Goal: Task Accomplishment & Management: Manage account settings

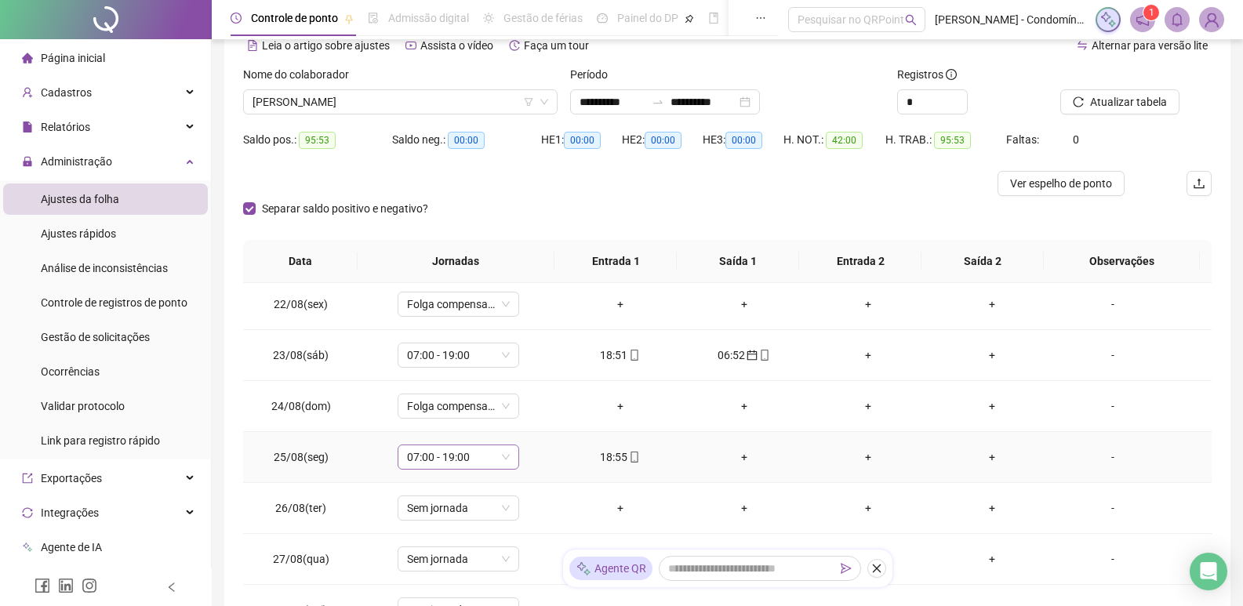
scroll to position [78, 0]
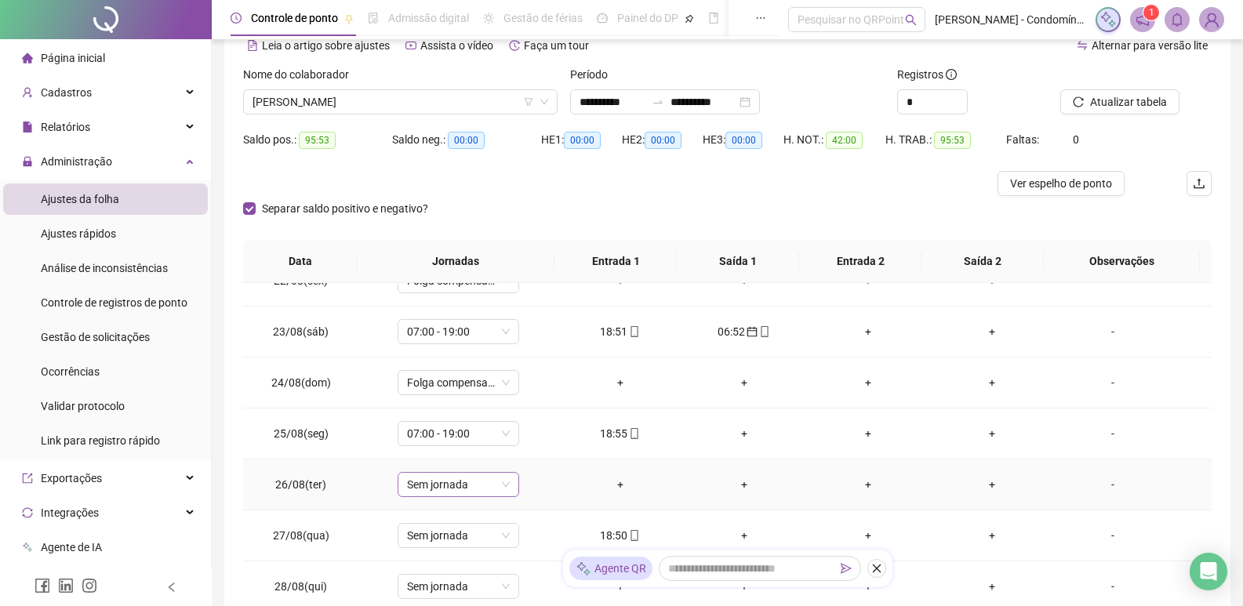
click at [507, 485] on span "Sem jornada" at bounding box center [458, 485] width 103 height 24
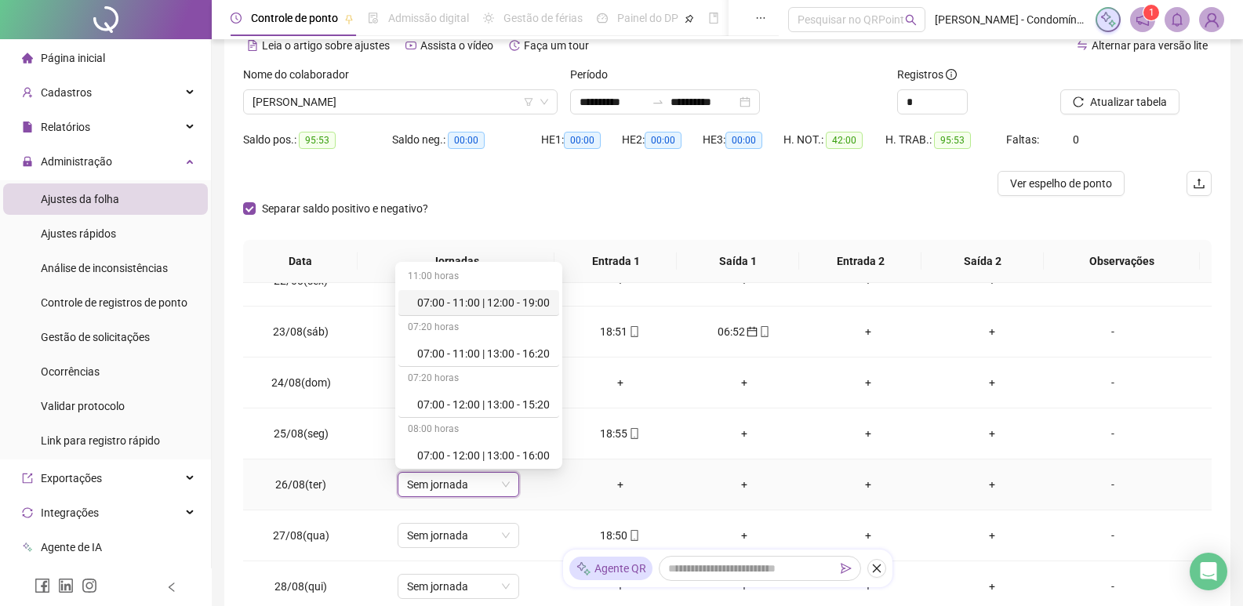
click at [507, 485] on span "Sem jornada" at bounding box center [458, 485] width 103 height 24
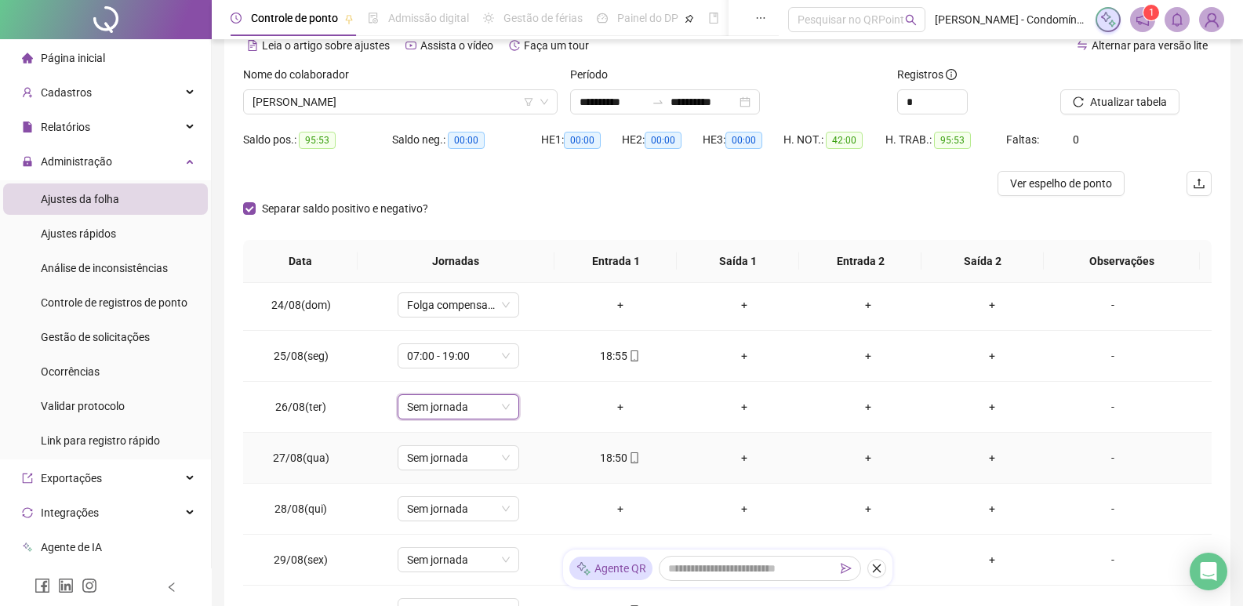
scroll to position [157, 0]
click at [497, 411] on span "Sem jornada" at bounding box center [458, 406] width 103 height 24
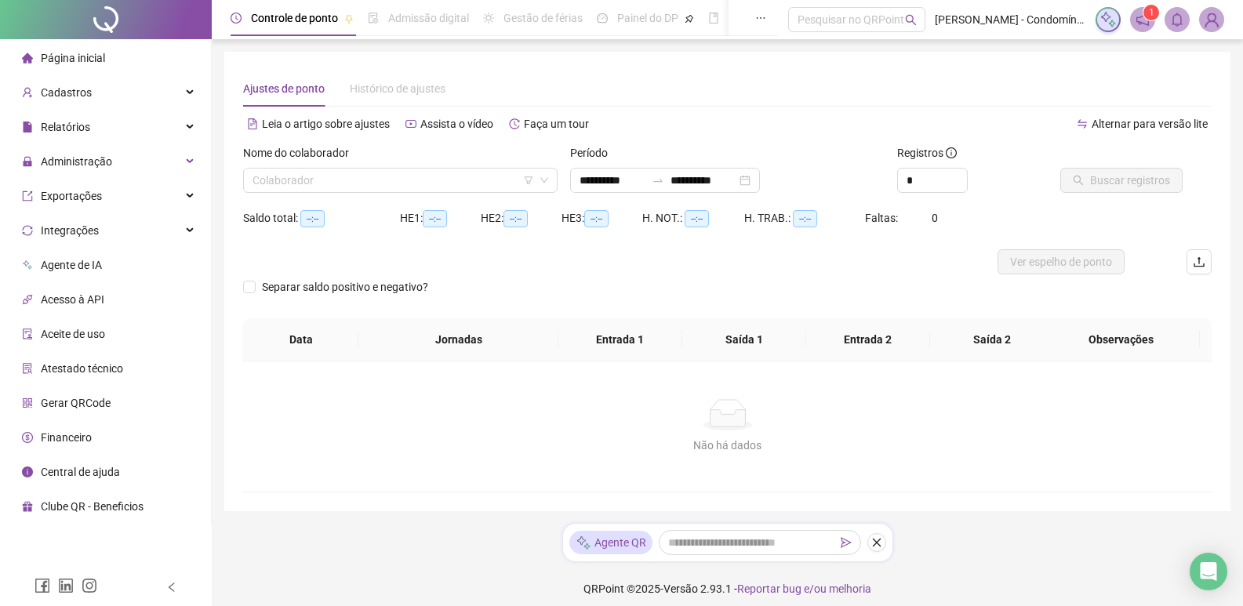
type input "**********"
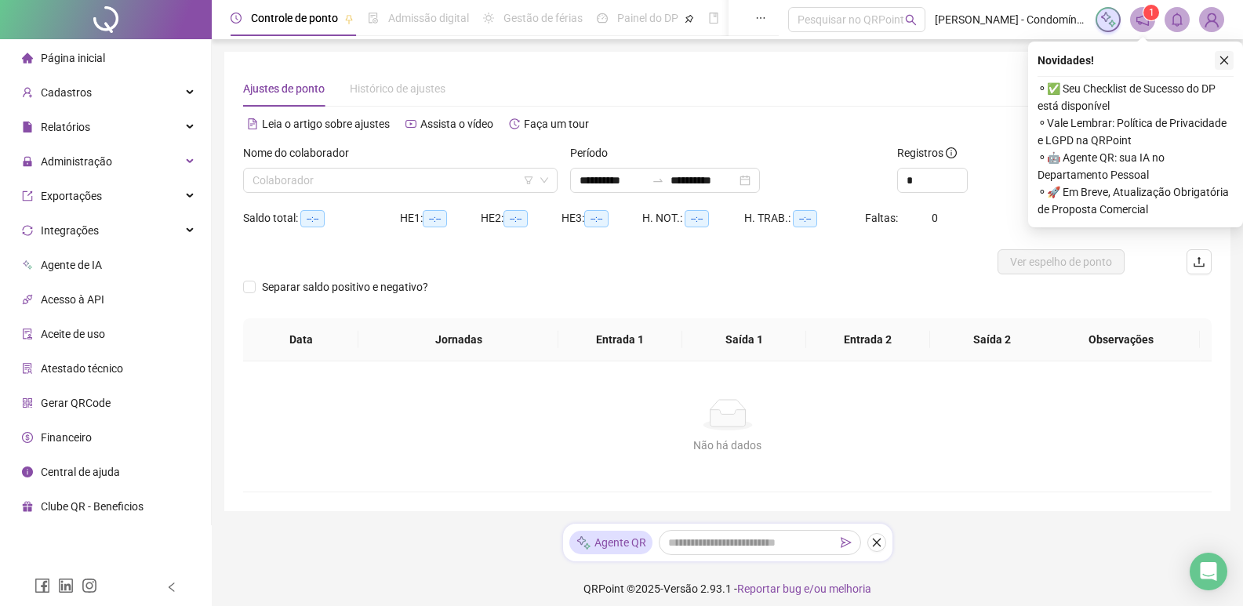
click at [1223, 59] on icon "close" at bounding box center [1223, 60] width 11 height 11
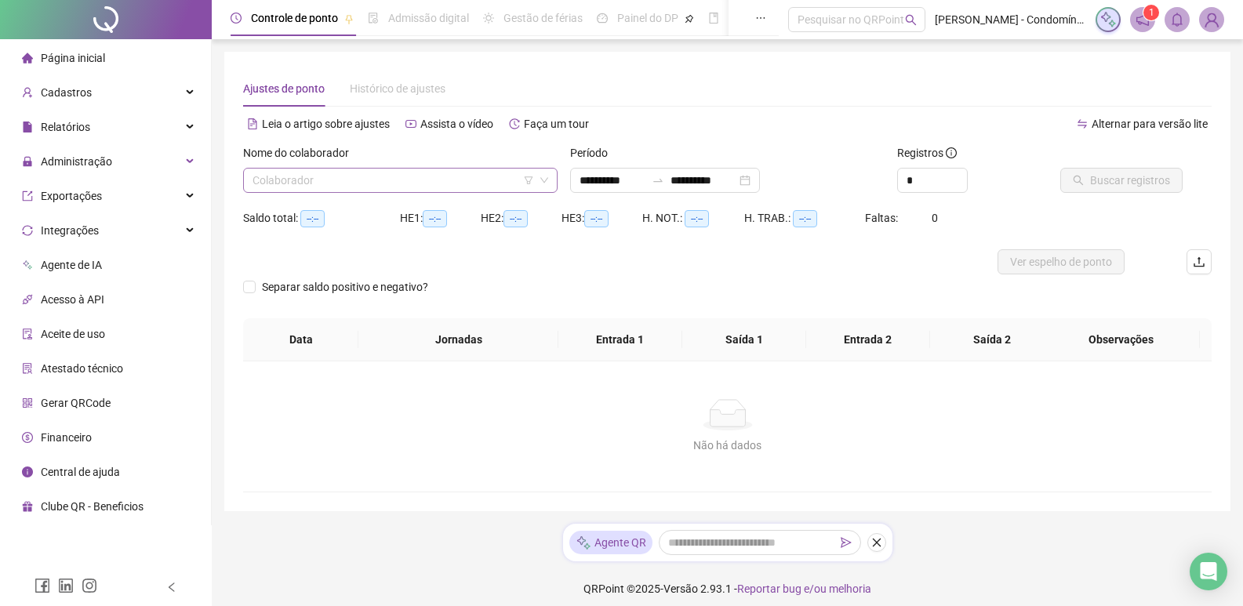
click at [540, 179] on icon "down" at bounding box center [543, 180] width 9 height 9
click at [546, 180] on icon "down" at bounding box center [543, 180] width 9 height 9
click at [392, 179] on input "search" at bounding box center [392, 181] width 281 height 24
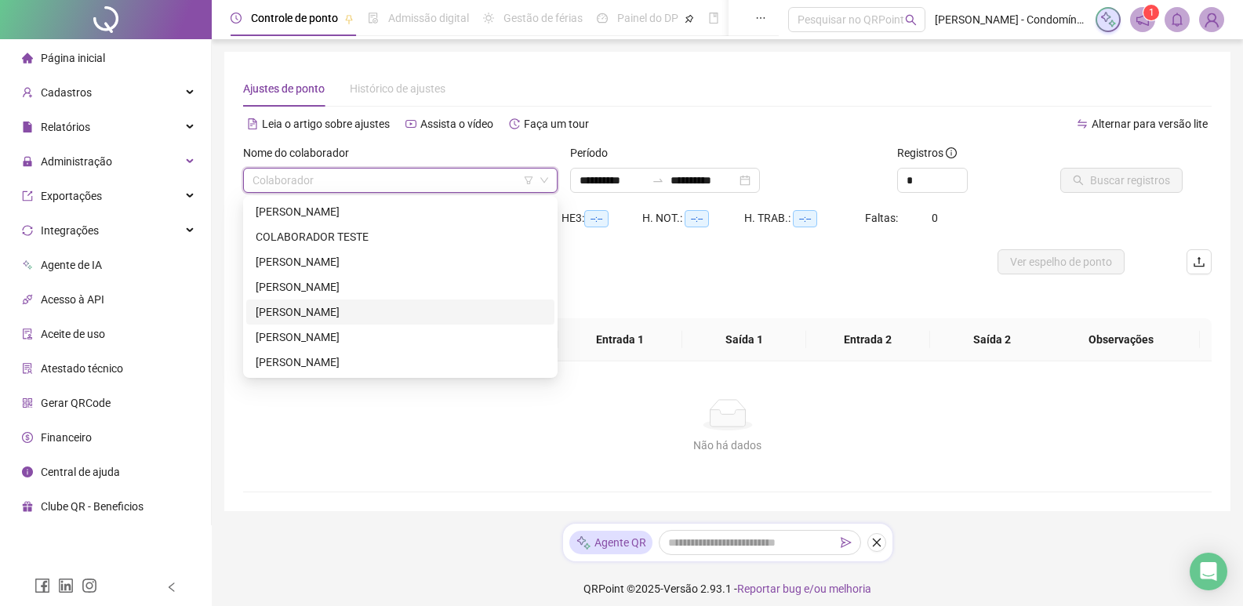
click at [351, 317] on div "[PERSON_NAME]" at bounding box center [400, 311] width 289 height 17
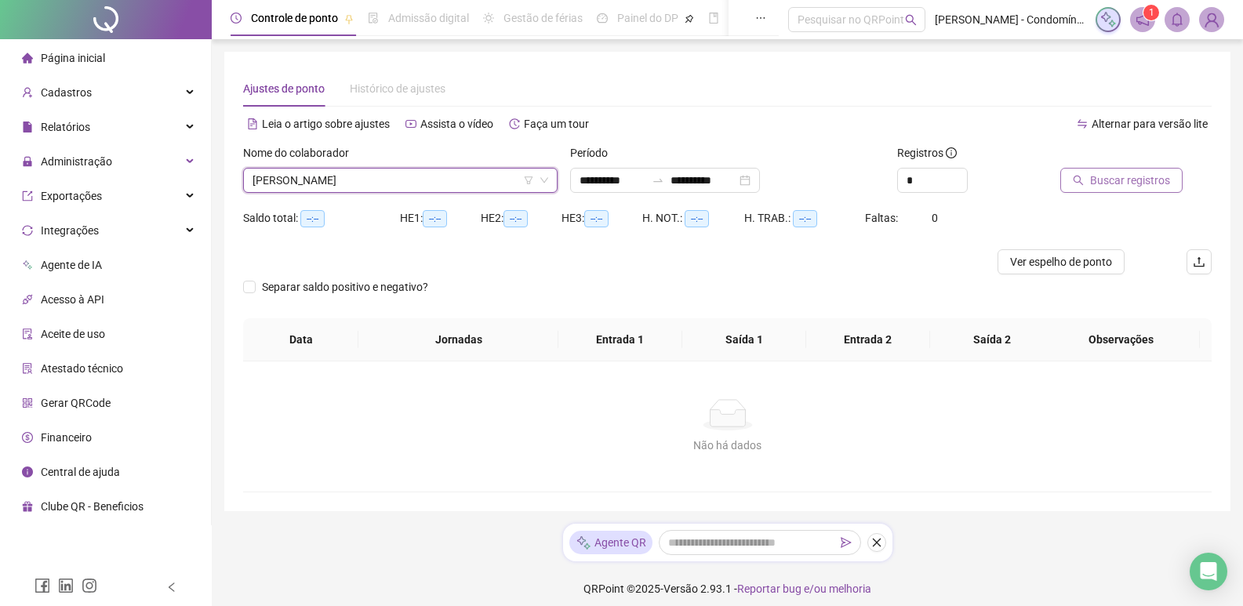
click at [1116, 178] on span "Buscar registros" at bounding box center [1130, 180] width 80 height 17
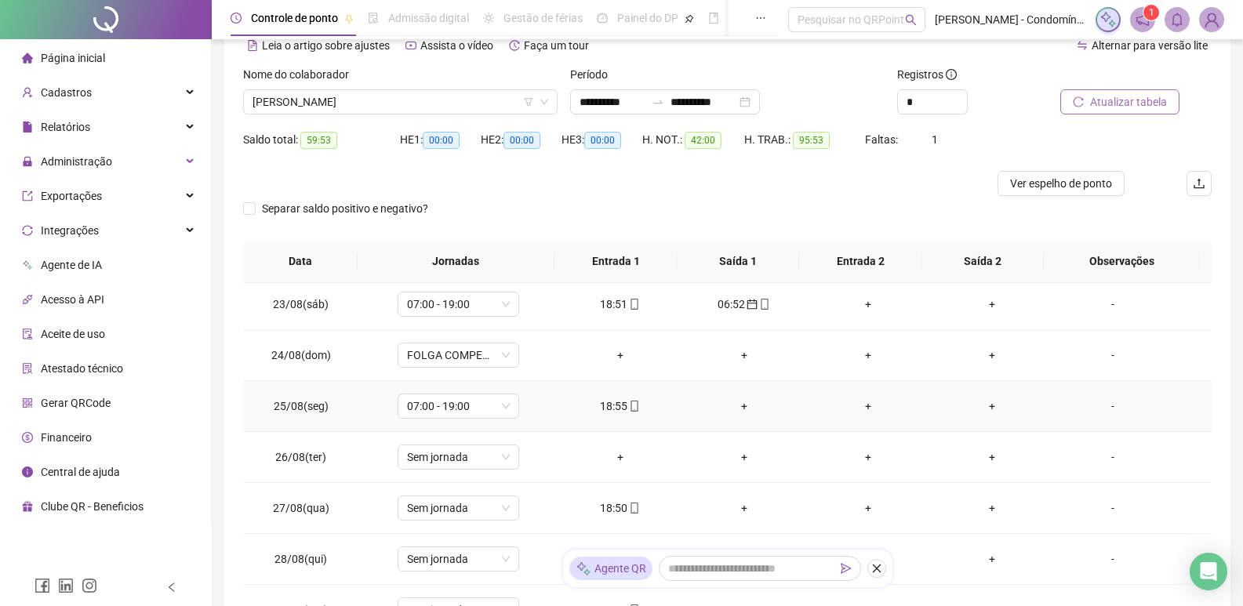
scroll to position [78, 0]
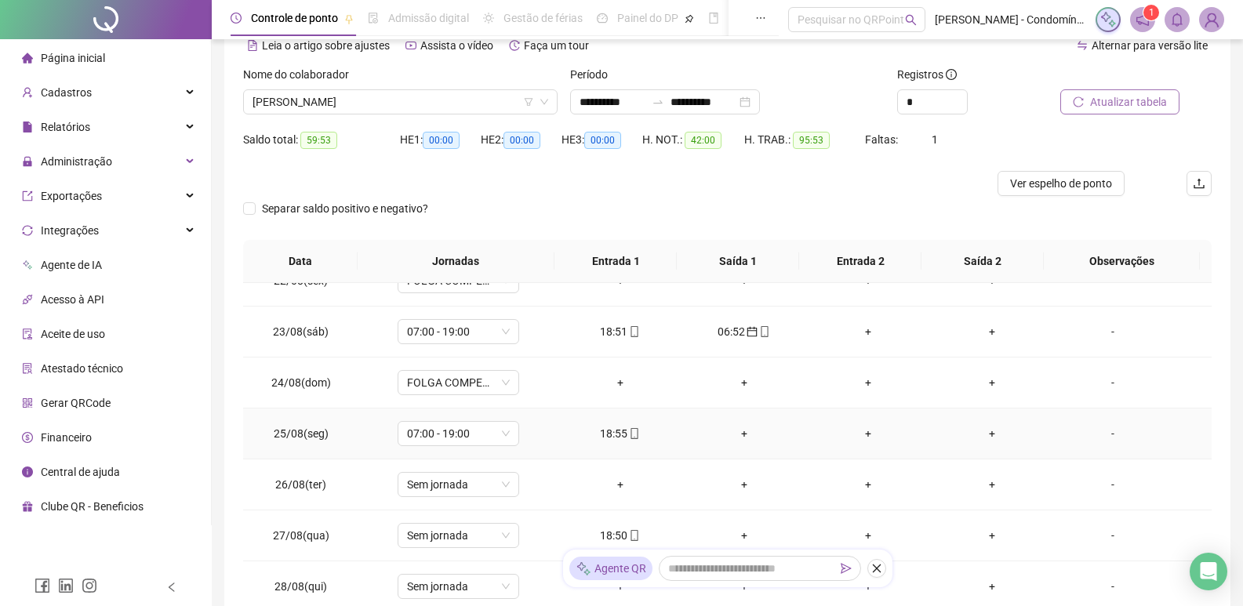
click at [739, 433] on div "+" at bounding box center [744, 433] width 99 height 17
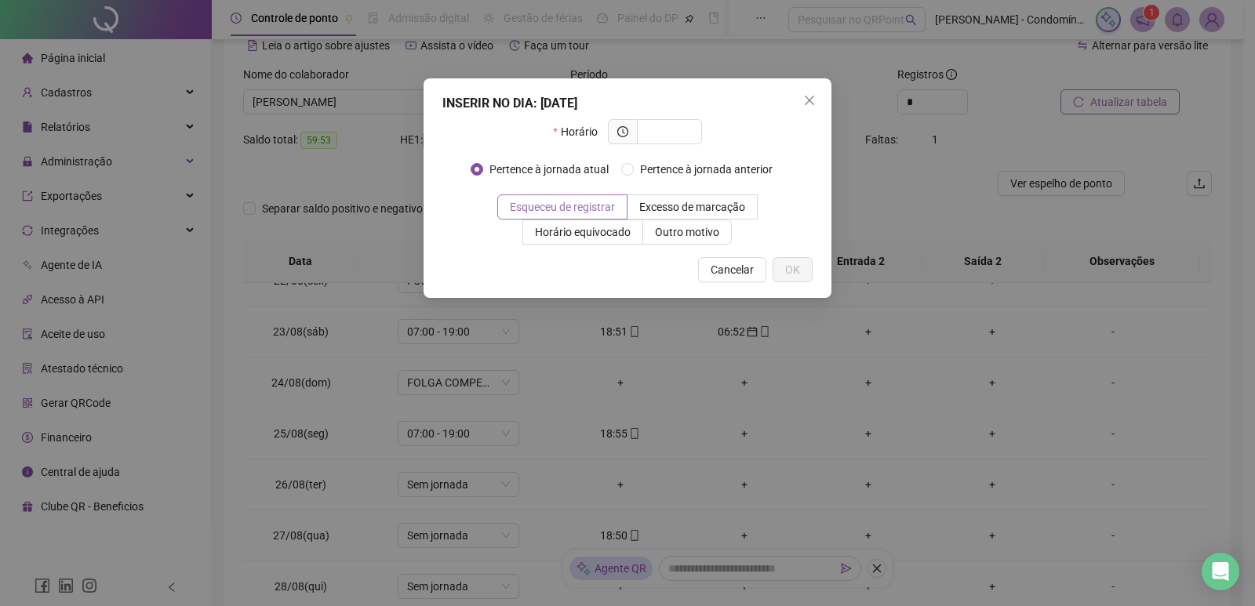
click at [562, 207] on span "Esqueceu de registrar" at bounding box center [562, 207] width 105 height 13
click at [674, 124] on input "text" at bounding box center [667, 131] width 43 height 17
type input "*****"
click at [793, 272] on span "OK" at bounding box center [792, 269] width 15 height 17
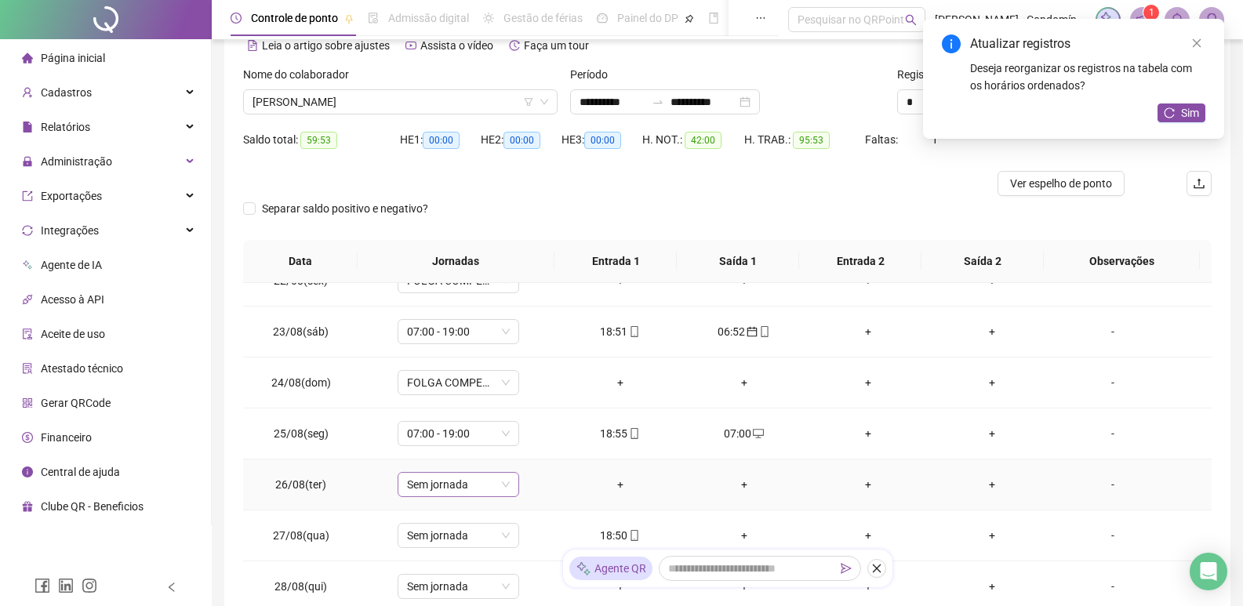
click at [499, 488] on span "Sem jornada" at bounding box center [458, 485] width 103 height 24
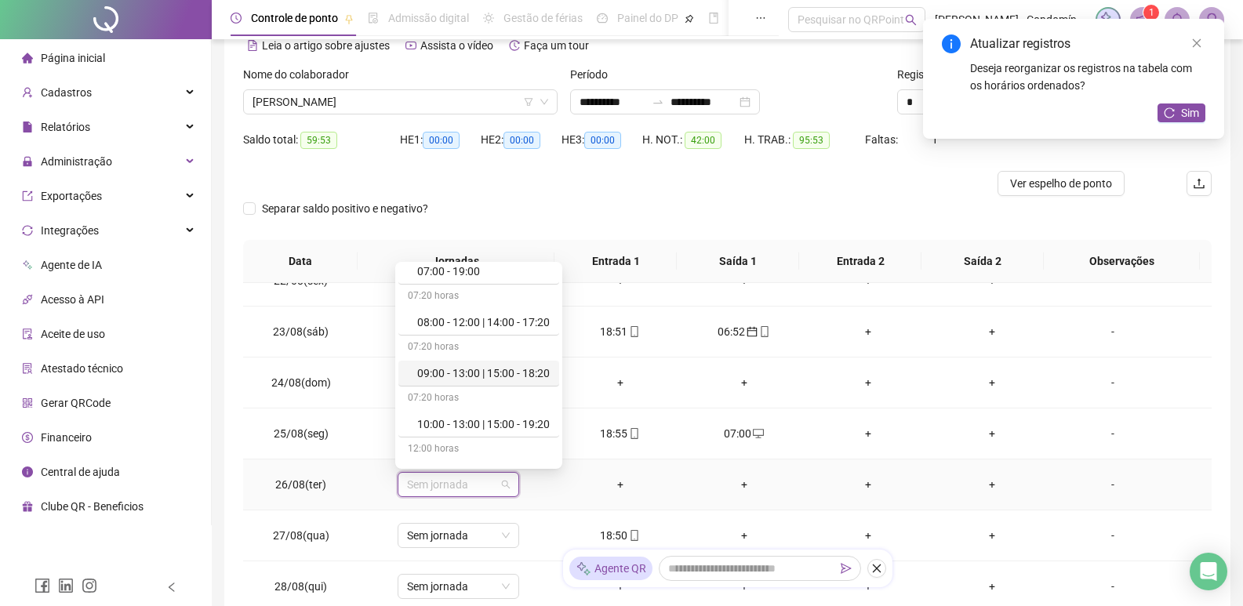
scroll to position [314, 0]
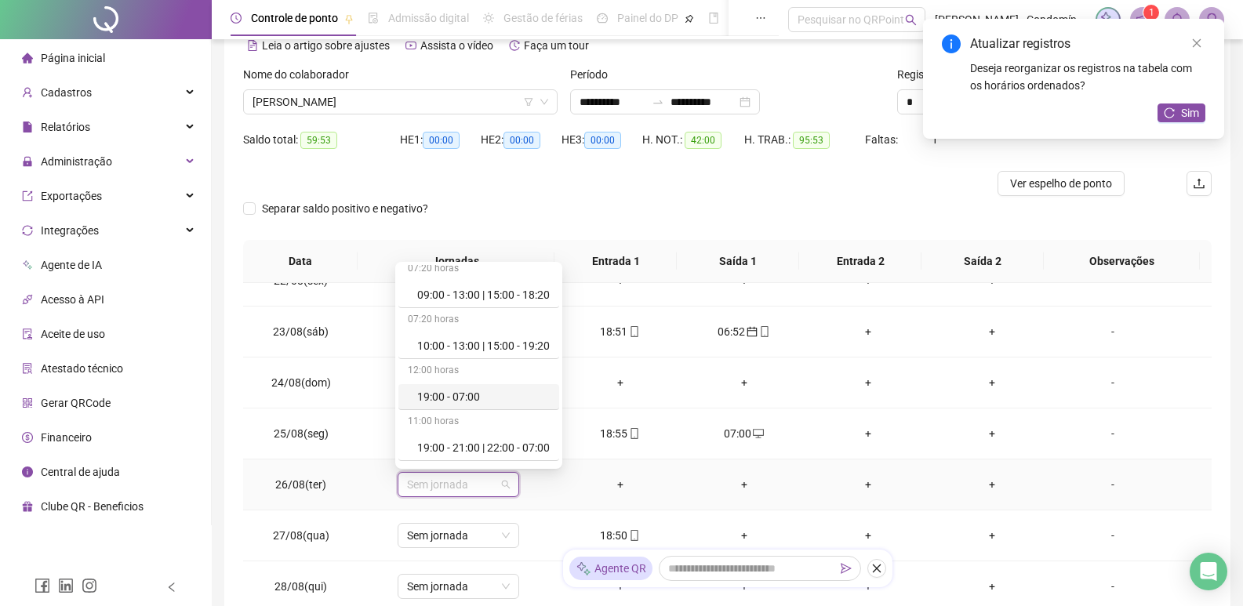
click at [502, 390] on div "19:00 - 07:00" at bounding box center [483, 396] width 133 height 17
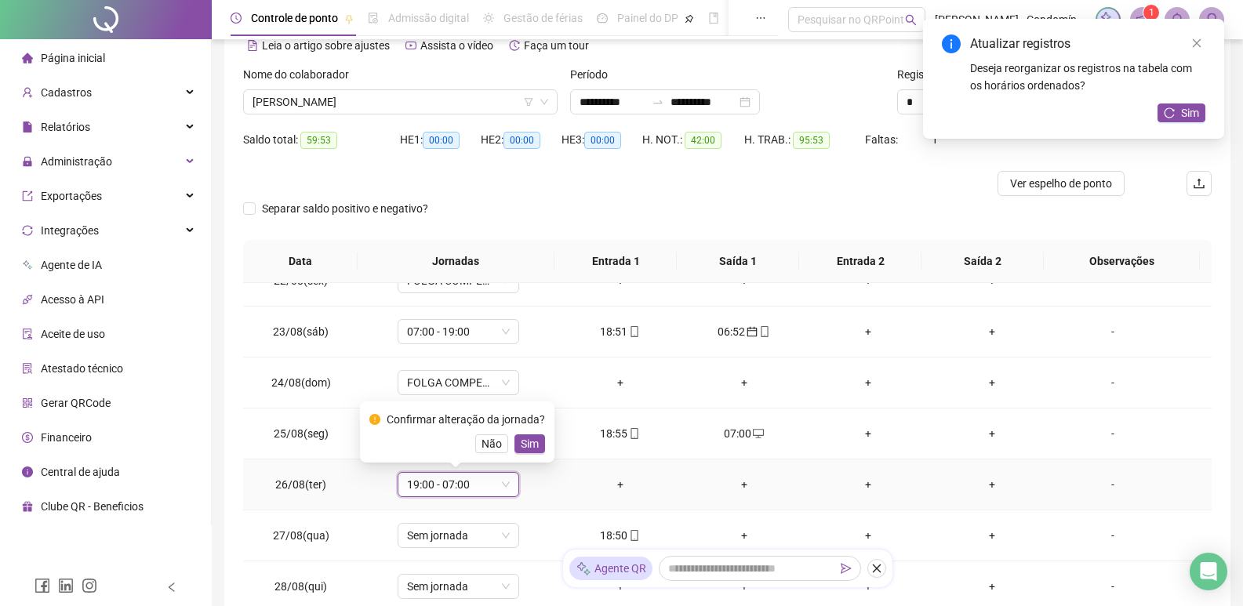
click at [525, 444] on span "Sim" at bounding box center [530, 443] width 18 height 17
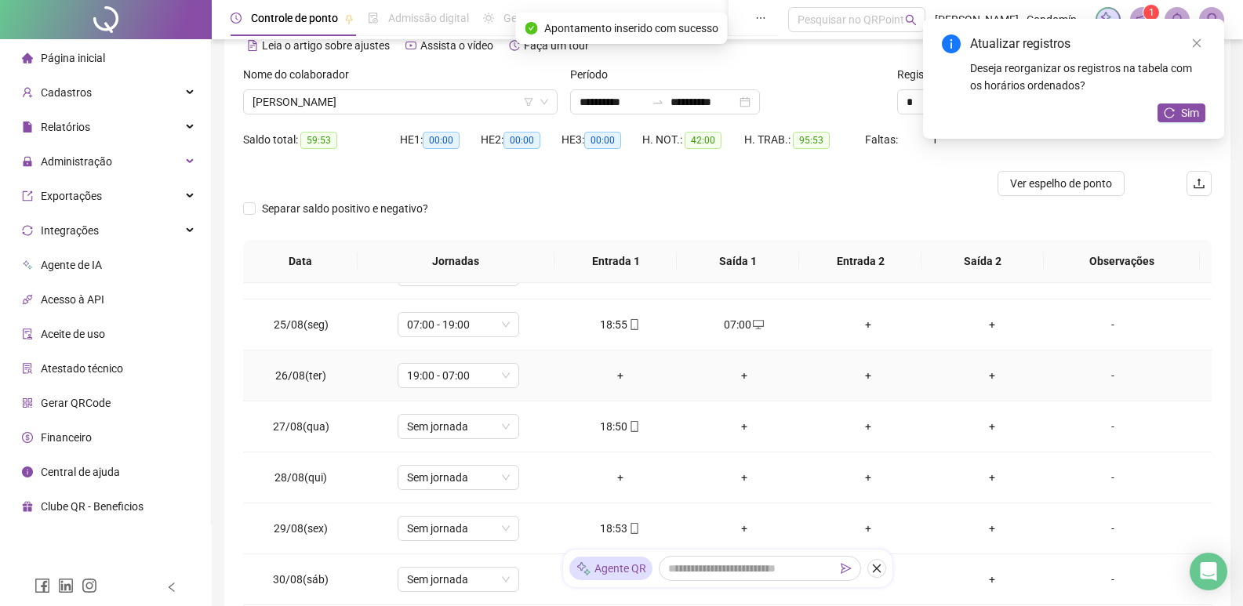
scroll to position [235, 0]
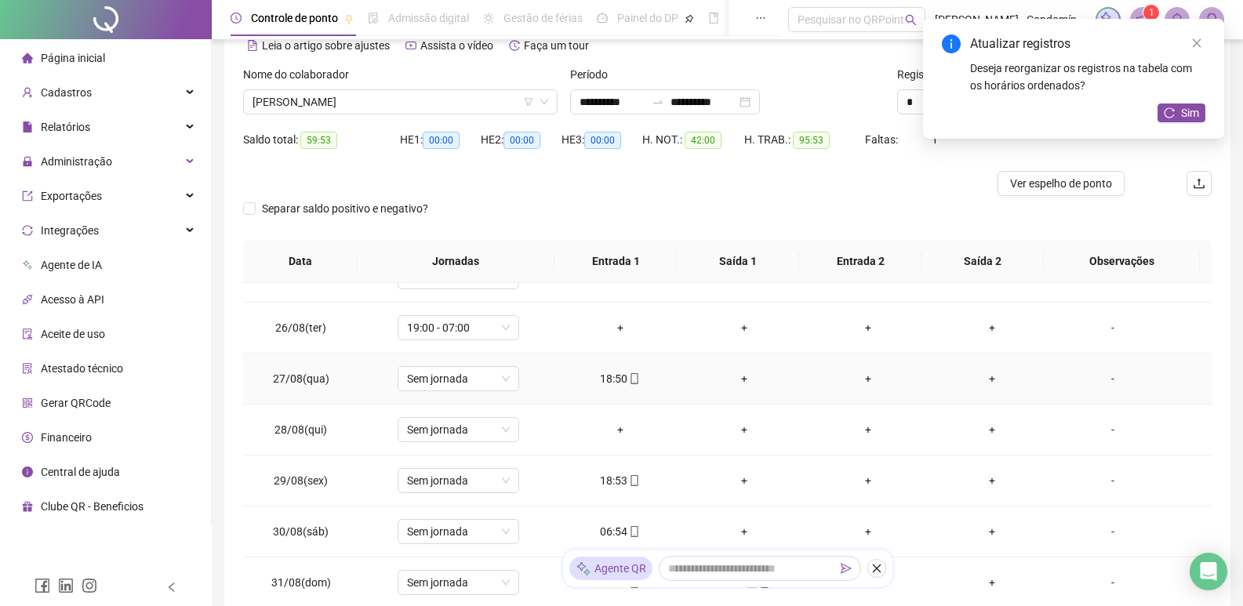
click at [734, 377] on div "+" at bounding box center [744, 378] width 99 height 17
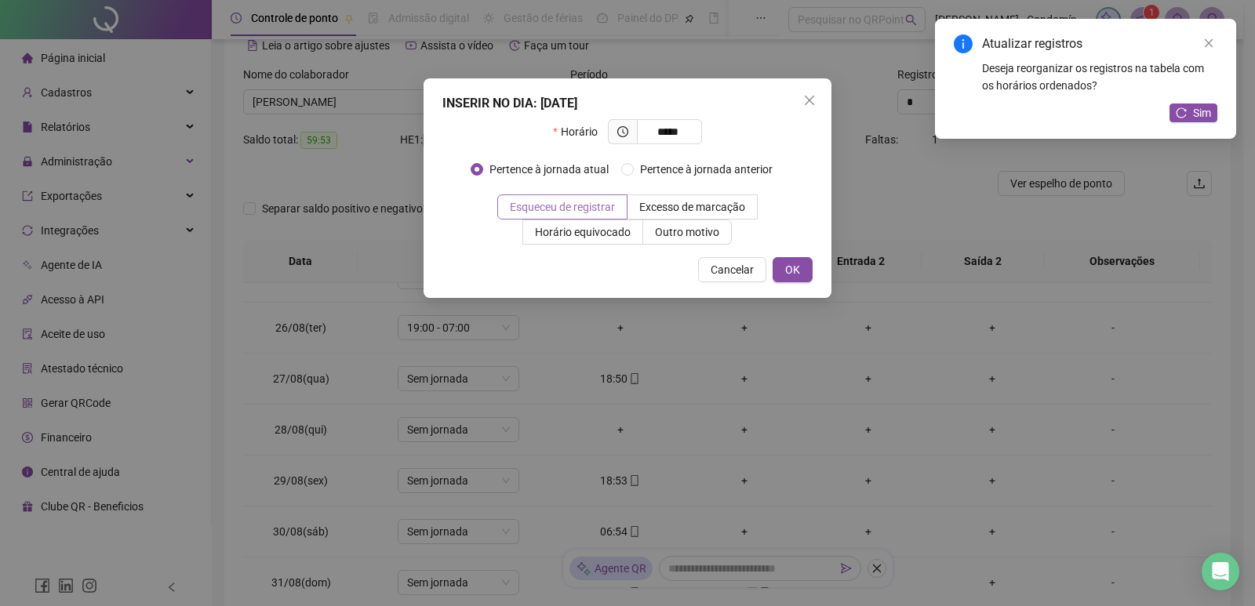
type input "*****"
click at [618, 203] on span at bounding box center [562, 207] width 129 height 24
click at [804, 270] on button "OK" at bounding box center [792, 269] width 40 height 25
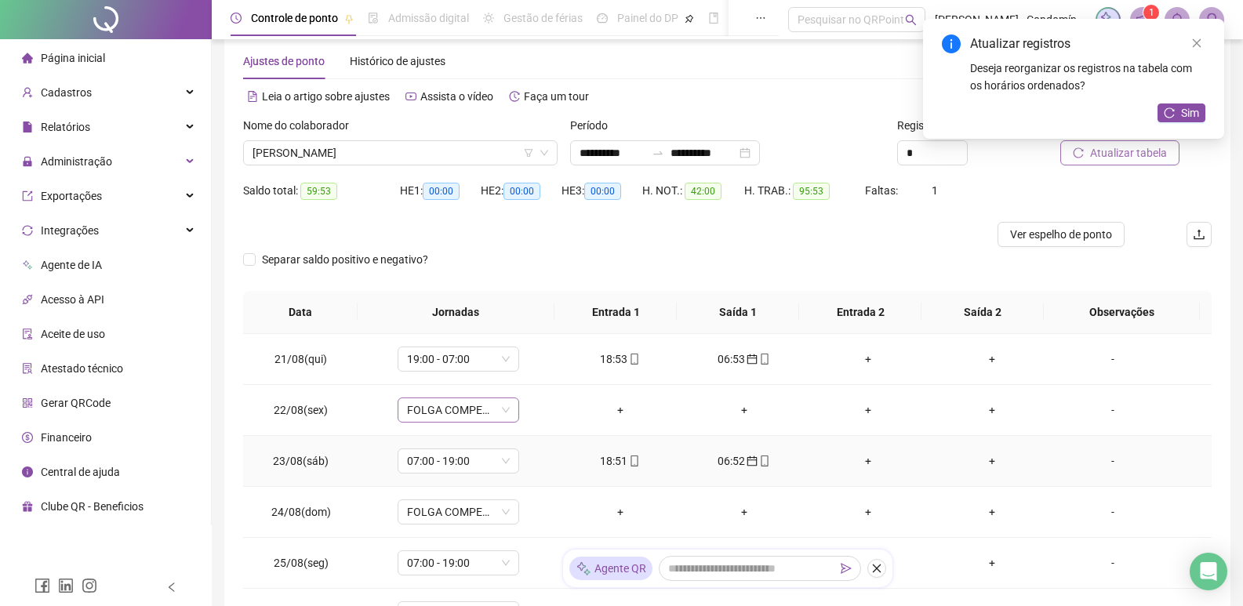
scroll to position [0, 0]
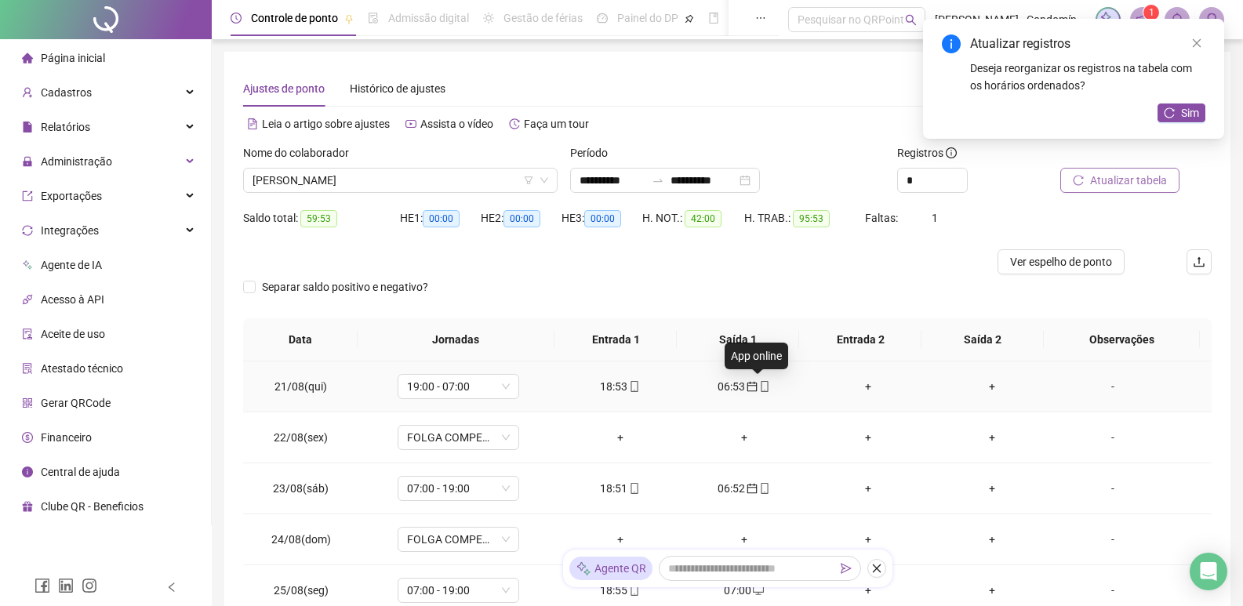
click at [757, 388] on span "mobile" at bounding box center [763, 386] width 13 height 11
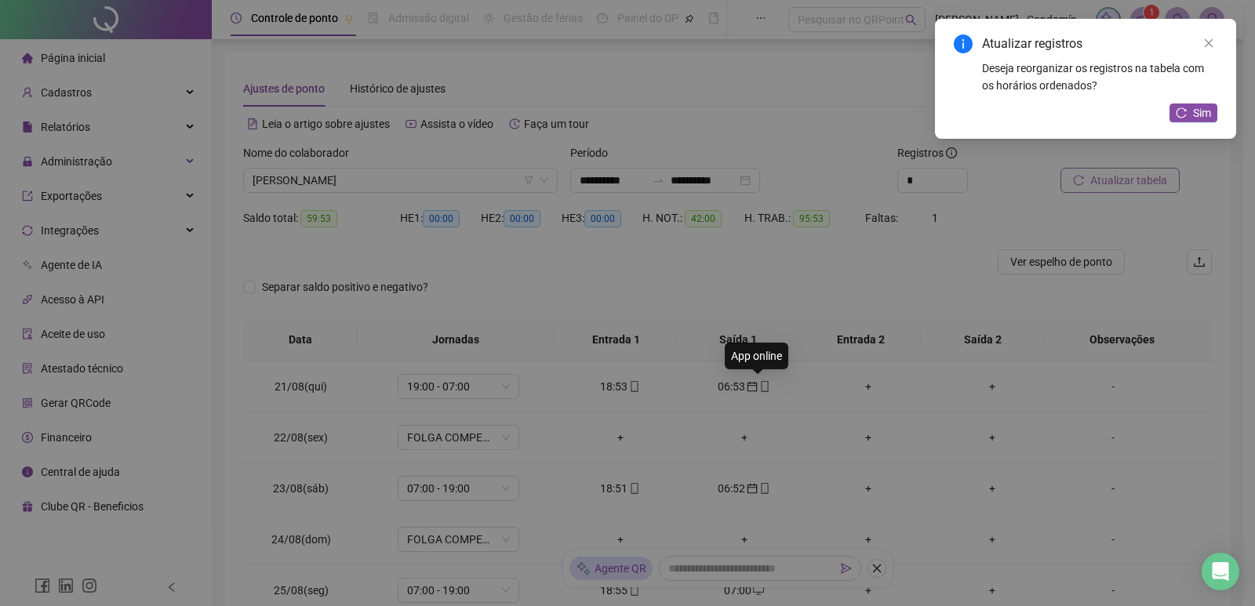
type input "**********"
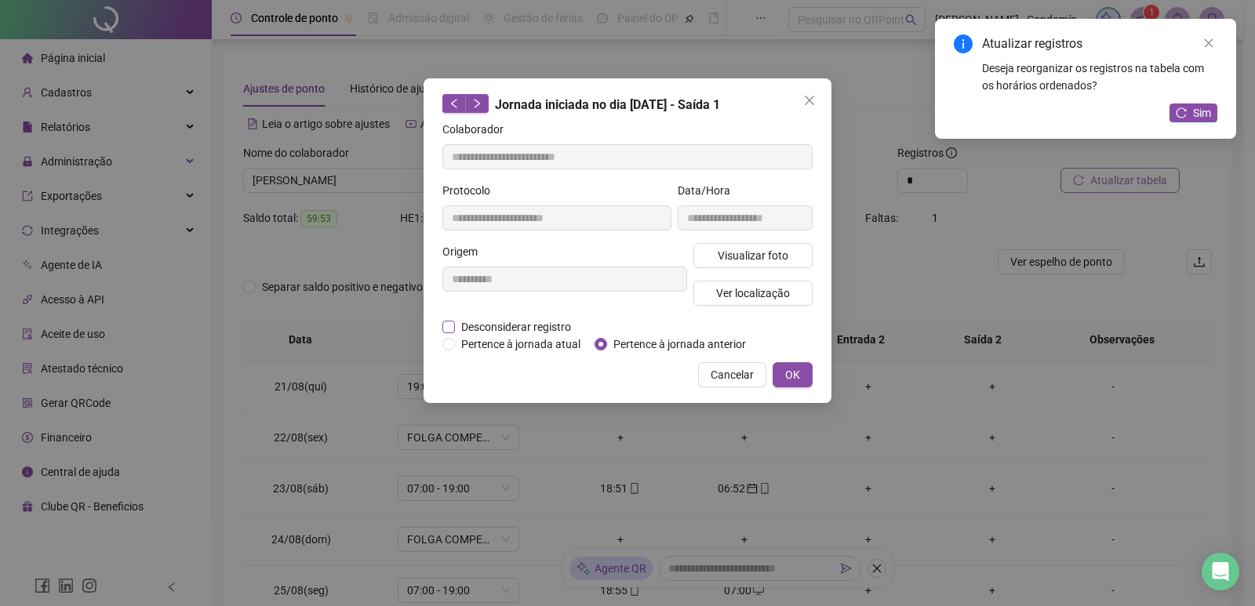
click at [515, 323] on span "Desconsiderar registro" at bounding box center [516, 326] width 122 height 17
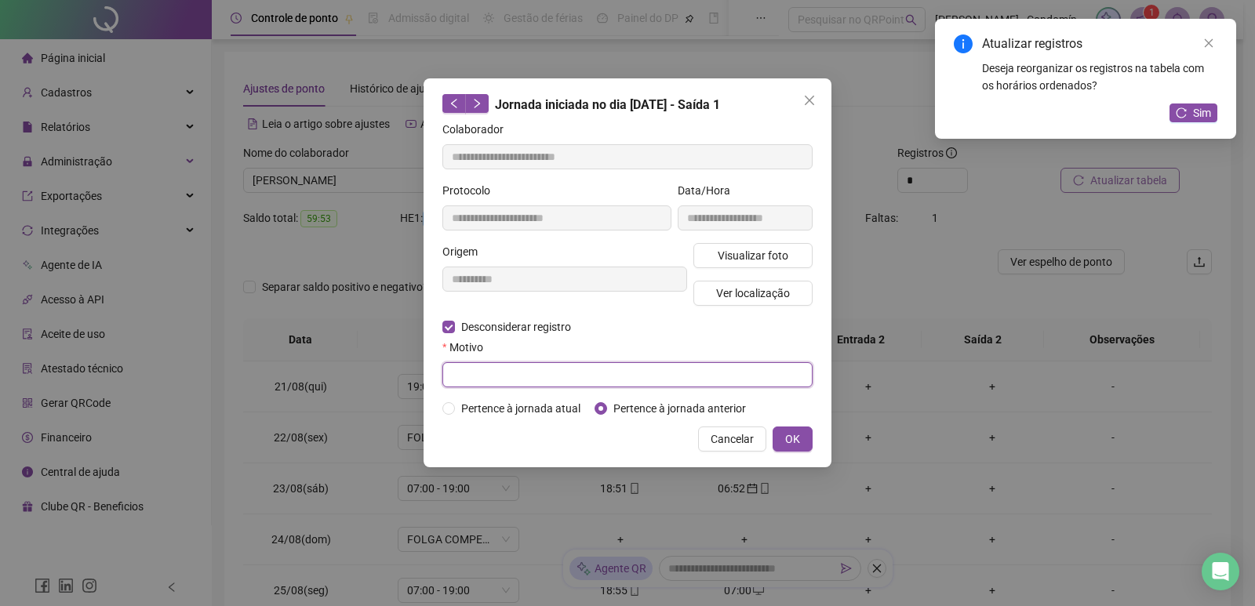
click at [705, 371] on input "text" at bounding box center [627, 374] width 370 height 25
type input "****"
click at [795, 437] on span "OK" at bounding box center [792, 438] width 15 height 17
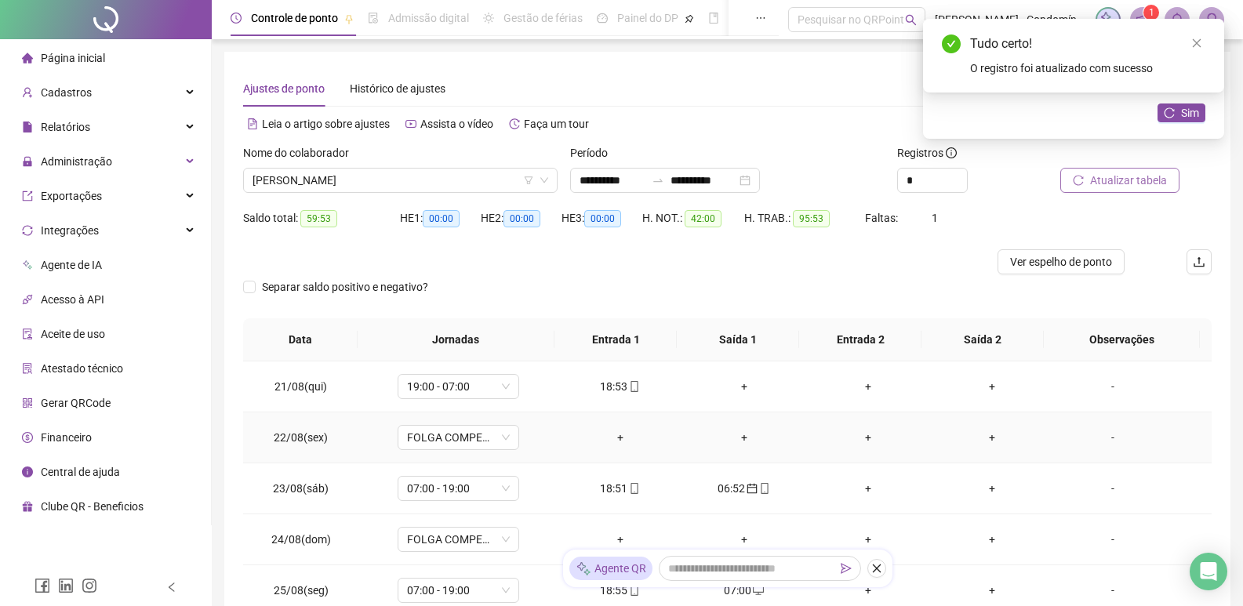
click at [616, 434] on div "+" at bounding box center [620, 437] width 99 height 17
click at [504, 438] on span "FOLGA COMPENSATÓRIA" at bounding box center [458, 438] width 103 height 24
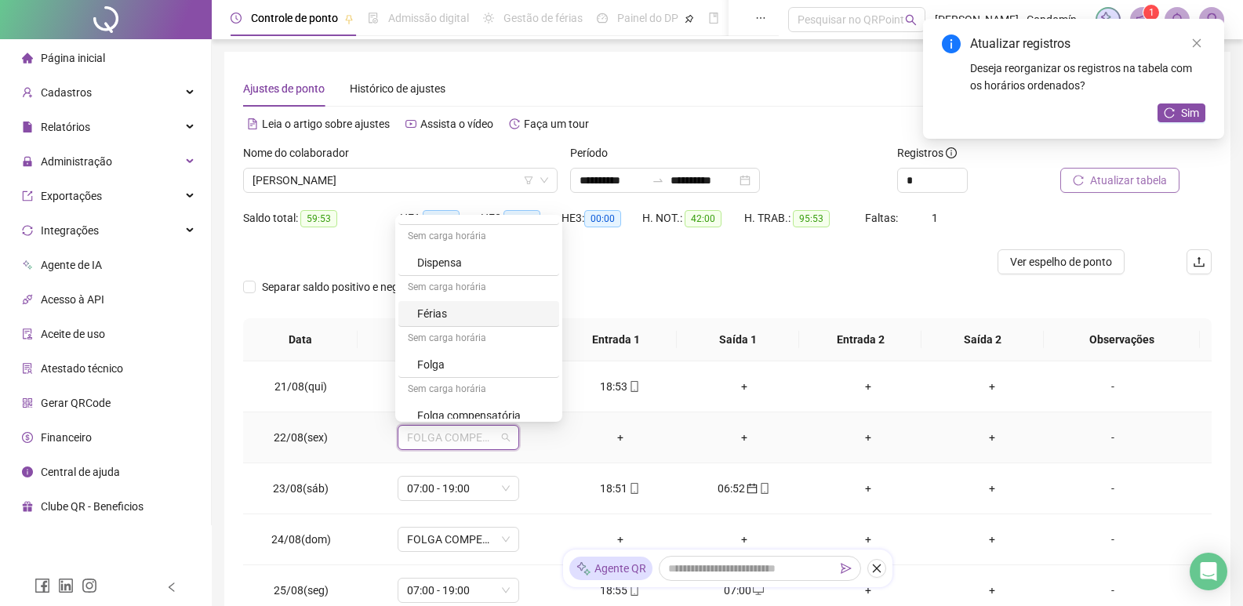
scroll to position [549, 0]
click at [474, 312] on div "Folga" at bounding box center [483, 318] width 133 height 17
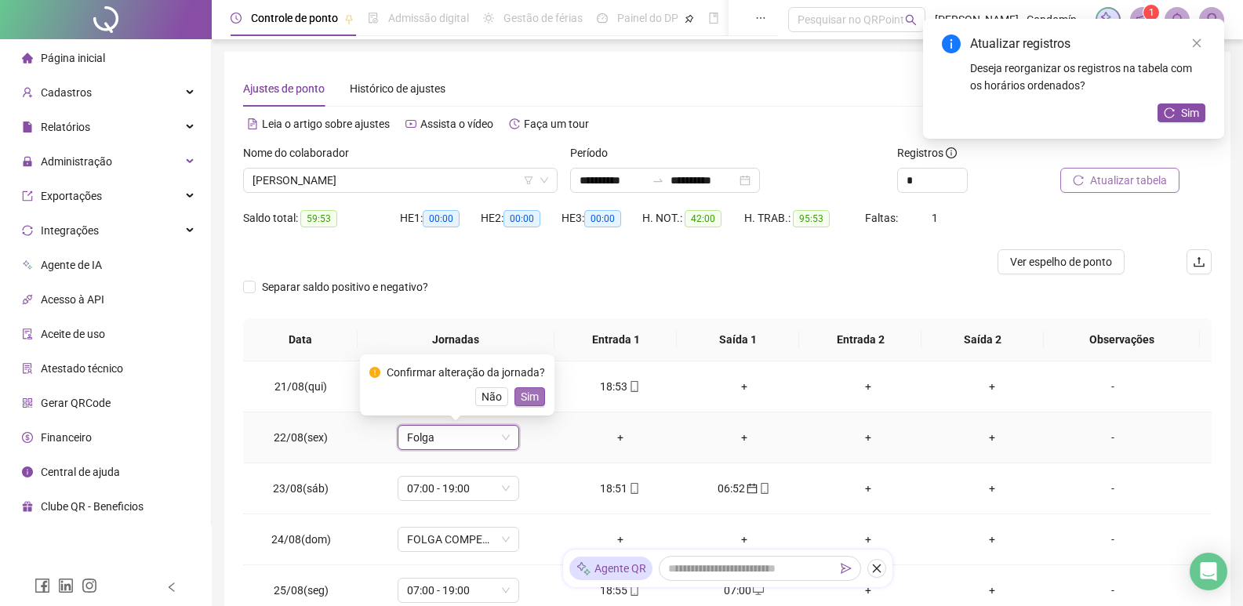
click at [528, 396] on span "Sim" at bounding box center [530, 396] width 18 height 17
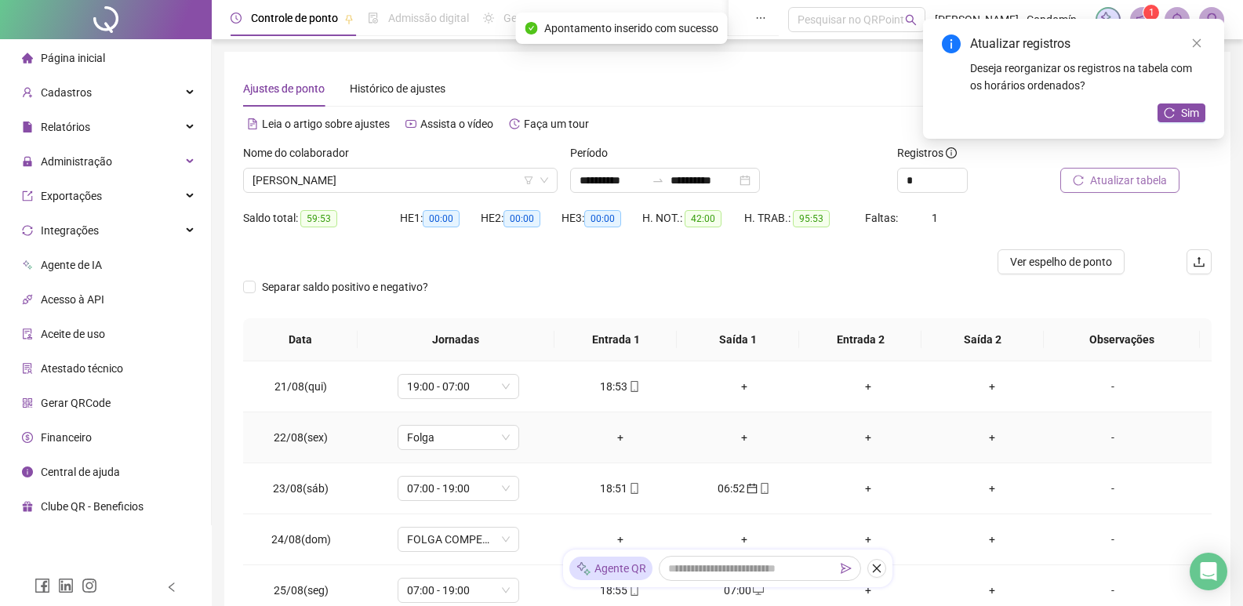
click at [618, 438] on div "+" at bounding box center [620, 437] width 99 height 17
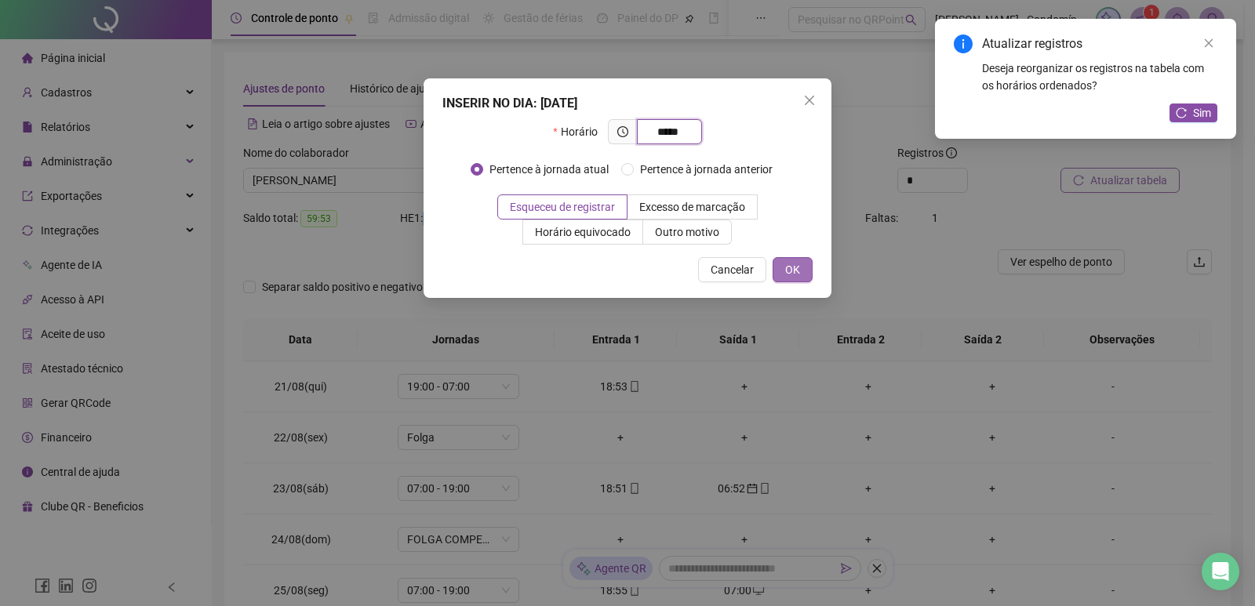
type input "*****"
click at [796, 262] on span "OK" at bounding box center [792, 269] width 15 height 17
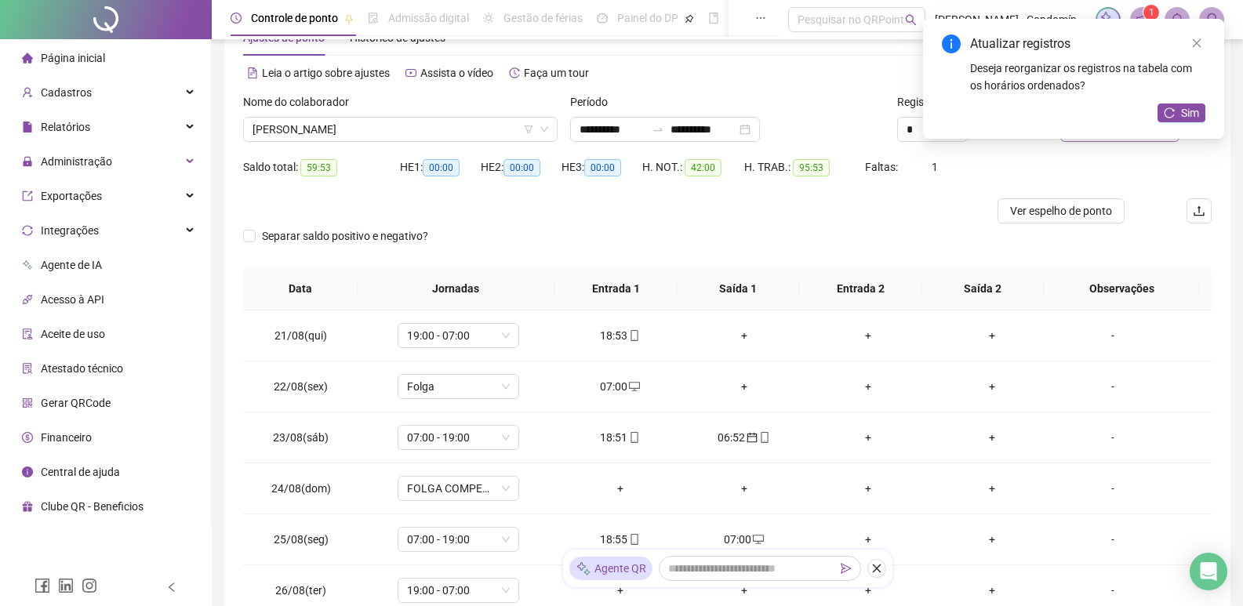
scroll to position [78, 0]
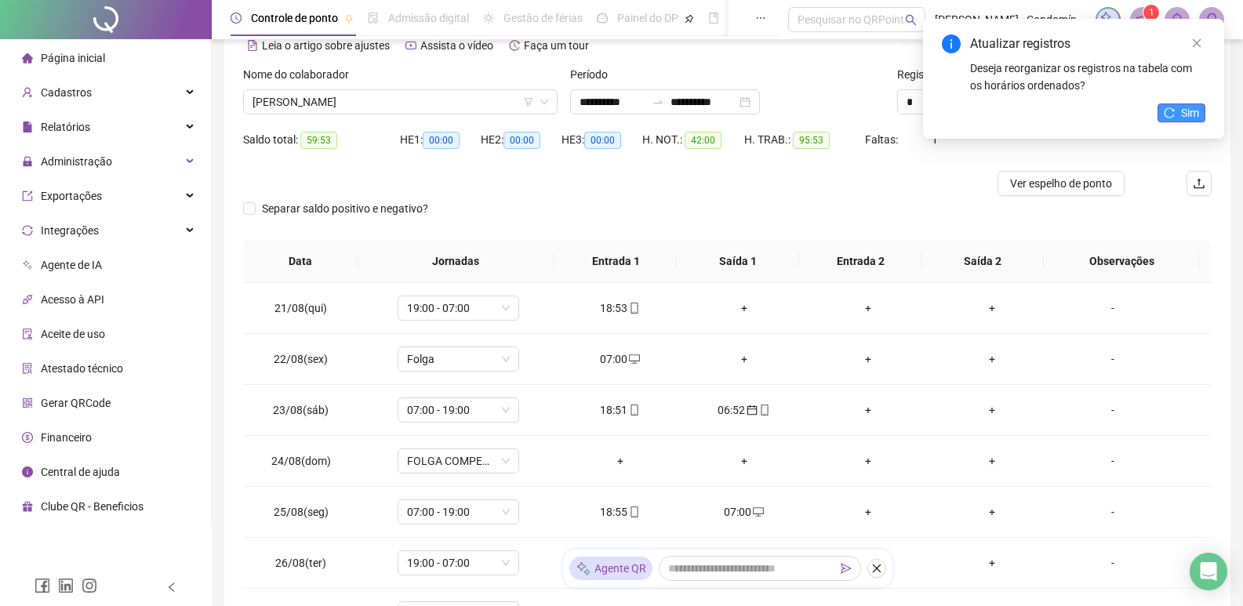
click at [1170, 114] on icon "reload" at bounding box center [1169, 112] width 11 height 11
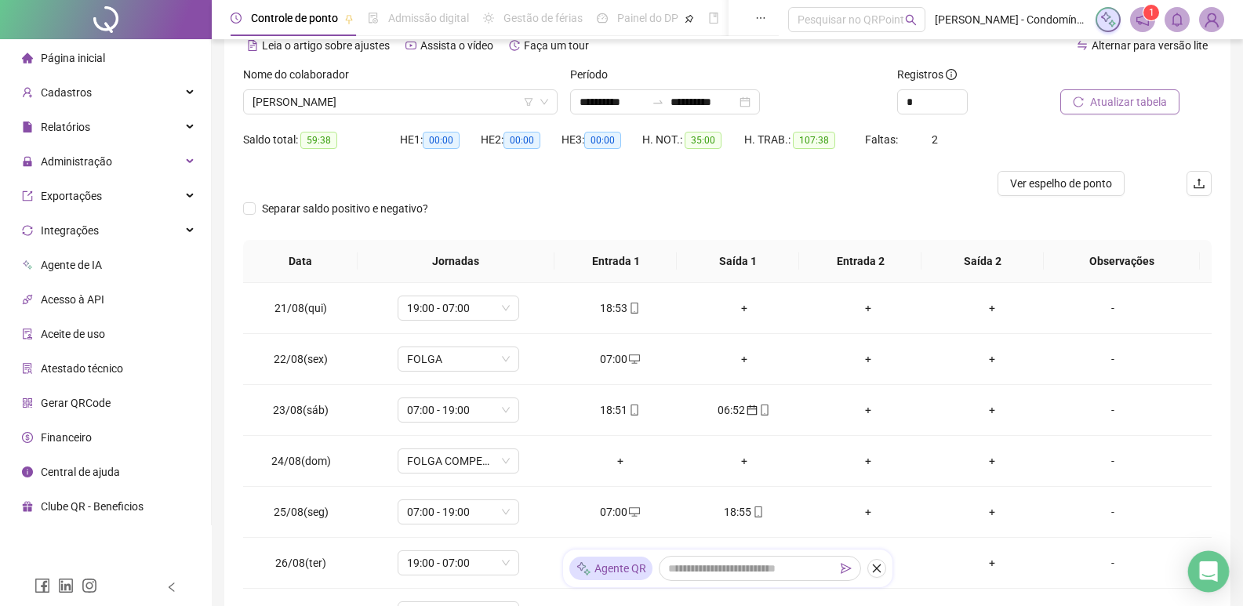
click at [1216, 570] on icon "Open Intercom Messenger" at bounding box center [1208, 571] width 18 height 20
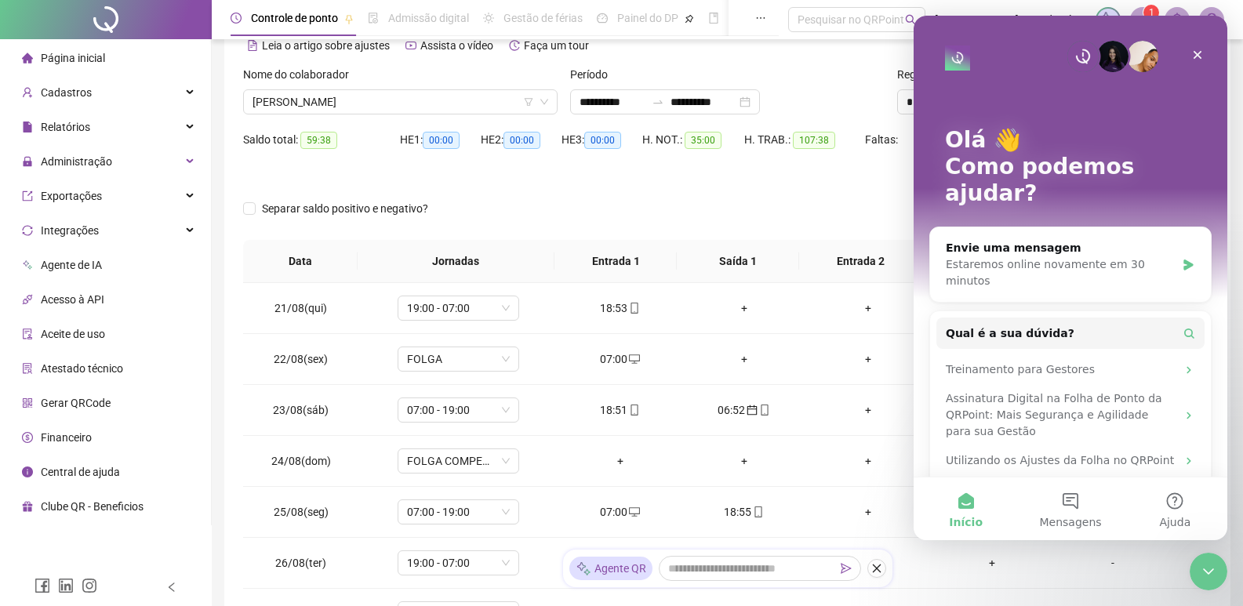
scroll to position [0, 0]
click at [1114, 361] on div "Treinamento para Gestores" at bounding box center [1061, 369] width 231 height 16
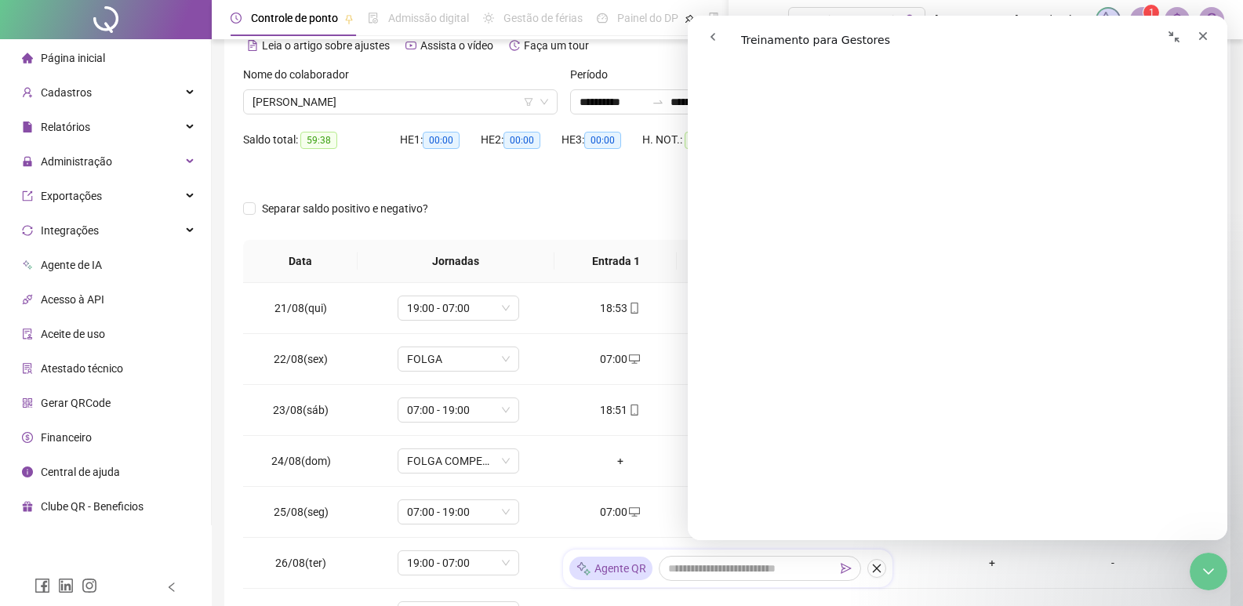
scroll to position [1725, 0]
click at [1201, 40] on icon "Fechar" at bounding box center [1203, 36] width 13 height 13
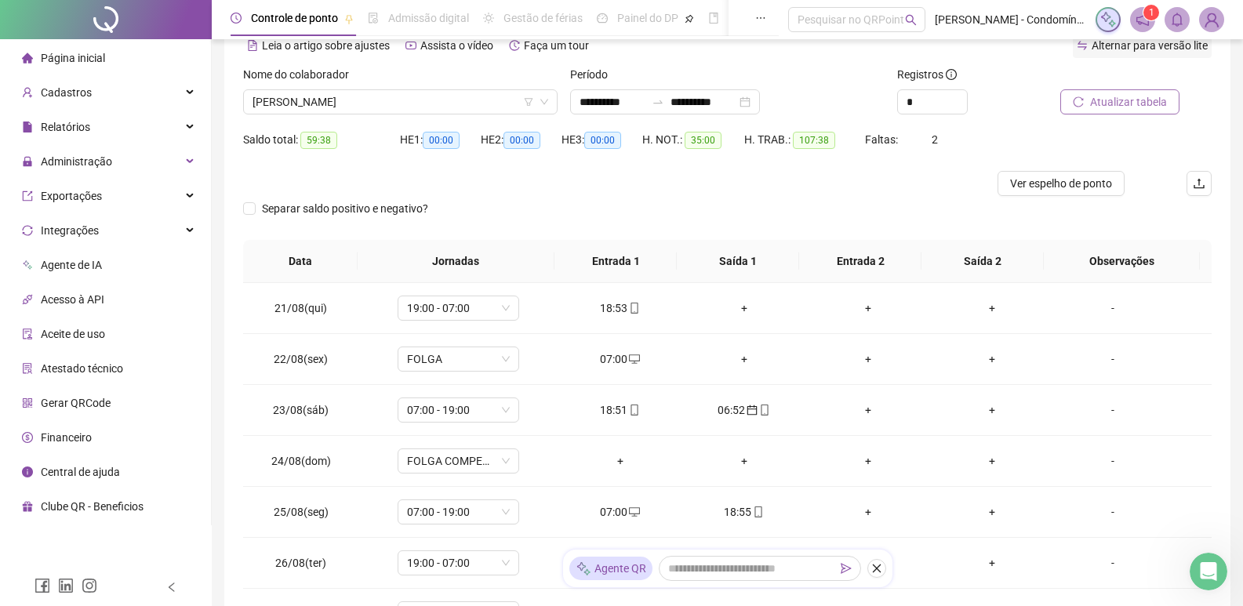
scroll to position [0, 0]
click at [743, 310] on div "+" at bounding box center [744, 308] width 99 height 17
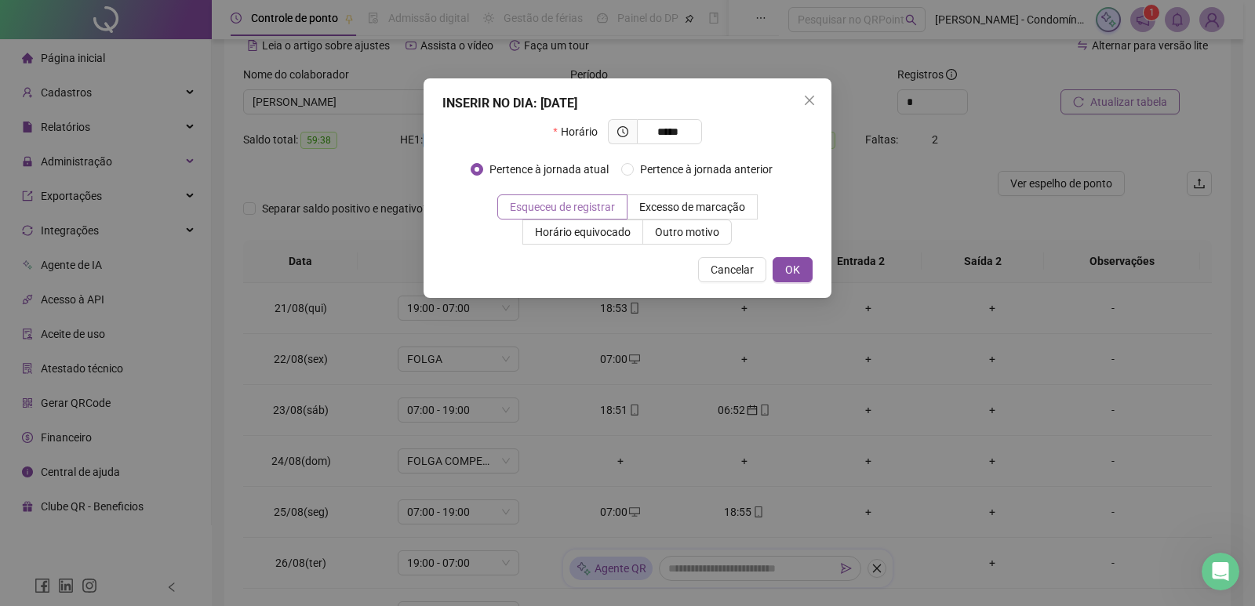
type input "*****"
click at [578, 213] on span "Esqueceu de registrar" at bounding box center [562, 207] width 105 height 13
click at [793, 271] on span "OK" at bounding box center [792, 269] width 15 height 17
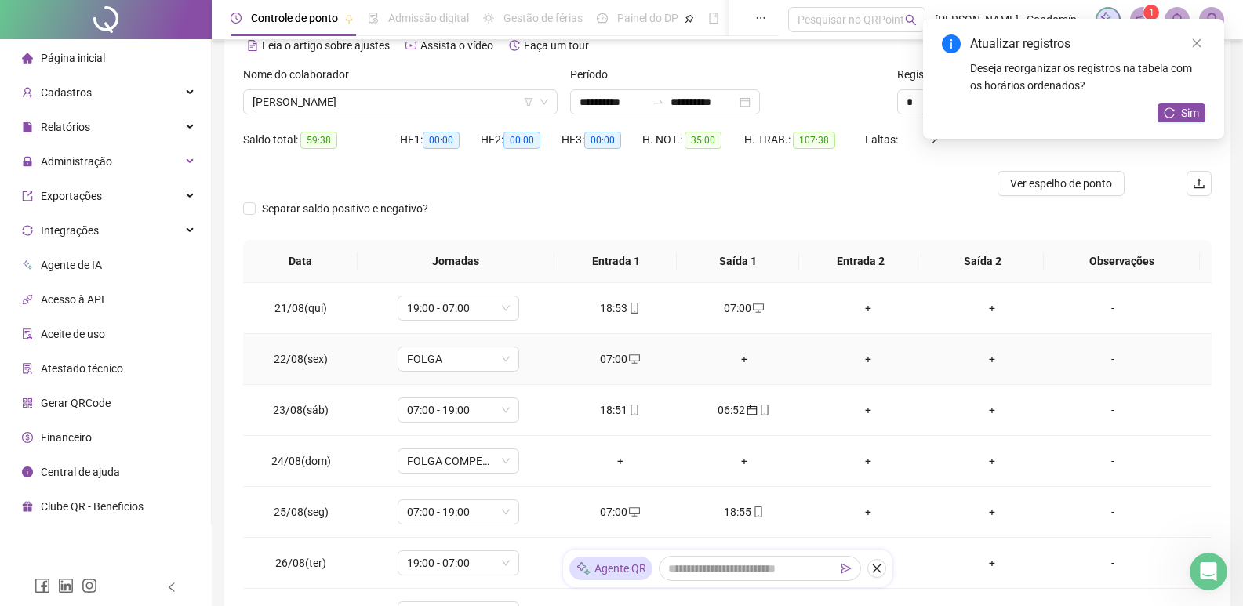
click at [621, 361] on div "07:00" at bounding box center [620, 358] width 99 height 17
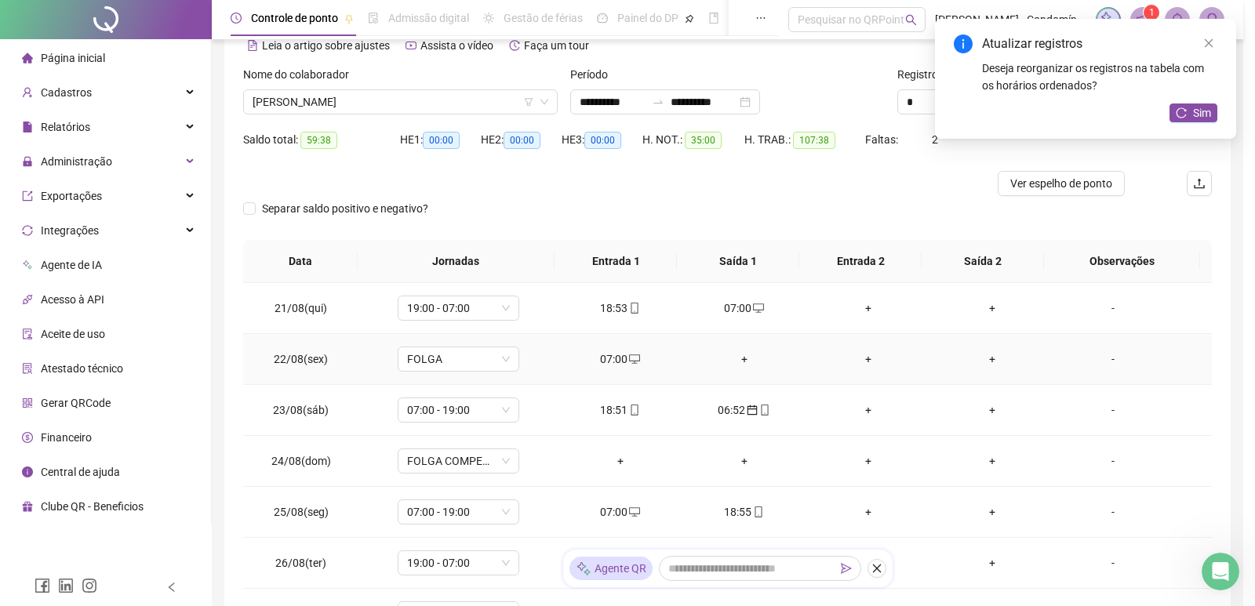
type input "**********"
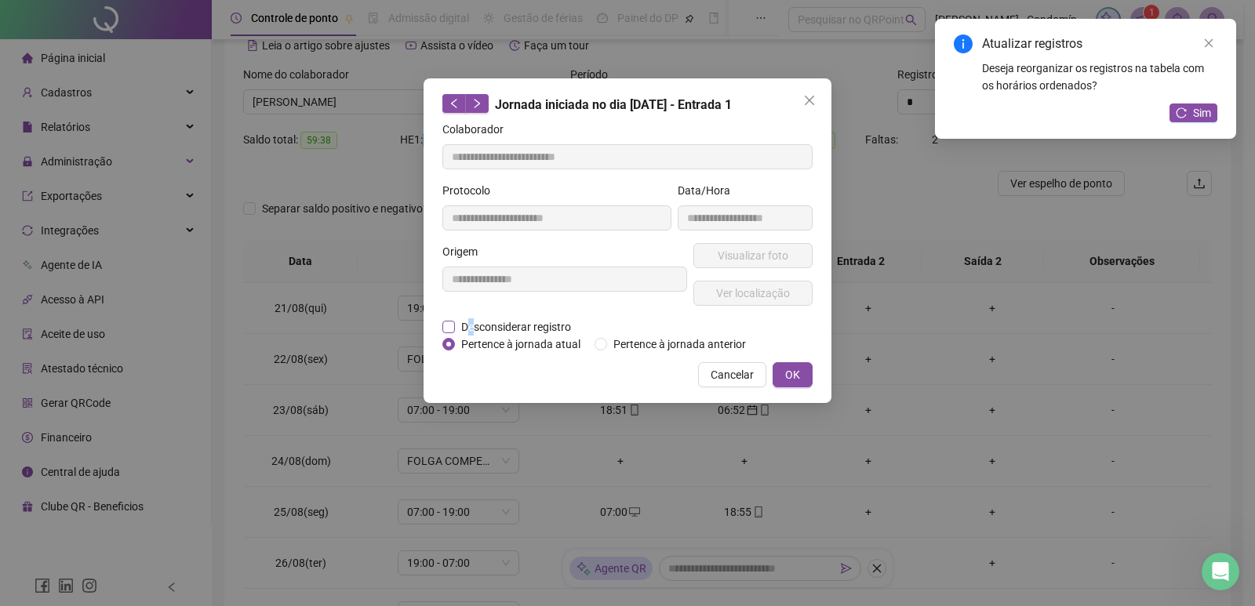
click at [471, 325] on span "Desconsiderar registro" at bounding box center [516, 326] width 122 height 17
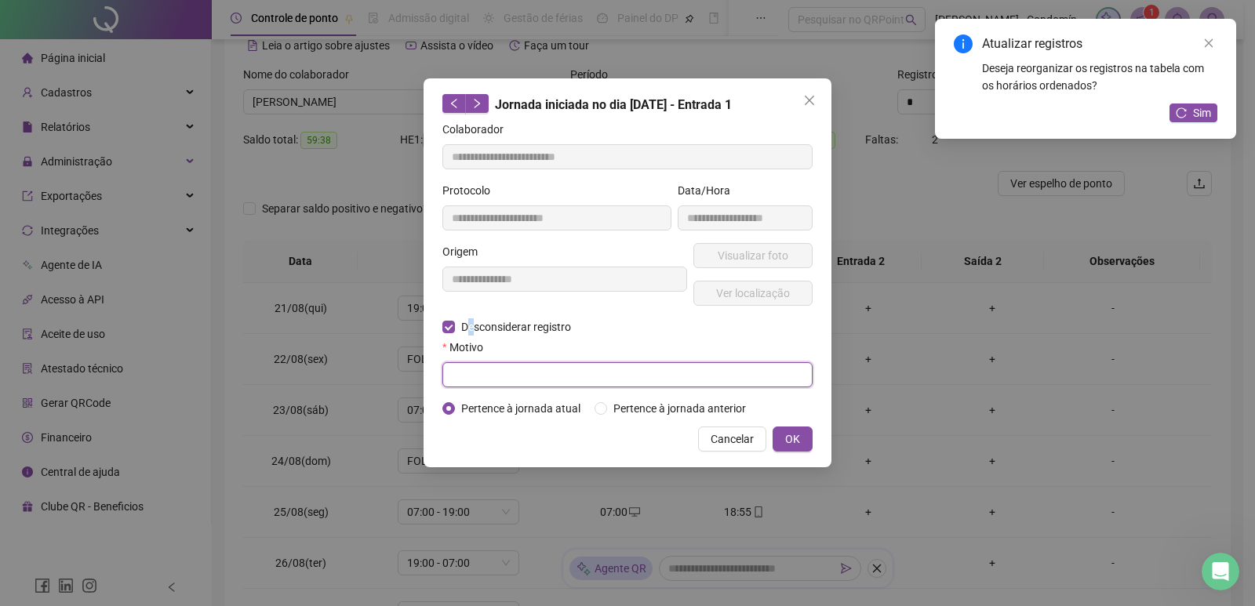
click at [622, 377] on input "text" at bounding box center [627, 374] width 370 height 25
type input "****"
click at [801, 435] on button "OK" at bounding box center [792, 439] width 40 height 25
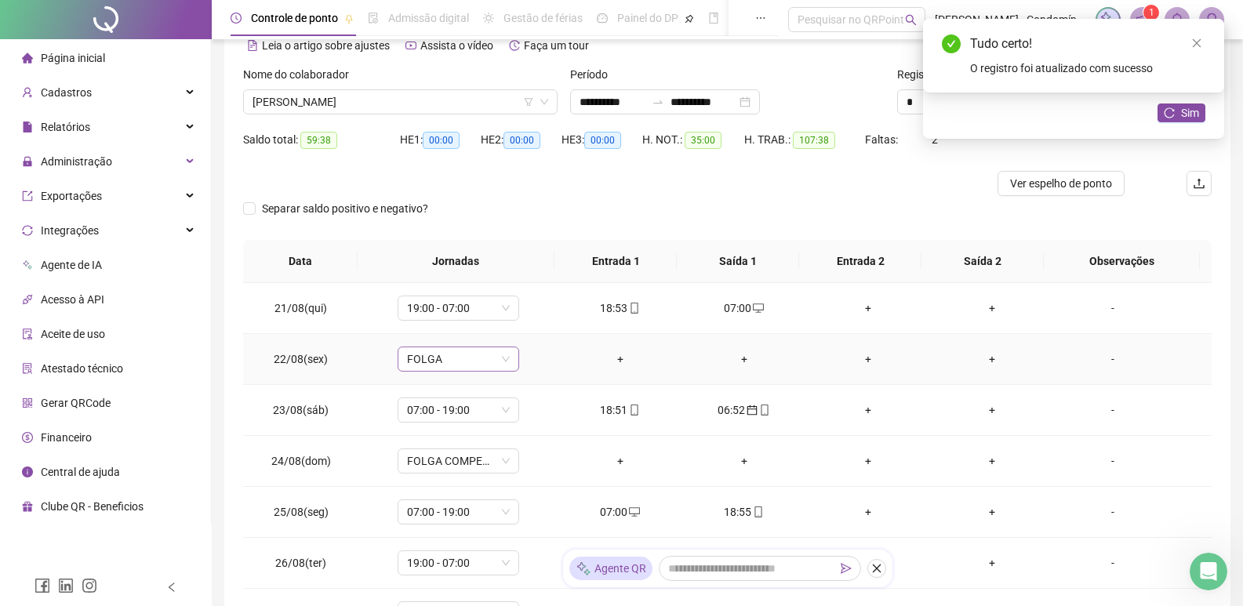
click at [499, 366] on span "FOLGA" at bounding box center [458, 359] width 103 height 24
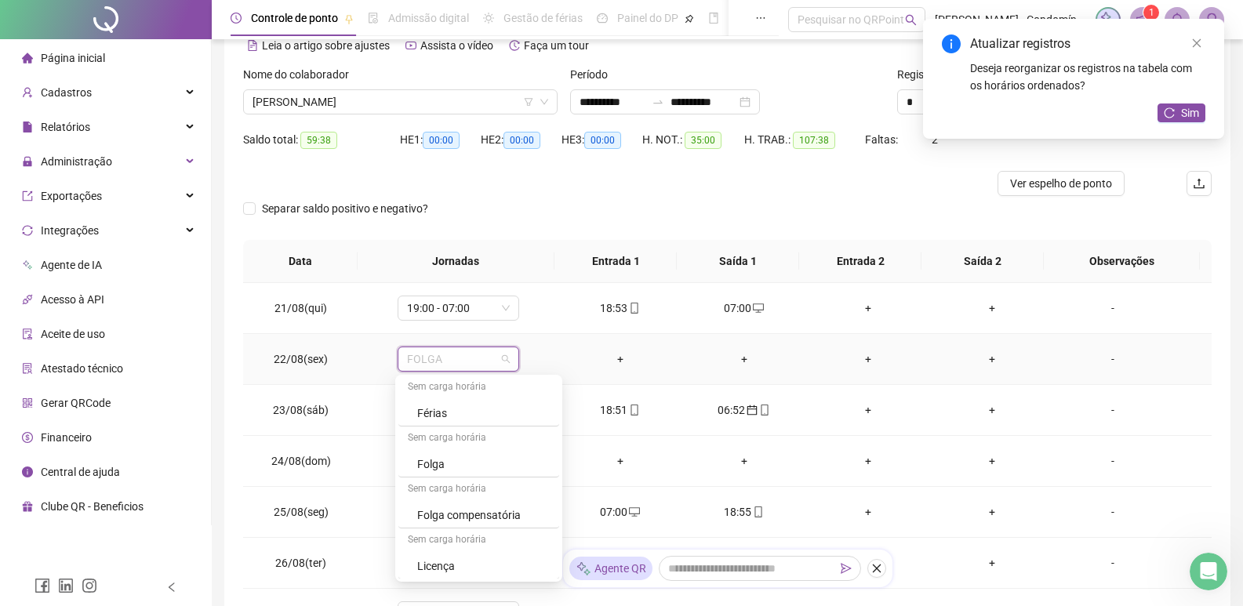
scroll to position [564, 0]
click at [450, 514] on div "Folga compensatória" at bounding box center [483, 514] width 133 height 17
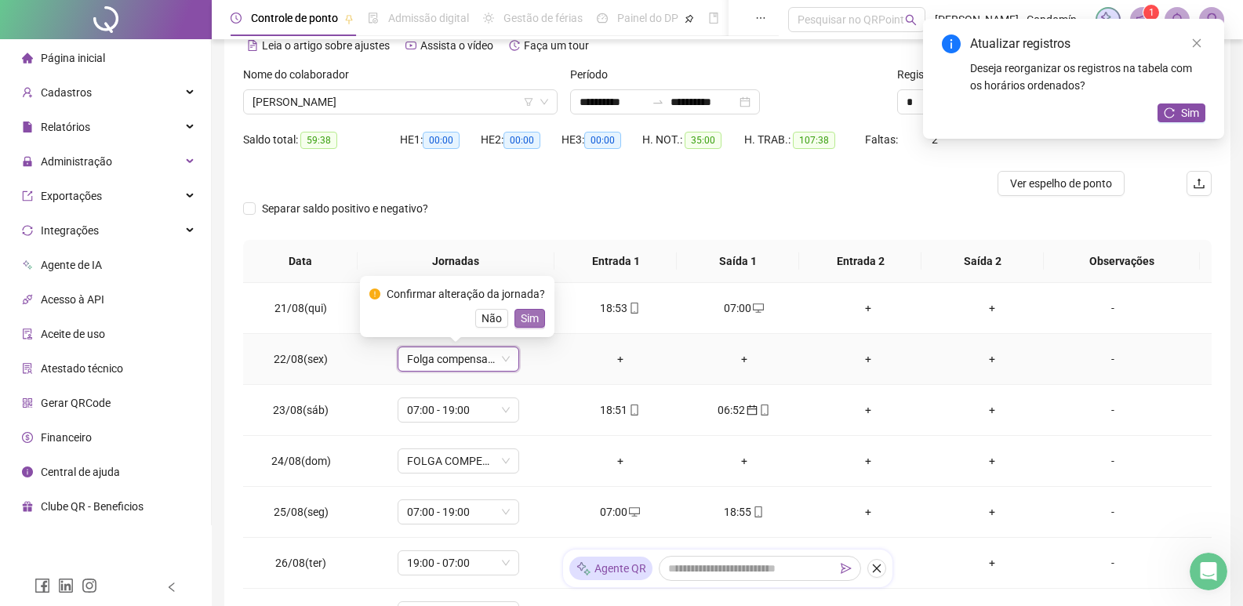
click at [521, 323] on span "Sim" at bounding box center [530, 318] width 18 height 17
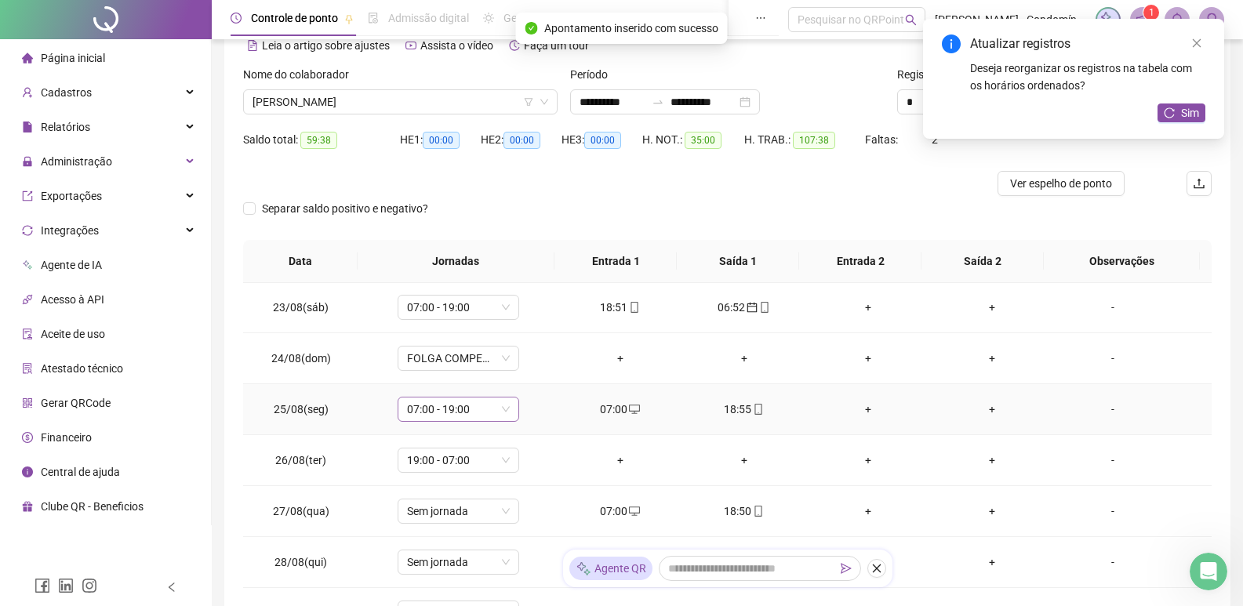
scroll to position [78, 0]
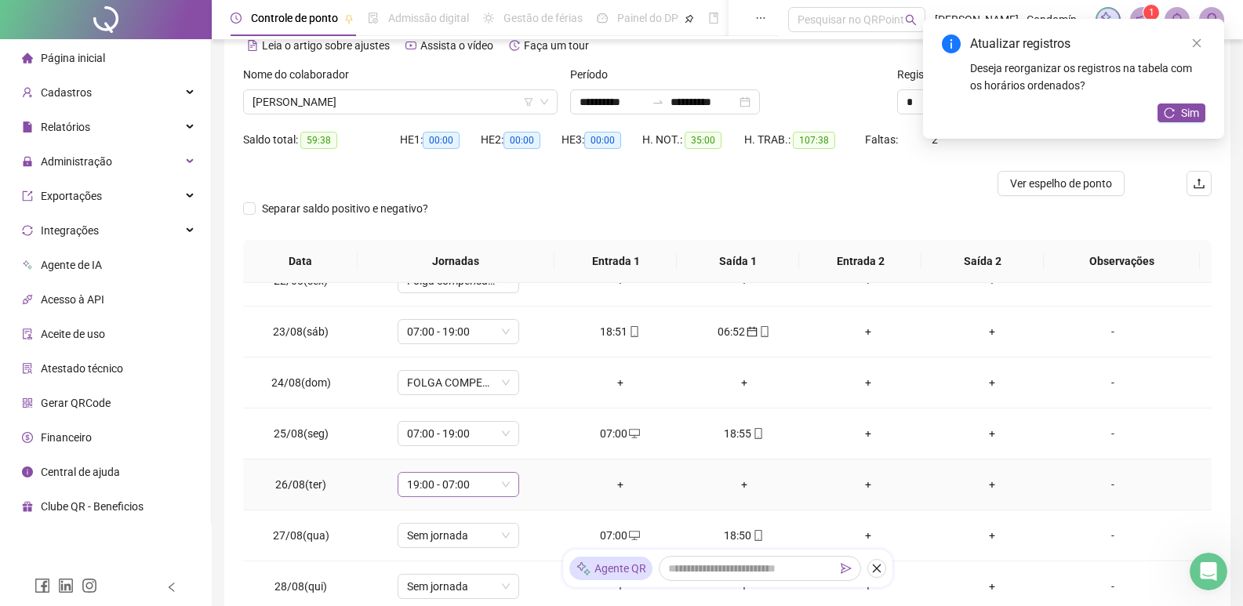
click at [503, 485] on span "19:00 - 07:00" at bounding box center [458, 485] width 103 height 24
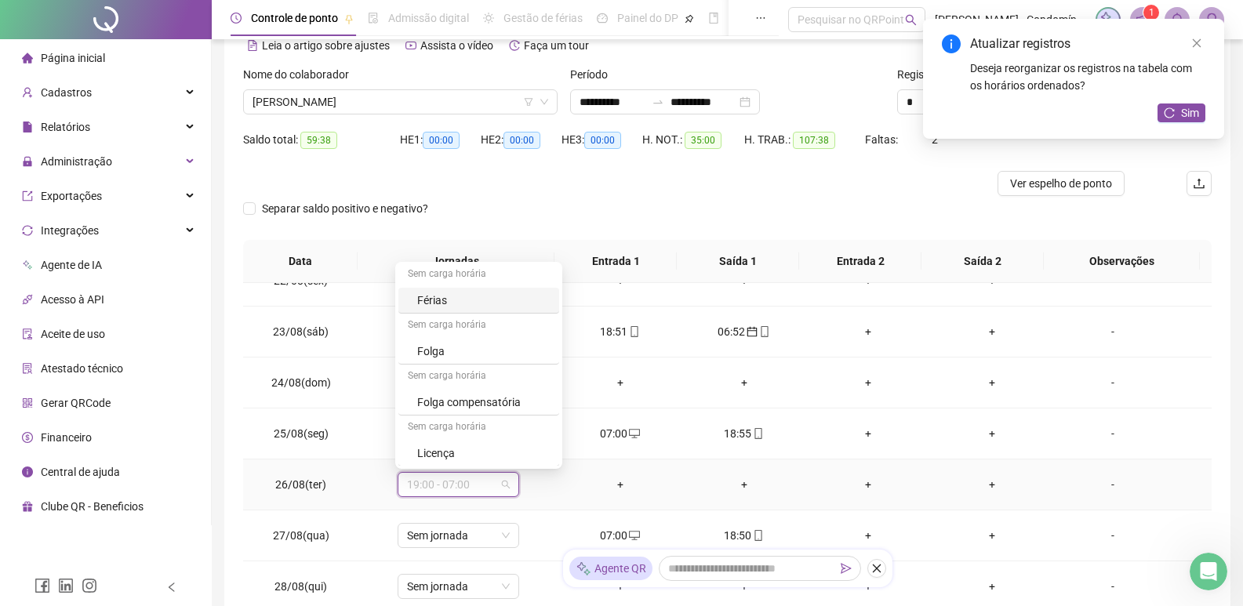
scroll to position [564, 0]
click at [475, 393] on div "Folga compensatória" at bounding box center [483, 401] width 133 height 17
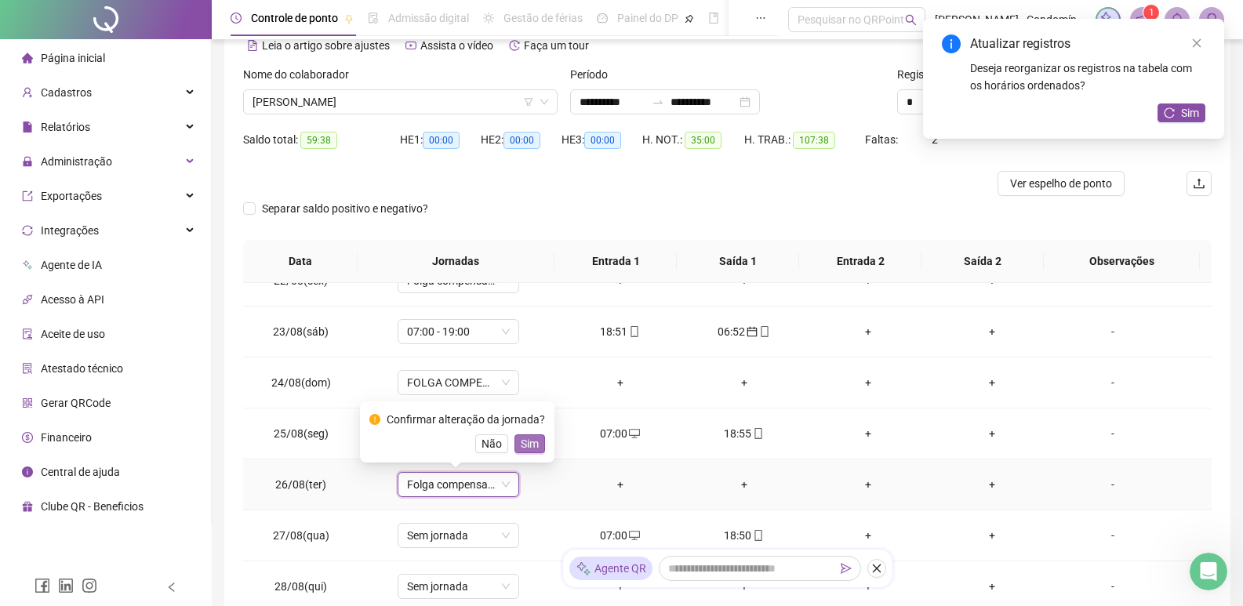
click at [535, 439] on span "Sim" at bounding box center [530, 443] width 18 height 17
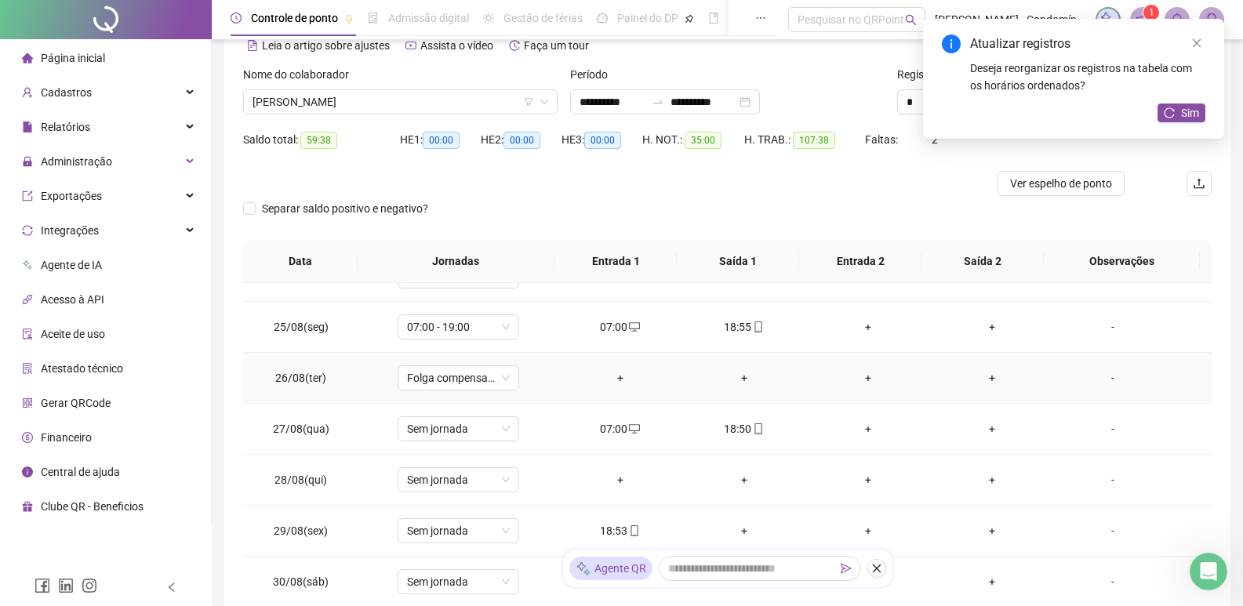
scroll to position [157, 0]
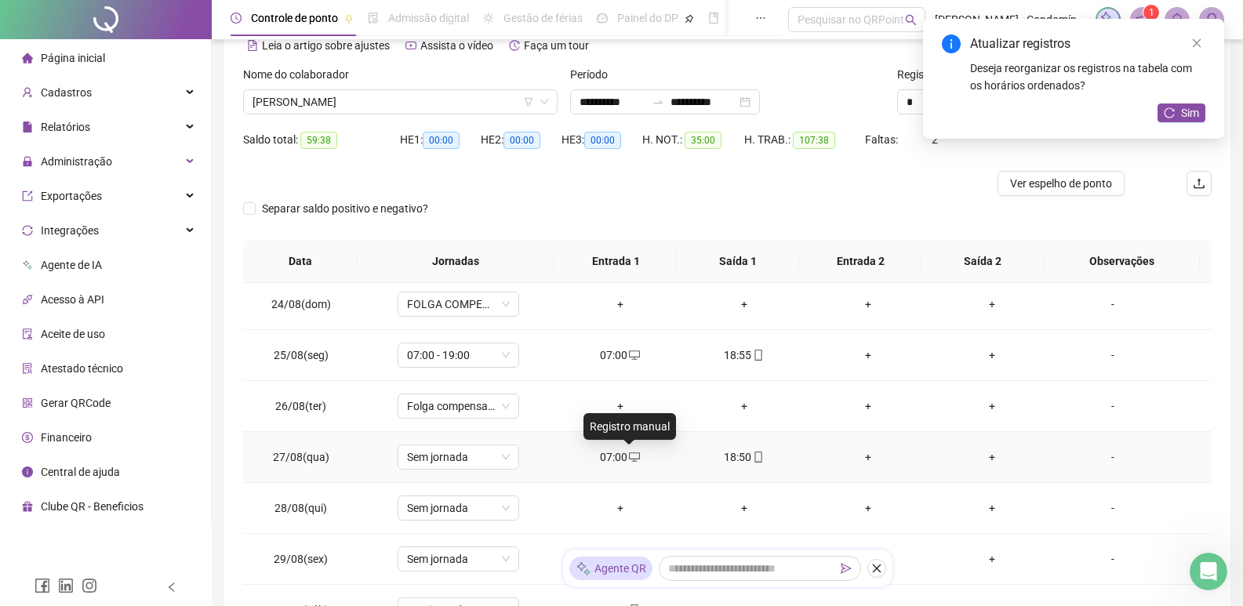
click at [629, 455] on icon "desktop" at bounding box center [634, 457] width 11 height 11
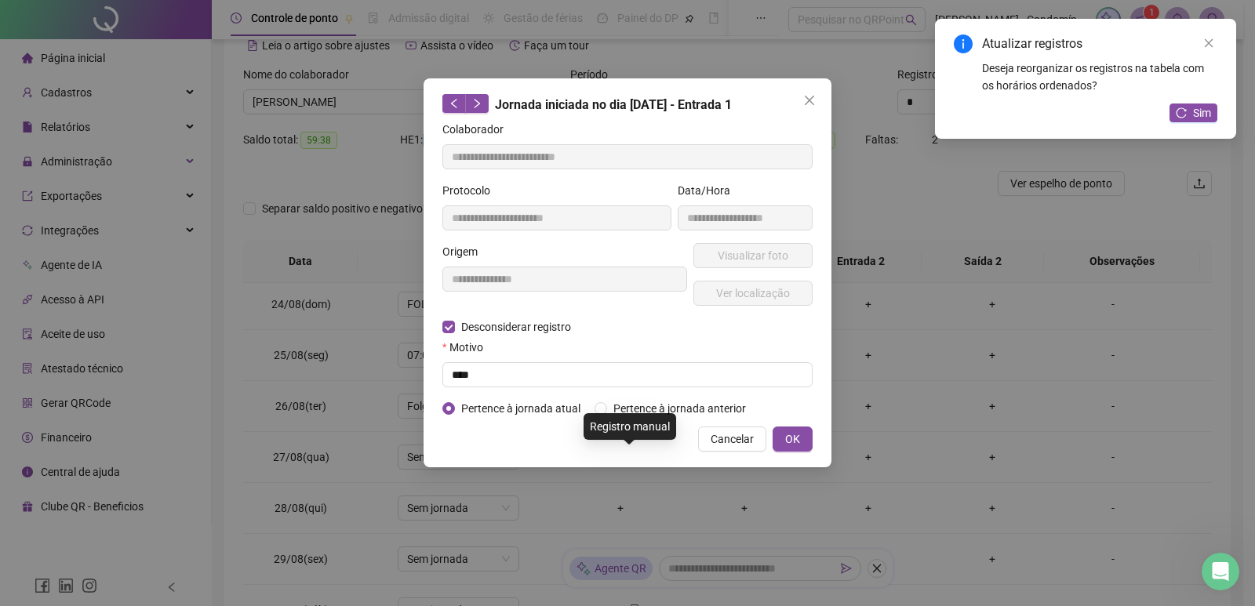
type input "**********"
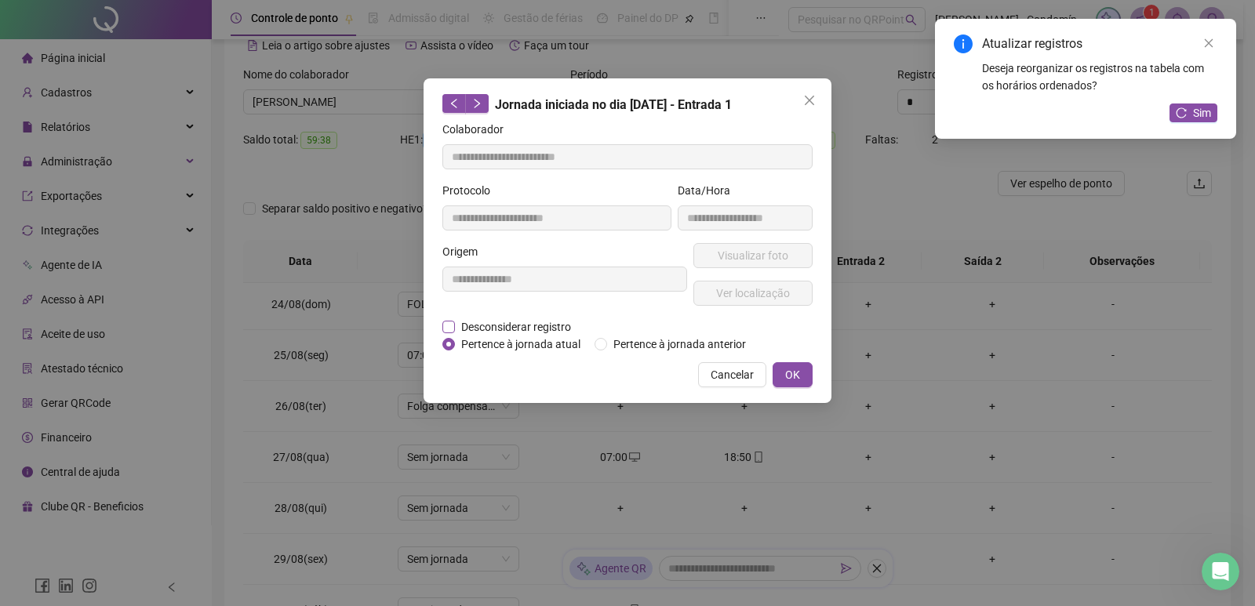
click at [530, 329] on span "Desconsiderar registro" at bounding box center [516, 326] width 122 height 17
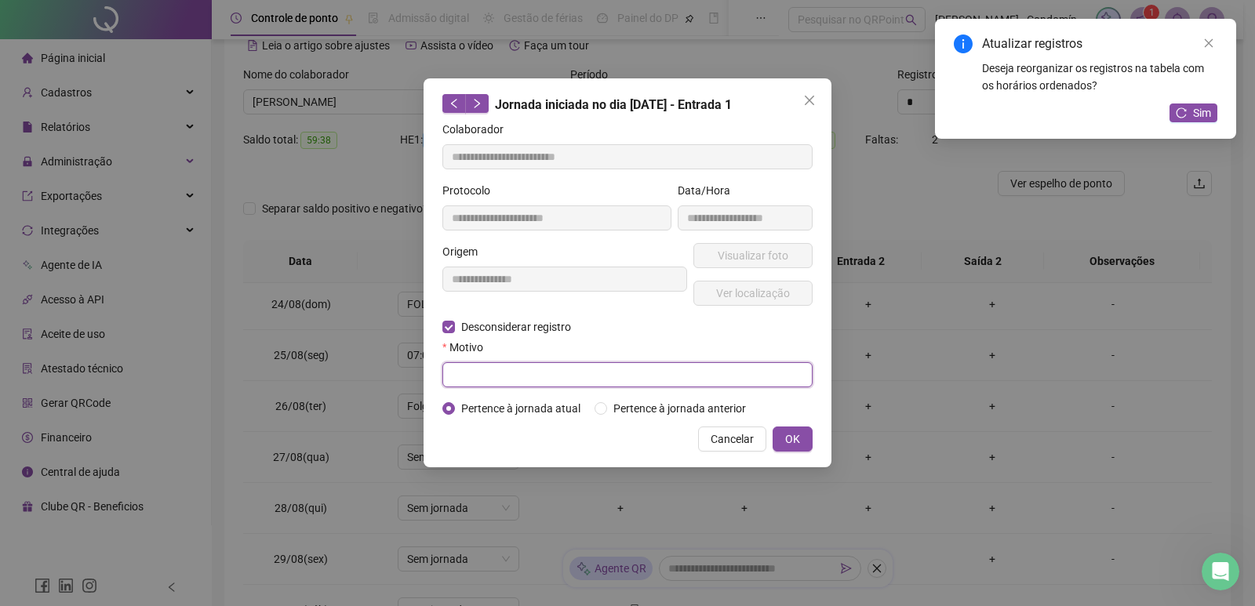
click at [689, 378] on input "text" at bounding box center [627, 374] width 370 height 25
type input "****"
click at [795, 438] on span "OK" at bounding box center [792, 438] width 15 height 17
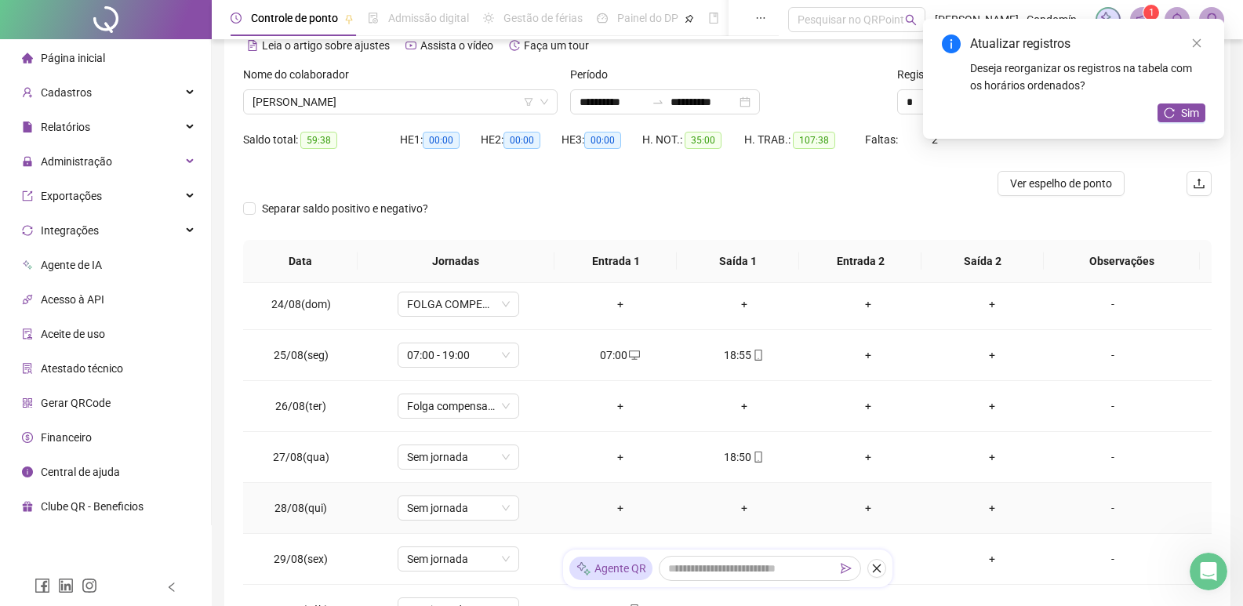
click at [608, 504] on div "+" at bounding box center [620, 507] width 99 height 17
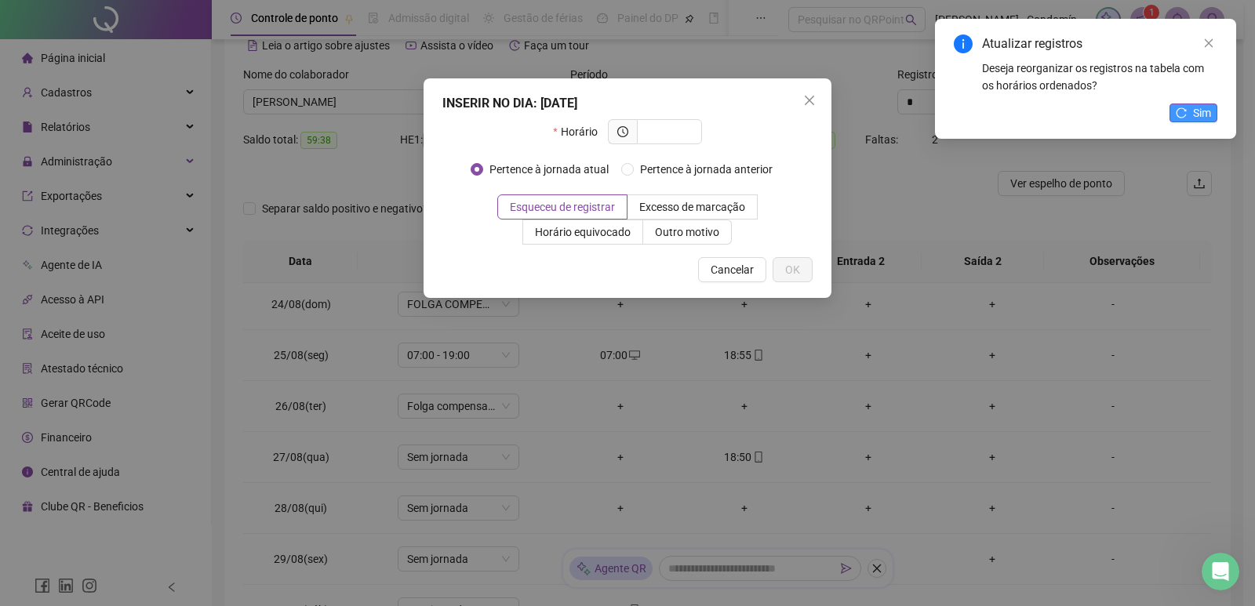
click at [1185, 108] on icon "reload" at bounding box center [1180, 112] width 11 height 11
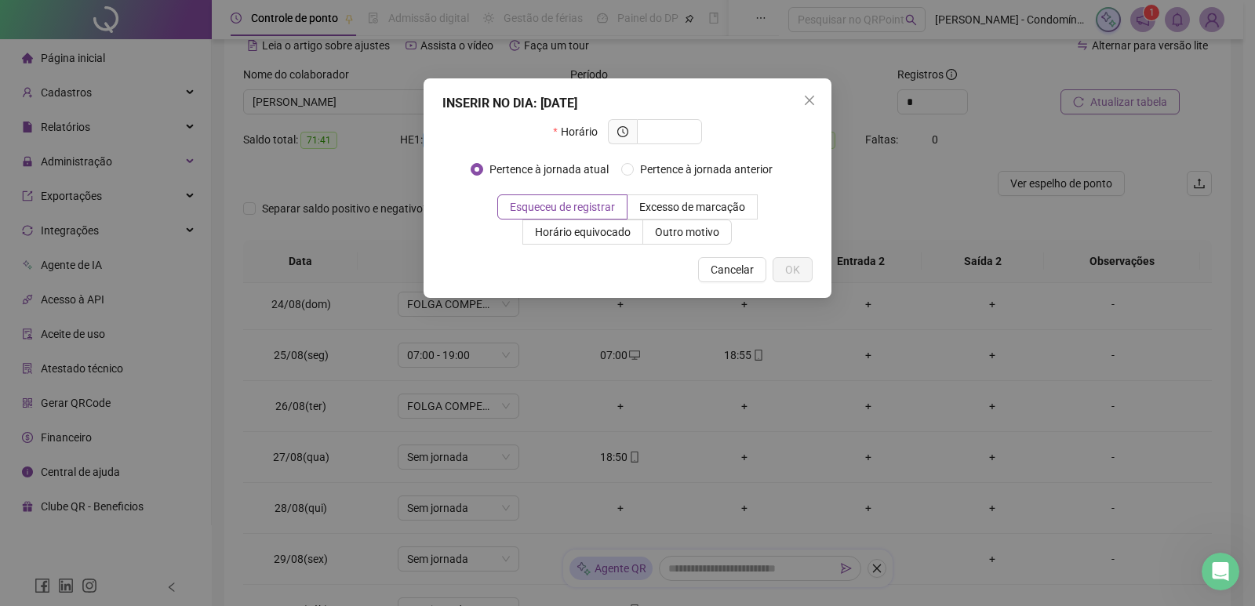
click at [682, 474] on div "INSERIR NO DIA : 28/08/2025 Horário Pertence à jornada atual Pertence à jornada…" at bounding box center [627, 303] width 1255 height 606
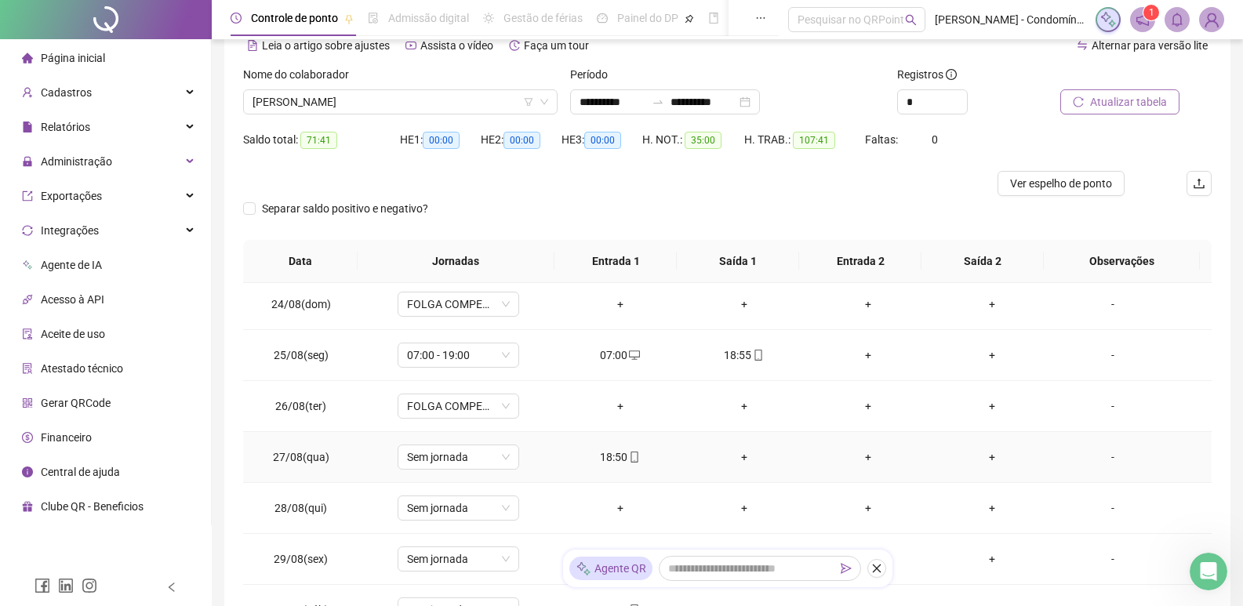
click at [743, 457] on div "+" at bounding box center [744, 456] width 99 height 17
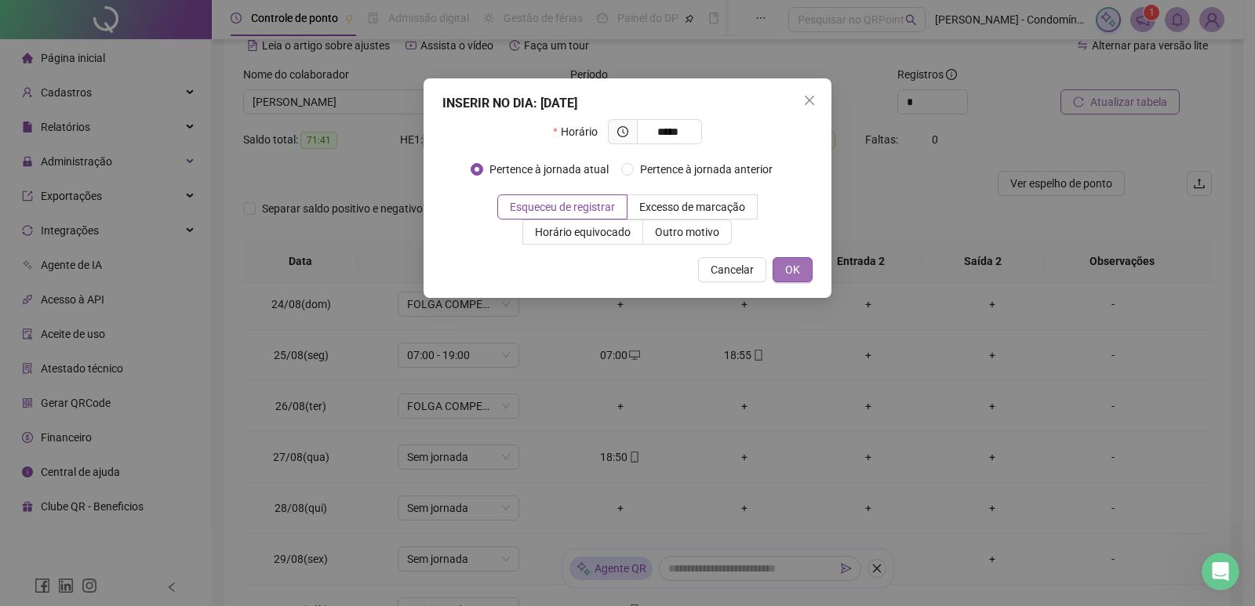
type input "*****"
click at [783, 260] on button "OK" at bounding box center [792, 269] width 40 height 25
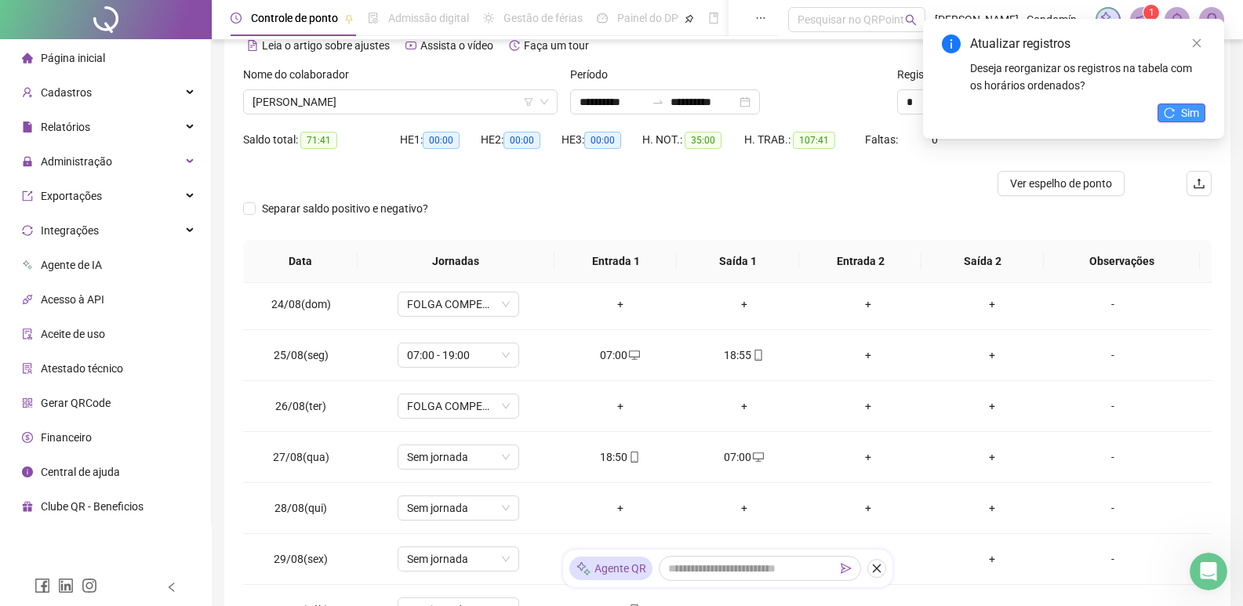
click at [1164, 113] on icon "reload" at bounding box center [1169, 112] width 11 height 11
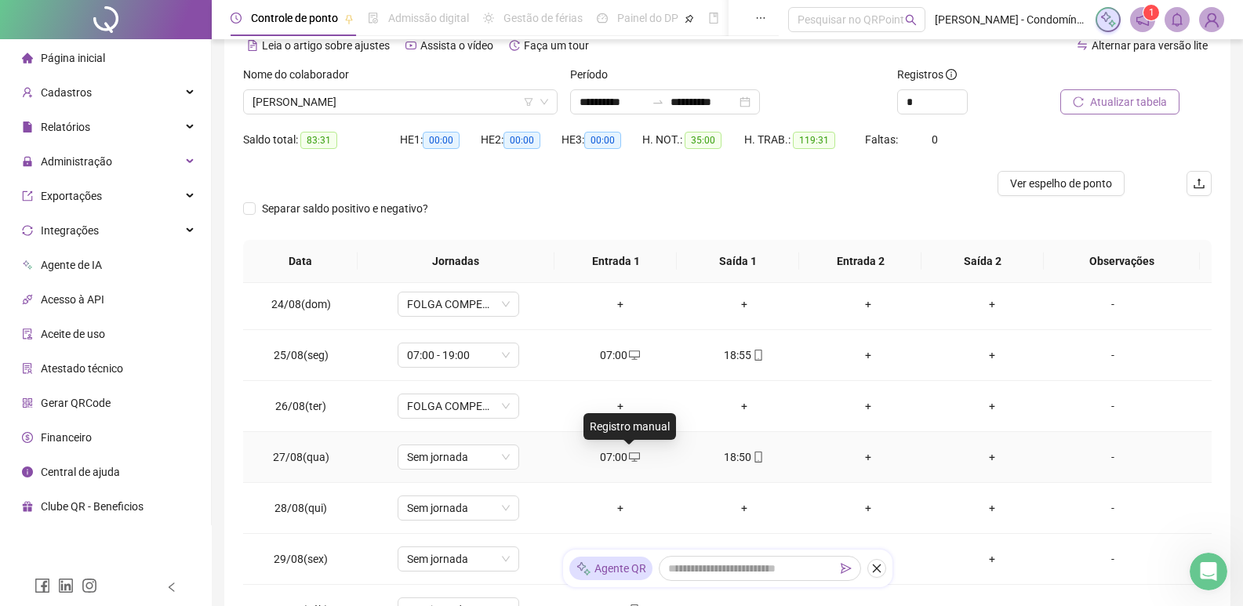
click at [635, 456] on div "07:00" at bounding box center [620, 456] width 99 height 17
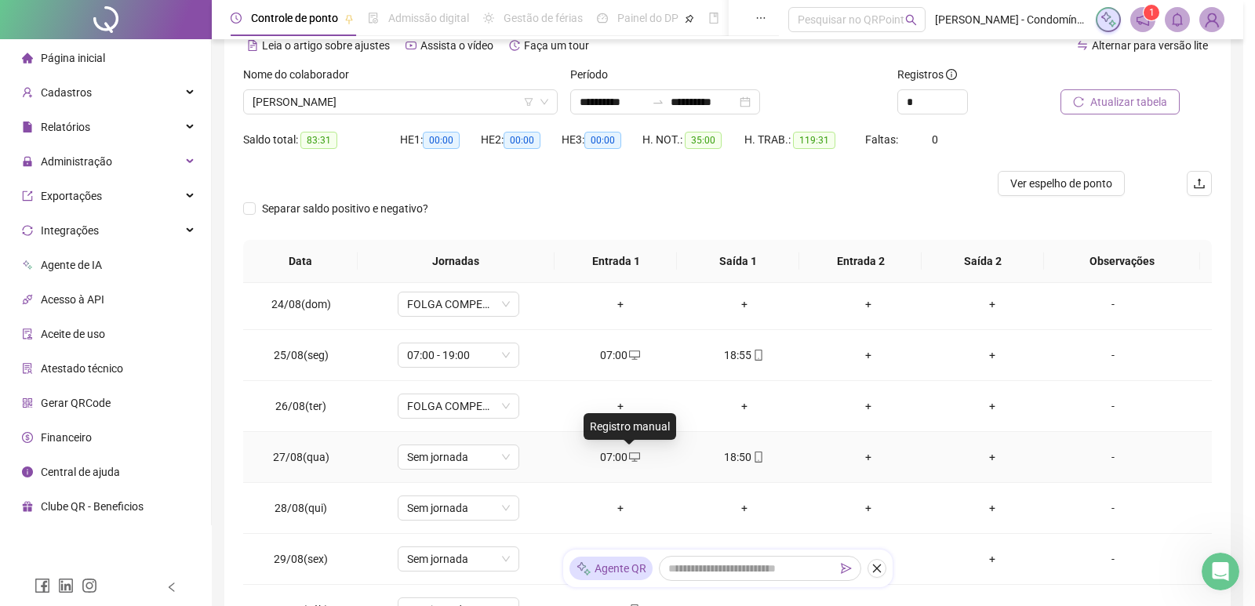
type input "**********"
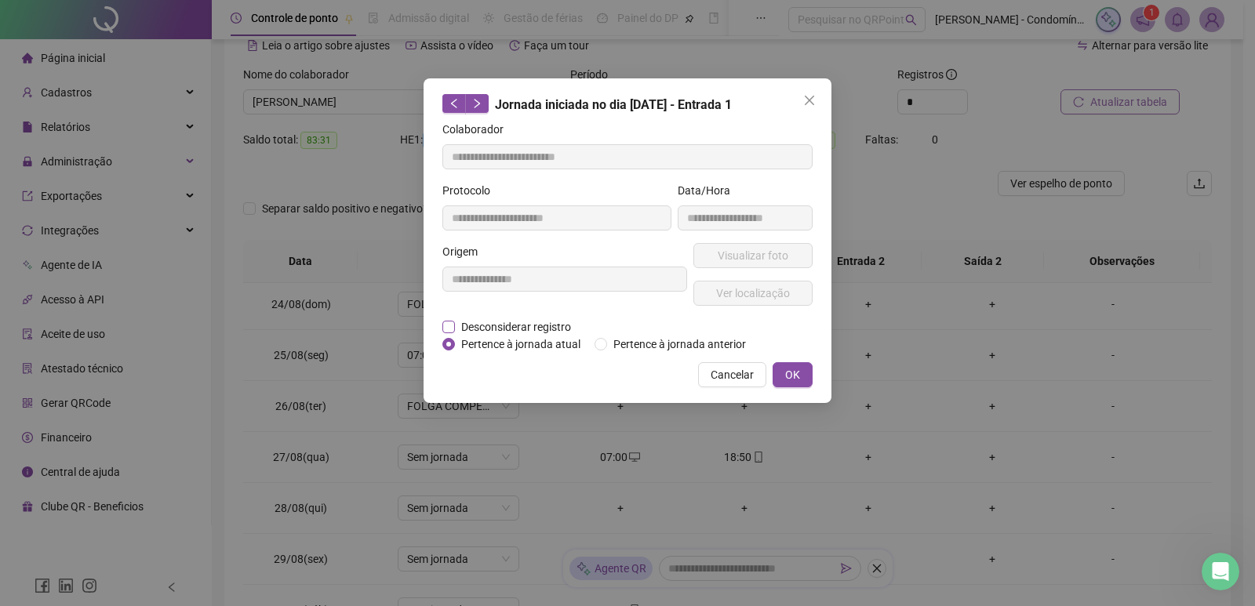
click at [488, 325] on span "Desconsiderar registro" at bounding box center [516, 326] width 122 height 17
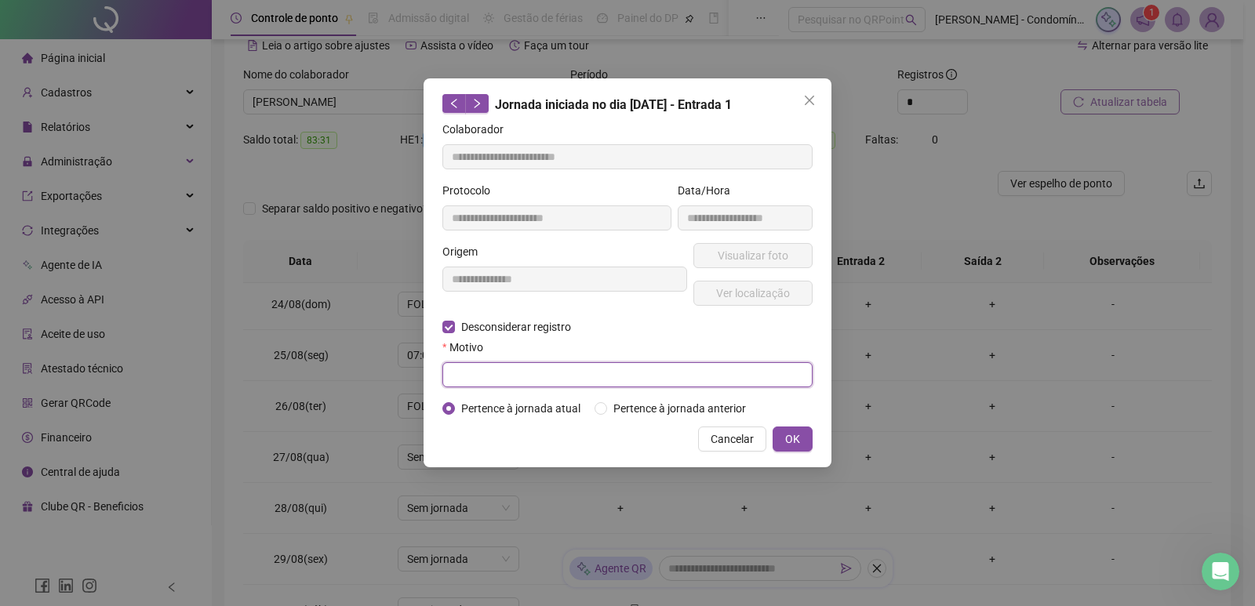
click at [755, 369] on input "text" at bounding box center [627, 374] width 370 height 25
type input "****"
click at [784, 432] on button "OK" at bounding box center [792, 439] width 40 height 25
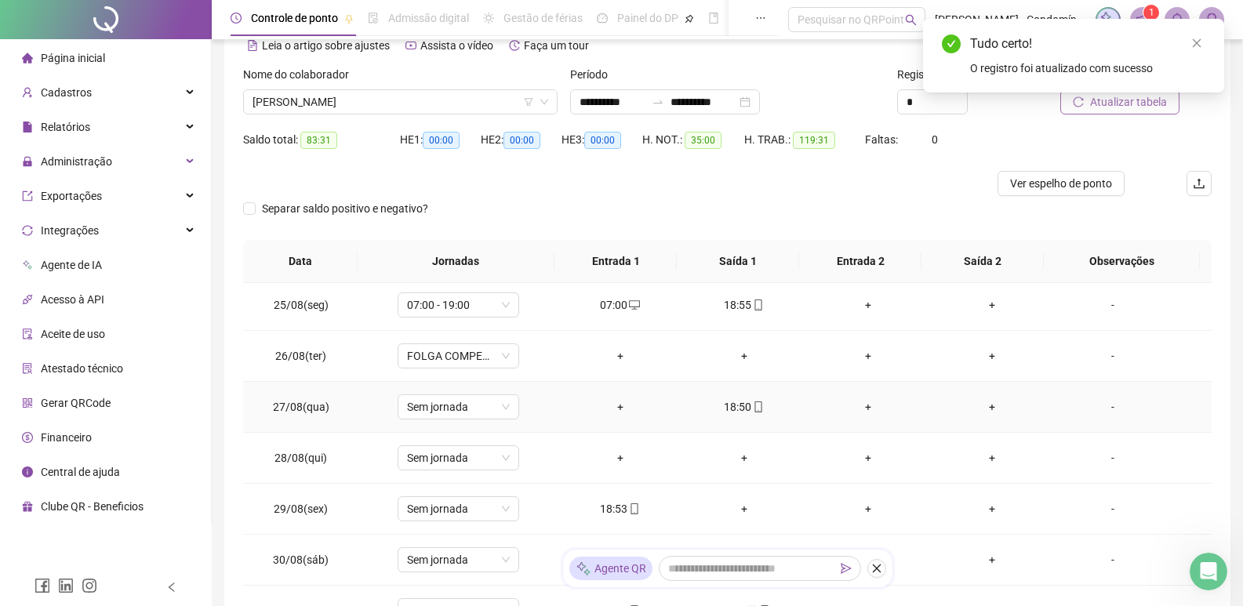
scroll to position [235, 0]
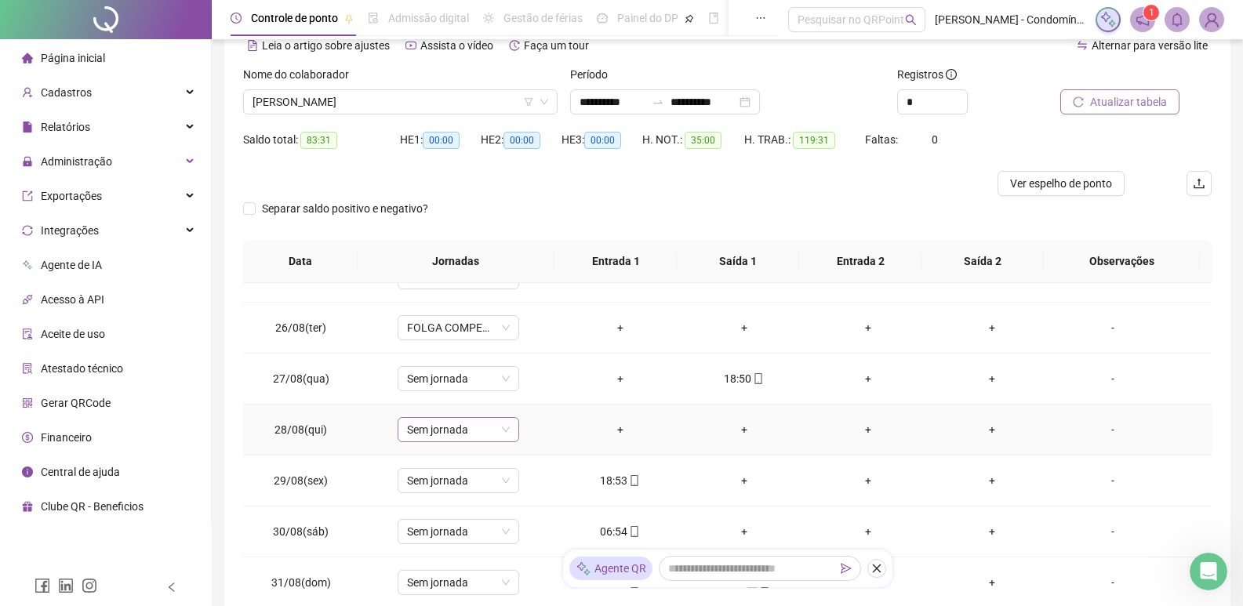
click at [503, 430] on span "Sem jornada" at bounding box center [458, 430] width 103 height 24
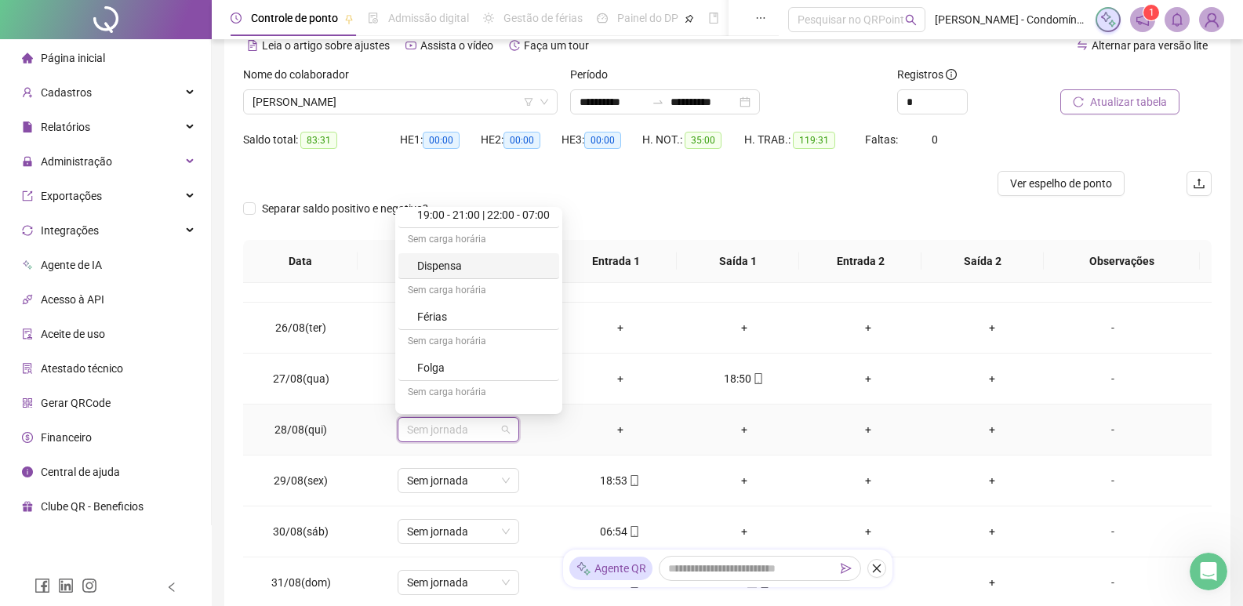
scroll to position [549, 0]
click at [465, 305] on div "Folga" at bounding box center [483, 310] width 133 height 17
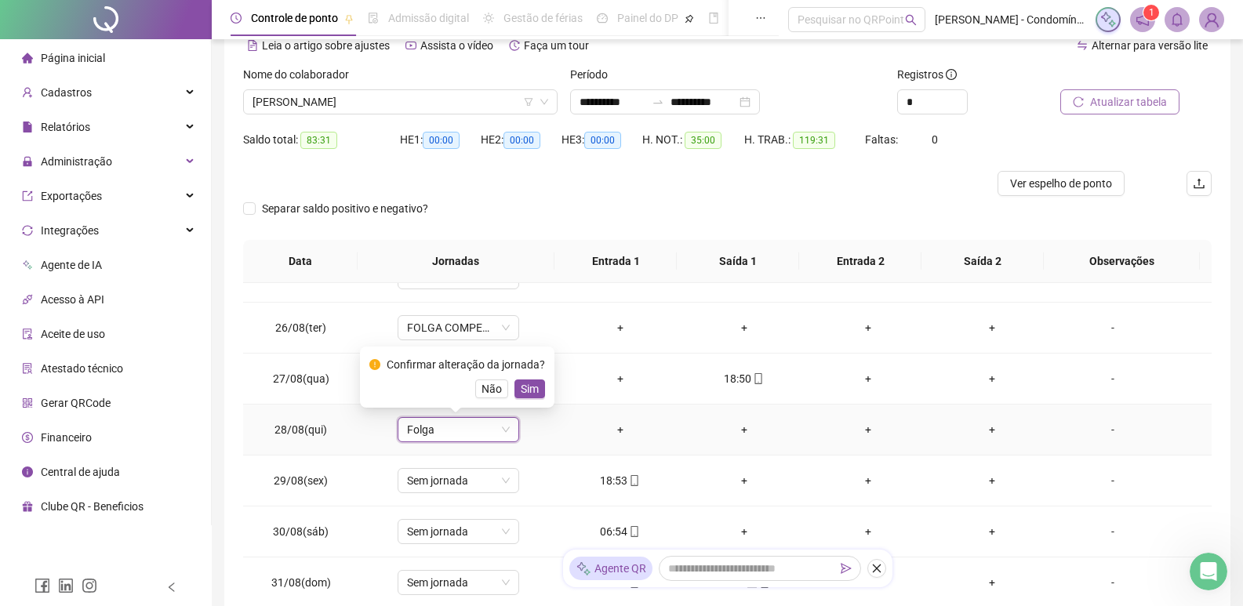
click at [525, 385] on span "Sim" at bounding box center [530, 388] width 18 height 17
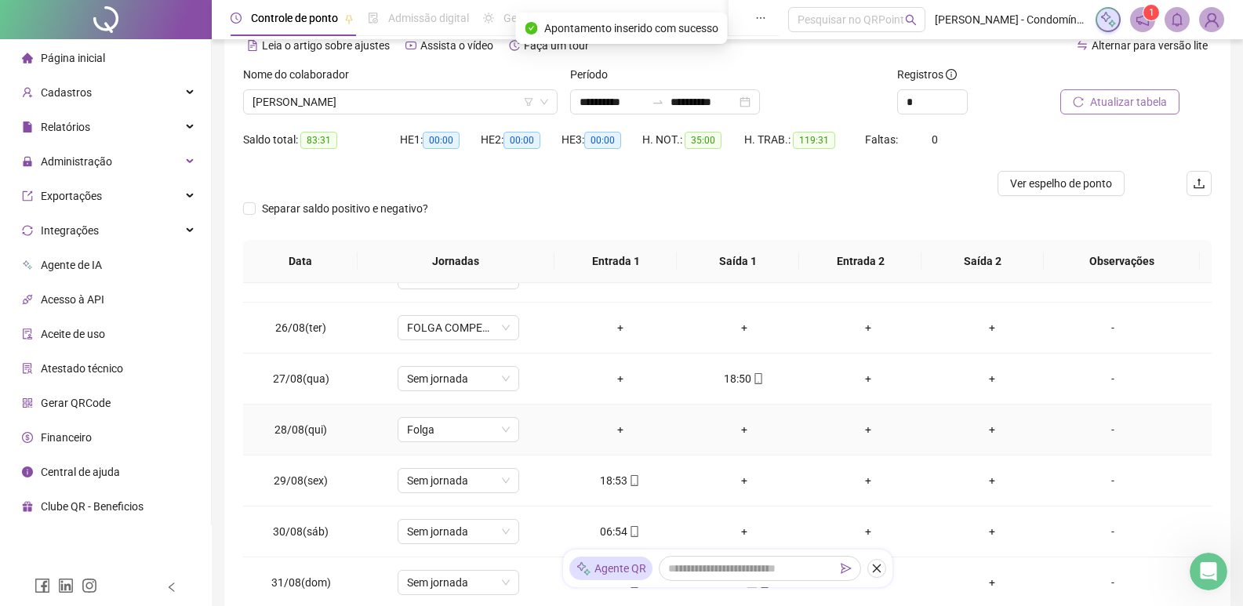
click at [615, 428] on div "+" at bounding box center [620, 429] width 99 height 17
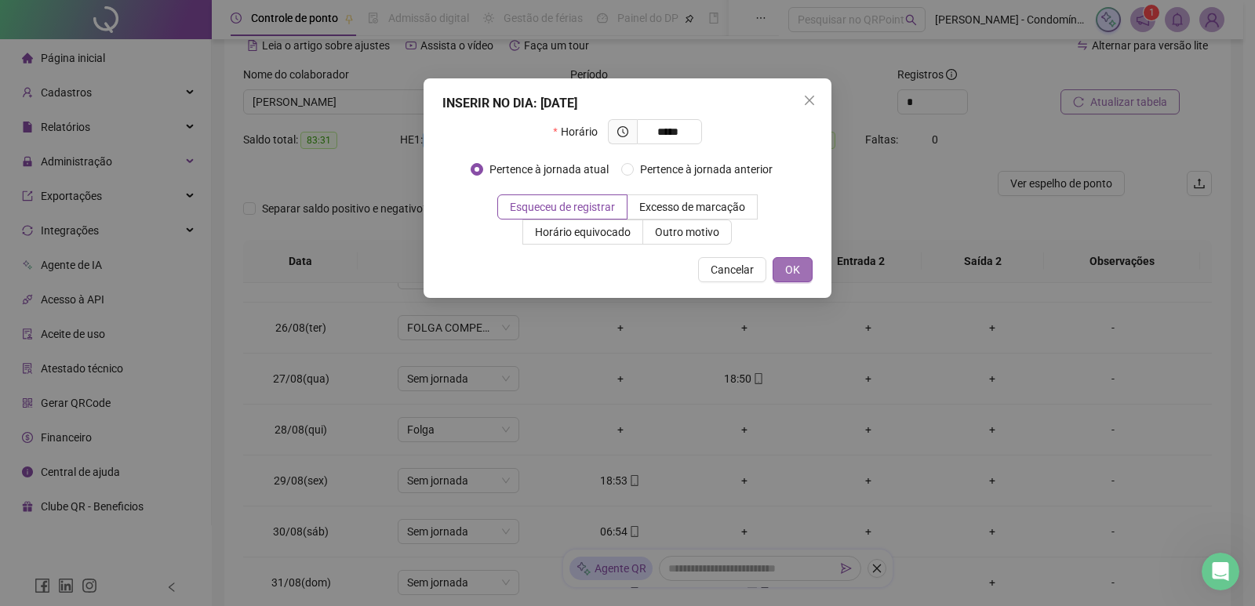
type input "*****"
click at [802, 267] on button "OK" at bounding box center [792, 269] width 40 height 25
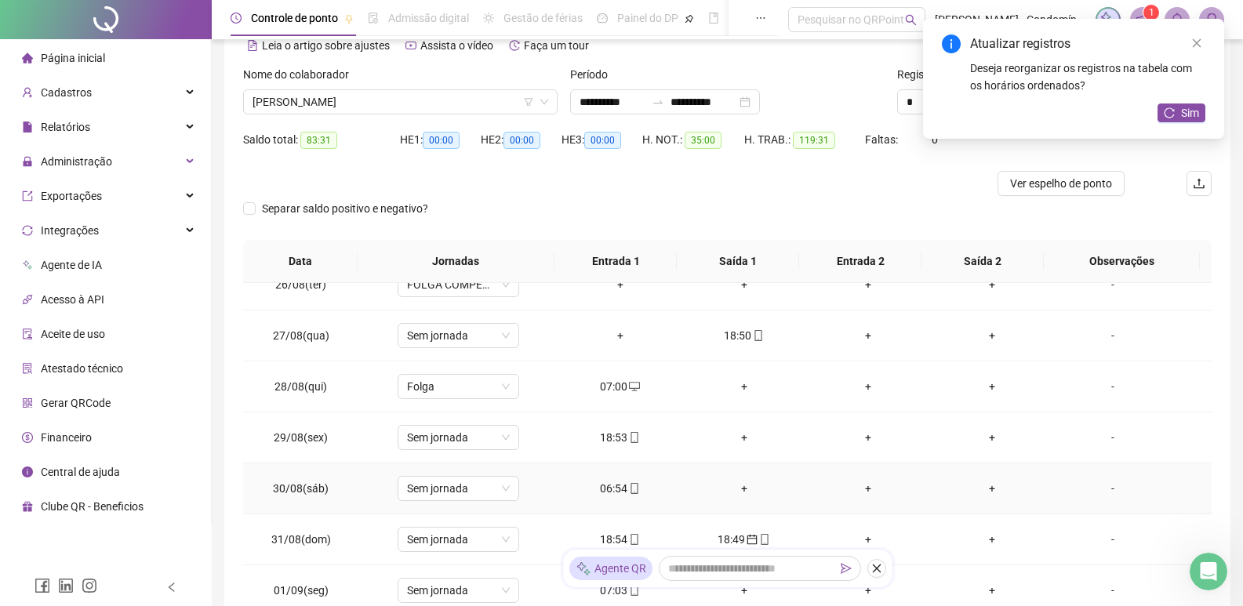
scroll to position [314, 0]
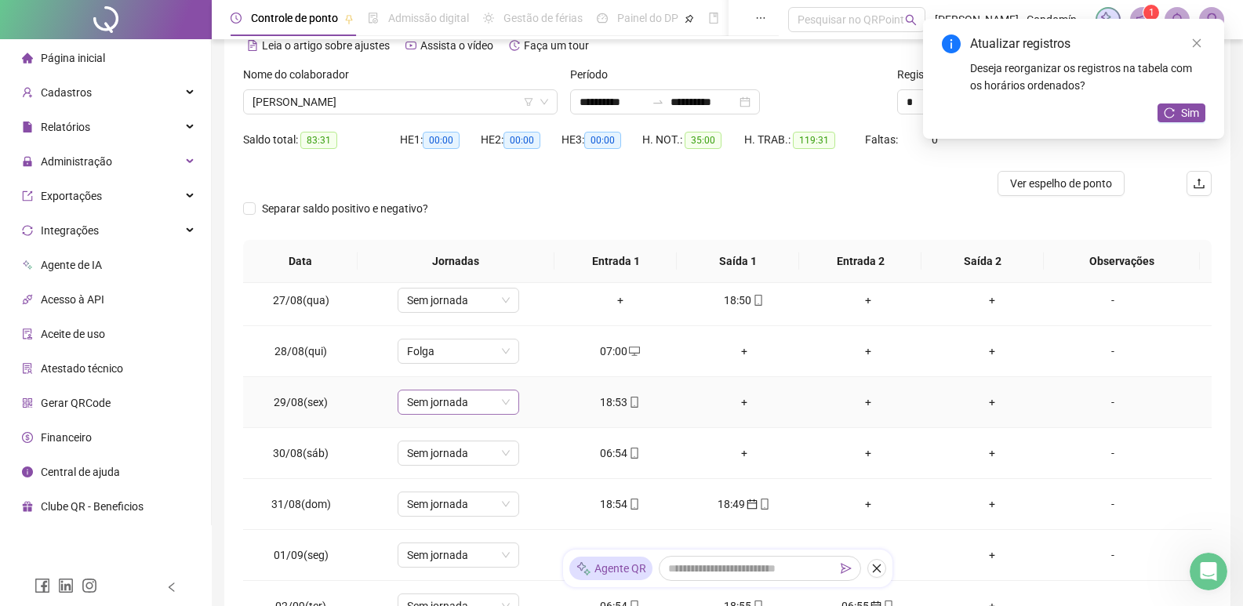
click at [508, 403] on div "Sem jornada" at bounding box center [459, 402] width 122 height 25
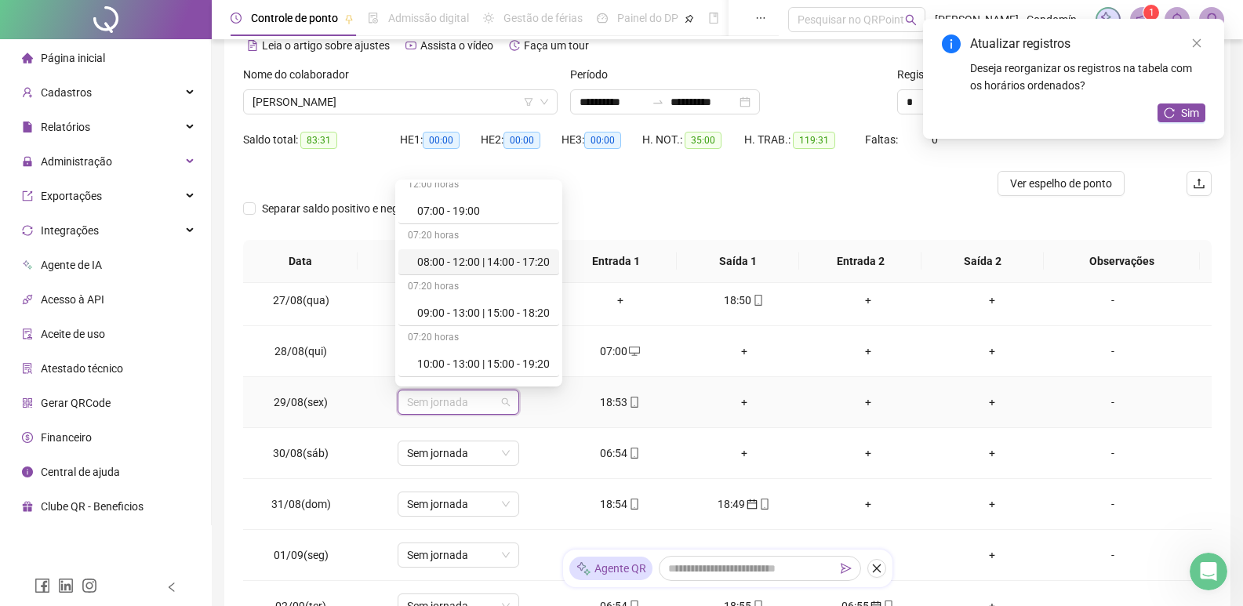
scroll to position [235, 0]
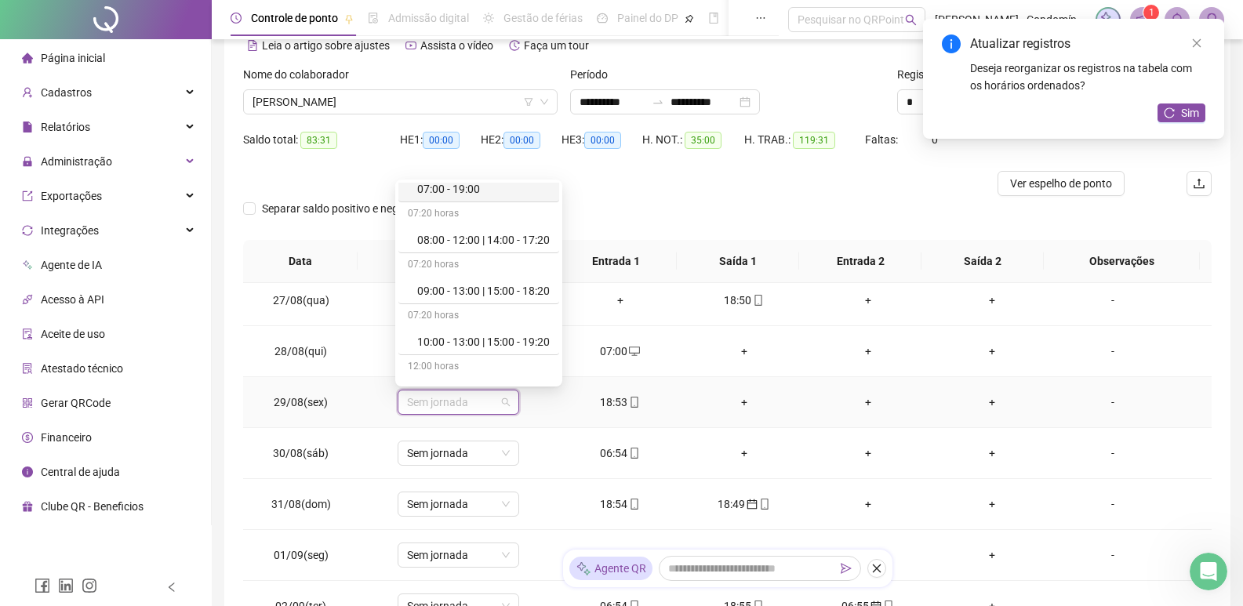
click at [501, 183] on div "07:00 - 19:00" at bounding box center [483, 188] width 133 height 17
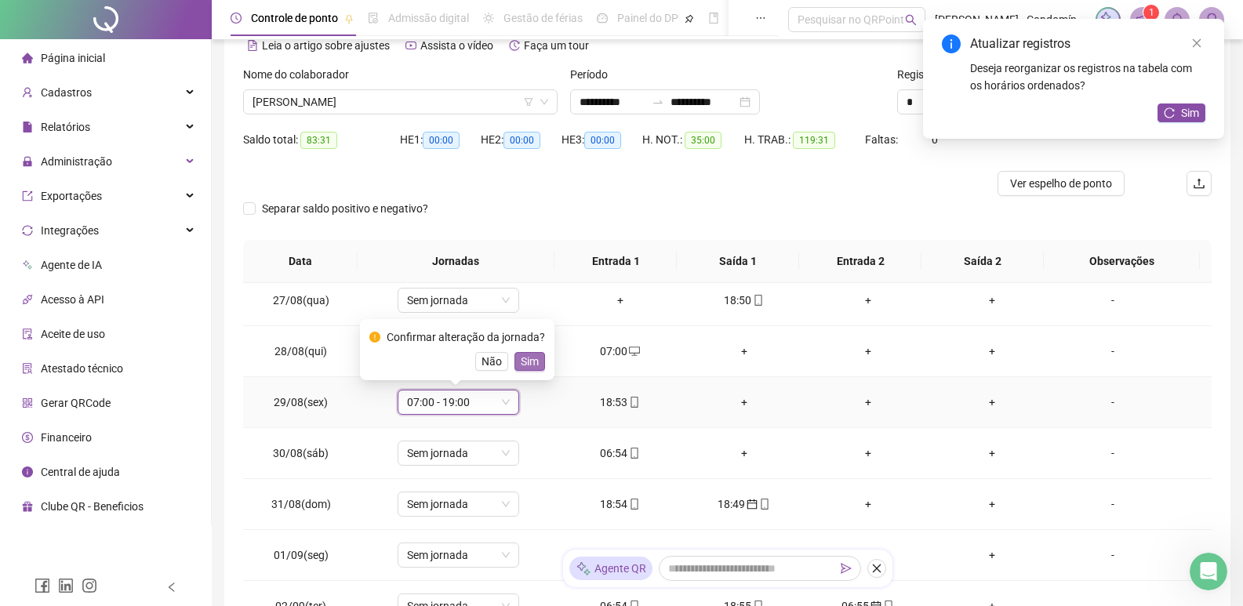
click at [523, 358] on span "Sim" at bounding box center [530, 361] width 18 height 17
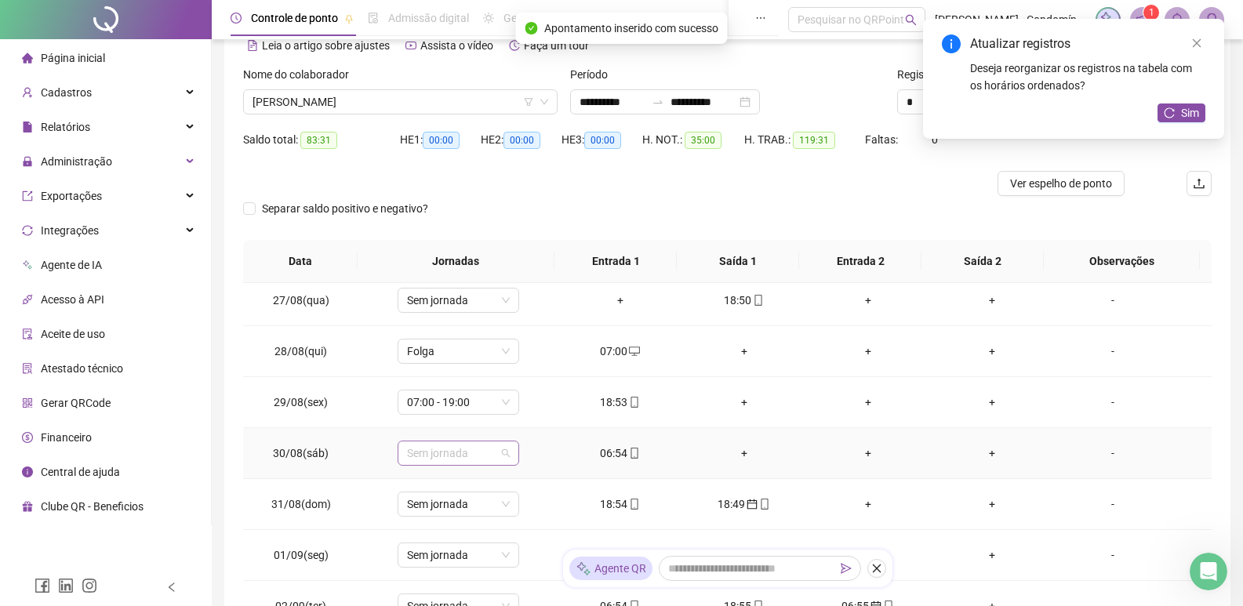
click at [509, 454] on div "Sem jornada" at bounding box center [459, 453] width 122 height 25
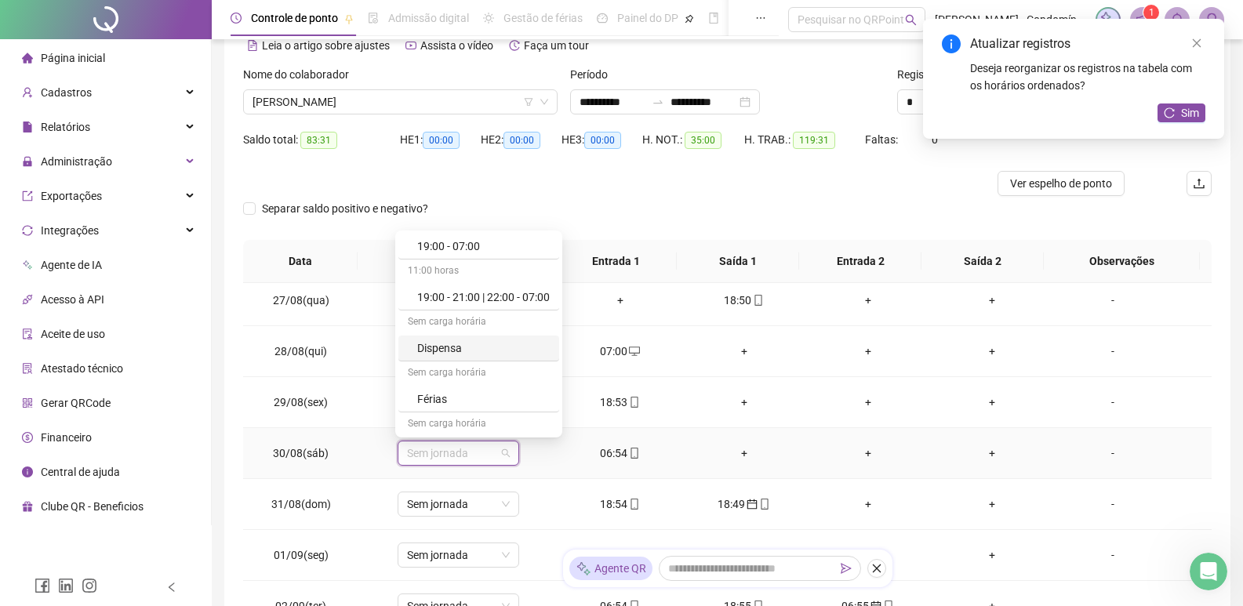
scroll to position [470, 0]
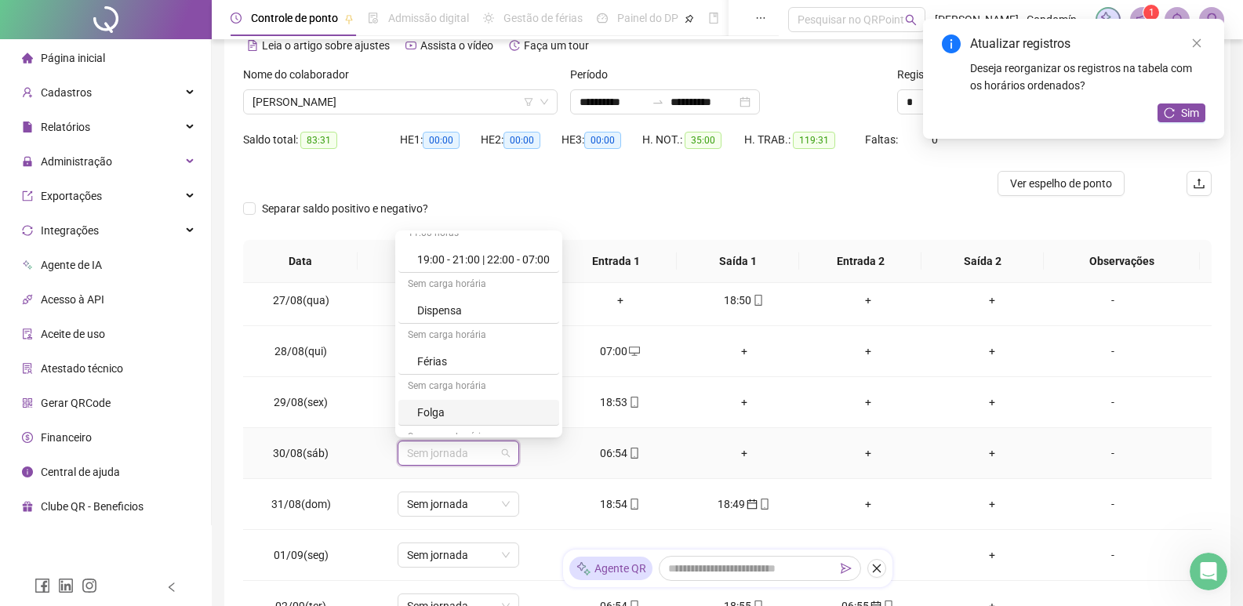
click at [431, 416] on div "Folga" at bounding box center [483, 412] width 133 height 17
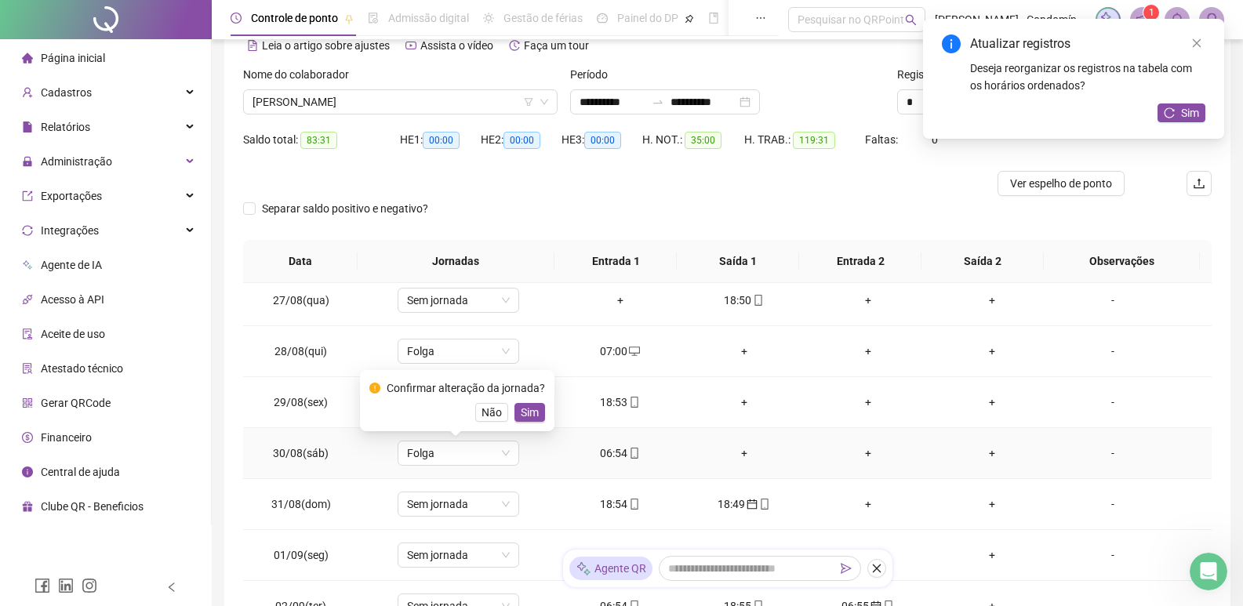
click at [530, 414] on span "Sim" at bounding box center [530, 412] width 18 height 17
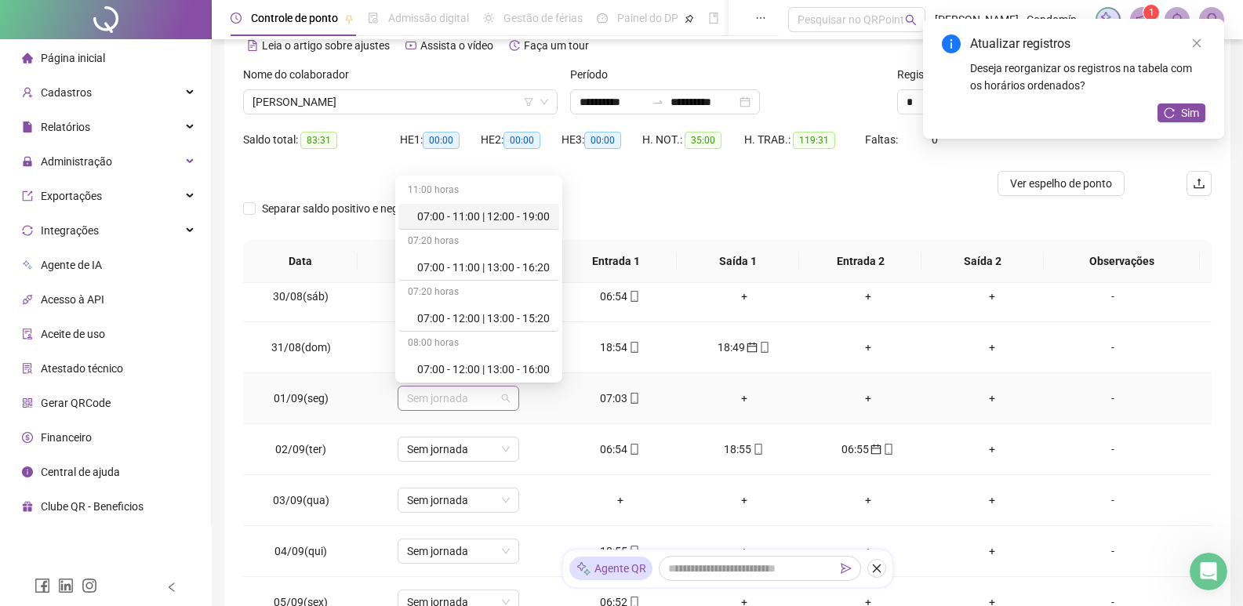
click at [504, 400] on span "Sem jornada" at bounding box center [458, 399] width 103 height 24
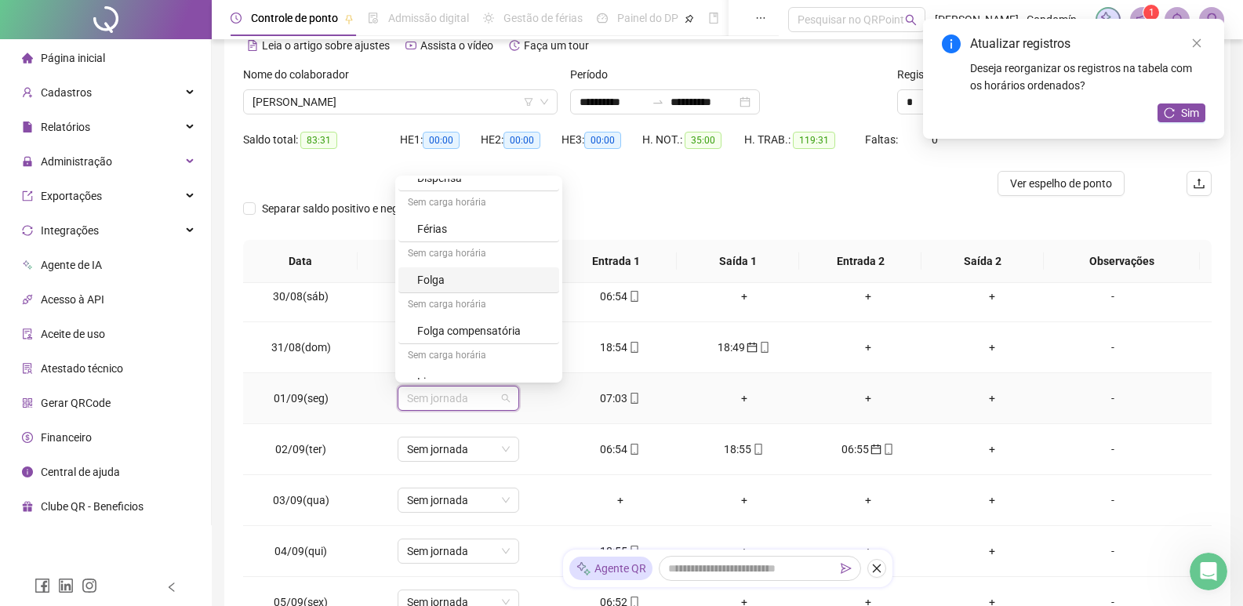
scroll to position [549, 0]
click at [489, 274] on div "Folga" at bounding box center [483, 279] width 133 height 17
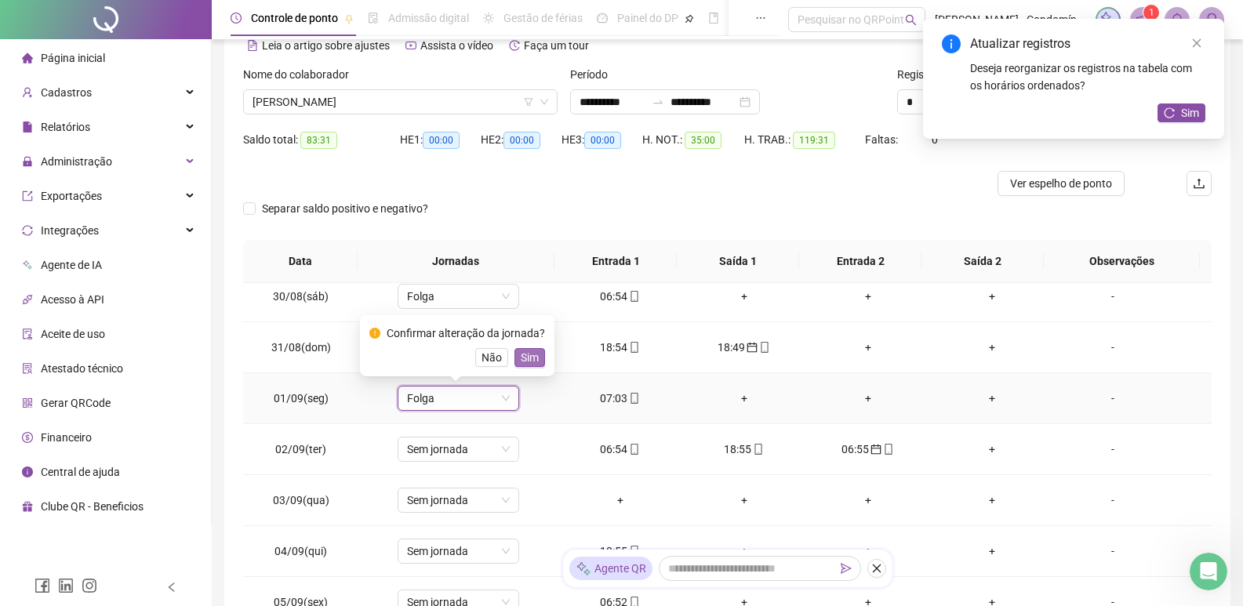
click at [529, 351] on span "Sim" at bounding box center [530, 357] width 18 height 17
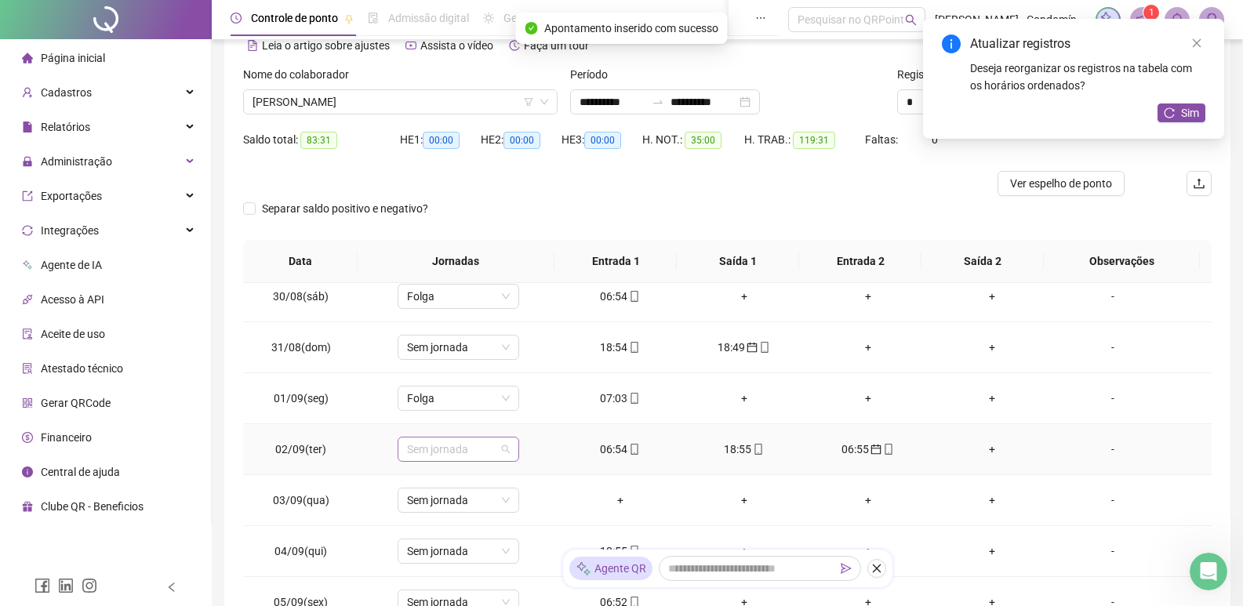
click at [511, 452] on div "Sem jornada" at bounding box center [459, 449] width 122 height 25
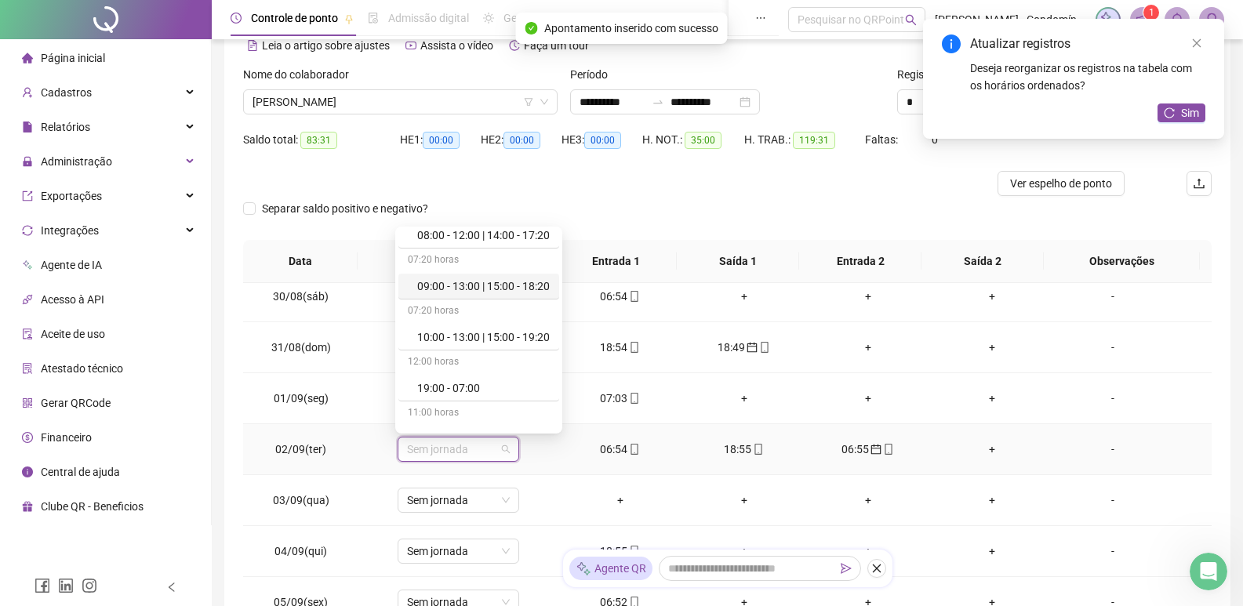
scroll to position [392, 0]
click at [484, 284] on div "19:00 - 07:00" at bounding box center [483, 282] width 133 height 17
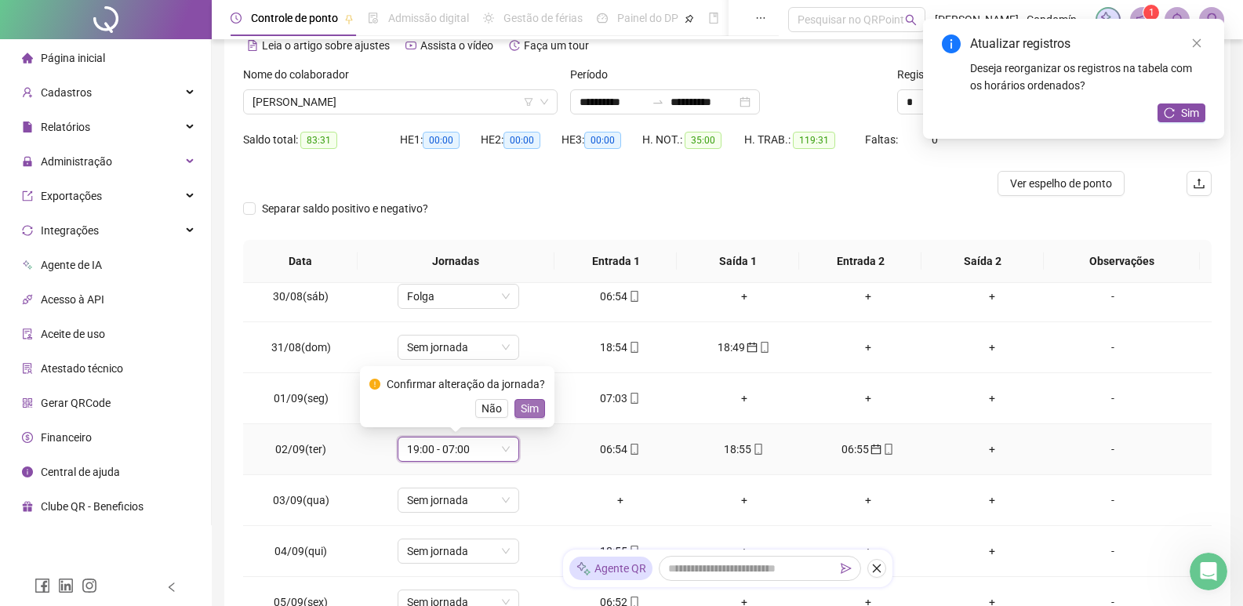
click at [522, 405] on span "Sim" at bounding box center [530, 408] width 18 height 17
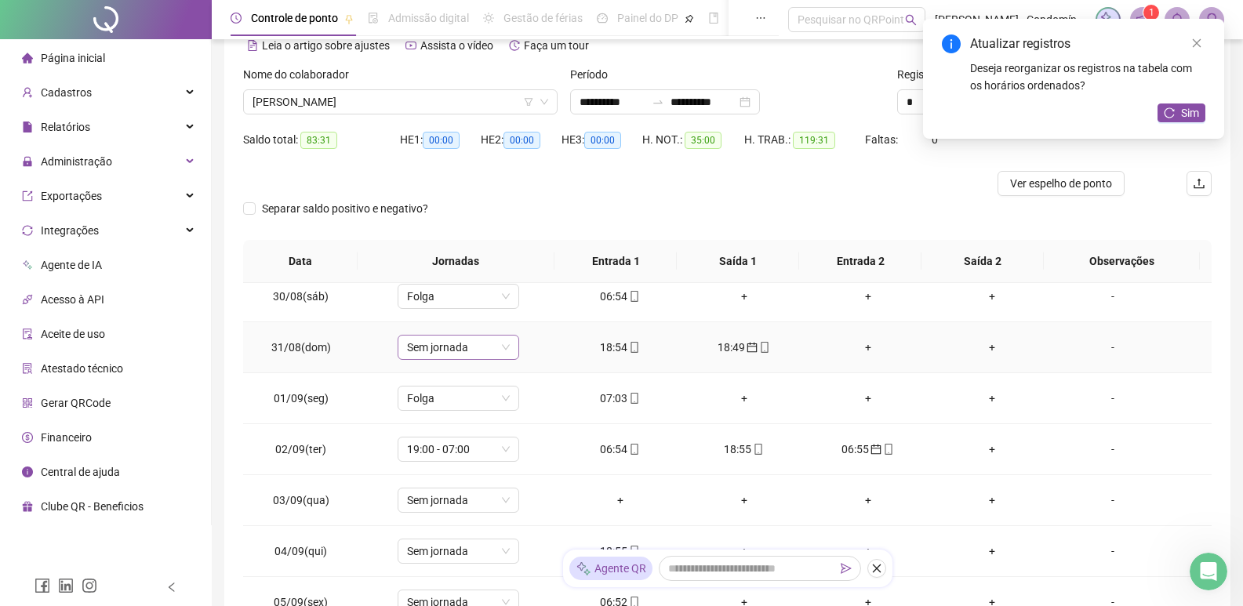
click at [514, 347] on div "Sem jornada" at bounding box center [459, 347] width 122 height 25
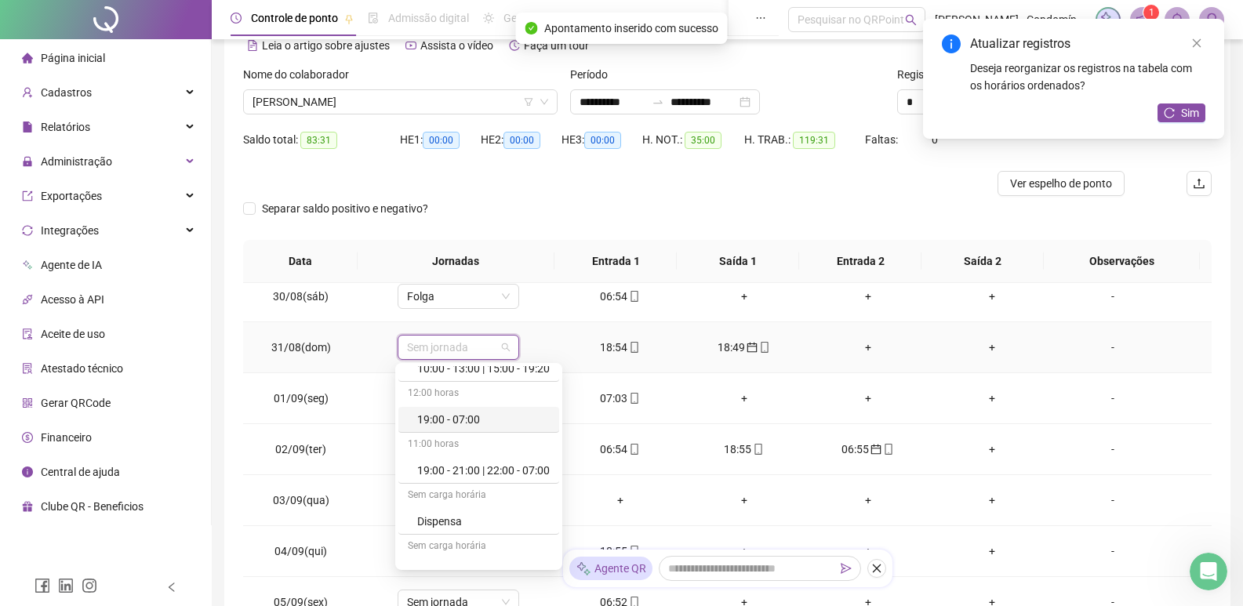
click at [492, 415] on div "19:00 - 07:00" at bounding box center [483, 419] width 133 height 17
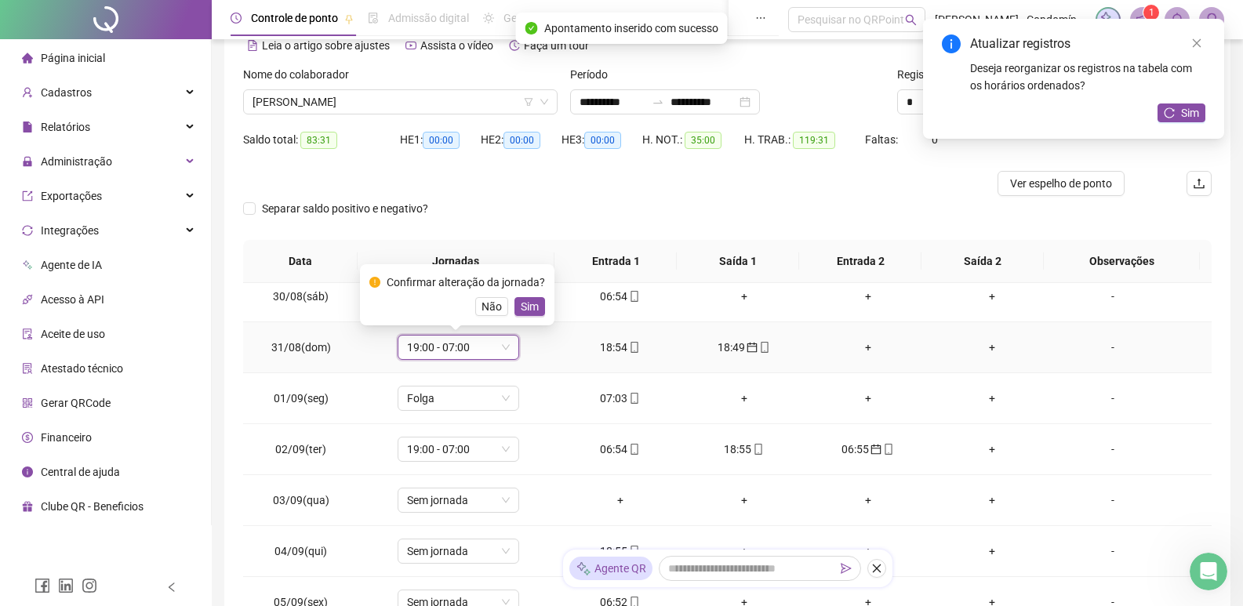
click at [522, 304] on span "Sim" at bounding box center [530, 306] width 18 height 17
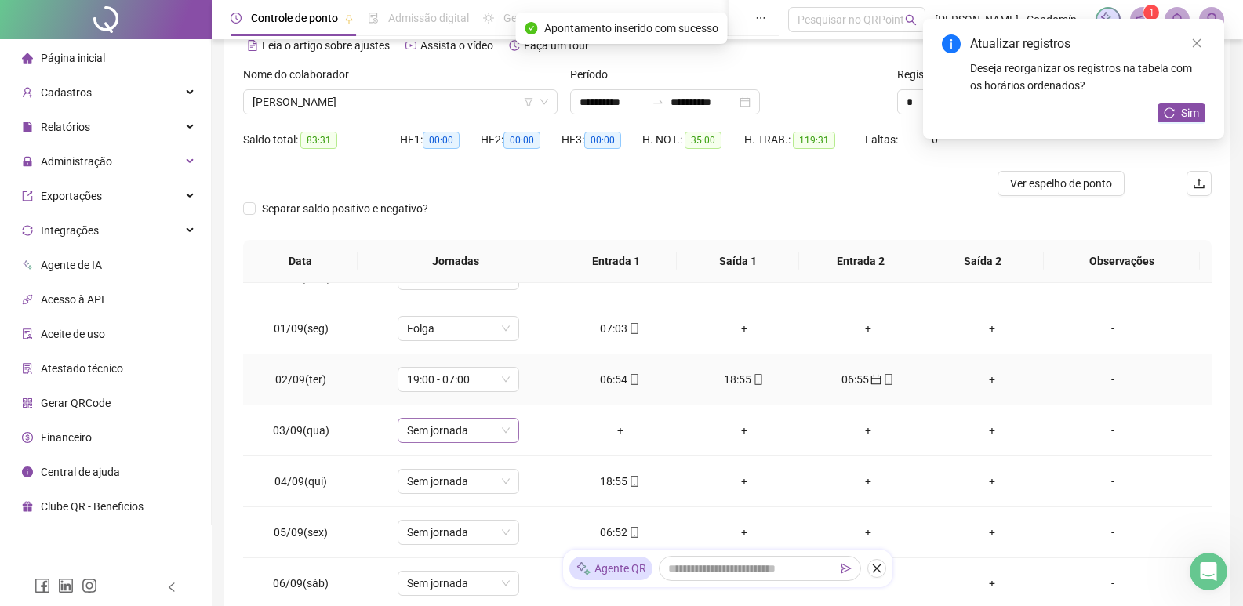
scroll to position [627, 0]
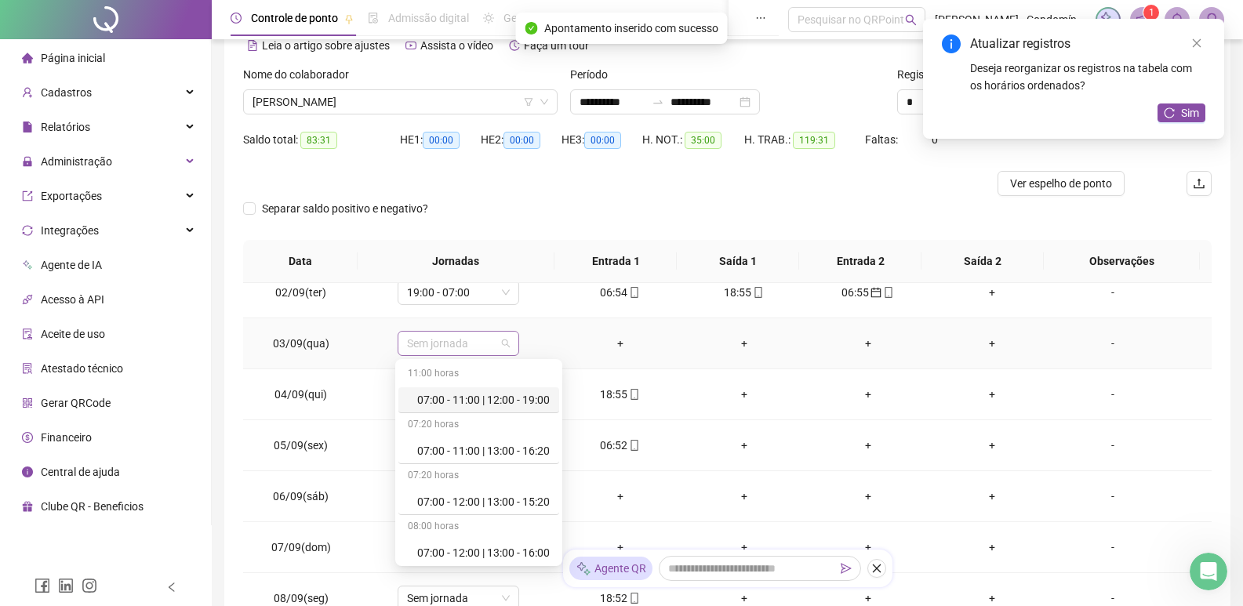
click at [479, 340] on span "Sem jornada" at bounding box center [458, 344] width 103 height 24
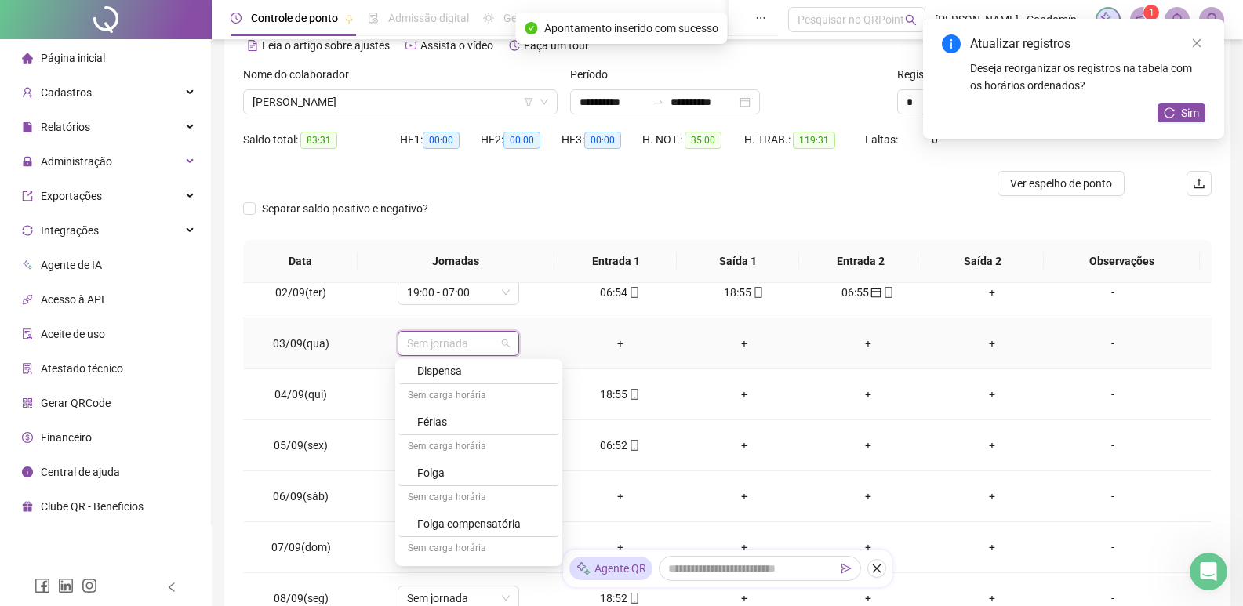
scroll to position [549, 0]
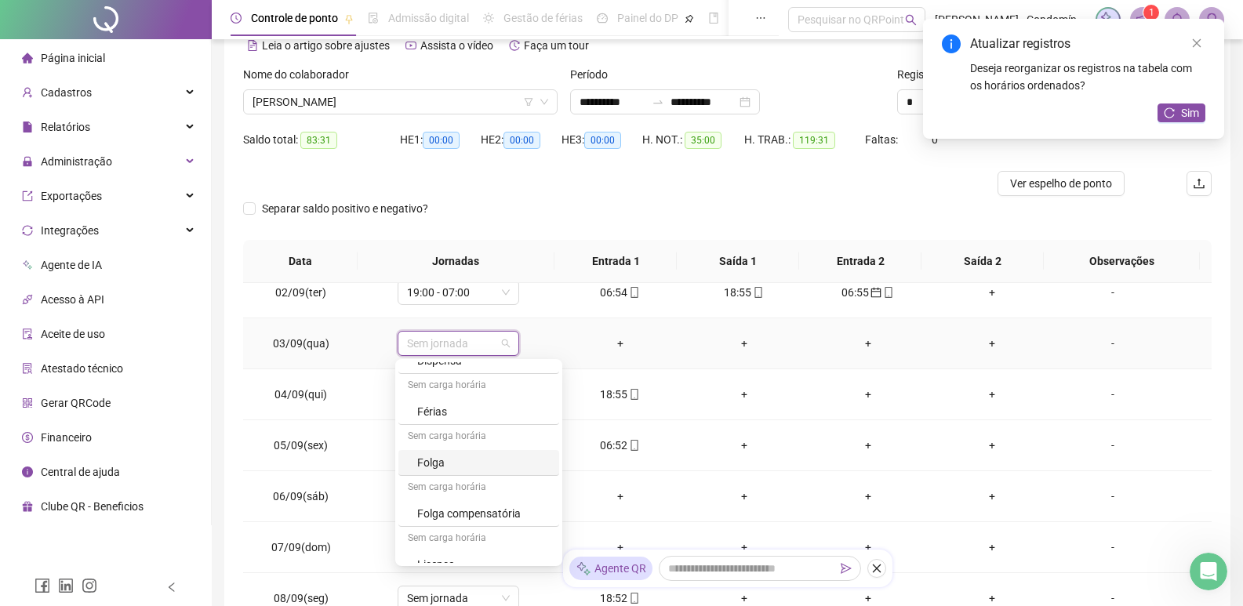
click at [444, 467] on div "Folga" at bounding box center [483, 462] width 133 height 17
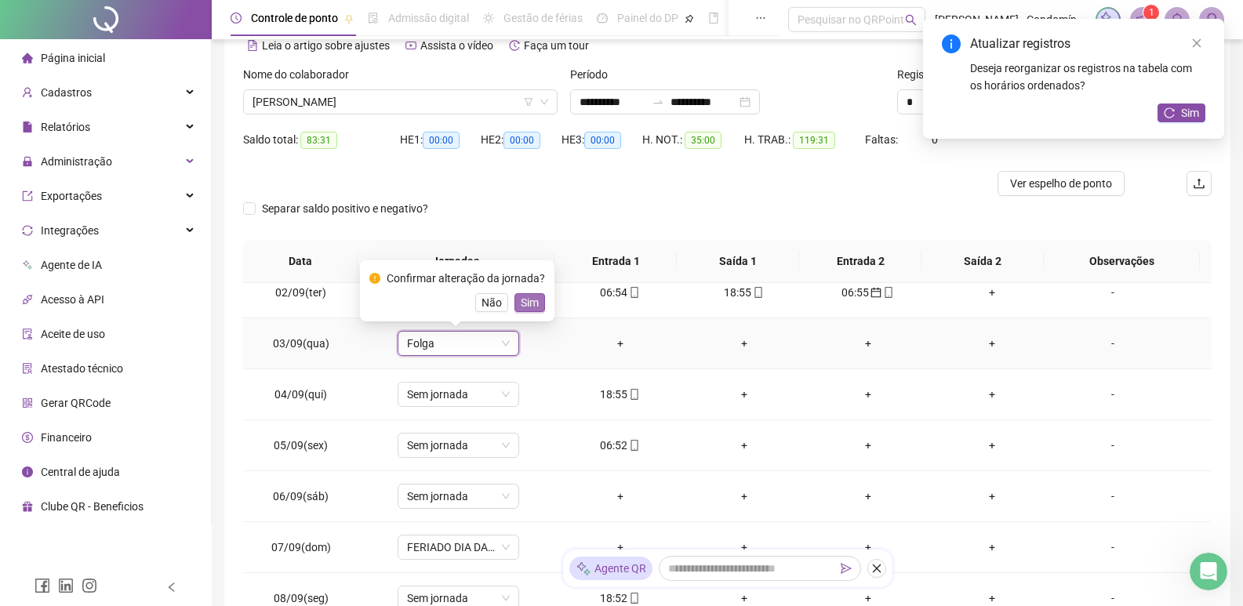
click at [527, 294] on span "Sim" at bounding box center [530, 302] width 18 height 17
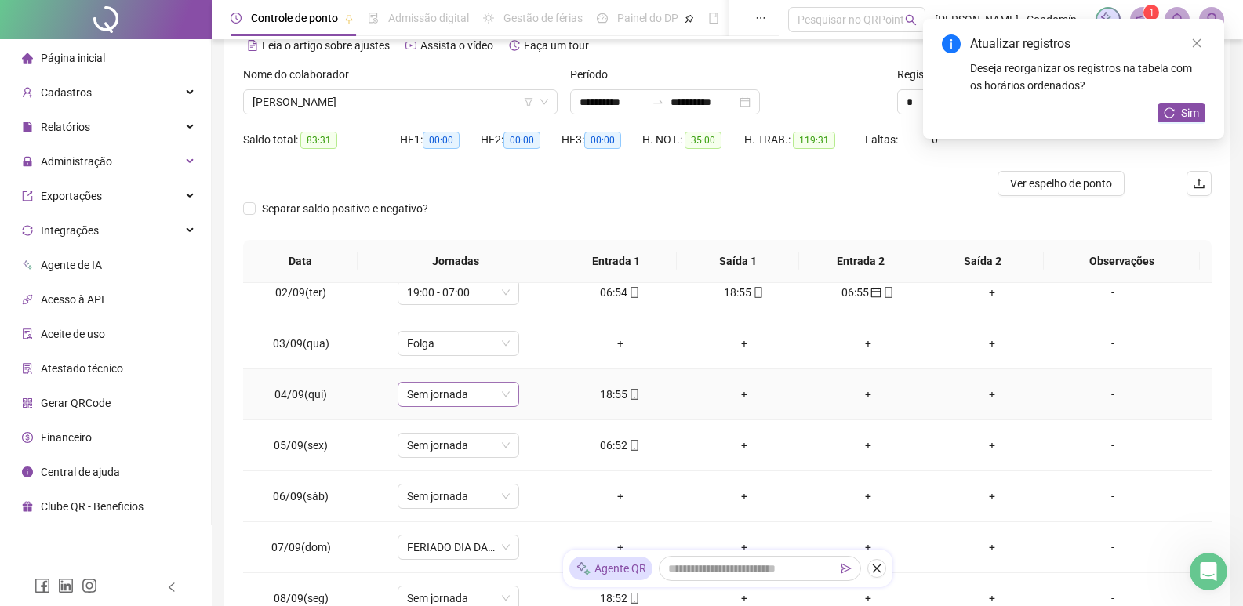
click at [500, 396] on span "Sem jornada" at bounding box center [458, 395] width 103 height 24
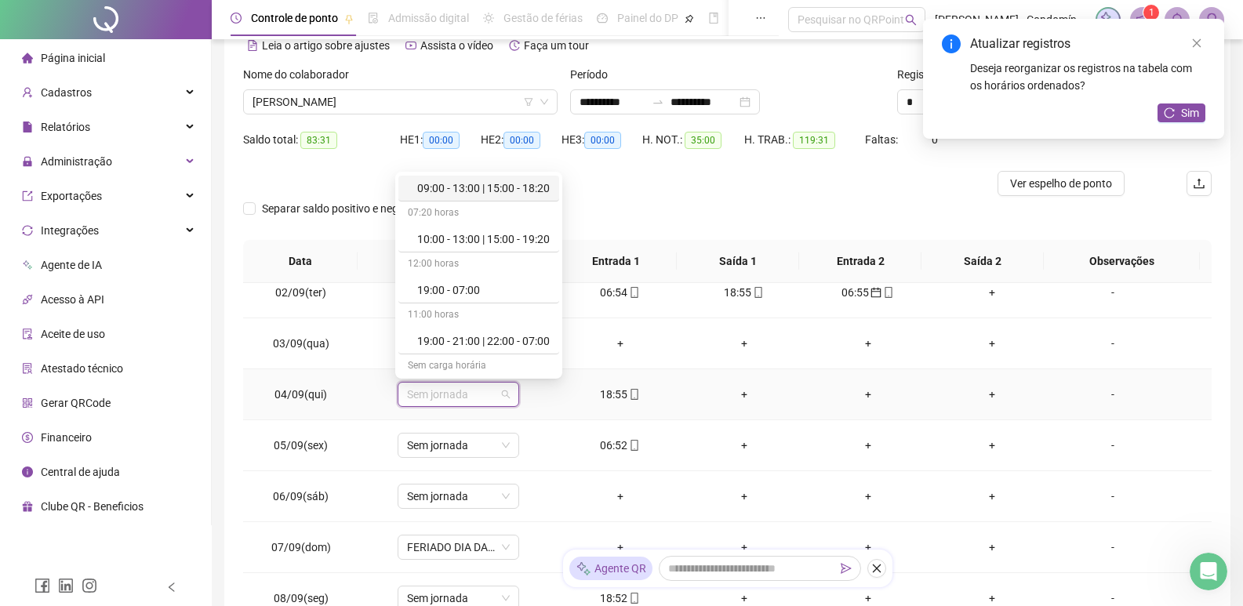
scroll to position [235, 0]
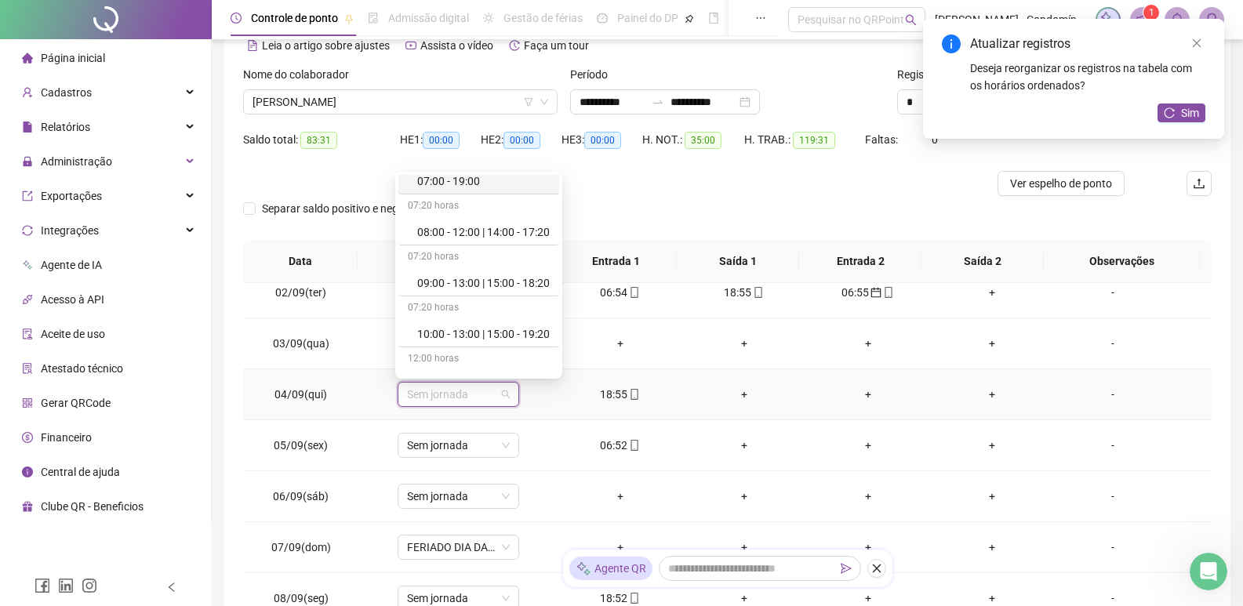
click at [483, 177] on div "07:00 - 19:00" at bounding box center [483, 180] width 133 height 17
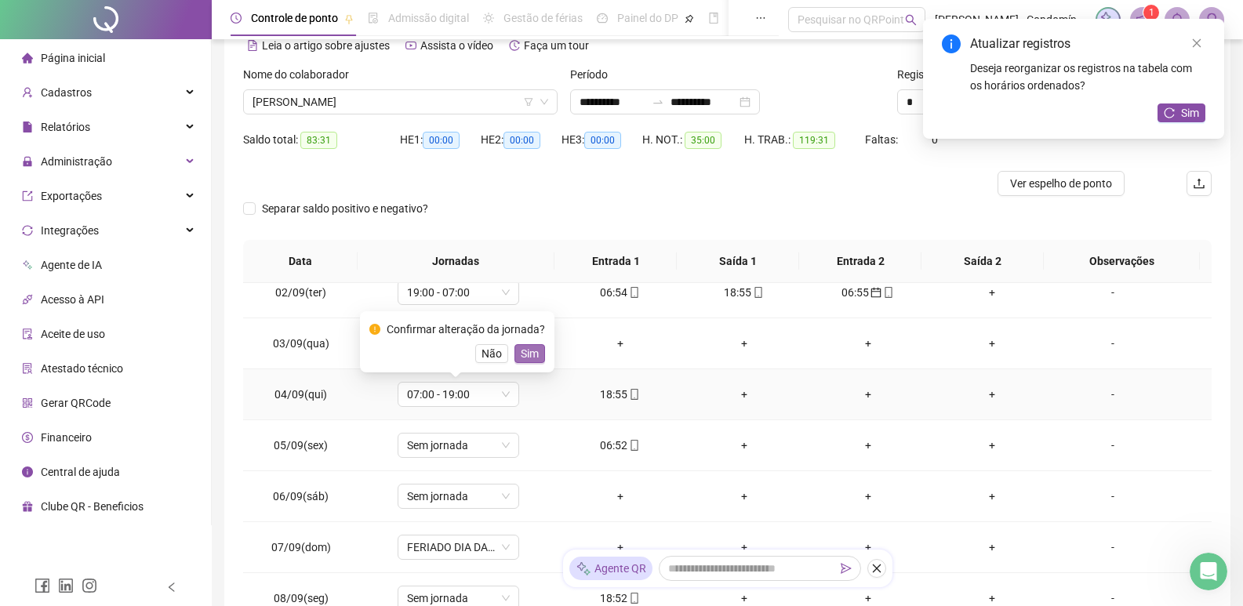
click at [523, 351] on span "Sim" at bounding box center [530, 353] width 18 height 17
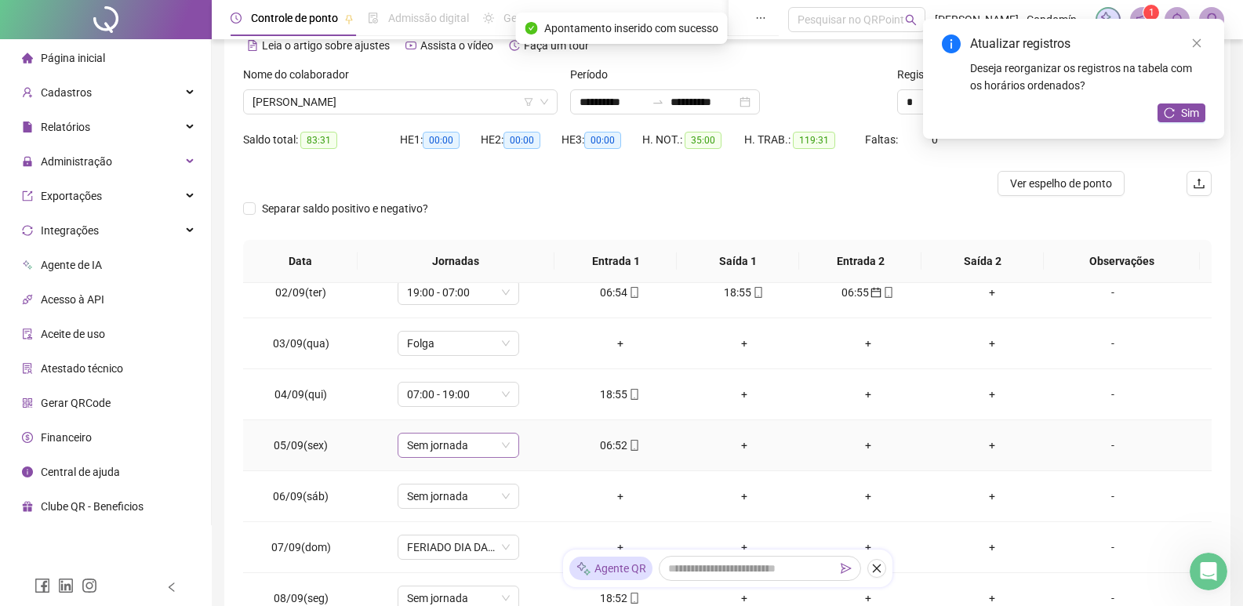
click at [504, 449] on span "Sem jornada" at bounding box center [458, 446] width 103 height 24
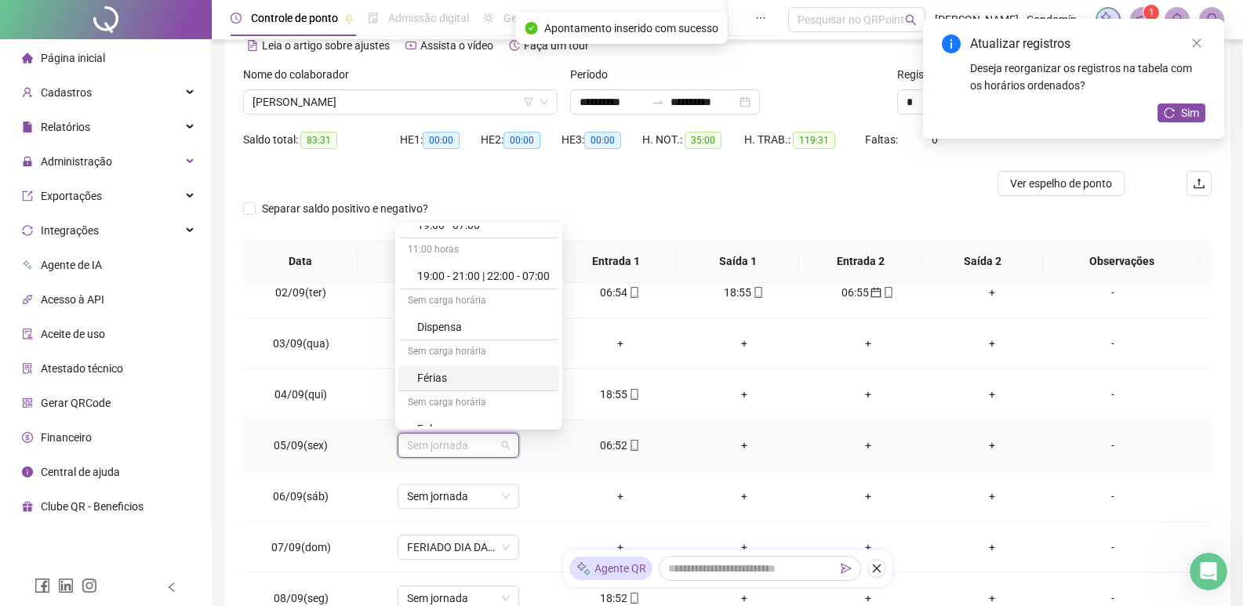
scroll to position [470, 0]
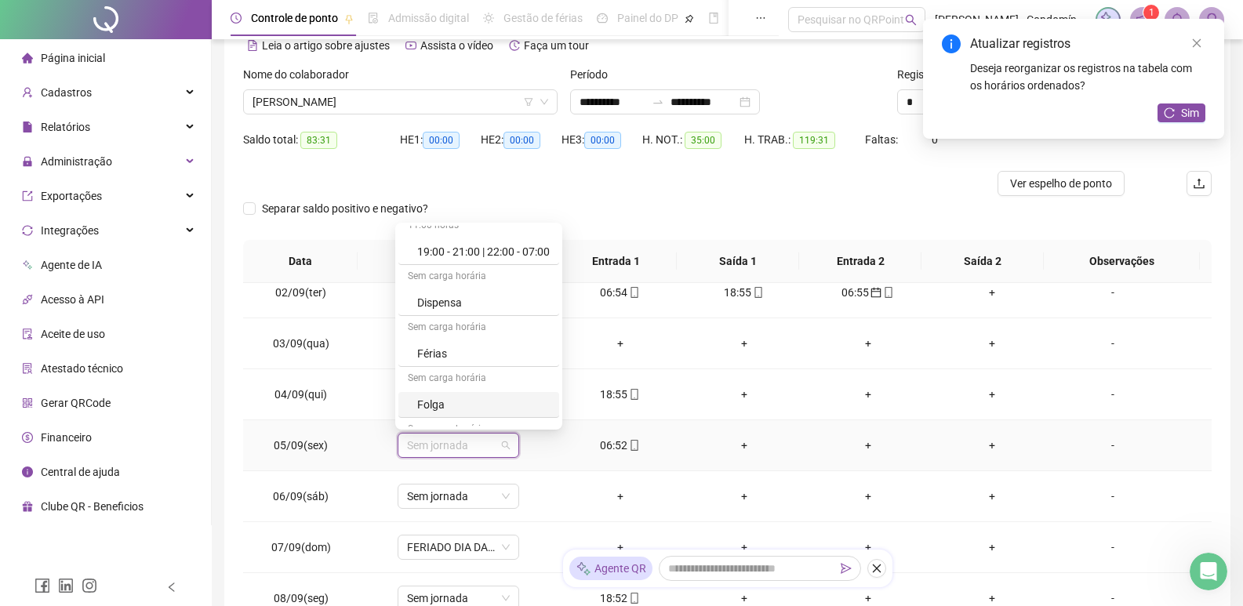
click at [456, 398] on div "Folga" at bounding box center [483, 404] width 133 height 17
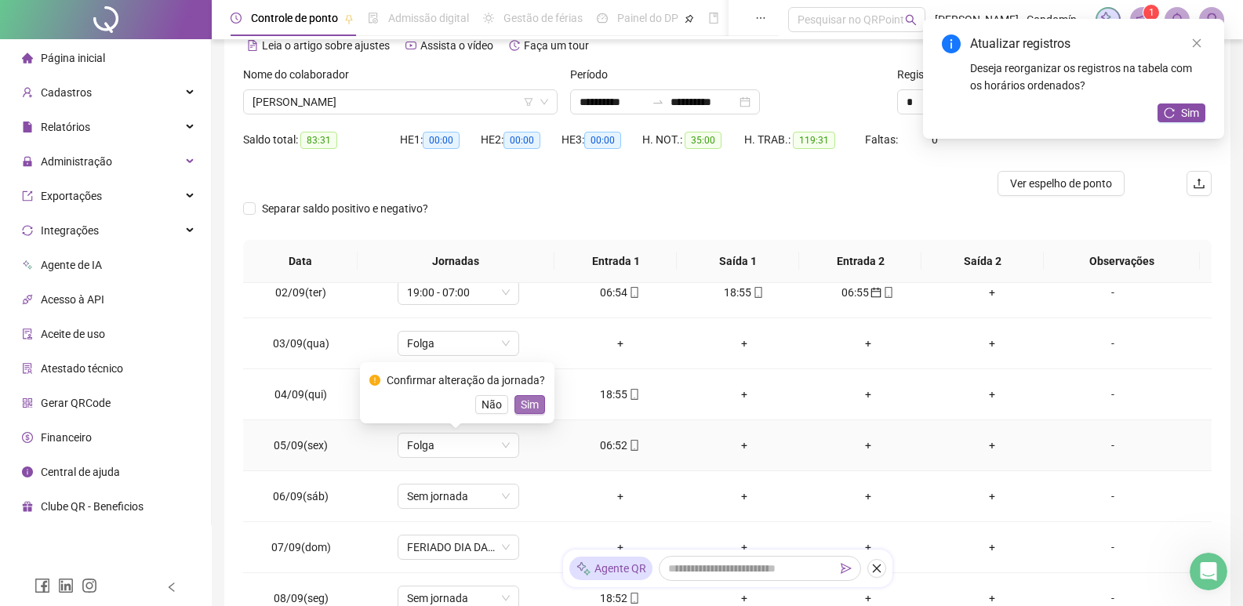
click at [524, 409] on span "Sim" at bounding box center [530, 404] width 18 height 17
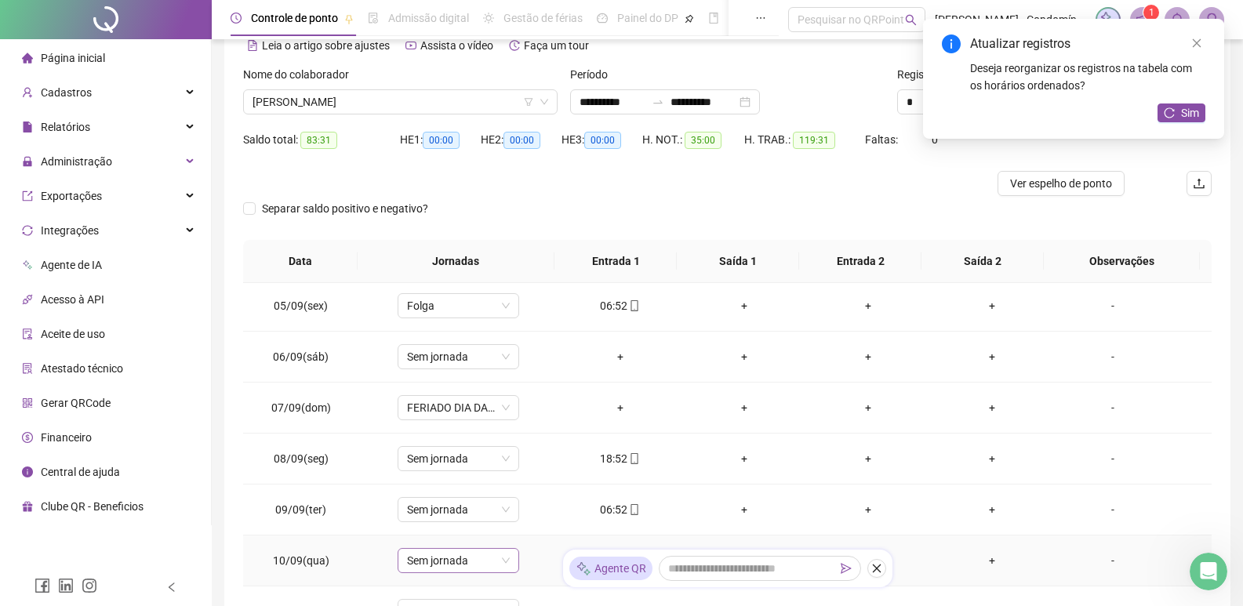
scroll to position [862, 0]
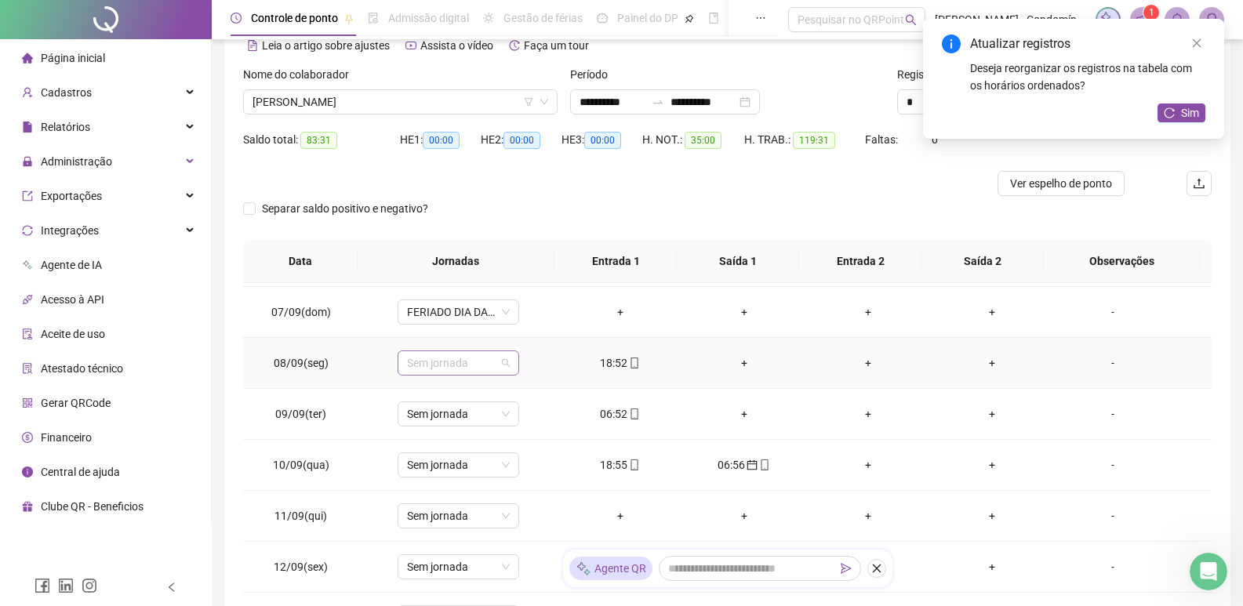
click at [510, 365] on div "Sem jornada" at bounding box center [459, 362] width 122 height 25
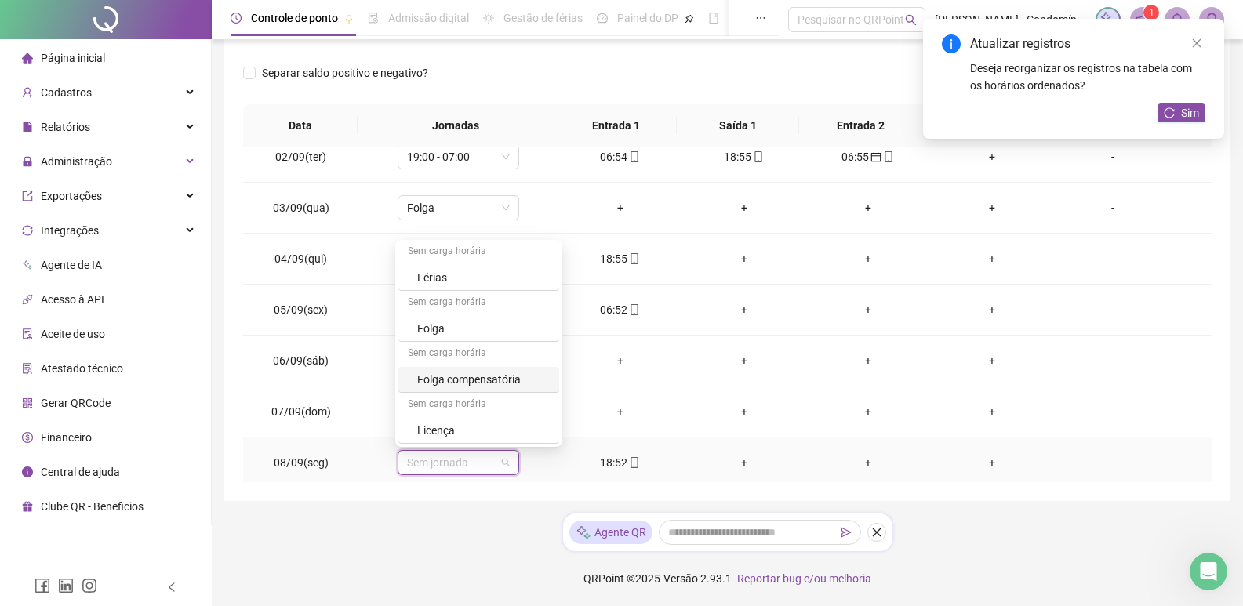
scroll to position [407, 0]
click at [466, 278] on div "19:00 - 07:00" at bounding box center [483, 281] width 133 height 17
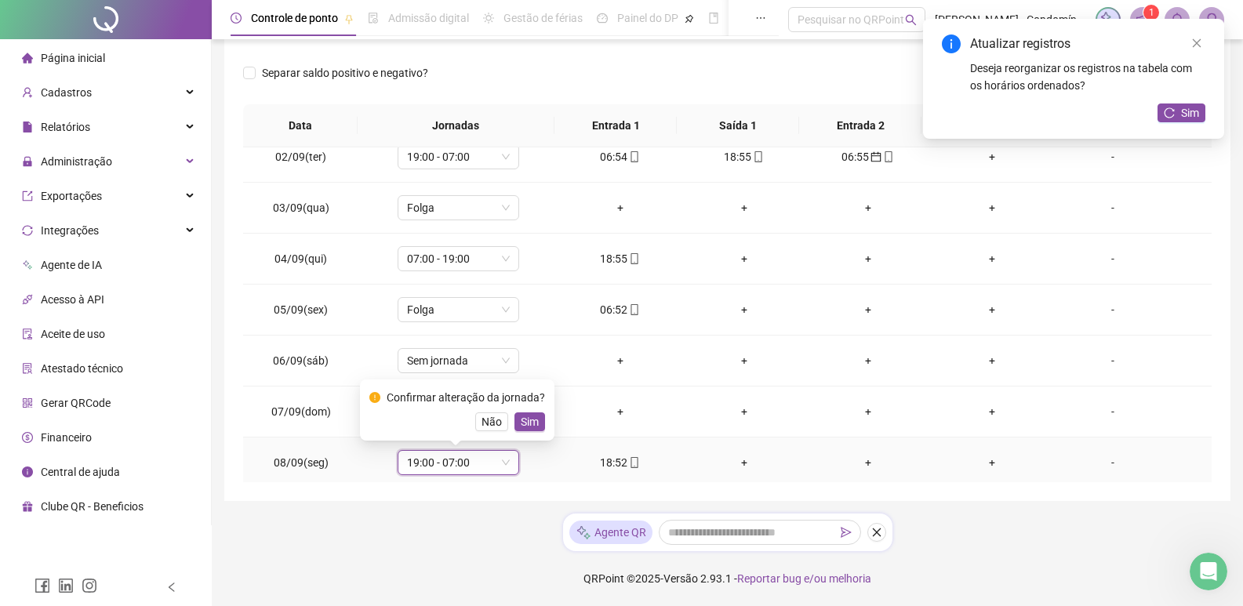
drag, startPoint x: 532, startPoint y: 422, endPoint x: 528, endPoint y: 415, distance: 8.1
click at [531, 422] on span "Sim" at bounding box center [530, 421] width 18 height 17
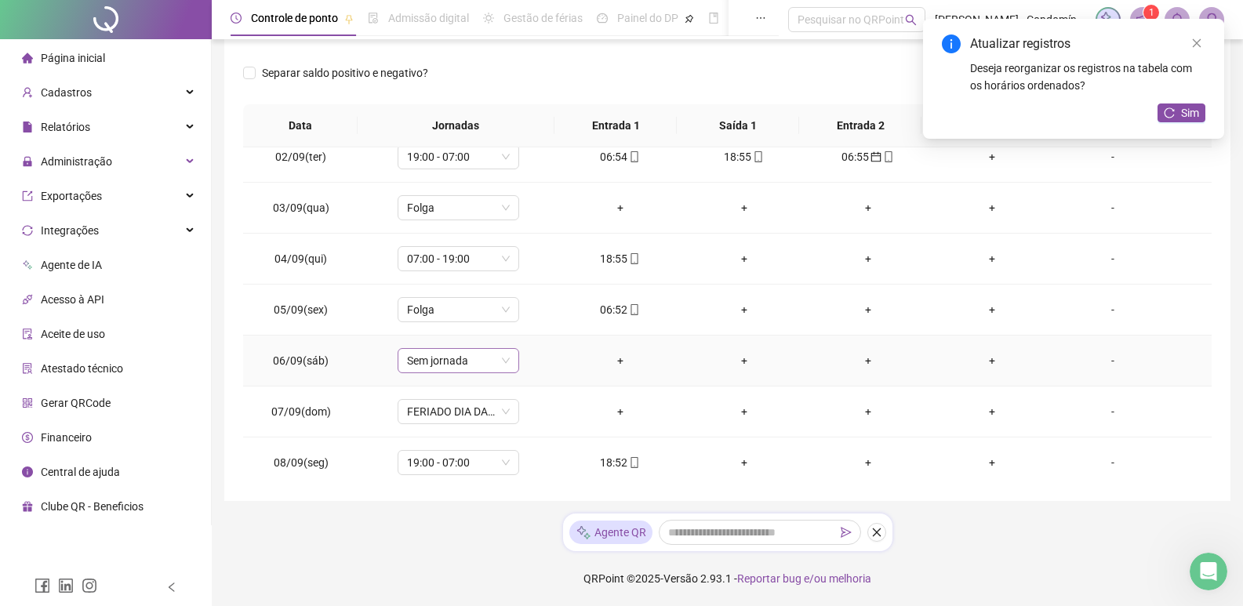
click at [495, 364] on span "Sem jornada" at bounding box center [458, 361] width 103 height 24
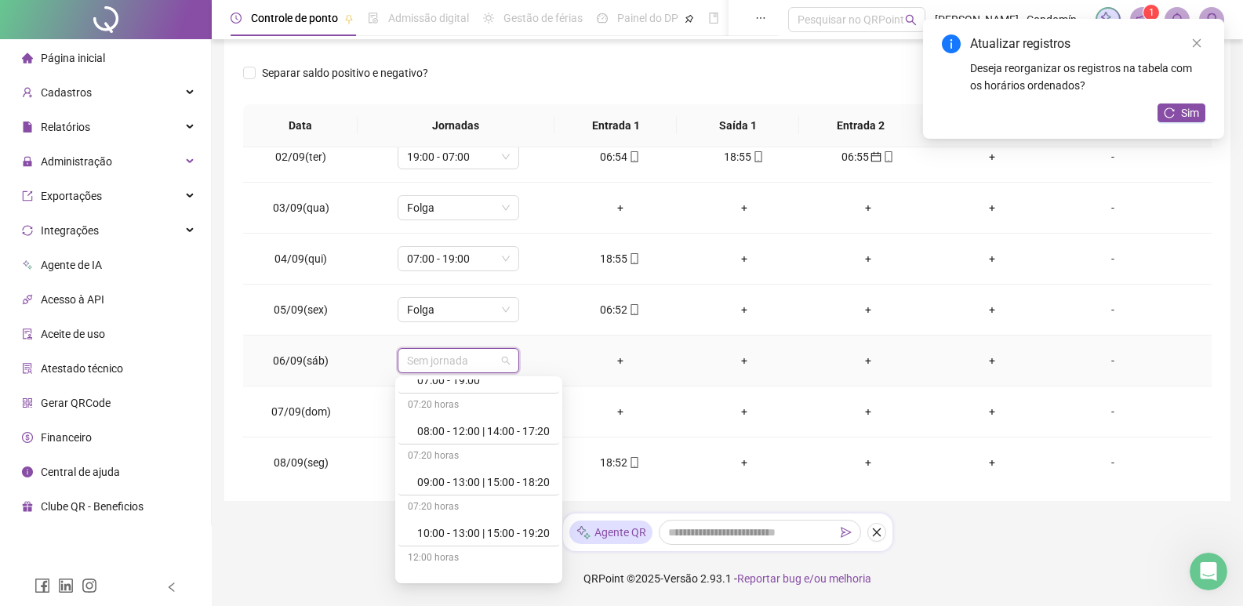
scroll to position [157, 0]
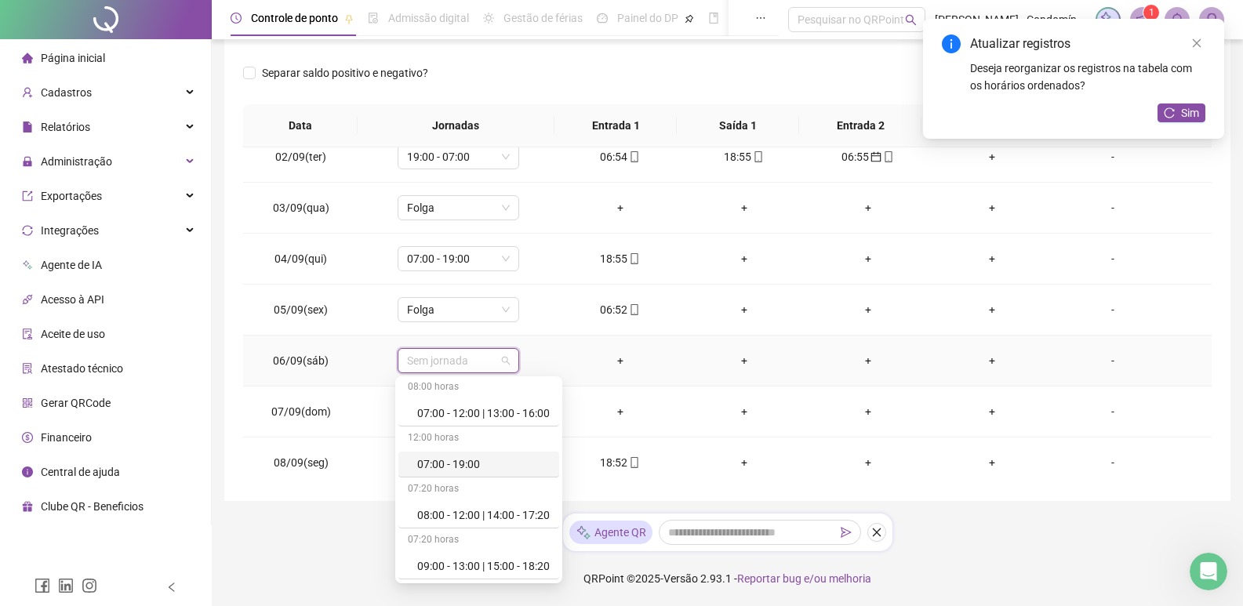
click at [470, 456] on div "07:00 - 19:00" at bounding box center [483, 464] width 133 height 17
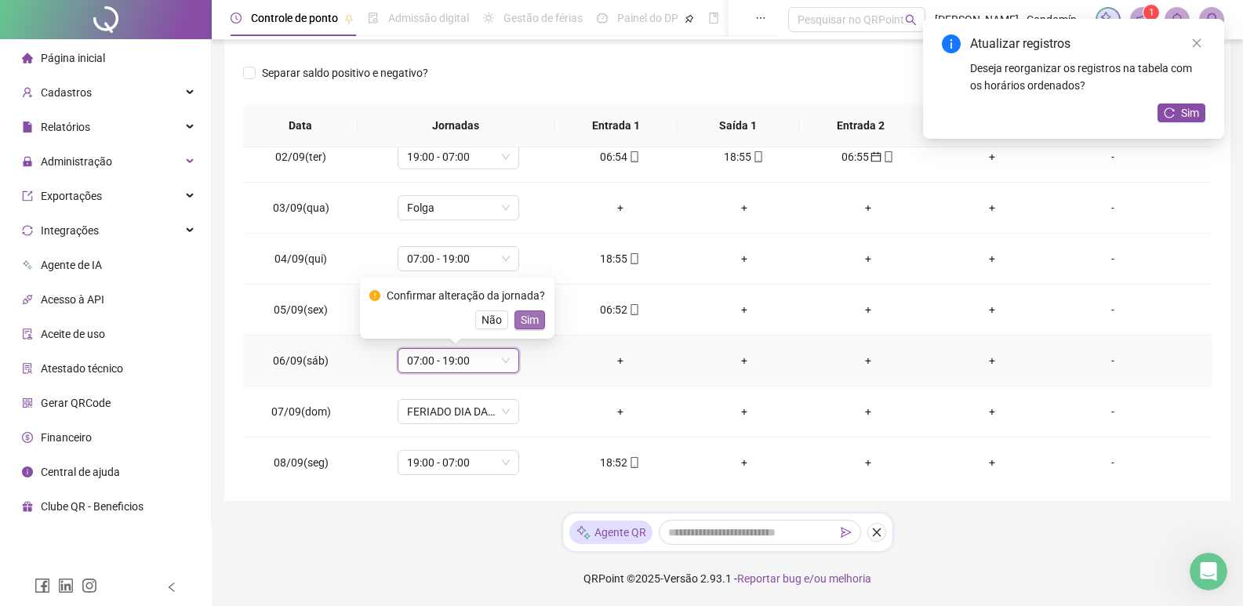
click at [530, 320] on span "Sim" at bounding box center [530, 319] width 18 height 17
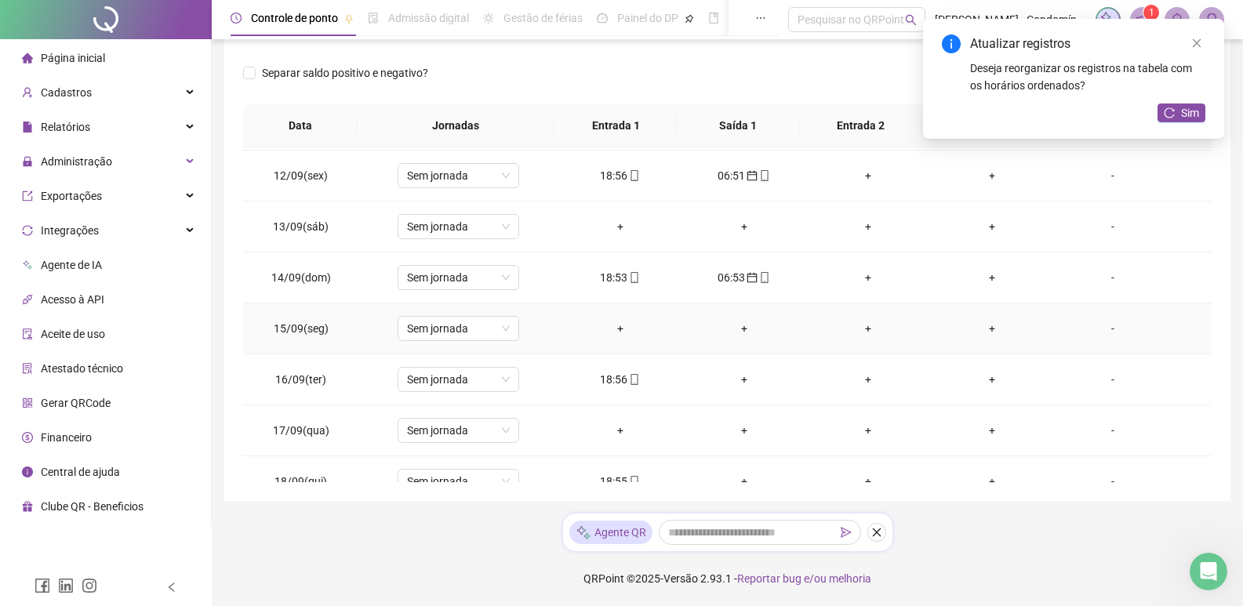
scroll to position [1143, 0]
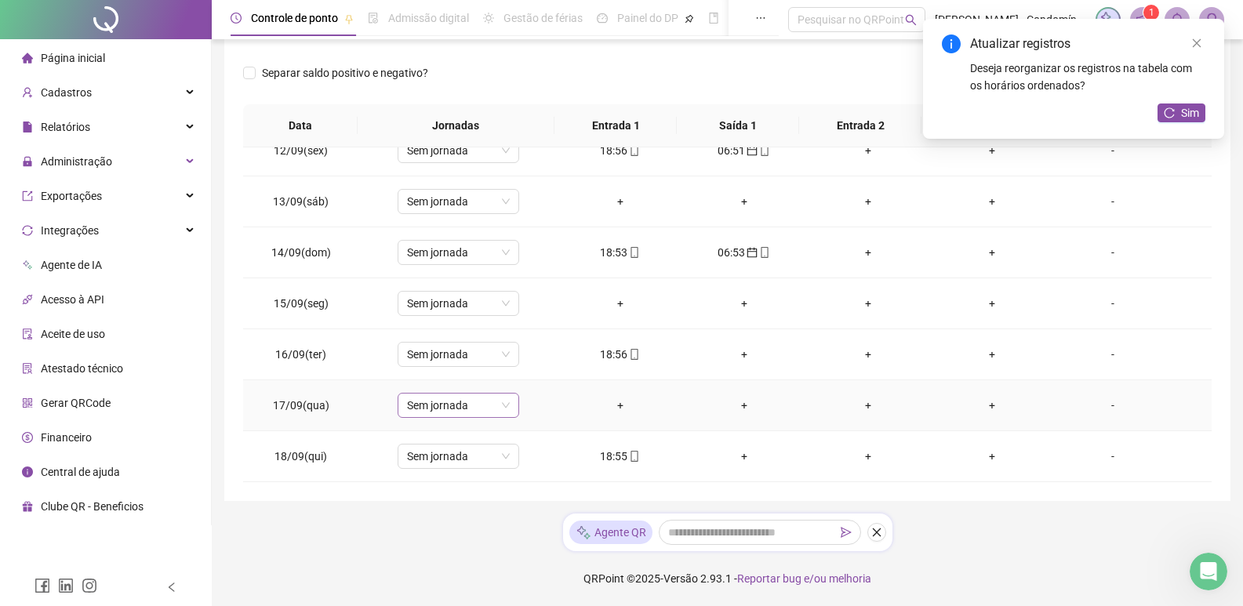
click at [504, 402] on span "Sem jornada" at bounding box center [458, 406] width 103 height 24
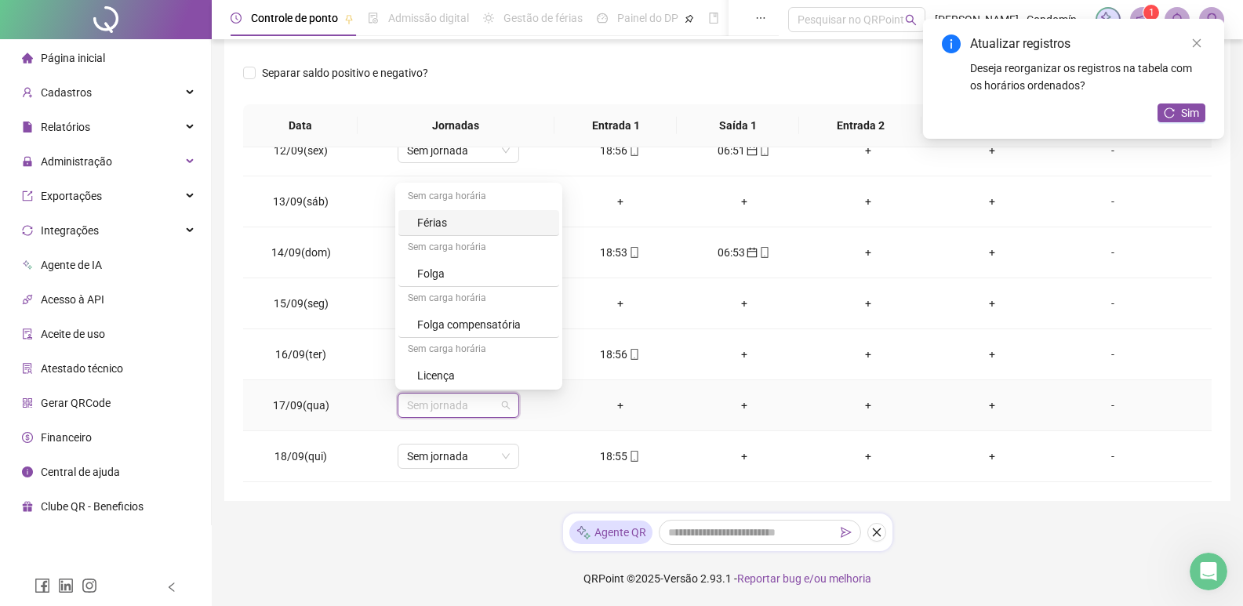
scroll to position [564, 0]
click at [465, 272] on div "Folga" at bounding box center [483, 271] width 133 height 17
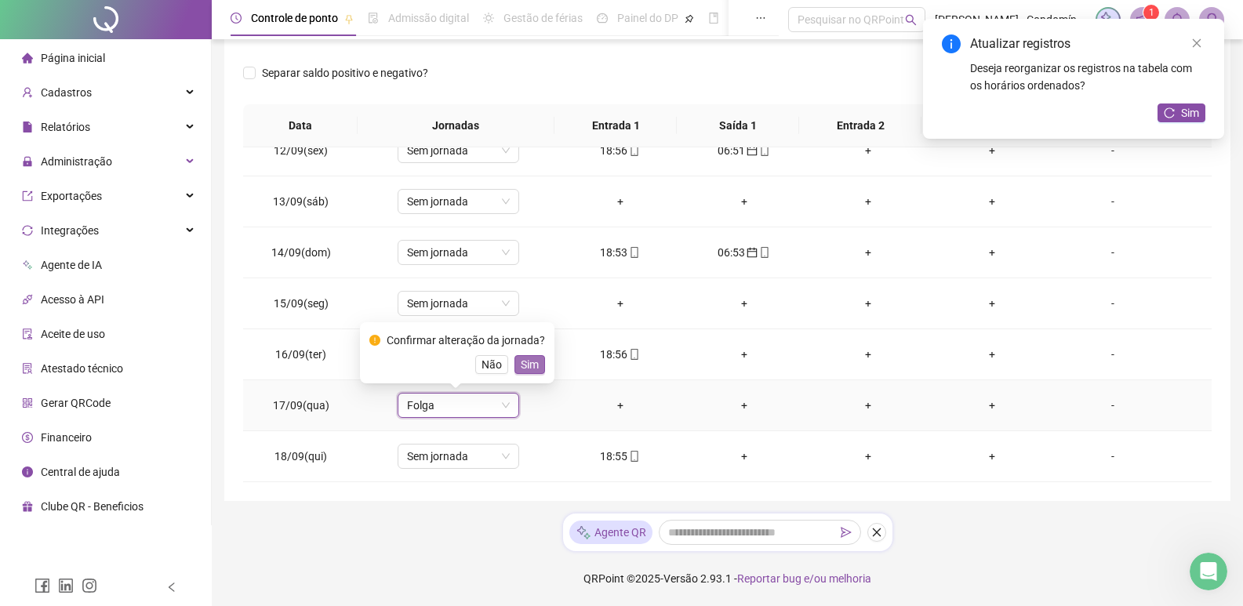
click at [527, 356] on span "Sim" at bounding box center [530, 364] width 18 height 17
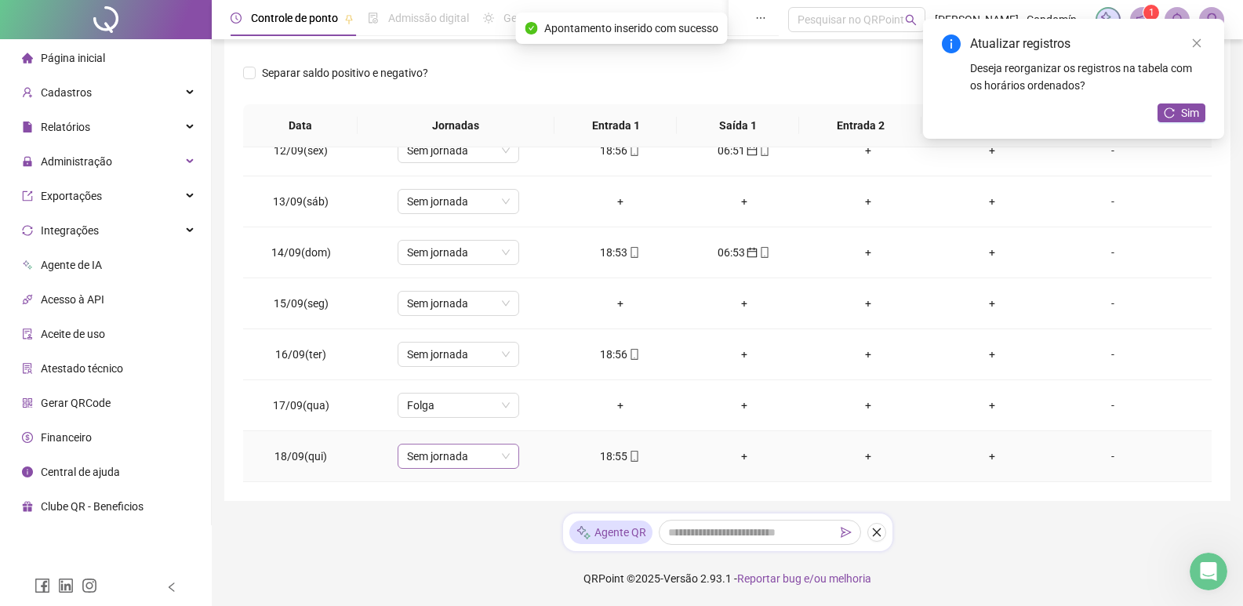
click at [499, 461] on span "Sem jornada" at bounding box center [458, 457] width 103 height 24
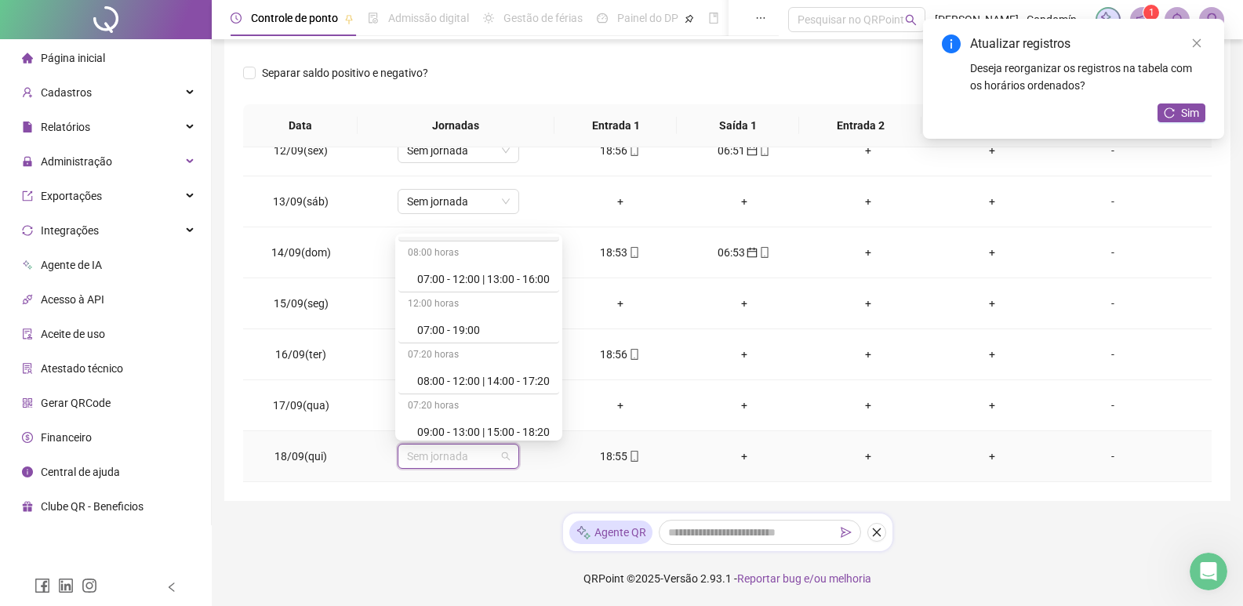
scroll to position [157, 0]
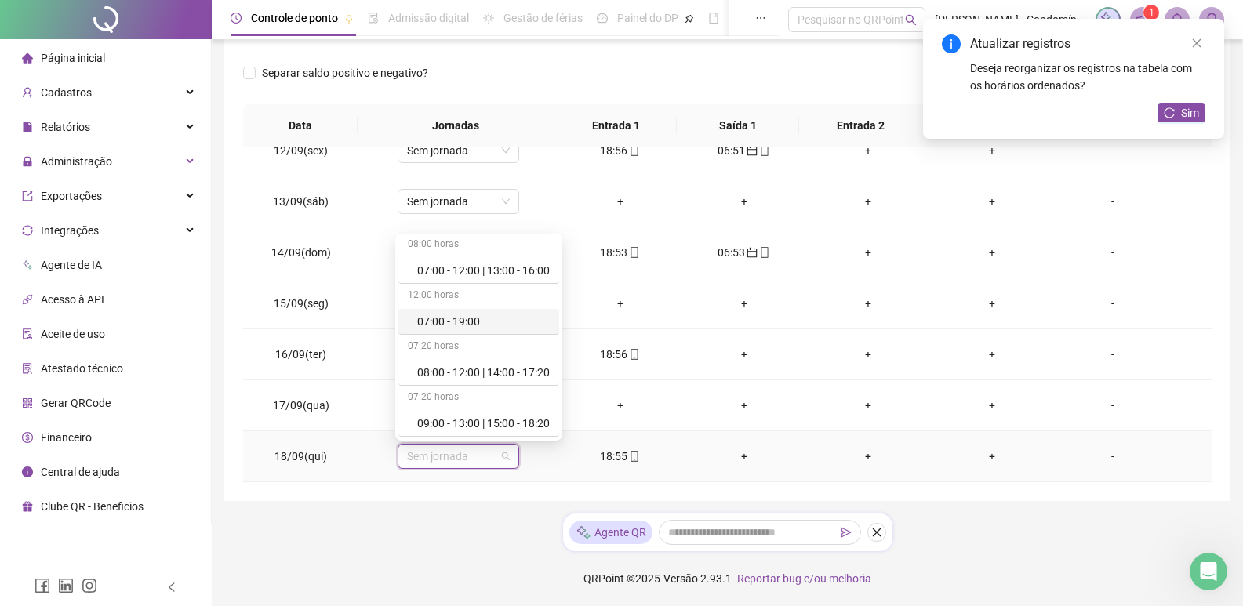
click at [474, 322] on div "07:00 - 19:00" at bounding box center [483, 321] width 133 height 17
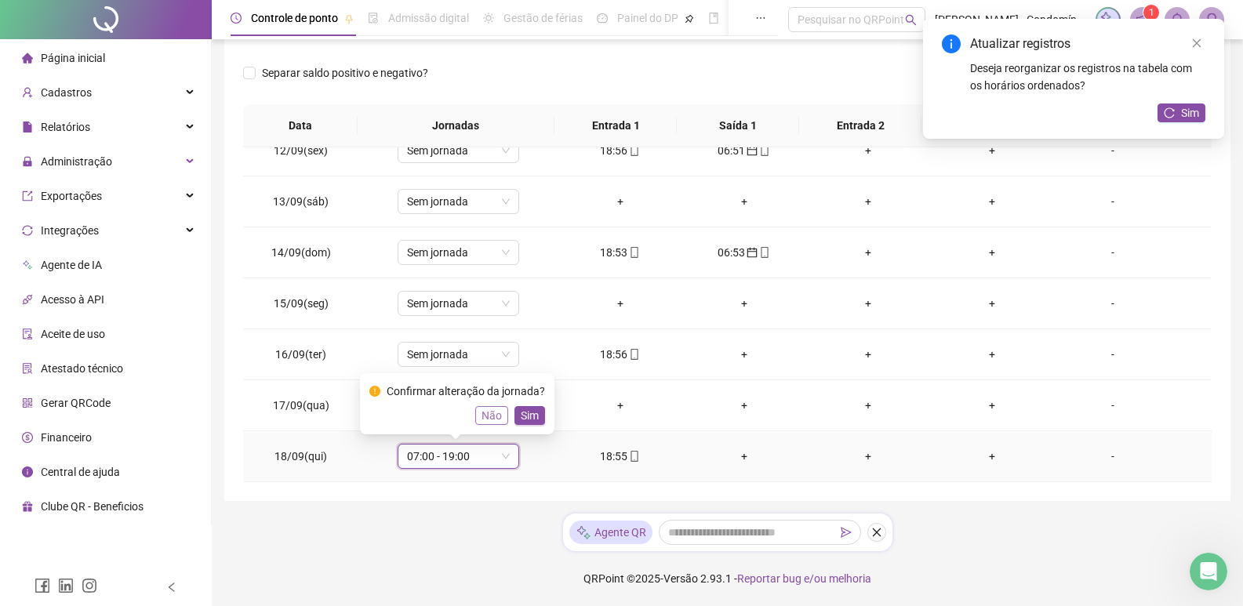
click at [485, 410] on span "Não" at bounding box center [491, 415] width 20 height 17
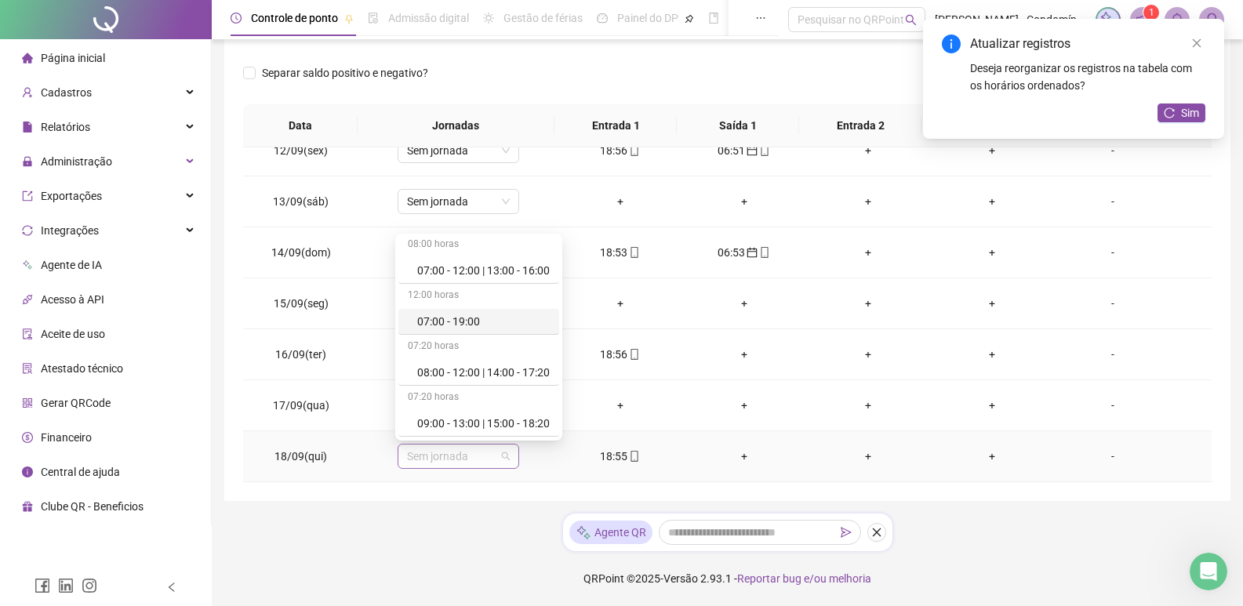
click at [496, 453] on span "Sem jornada" at bounding box center [458, 457] width 103 height 24
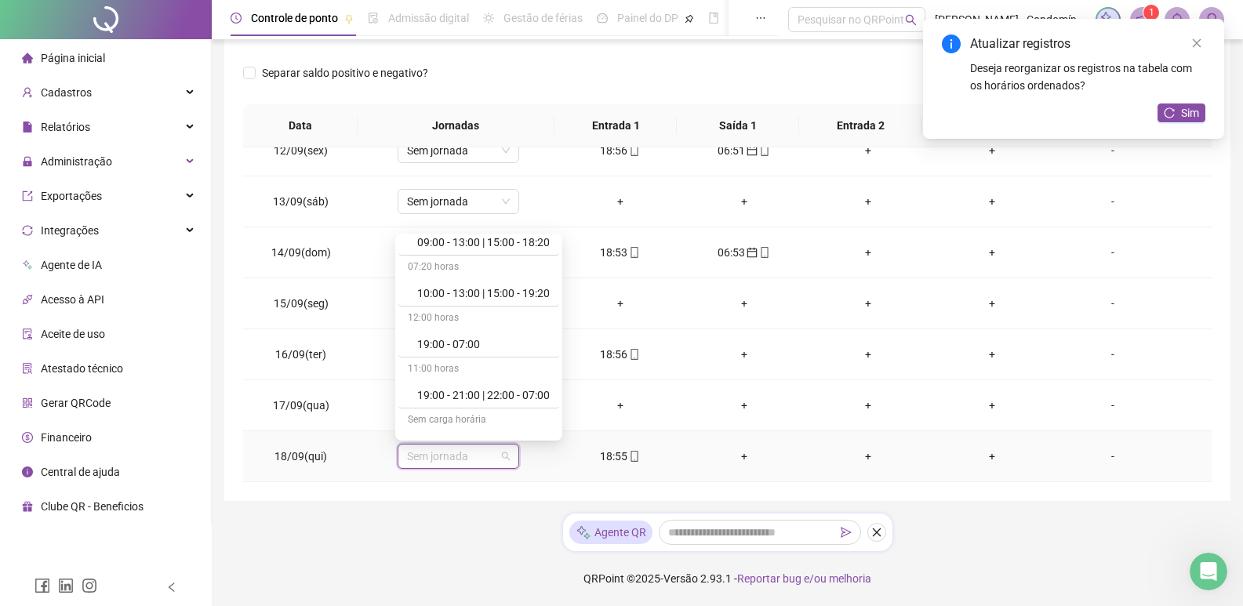
scroll to position [392, 0]
click at [496, 281] on div "19:00 - 07:00" at bounding box center [483, 289] width 133 height 17
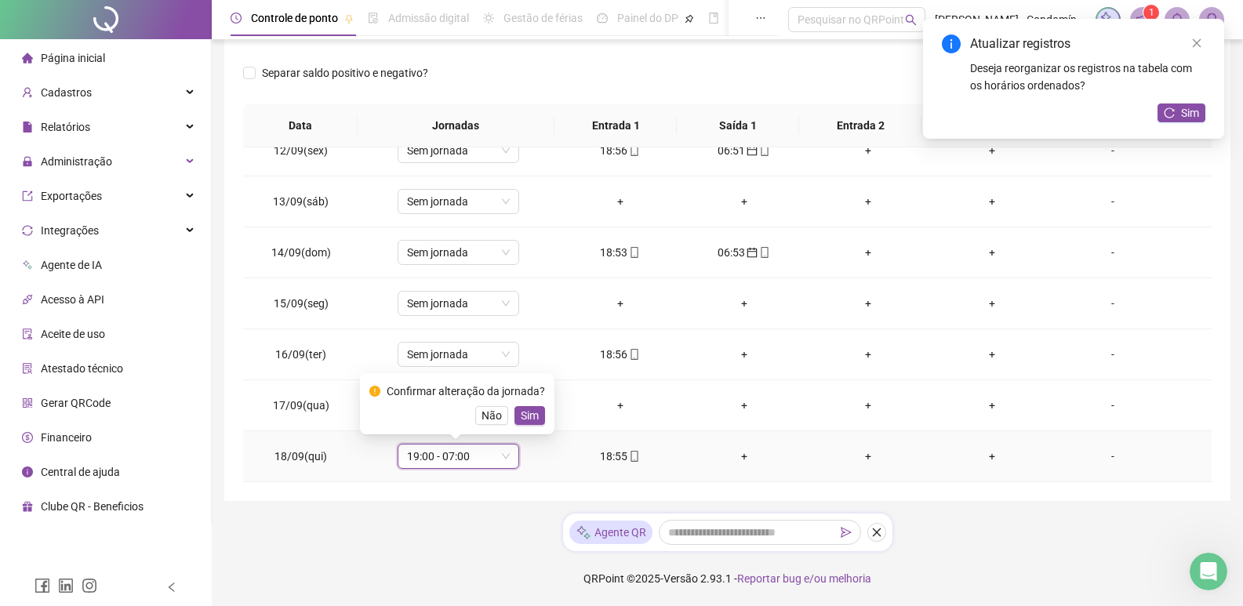
click at [520, 405] on div "Confirmar alteração da jornada? Não Sim" at bounding box center [457, 404] width 176 height 42
click at [521, 419] on span "Sim" at bounding box center [530, 415] width 18 height 17
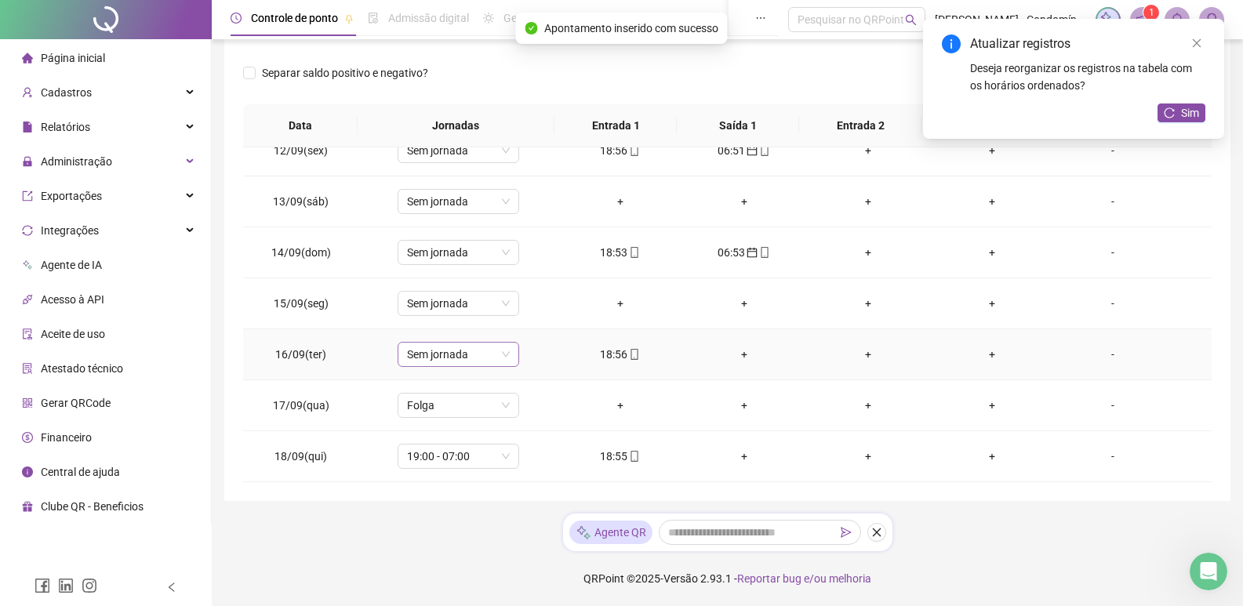
click at [507, 350] on div "Sem jornada" at bounding box center [459, 354] width 122 height 25
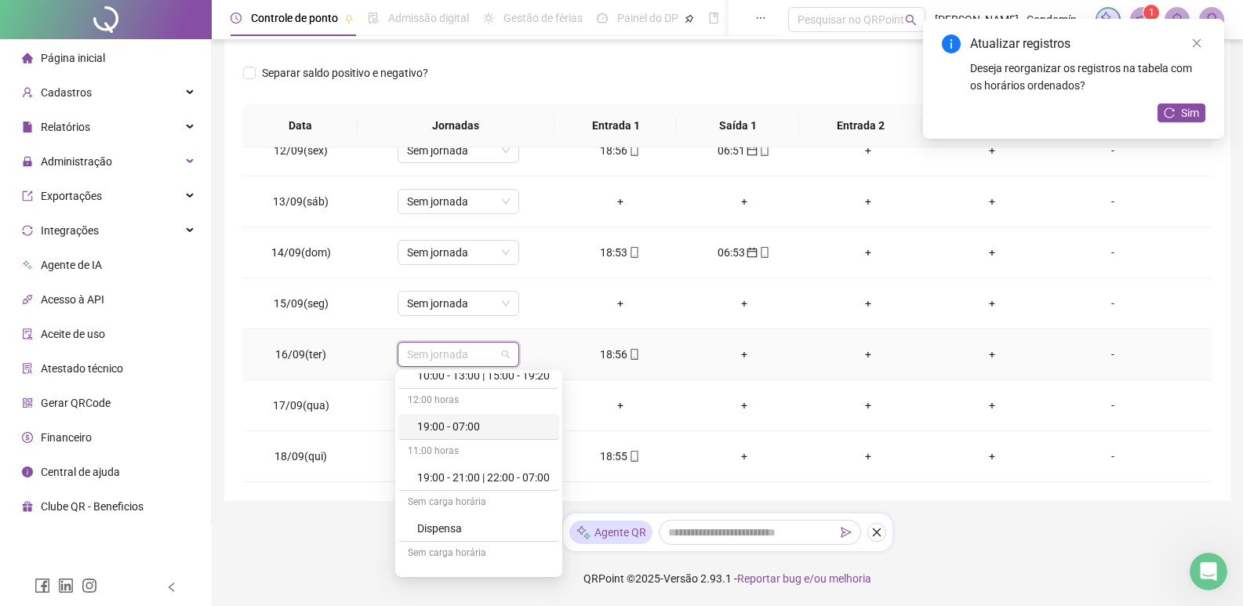
click at [449, 423] on div "19:00 - 07:00" at bounding box center [483, 426] width 133 height 17
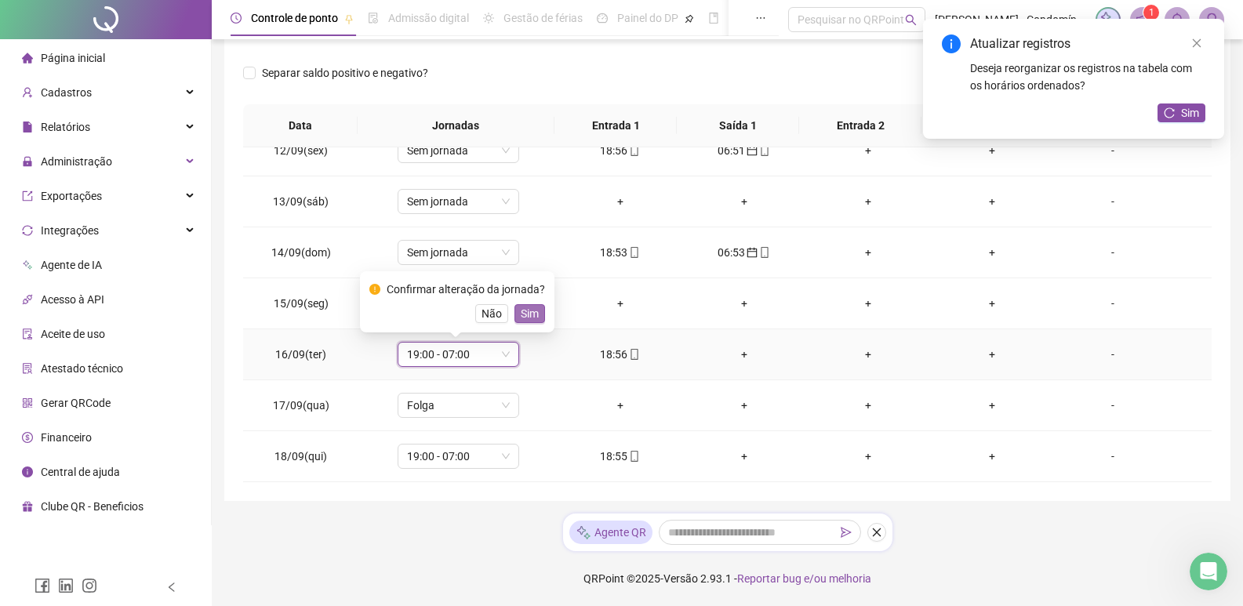
click at [536, 306] on button "Sim" at bounding box center [529, 313] width 31 height 19
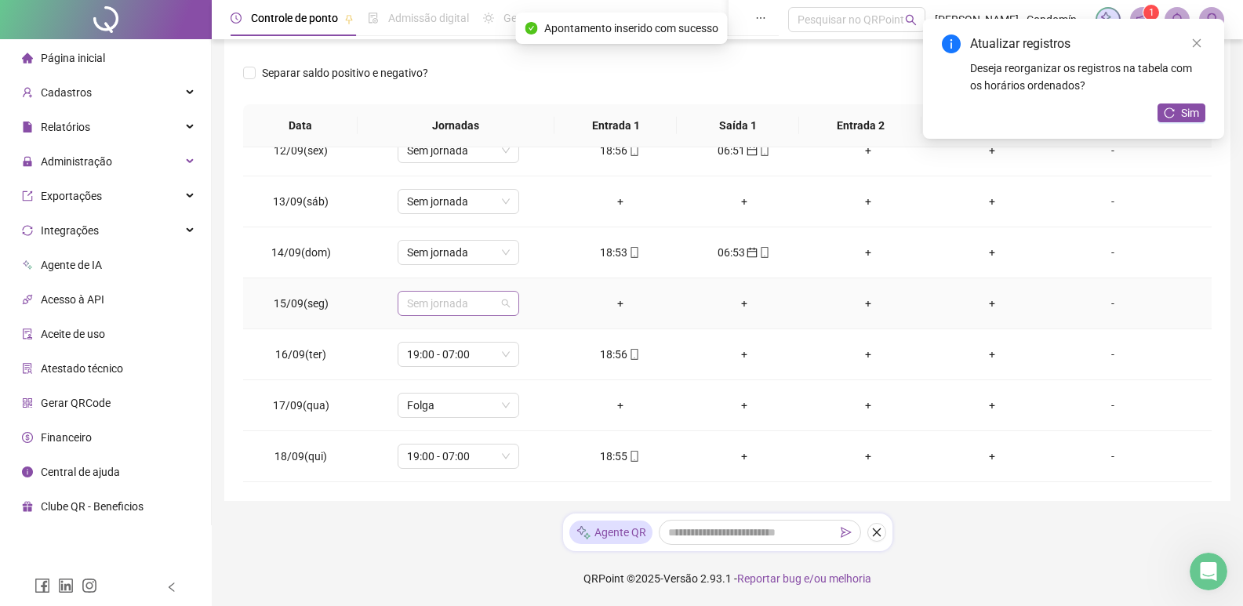
click at [488, 300] on span "Sem jornada" at bounding box center [458, 304] width 103 height 24
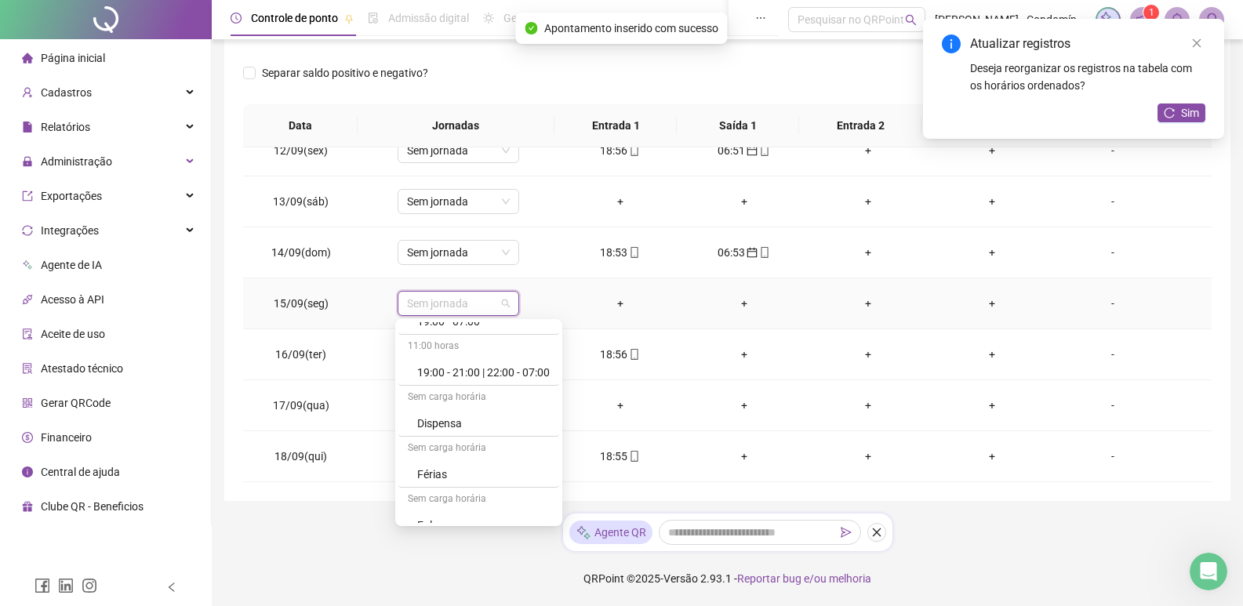
scroll to position [470, 0]
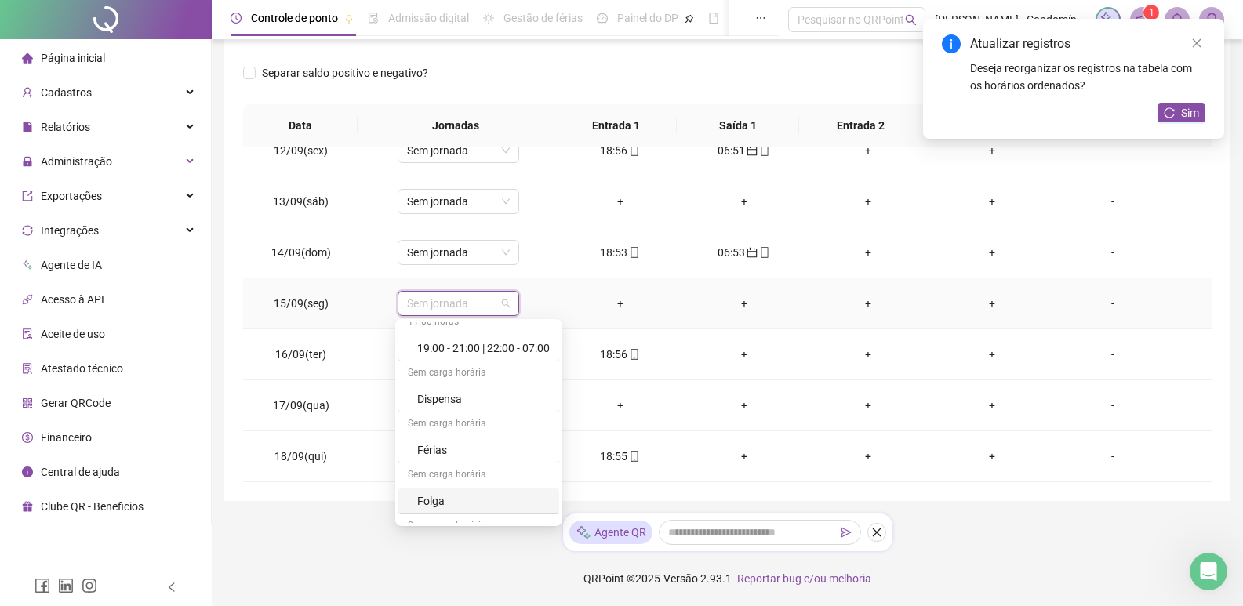
click at [439, 498] on div "Folga" at bounding box center [483, 500] width 133 height 17
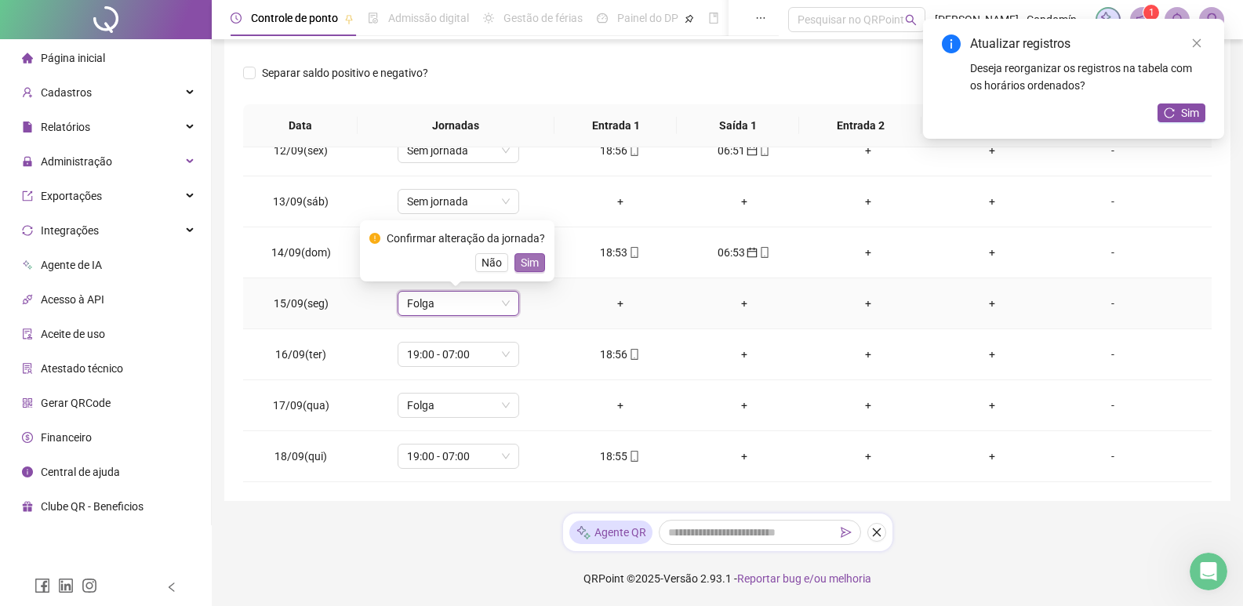
click at [535, 264] on span "Sim" at bounding box center [530, 262] width 18 height 17
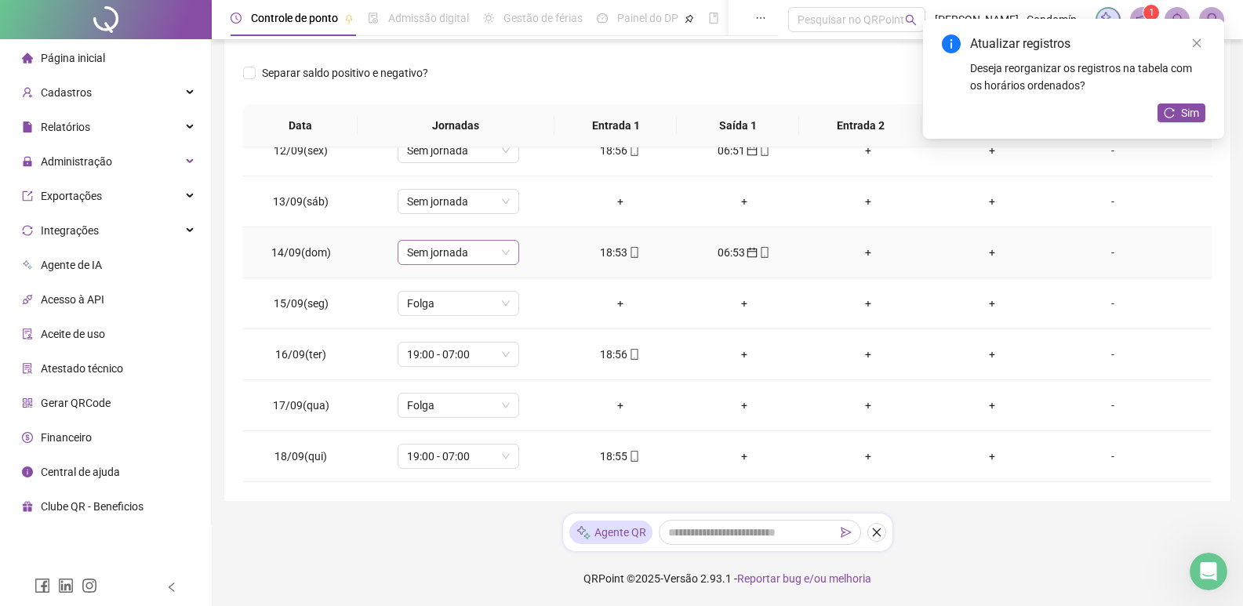
click at [496, 249] on span "Sem jornada" at bounding box center [458, 253] width 103 height 24
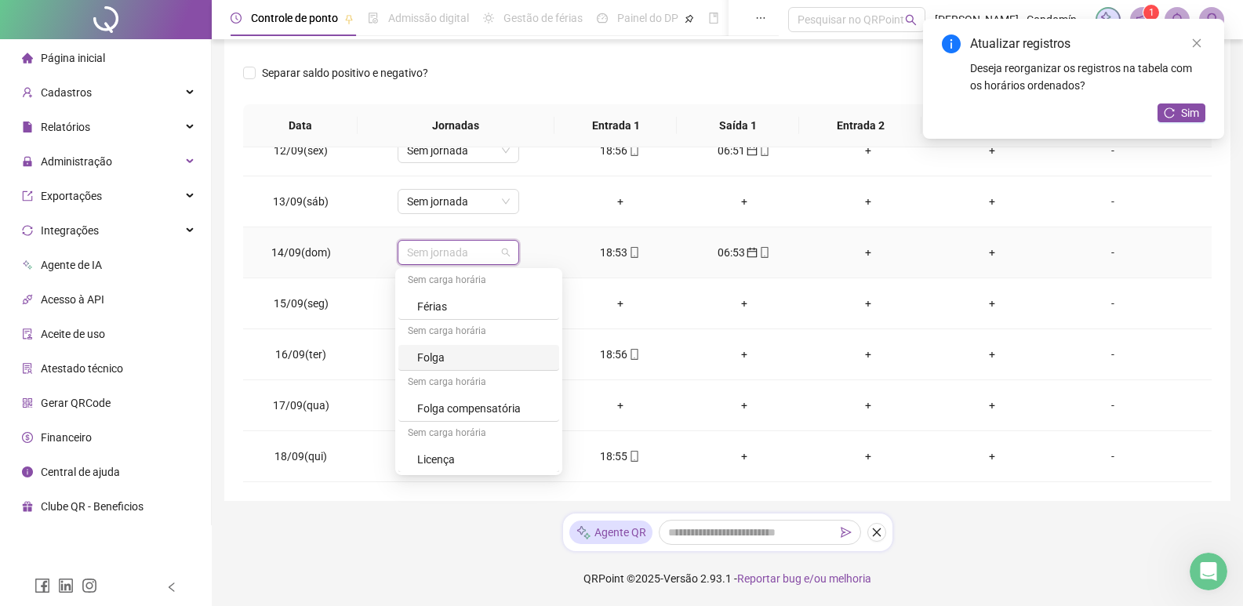
scroll to position [564, 0]
click at [470, 250] on span "Sem jornada" at bounding box center [458, 253] width 103 height 24
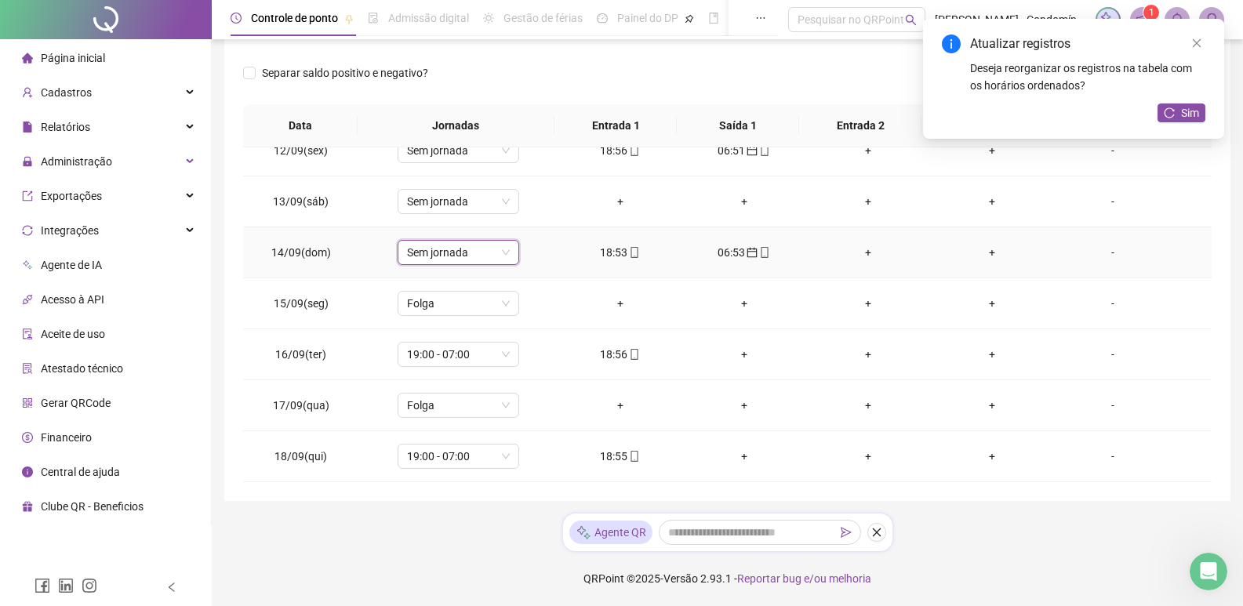
click at [503, 257] on span "Sem jornada" at bounding box center [458, 253] width 103 height 24
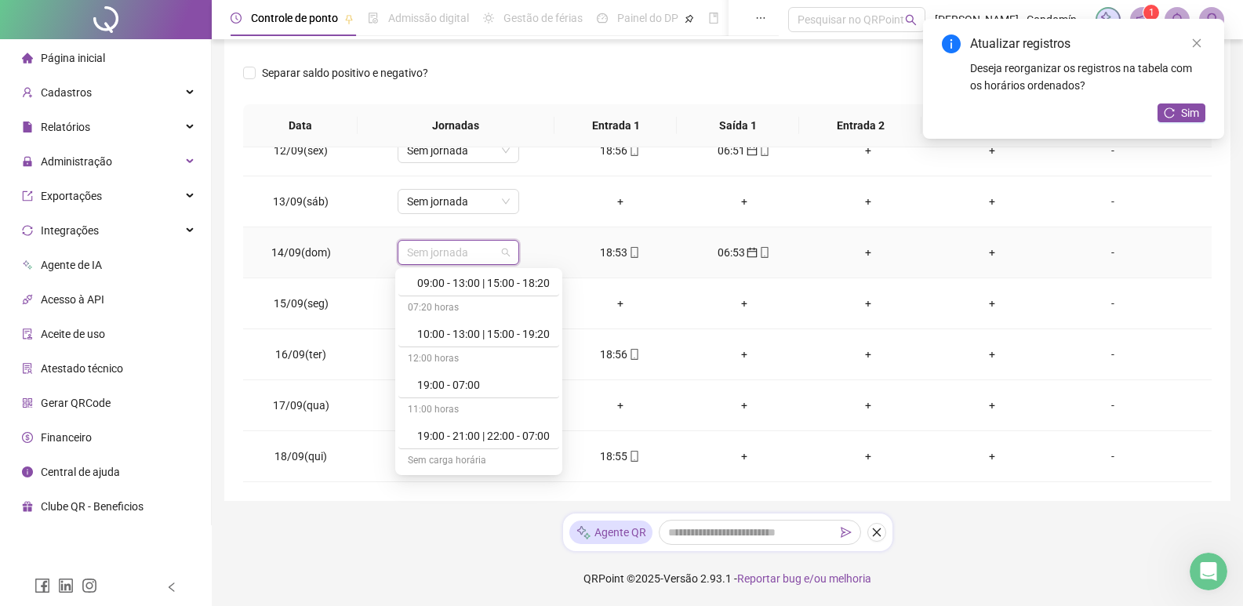
scroll to position [329, 0]
click at [474, 379] on div "19:00 - 07:00" at bounding box center [478, 389] width 161 height 26
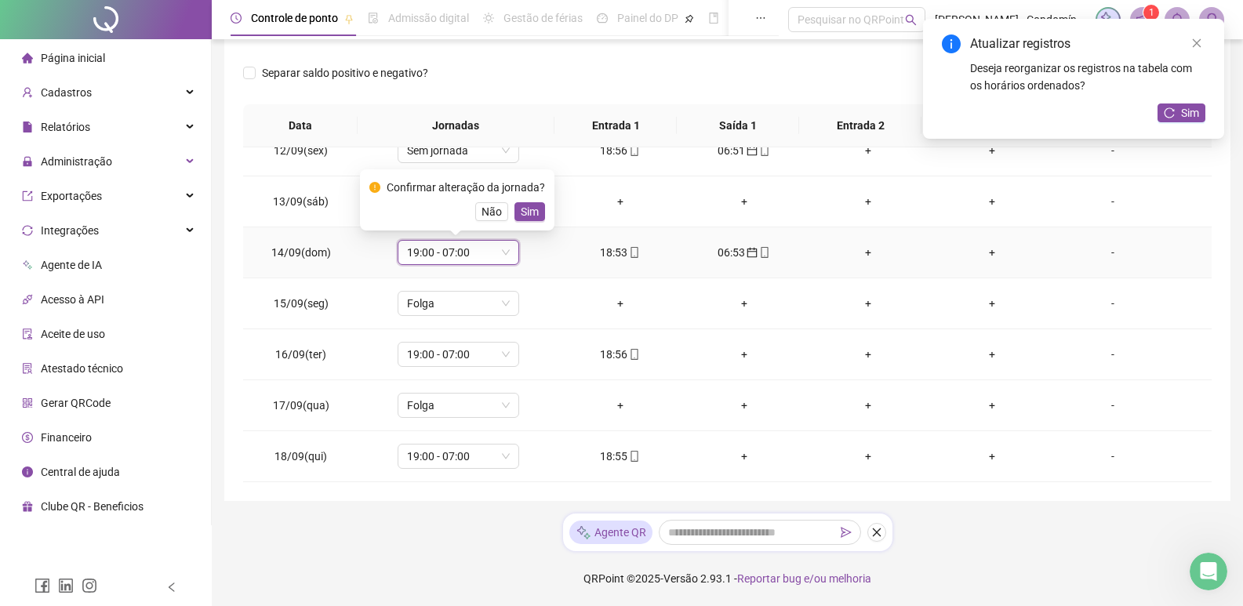
click at [525, 206] on span "Sim" at bounding box center [530, 211] width 18 height 17
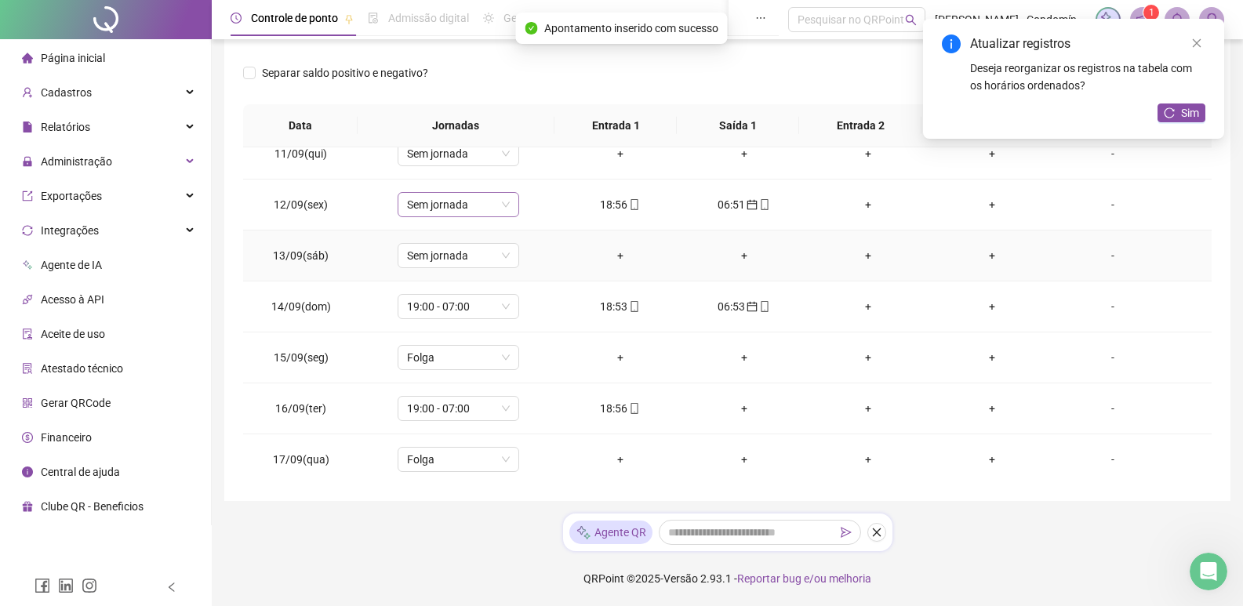
scroll to position [1065, 0]
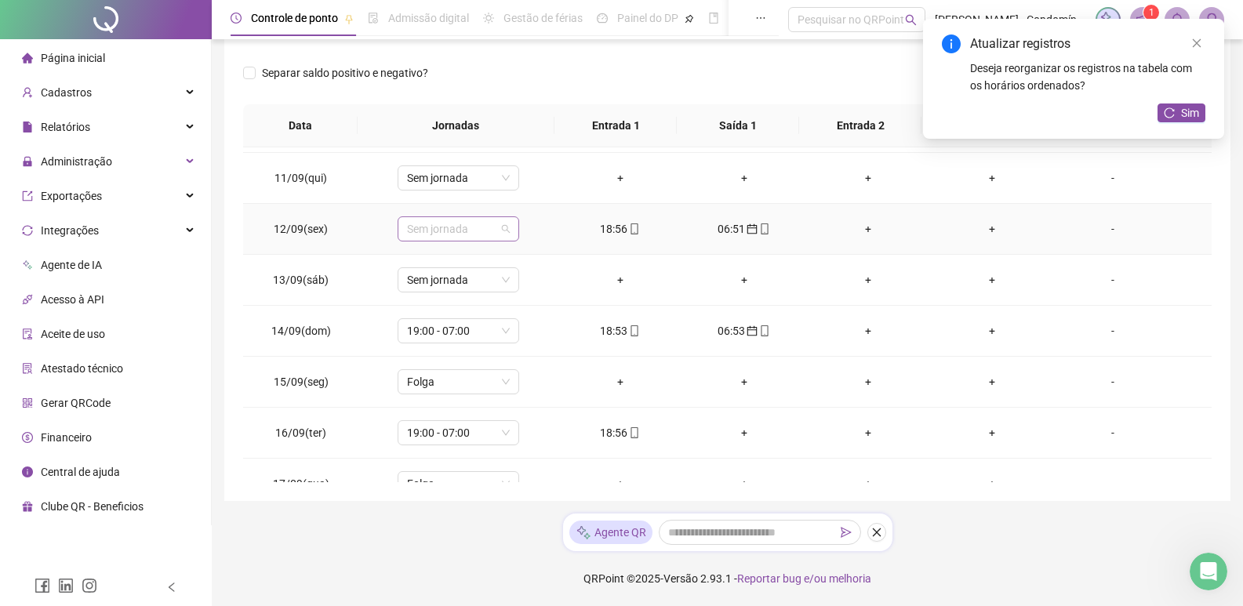
click at [505, 223] on span "Sem jornada" at bounding box center [458, 229] width 103 height 24
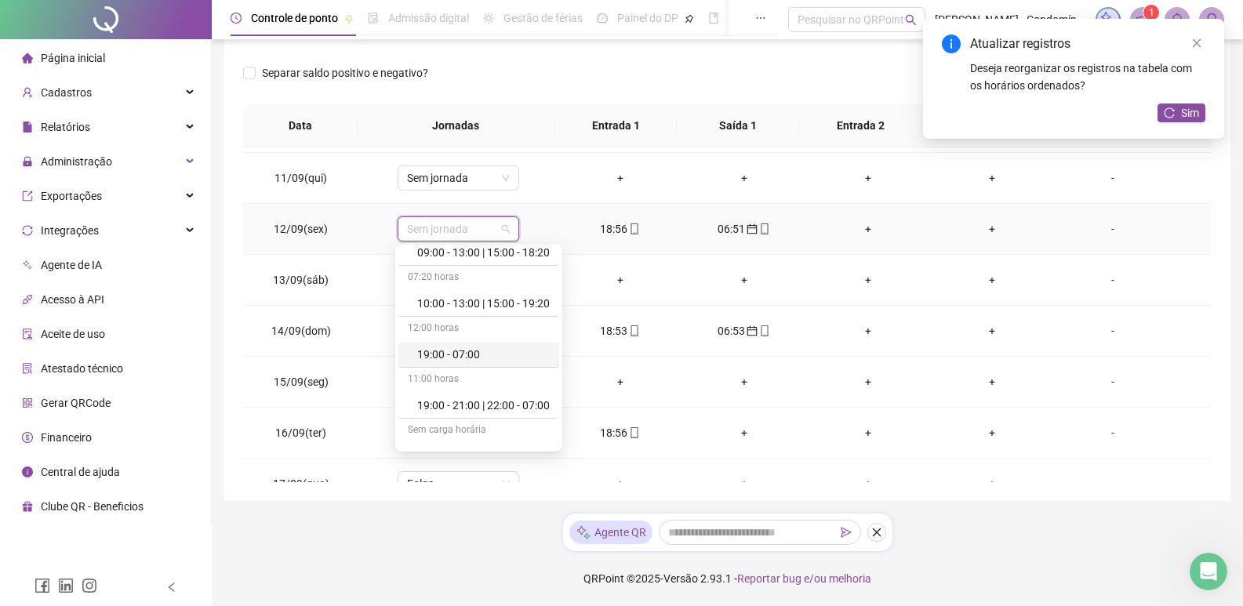
click at [487, 289] on div "11:00 horas 07:00 - 11:00 | 12:00 - 19:00 07:20 horas 07:00 - 11:00 | 13:00 - 1…" at bounding box center [478, 291] width 161 height 764
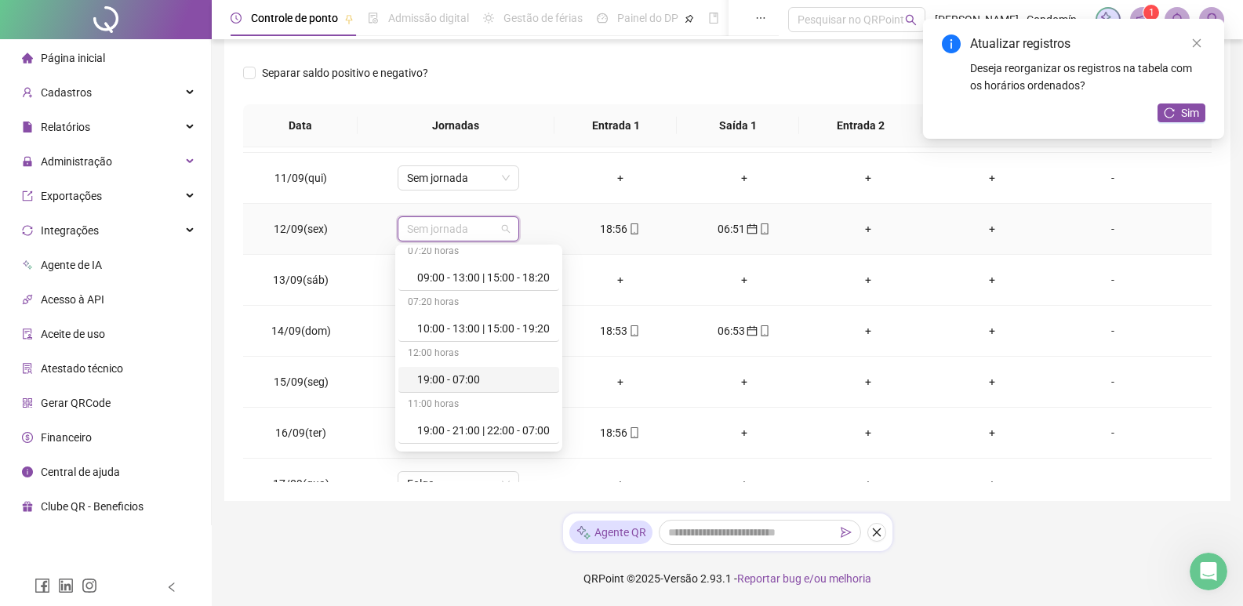
click at [452, 376] on div "19:00 - 07:00" at bounding box center [483, 379] width 133 height 17
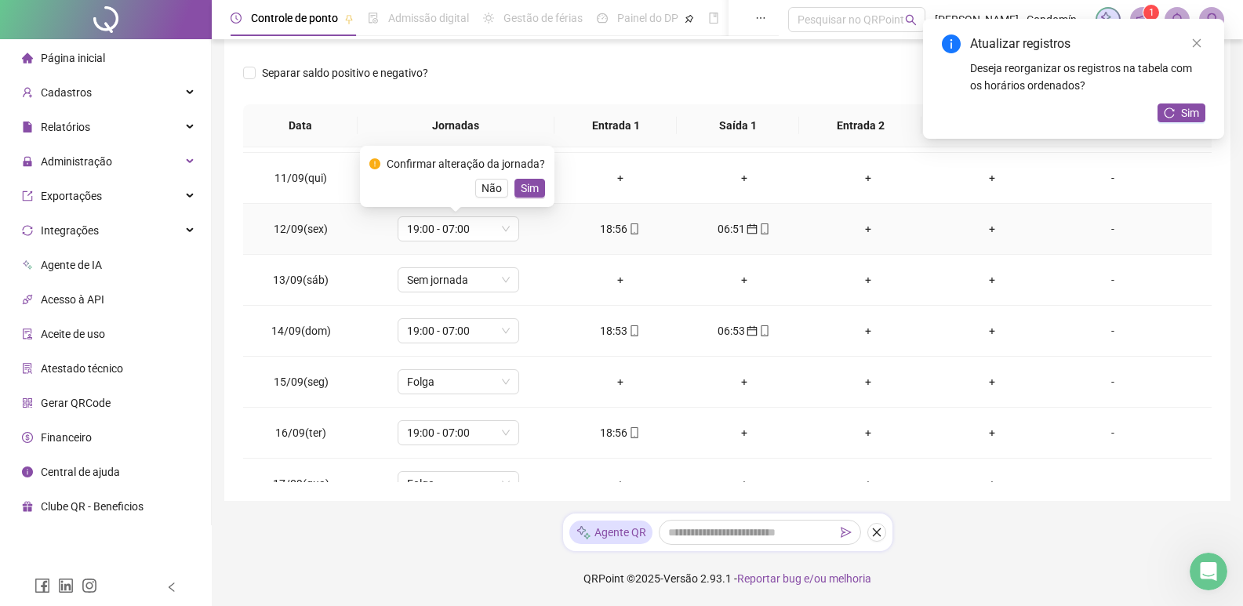
click at [526, 183] on span "Sim" at bounding box center [530, 188] width 18 height 17
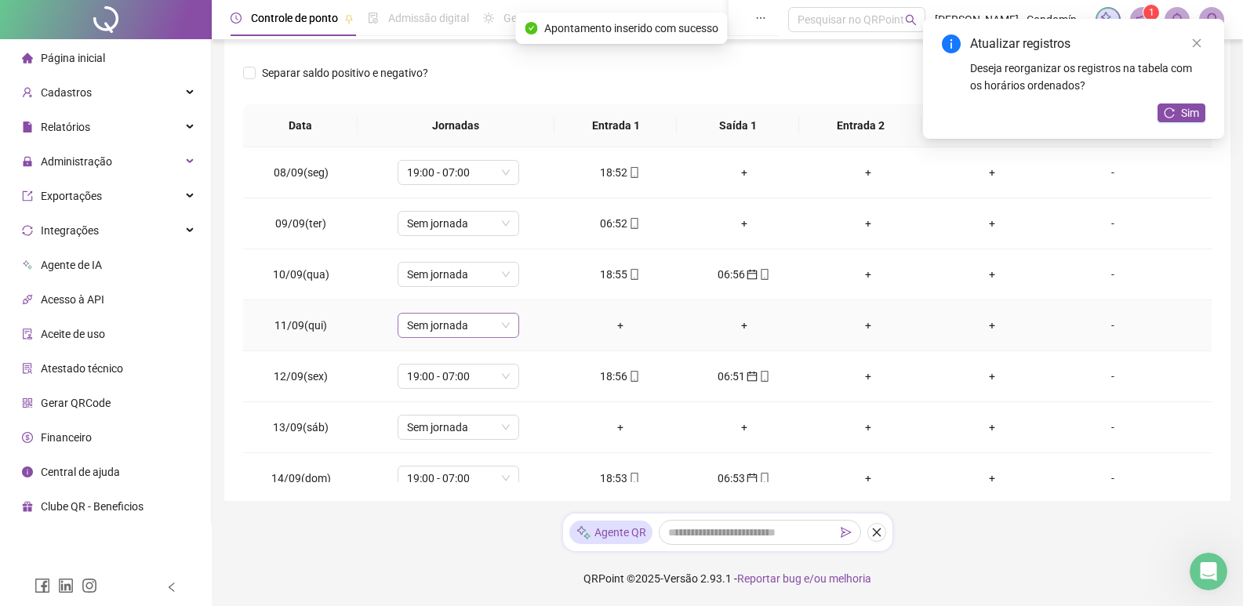
scroll to position [908, 0]
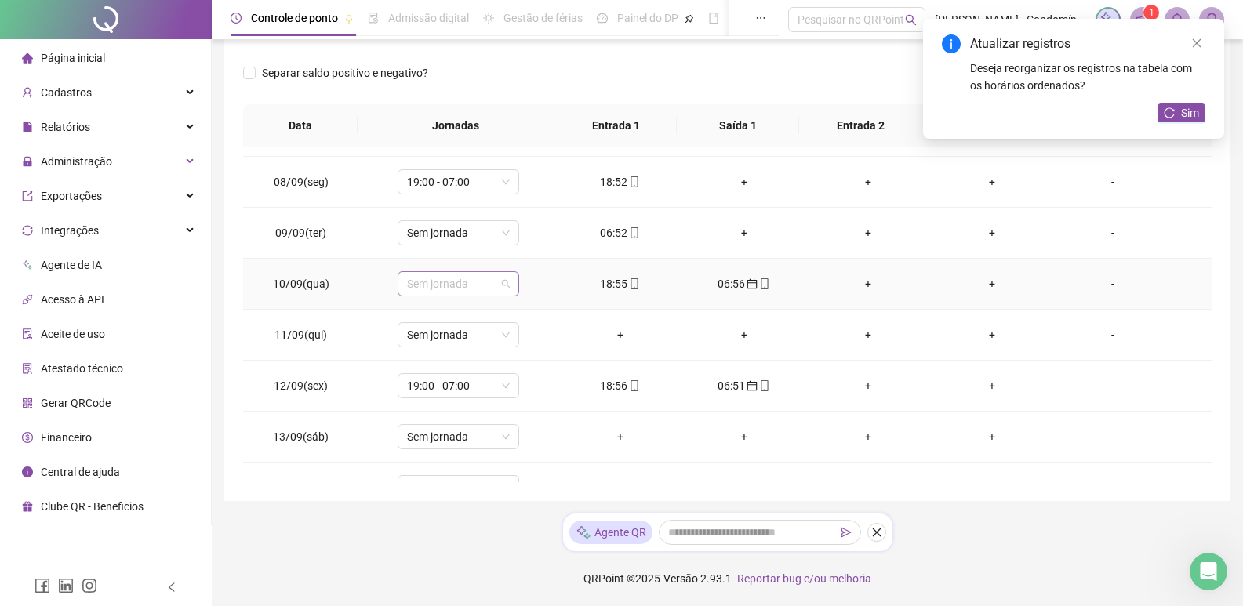
click at [502, 280] on span "Sem jornada" at bounding box center [458, 284] width 103 height 24
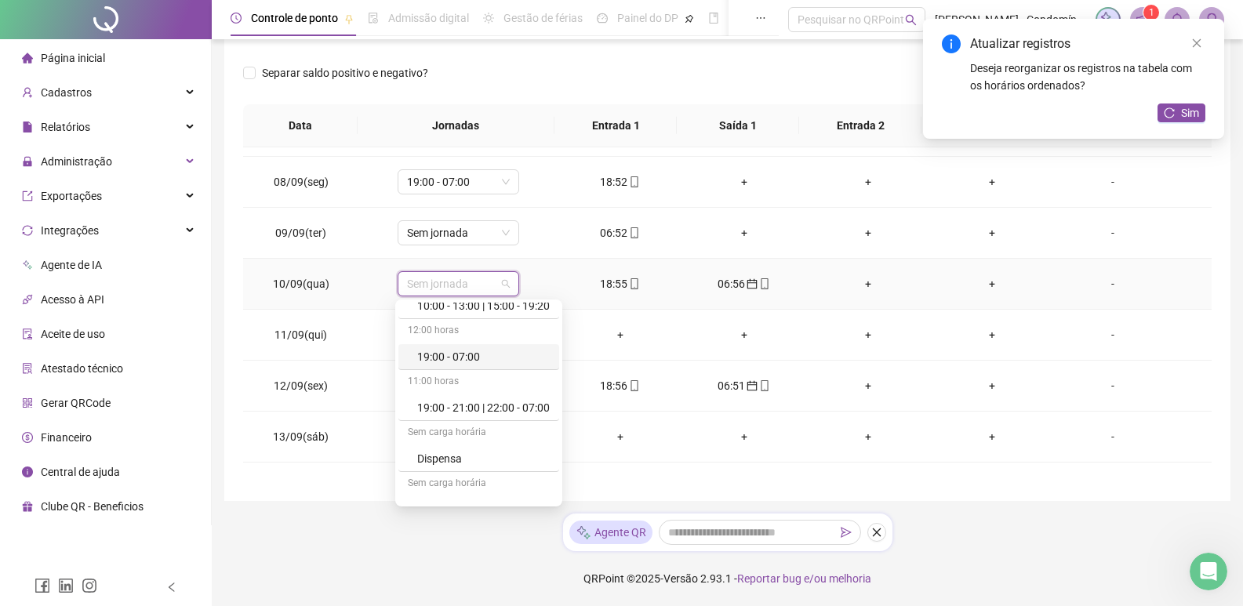
scroll to position [392, 0]
click at [490, 356] on div "19:00 - 07:00" at bounding box center [483, 355] width 133 height 17
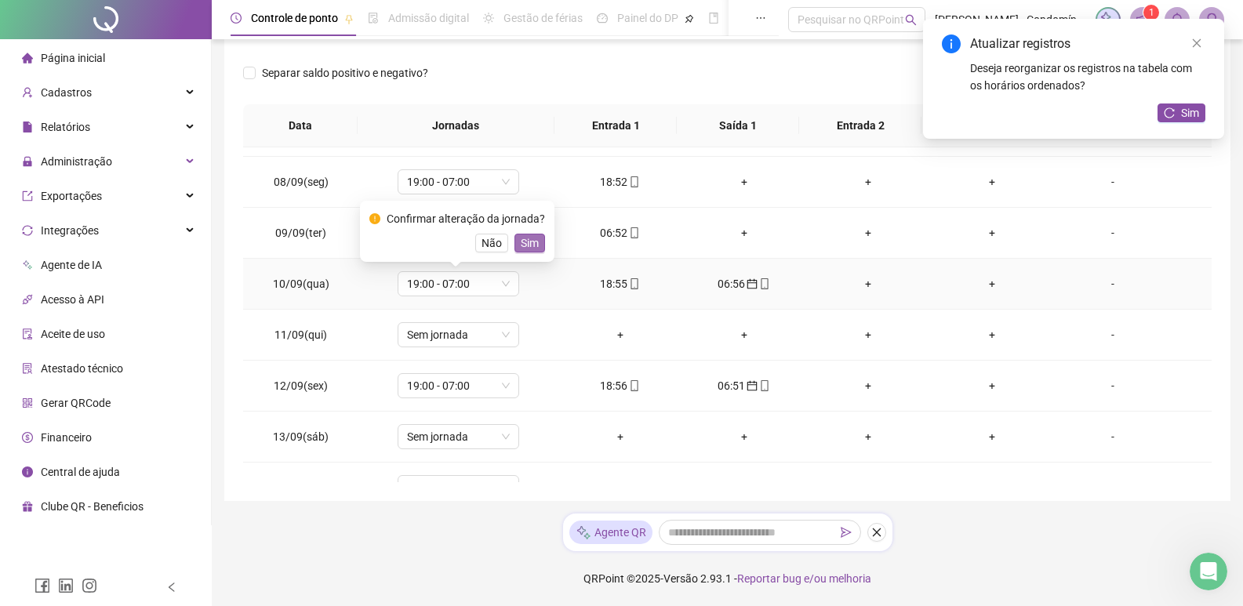
click at [522, 243] on span "Sim" at bounding box center [530, 242] width 18 height 17
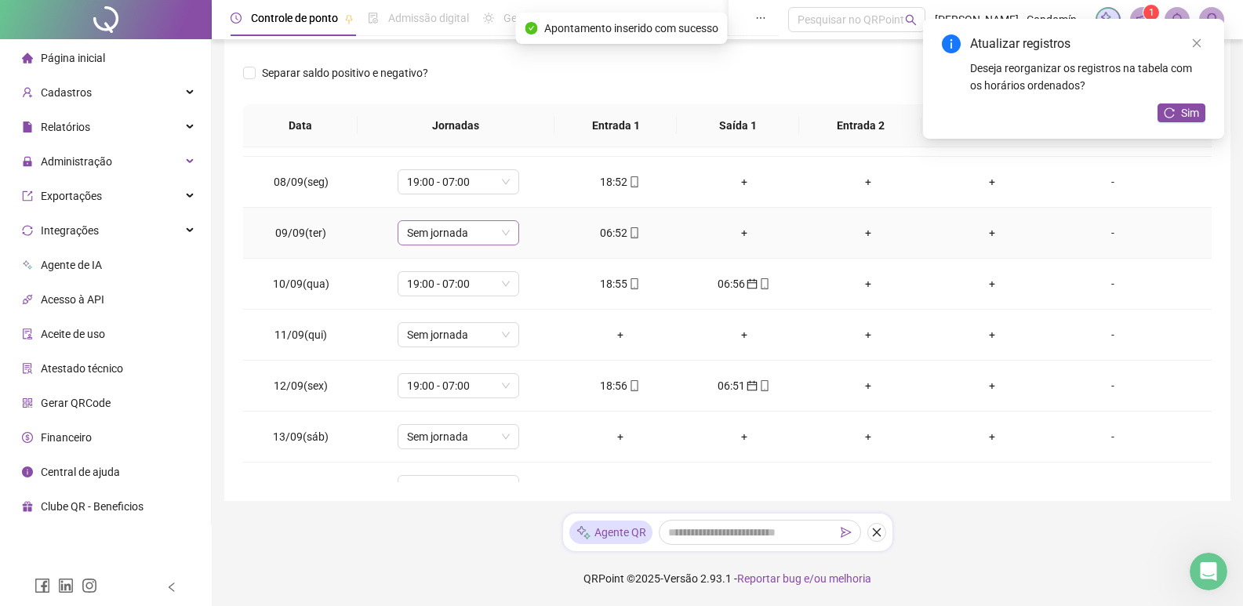
click at [496, 231] on span "Sem jornada" at bounding box center [458, 233] width 103 height 24
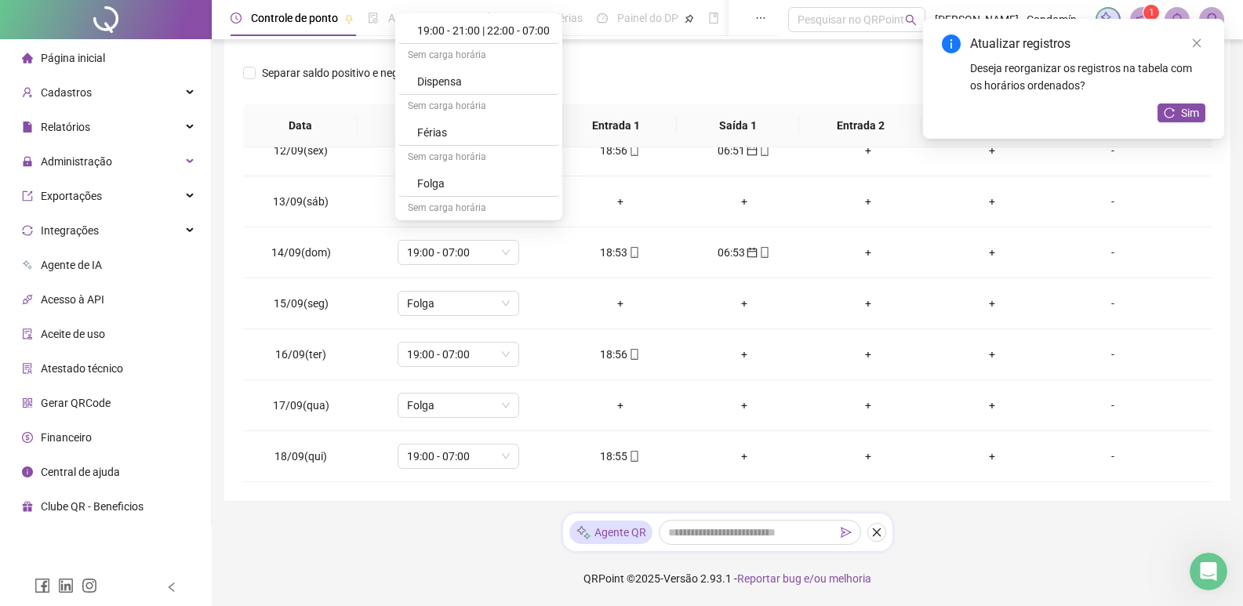
scroll to position [549, 0]
click at [466, 115] on div "Folga" at bounding box center [483, 116] width 133 height 17
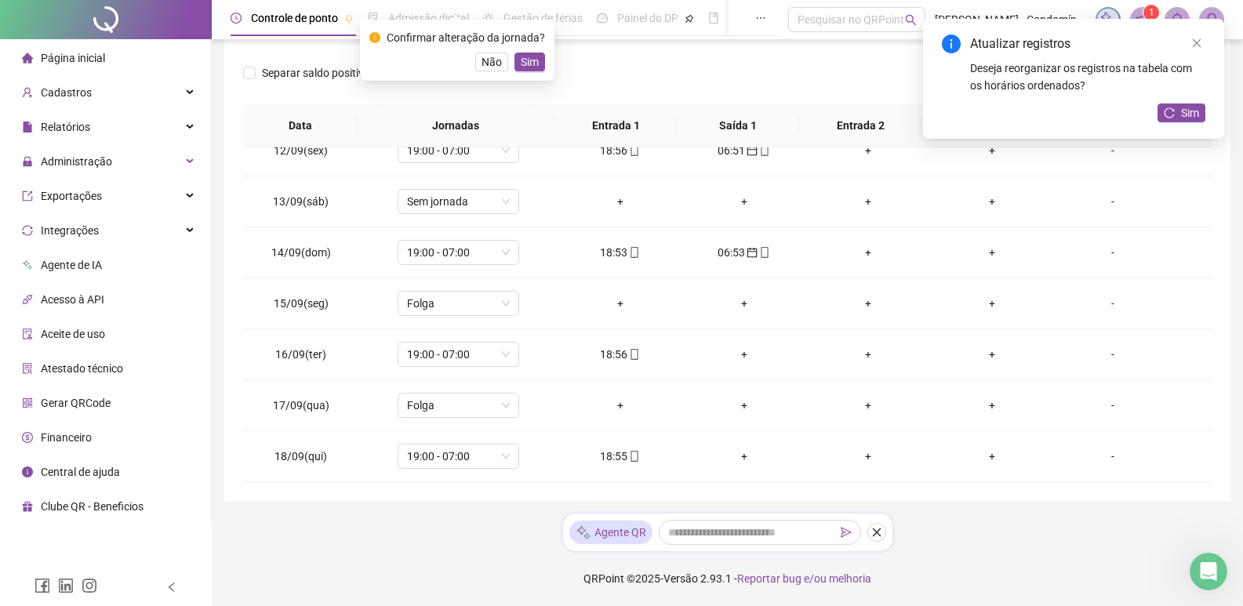
click at [533, 56] on span "Sim" at bounding box center [530, 61] width 18 height 17
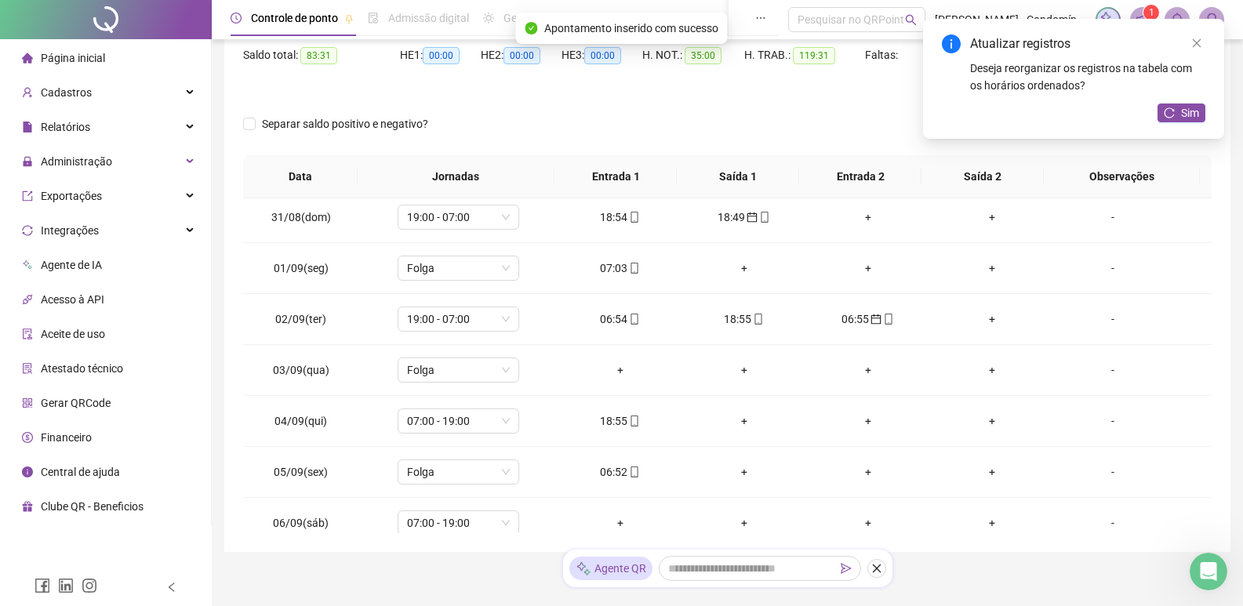
scroll to position [136, 0]
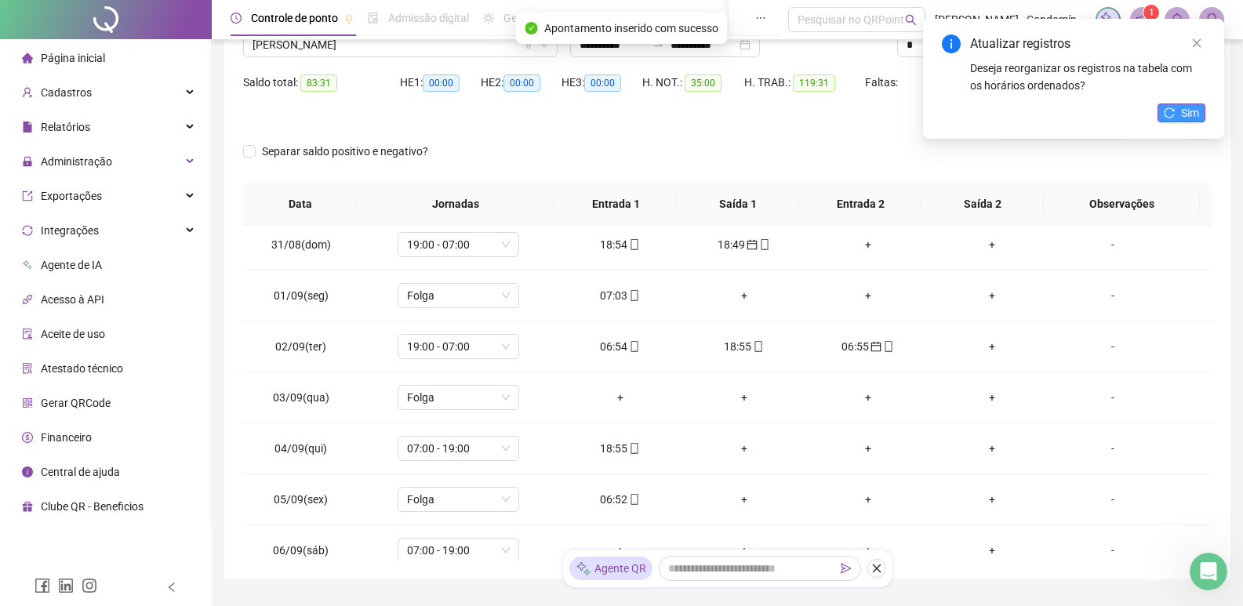
click at [1176, 113] on button "Sim" at bounding box center [1181, 112] width 48 height 19
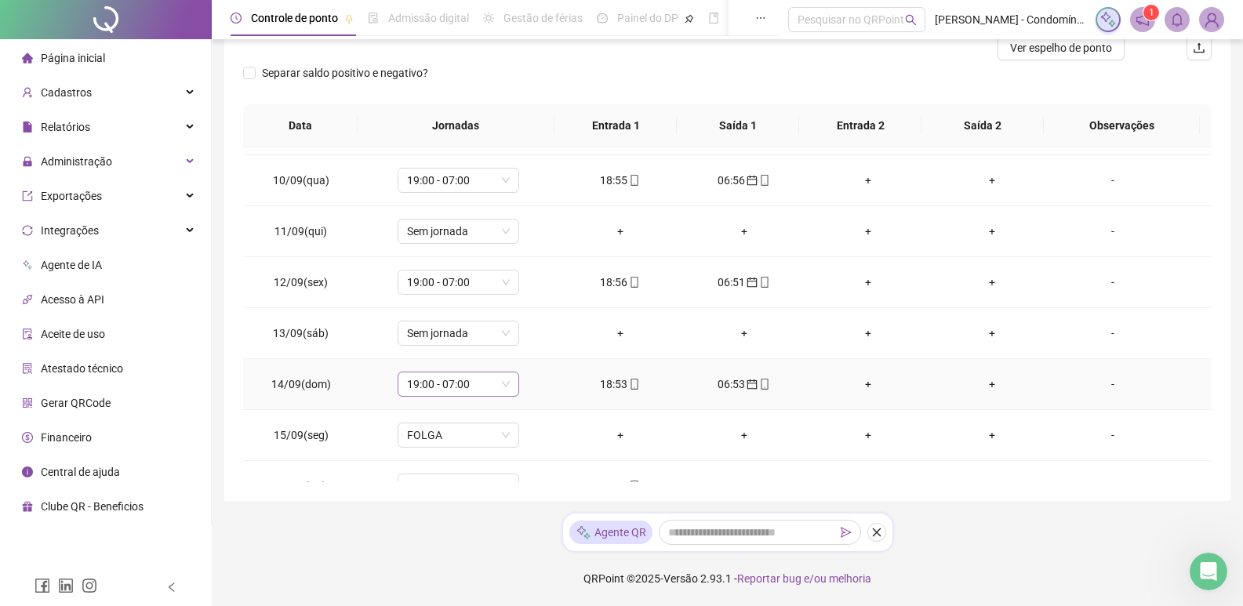
scroll to position [986, 0]
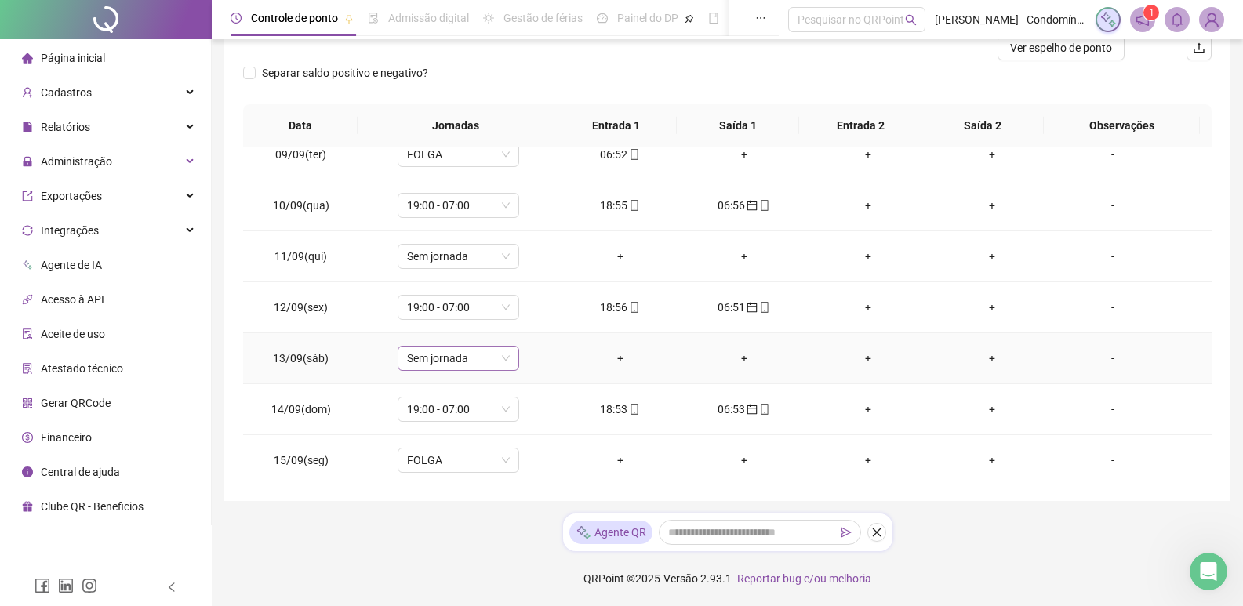
click at [501, 359] on span "Sem jornada" at bounding box center [458, 359] width 103 height 24
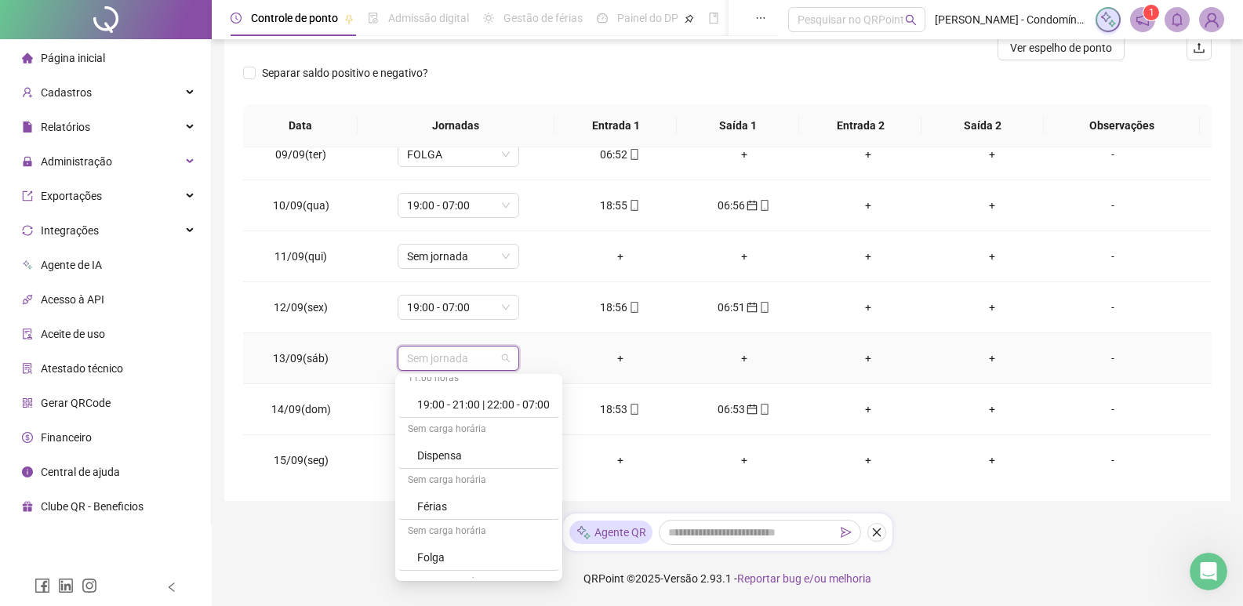
scroll to position [470, 0]
click at [438, 558] on div "Folga" at bounding box center [483, 555] width 133 height 17
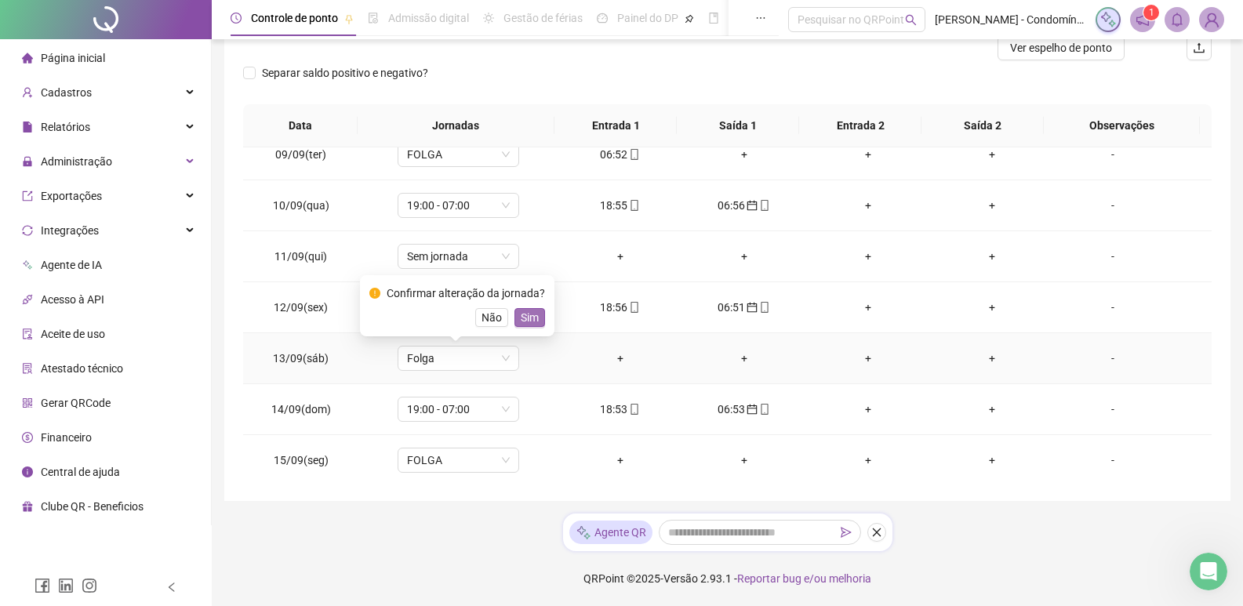
click at [521, 313] on span "Sim" at bounding box center [530, 317] width 18 height 17
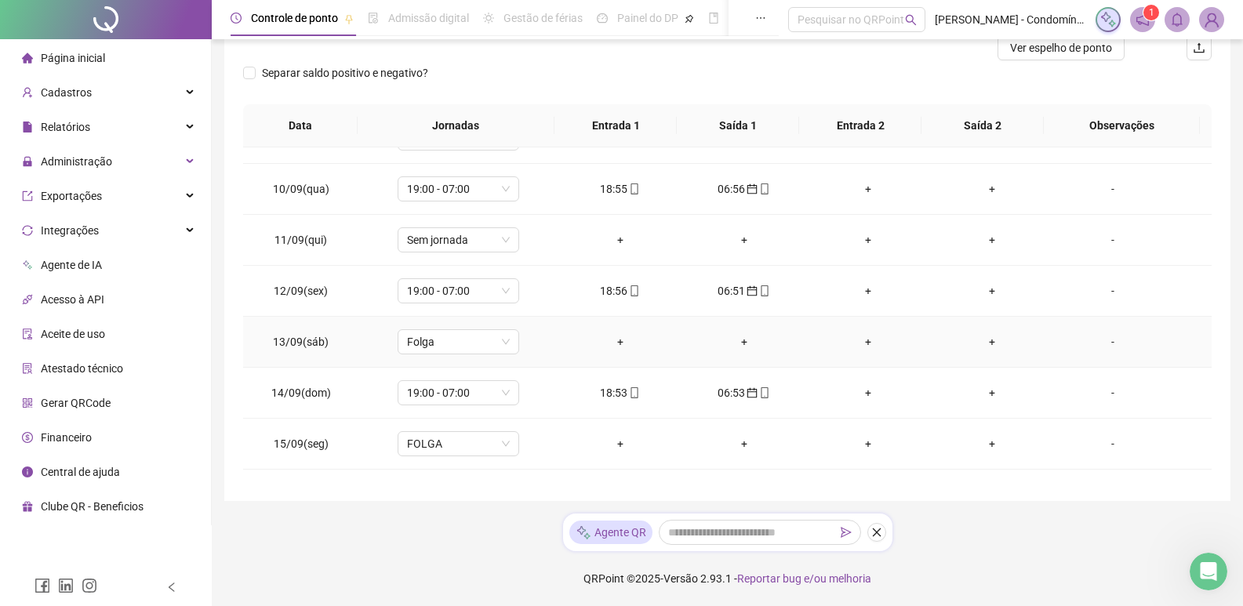
scroll to position [986, 0]
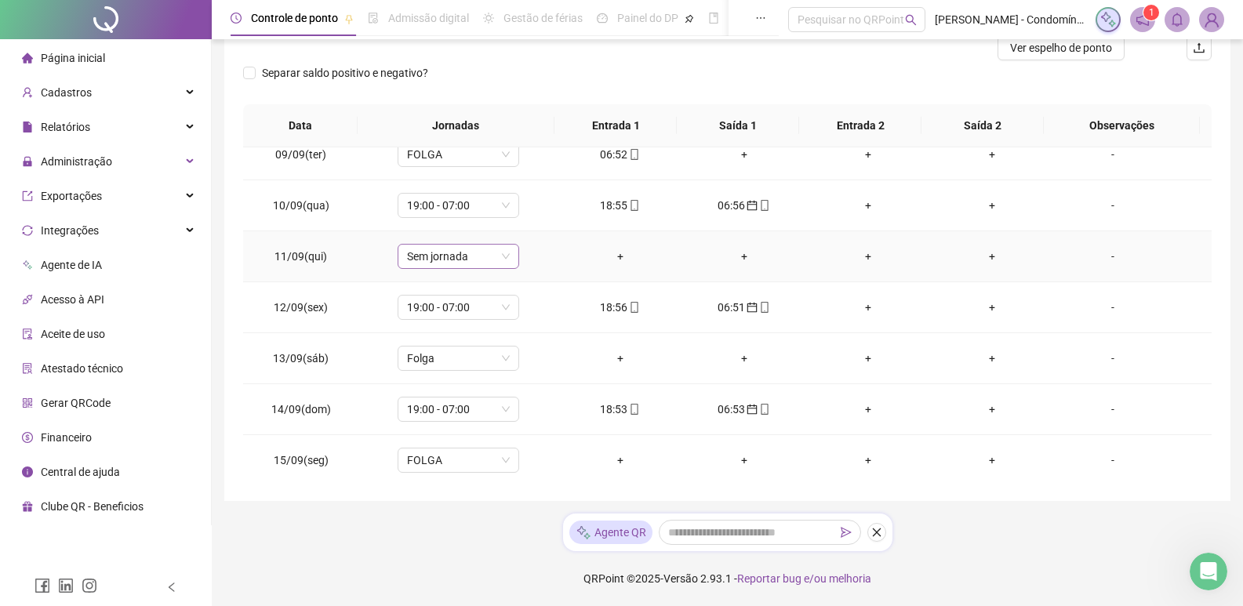
click at [503, 255] on span "Sem jornada" at bounding box center [458, 257] width 103 height 24
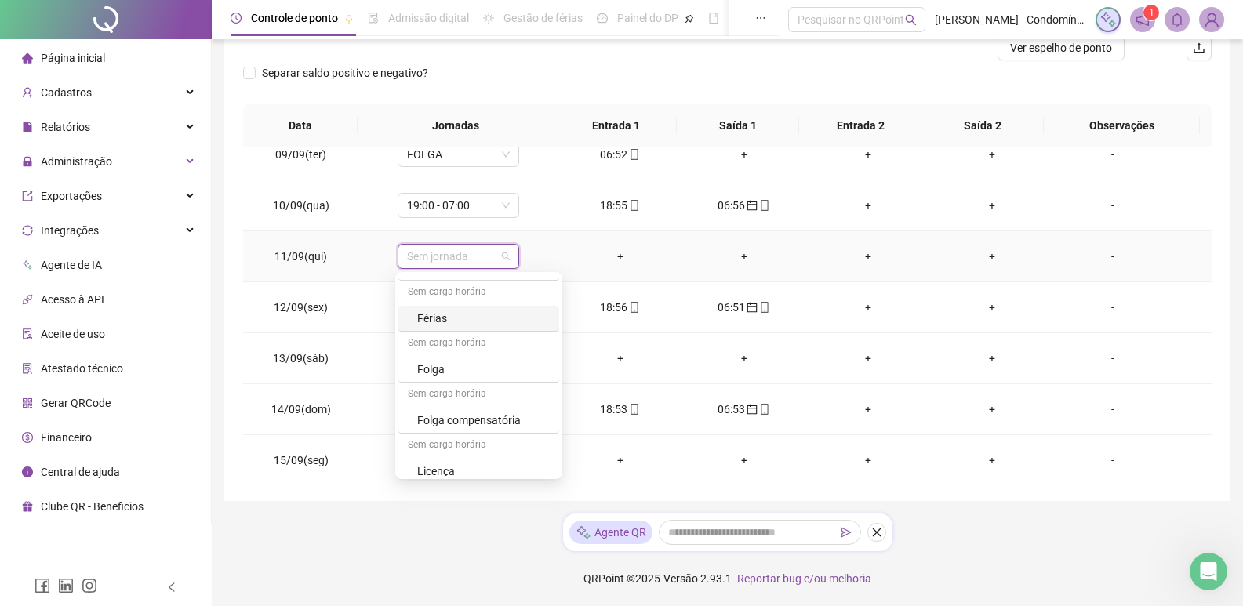
scroll to position [564, 0]
click at [467, 358] on div "Folga" at bounding box center [483, 360] width 133 height 17
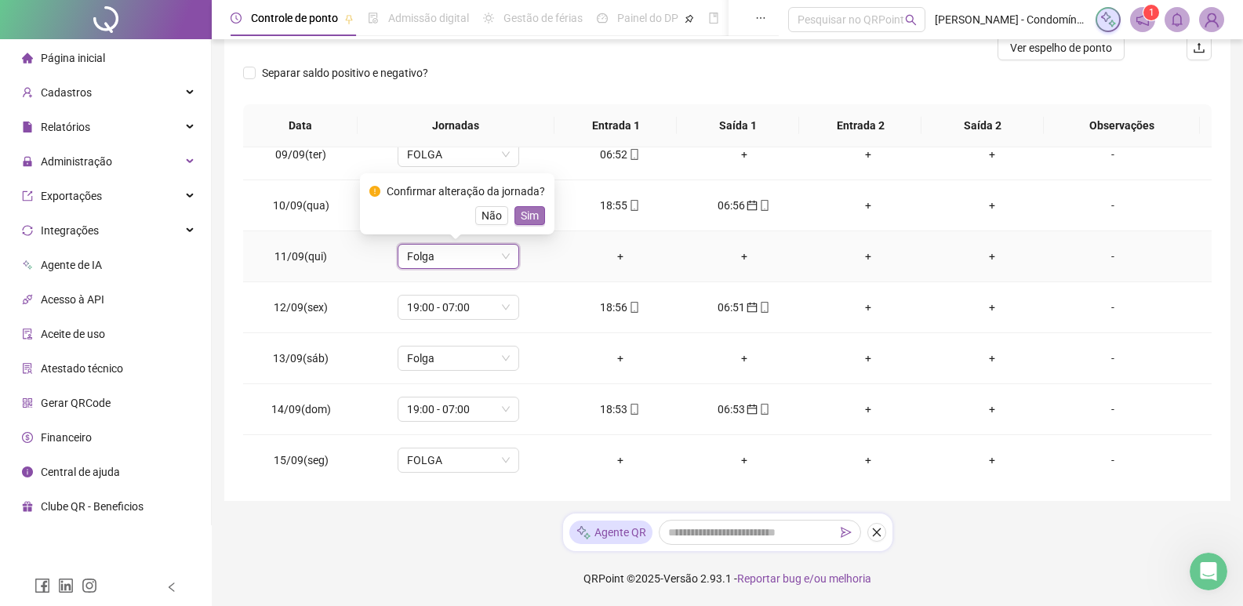
click at [521, 209] on span "Sim" at bounding box center [530, 215] width 18 height 17
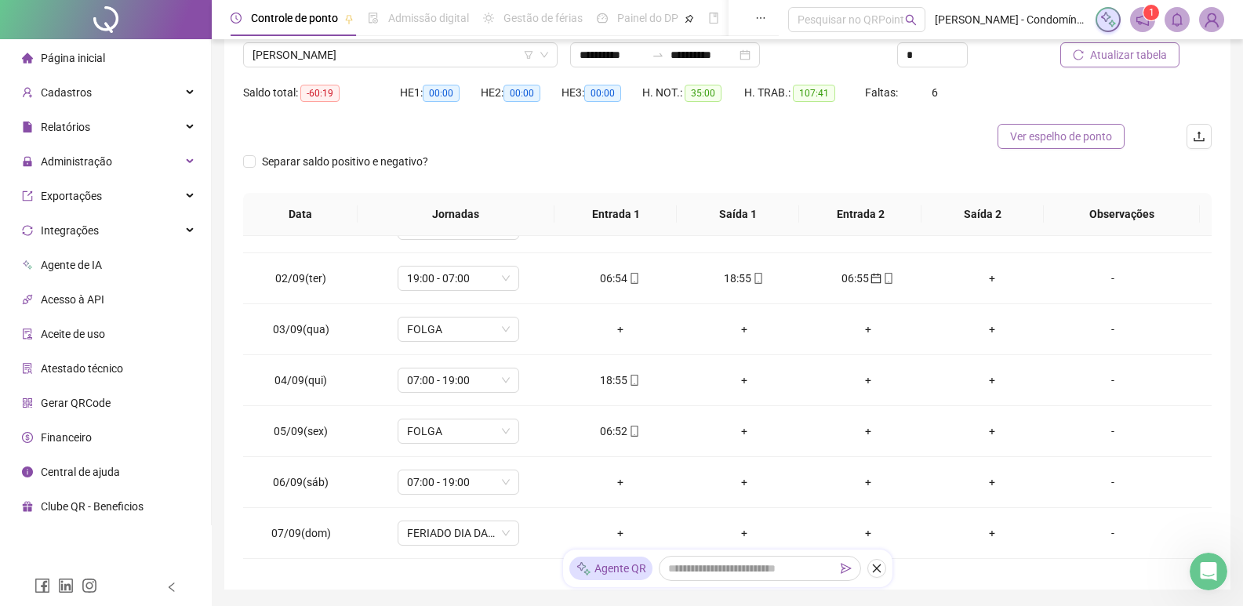
scroll to position [0, 0]
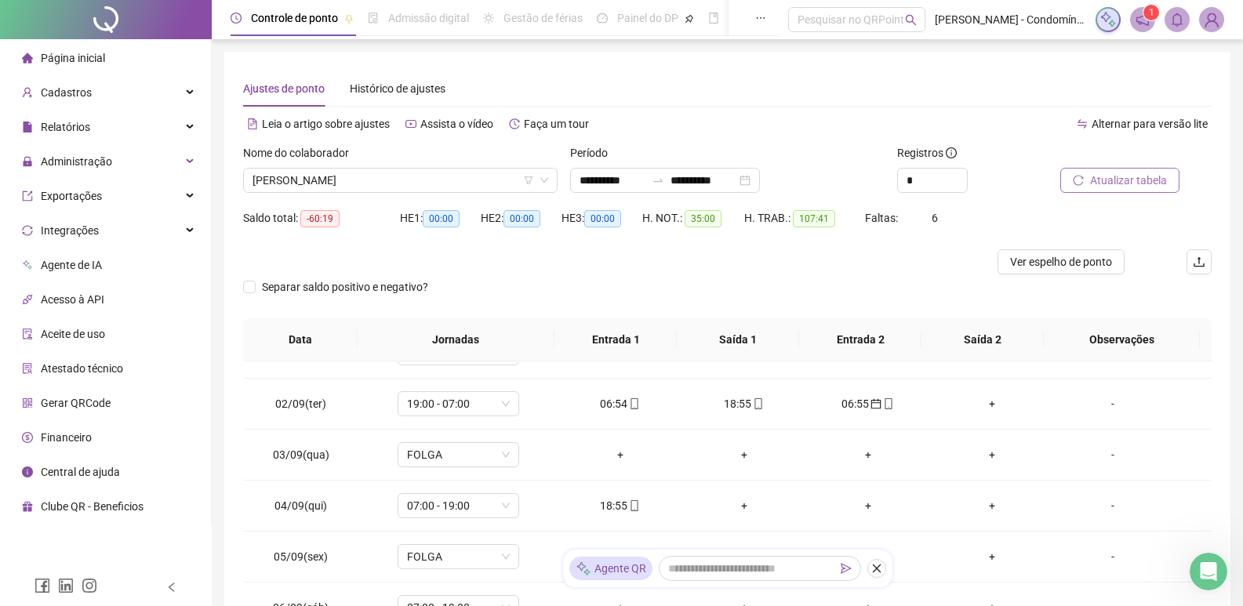
click at [1110, 180] on span "Atualizar tabela" at bounding box center [1128, 180] width 77 height 17
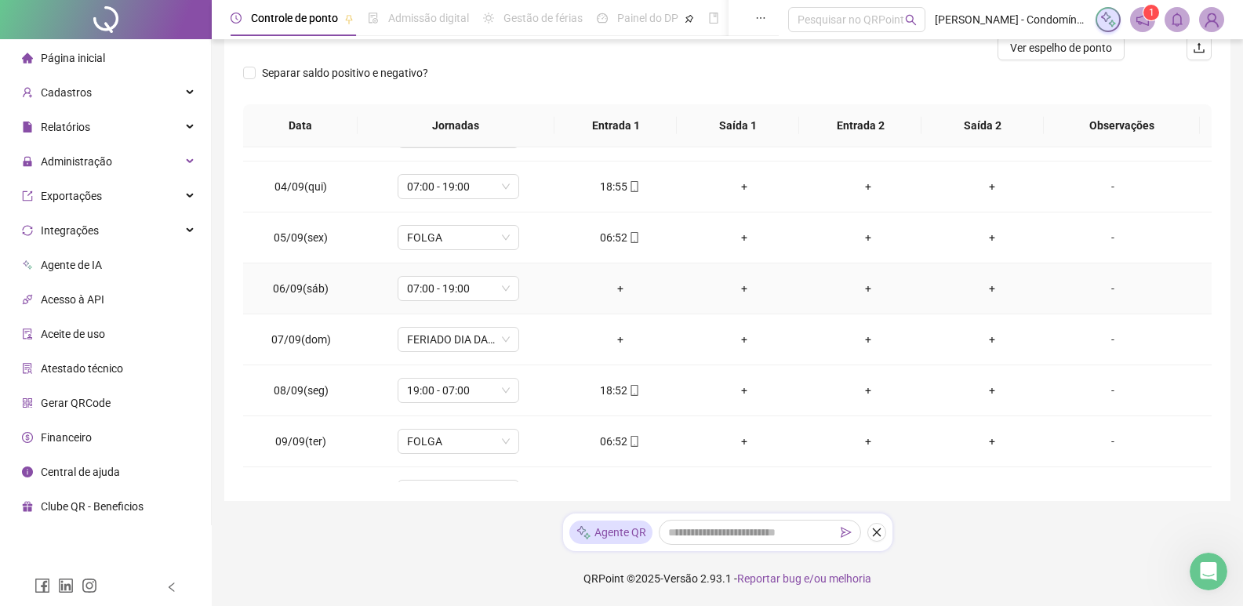
scroll to position [673, 0]
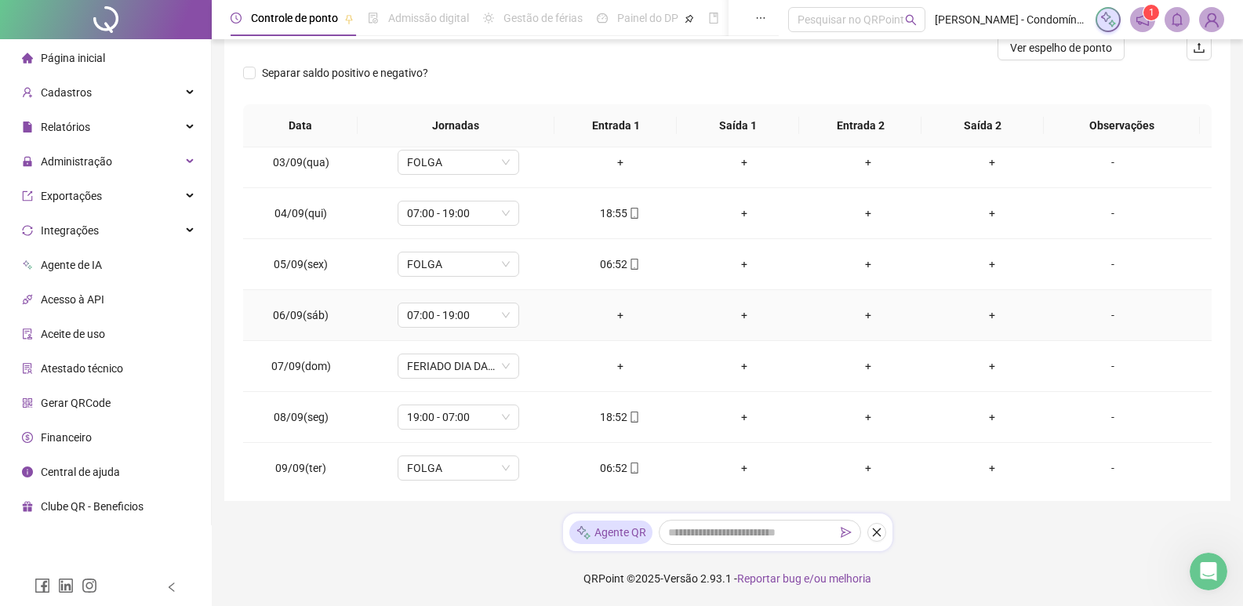
click at [611, 317] on div "+" at bounding box center [620, 315] width 99 height 17
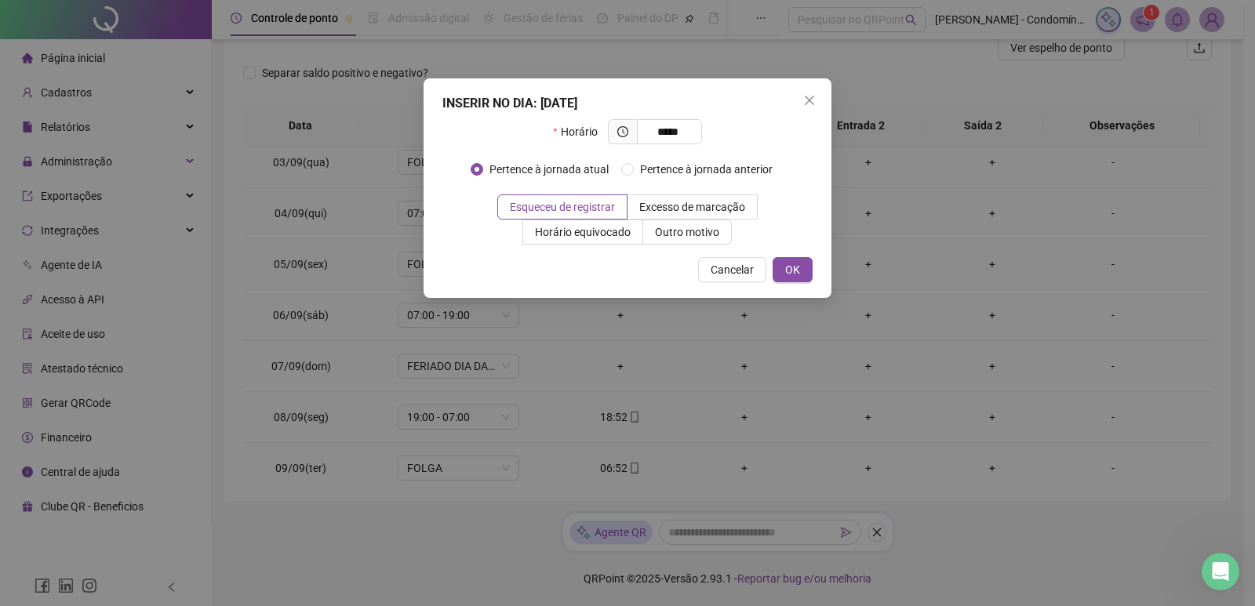
drag, startPoint x: 685, startPoint y: 122, endPoint x: 612, endPoint y: 125, distance: 73.0
click at [612, 125] on span "*****" at bounding box center [655, 131] width 94 height 25
click at [685, 123] on input "*****" at bounding box center [667, 131] width 43 height 17
type input "*"
type input "*****"
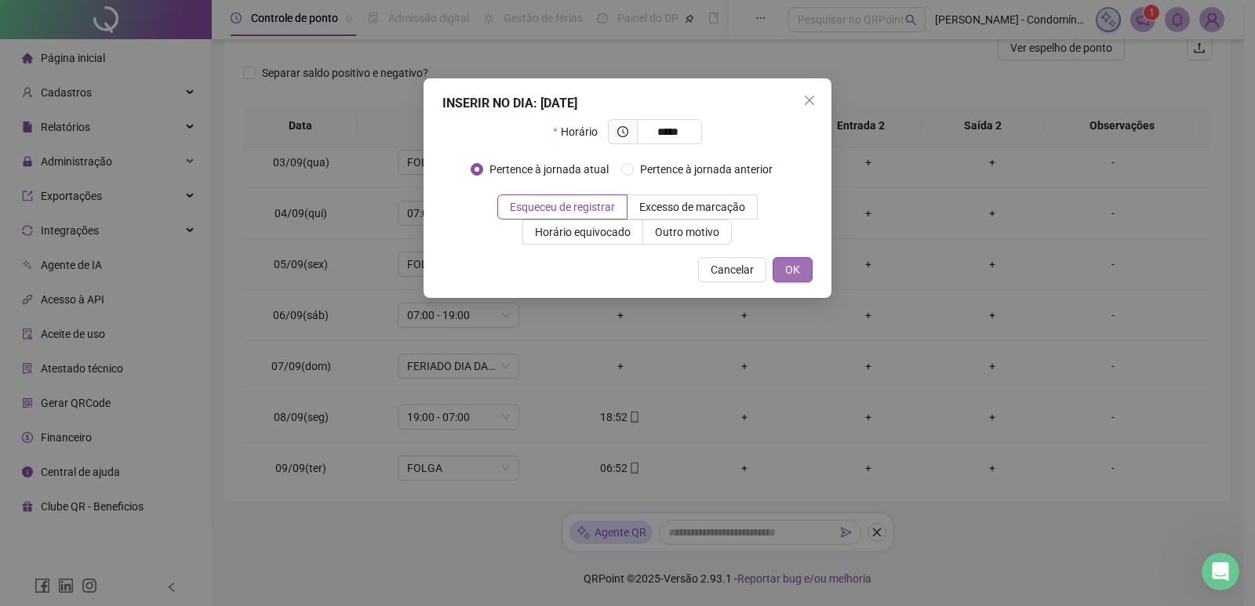
click at [802, 266] on button "OK" at bounding box center [792, 269] width 40 height 25
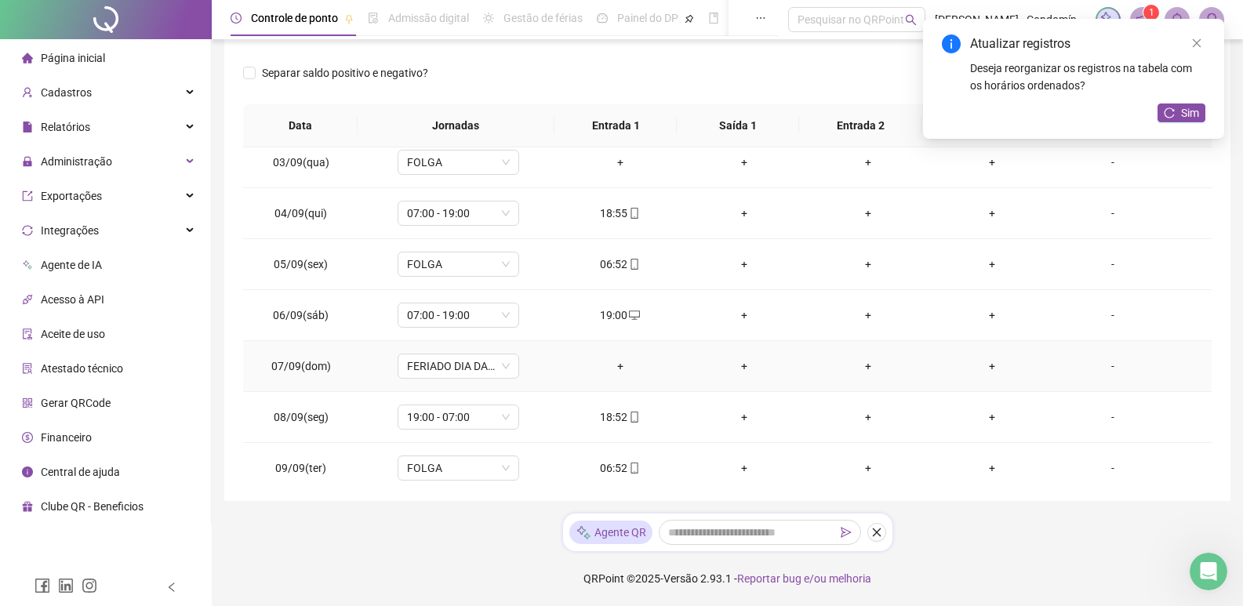
click at [617, 361] on div "+" at bounding box center [620, 366] width 99 height 17
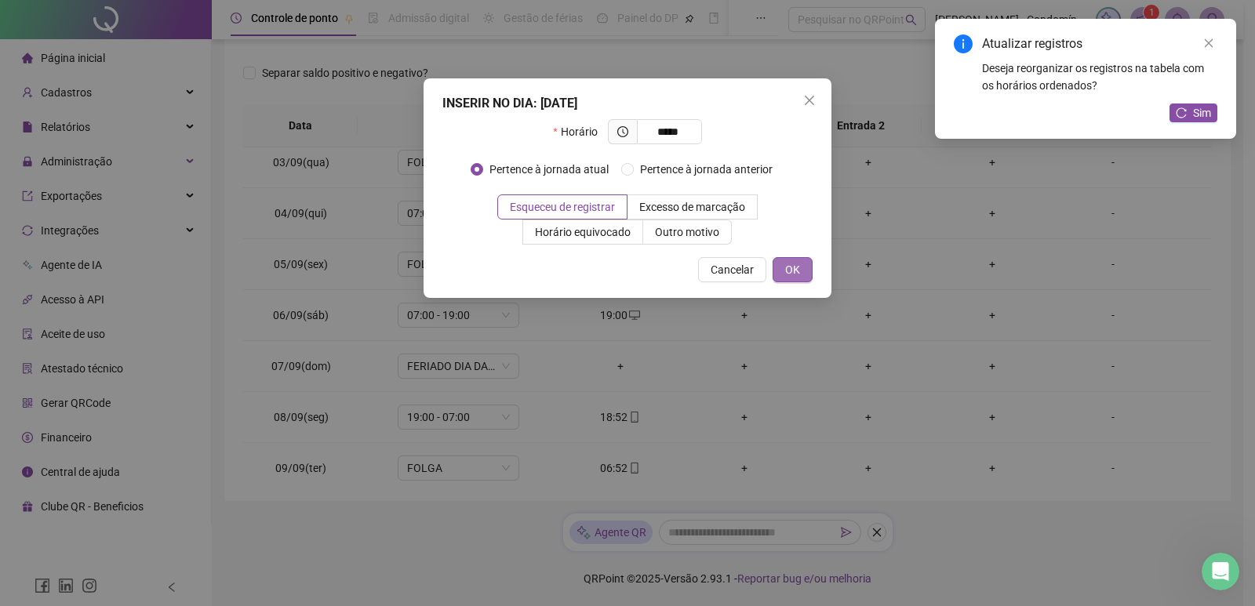
type input "*****"
click at [787, 274] on span "OK" at bounding box center [792, 269] width 15 height 17
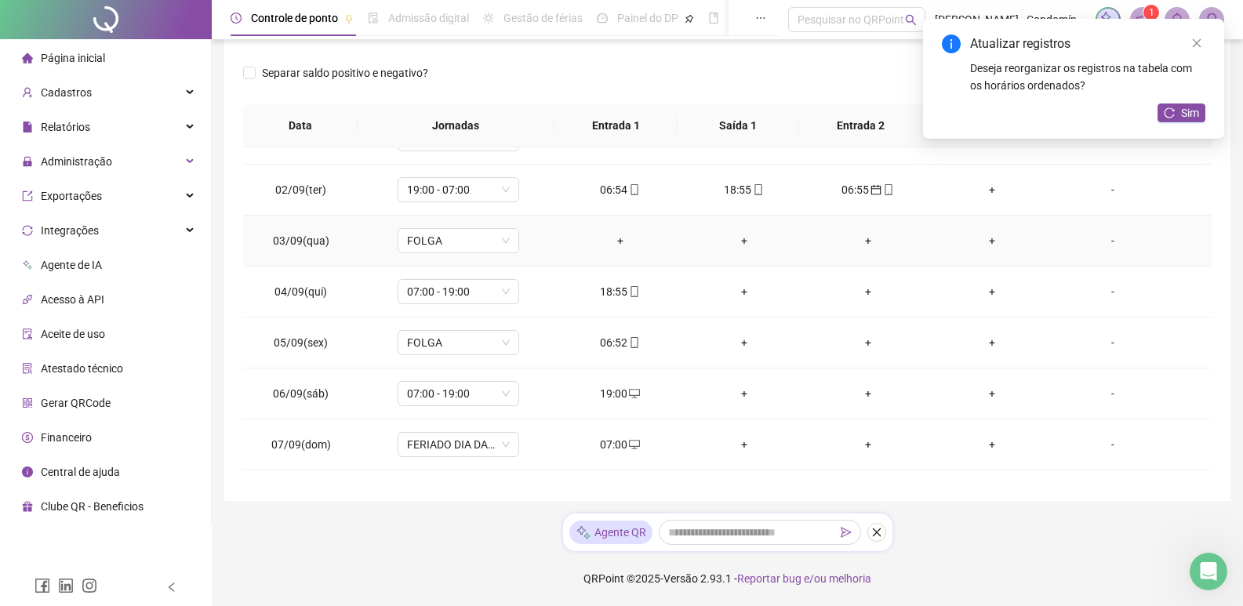
scroll to position [516, 0]
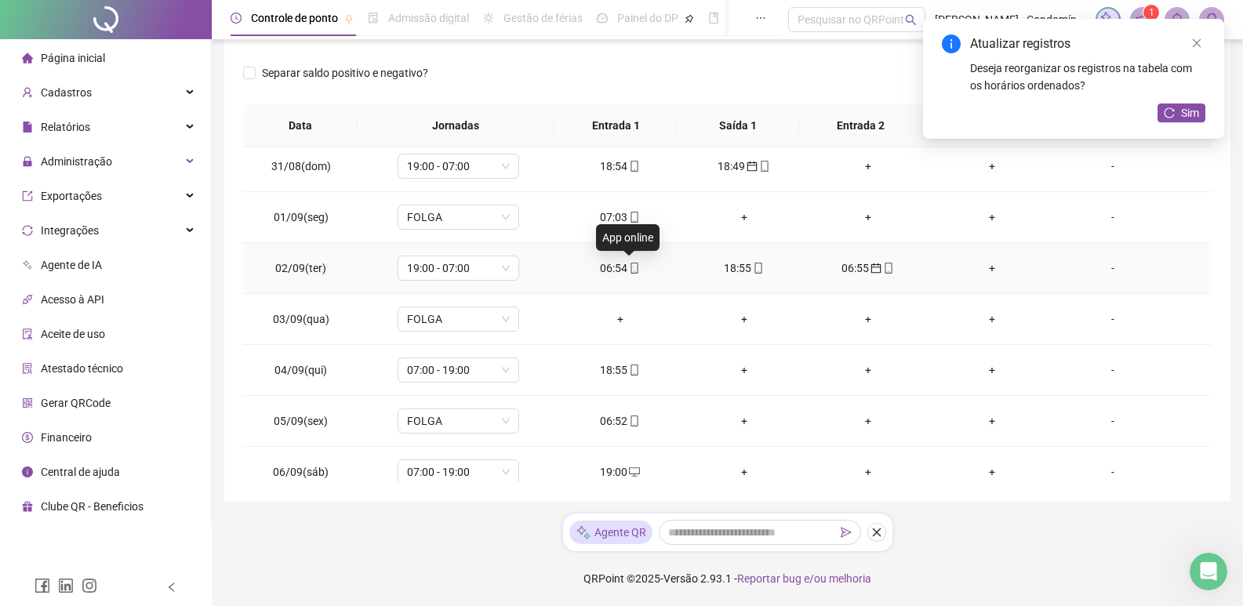
click at [629, 268] on icon "mobile" at bounding box center [634, 268] width 11 height 11
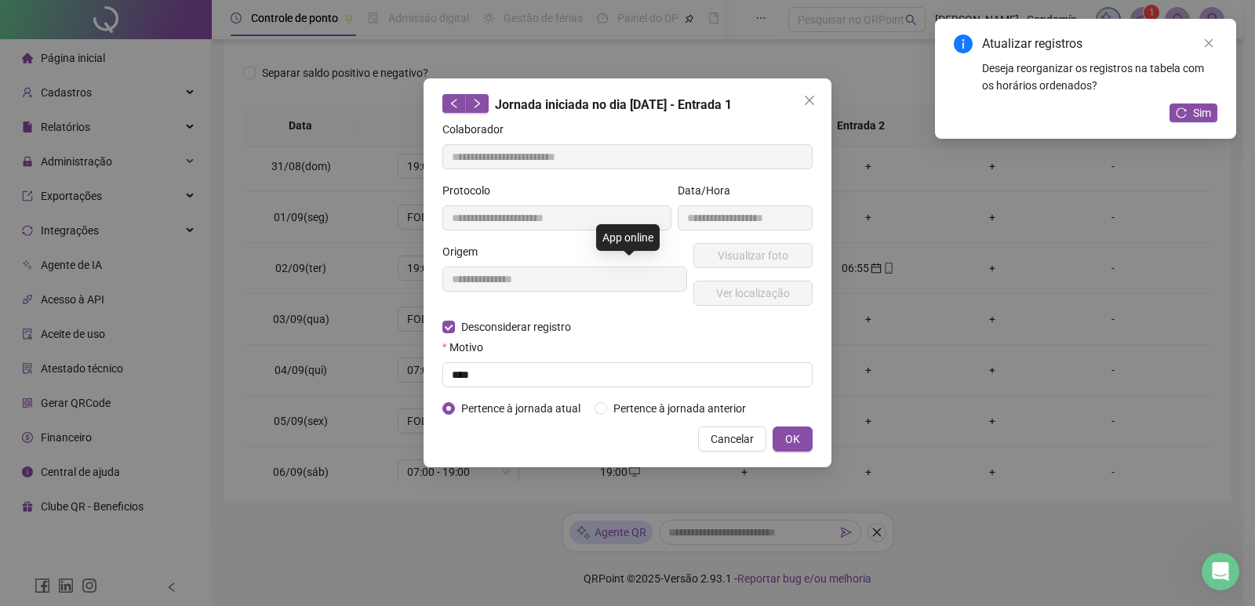
type input "**********"
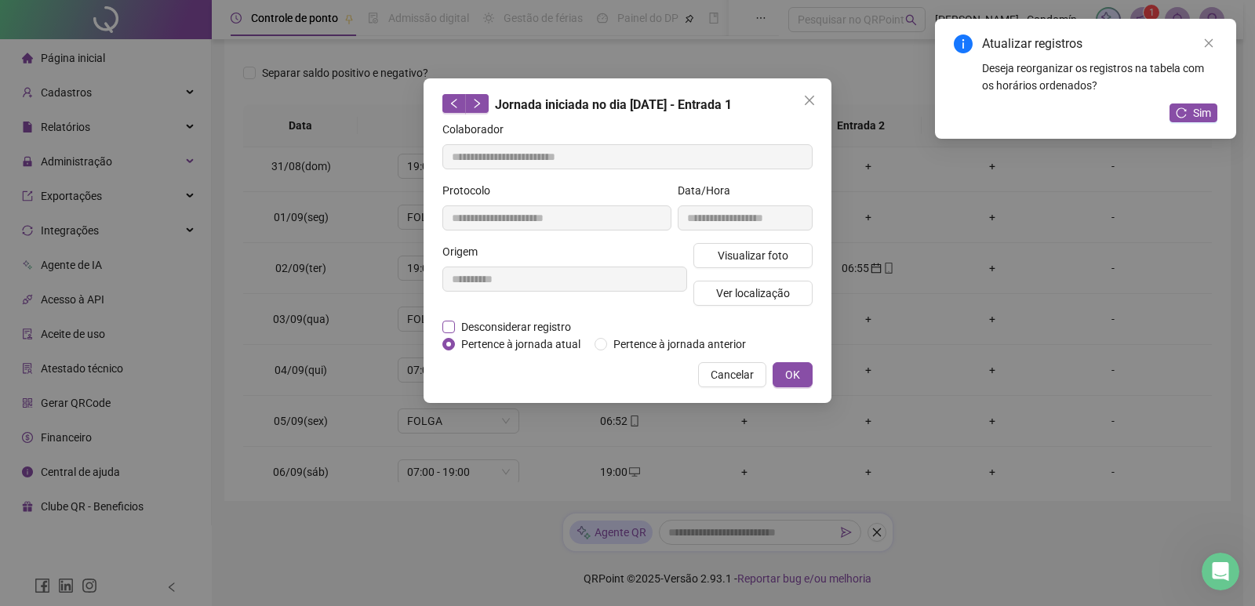
click at [557, 321] on span "Desconsiderar registro" at bounding box center [516, 326] width 122 height 17
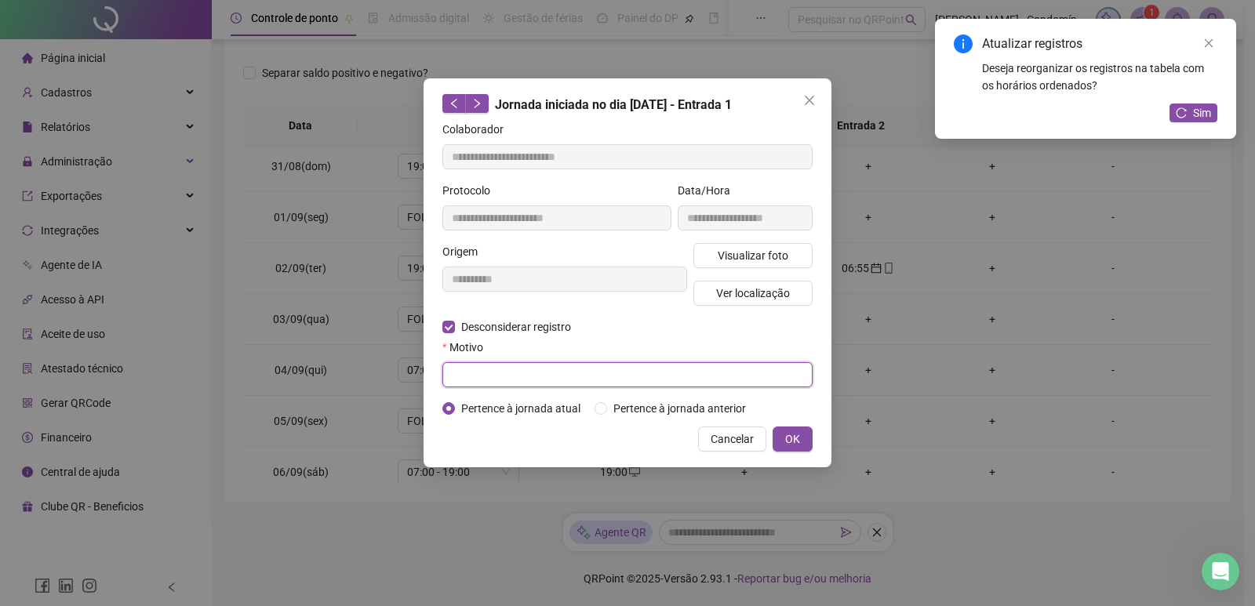
click at [681, 379] on input "text" at bounding box center [627, 374] width 370 height 25
type input "****"
click at [783, 434] on button "OK" at bounding box center [792, 439] width 40 height 25
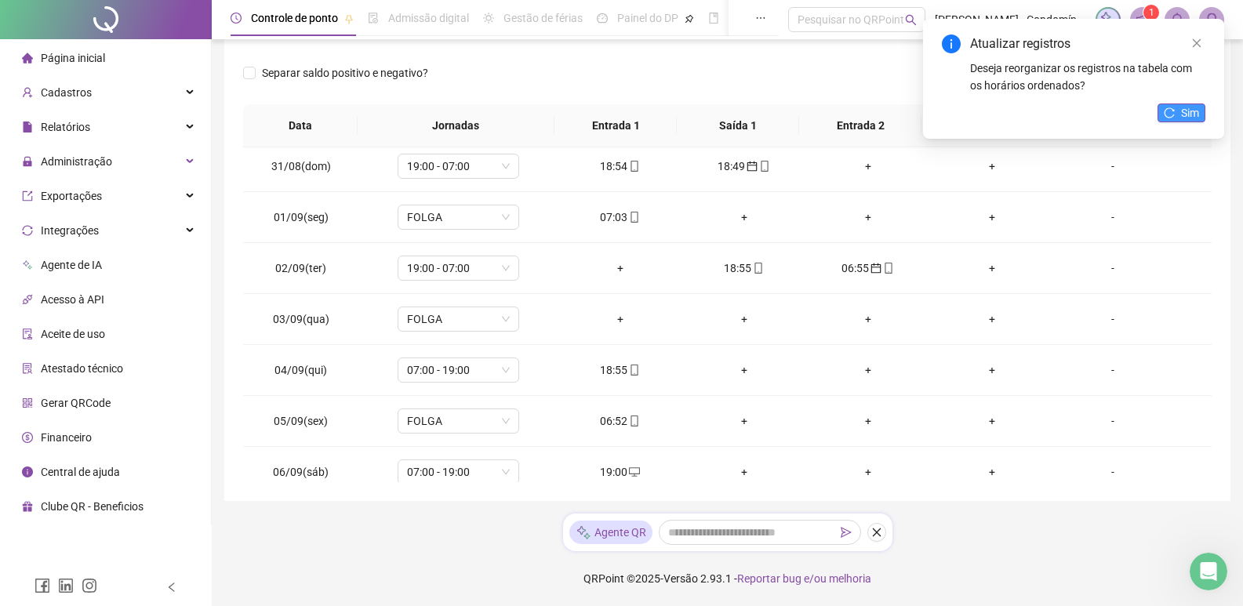
click at [1180, 109] on button "Sim" at bounding box center [1181, 112] width 48 height 19
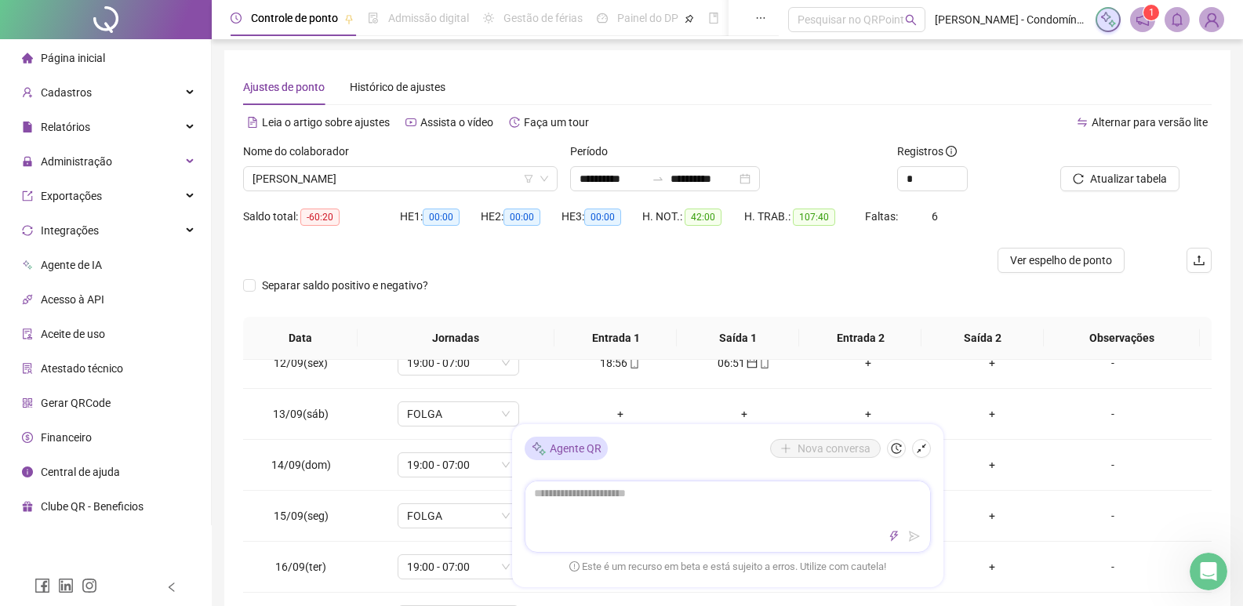
scroll to position [0, 0]
click at [462, 177] on span "[PERSON_NAME]" at bounding box center [400, 181] width 296 height 24
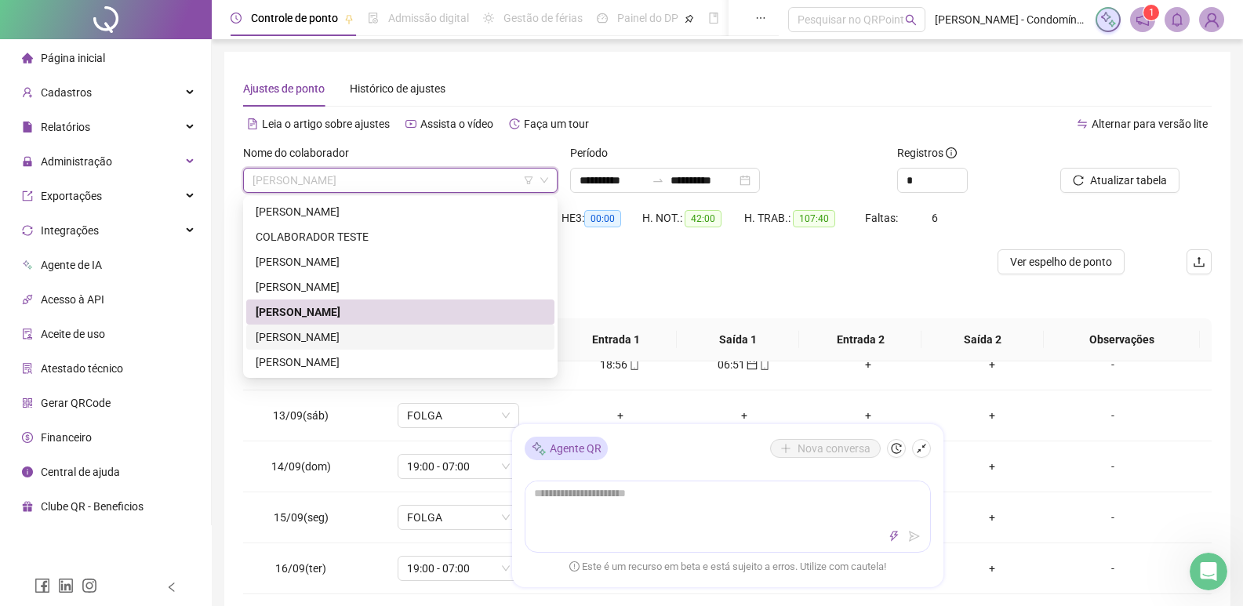
click at [331, 337] on div "[PERSON_NAME]" at bounding box center [400, 337] width 289 height 17
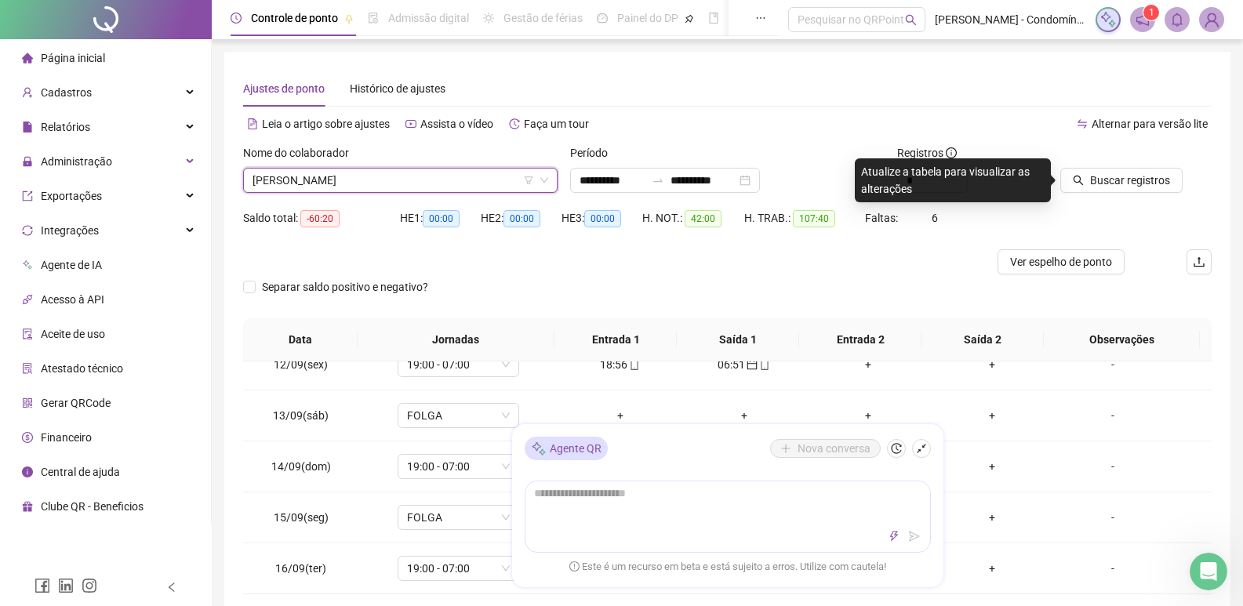
click at [450, 181] on span "[PERSON_NAME]" at bounding box center [400, 181] width 296 height 24
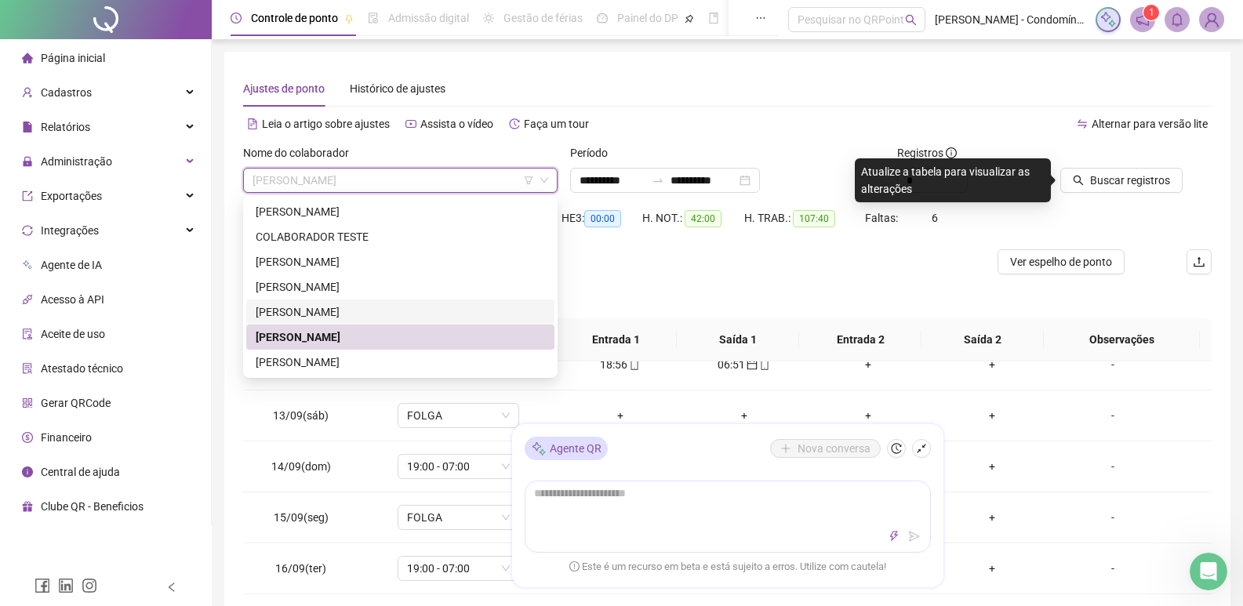
click at [296, 310] on div "[PERSON_NAME]" at bounding box center [400, 311] width 289 height 17
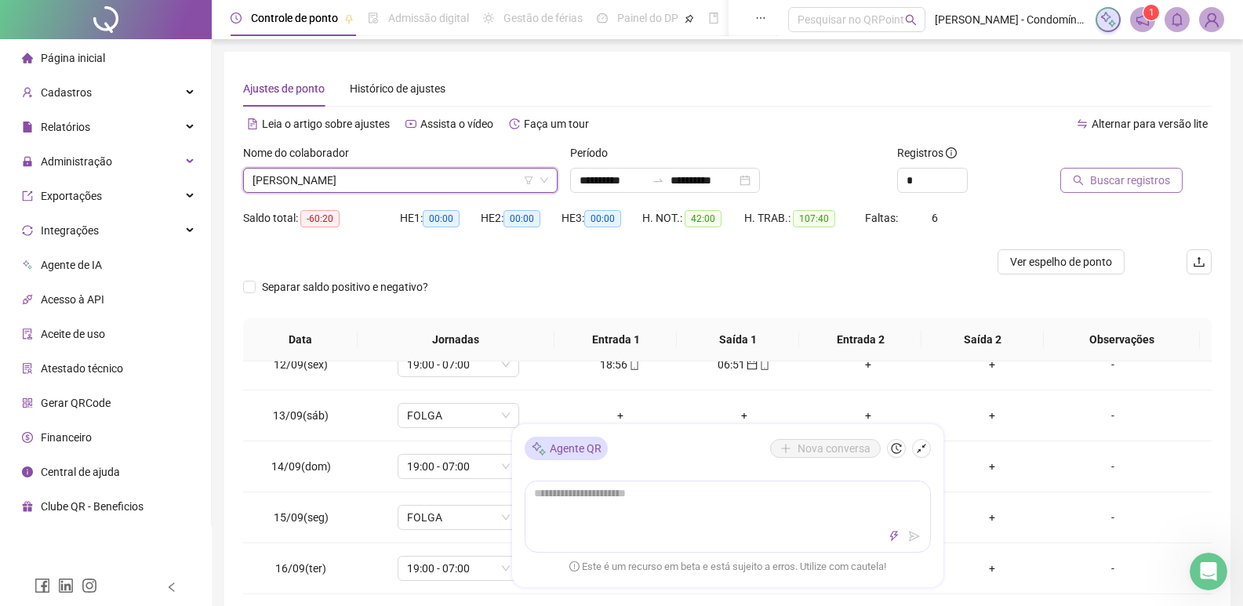
click at [1135, 183] on span "Buscar registros" at bounding box center [1130, 180] width 80 height 17
click at [1209, 565] on icon "Abertura do Messenger da Intercom" at bounding box center [1206, 570] width 26 height 26
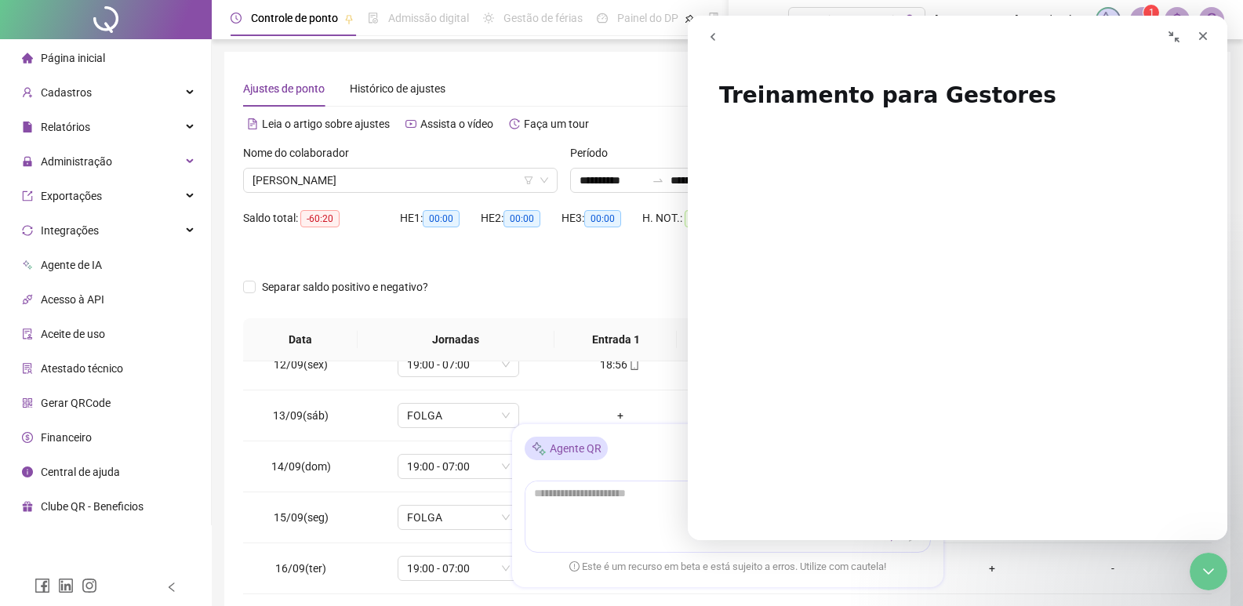
click at [1168, 34] on icon "Recolher janela" at bounding box center [1173, 37] width 13 height 13
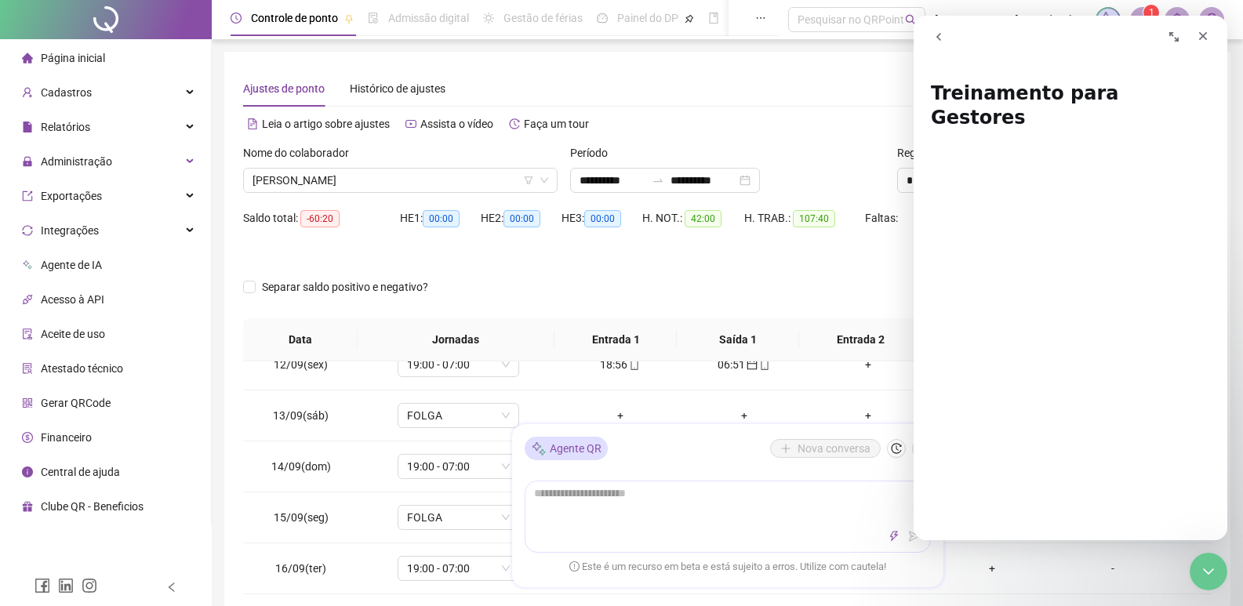
click at [931, 34] on button "go back" at bounding box center [939, 37] width 30 height 30
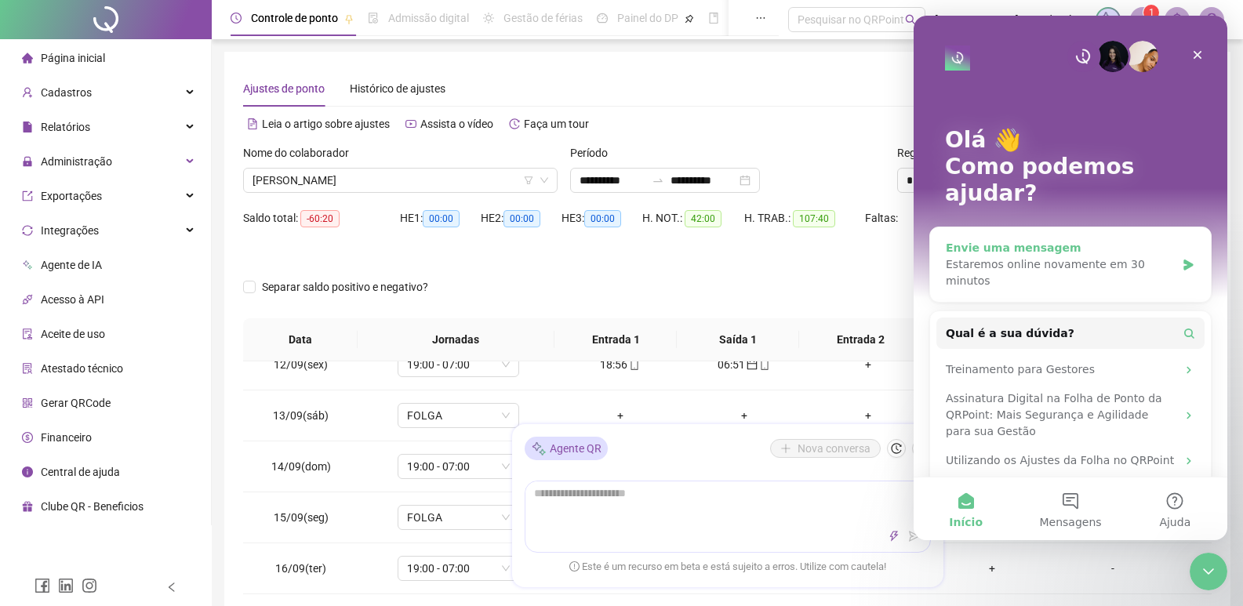
click at [1072, 256] on div "Estaremos online novamente em 30 minutos" at bounding box center [1061, 272] width 230 height 33
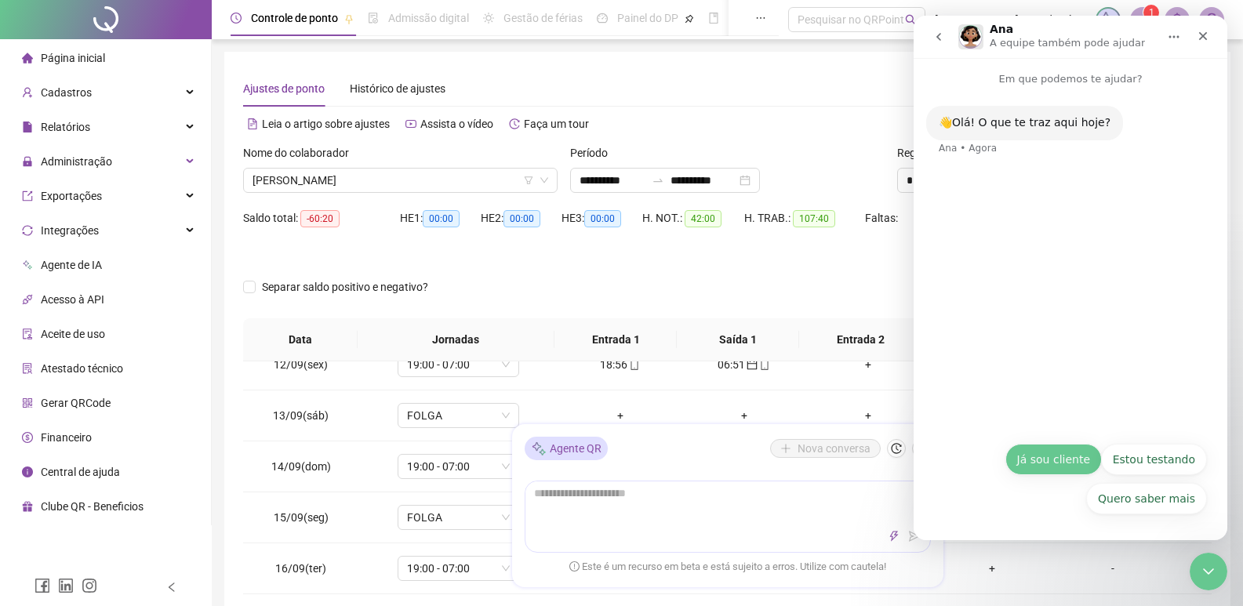
click at [1090, 463] on button "Já sou cliente" at bounding box center [1053, 459] width 96 height 31
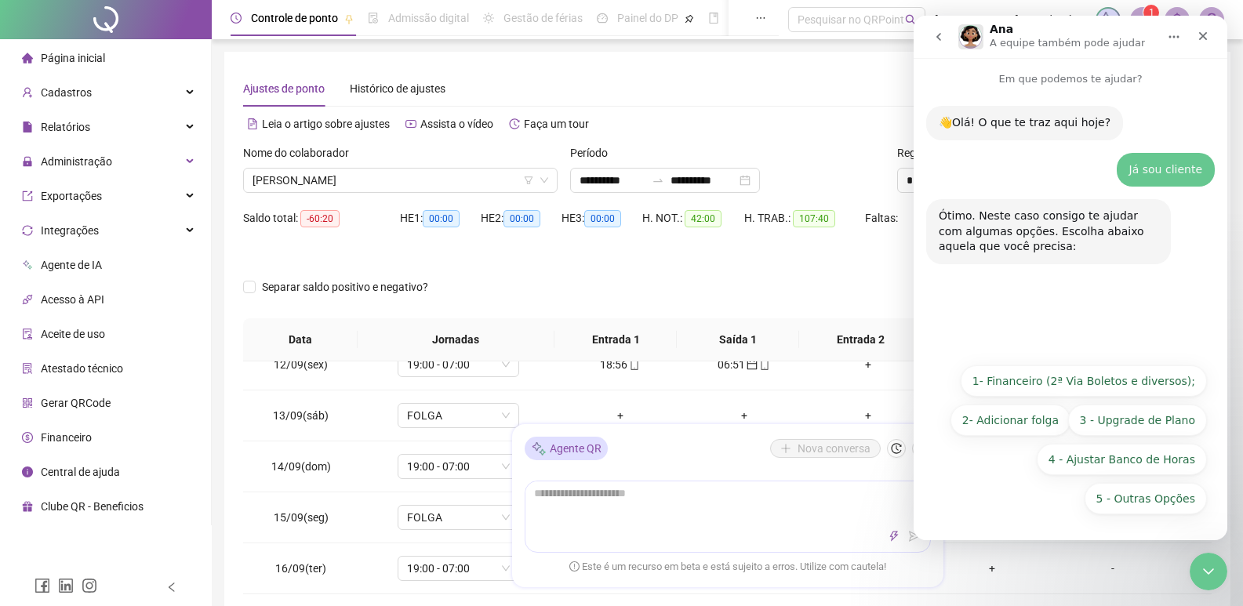
click at [1155, 96] on div "👋Olá! O que te traz aqui hoje? Ana • Há 2min Já sou cliente • Há 2min Ótimo. Ne…" at bounding box center [1070, 185] width 314 height 196
click at [1061, 73] on p "Em que podemos te ajudar?" at bounding box center [1070, 72] width 314 height 29
click at [1058, 67] on p "Em que podemos te ajudar?" at bounding box center [1070, 72] width 314 height 29
click at [883, 148] on div "Período" at bounding box center [727, 156] width 314 height 24
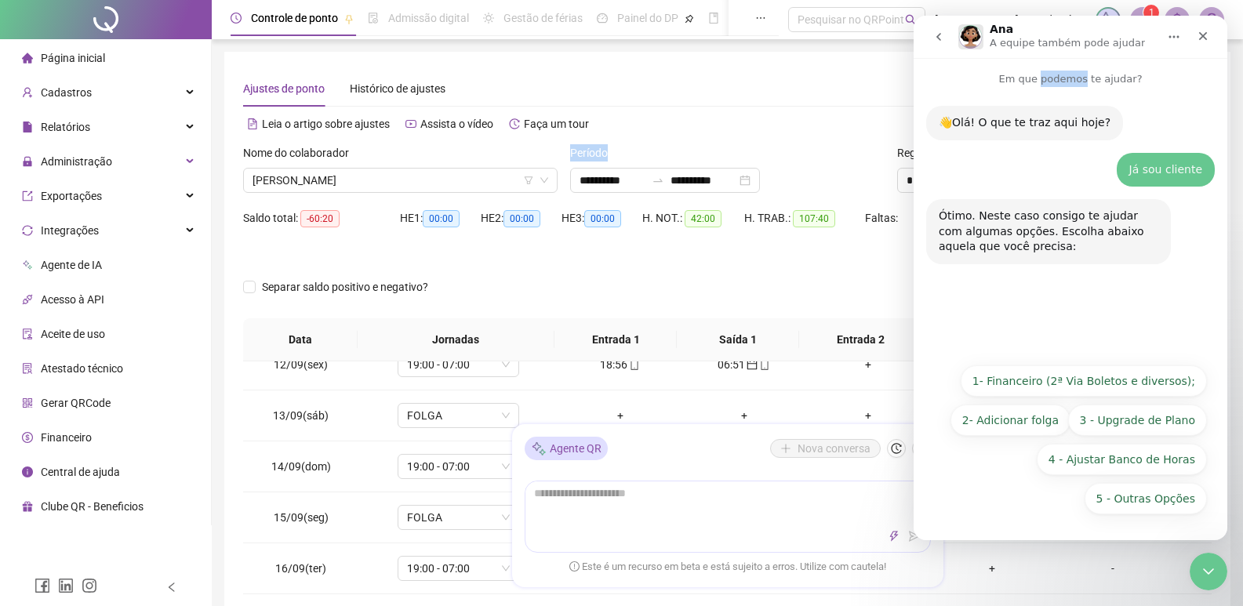
click at [883, 148] on div "Período" at bounding box center [727, 156] width 314 height 24
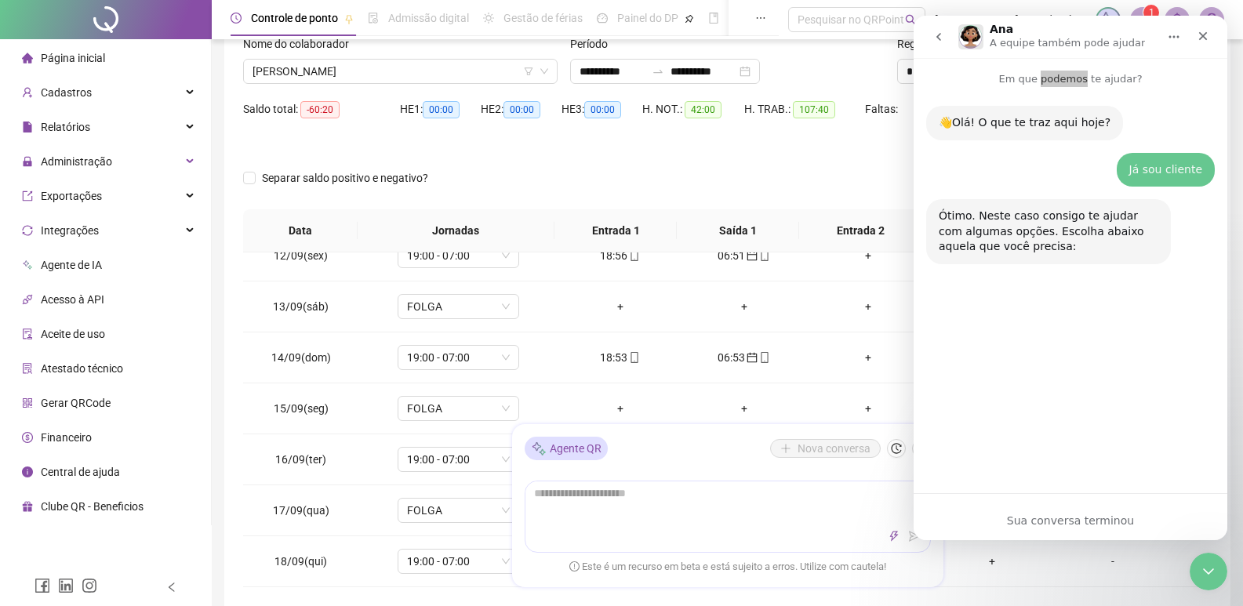
scroll to position [78, 0]
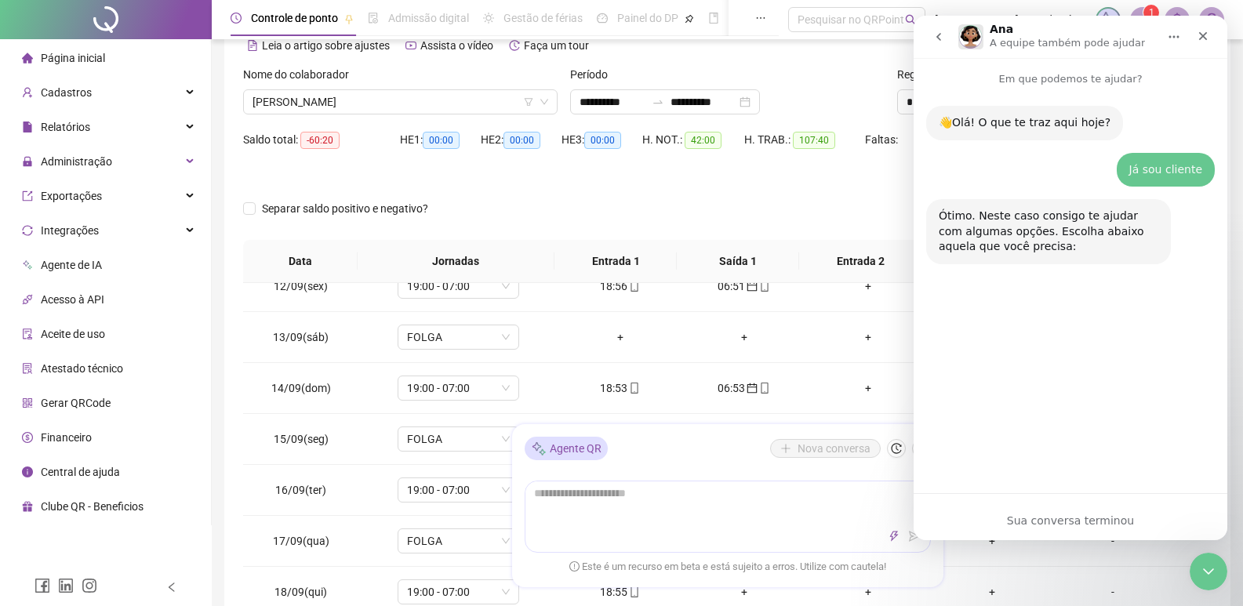
click at [1014, 285] on div "👋Olá! O que te traz aqui hoje? Ana • Há 41min Já sou cliente • Há 41min Ótimo. …" at bounding box center [1070, 283] width 314 height 393
click at [1210, 22] on div "Fechar" at bounding box center [1203, 36] width 28 height 28
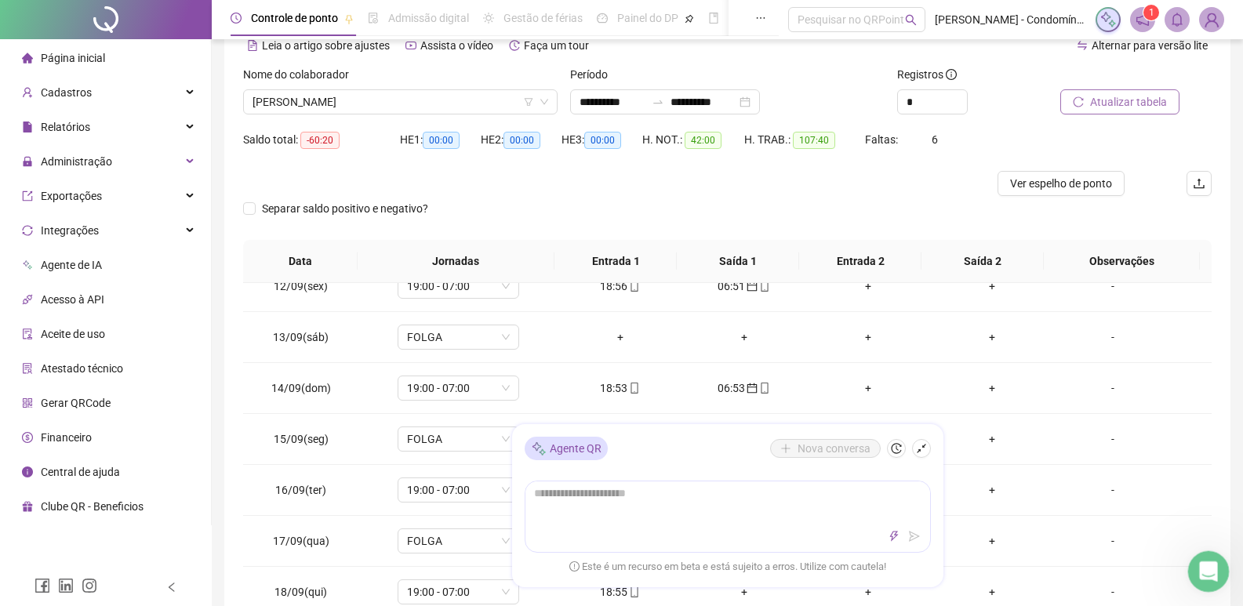
click at [1217, 572] on div "Abertura do Messenger da Intercom" at bounding box center [1206, 569] width 52 height 52
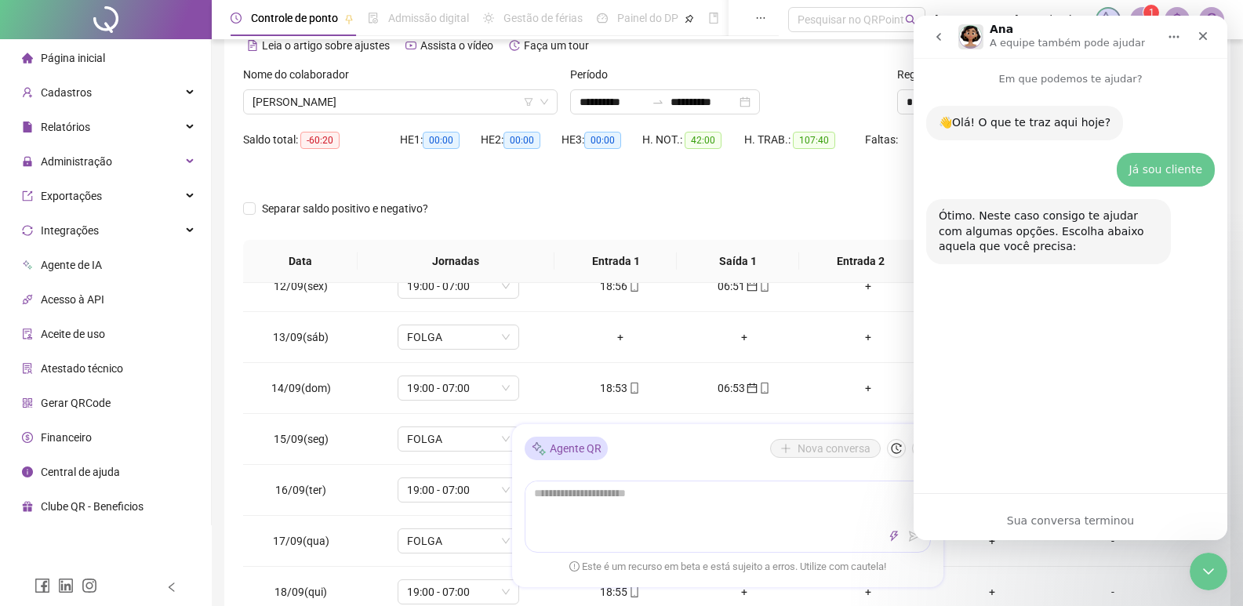
click at [1167, 163] on div "Já sou cliente" at bounding box center [1165, 170] width 73 height 16
click at [1059, 527] on div "Sua conversa terminou" at bounding box center [1070, 521] width 314 height 16
click at [1071, 488] on div "👋Olá! O que te traz aqui hoje? Ana • Há 41min Já sou cliente • Há 41min Ótimo. …" at bounding box center [1070, 290] width 314 height 406
click at [1073, 459] on div "👋Olá! O que te traz aqui hoje? Ana • Há 41min Já sou cliente • Há 41min Ótimo. …" at bounding box center [1070, 283] width 314 height 393
click at [1069, 441] on div "👋Olá! O que te traz aqui hoje? Ana • Há 41min Já sou cliente • Há 41min Ótimo. …" at bounding box center [1070, 283] width 314 height 393
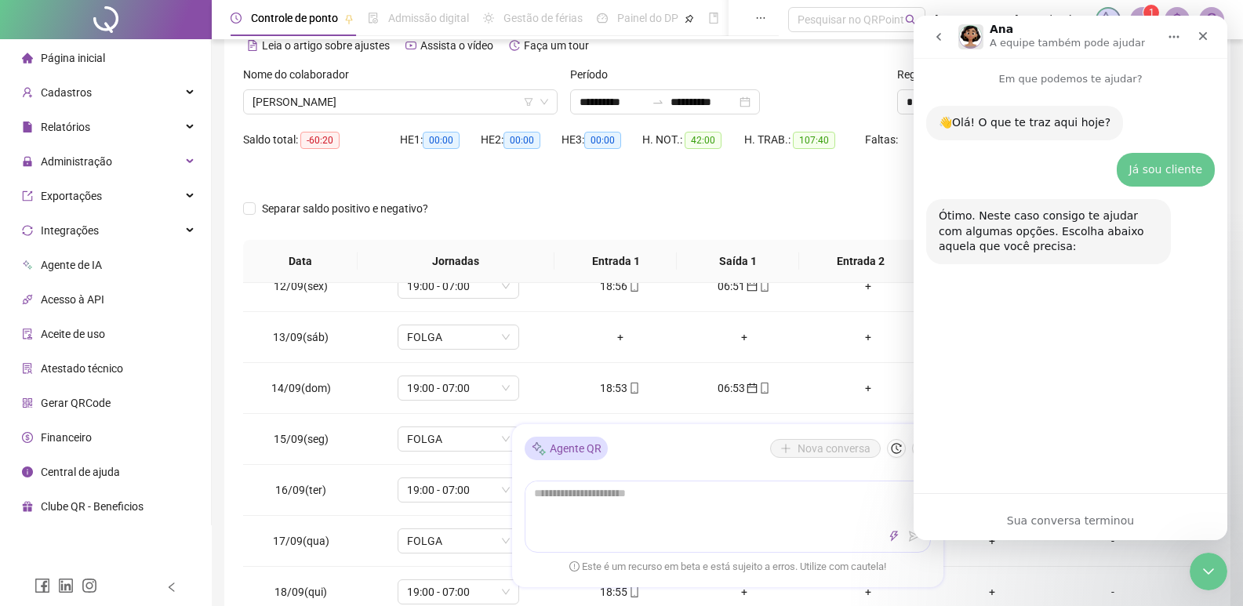
click at [1069, 439] on div "👋Olá! O que te traz aqui hoje? Ana • Há 41min Já sou cliente • Há 41min Ótimo. …" at bounding box center [1070, 283] width 314 height 393
click at [1200, 34] on icon "Fechar" at bounding box center [1203, 36] width 13 height 13
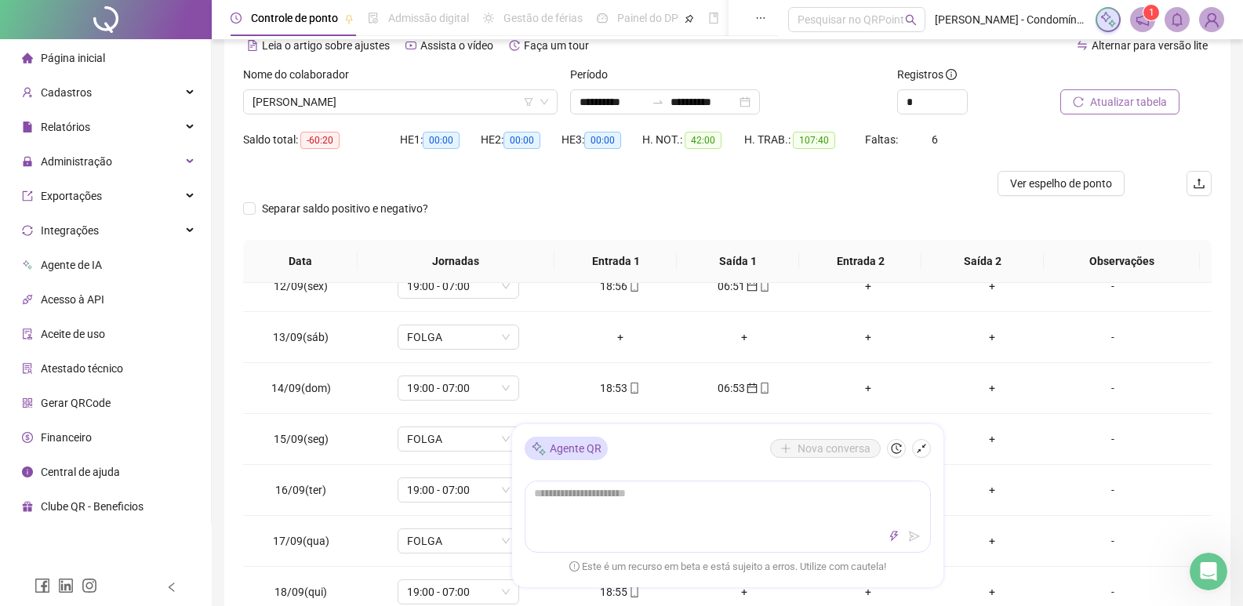
click at [1148, 20] on icon "notification" at bounding box center [1142, 19] width 13 height 13
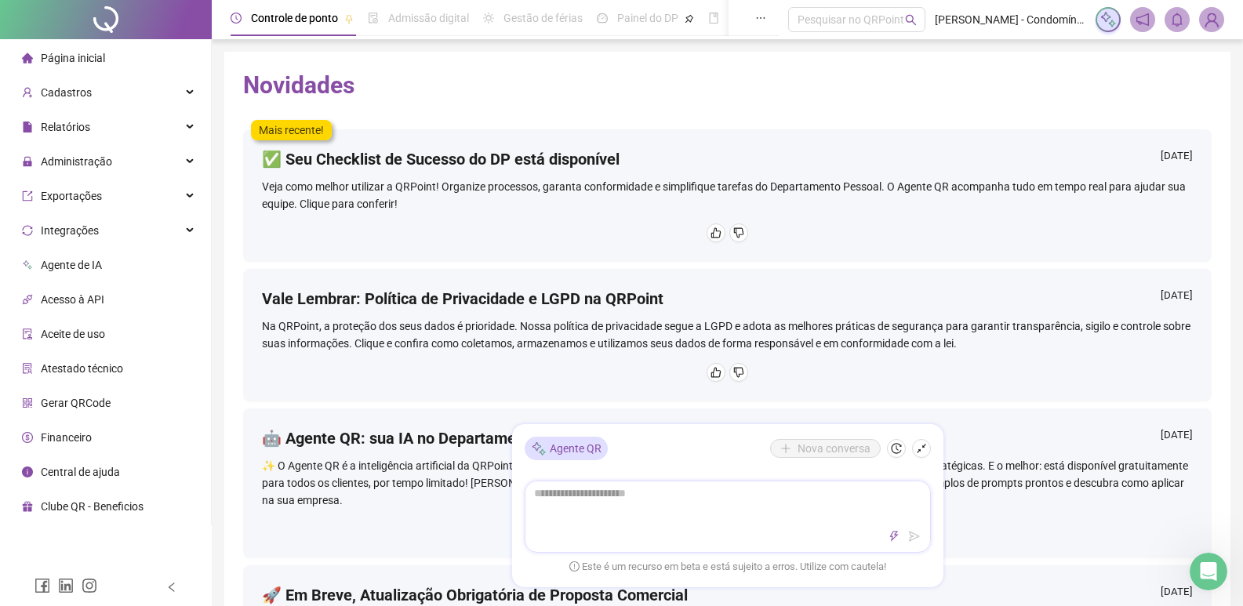
click at [589, 522] on div at bounding box center [728, 517] width 406 height 72
type textarea "*"
type textarea "**"
type textarea "***"
type textarea "****"
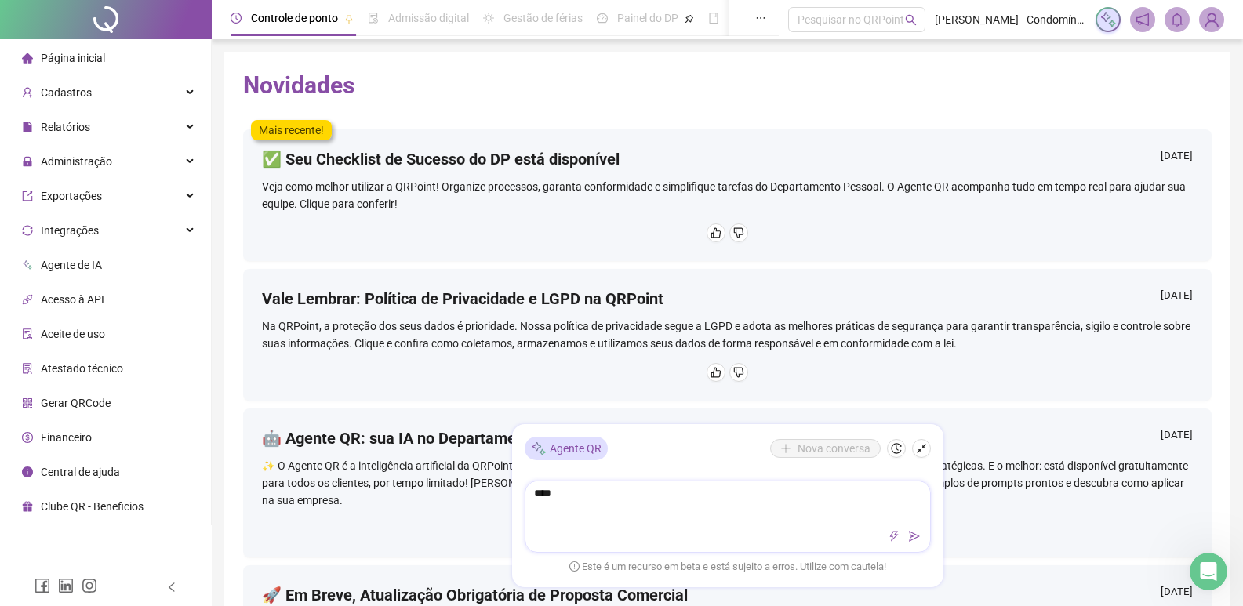
type textarea "*****"
type textarea "******"
type textarea "********"
type textarea "*********"
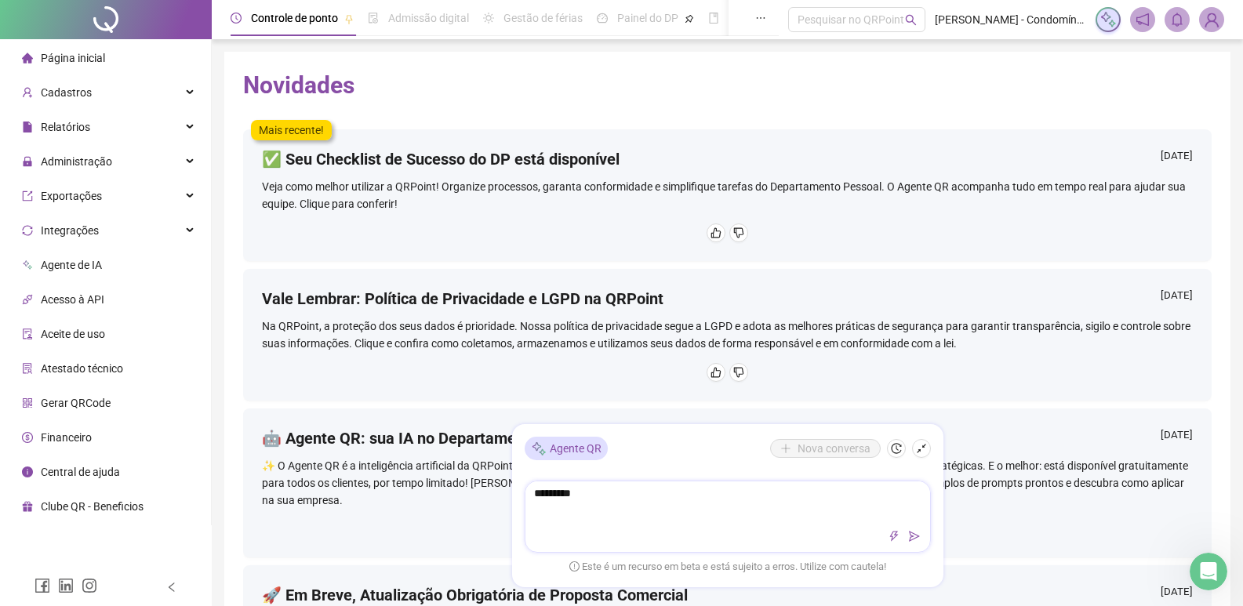
type textarea "**********"
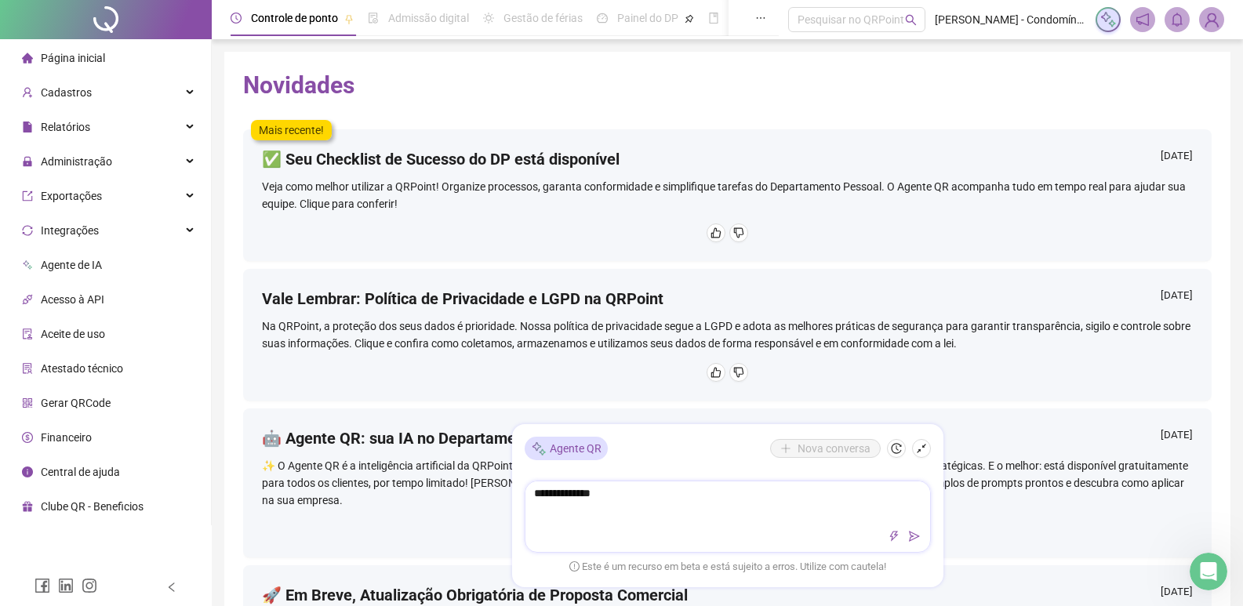
type textarea "**********"
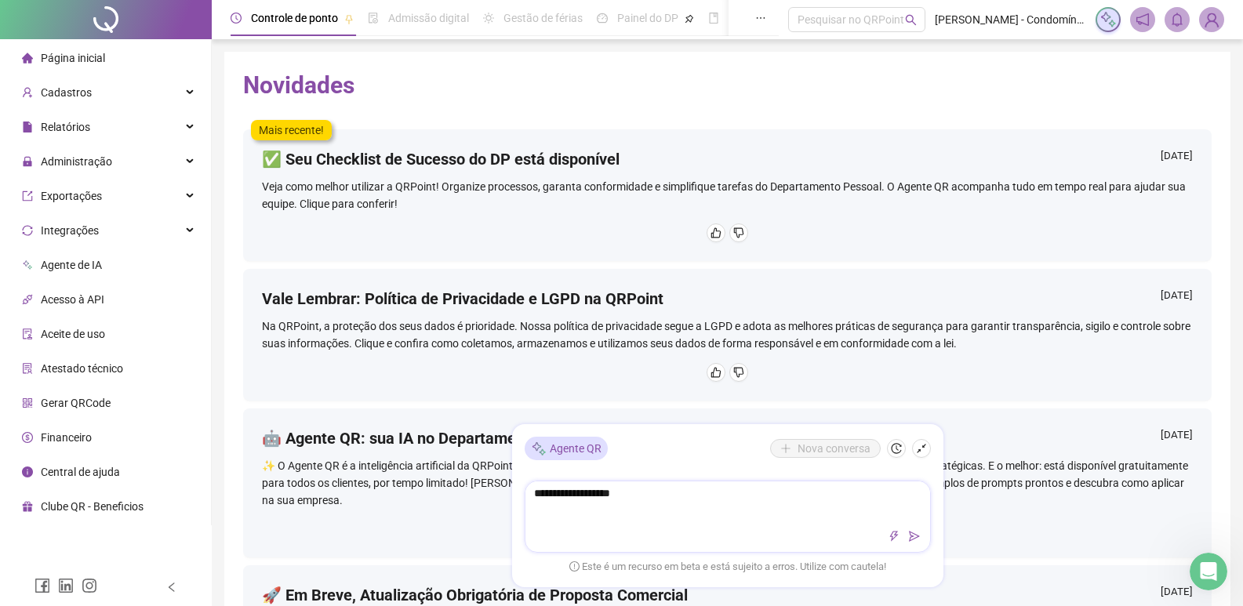
type textarea "**********"
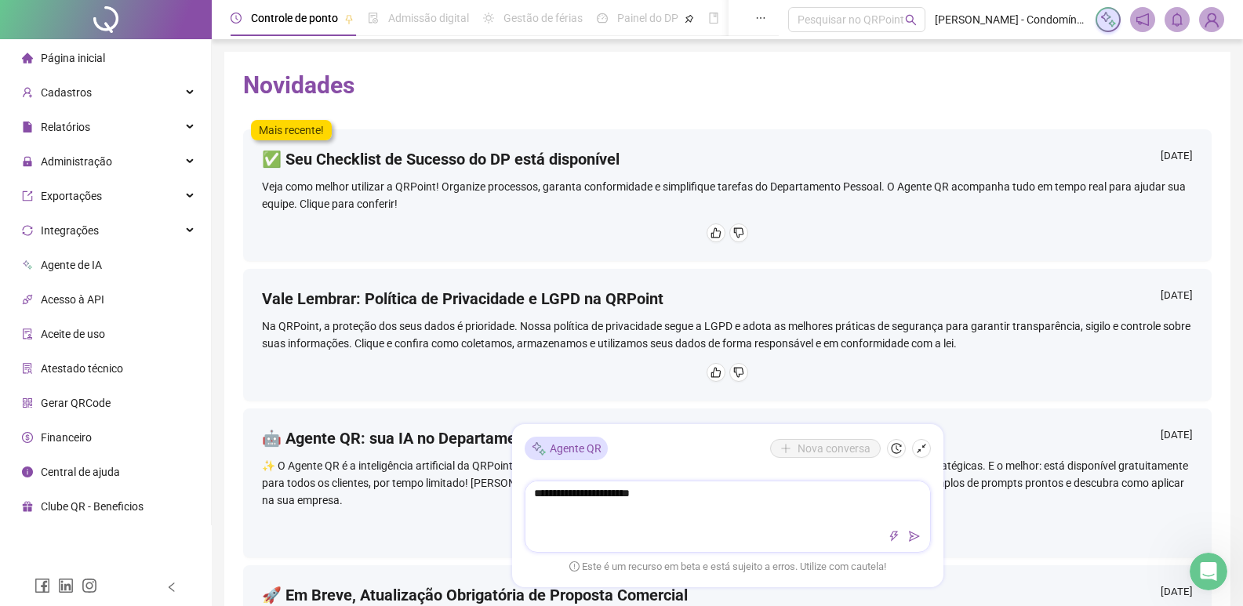
type textarea "**********"
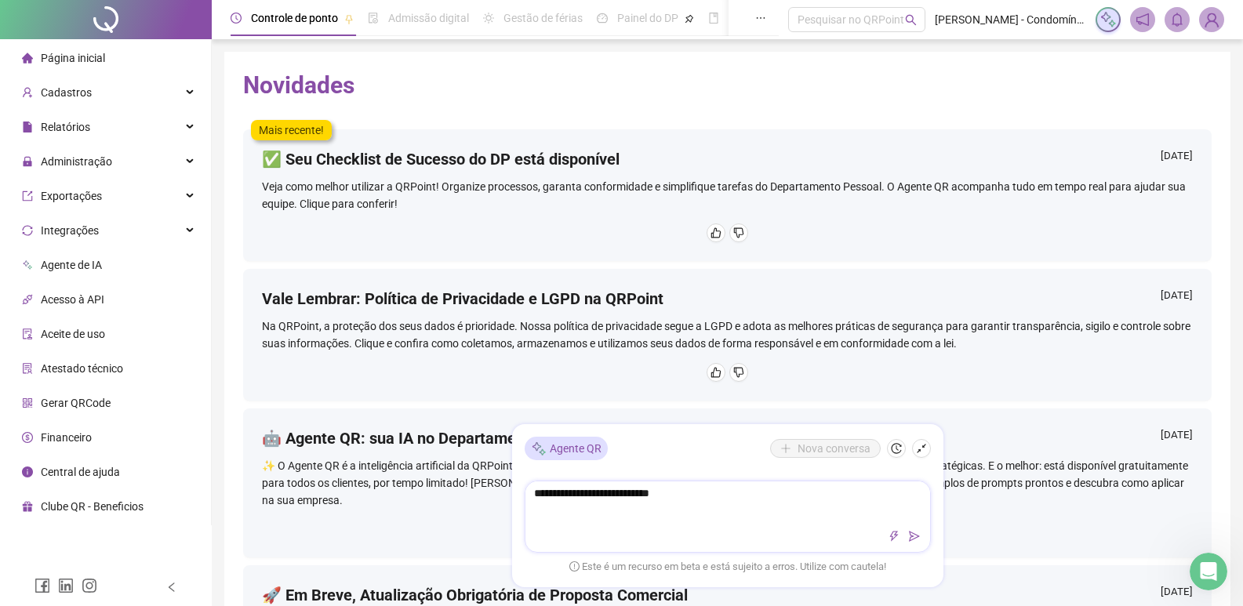
type textarea "**********"
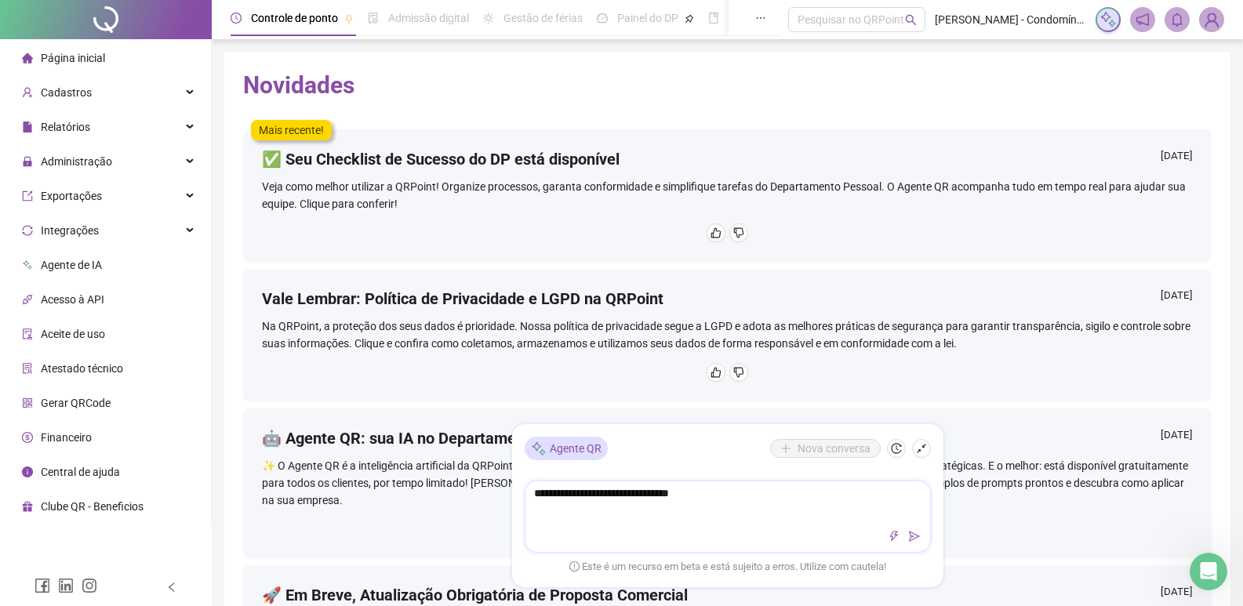
type textarea "**********"
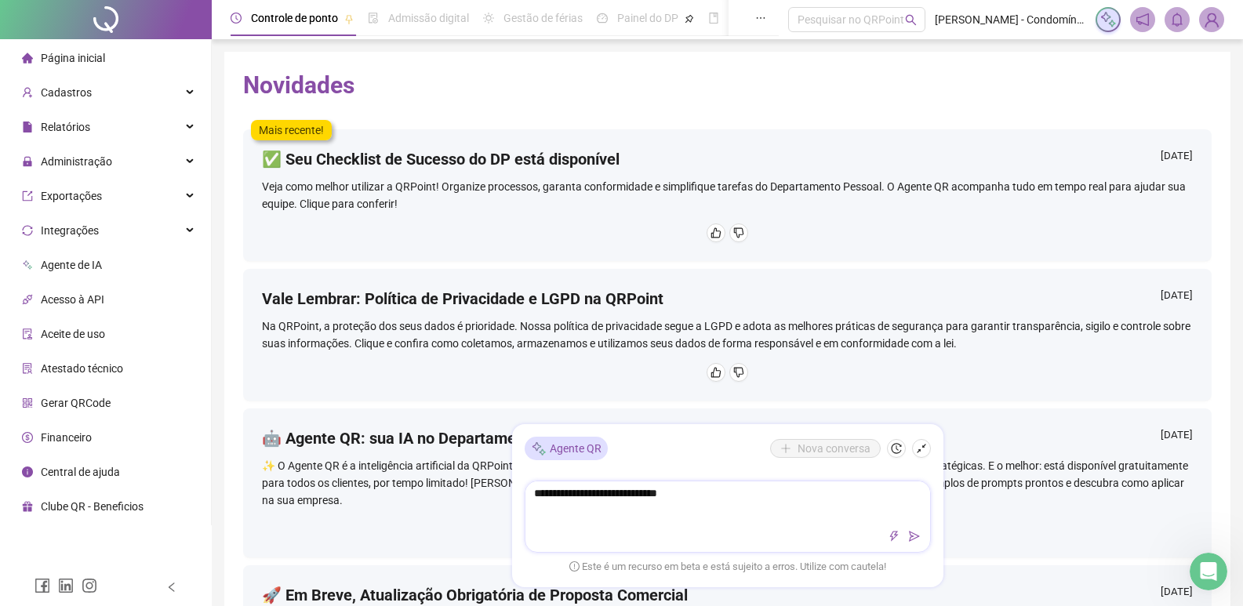
type textarea "**********"
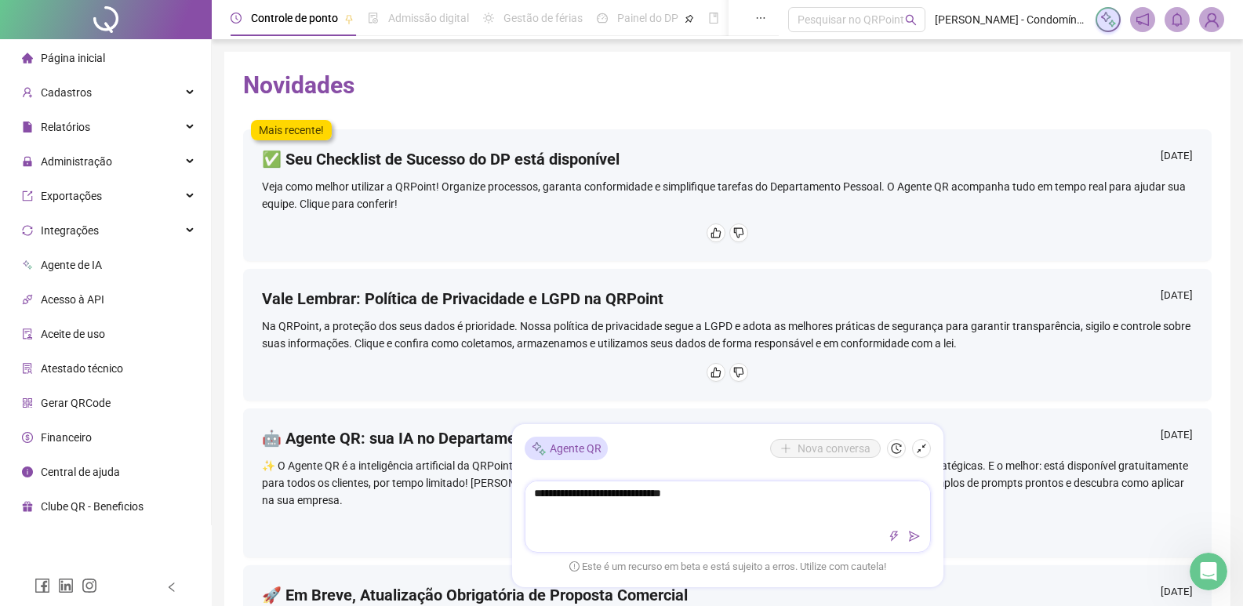
type textarea "**********"
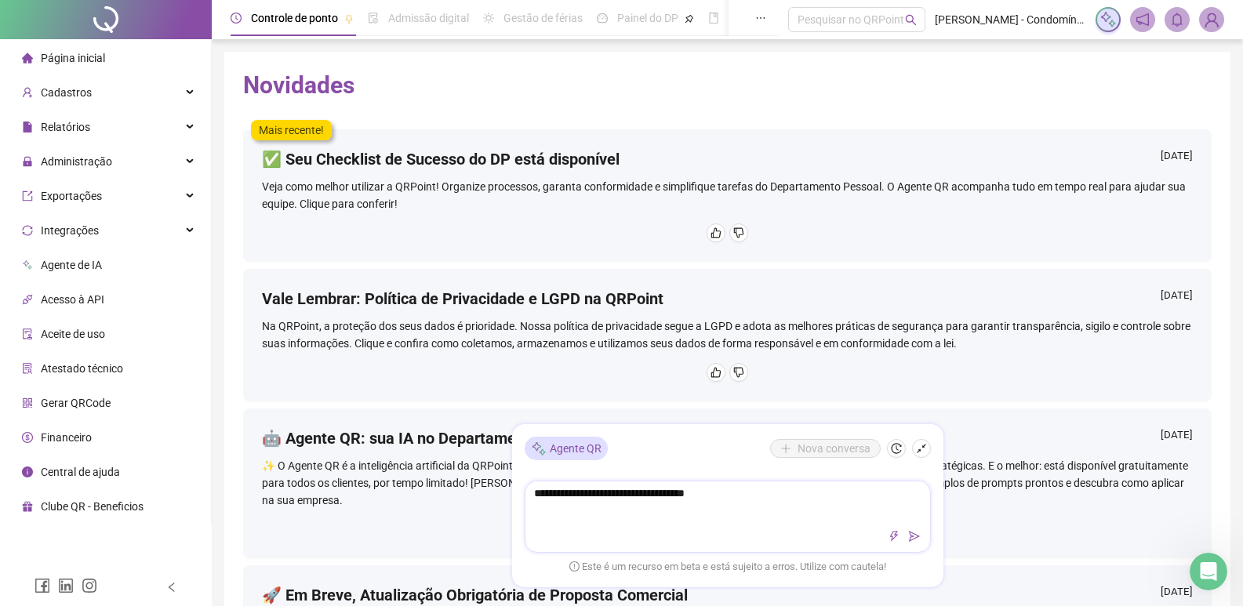
type textarea "**********"
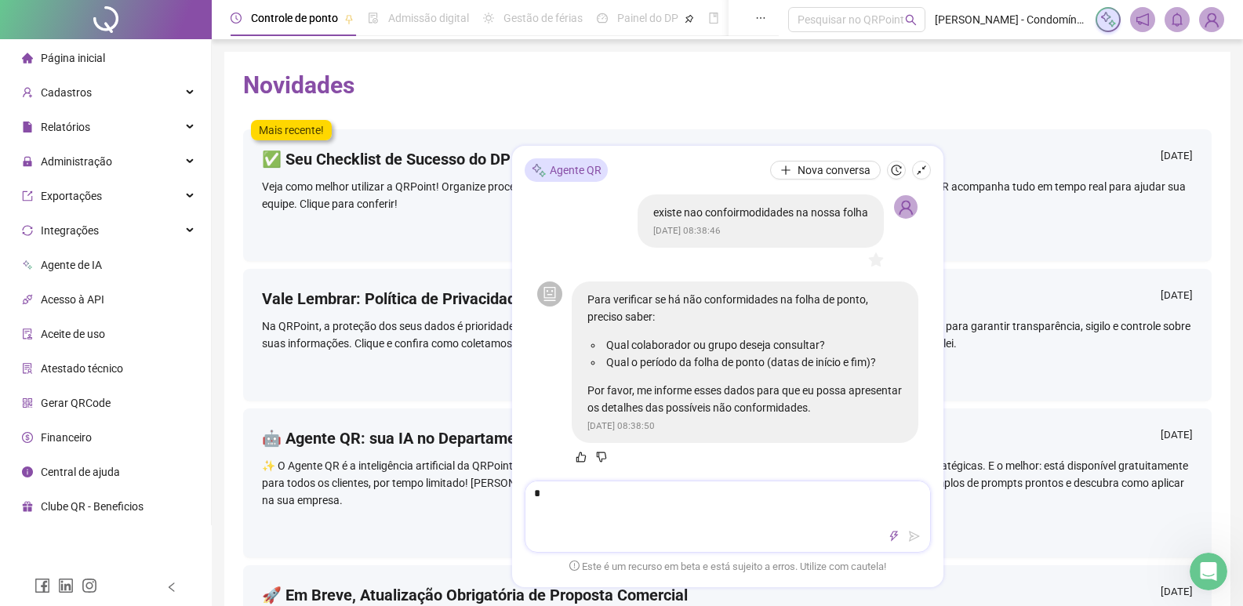
type textarea "**"
type textarea "***"
type textarea "****"
type textarea "*****"
type textarea "******"
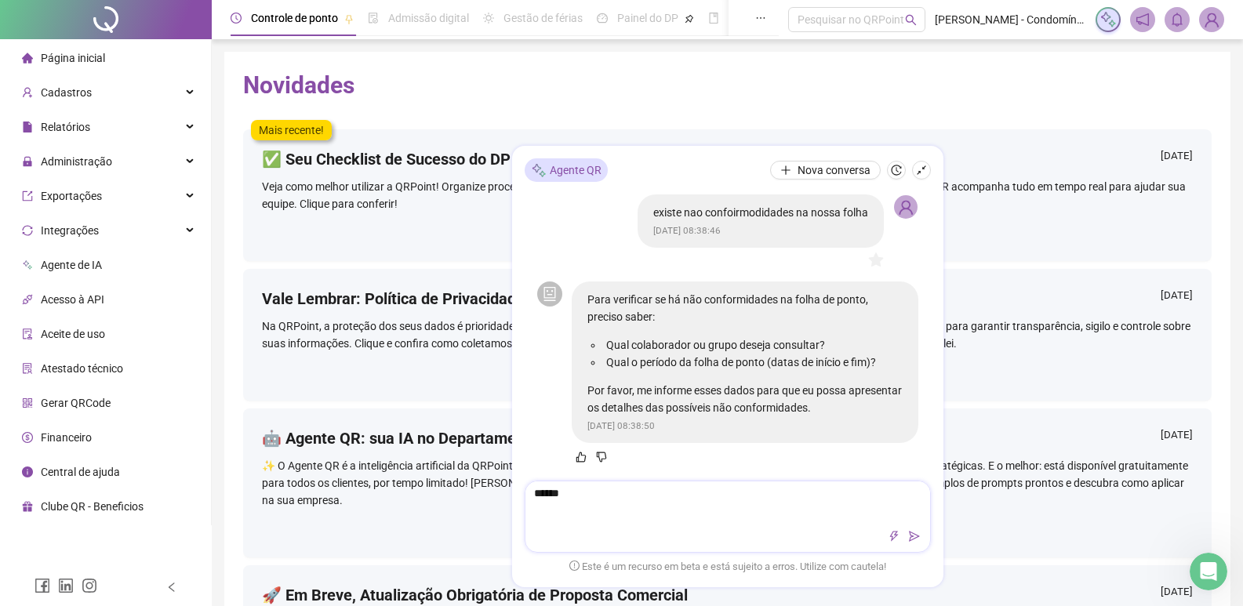
type textarea "*******"
type textarea "*********"
type textarea "**********"
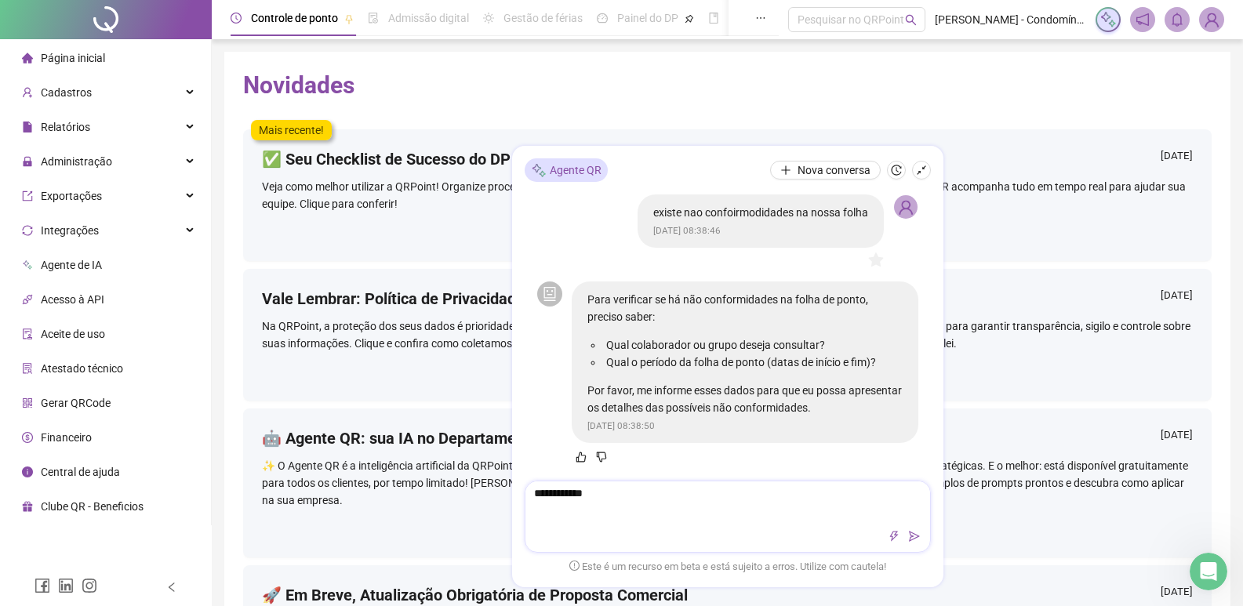
type textarea "**********"
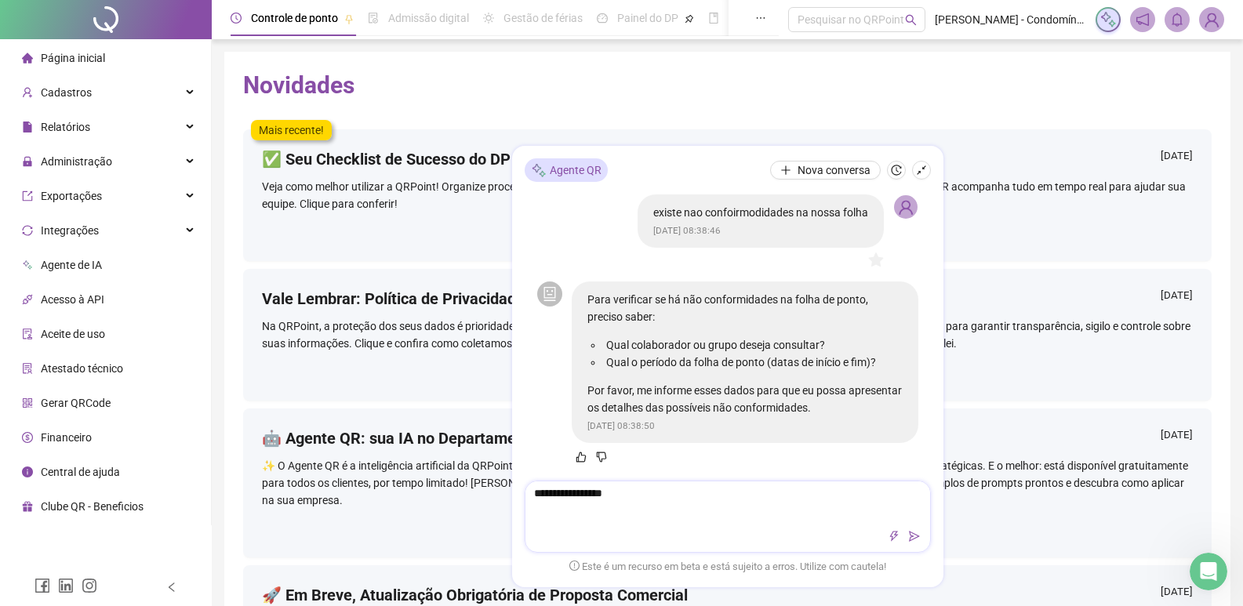
type textarea "**********"
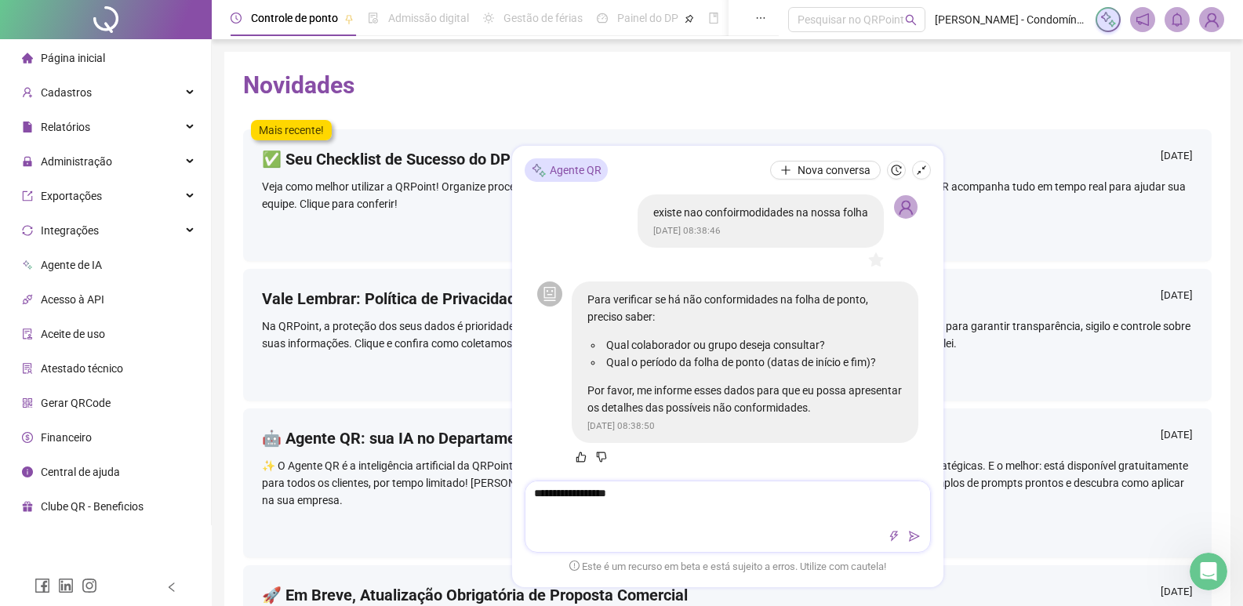
type textarea "**********"
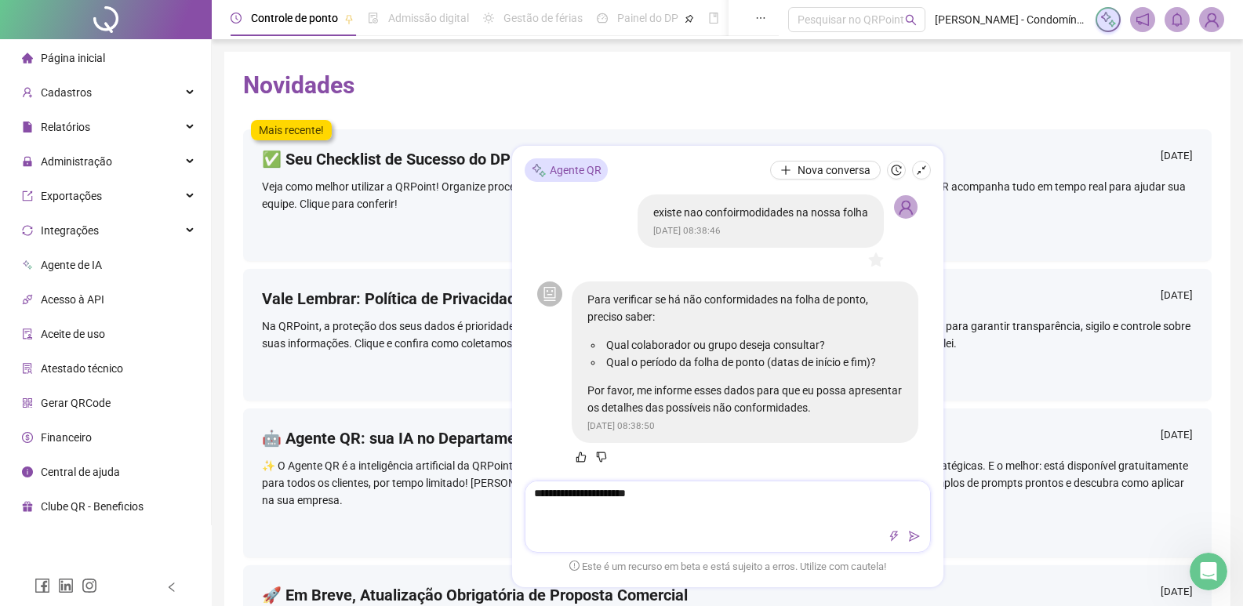
type textarea "**********"
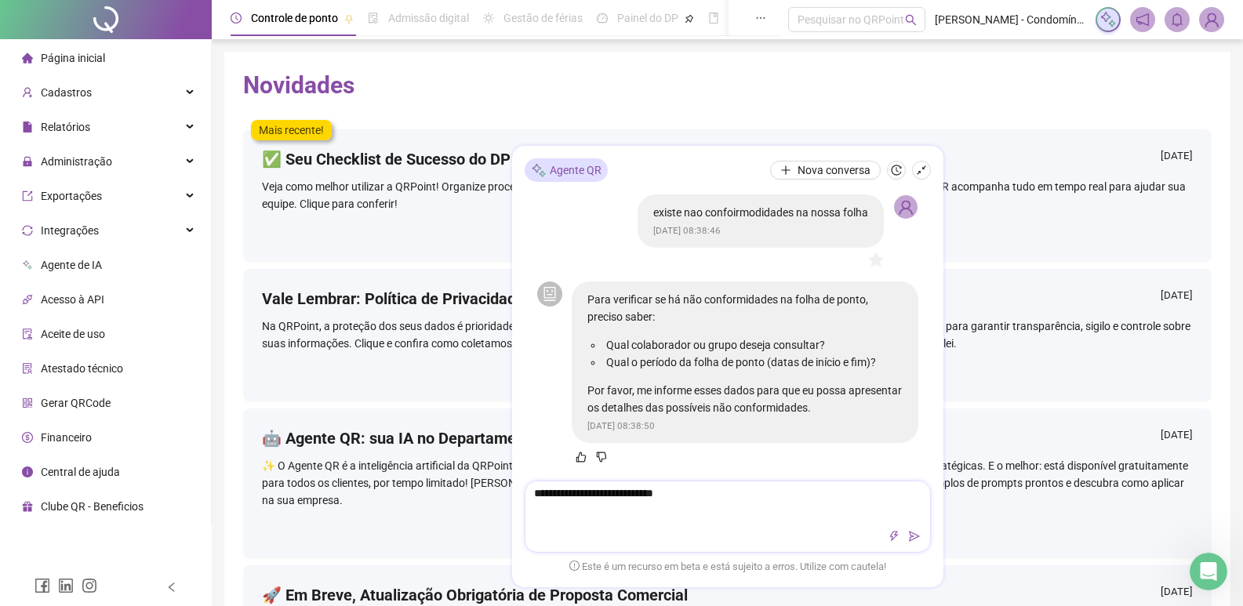
type textarea "**********"
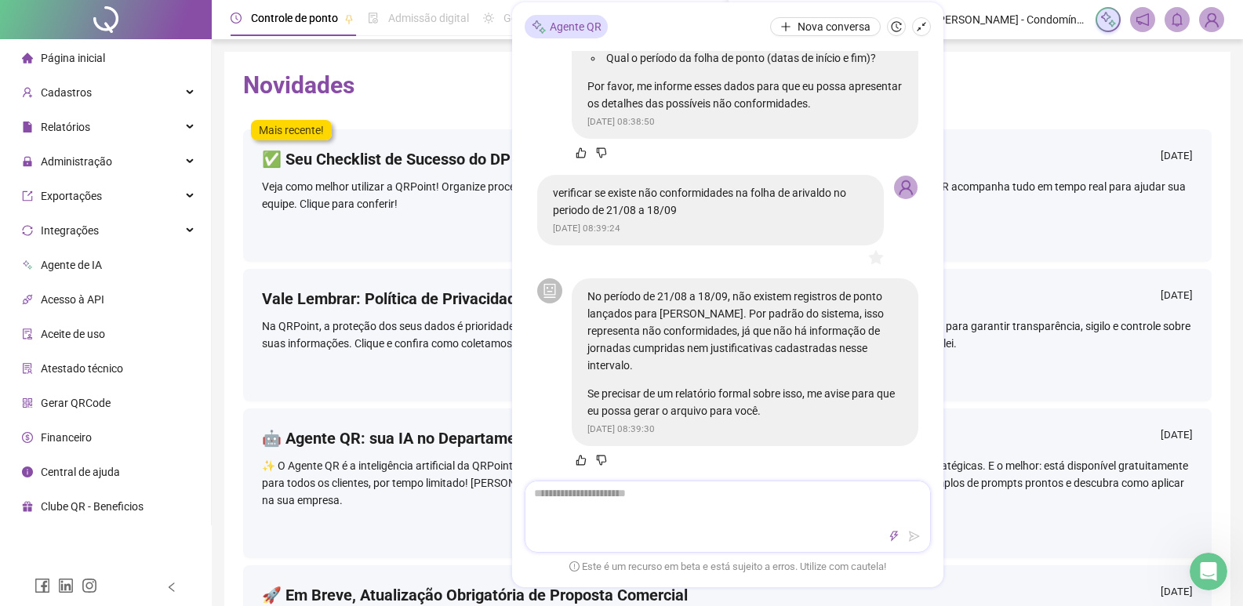
scroll to position [164, 0]
click at [231, 278] on div "Novidades Mais recente! ✅ Seu Checklist de Sucesso do DP está disponível 16/09/…" at bounding box center [727, 394] width 1006 height 685
click at [103, 61] on span "Página inicial" at bounding box center [73, 58] width 64 height 13
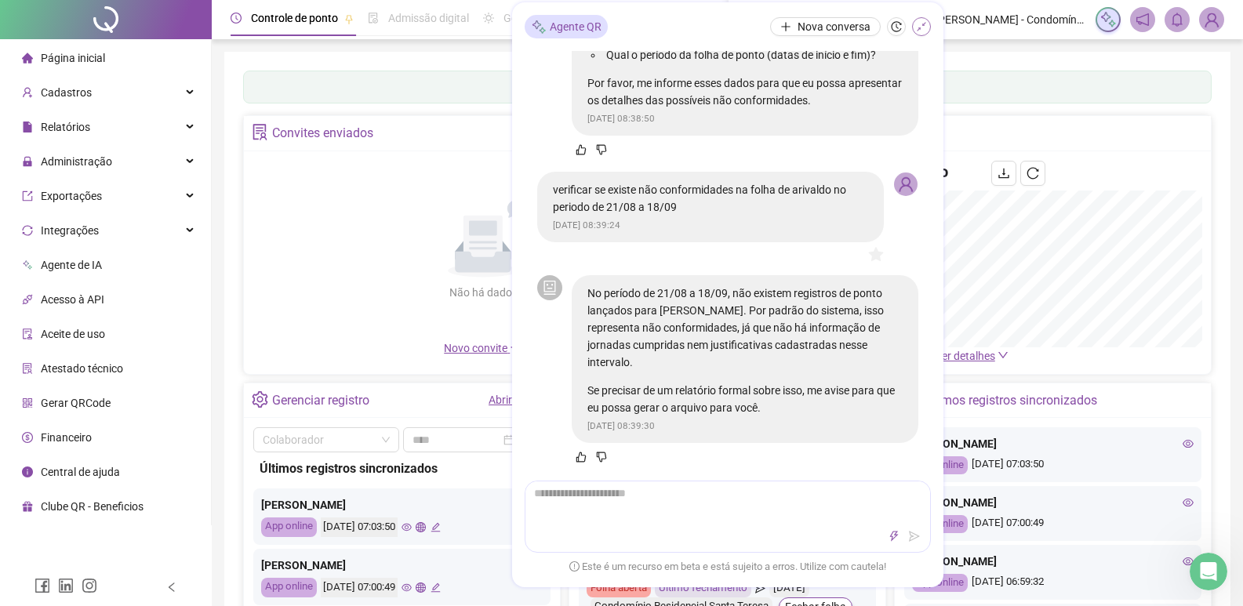
click at [917, 25] on icon "shrink" at bounding box center [921, 26] width 11 height 11
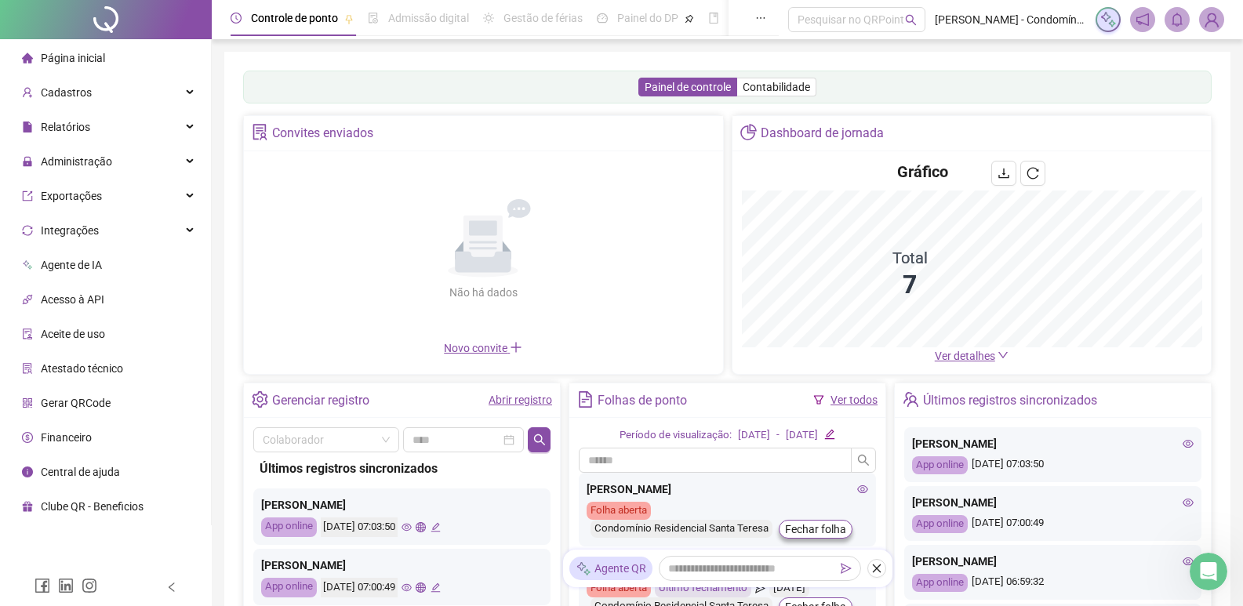
click at [90, 60] on span "Página inicial" at bounding box center [73, 58] width 64 height 13
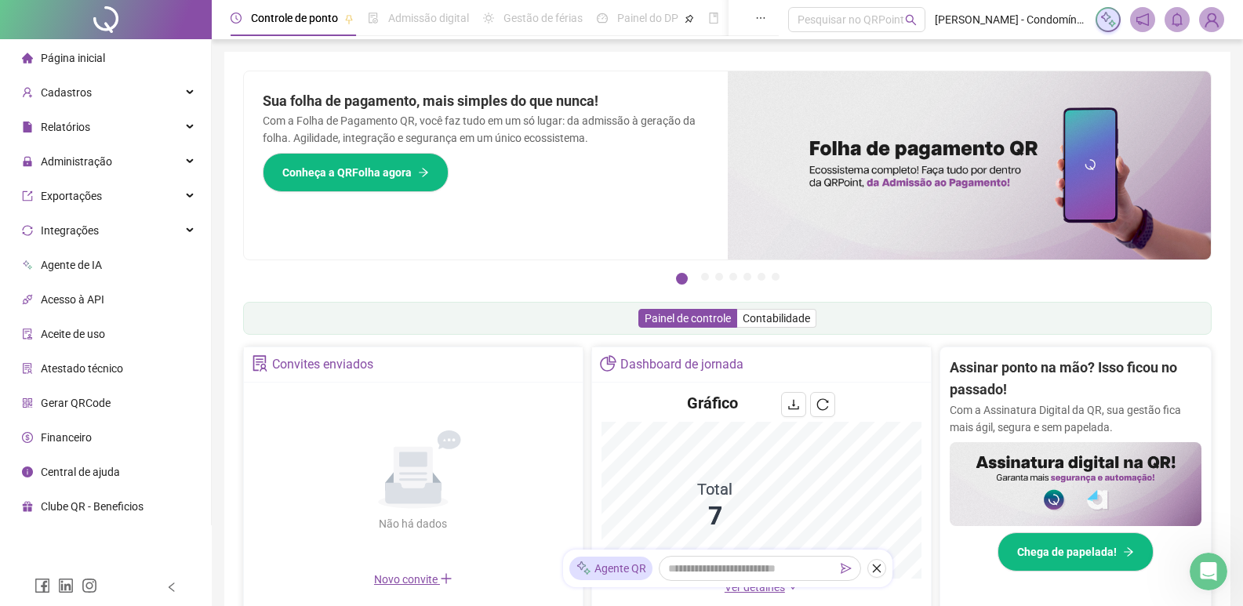
click at [72, 53] on span "Página inicial" at bounding box center [73, 58] width 64 height 13
click at [83, 86] on span "Cadastros" at bounding box center [66, 92] width 51 height 13
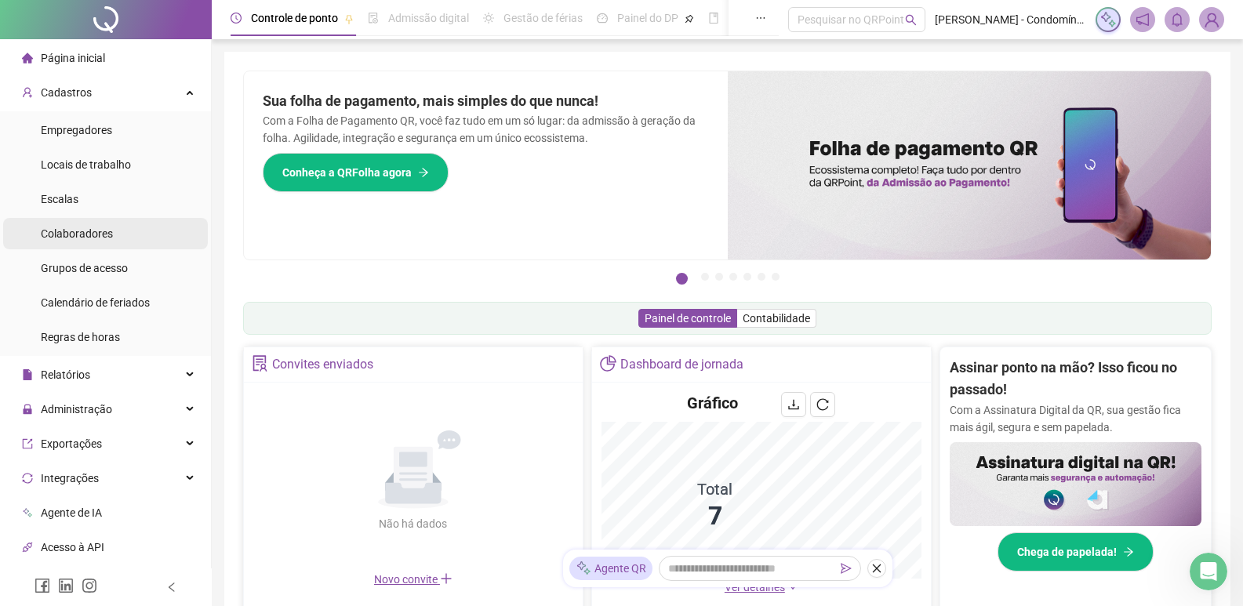
click at [69, 235] on span "Colaboradores" at bounding box center [77, 233] width 72 height 13
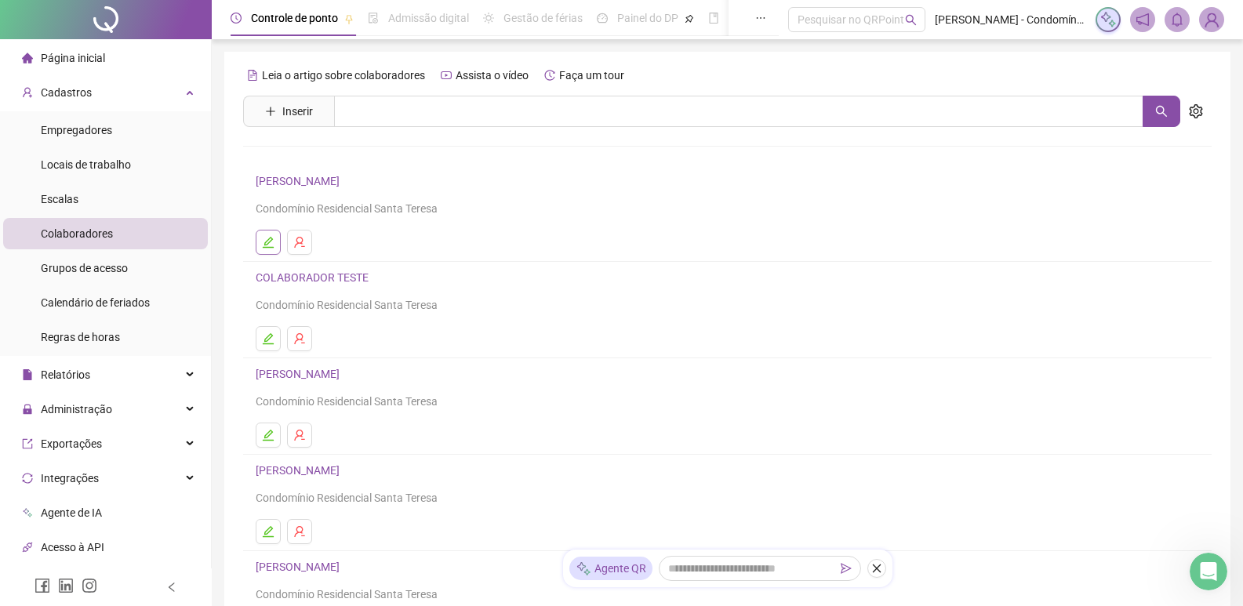
click at [267, 238] on icon "edit" at bounding box center [268, 242] width 13 height 13
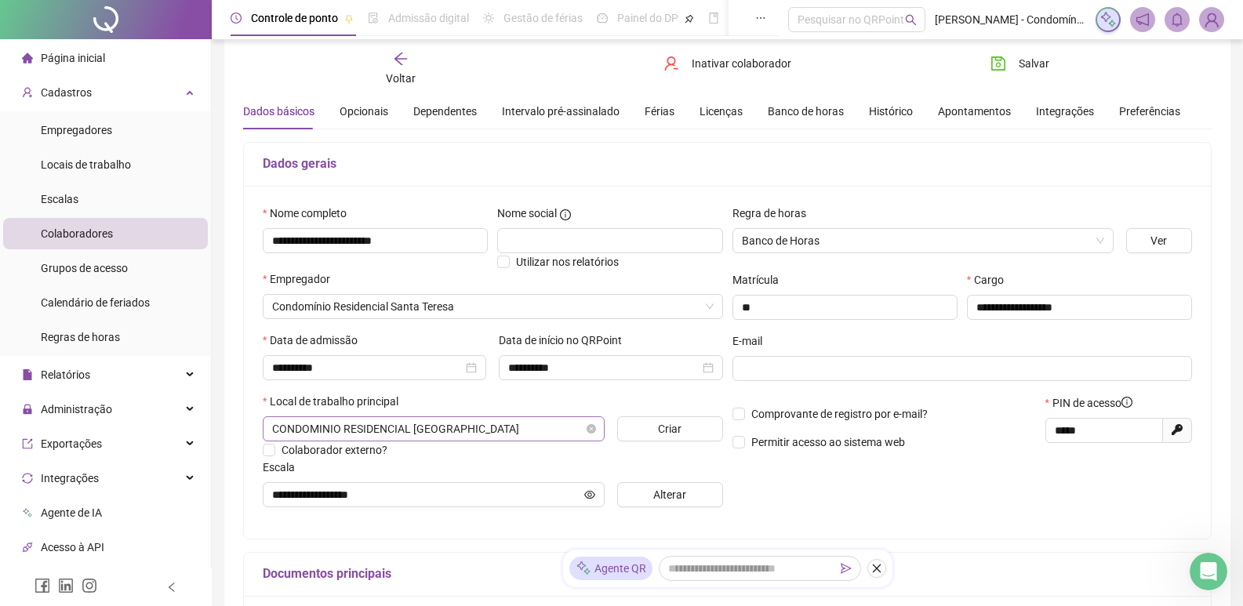
scroll to position [157, 0]
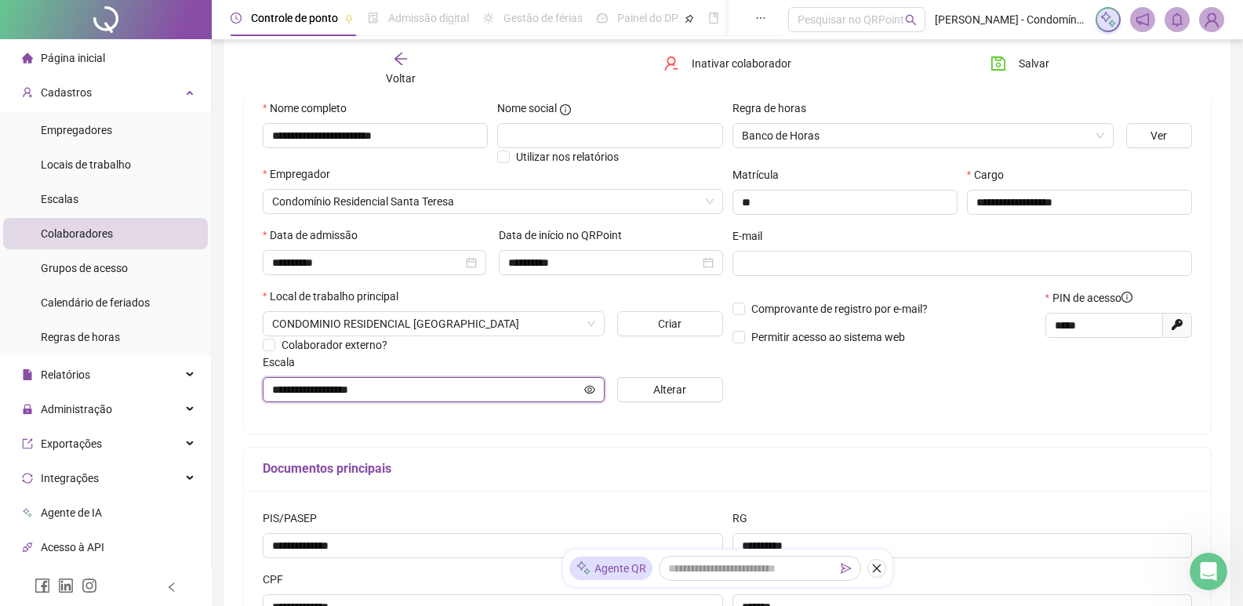
click at [590, 390] on icon "eye" at bounding box center [589, 389] width 11 height 8
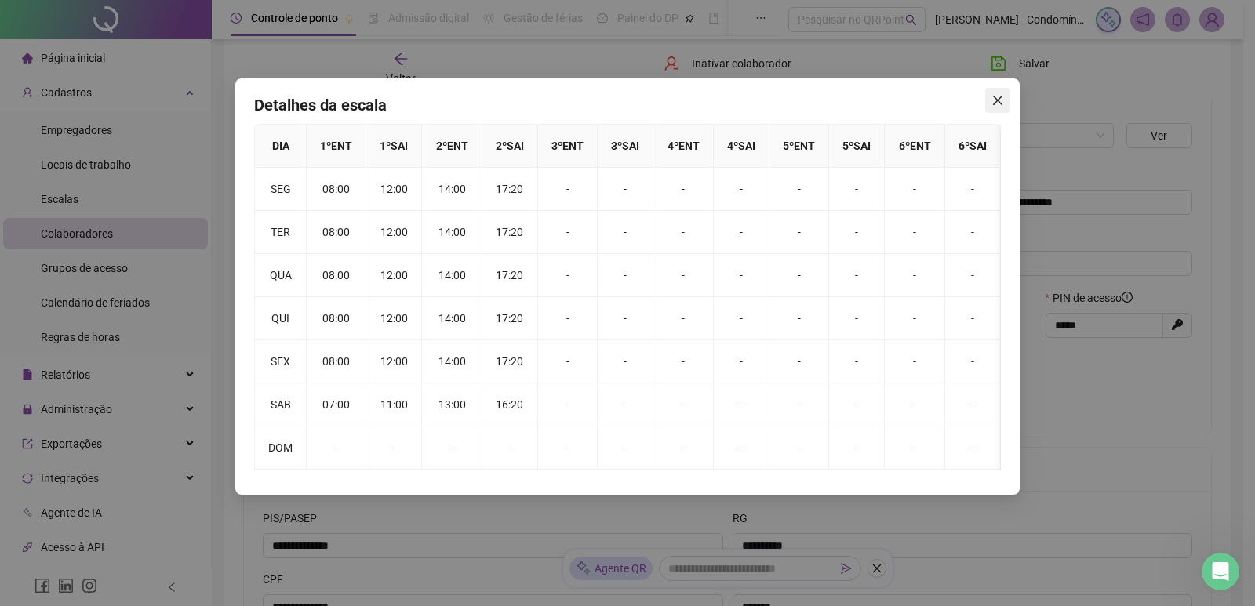
click at [1001, 103] on icon "close" at bounding box center [997, 100] width 13 height 13
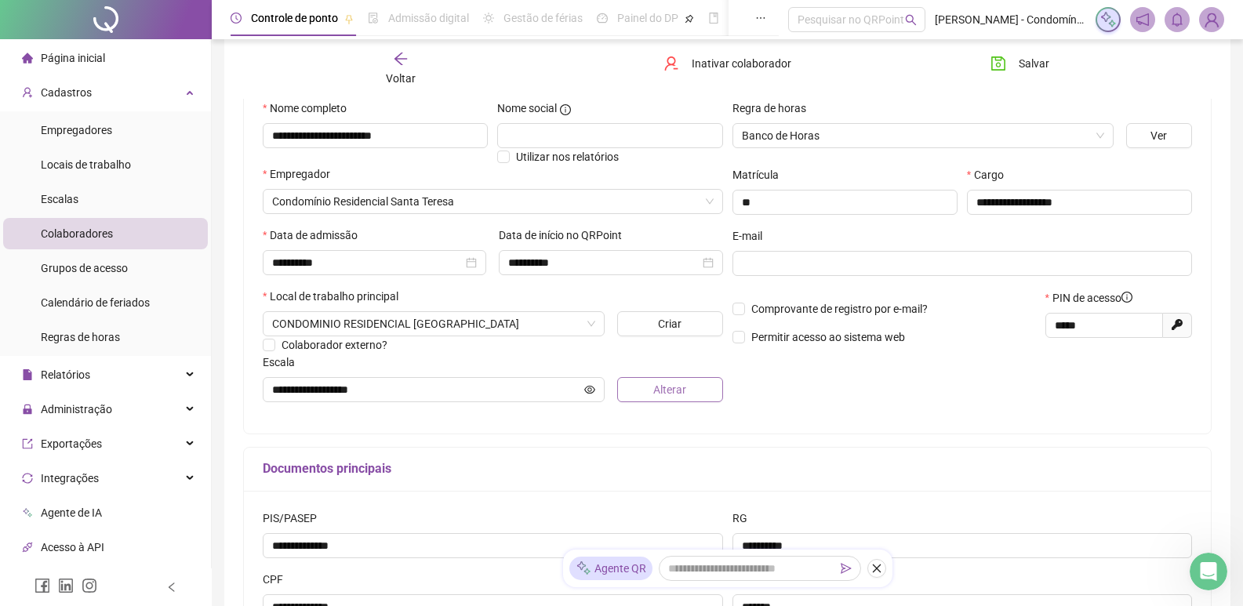
click at [679, 390] on span "Alterar" at bounding box center [669, 389] width 33 height 17
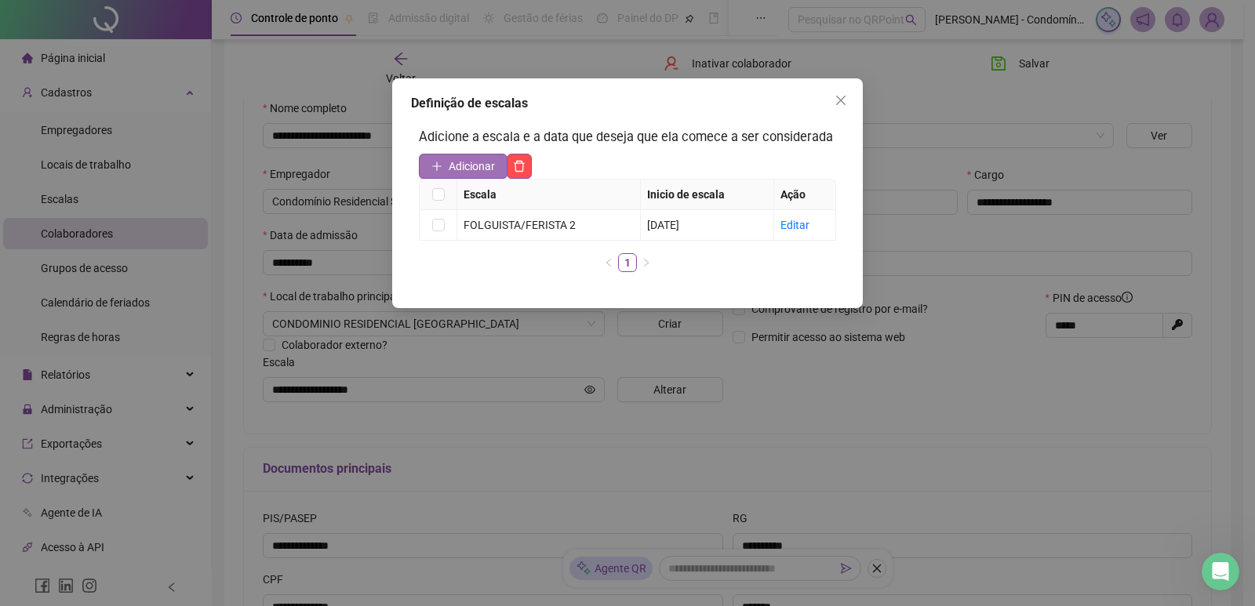
click at [470, 168] on span "Adicionar" at bounding box center [471, 166] width 46 height 17
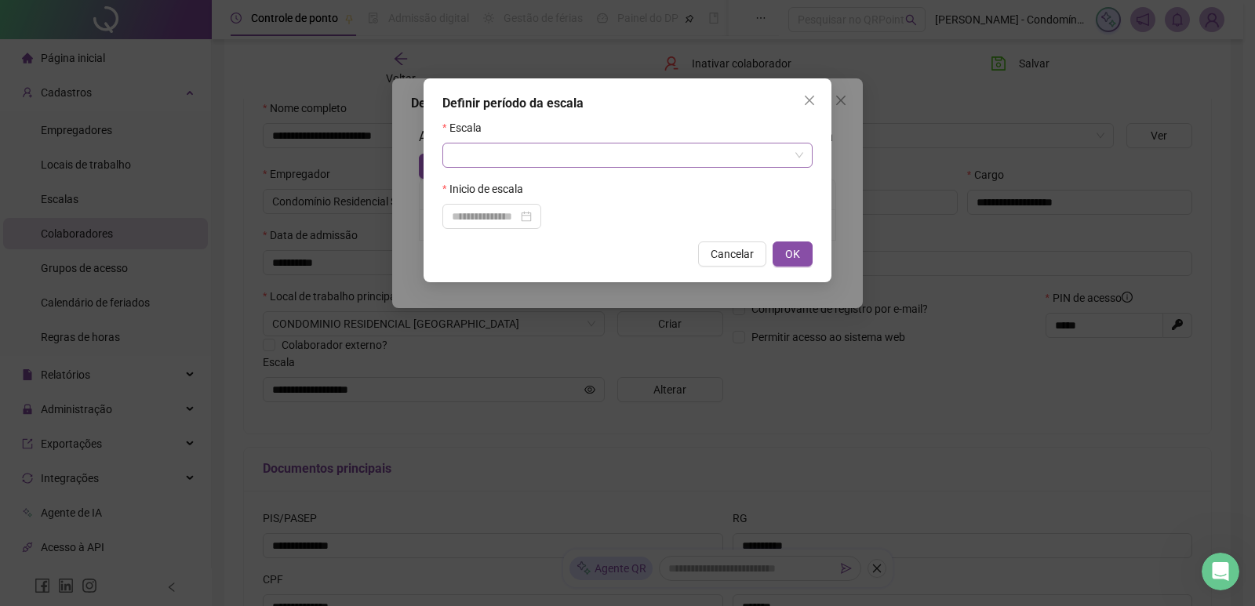
click at [503, 153] on input "search" at bounding box center [620, 155] width 337 height 24
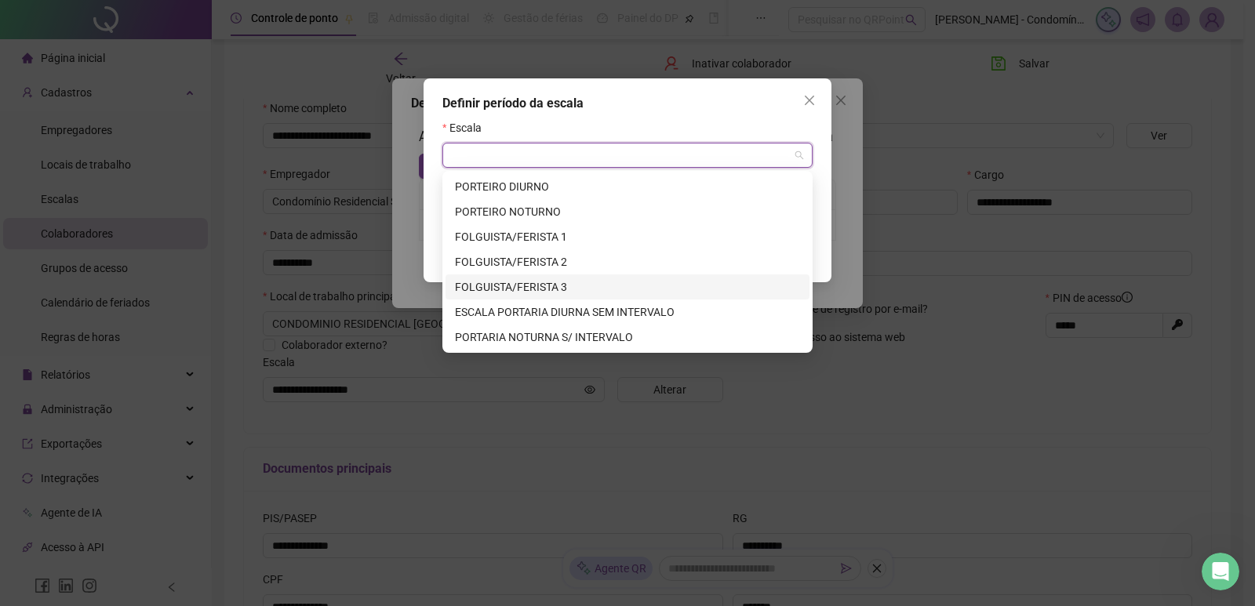
click at [488, 285] on div "FOLGUISTA/FERISTA 3" at bounding box center [627, 286] width 345 height 17
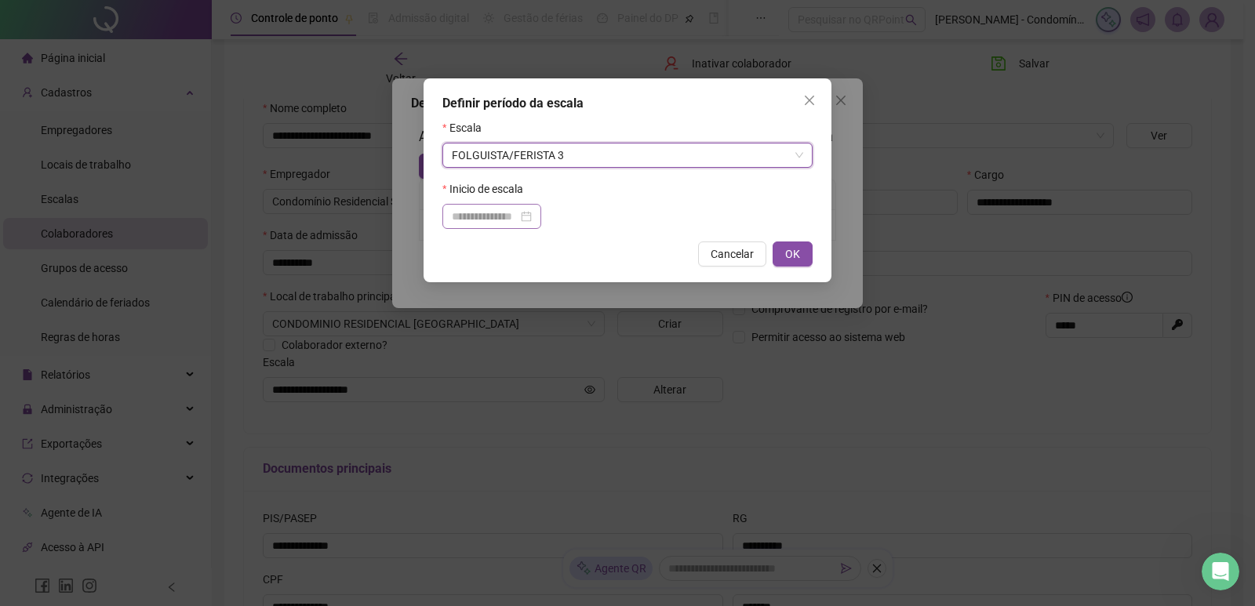
click at [532, 219] on div at bounding box center [492, 216] width 80 height 17
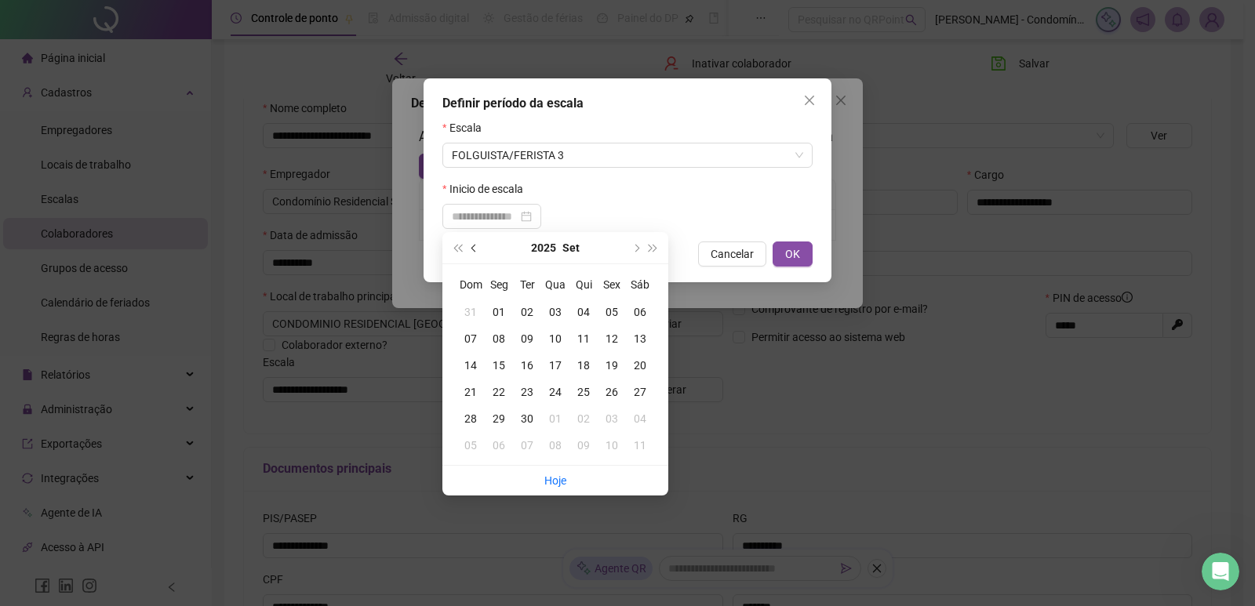
click at [477, 241] on button "prev-year" at bounding box center [474, 247] width 17 height 31
click at [584, 388] on div "21" at bounding box center [583, 391] width 28 height 17
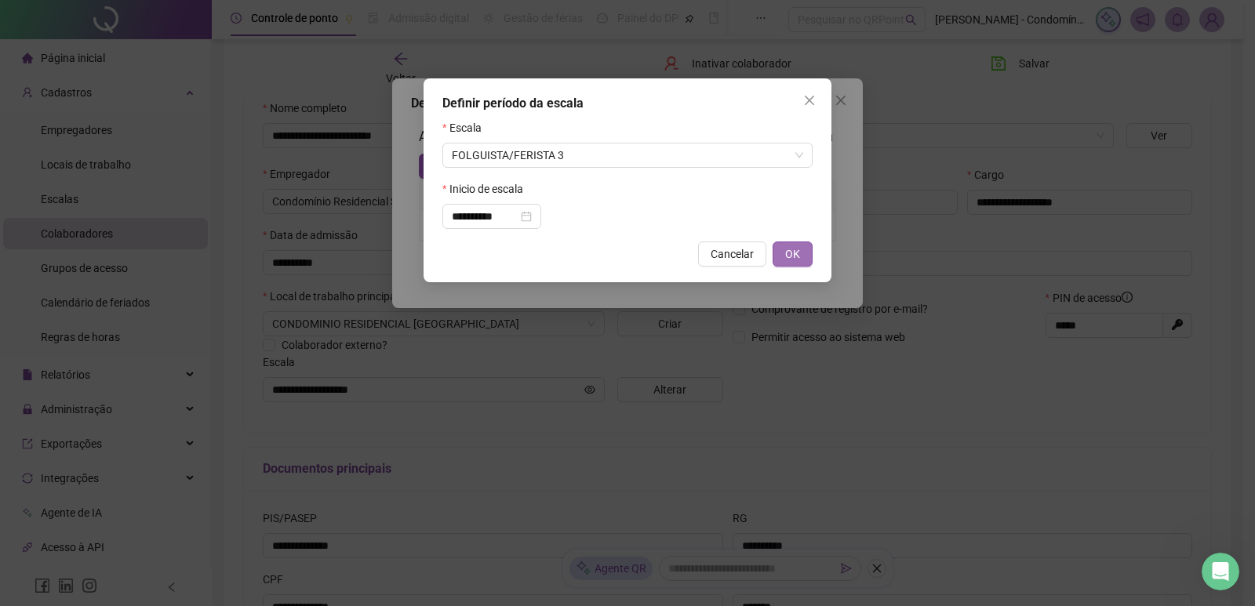
click at [791, 252] on span "OK" at bounding box center [792, 253] width 15 height 17
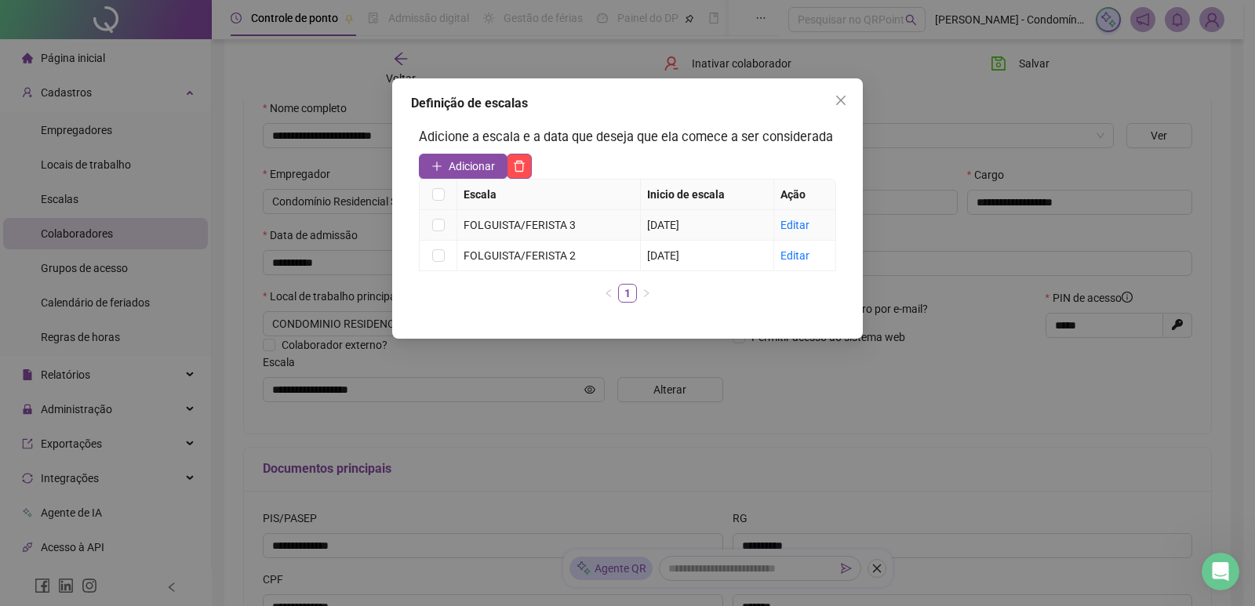
click at [445, 217] on td at bounding box center [438, 225] width 38 height 31
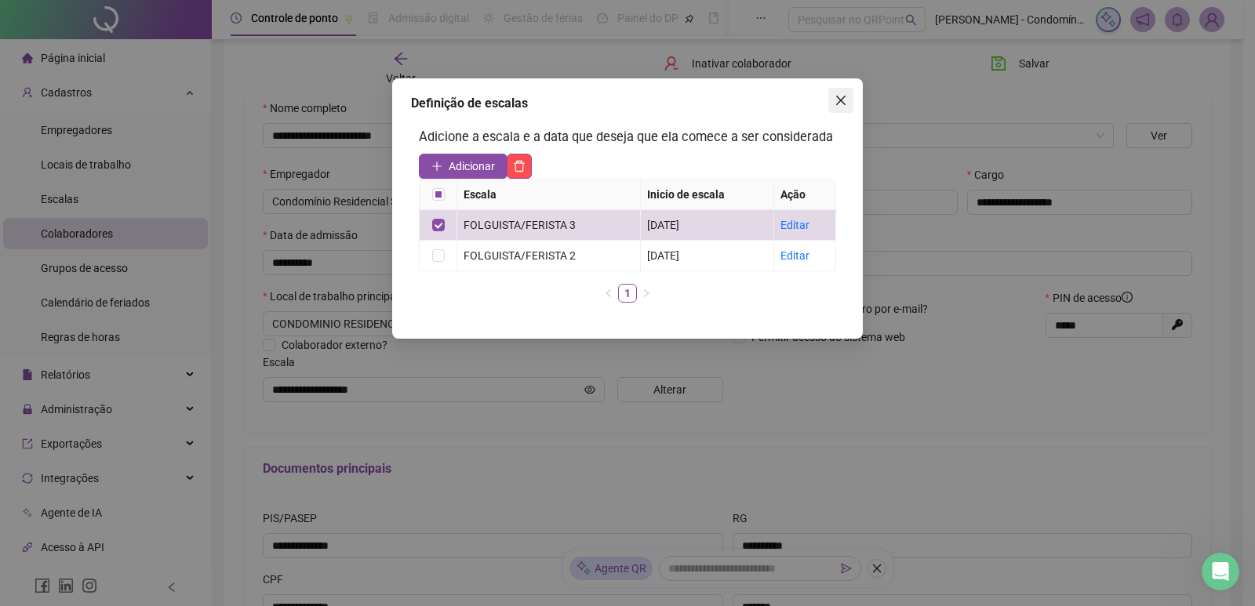
click at [838, 101] on icon "close" at bounding box center [840, 100] width 13 height 13
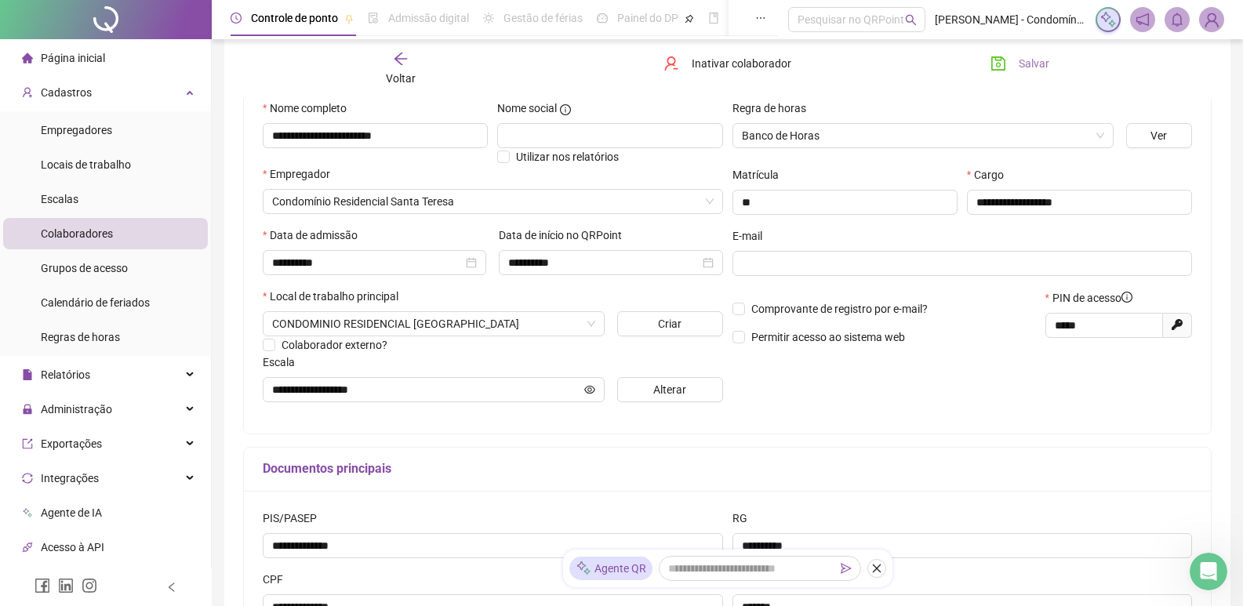
click at [1036, 64] on span "Salvar" at bounding box center [1034, 63] width 31 height 17
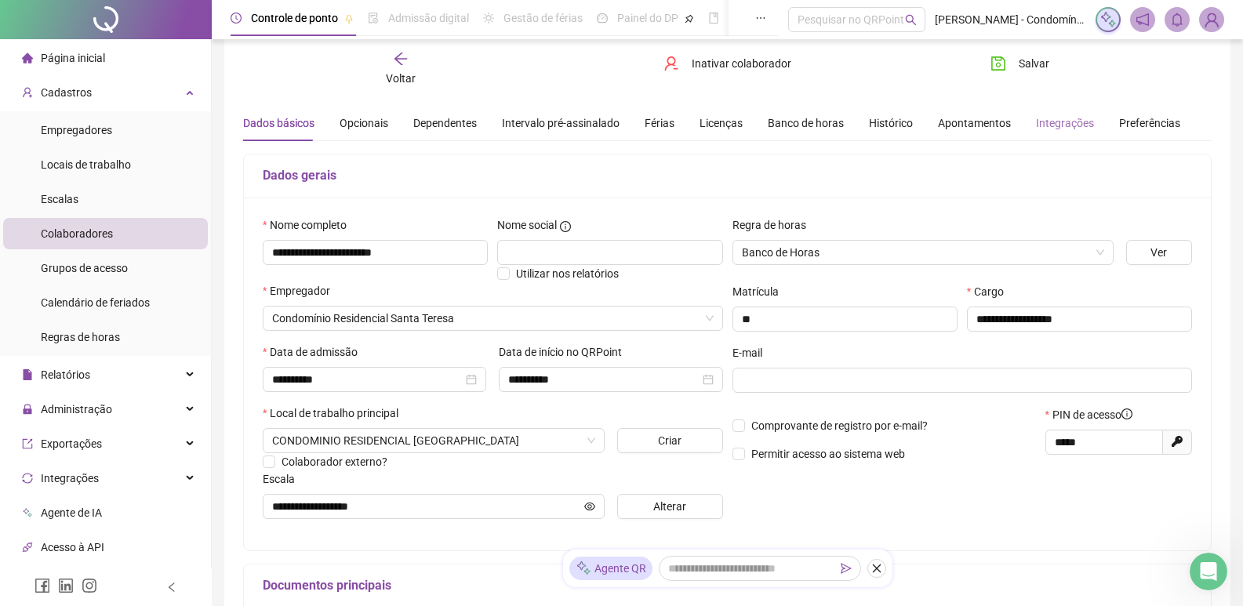
scroll to position [0, 0]
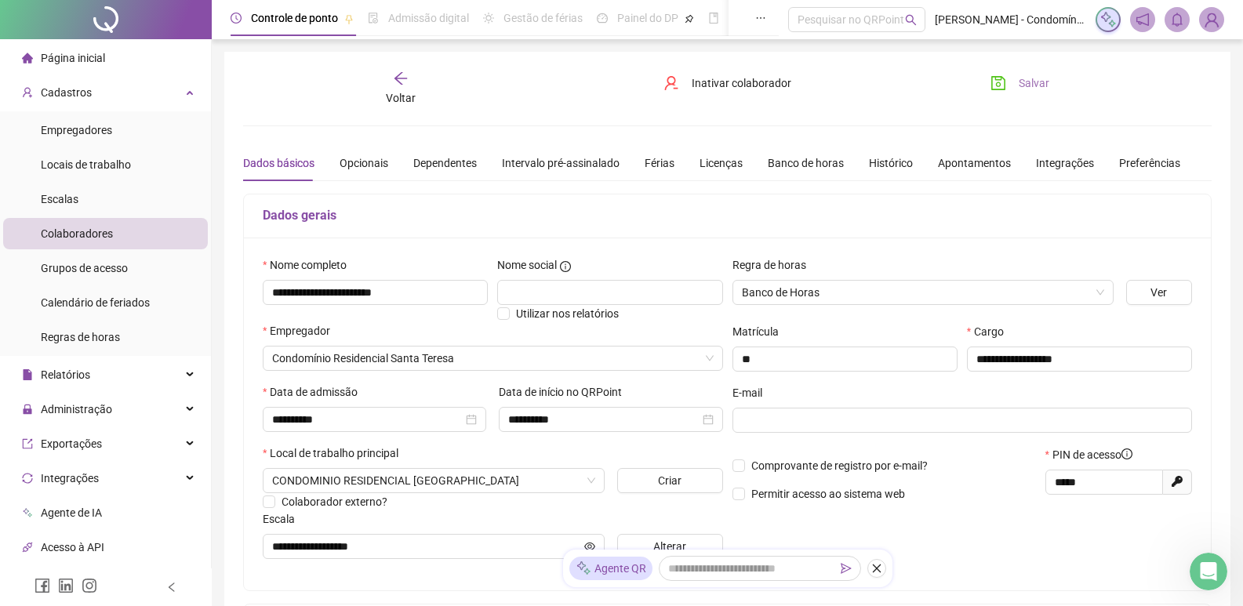
click at [1033, 83] on span "Salvar" at bounding box center [1034, 82] width 31 height 17
click at [96, 66] on div "Página inicial" at bounding box center [63, 57] width 83 height 31
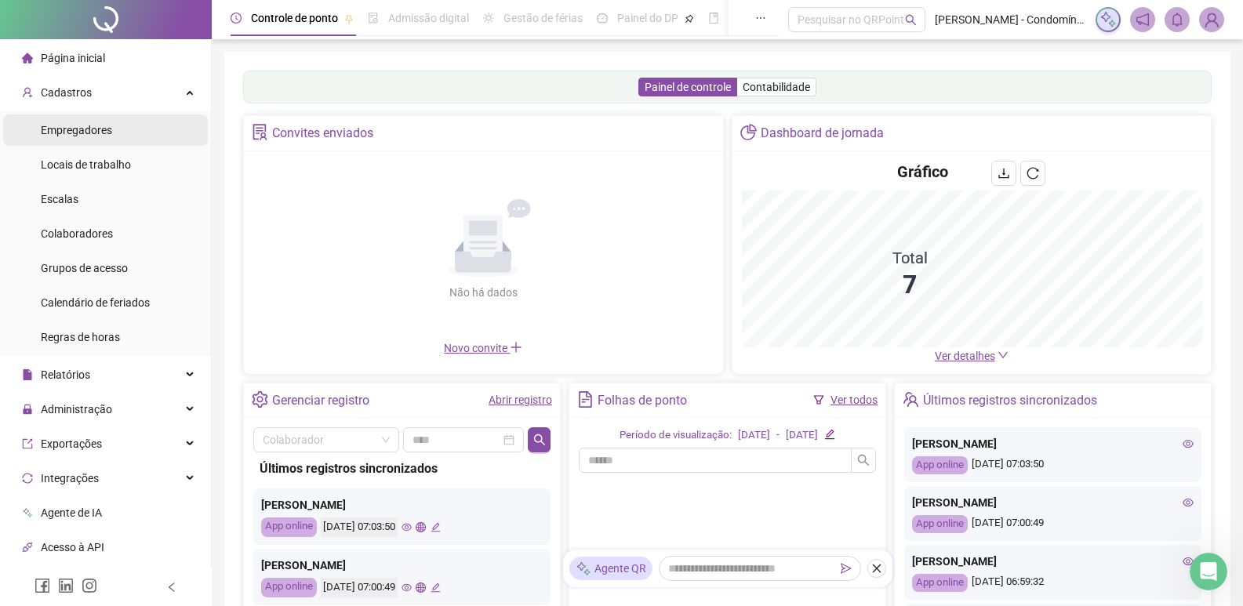
click at [116, 136] on li "Empregadores" at bounding box center [105, 129] width 205 height 31
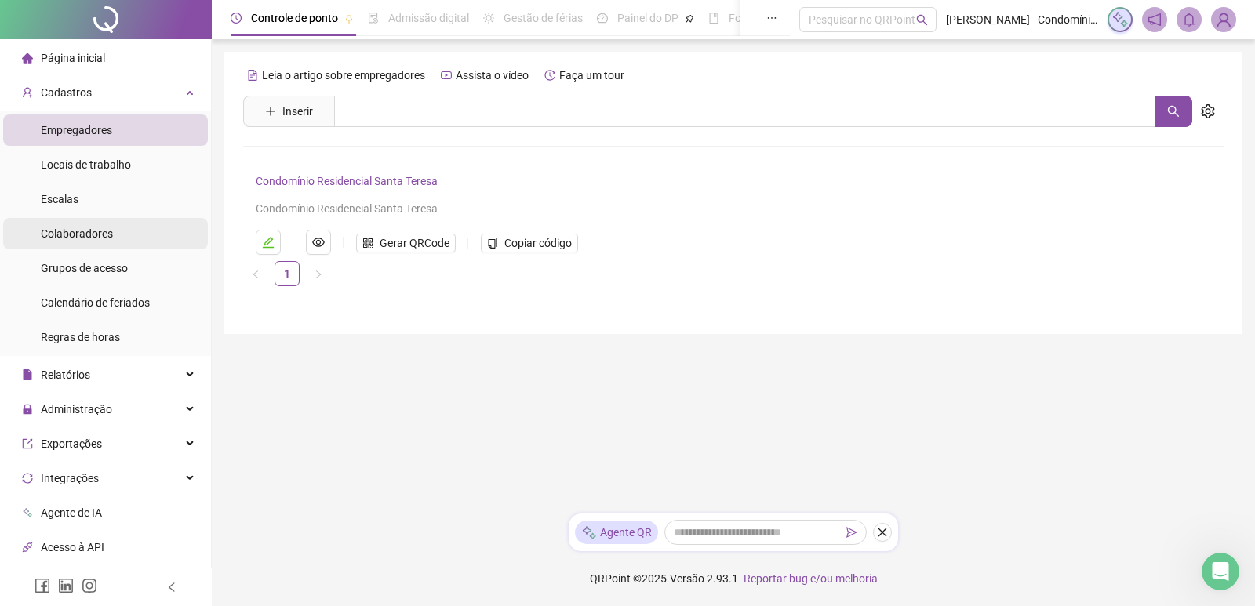
click at [119, 231] on li "Colaboradores" at bounding box center [105, 233] width 205 height 31
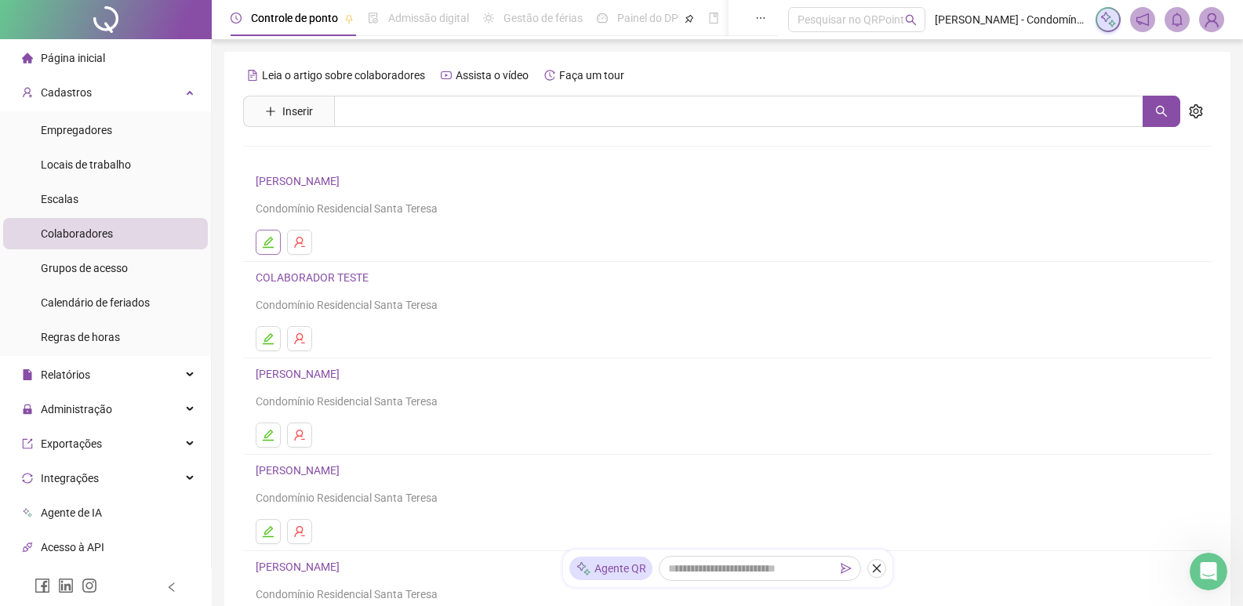
click at [263, 243] on icon "edit" at bounding box center [268, 242] width 13 height 13
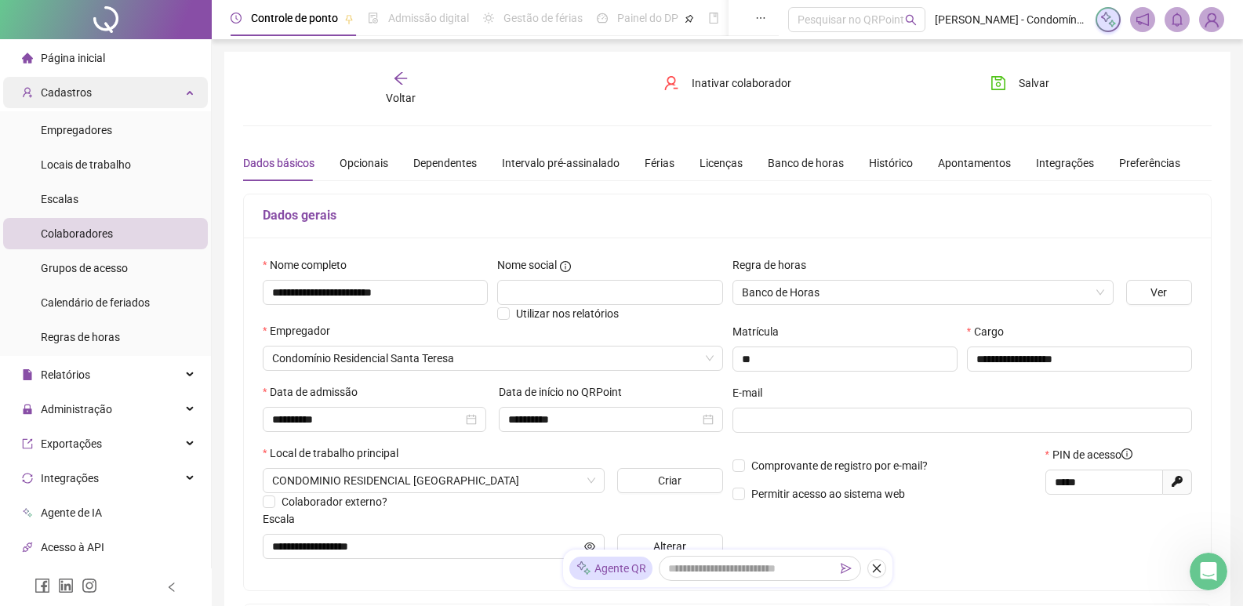
click at [183, 93] on div "Cadastros" at bounding box center [105, 92] width 205 height 31
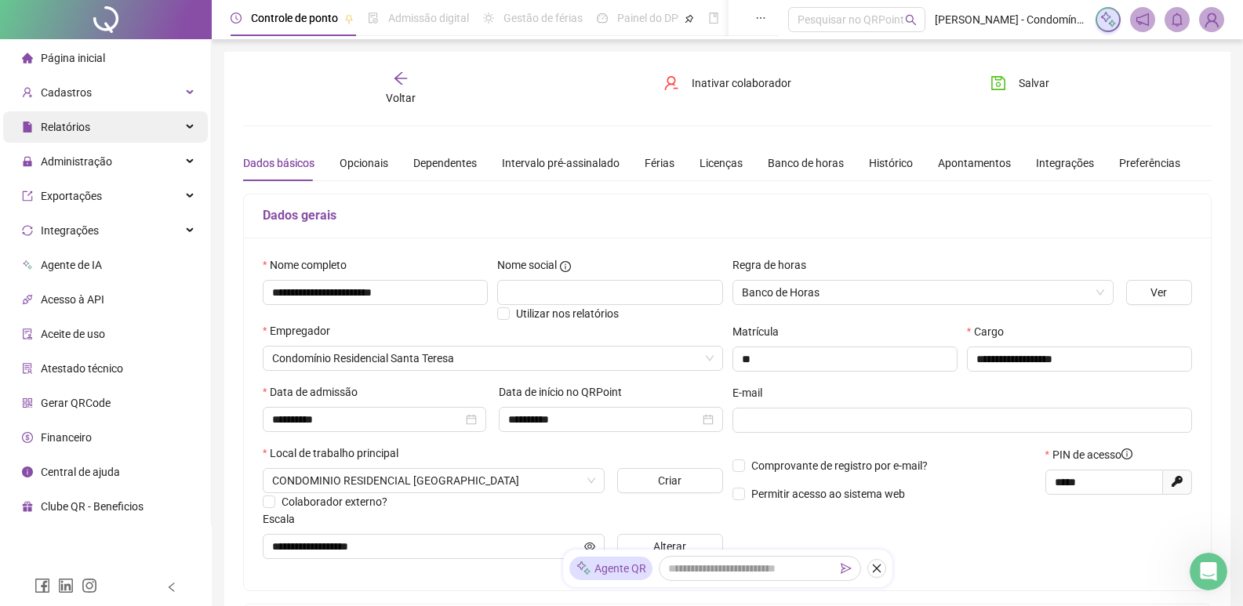
click at [105, 123] on div "Relatórios" at bounding box center [105, 126] width 205 height 31
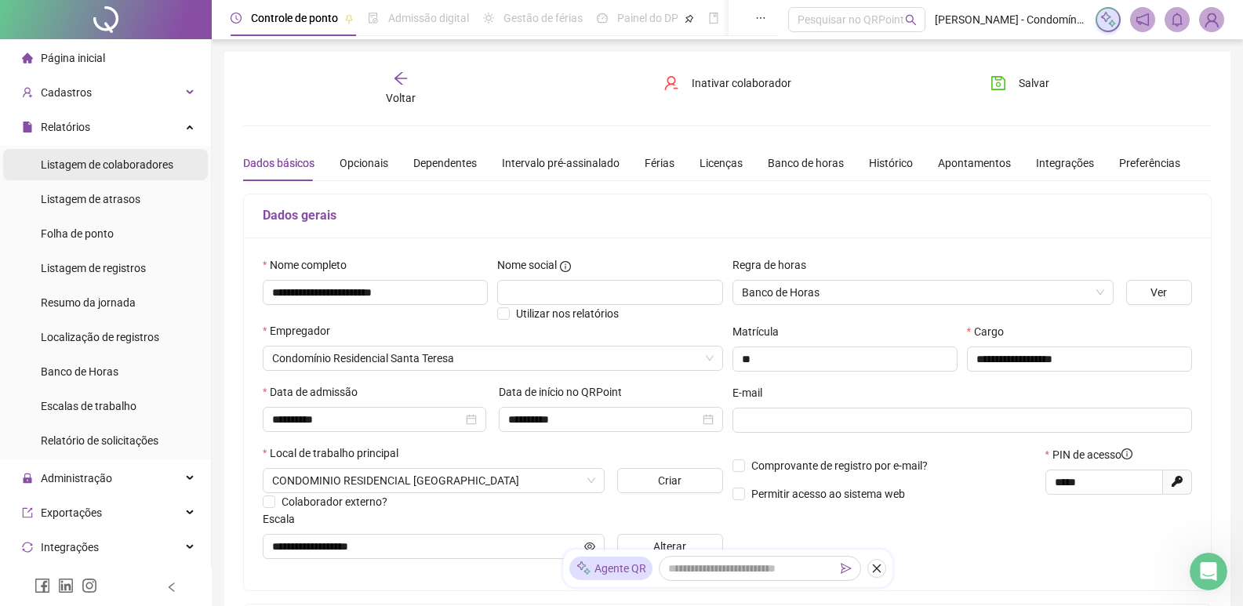
click at [102, 165] on span "Listagem de colaboradores" at bounding box center [107, 164] width 133 height 13
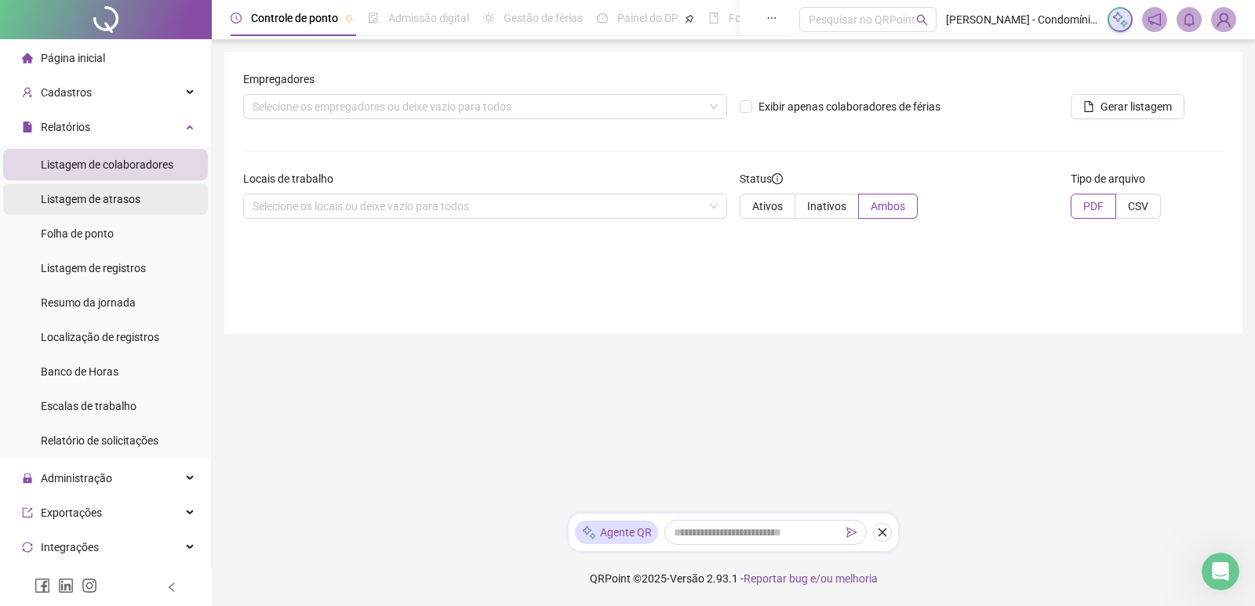
click at [111, 203] on span "Listagem de atrasos" at bounding box center [91, 199] width 100 height 13
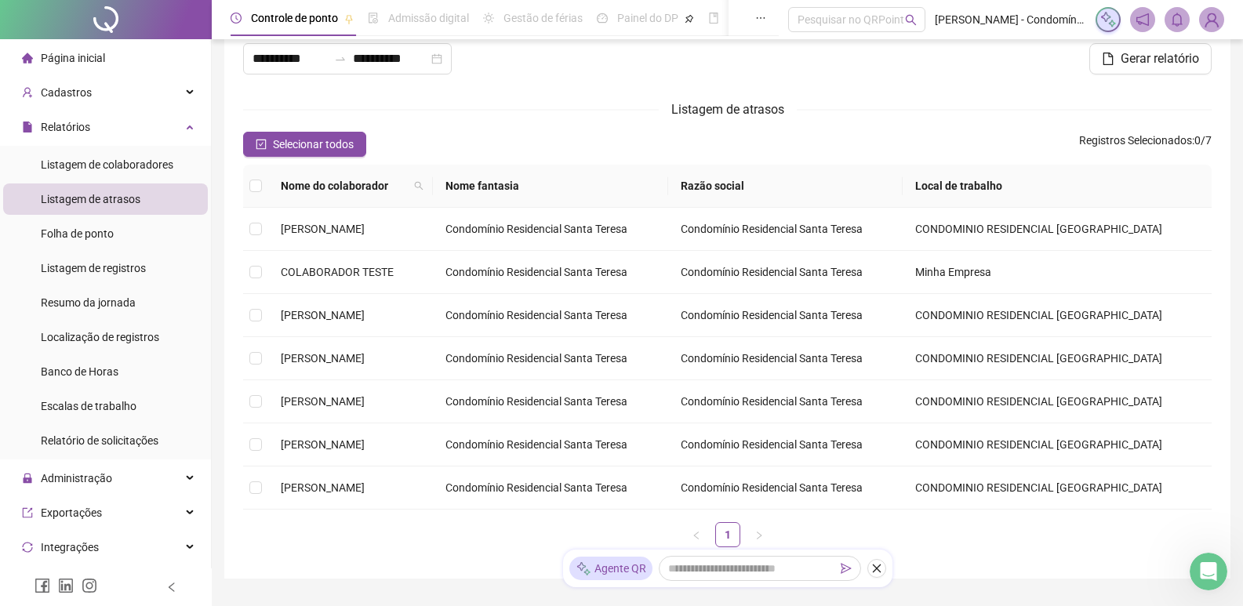
scroll to position [78, 0]
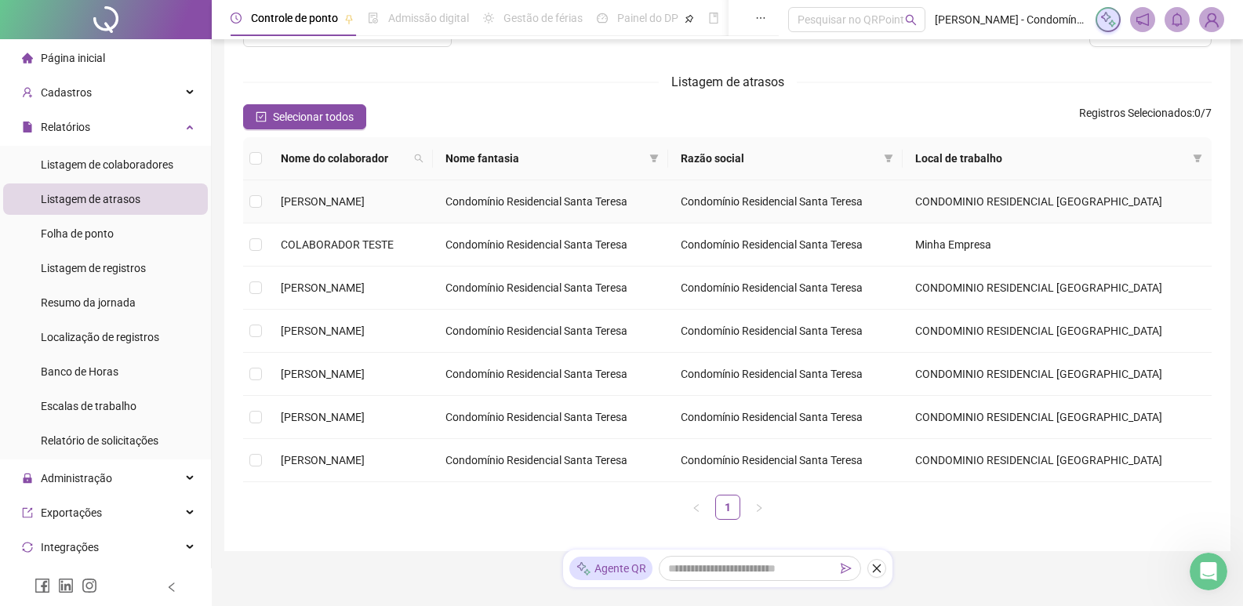
click at [267, 196] on td at bounding box center [255, 201] width 25 height 43
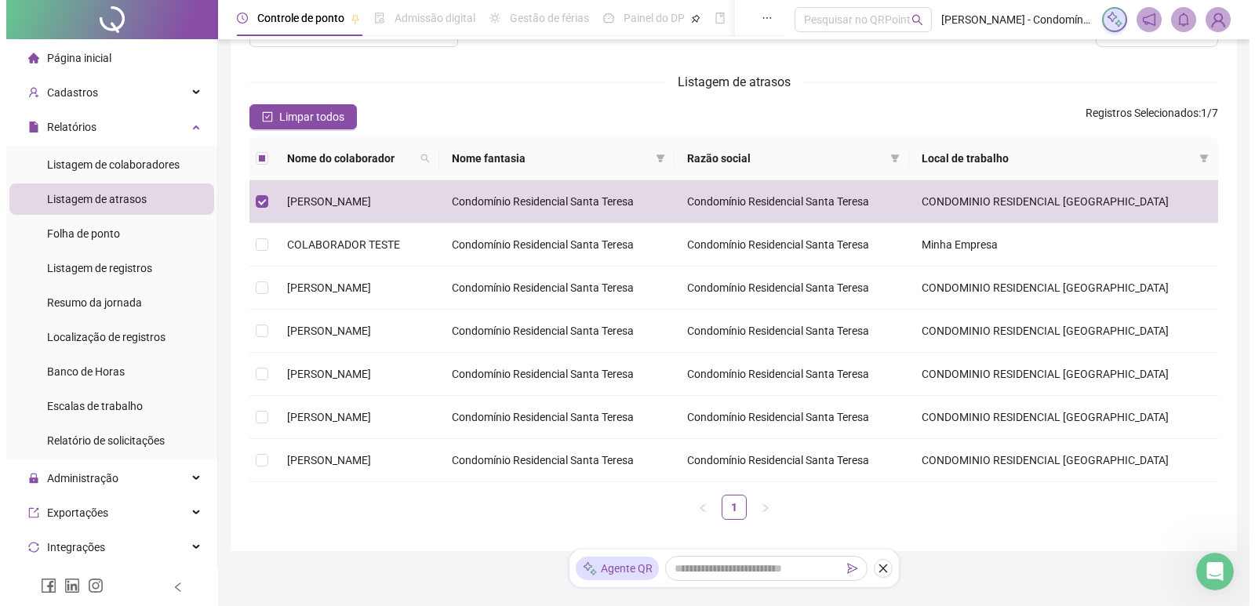
scroll to position [0, 0]
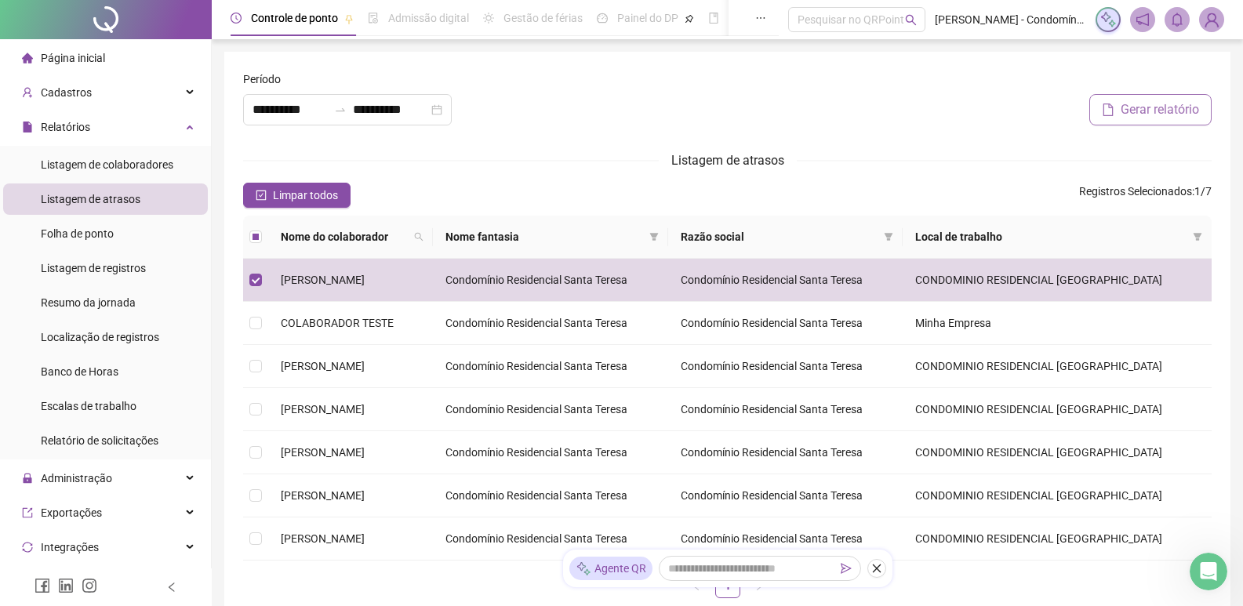
drag, startPoint x: 1119, startPoint y: 114, endPoint x: 1111, endPoint y: 119, distance: 9.1
click at [1120, 114] on span "Gerar relatório" at bounding box center [1159, 109] width 78 height 19
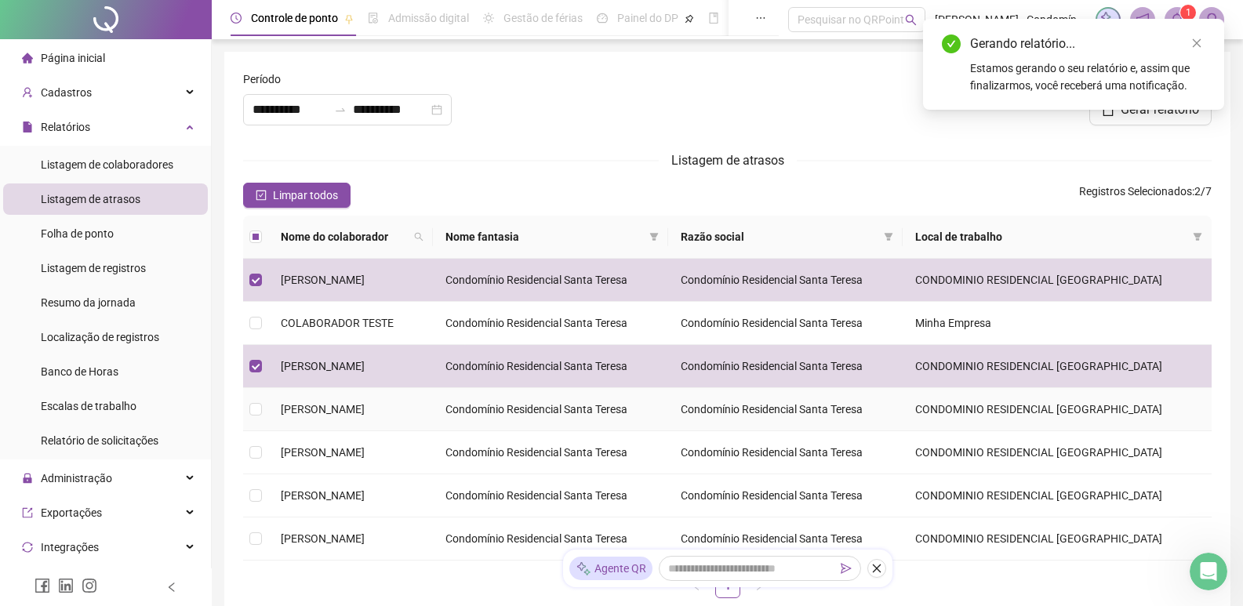
click at [263, 416] on td at bounding box center [255, 409] width 25 height 43
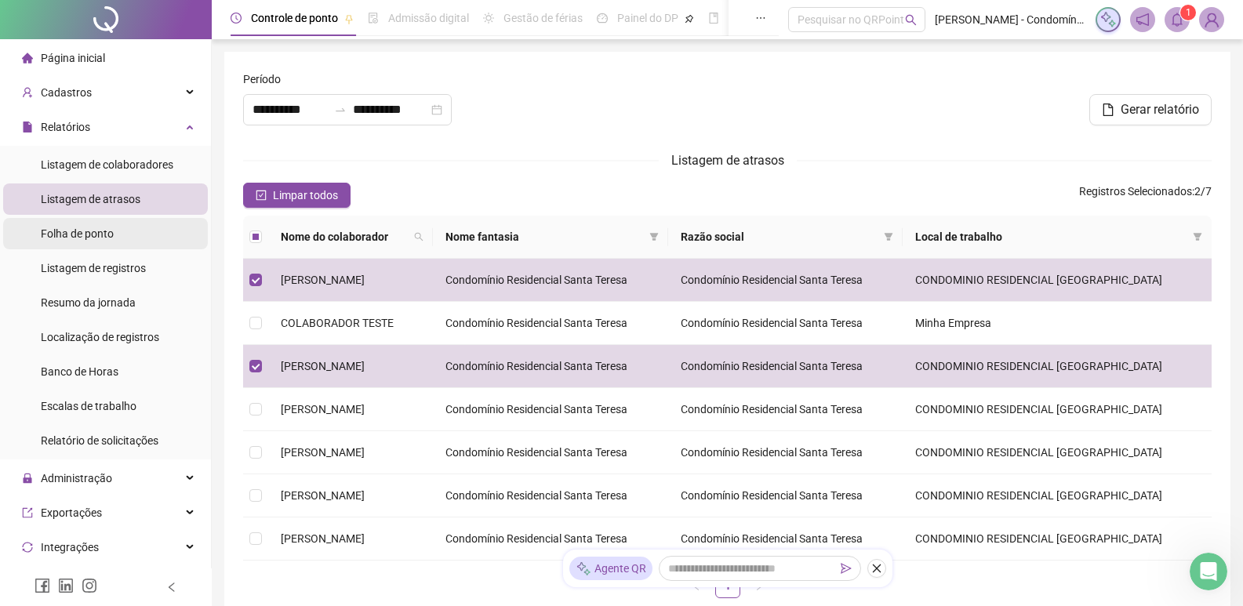
click at [96, 242] on div "Folha de ponto" at bounding box center [77, 233] width 73 height 31
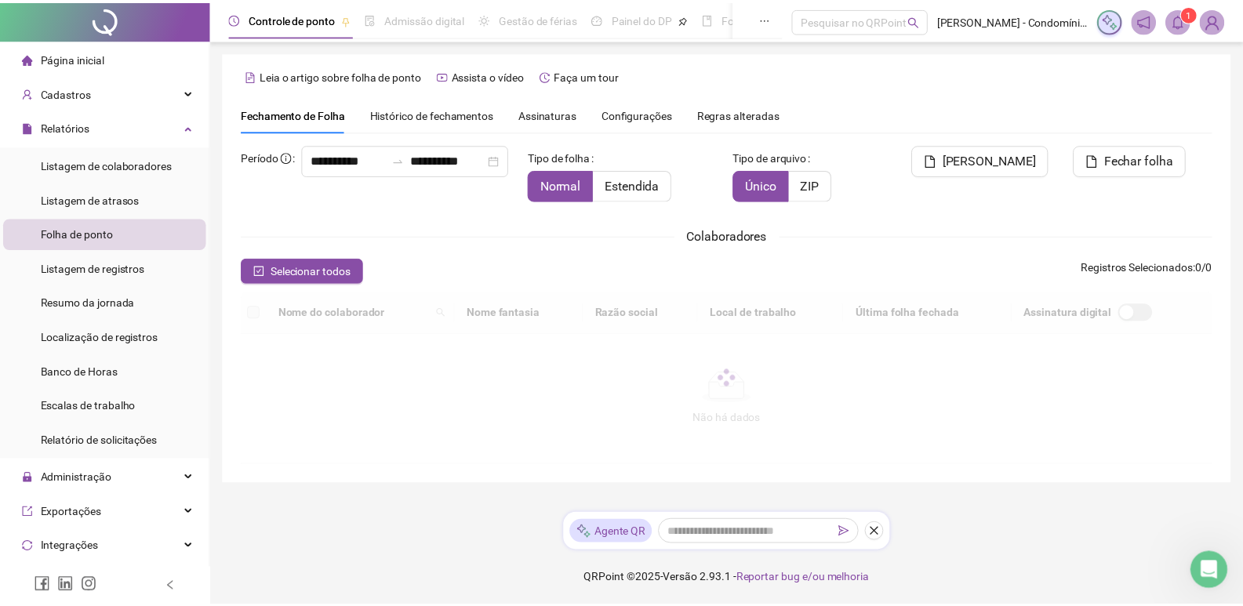
scroll to position [9, 0]
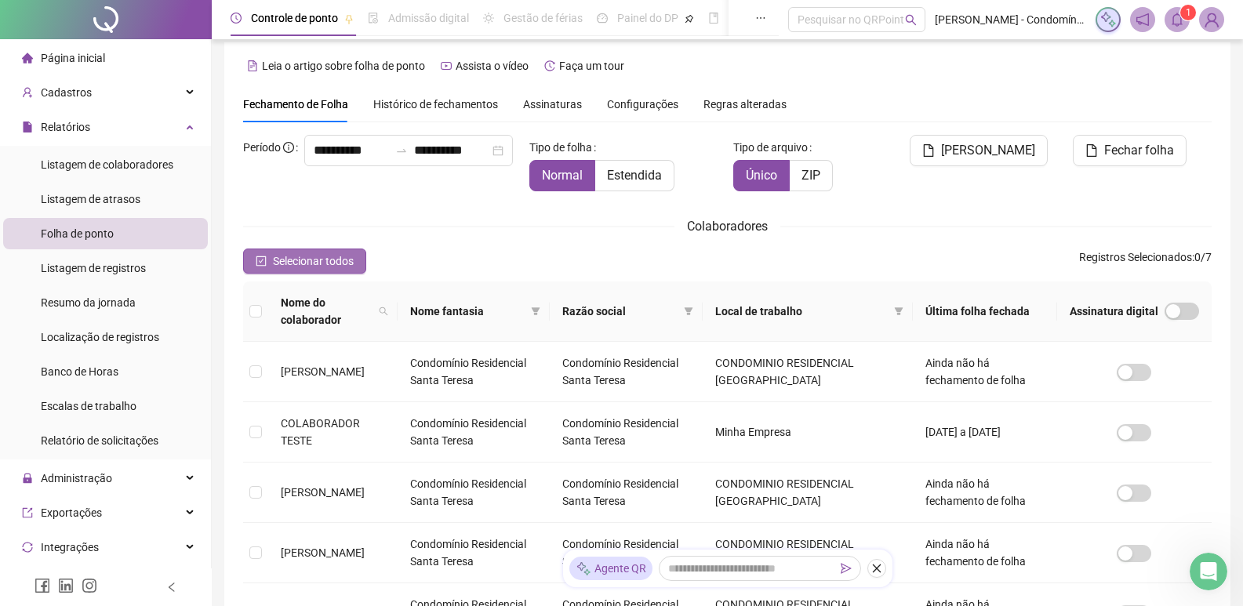
click at [296, 252] on span "Selecionar todos" at bounding box center [313, 260] width 81 height 17
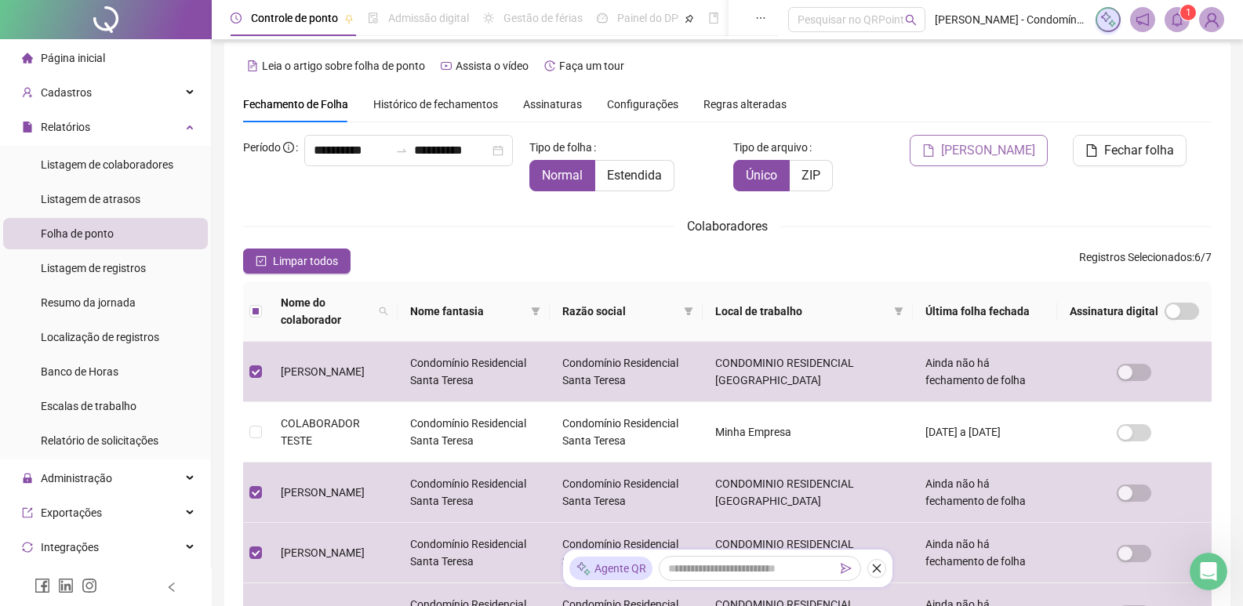
click at [986, 149] on span "[PERSON_NAME]" at bounding box center [988, 150] width 94 height 19
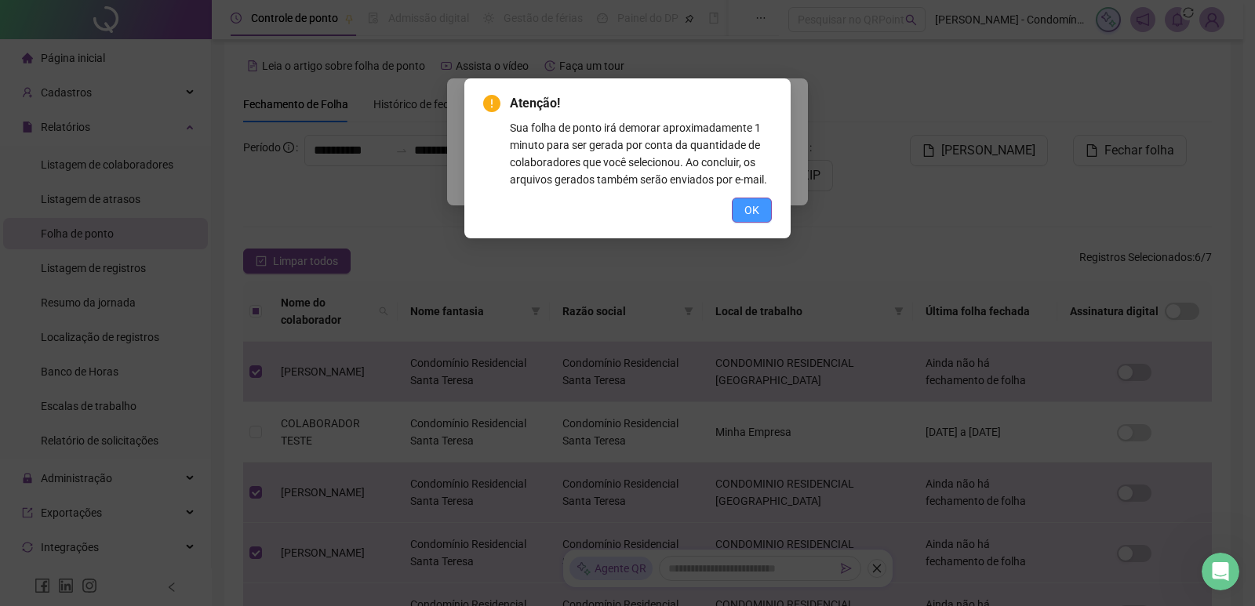
click at [744, 212] on span "OK" at bounding box center [751, 210] width 15 height 17
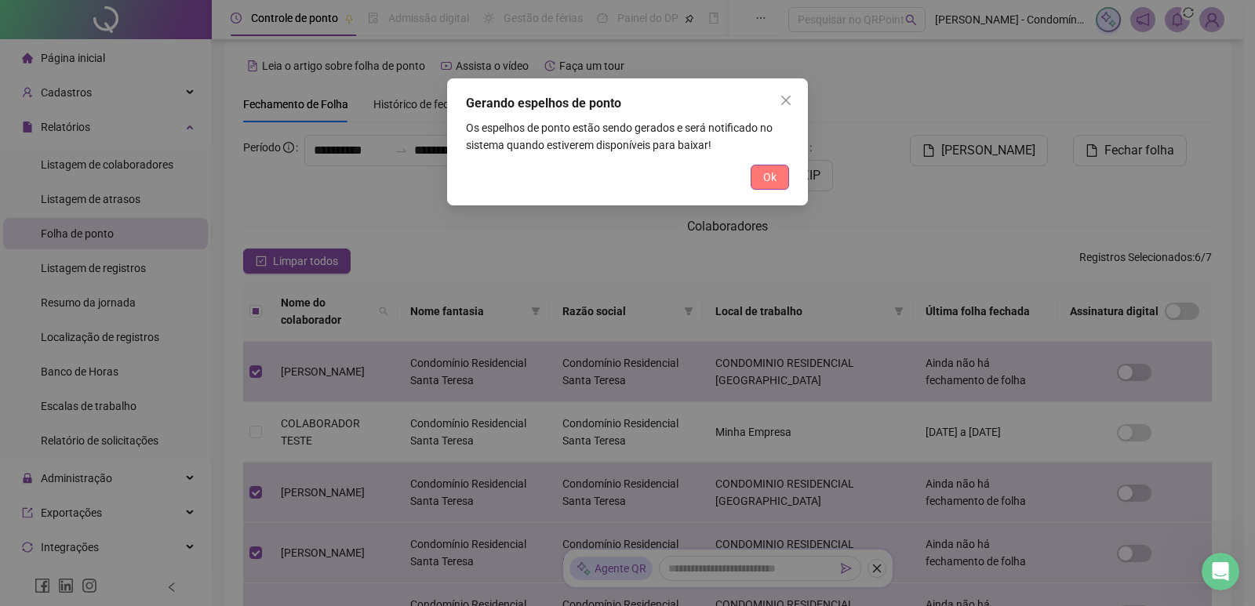
click at [775, 171] on span "Ok" at bounding box center [769, 177] width 13 height 17
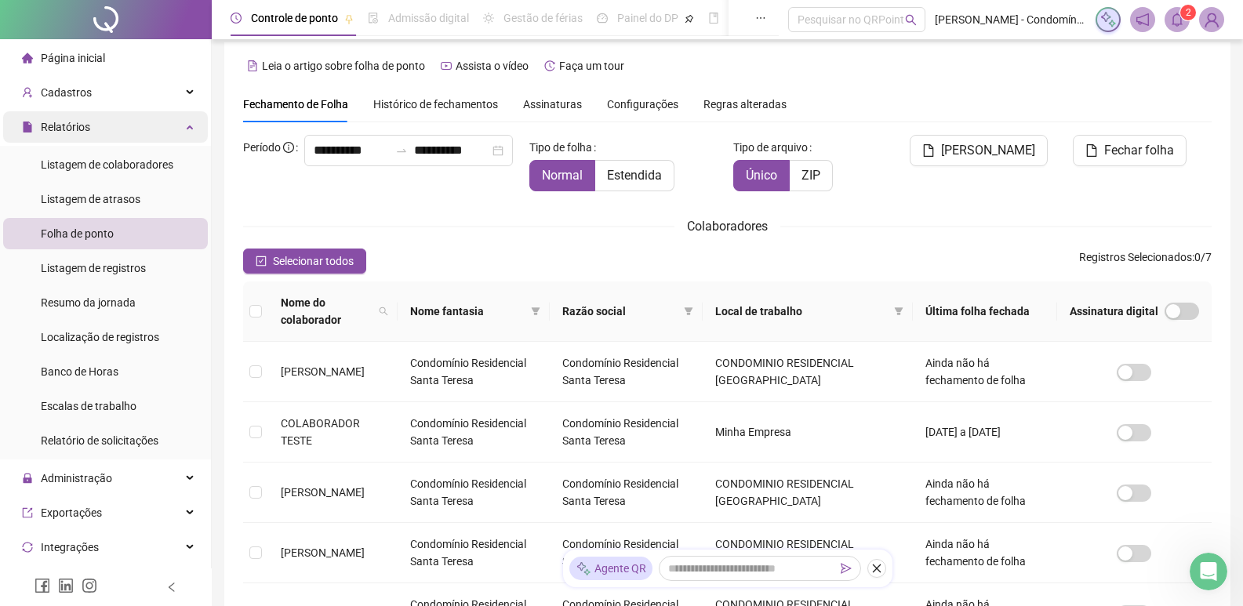
click at [89, 125] on span "Relatórios" at bounding box center [65, 127] width 49 height 13
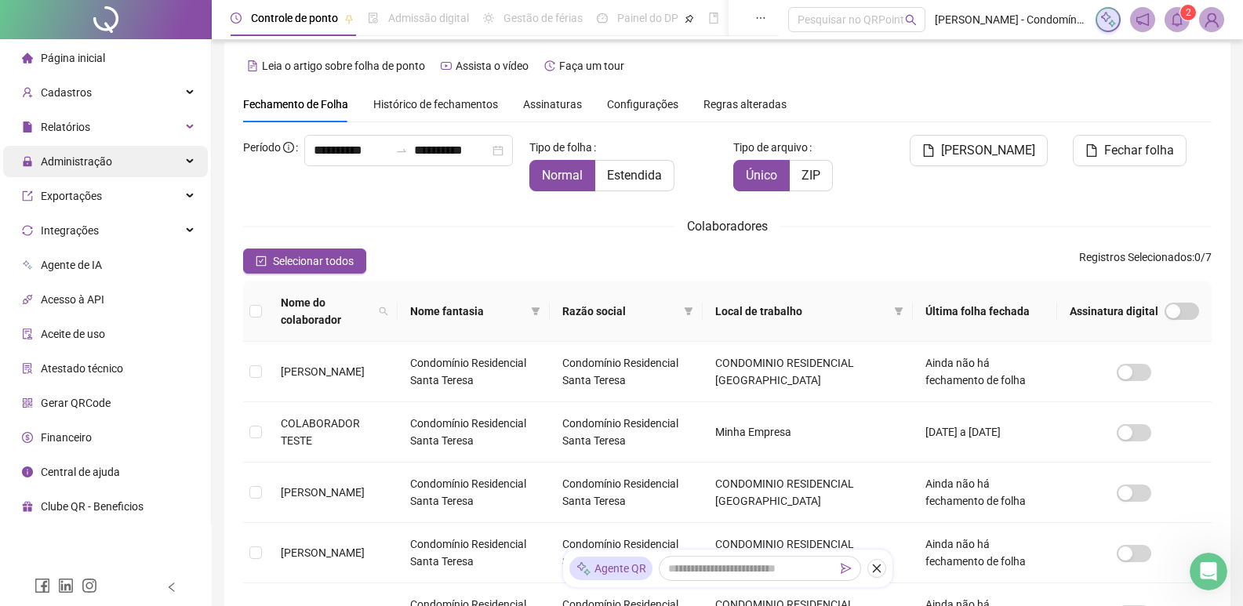
click at [77, 155] on span "Administração" at bounding box center [76, 161] width 71 height 13
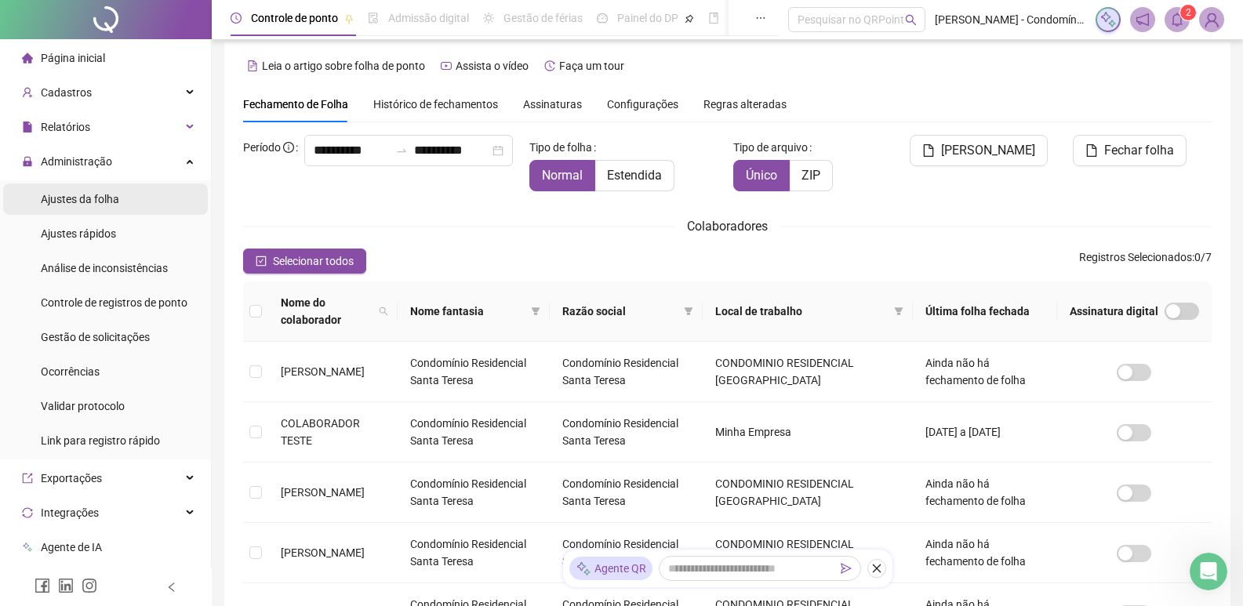
click at [93, 203] on span "Ajustes da folha" at bounding box center [80, 199] width 78 height 13
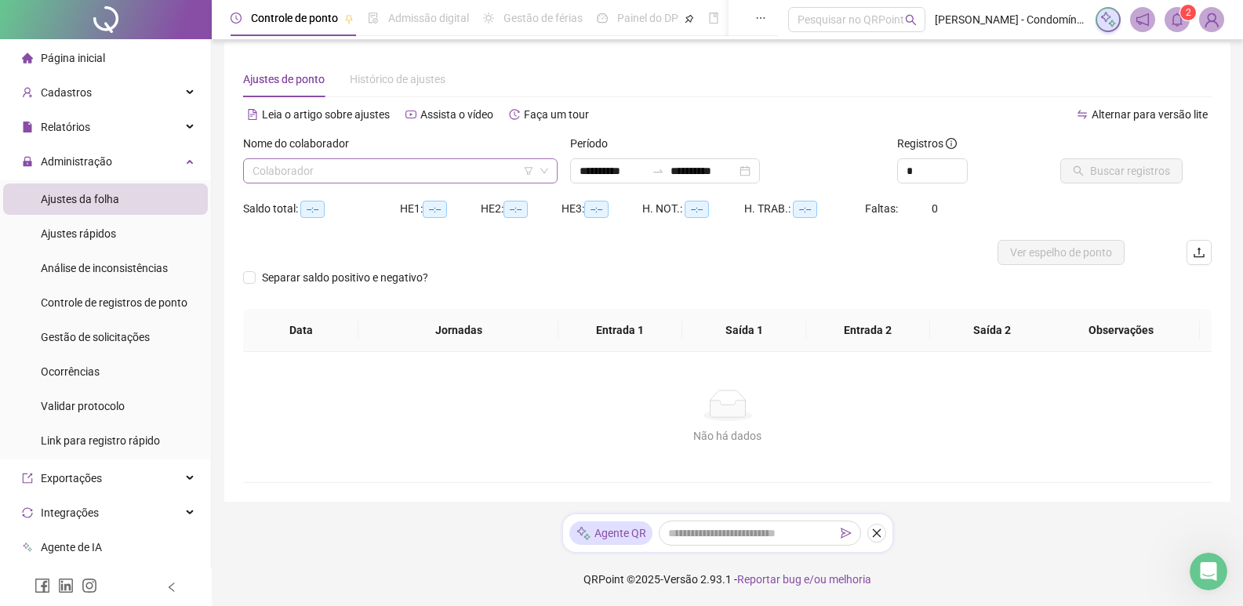
click at [412, 169] on input "search" at bounding box center [392, 171] width 281 height 24
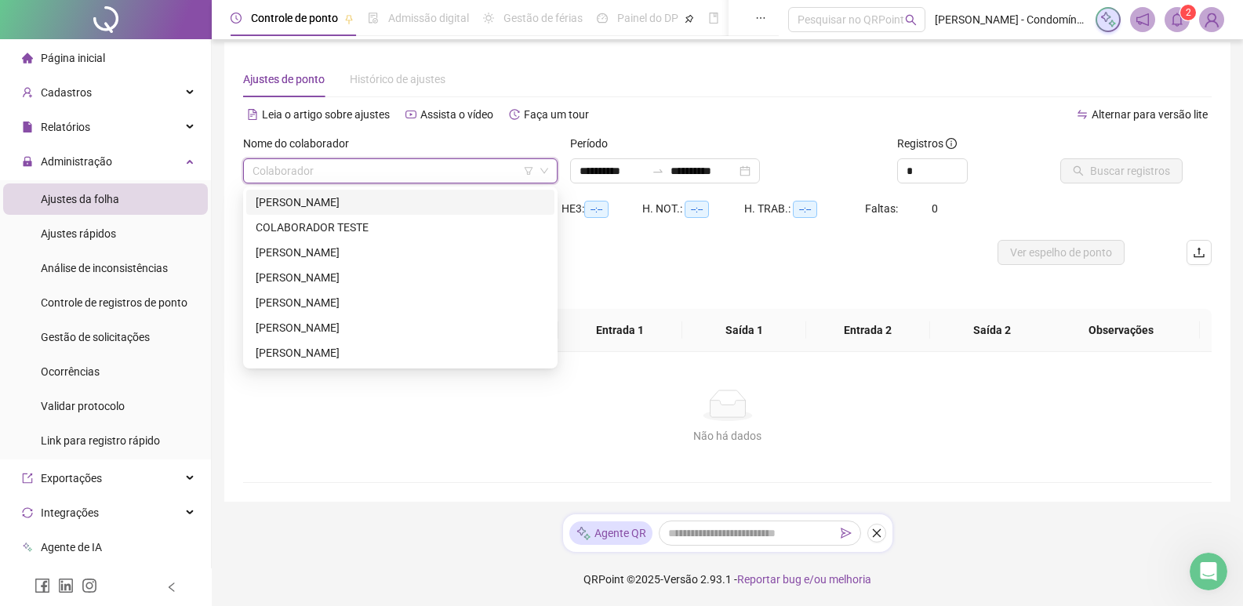
click at [364, 202] on div "[PERSON_NAME]" at bounding box center [400, 202] width 289 height 17
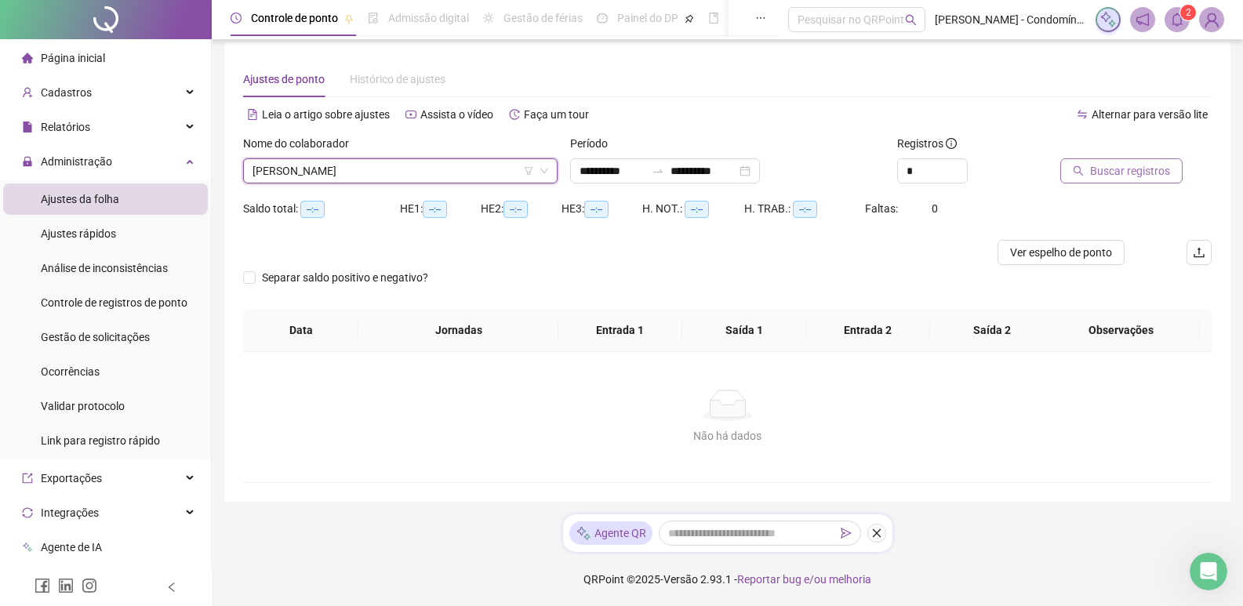
click at [1093, 162] on button "Buscar registros" at bounding box center [1121, 170] width 122 height 25
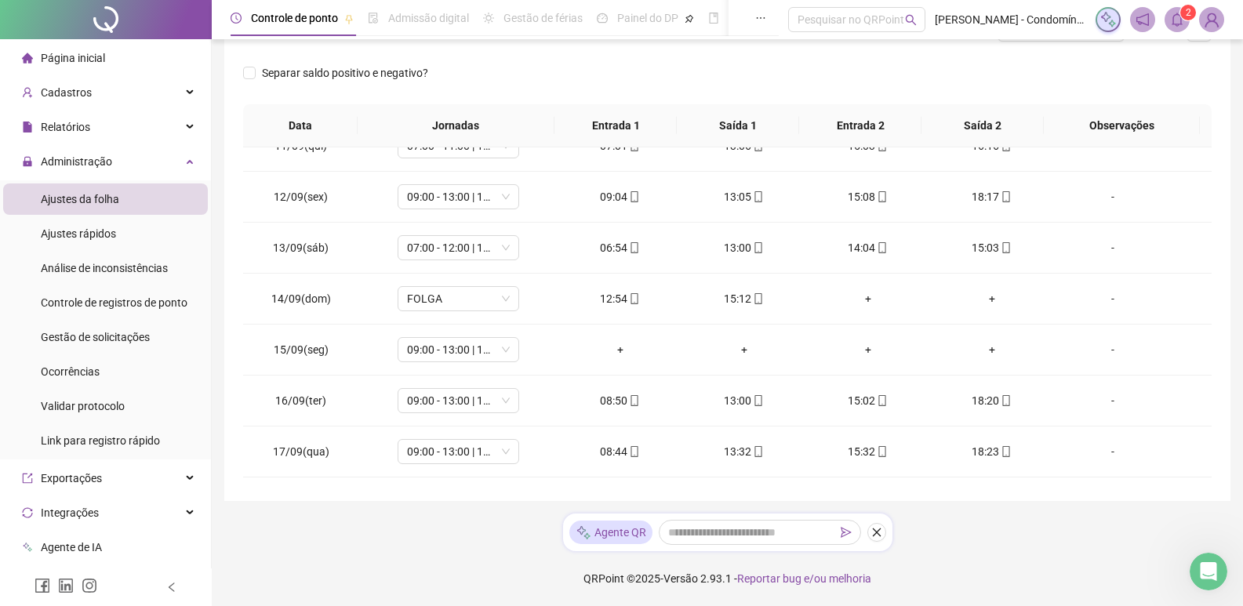
scroll to position [1098, 0]
click at [546, 338] on td "09:00 - 13:00 | 15:00 - 18:20" at bounding box center [458, 349] width 200 height 51
click at [505, 350] on span "09:00 - 13:00 | 15:00 - 18:20" at bounding box center [458, 349] width 103 height 24
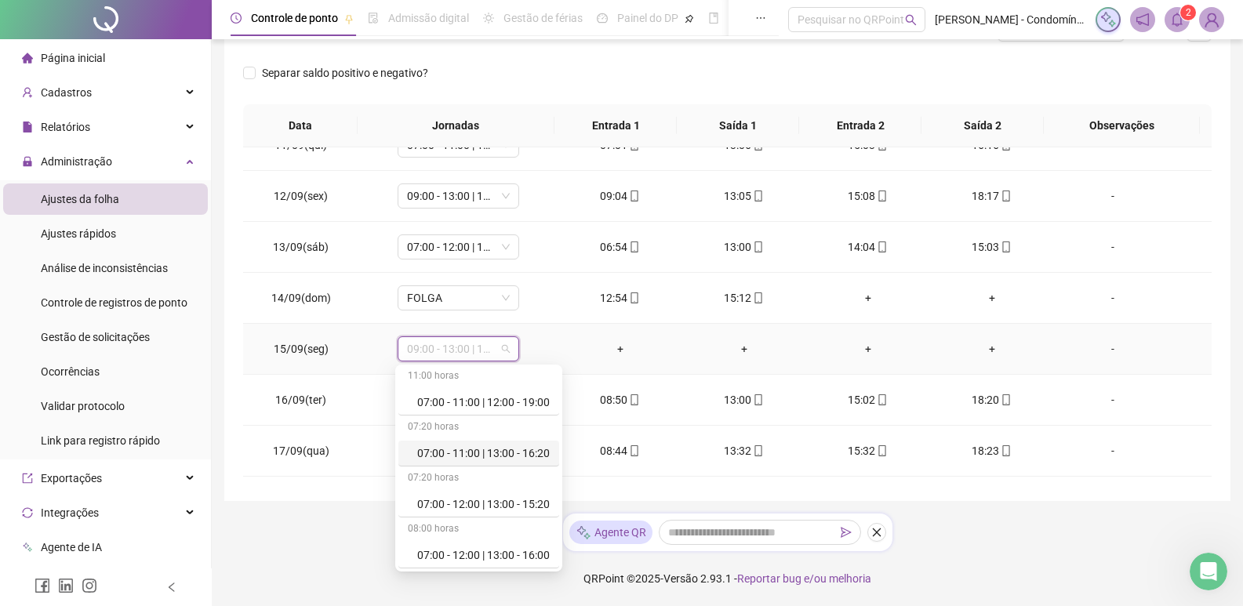
scroll to position [0, 0]
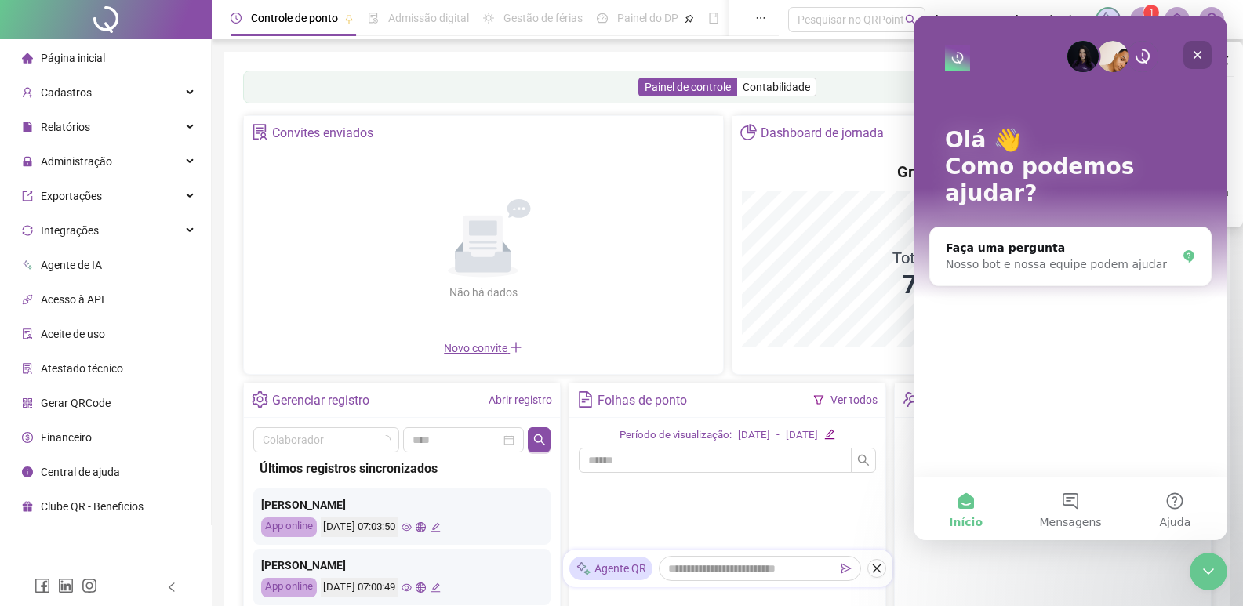
click at [1195, 50] on icon "Fechar" at bounding box center [1197, 55] width 13 height 13
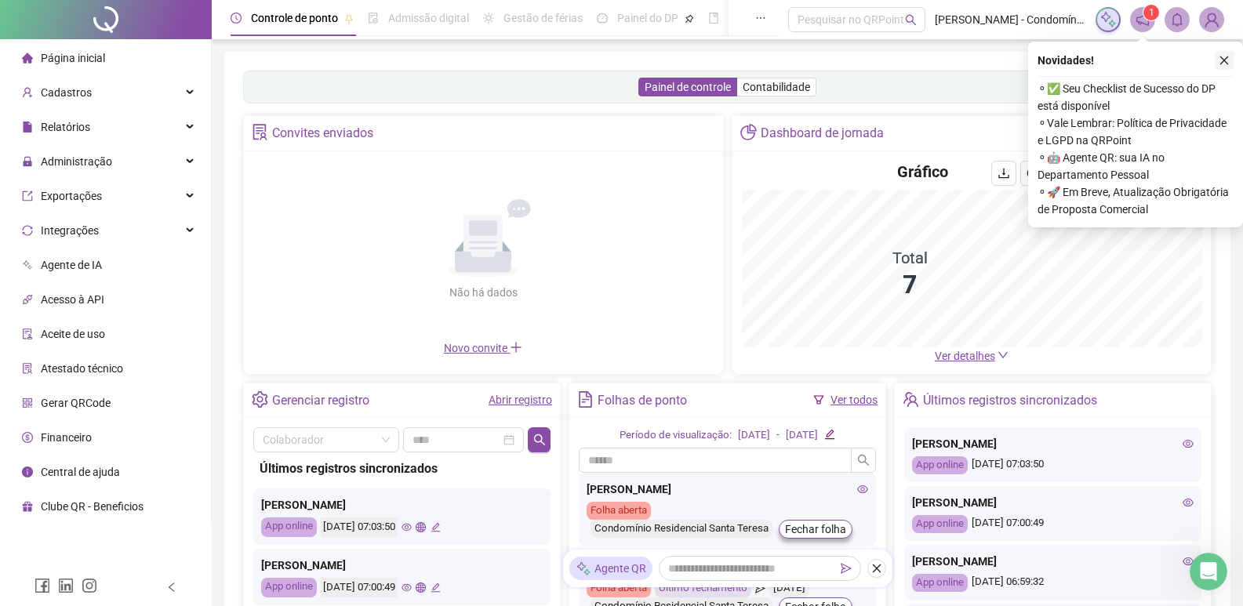
click at [1226, 56] on icon "close" at bounding box center [1223, 60] width 11 height 11
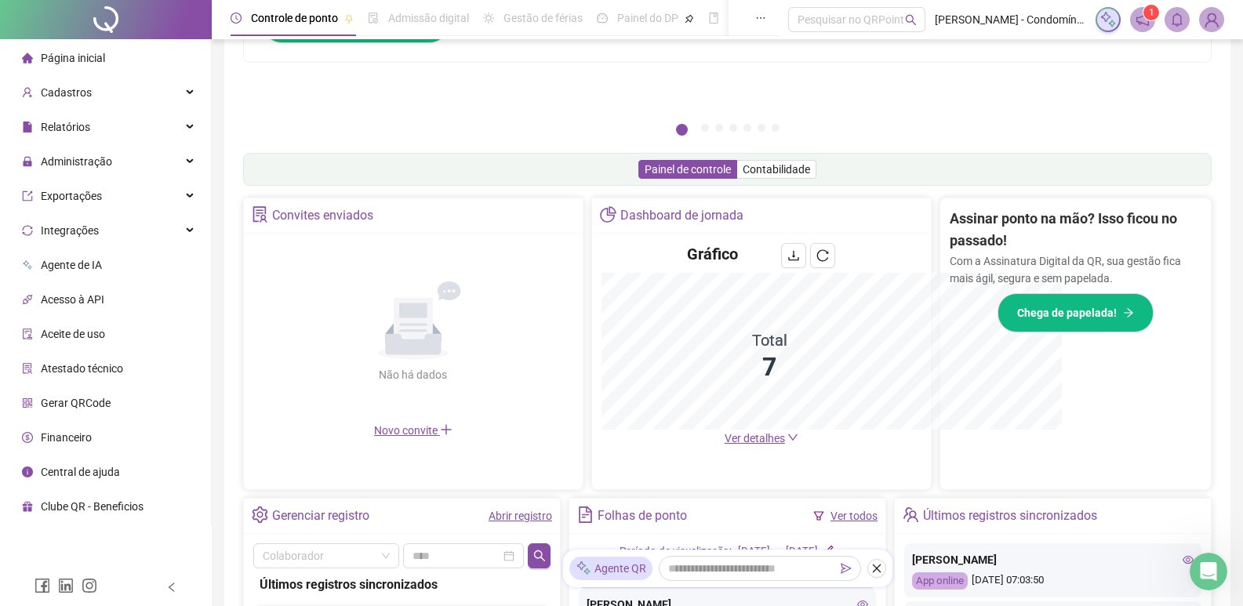
scroll to position [388, 0]
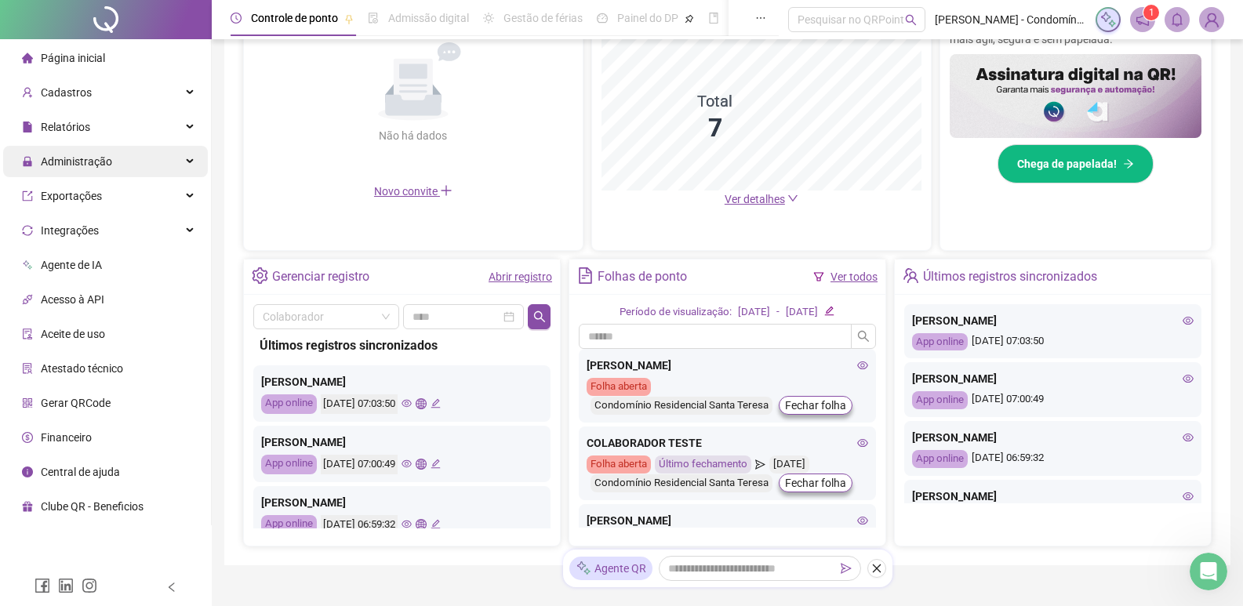
click at [83, 164] on span "Administração" at bounding box center [76, 161] width 71 height 13
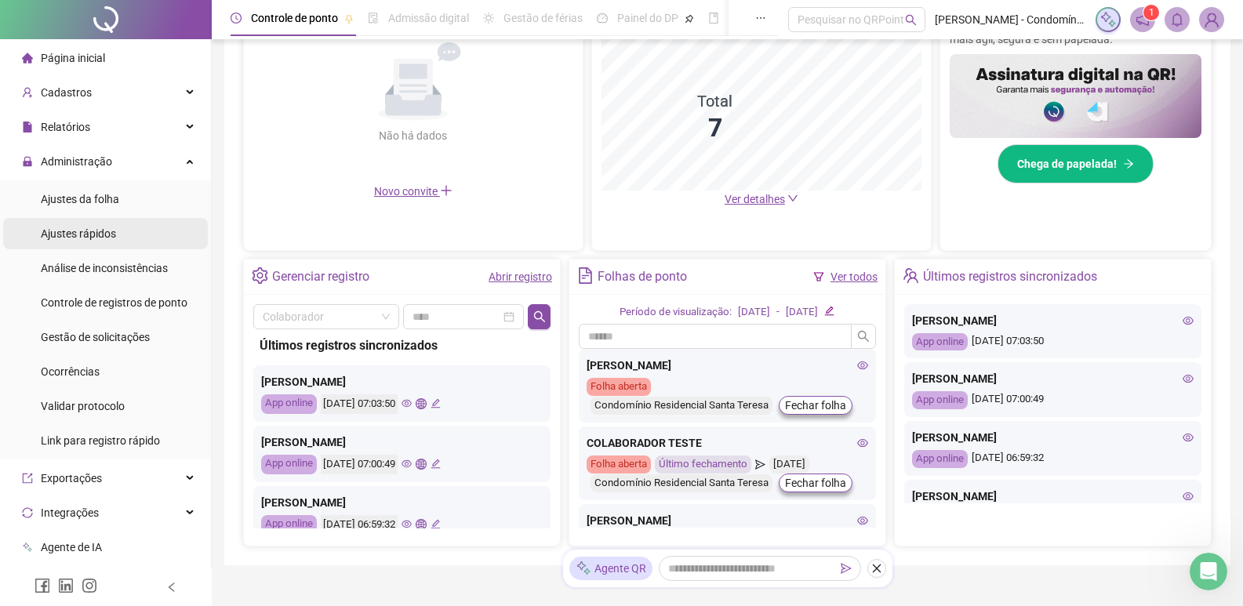
click at [84, 238] on span "Ajustes rápidos" at bounding box center [78, 233] width 75 height 13
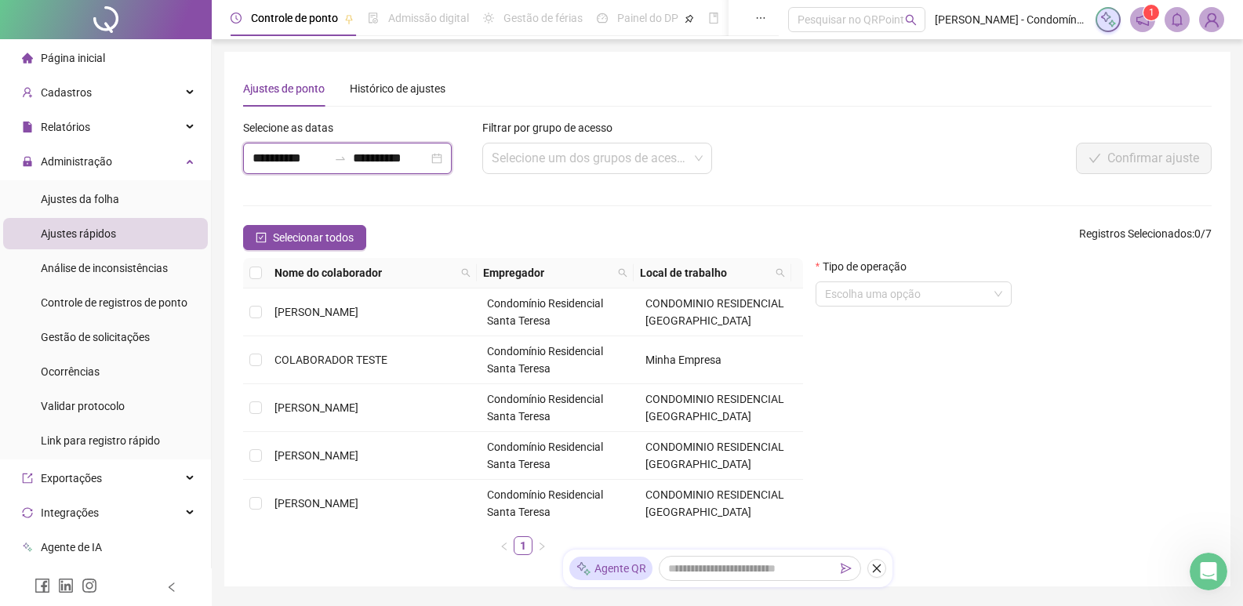
click at [428, 156] on input "**********" at bounding box center [390, 158] width 75 height 19
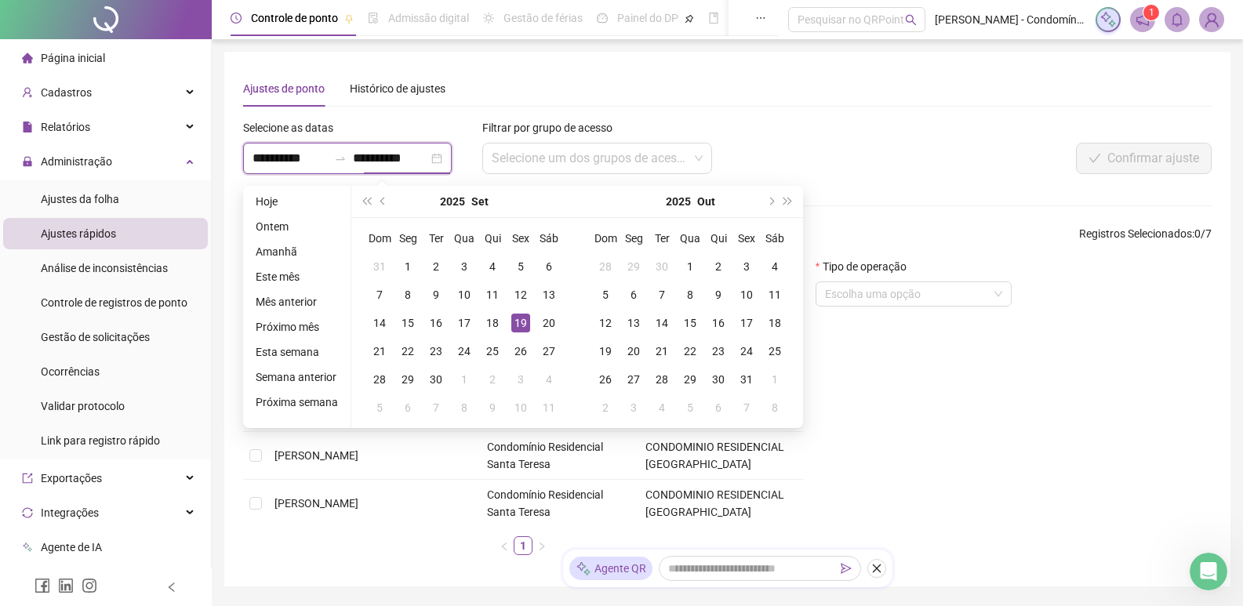
click at [452, 162] on div "**********" at bounding box center [347, 158] width 209 height 31
click at [379, 204] on button "prev-year" at bounding box center [383, 201] width 17 height 31
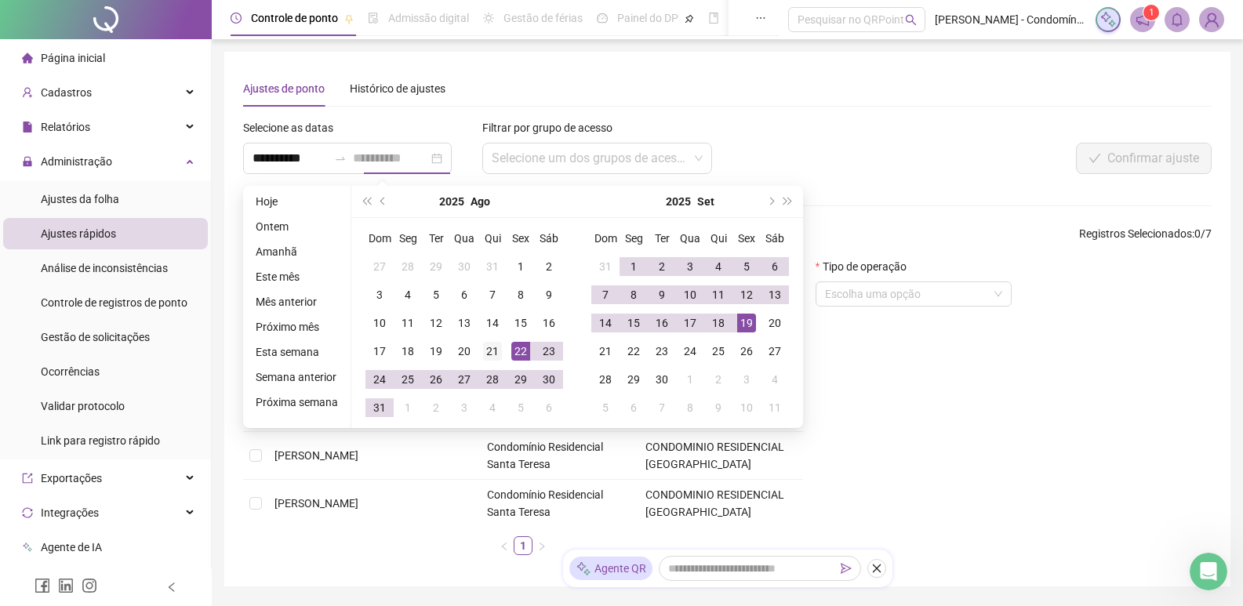
type input "**********"
click at [491, 353] on div "21" at bounding box center [492, 351] width 19 height 19
click at [738, 322] on div "19" at bounding box center [746, 323] width 19 height 19
type input "**********"
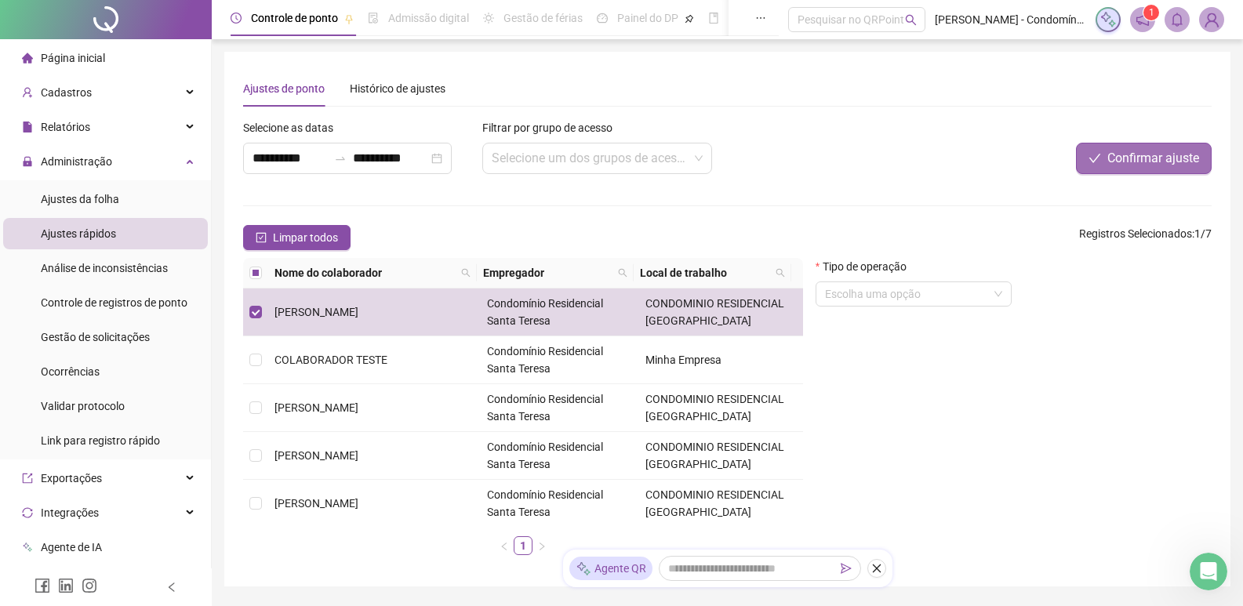
click at [1138, 169] on button "Confirmar ajuste" at bounding box center [1144, 158] width 136 height 31
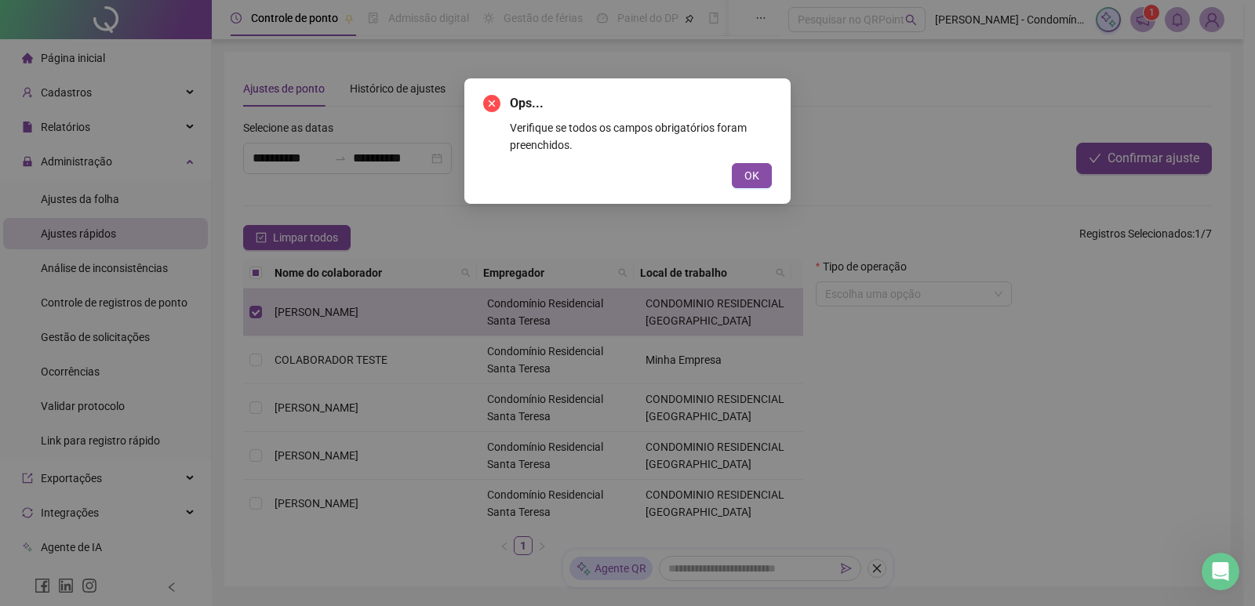
click at [750, 174] on span "OK" at bounding box center [751, 175] width 15 height 17
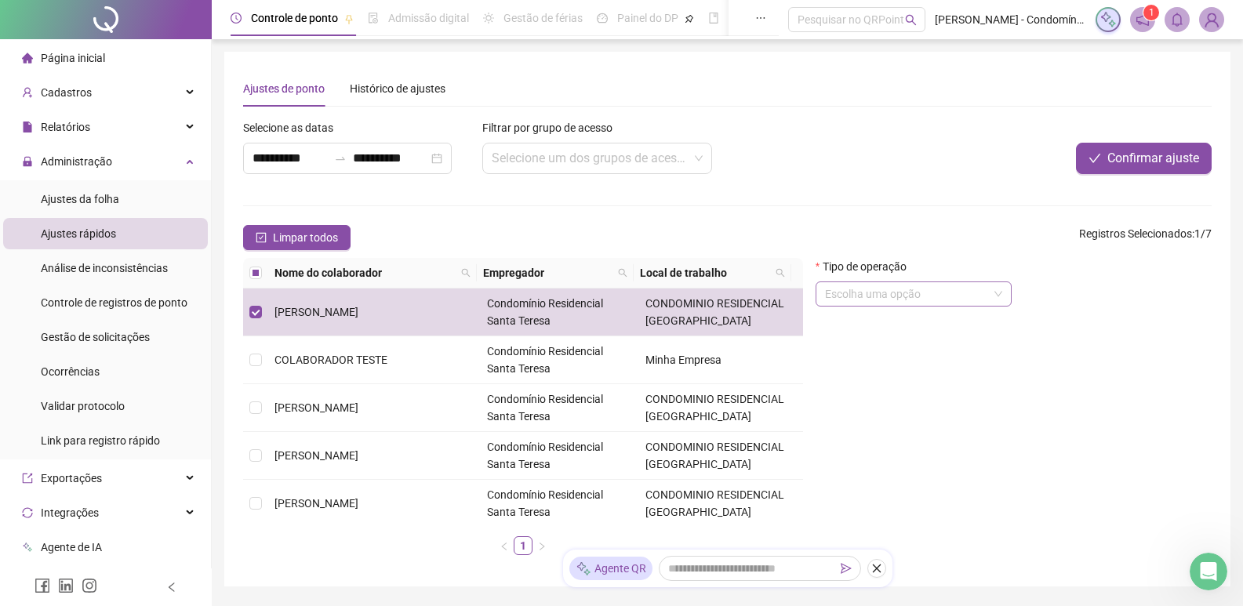
click at [1005, 297] on div "Escolha uma opção" at bounding box center [913, 293] width 196 height 25
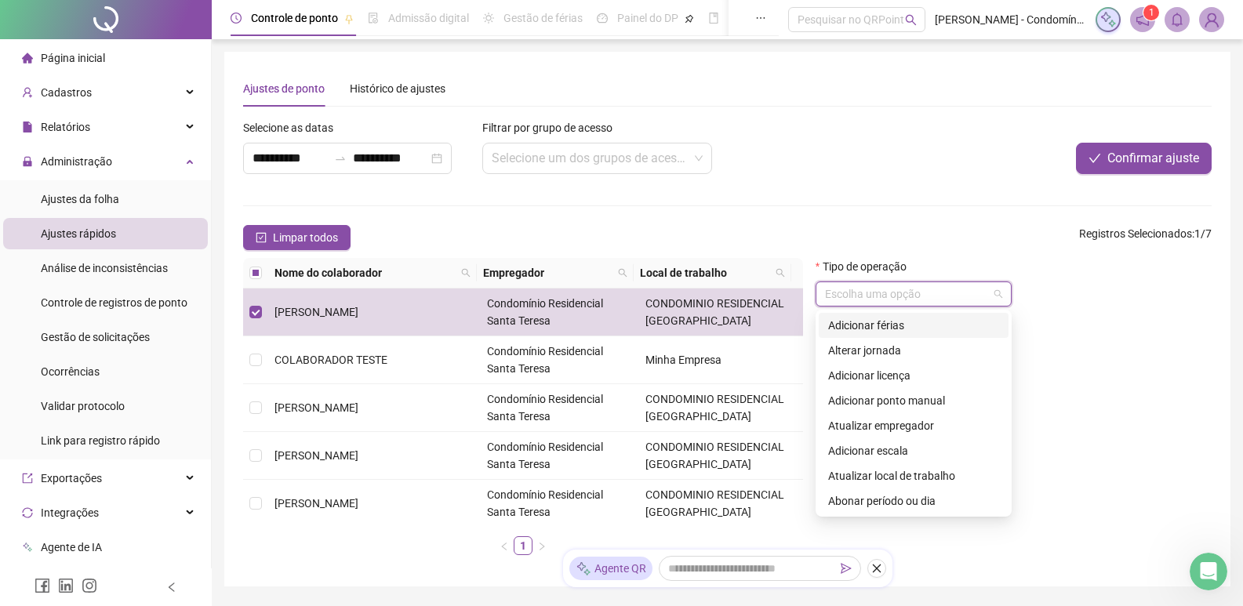
click at [717, 183] on div "**********" at bounding box center [525, 152] width 574 height 67
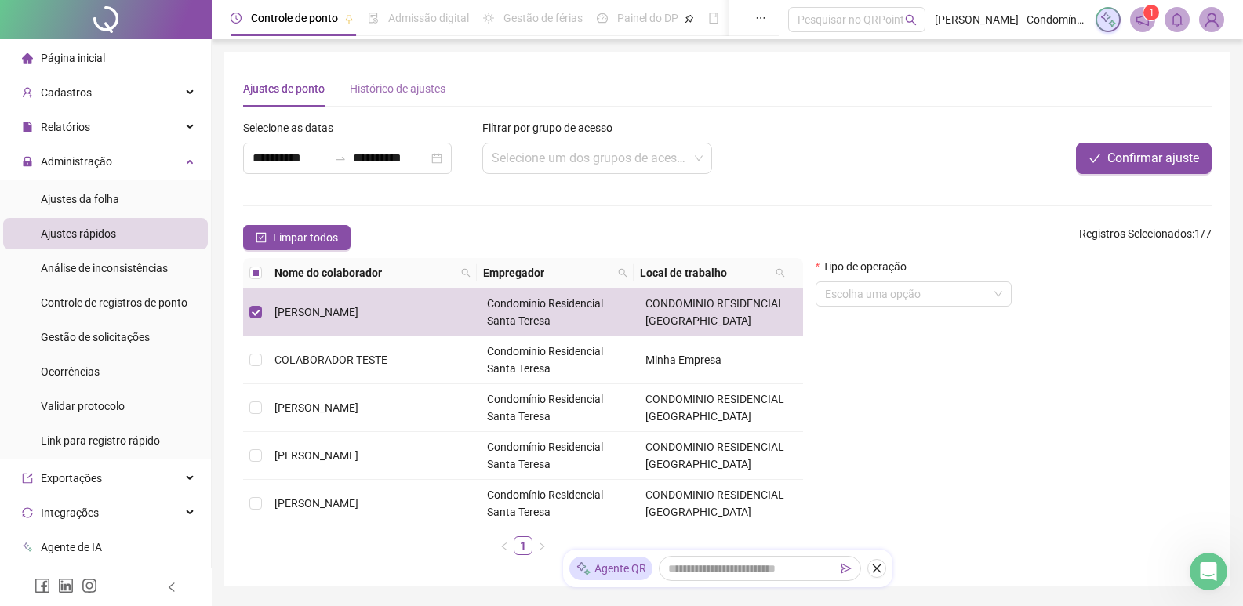
click at [401, 98] on div "Histórico de ajustes" at bounding box center [398, 89] width 96 height 36
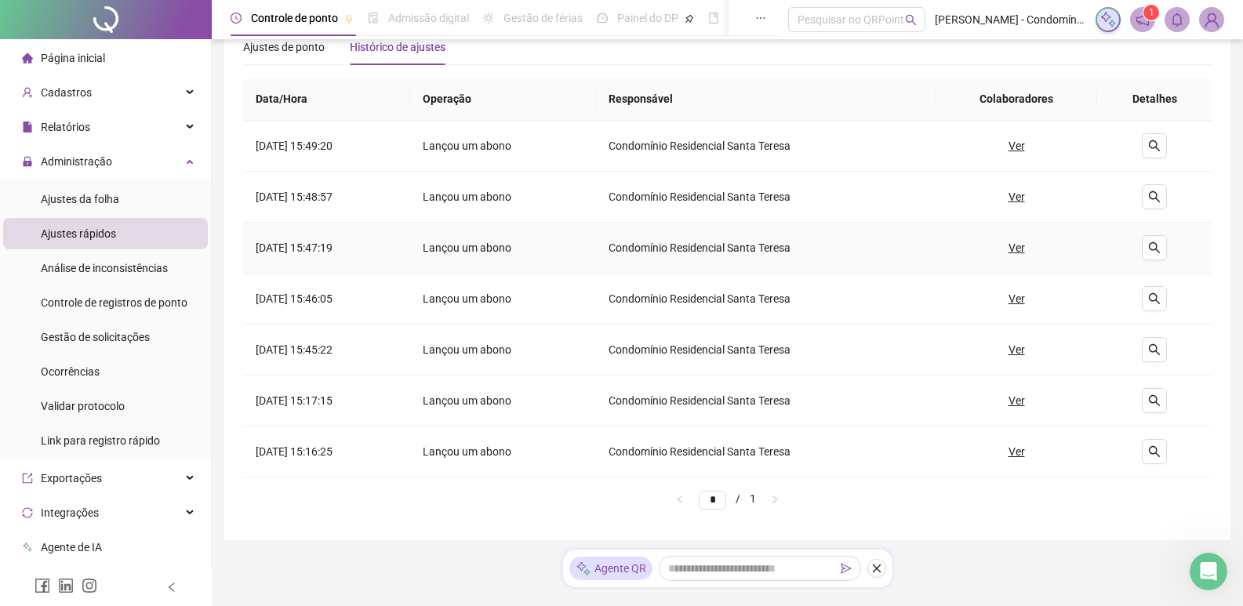
scroll to position [81, 0]
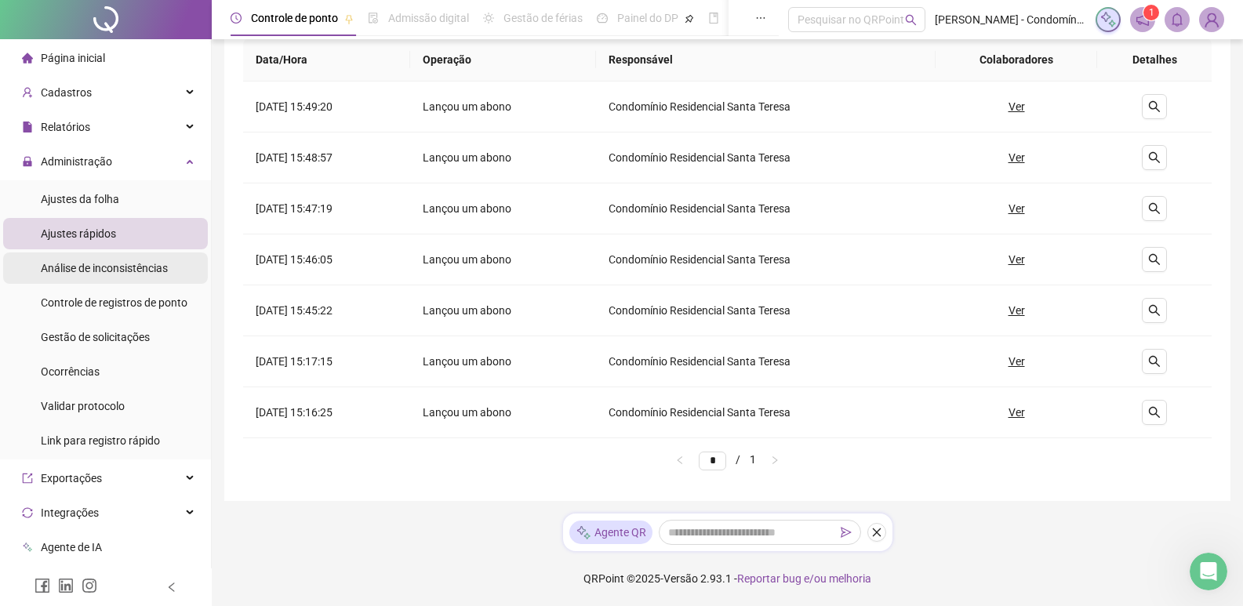
click at [96, 270] on span "Análise de inconsistências" at bounding box center [104, 268] width 127 height 13
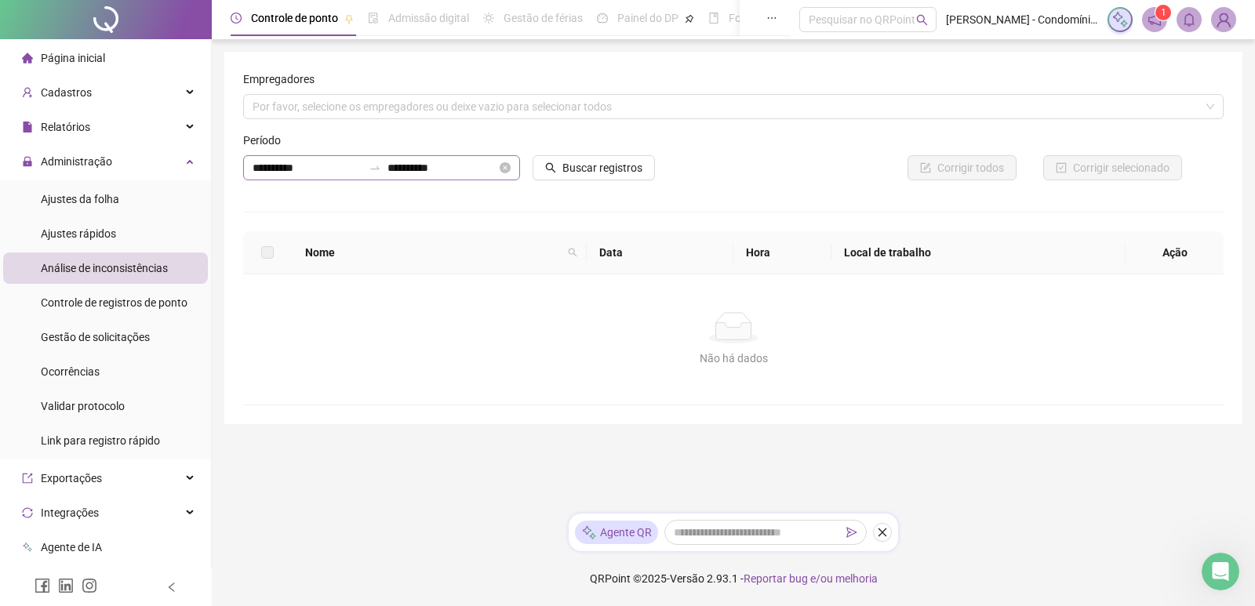
click at [381, 165] on div at bounding box center [374, 168] width 25 height 13
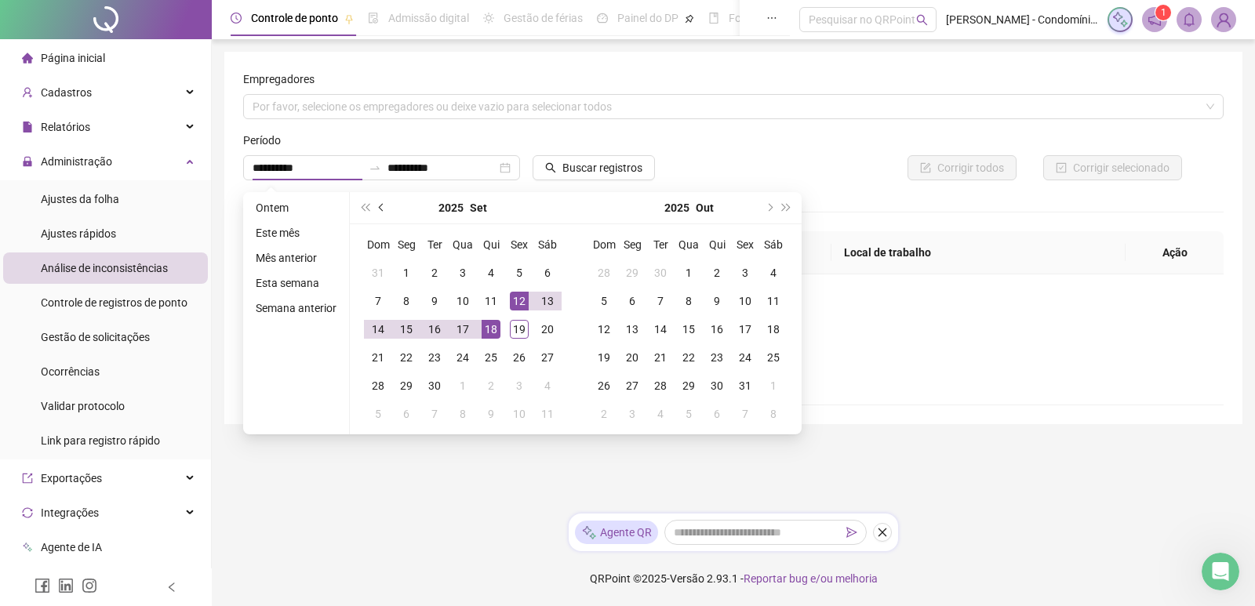
click at [375, 208] on button "prev-year" at bounding box center [381, 207] width 17 height 31
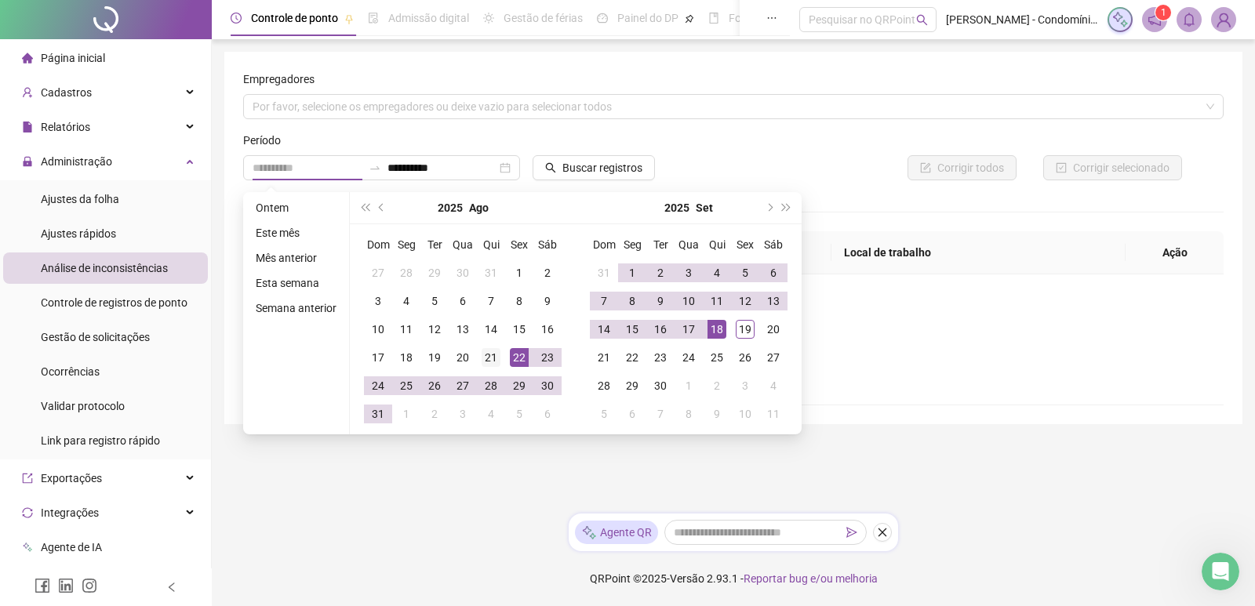
type input "**********"
click at [487, 353] on div "21" at bounding box center [490, 357] width 19 height 19
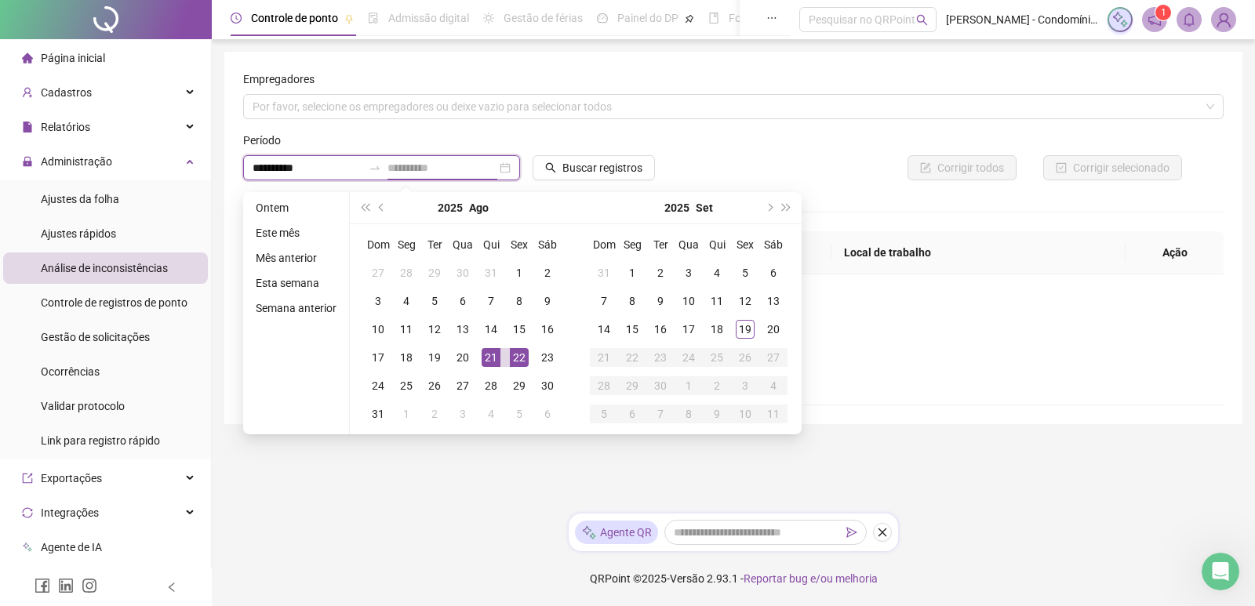
type input "**********"
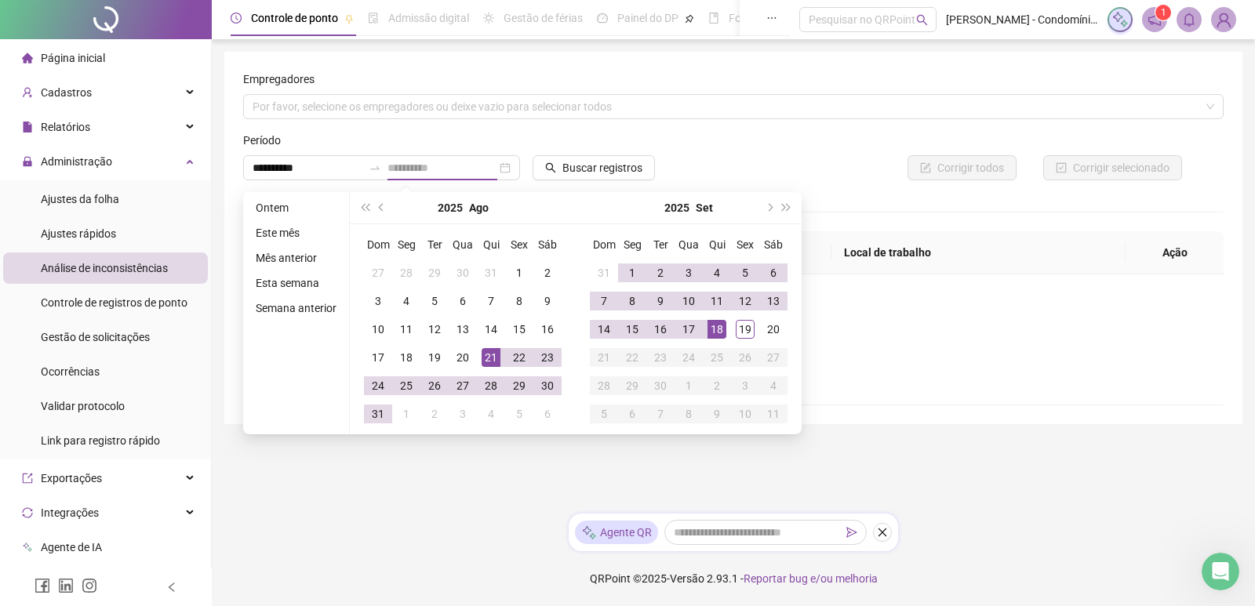
click at [719, 324] on div "18" at bounding box center [716, 329] width 19 height 19
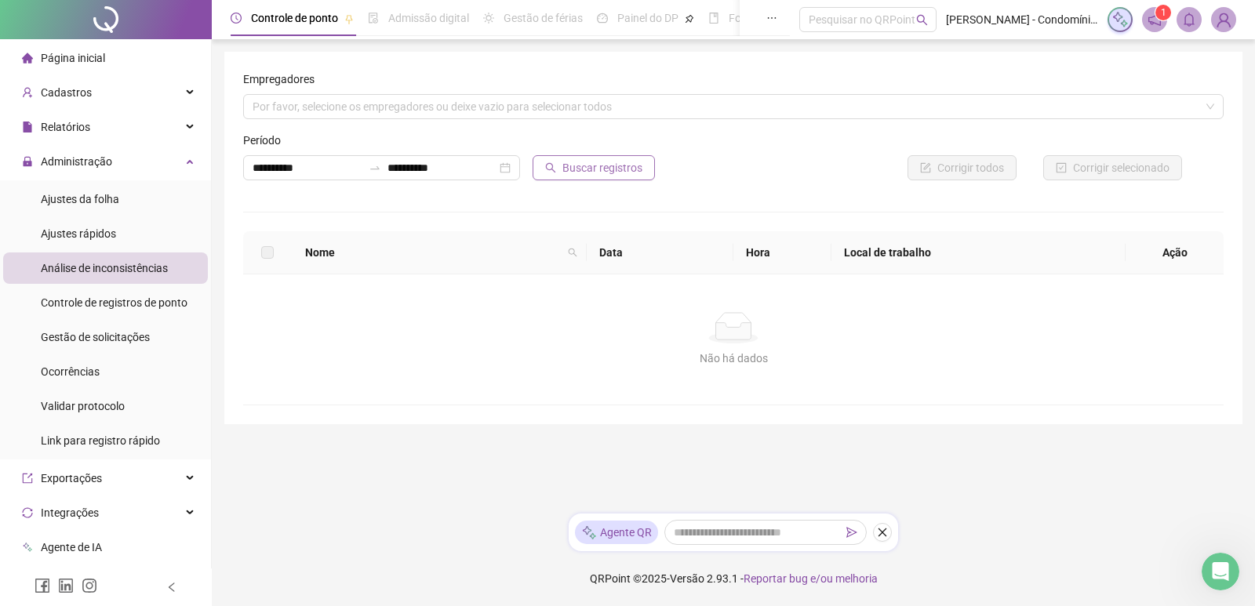
click at [611, 172] on span "Buscar registros" at bounding box center [602, 167] width 80 height 17
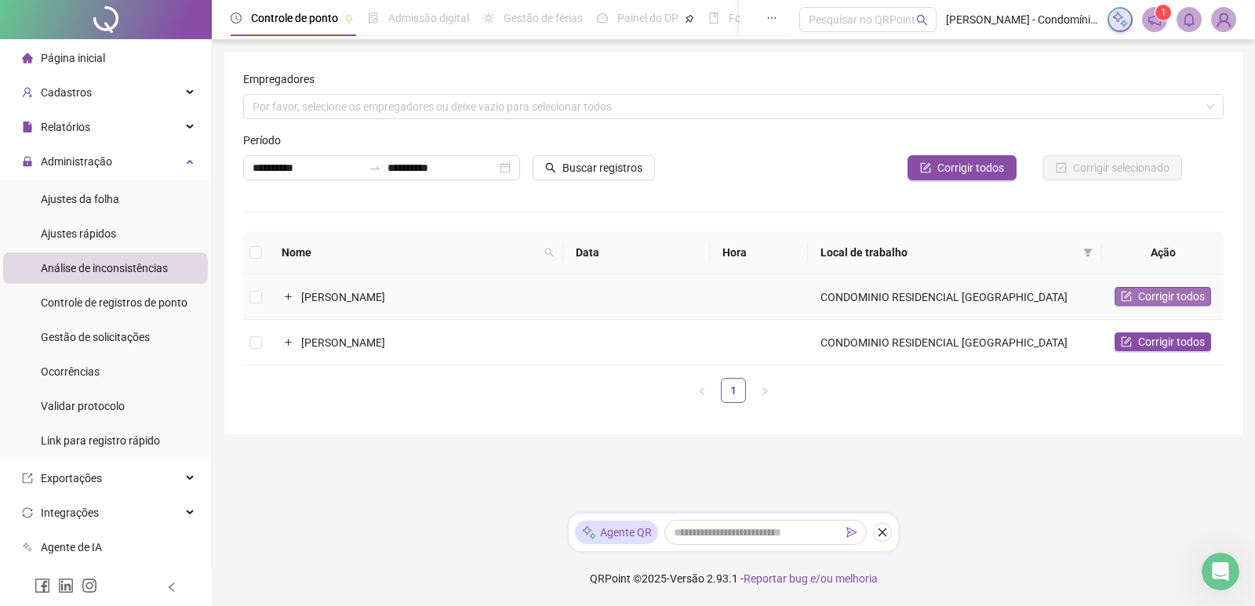
click at [1133, 293] on button "Corrigir todos" at bounding box center [1162, 296] width 96 height 19
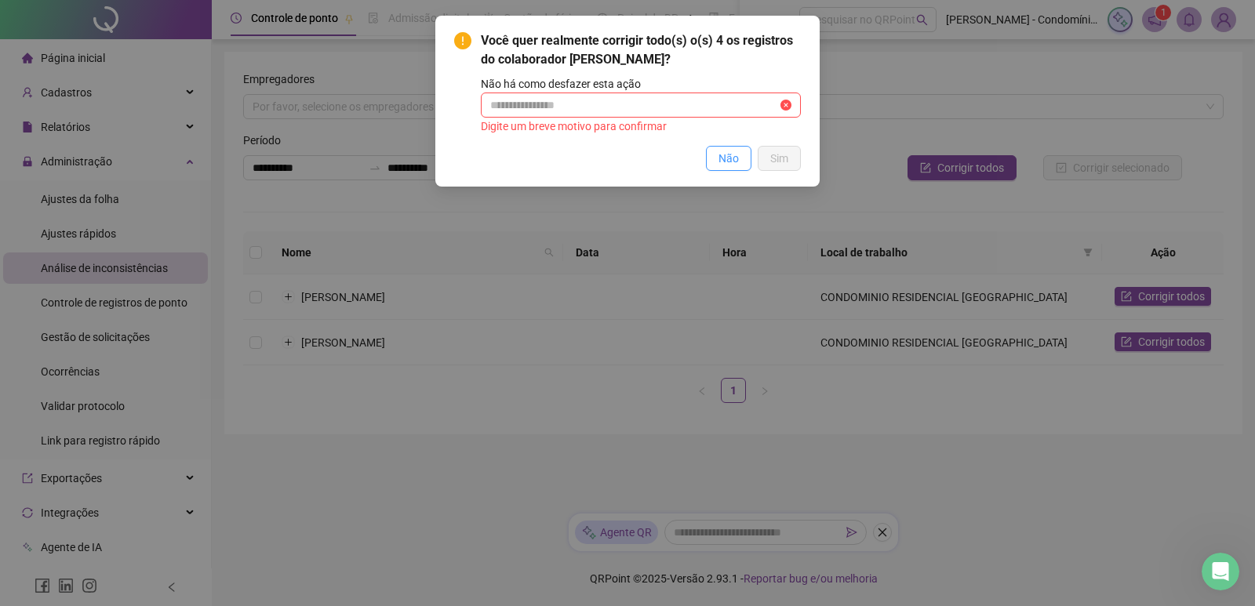
click at [719, 162] on span "Não" at bounding box center [728, 158] width 20 height 17
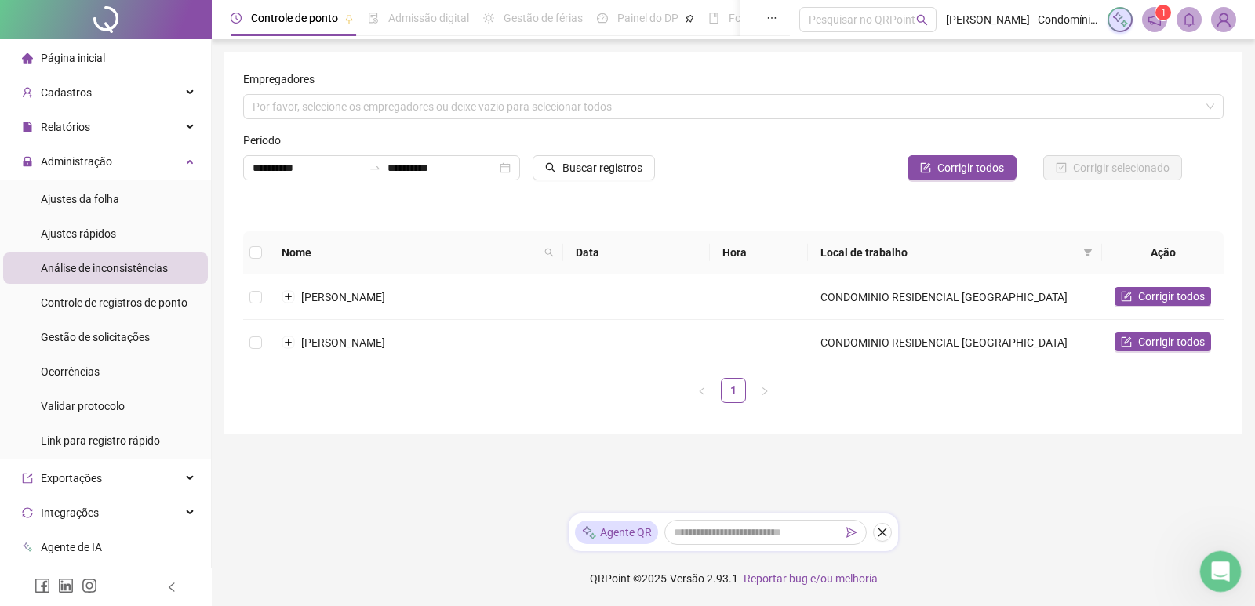
click at [1226, 579] on div "Abertura do Messenger da Intercom" at bounding box center [1218, 569] width 52 height 52
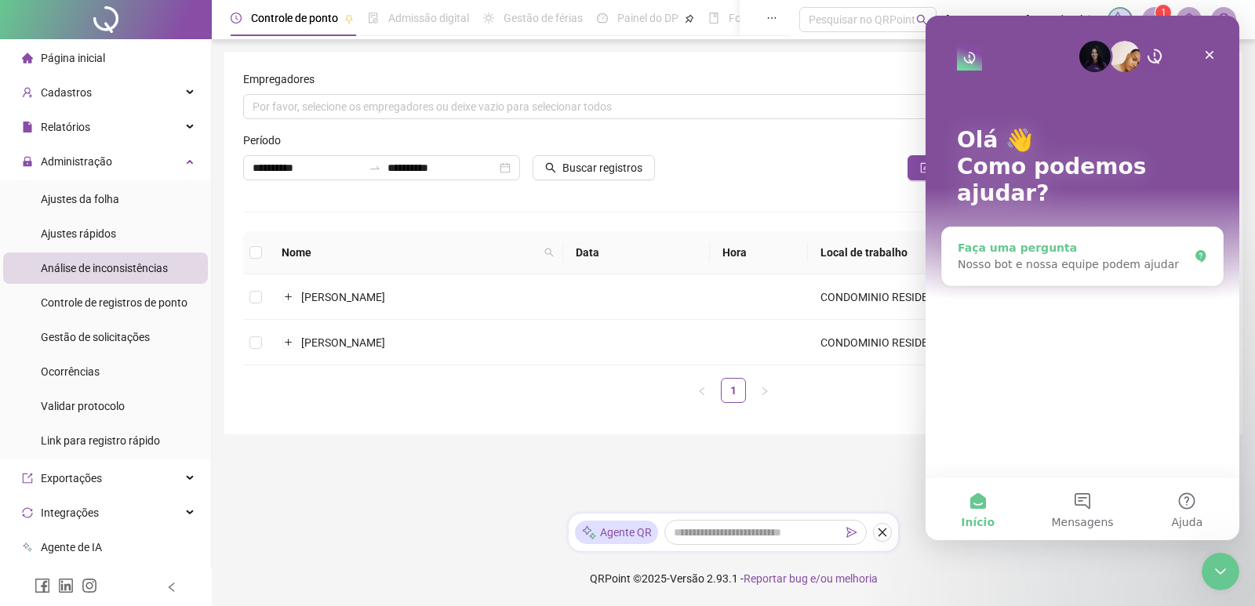
click at [1124, 256] on div "Nosso bot e nossa equipe podem ajudar" at bounding box center [1072, 264] width 231 height 16
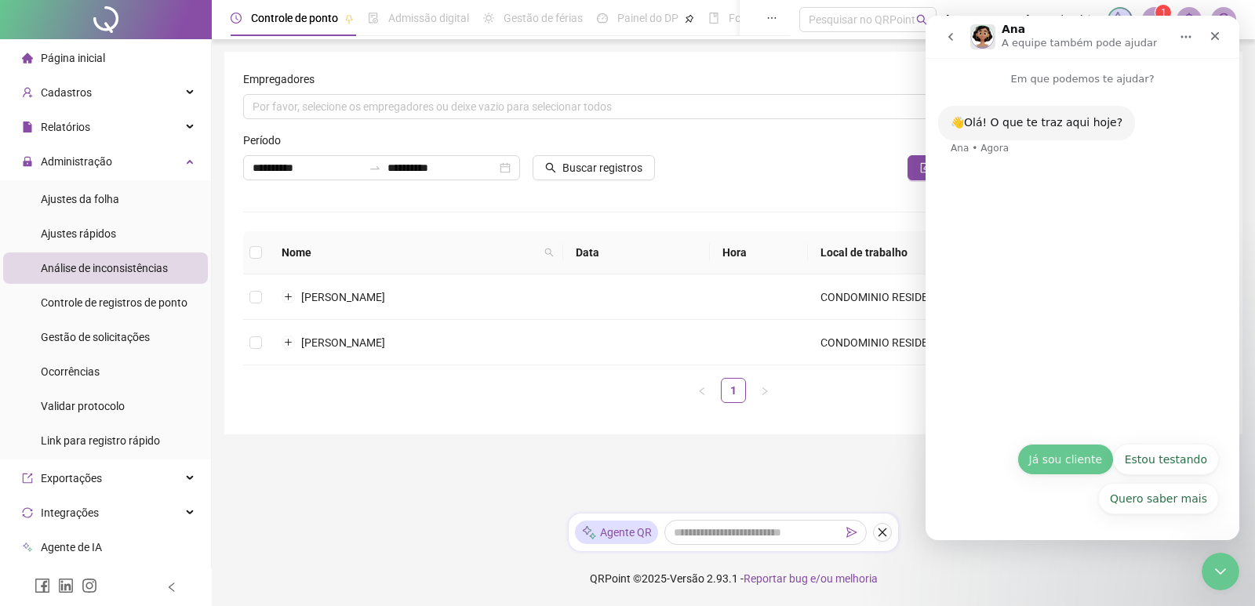
click at [1068, 452] on button "Já sou cliente" at bounding box center [1065, 459] width 96 height 31
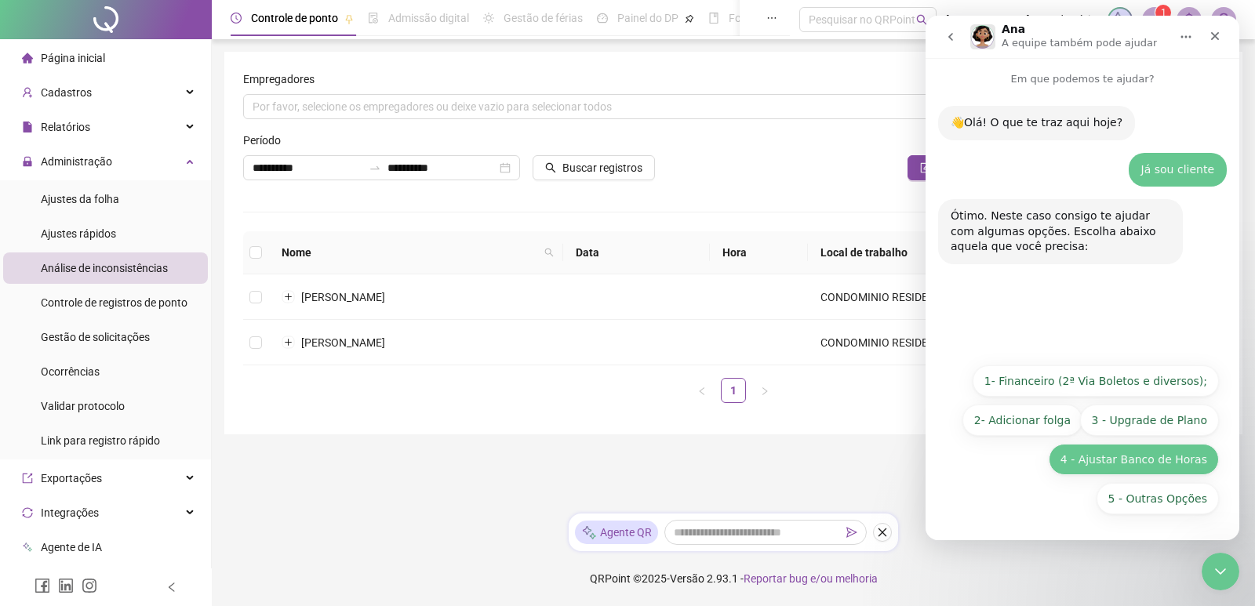
click at [1117, 461] on button "4 - Ajustar Banco de Horas" at bounding box center [1133, 459] width 170 height 31
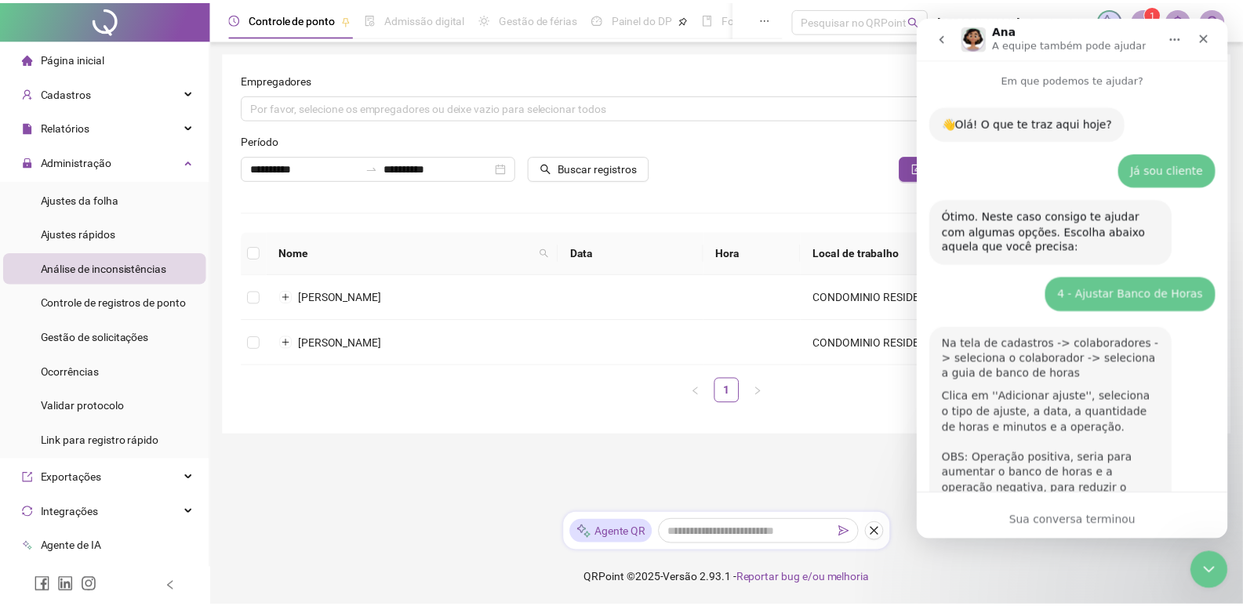
scroll to position [154, 0]
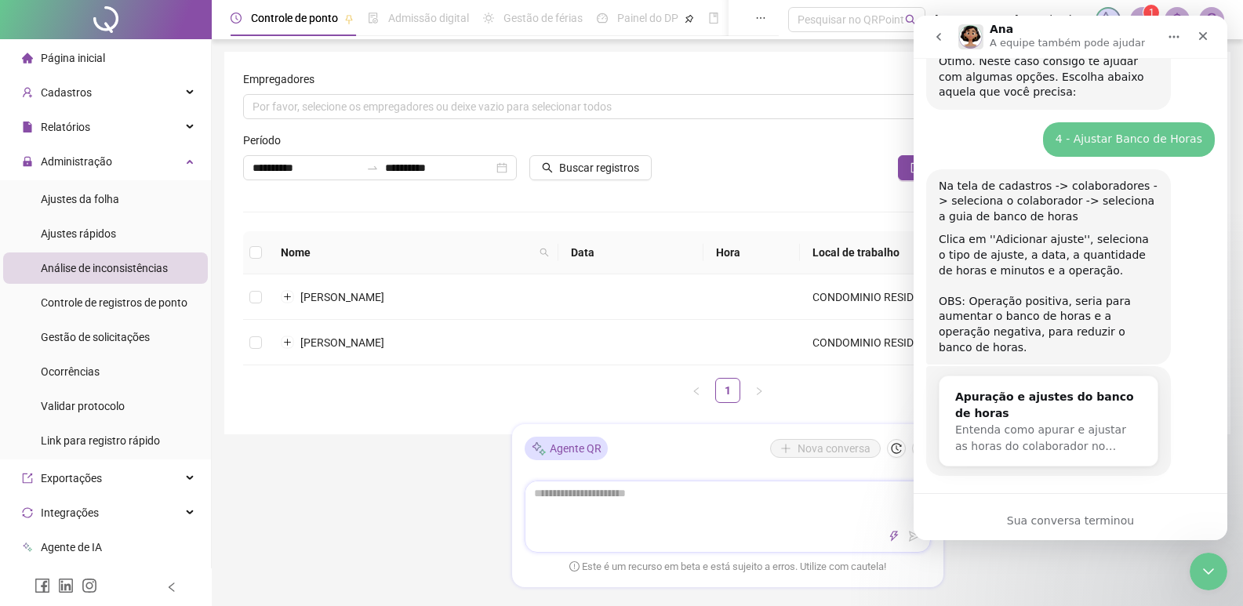
type textarea "*"
type textarea "**"
type textarea "***"
type textarea "****"
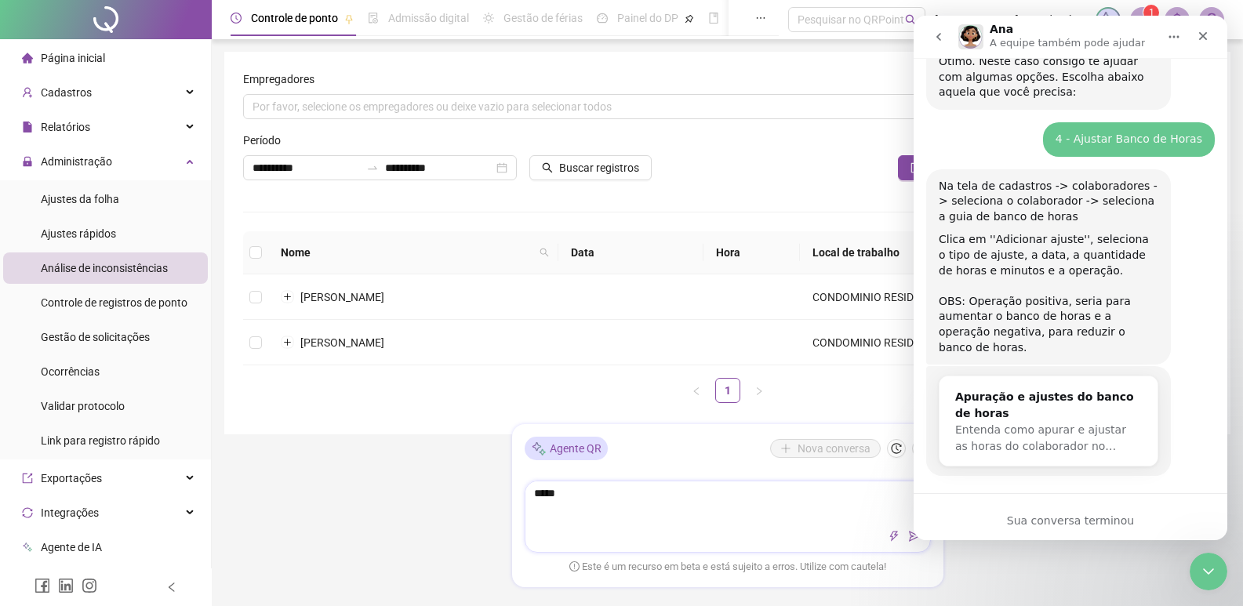
type textarea "******"
type textarea "*******"
type textarea "********"
type textarea "*********"
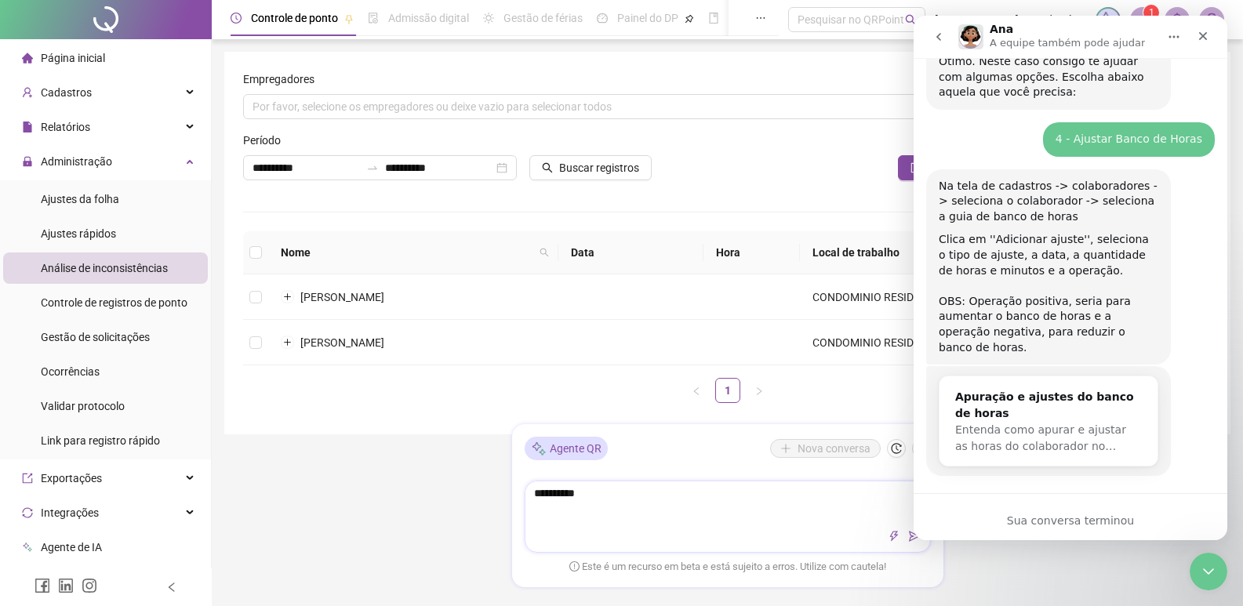
type textarea "**********"
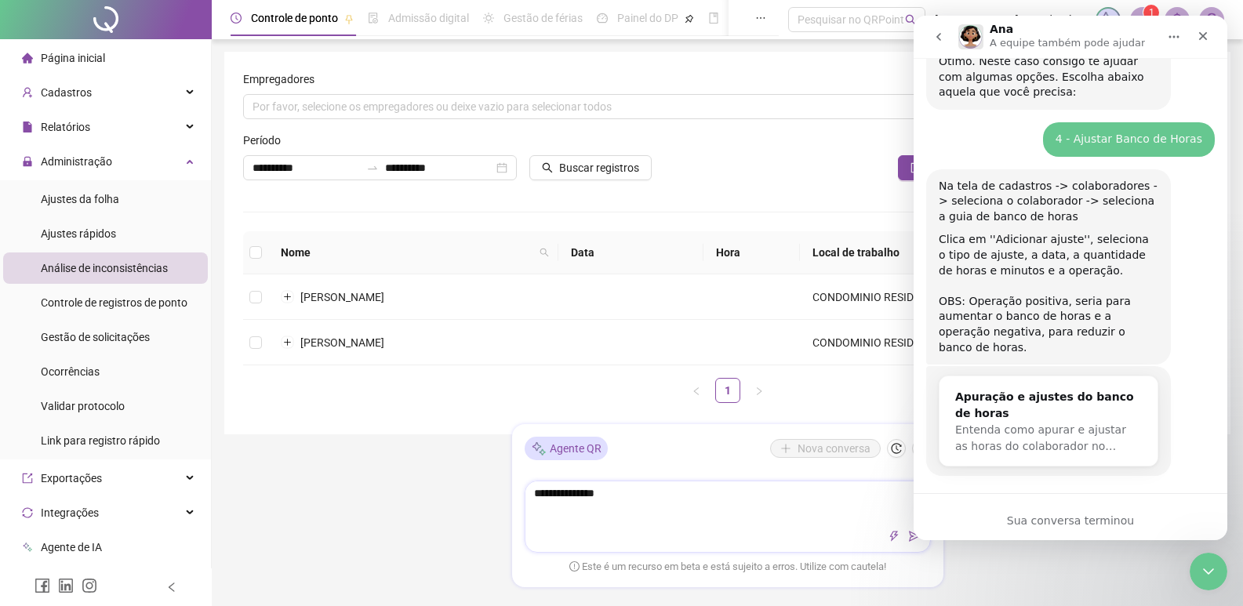
type textarea "**********"
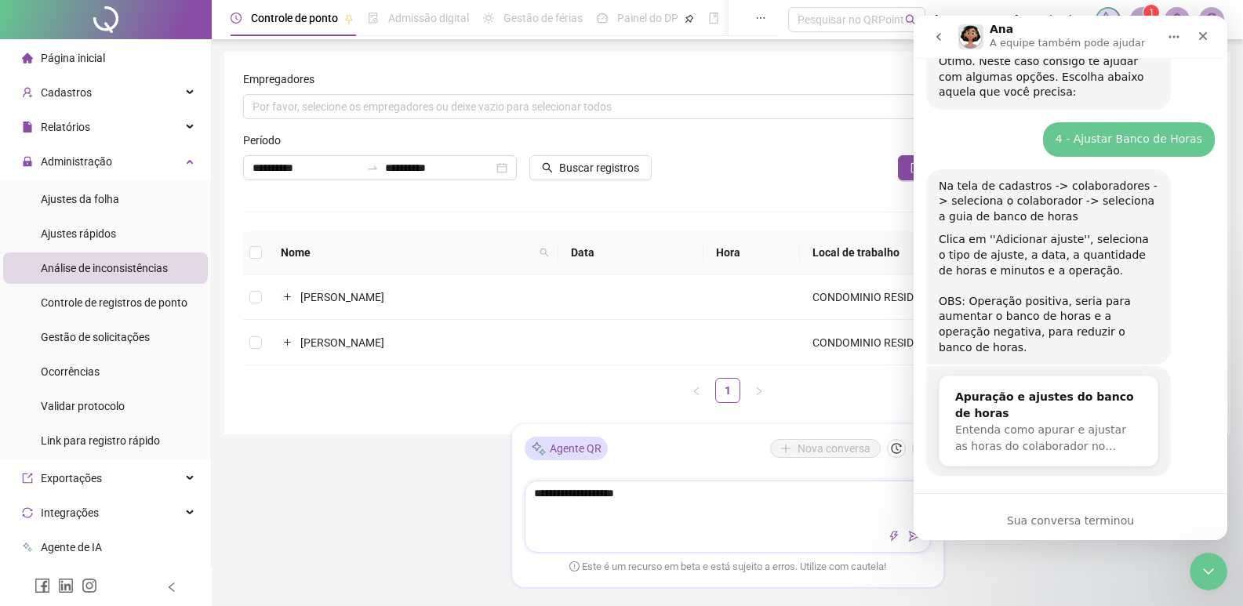
type textarea "**********"
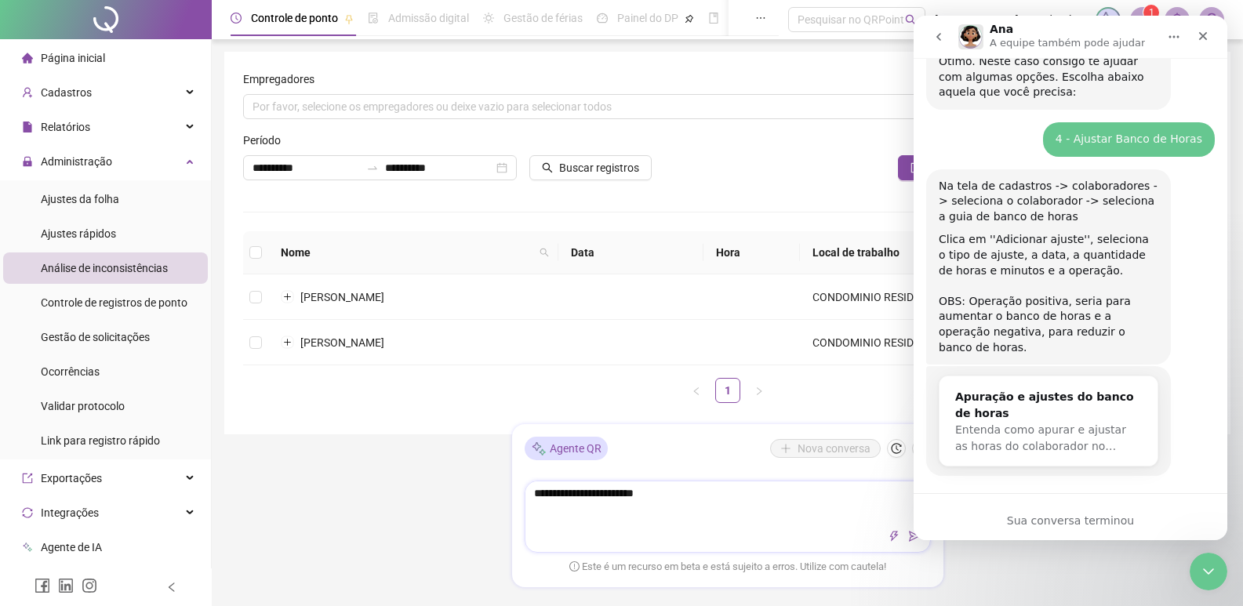
type textarea "**********"
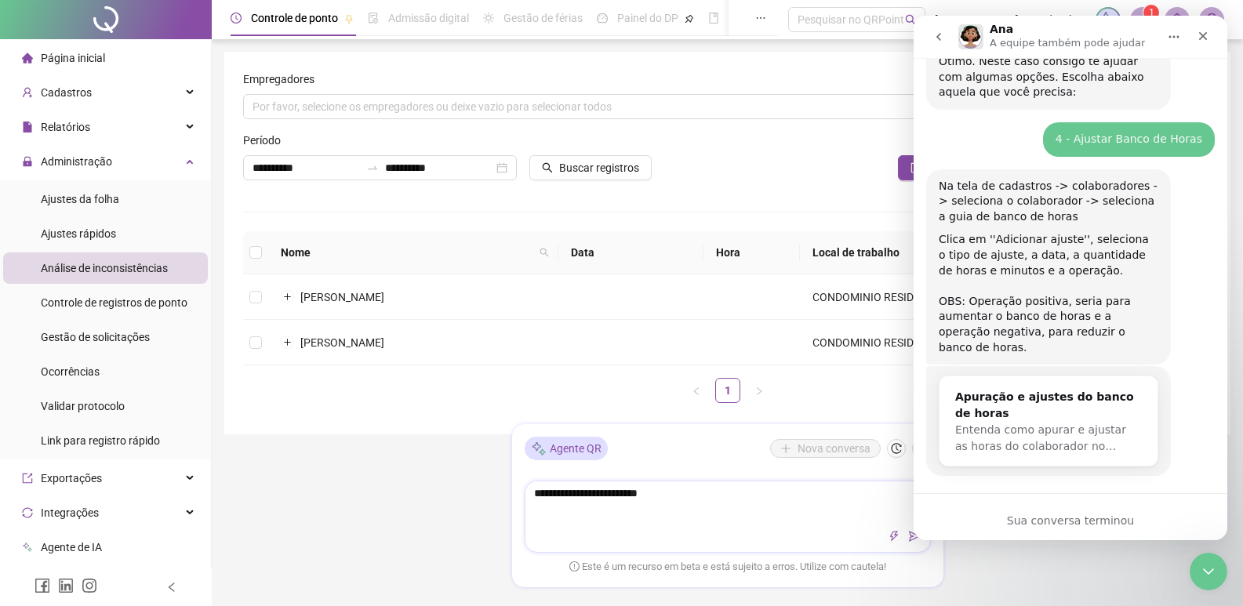
type textarea "**********"
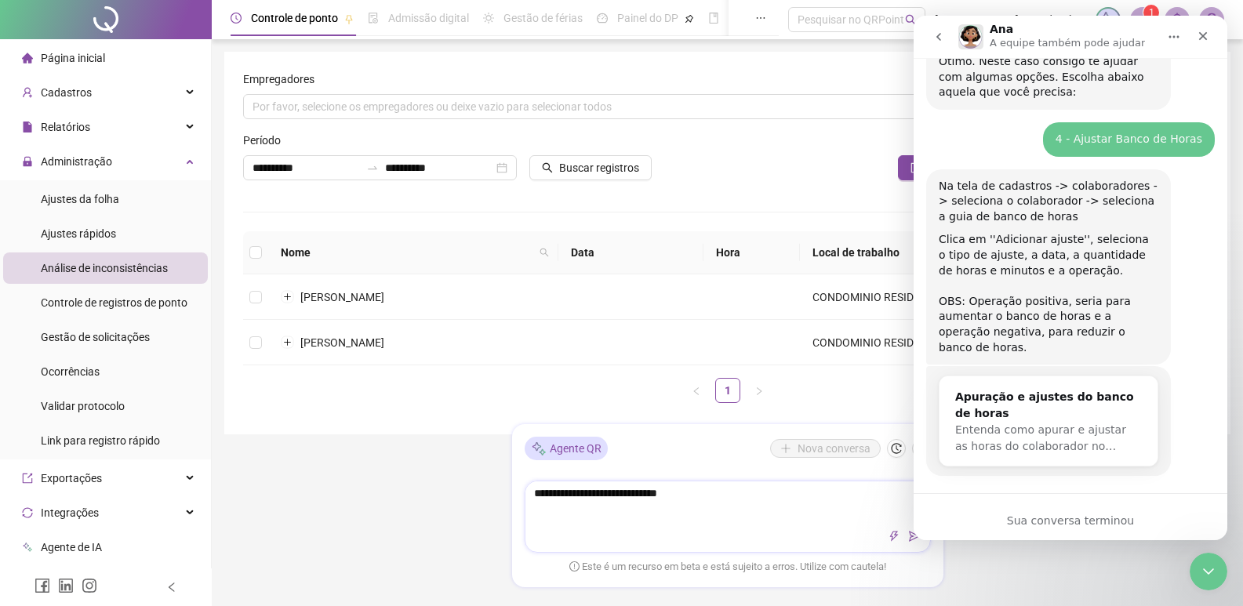
type textarea "**********"
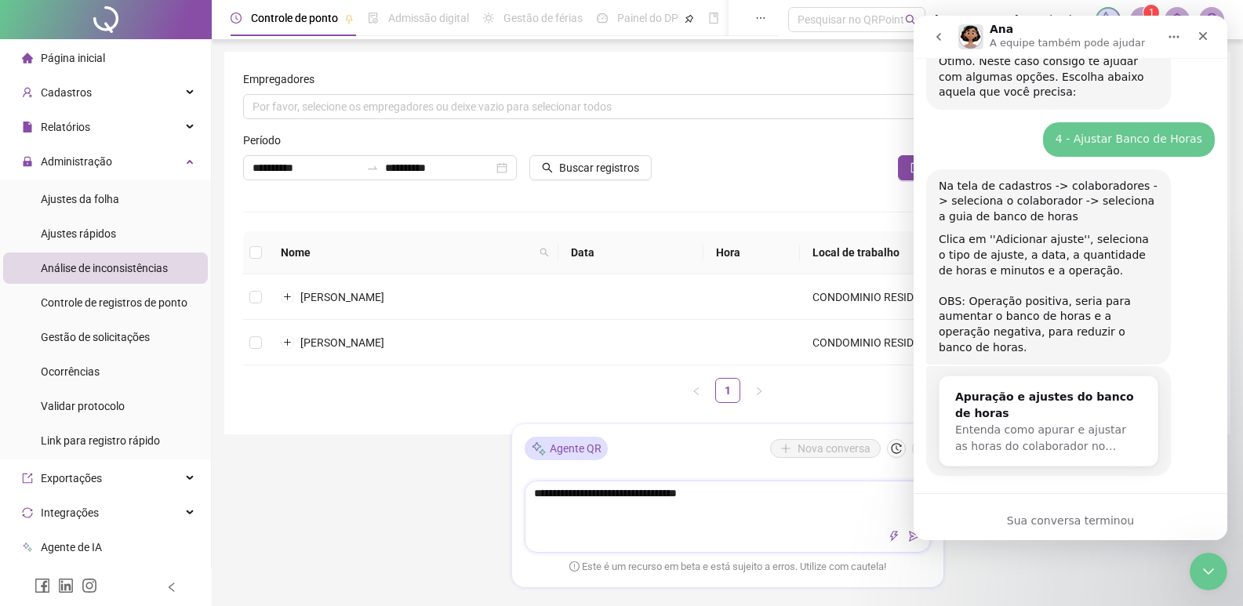
type textarea "**********"
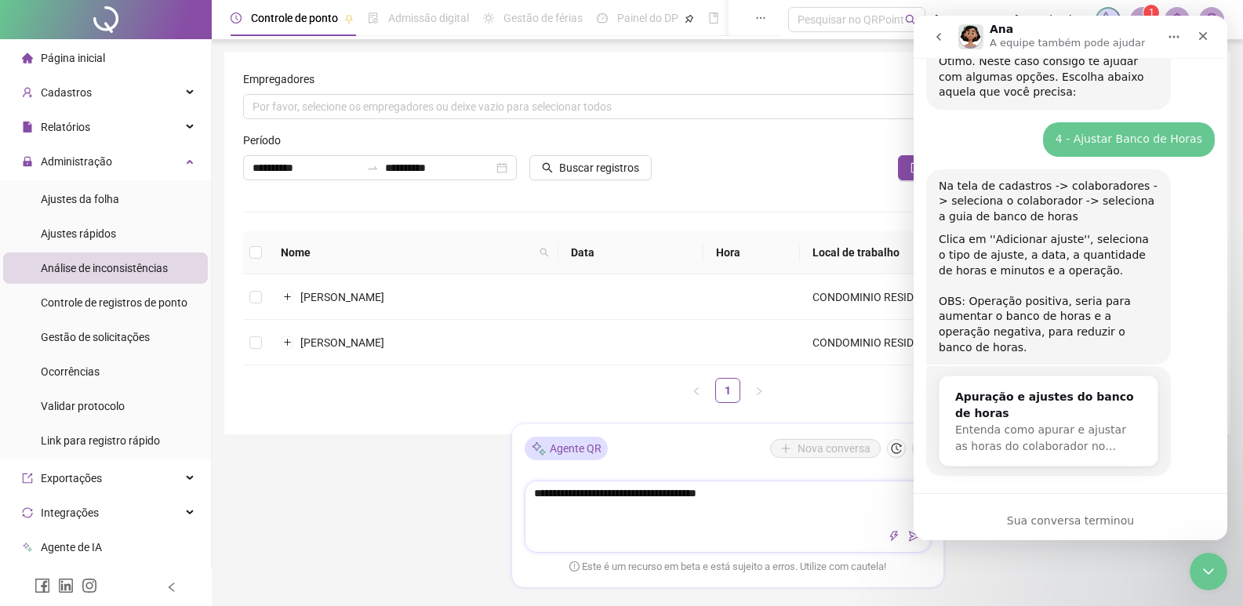
type textarea "**********"
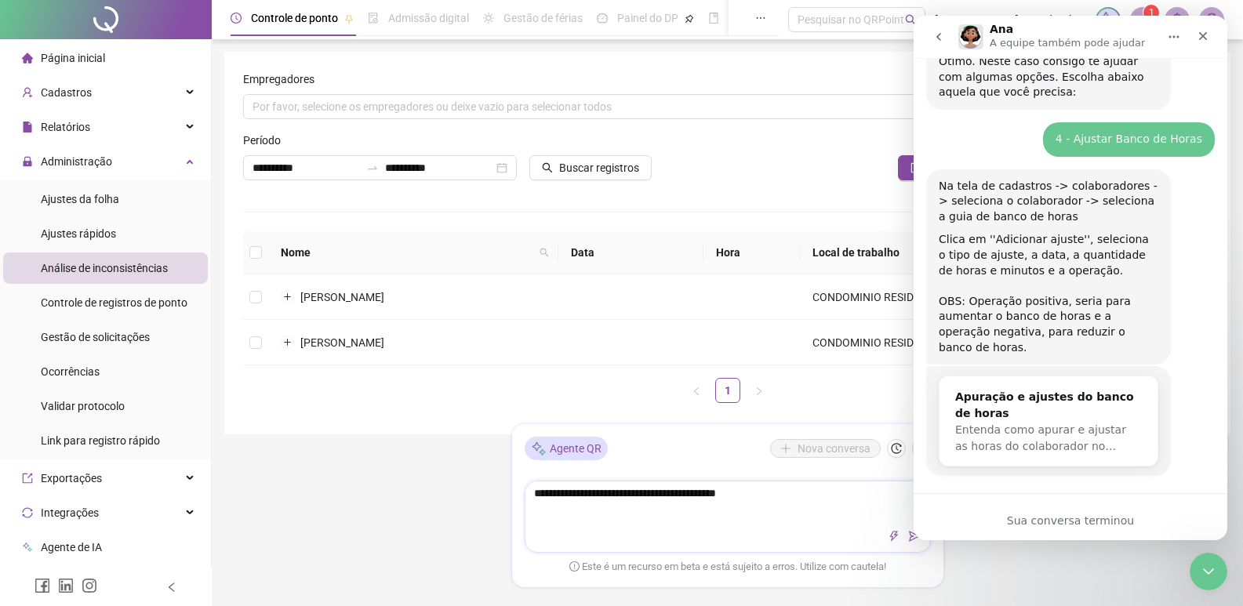
type textarea "**********"
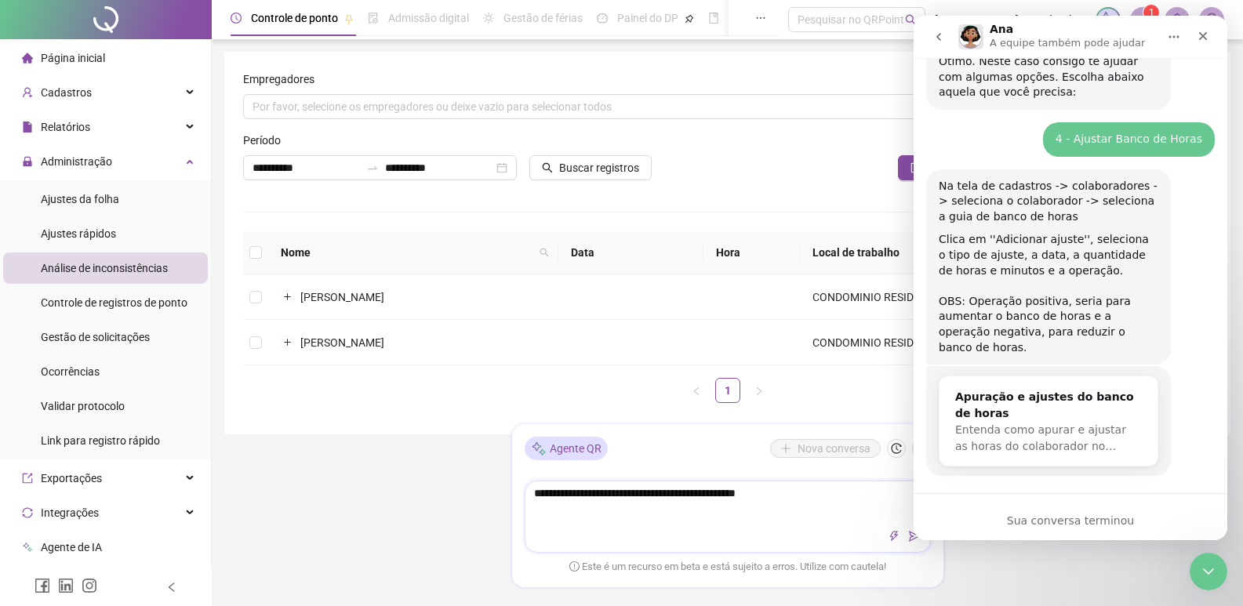
type textarea "**********"
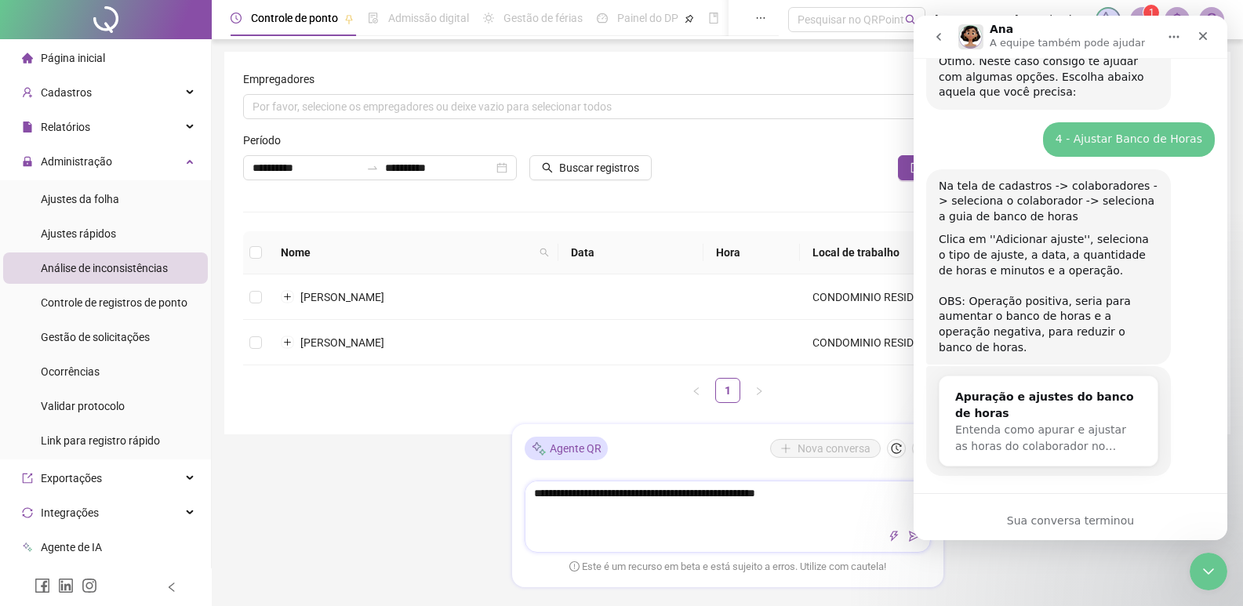
type textarea "**********"
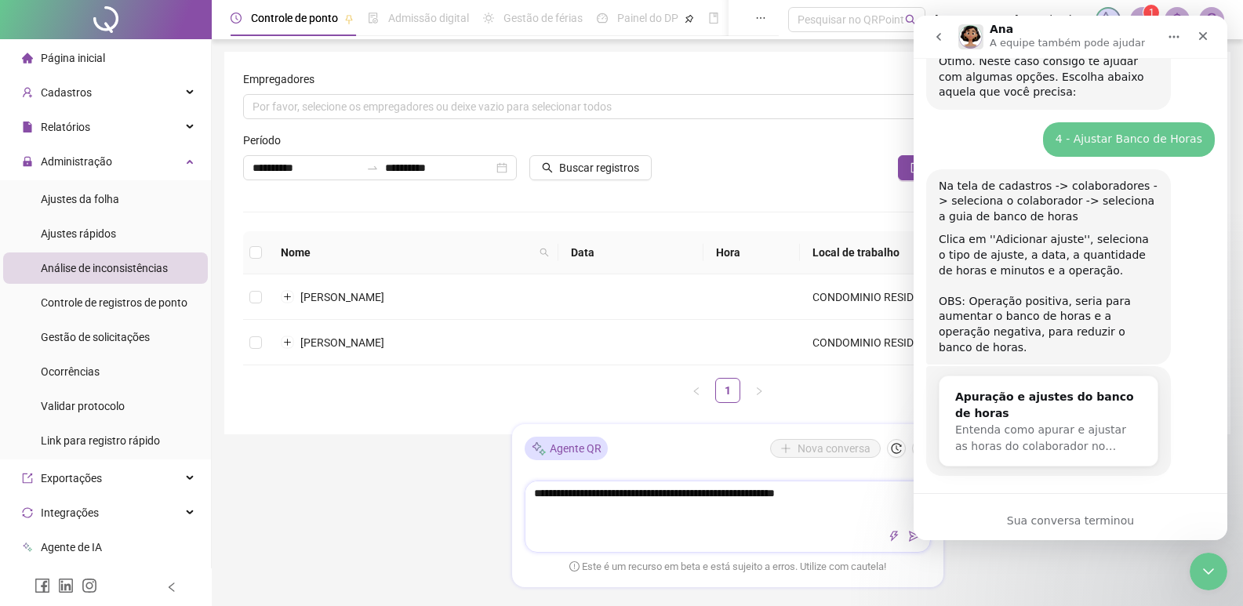
type textarea "**********"
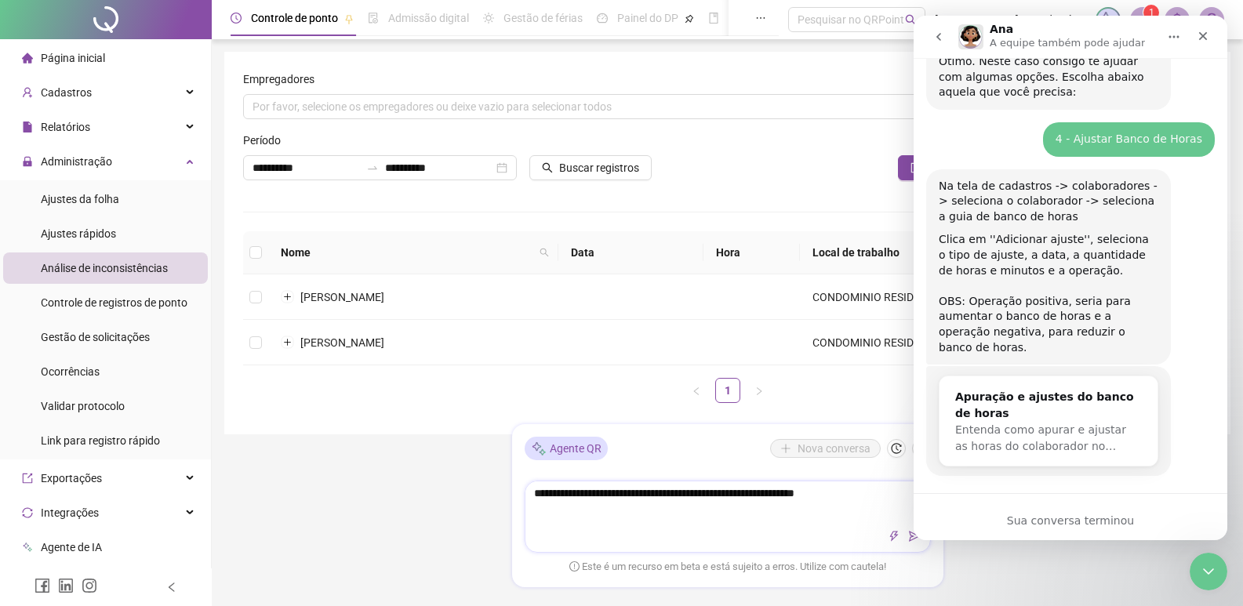
type textarea "**********"
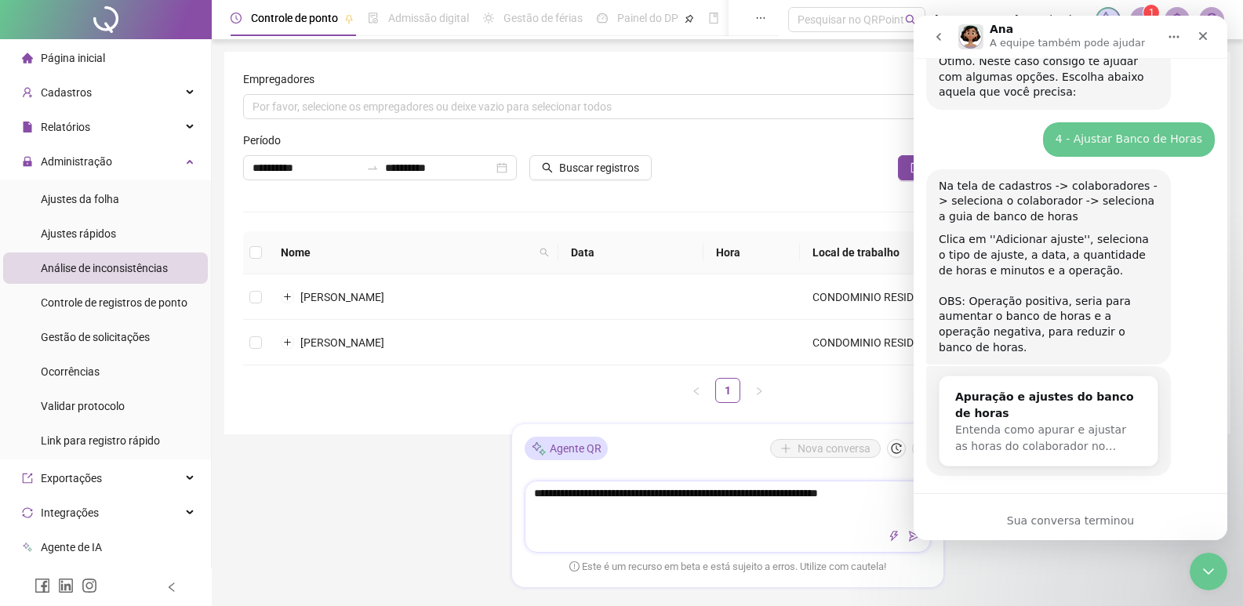
type textarea "**********"
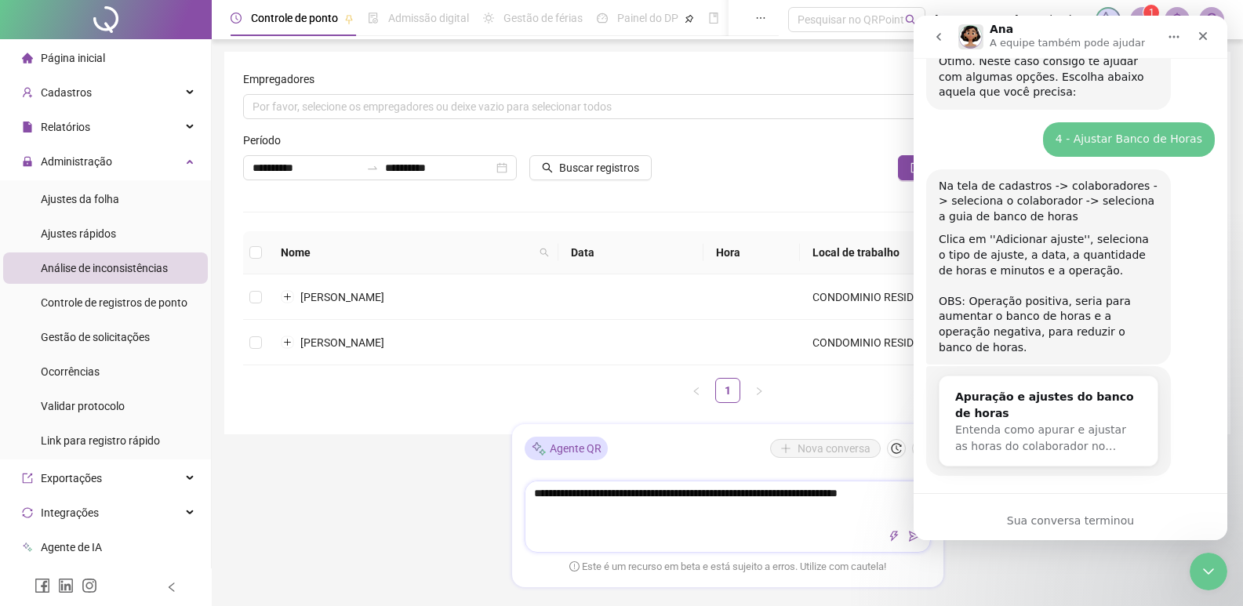
type textarea "**********"
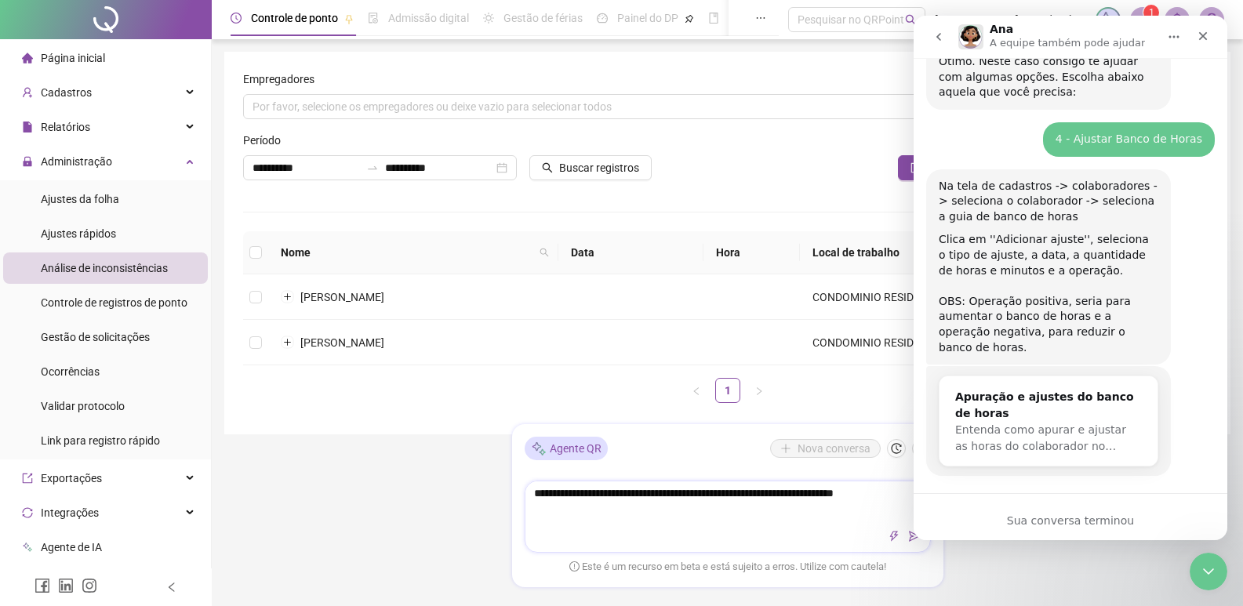
type textarea "**********"
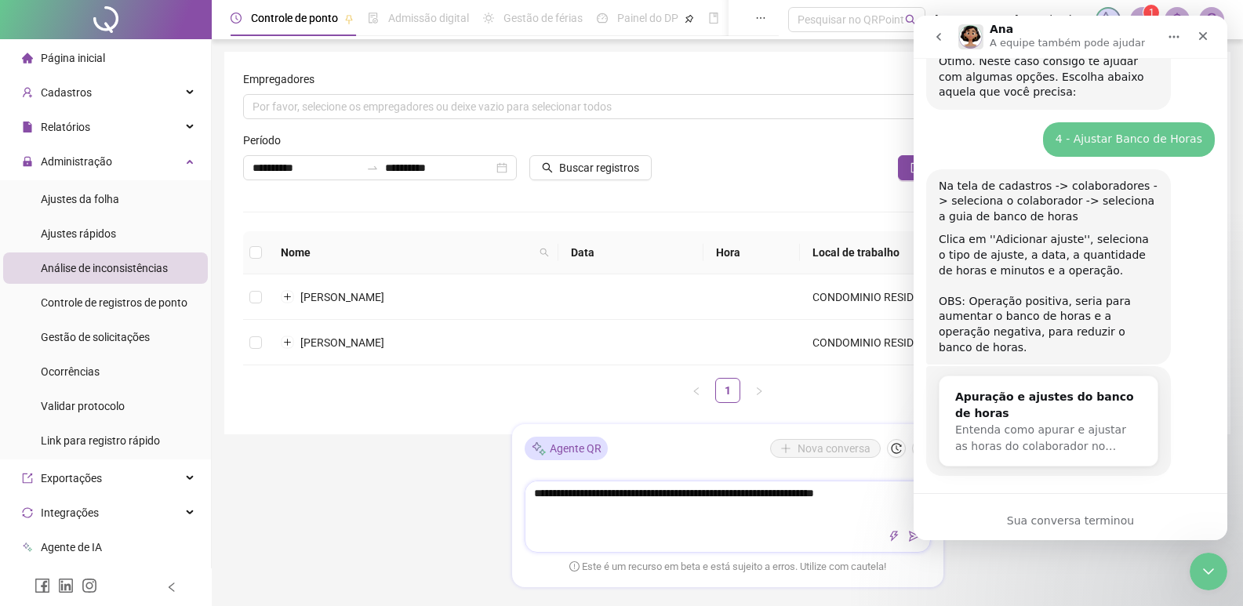
type textarea "**********"
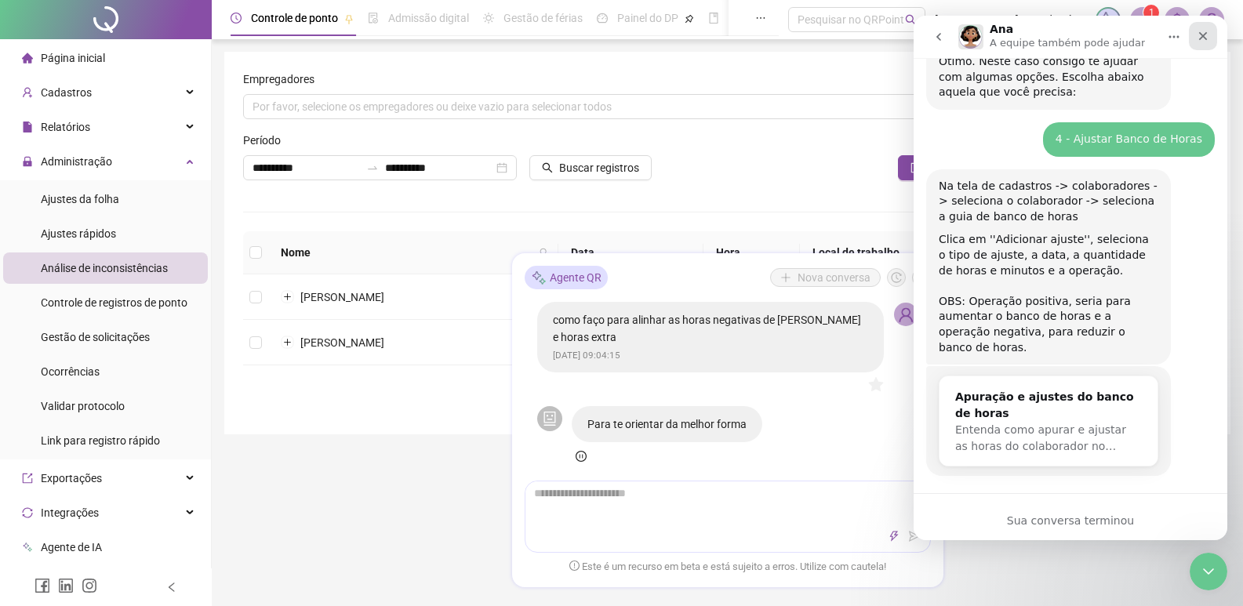
drag, startPoint x: 1207, startPoint y: 41, endPoint x: 2032, endPoint y: 111, distance: 827.8
click at [1207, 41] on icon "Fechar" at bounding box center [1203, 36] width 13 height 13
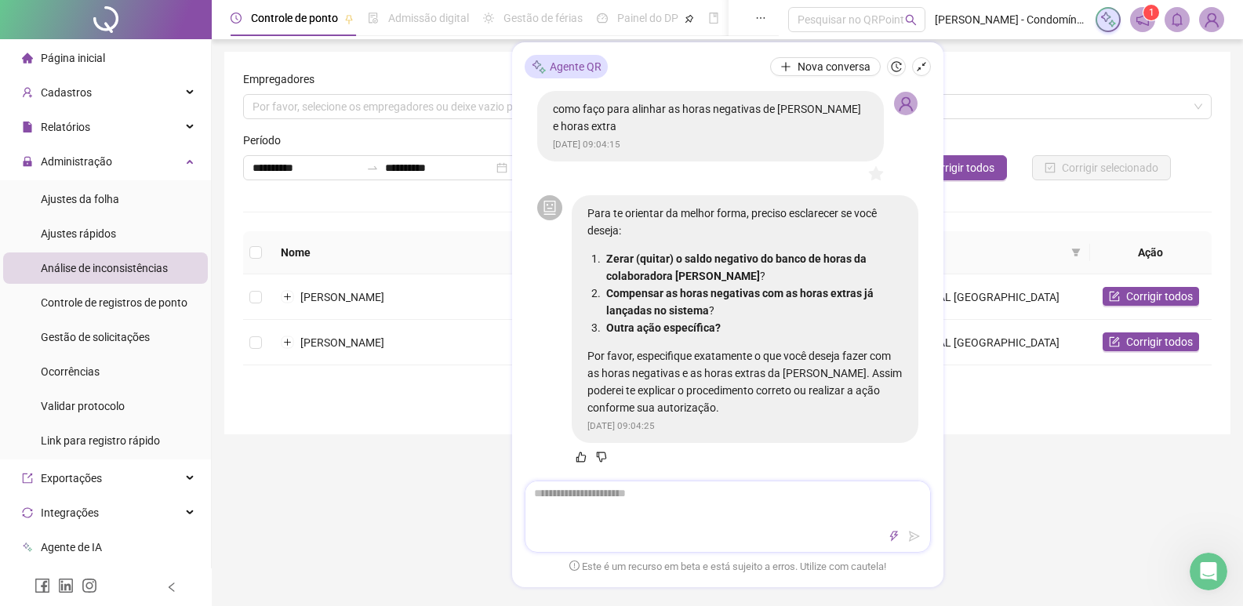
click at [618, 511] on textarea at bounding box center [727, 501] width 405 height 41
type textarea "*"
type textarea "**"
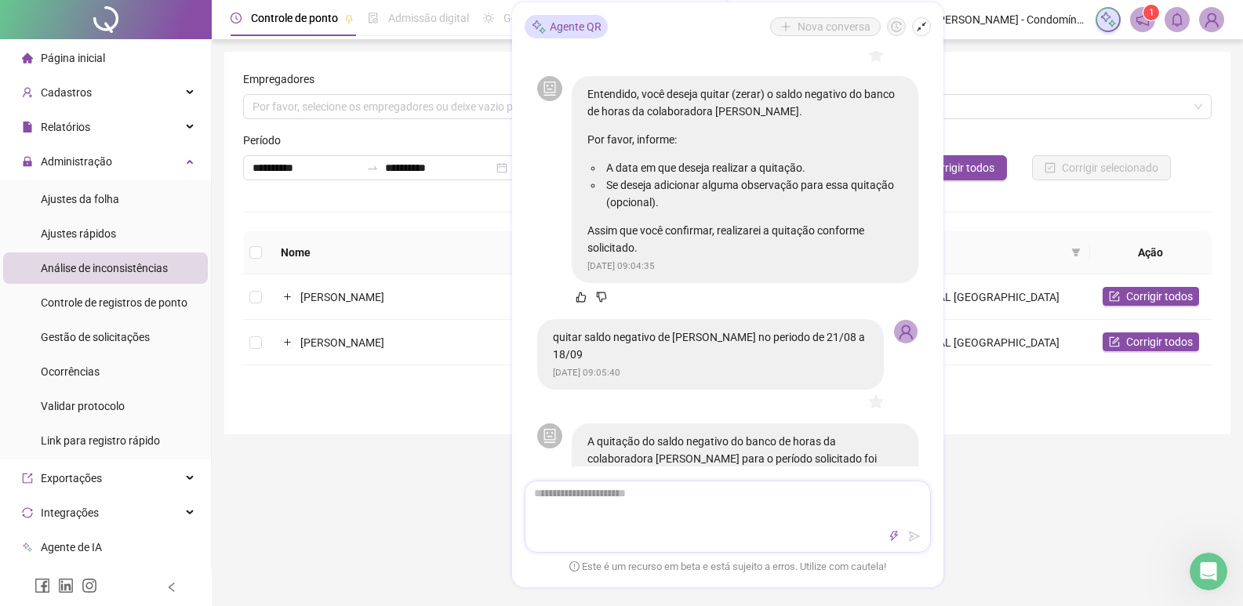
scroll to position [529, 0]
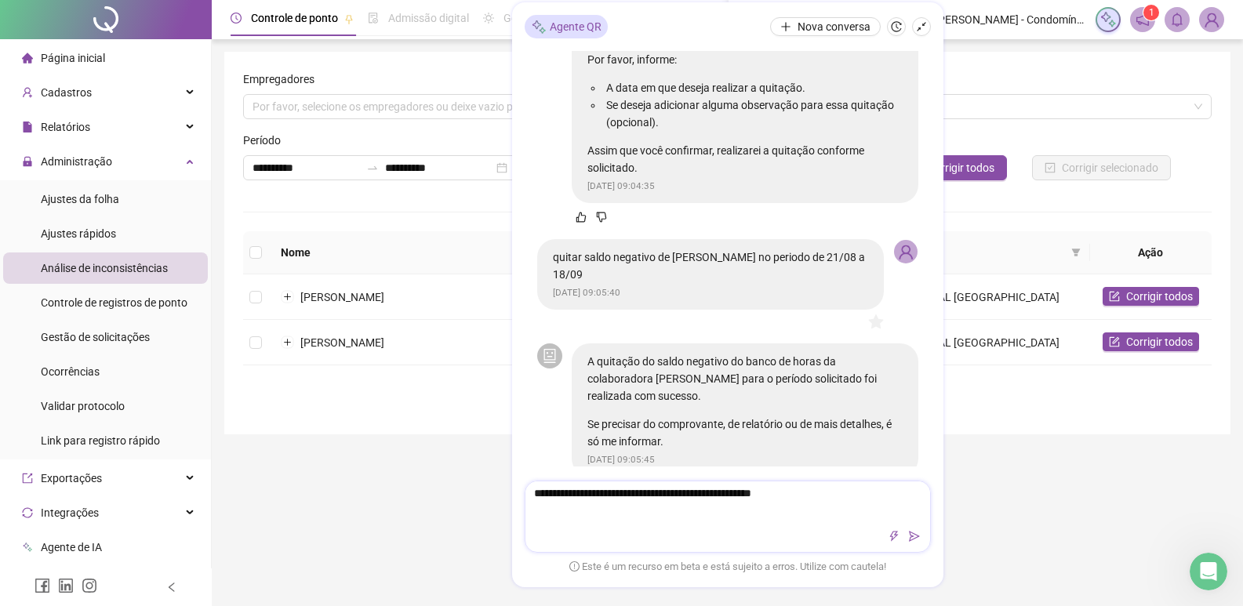
click at [655, 496] on textarea "**********" at bounding box center [727, 501] width 405 height 41
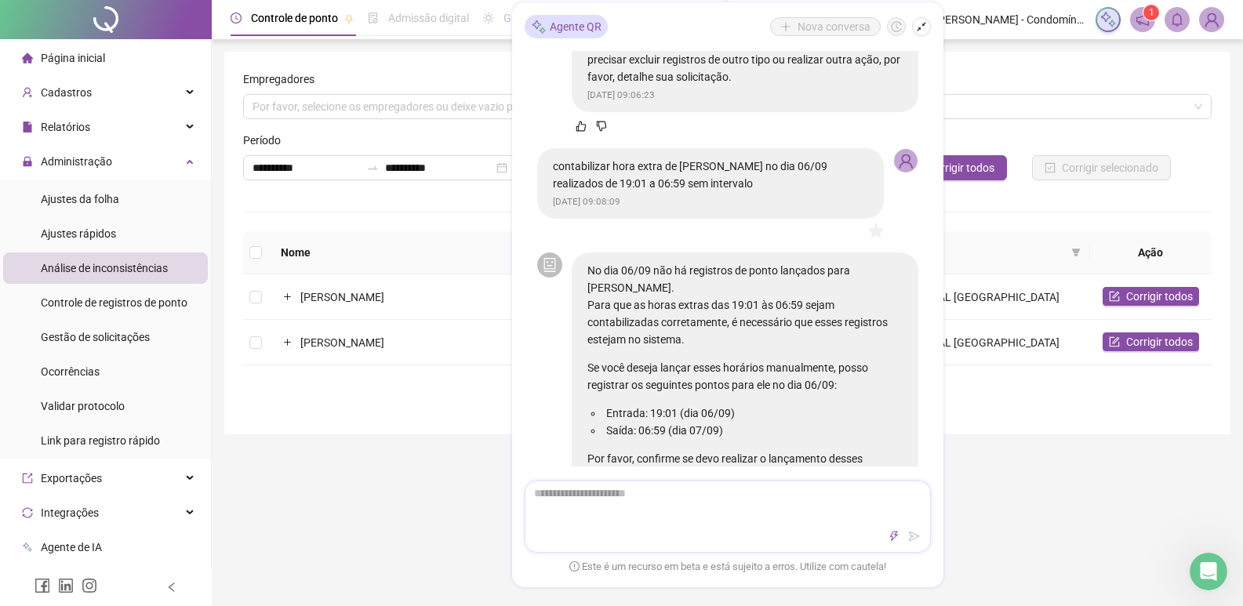
scroll to position [1156, 0]
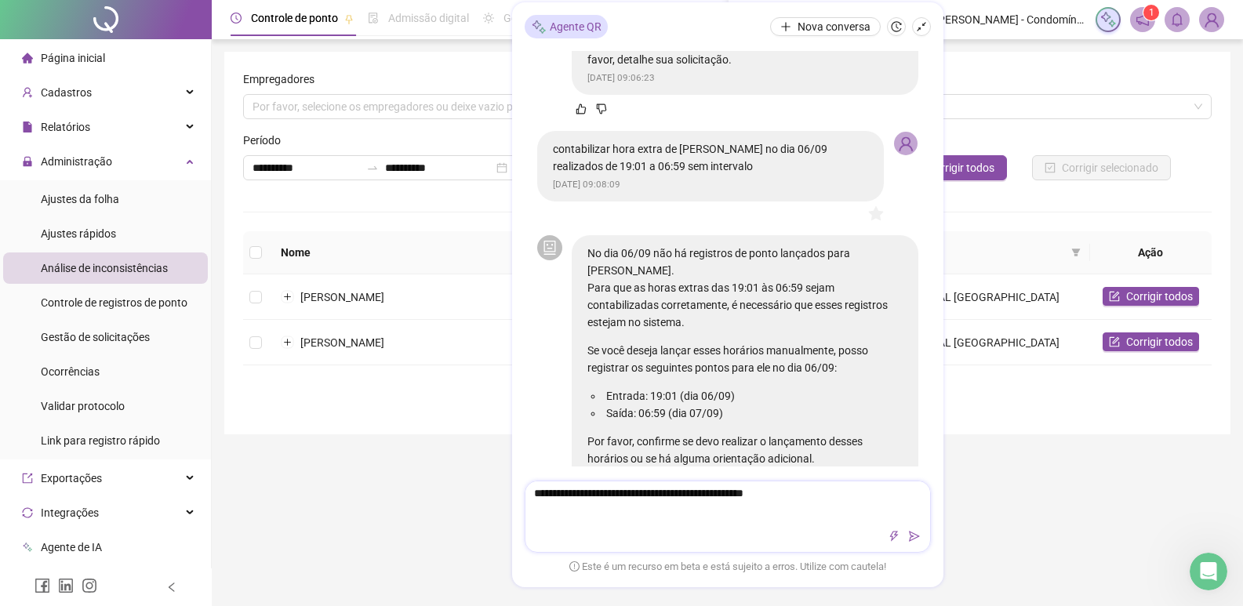
click at [673, 493] on textarea "**********" at bounding box center [727, 501] width 405 height 41
click at [809, 500] on textarea "**********" at bounding box center [727, 501] width 405 height 41
click at [703, 493] on textarea "**********" at bounding box center [727, 501] width 405 height 41
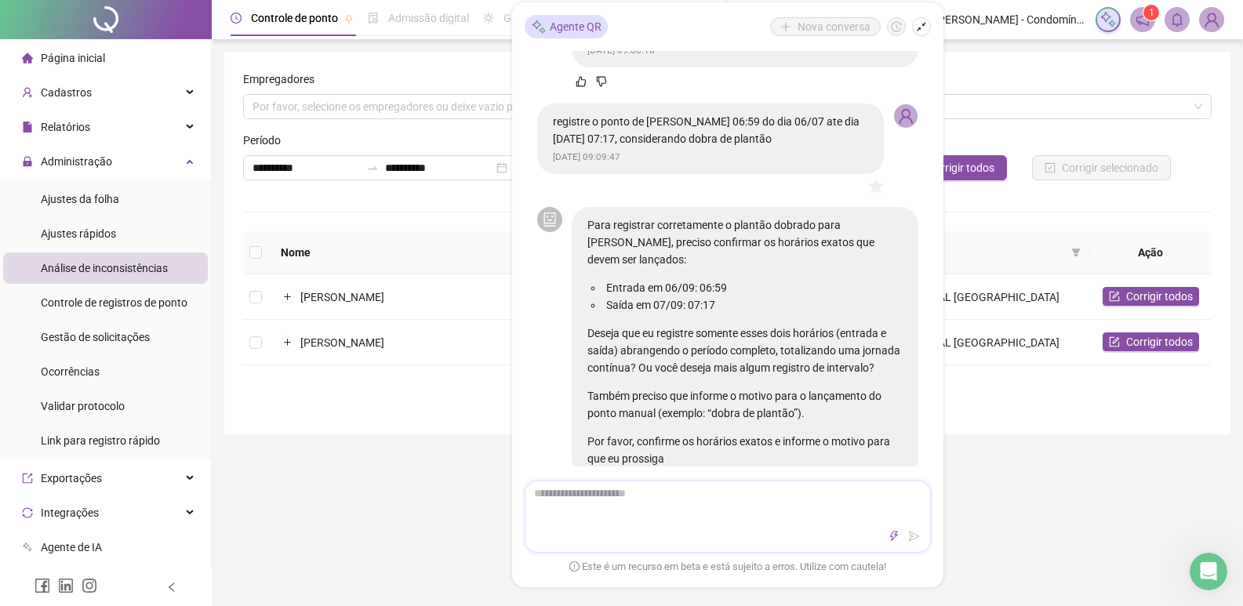
scroll to position [1600, 0]
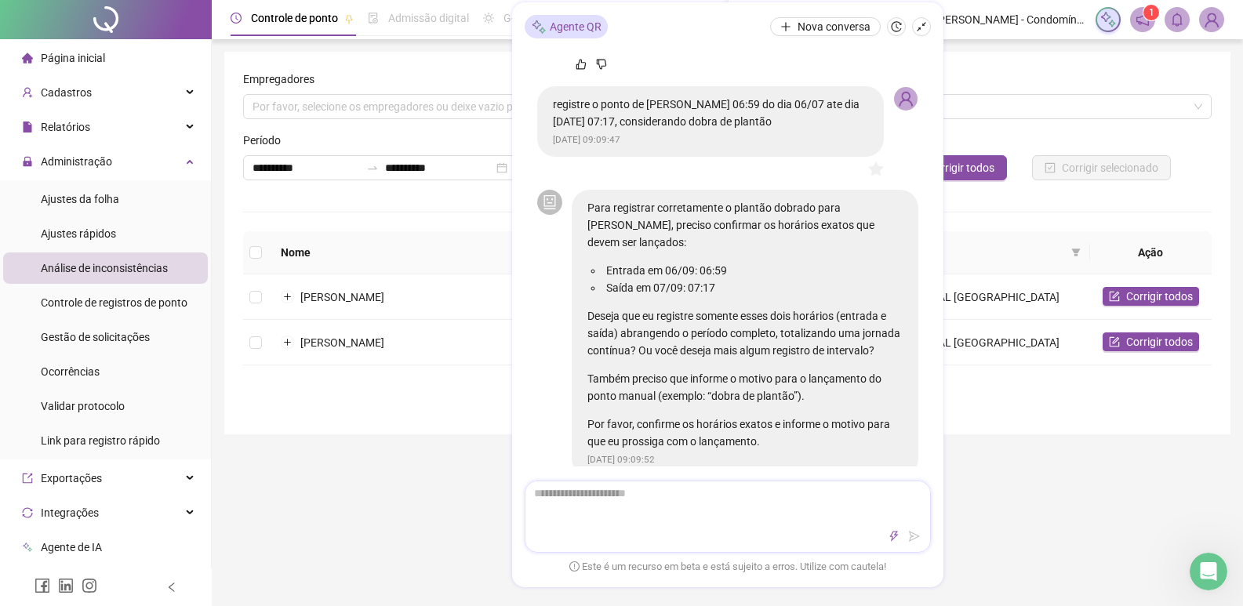
click at [605, 500] on textarea at bounding box center [727, 501] width 405 height 41
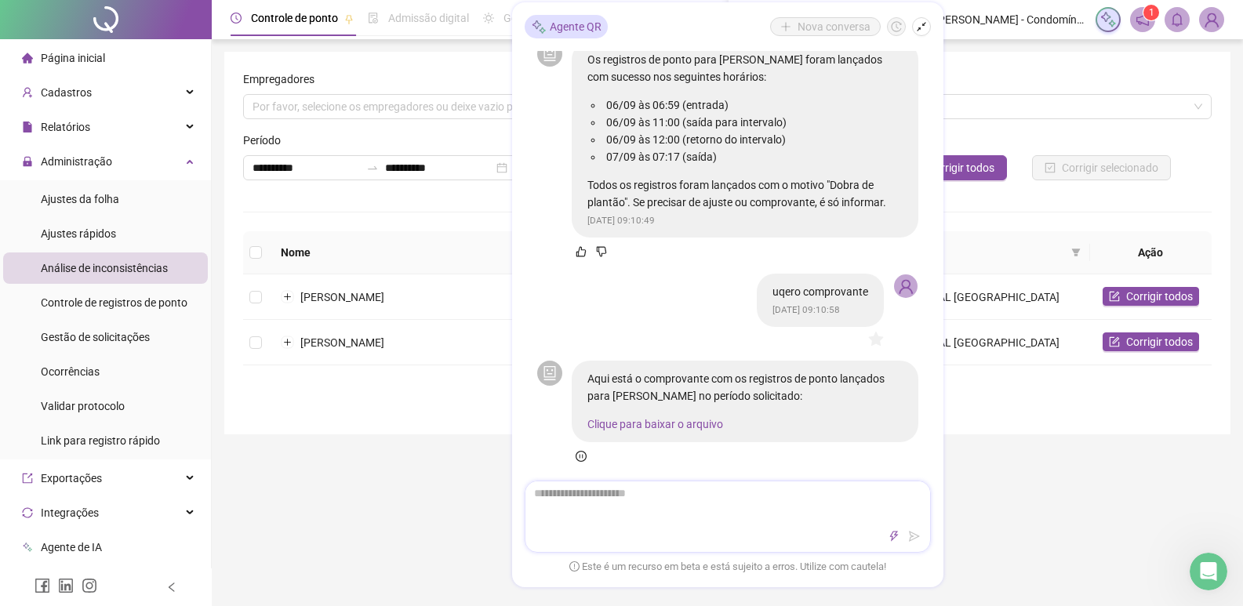
scroll to position [2504, 0]
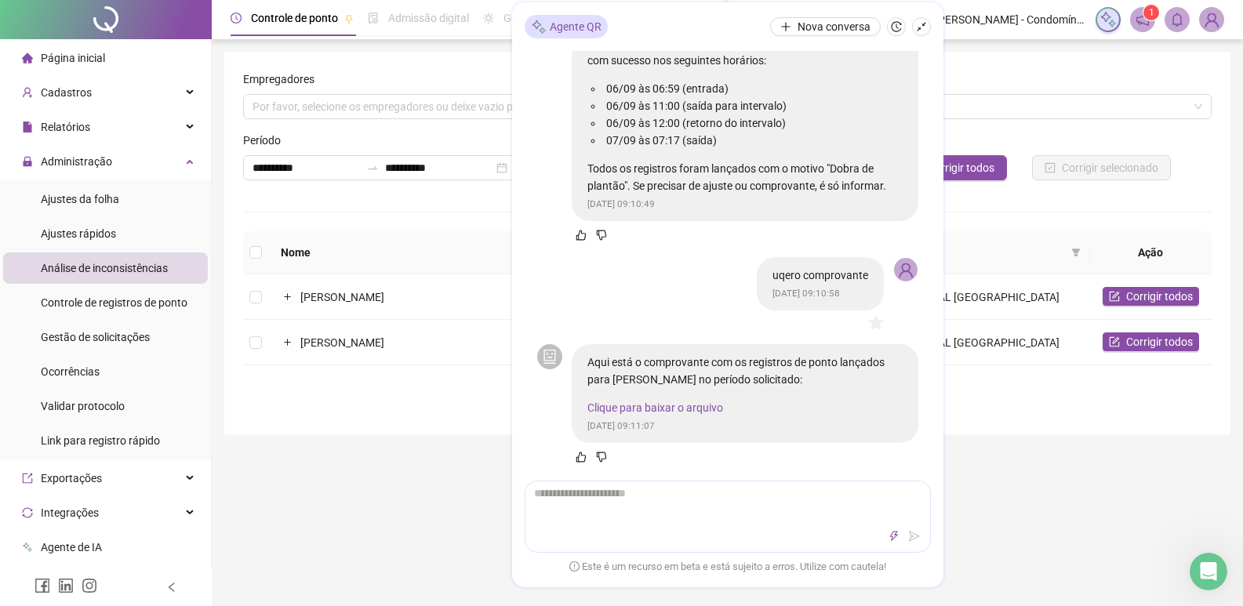
click at [682, 405] on link "Clique para baixar o arquivo" at bounding box center [655, 407] width 136 height 13
click at [634, 523] on div at bounding box center [728, 517] width 406 height 72
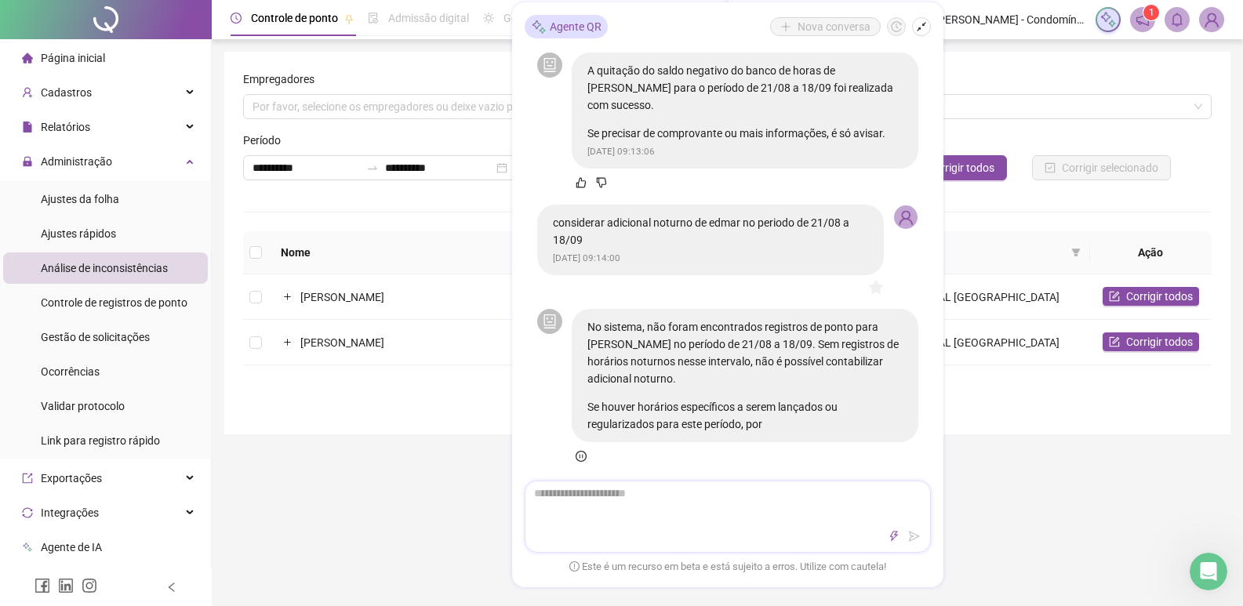
scroll to position [3569, 0]
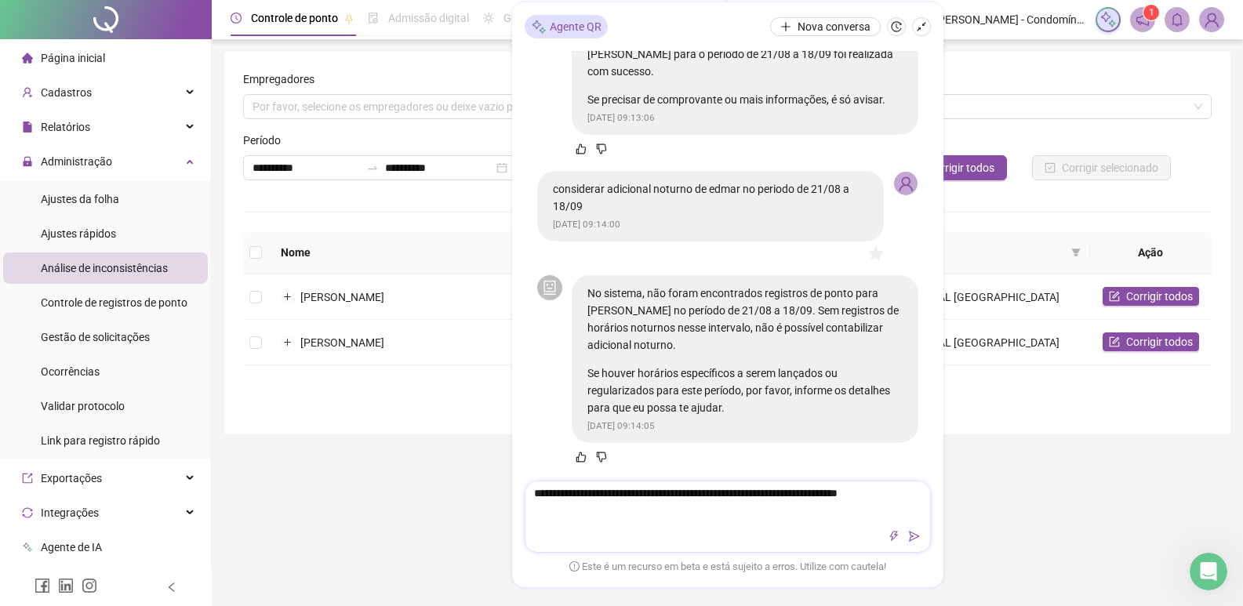
click at [635, 490] on textarea "**********" at bounding box center [727, 501] width 405 height 41
click at [864, 490] on textarea "**********" at bounding box center [727, 501] width 405 height 41
click at [682, 508] on textarea "**********" at bounding box center [727, 501] width 405 height 41
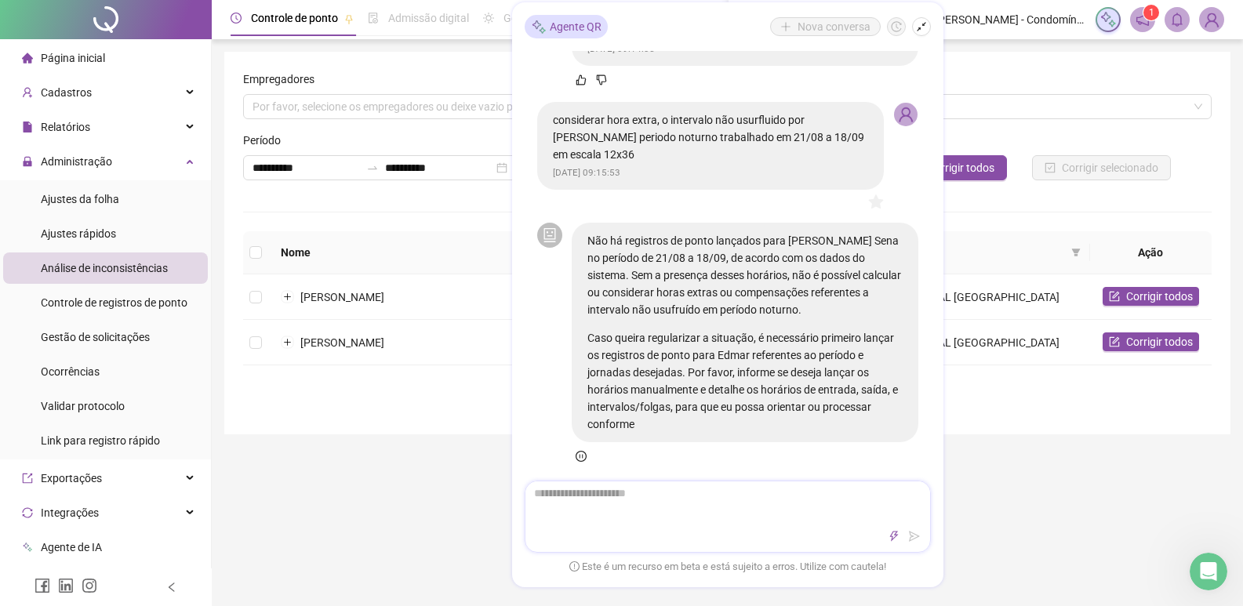
scroll to position [3963, 0]
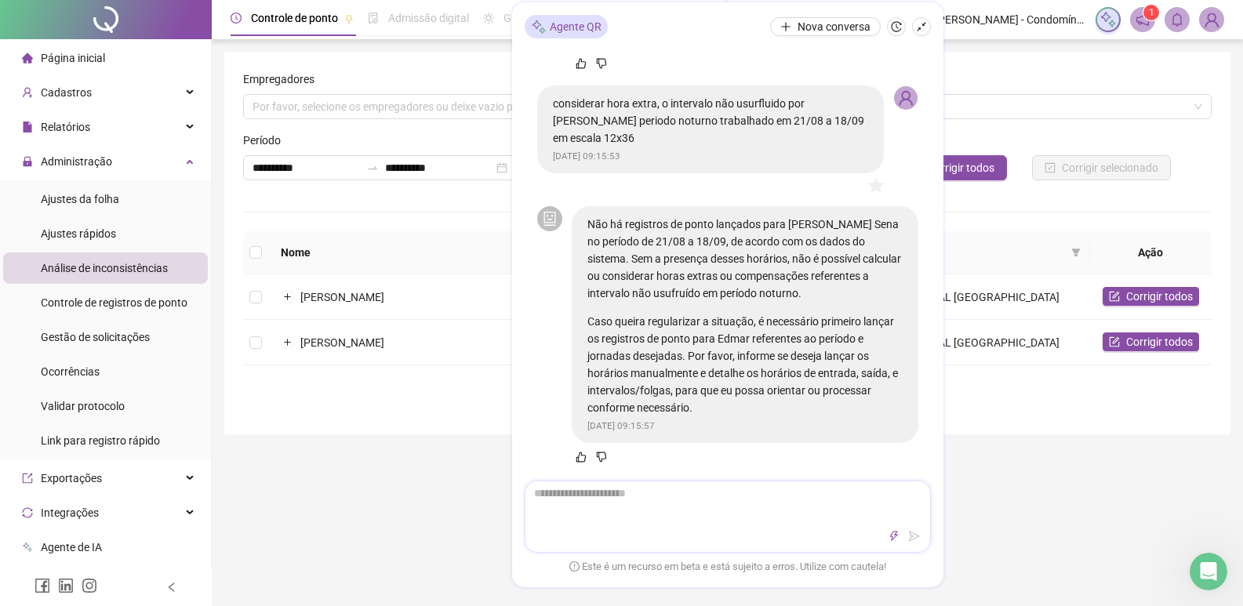
click at [650, 516] on textarea at bounding box center [727, 501] width 405 height 41
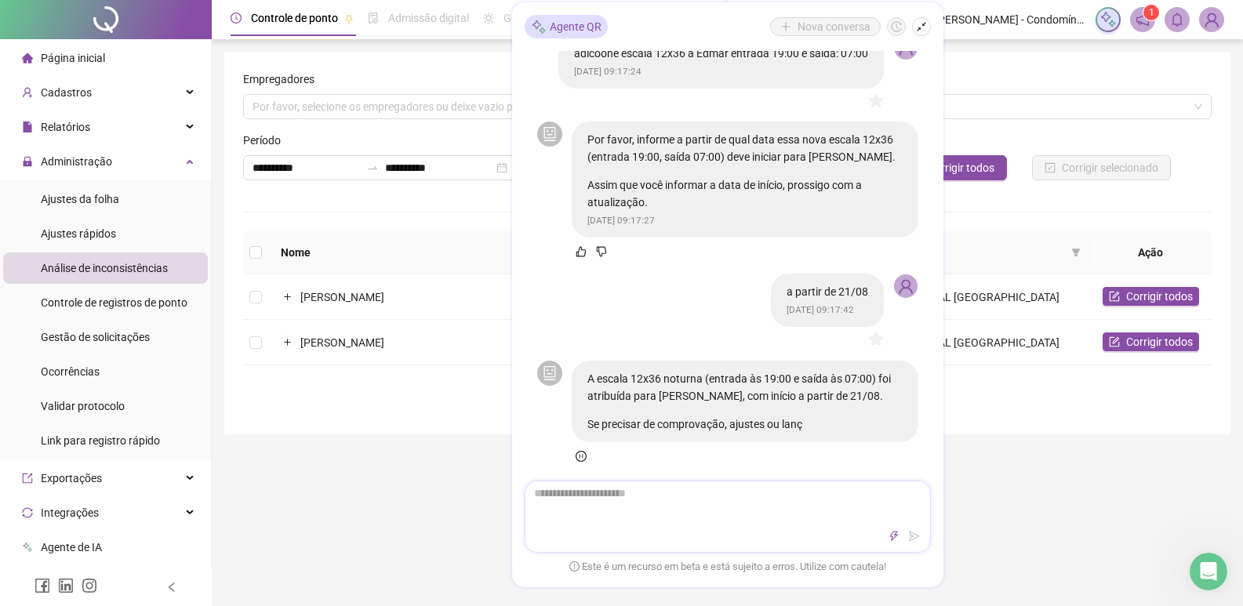
scroll to position [4777, 0]
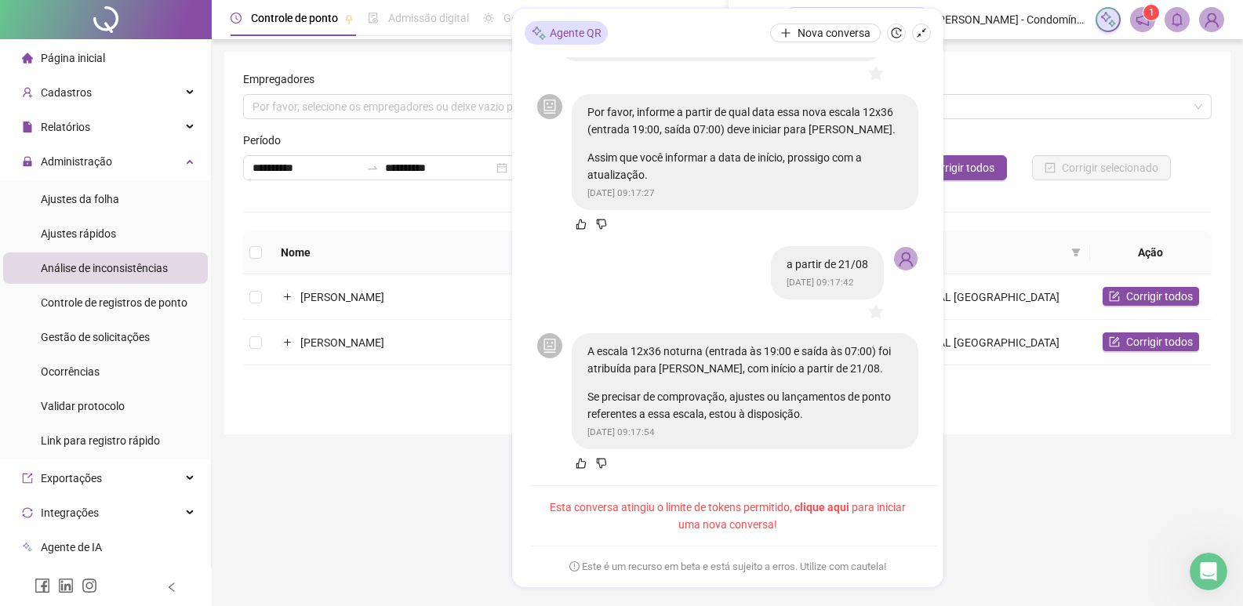
click at [841, 505] on span "clique aqui" at bounding box center [821, 507] width 55 height 13
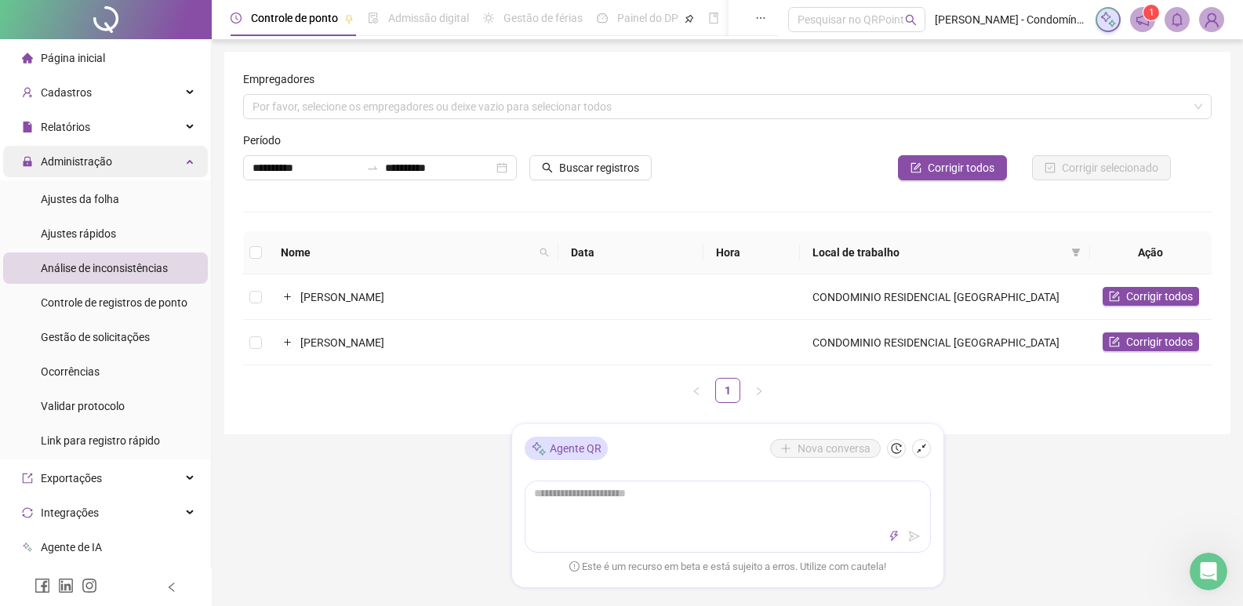
click at [74, 160] on span "Administração" at bounding box center [76, 161] width 71 height 13
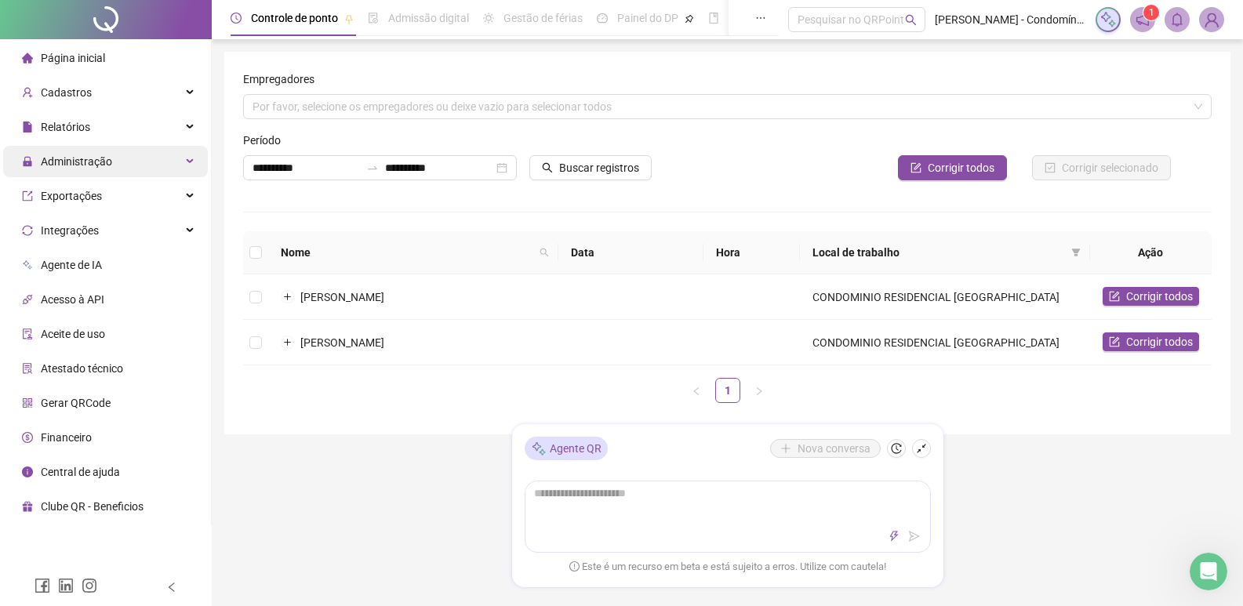
click at [72, 161] on span "Administração" at bounding box center [76, 161] width 71 height 13
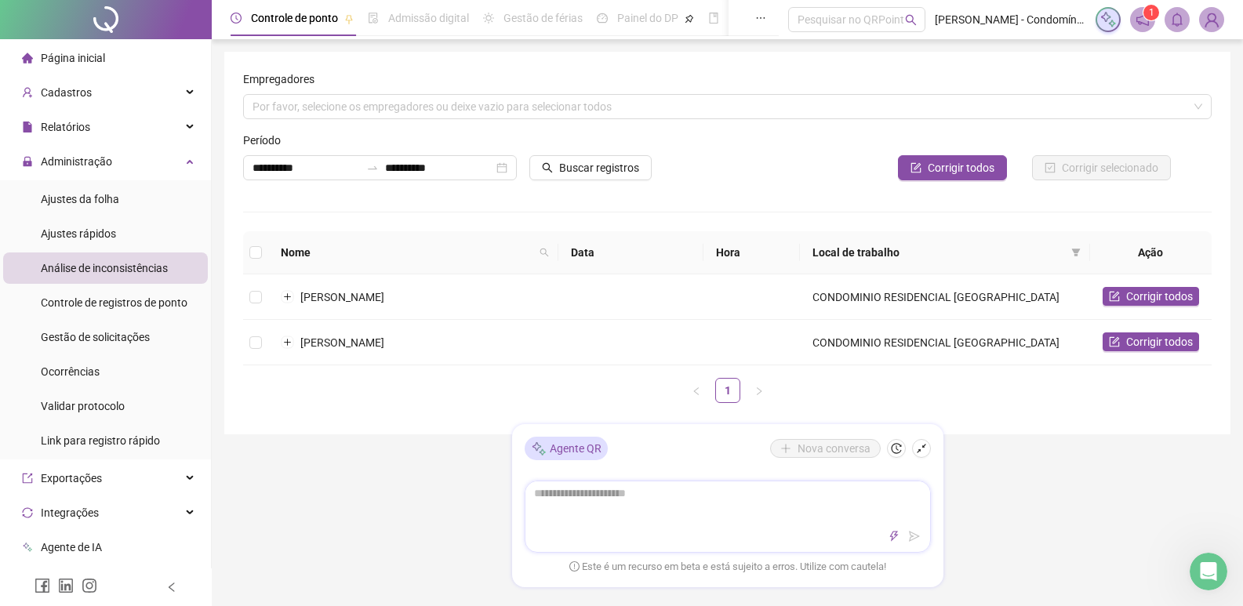
click at [636, 521] on textarea at bounding box center [727, 501] width 405 height 41
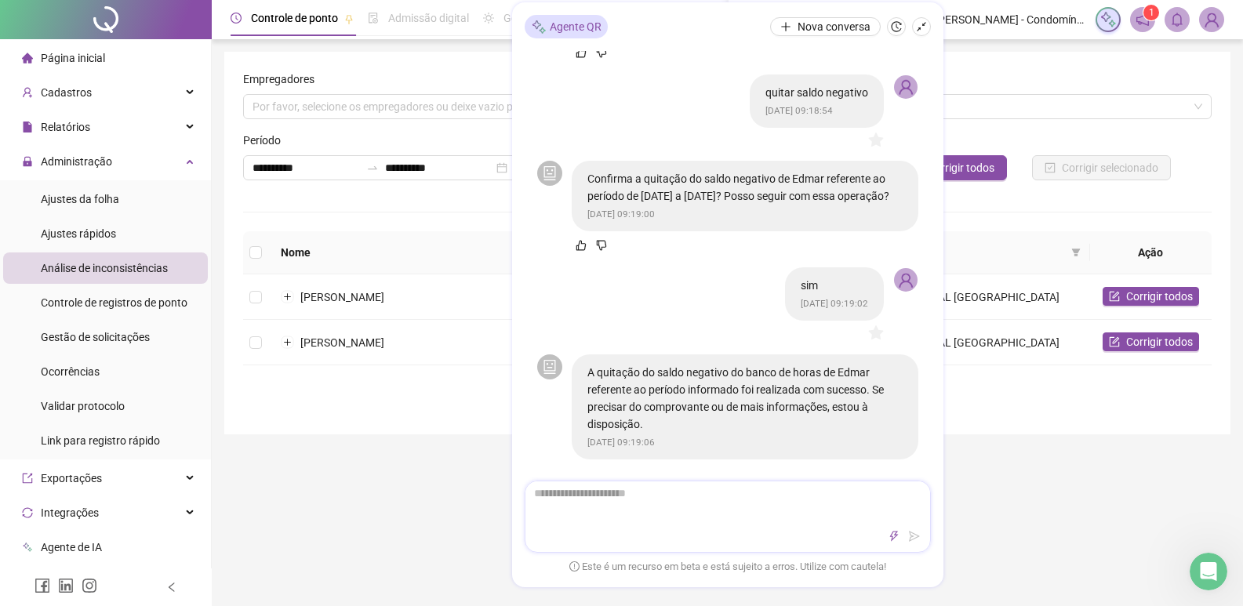
scroll to position [205, 0]
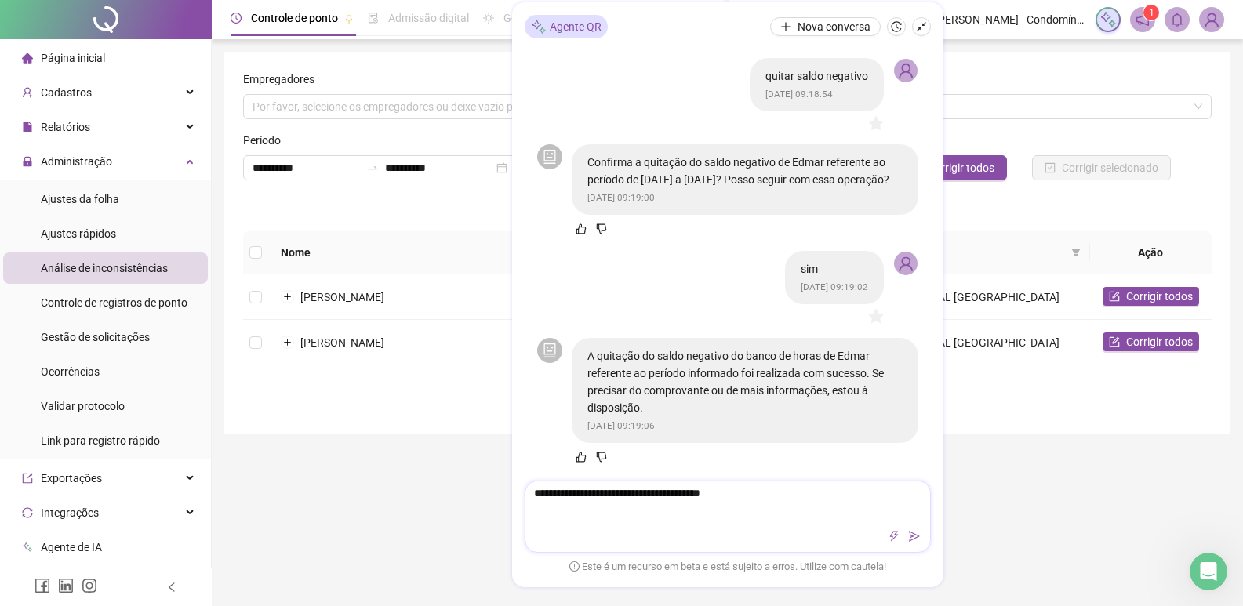
click at [586, 492] on textarea "**********" at bounding box center [727, 501] width 405 height 41
click at [672, 492] on textarea "**********" at bounding box center [727, 501] width 405 height 41
click at [880, 492] on textarea "**********" at bounding box center [727, 501] width 405 height 41
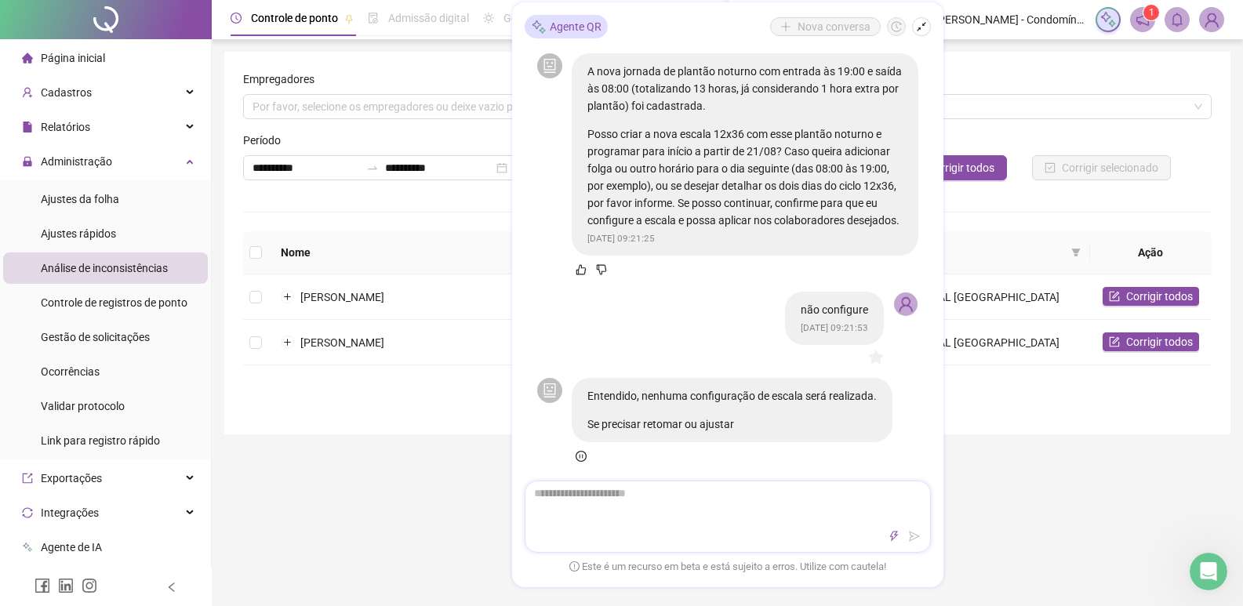
scroll to position [1132, 0]
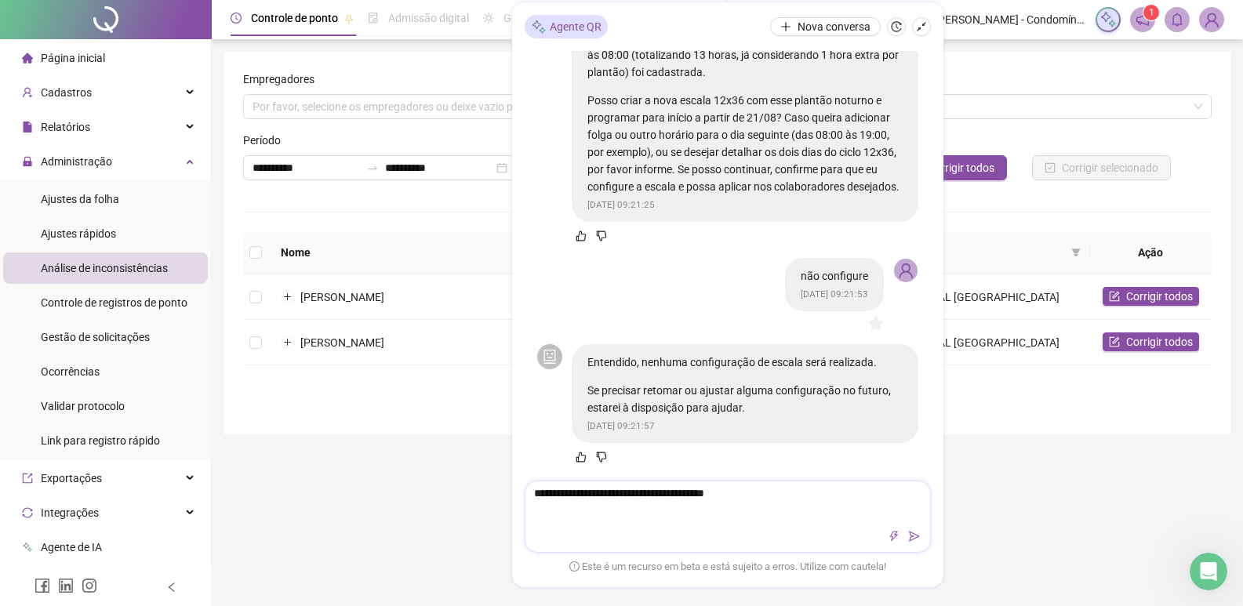
click at [611, 497] on textarea "**********" at bounding box center [727, 501] width 405 height 41
click at [802, 491] on textarea "**********" at bounding box center [727, 501] width 405 height 41
click at [815, 492] on textarea "**********" at bounding box center [727, 501] width 405 height 41
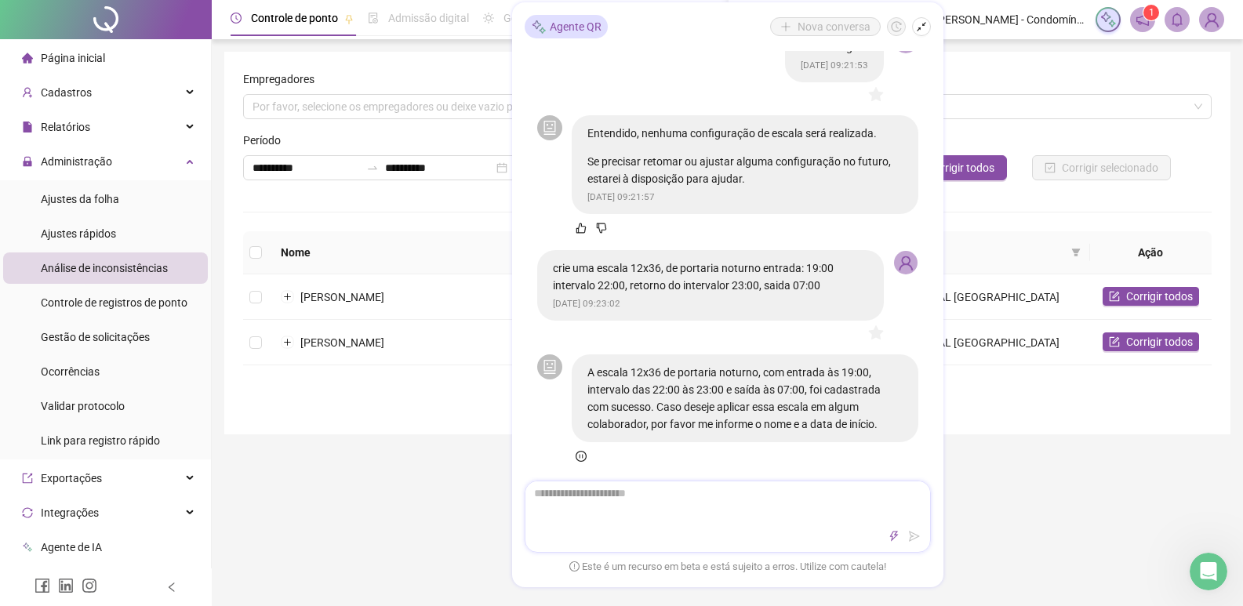
scroll to position [1378, 0]
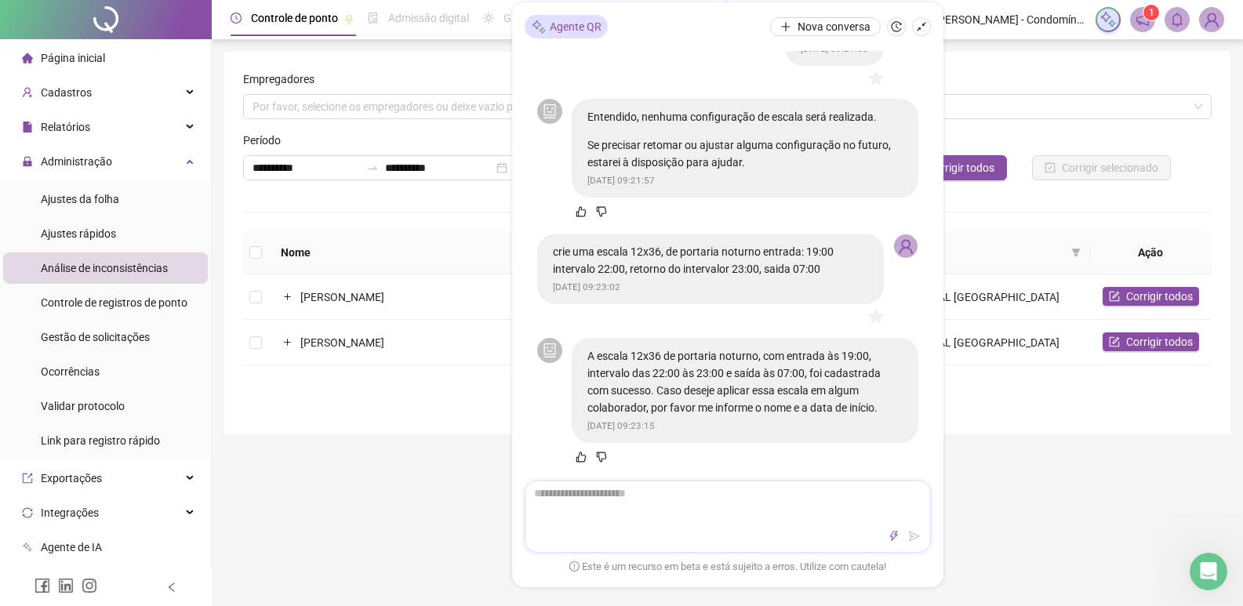
click at [588, 514] on textarea at bounding box center [727, 501] width 405 height 41
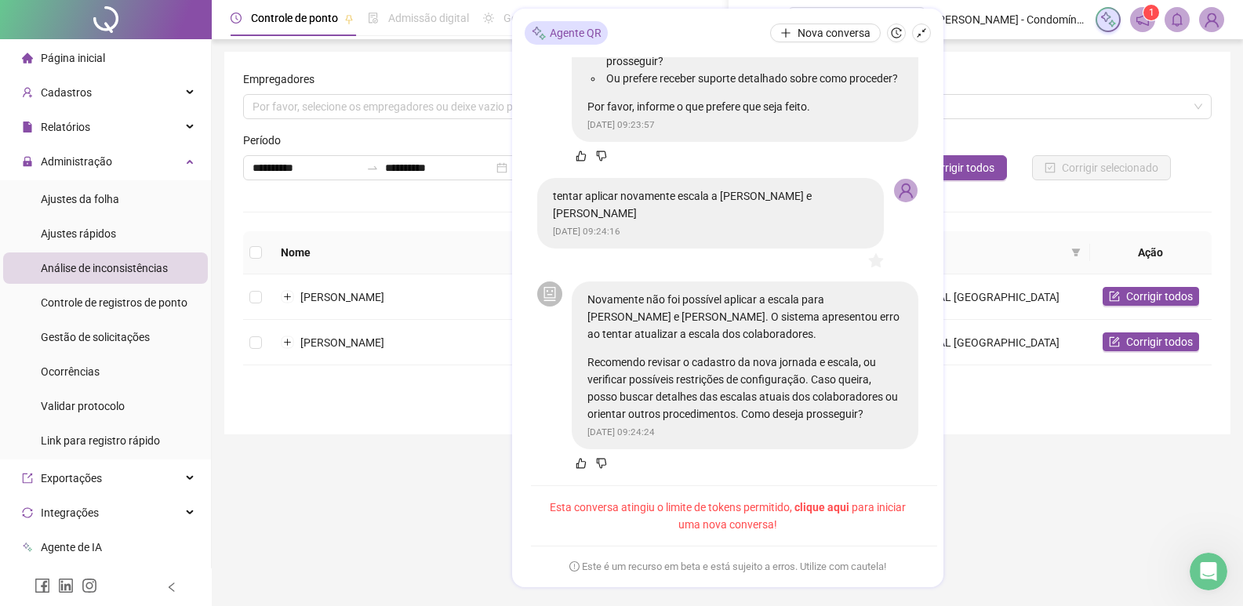
scroll to position [2294, 0]
click at [103, 62] on span "Página inicial" at bounding box center [73, 58] width 64 height 13
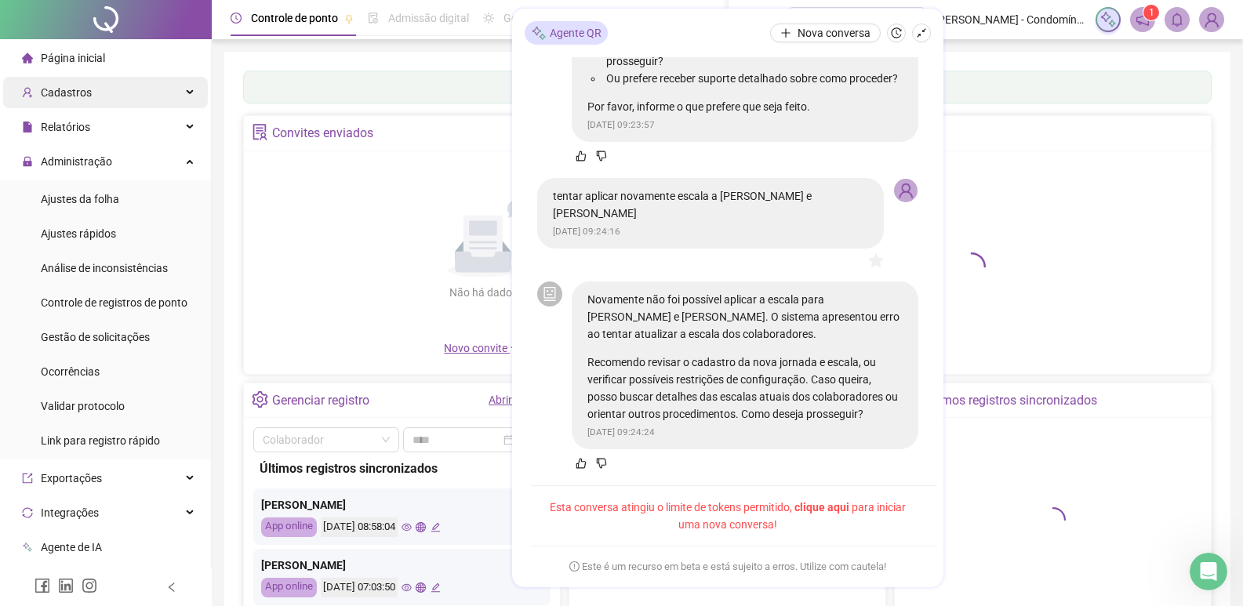
click at [82, 99] on span "Cadastros" at bounding box center [66, 92] width 51 height 13
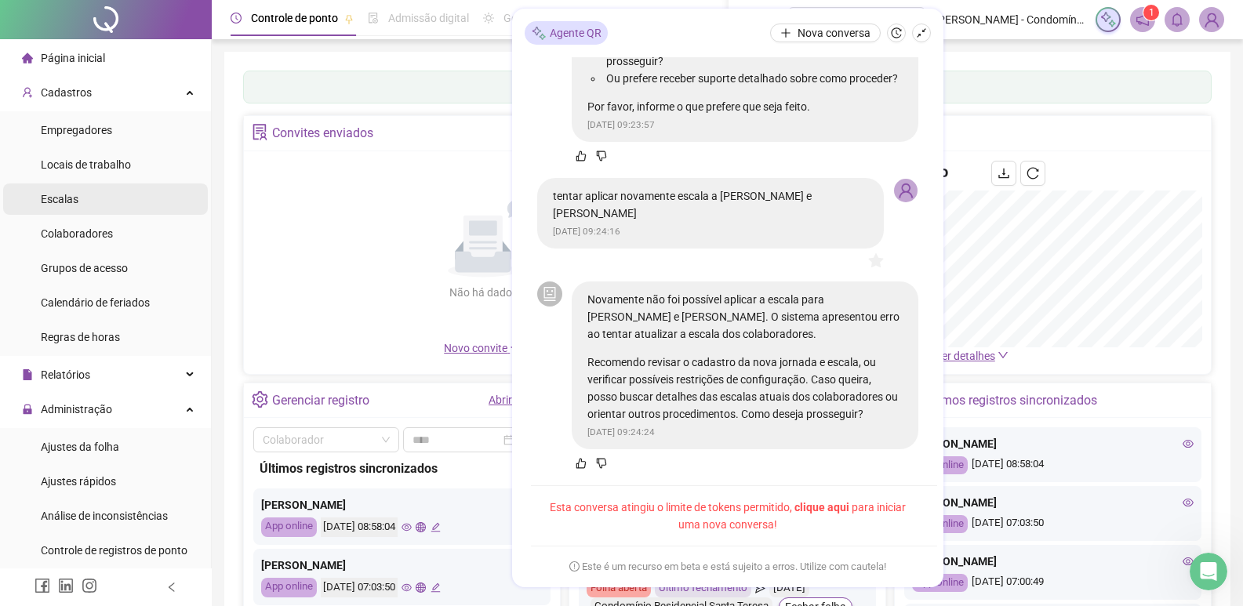
click at [65, 193] on span "Escalas" at bounding box center [60, 199] width 38 height 13
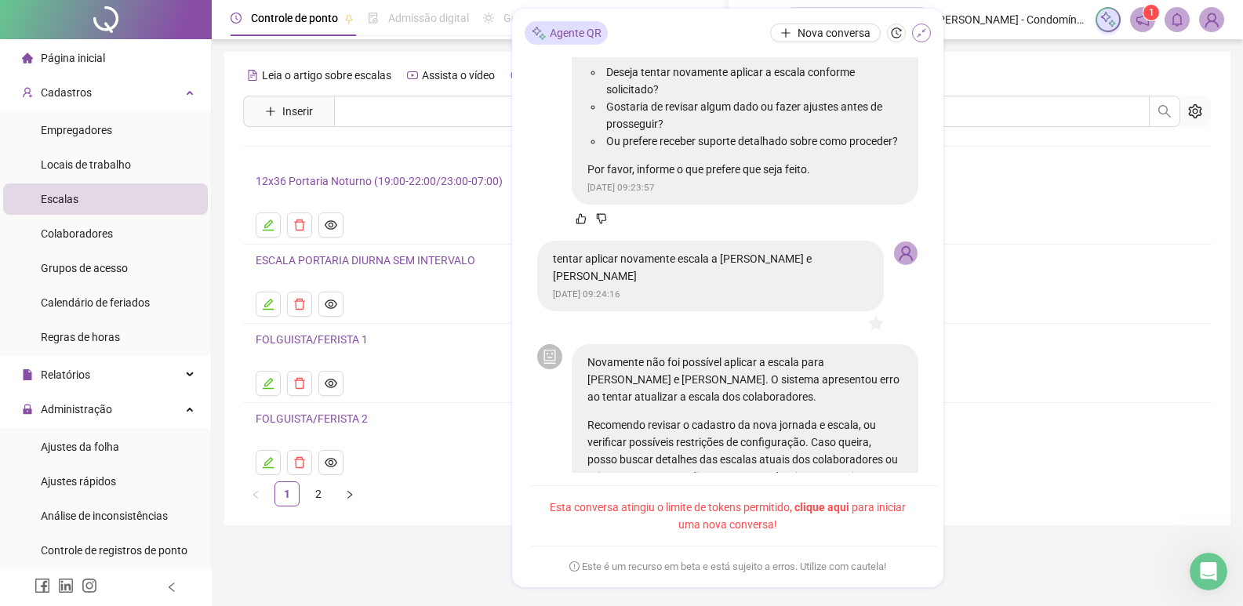
scroll to position [1993, 0]
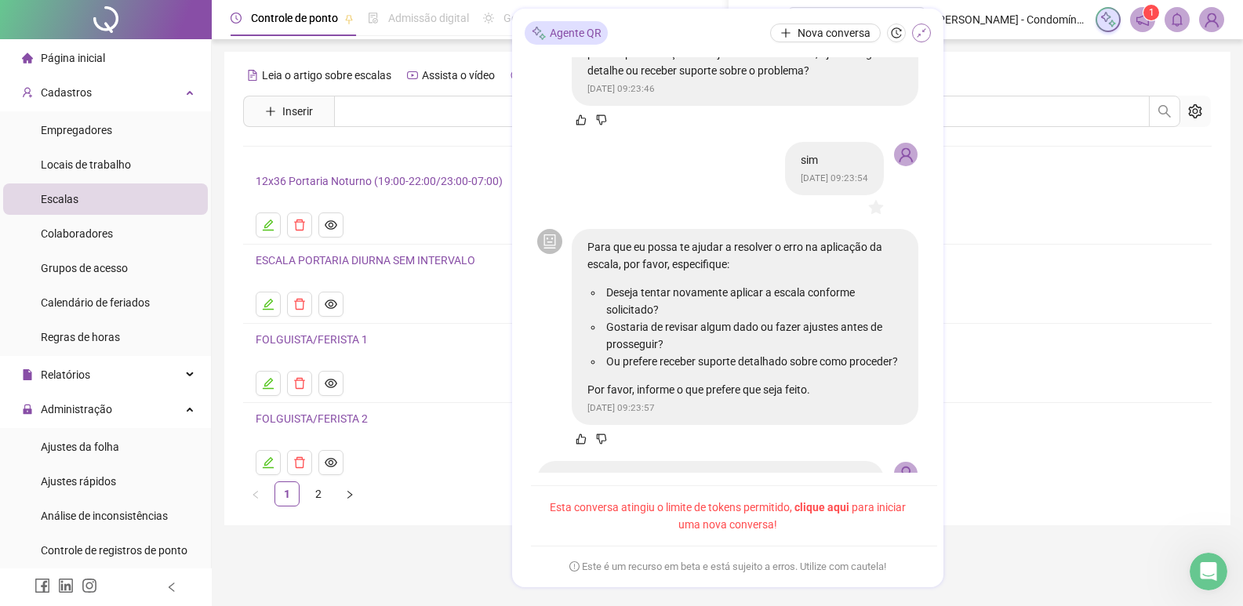
click at [919, 34] on icon "shrink" at bounding box center [921, 32] width 9 height 9
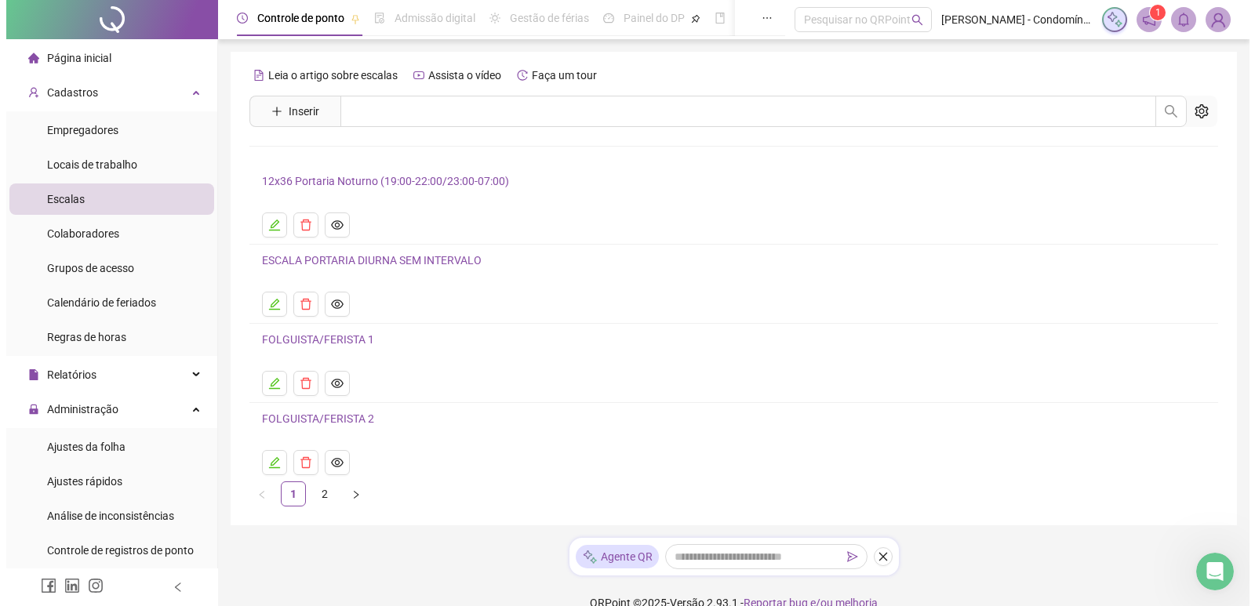
scroll to position [0, 0]
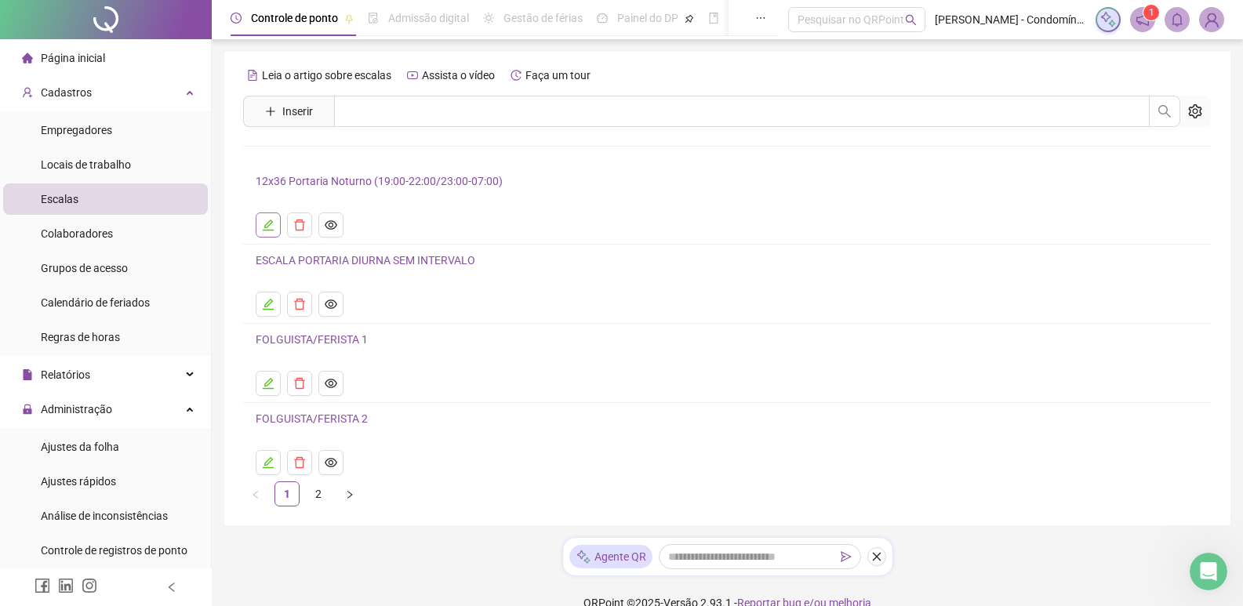
click at [271, 226] on icon "edit" at bounding box center [268, 225] width 13 height 13
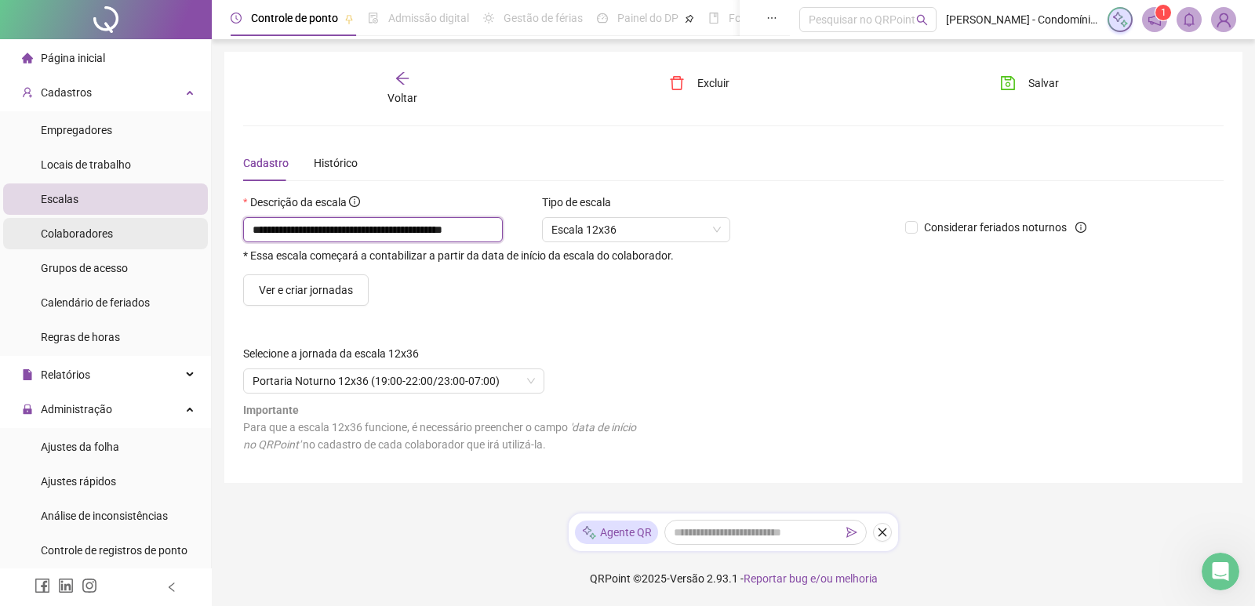
drag, startPoint x: 281, startPoint y: 227, endPoint x: 187, endPoint y: 228, distance: 94.1
click at [187, 228] on div "**********" at bounding box center [627, 303] width 1255 height 606
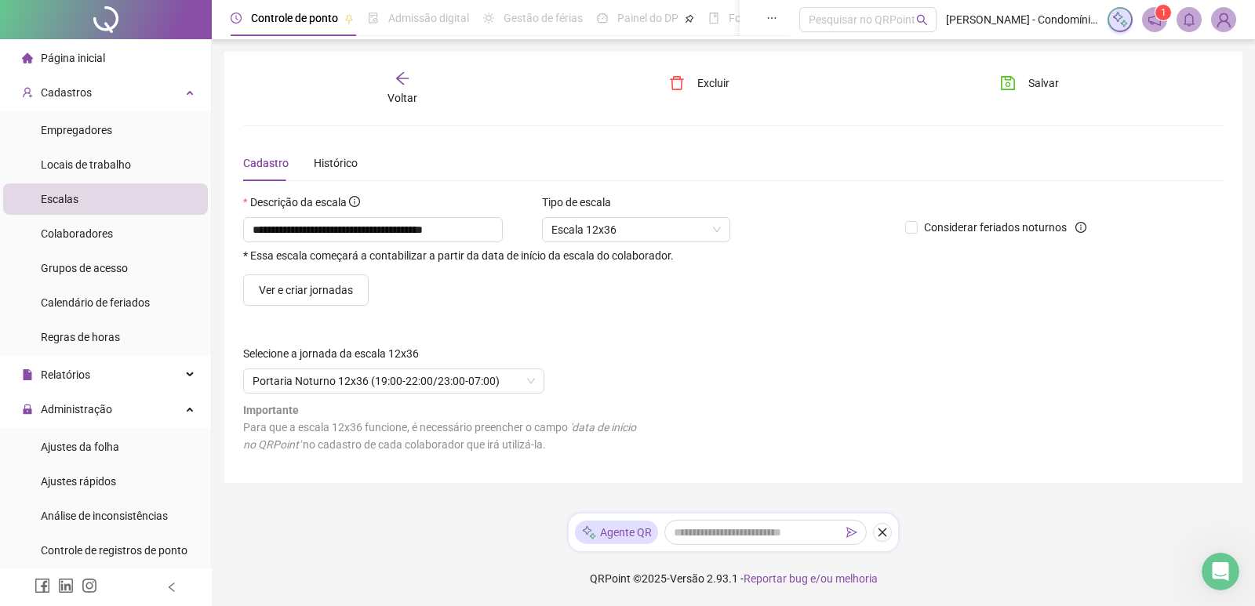
click at [591, 310] on form "**********" at bounding box center [733, 329] width 980 height 271
click at [296, 293] on span "Ver e criar jornadas" at bounding box center [306, 289] width 94 height 17
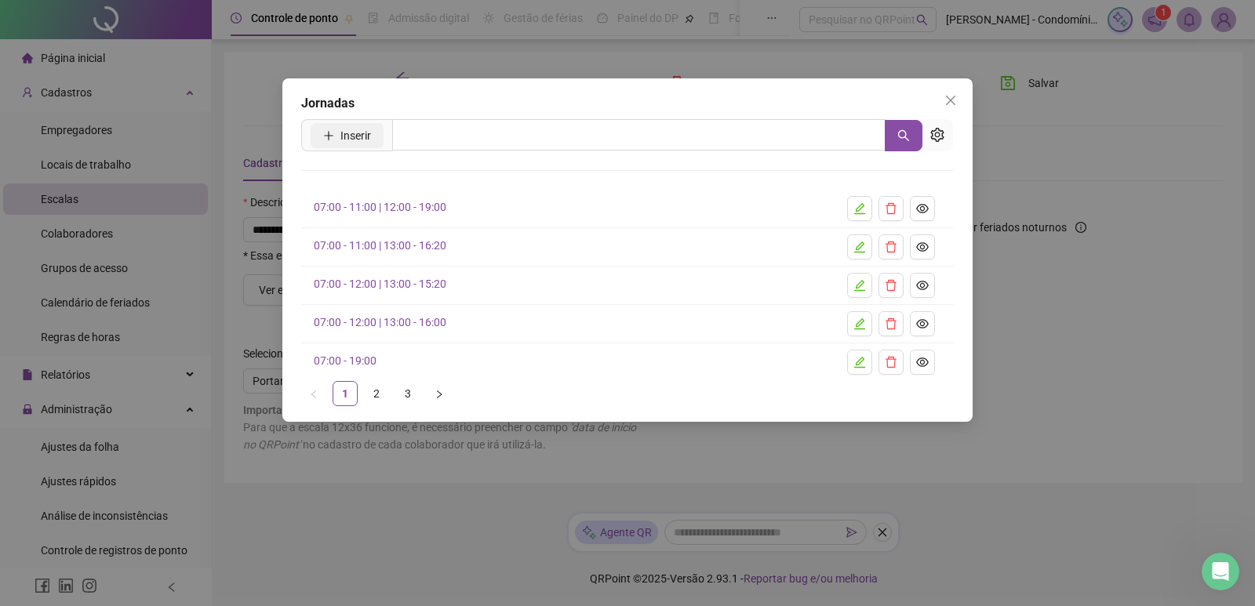
click at [343, 127] on span "Inserir" at bounding box center [355, 135] width 31 height 17
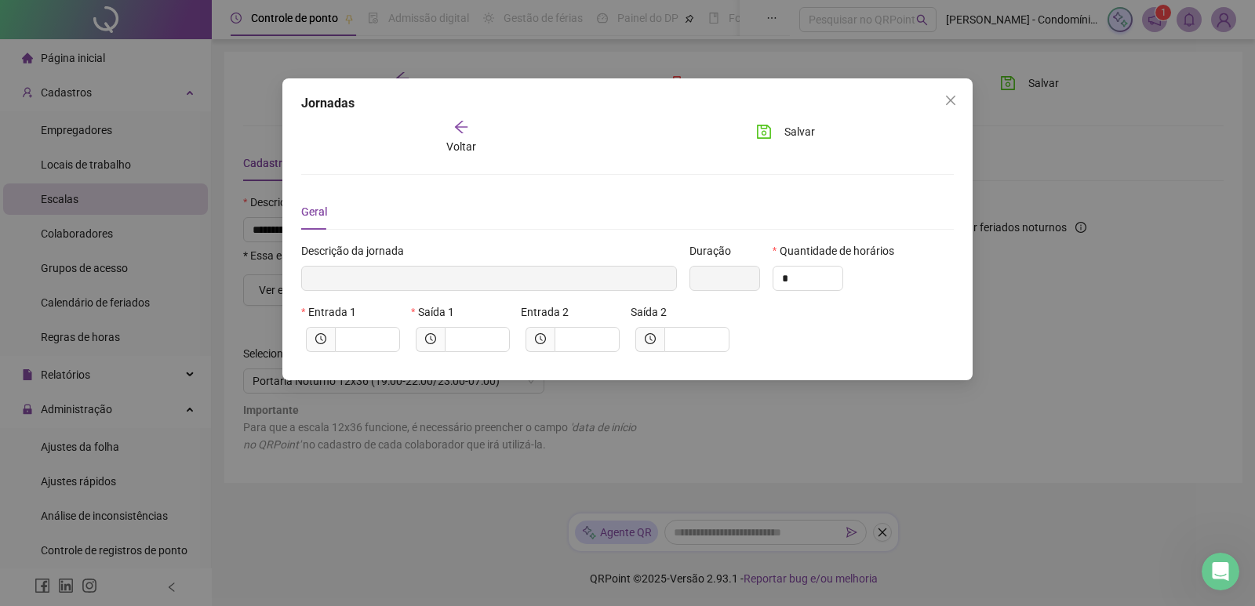
click at [468, 123] on icon "arrow-left" at bounding box center [461, 127] width 16 height 16
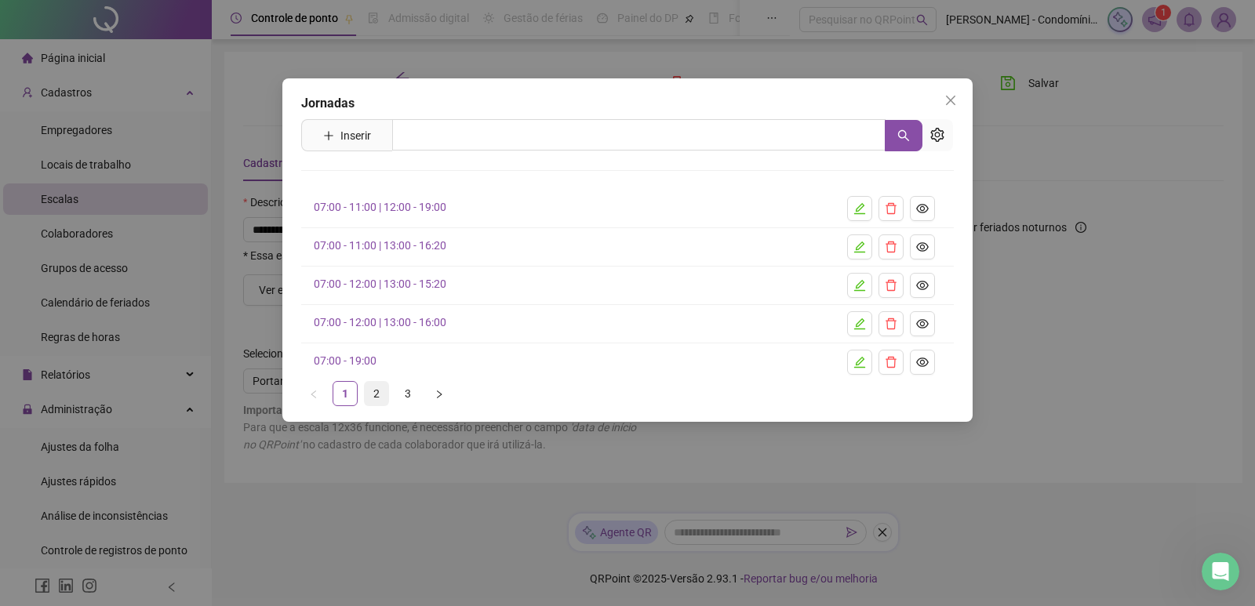
click at [374, 394] on link "2" at bounding box center [377, 394] width 24 height 24
click at [336, 361] on link "19:00 - 21:00 | 22:00 - 07:00" at bounding box center [380, 360] width 133 height 13
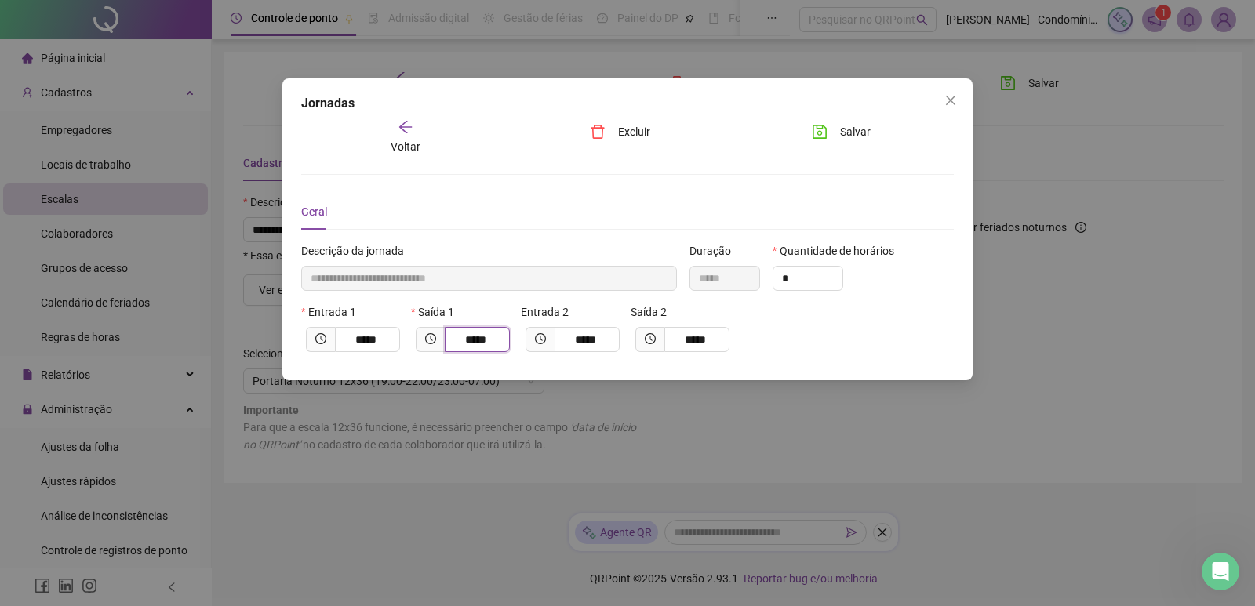
click at [467, 335] on input "*****" at bounding box center [475, 339] width 43 height 17
drag, startPoint x: 489, startPoint y: 335, endPoint x: 423, endPoint y: 336, distance: 66.7
click at [423, 336] on span "*****" at bounding box center [463, 339] width 94 height 25
click at [579, 344] on input "*****" at bounding box center [585, 339] width 43 height 17
drag, startPoint x: 612, startPoint y: 339, endPoint x: 558, endPoint y: 346, distance: 54.6
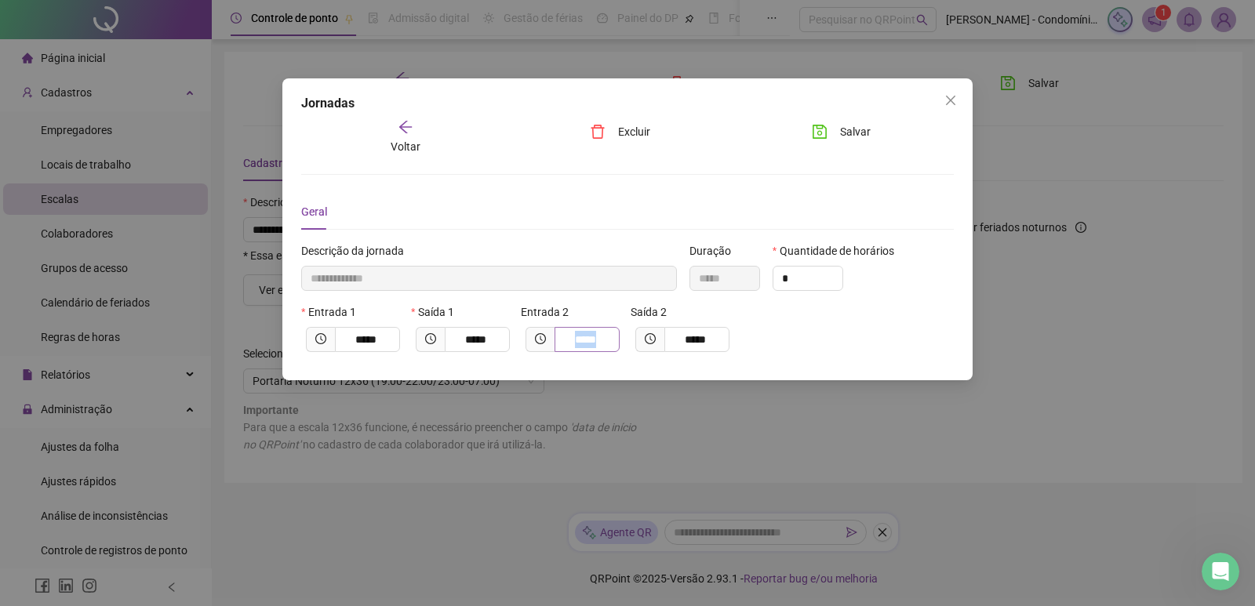
click at [558, 346] on span "*****" at bounding box center [586, 339] width 65 height 25
click at [753, 343] on div "Entrada 1 ***** Saída 1 ***** Entrada 2 ***** Saída 2 *****" at bounding box center [627, 333] width 659 height 61
click at [849, 136] on span "Salvar" at bounding box center [855, 131] width 31 height 17
click at [955, 103] on icon "close" at bounding box center [950, 100] width 13 height 13
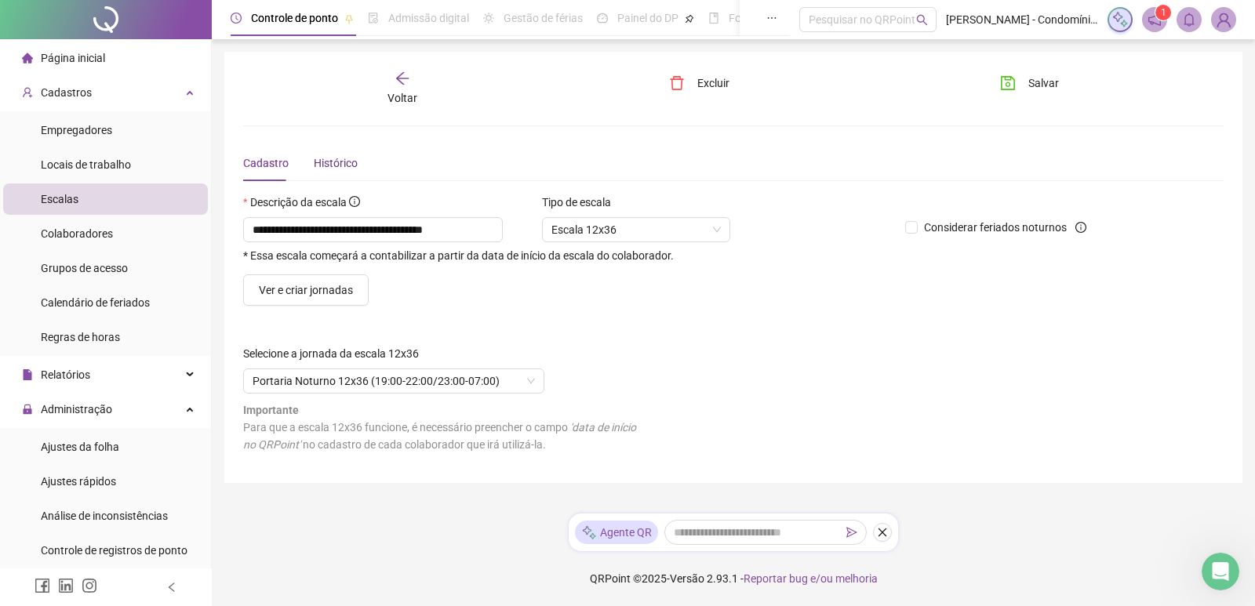
click at [344, 165] on div "Histórico" at bounding box center [336, 162] width 44 height 17
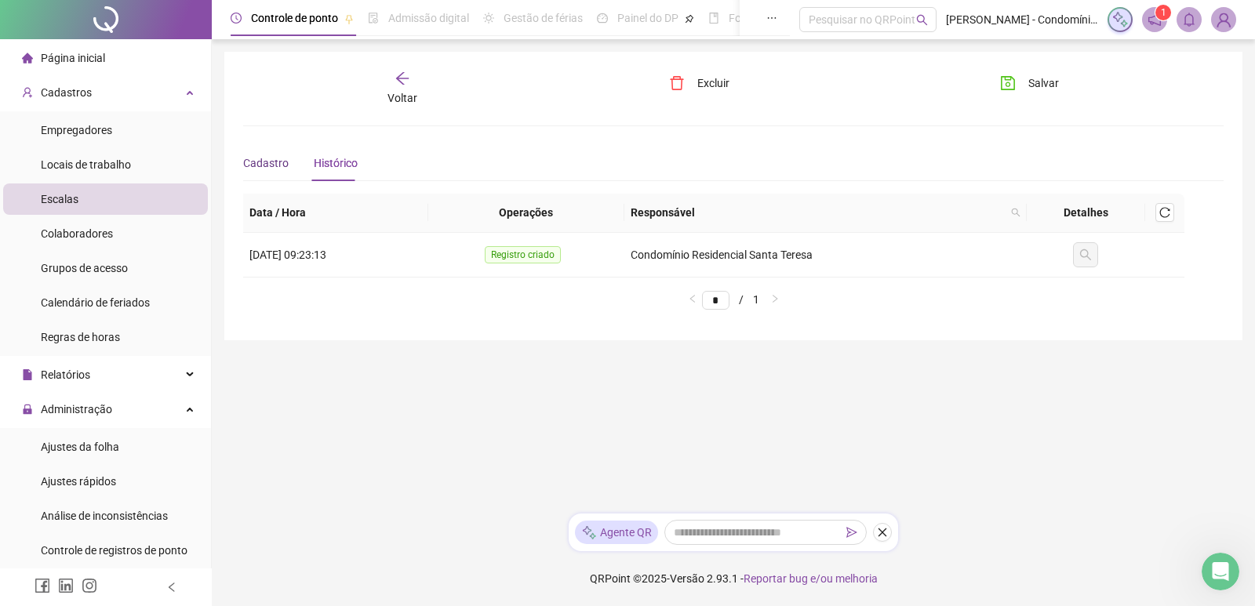
click at [269, 154] on div "Cadastro" at bounding box center [265, 162] width 45 height 17
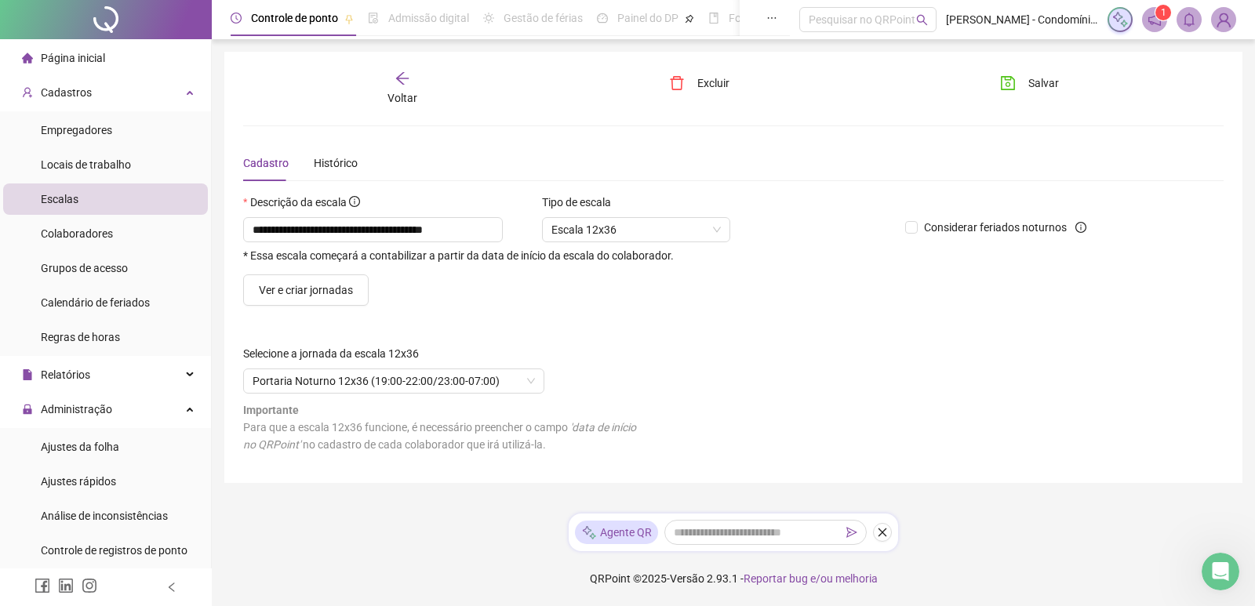
click at [412, 78] on div "Voltar" at bounding box center [402, 89] width 153 height 36
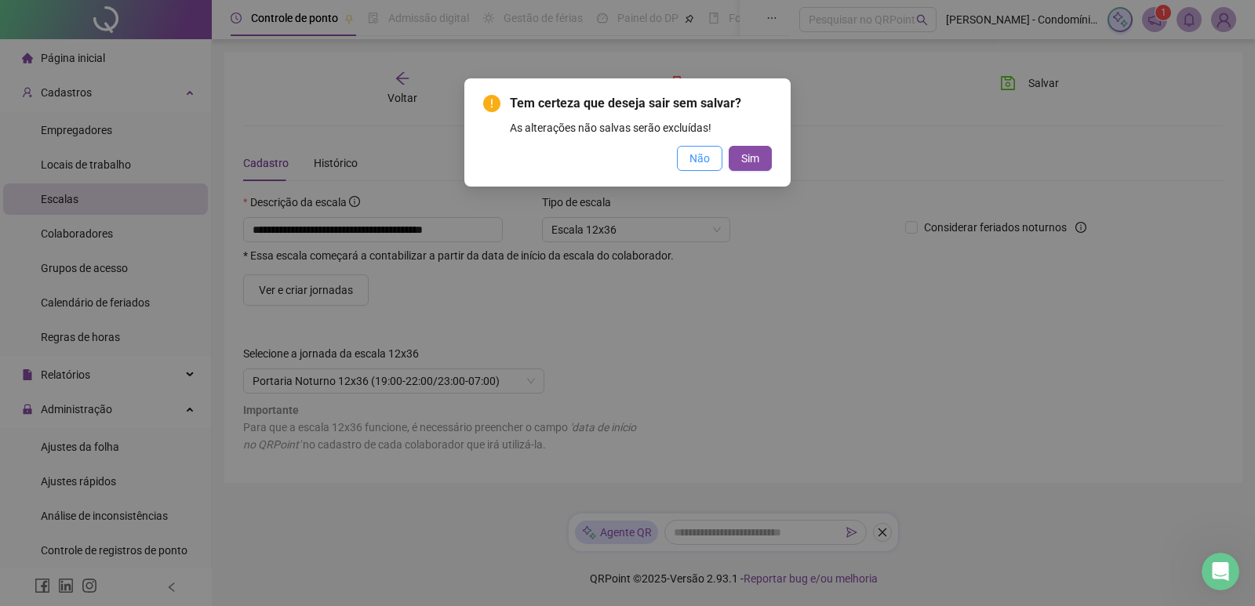
click at [708, 151] on span "Não" at bounding box center [699, 158] width 20 height 17
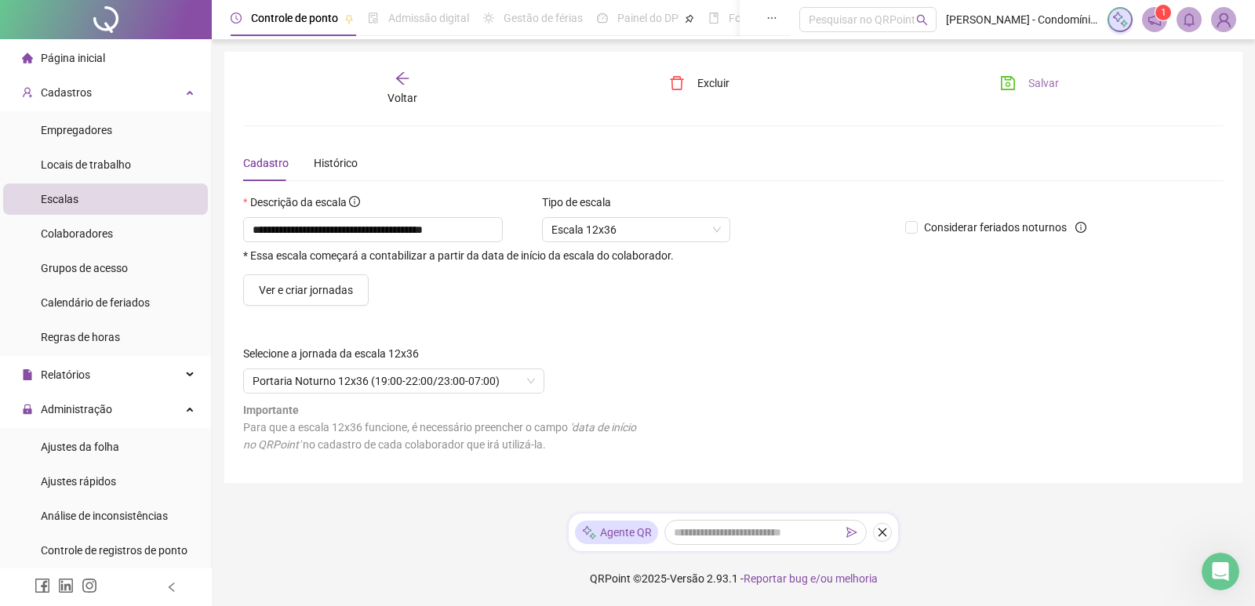
click at [1033, 85] on span "Salvar" at bounding box center [1043, 82] width 31 height 17
click at [404, 81] on icon "arrow-left" at bounding box center [402, 79] width 16 height 16
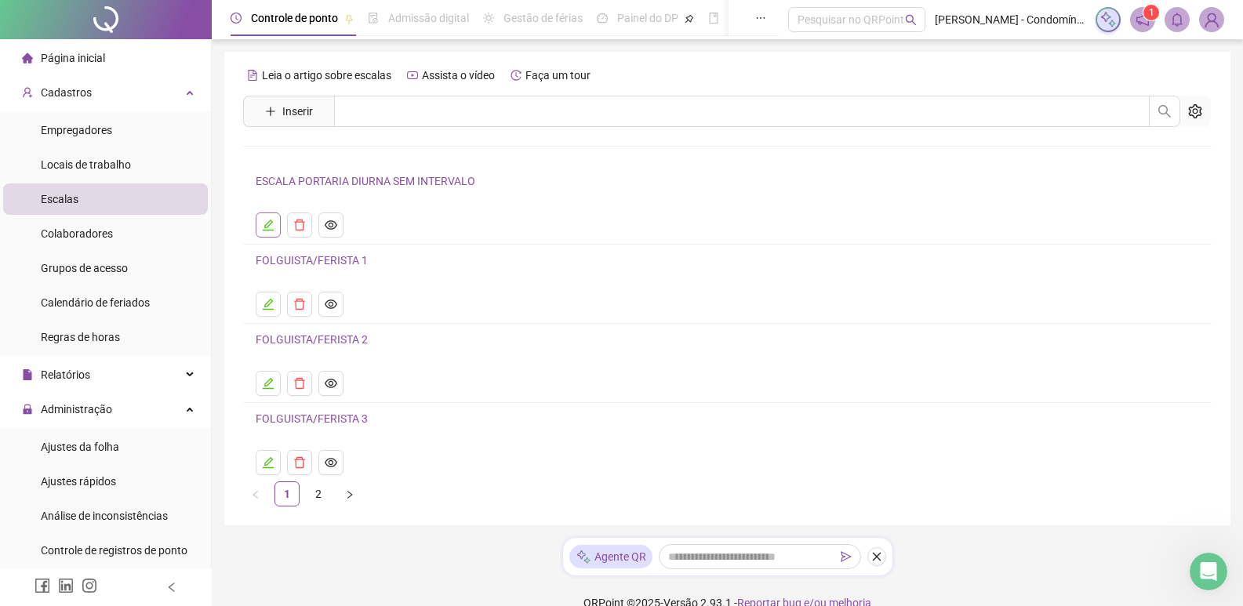
click at [278, 222] on button "button" at bounding box center [268, 224] width 25 height 25
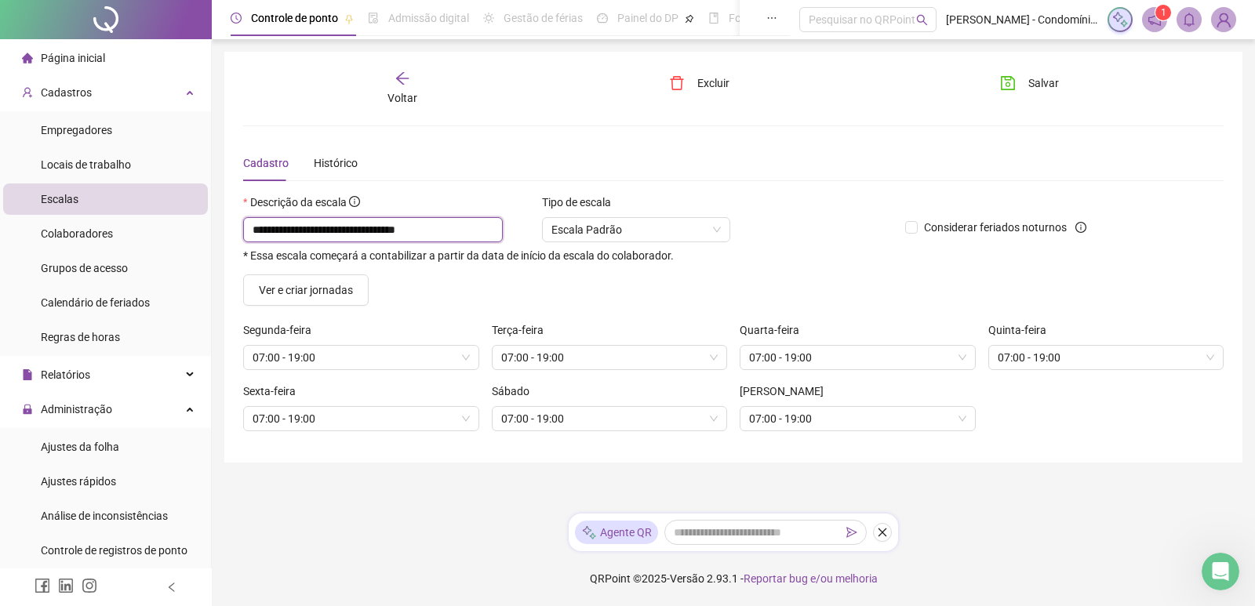
drag, startPoint x: 297, startPoint y: 223, endPoint x: 221, endPoint y: 234, distance: 76.8
click at [221, 234] on div "**********" at bounding box center [733, 303] width 1043 height 606
click at [699, 70] on div "**********" at bounding box center [733, 257] width 1018 height 411
click at [706, 86] on span "Excluir" at bounding box center [713, 82] width 32 height 17
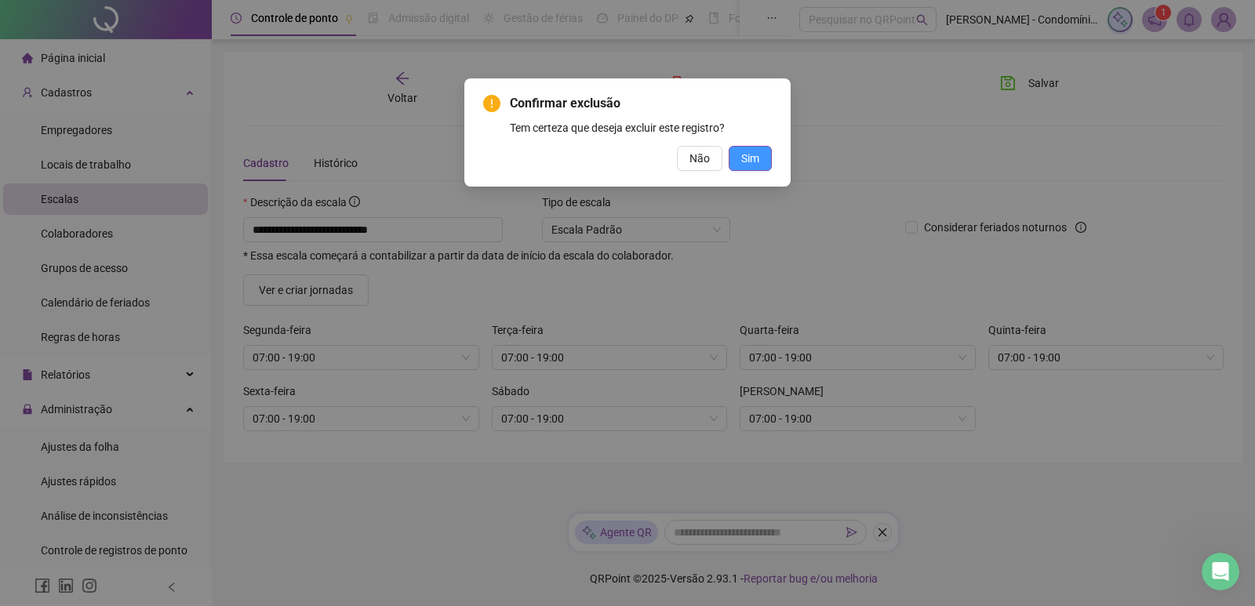
click at [750, 155] on span "Sim" at bounding box center [750, 158] width 18 height 17
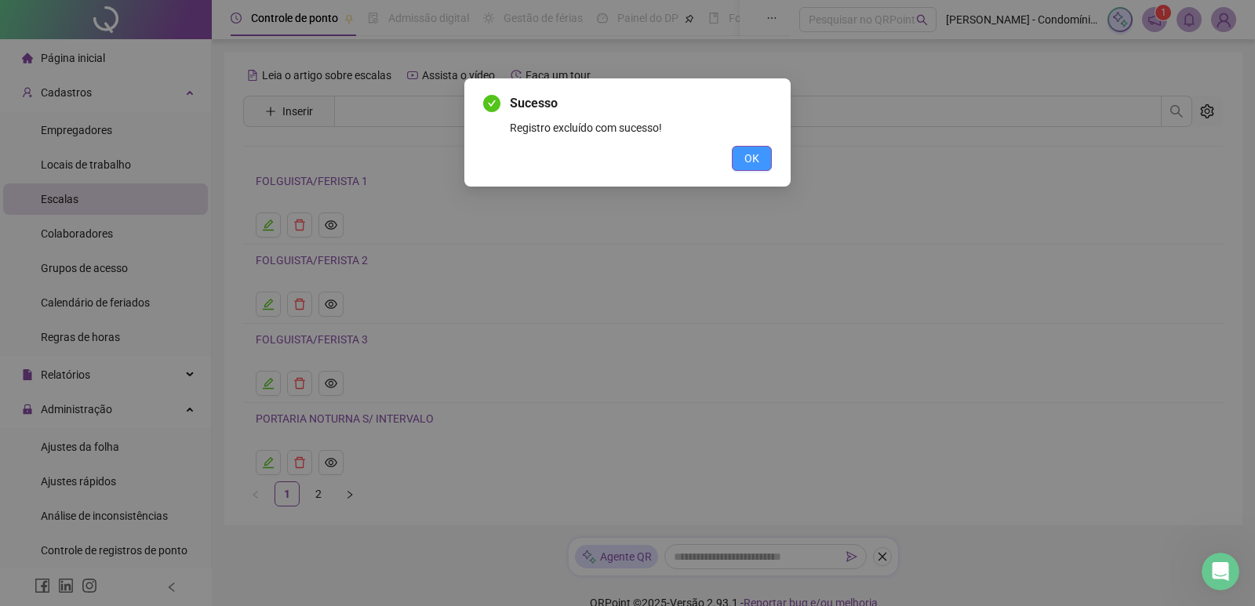
click at [753, 151] on span "OK" at bounding box center [751, 158] width 15 height 17
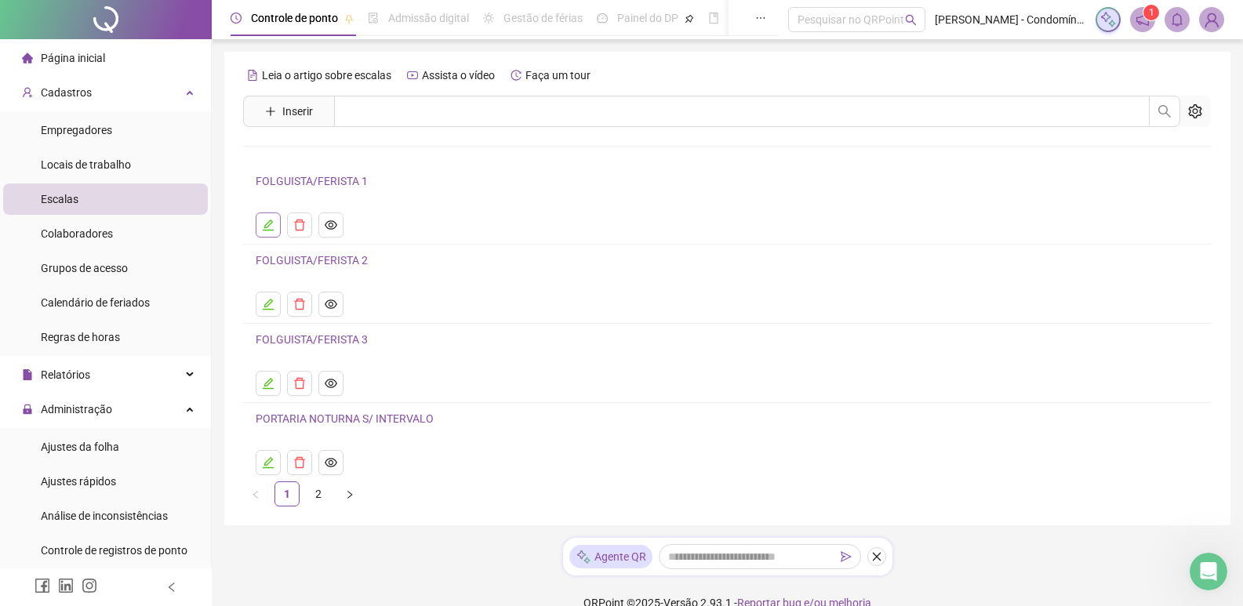
click at [263, 223] on icon "edit" at bounding box center [268, 225] width 13 height 13
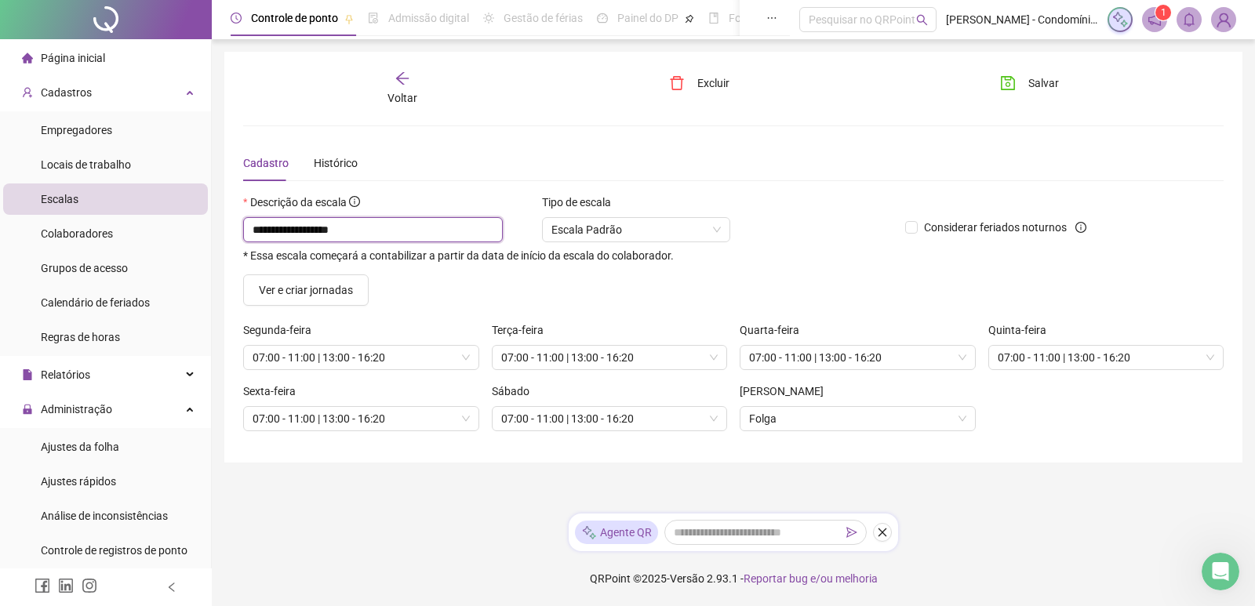
click at [359, 231] on input "**********" at bounding box center [373, 229] width 260 height 25
click at [716, 423] on span "07:00 - 11:00 | 13:00 - 16:20" at bounding box center [609, 419] width 217 height 24
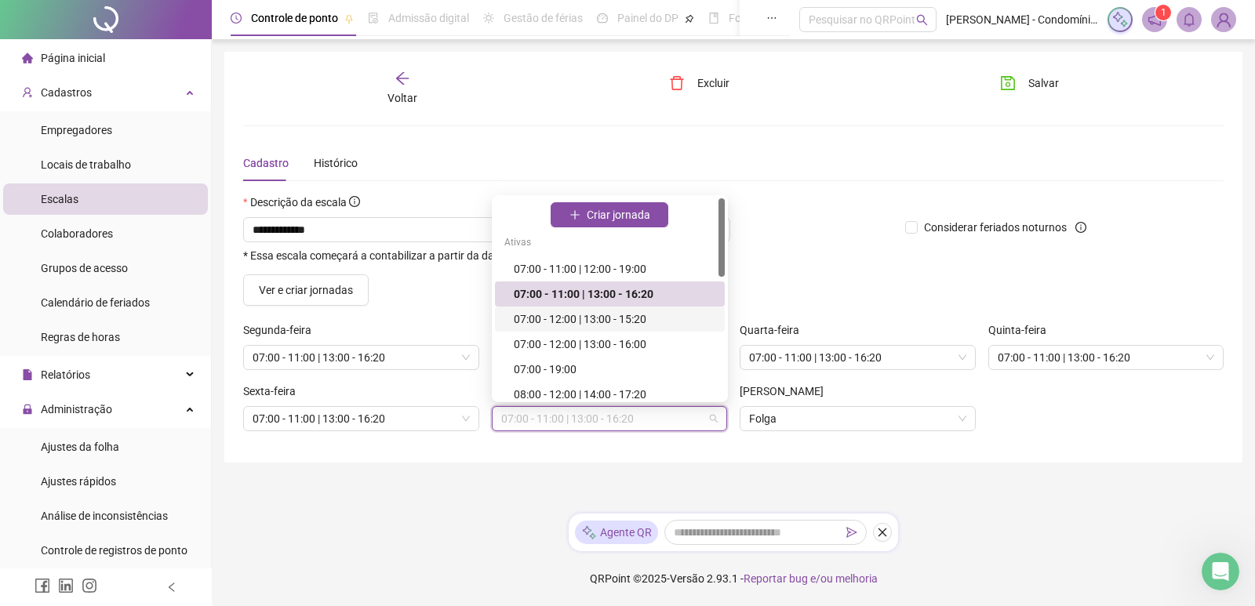
click at [604, 318] on div "07:00 - 12:00 | 13:00 - 15:20" at bounding box center [615, 318] width 202 height 17
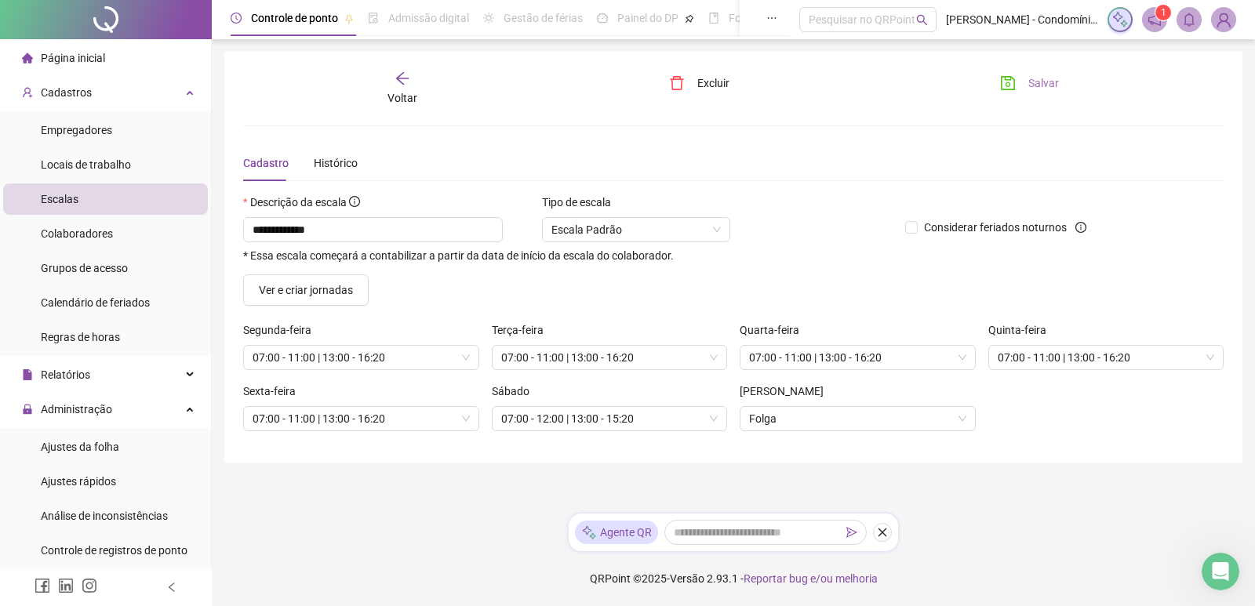
click at [1030, 82] on span "Salvar" at bounding box center [1043, 82] width 31 height 17
click at [411, 82] on div "Voltar" at bounding box center [402, 89] width 153 height 36
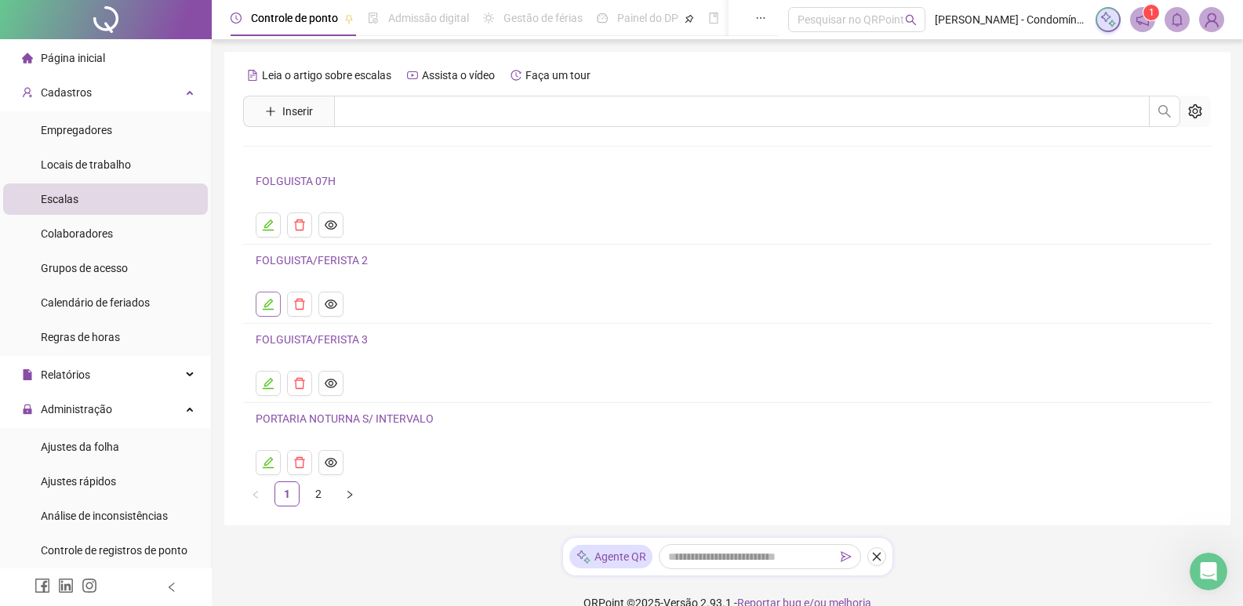
click at [267, 303] on icon "edit" at bounding box center [268, 304] width 11 height 11
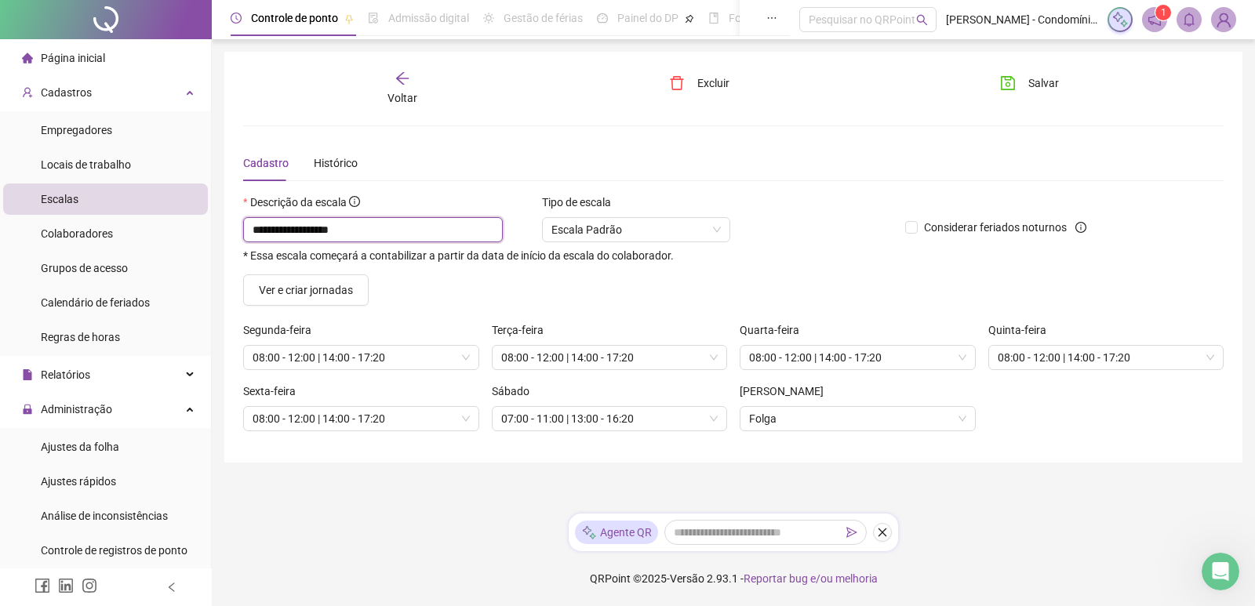
click at [365, 226] on input "**********" at bounding box center [373, 229] width 260 height 25
click at [651, 415] on span "07:00 - 11:00 | 13:00 - 16:20" at bounding box center [609, 419] width 217 height 24
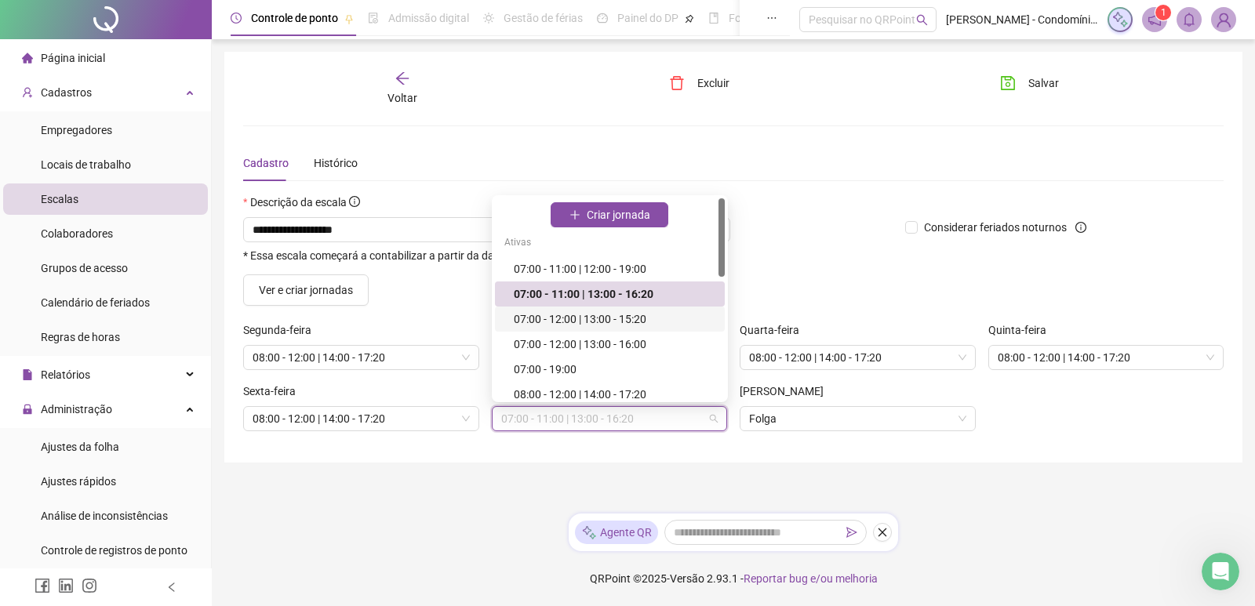
click at [572, 326] on div "07:00 - 12:00 | 13:00 - 15:20" at bounding box center [615, 318] width 202 height 17
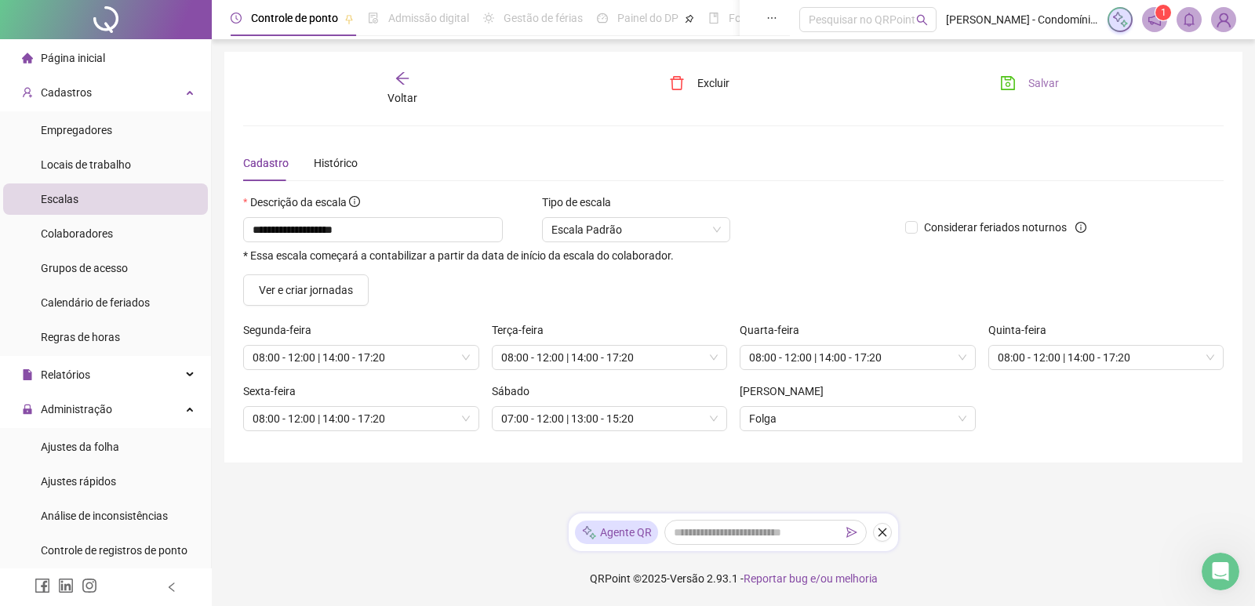
click at [1024, 78] on button "Salvar" at bounding box center [1029, 83] width 82 height 25
click at [1031, 83] on span "Salvar" at bounding box center [1043, 82] width 31 height 17
click at [366, 223] on input "**********" at bounding box center [373, 229] width 260 height 25
click at [1000, 79] on icon "save" at bounding box center [1008, 83] width 16 height 16
click at [416, 96] on span "Voltar" at bounding box center [402, 98] width 30 height 13
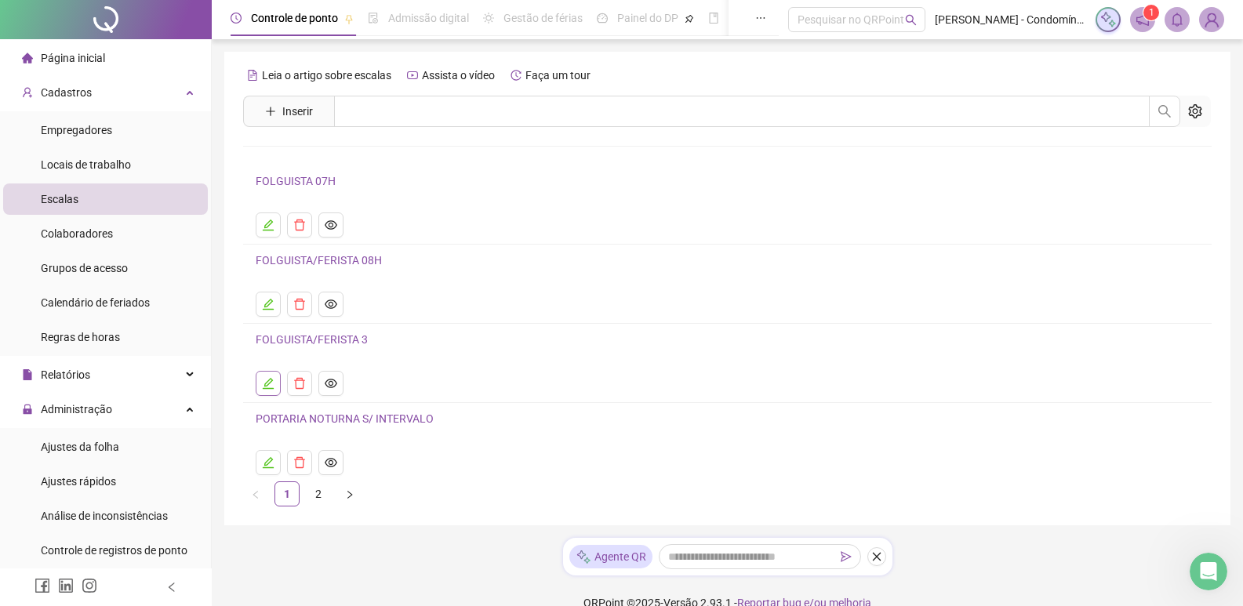
click at [272, 381] on icon "edit" at bounding box center [268, 383] width 11 height 11
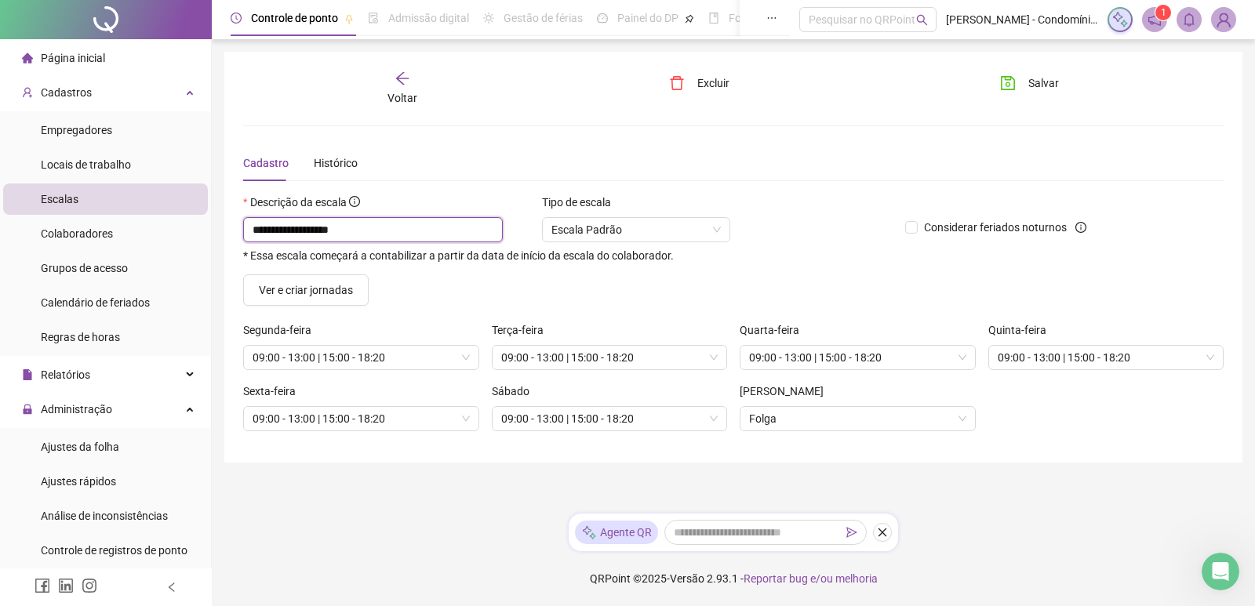
drag, startPoint x: 368, startPoint y: 230, endPoint x: 308, endPoint y: 231, distance: 59.6
click at [308, 231] on input "**********" at bounding box center [373, 229] width 260 height 25
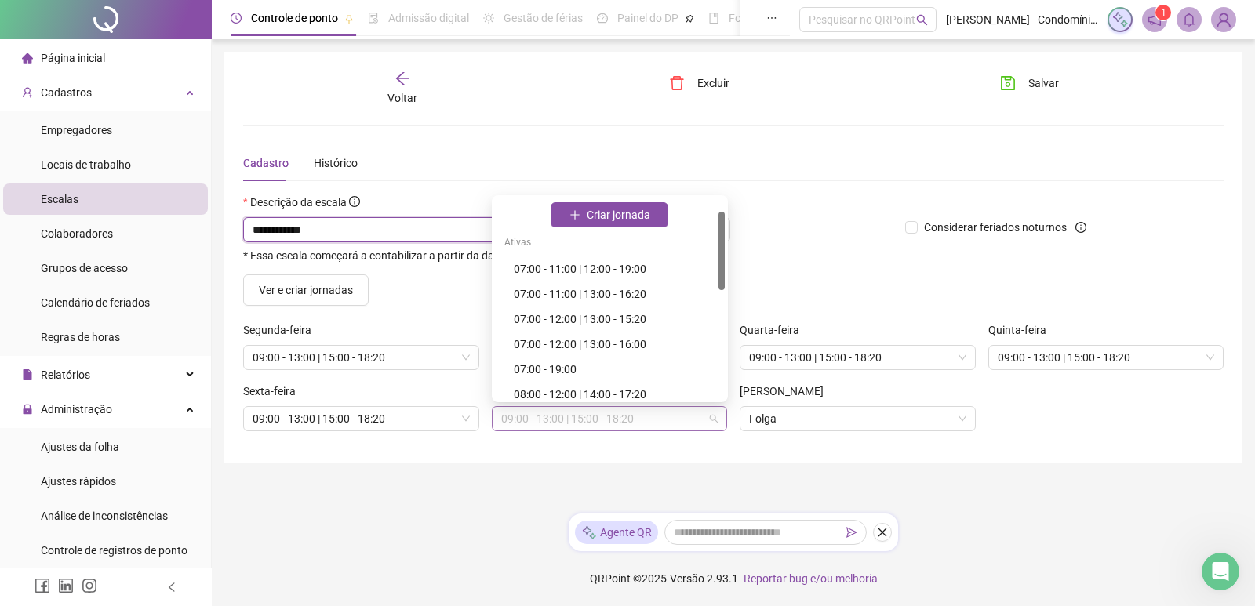
click at [615, 417] on span "09:00 - 13:00 | 15:00 - 18:20" at bounding box center [609, 419] width 217 height 24
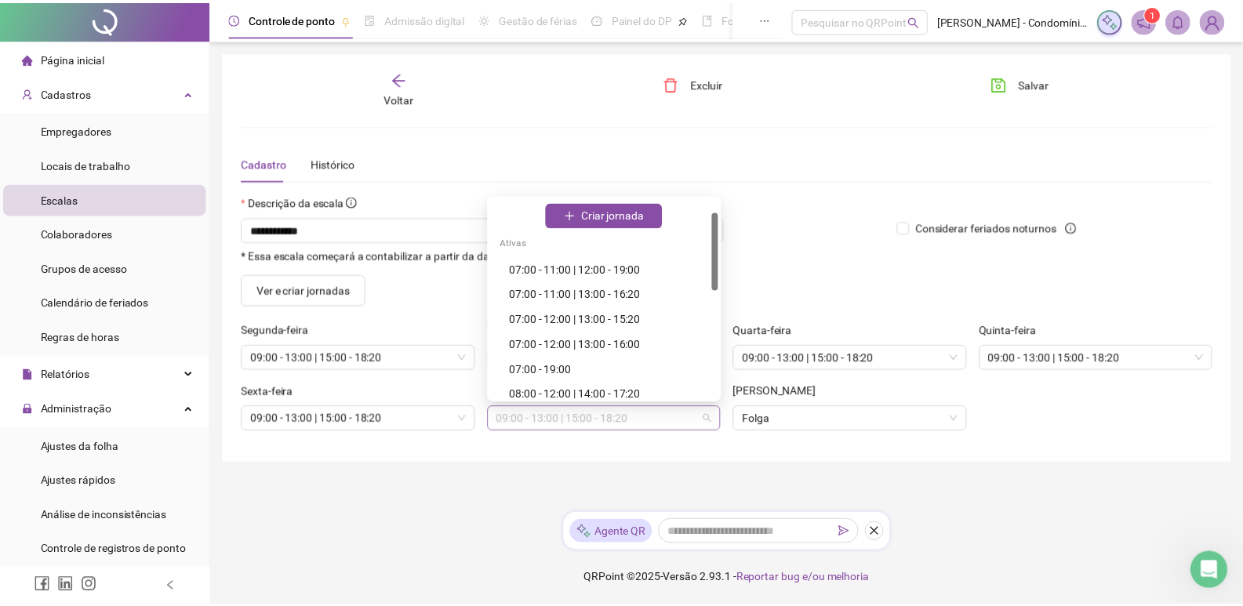
scroll to position [33, 0]
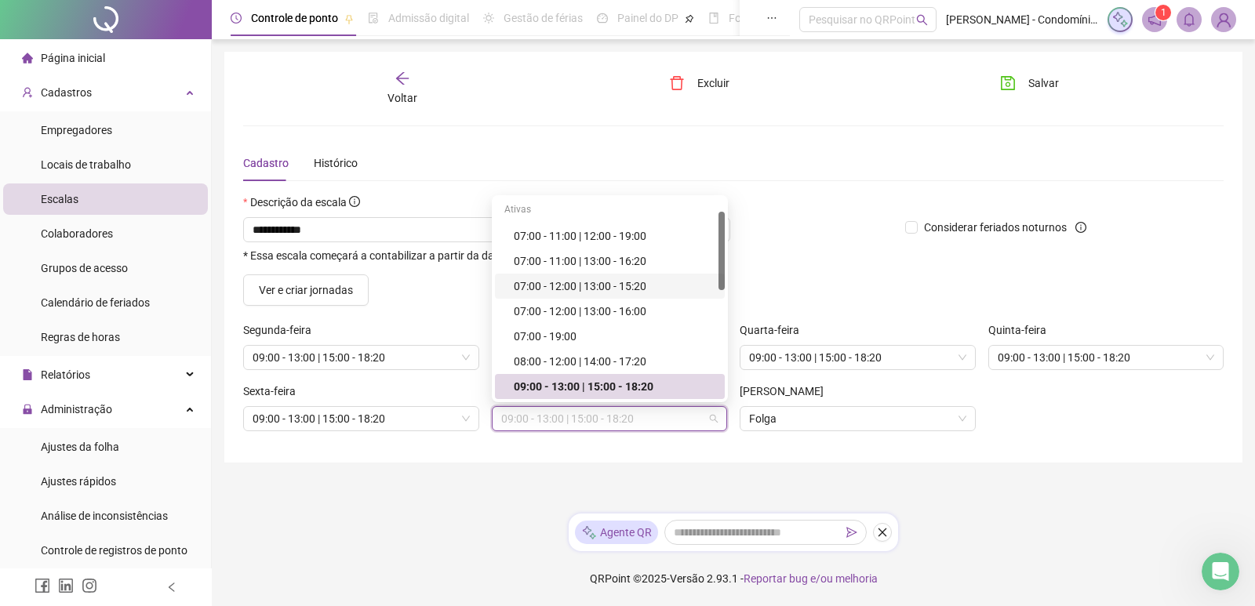
click at [623, 285] on div "07:00 - 12:00 | 13:00 - 15:20" at bounding box center [615, 286] width 202 height 17
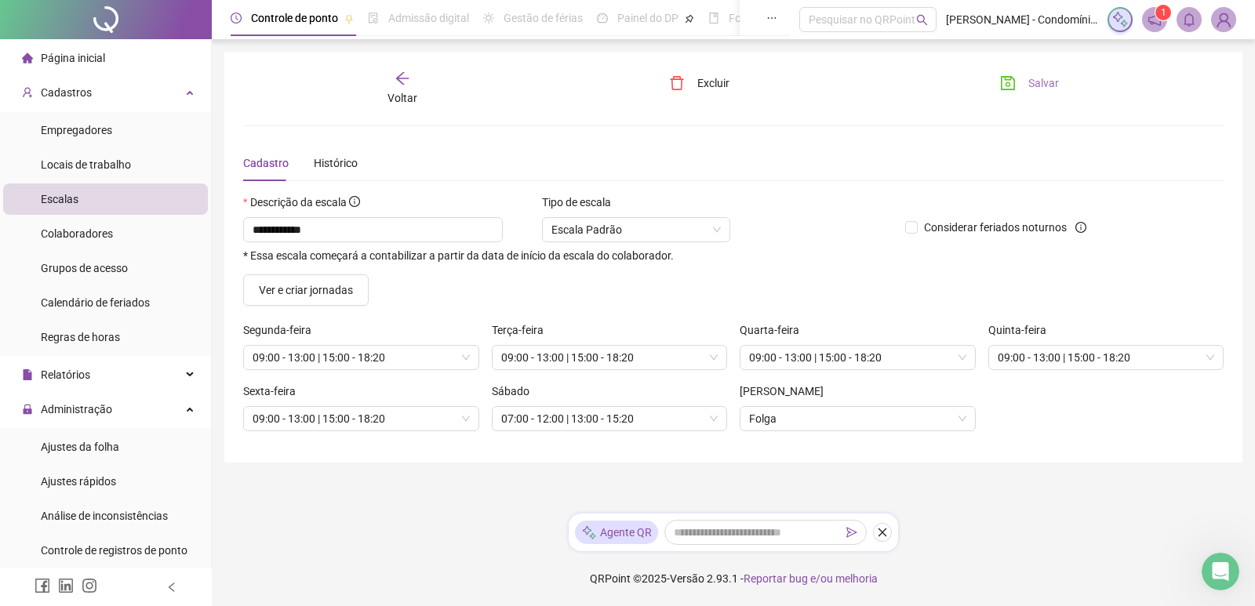
click at [1028, 81] on span "Salvar" at bounding box center [1043, 82] width 31 height 17
click at [723, 223] on div "Escala Padrão" at bounding box center [636, 229] width 188 height 25
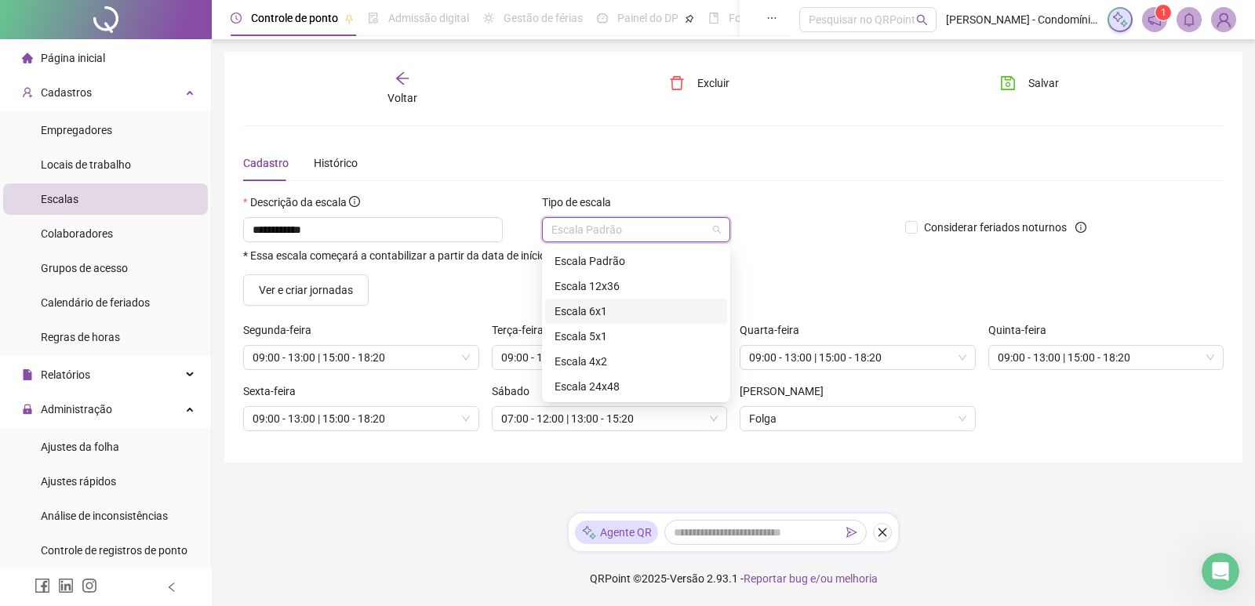
click at [614, 307] on div "Escala 6x1" at bounding box center [635, 311] width 163 height 17
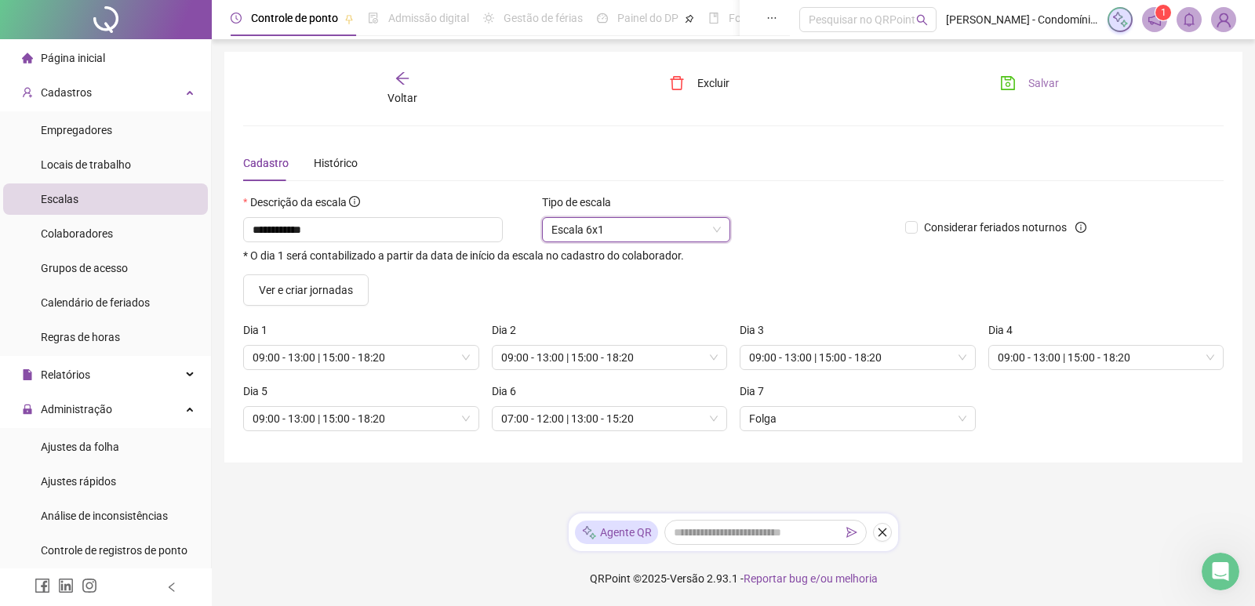
click at [1040, 77] on span "Salvar" at bounding box center [1043, 82] width 31 height 17
click at [405, 85] on icon "arrow-left" at bounding box center [402, 79] width 16 height 16
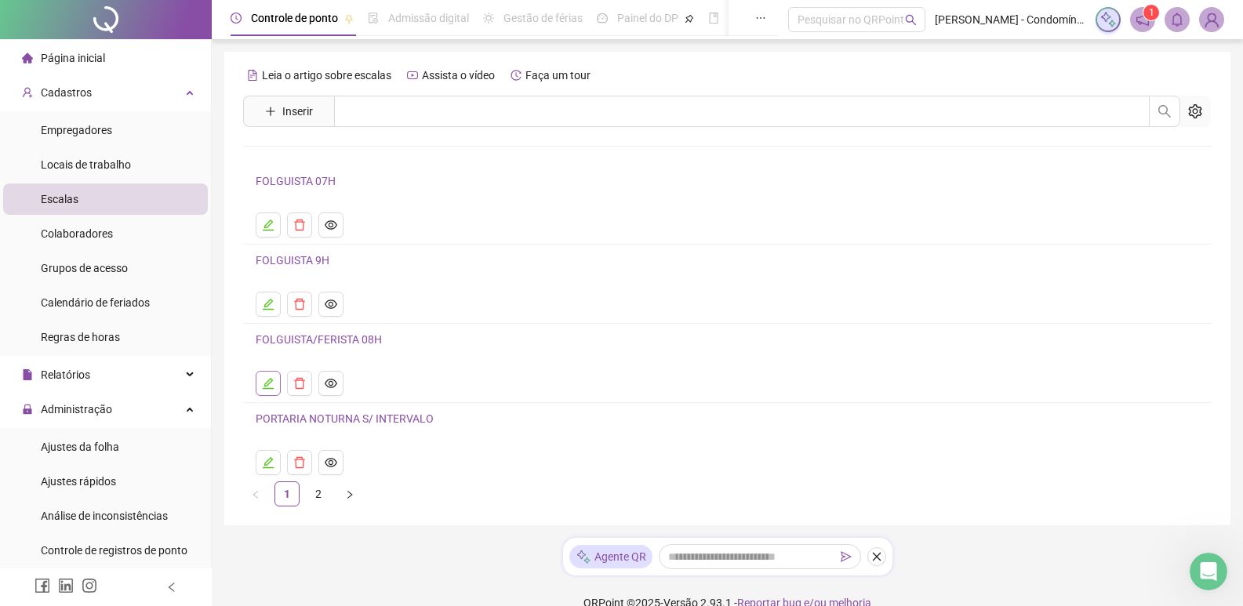
click at [270, 387] on icon "edit" at bounding box center [268, 383] width 13 height 13
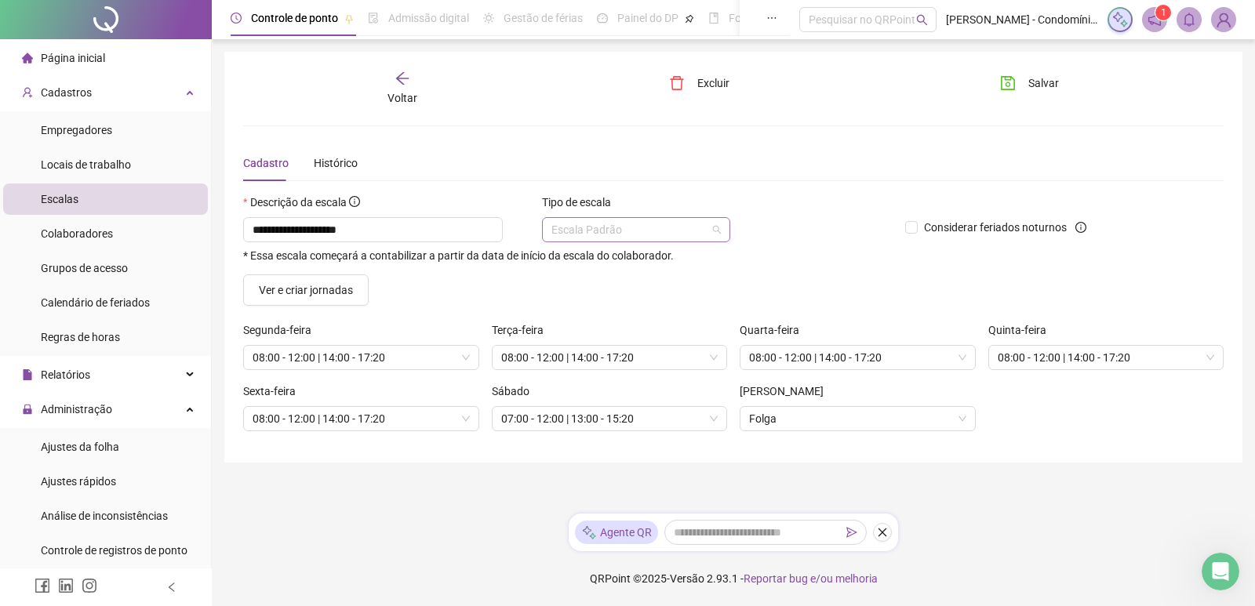
click at [666, 220] on span "Escala Padrão" at bounding box center [635, 230] width 169 height 24
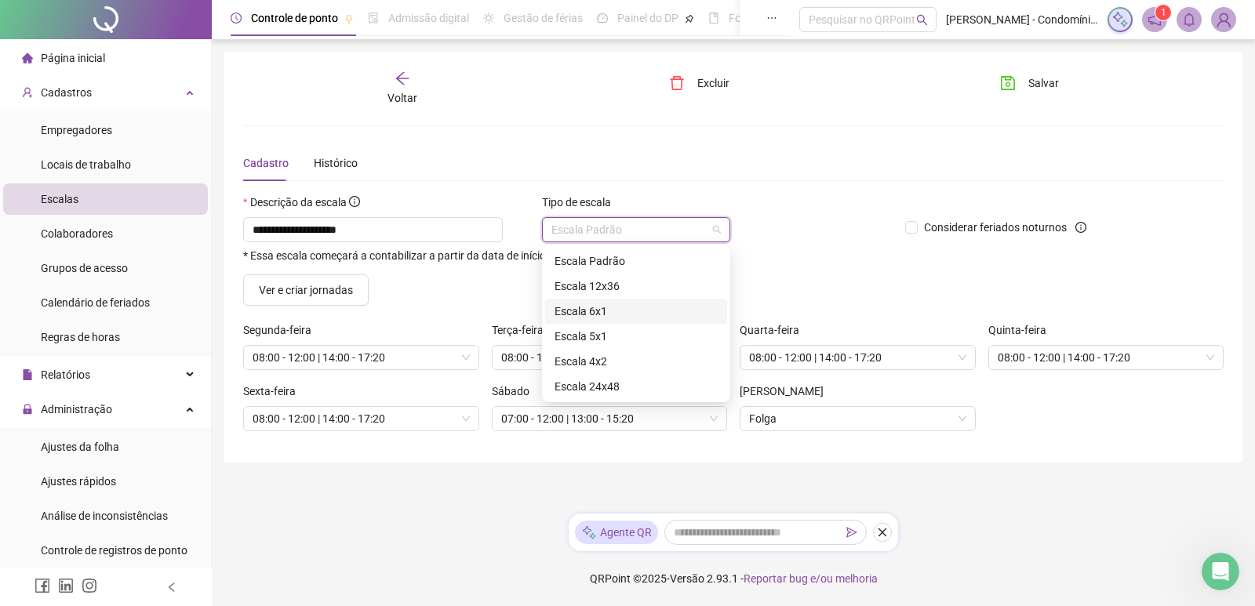
click at [602, 311] on div "Escala 6x1" at bounding box center [635, 311] width 163 height 17
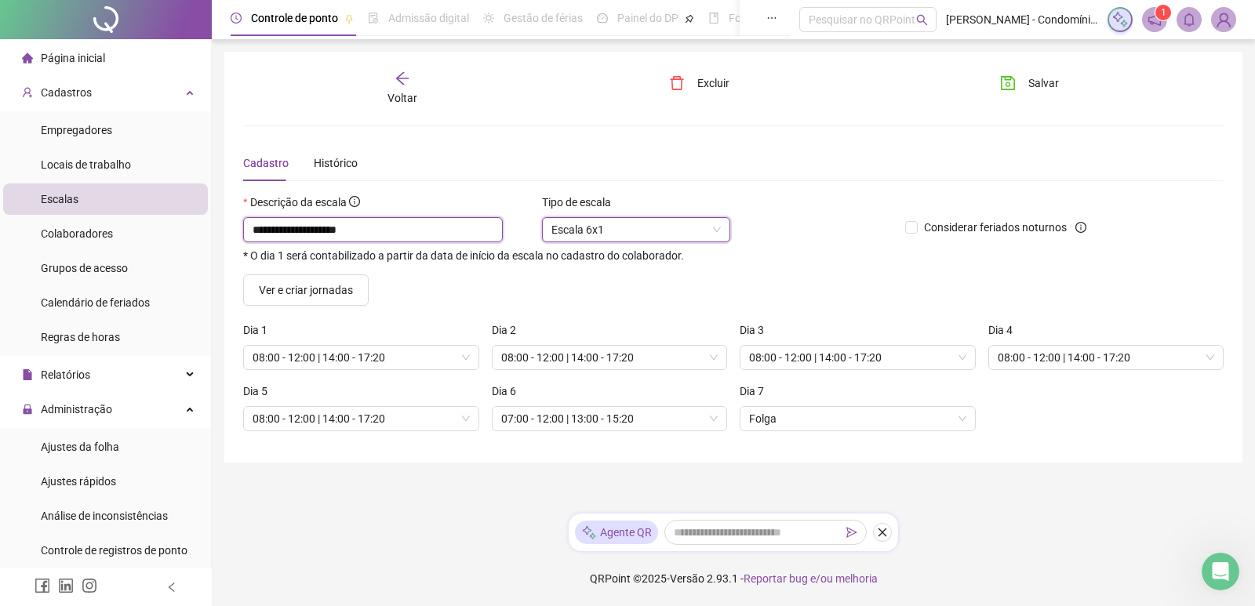
click at [379, 231] on input "**********" at bounding box center [373, 229] width 260 height 25
drag, startPoint x: 348, startPoint y: 230, endPoint x: 308, endPoint y: 224, distance: 40.4
click at [308, 224] on input "**********" at bounding box center [373, 229] width 260 height 25
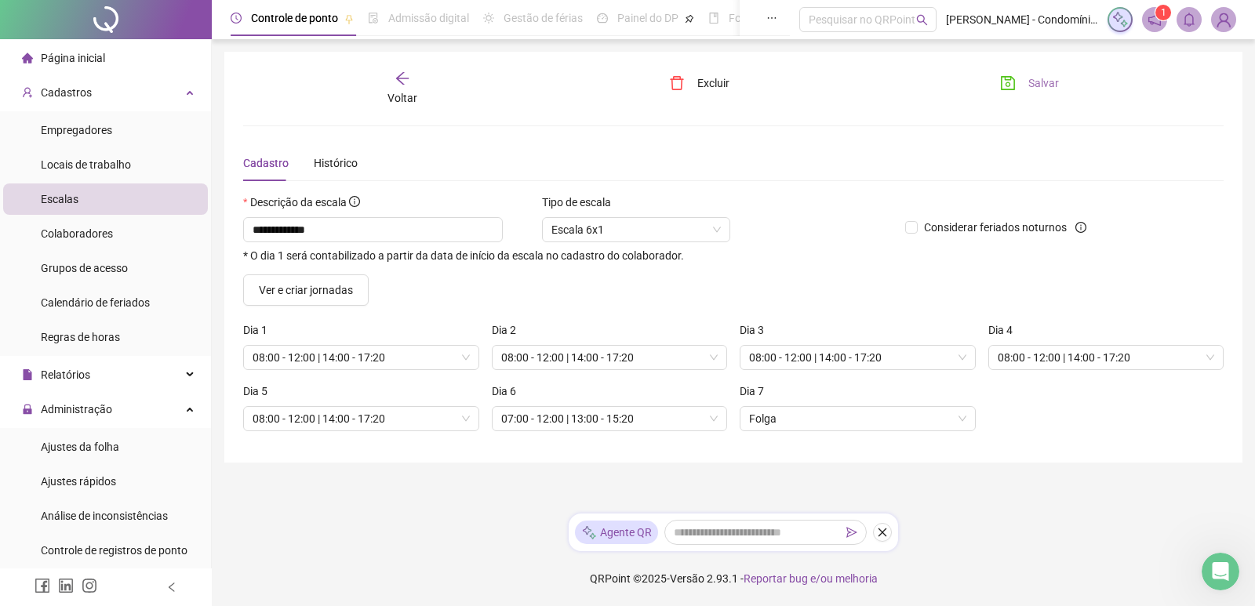
click at [1043, 82] on span "Salvar" at bounding box center [1043, 82] width 31 height 17
click at [1045, 80] on span "Salvar" at bounding box center [1043, 82] width 31 height 17
click at [409, 85] on icon "arrow-left" at bounding box center [402, 79] width 16 height 16
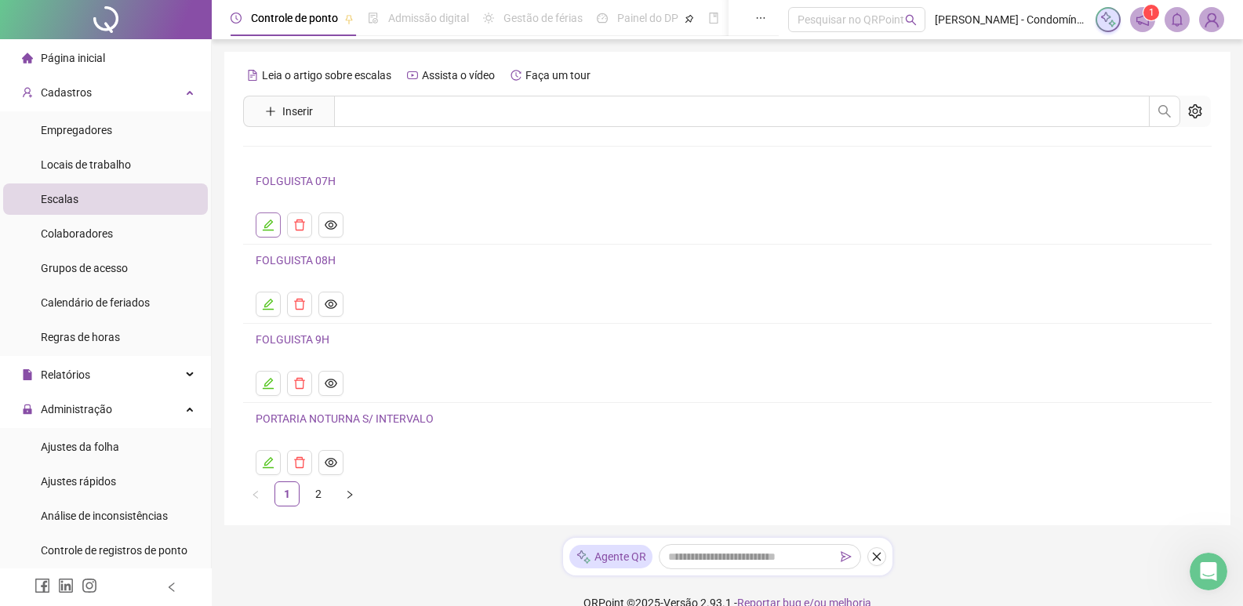
click at [263, 231] on button "button" at bounding box center [268, 224] width 25 height 25
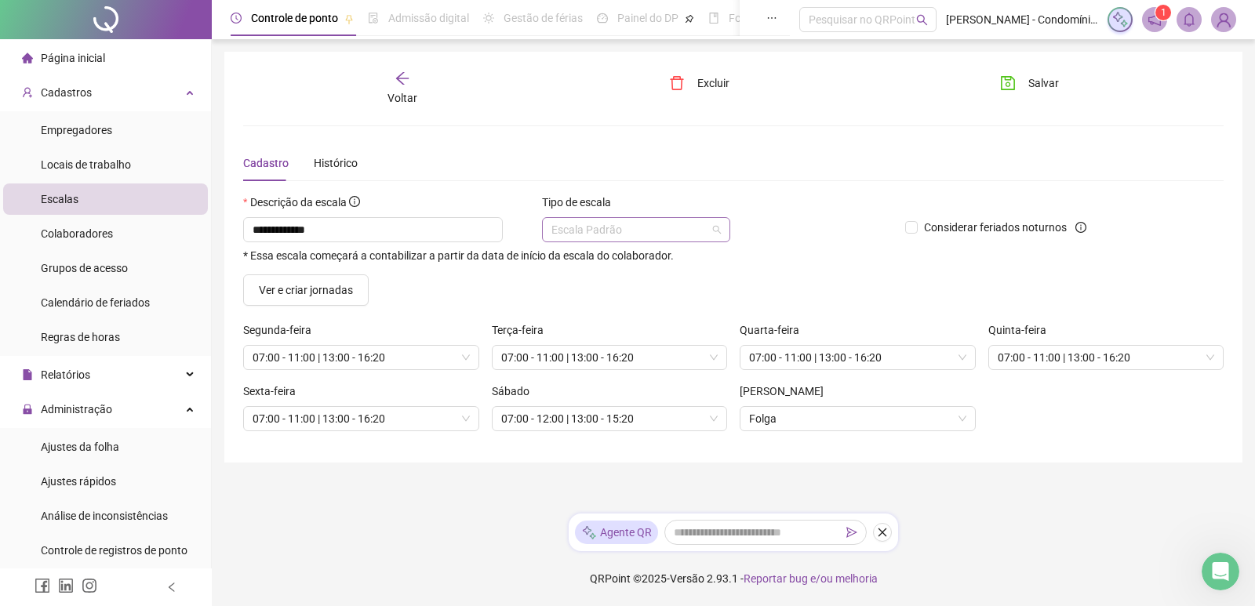
click at [600, 223] on span "Escala Padrão" at bounding box center [635, 230] width 169 height 24
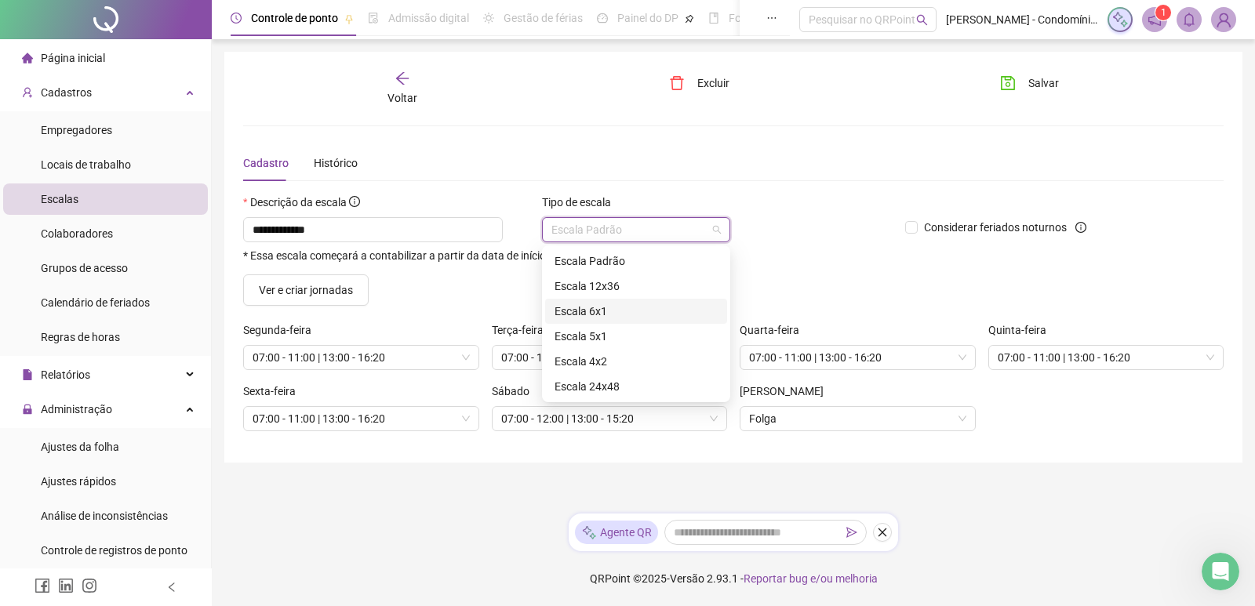
click at [598, 311] on div "Escala 6x1" at bounding box center [635, 311] width 163 height 17
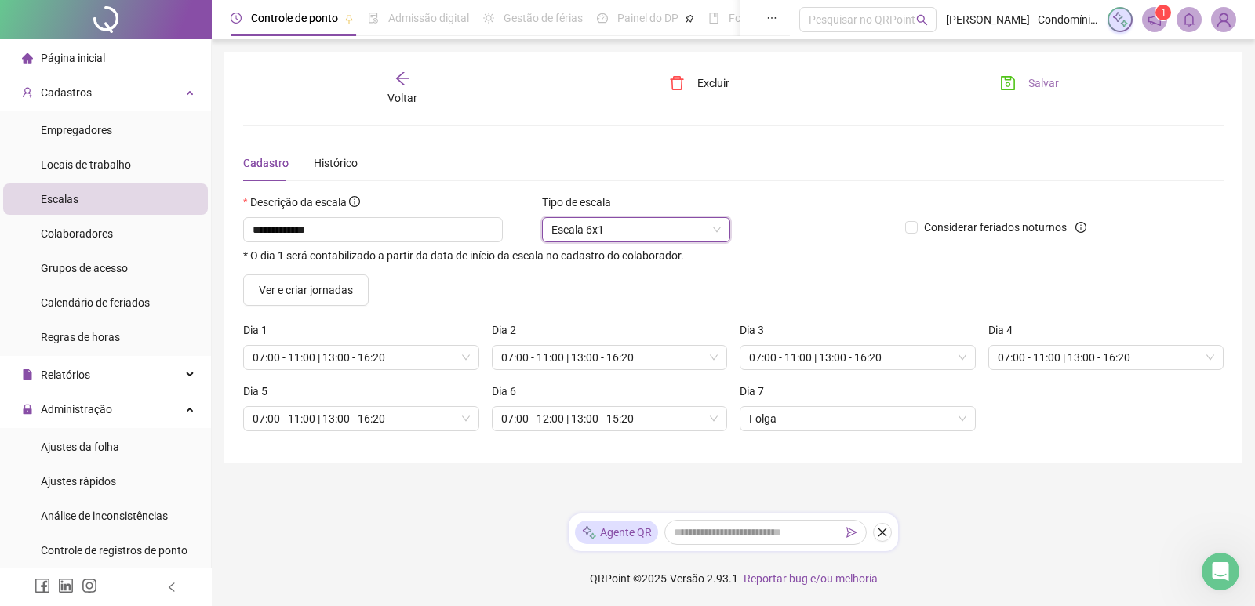
click at [1021, 78] on button "Salvar" at bounding box center [1029, 83] width 82 height 25
click at [381, 93] on div "Voltar" at bounding box center [402, 89] width 153 height 36
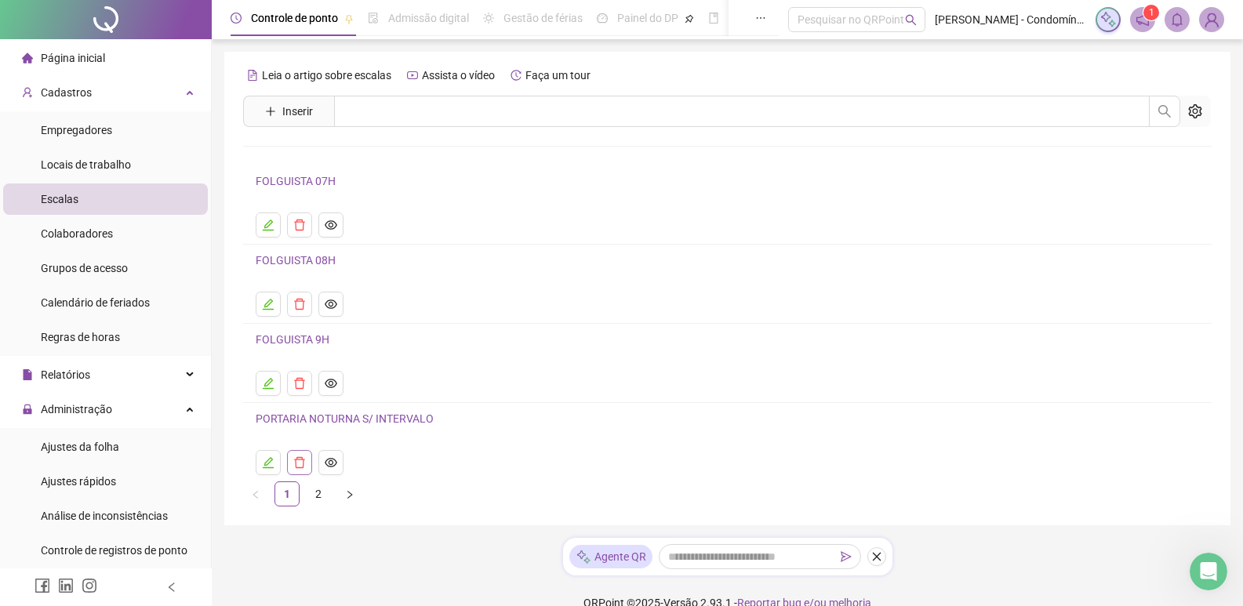
click at [300, 465] on icon "delete" at bounding box center [299, 462] width 13 height 13
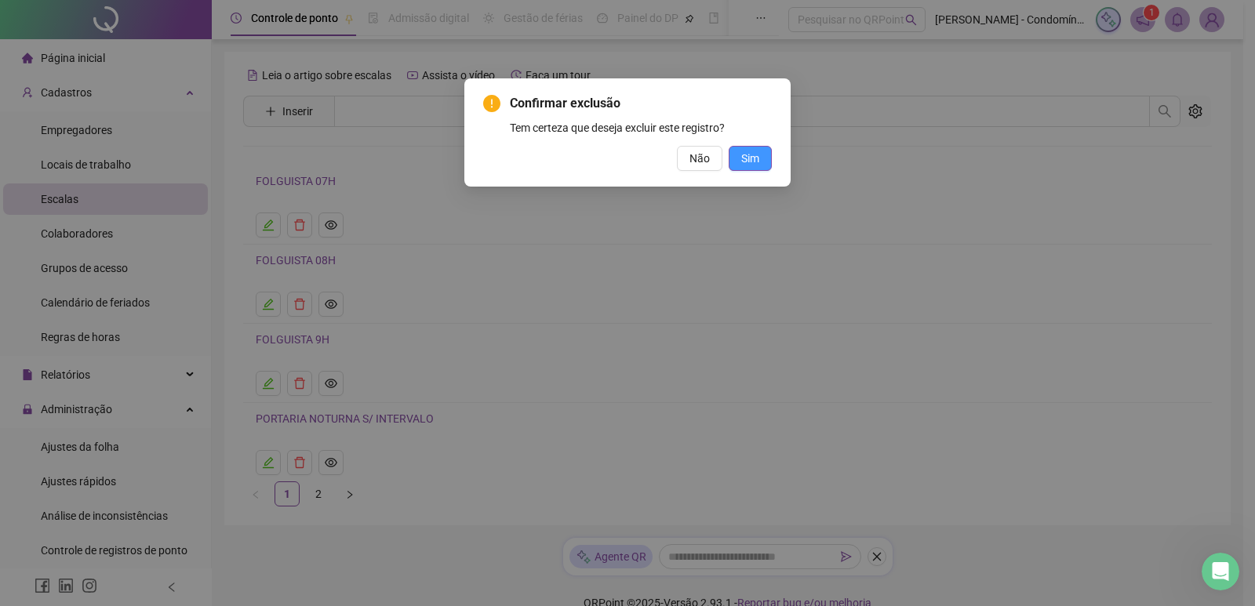
click at [751, 153] on span "Sim" at bounding box center [750, 158] width 18 height 17
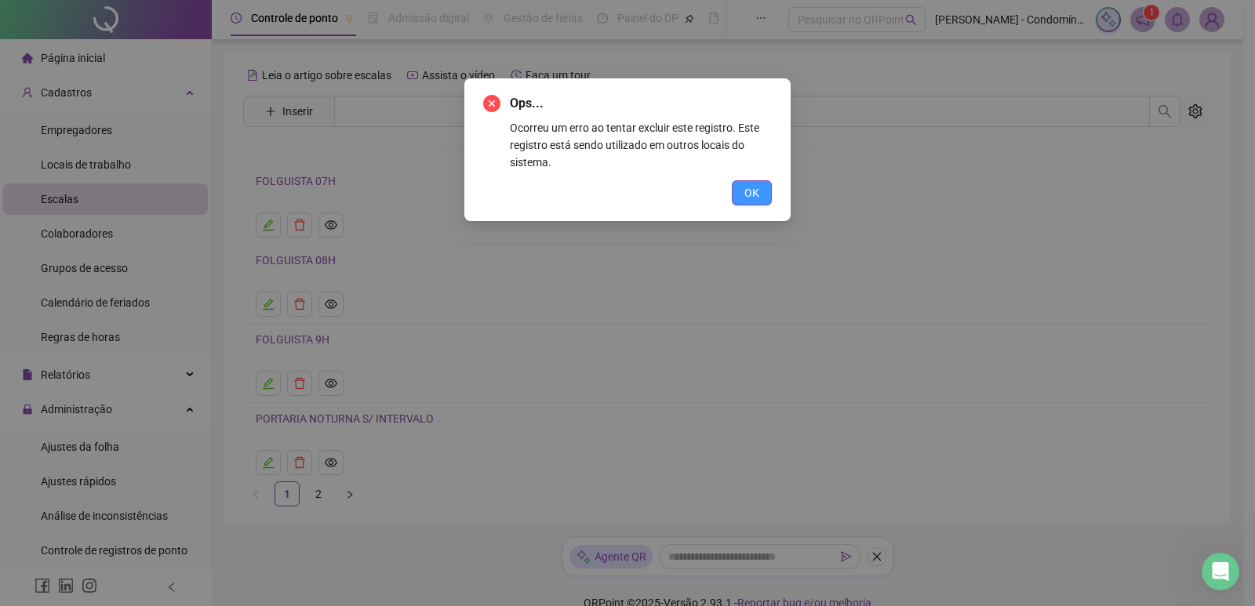
click at [751, 193] on span "OK" at bounding box center [751, 192] width 15 height 17
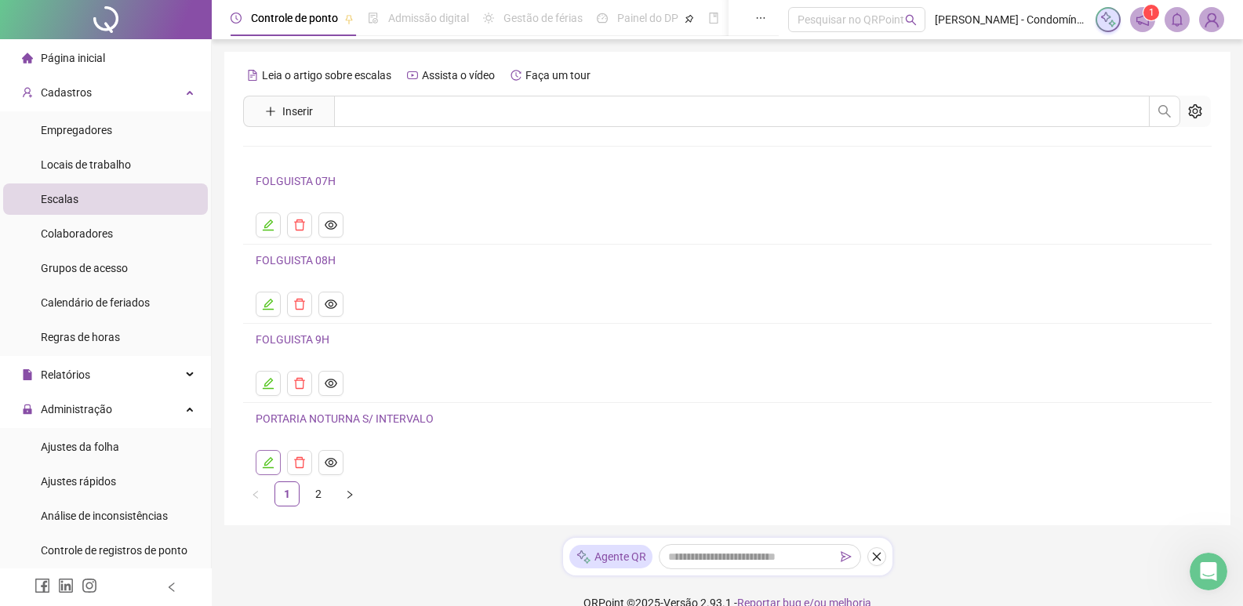
click at [271, 463] on icon "edit" at bounding box center [268, 462] width 13 height 13
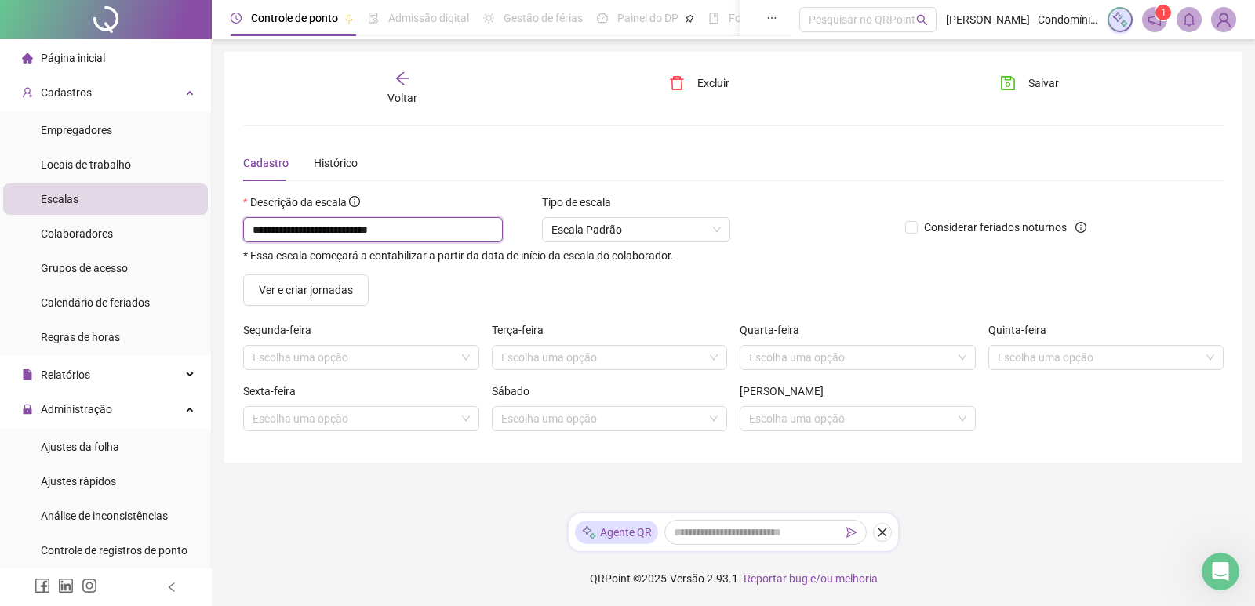
drag, startPoint x: 358, startPoint y: 231, endPoint x: 473, endPoint y: 234, distance: 115.3
click at [473, 234] on input "**********" at bounding box center [373, 229] width 260 height 25
click at [687, 231] on span "Escala Padrão" at bounding box center [635, 230] width 169 height 24
click at [698, 78] on span "Excluir" at bounding box center [713, 82] width 32 height 17
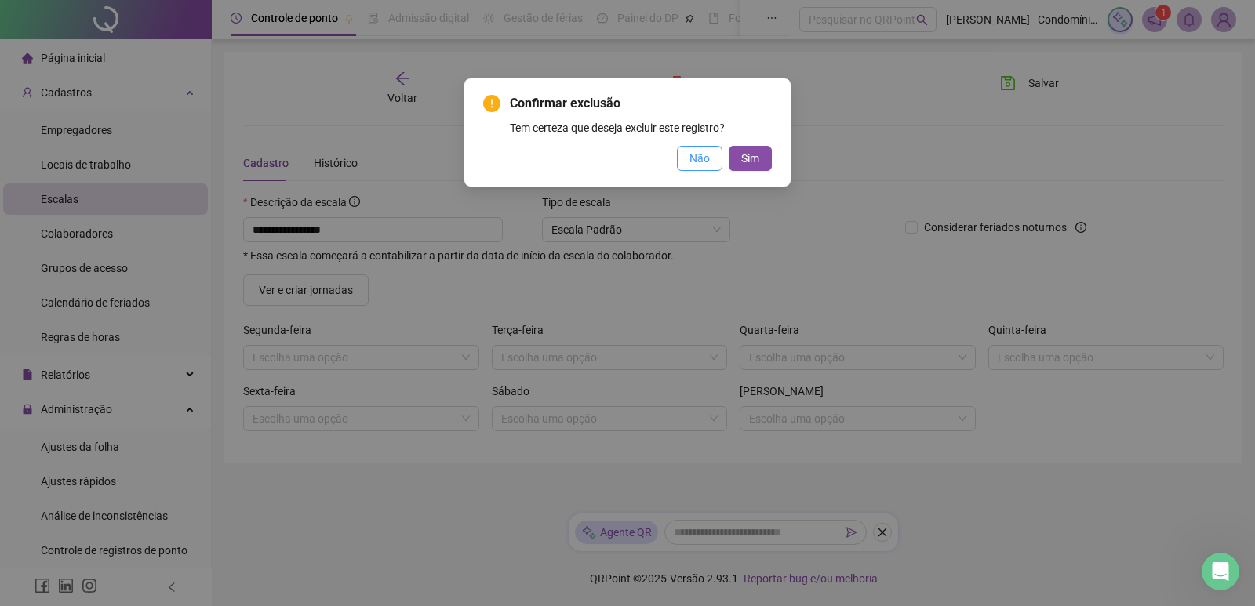
click at [703, 159] on span "Não" at bounding box center [699, 158] width 20 height 17
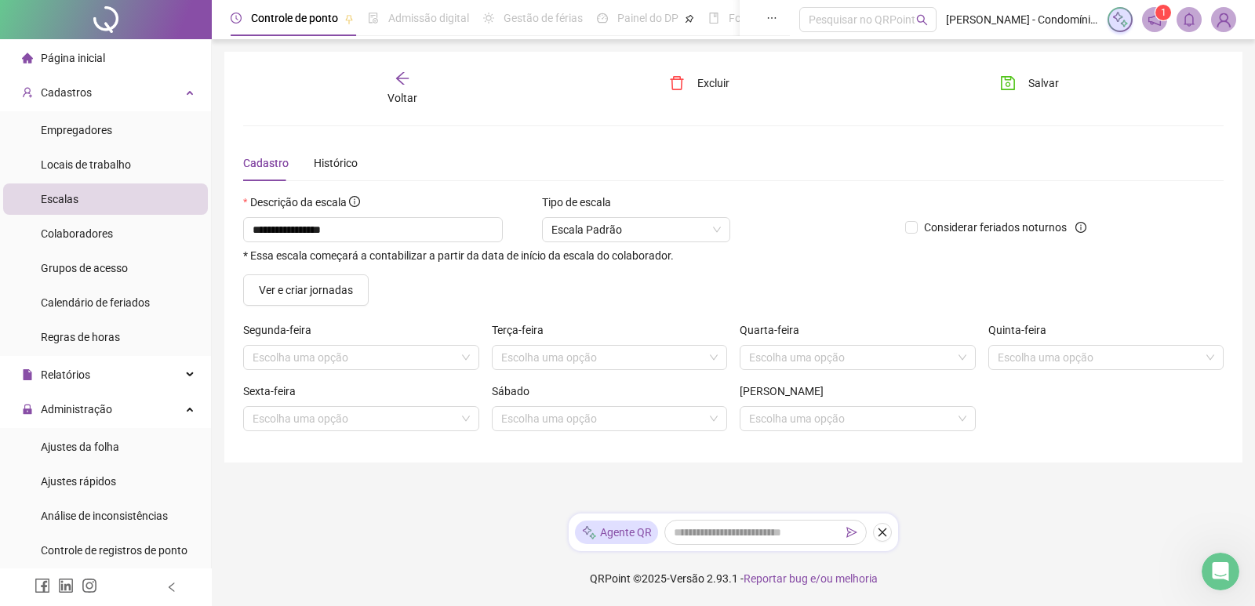
click at [703, 159] on div "Confirmar exclusão Tem certeza que deseja excluir este registro? Não Sim" at bounding box center [627, 303] width 1255 height 606
click at [408, 78] on icon "arrow-left" at bounding box center [402, 79] width 16 height 16
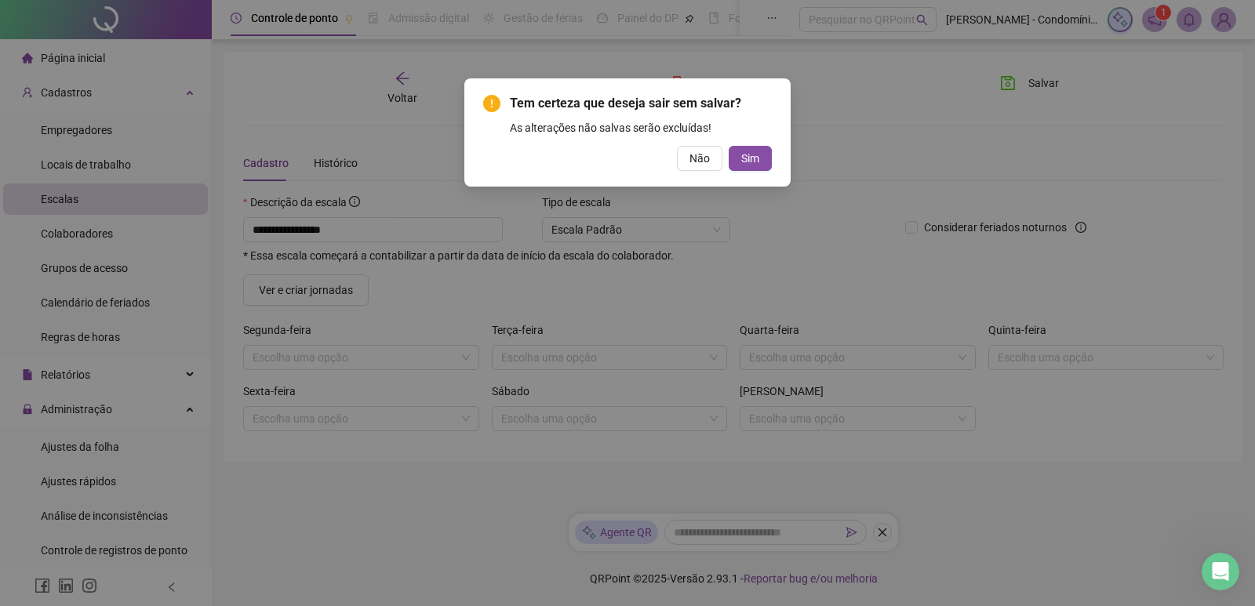
drag, startPoint x: 753, startPoint y: 158, endPoint x: 744, endPoint y: 153, distance: 10.2
click at [757, 156] on span "Sim" at bounding box center [750, 158] width 18 height 17
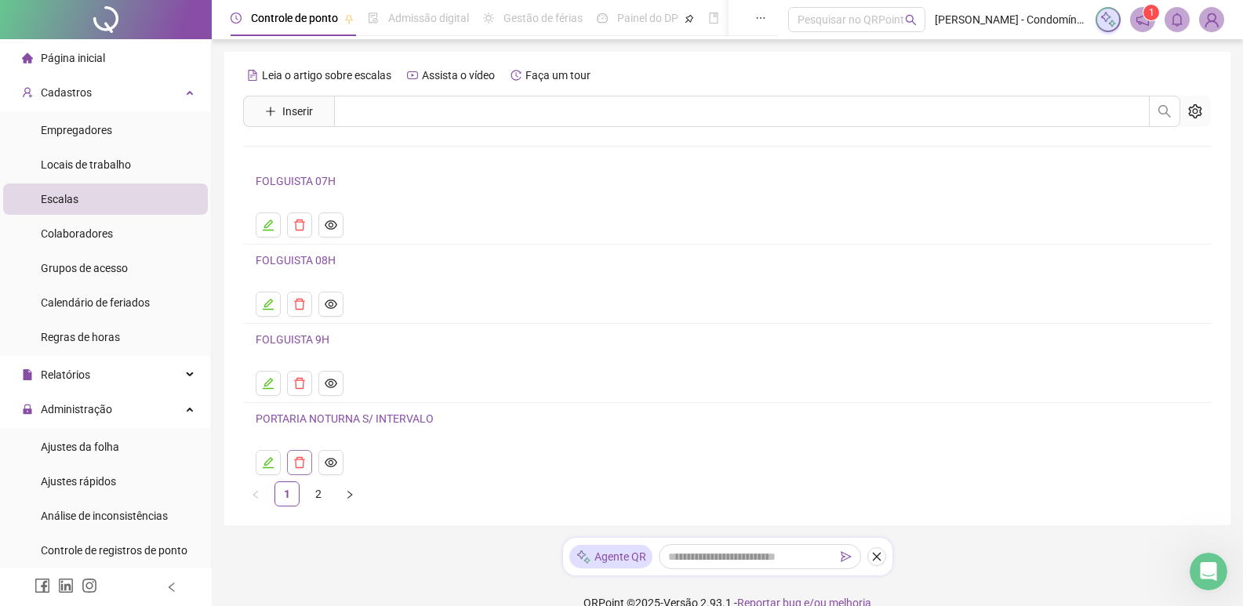
click at [303, 460] on icon "delete" at bounding box center [299, 462] width 11 height 11
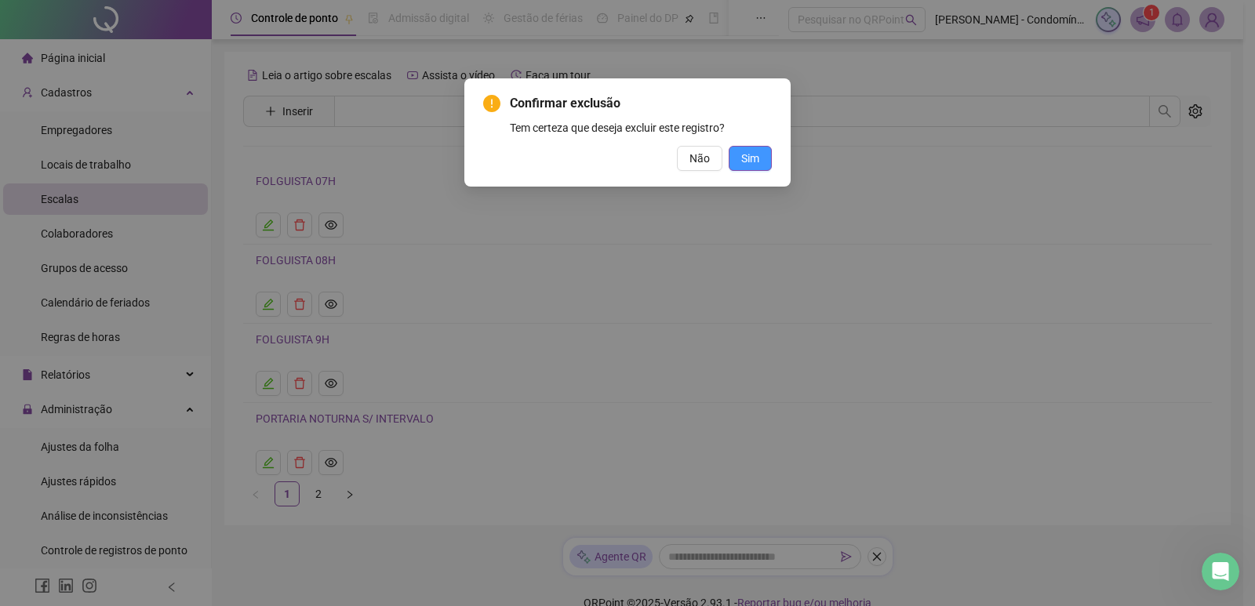
click at [745, 154] on span "Sim" at bounding box center [750, 158] width 18 height 17
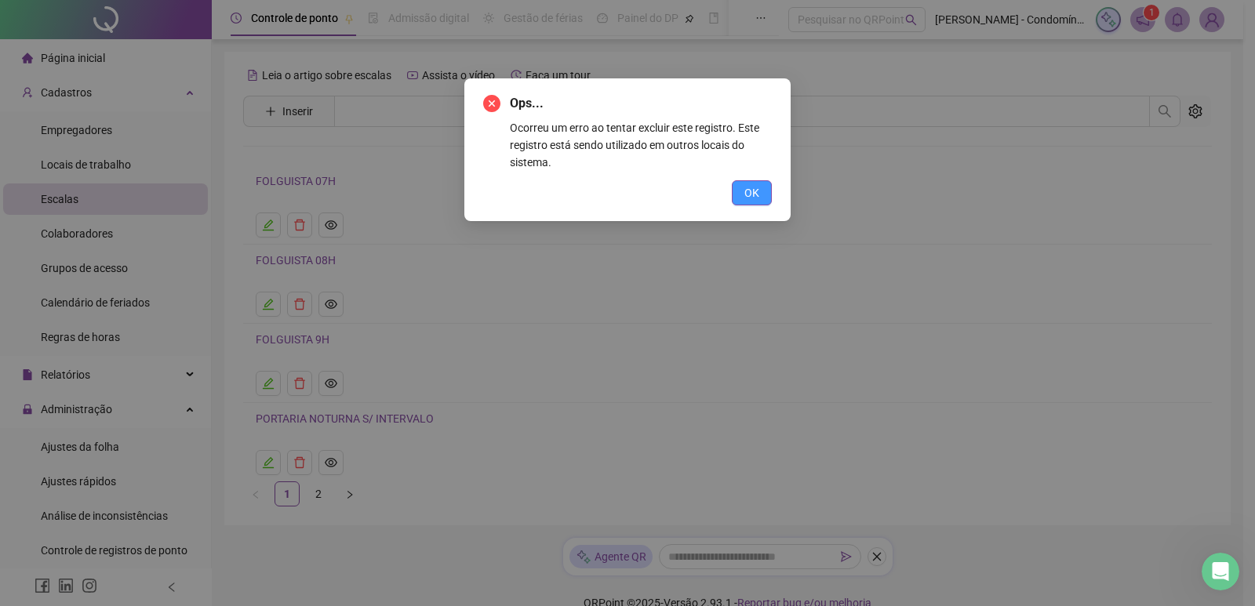
click at [750, 186] on span "OK" at bounding box center [751, 192] width 15 height 17
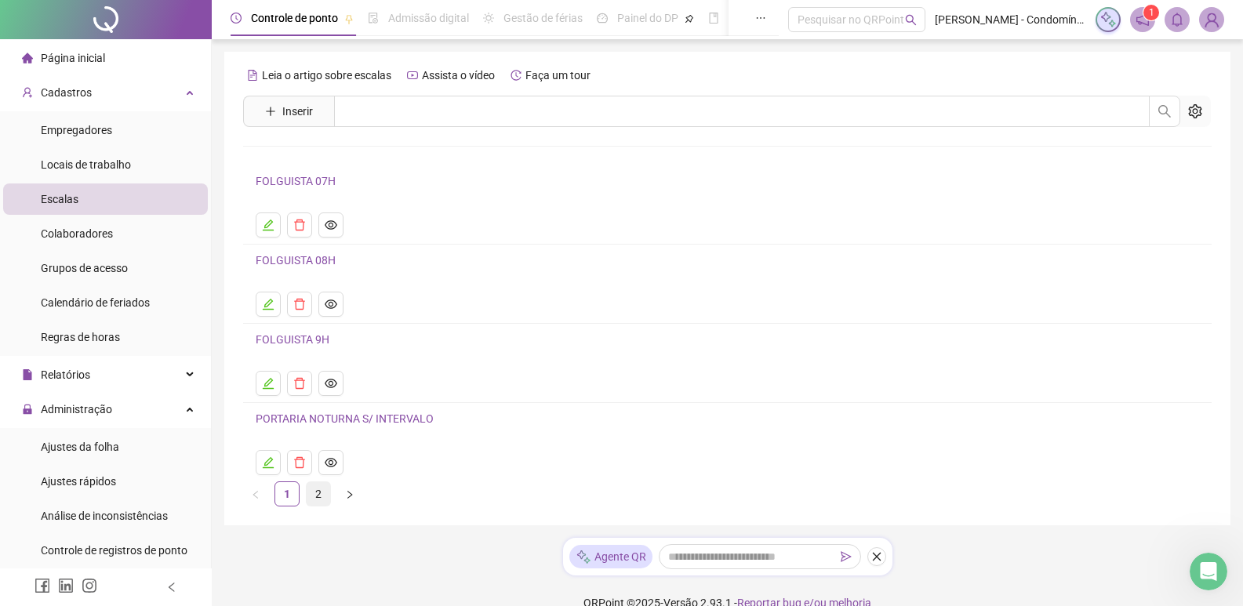
click at [314, 500] on link "2" at bounding box center [319, 494] width 24 height 24
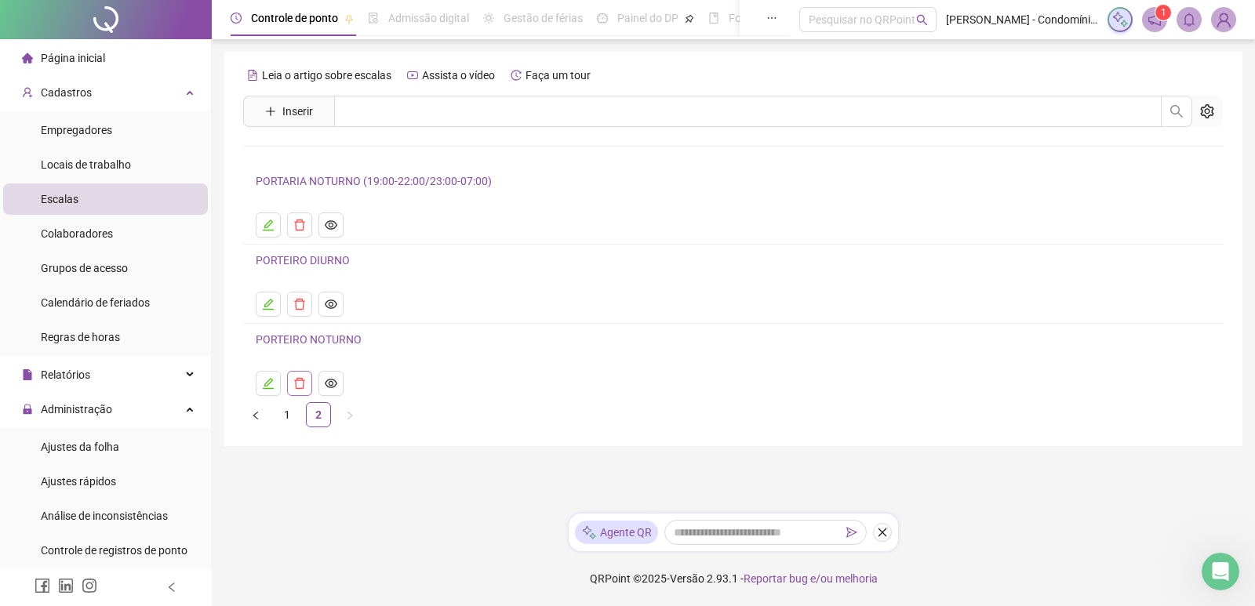
click at [296, 383] on icon "delete" at bounding box center [299, 383] width 13 height 13
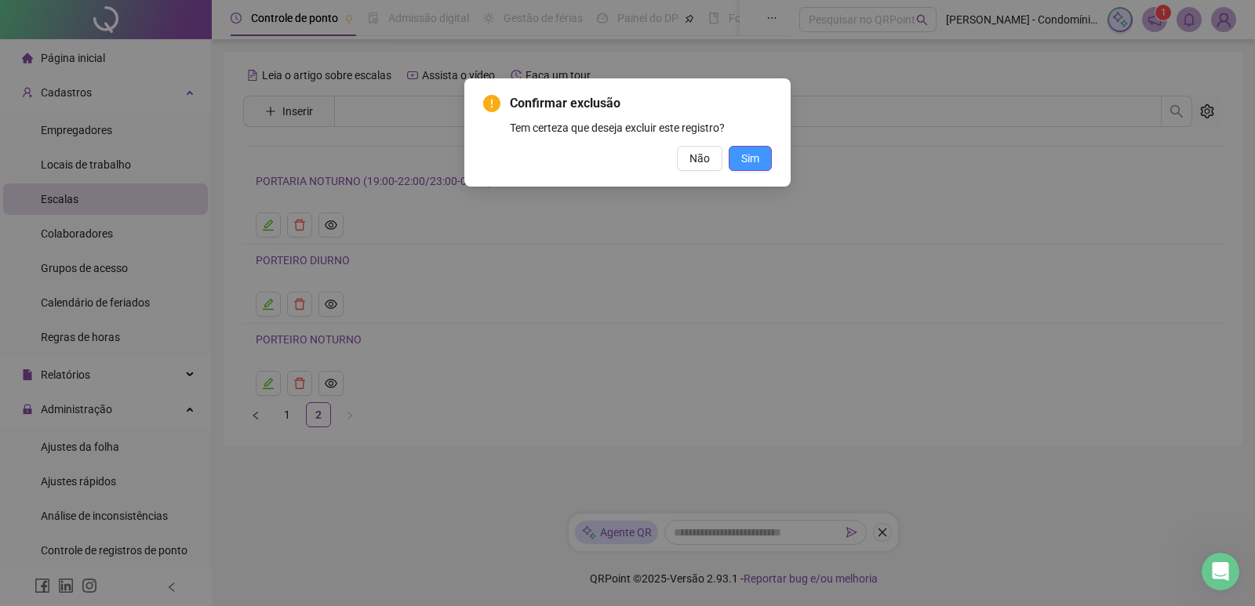
click at [746, 149] on button "Sim" at bounding box center [749, 158] width 43 height 25
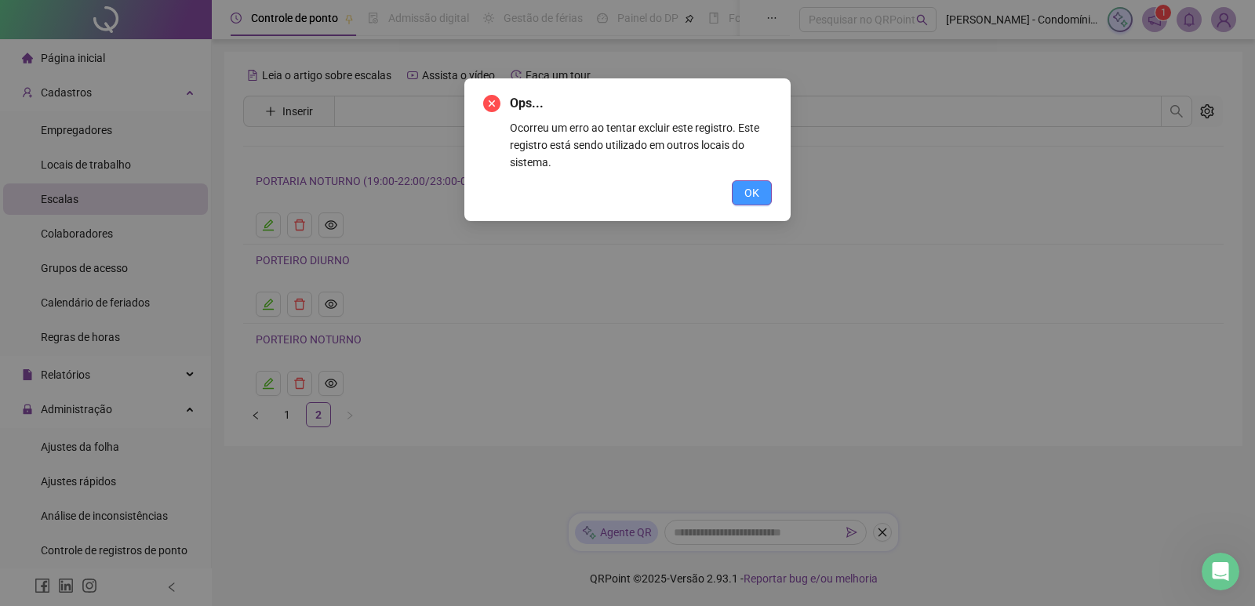
click at [763, 183] on button "OK" at bounding box center [752, 192] width 40 height 25
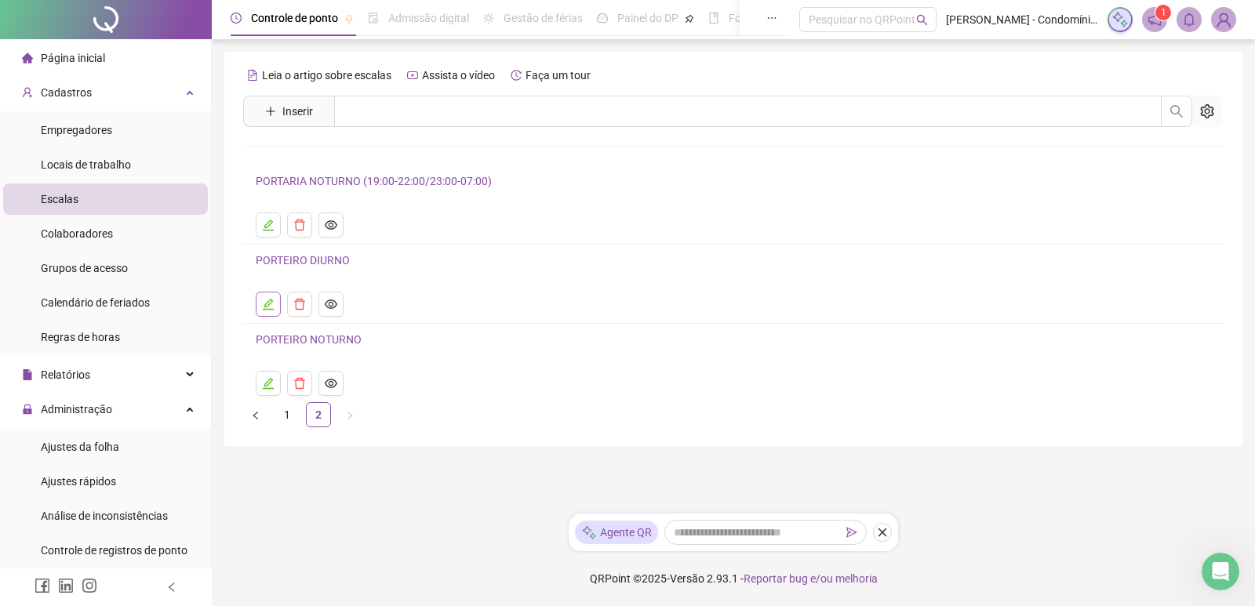
click at [264, 299] on icon "edit" at bounding box center [268, 304] width 13 height 13
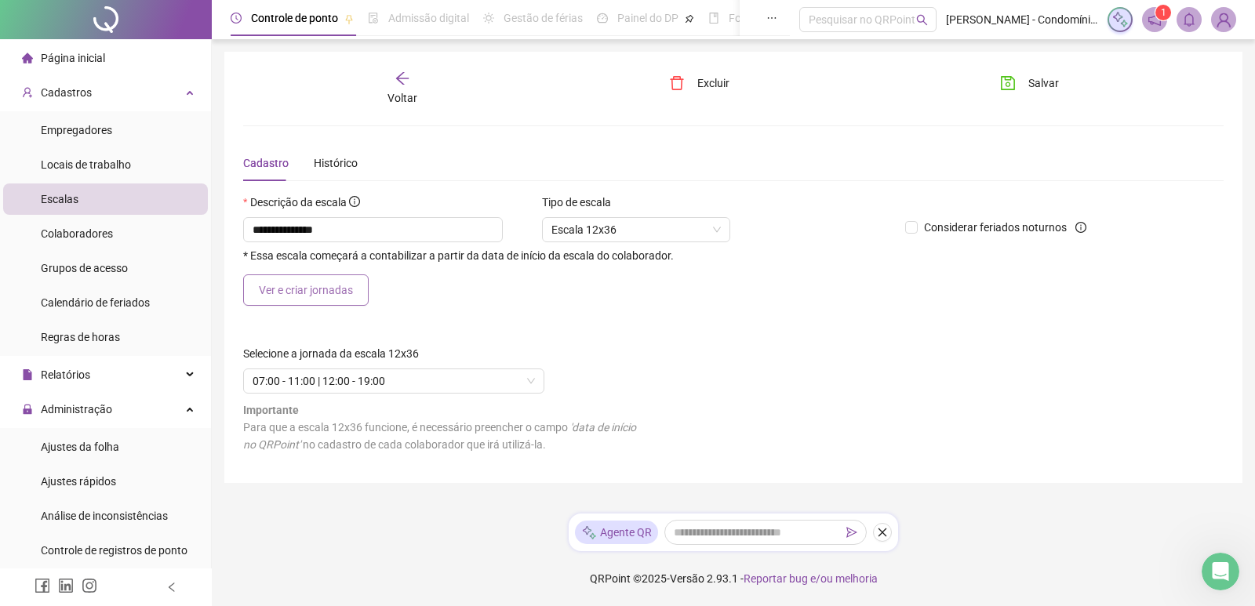
click at [340, 283] on span "Ver e criar jornadas" at bounding box center [306, 289] width 94 height 17
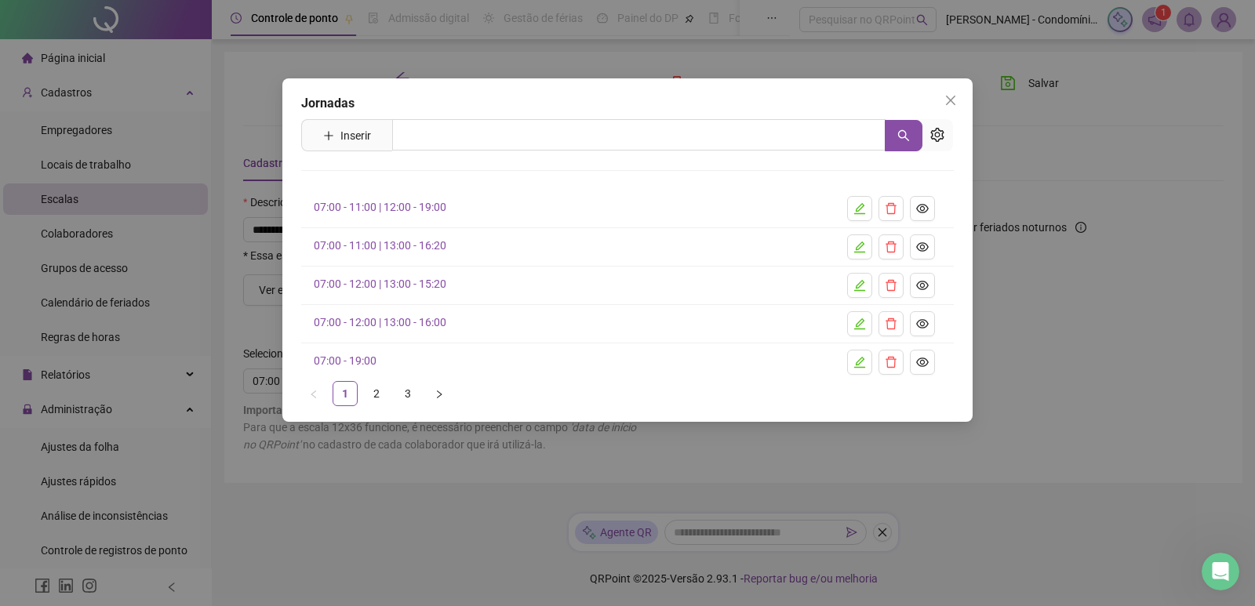
click at [355, 205] on link "07:00 - 11:00 | 12:00 - 19:00" at bounding box center [380, 207] width 133 height 13
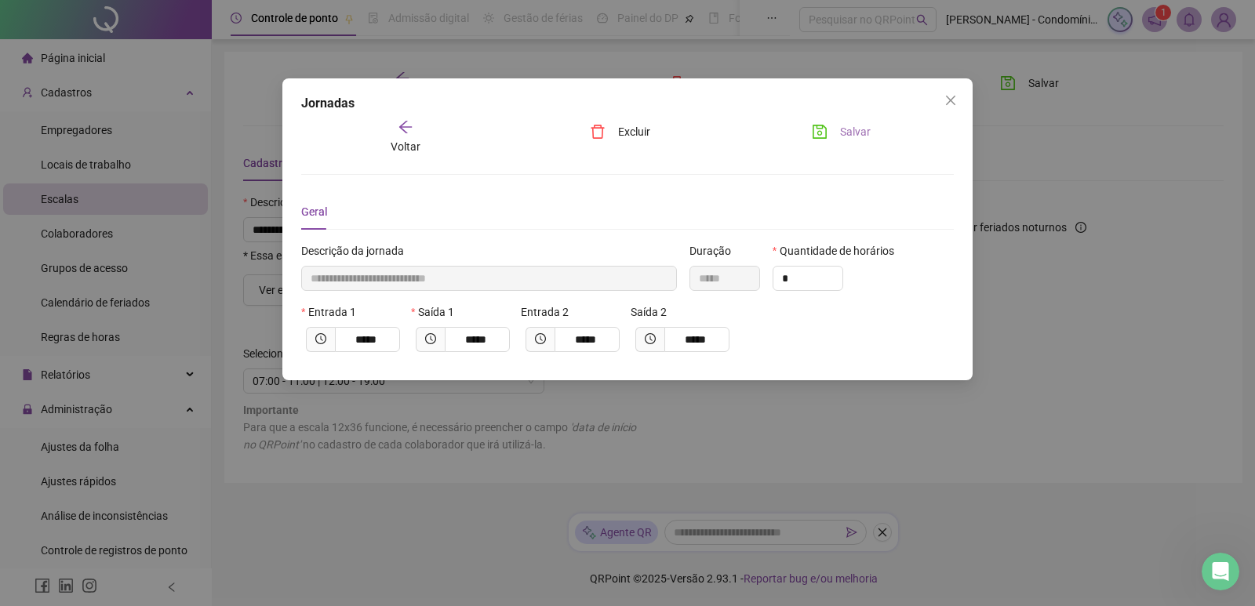
click at [849, 128] on span "Salvar" at bounding box center [855, 131] width 31 height 17
click at [854, 132] on span "Salvar" at bounding box center [855, 131] width 31 height 17
click at [956, 96] on icon "close" at bounding box center [950, 100] width 13 height 13
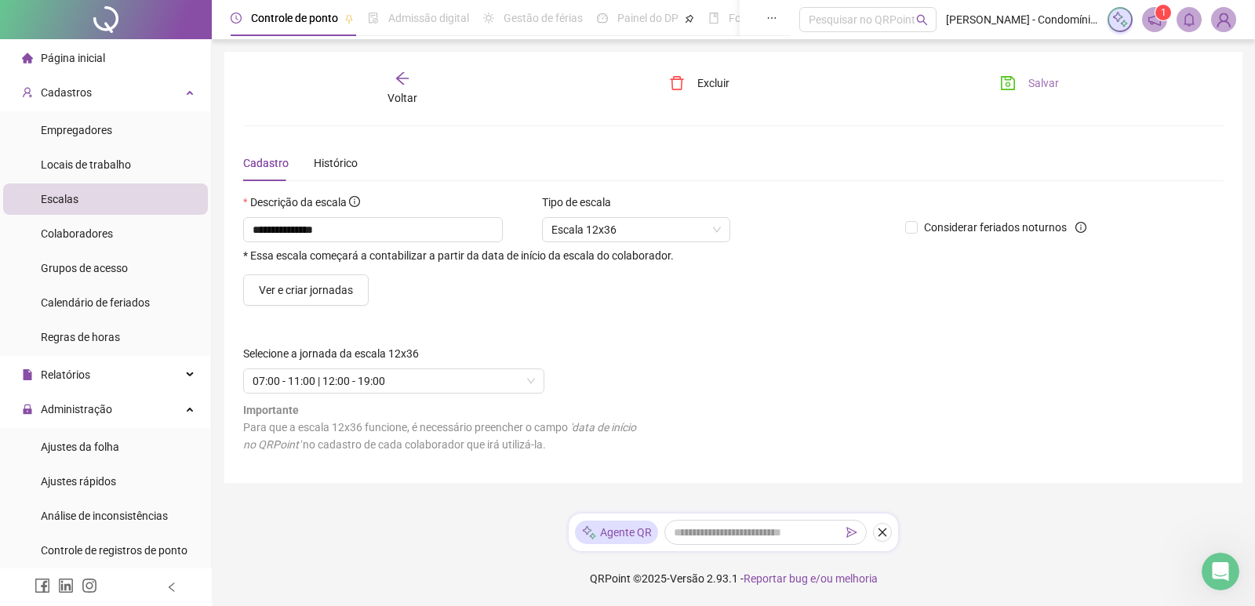
click at [1023, 82] on button "Salvar" at bounding box center [1029, 83] width 82 height 25
click at [404, 92] on span "Voltar" at bounding box center [402, 98] width 30 height 13
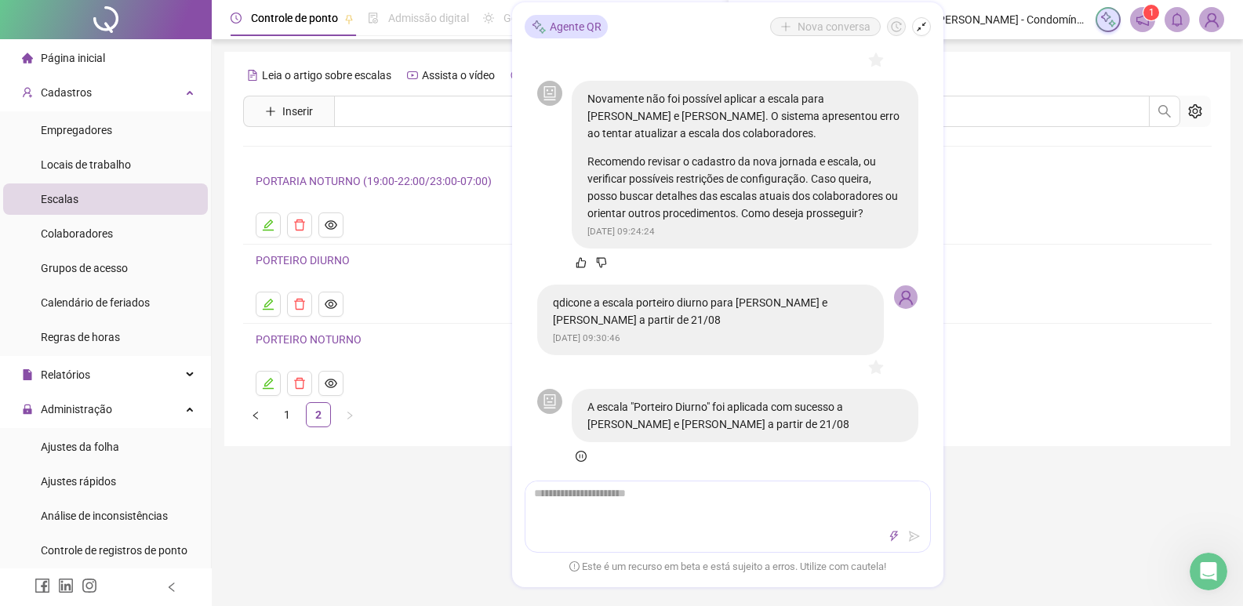
scroll to position [2540, 0]
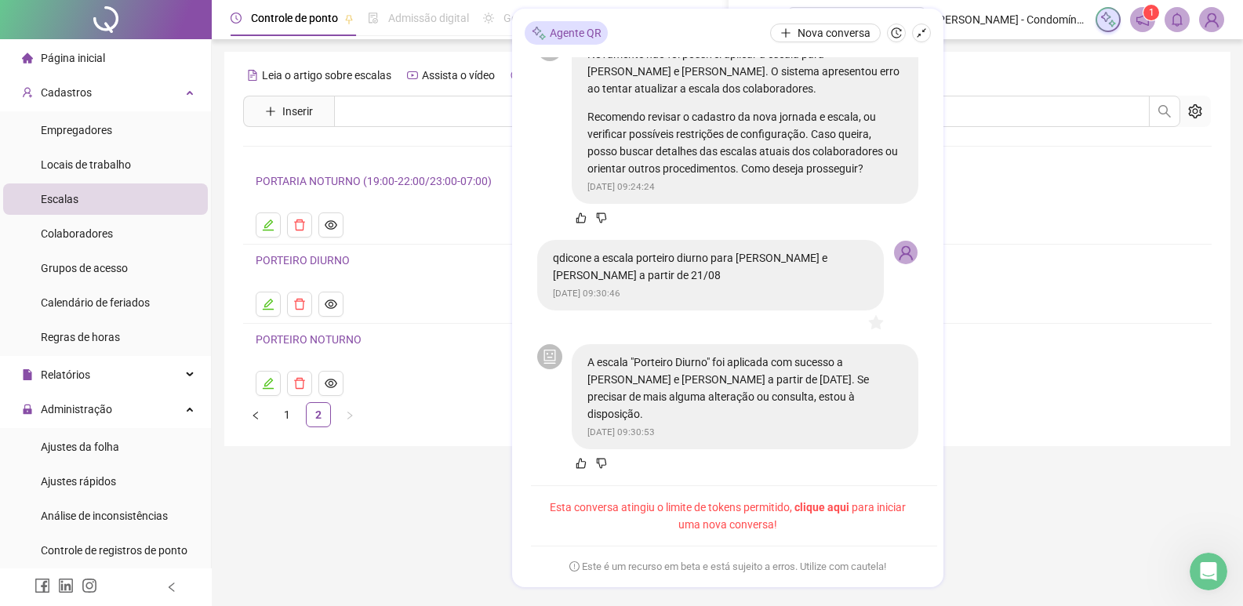
click at [849, 506] on span "clique aqui" at bounding box center [821, 507] width 55 height 13
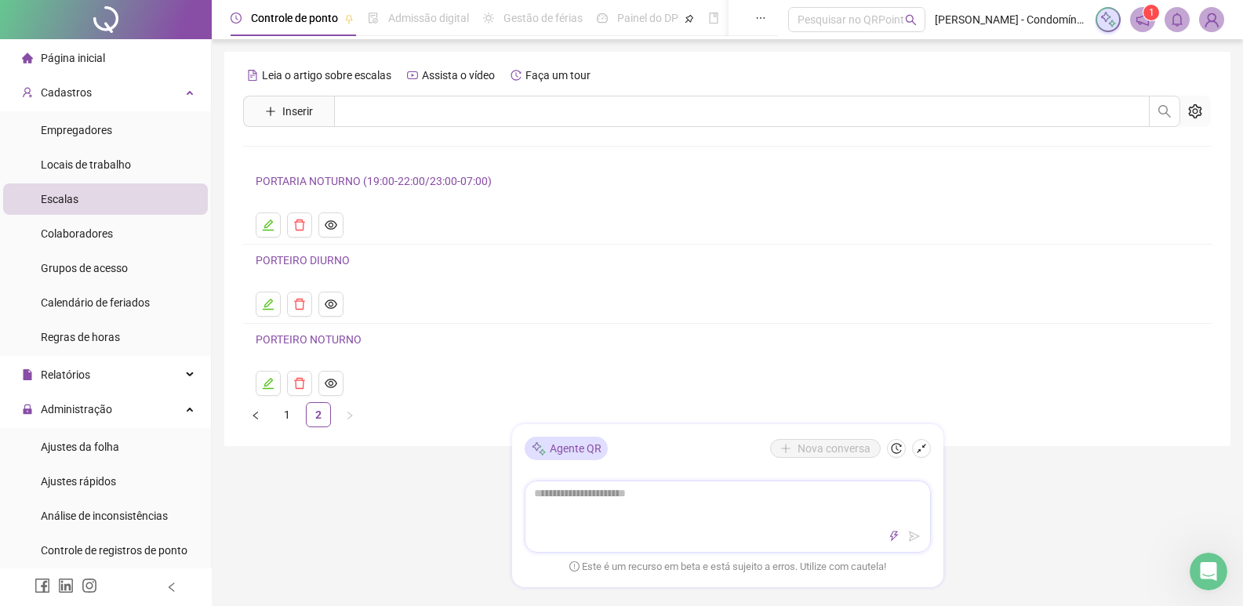
click at [682, 519] on textarea at bounding box center [727, 501] width 405 height 41
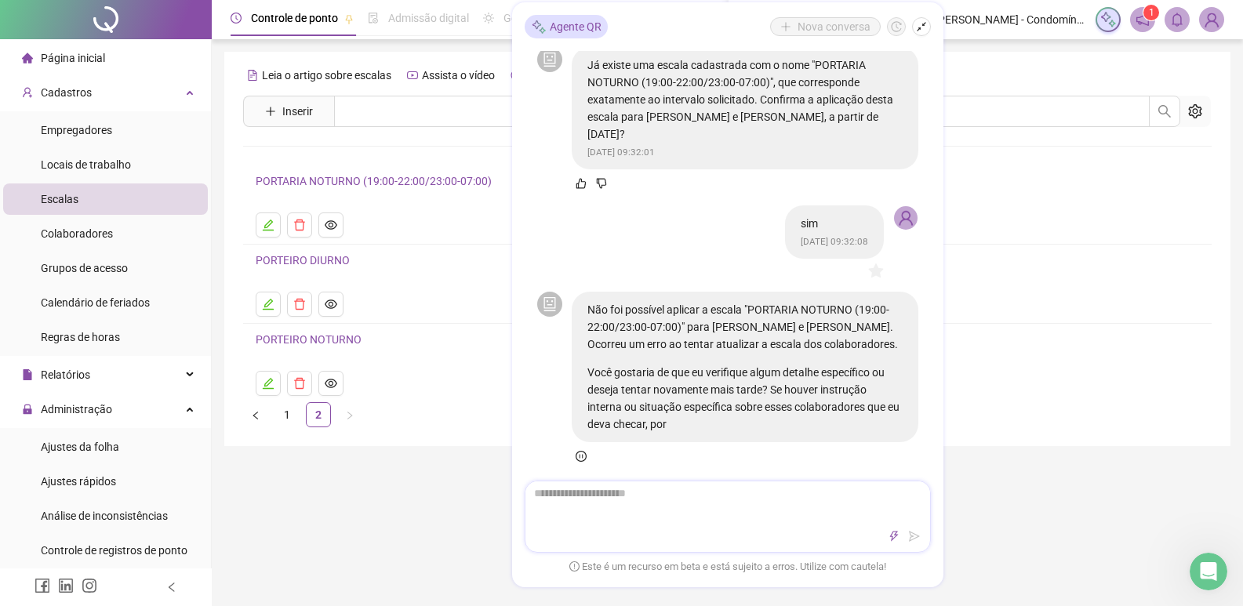
scroll to position [125, 0]
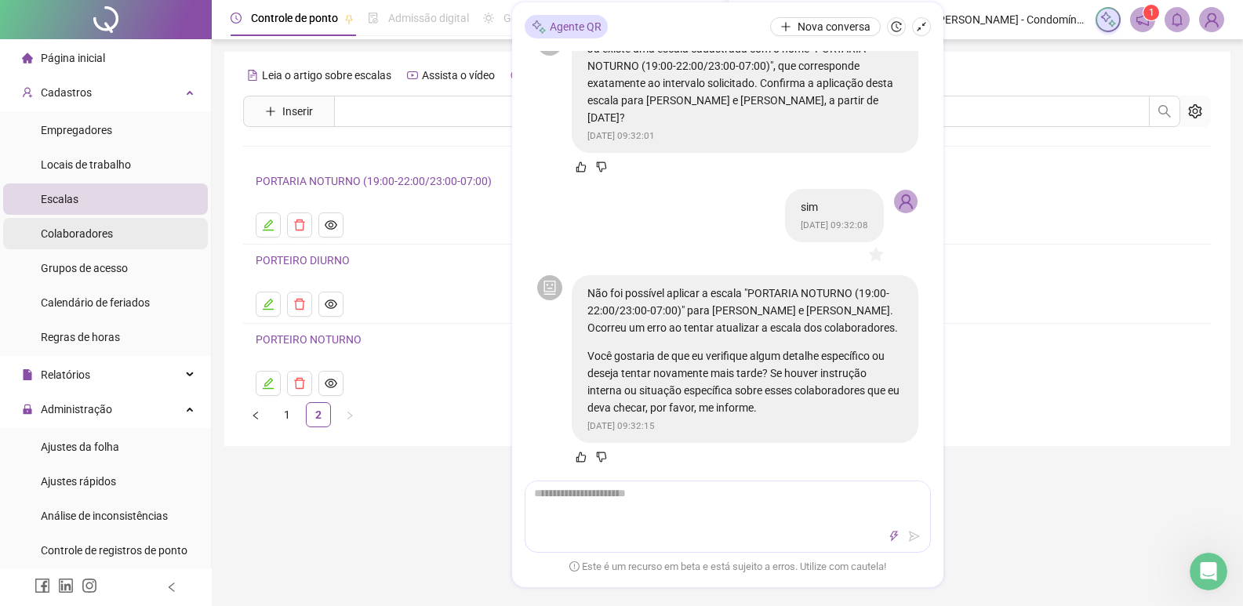
click at [73, 224] on div "Colaboradores" at bounding box center [77, 233] width 72 height 31
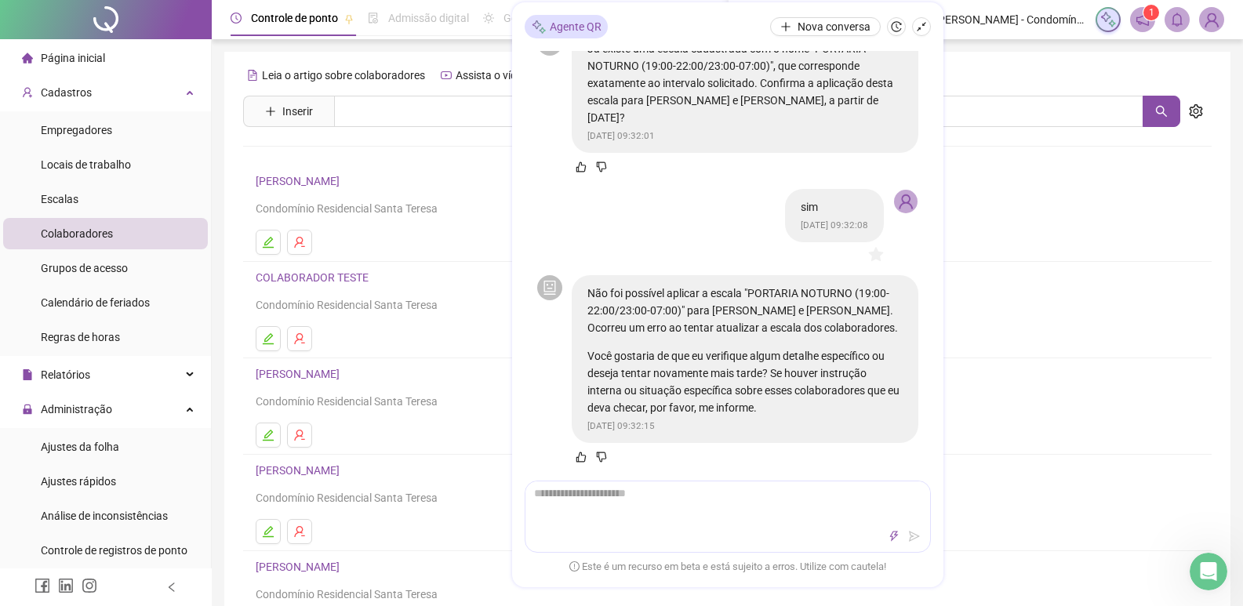
drag, startPoint x: 923, startPoint y: 25, endPoint x: 898, endPoint y: 34, distance: 26.5
click at [924, 27] on icon "shrink" at bounding box center [921, 26] width 11 height 11
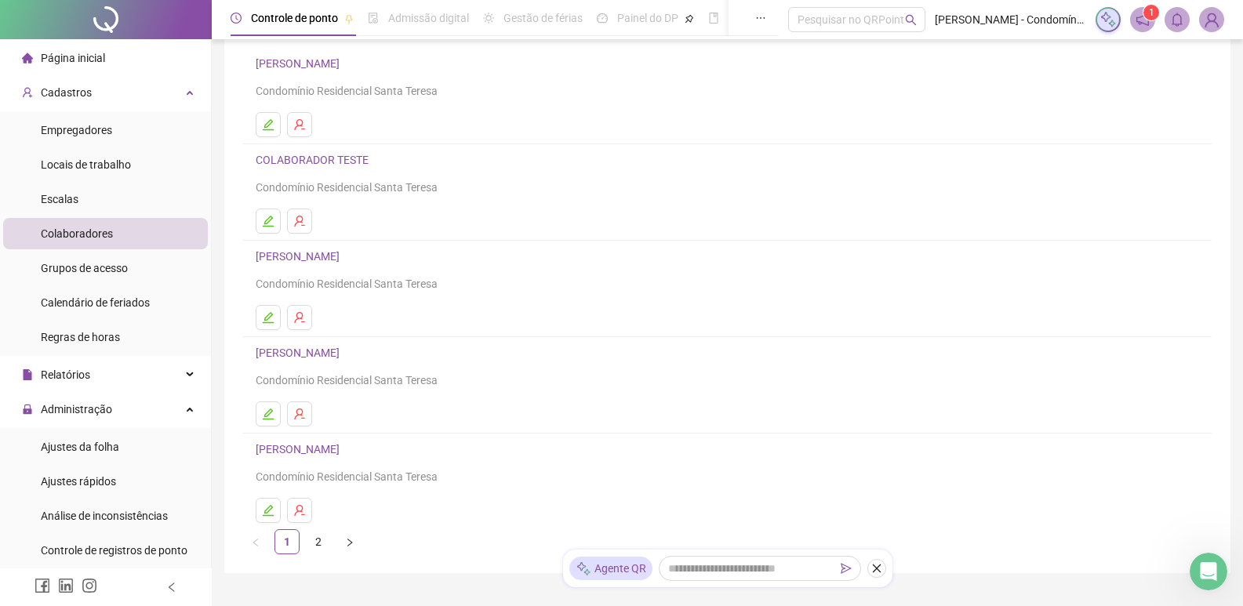
scroll to position [157, 0]
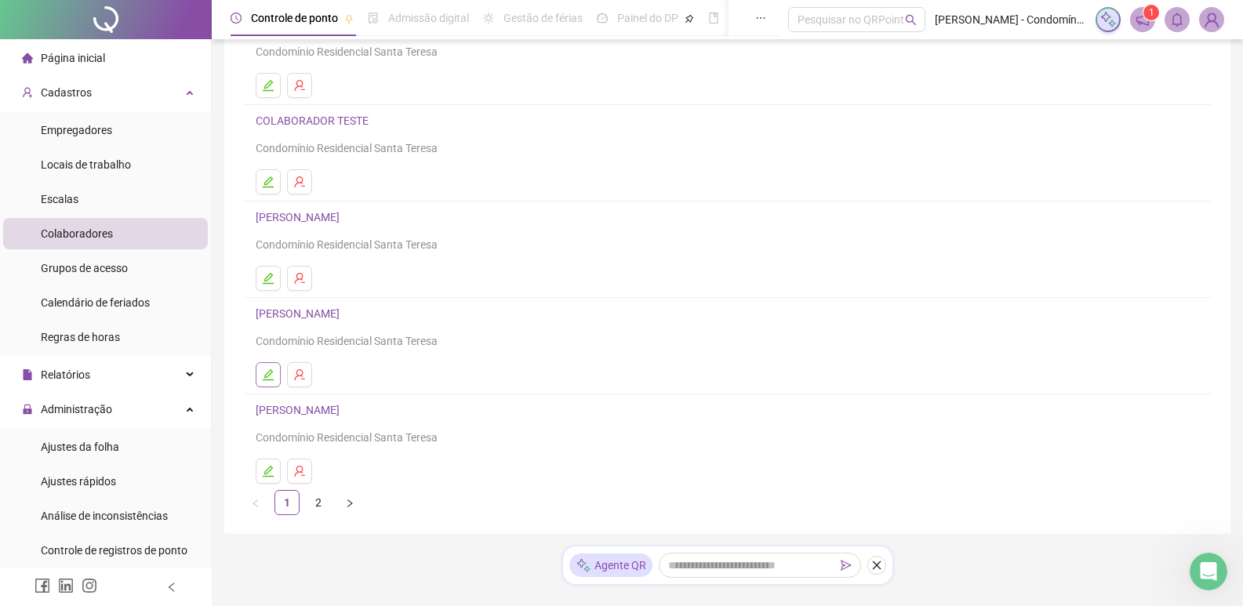
click at [263, 371] on icon "edit" at bounding box center [268, 375] width 13 height 13
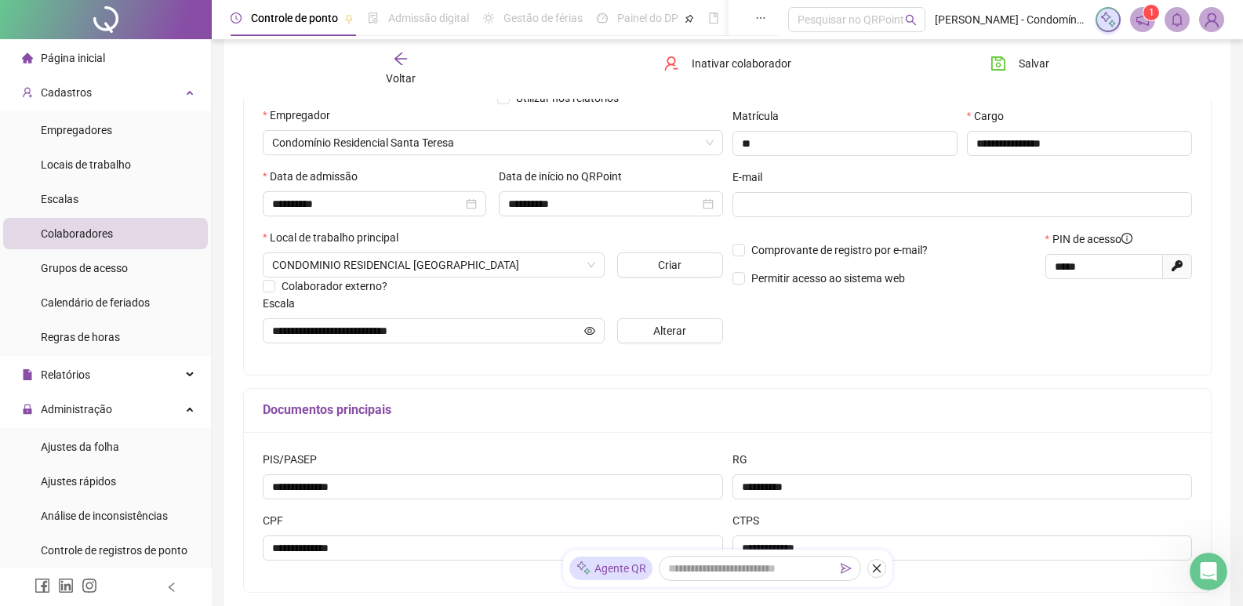
scroll to position [243, 0]
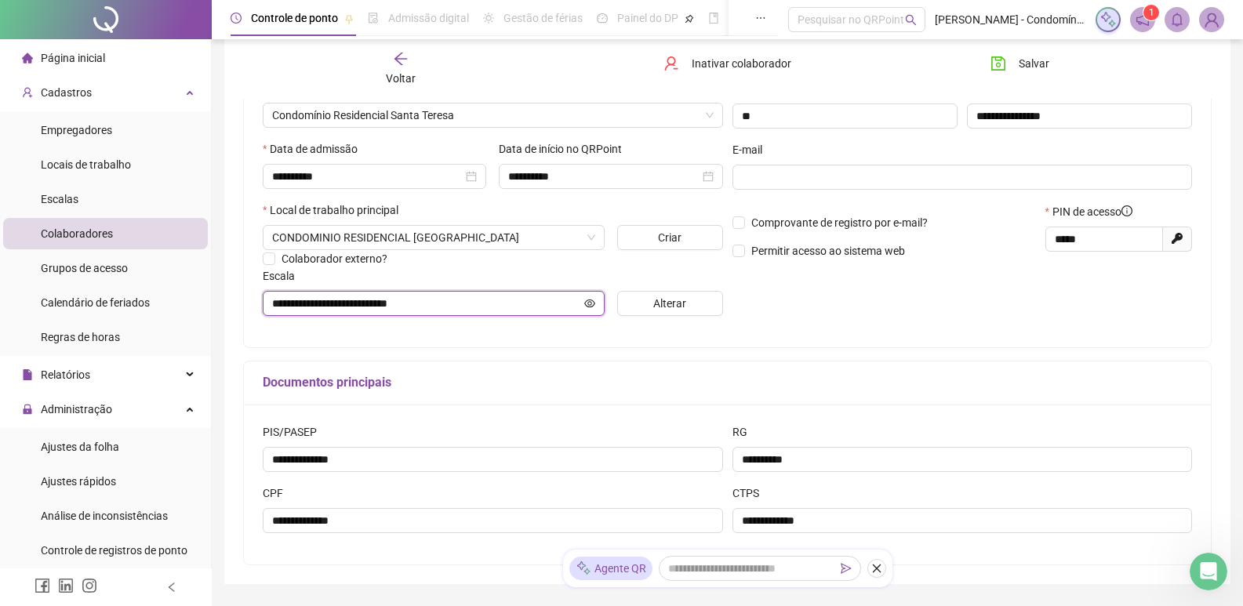
click at [592, 303] on icon "eye" at bounding box center [589, 303] width 11 height 11
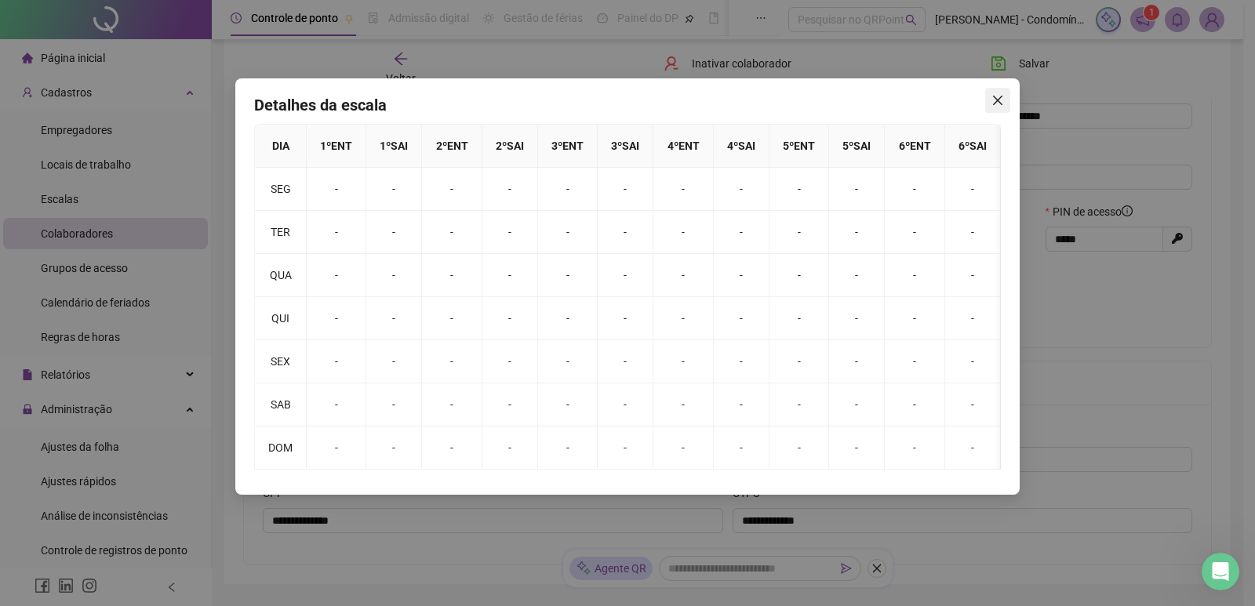
click at [995, 94] on icon "close" at bounding box center [997, 100] width 13 height 13
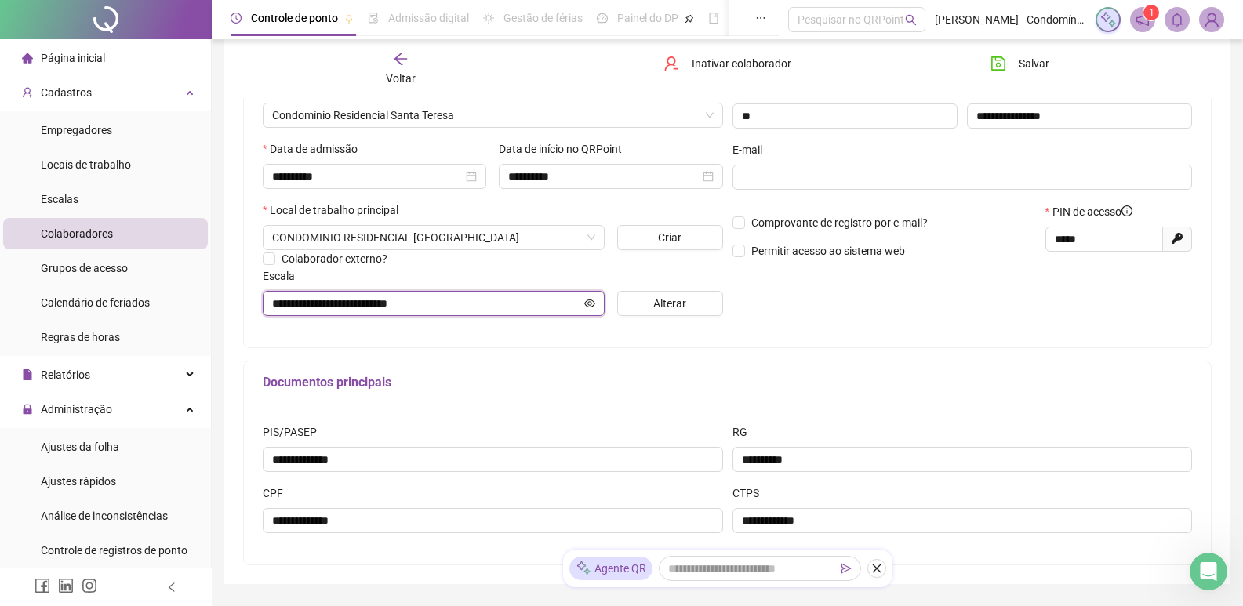
click at [338, 300] on input "**********" at bounding box center [426, 303] width 309 height 17
click at [358, 306] on input "**********" at bounding box center [426, 303] width 309 height 17
click at [711, 304] on button "Alterar" at bounding box center [670, 303] width 106 height 25
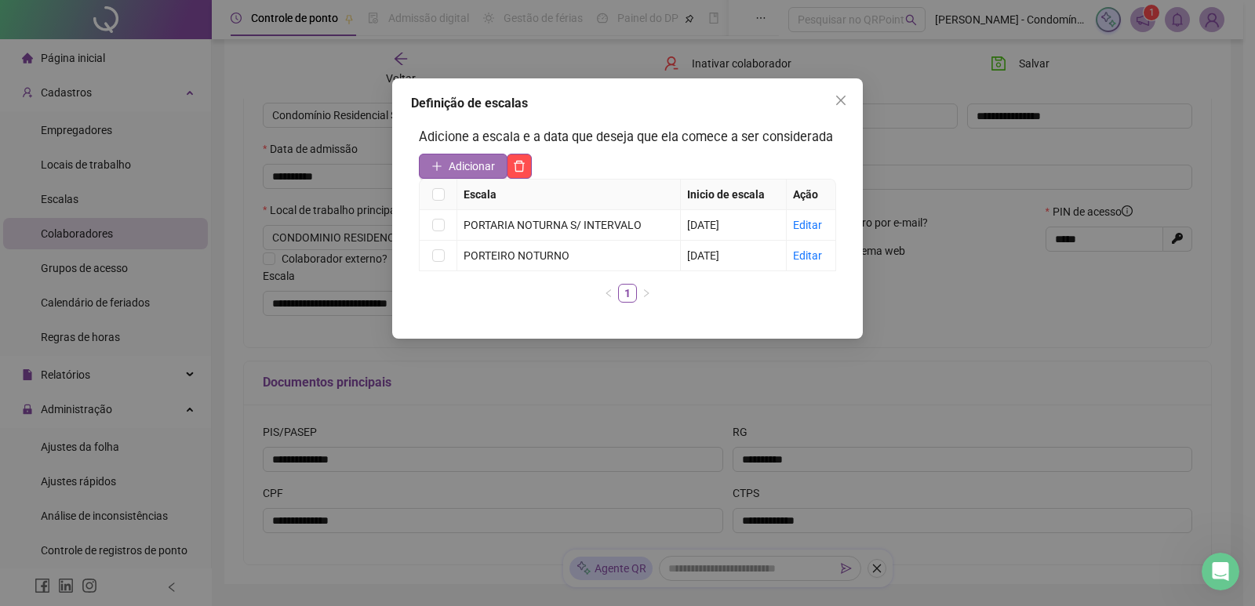
click at [485, 163] on span "Adicionar" at bounding box center [471, 166] width 46 height 17
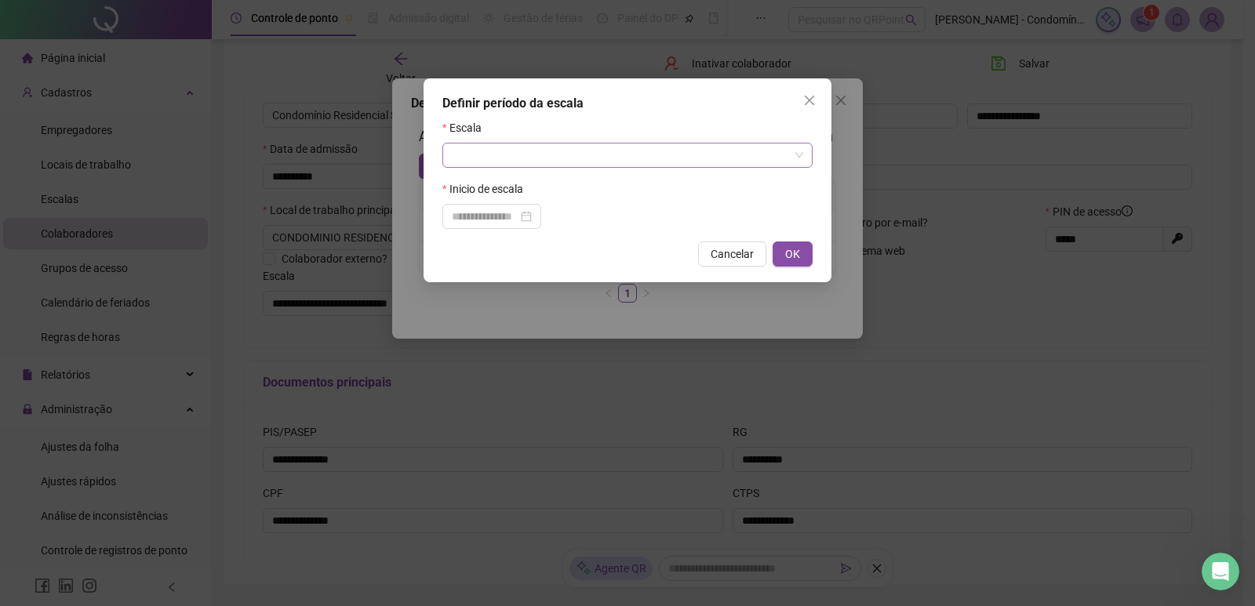
click at [517, 154] on input "search" at bounding box center [620, 155] width 337 height 24
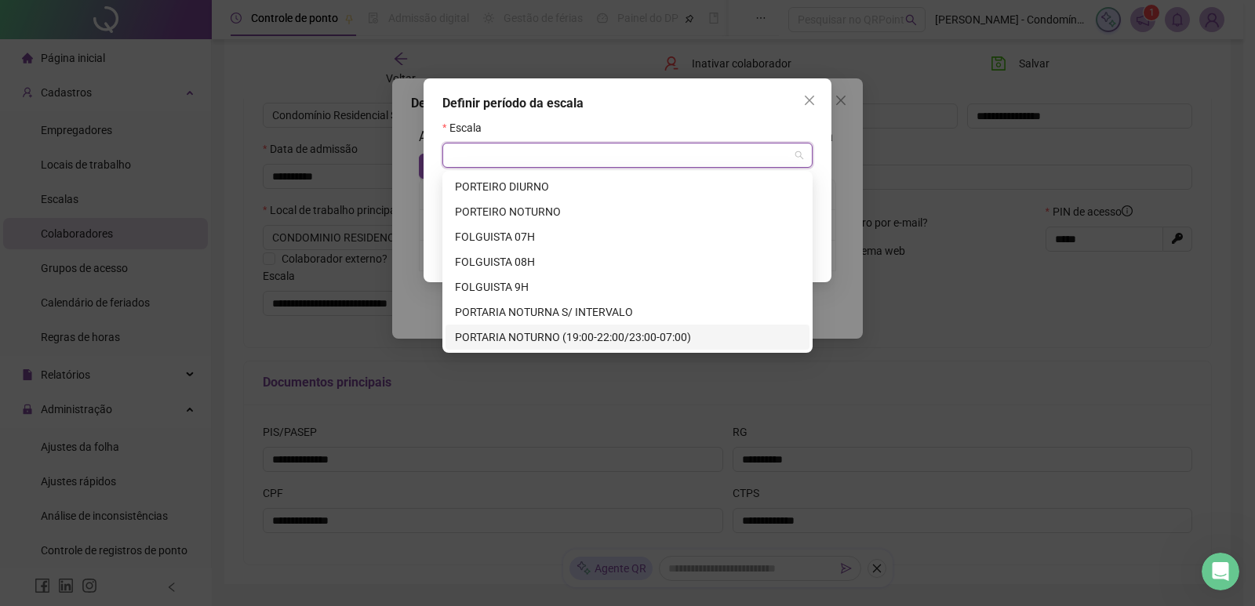
click at [491, 332] on div "PORTARIA NOTURNO (19:00-22:00/23:00-07:00)" at bounding box center [627, 337] width 345 height 17
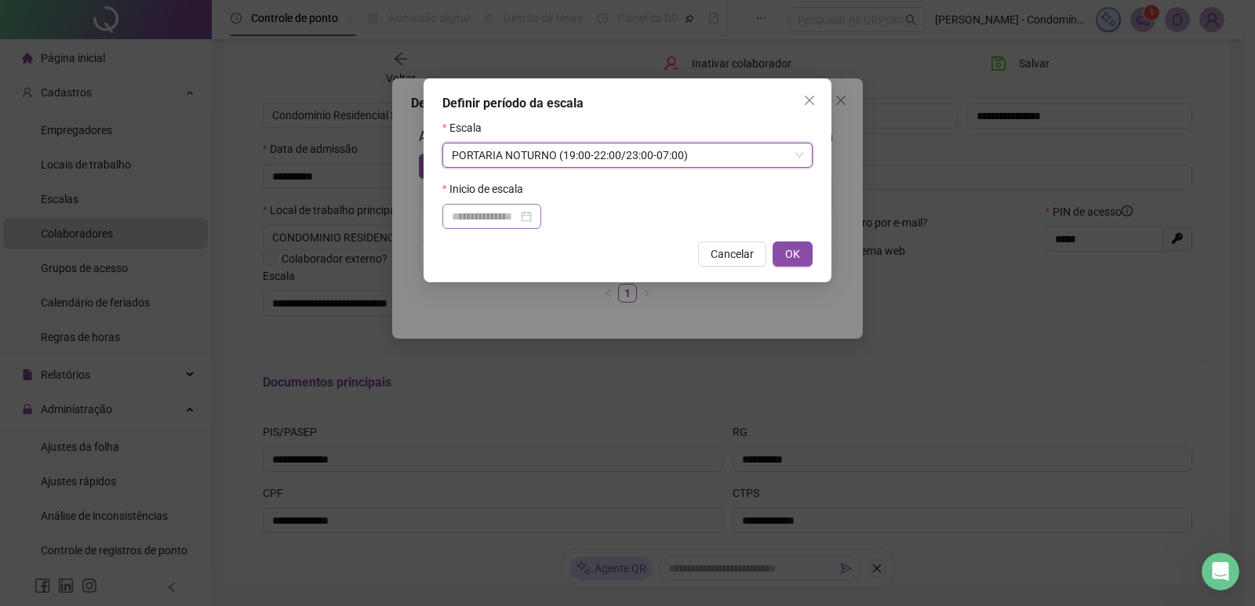
click at [532, 215] on div at bounding box center [492, 216] width 80 height 17
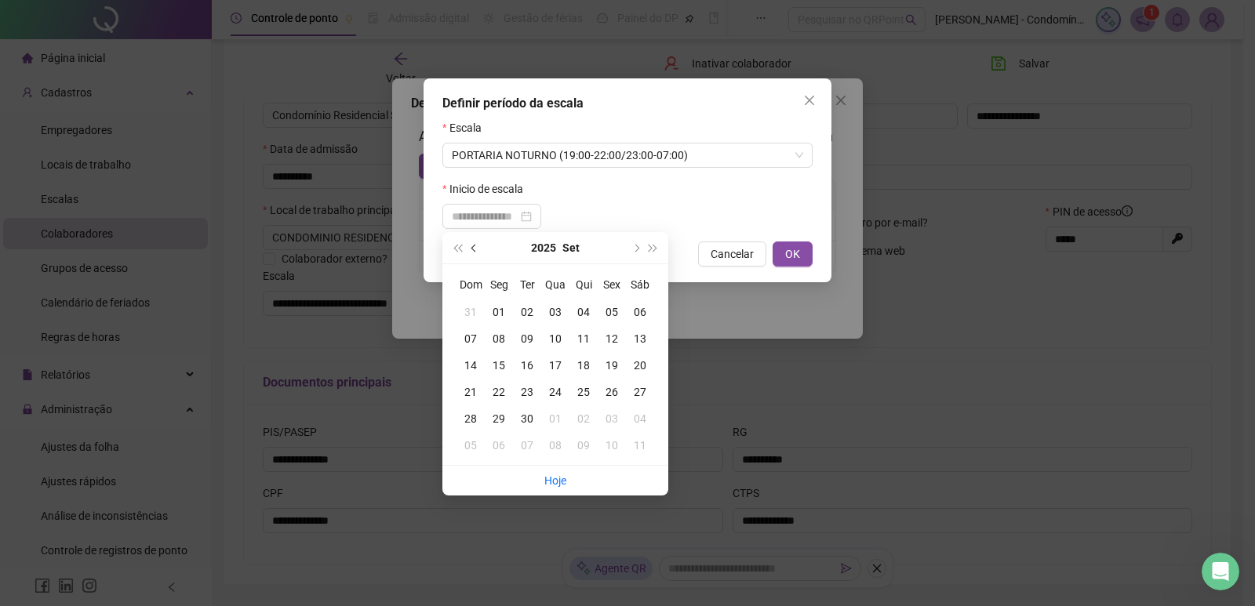
click at [467, 244] on button "prev-year" at bounding box center [474, 247] width 17 height 31
click at [579, 387] on div "21" at bounding box center [583, 391] width 28 height 17
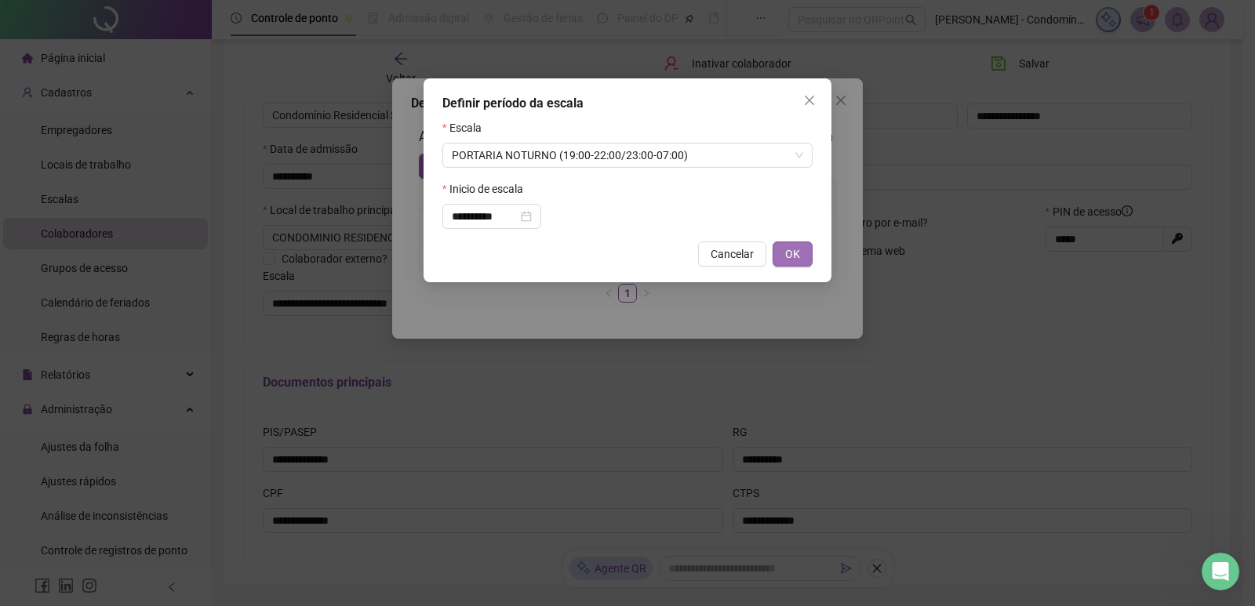
click at [793, 253] on span "OK" at bounding box center [792, 253] width 15 height 17
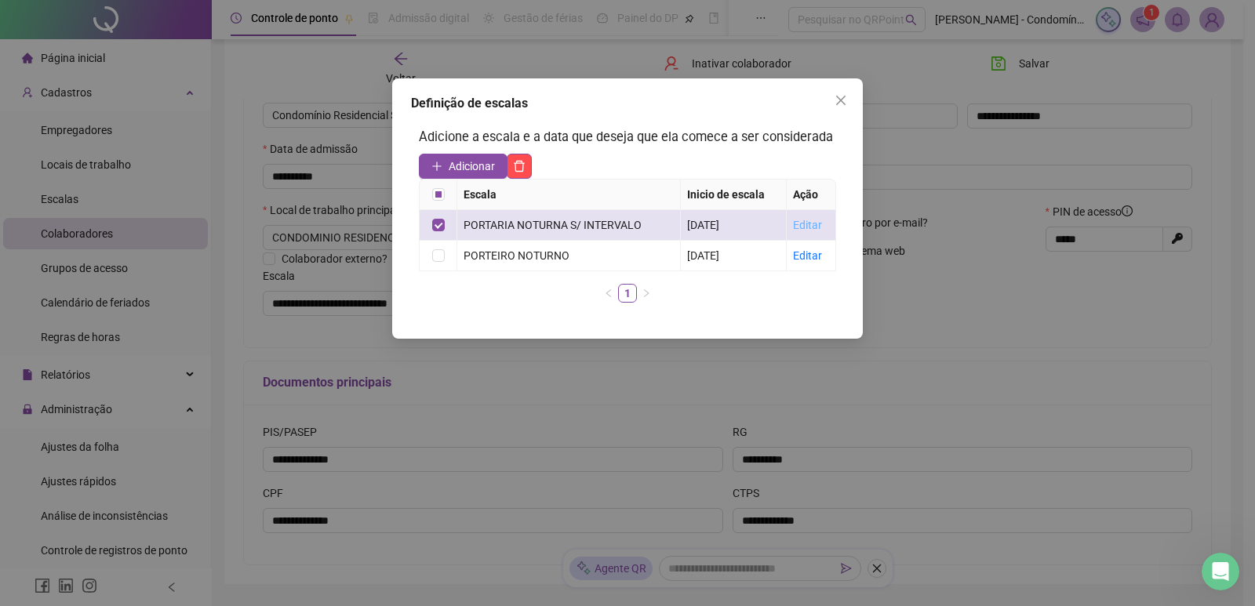
click at [812, 223] on link "Editar" at bounding box center [807, 225] width 29 height 13
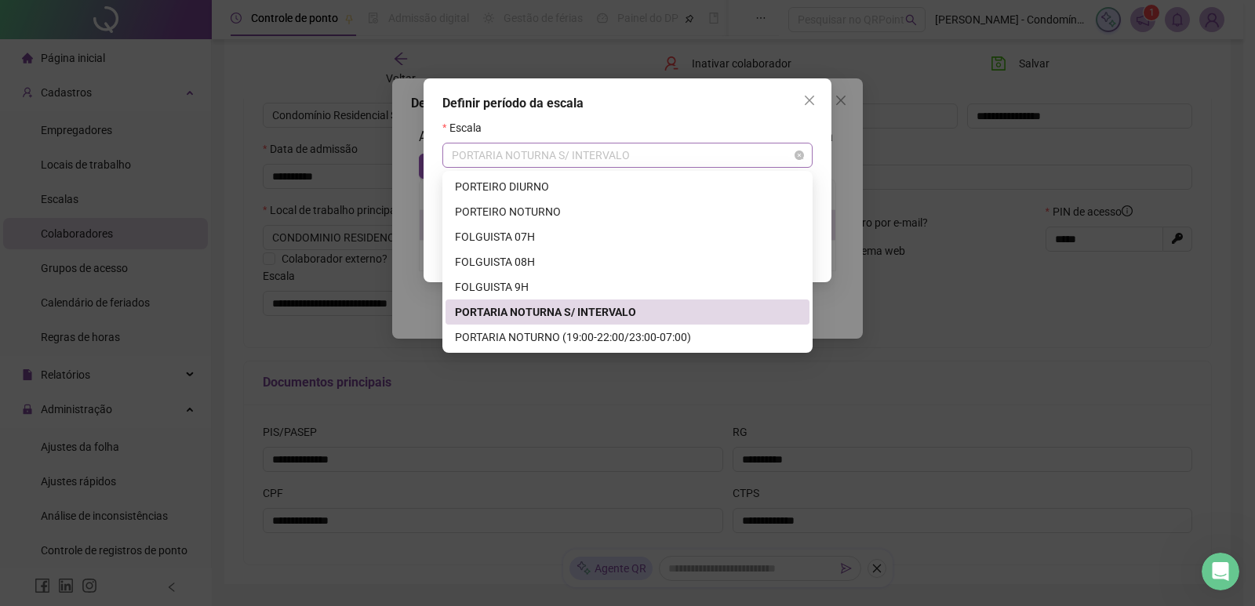
click at [630, 156] on span "PORTARIA NOTURNA S/ INTERVALO" at bounding box center [627, 155] width 351 height 24
click at [545, 337] on div "PORTARIA NOTURNO (19:00-22:00/23:00-07:00)" at bounding box center [627, 337] width 345 height 17
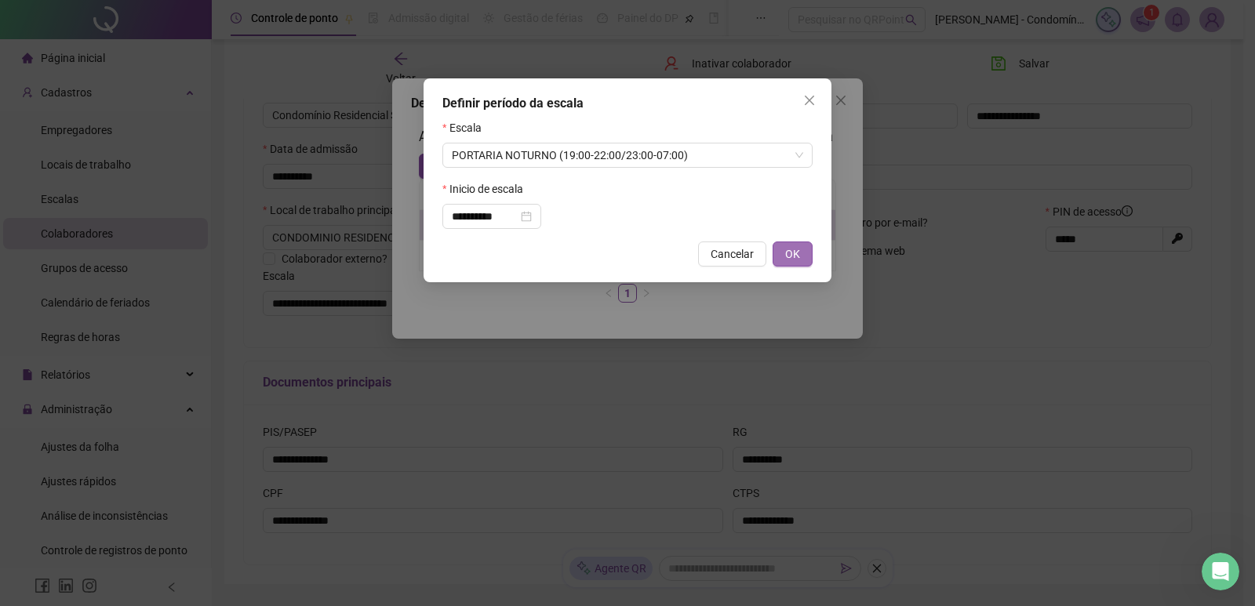
click at [797, 251] on span "OK" at bounding box center [792, 253] width 15 height 17
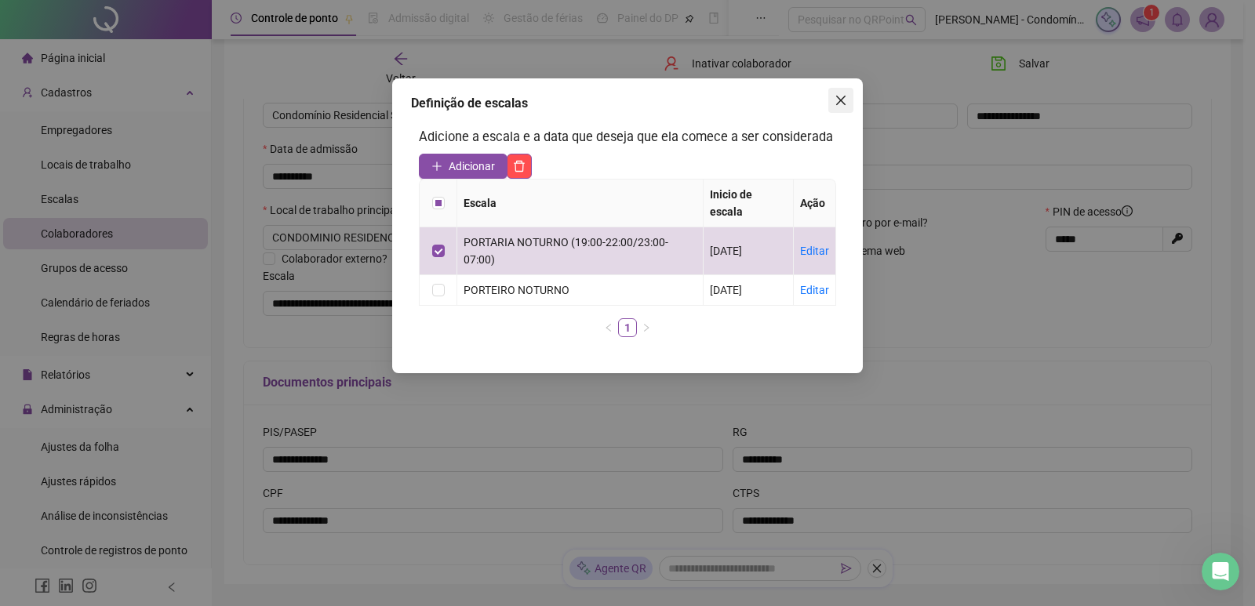
click at [838, 107] on button "Close" at bounding box center [840, 100] width 25 height 25
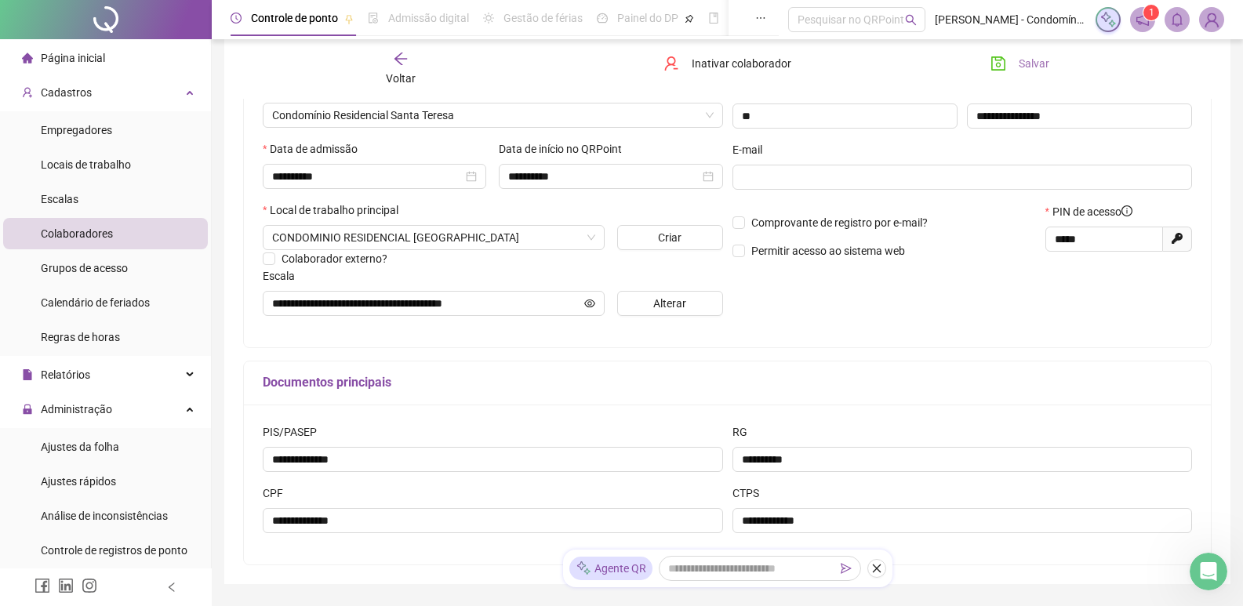
click at [1004, 60] on icon "save" at bounding box center [998, 63] width 14 height 14
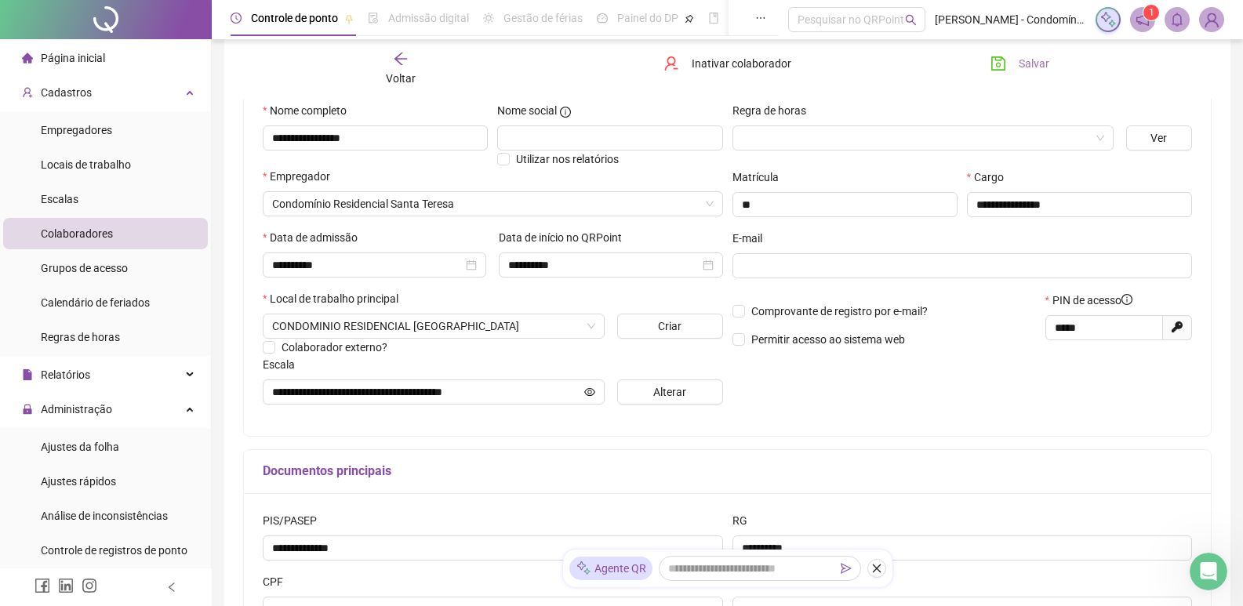
scroll to position [0, 0]
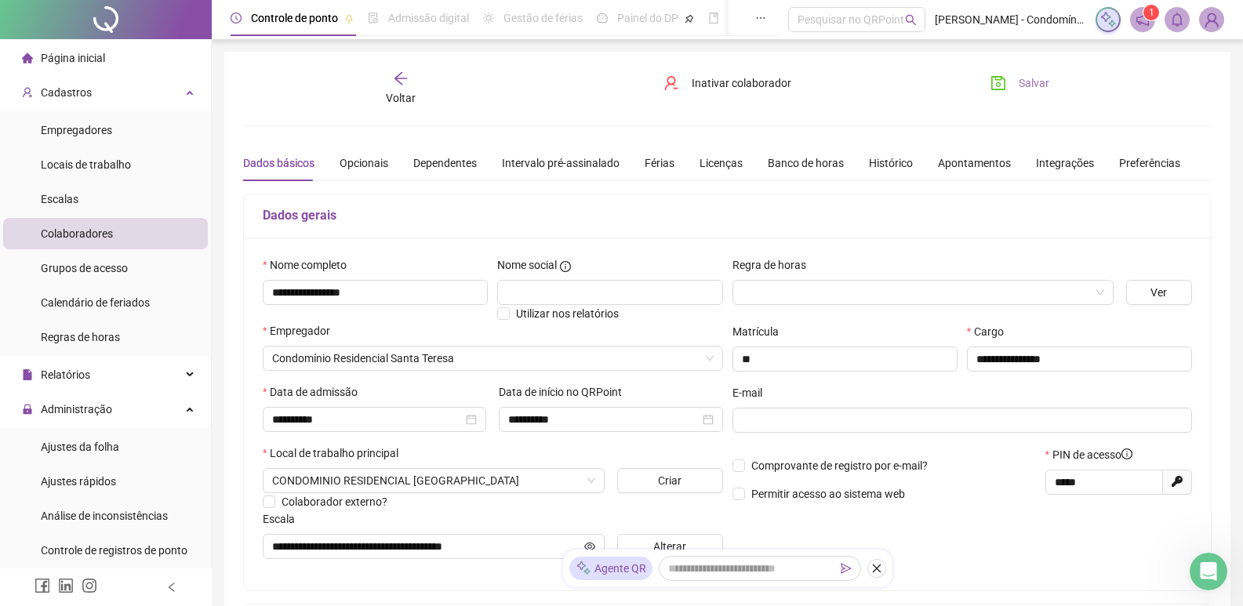
click at [105, 231] on span "Colaboradores" at bounding box center [77, 233] width 72 height 13
click at [107, 223] on div "Colaboradores" at bounding box center [77, 233] width 72 height 31
click at [107, 224] on div "Colaboradores" at bounding box center [77, 233] width 72 height 31
click at [398, 92] on span "Voltar" at bounding box center [401, 98] width 30 height 13
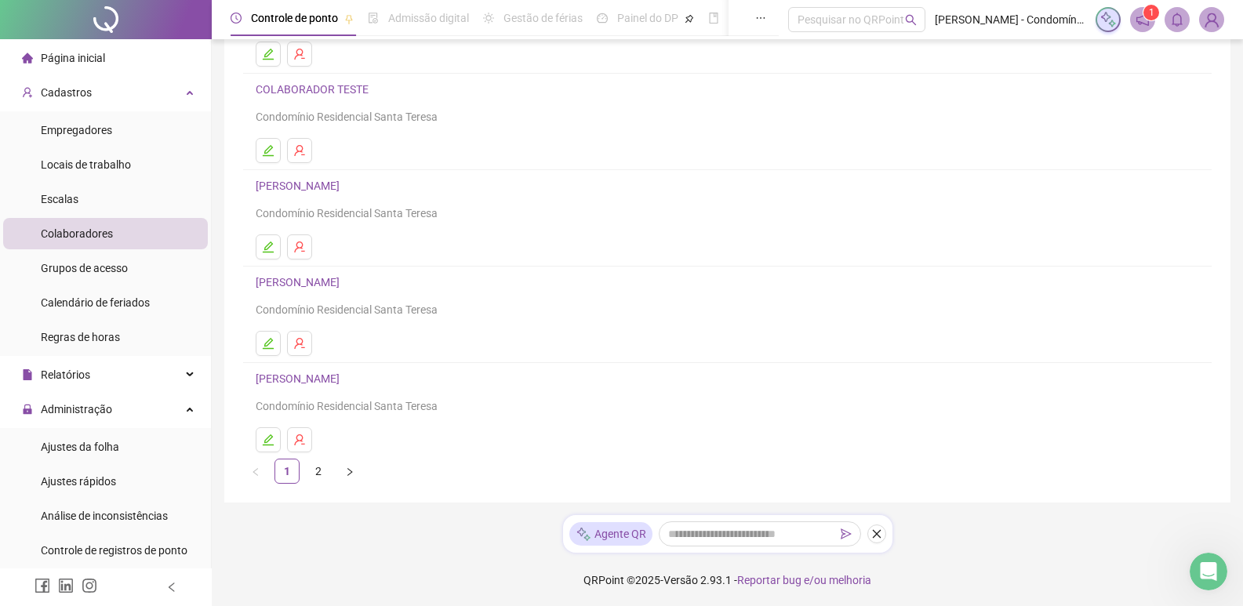
scroll to position [190, 0]
click at [267, 437] on icon "edit" at bounding box center [268, 438] width 11 height 11
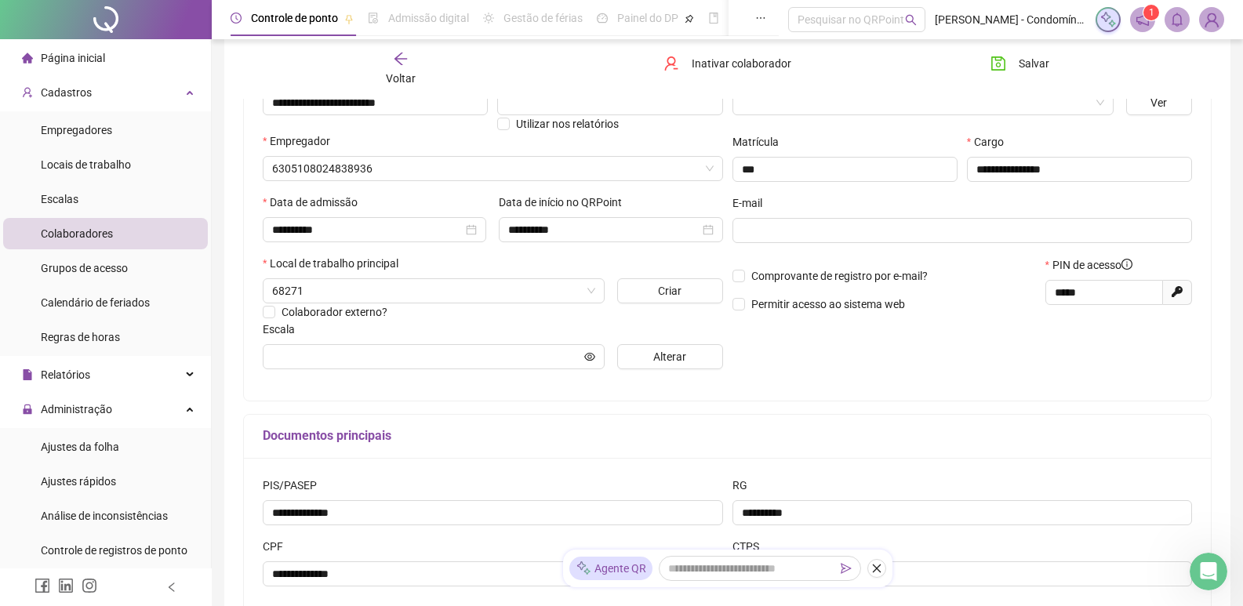
scroll to position [198, 0]
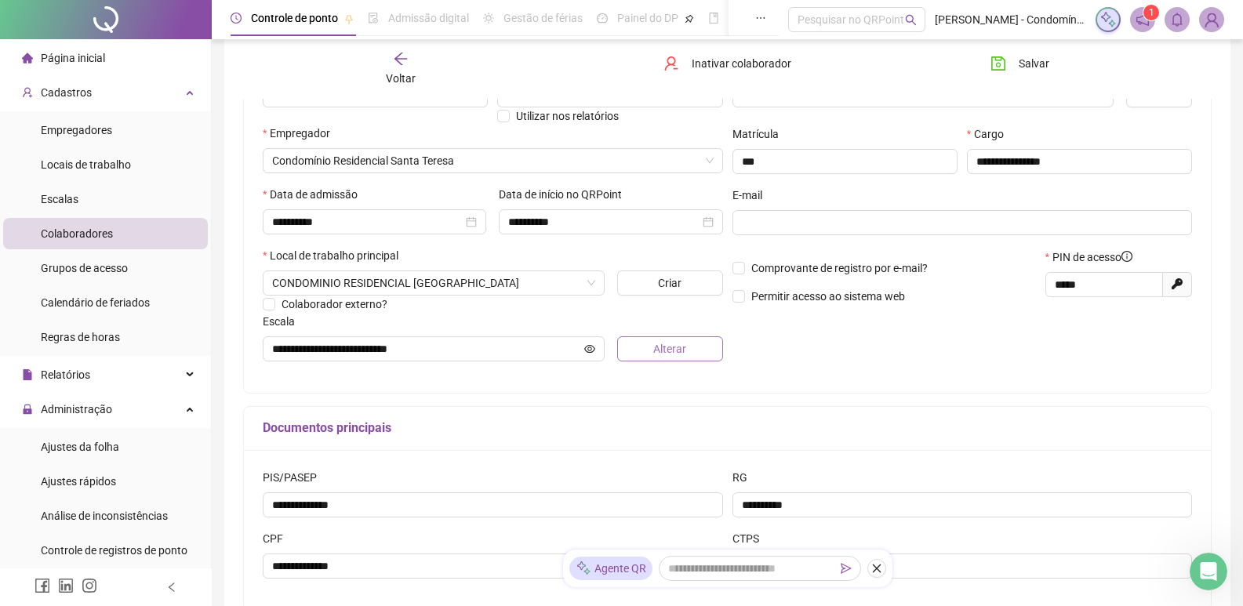
click at [657, 348] on span "Alterar" at bounding box center [669, 348] width 33 height 17
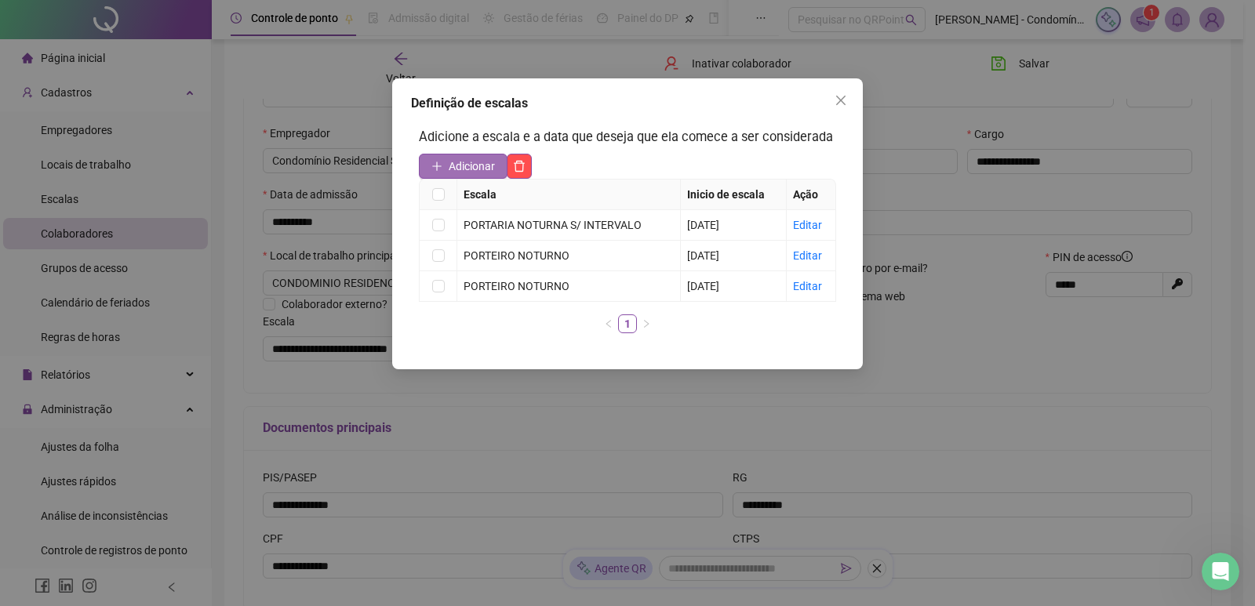
click at [443, 169] on button "Adicionar" at bounding box center [463, 166] width 89 height 25
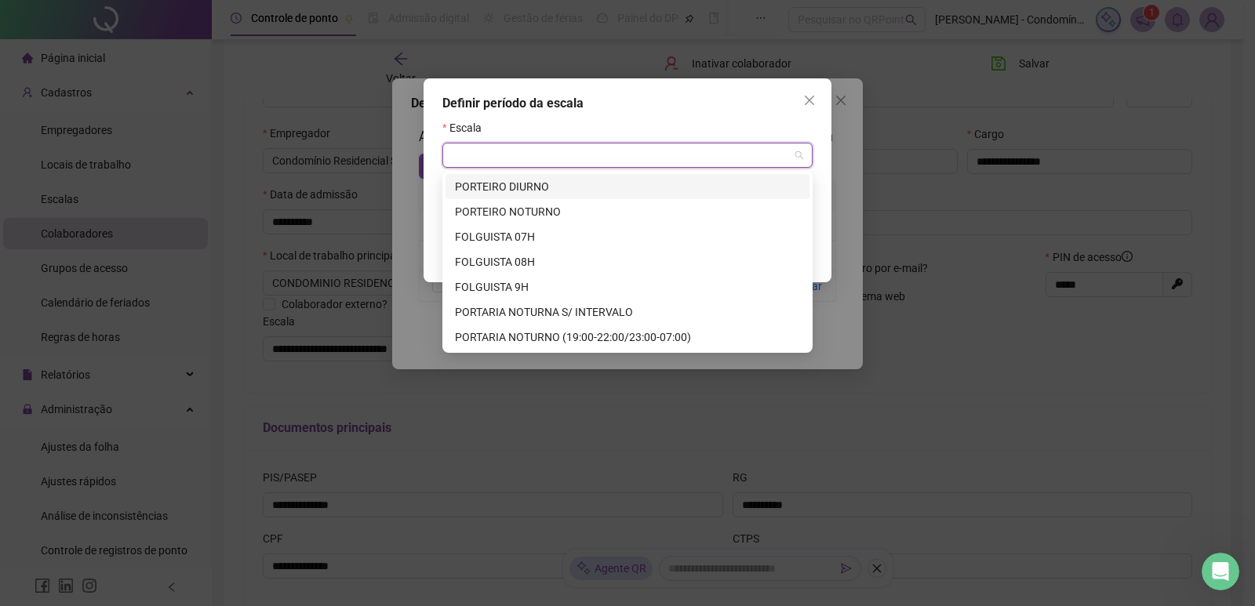
click at [527, 154] on input "search" at bounding box center [620, 155] width 337 height 24
click at [539, 333] on div "PORTARIA NOTURNO (19:00-22:00/23:00-07:00)" at bounding box center [627, 337] width 345 height 17
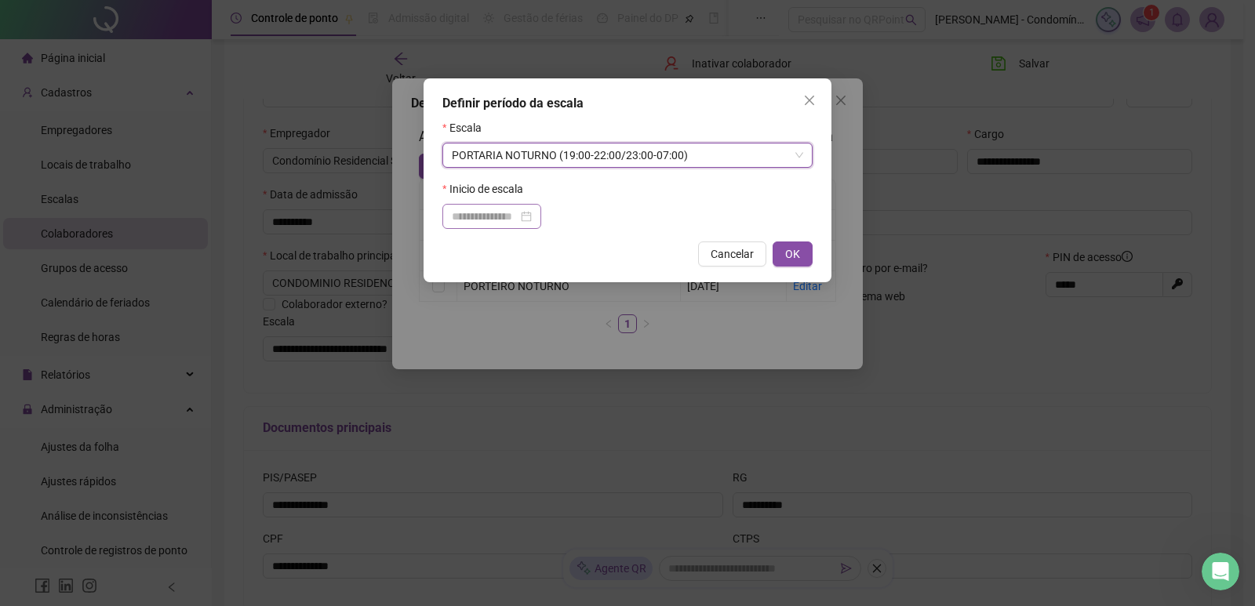
click at [532, 216] on div at bounding box center [492, 216] width 80 height 17
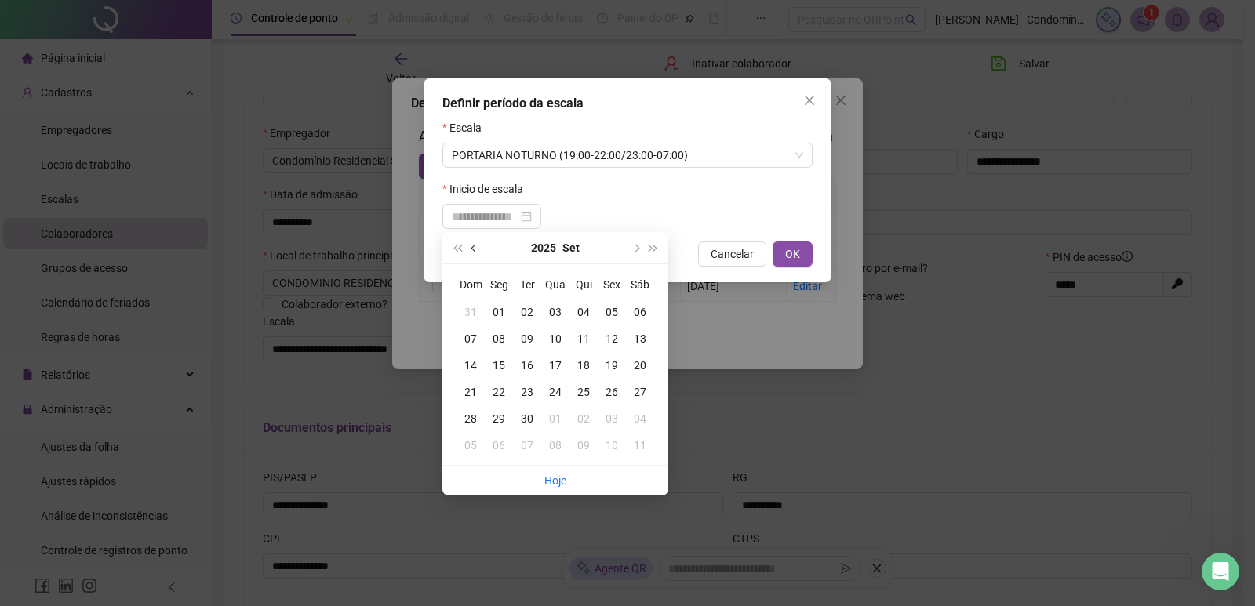
click at [467, 243] on button "prev-year" at bounding box center [474, 247] width 17 height 31
click at [581, 385] on div "21" at bounding box center [583, 391] width 28 height 17
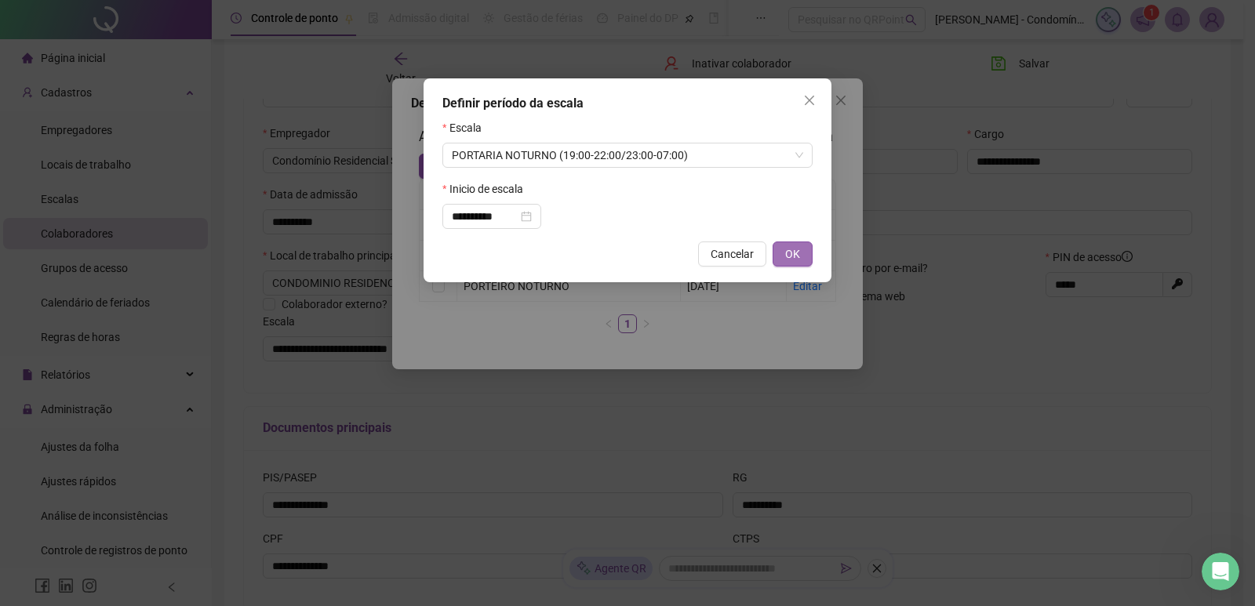
click at [783, 251] on button "OK" at bounding box center [792, 253] width 40 height 25
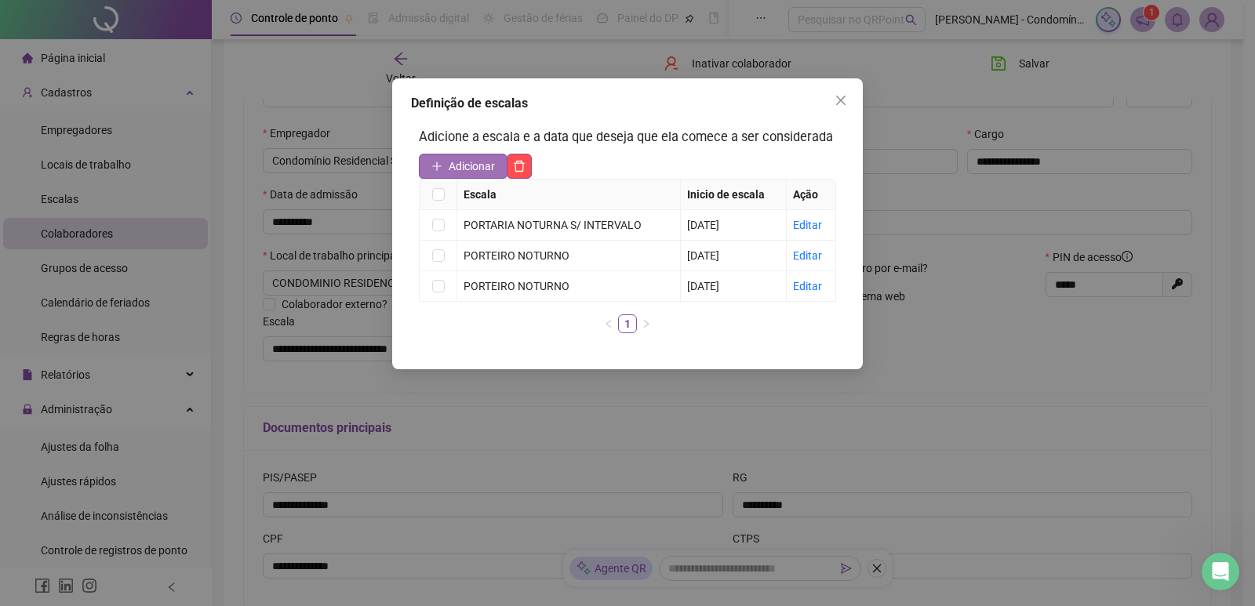
click at [478, 165] on span "Adicionar" at bounding box center [471, 166] width 46 height 17
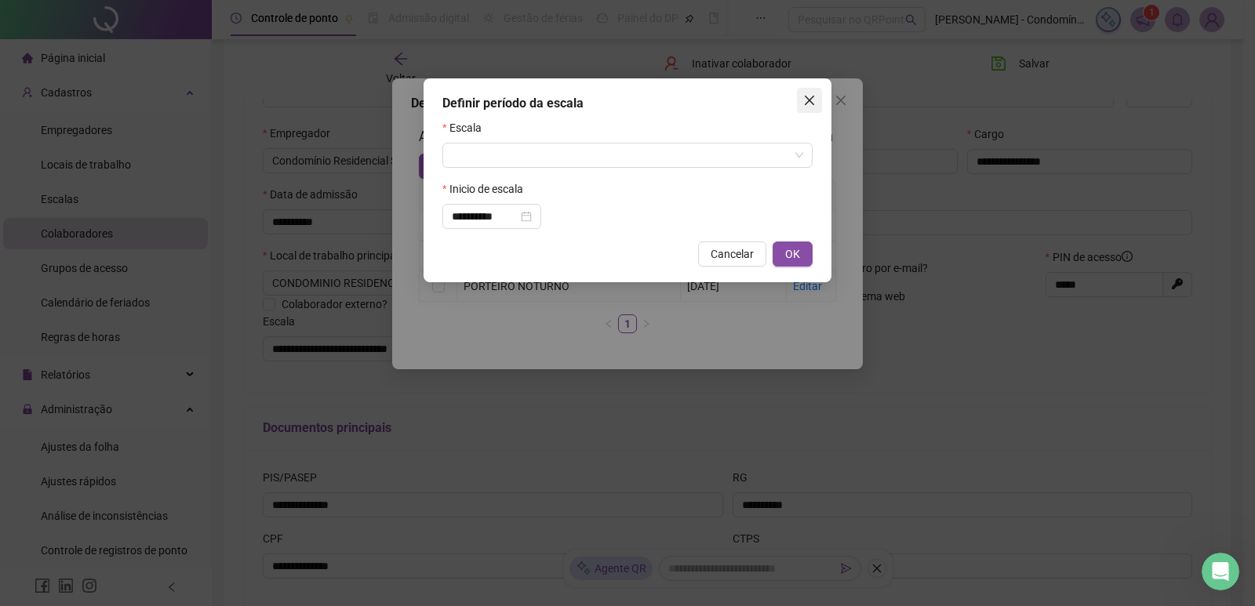
click at [802, 96] on span "Close" at bounding box center [809, 100] width 25 height 13
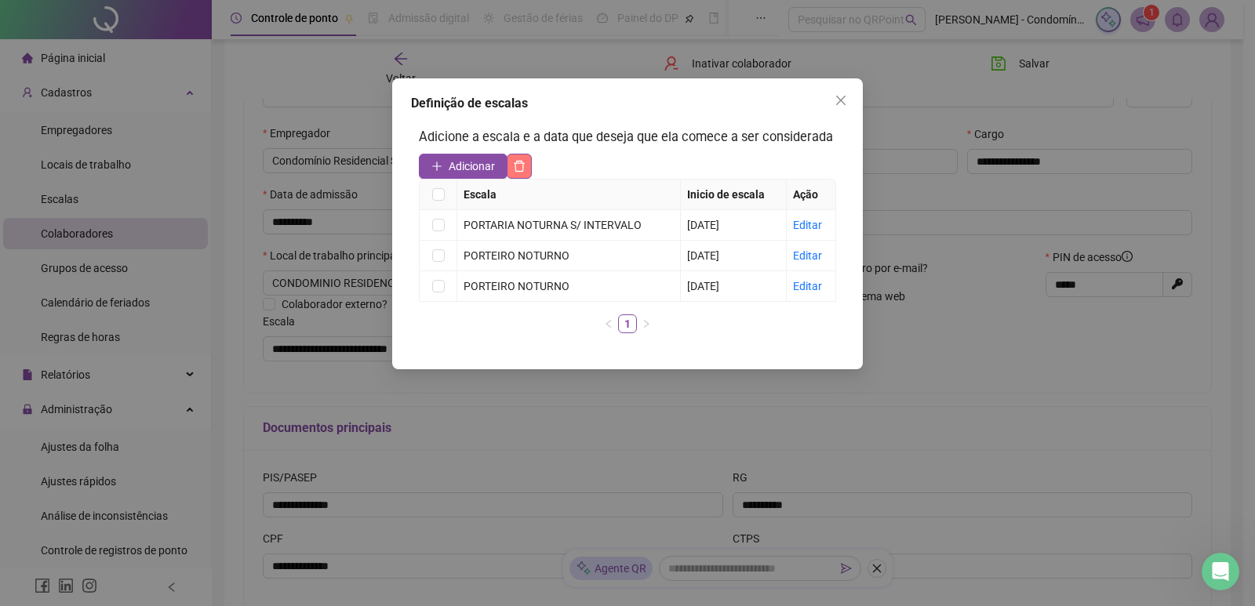
click at [517, 169] on icon "delete" at bounding box center [519, 166] width 13 height 13
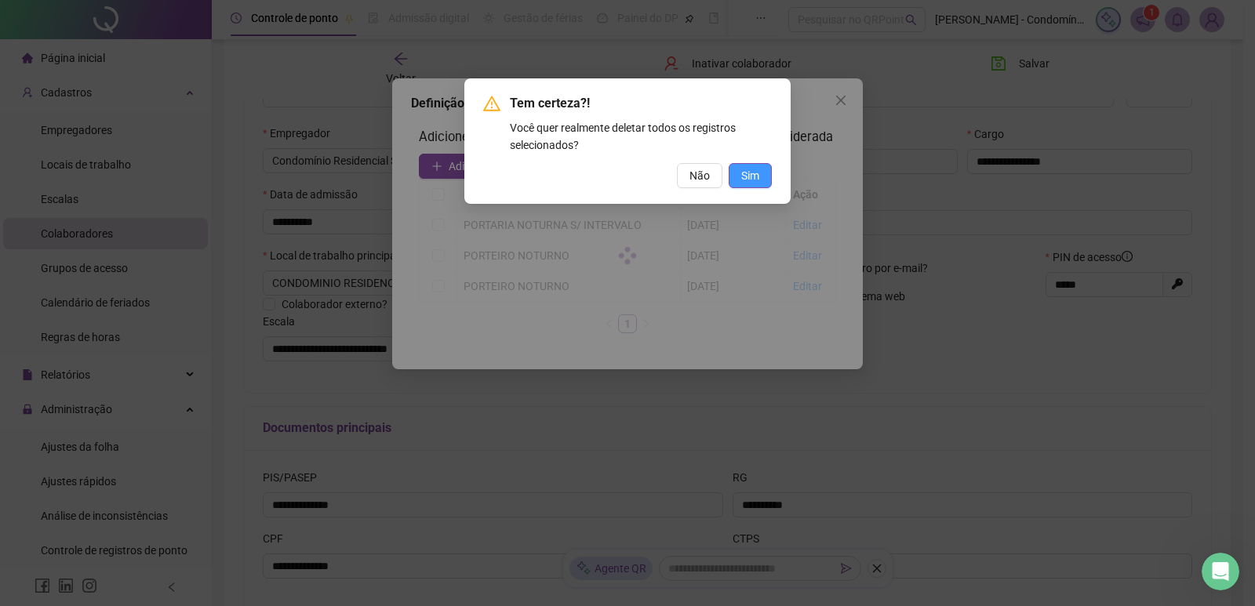
click at [752, 177] on span "Sim" at bounding box center [750, 175] width 18 height 17
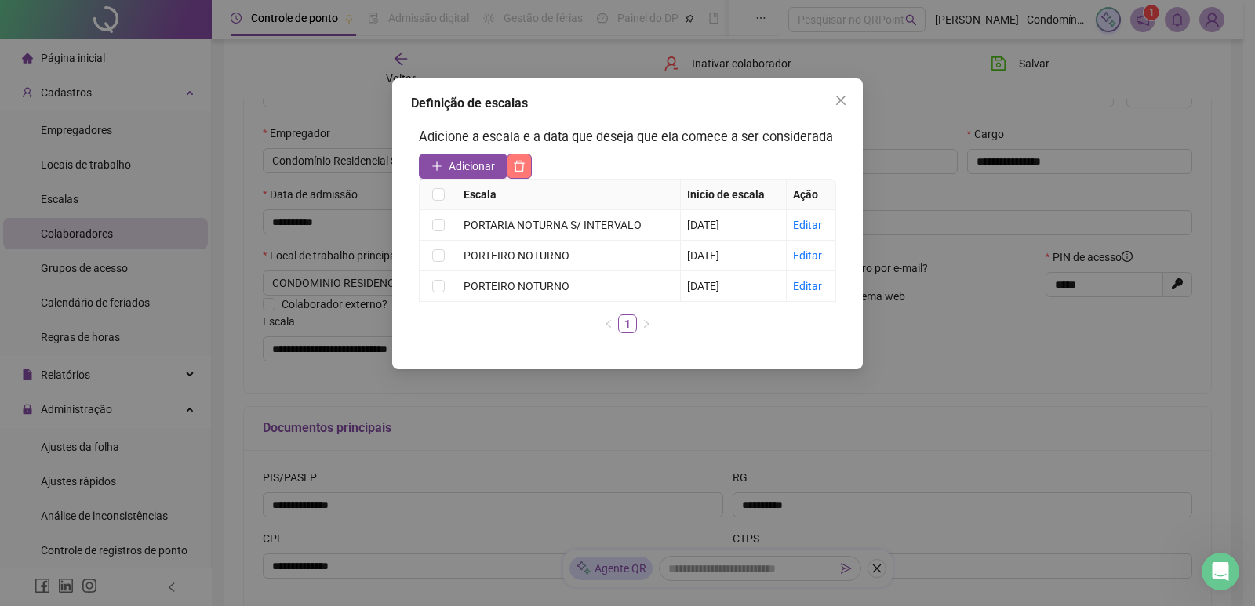
click at [509, 172] on button "button" at bounding box center [519, 166] width 25 height 25
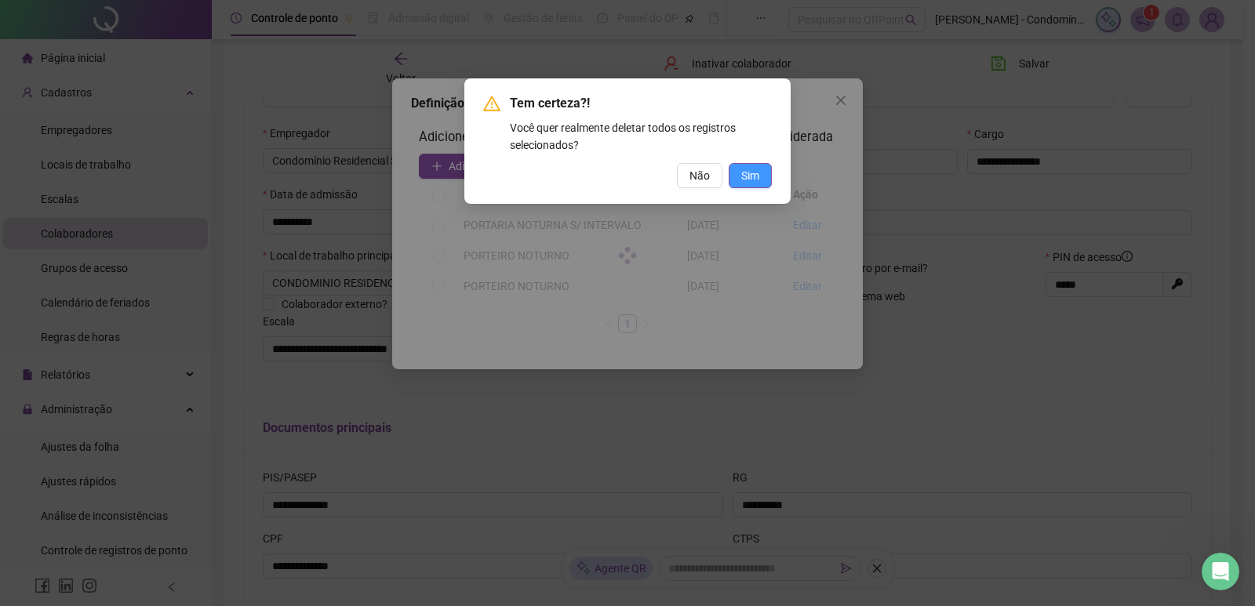
click at [739, 176] on button "Sim" at bounding box center [749, 175] width 43 height 25
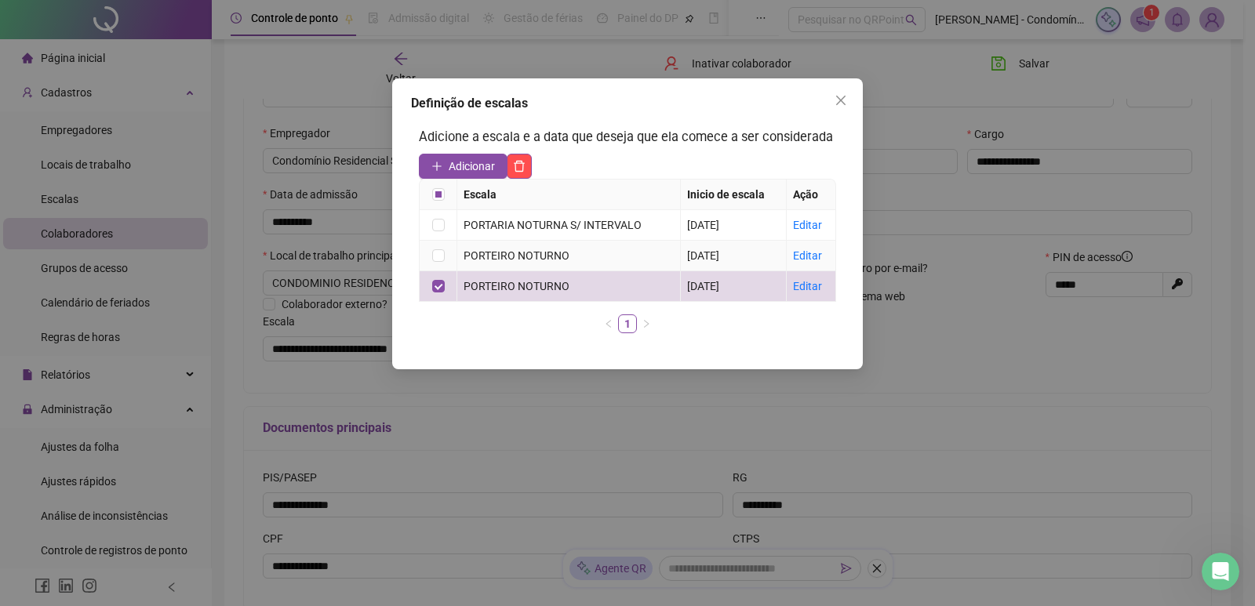
click at [446, 254] on td at bounding box center [438, 256] width 38 height 31
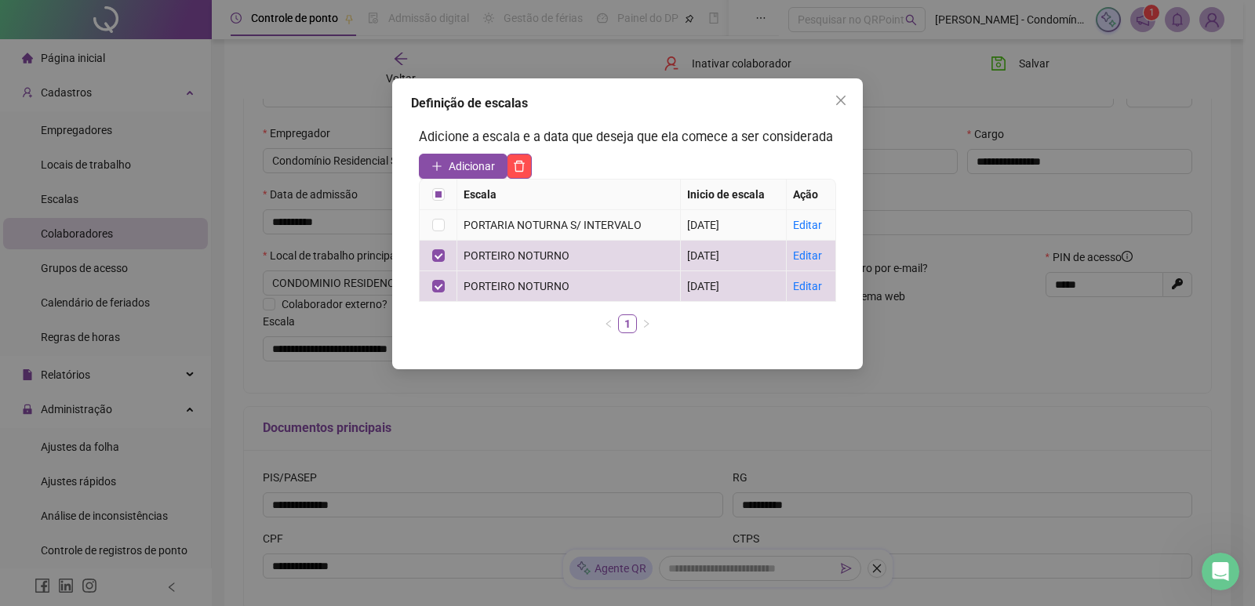
click at [453, 220] on td at bounding box center [438, 225] width 38 height 31
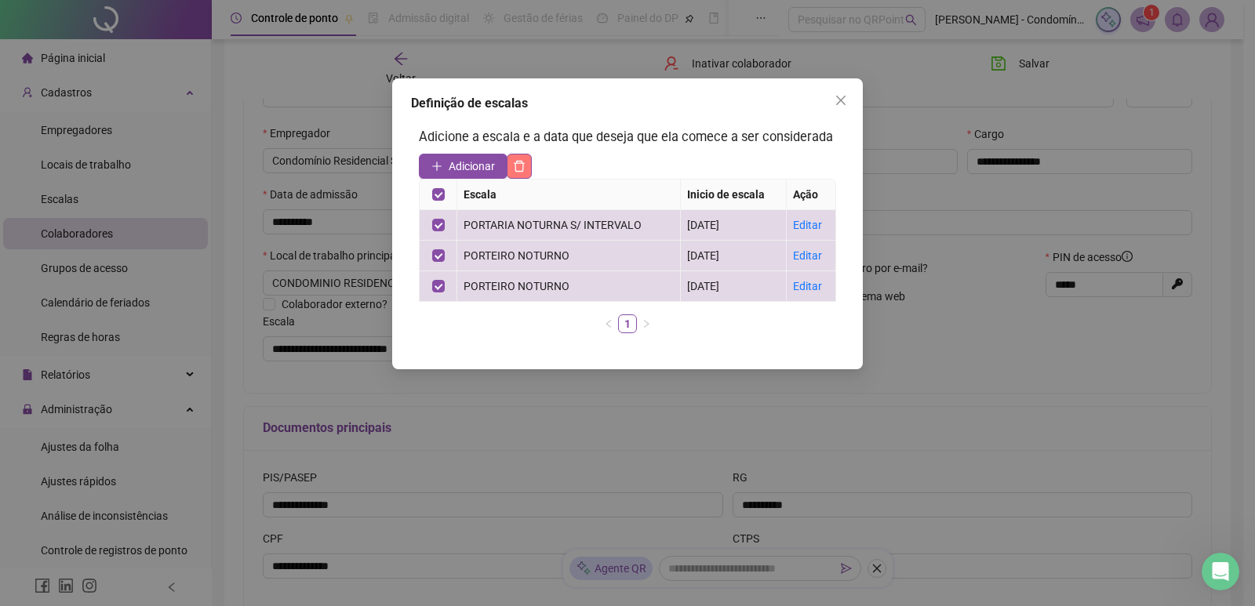
click at [528, 167] on button "button" at bounding box center [519, 166] width 25 height 25
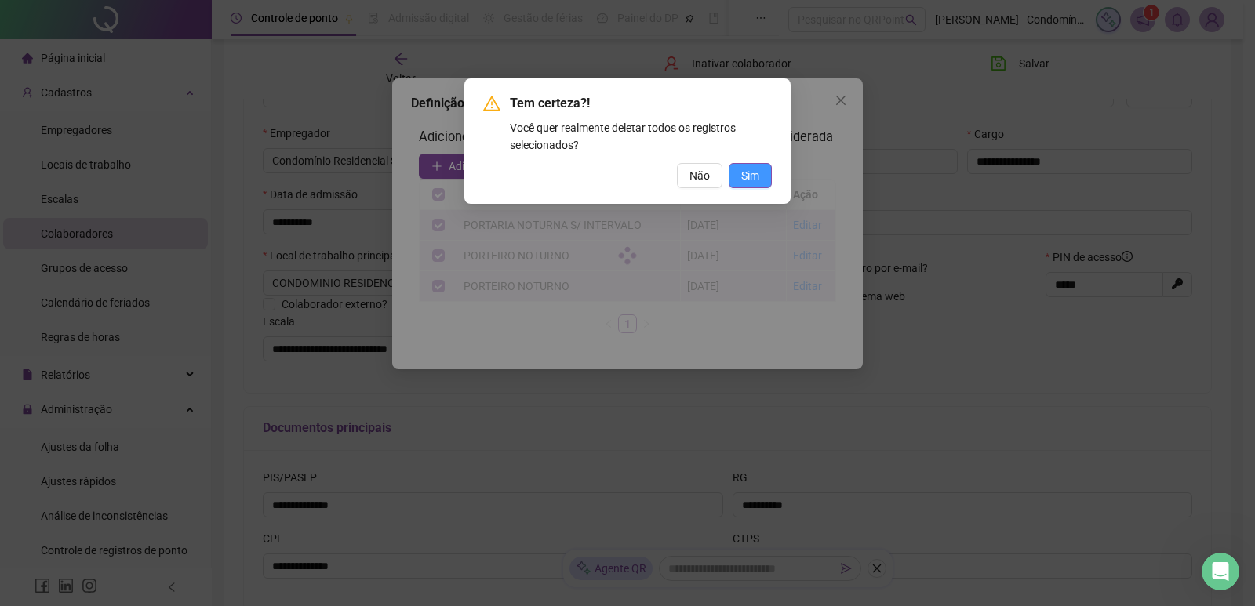
click at [757, 177] on span "Sim" at bounding box center [750, 175] width 18 height 17
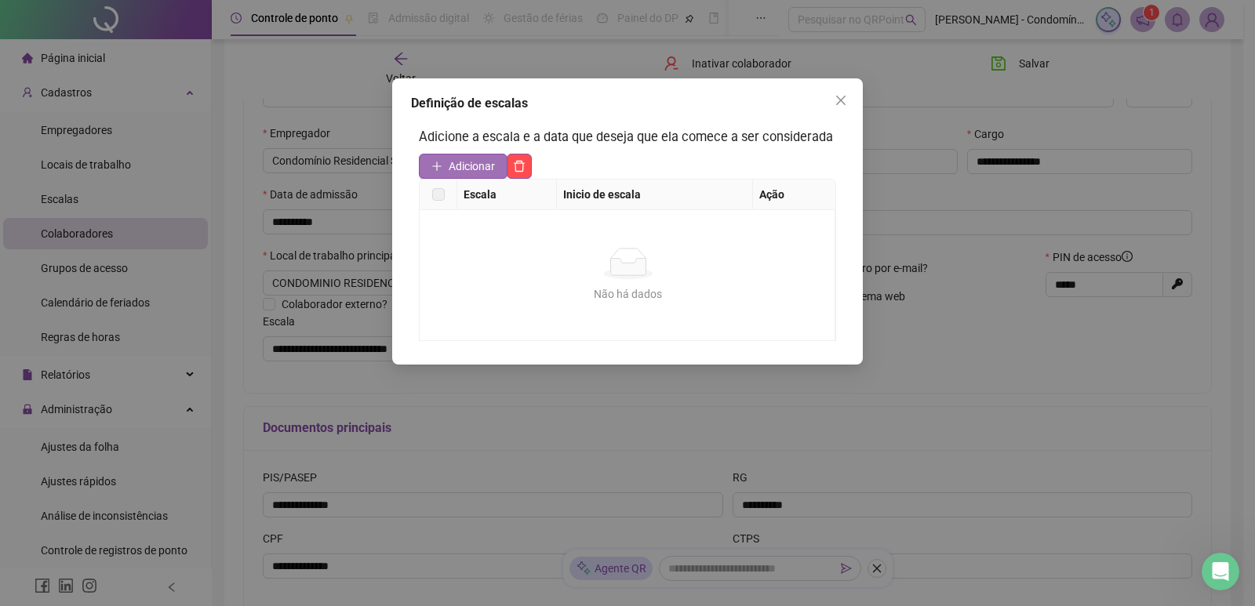
click at [476, 170] on span "Adicionar" at bounding box center [471, 166] width 46 height 17
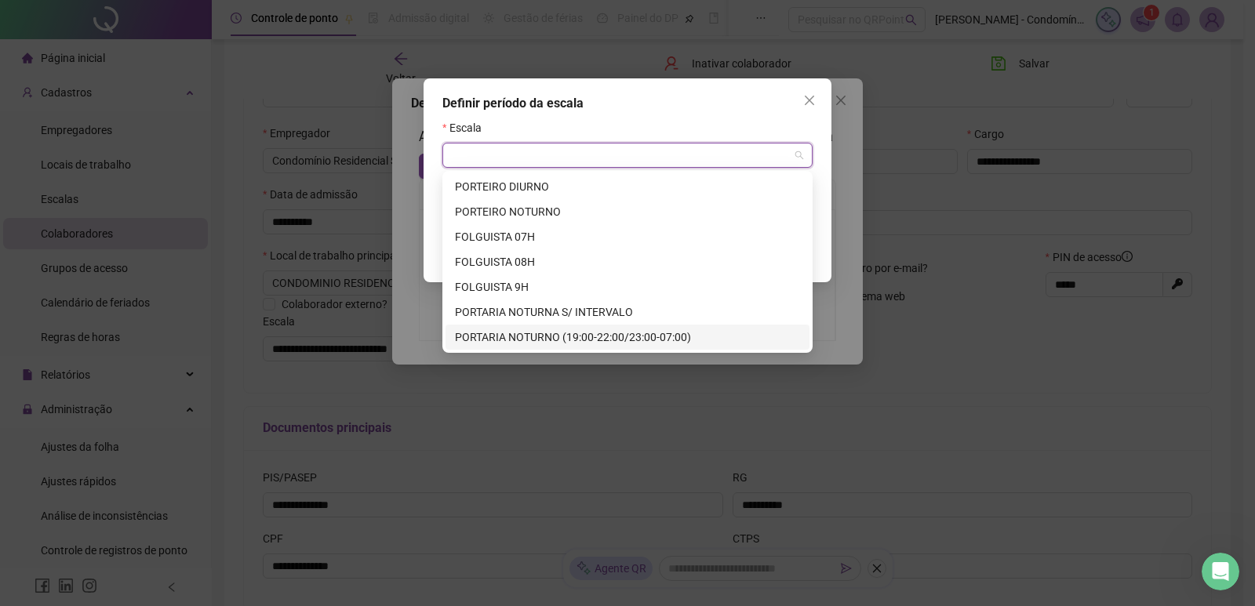
click at [498, 157] on input "search" at bounding box center [620, 155] width 337 height 24
click at [509, 332] on div "PORTARIA NOTURNO (19:00-22:00/23:00-07:00)" at bounding box center [627, 337] width 345 height 17
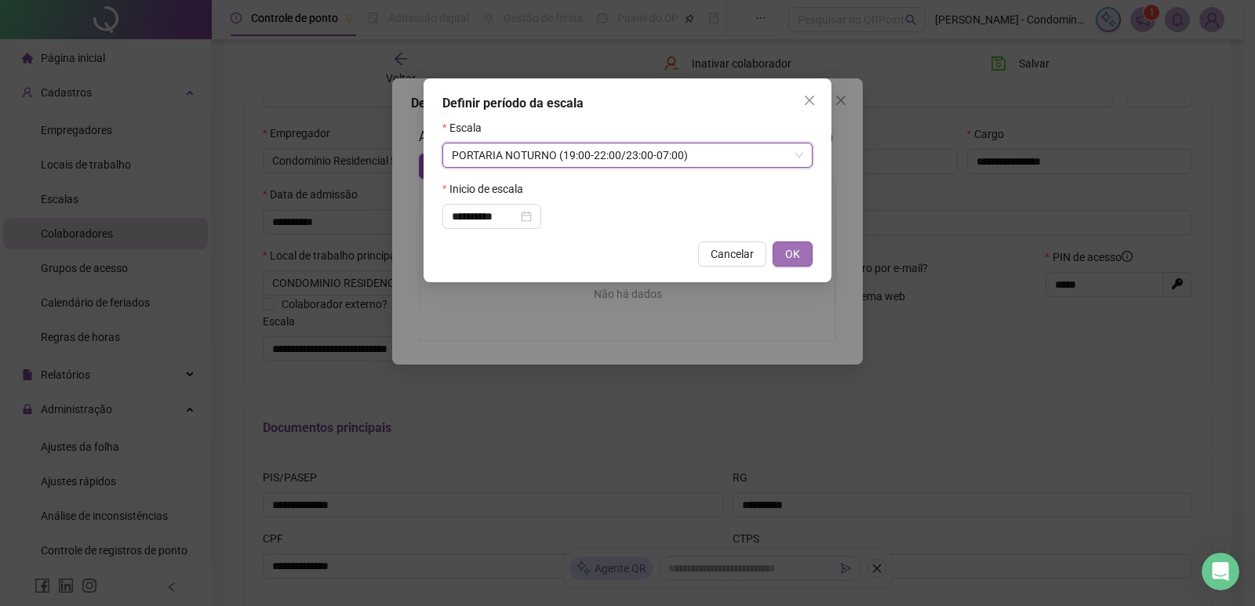
click at [804, 253] on button "OK" at bounding box center [792, 253] width 40 height 25
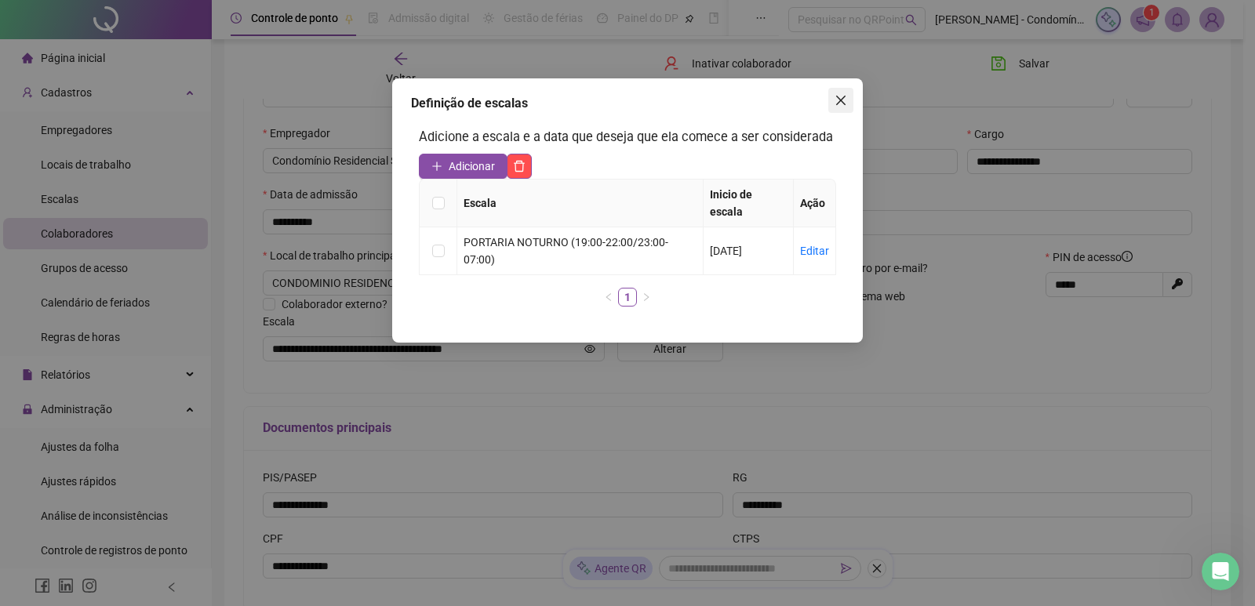
click at [842, 102] on icon "close" at bounding box center [840, 100] width 9 height 9
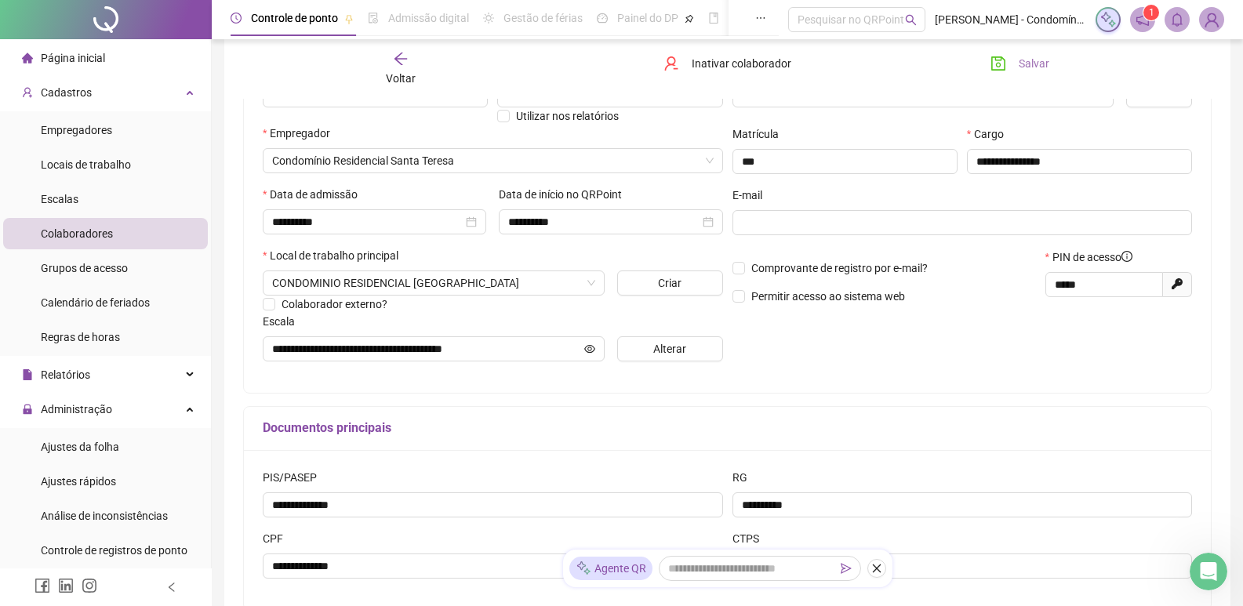
click at [1009, 64] on button "Salvar" at bounding box center [1020, 63] width 82 height 25
click at [88, 227] on span "Colaboradores" at bounding box center [77, 233] width 72 height 13
click at [141, 245] on li "Colaboradores" at bounding box center [105, 233] width 205 height 31
click at [415, 67] on div "Voltar" at bounding box center [400, 69] width 151 height 36
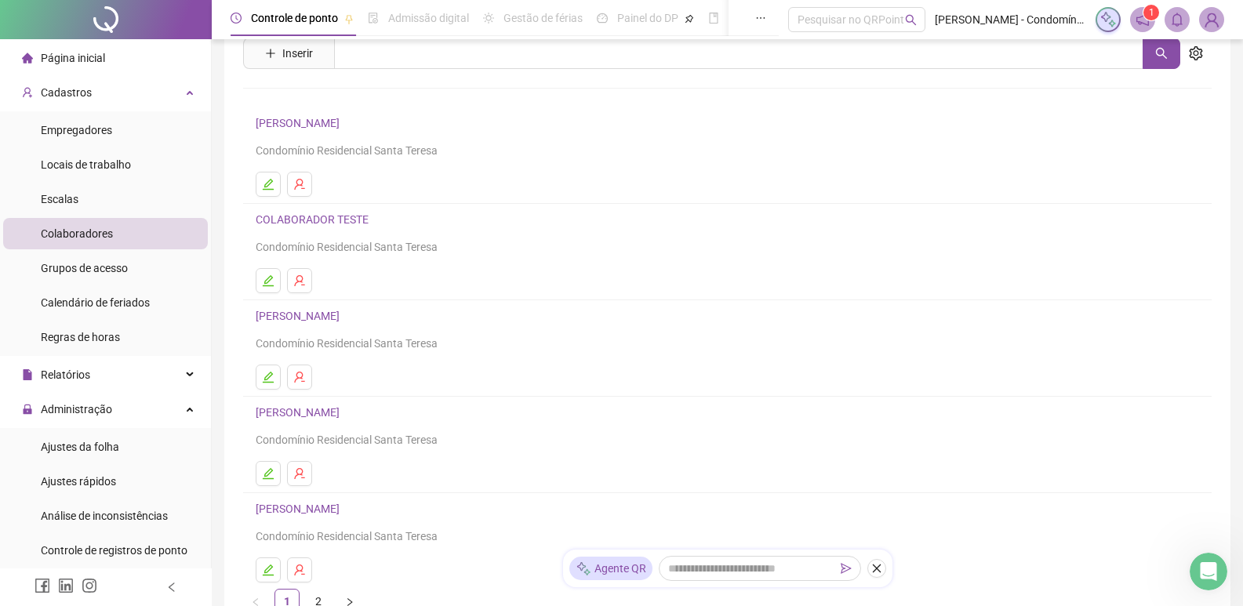
scroll to position [157, 0]
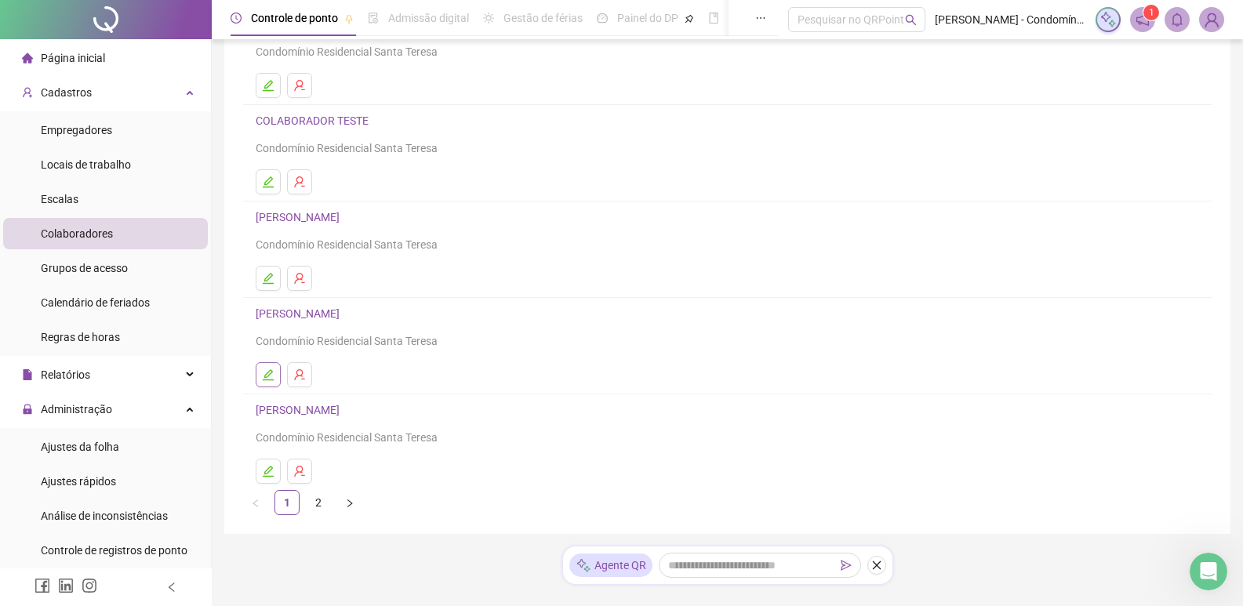
click at [277, 379] on button "button" at bounding box center [268, 374] width 25 height 25
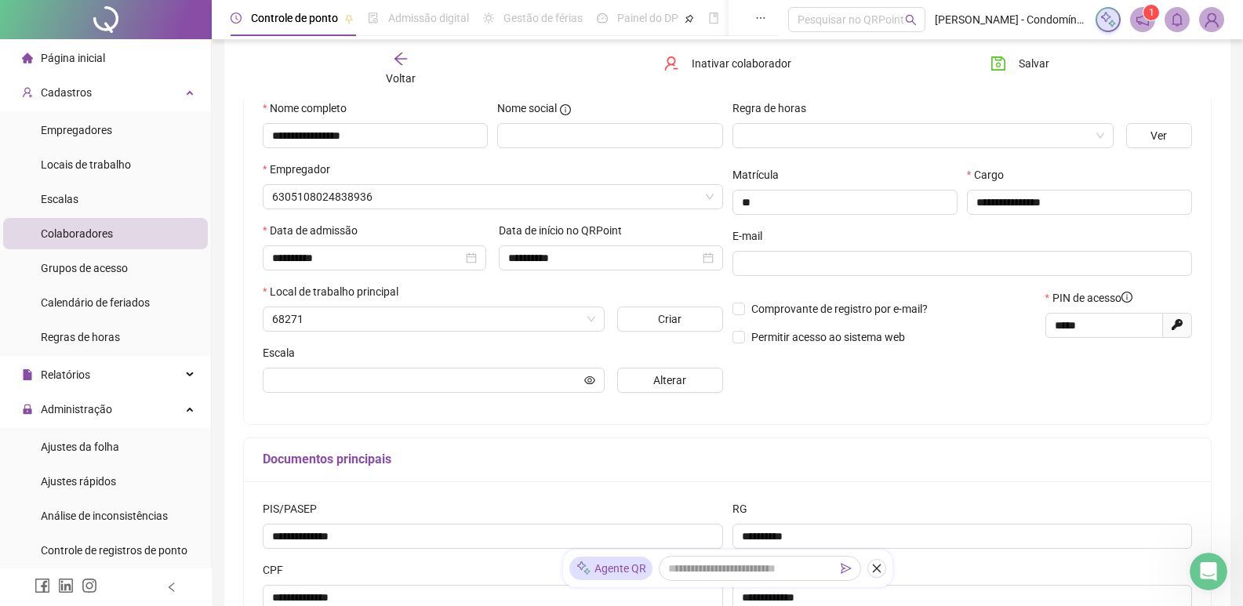
scroll to position [165, 0]
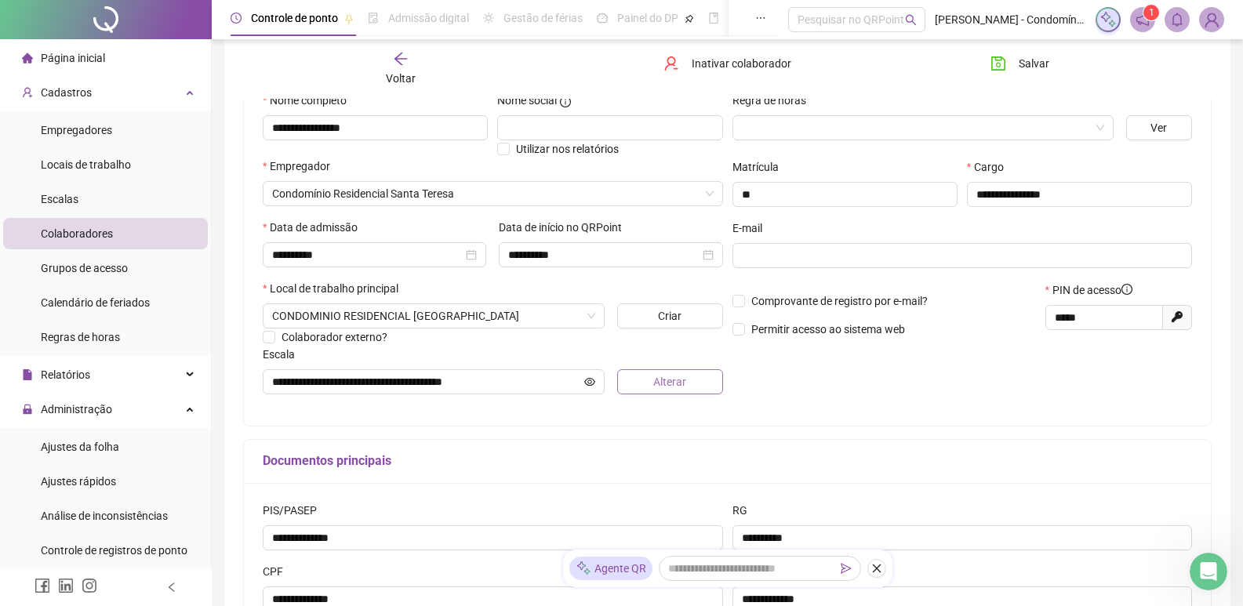
click at [666, 383] on span "Alterar" at bounding box center [669, 381] width 33 height 17
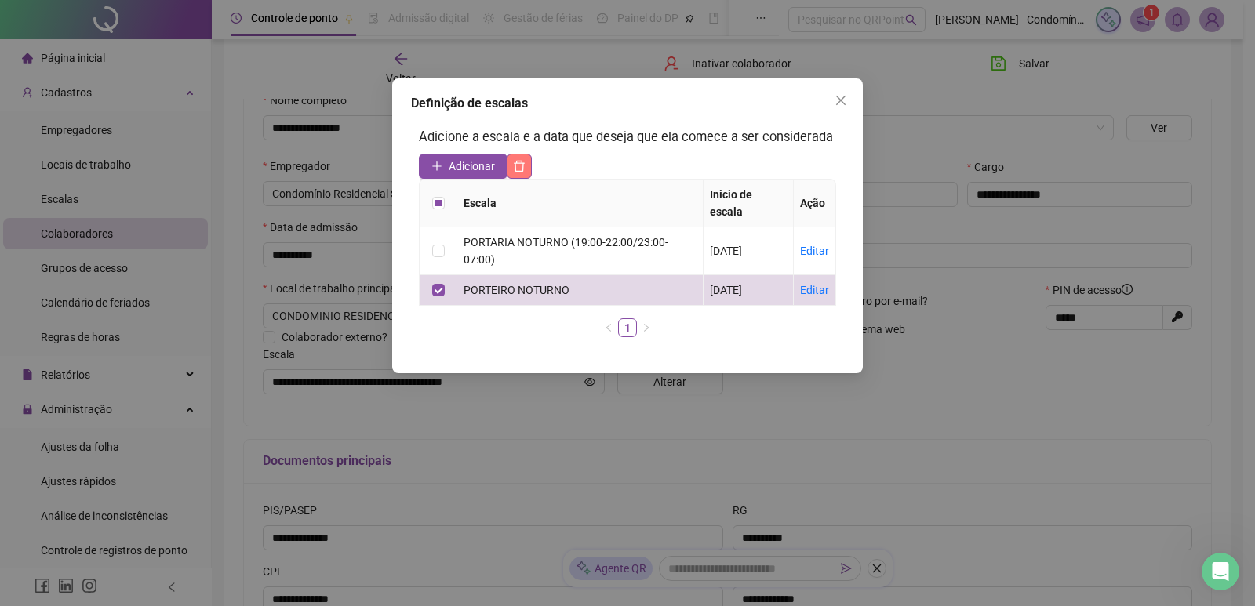
click at [520, 165] on icon "delete" at bounding box center [519, 166] width 13 height 13
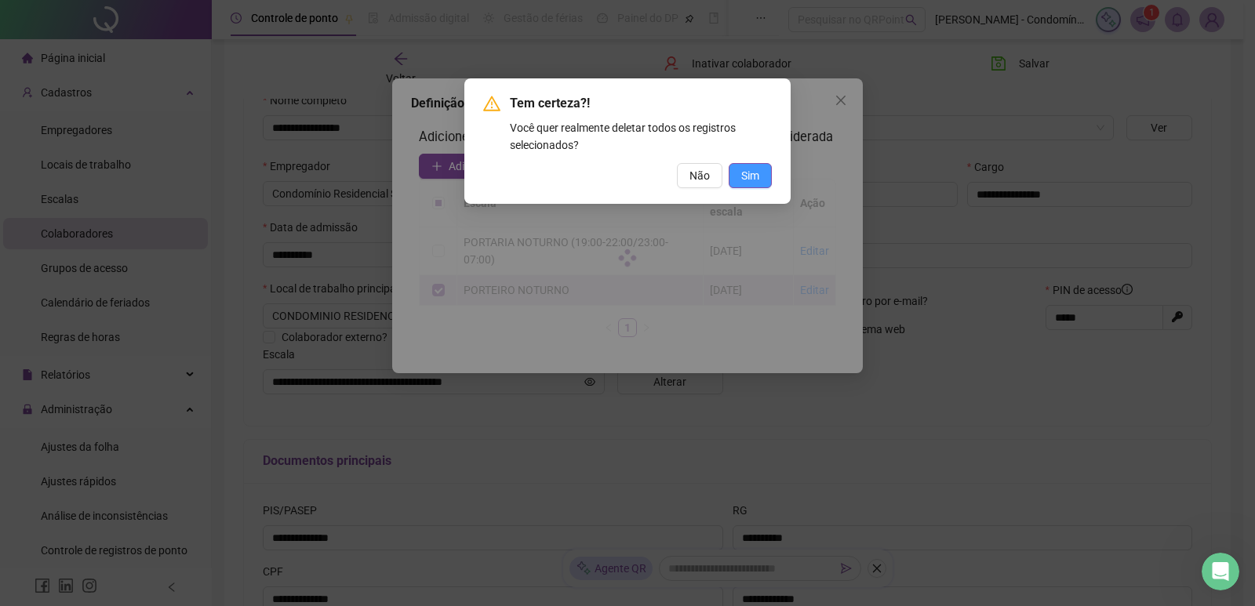
click at [746, 176] on span "Sim" at bounding box center [750, 175] width 18 height 17
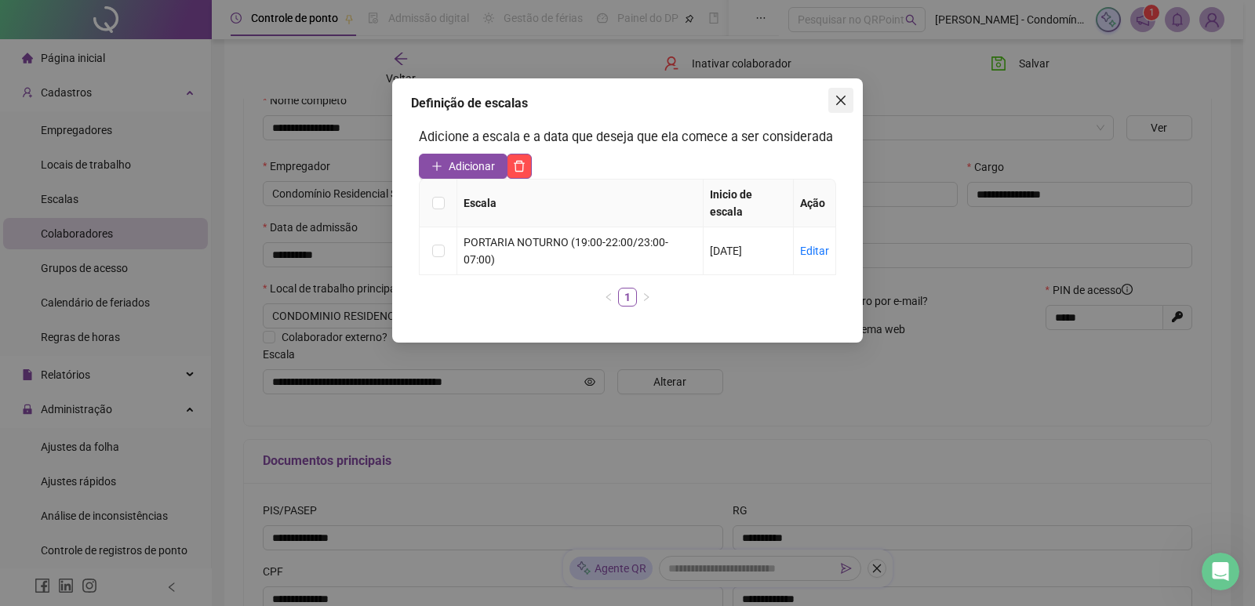
click at [837, 100] on icon "close" at bounding box center [840, 100] width 13 height 13
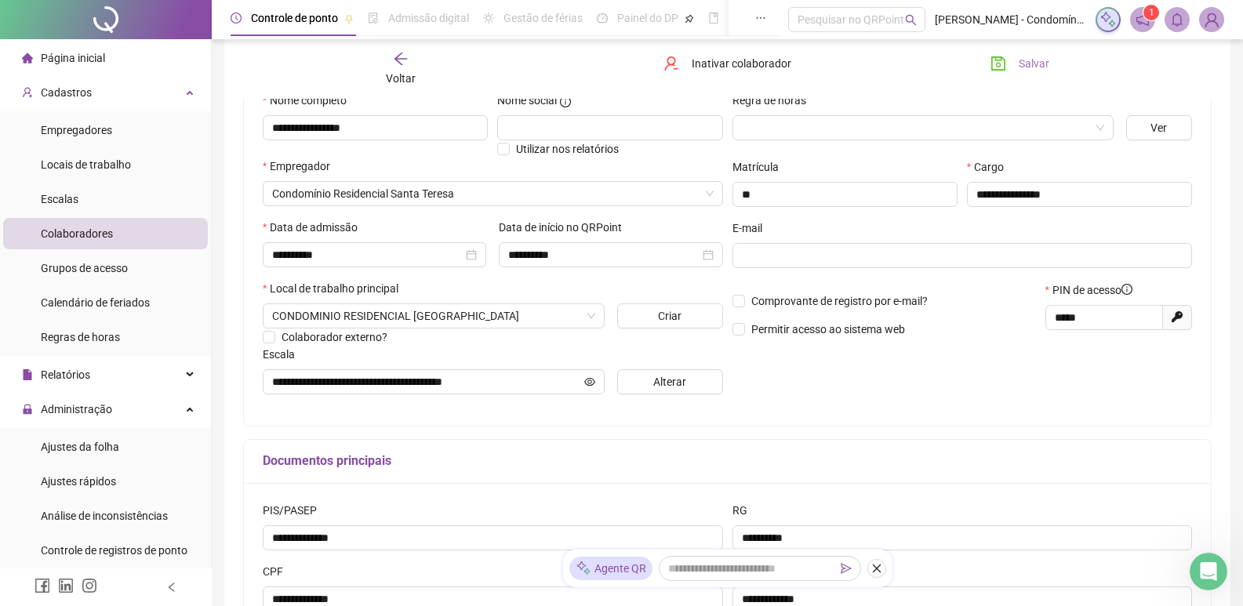
click at [1018, 66] on button "Salvar" at bounding box center [1020, 63] width 82 height 25
click at [79, 204] on li "Escalas" at bounding box center [105, 198] width 205 height 31
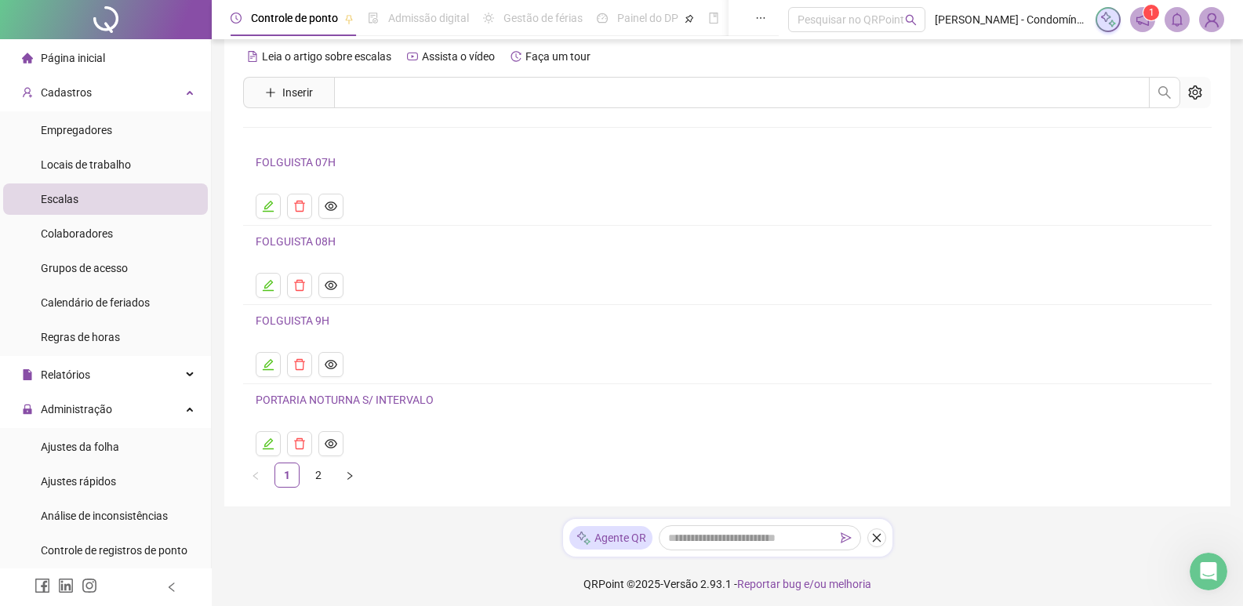
scroll to position [24, 0]
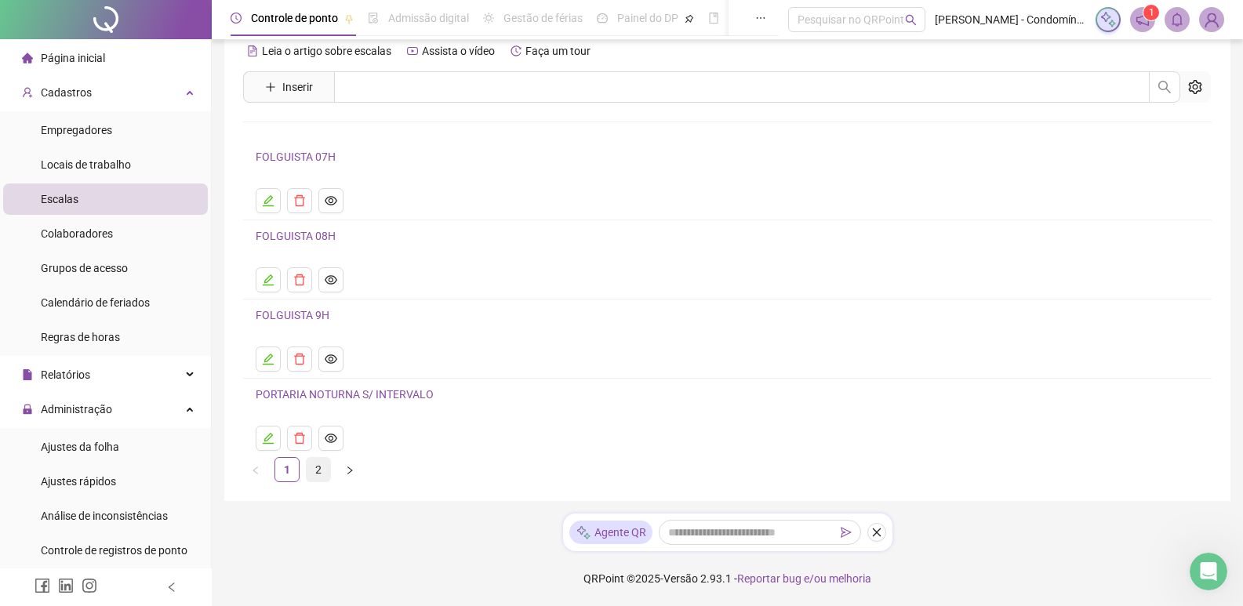
click at [322, 467] on link "2" at bounding box center [319, 470] width 24 height 24
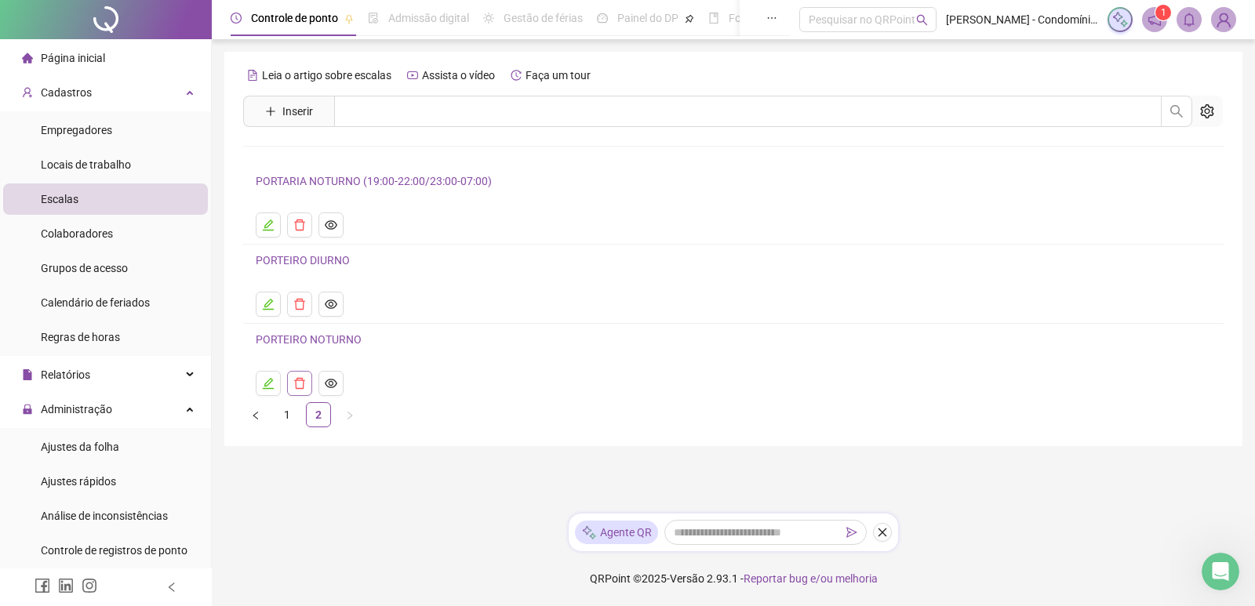
click at [296, 377] on icon "delete" at bounding box center [299, 383] width 13 height 13
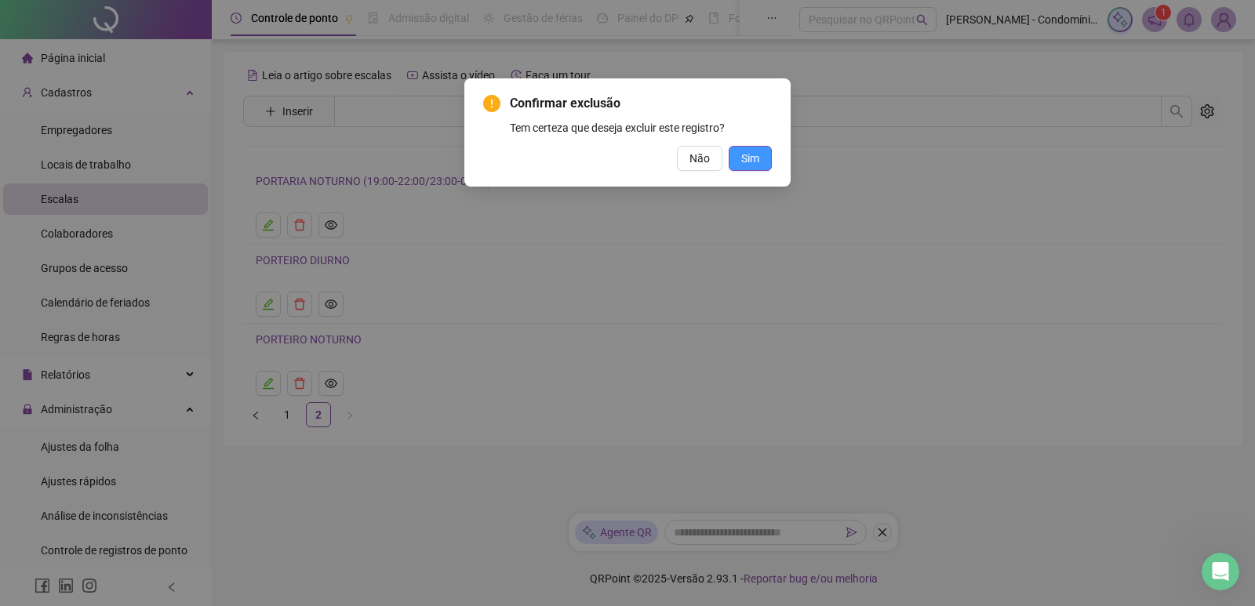
click at [748, 154] on span "Sim" at bounding box center [750, 158] width 18 height 17
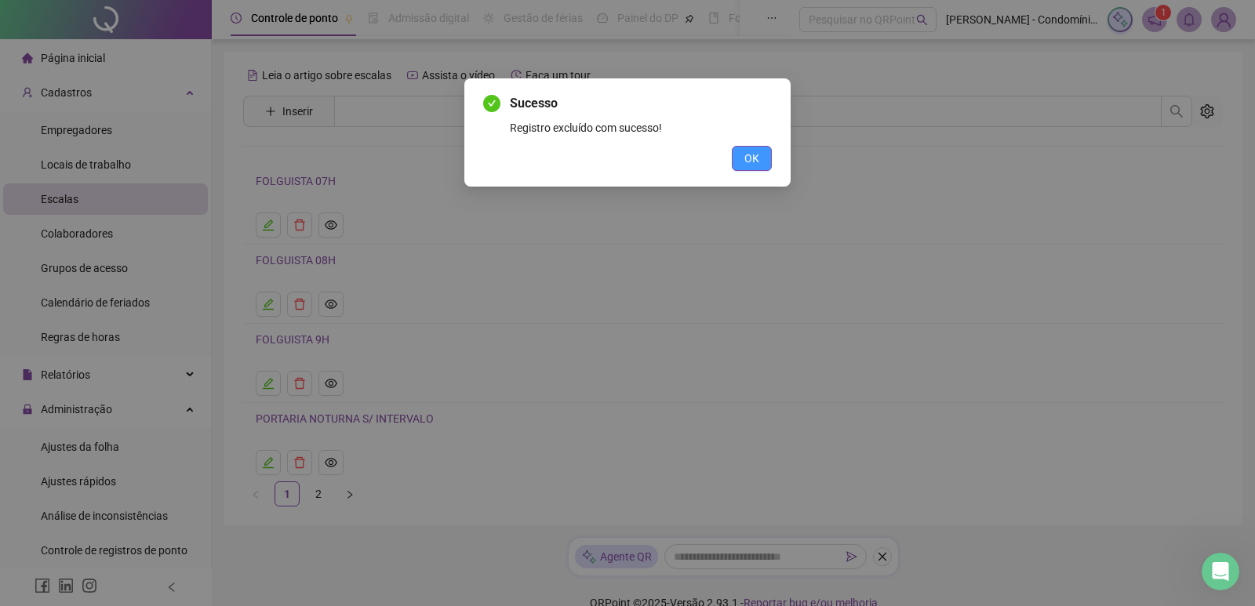
click at [742, 157] on button "OK" at bounding box center [752, 158] width 40 height 25
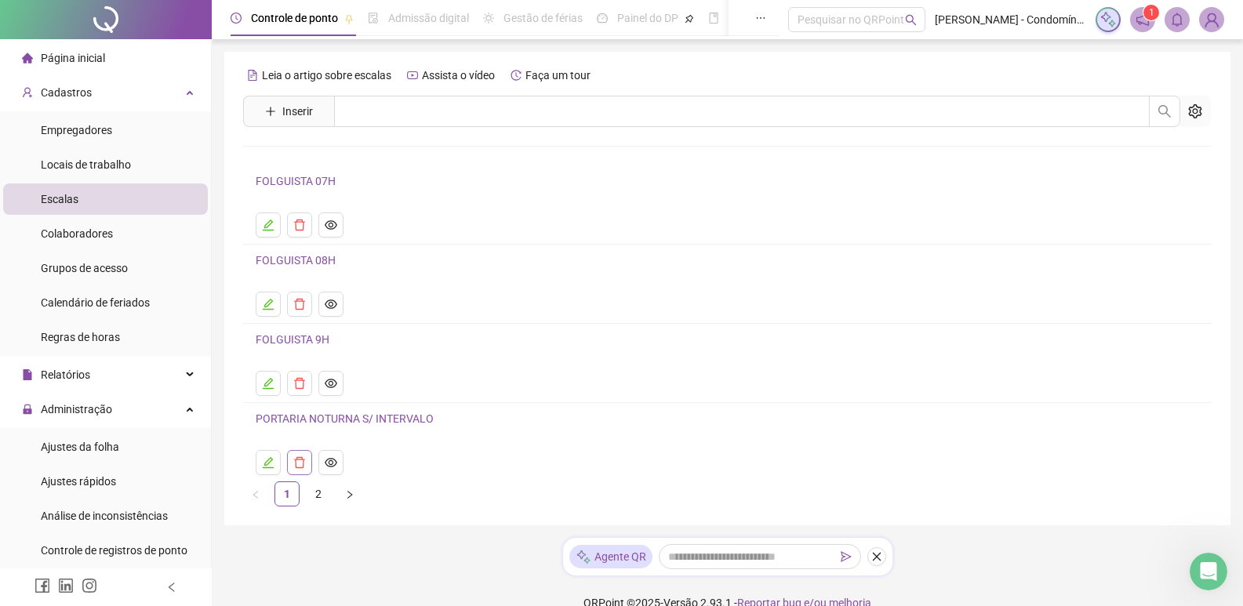
click at [298, 460] on icon "delete" at bounding box center [299, 462] width 13 height 13
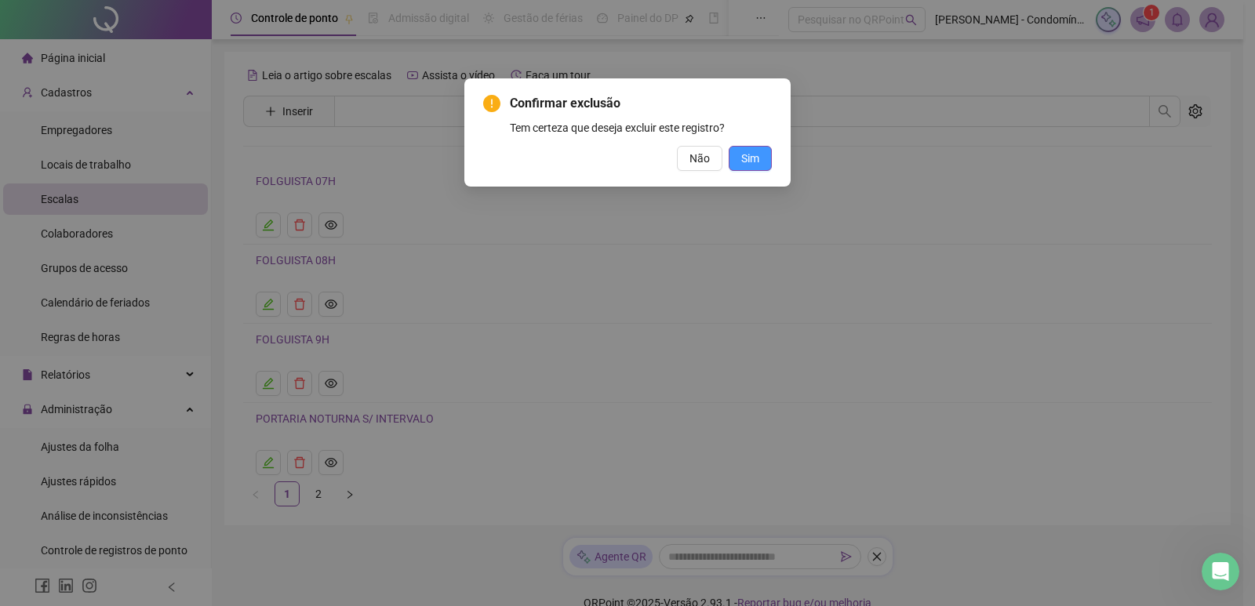
click at [746, 161] on span "Sim" at bounding box center [750, 158] width 18 height 17
click at [605, 336] on div "Sucesso Registro excluído com sucesso! OK" at bounding box center [627, 303] width 1255 height 606
click at [760, 155] on button "OK" at bounding box center [752, 158] width 40 height 25
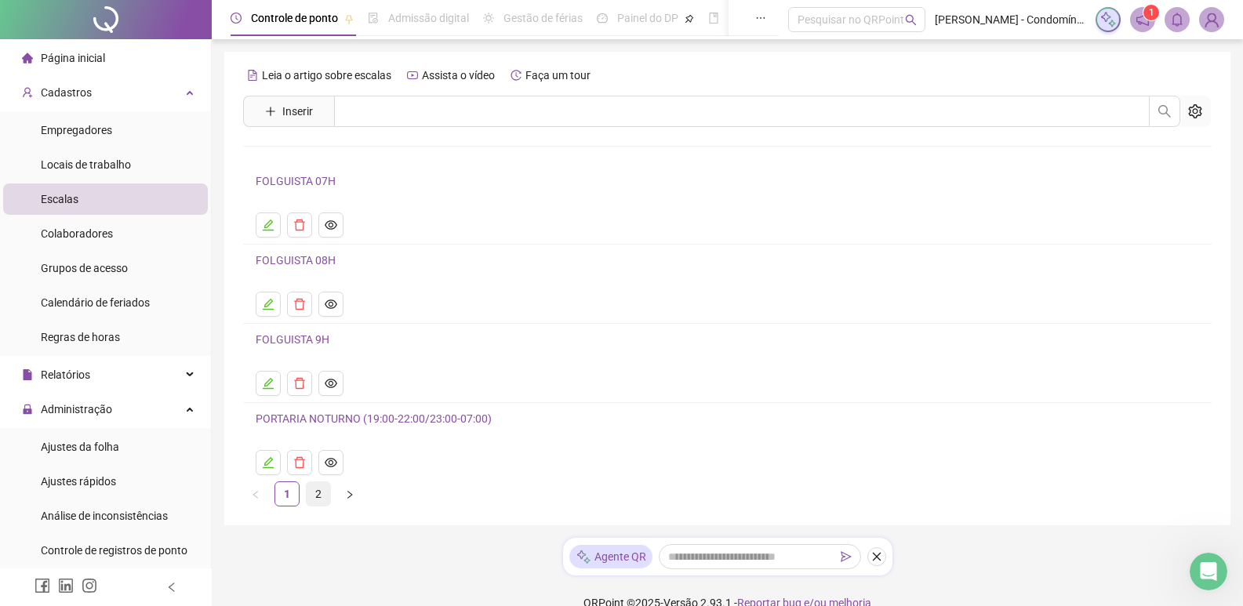
click at [321, 492] on link "2" at bounding box center [319, 494] width 24 height 24
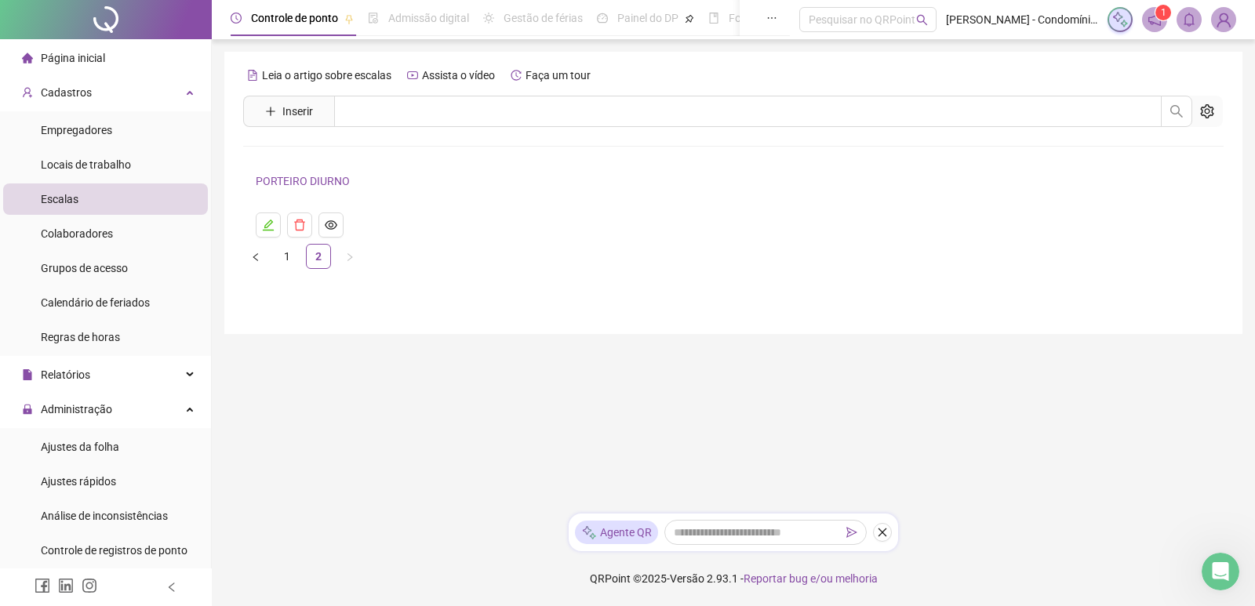
click at [410, 240] on li "PORTEIRO DIURNO" at bounding box center [733, 204] width 980 height 78
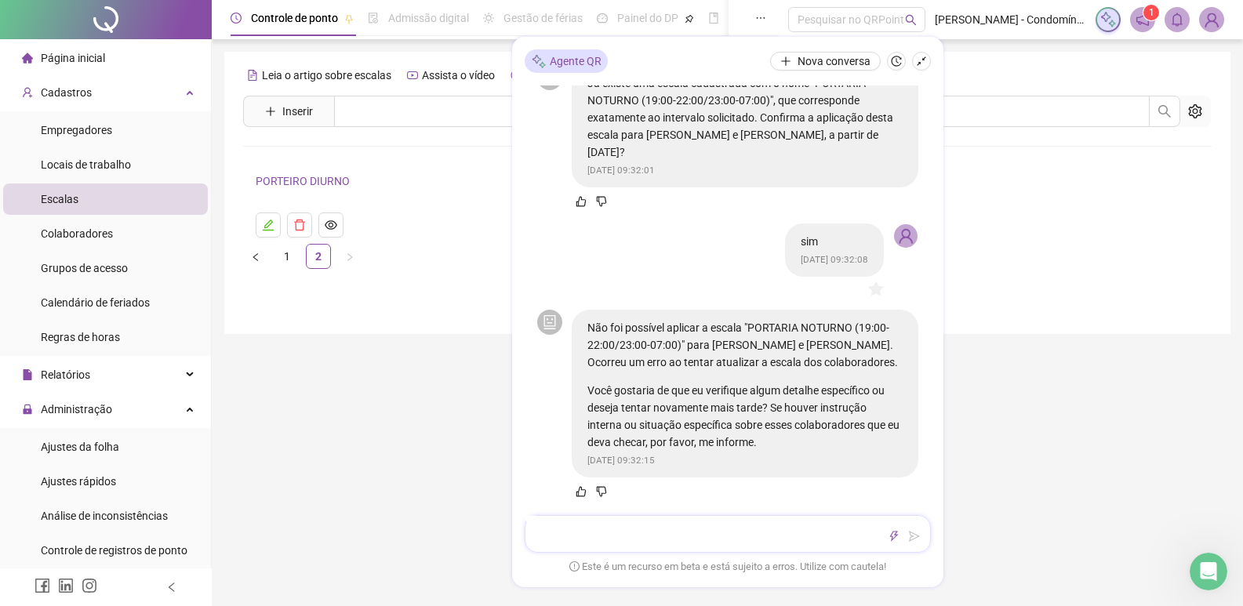
scroll to position [142, 0]
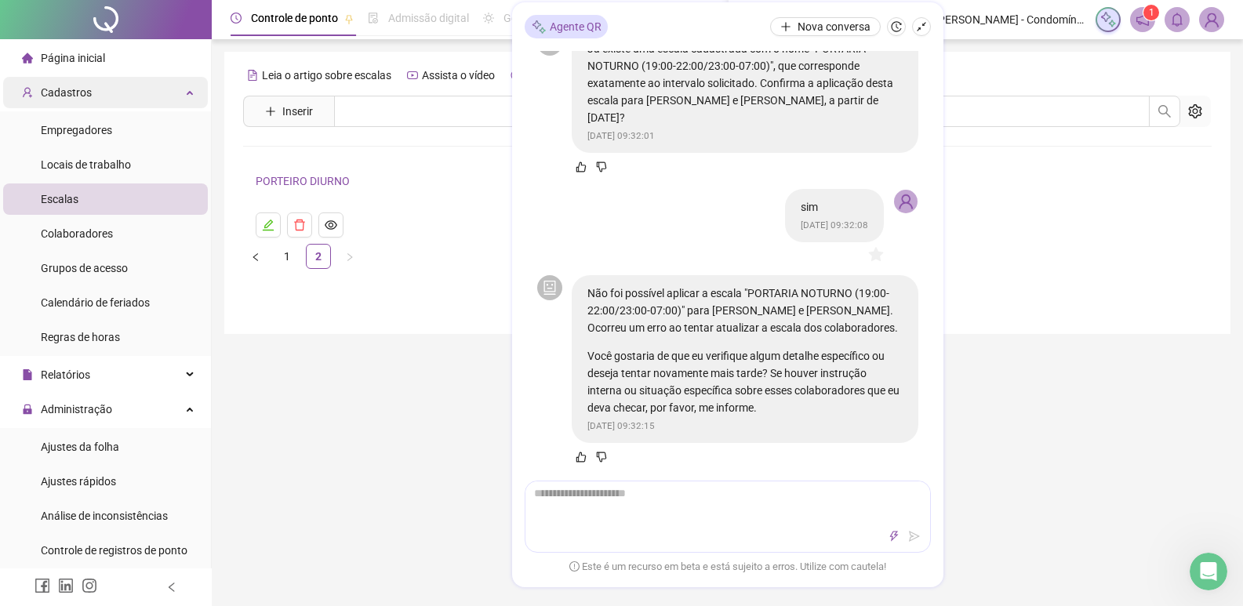
click at [78, 93] on span "Cadastros" at bounding box center [66, 92] width 51 height 13
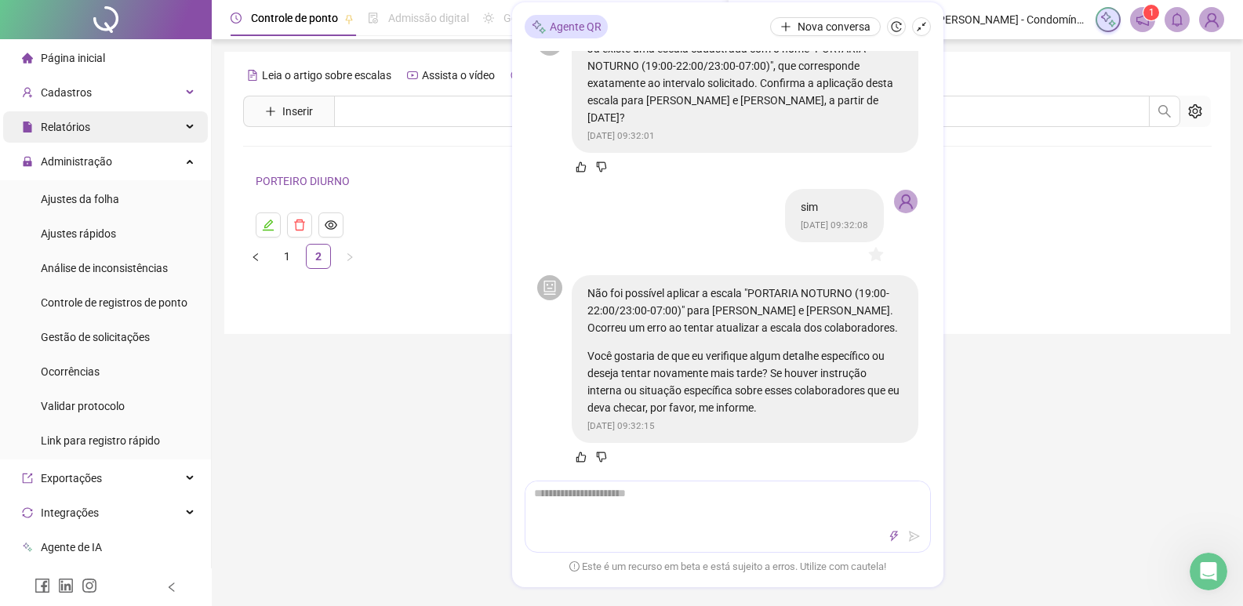
click at [81, 125] on span "Relatórios" at bounding box center [65, 127] width 49 height 13
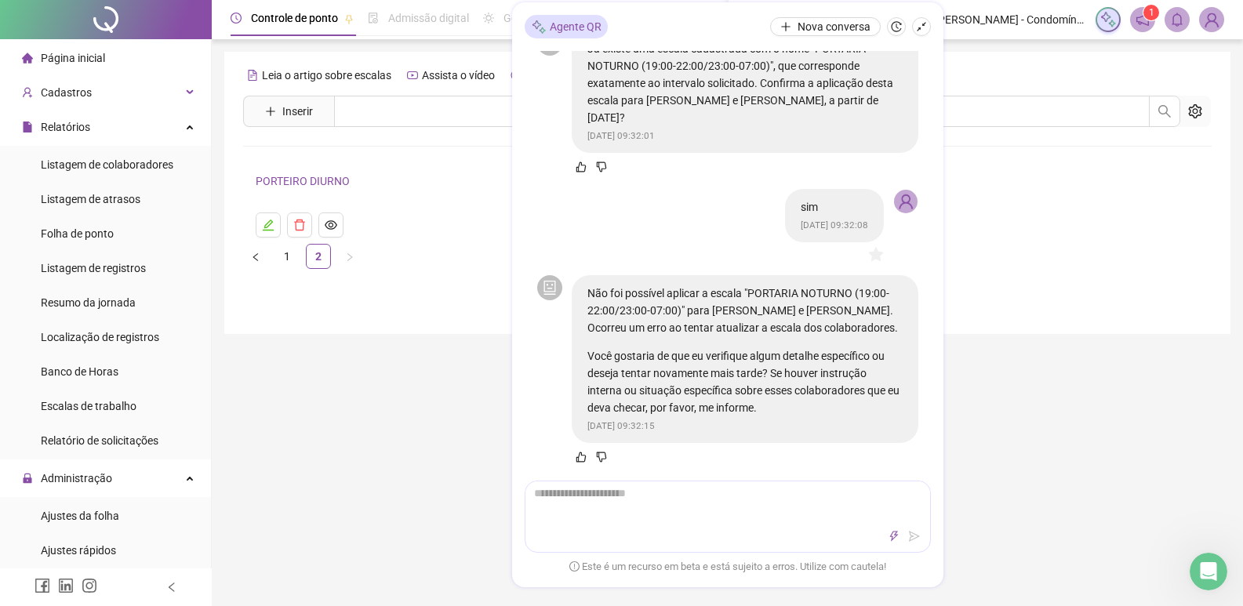
click at [103, 235] on span "Folha de ponto" at bounding box center [77, 233] width 73 height 13
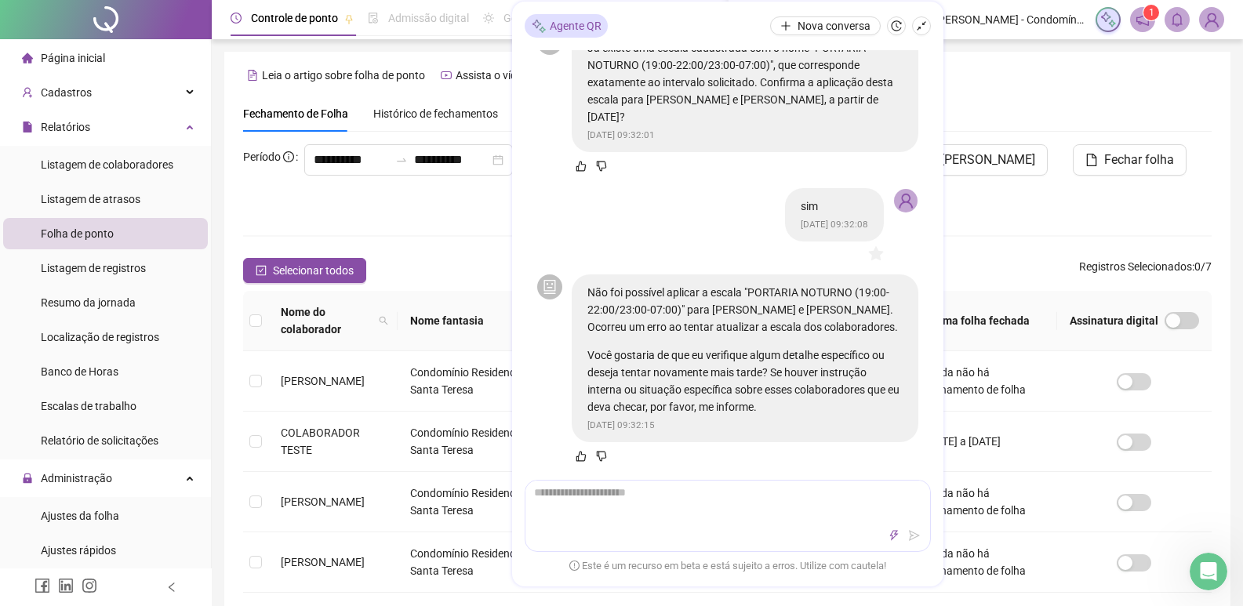
scroll to position [9, 0]
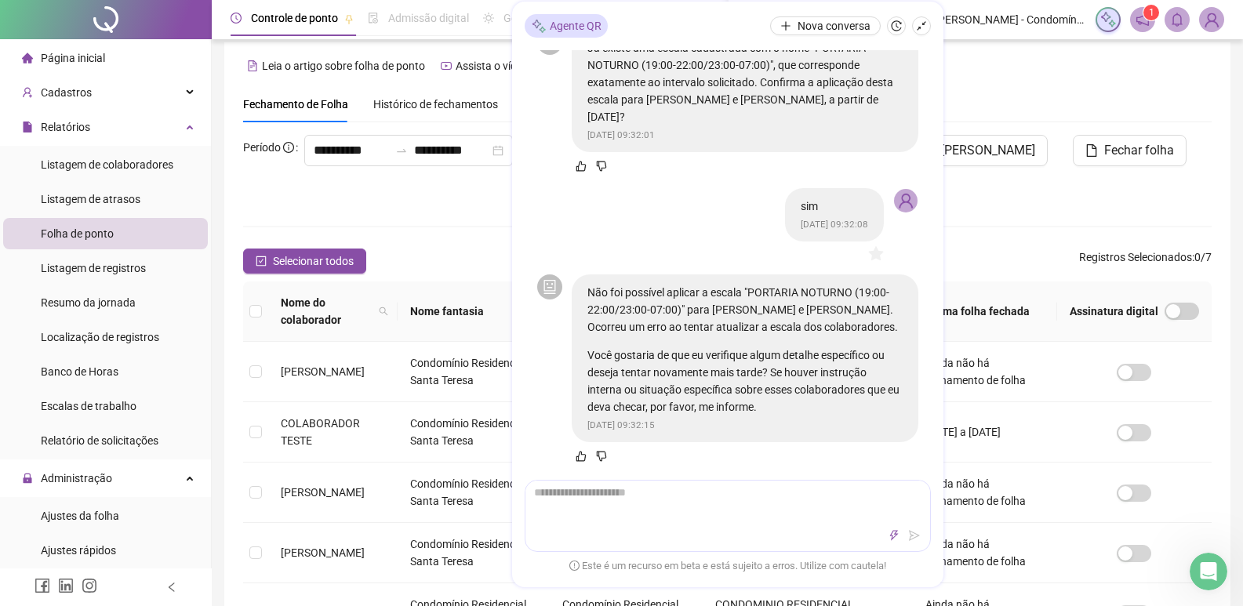
click at [924, 24] on icon "shrink" at bounding box center [921, 26] width 11 height 11
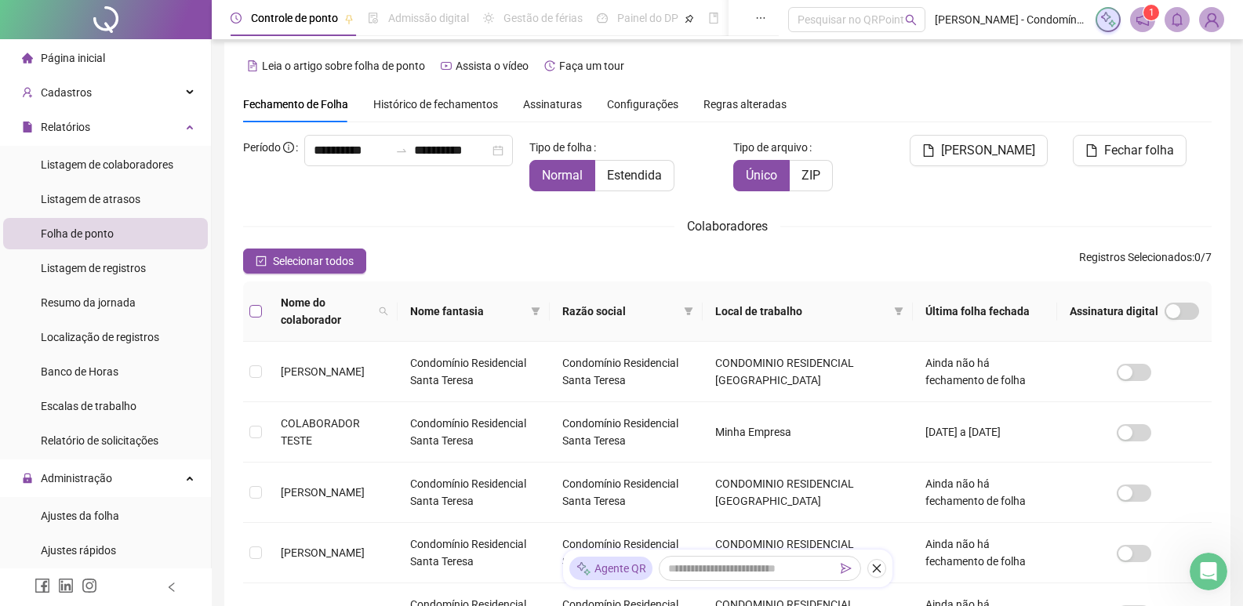
click at [259, 303] on label at bounding box center [255, 311] width 13 height 17
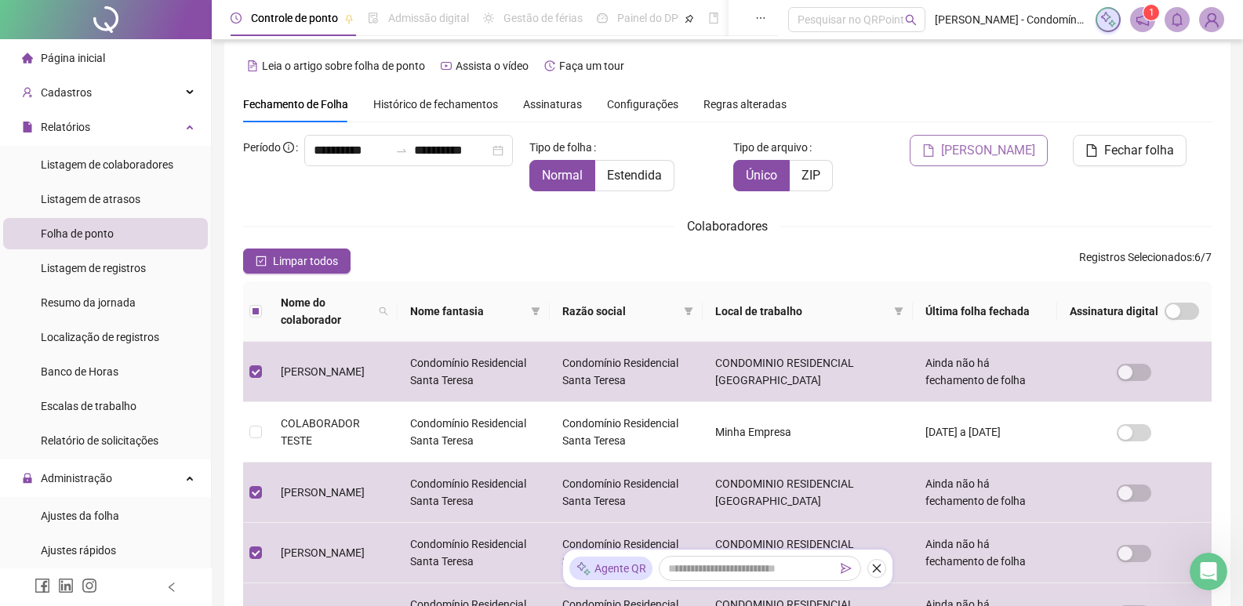
click at [1030, 145] on span "[PERSON_NAME]" at bounding box center [988, 150] width 94 height 19
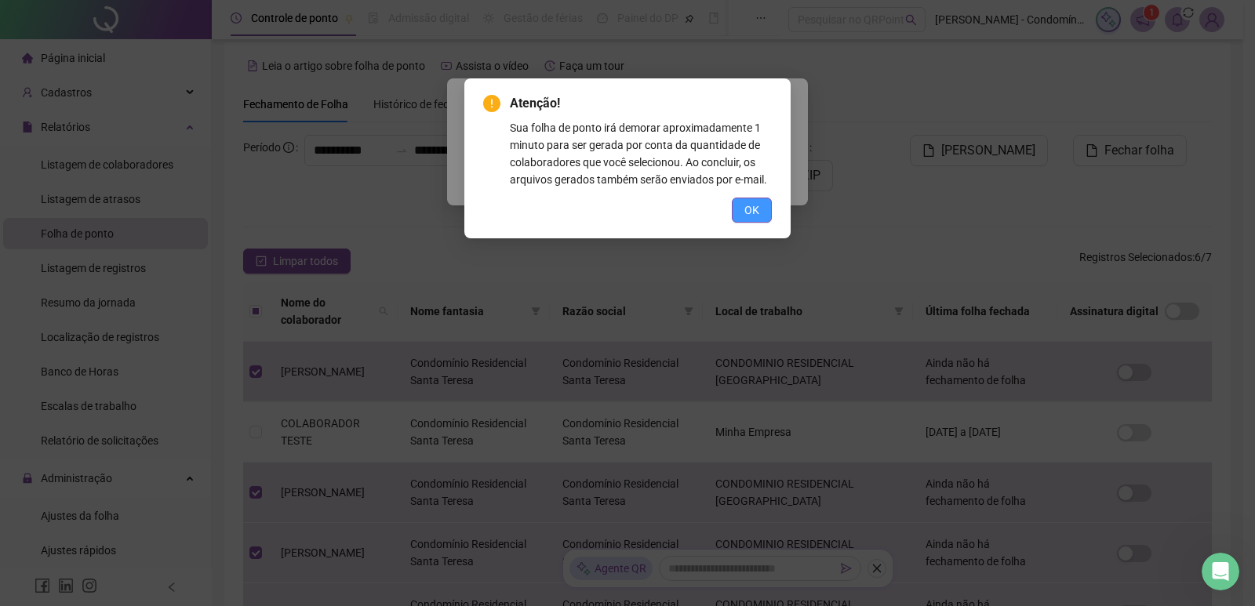
click at [749, 212] on span "OK" at bounding box center [751, 210] width 15 height 17
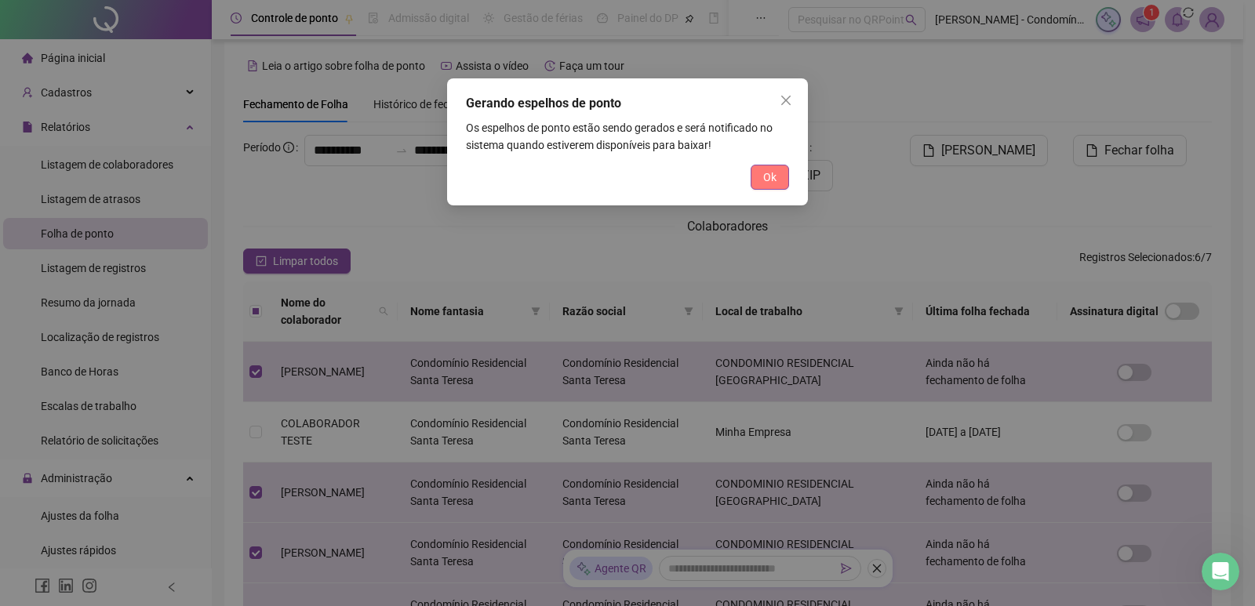
click at [772, 176] on span "Ok" at bounding box center [769, 177] width 13 height 17
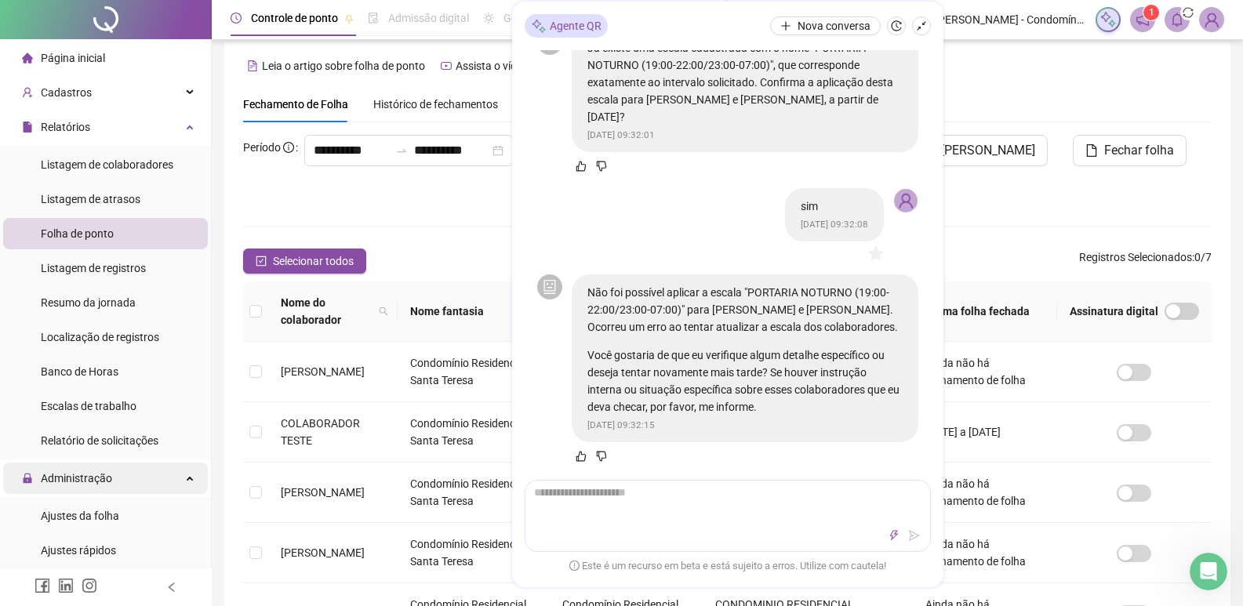
click at [93, 484] on span "Administração" at bounding box center [76, 478] width 71 height 13
click at [77, 516] on span "Ajustes da folha" at bounding box center [80, 516] width 78 height 13
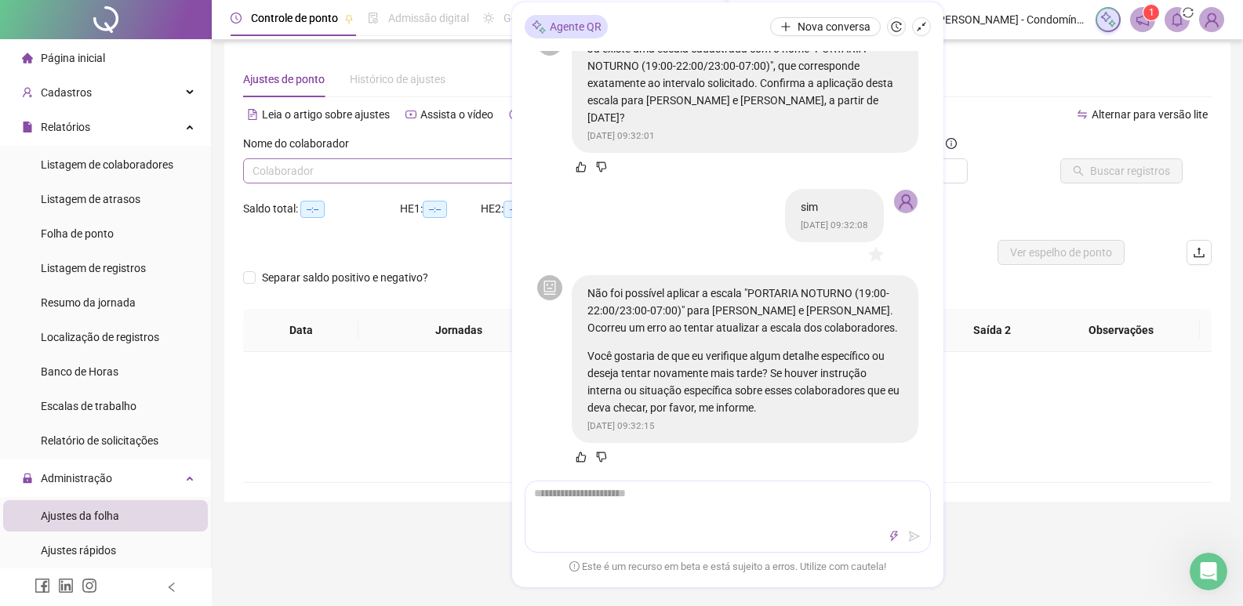
click at [354, 170] on input "search" at bounding box center [392, 171] width 281 height 24
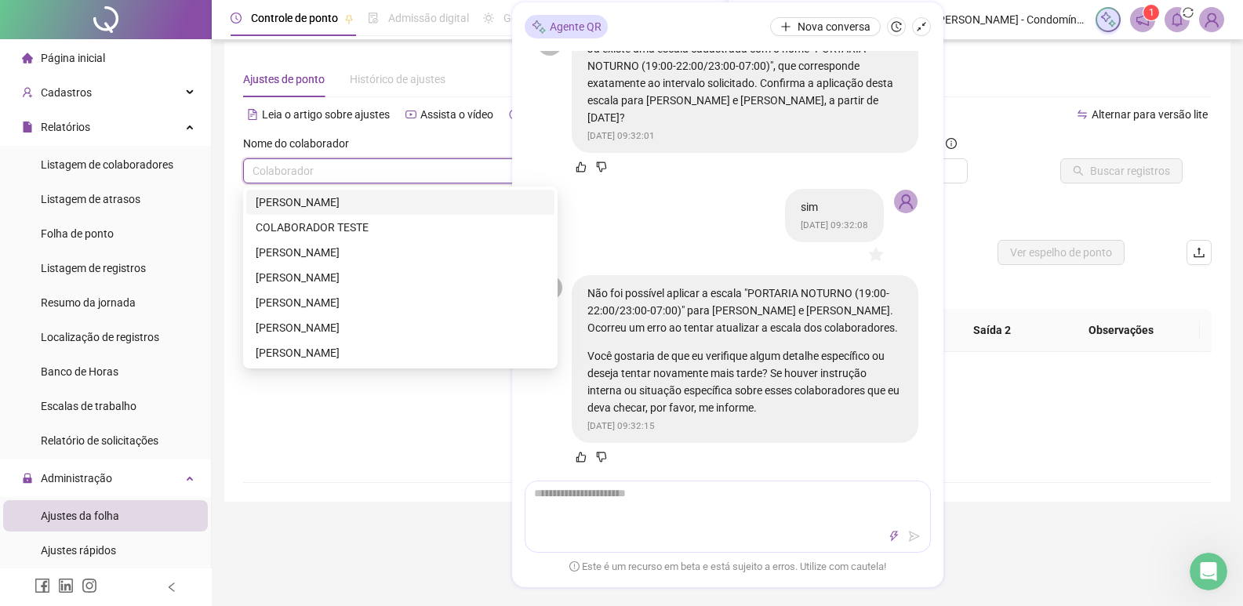
click at [921, 26] on icon "shrink" at bounding box center [921, 26] width 11 height 11
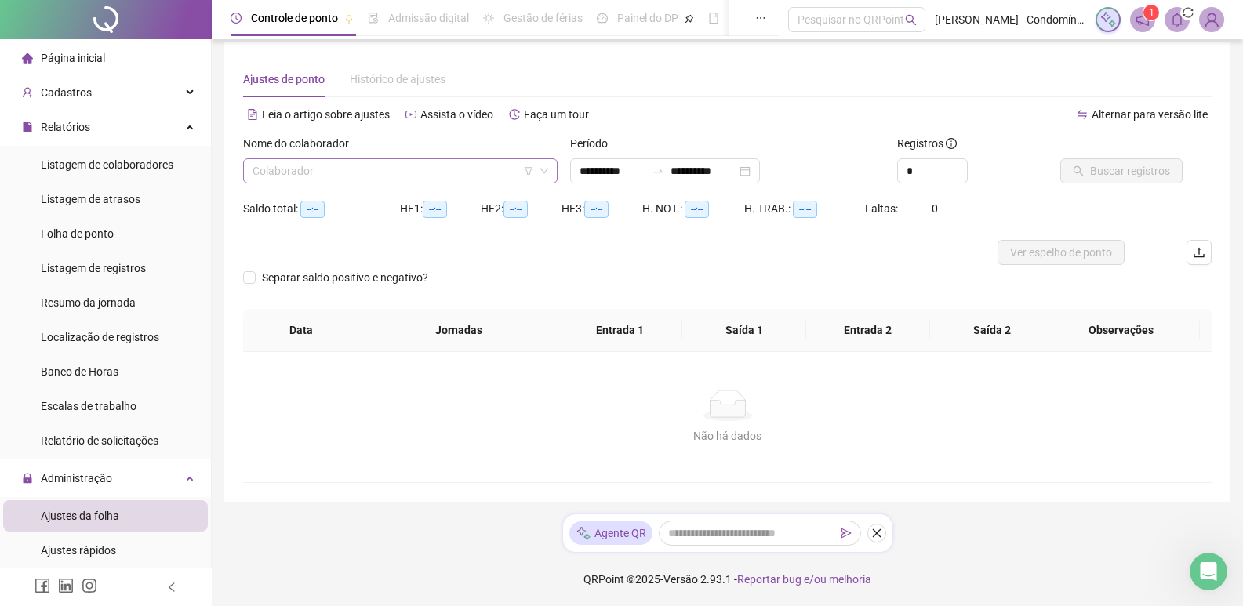
click at [337, 168] on input "search" at bounding box center [392, 171] width 281 height 24
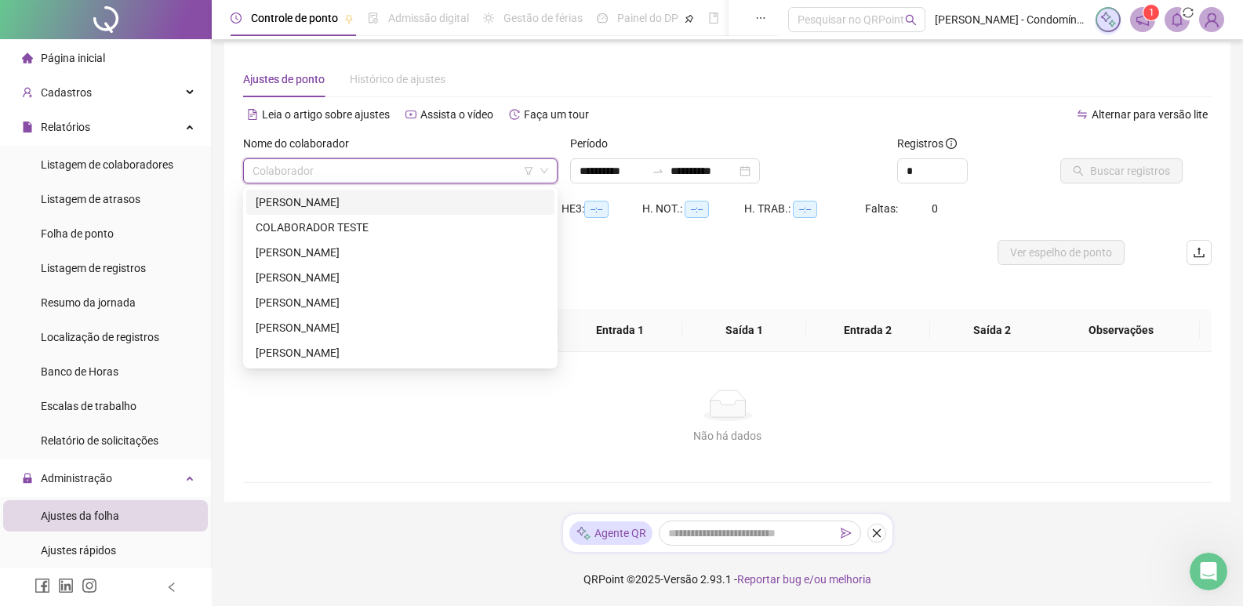
click at [311, 201] on div "[PERSON_NAME]" at bounding box center [400, 202] width 289 height 17
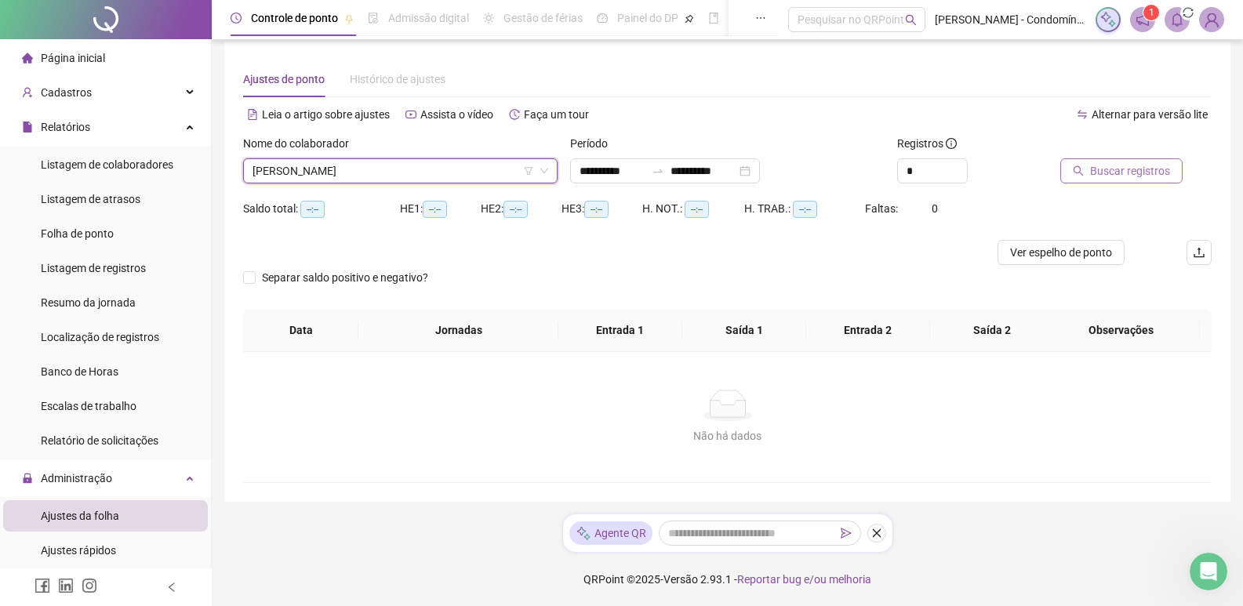
click at [1100, 176] on span "Buscar registros" at bounding box center [1130, 170] width 80 height 17
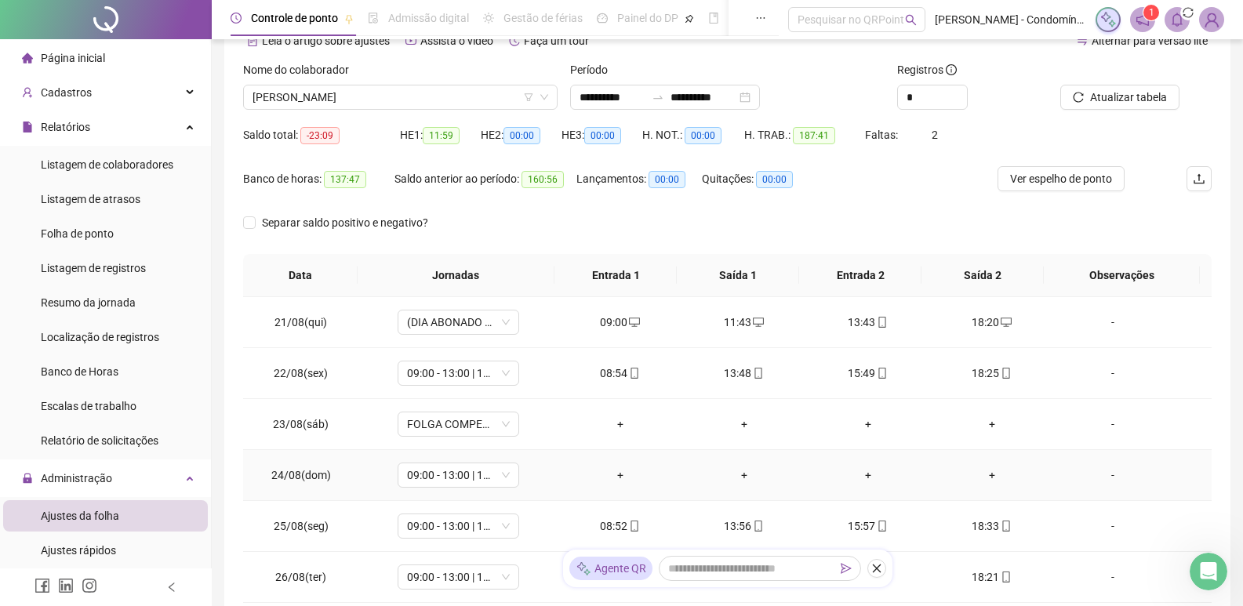
scroll to position [166, 0]
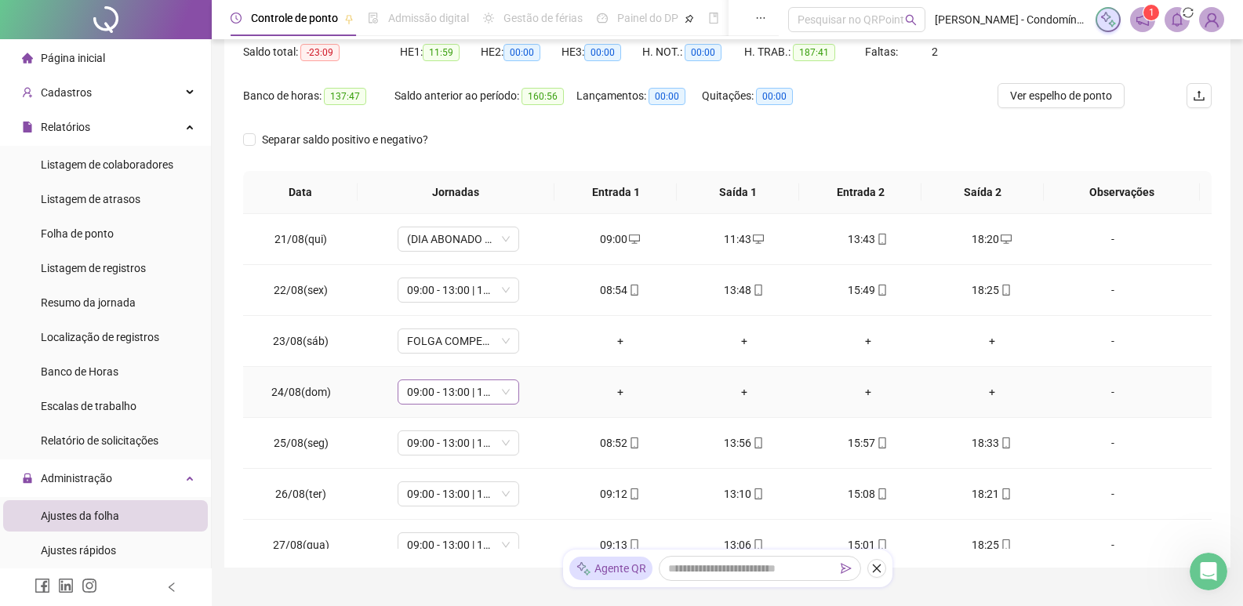
click at [498, 388] on span "09:00 - 13:00 | 15:00 - 18:20" at bounding box center [458, 392] width 103 height 24
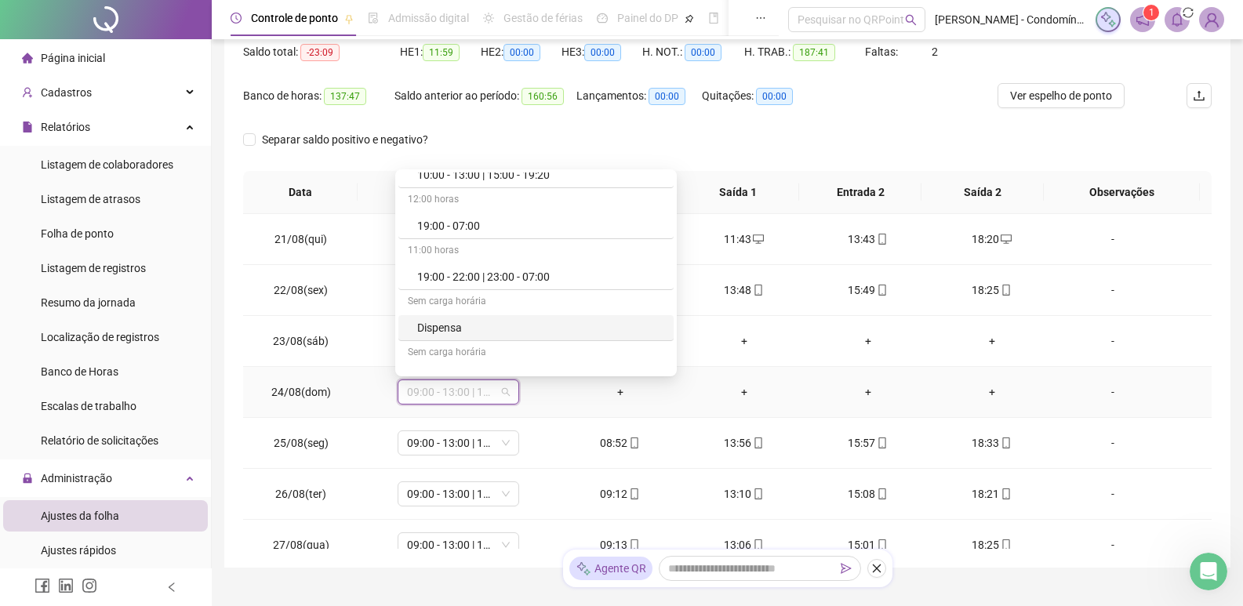
scroll to position [549, 0]
click at [467, 273] on div "Folga" at bounding box center [540, 272] width 247 height 17
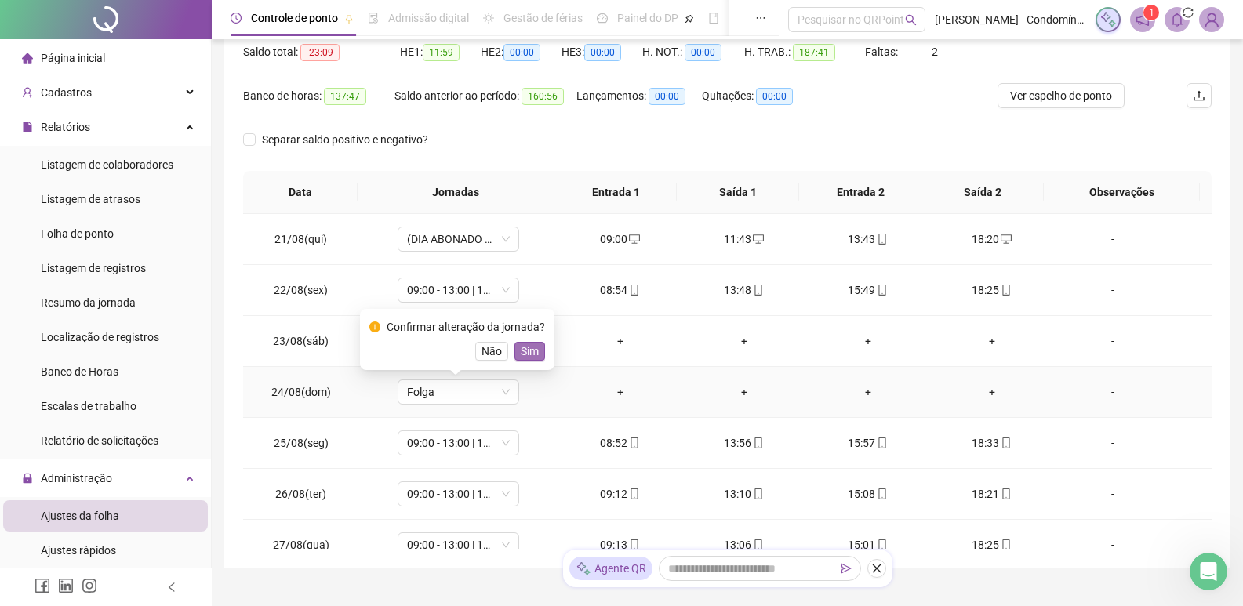
click at [523, 351] on span "Sim" at bounding box center [530, 351] width 18 height 17
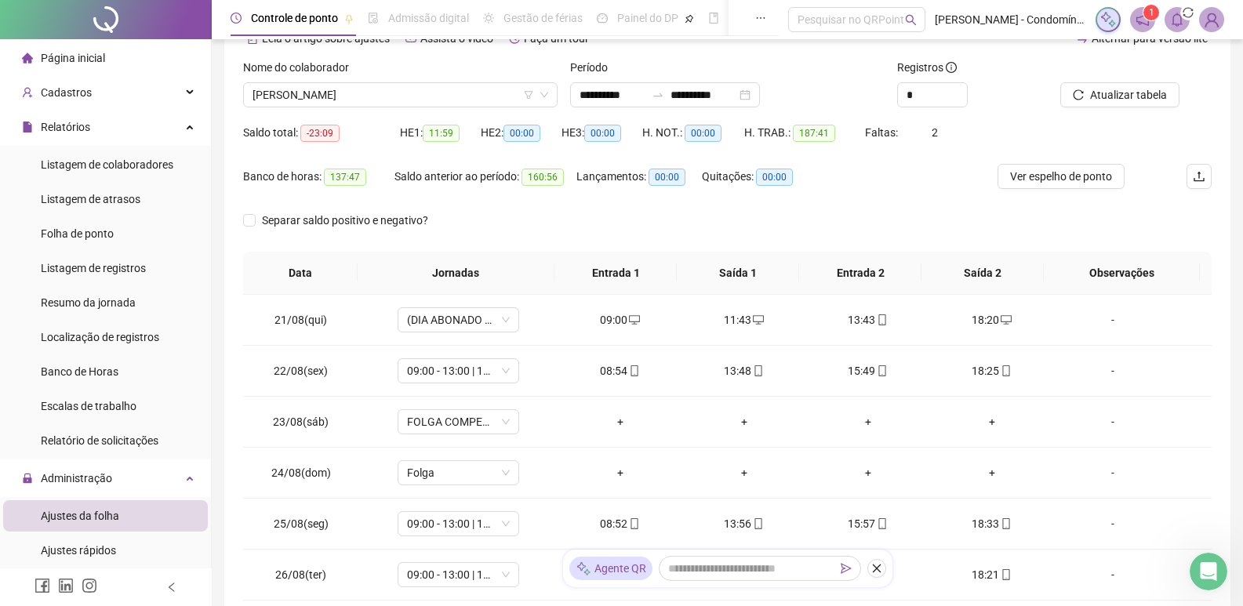
scroll to position [9, 0]
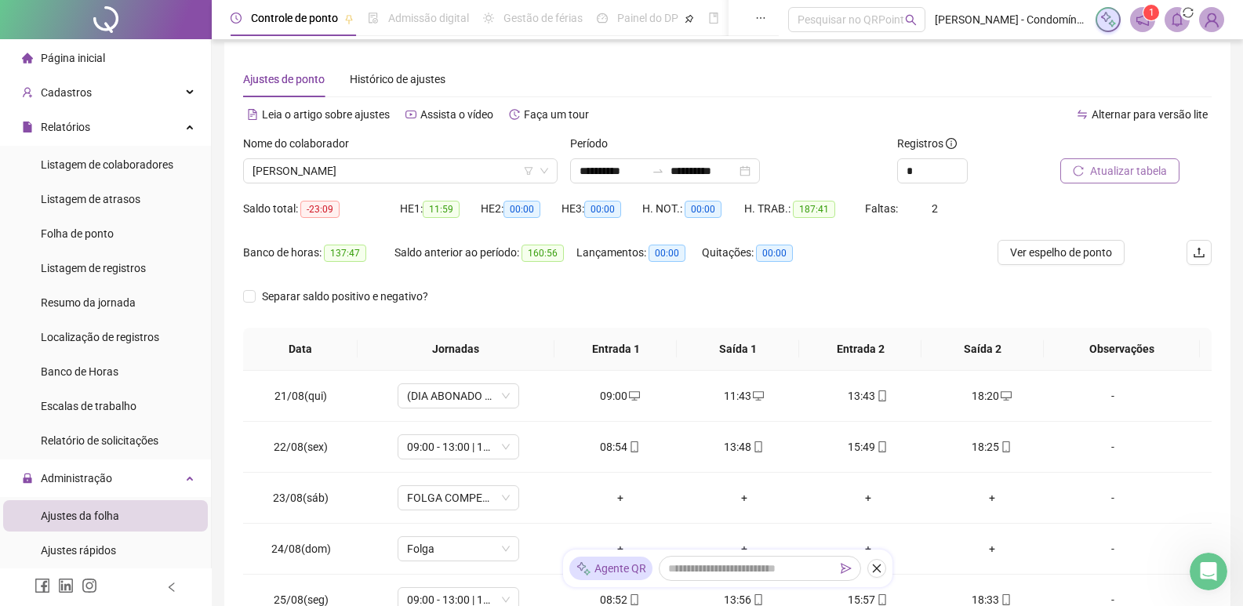
click at [1108, 165] on span "Atualizar tabela" at bounding box center [1128, 170] width 77 height 17
click at [1024, 266] on div "Ver espelho de ponto" at bounding box center [1078, 262] width 162 height 44
click at [1033, 246] on span "Ver espelho de ponto" at bounding box center [1061, 252] width 102 height 17
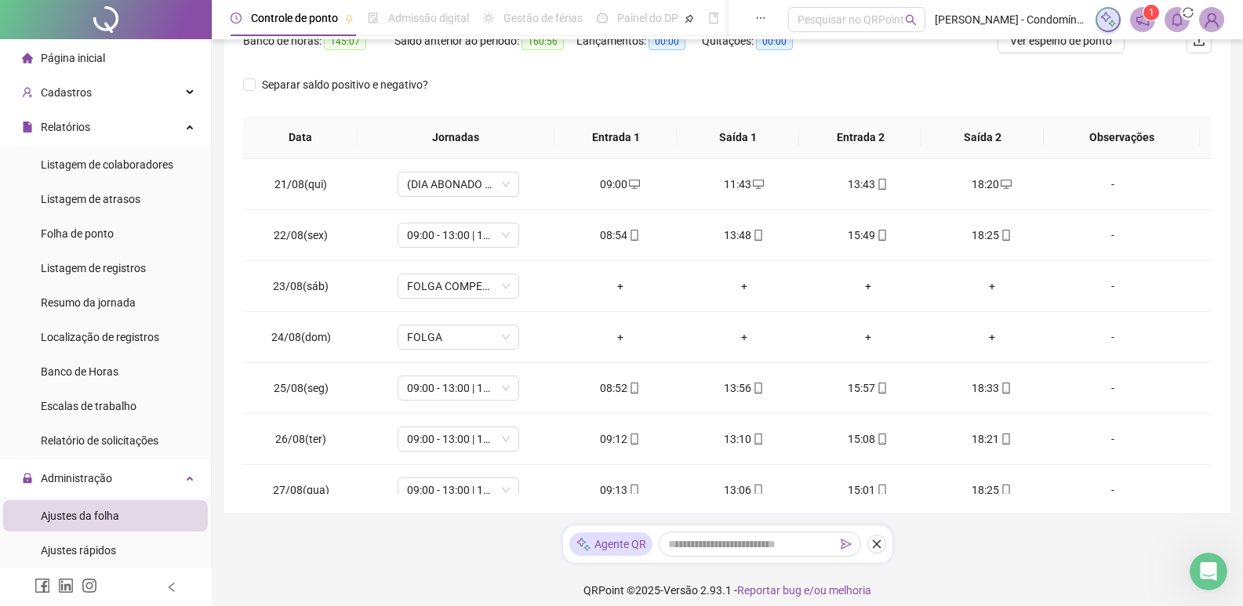
scroll to position [233, 0]
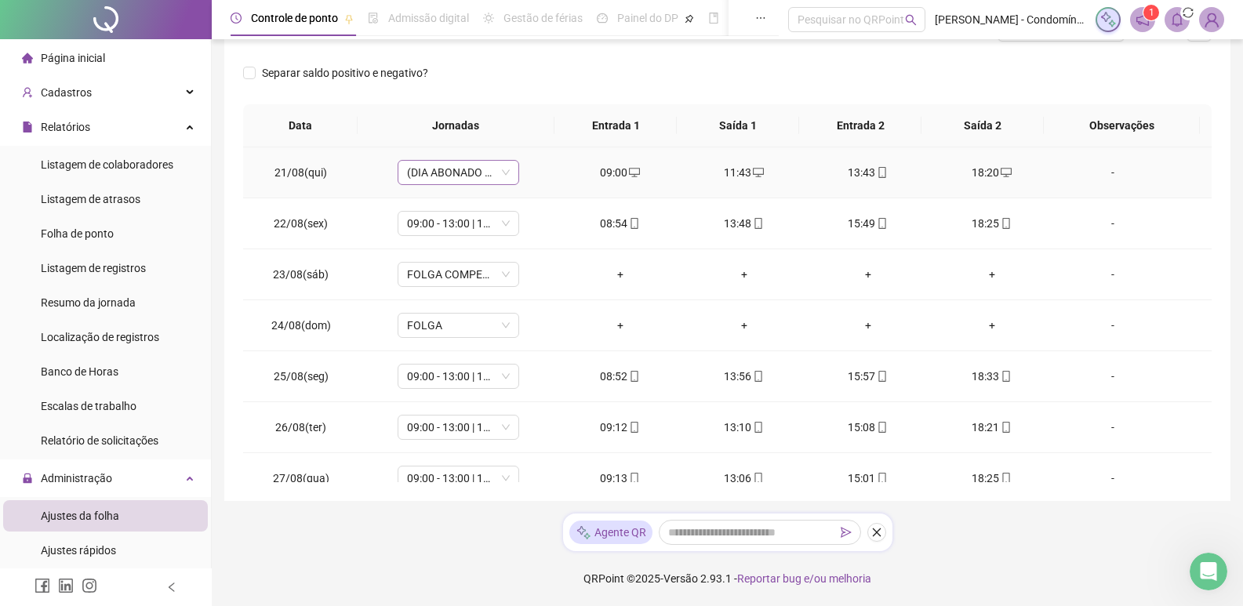
click at [501, 166] on span "(DIA ABONADO PARCIALMENTE)" at bounding box center [458, 173] width 103 height 24
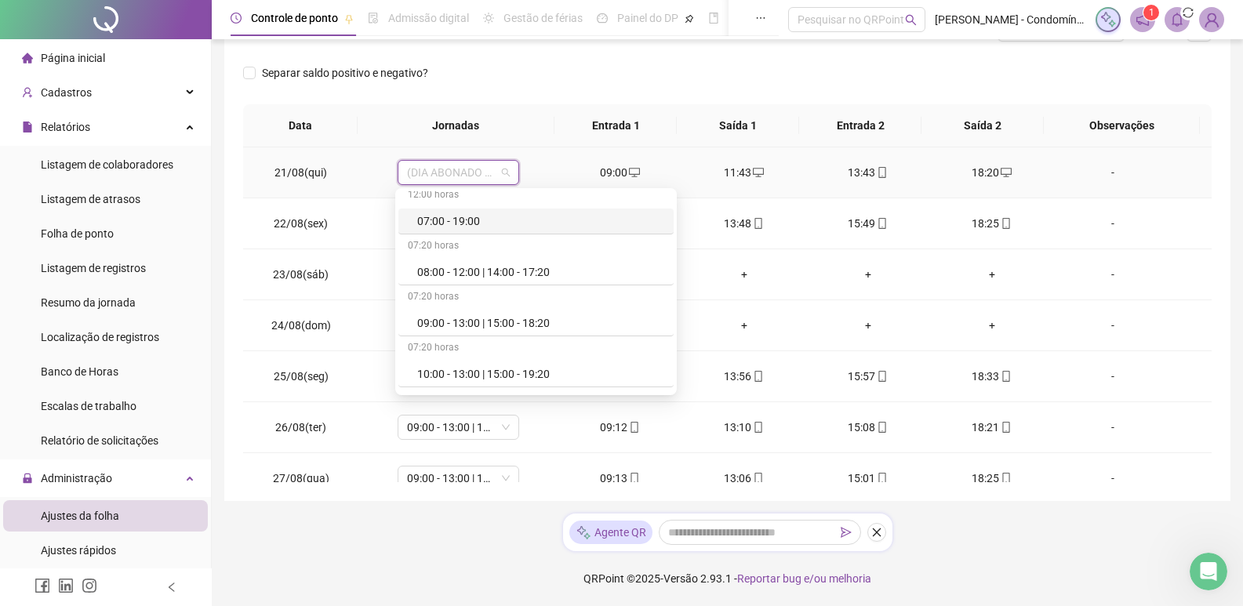
scroll to position [235, 0]
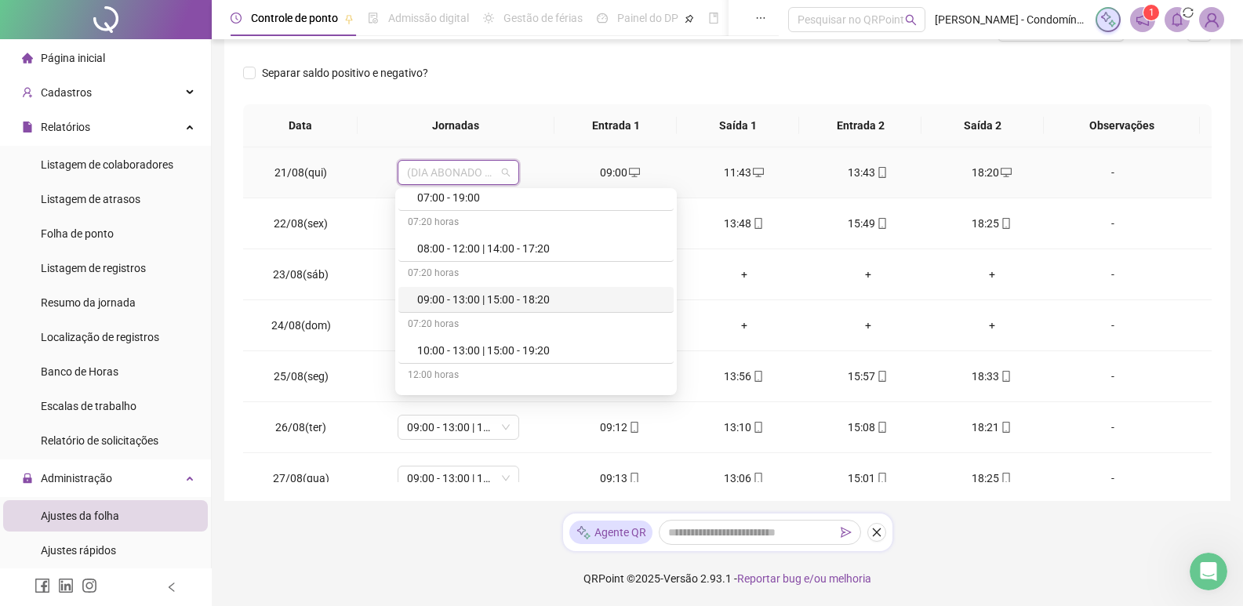
click at [521, 300] on div "09:00 - 13:00 | 15:00 - 18:20" at bounding box center [540, 299] width 247 height 17
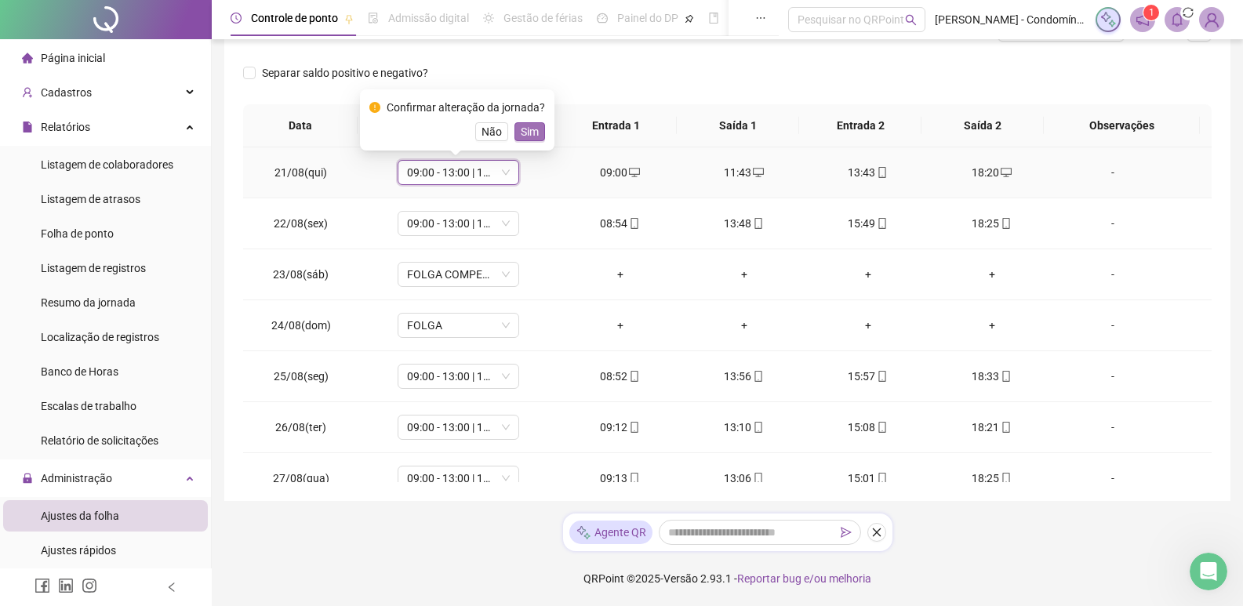
click at [529, 135] on span "Sim" at bounding box center [530, 131] width 18 height 17
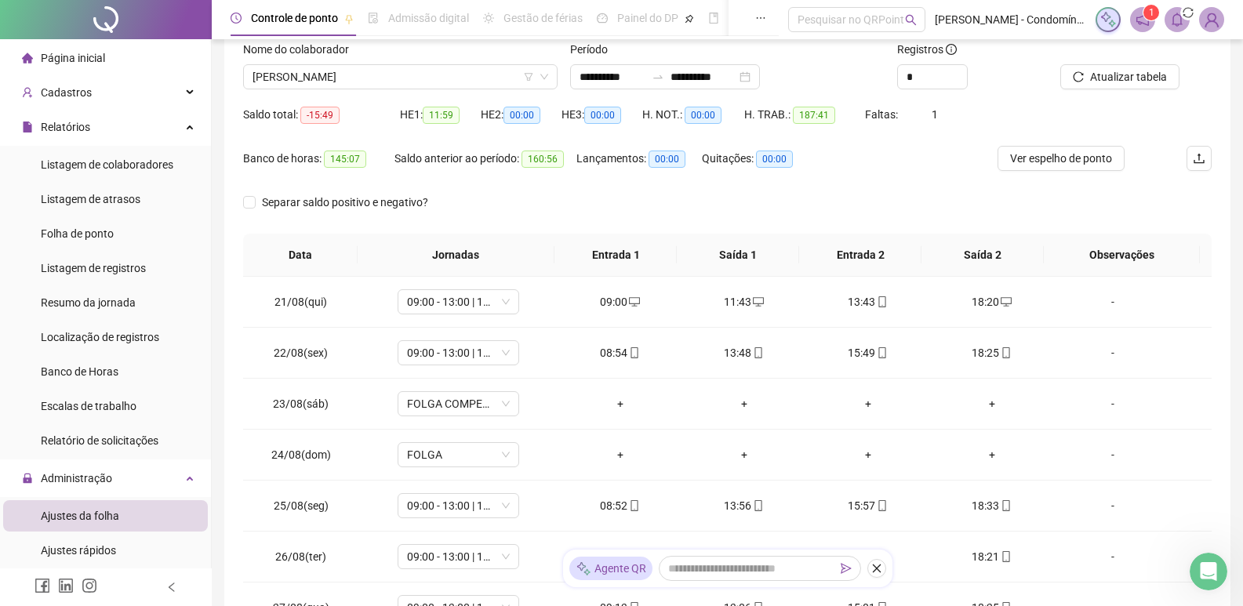
scroll to position [0, 0]
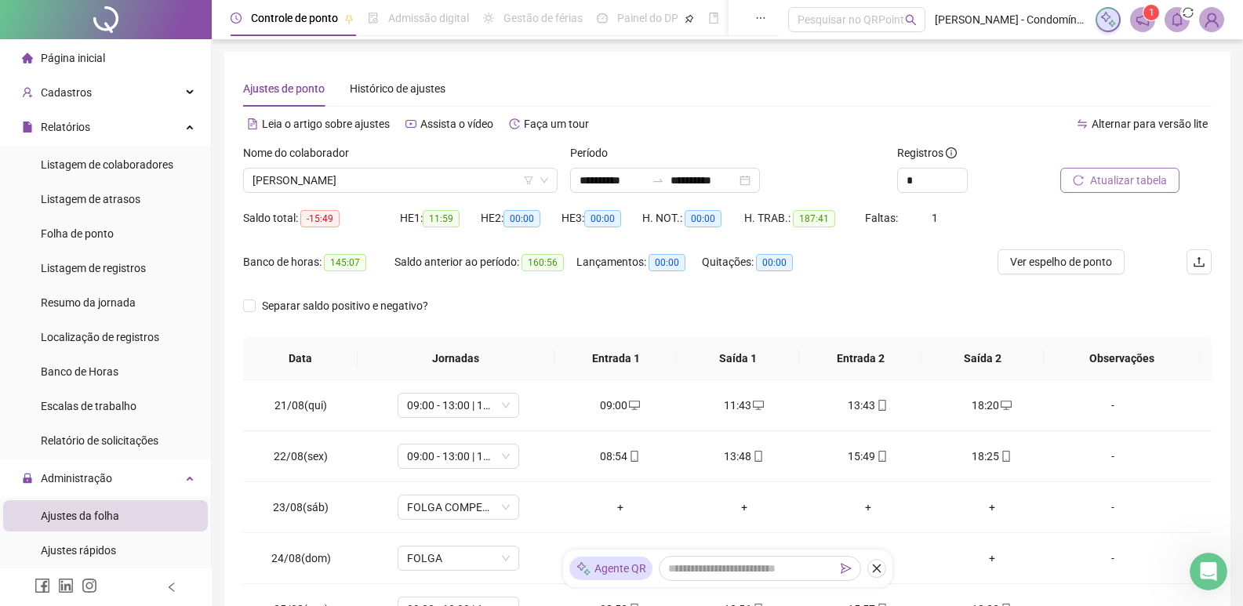
click at [1125, 184] on span "Atualizar tabela" at bounding box center [1128, 180] width 77 height 17
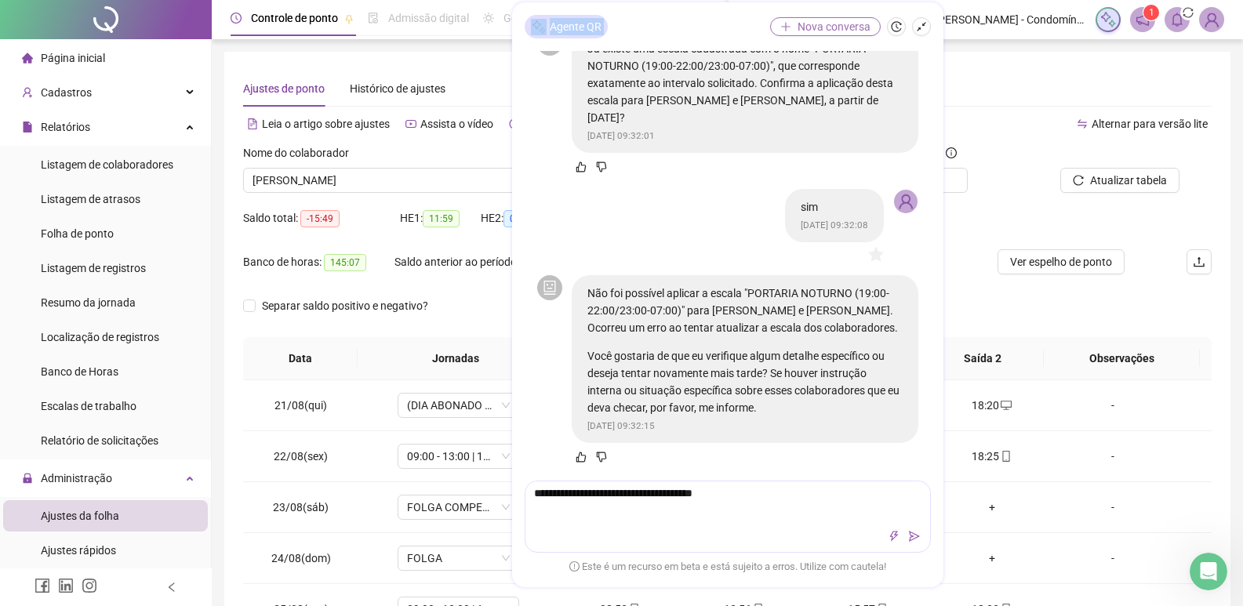
drag, startPoint x: 673, startPoint y: 16, endPoint x: 805, endPoint y: 27, distance: 133.0
click at [805, 26] on div "Agente QR Nova conversa" at bounding box center [728, 27] width 406 height 24
click at [785, 502] on textarea "**********" at bounding box center [727, 501] width 405 height 41
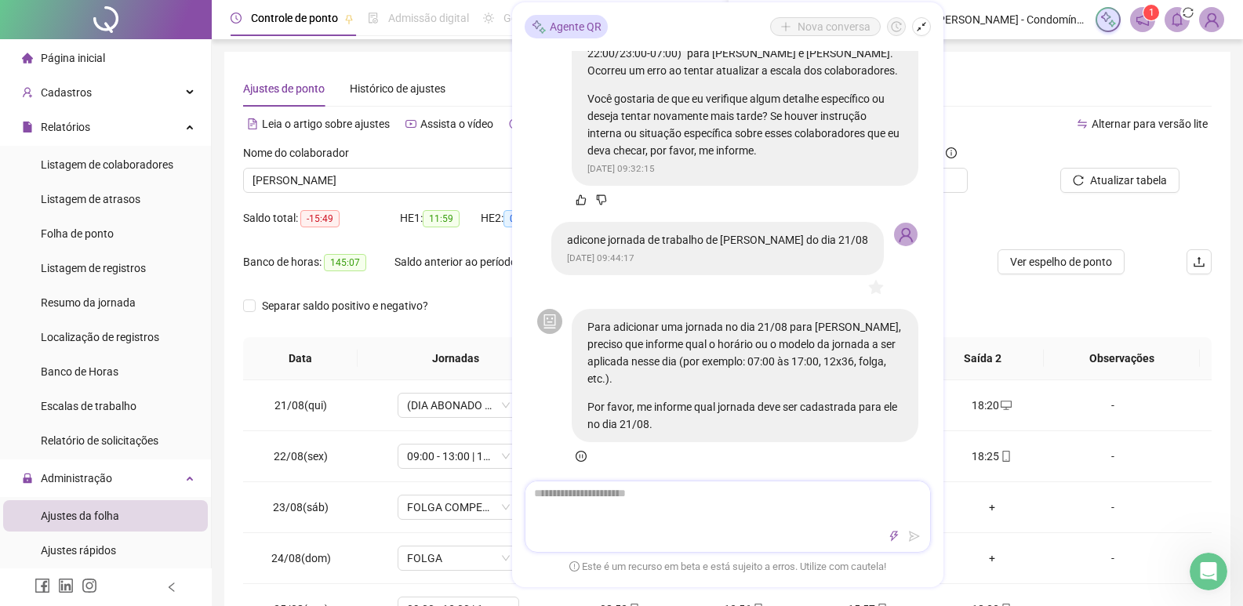
scroll to position [399, 0]
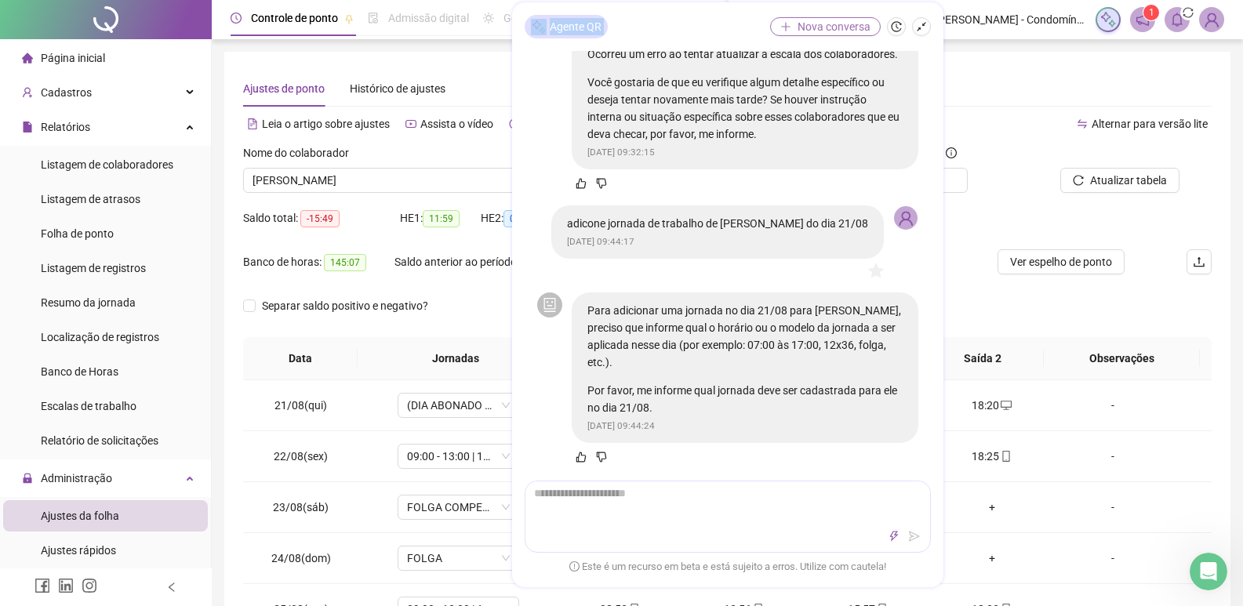
drag, startPoint x: 627, startPoint y: 20, endPoint x: 771, endPoint y: 26, distance: 143.6
click at [771, 26] on div "Agente QR Nova conversa" at bounding box center [728, 27] width 406 height 24
click at [605, 519] on textarea at bounding box center [727, 501] width 405 height 41
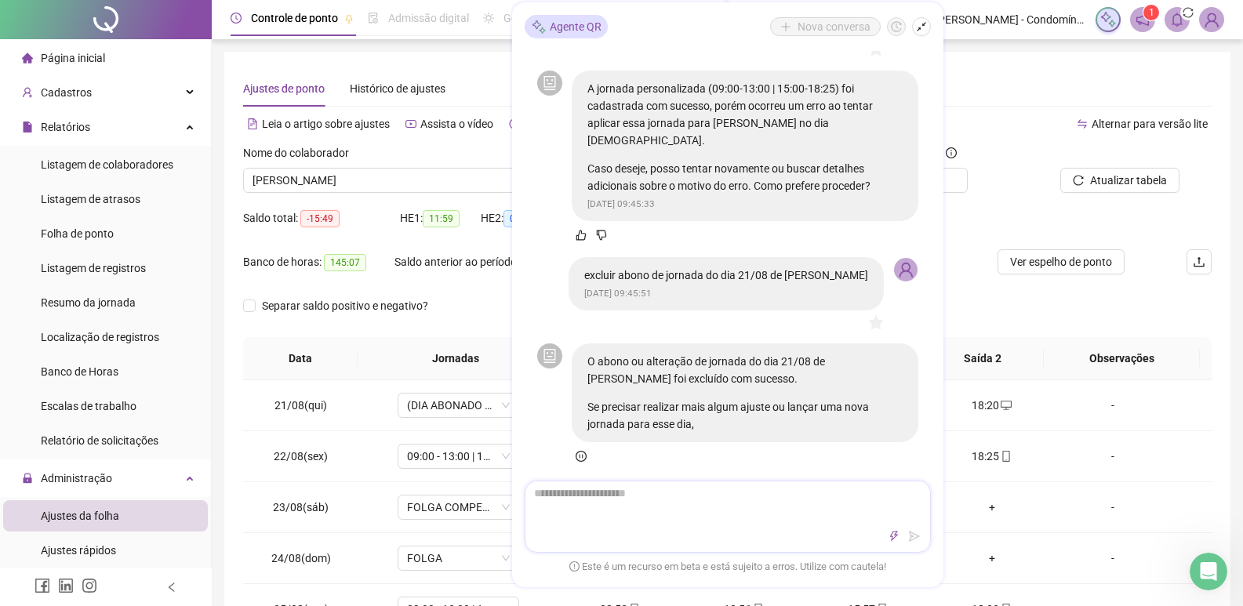
scroll to position [1229, 0]
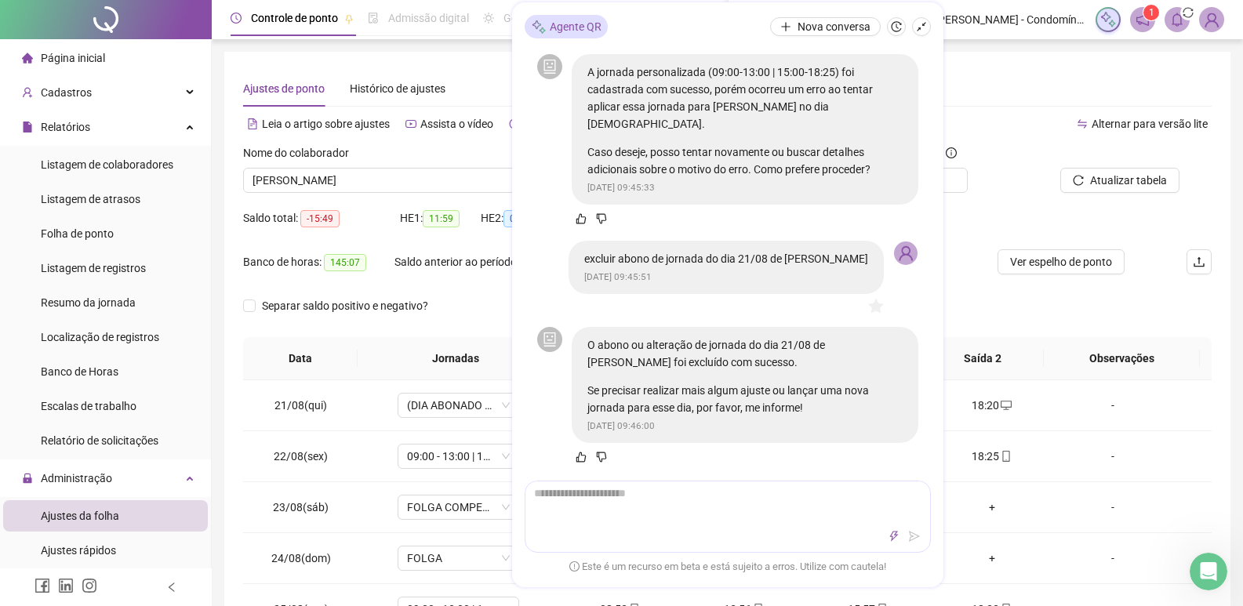
click at [979, 146] on div "Registros" at bounding box center [972, 156] width 151 height 24
click at [917, 22] on icon "shrink" at bounding box center [921, 26] width 11 height 11
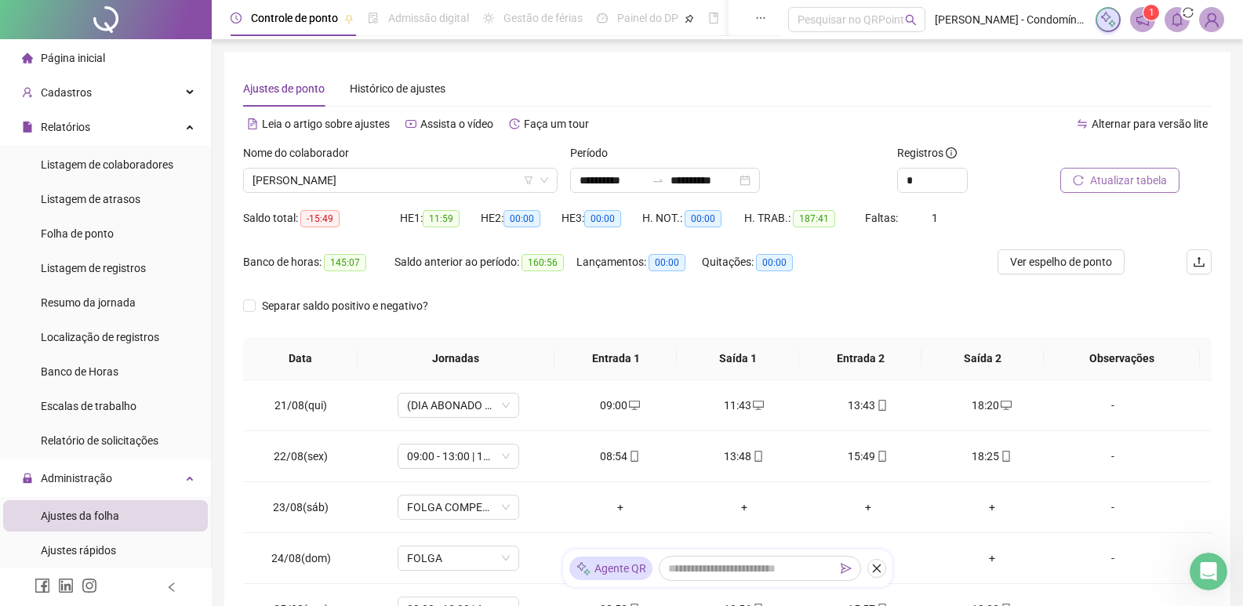
click at [1131, 177] on span "Atualizar tabela" at bounding box center [1128, 180] width 77 height 17
click at [1119, 181] on span "Atualizar tabela" at bounding box center [1128, 180] width 77 height 17
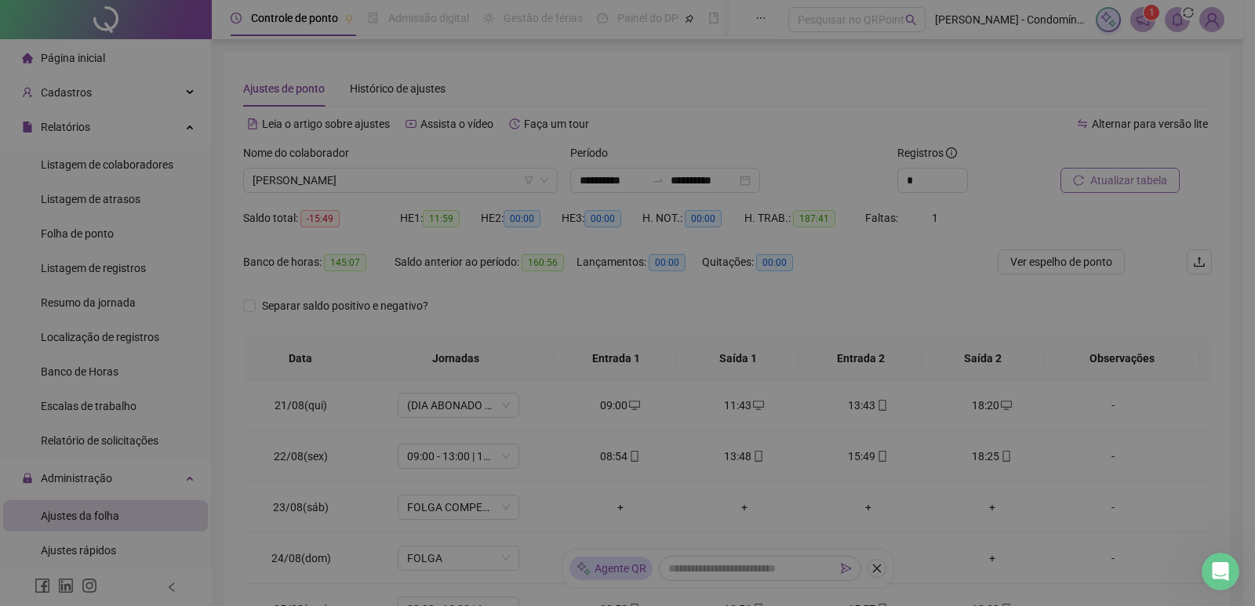
click at [1119, 181] on div "Atualizando tabela Atualizando e reorganizando os registros... OK" at bounding box center [627, 303] width 1255 height 606
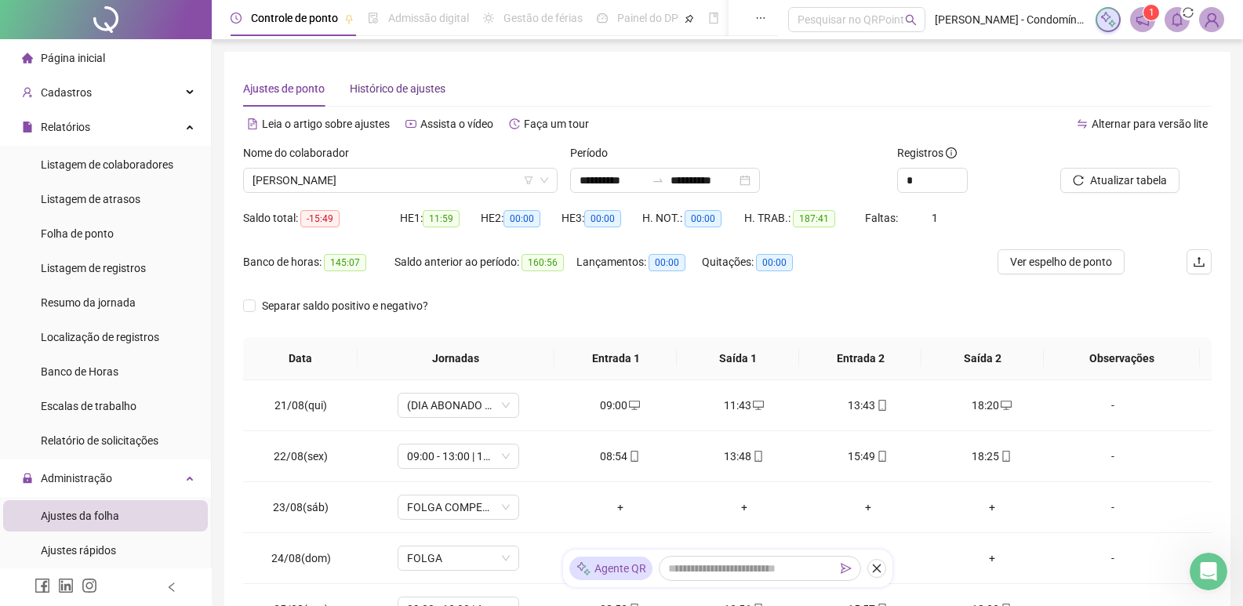
click at [372, 84] on span "Histórico de ajustes" at bounding box center [398, 88] width 96 height 13
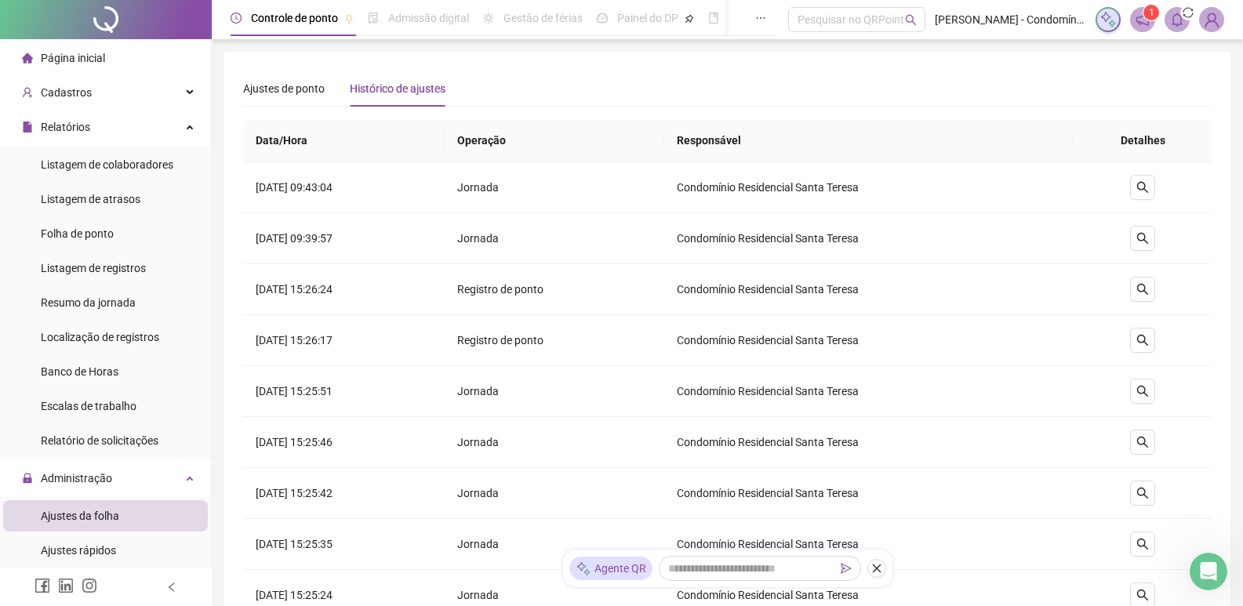
click at [110, 53] on li "Página inicial" at bounding box center [105, 57] width 205 height 31
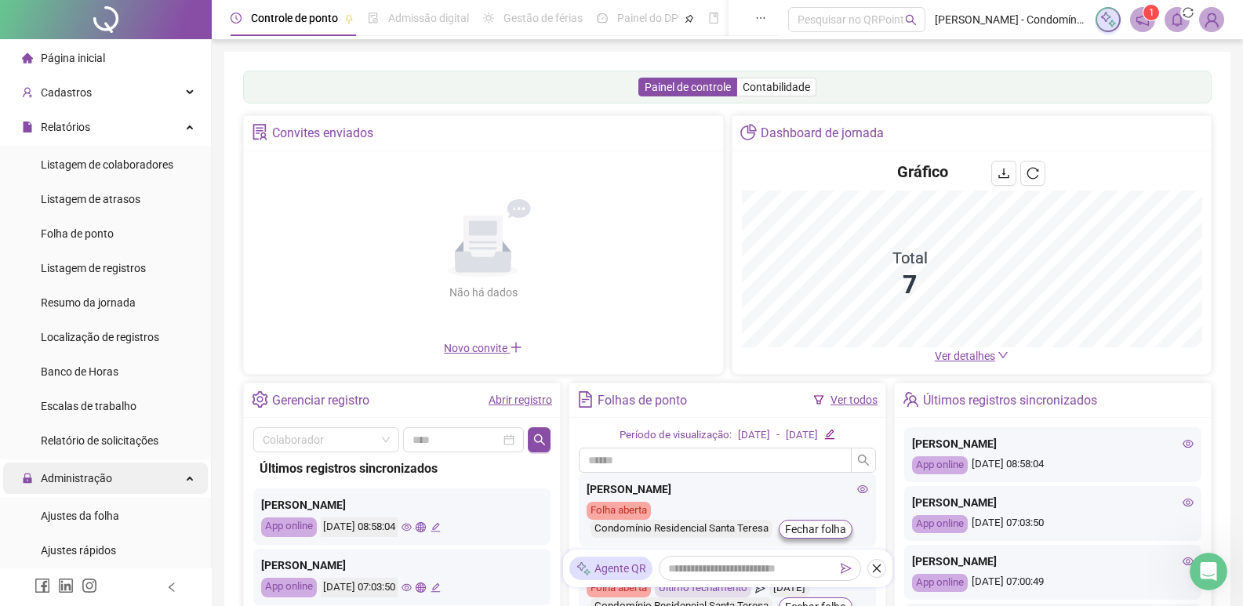
click at [66, 481] on span "Administração" at bounding box center [76, 478] width 71 height 13
click at [95, 481] on span "Administração" at bounding box center [76, 478] width 71 height 13
click at [93, 520] on span "Ajustes da folha" at bounding box center [80, 516] width 78 height 13
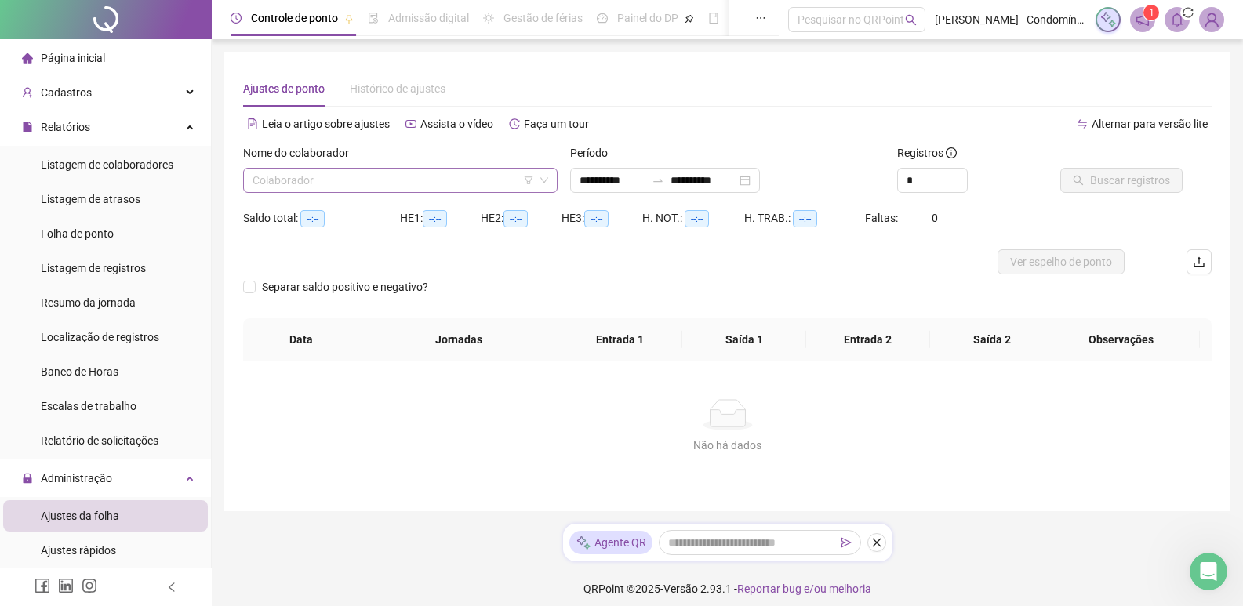
click at [387, 176] on input "search" at bounding box center [392, 181] width 281 height 24
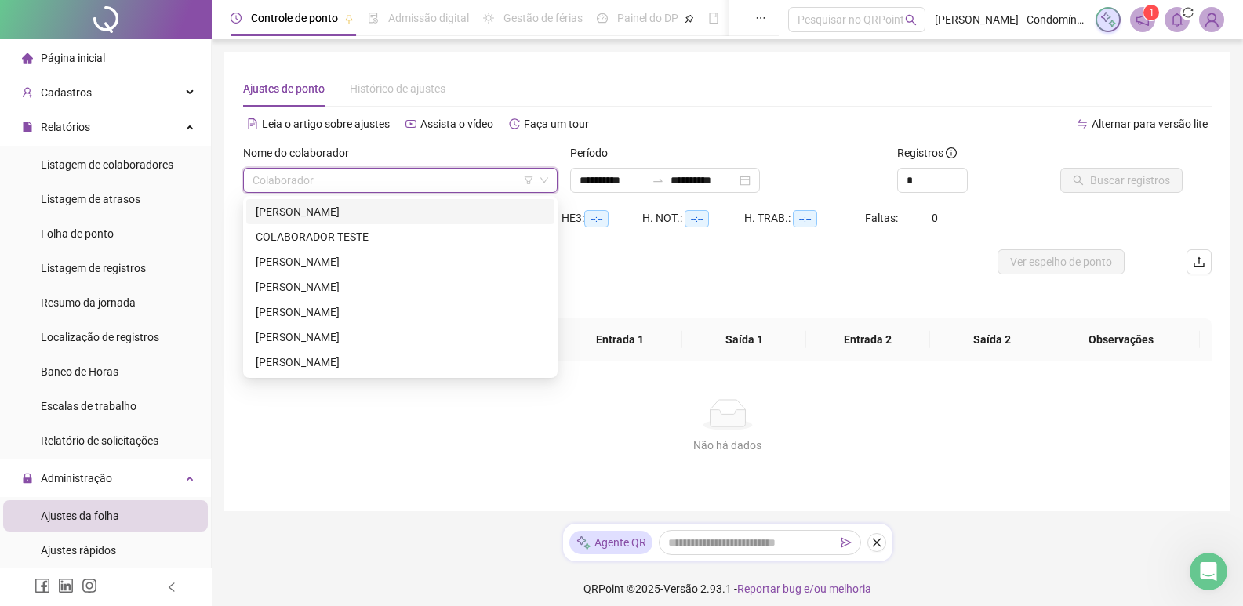
click at [310, 209] on div "[PERSON_NAME]" at bounding box center [400, 211] width 289 height 17
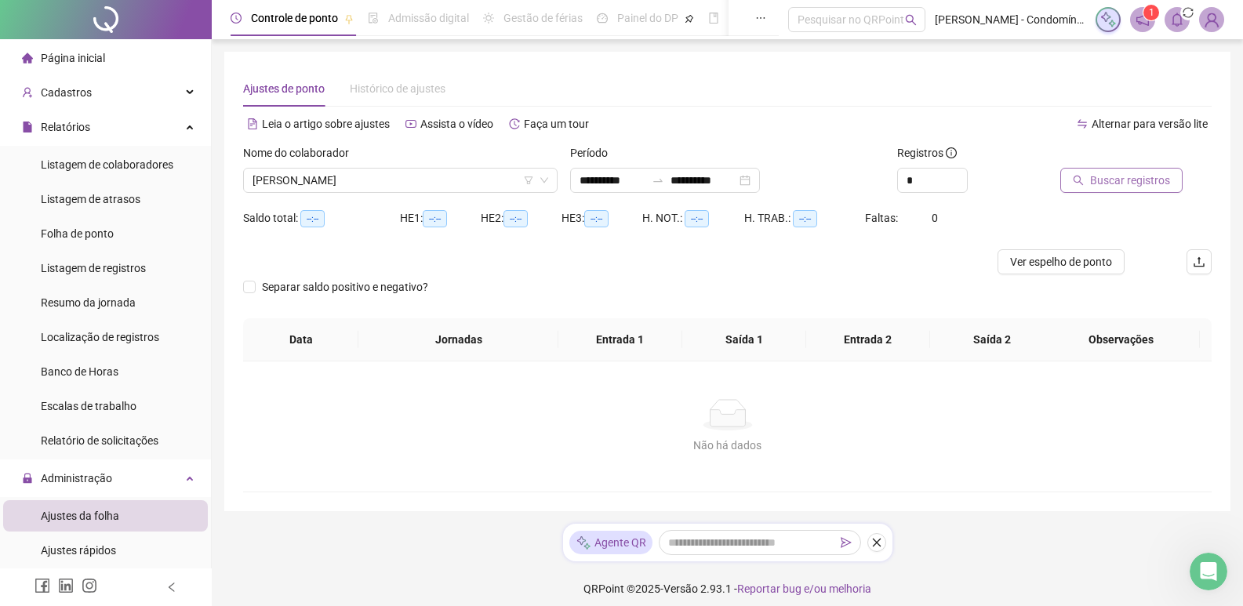
click at [1122, 181] on span "Buscar registros" at bounding box center [1130, 180] width 80 height 17
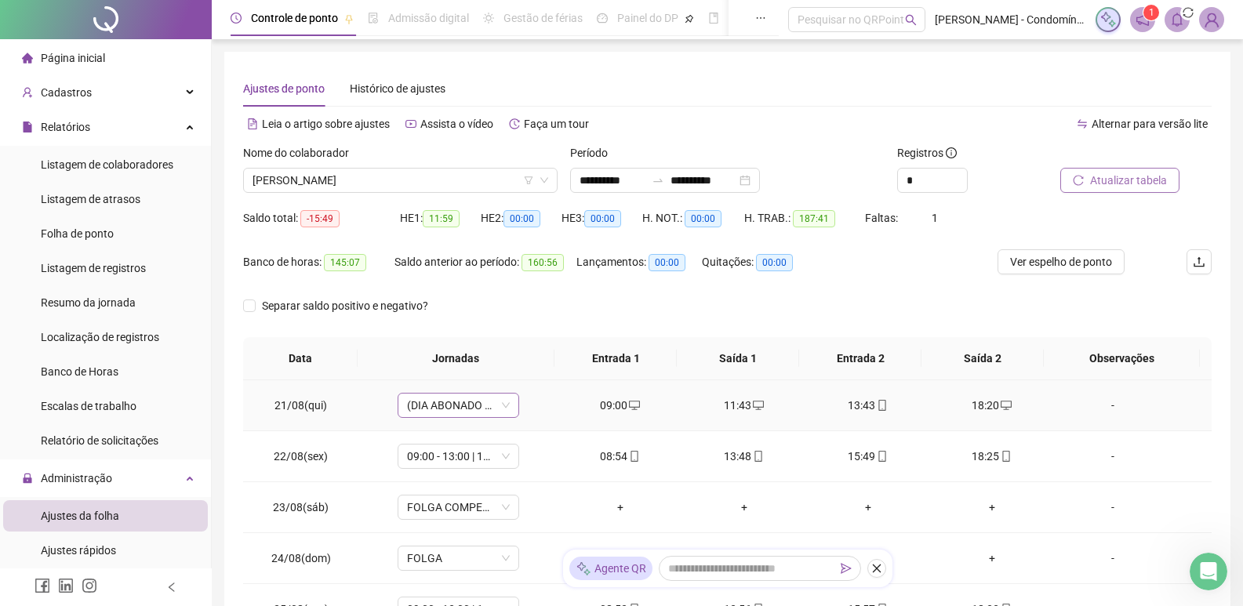
click at [509, 410] on div "(DIA ABONADO PARCIALMENTE)" at bounding box center [459, 405] width 122 height 25
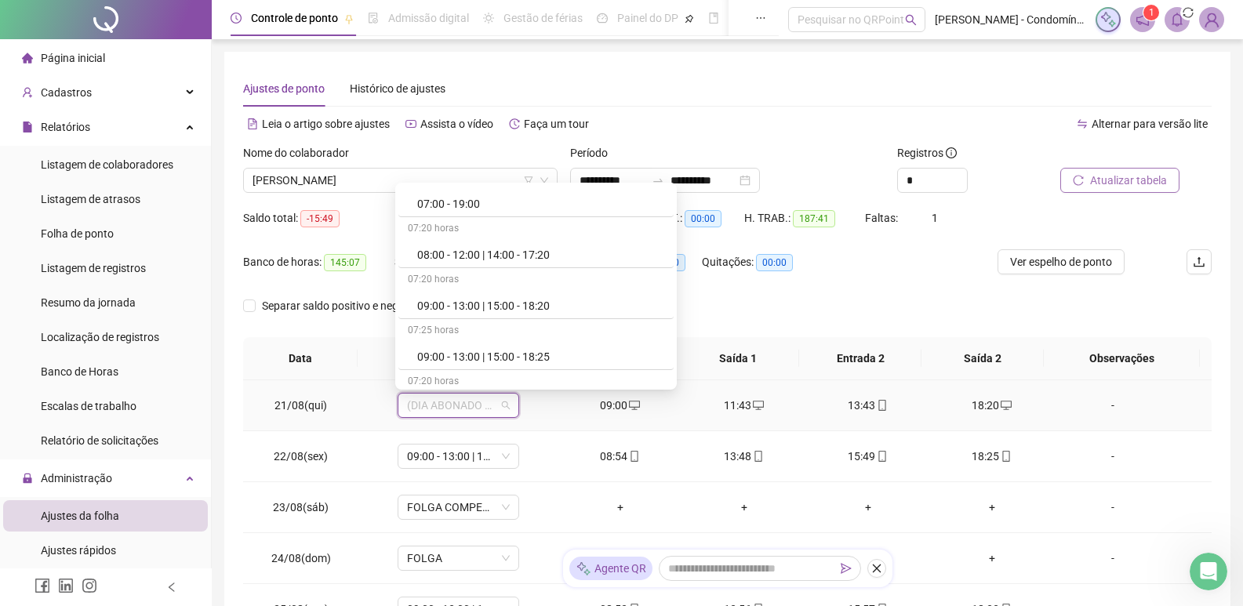
scroll to position [314, 0]
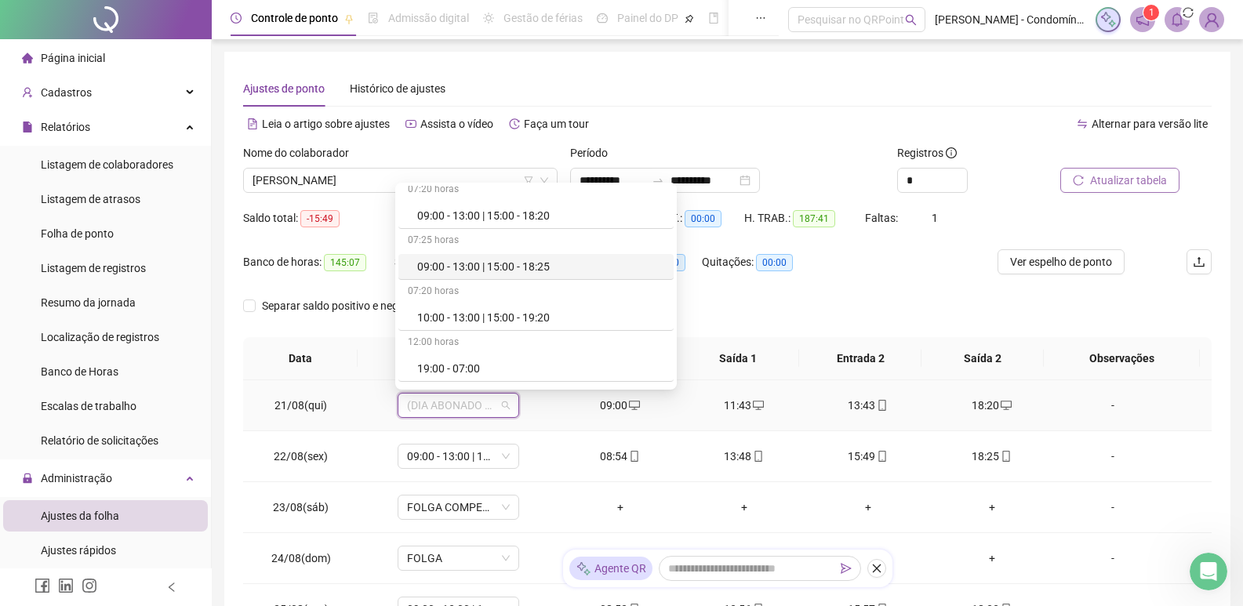
click at [498, 262] on div "09:00 - 13:00 | 15:00 - 18:25" at bounding box center [540, 266] width 247 height 17
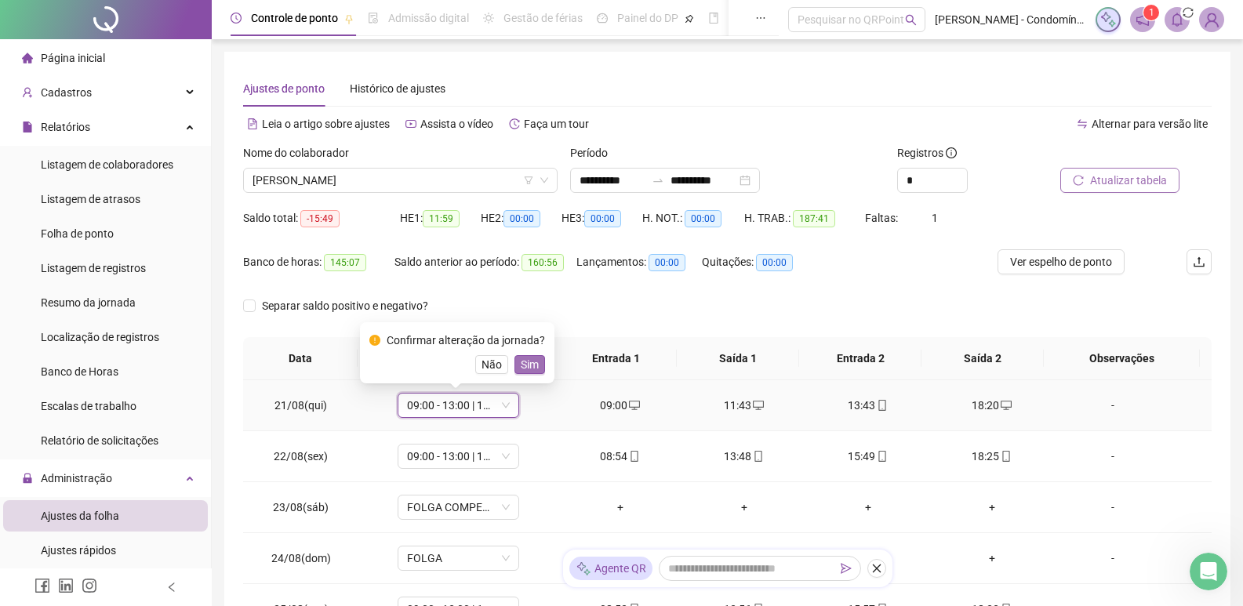
click at [521, 361] on span "Sim" at bounding box center [530, 364] width 18 height 17
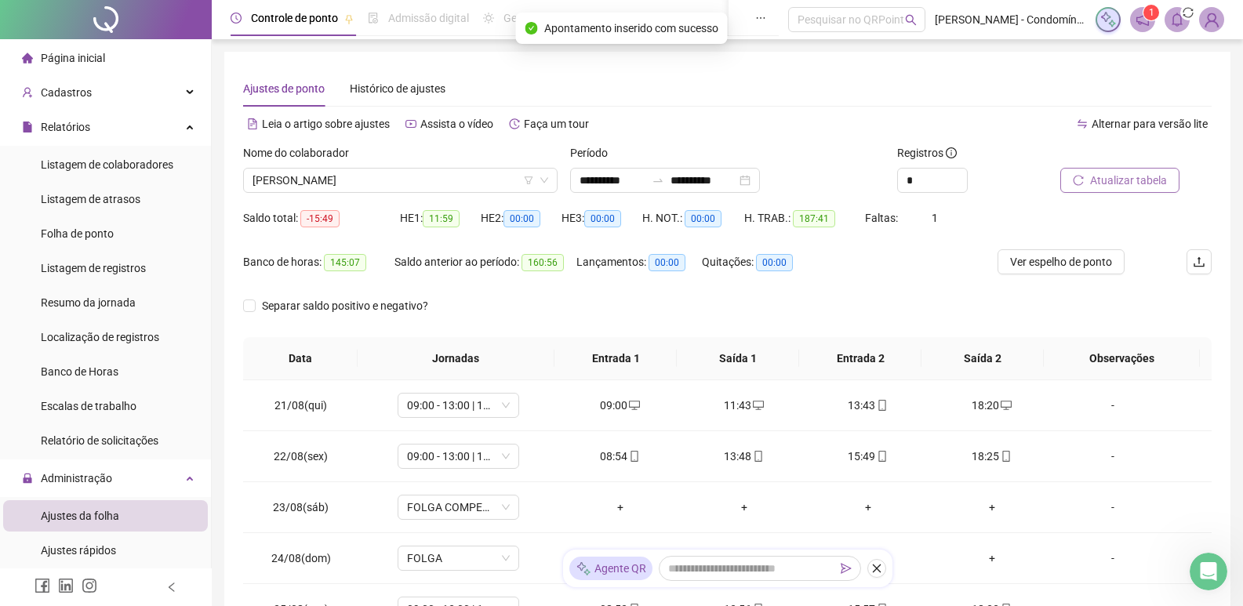
click at [1090, 176] on span "Atualizar tabela" at bounding box center [1128, 180] width 77 height 17
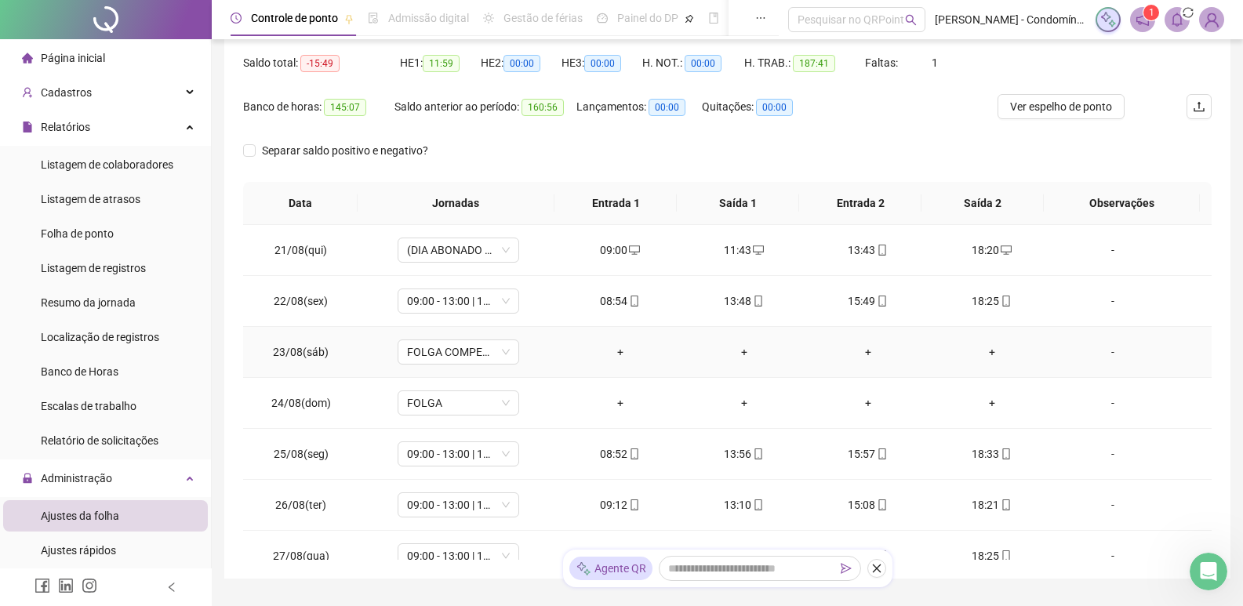
scroll to position [157, 0]
click at [507, 245] on span "(DIA ABONADO PARCIALMENTE)" at bounding box center [458, 249] width 103 height 24
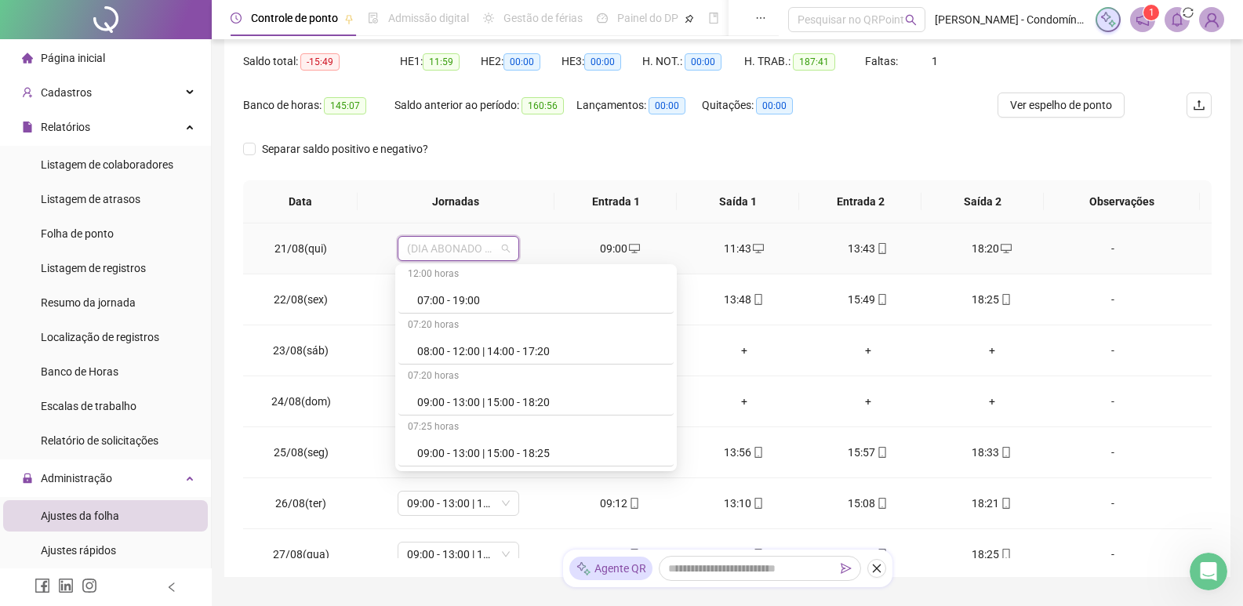
scroll to position [235, 0]
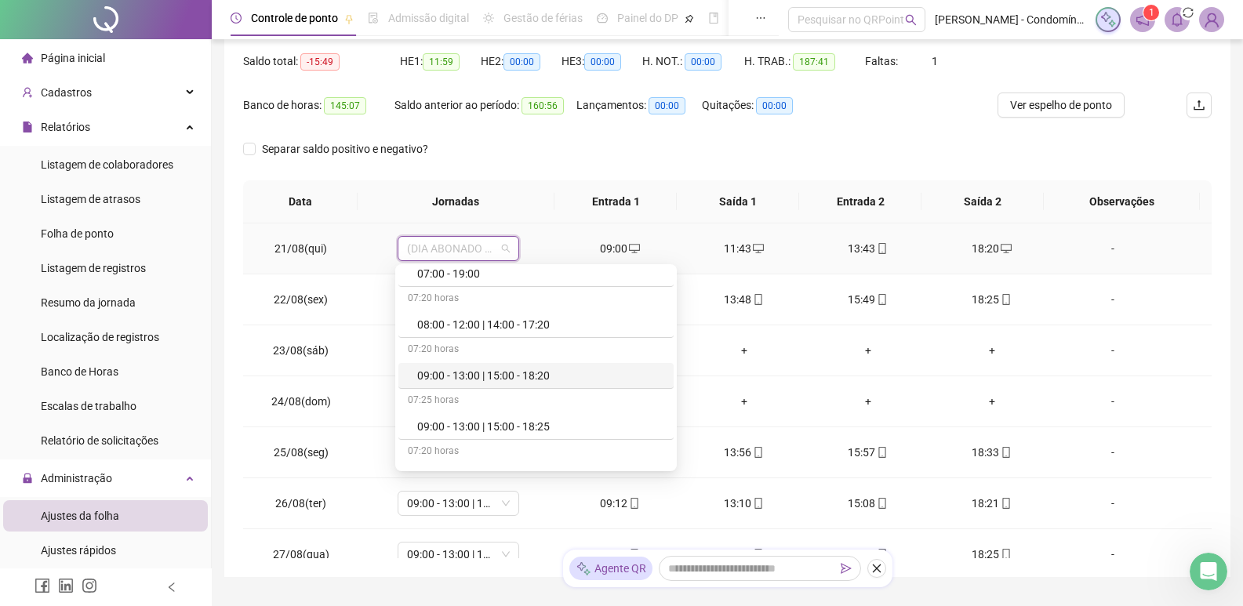
click at [524, 373] on div "09:00 - 13:00 | 15:00 - 18:20" at bounding box center [540, 375] width 247 height 17
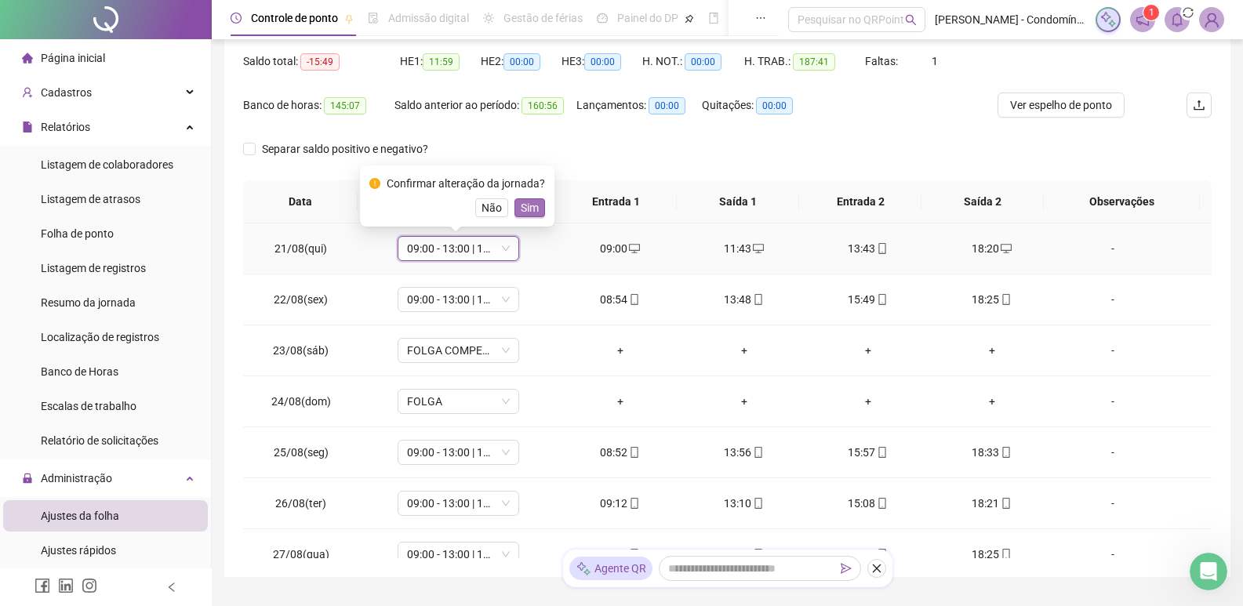
click at [514, 207] on button "Sim" at bounding box center [529, 207] width 31 height 19
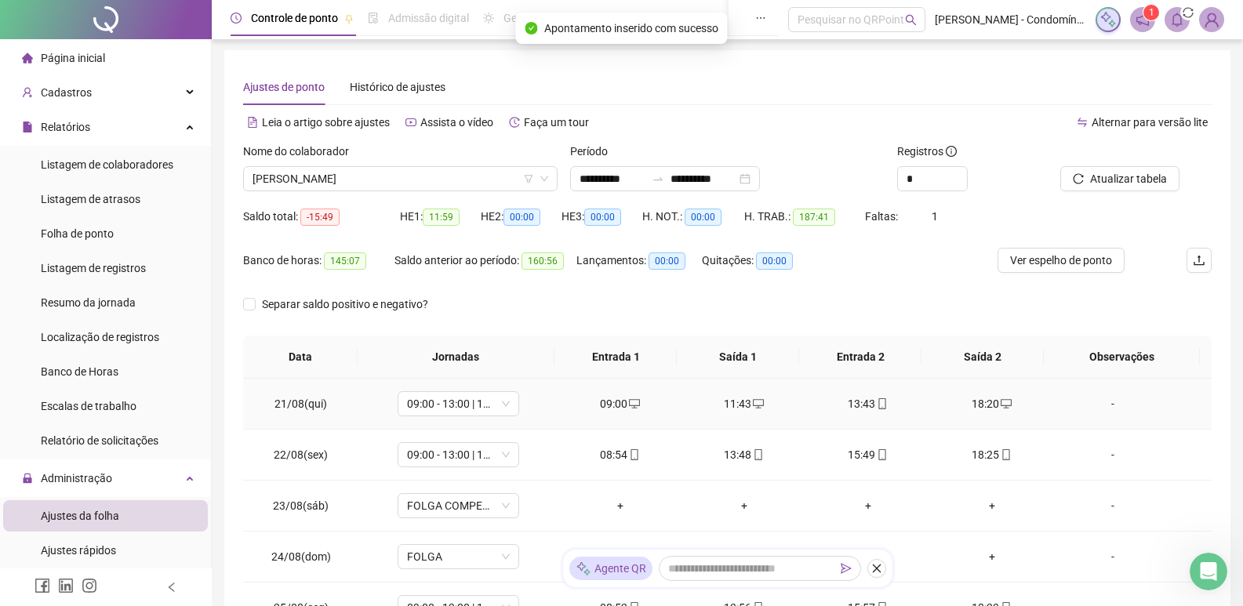
scroll to position [0, 0]
click at [1042, 262] on span "Ver espelho de ponto" at bounding box center [1061, 261] width 102 height 17
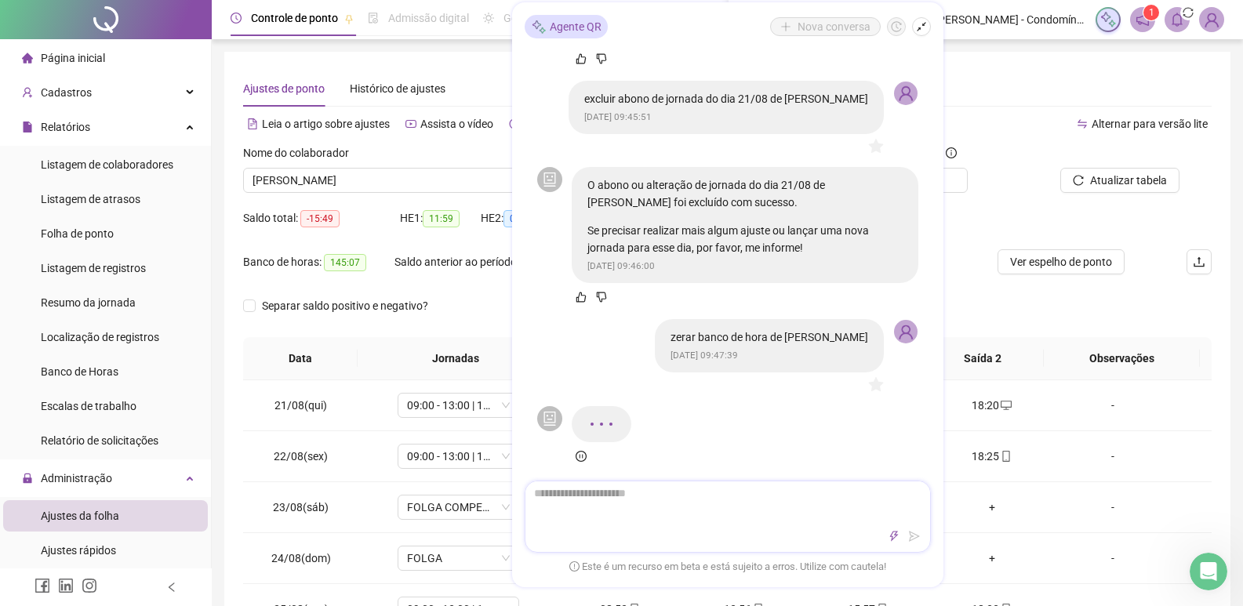
scroll to position [1406, 0]
click at [682, 554] on div "adicone escala porteiro noturno (19:00-22:00/23:00-07:00) a edmar e diego danta…" at bounding box center [728, 313] width 406 height 524
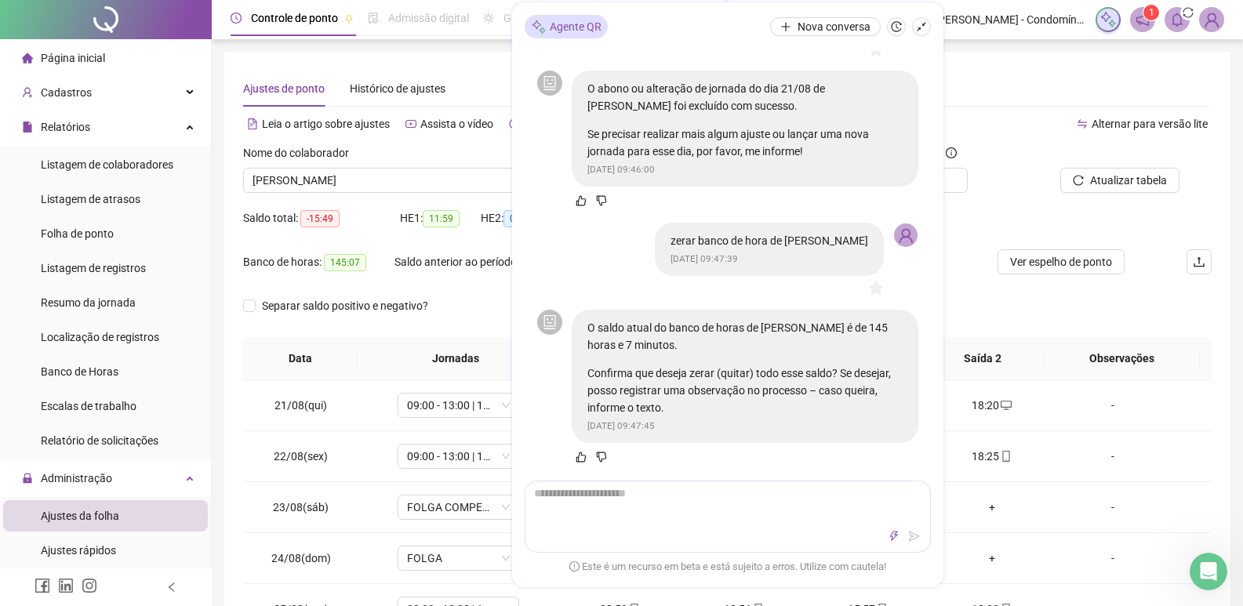
scroll to position [1486, 0]
click at [922, 23] on icon "shrink" at bounding box center [921, 26] width 11 height 11
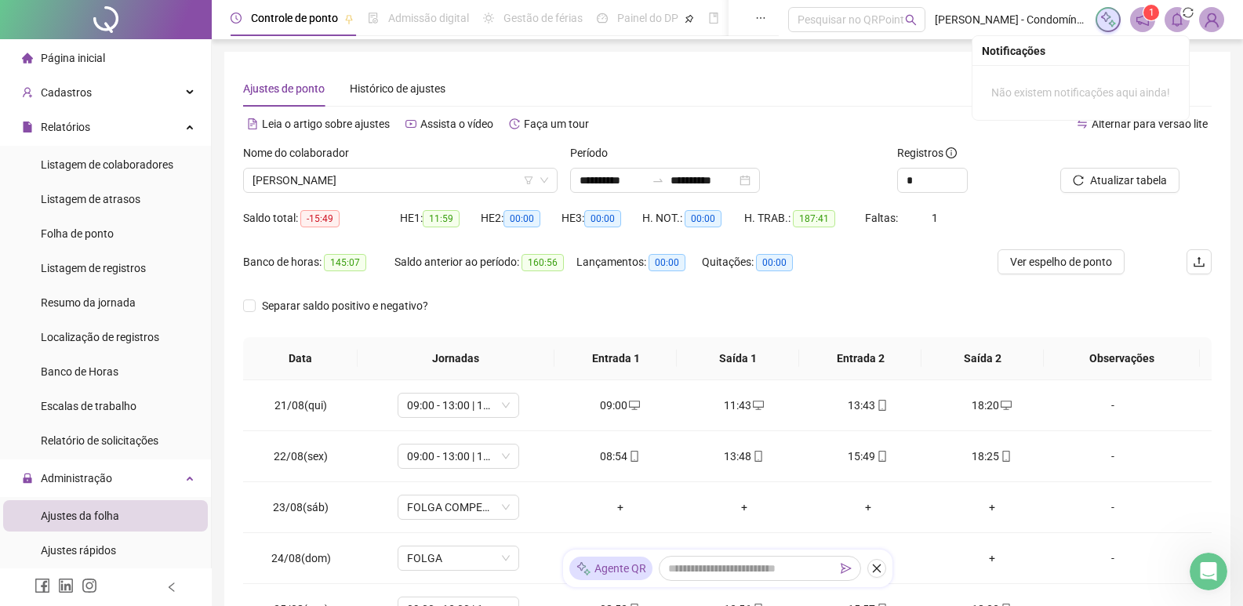
click at [1170, 17] on icon "bell" at bounding box center [1177, 20] width 14 height 14
click at [1146, 22] on icon "notification" at bounding box center [1142, 20] width 14 height 14
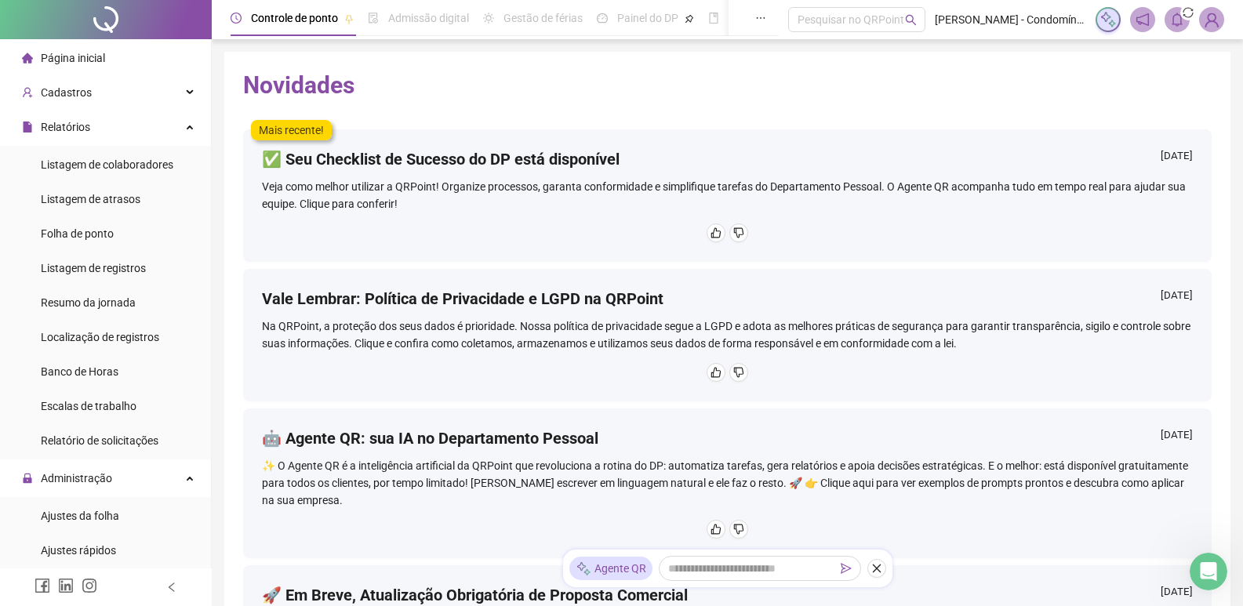
click at [97, 64] on span "Página inicial" at bounding box center [73, 58] width 64 height 13
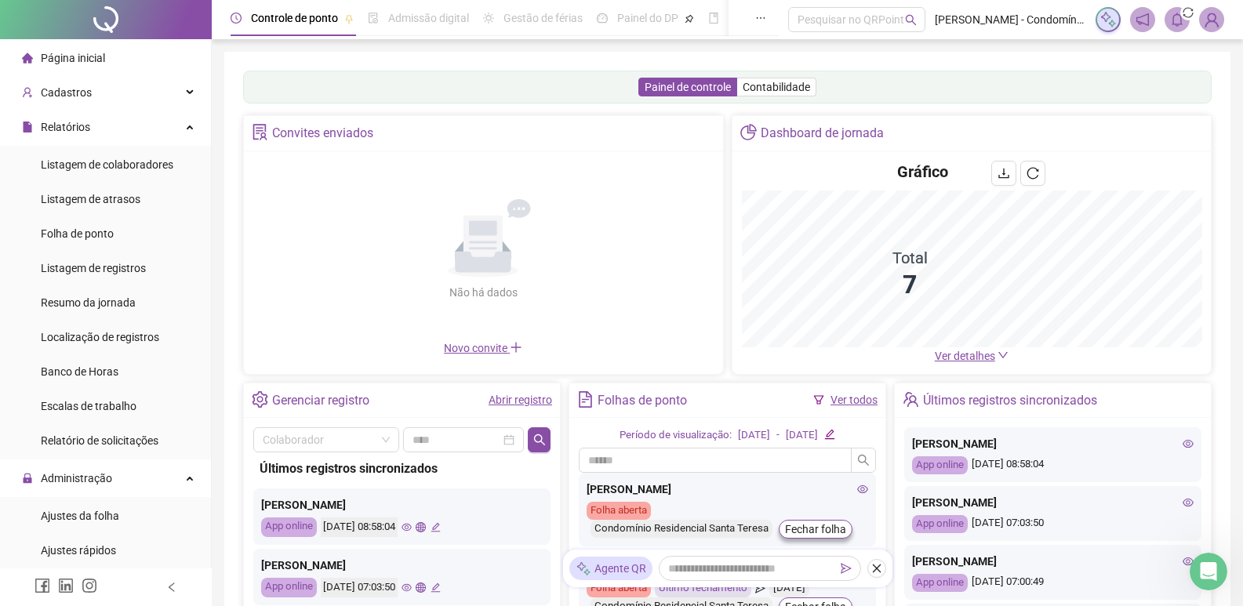
click at [1138, 18] on icon "notification" at bounding box center [1142, 19] width 13 height 13
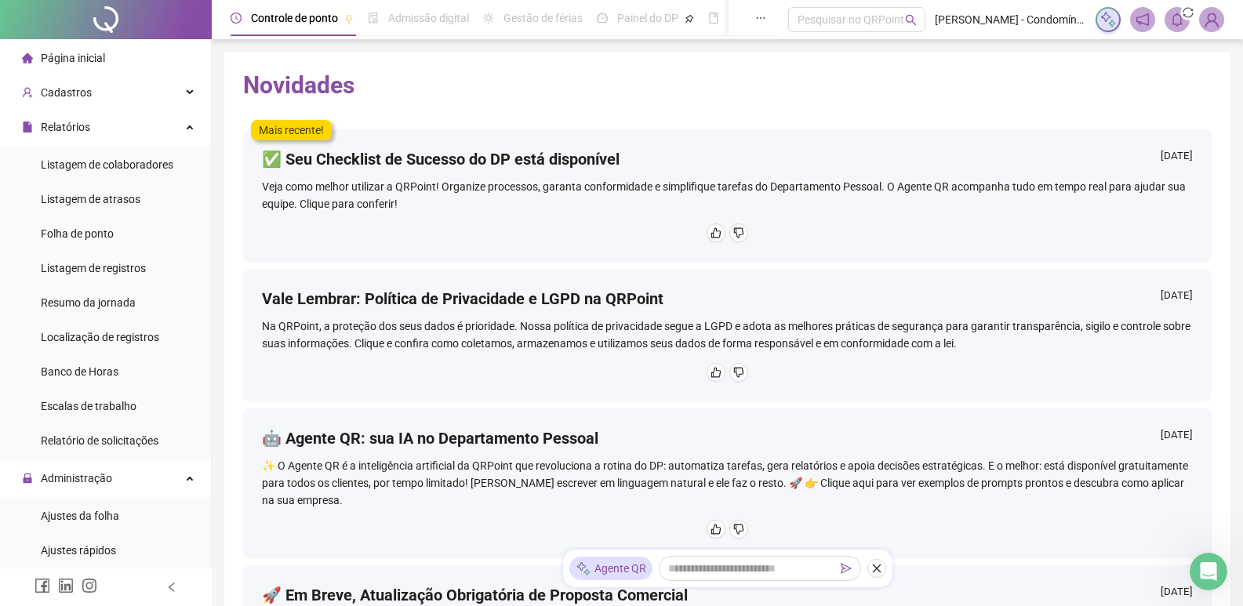
click at [474, 165] on h4 "✅ Seu Checklist de Sucesso do DP está disponível" at bounding box center [441, 159] width 358 height 22
click at [104, 53] on li "Página inicial" at bounding box center [105, 57] width 205 height 31
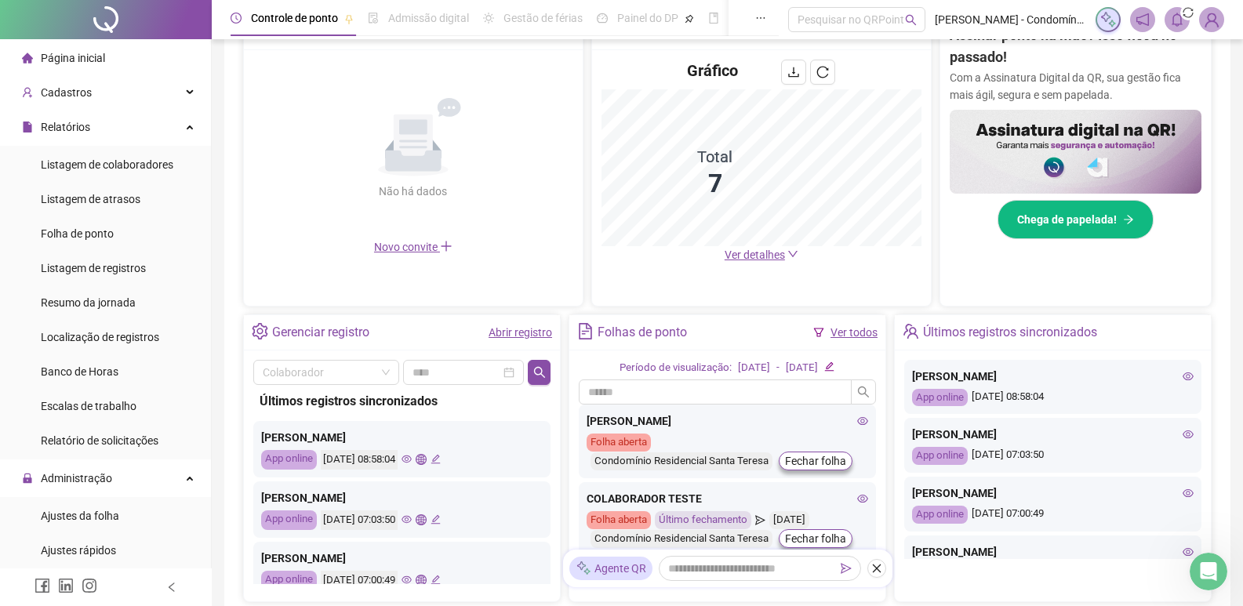
scroll to position [452, 0]
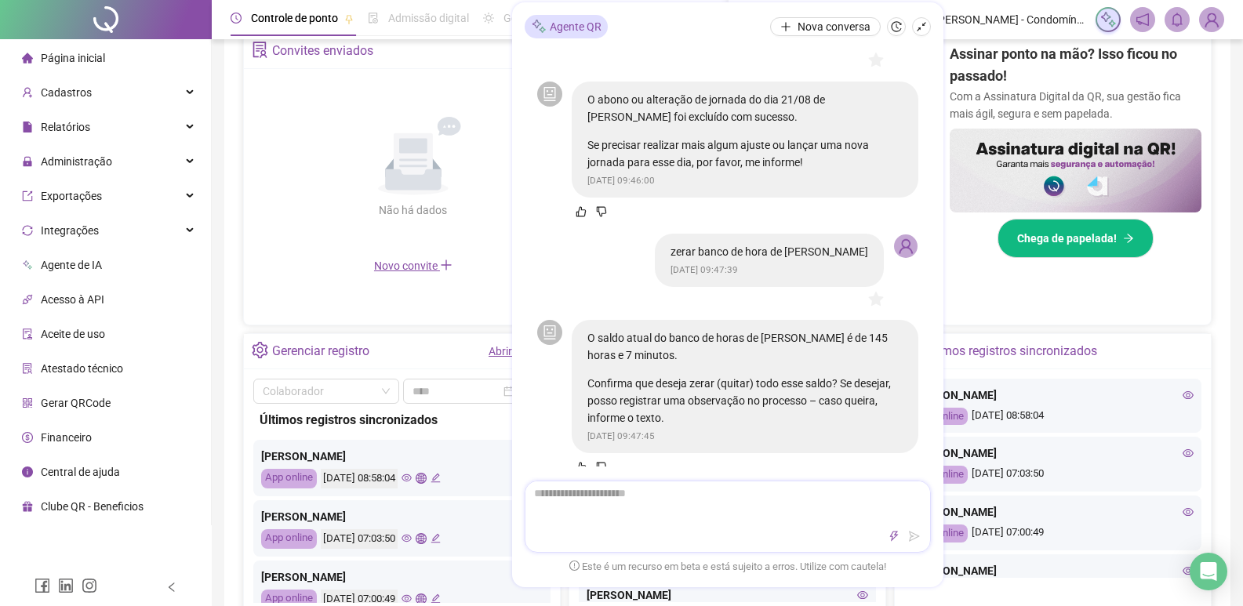
scroll to position [1502, 0]
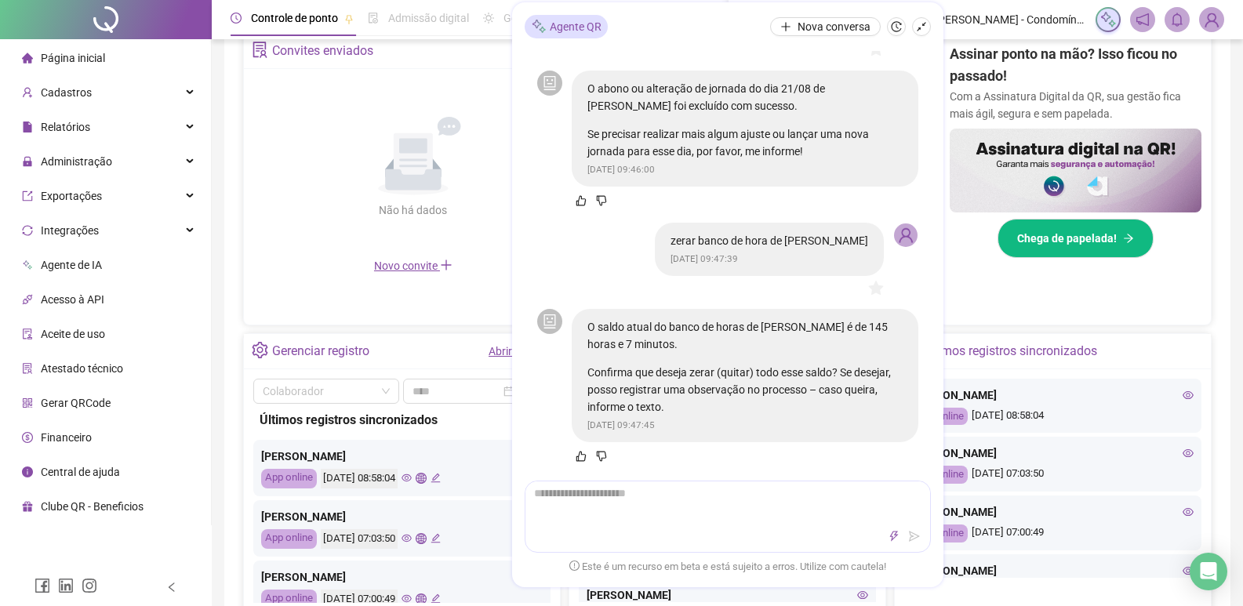
click at [458, 209] on div "Não há dados" at bounding box center [413, 210] width 144 height 17
click at [927, 25] on button "button" at bounding box center [921, 26] width 19 height 19
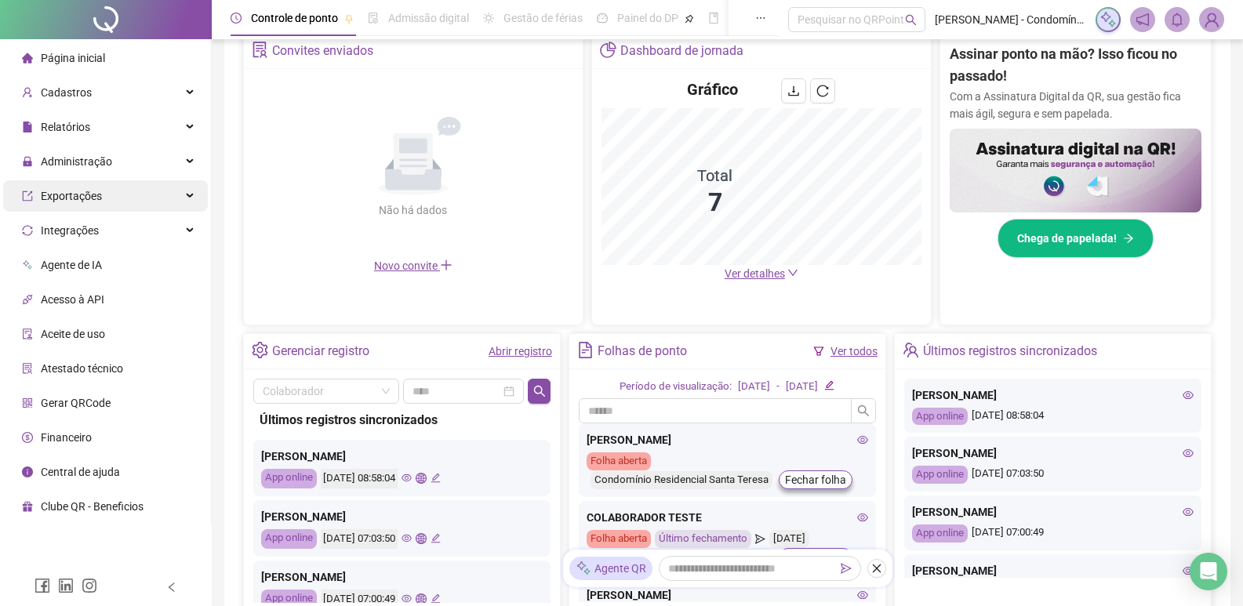
scroll to position [0, 0]
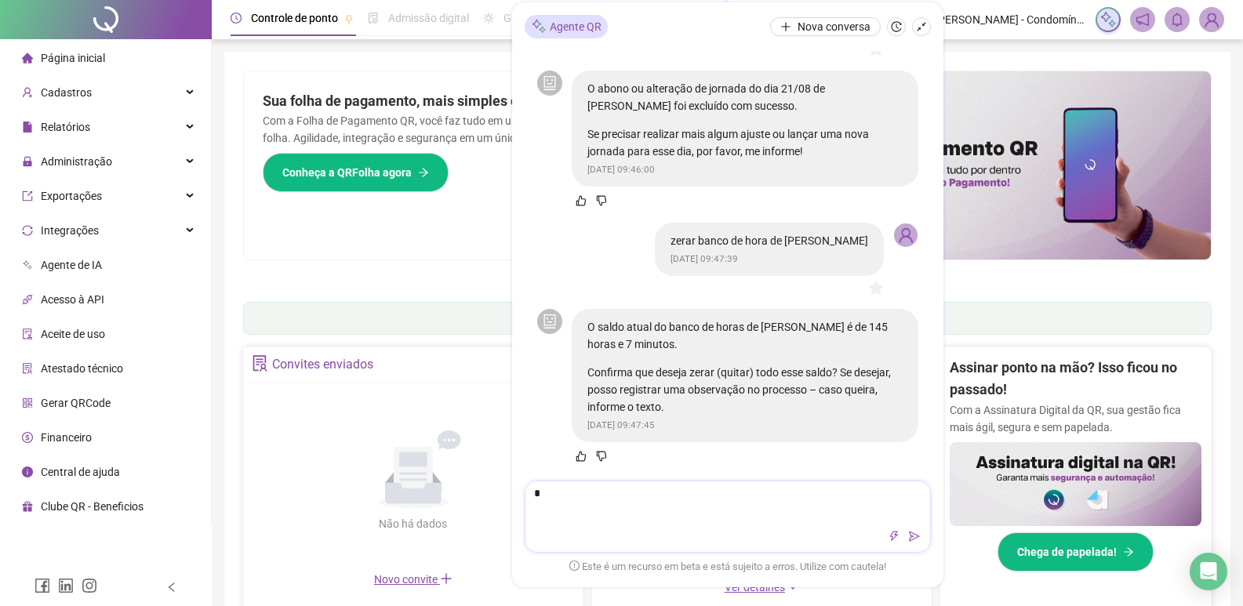
type textarea "**"
type textarea "***"
type textarea "****"
type textarea "*****"
type textarea "******"
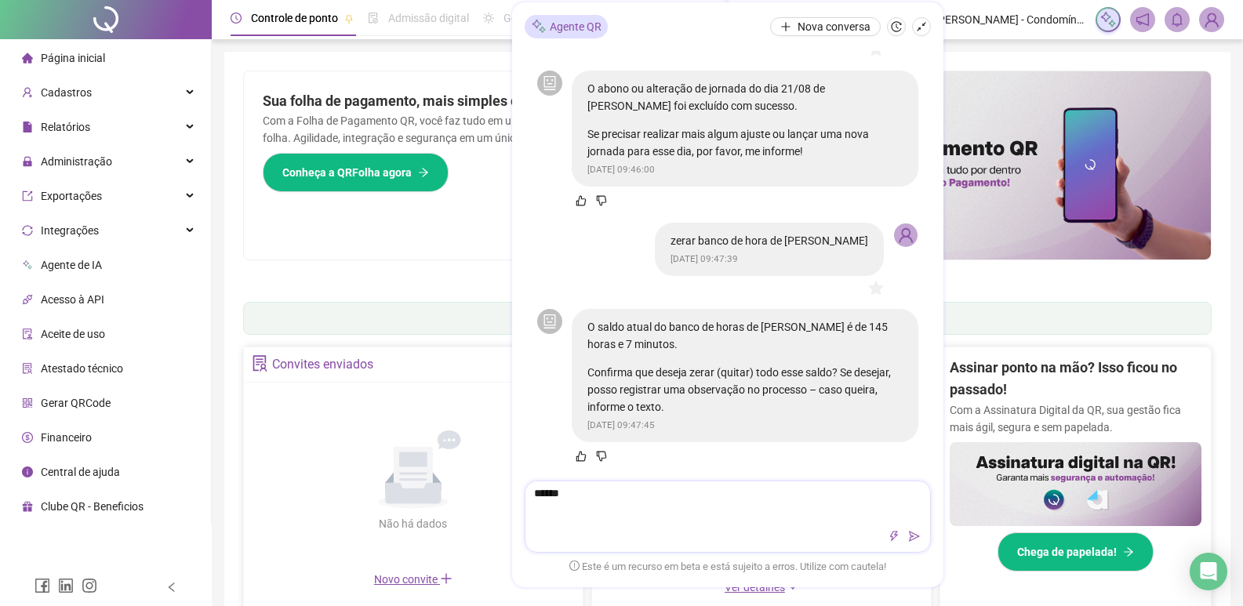
type textarea "******"
type textarea "********"
type textarea "*********"
type textarea "**********"
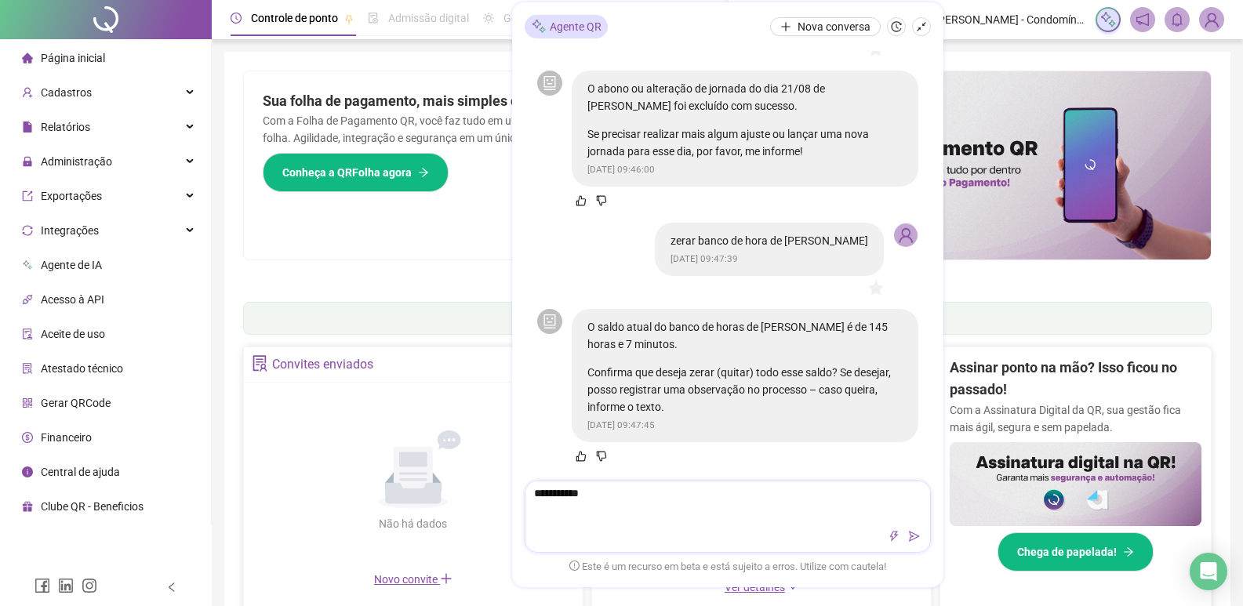
type textarea "**********"
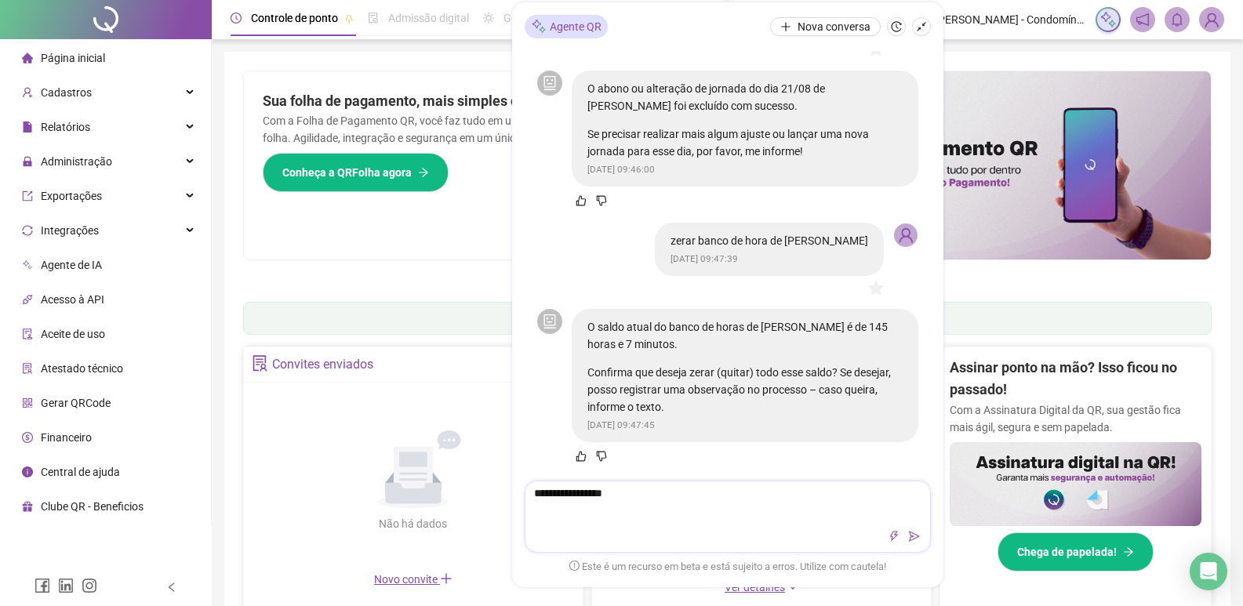
type textarea "**********"
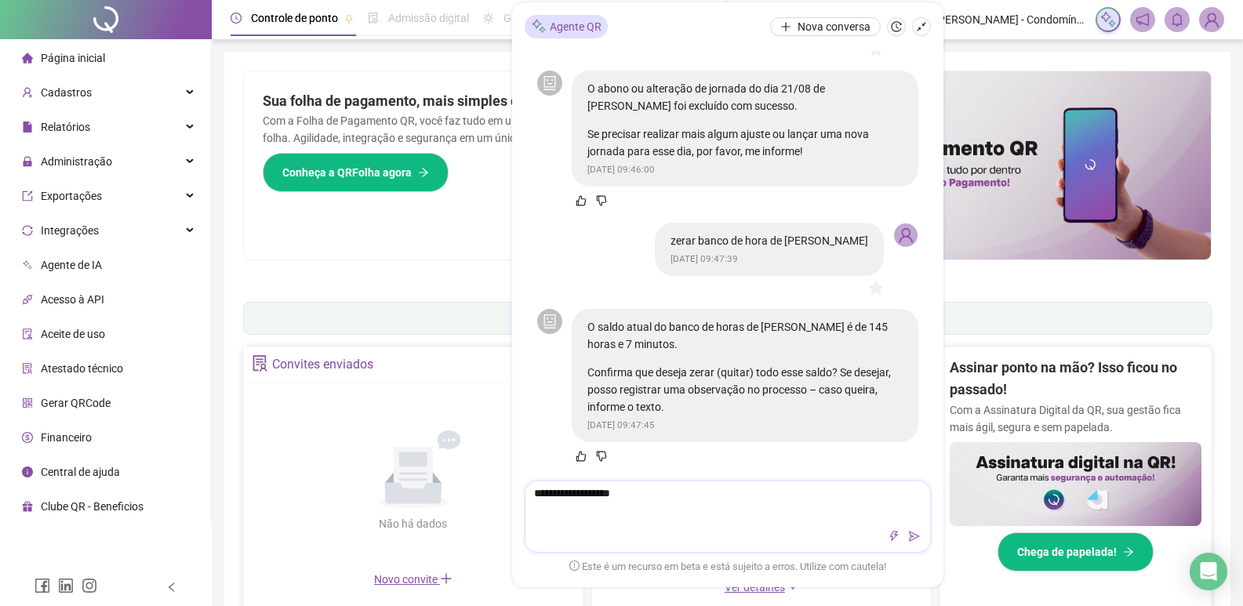
type textarea "**********"
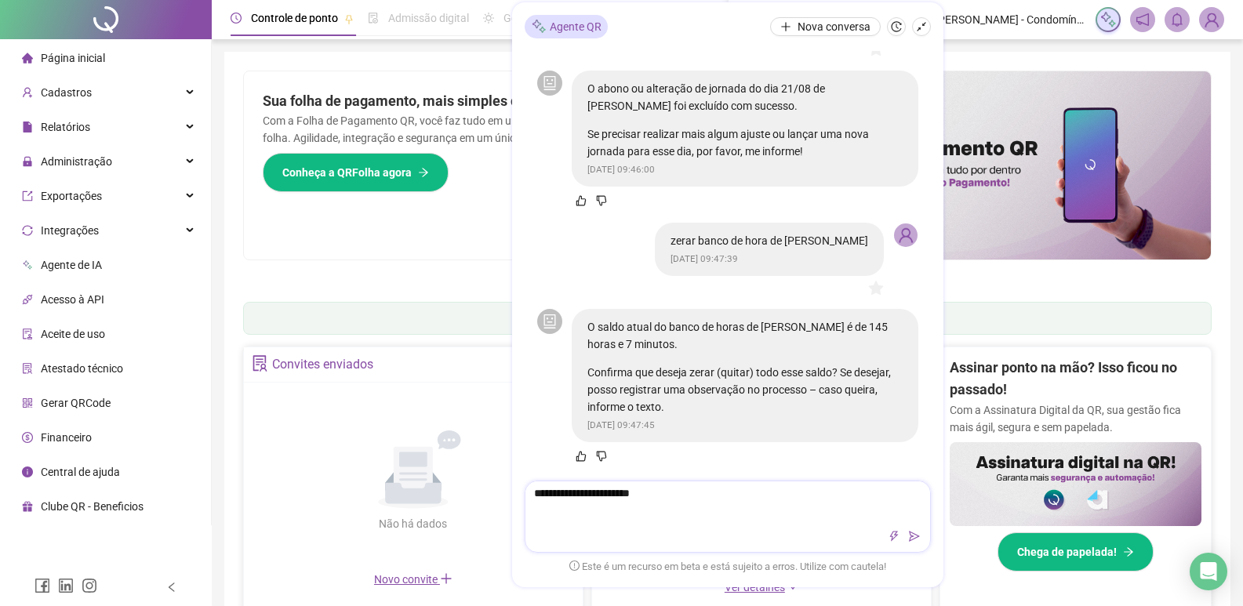
type textarea "**********"
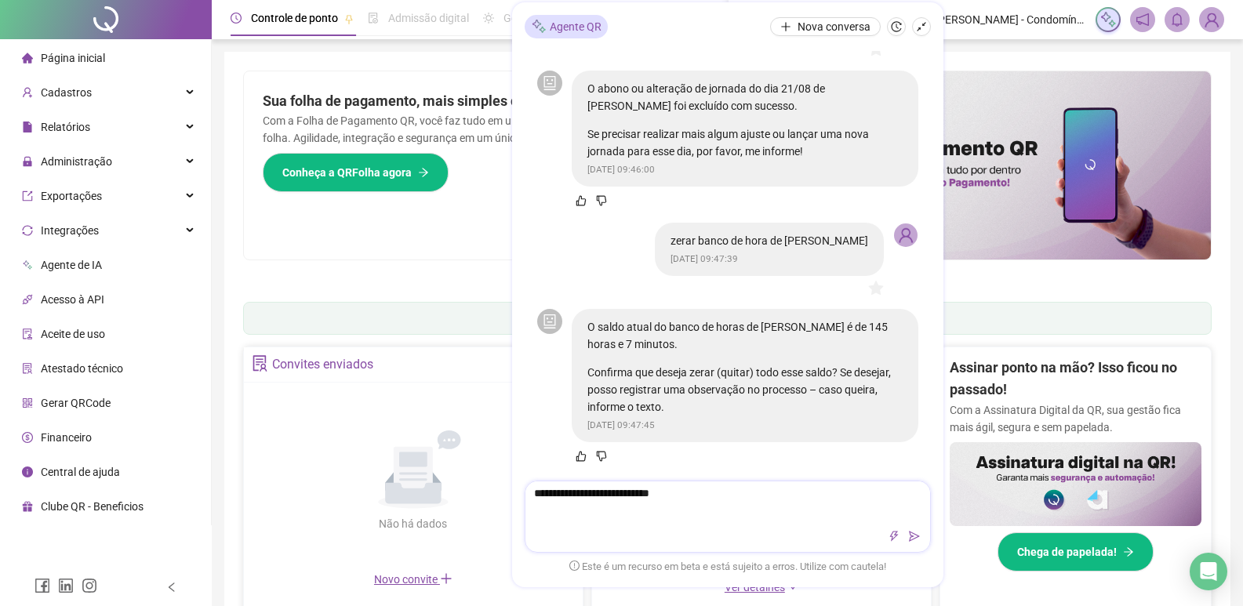
type textarea "**********"
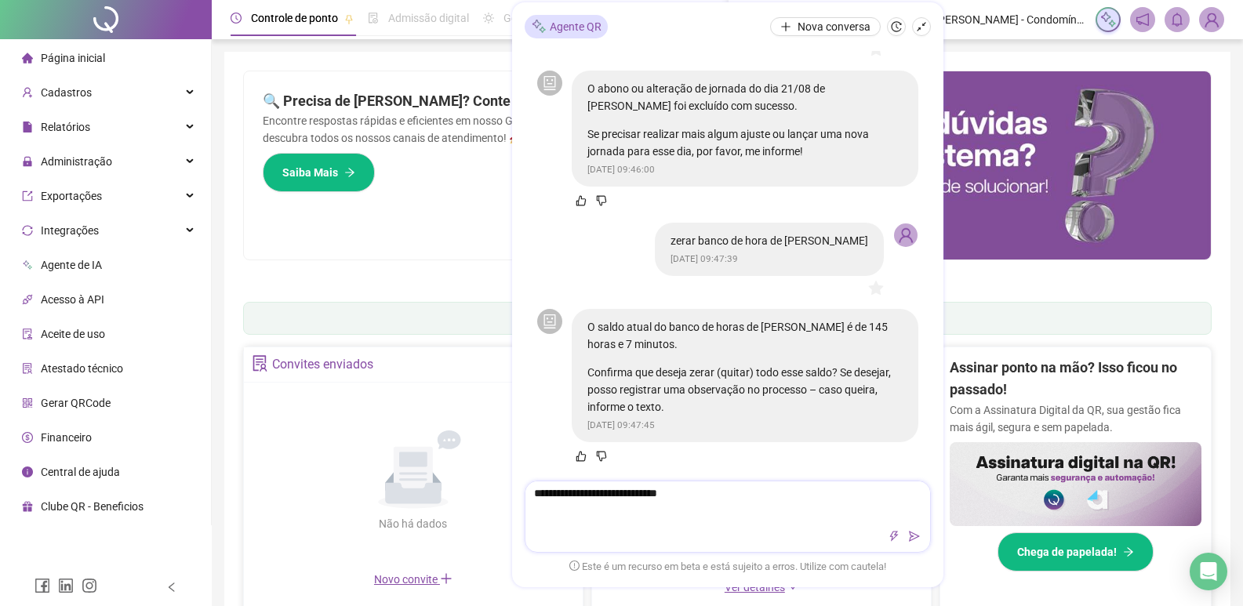
type textarea "**********"
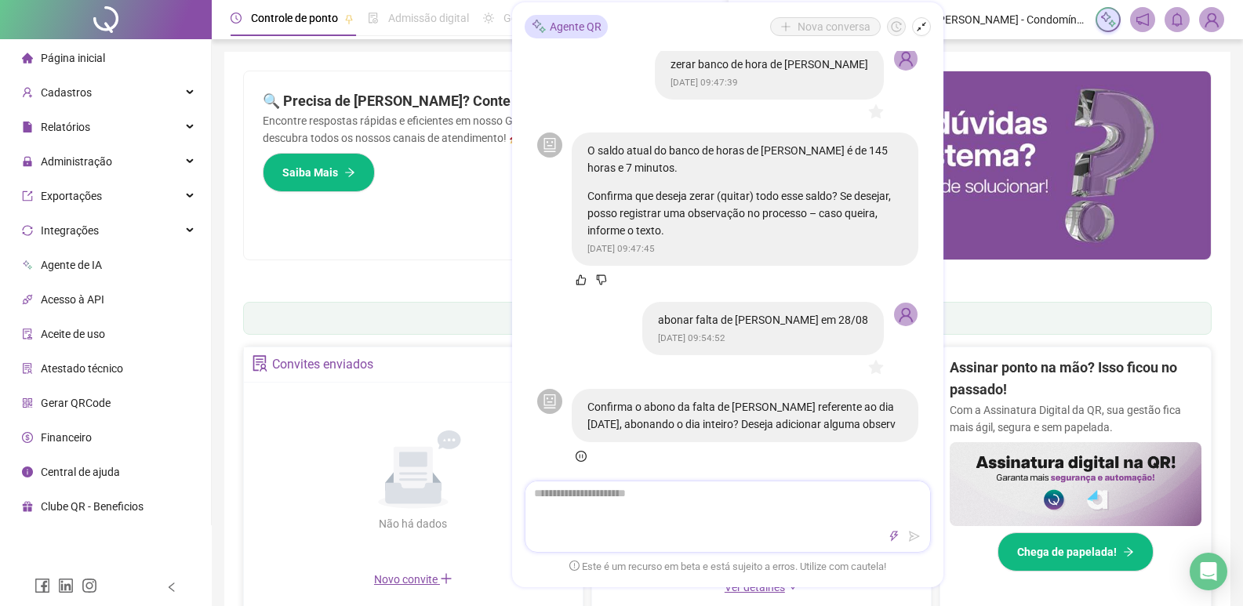
scroll to position [1696, 0]
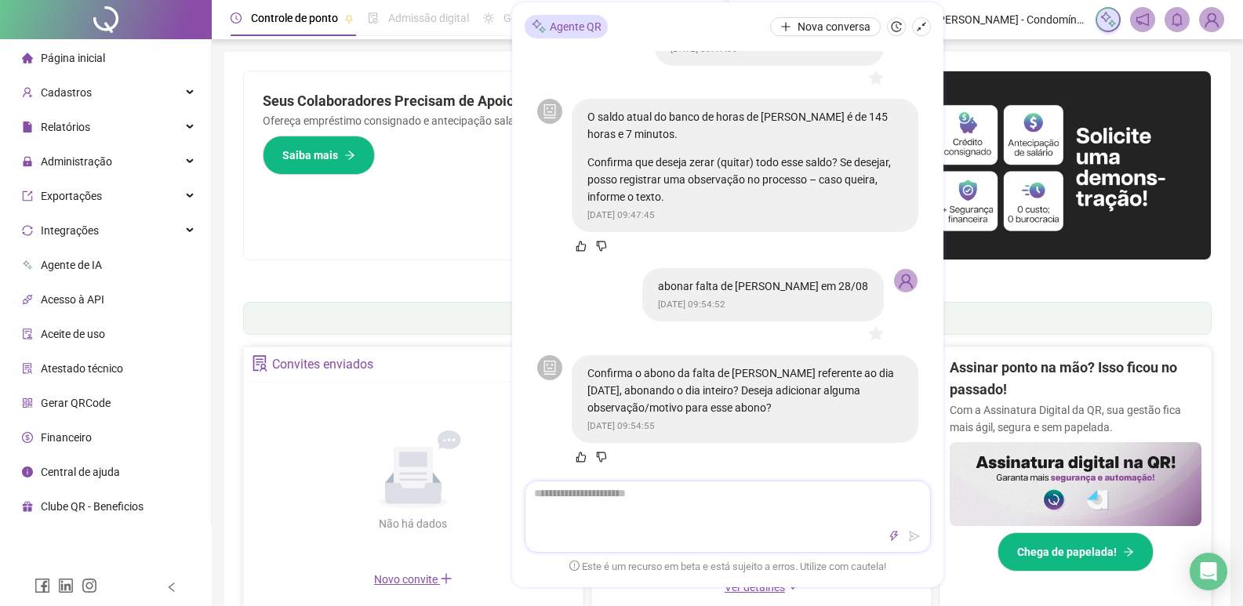
type textarea "*"
type textarea "**"
type textarea "***"
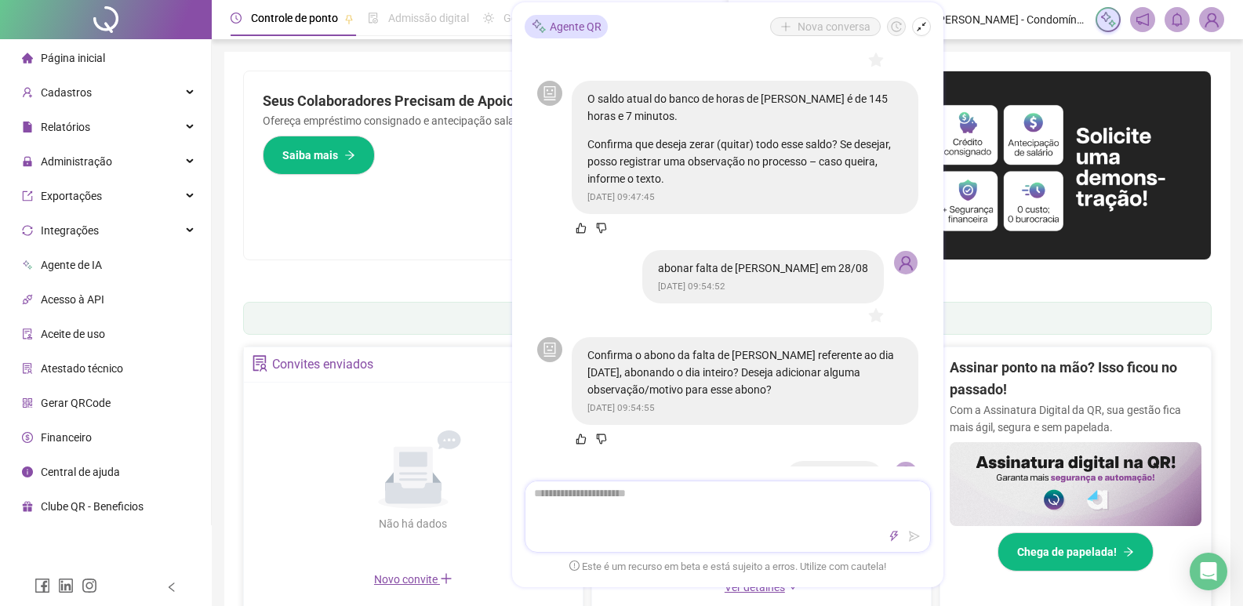
scroll to position [1872, 0]
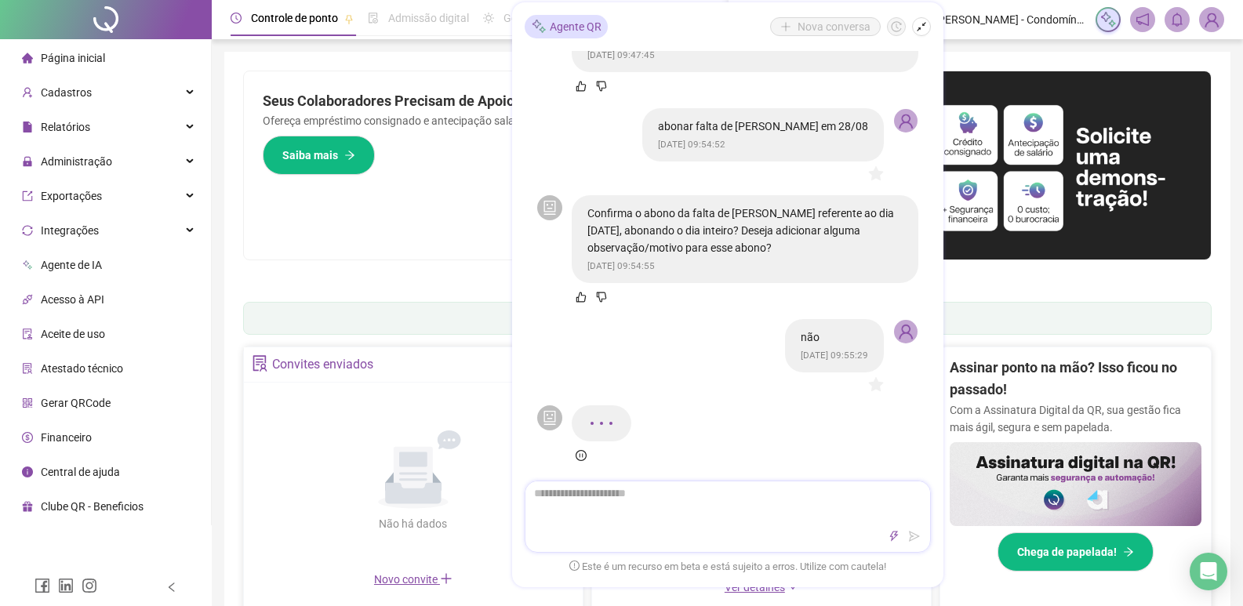
type textarea "*"
type textarea "**"
type textarea "***"
type textarea "****"
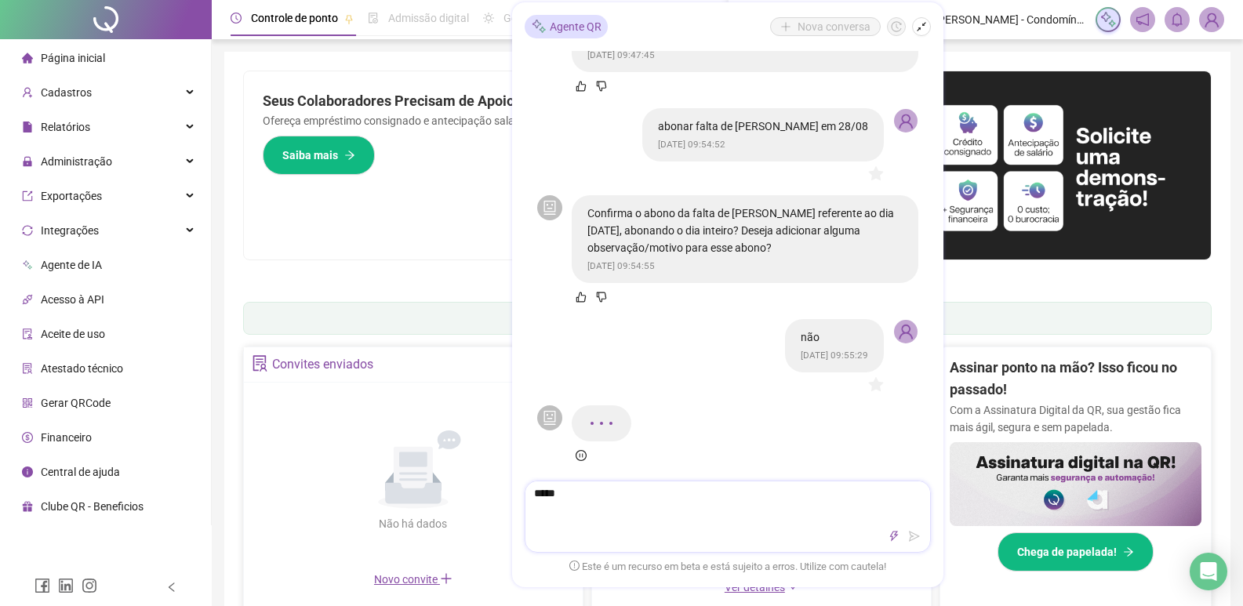
type textarea "******"
type textarea "*******"
type textarea "********"
type textarea "*********"
type textarea "**********"
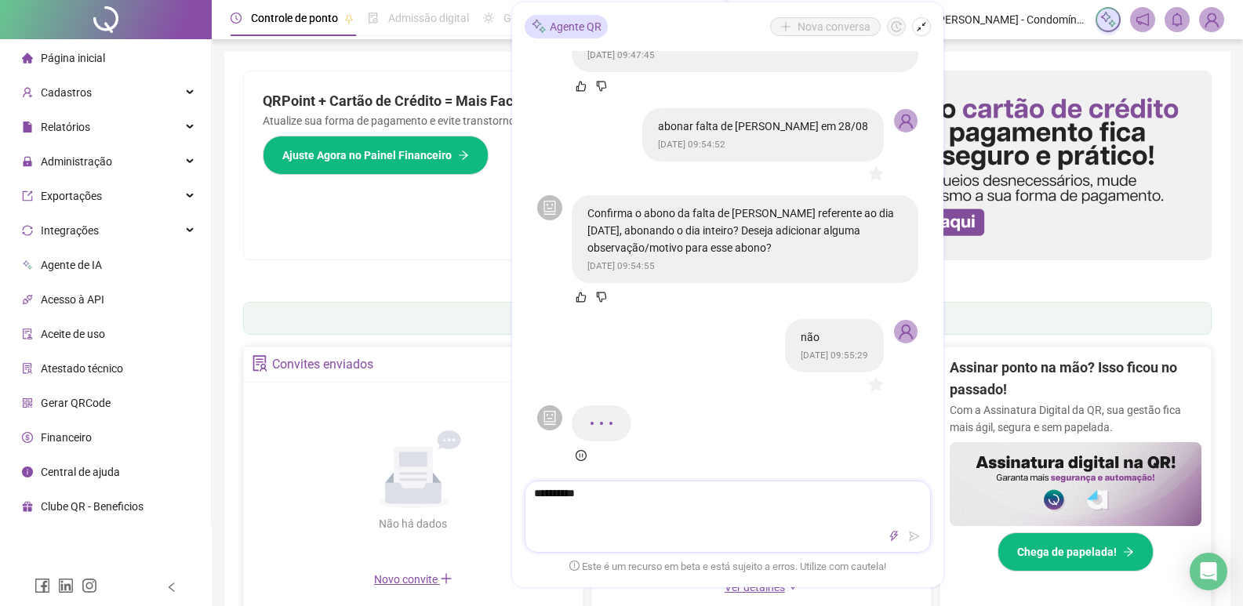
type textarea "**********"
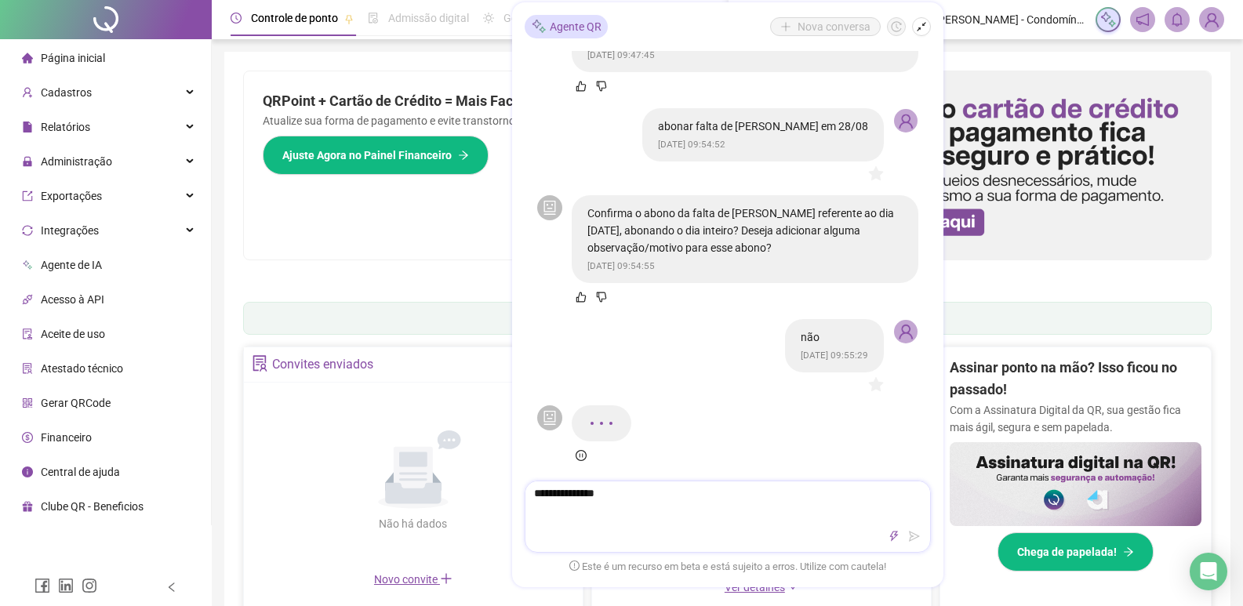
type textarea "**********"
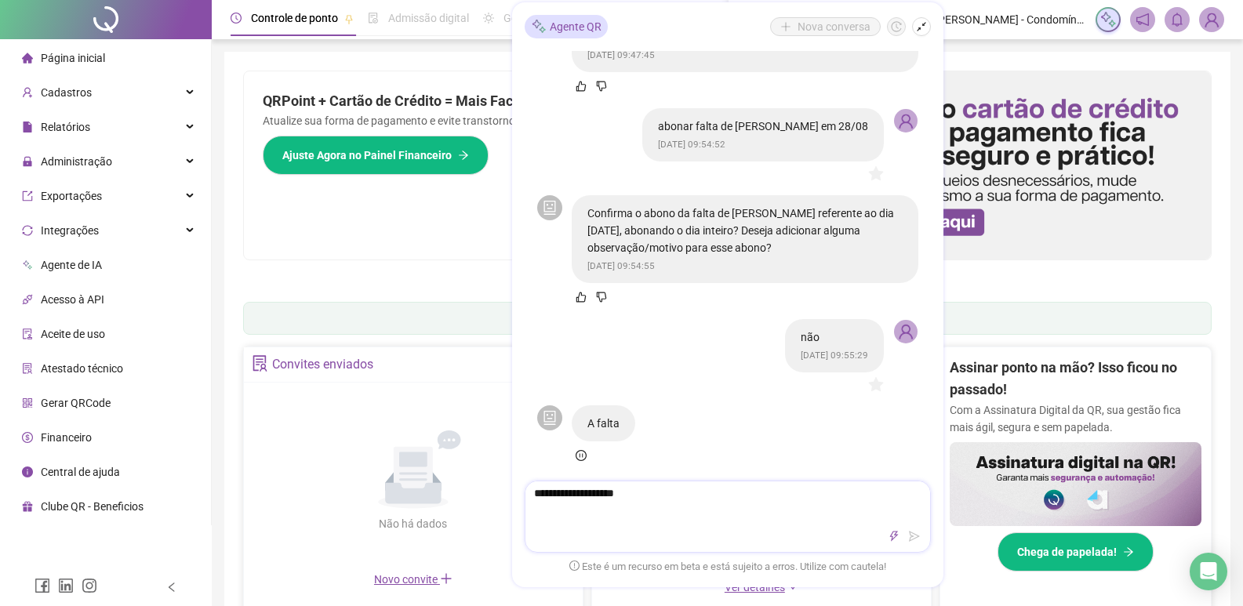
type textarea "**********"
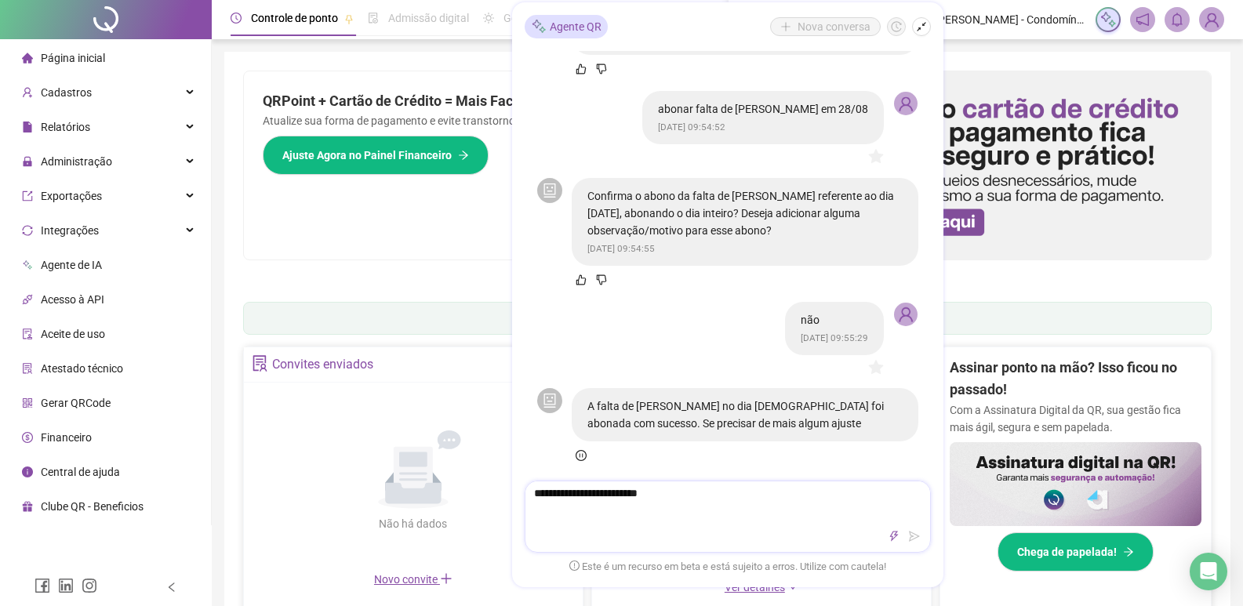
type textarea "**********"
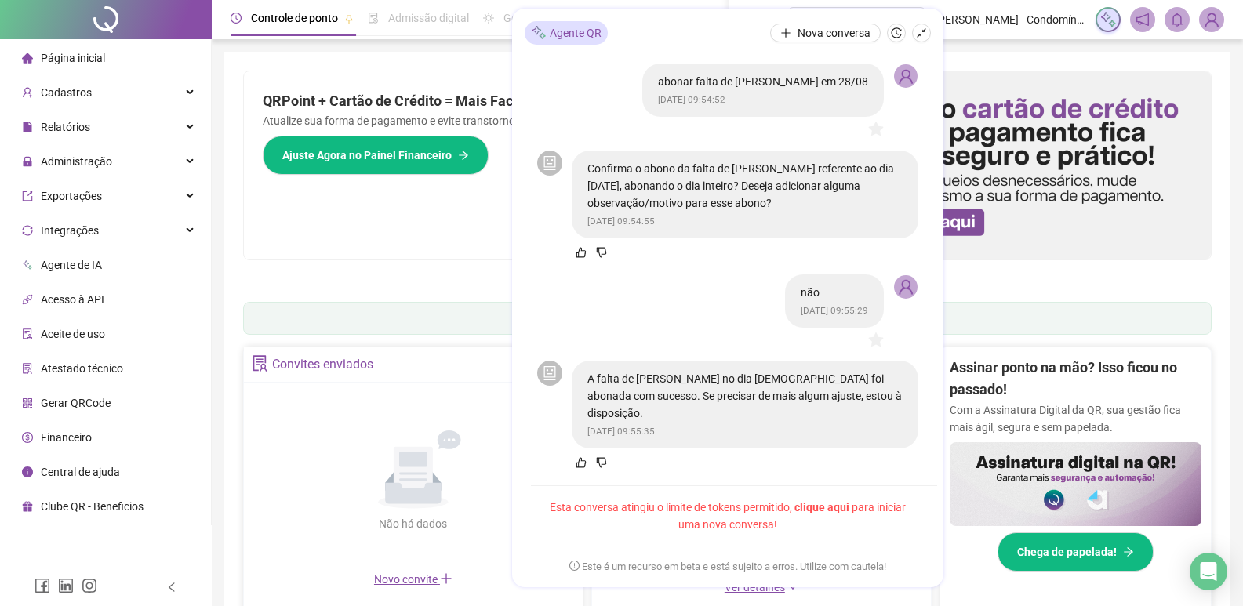
drag, startPoint x: 747, startPoint y: 572, endPoint x: 555, endPoint y: 543, distance: 194.4
click at [554, 543] on div "adicone escala porteiro noturno (19:00-22:00/23:00-07:00) a edmar e diego danta…" at bounding box center [728, 315] width 406 height 517
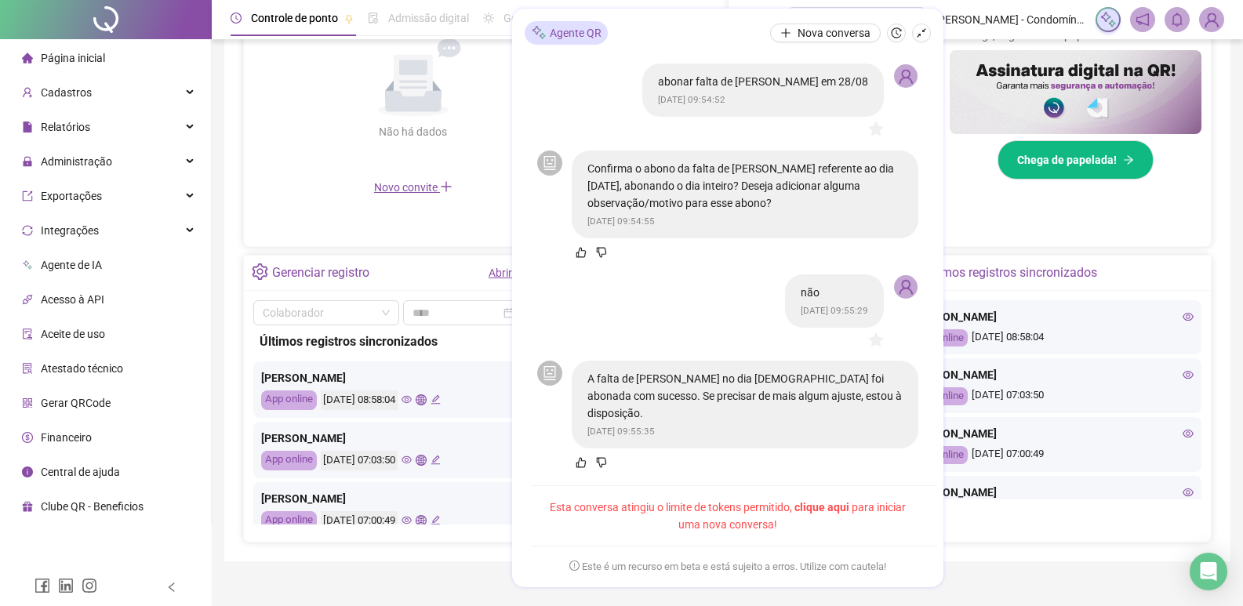
scroll to position [1923, 0]
click at [830, 509] on span "clique aqui" at bounding box center [821, 507] width 55 height 13
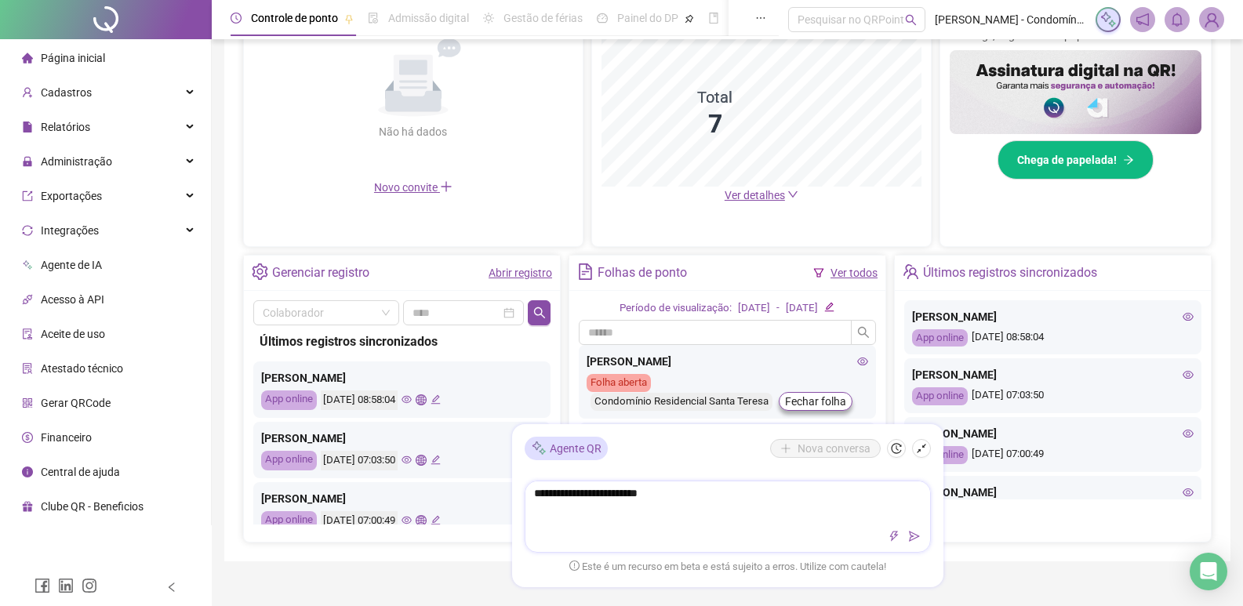
click at [663, 500] on textarea "**********" at bounding box center [727, 501] width 405 height 41
click at [549, 496] on textarea "**********" at bounding box center [727, 501] width 405 height 41
type textarea "**********"
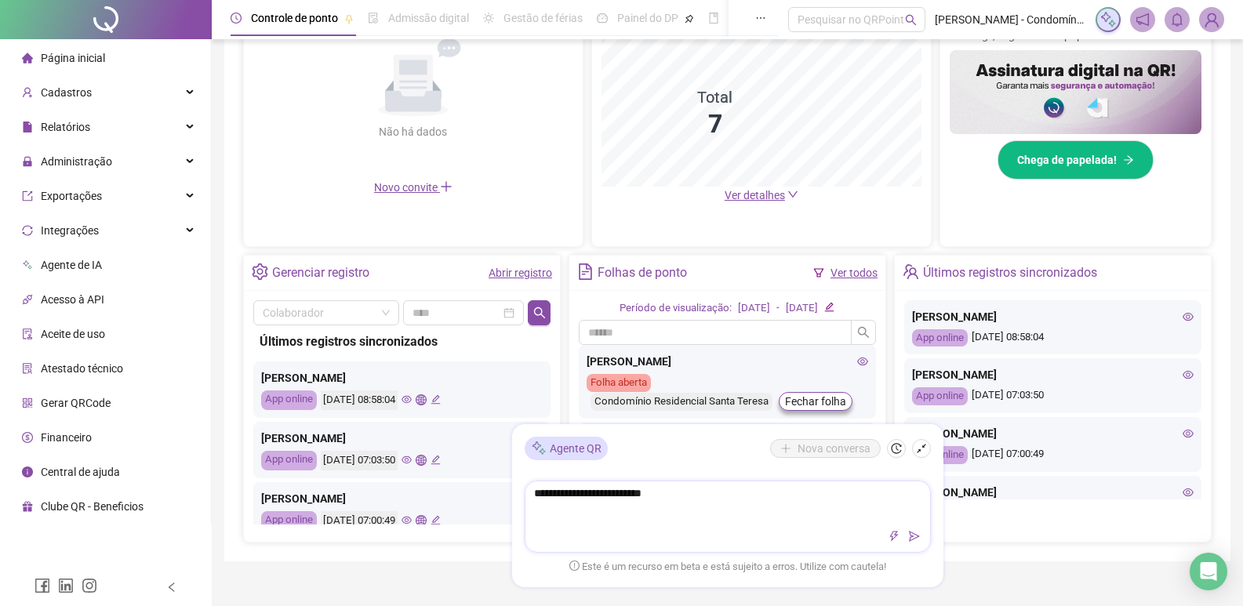
type textarea "**********"
click at [669, 501] on textarea "**********" at bounding box center [727, 501] width 405 height 41
type textarea "**********"
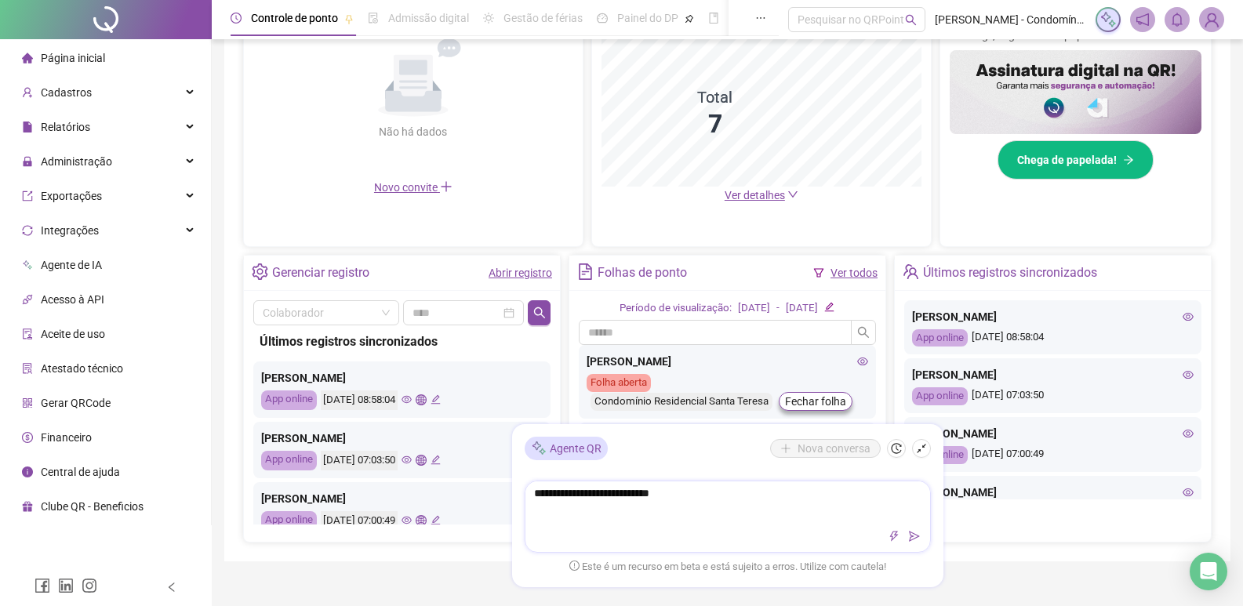
type textarea "**********"
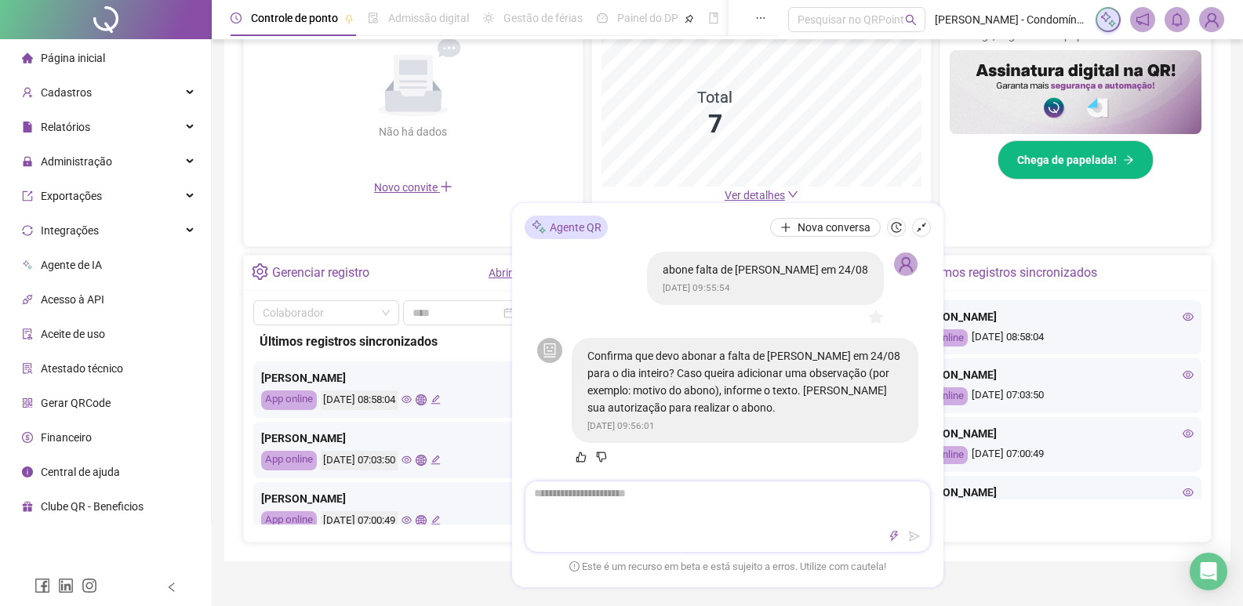
type textarea "*"
type textarea "**"
type textarea "***"
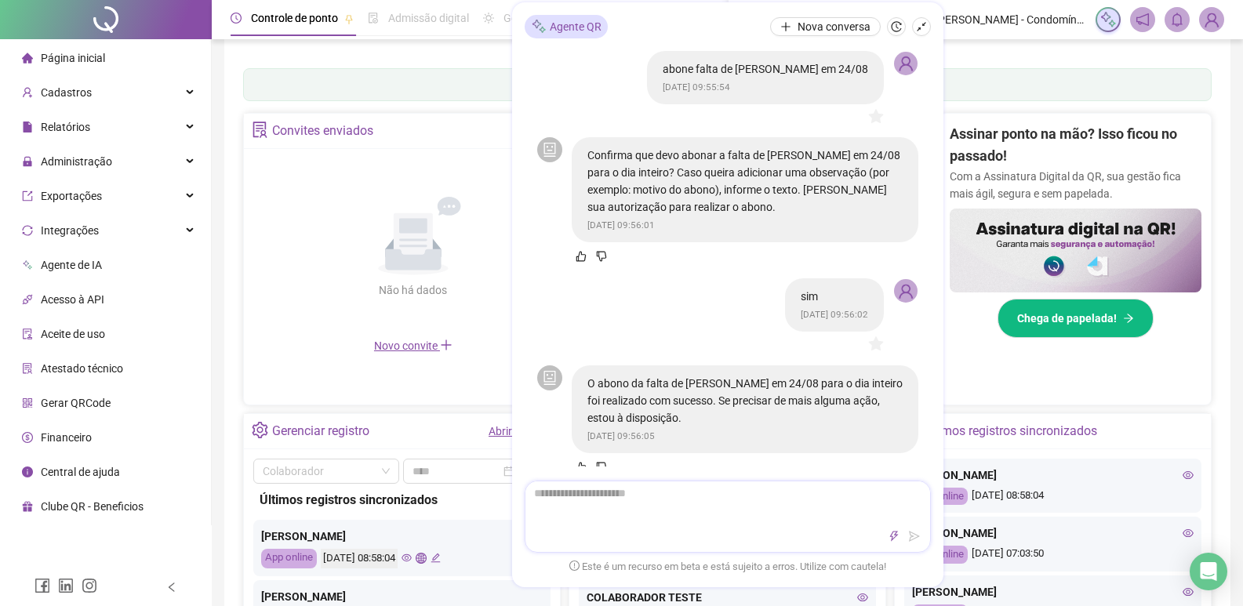
scroll to position [157, 0]
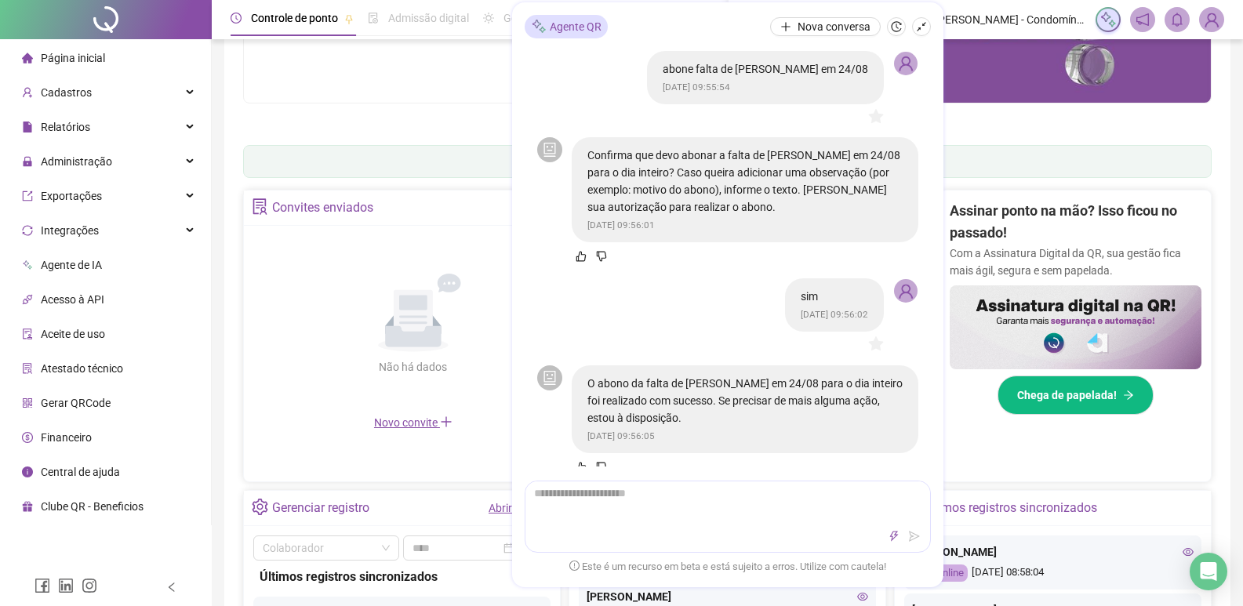
click at [76, 59] on span "Página inicial" at bounding box center [73, 58] width 64 height 13
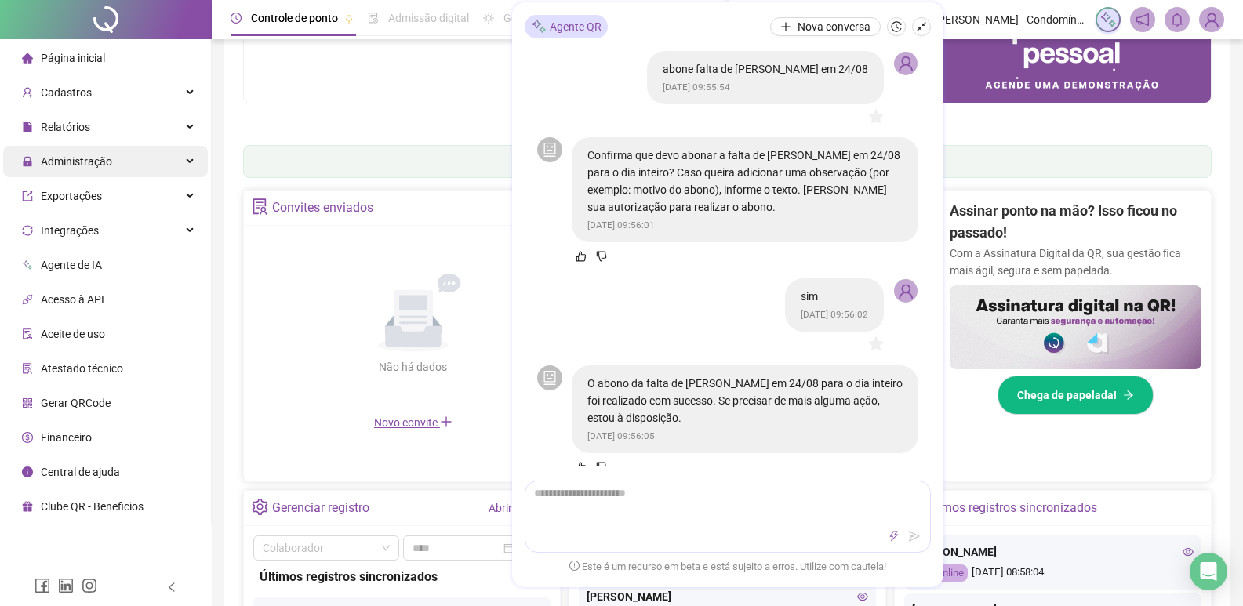
click at [99, 155] on span "Administração" at bounding box center [76, 161] width 71 height 13
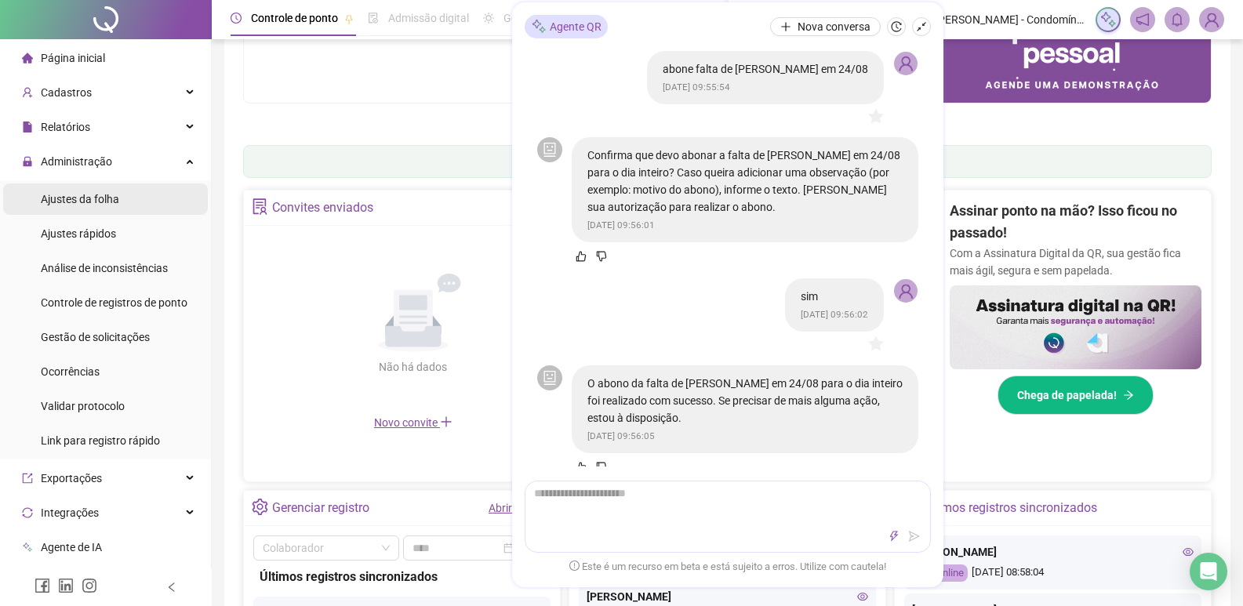
click at [87, 200] on span "Ajustes da folha" at bounding box center [80, 199] width 78 height 13
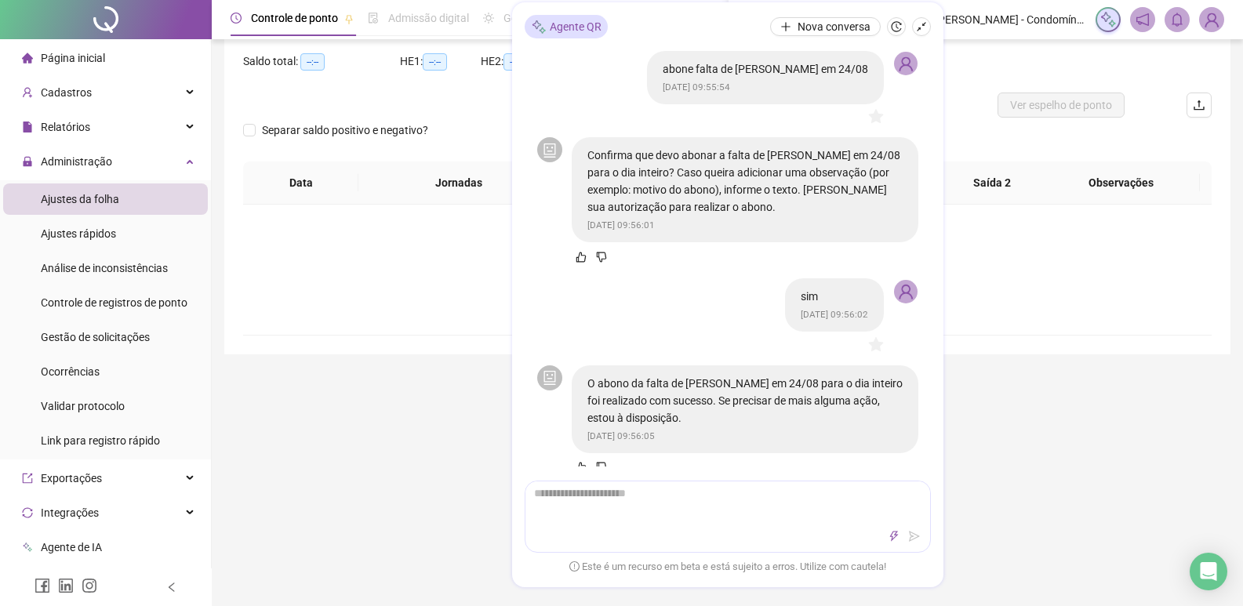
type input "**********"
click at [922, 27] on icon "shrink" at bounding box center [921, 26] width 11 height 11
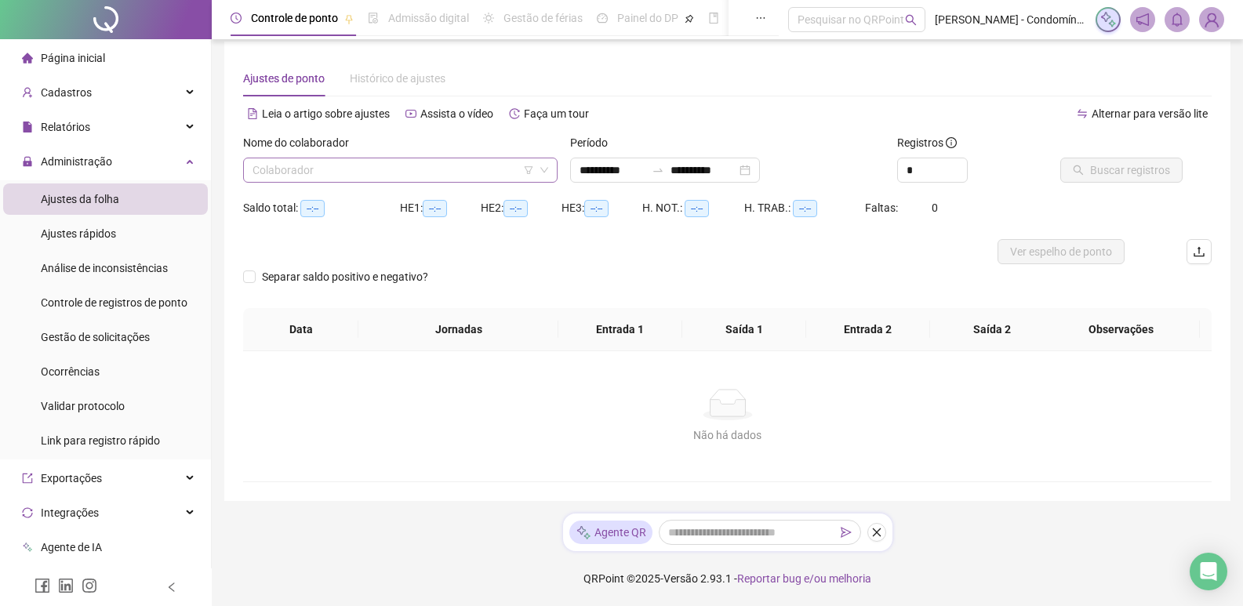
click at [367, 173] on input "search" at bounding box center [392, 170] width 281 height 24
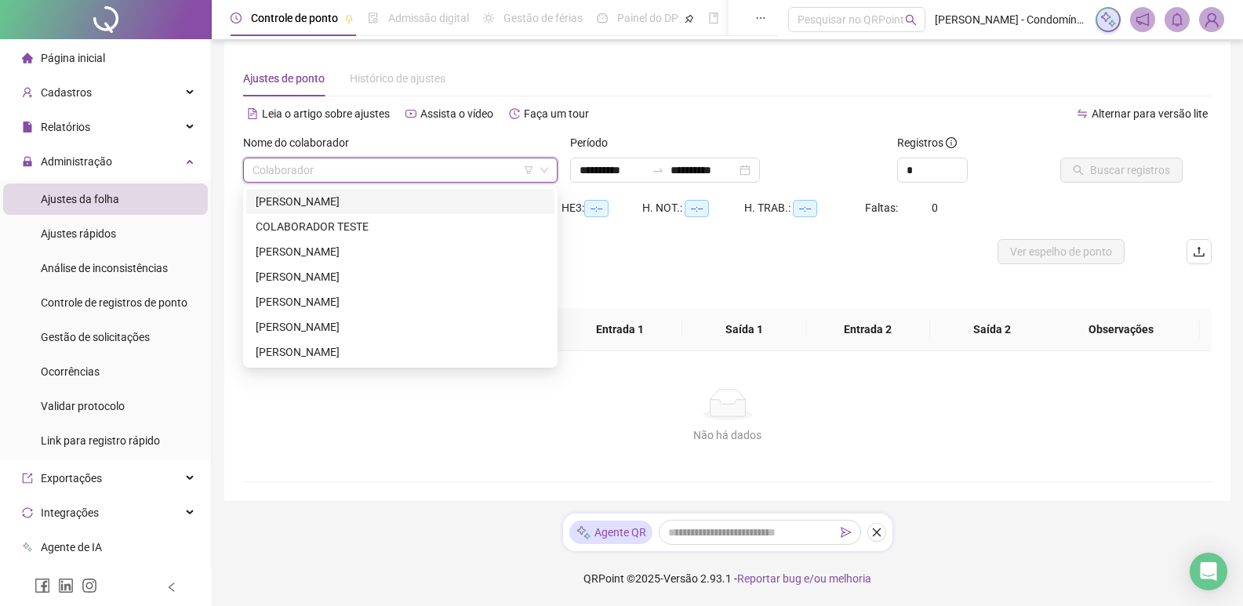
click at [337, 202] on div "[PERSON_NAME]" at bounding box center [400, 201] width 289 height 17
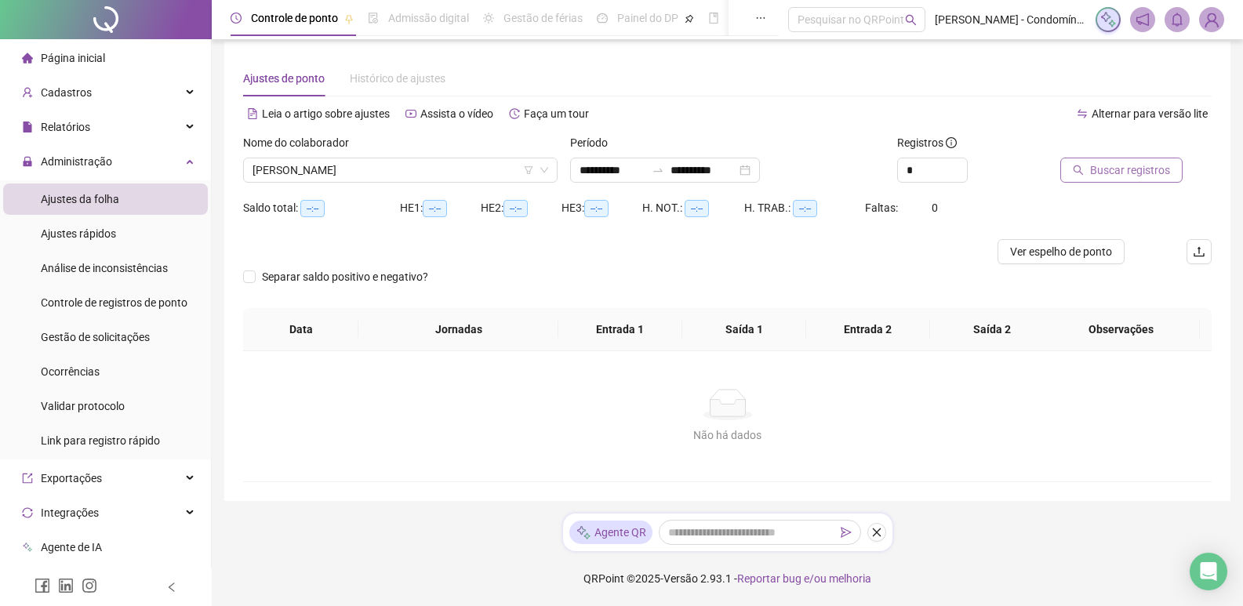
click at [1131, 169] on span "Buscar registros" at bounding box center [1130, 170] width 80 height 17
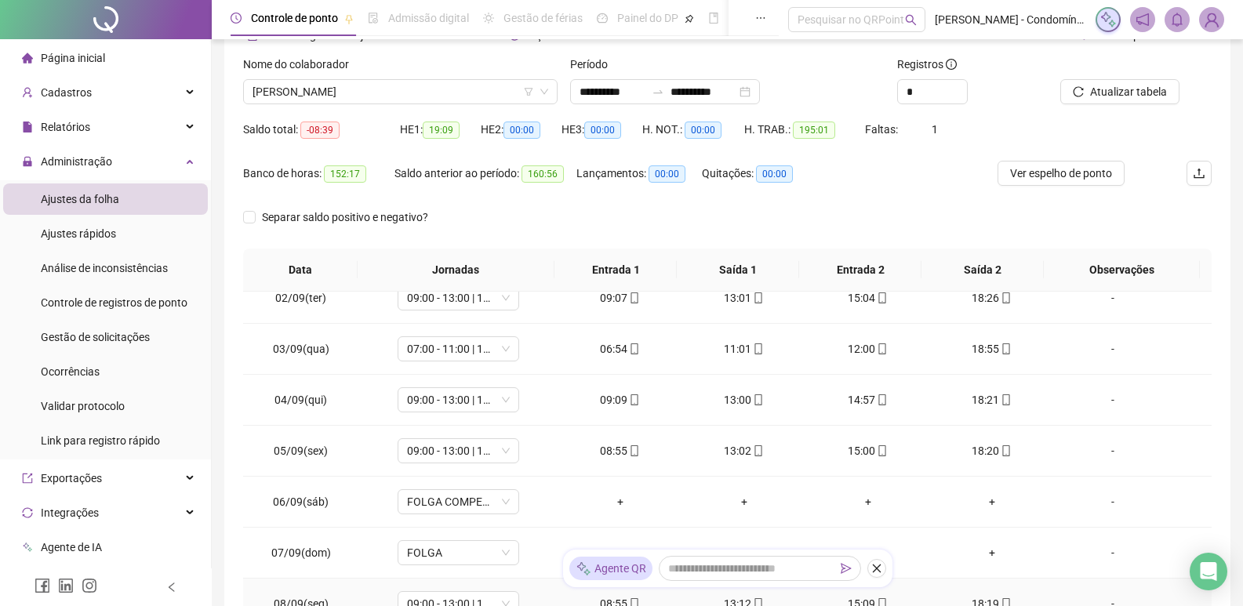
scroll to position [594, 0]
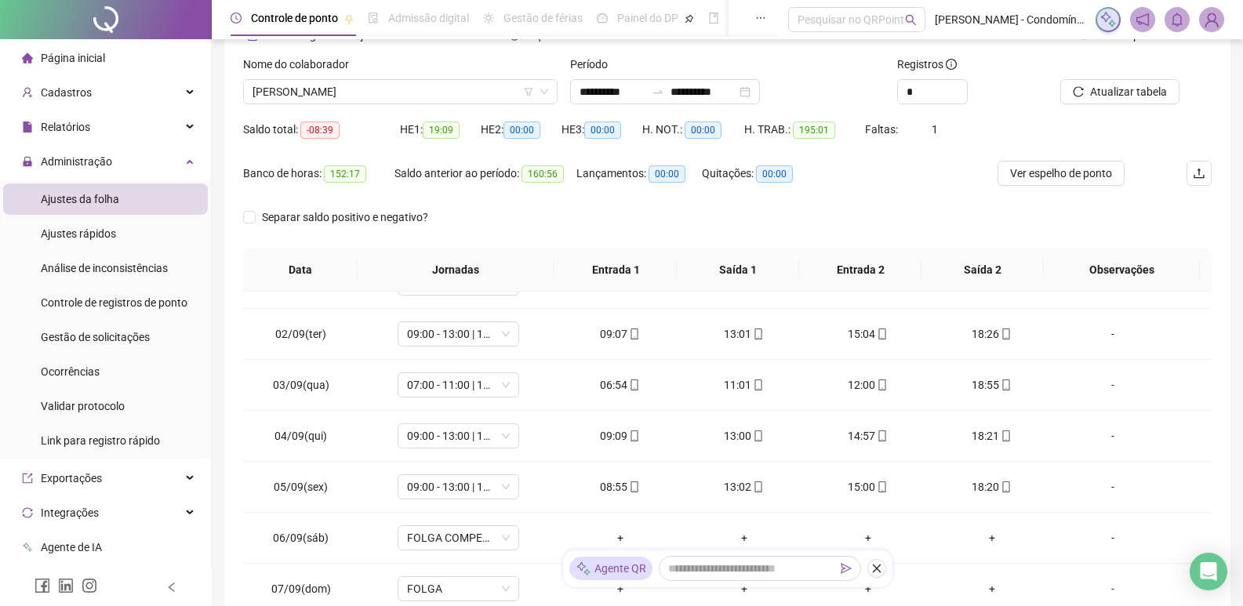
click at [533, 164] on div "Saldo anterior ao período: 160:56" at bounding box center [485, 173] width 182 height 25
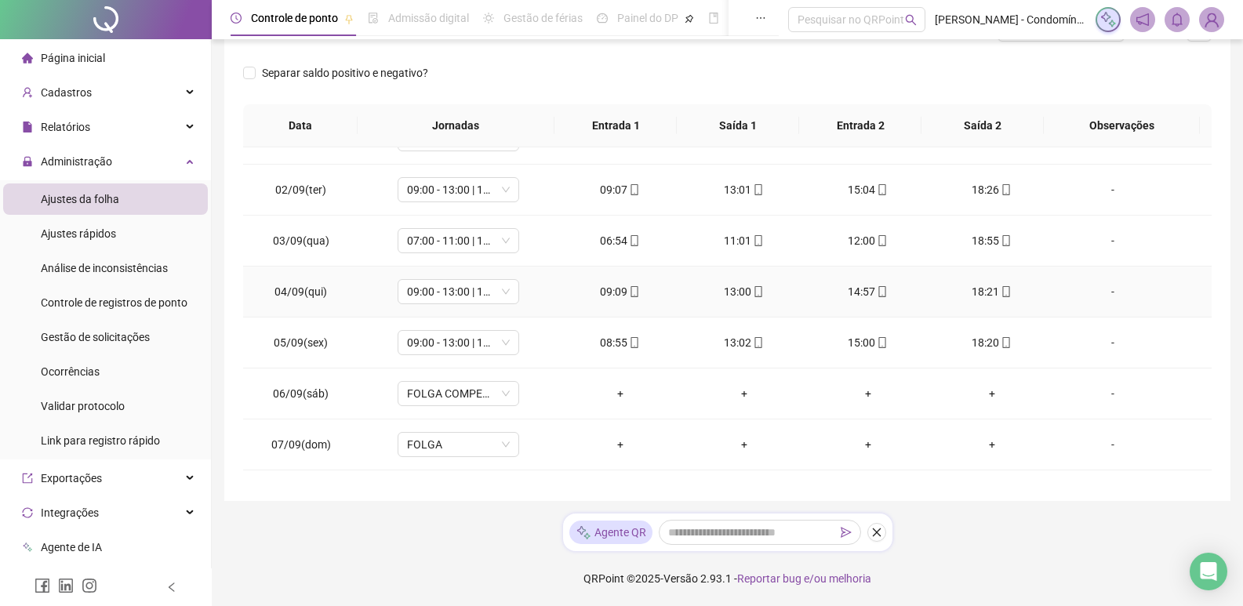
scroll to position [830, 0]
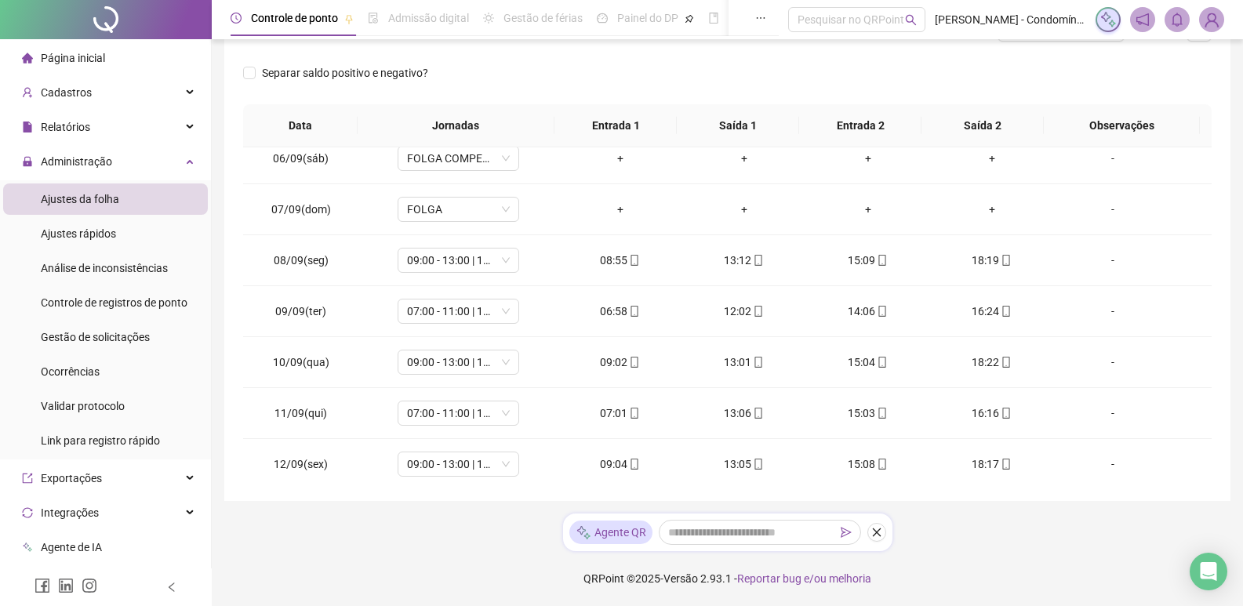
click at [84, 52] on span "Página inicial" at bounding box center [73, 58] width 64 height 13
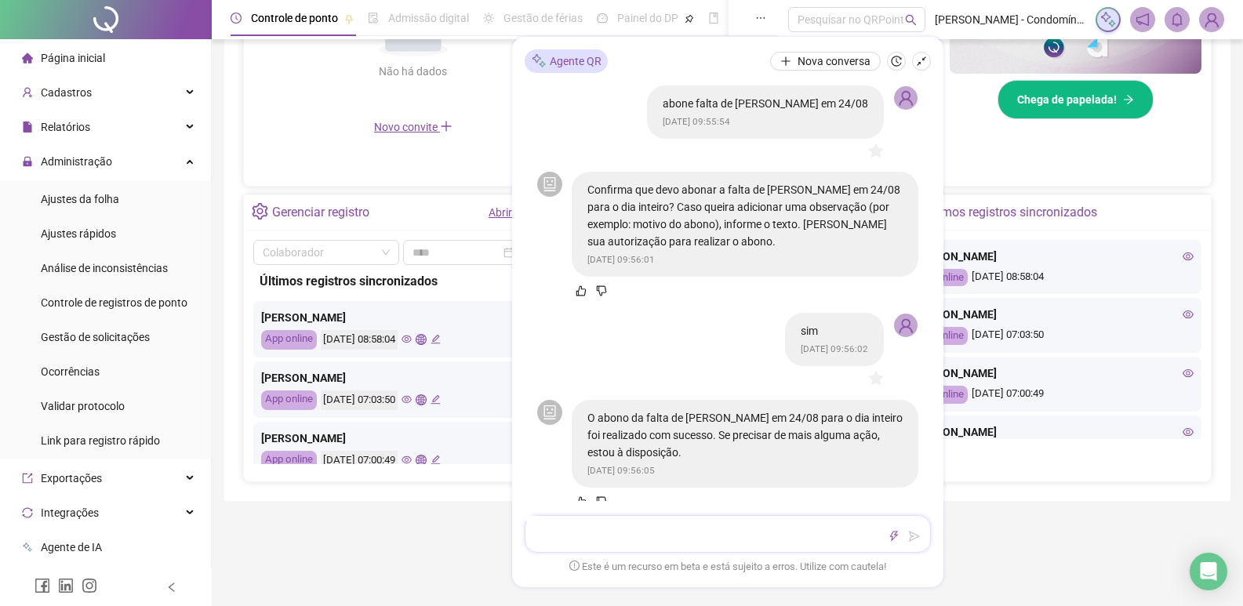
scroll to position [27, 0]
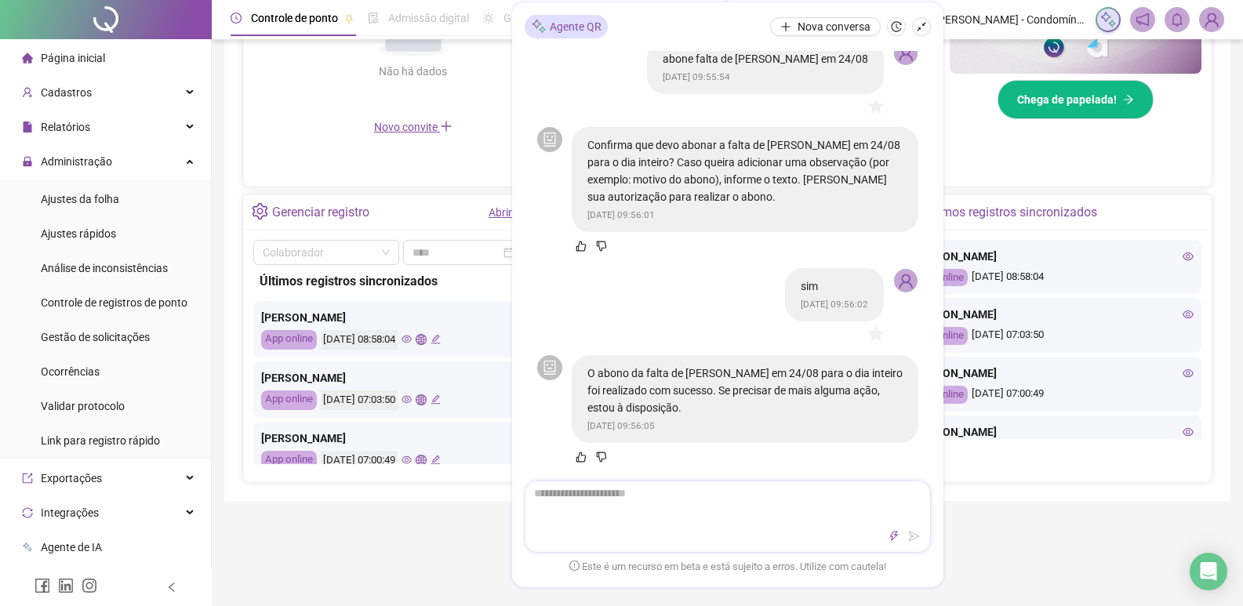
type textarea "*"
type textarea "**"
type textarea "***"
type textarea "****"
type textarea "*****"
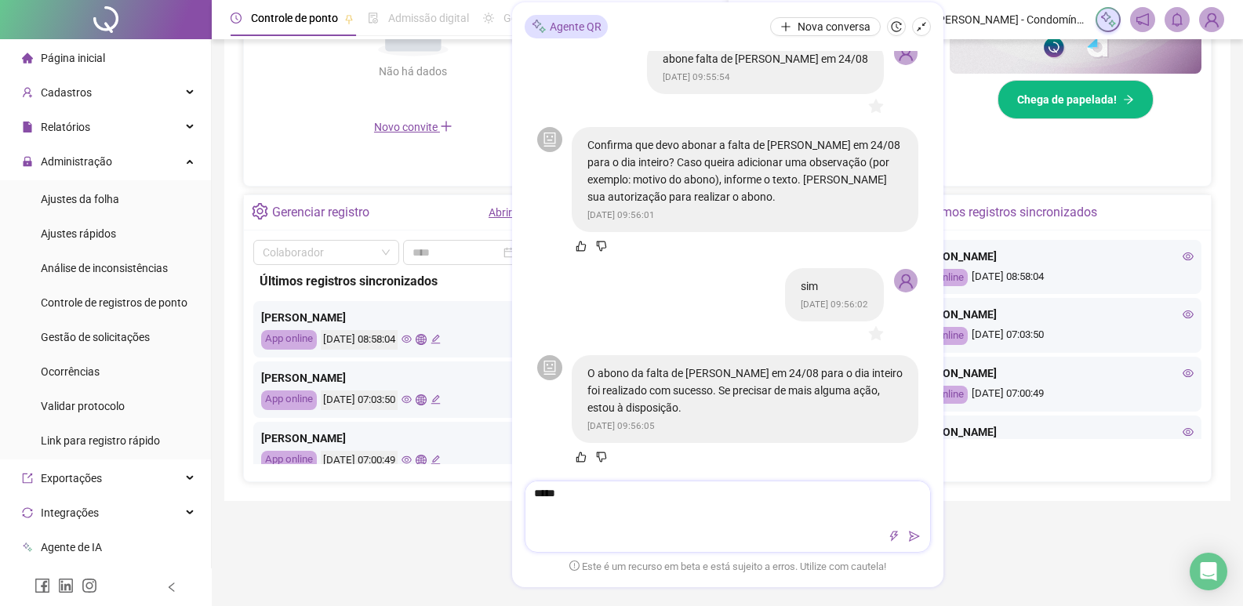
type textarea "*****"
type textarea "*******"
type textarea "********"
type textarea "*********"
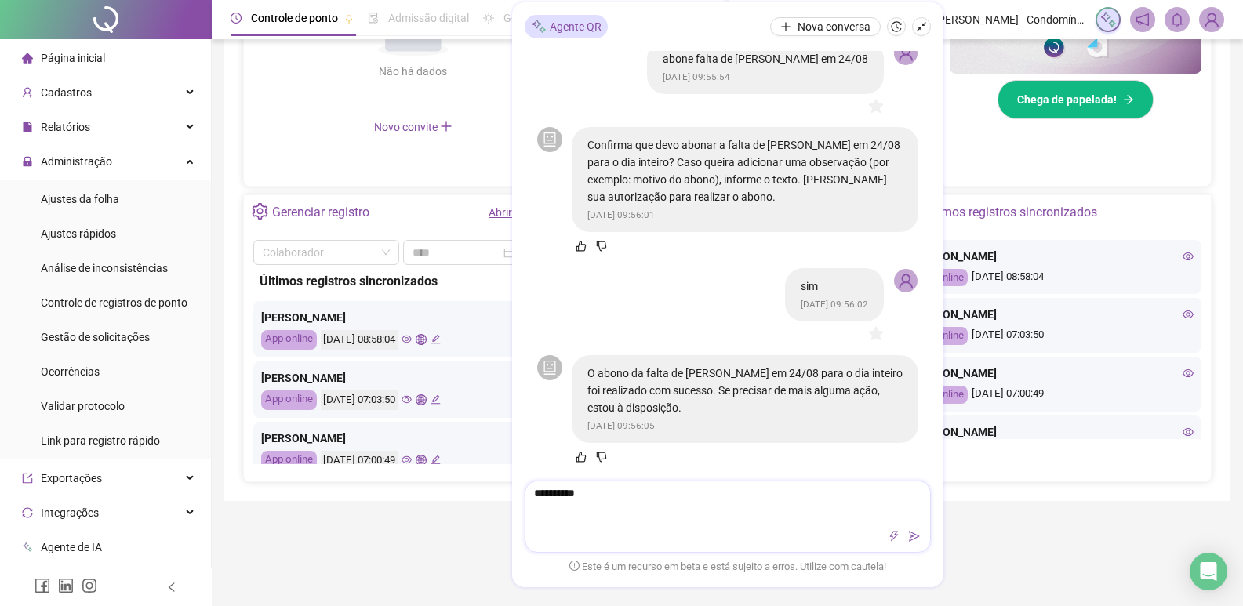
type textarea "**********"
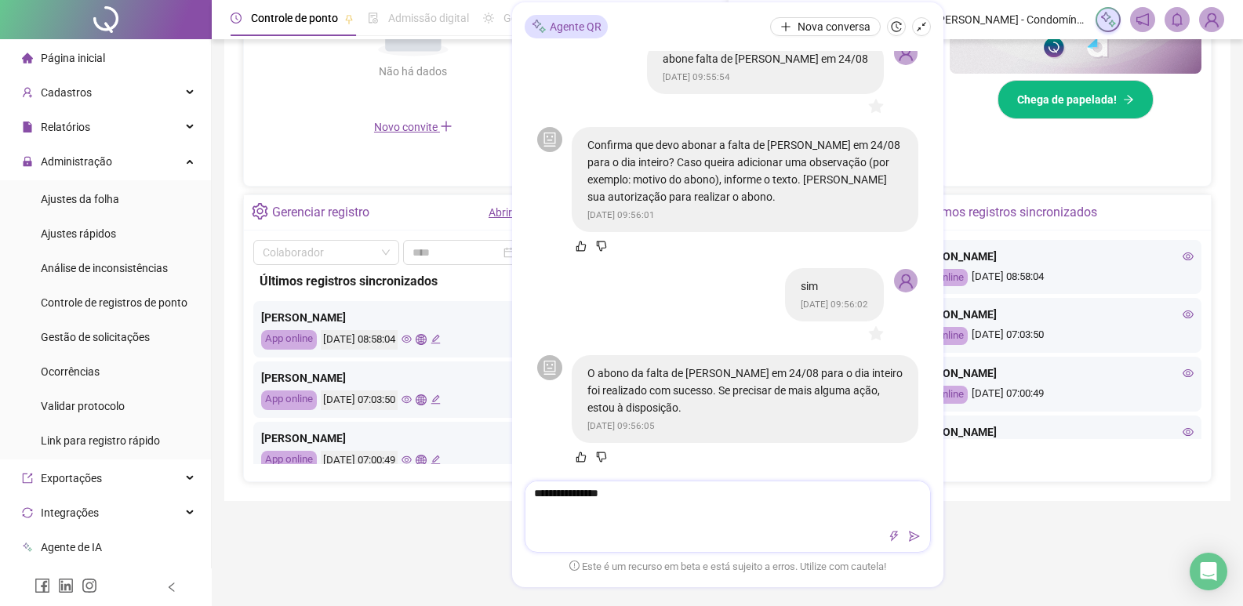
type textarea "**********"
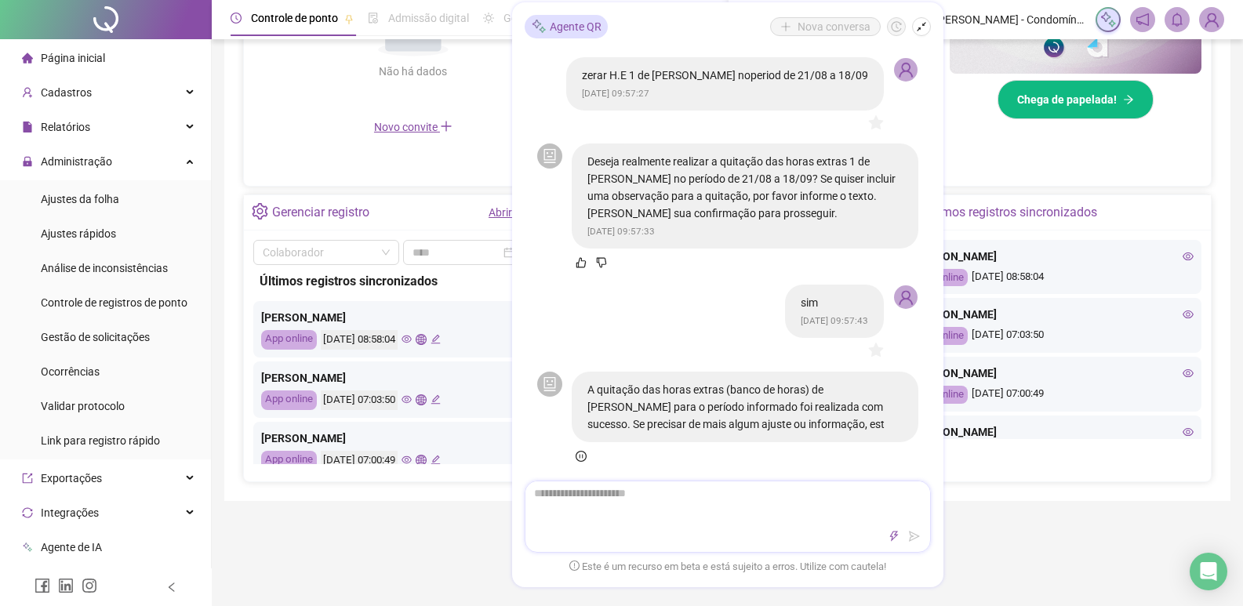
scroll to position [467, 0]
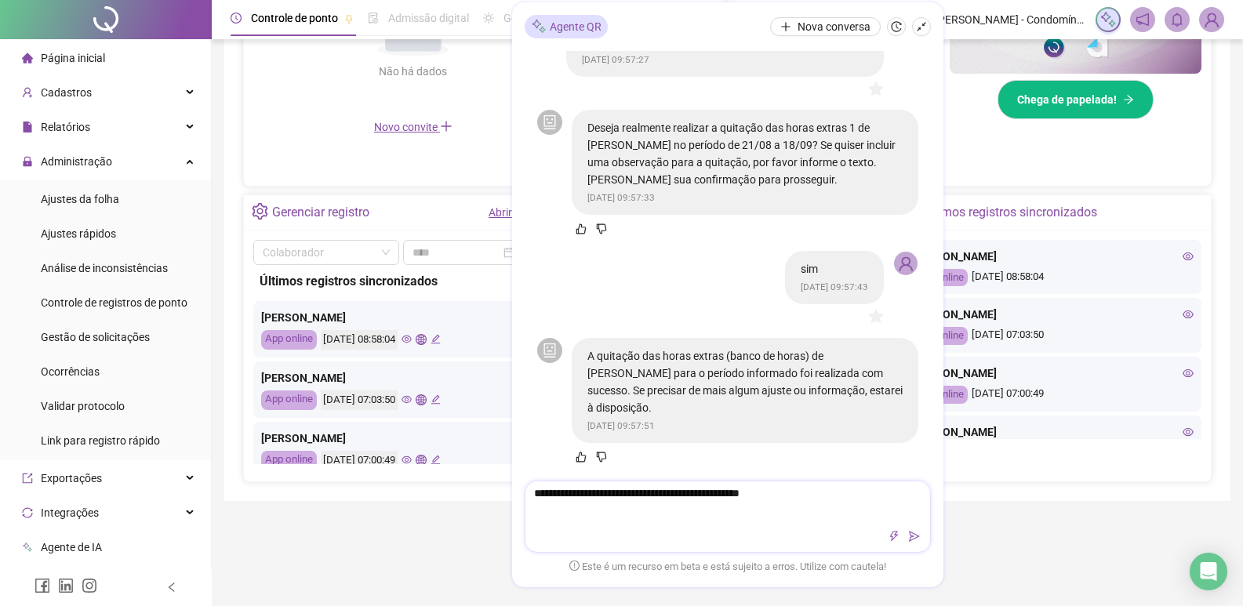
drag, startPoint x: 558, startPoint y: 492, endPoint x: 477, endPoint y: 478, distance: 82.6
click at [477, 478] on div "Controle de ponto Admissão digital Gestão de férias Painel do DP Folha de pagam…" at bounding box center [727, 351] width 1031 height 1606
click at [848, 496] on textarea "**********" at bounding box center [727, 501] width 405 height 41
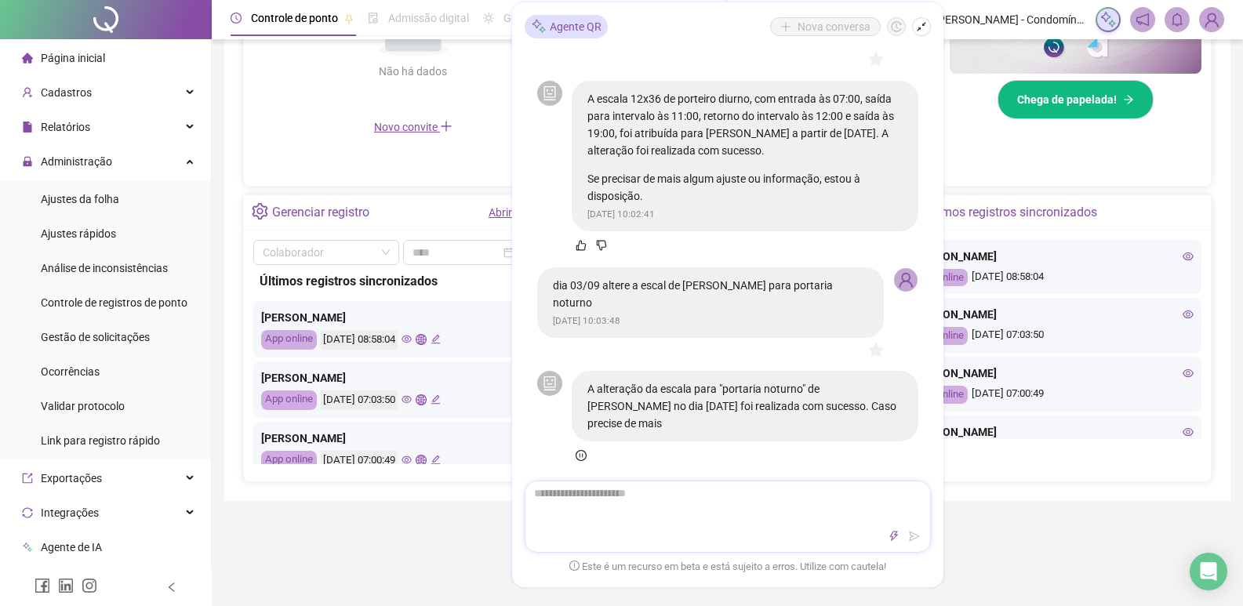
scroll to position [1725, 0]
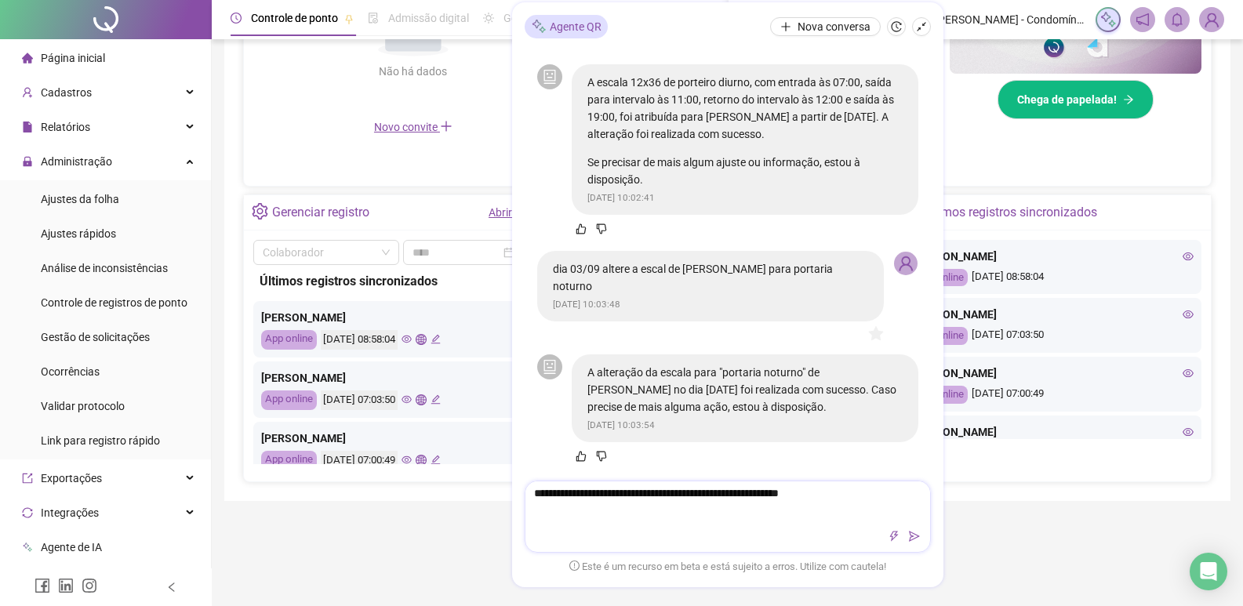
drag, startPoint x: 852, startPoint y: 493, endPoint x: 768, endPoint y: 492, distance: 83.9
click at [768, 492] on textarea "**********" at bounding box center [727, 501] width 405 height 41
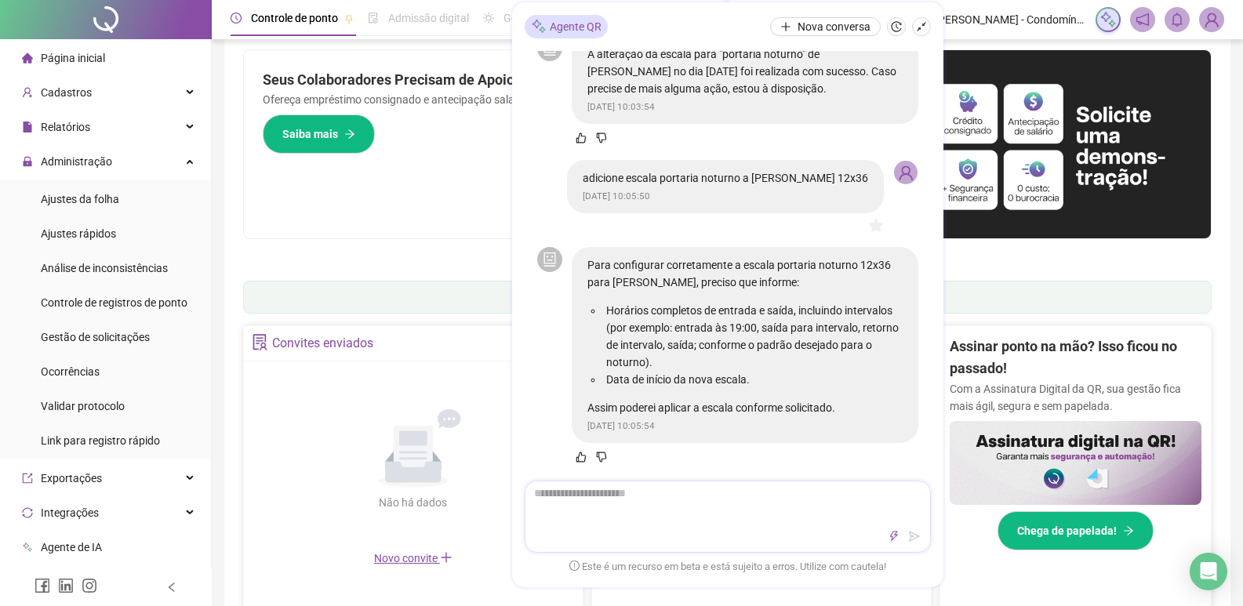
scroll to position [0, 0]
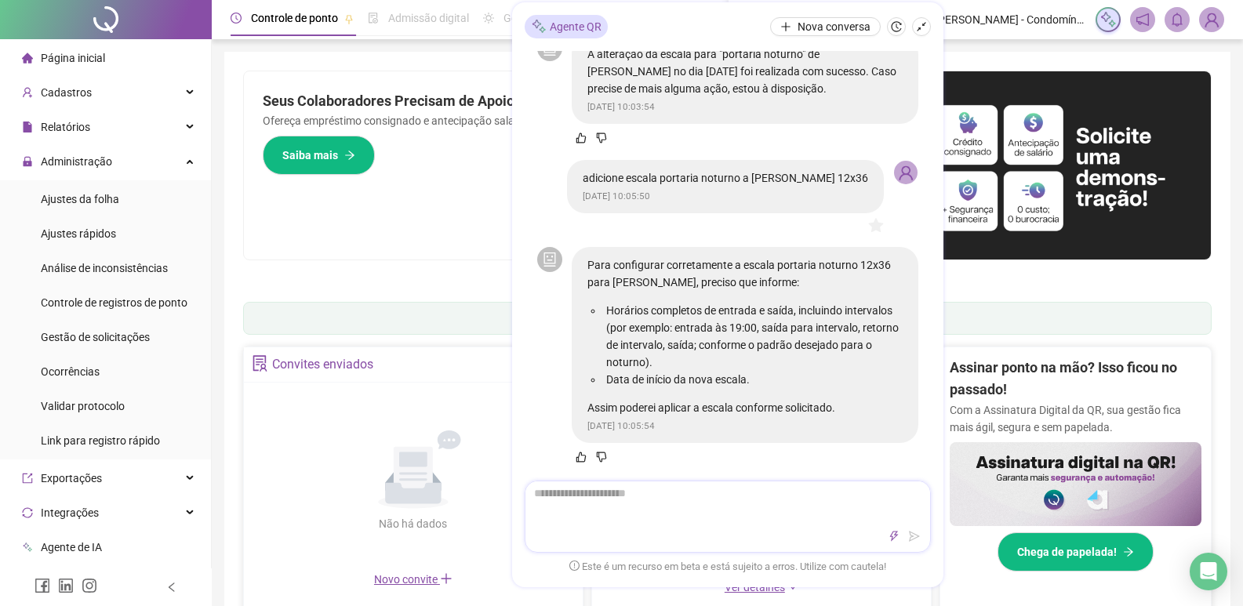
click at [664, 506] on textarea at bounding box center [727, 501] width 405 height 41
click at [924, 26] on icon "shrink" at bounding box center [921, 26] width 11 height 11
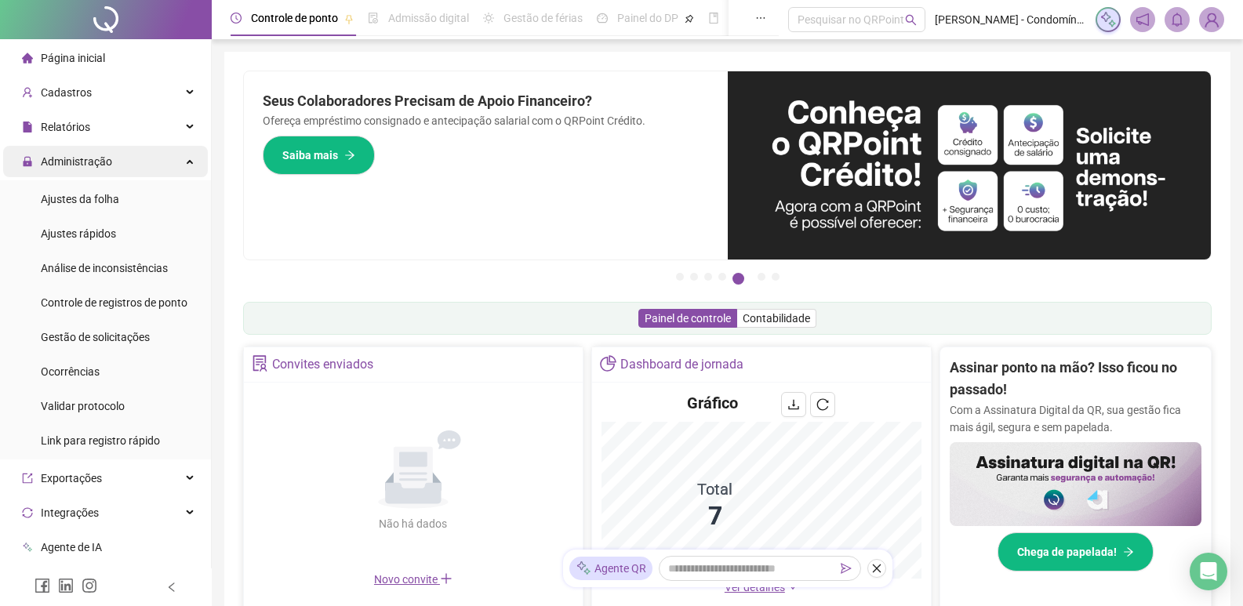
click at [87, 160] on span "Administração" at bounding box center [76, 161] width 71 height 13
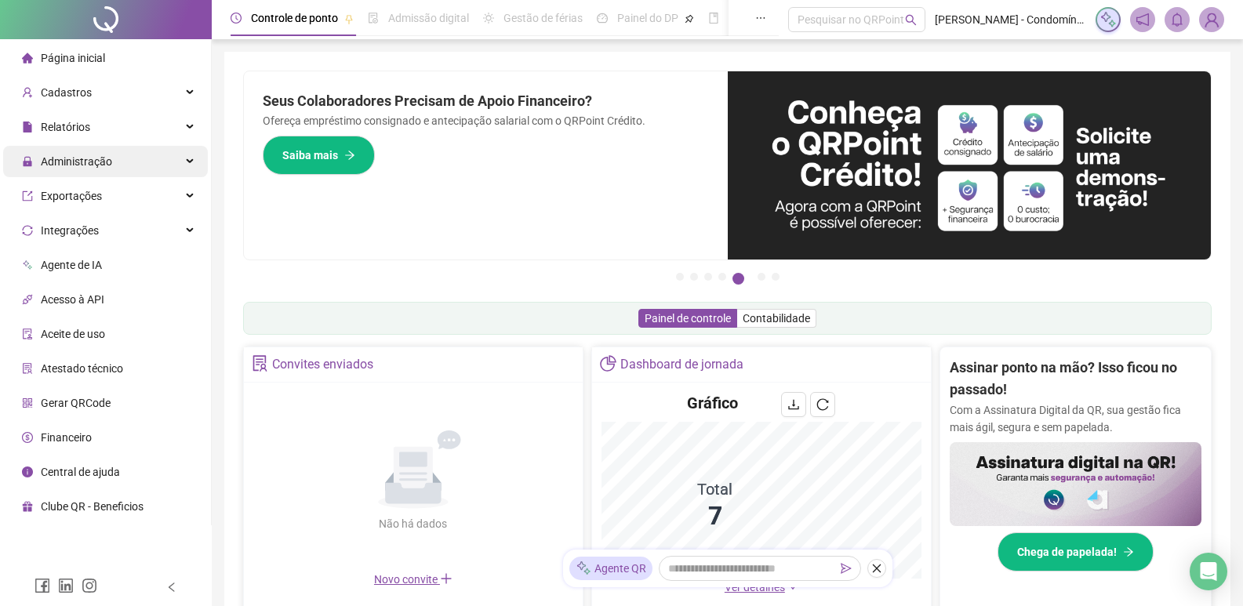
click at [87, 164] on span "Administração" at bounding box center [76, 161] width 71 height 13
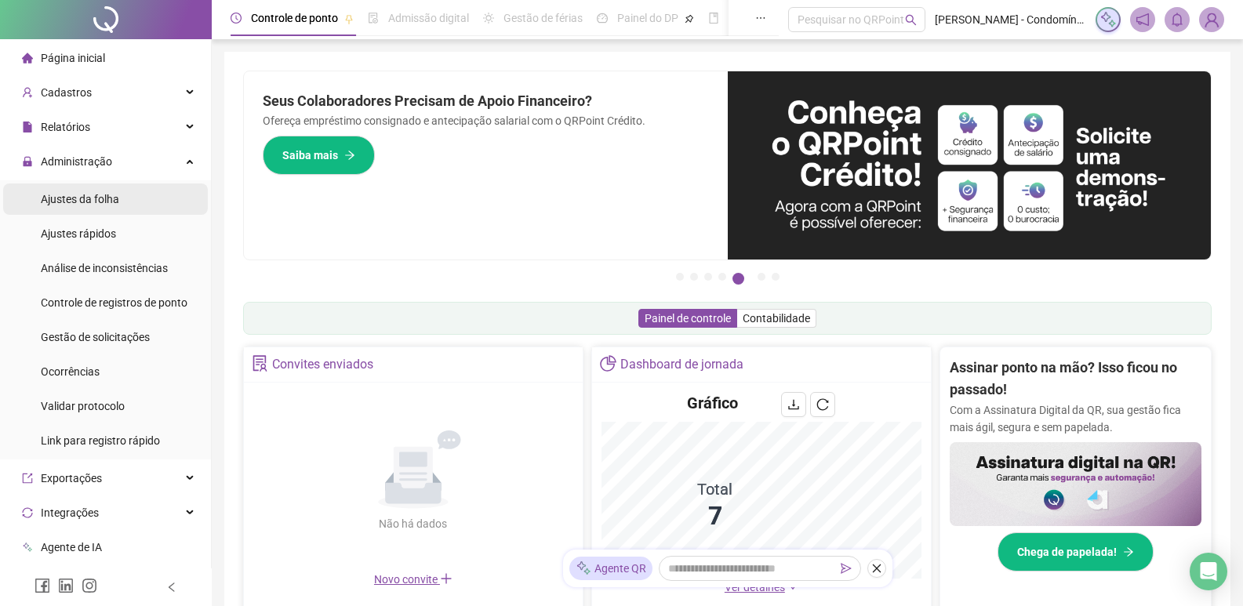
click at [92, 193] on span "Ajustes da folha" at bounding box center [80, 199] width 78 height 13
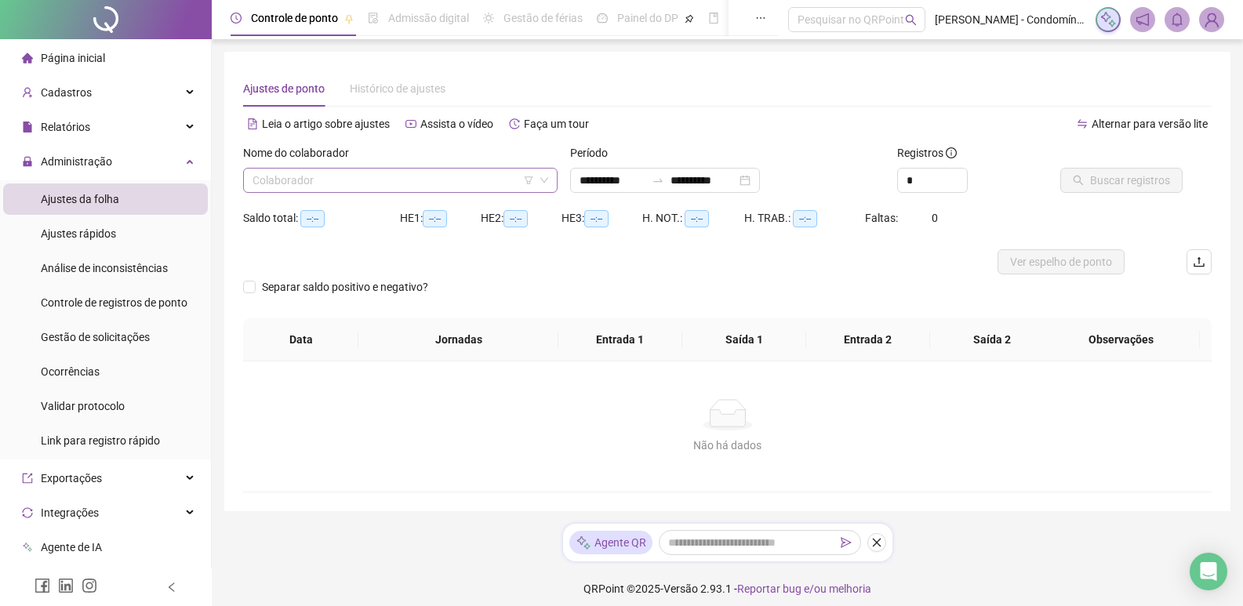
click at [445, 180] on input "search" at bounding box center [392, 181] width 281 height 24
click at [346, 172] on input "search" at bounding box center [392, 181] width 281 height 24
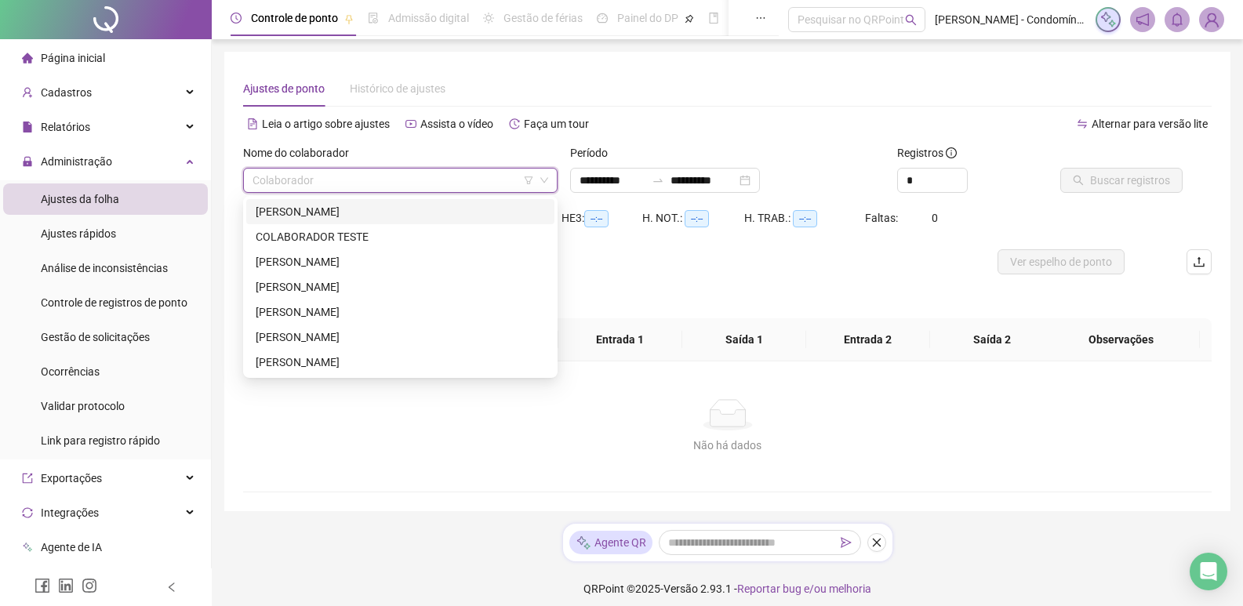
click at [313, 208] on div "[PERSON_NAME]" at bounding box center [400, 211] width 289 height 17
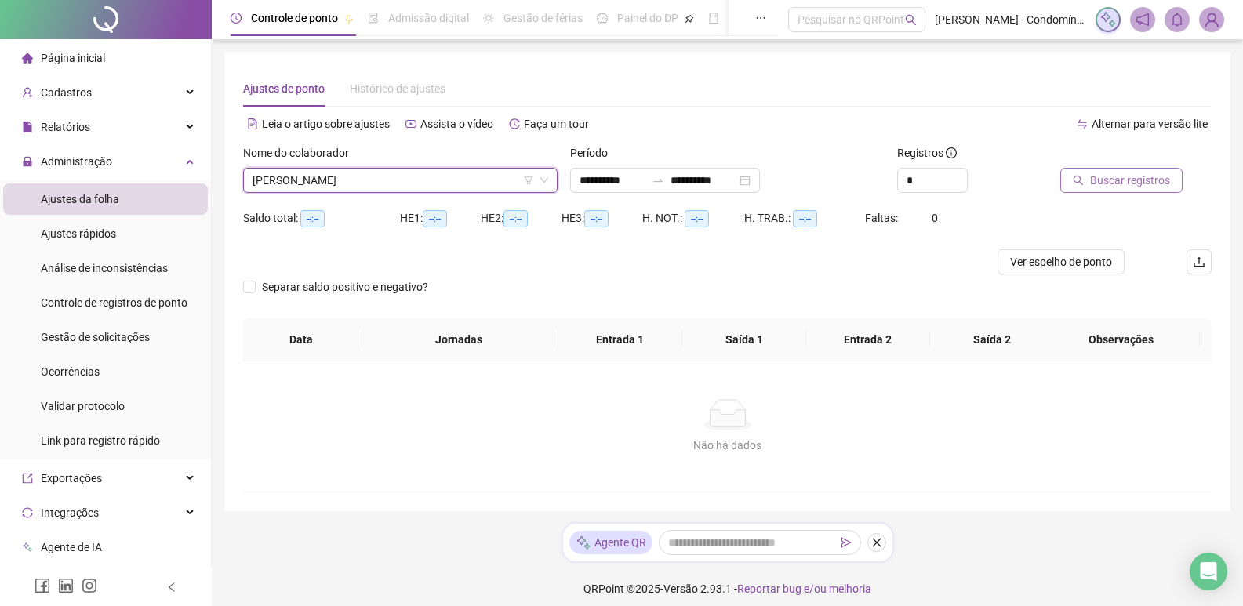
click at [1121, 184] on span "Buscar registros" at bounding box center [1130, 180] width 80 height 17
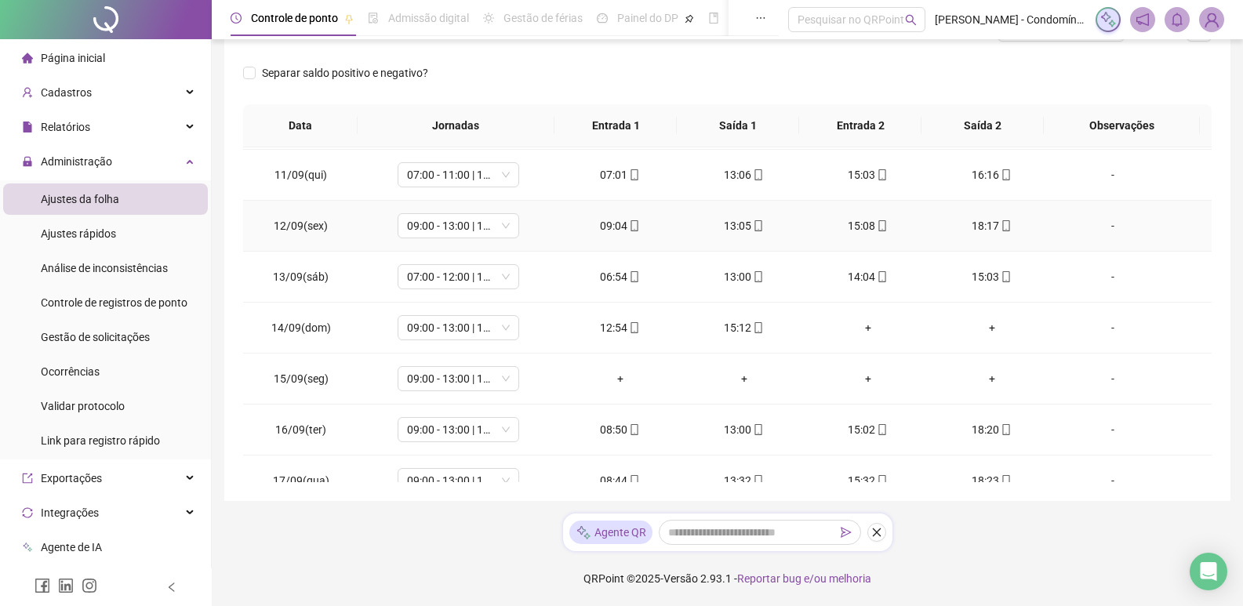
scroll to position [1143, 0]
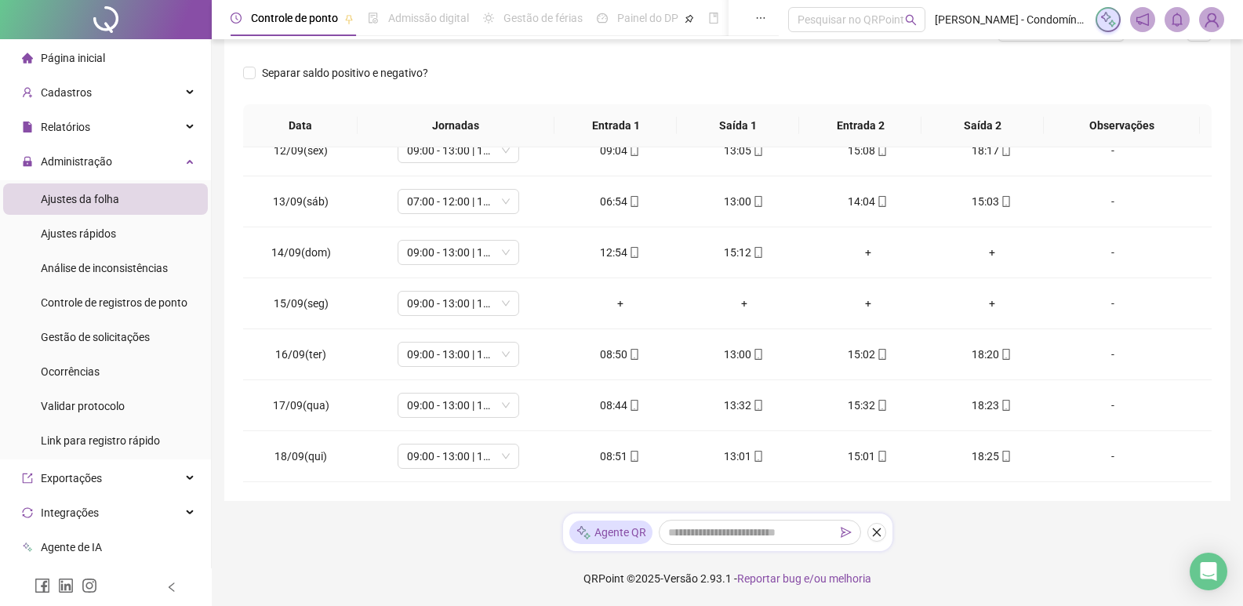
click at [114, 201] on span "Ajustes da folha" at bounding box center [80, 199] width 78 height 13
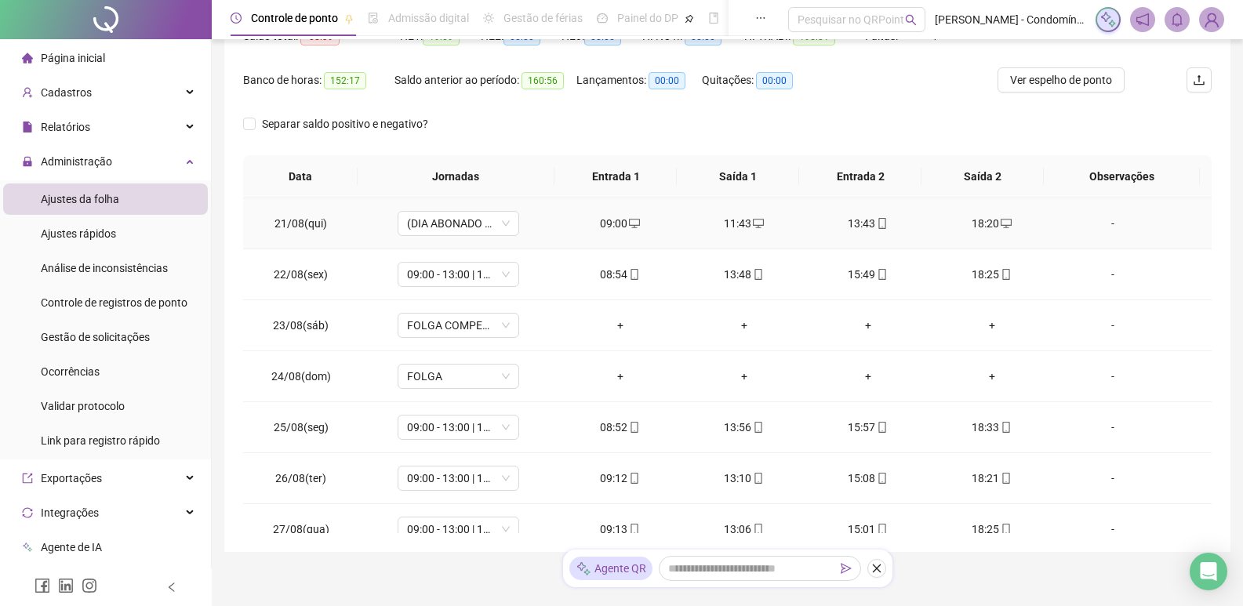
scroll to position [0, 0]
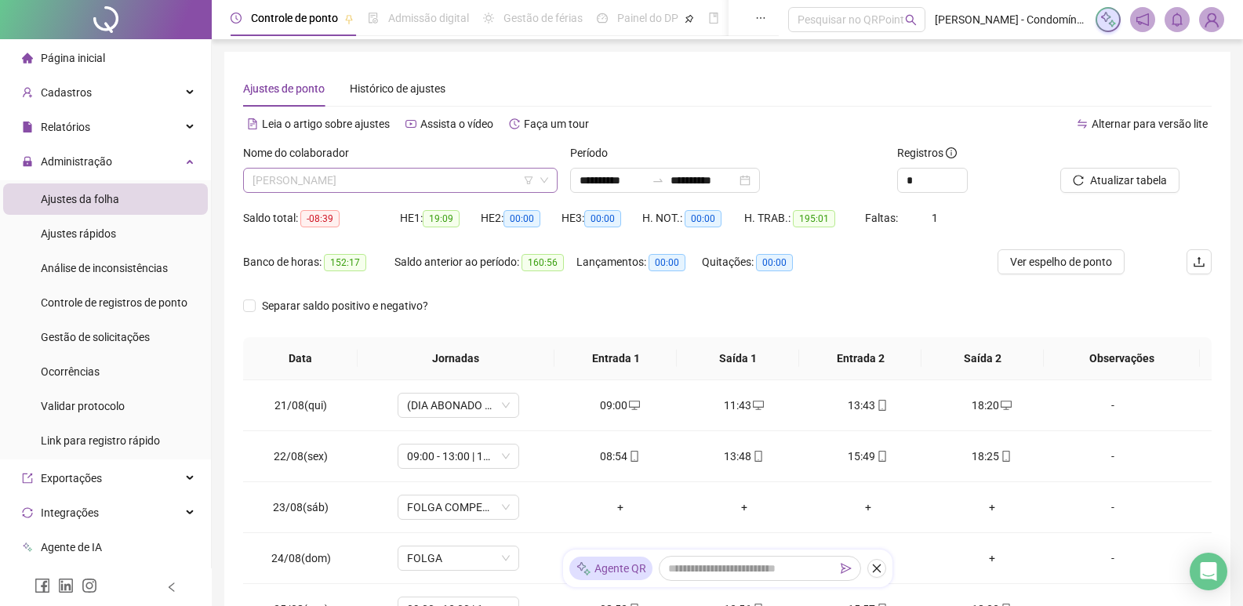
click at [394, 179] on span "[PERSON_NAME]" at bounding box center [400, 181] width 296 height 24
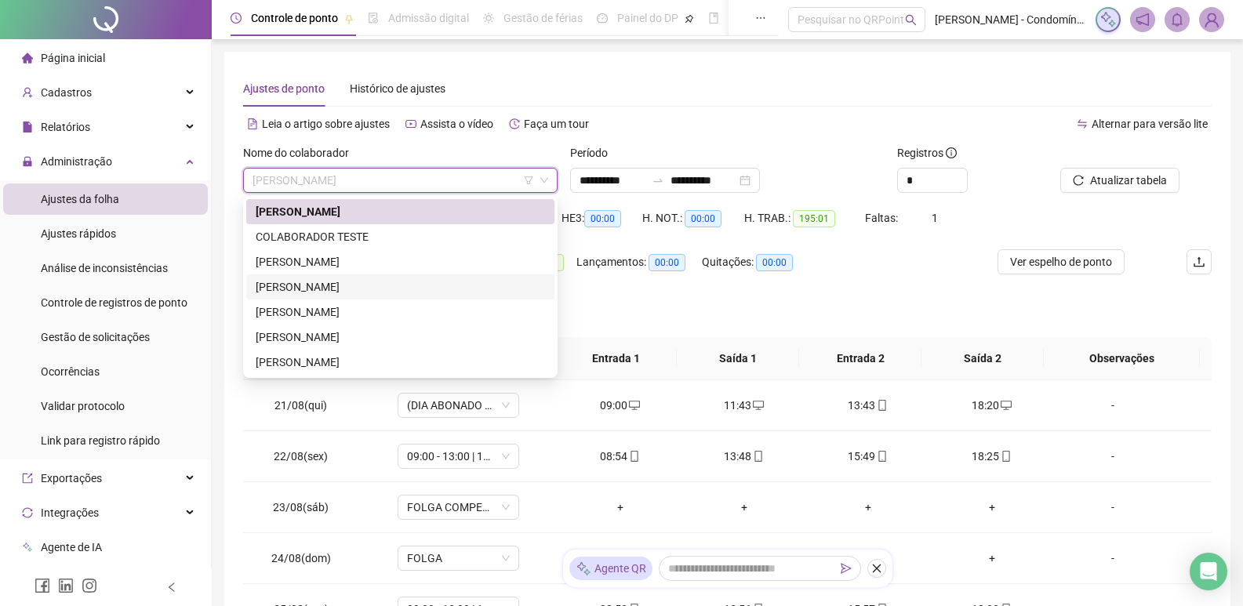
click at [294, 285] on div "[PERSON_NAME]" at bounding box center [400, 286] width 289 height 17
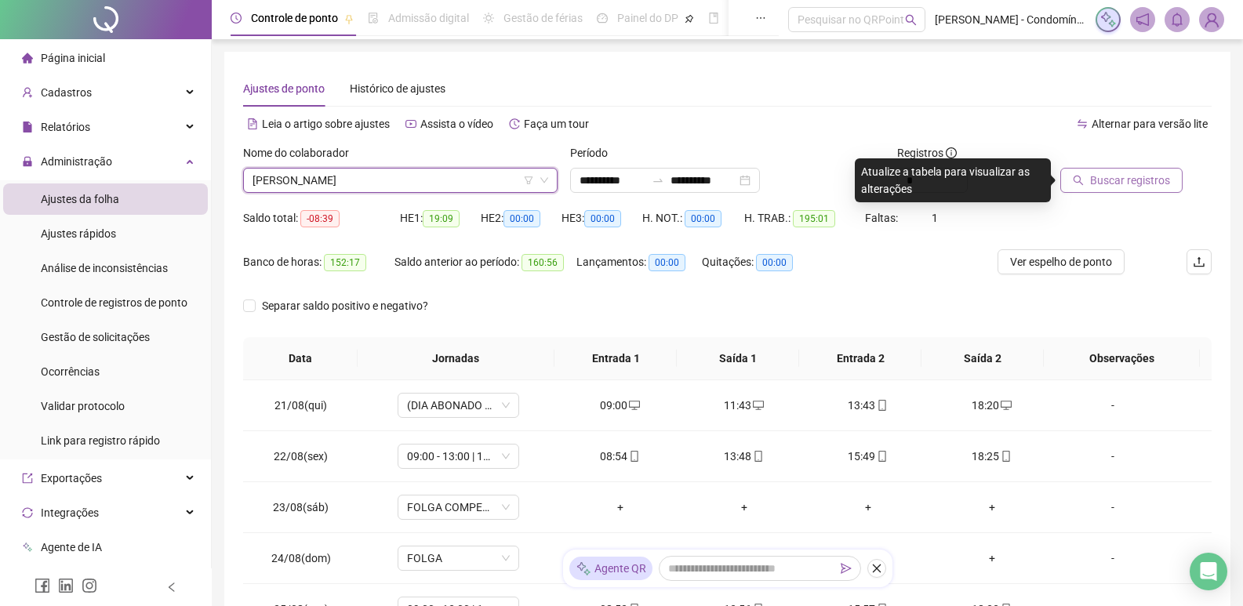
click at [1107, 182] on span "Buscar registros" at bounding box center [1130, 180] width 80 height 17
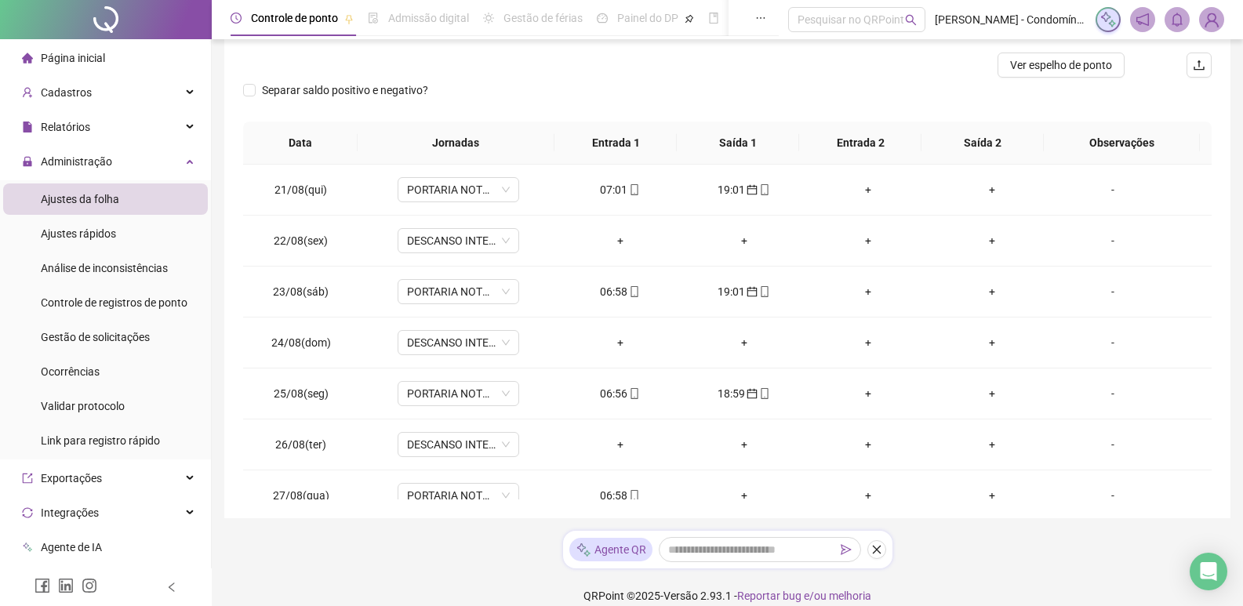
scroll to position [214, 0]
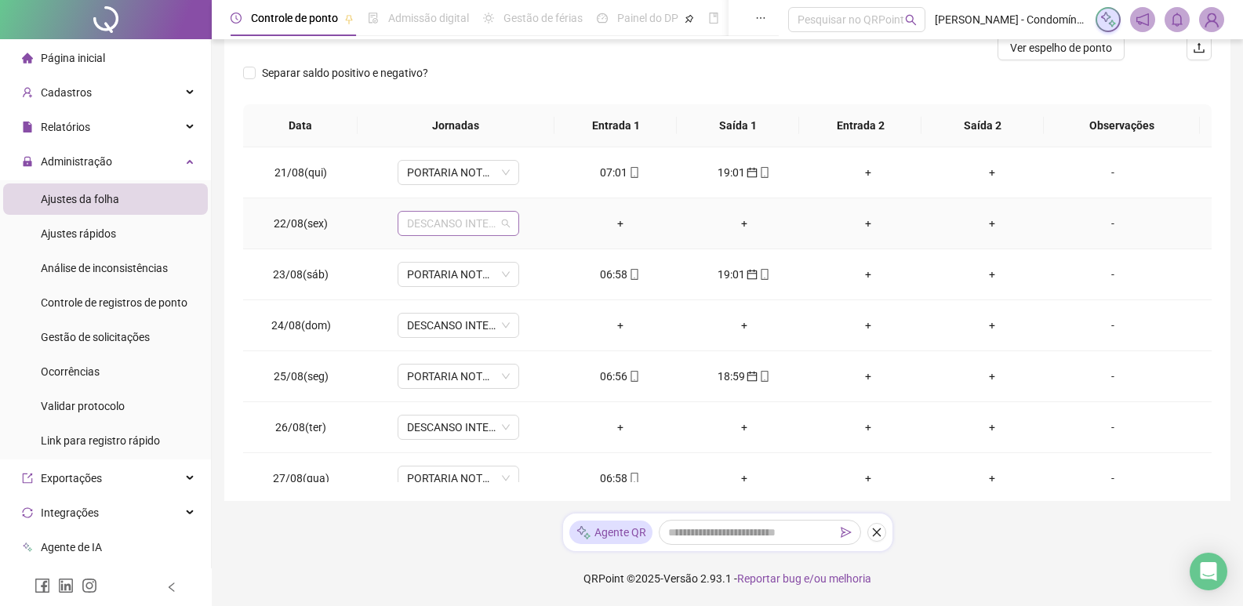
click at [501, 230] on span "DESCANSO INTER-JORNADA" at bounding box center [458, 224] width 103 height 24
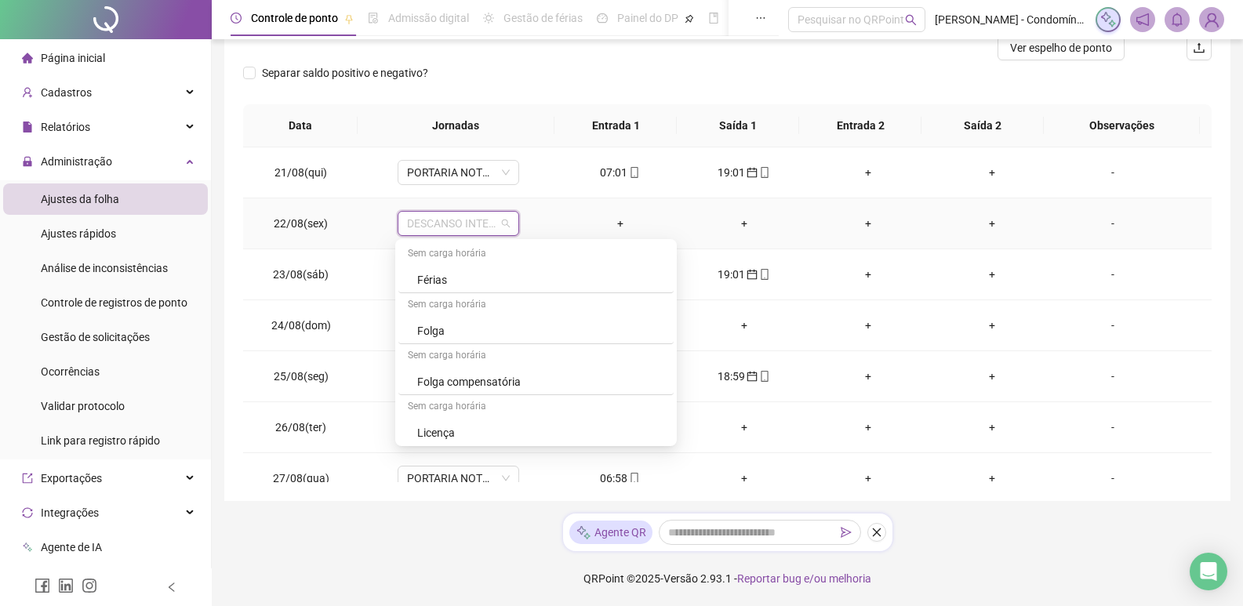
scroll to position [627, 0]
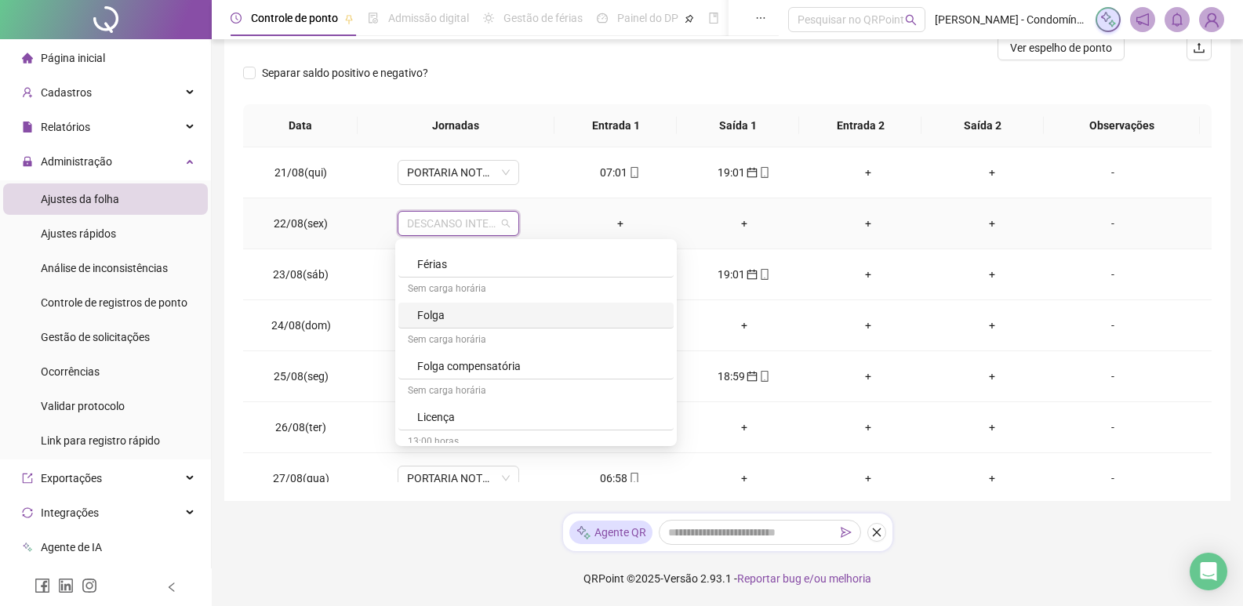
click at [477, 318] on div "Folga" at bounding box center [540, 315] width 247 height 17
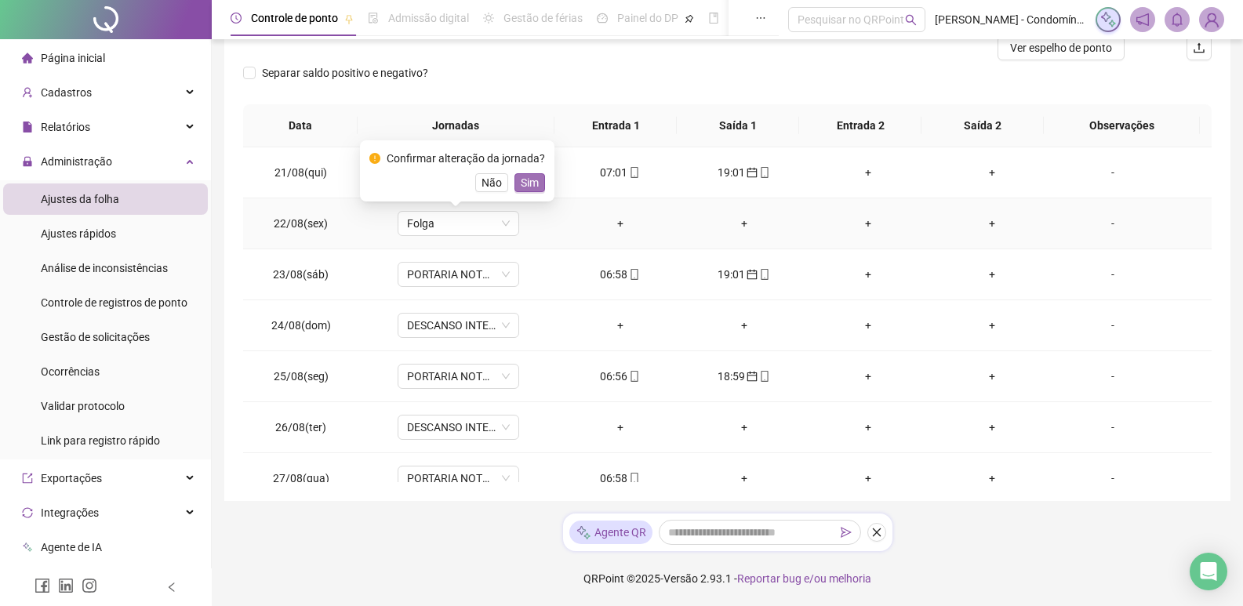
click at [533, 181] on span "Sim" at bounding box center [530, 182] width 18 height 17
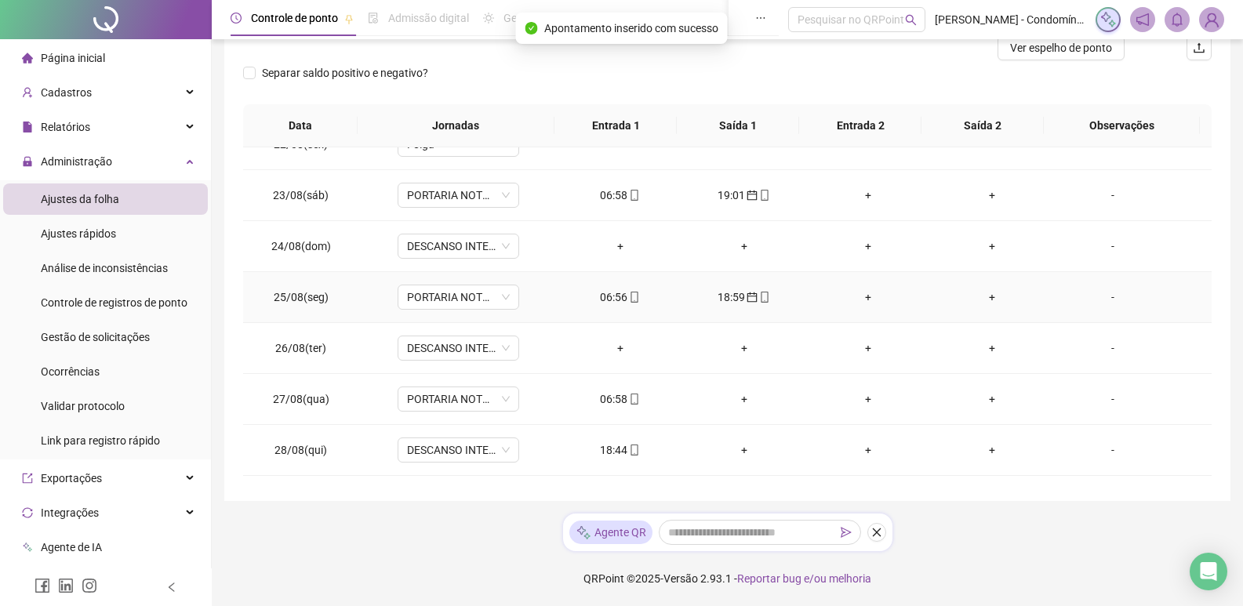
scroll to position [78, 0]
click at [479, 251] on span "DESCANSO INTER-JORNADA" at bounding box center [458, 247] width 103 height 24
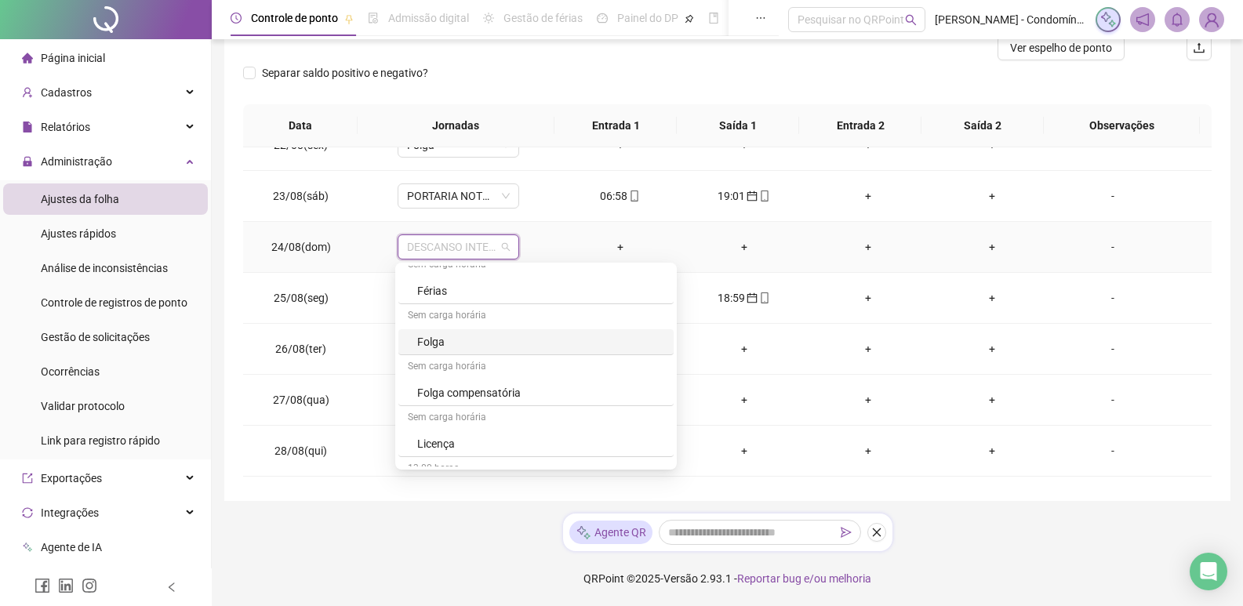
scroll to position [627, 0]
click at [453, 343] on div "Folga" at bounding box center [540, 338] width 247 height 17
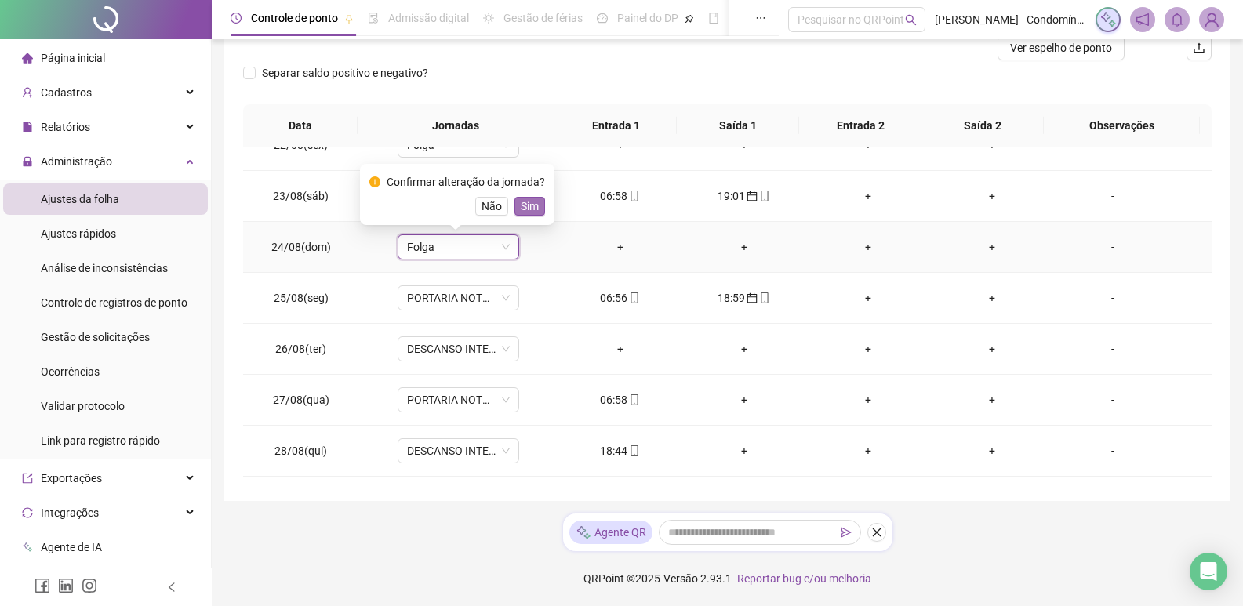
click at [527, 207] on span "Sim" at bounding box center [530, 206] width 18 height 17
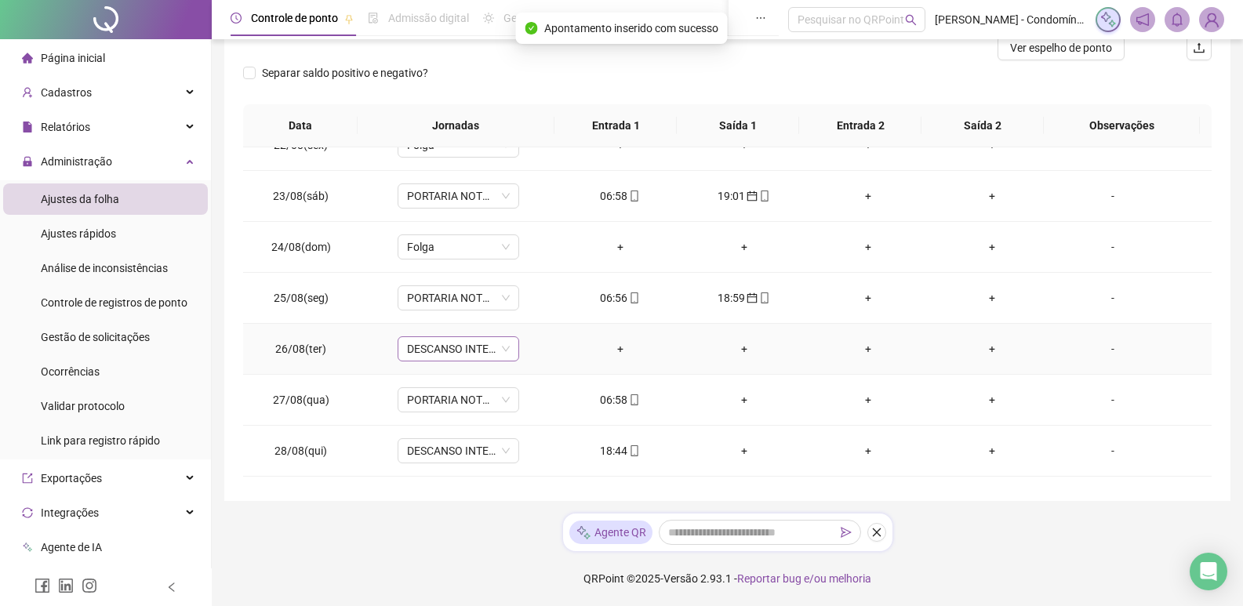
click at [503, 349] on span "DESCANSO INTER-JORNADA" at bounding box center [458, 349] width 103 height 24
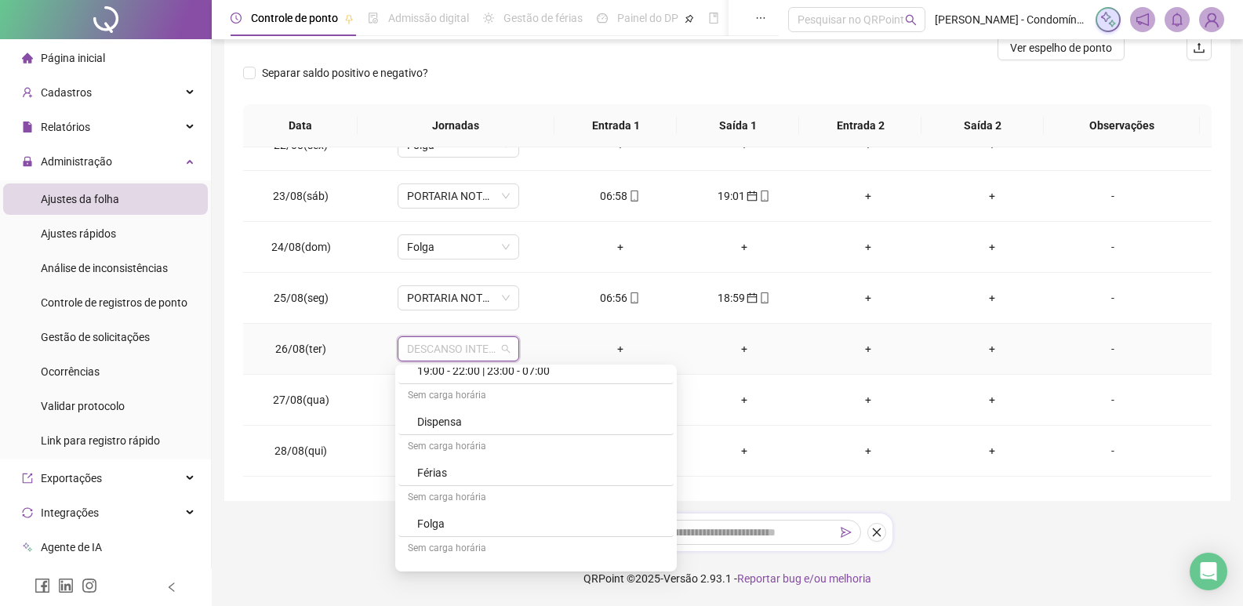
scroll to position [549, 0]
click at [438, 521] on div "Folga" at bounding box center [540, 518] width 247 height 17
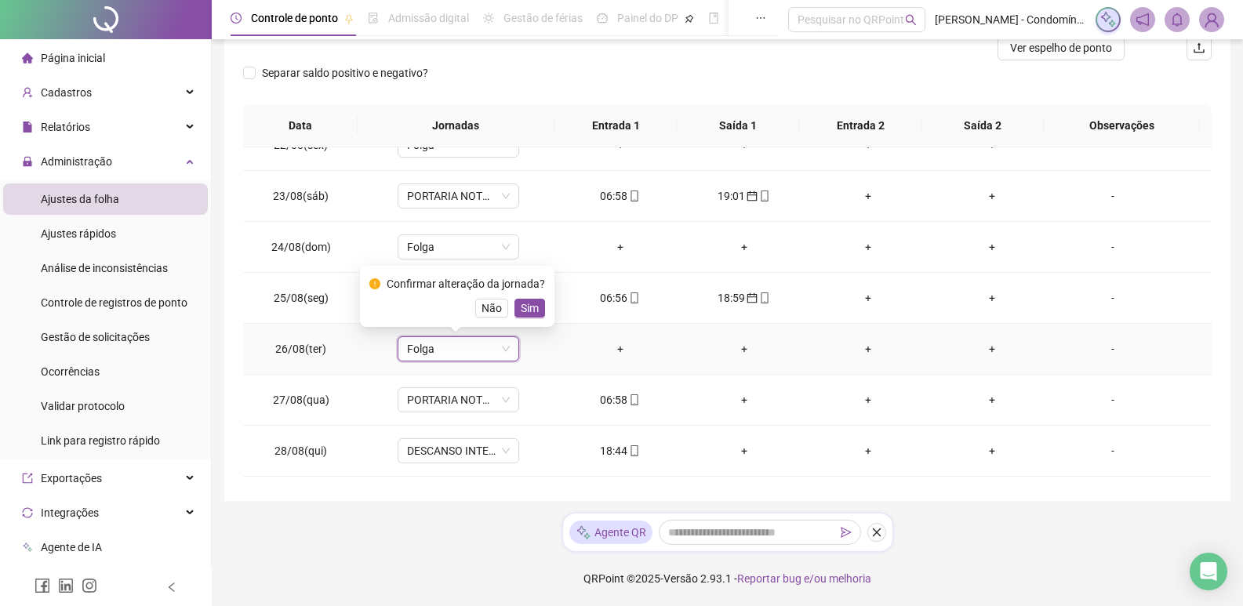
drag, startPoint x: 529, startPoint y: 296, endPoint x: 496, endPoint y: 327, distance: 44.9
click at [528, 299] on div "Confirmar alteração da jornada? Não Sim" at bounding box center [457, 296] width 176 height 42
click at [521, 313] on span "Sim" at bounding box center [530, 308] width 18 height 17
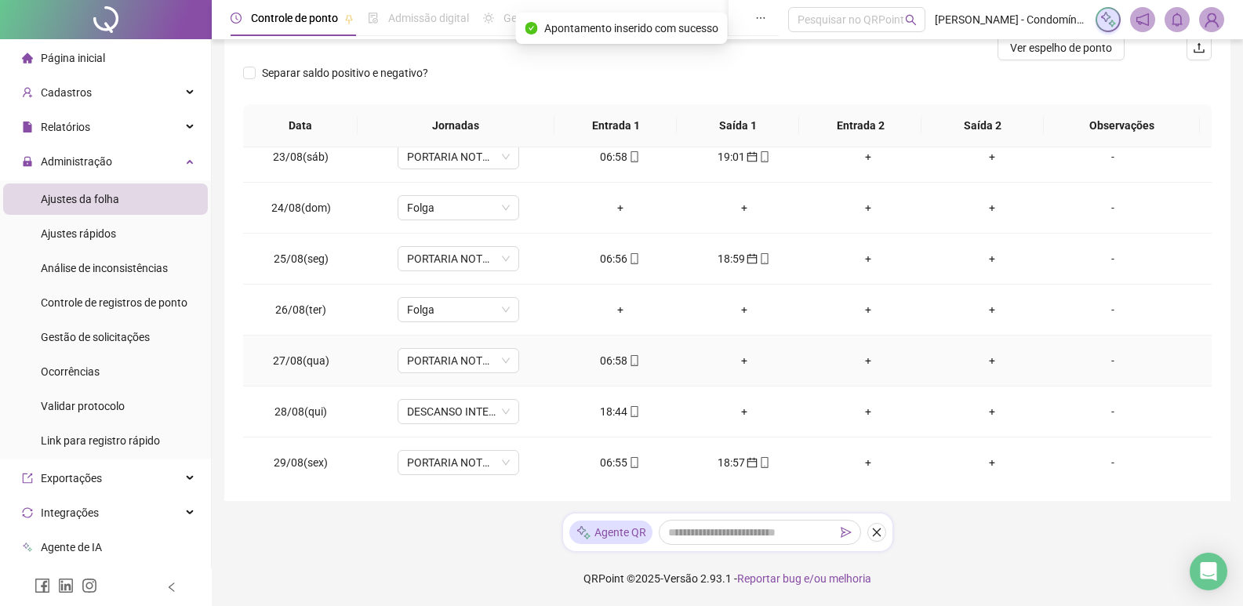
scroll to position [157, 0]
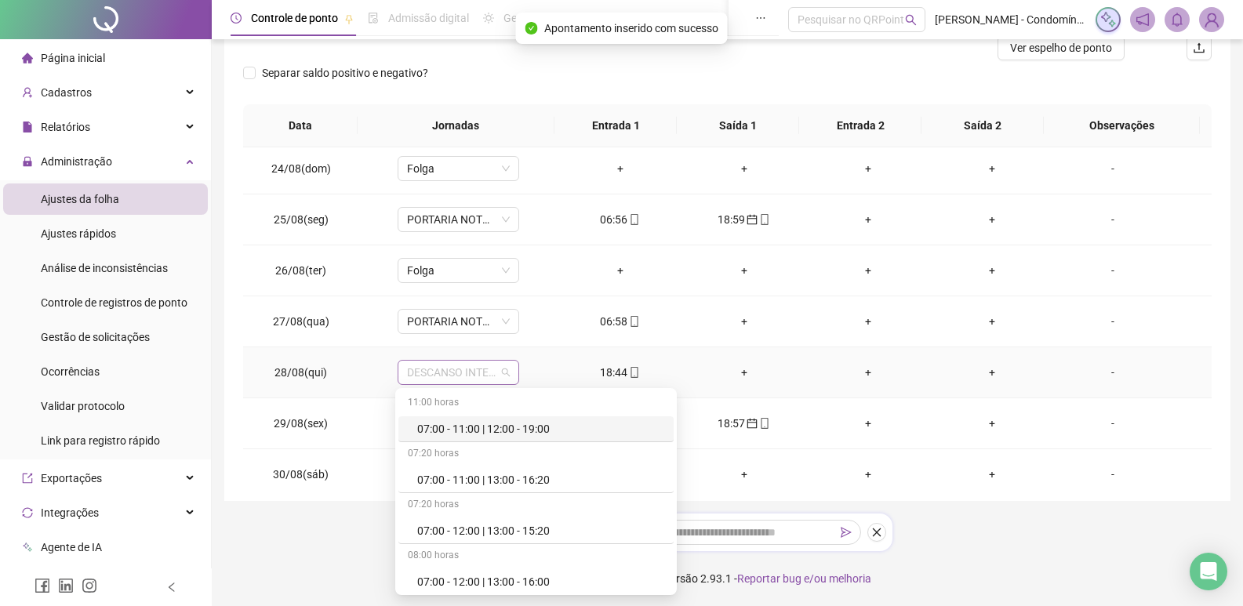
click at [499, 378] on span "DESCANSO INTER-JORNADA" at bounding box center [458, 373] width 103 height 24
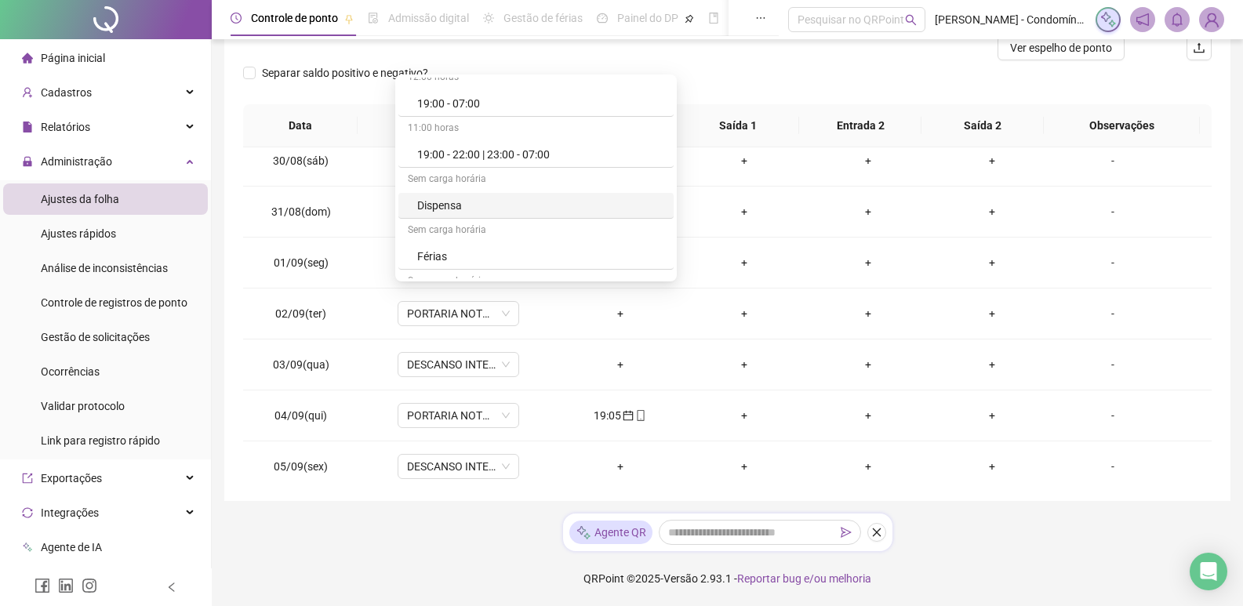
scroll to position [549, 0]
click at [431, 220] on div "Folga" at bounding box center [535, 229] width 275 height 26
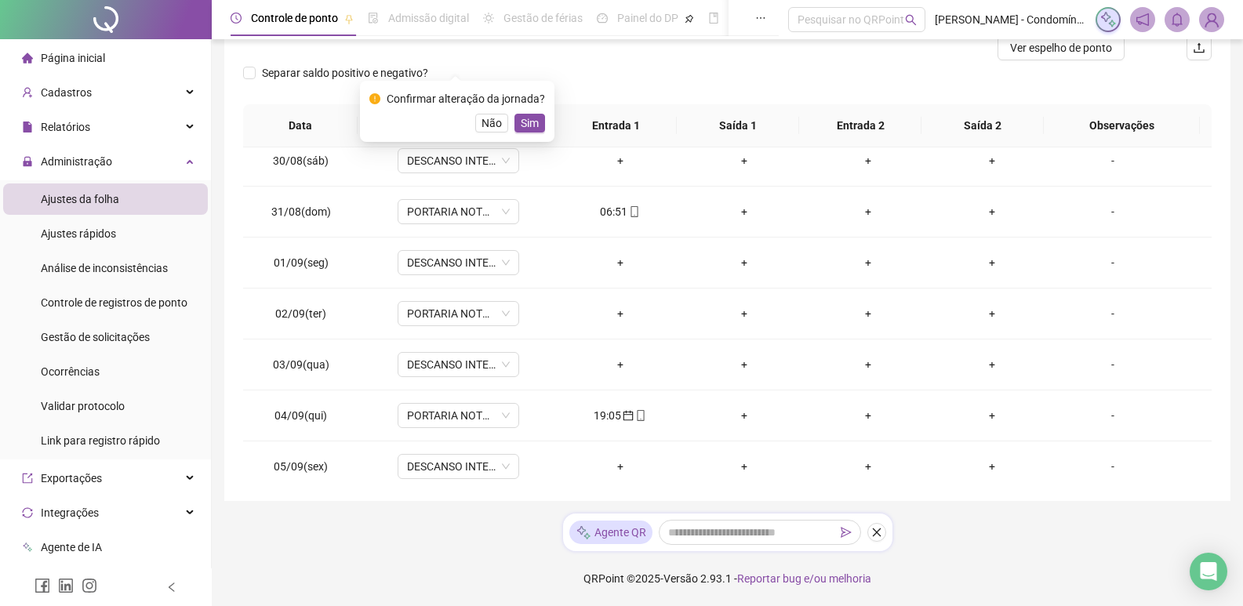
click at [517, 102] on div "Confirmar alteração da jornada?" at bounding box center [466, 98] width 158 height 17
click at [530, 123] on span "Sim" at bounding box center [530, 122] width 18 height 17
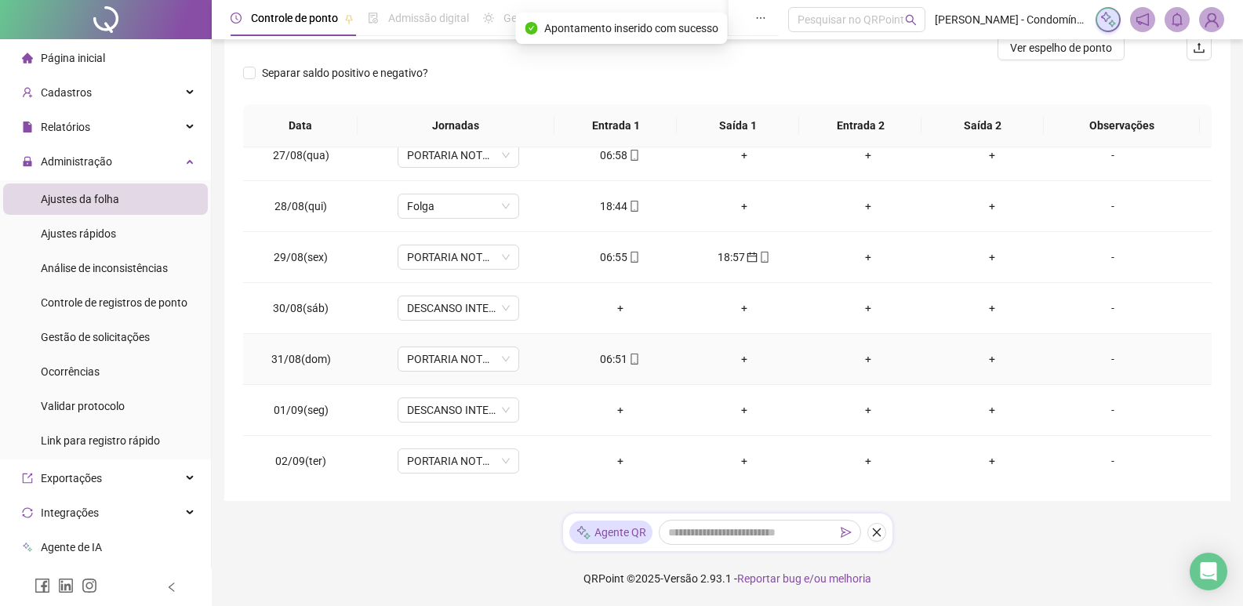
scroll to position [314, 0]
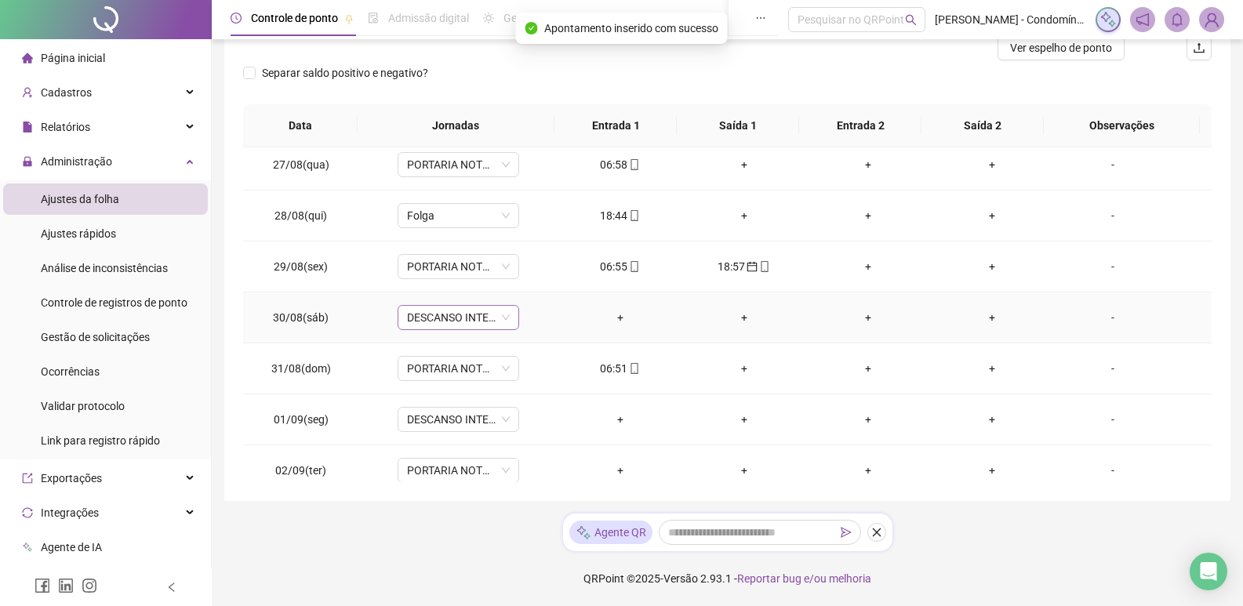
click at [462, 318] on span "DESCANSO INTER-JORNADA" at bounding box center [458, 318] width 103 height 24
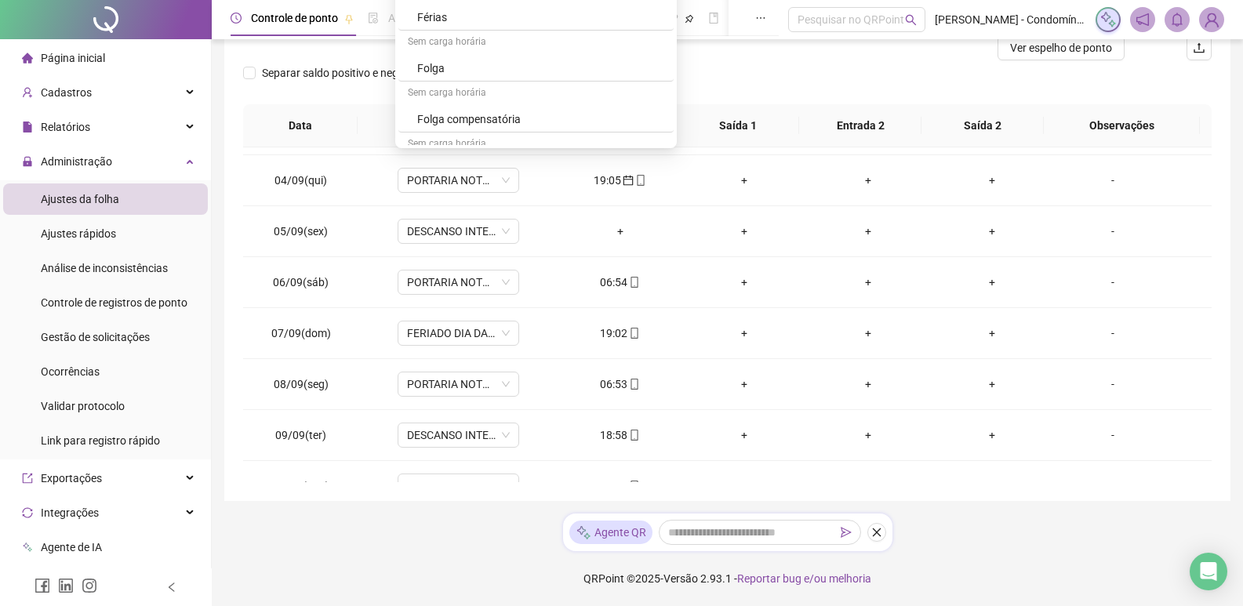
scroll to position [627, 0]
click at [456, 17] on div "Folga" at bounding box center [540, 17] width 247 height 17
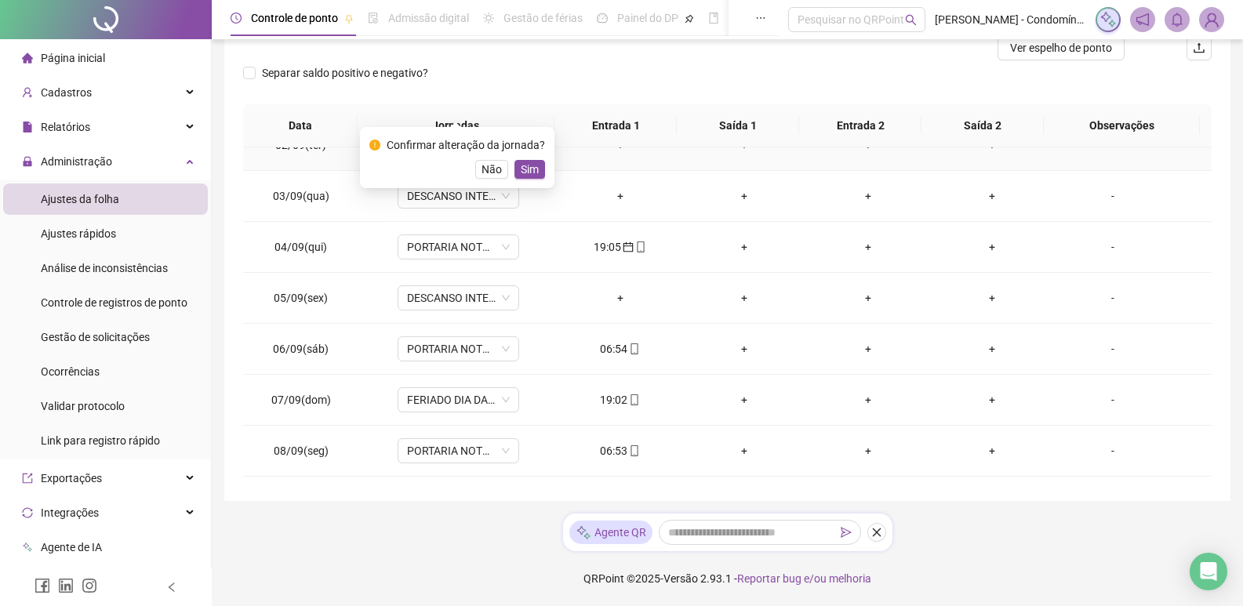
scroll to position [470, 0]
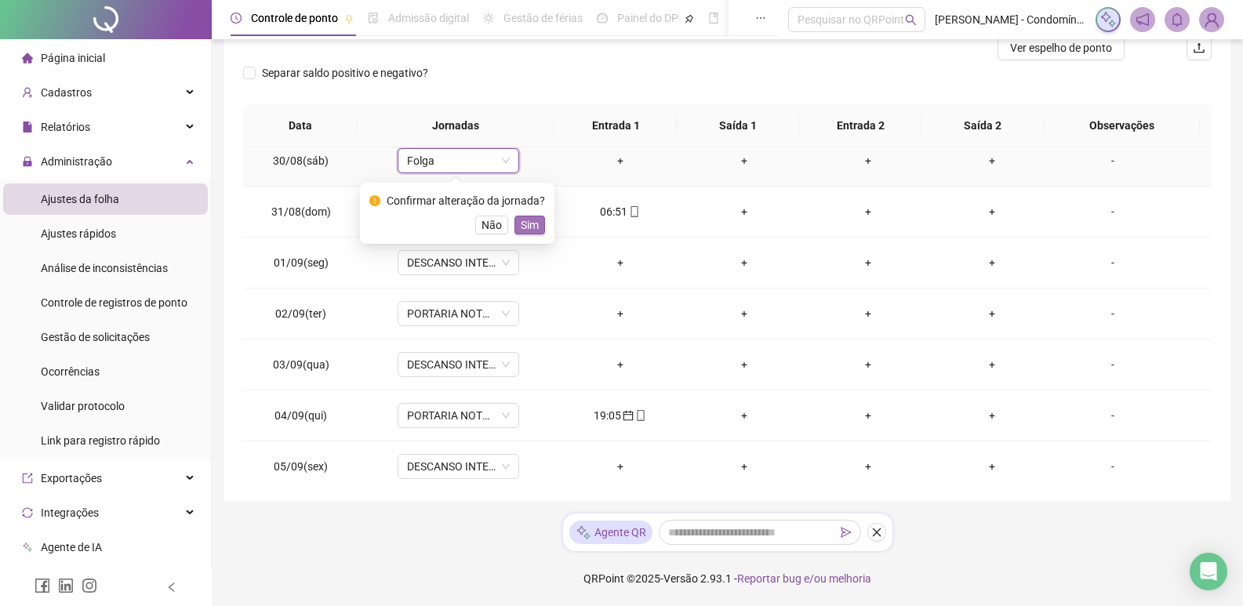
click at [536, 223] on button "Sim" at bounding box center [529, 225] width 31 height 19
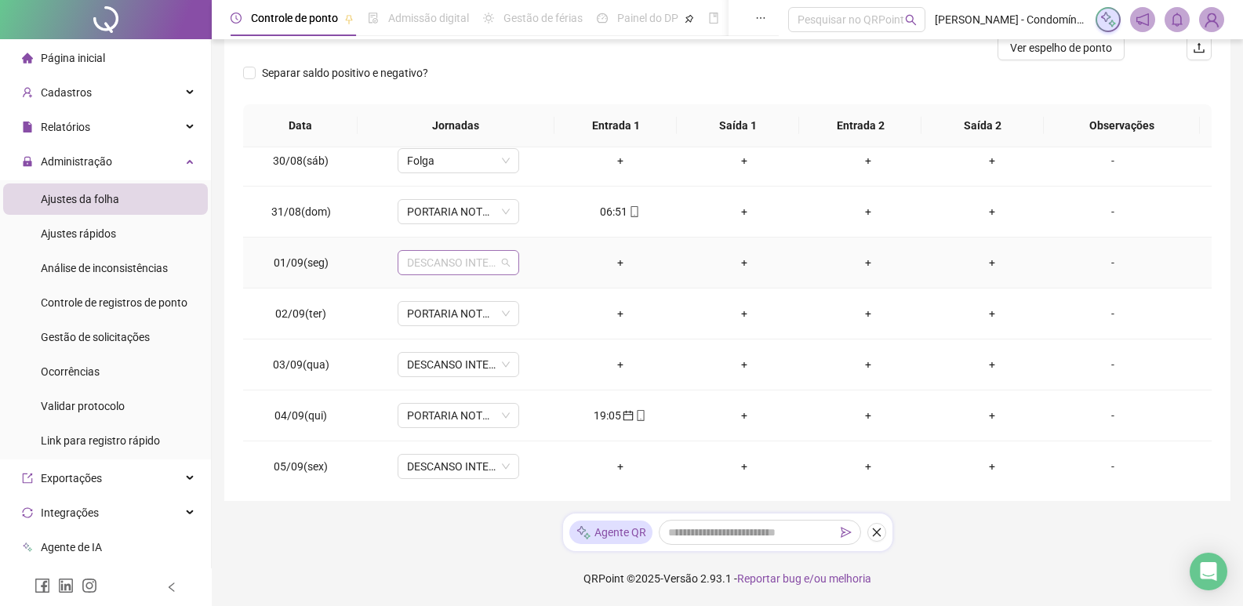
click at [480, 262] on span "DESCANSO INTER-JORNADA" at bounding box center [458, 263] width 103 height 24
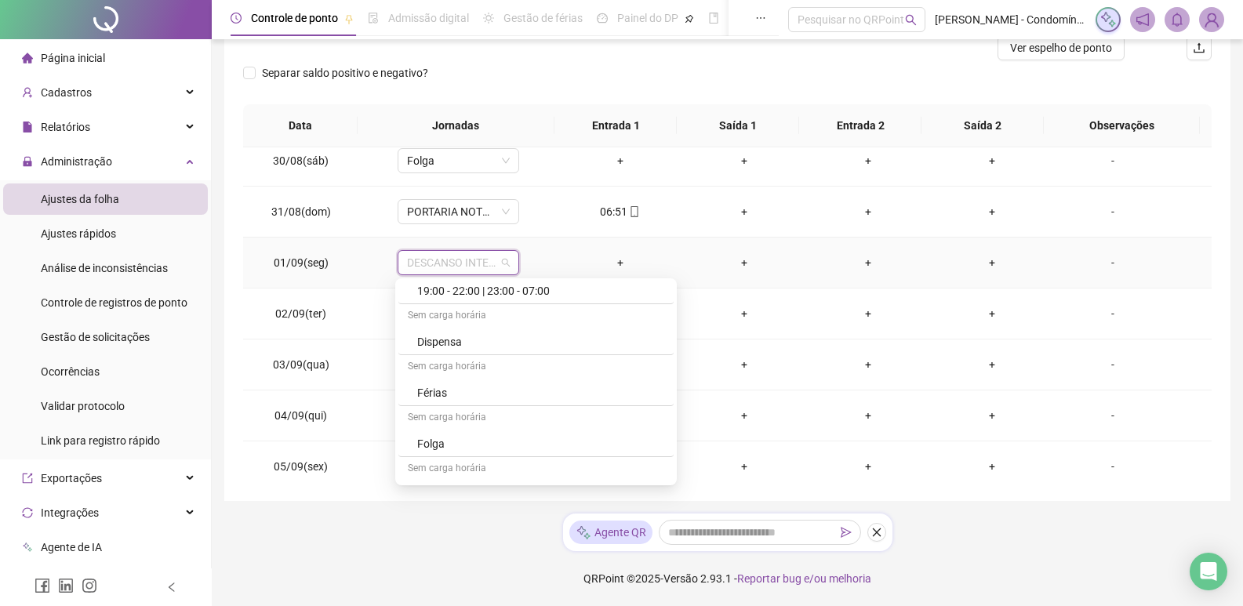
scroll to position [550, 0]
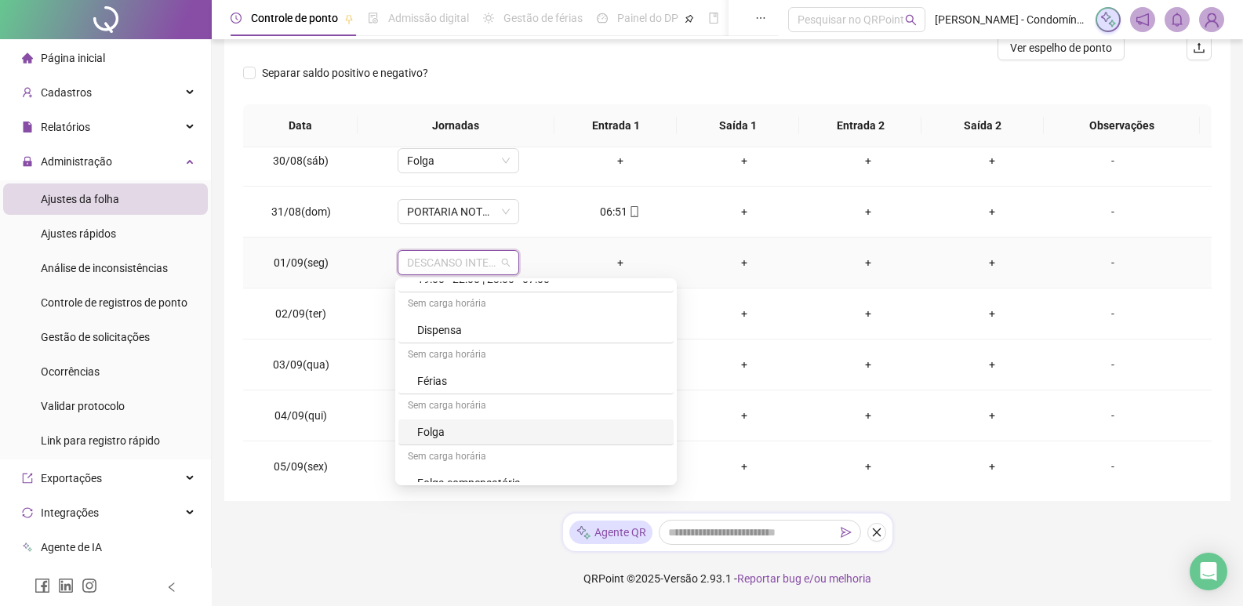
click at [455, 429] on div "Folga" at bounding box center [540, 431] width 247 height 17
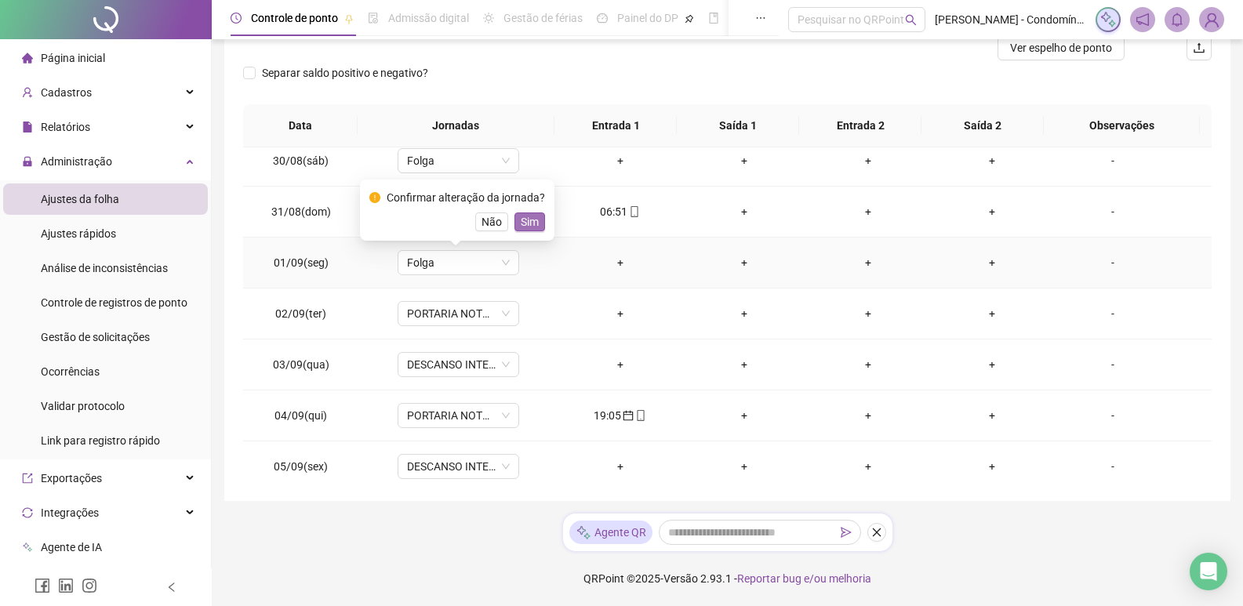
click at [533, 219] on span "Sim" at bounding box center [530, 221] width 18 height 17
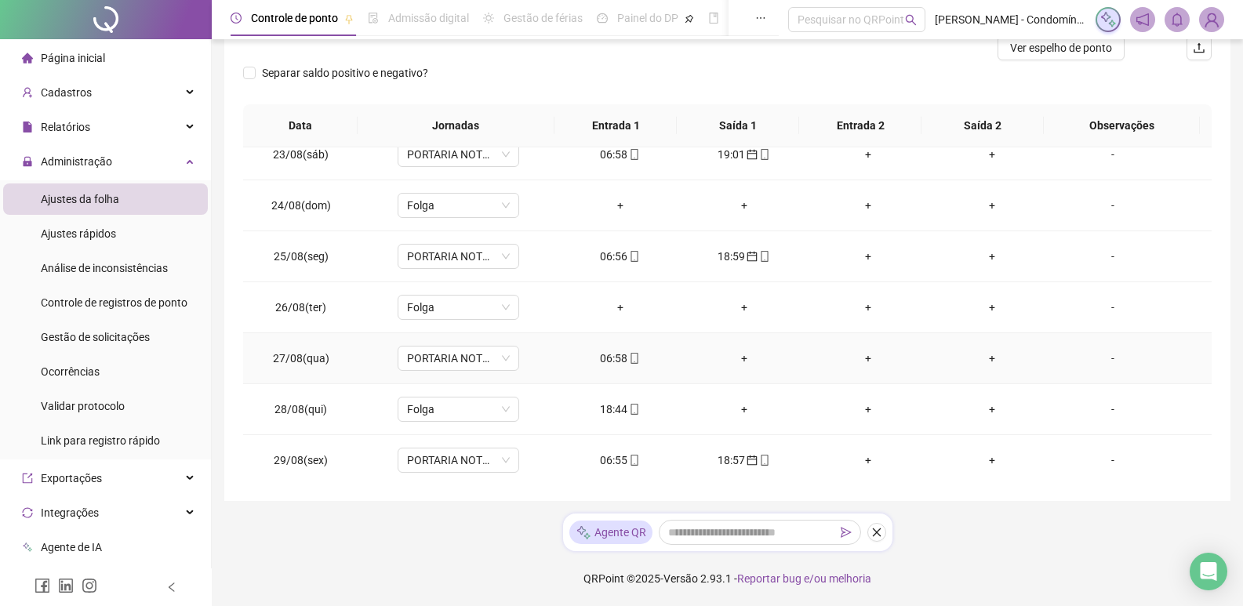
scroll to position [0, 0]
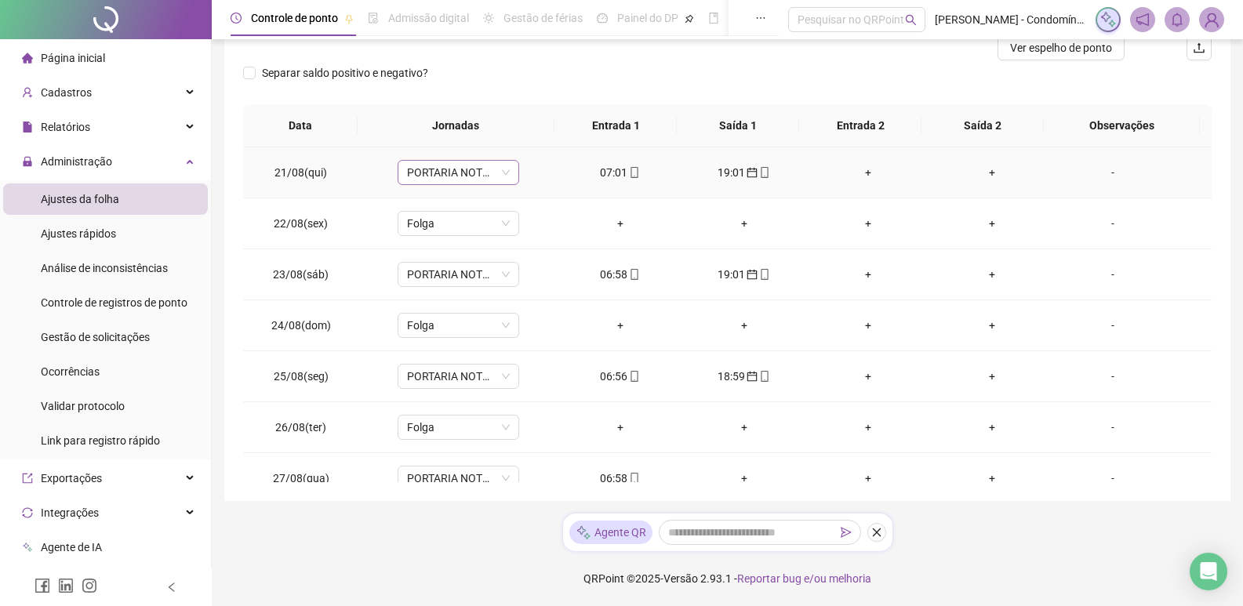
click at [499, 171] on span "PORTARIA NOTURNO 12X36 (19:00-22:00/23:00-07:00)" at bounding box center [458, 173] width 103 height 24
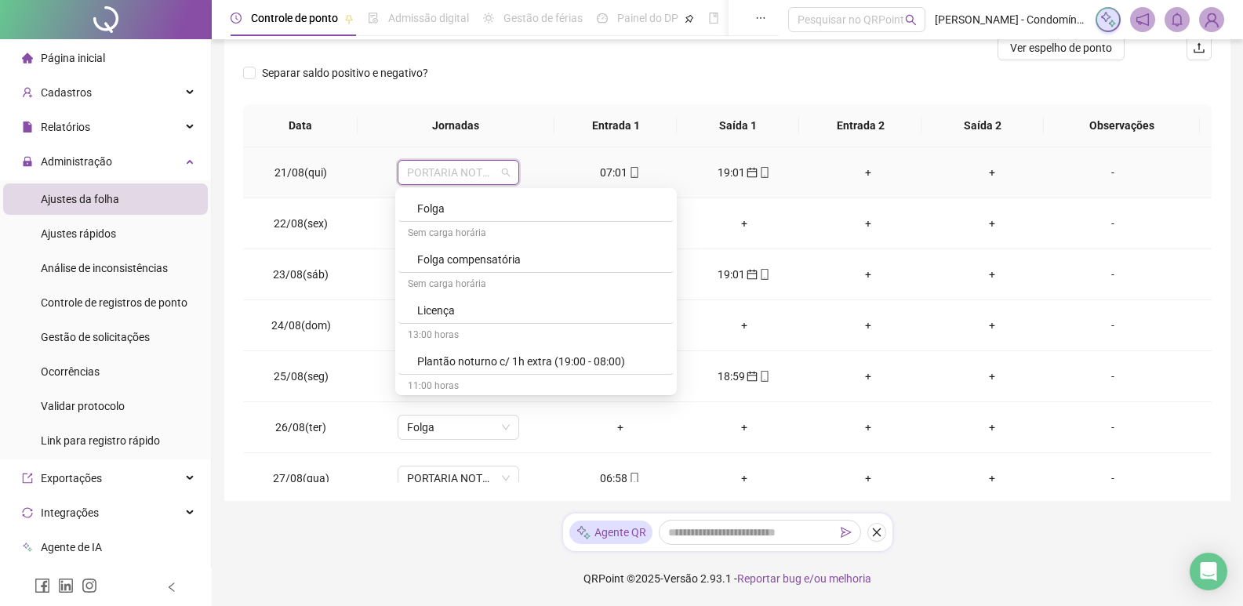
scroll to position [717, 0]
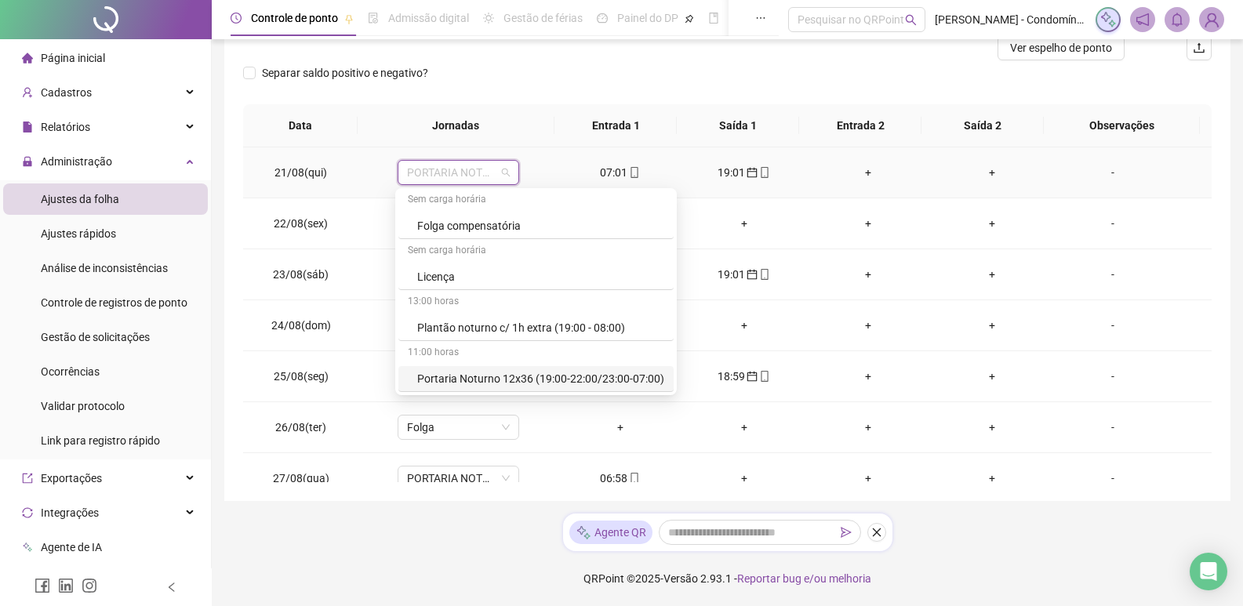
click at [439, 373] on div "Portaria Noturno 12x36 (19:00-22:00/23:00-07:00)" at bounding box center [540, 378] width 247 height 17
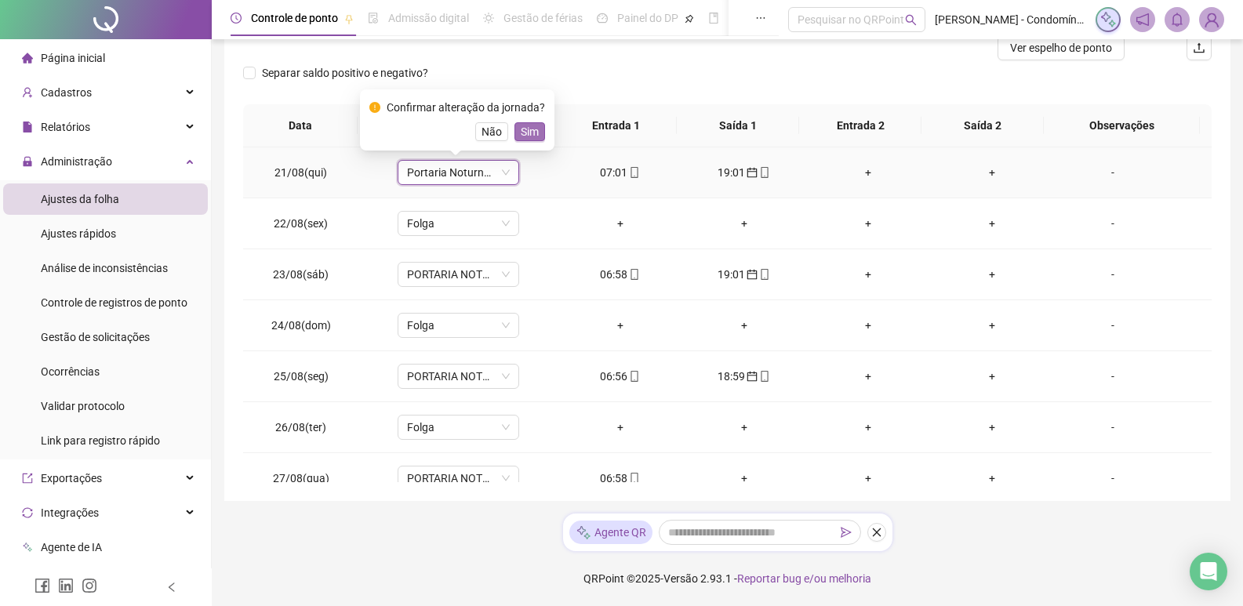
click at [528, 133] on span "Sim" at bounding box center [530, 131] width 18 height 17
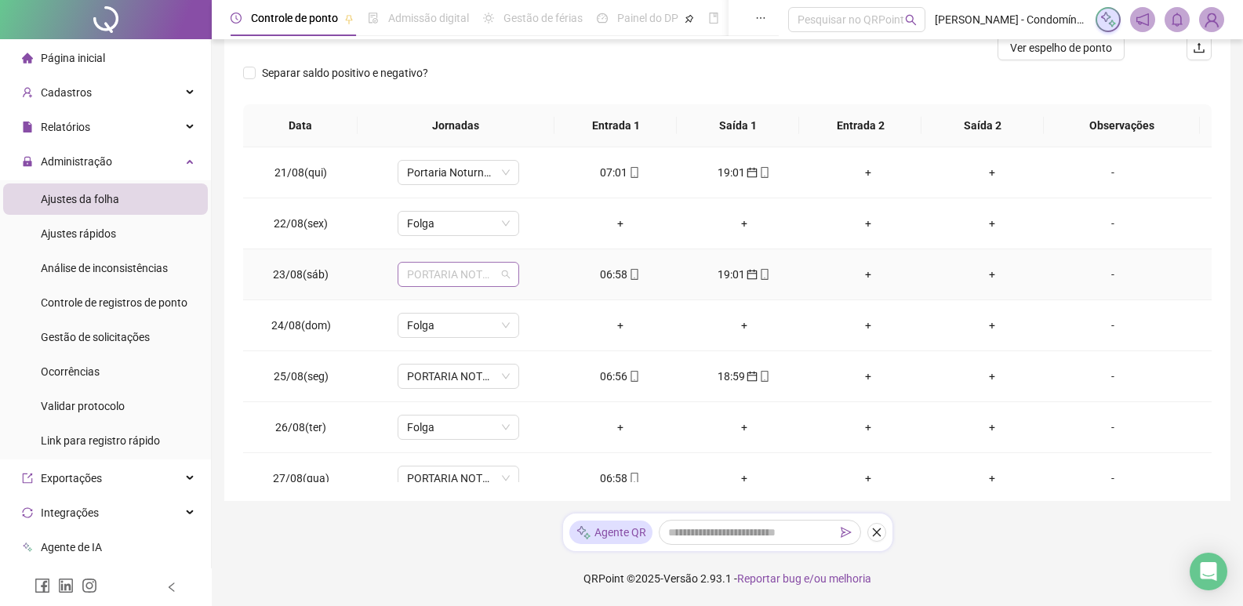
click at [503, 281] on span "PORTARIA NOTURNO 12X36 (19:00-22:00/23:00-07:00)" at bounding box center [458, 275] width 103 height 24
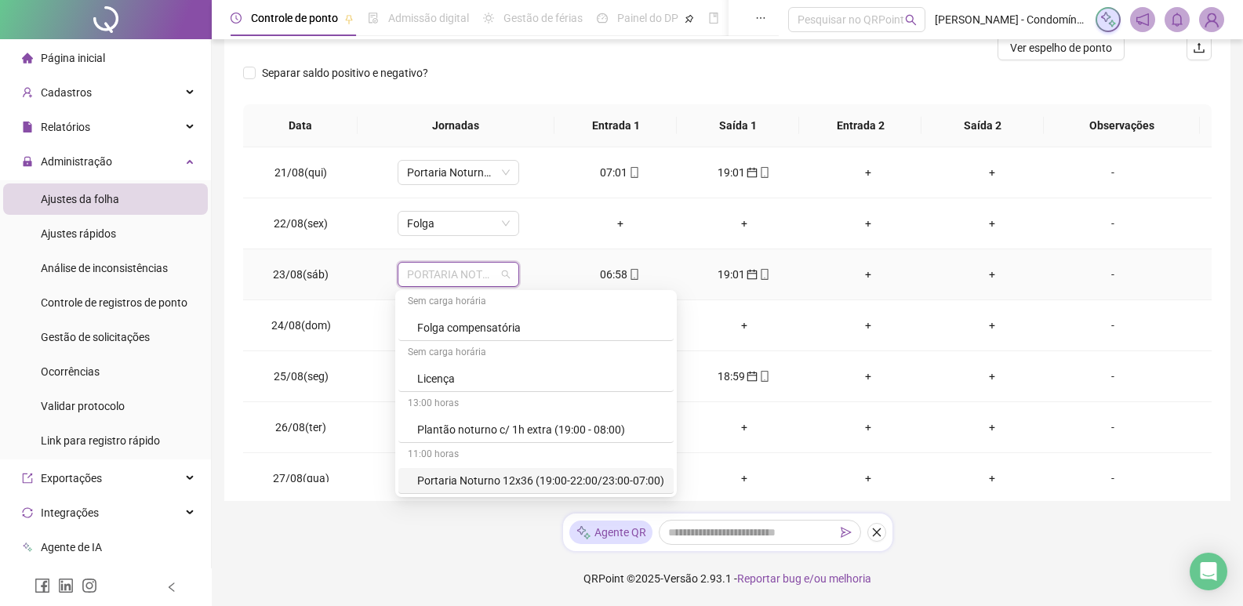
click at [526, 474] on div "Portaria Noturno 12x36 (19:00-22:00/23:00-07:00)" at bounding box center [540, 480] width 247 height 17
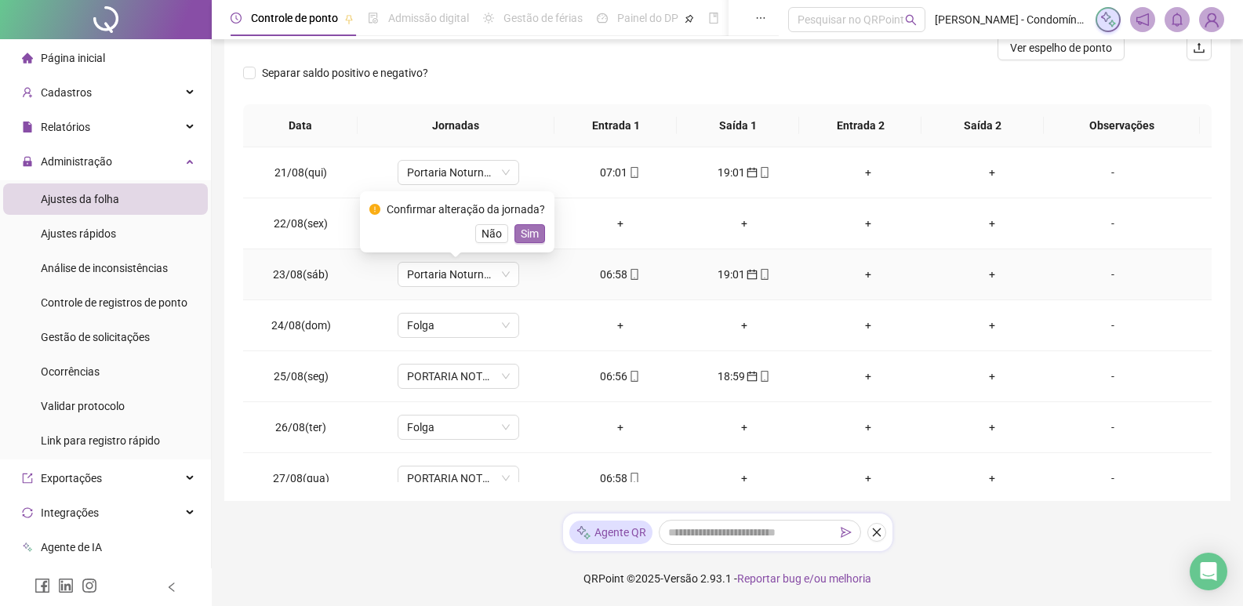
click at [527, 230] on span "Sim" at bounding box center [530, 233] width 18 height 17
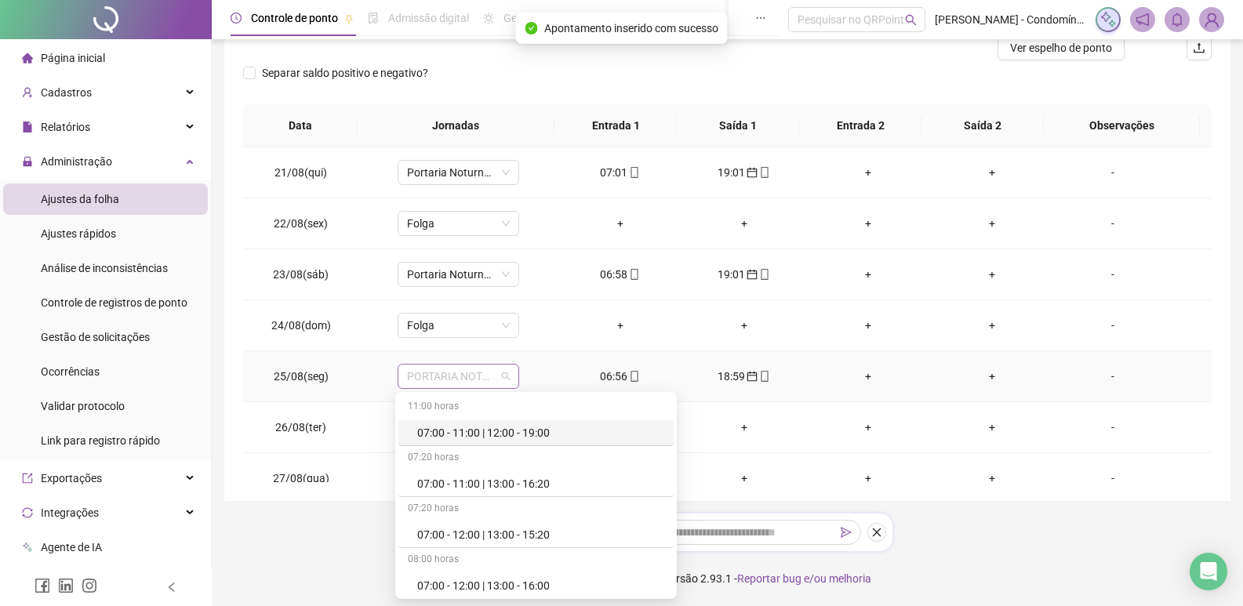
click at [488, 379] on span "PORTARIA NOTURNO 12X36 (19:00-22:00/23:00-07:00)" at bounding box center [458, 377] width 103 height 24
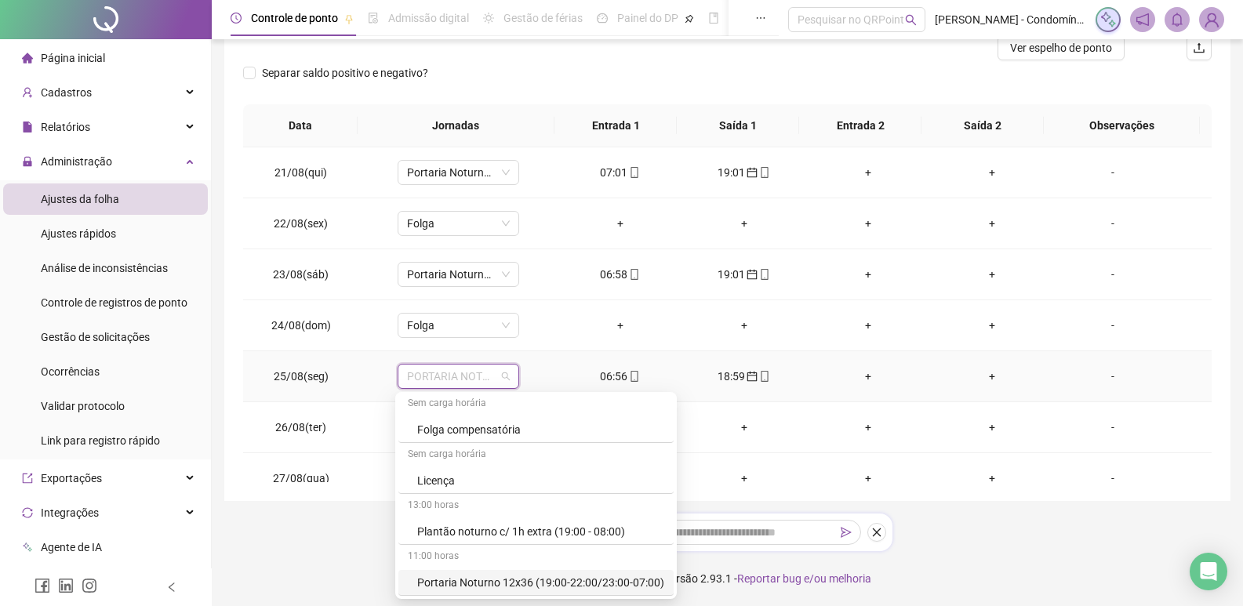
click at [517, 582] on div "Portaria Noturno 12x36 (19:00-22:00/23:00-07:00)" at bounding box center [540, 582] width 247 height 17
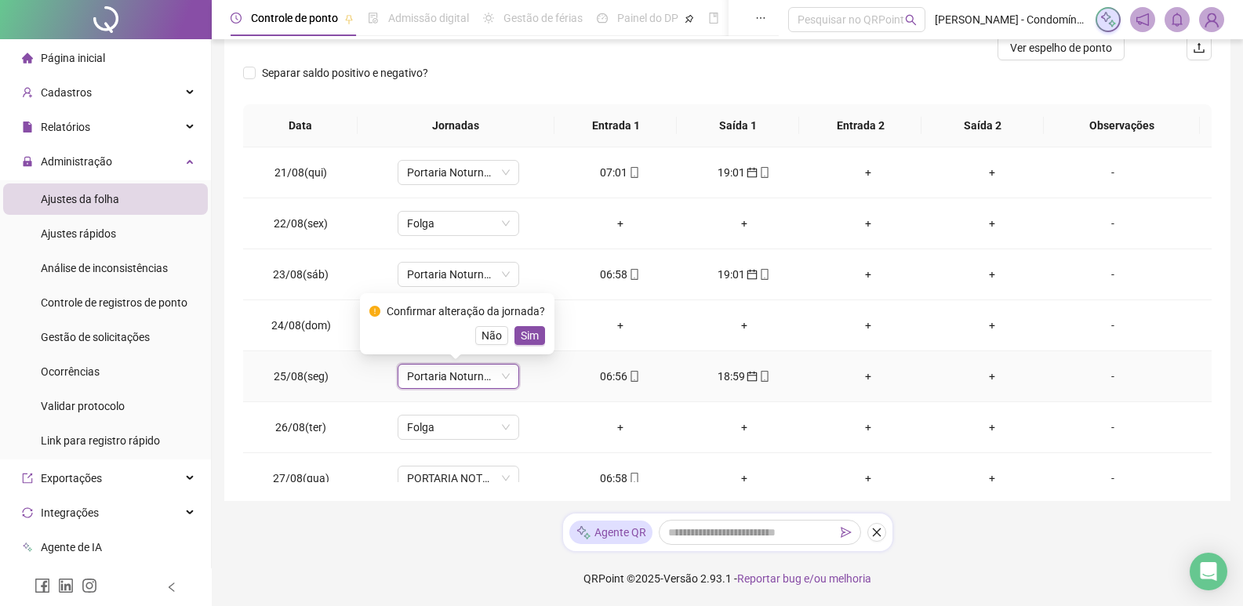
click at [519, 325] on div "Confirmar alteração da jornada? Não Sim" at bounding box center [457, 324] width 176 height 42
click at [527, 337] on span "Sim" at bounding box center [530, 335] width 18 height 17
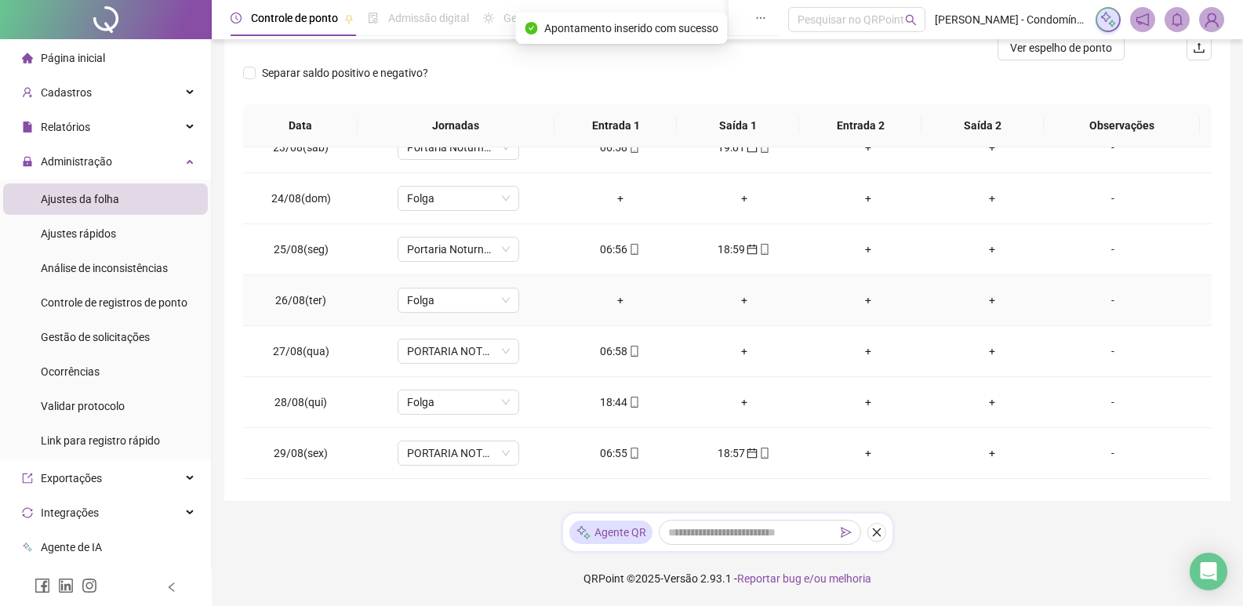
scroll to position [157, 0]
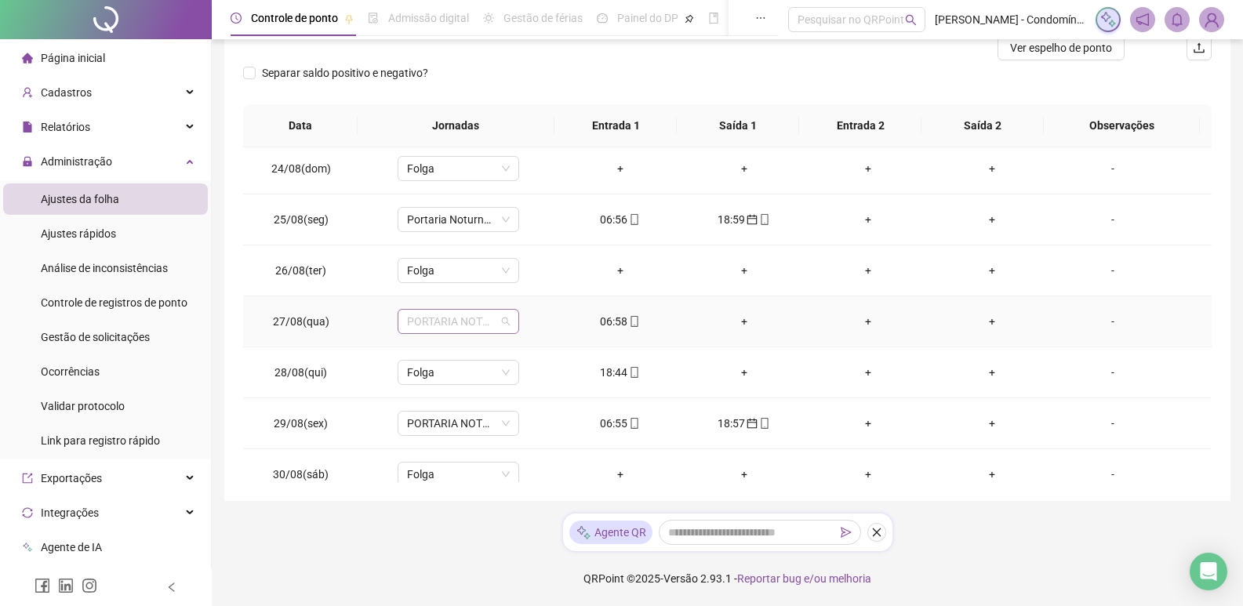
click at [496, 324] on span "PORTARIA NOTURNO 12X36 (19:00-22:00/23:00-07:00)" at bounding box center [458, 322] width 103 height 24
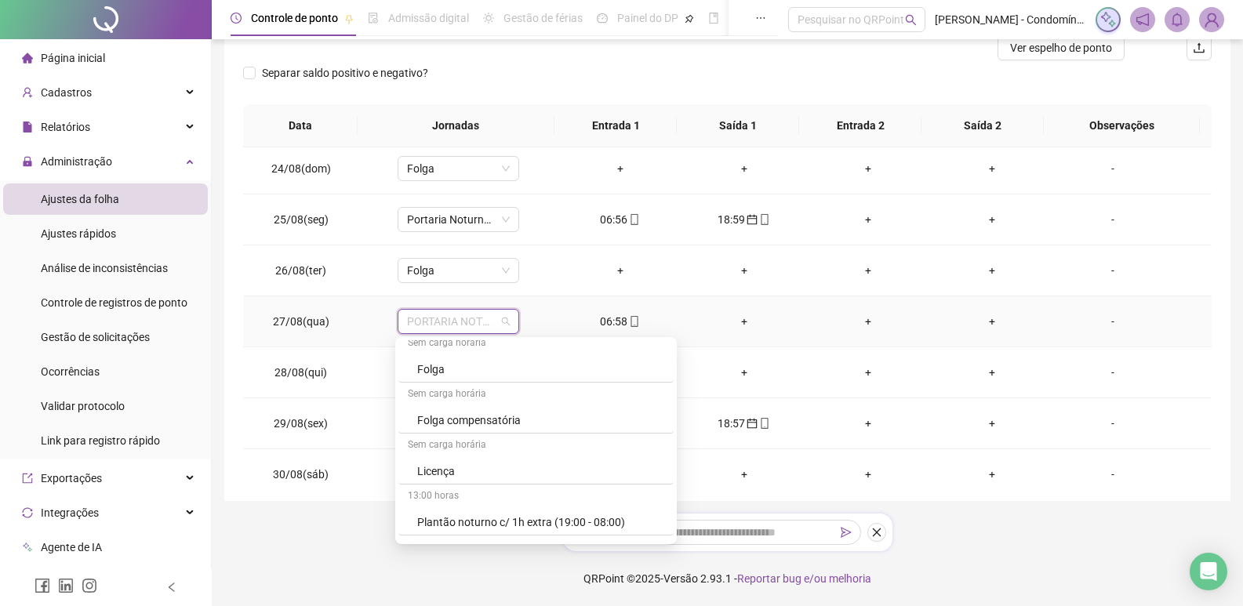
scroll to position [717, 0]
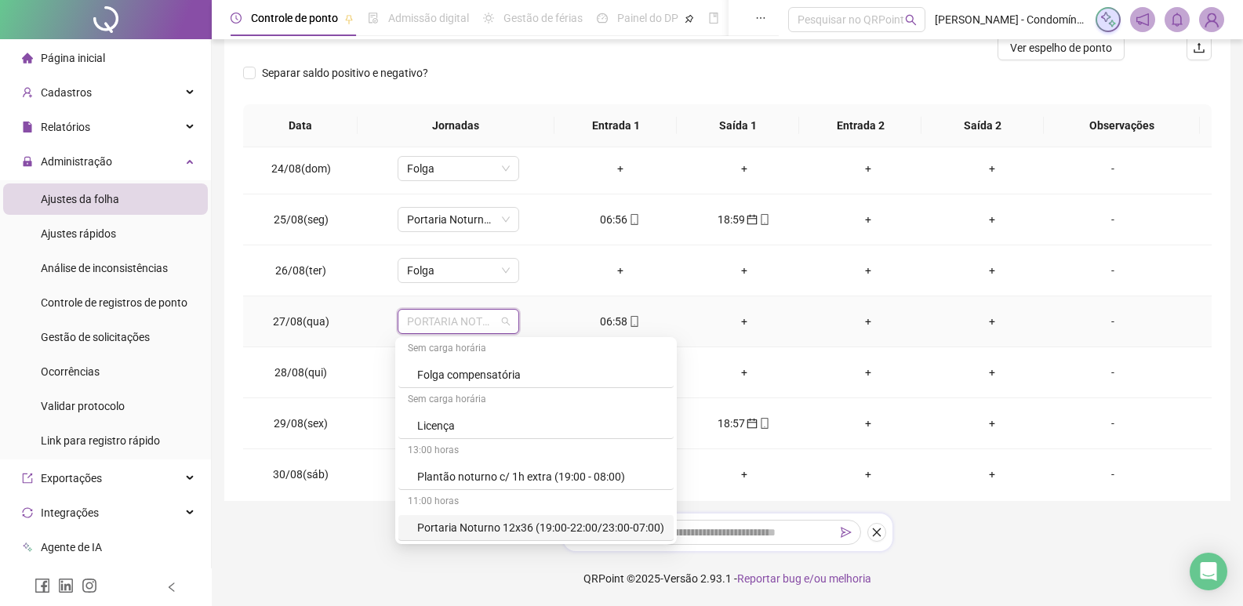
click at [629, 520] on div "Portaria Noturno 12x36 (19:00-22:00/23:00-07:00)" at bounding box center [540, 527] width 247 height 17
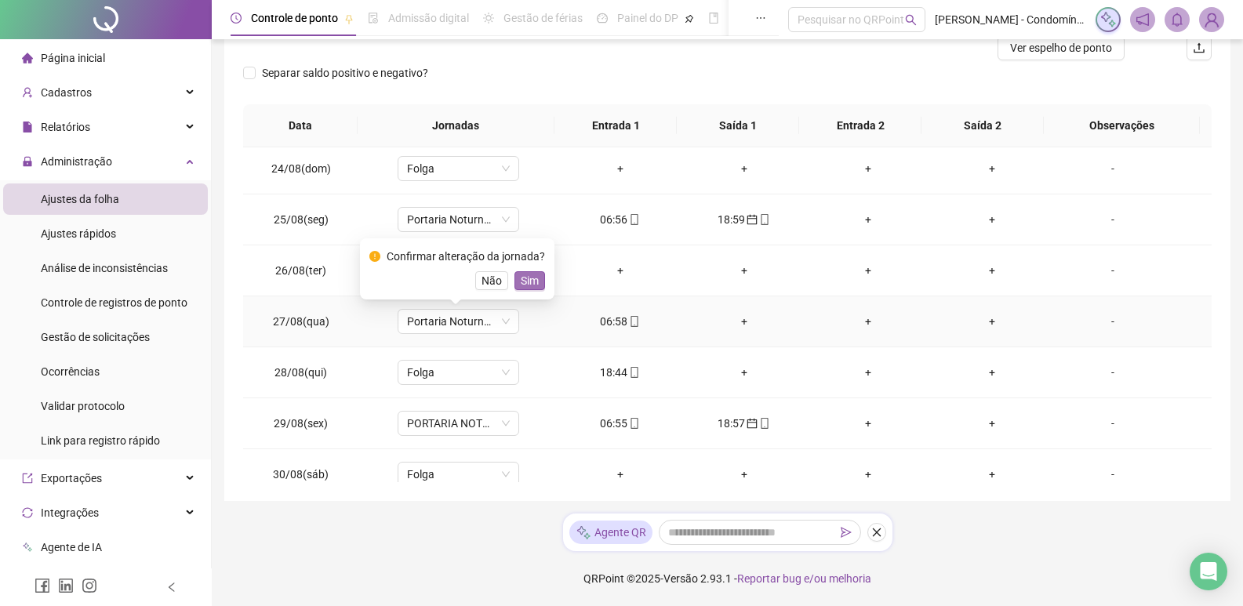
click at [531, 275] on span "Sim" at bounding box center [530, 280] width 18 height 17
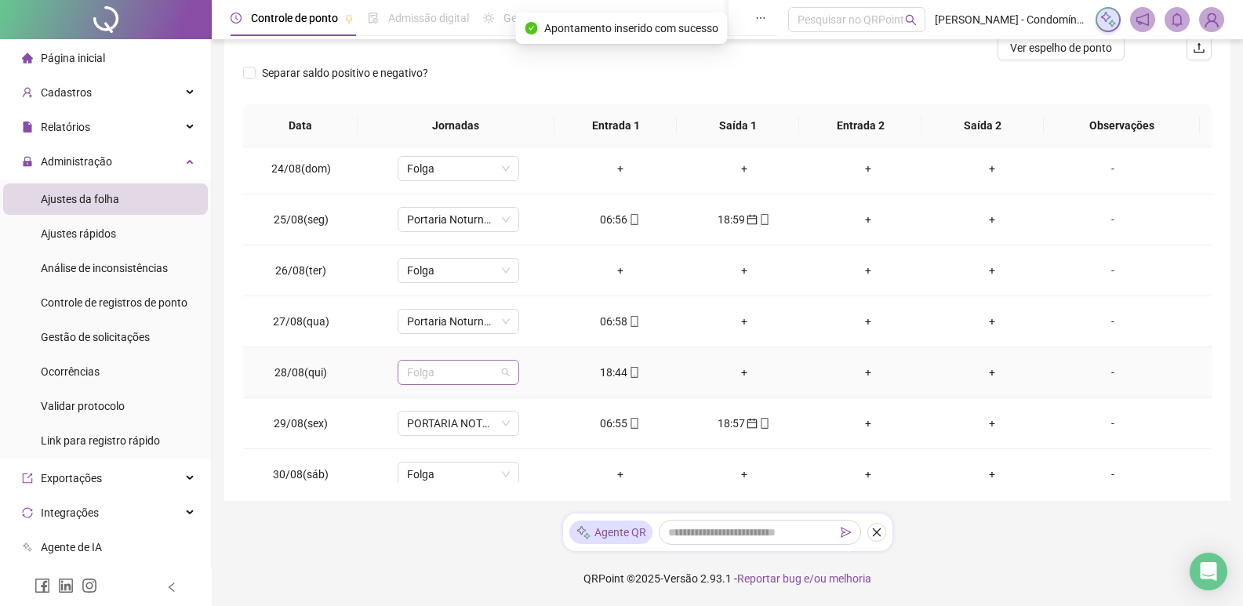
click at [463, 378] on span "Folga" at bounding box center [458, 373] width 103 height 24
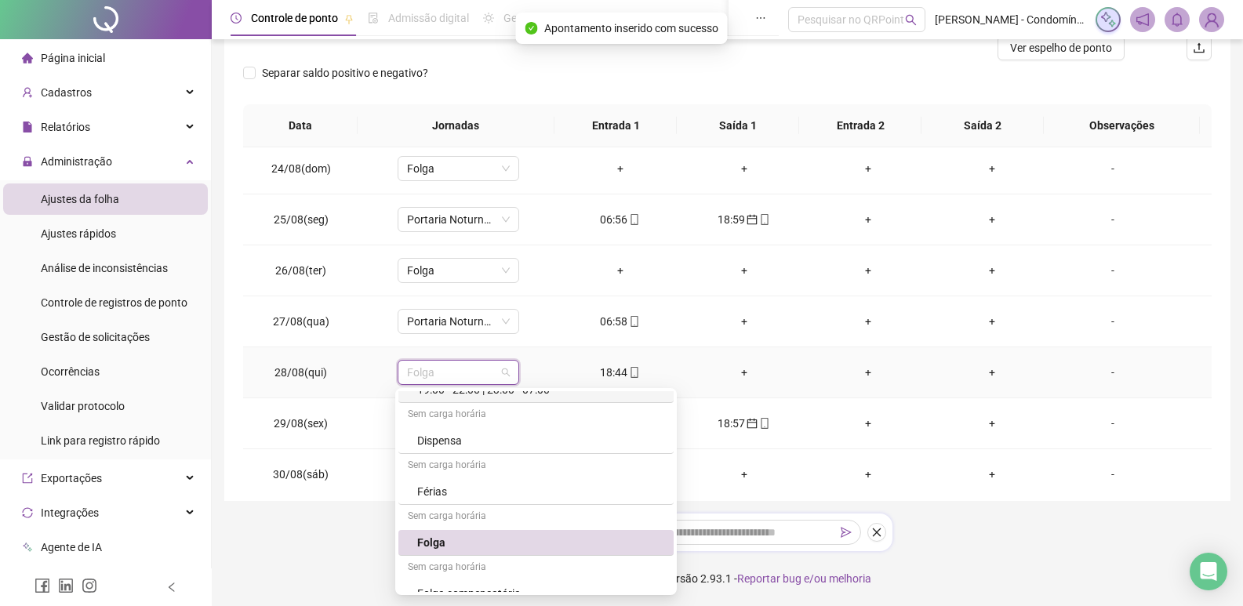
click at [580, 354] on td "18:44" at bounding box center [620, 372] width 124 height 51
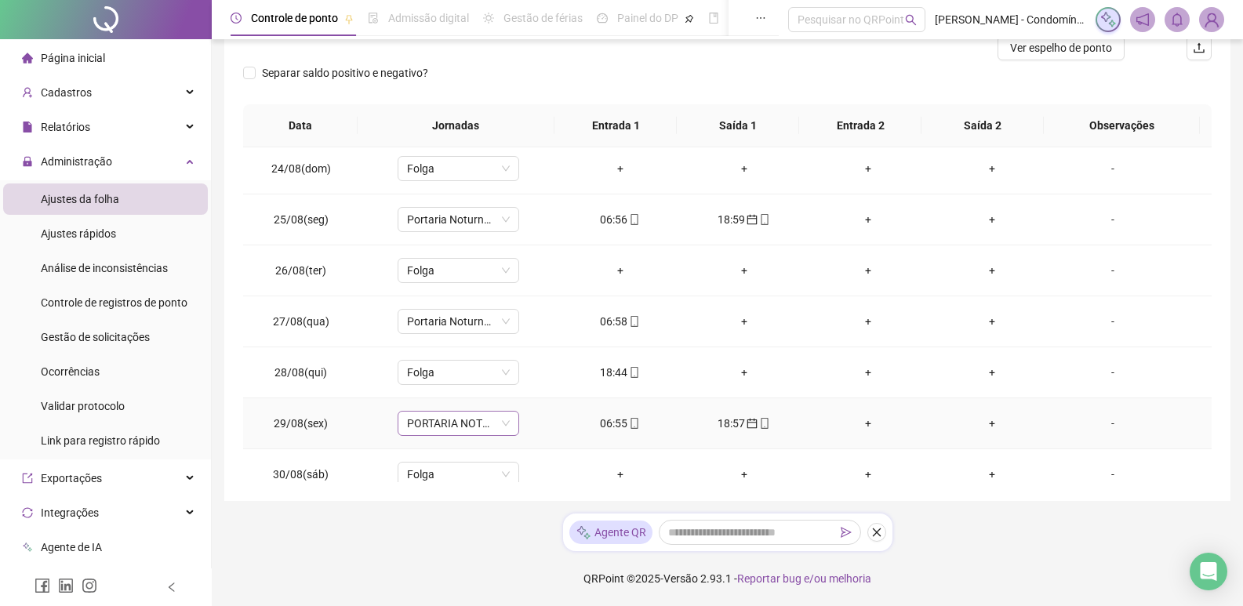
click at [481, 422] on span "PORTARIA NOTURNO 12X36 (19:00-22:00/23:00-07:00)" at bounding box center [458, 424] width 103 height 24
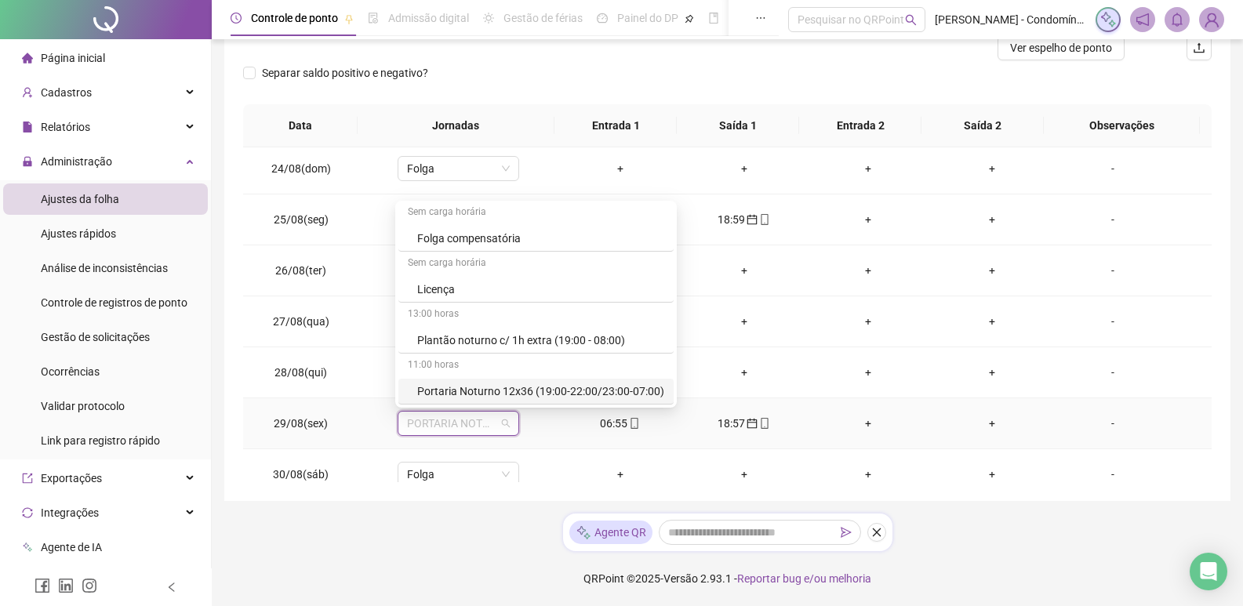
click at [595, 389] on div "Portaria Noturno 12x36 (19:00-22:00/23:00-07:00)" at bounding box center [540, 391] width 247 height 17
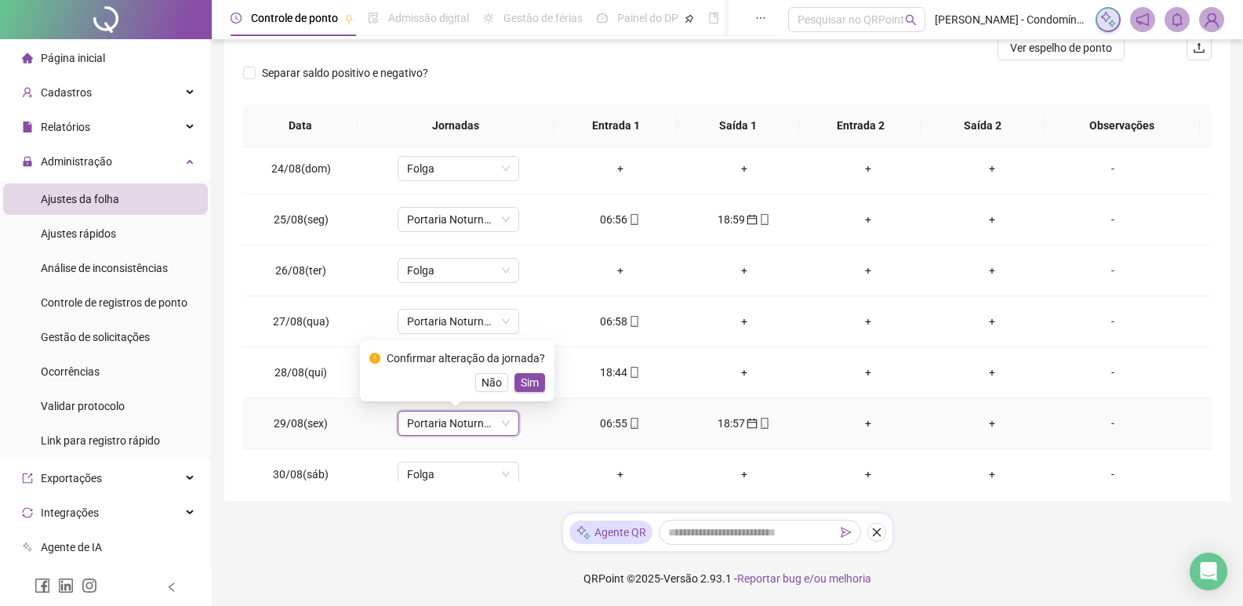
click at [543, 387] on div "Confirmar alteração da jornada? Não Sim" at bounding box center [457, 370] width 194 height 61
click at [532, 381] on span "Sim" at bounding box center [530, 382] width 18 height 17
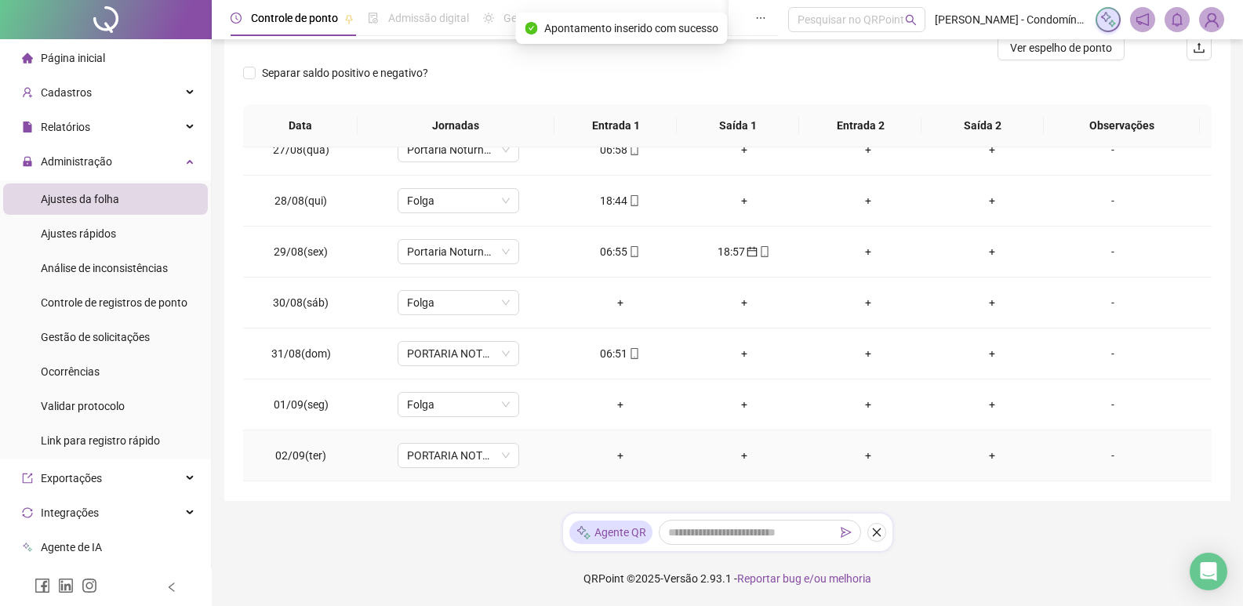
scroll to position [392, 0]
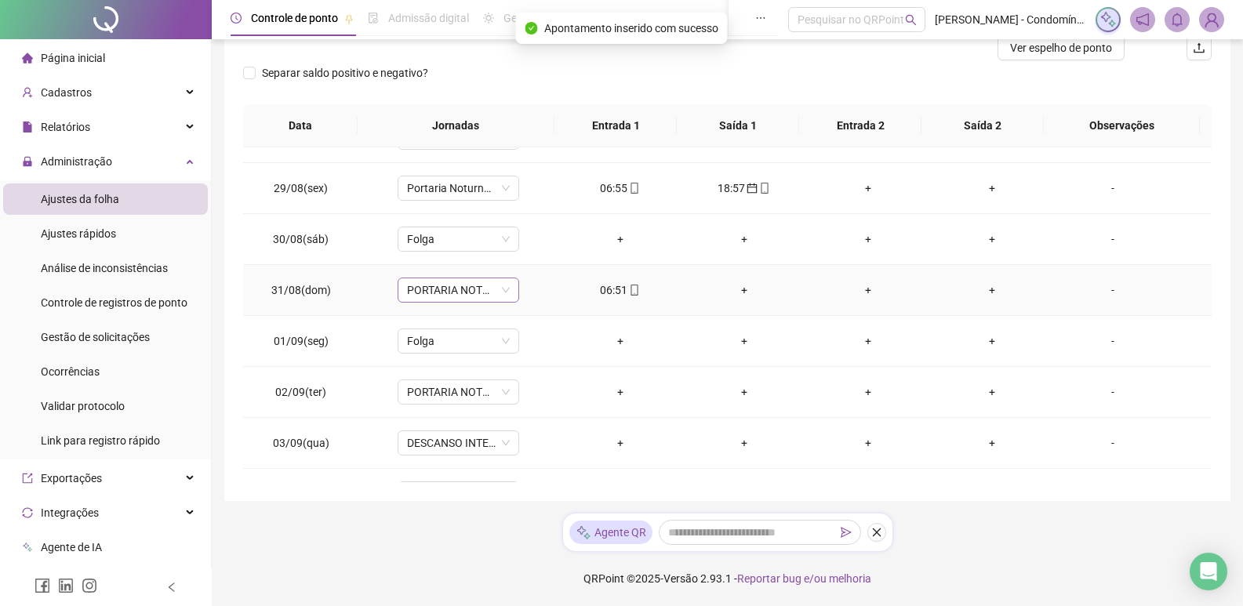
click at [485, 296] on span "PORTARIA NOTURNO 12X36 (19:00-22:00/23:00-07:00)" at bounding box center [458, 290] width 103 height 24
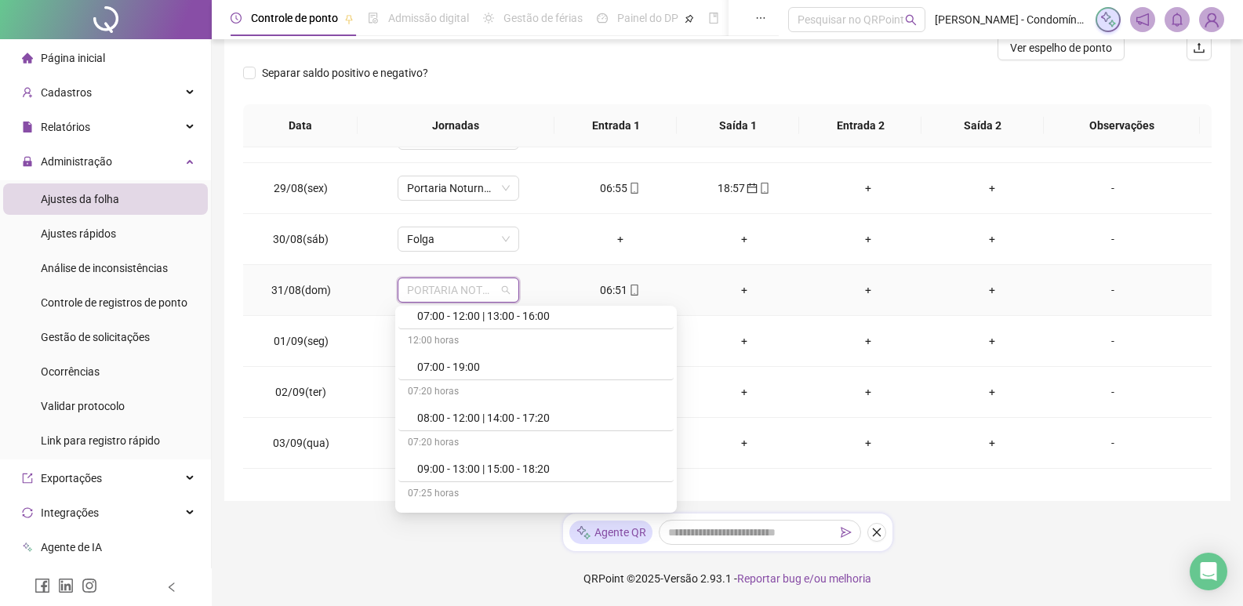
scroll to position [717, 0]
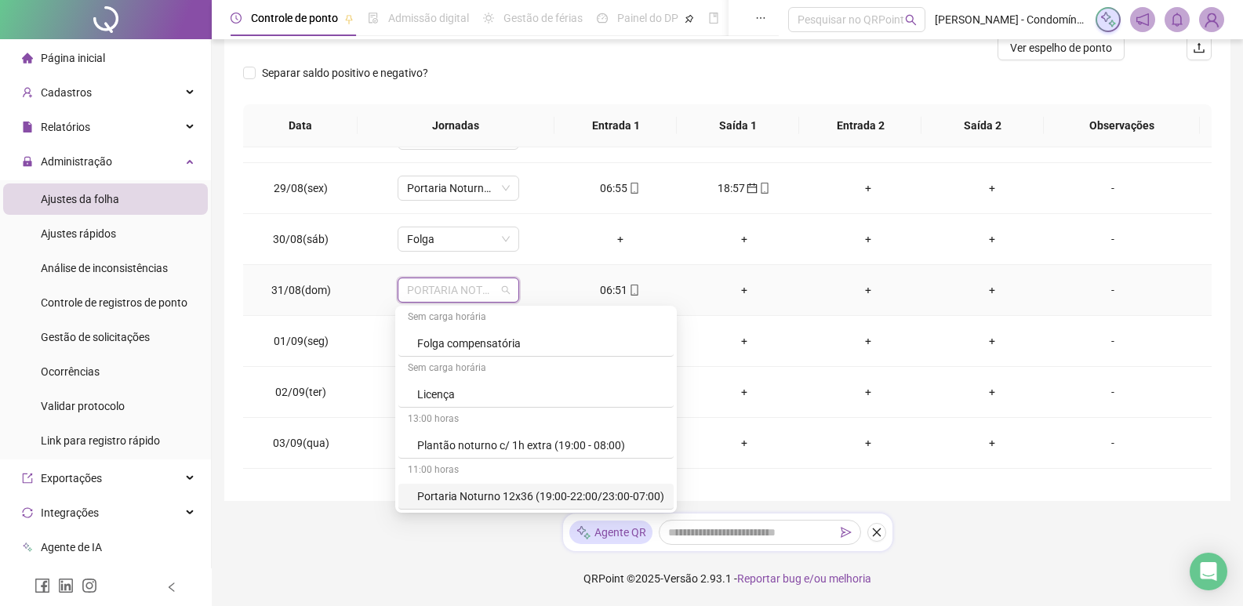
click at [576, 488] on div "Portaria Noturno 12x36 (19:00-22:00/23:00-07:00)" at bounding box center [540, 496] width 247 height 17
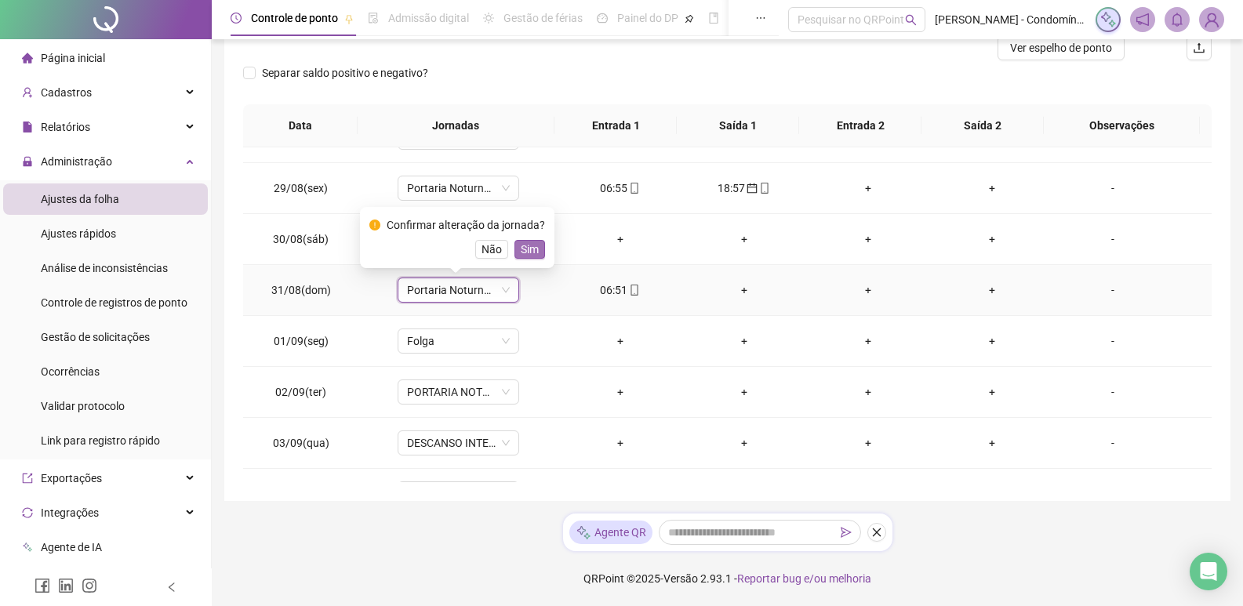
click at [526, 249] on span "Sim" at bounding box center [530, 249] width 18 height 17
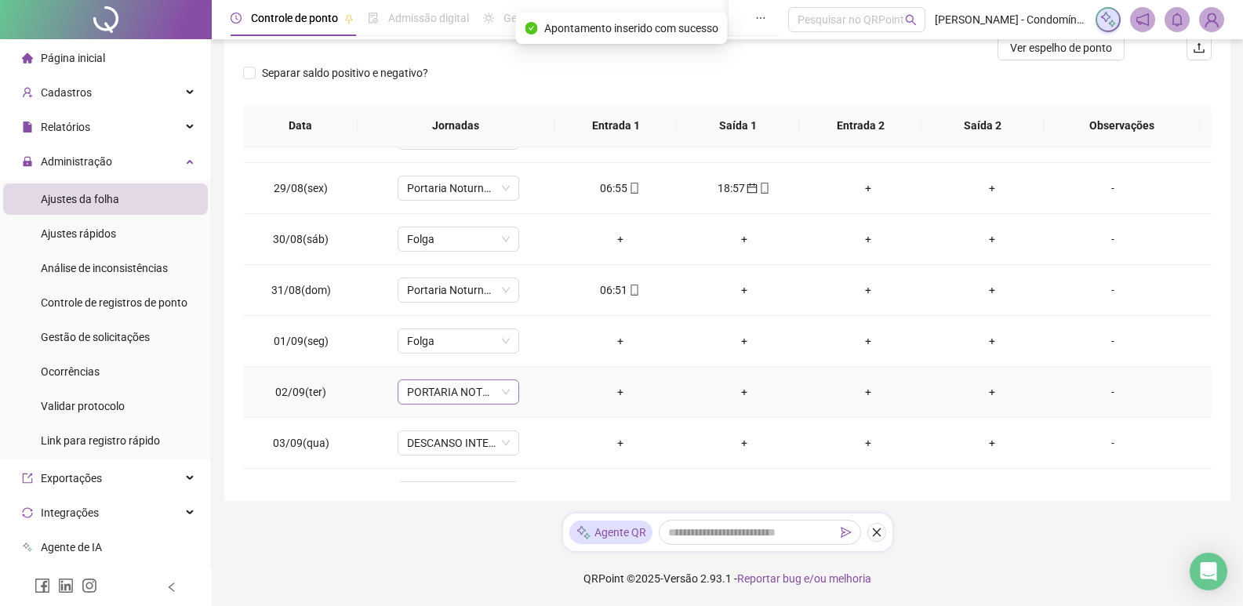
click at [460, 390] on span "PORTARIA NOTURNO 12X36 (19:00-22:00/23:00-07:00)" at bounding box center [458, 392] width 103 height 24
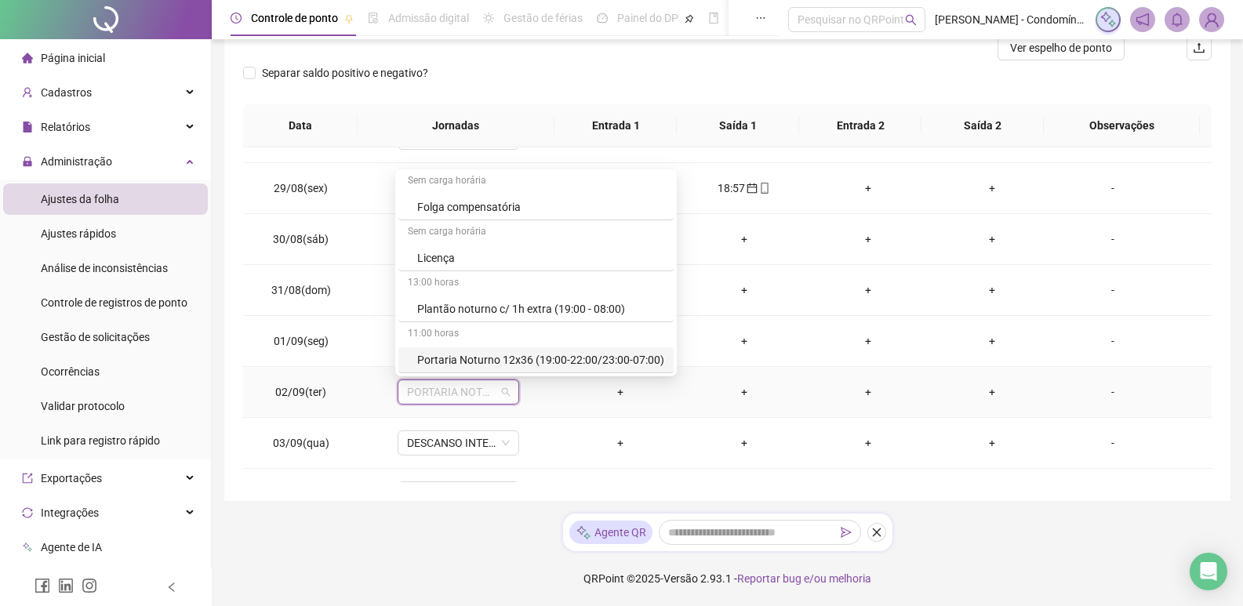
click at [608, 350] on div "Portaria Noturno 12x36 (19:00-22:00/23:00-07:00)" at bounding box center [535, 360] width 275 height 26
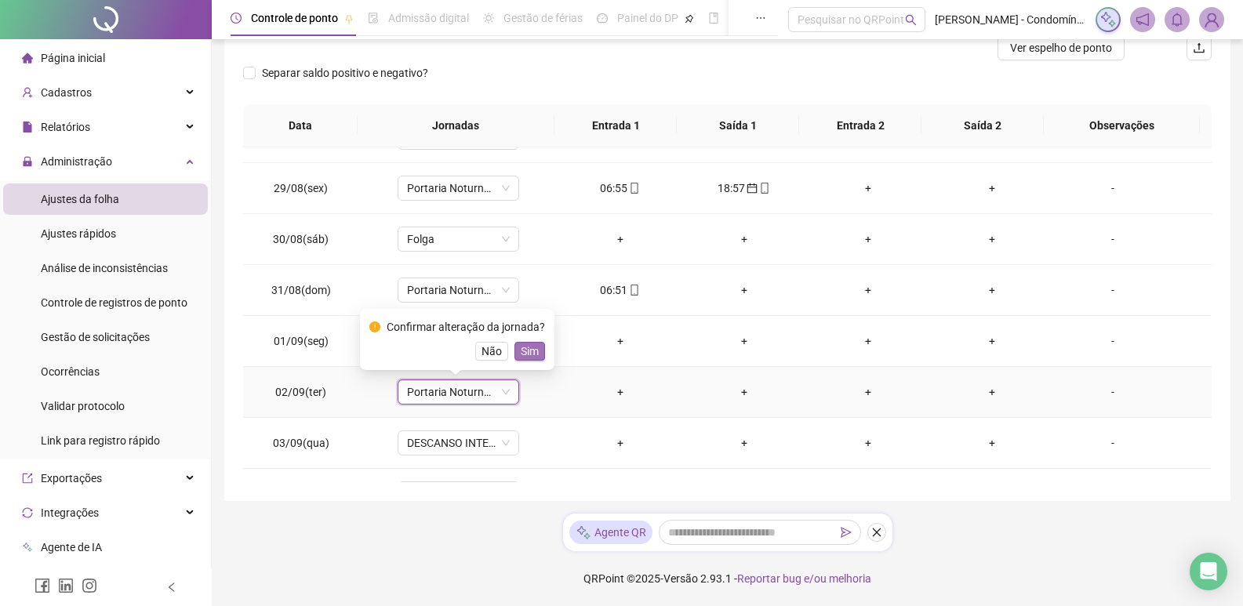
click at [525, 354] on span "Sim" at bounding box center [530, 351] width 18 height 17
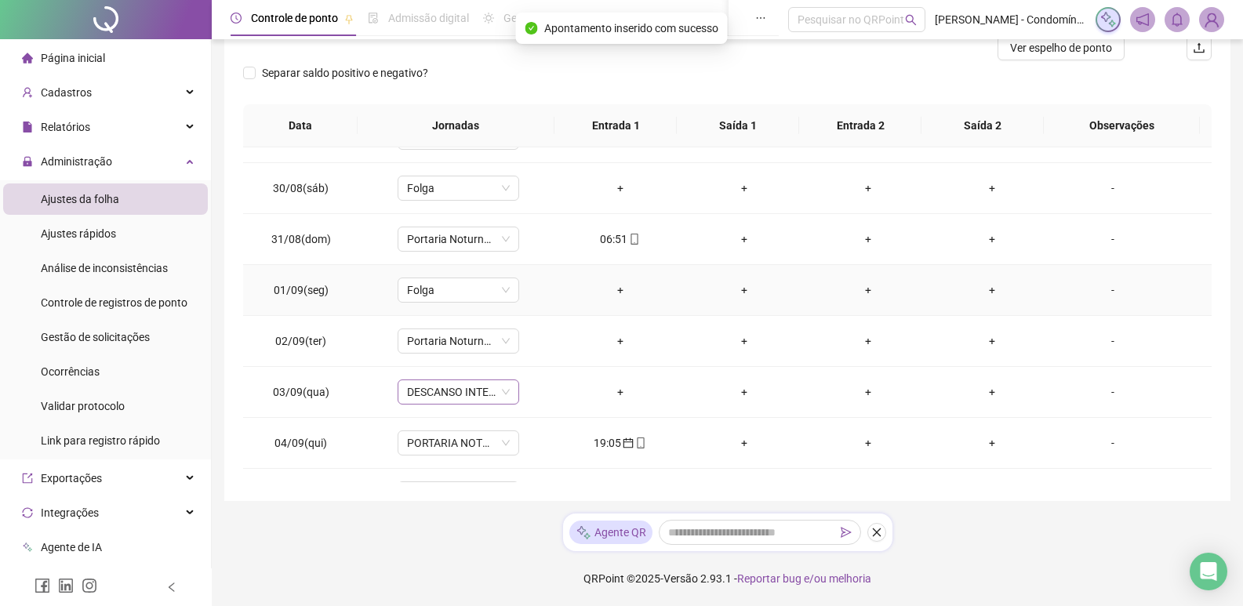
scroll to position [470, 0]
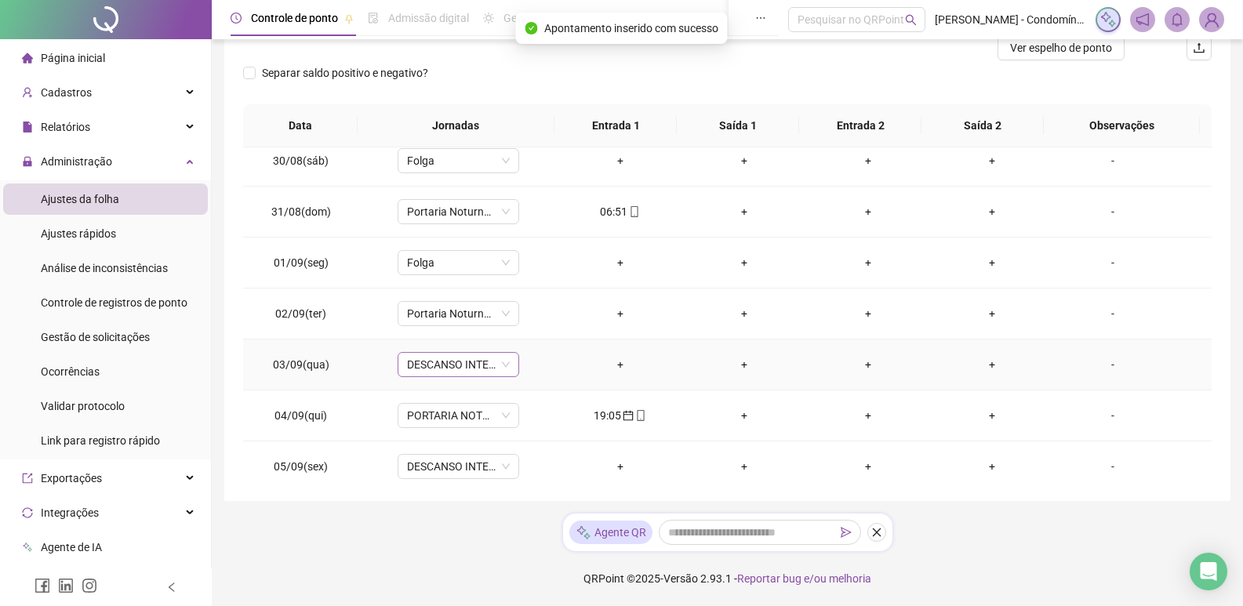
click at [489, 356] on span "DESCANSO INTER-JORNADA" at bounding box center [458, 365] width 103 height 24
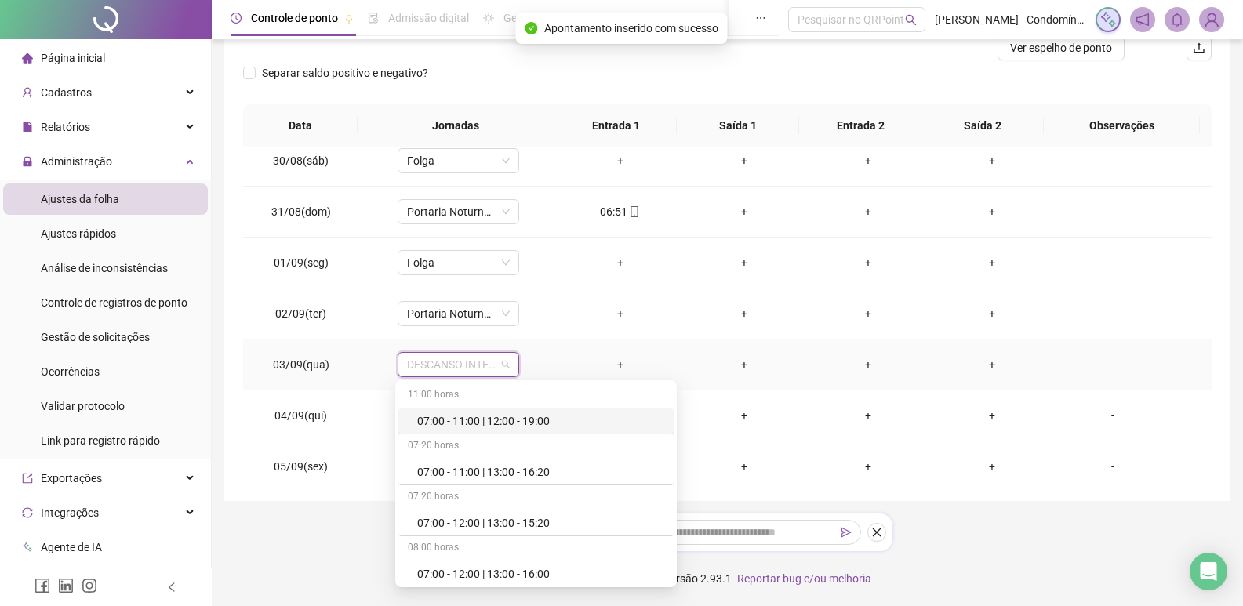
drag, startPoint x: 681, startPoint y: 416, endPoint x: 664, endPoint y: 449, distance: 37.2
click at [664, 449] on div "11:00 horas 07:00 - 11:00 | 12:00 - 19:00 07:20 horas 07:00 - 11:00 | 13:00 - 1…" at bounding box center [535, 483] width 281 height 207
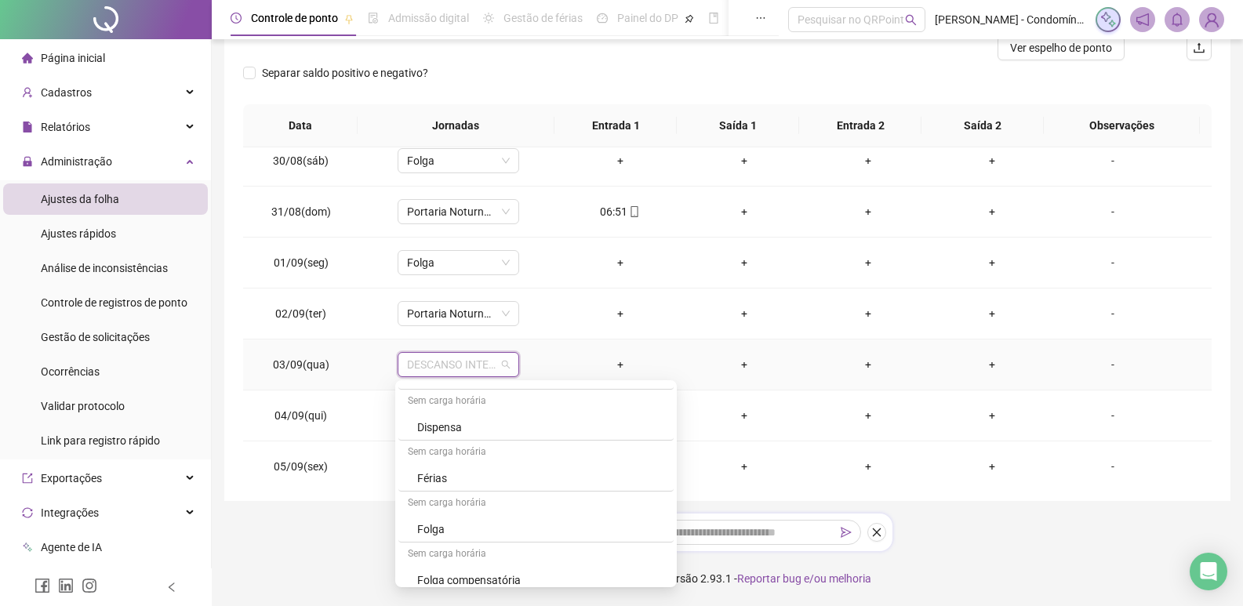
scroll to position [550, 0]
click at [447, 528] on div "Folga" at bounding box center [540, 533] width 247 height 17
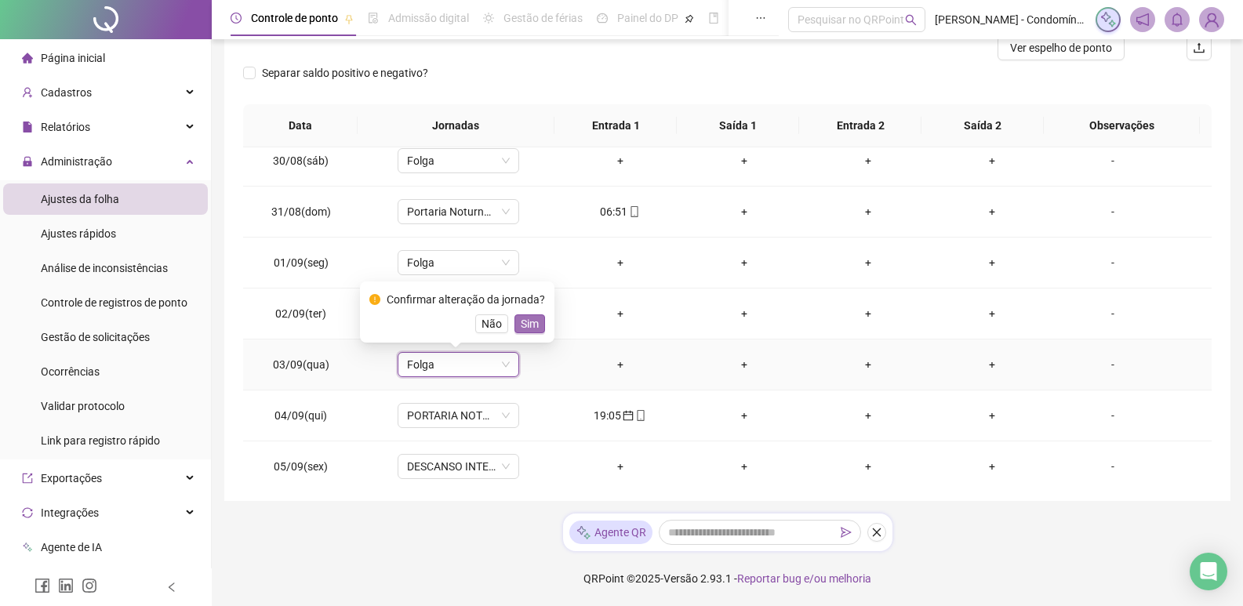
click at [533, 318] on span "Sim" at bounding box center [530, 323] width 18 height 17
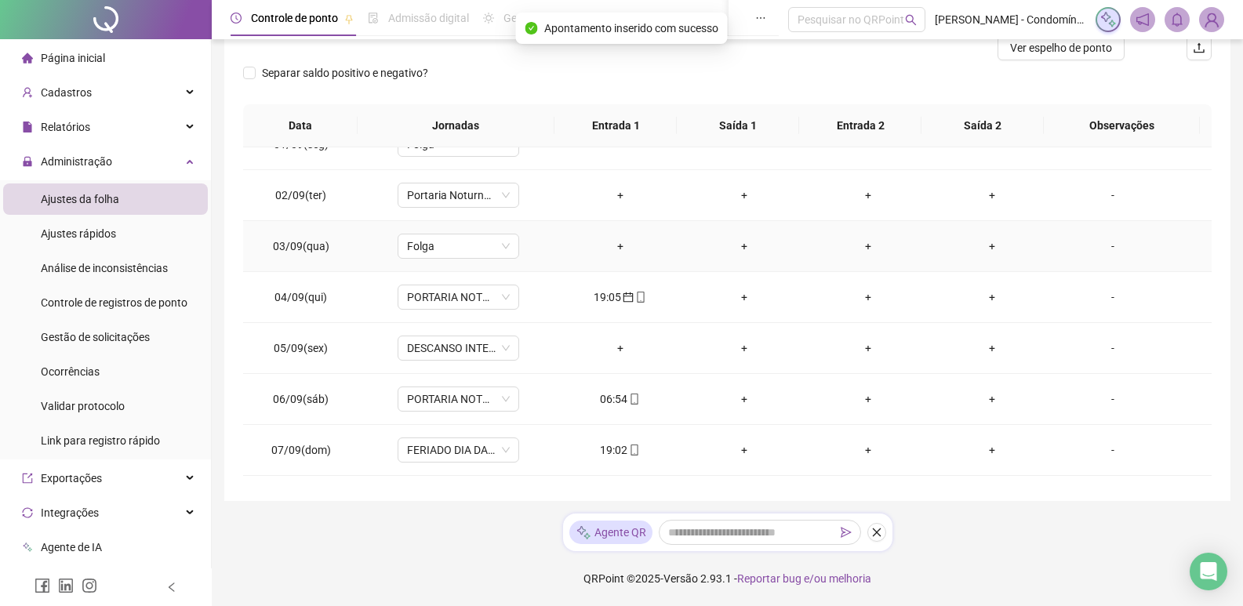
scroll to position [627, 0]
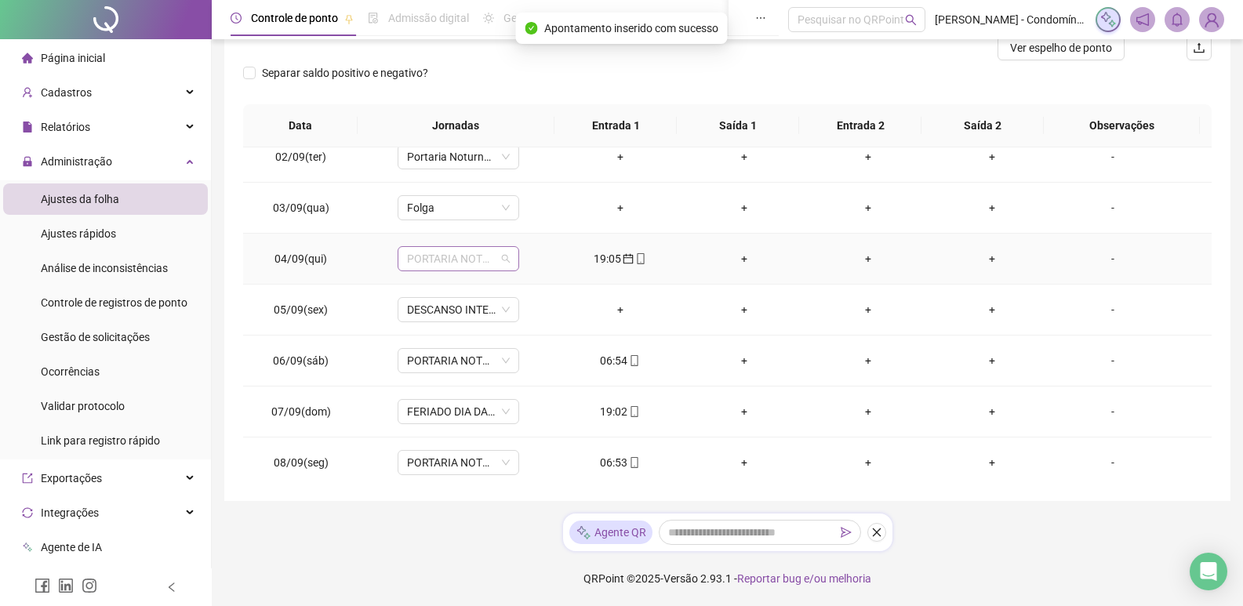
click at [475, 252] on span "PORTARIA NOTURNO 12X36 (19:00-22:00/23:00-07:00)" at bounding box center [458, 259] width 103 height 24
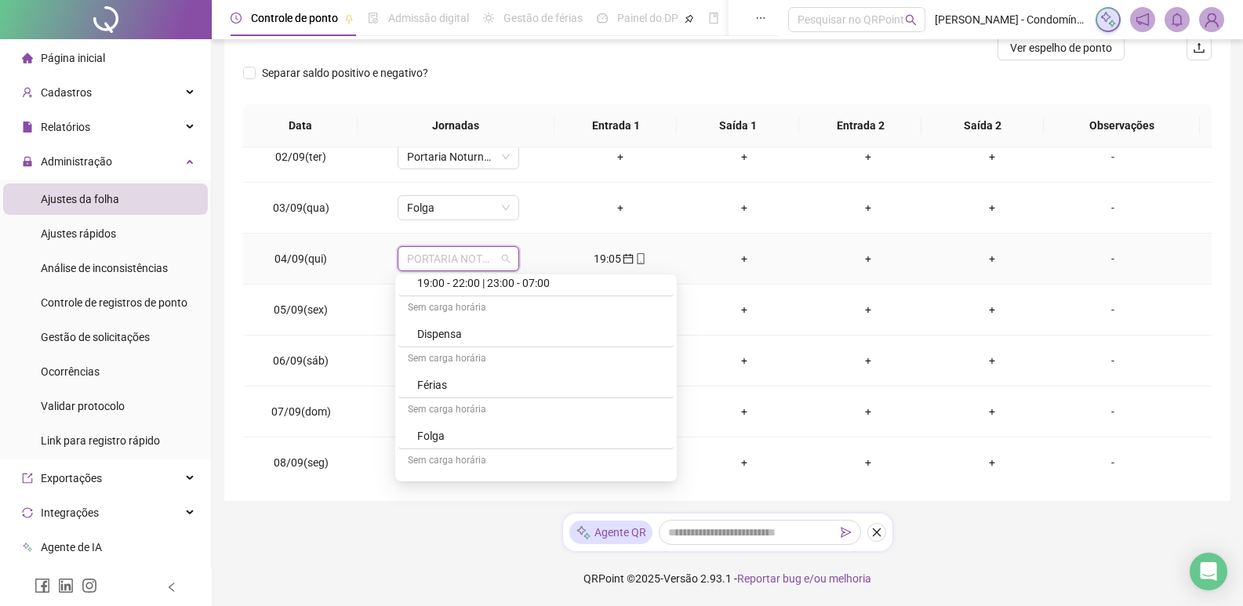
scroll to position [717, 0]
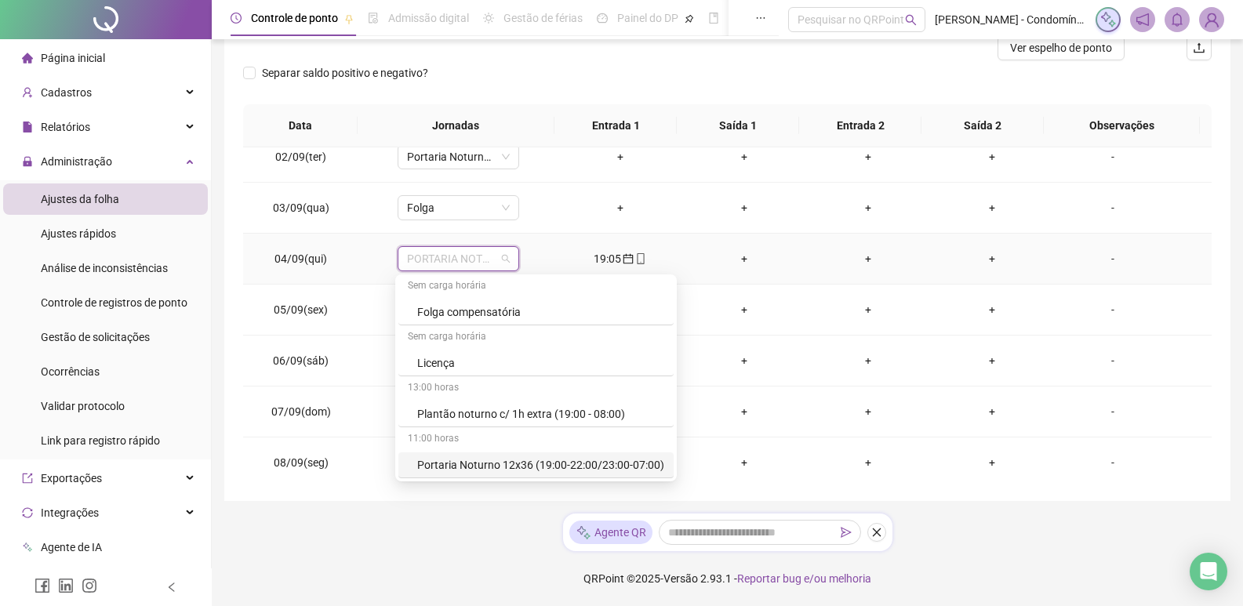
click at [576, 452] on div "11:00 horas 07:00 - 11:00 | 12:00 - 19:00 07:20 horas 07:00 - 11:00 | 13:00 - 1…" at bounding box center [535, 19] width 275 height 917
click at [523, 460] on div "Portaria Noturno 12x36 (19:00-22:00/23:00-07:00)" at bounding box center [540, 464] width 247 height 17
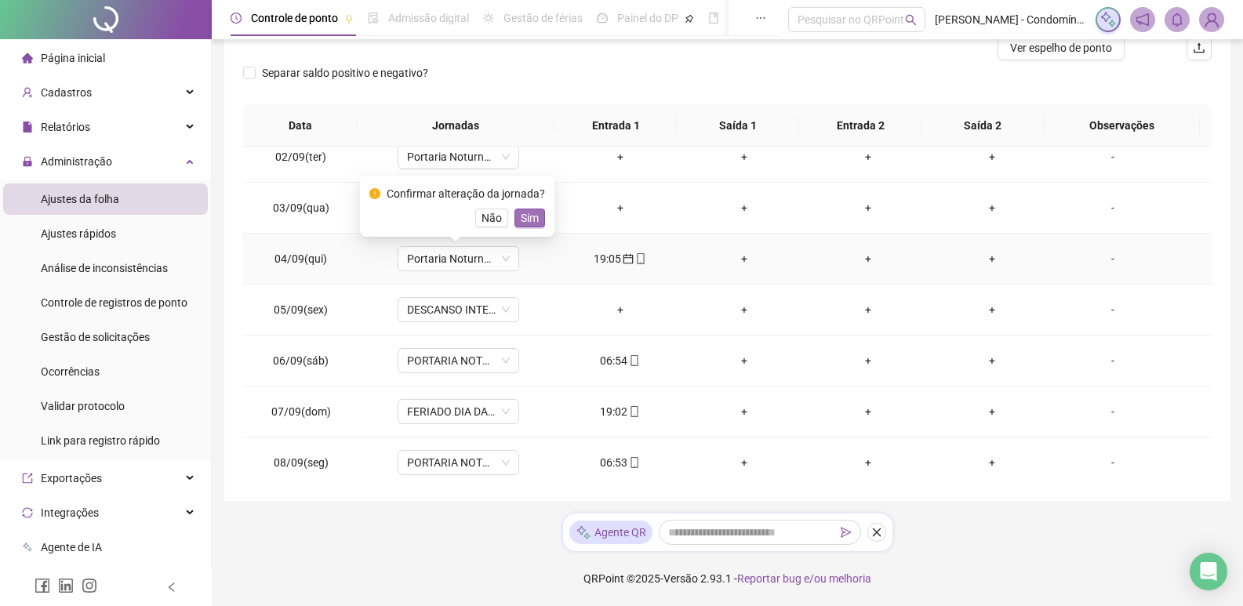
click at [525, 220] on span "Sim" at bounding box center [530, 217] width 18 height 17
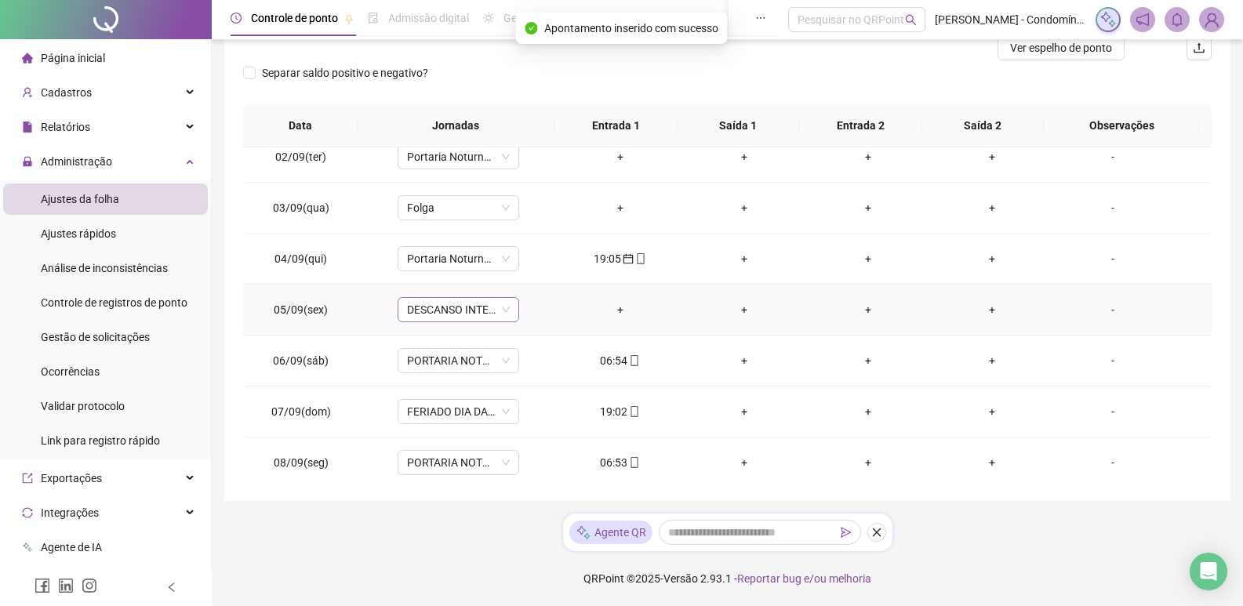
click at [480, 311] on span "DESCANSO INTER-JORNADA" at bounding box center [458, 310] width 103 height 24
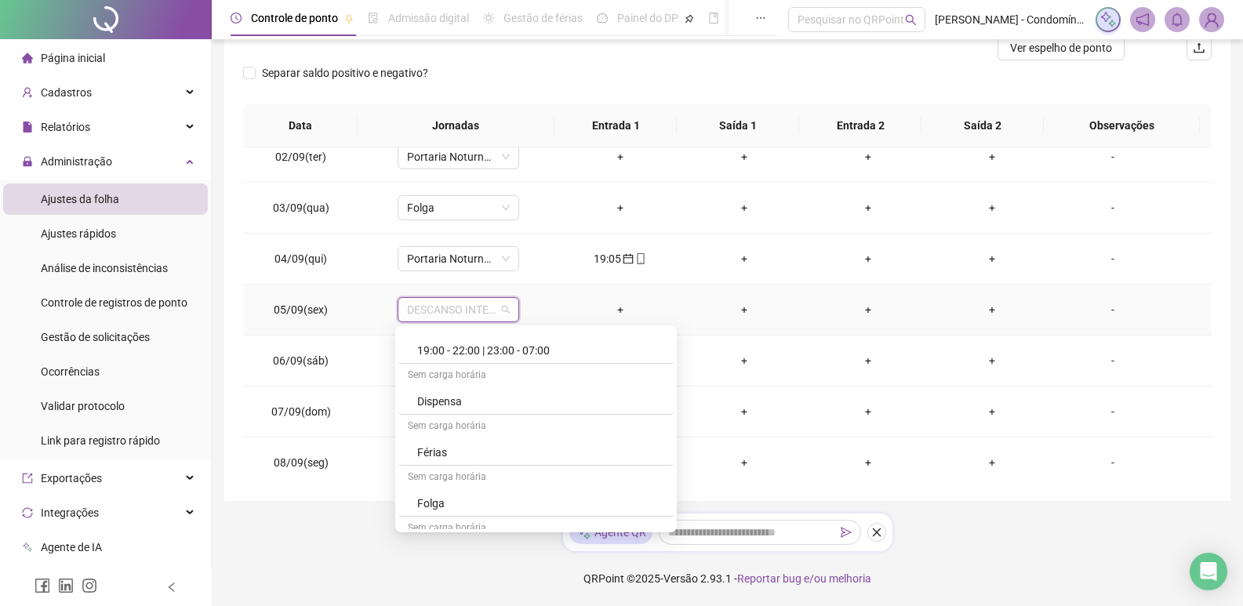
scroll to position [554, 0]
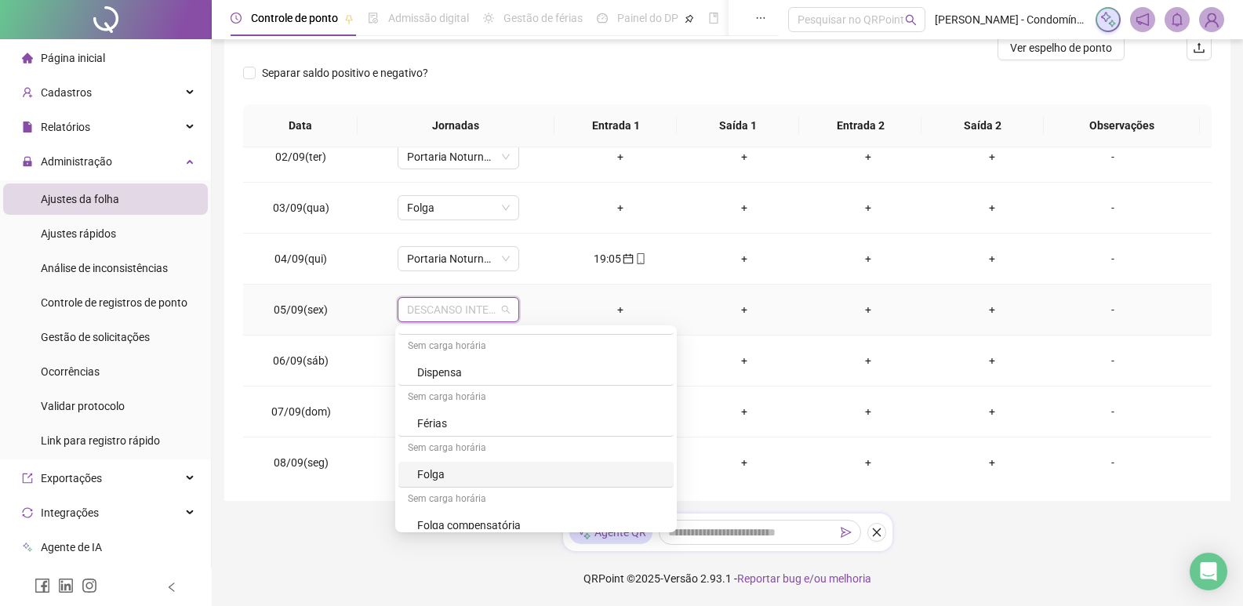
click at [550, 471] on div "Folga" at bounding box center [540, 474] width 247 height 17
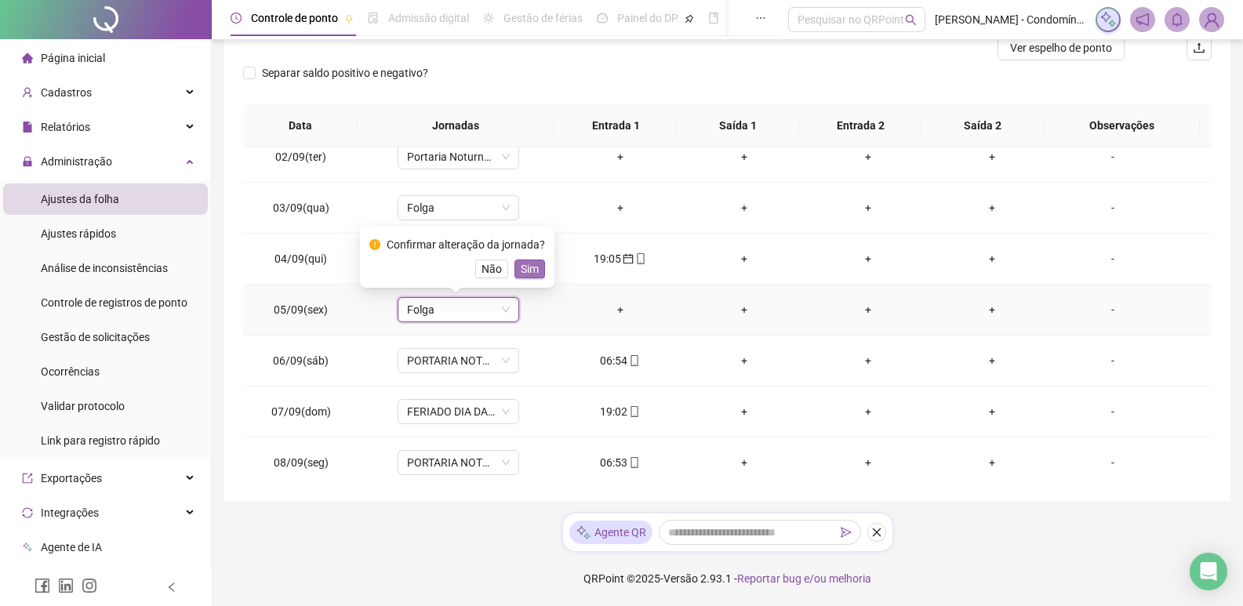
click at [525, 265] on span "Sim" at bounding box center [530, 268] width 18 height 17
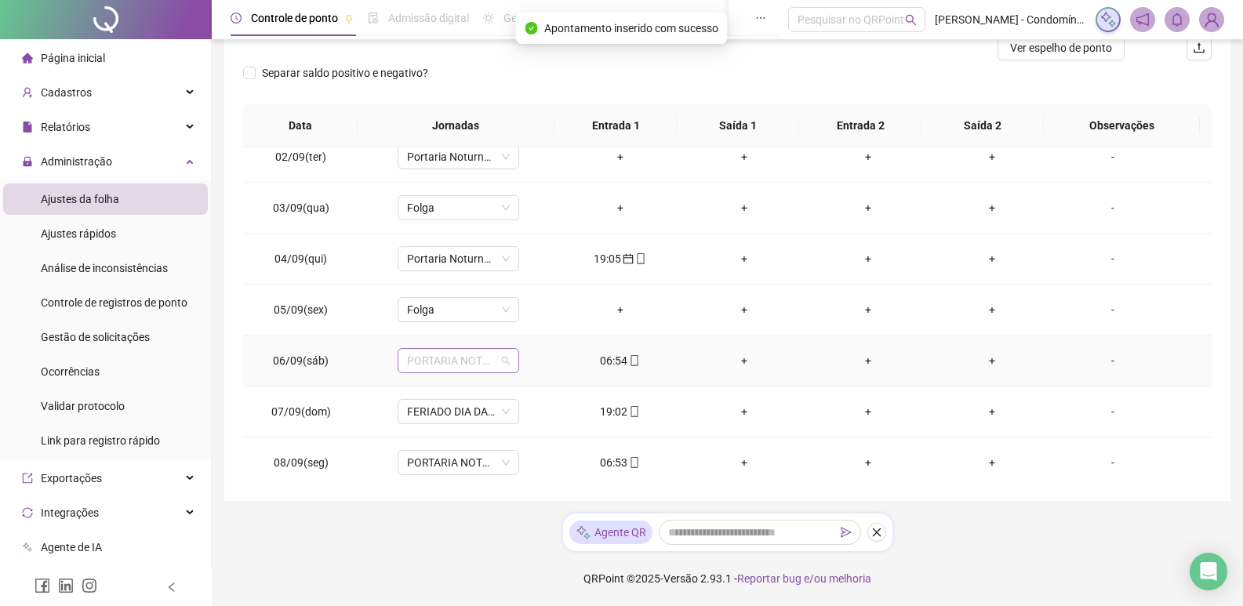
click at [464, 358] on span "PORTARIA NOTURNO 12X36 (19:00-22:00/23:00-07:00)" at bounding box center [458, 361] width 103 height 24
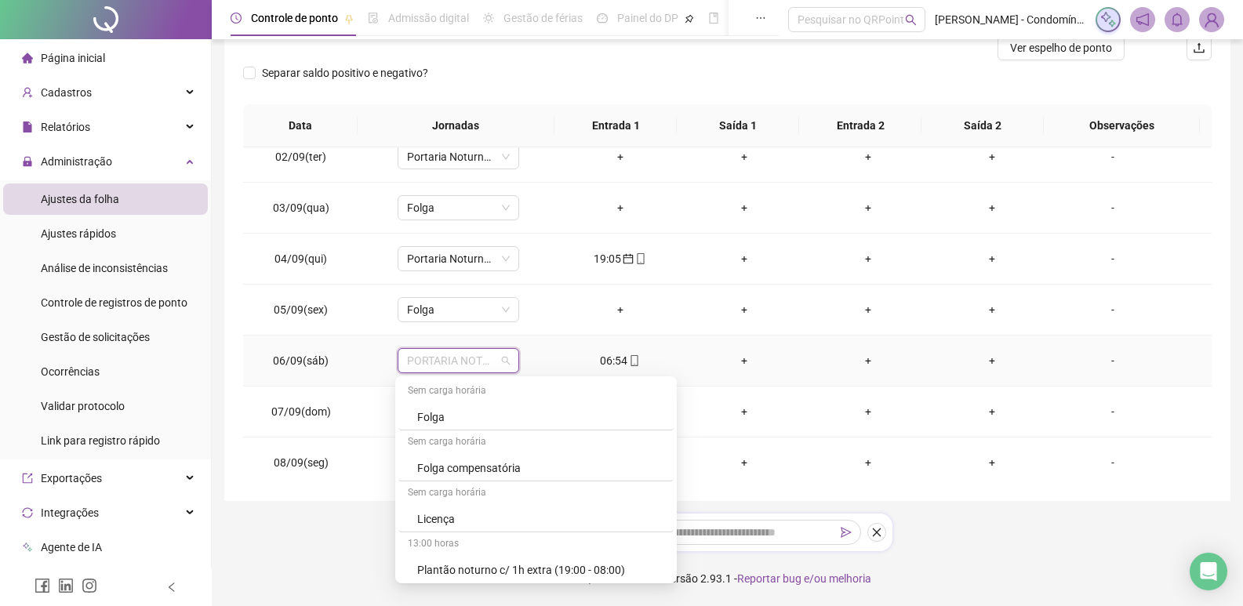
scroll to position [717, 0]
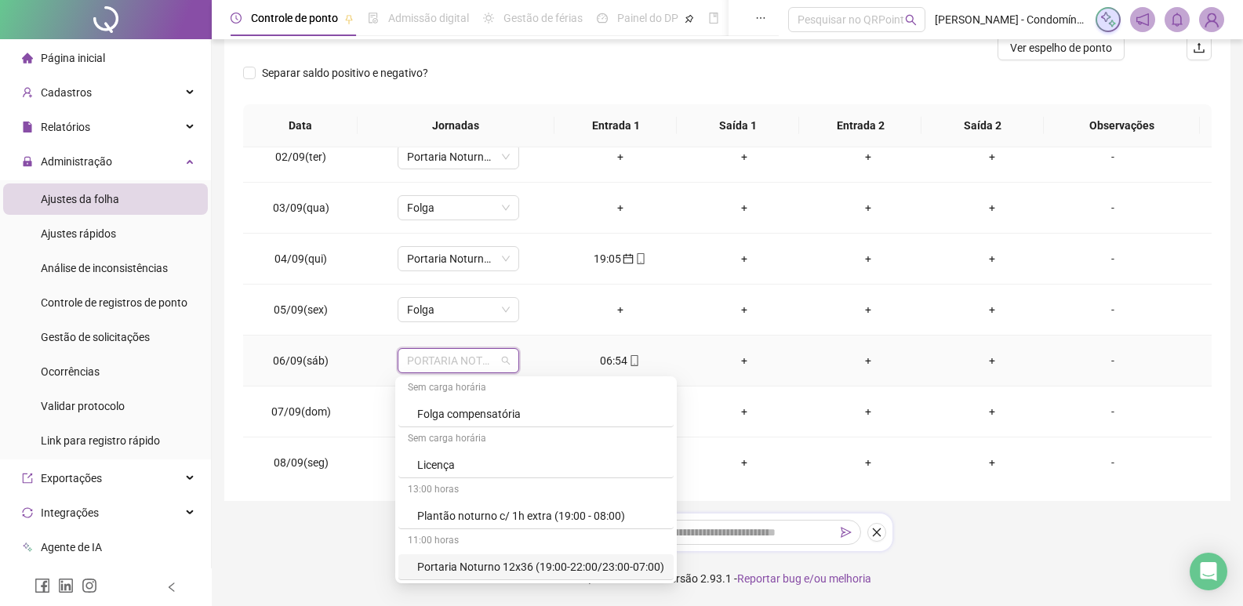
click at [525, 554] on div "Portaria Noturno 12x36 (19:00-22:00/23:00-07:00)" at bounding box center [535, 567] width 275 height 26
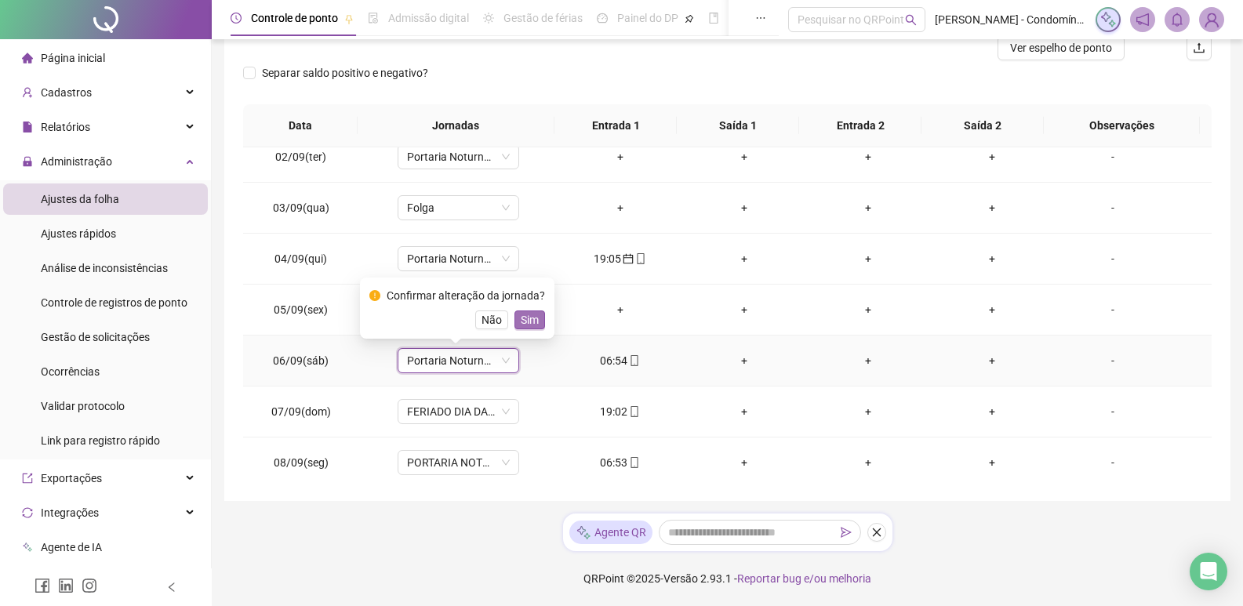
click at [528, 321] on span "Sim" at bounding box center [530, 319] width 18 height 17
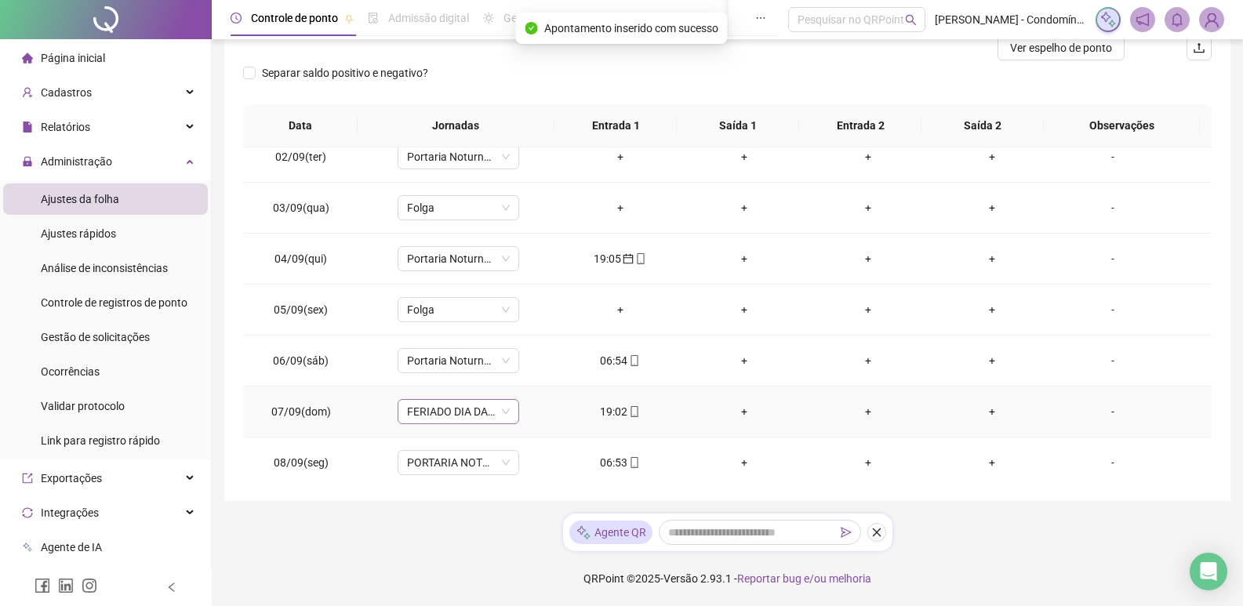
click at [471, 402] on span "FERIADO DIA DA INDEPENDÊNCIA" at bounding box center [458, 412] width 103 height 24
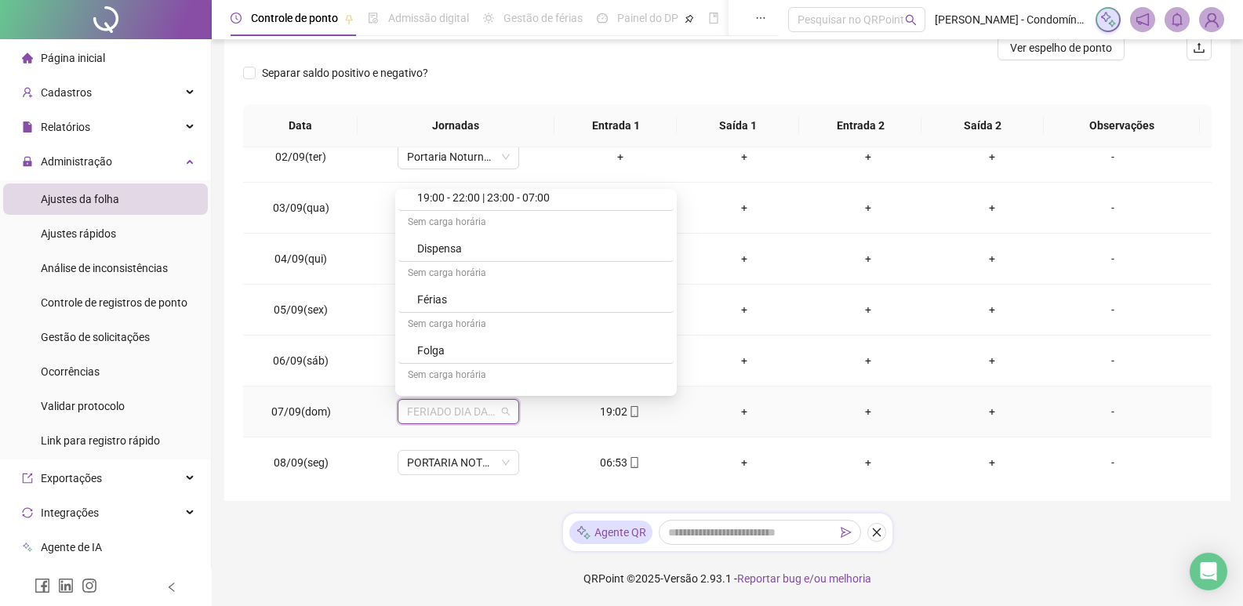
scroll to position [546, 0]
click at [488, 340] on div "Folga" at bounding box center [540, 346] width 247 height 17
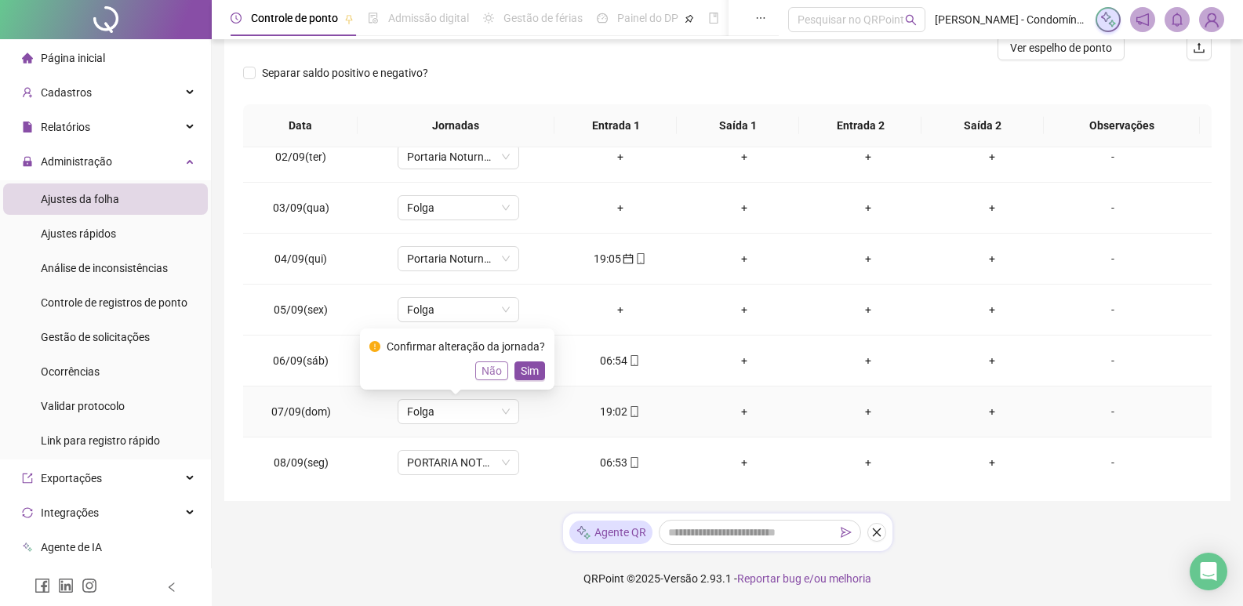
click at [490, 366] on span "Não" at bounding box center [491, 370] width 20 height 17
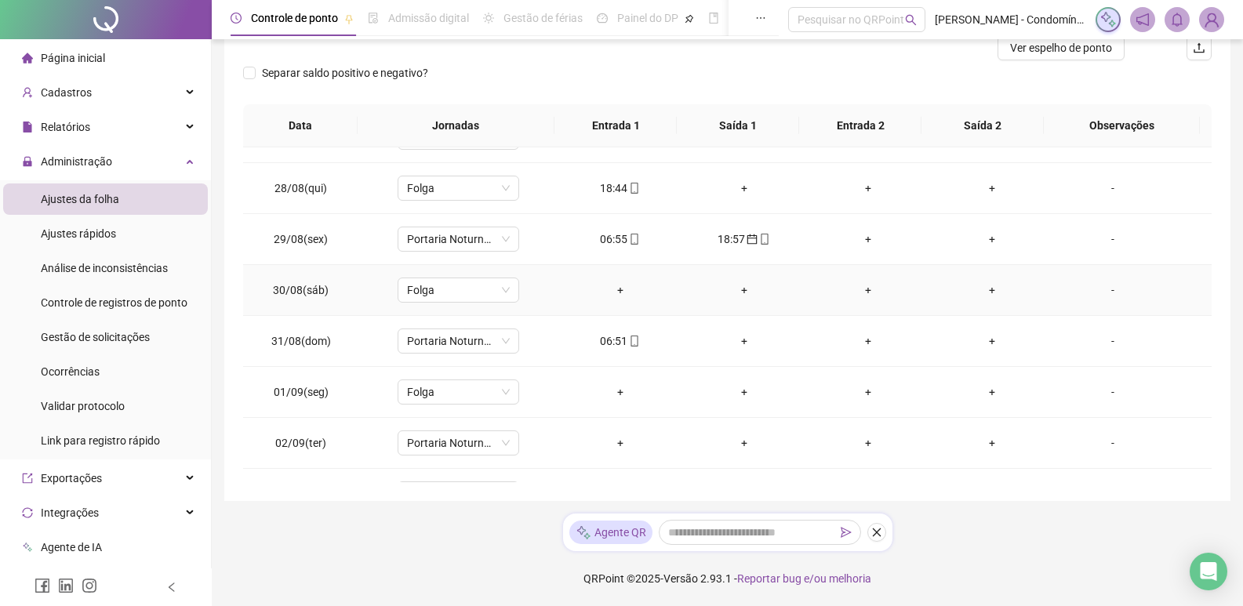
scroll to position [392, 0]
click at [612, 288] on div "06:51" at bounding box center [620, 289] width 99 height 17
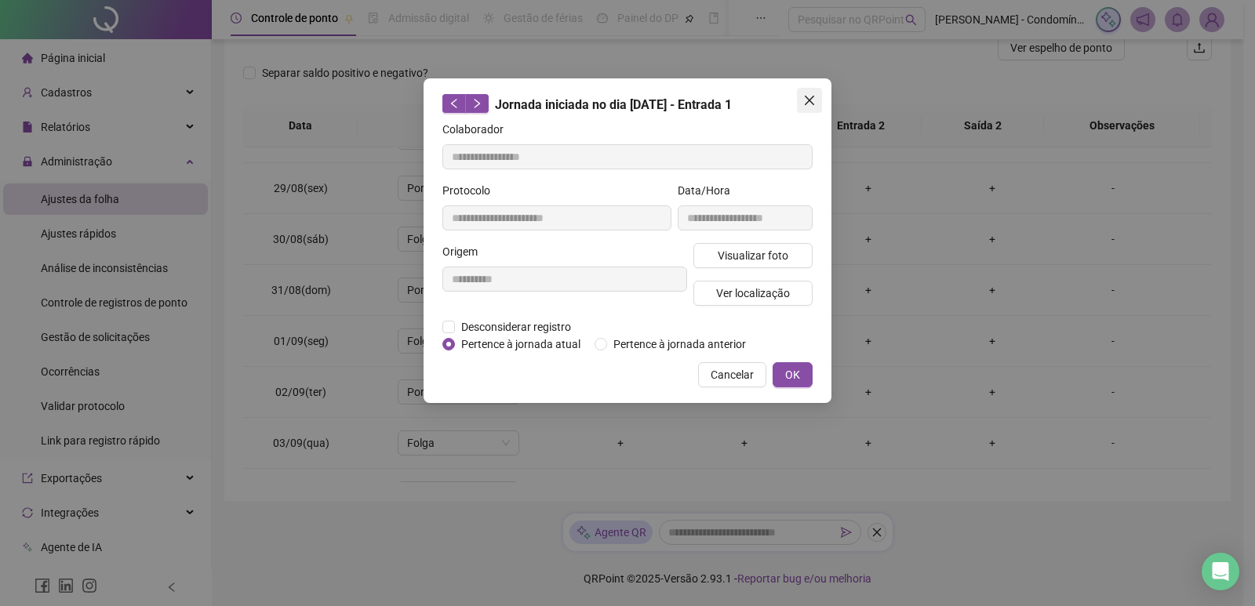
click at [812, 98] on icon "close" at bounding box center [808, 100] width 9 height 9
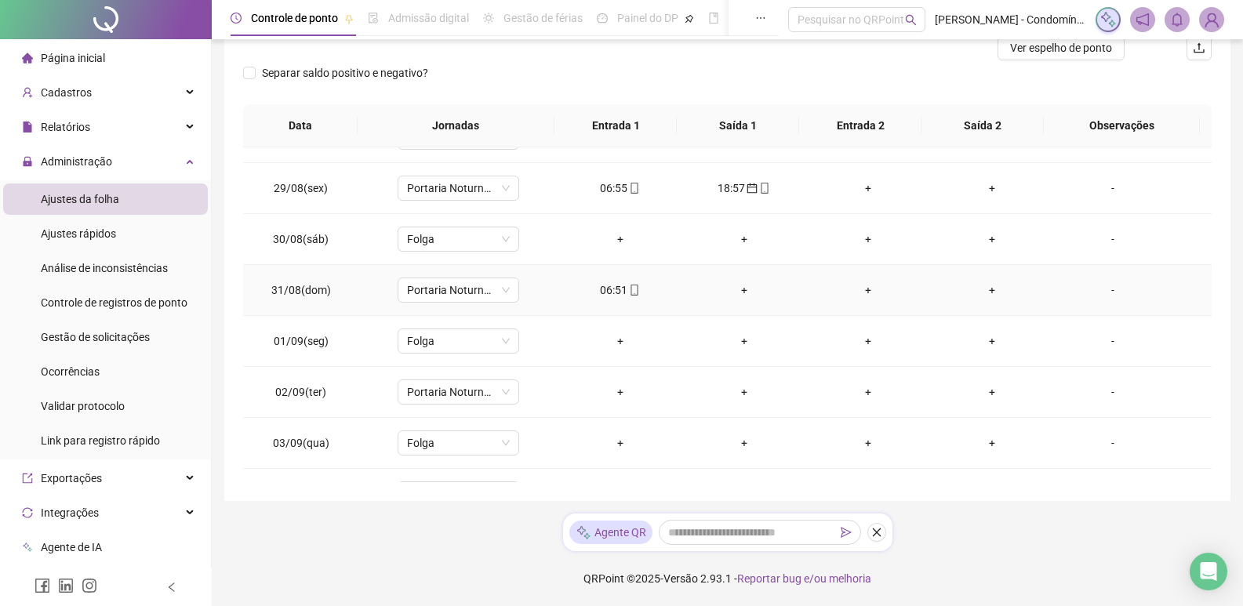
click at [742, 285] on div "+" at bounding box center [744, 289] width 99 height 17
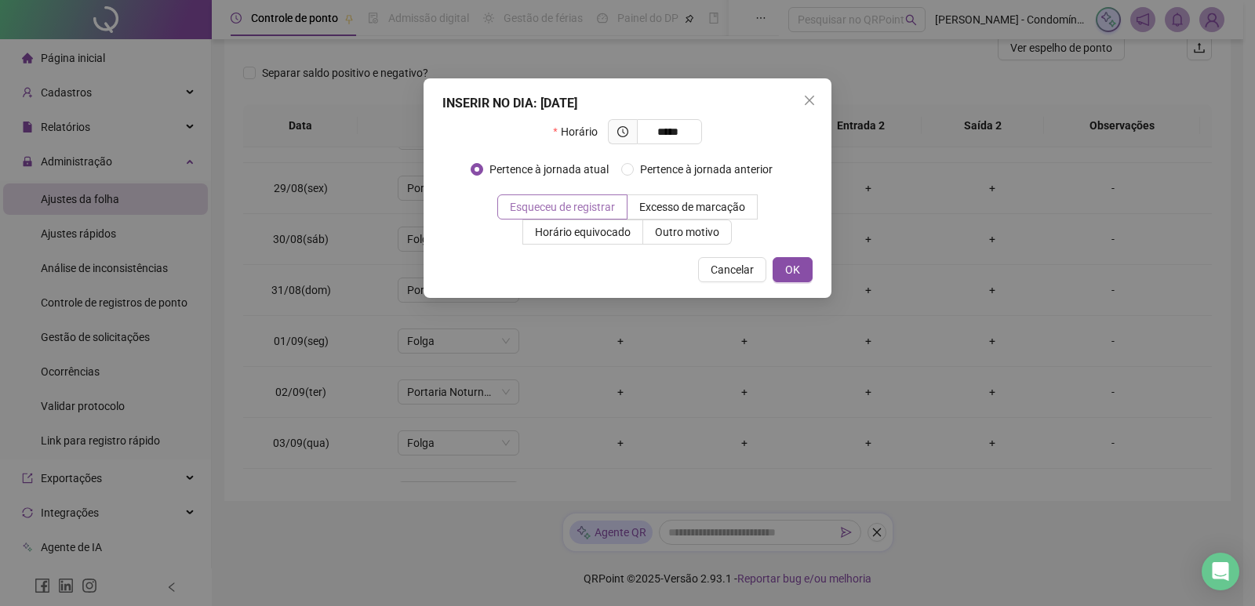
click at [601, 198] on label "Esqueceu de registrar" at bounding box center [562, 206] width 130 height 25
click at [792, 268] on span "OK" at bounding box center [792, 269] width 15 height 17
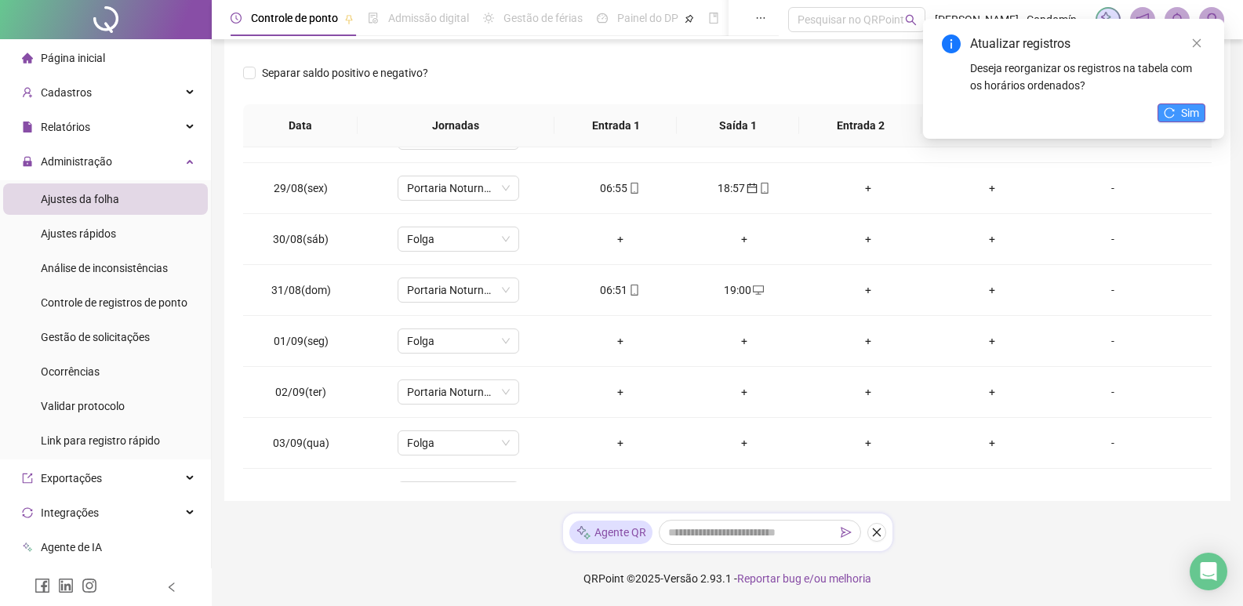
click at [1171, 113] on icon "reload" at bounding box center [1169, 112] width 11 height 11
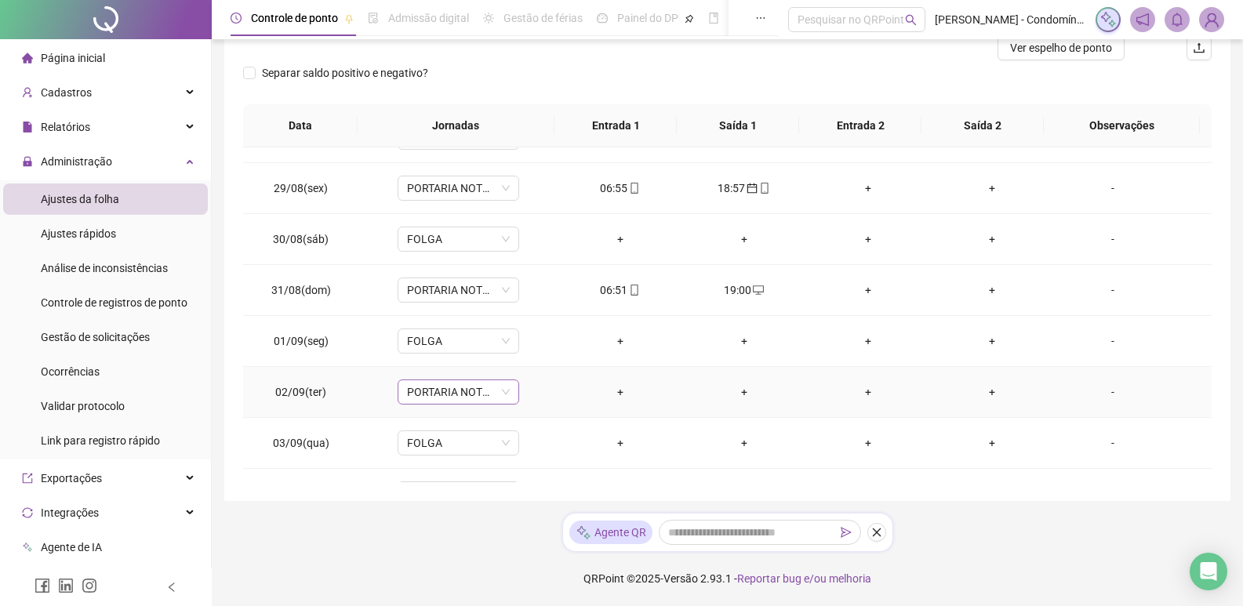
click at [470, 393] on span "PORTARIA NOTURNO 12X36 (19:00-22:00/23:00-07:00)" at bounding box center [458, 392] width 103 height 24
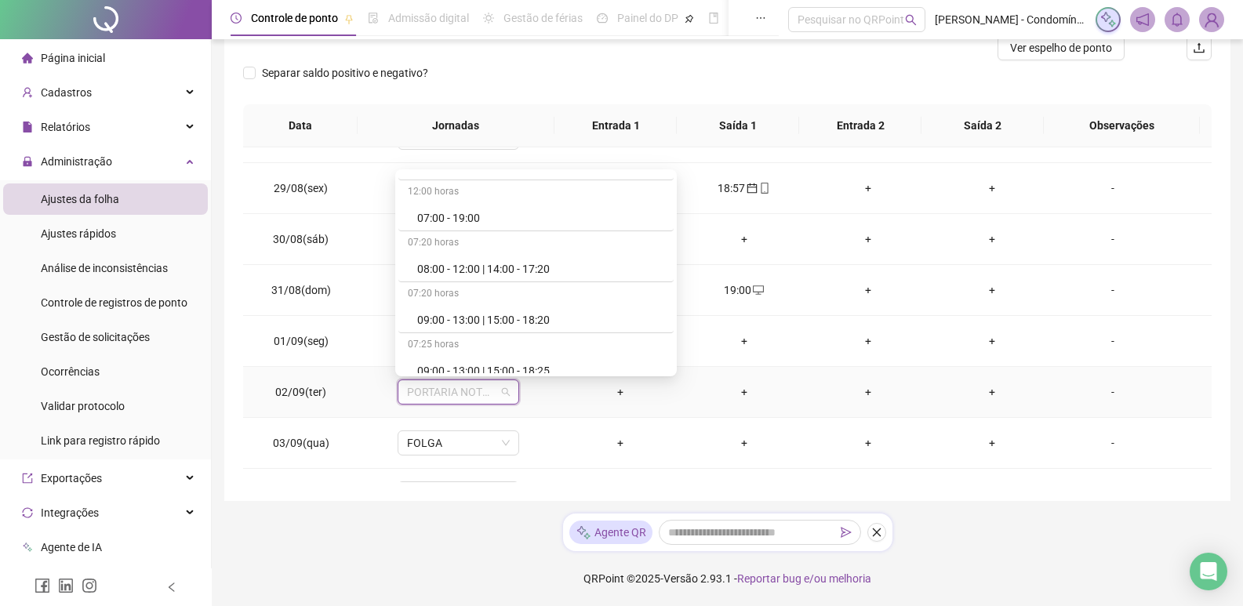
scroll to position [717, 0]
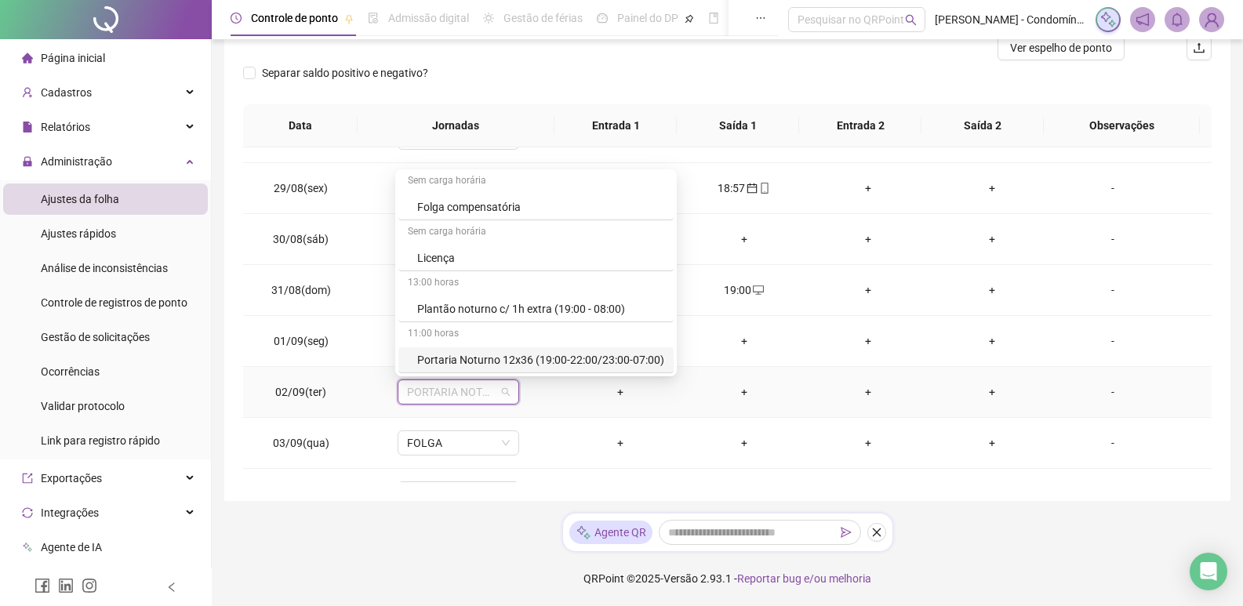
click at [588, 362] on div "Portaria Noturno 12x36 (19:00-22:00/23:00-07:00)" at bounding box center [540, 359] width 247 height 17
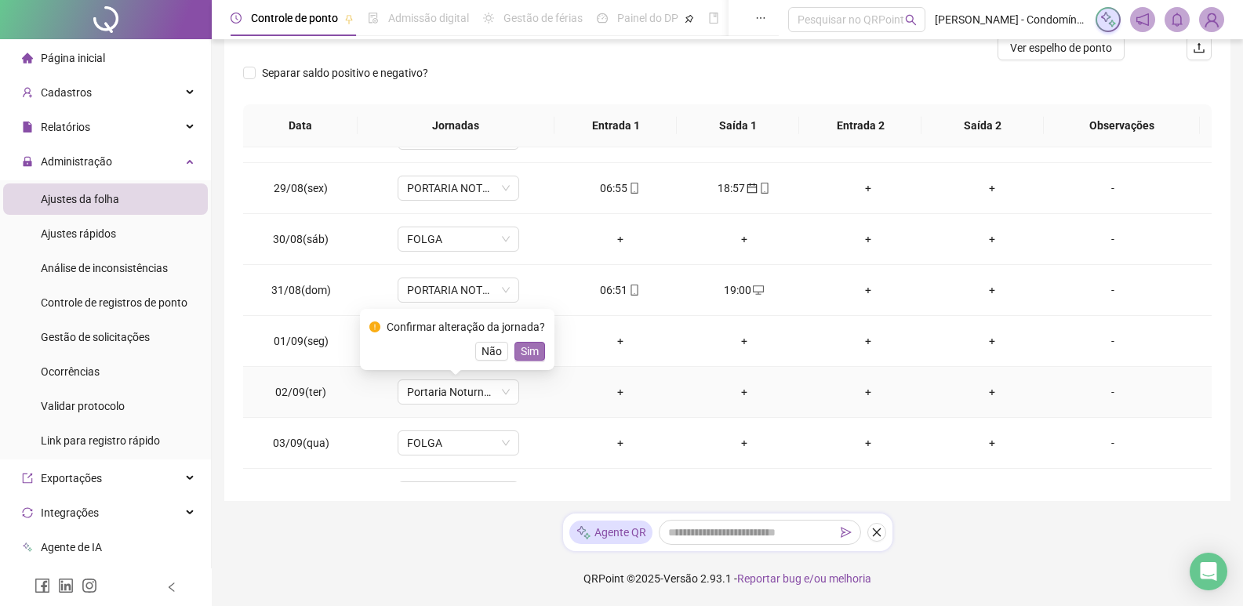
click at [533, 352] on span "Sim" at bounding box center [530, 351] width 18 height 17
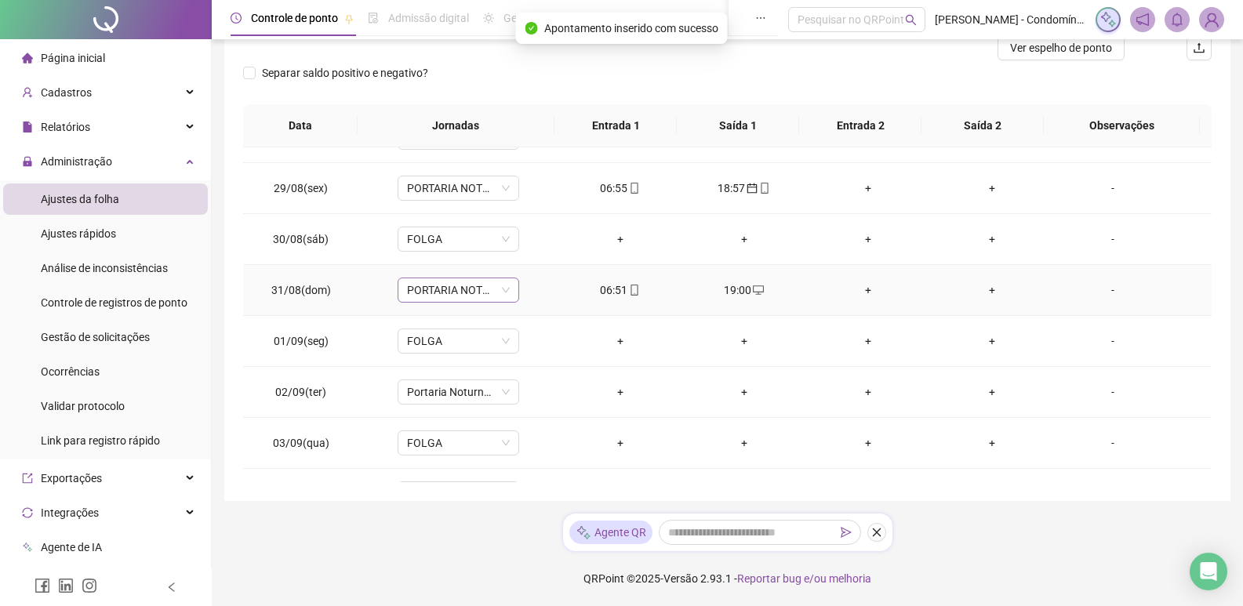
click at [485, 294] on span "PORTARIA NOTURNO 12X36 (19:00-22:00/23:00-07:00)" at bounding box center [458, 290] width 103 height 24
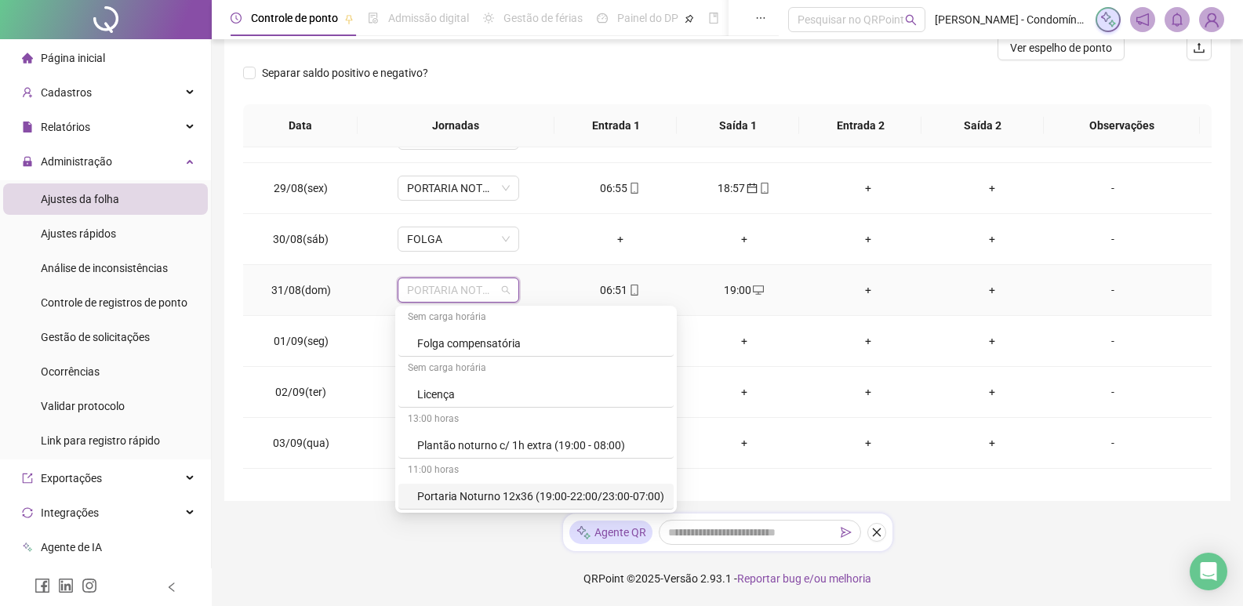
click at [520, 491] on div "Portaria Noturno 12x36 (19:00-22:00/23:00-07:00)" at bounding box center [540, 496] width 247 height 17
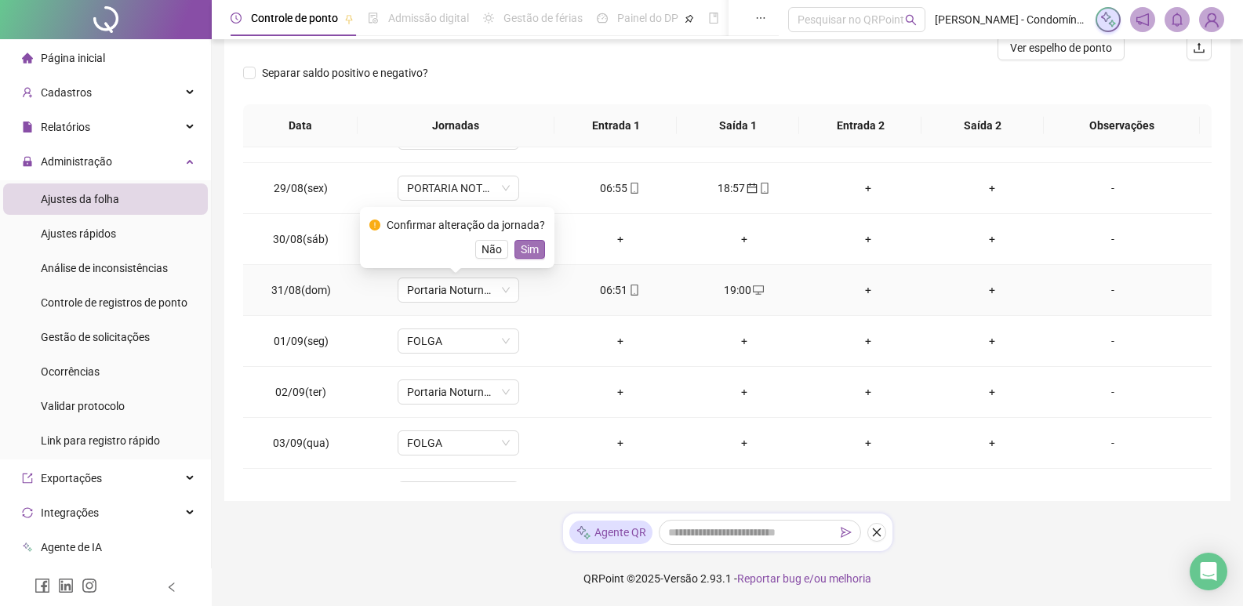
click at [531, 244] on span "Sim" at bounding box center [530, 249] width 18 height 17
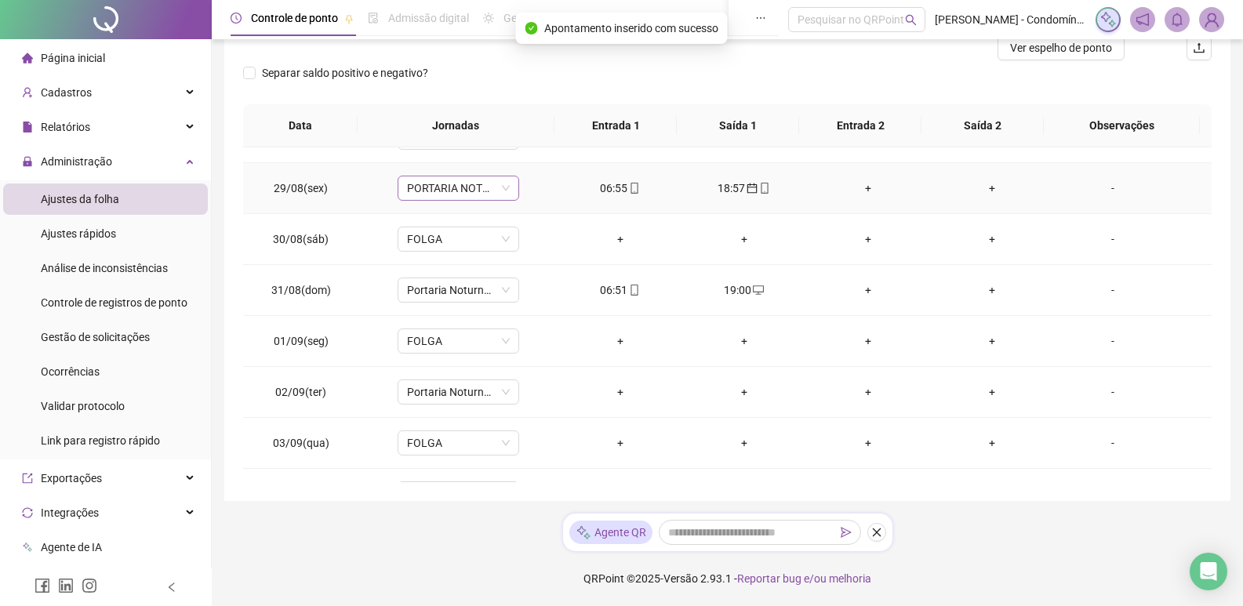
click at [507, 183] on div "PORTARIA NOTURNO 12X36 (19:00-22:00/23:00-07:00)" at bounding box center [459, 188] width 122 height 25
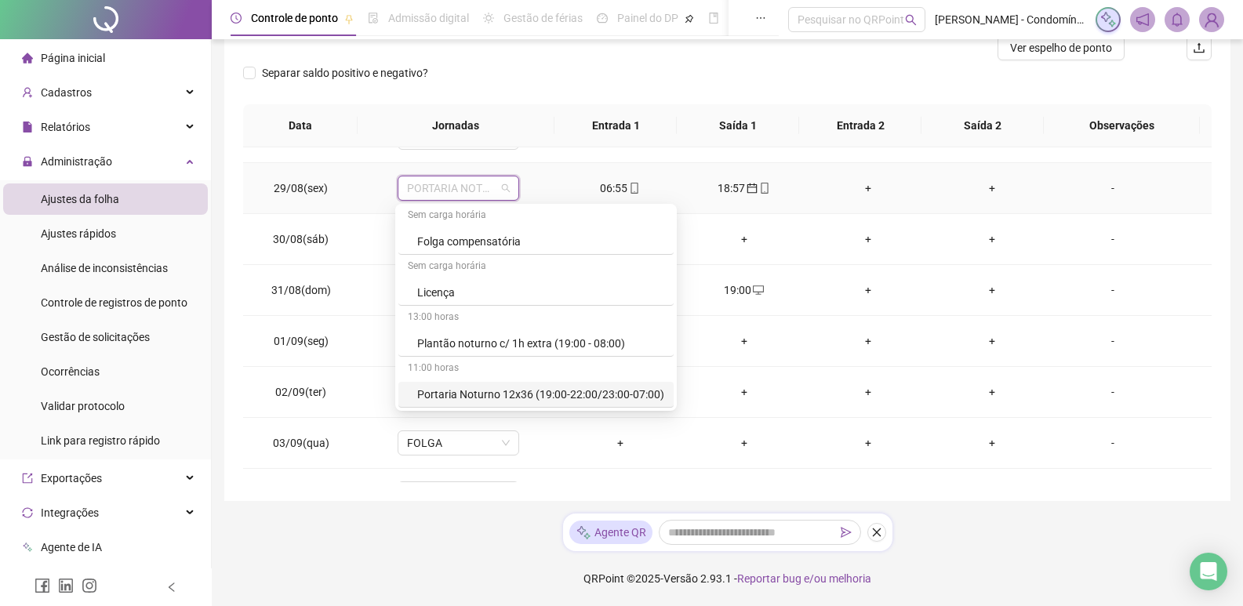
click at [573, 375] on div "11:00 horas" at bounding box center [535, 369] width 275 height 25
click at [557, 390] on div "Portaria Noturno 12x36 (19:00-22:00/23:00-07:00)" at bounding box center [540, 394] width 247 height 17
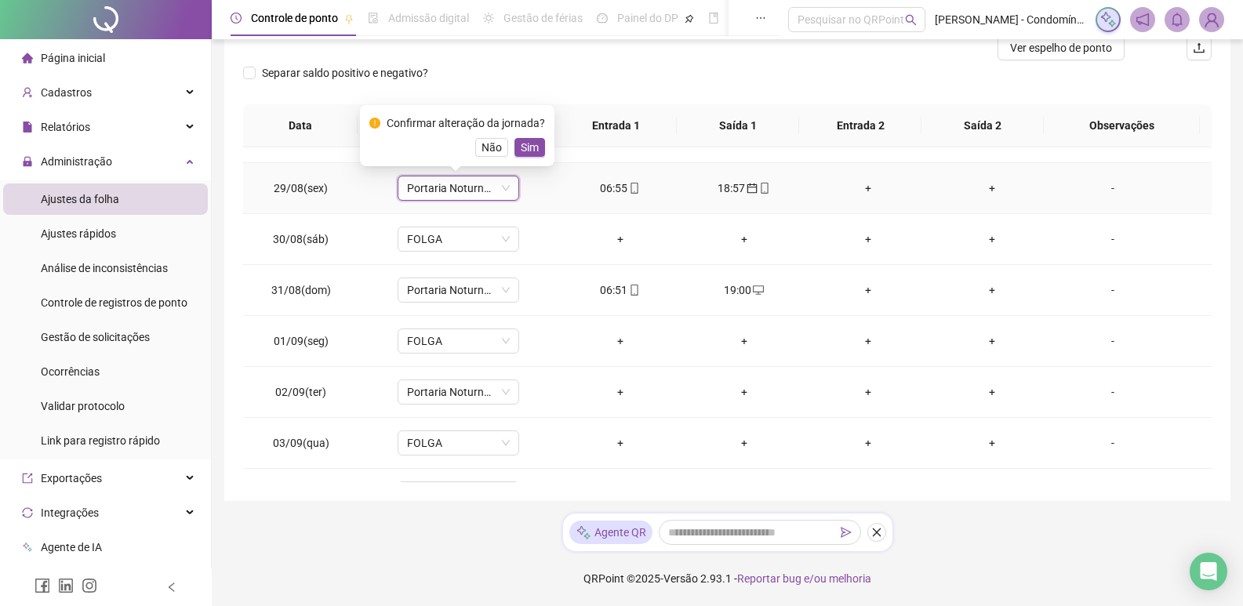
drag, startPoint x: 528, startPoint y: 147, endPoint x: 531, endPoint y: 155, distance: 8.4
click at [528, 147] on span "Sim" at bounding box center [530, 147] width 18 height 17
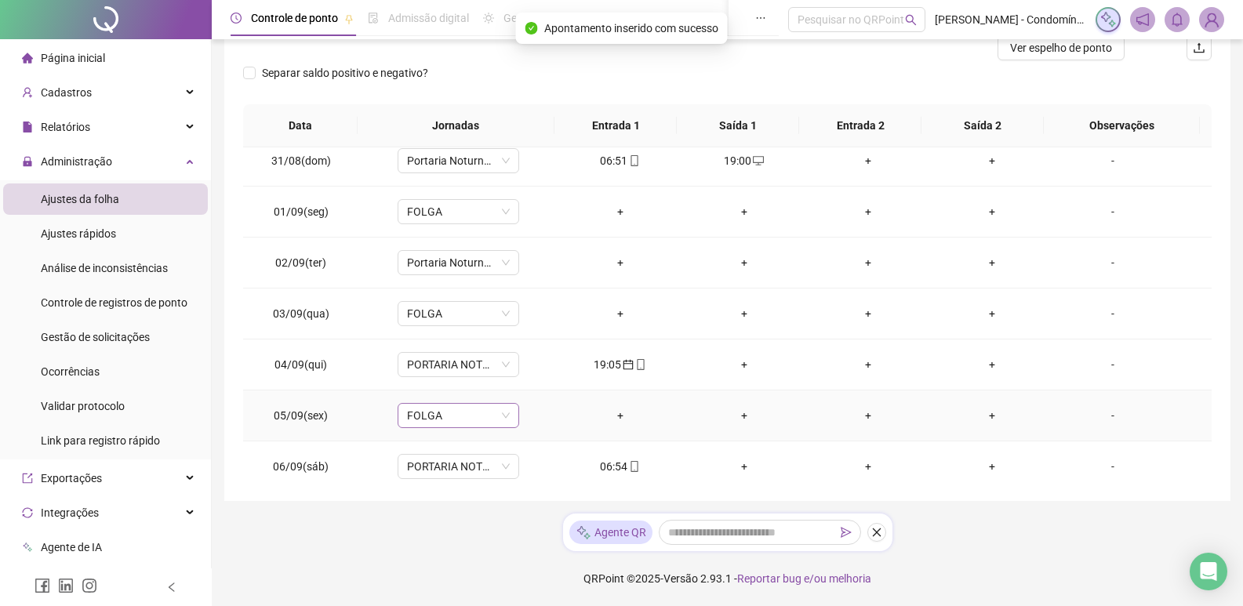
scroll to position [549, 0]
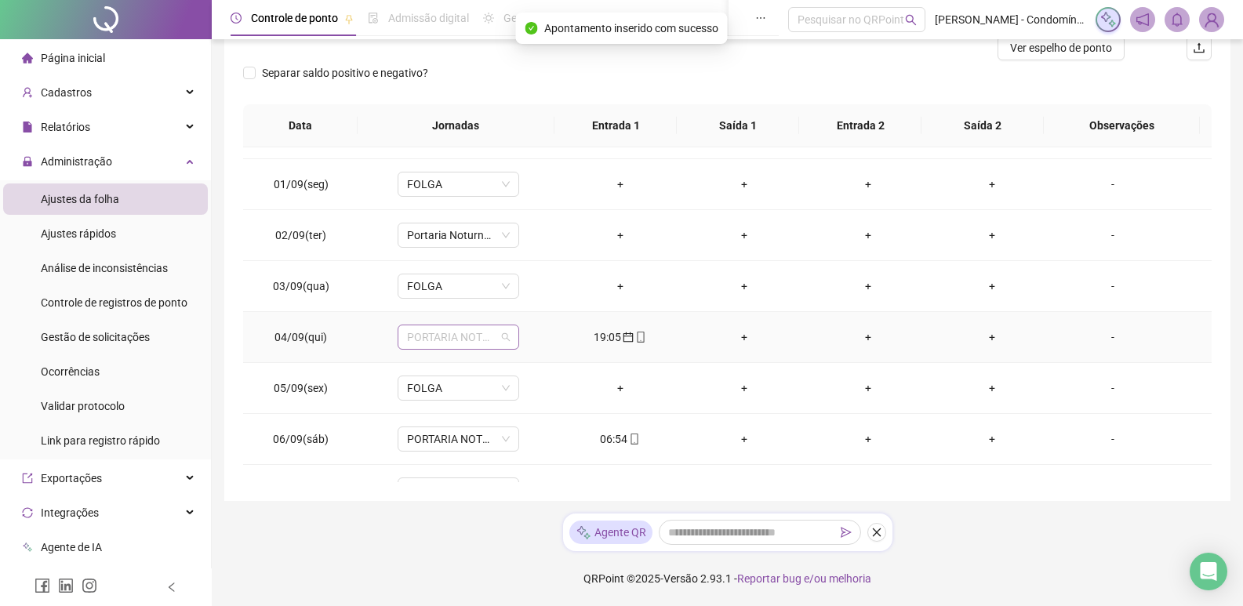
click at [491, 333] on span "PORTARIA NOTURNO 12X36 (19:00-22:00/23:00-07:00)" at bounding box center [458, 337] width 103 height 24
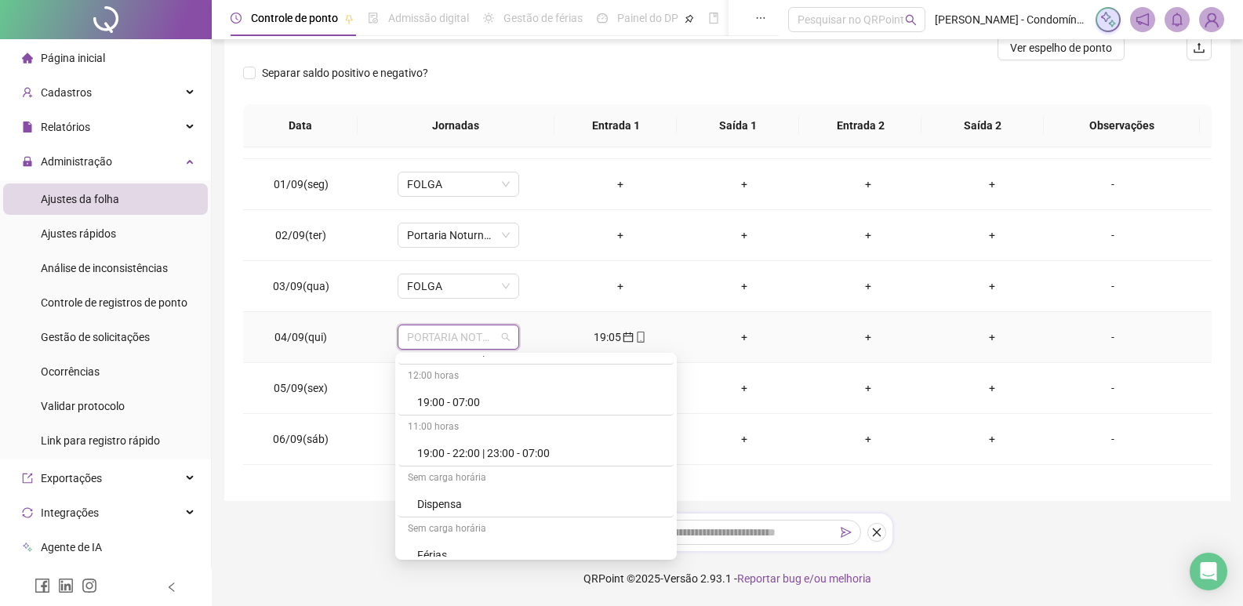
scroll to position [717, 0]
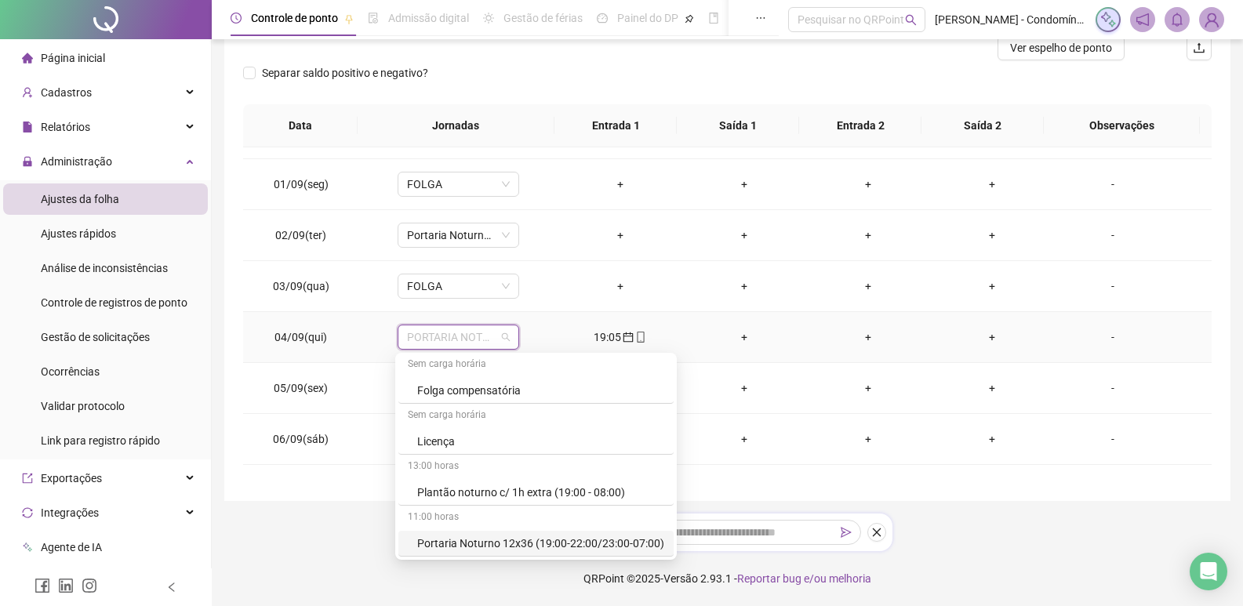
click at [605, 539] on div "Portaria Noturno 12x36 (19:00-22:00/23:00-07:00)" at bounding box center [540, 543] width 247 height 17
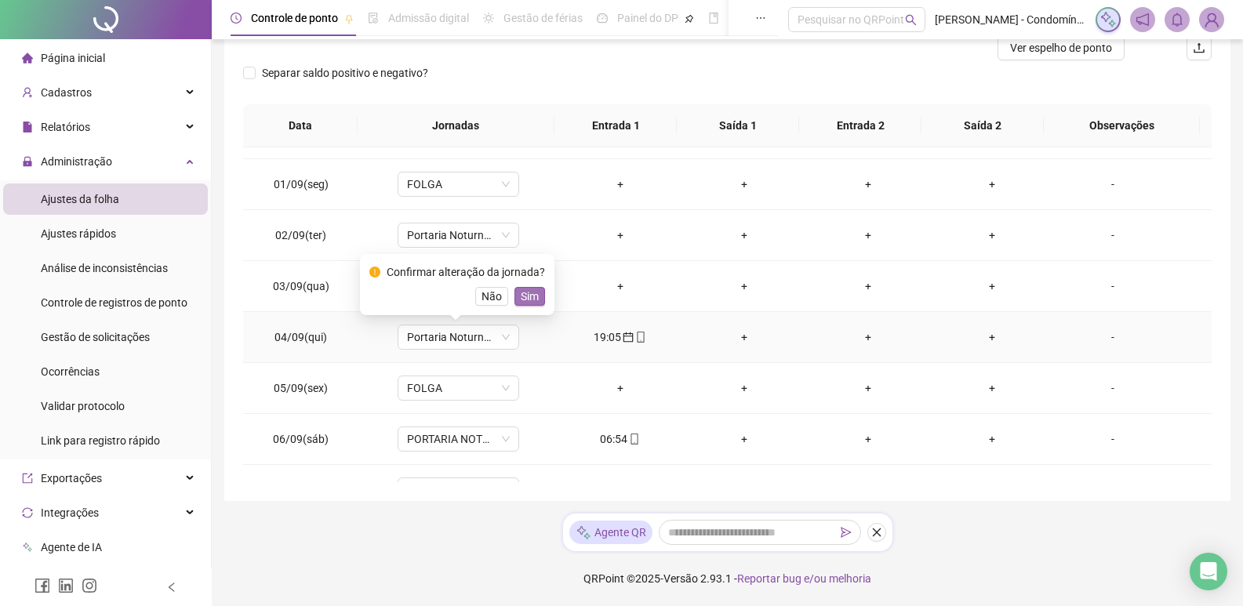
click at [525, 291] on span "Sim" at bounding box center [530, 296] width 18 height 17
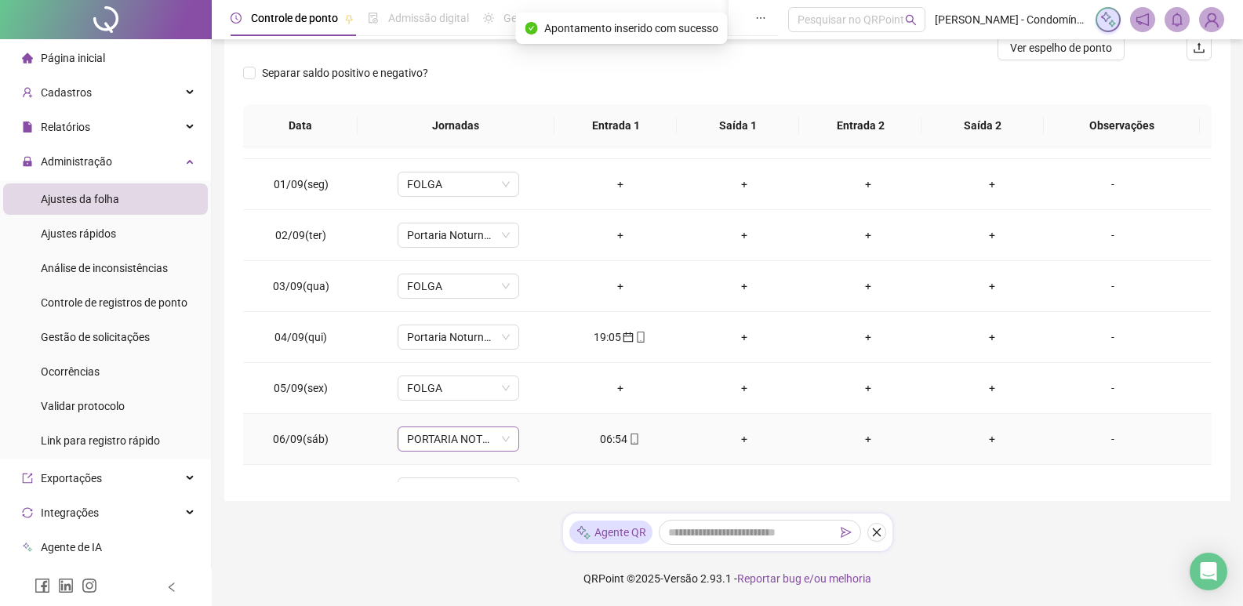
click at [472, 439] on span "PORTARIA NOTURNO 12X36 (19:00-22:00/23:00-07:00)" at bounding box center [458, 439] width 103 height 24
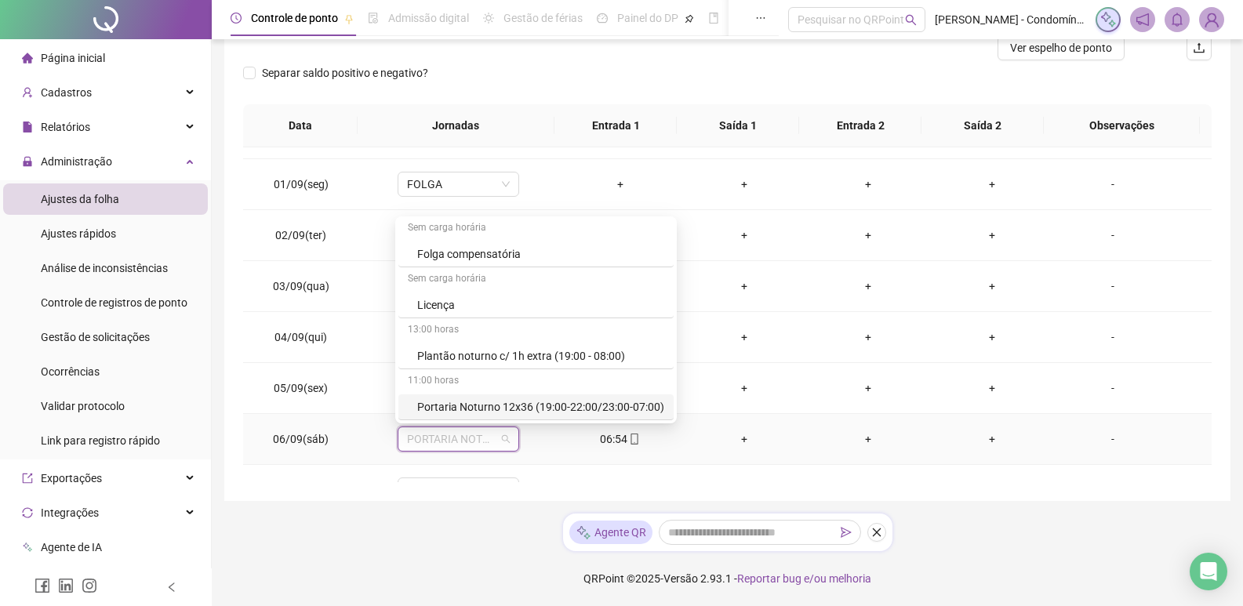
click at [594, 397] on div "Portaria Noturno 12x36 (19:00-22:00/23:00-07:00)" at bounding box center [535, 407] width 275 height 26
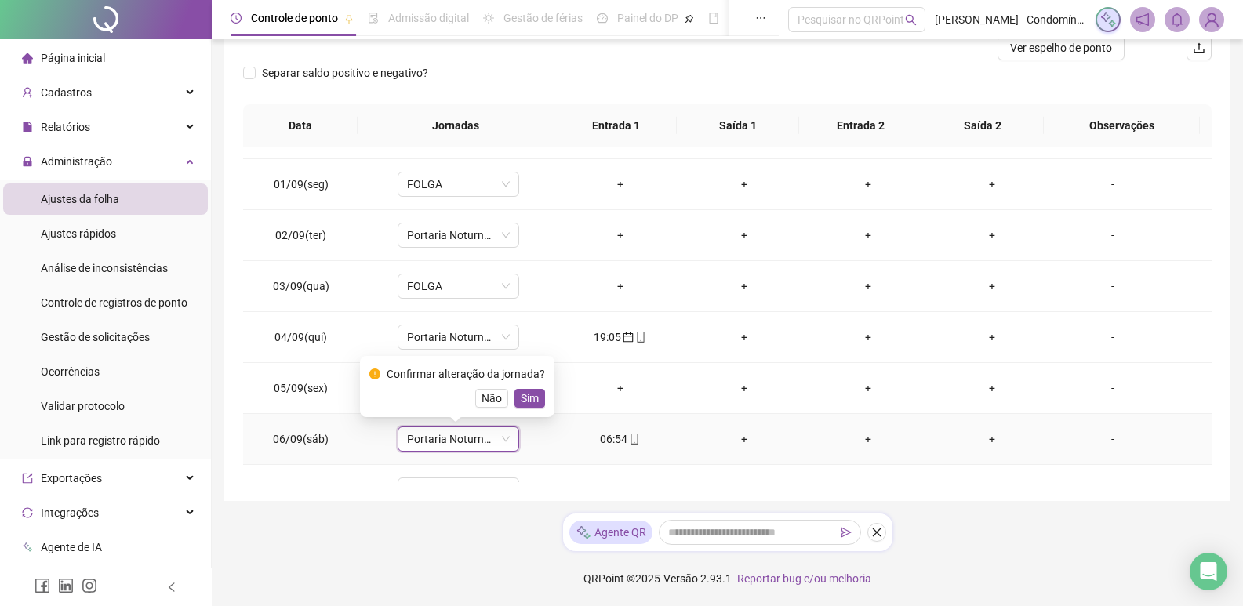
drag, startPoint x: 530, startPoint y: 405, endPoint x: 540, endPoint y: 398, distance: 12.0
click at [531, 405] on span "Sim" at bounding box center [530, 398] width 18 height 17
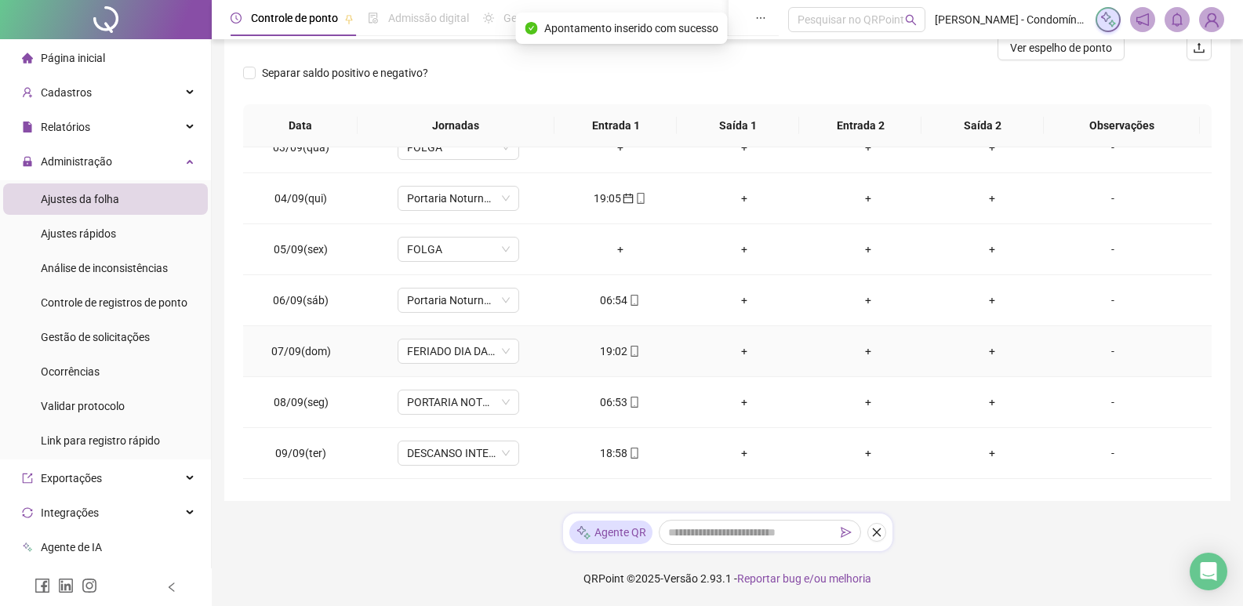
scroll to position [706, 0]
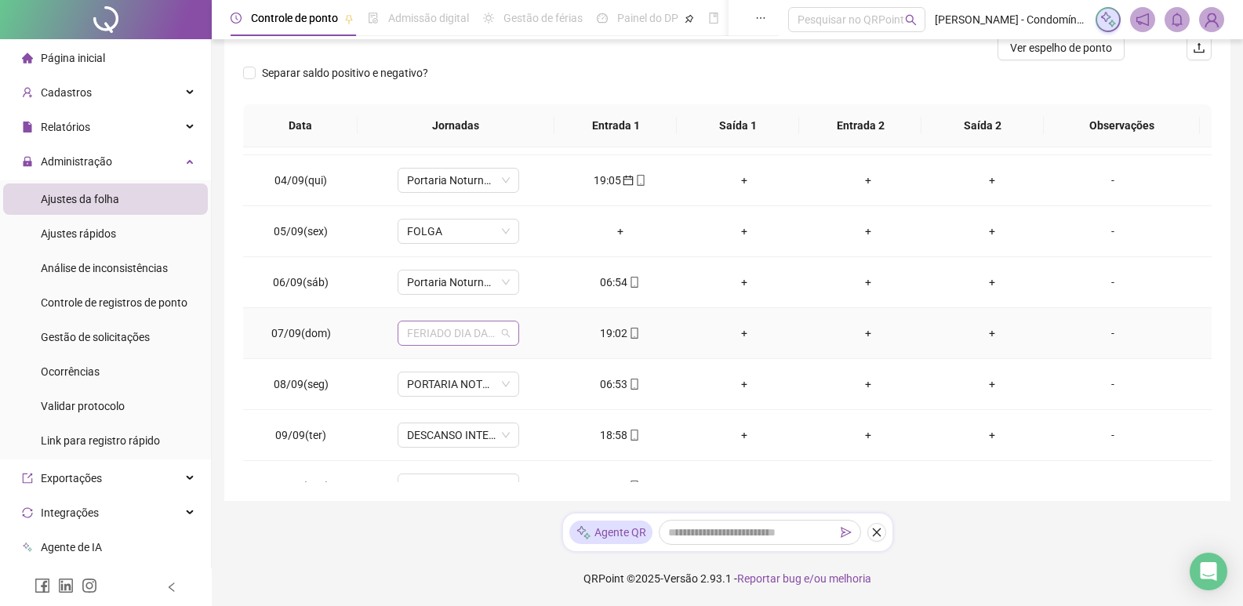
click at [483, 335] on span "FERIADO DIA DA INDEPENDÊNCIA" at bounding box center [458, 333] width 103 height 24
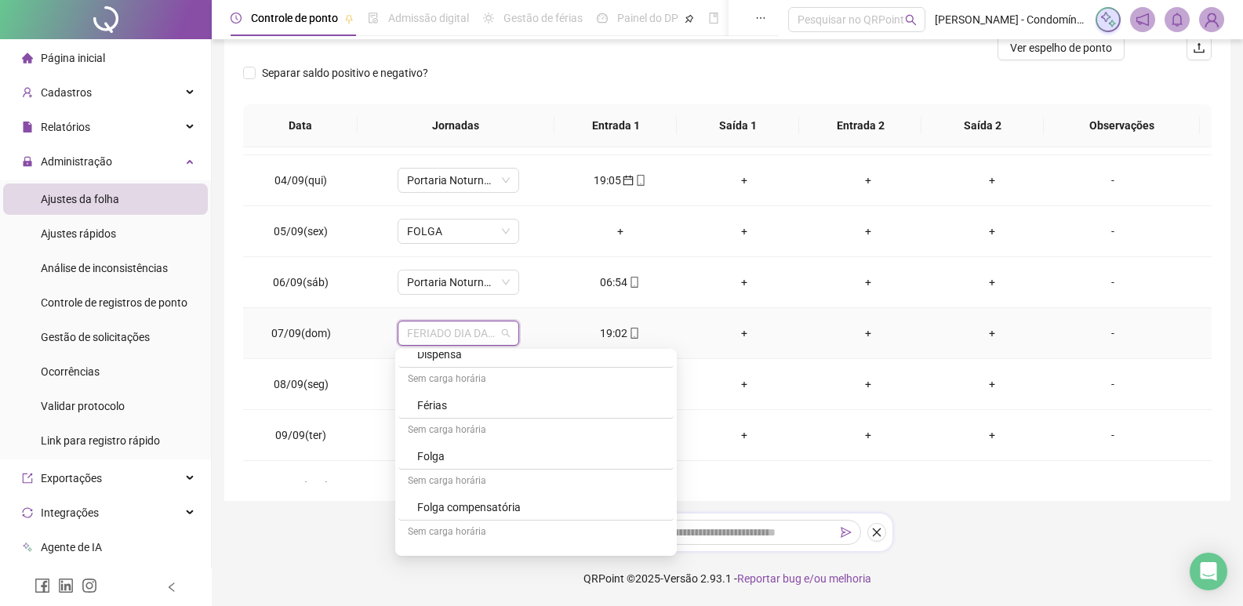
scroll to position [600, 0]
click at [500, 436] on div "Sem carga horária" at bounding box center [535, 427] width 275 height 25
click at [441, 455] on div "Folga" at bounding box center [540, 452] width 247 height 17
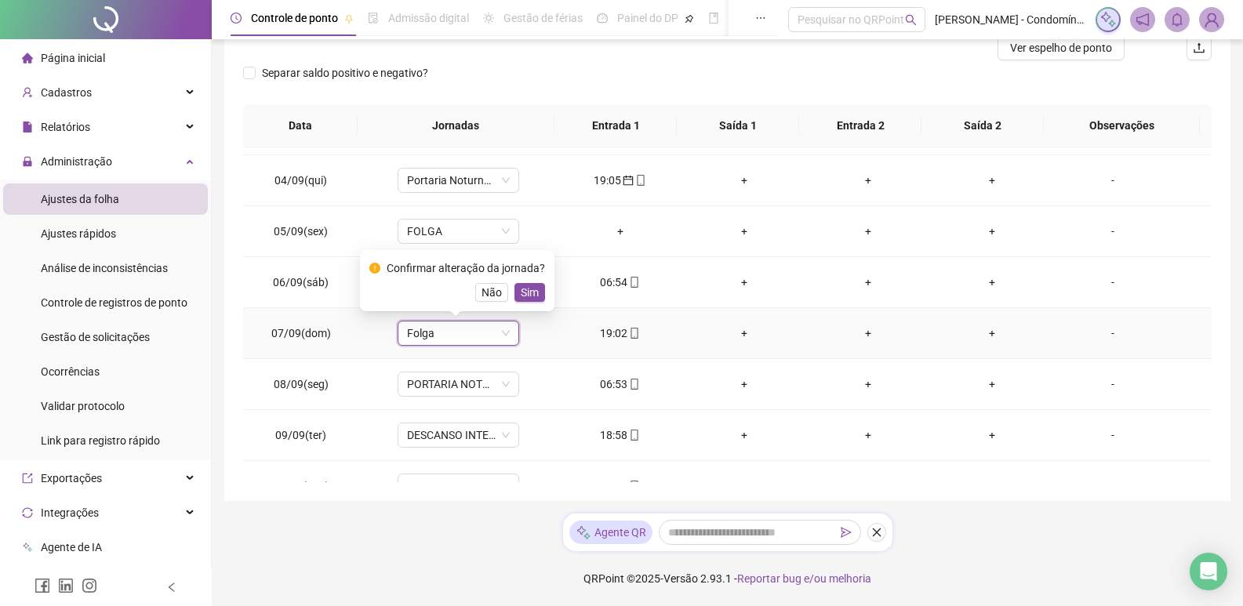
click at [527, 286] on span "Sim" at bounding box center [530, 292] width 18 height 17
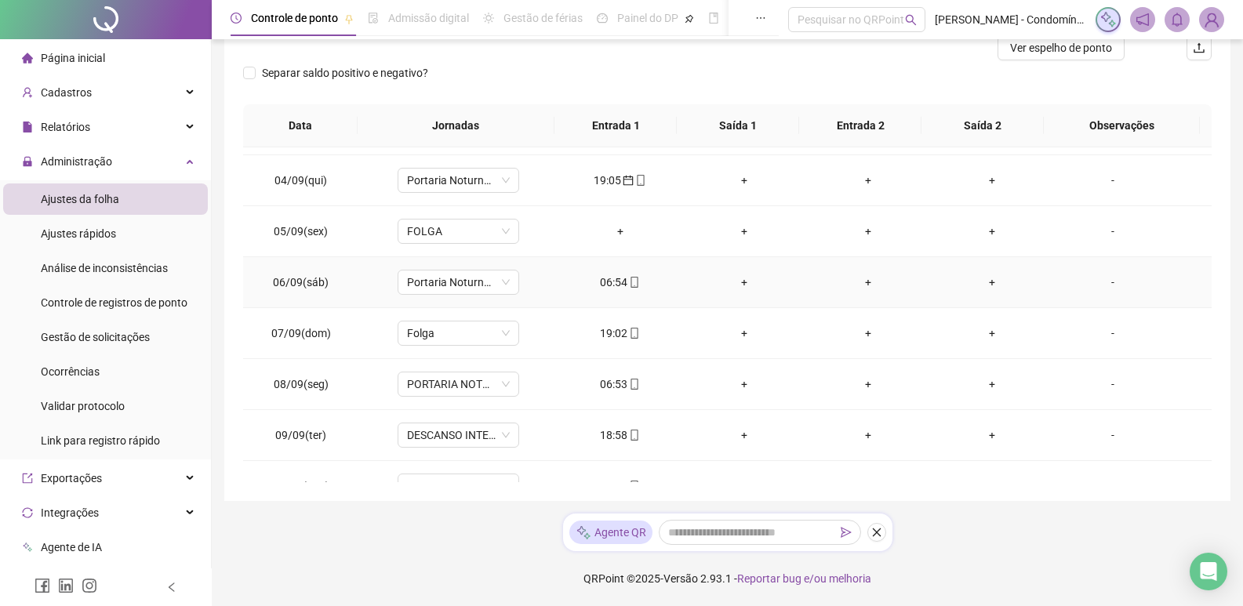
click at [737, 282] on div "+" at bounding box center [744, 282] width 99 height 17
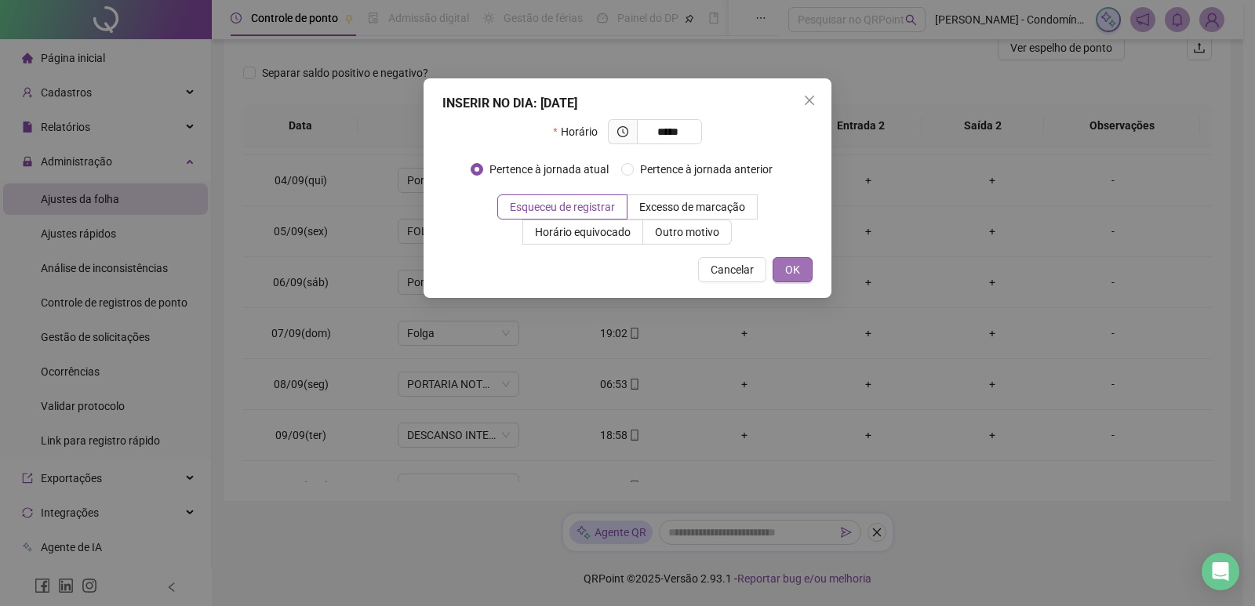
click at [797, 266] on span "OK" at bounding box center [792, 269] width 15 height 17
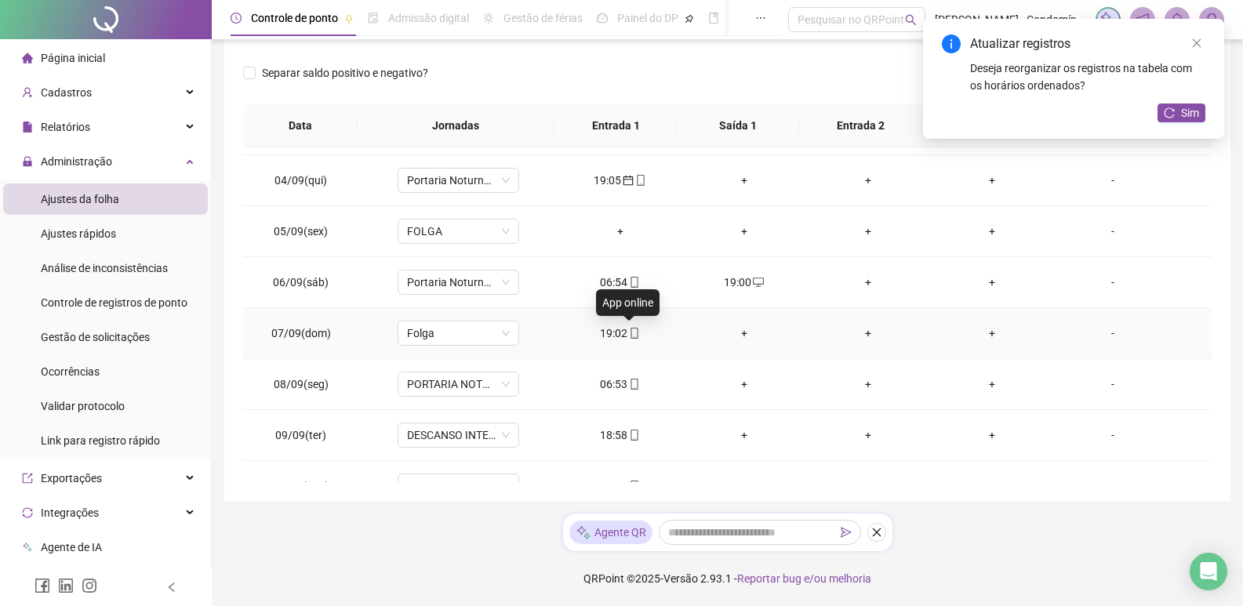
click at [629, 331] on icon "mobile" at bounding box center [634, 333] width 11 height 11
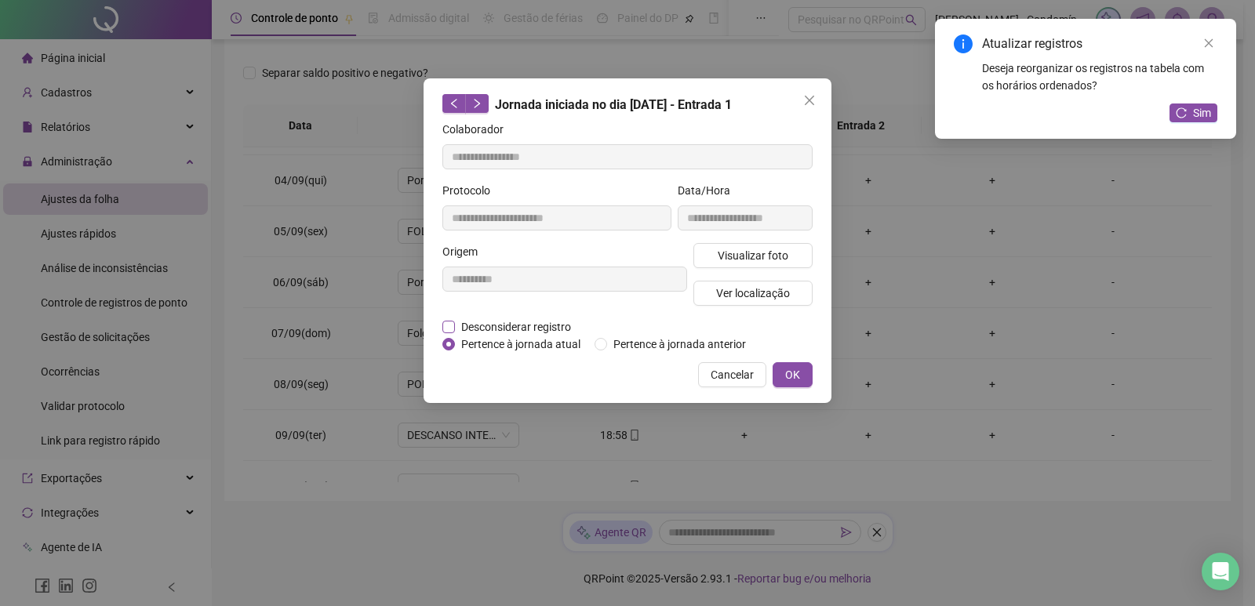
click at [499, 318] on span "Desconsiderar registro" at bounding box center [516, 326] width 122 height 17
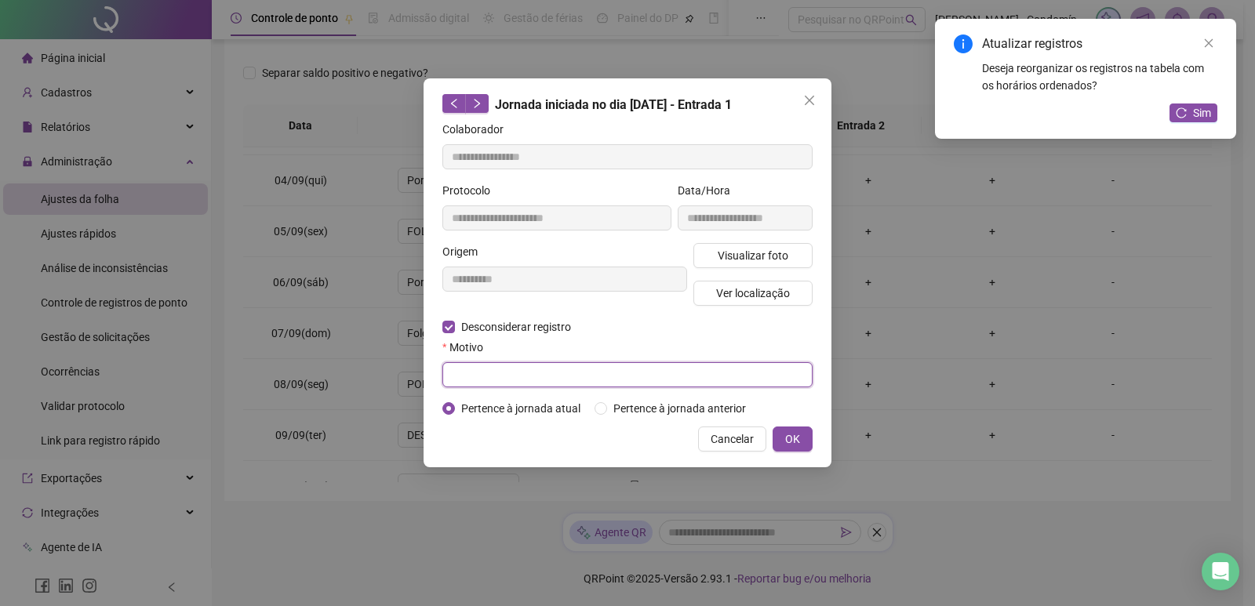
click at [535, 376] on input "text" at bounding box center [627, 374] width 370 height 25
click at [792, 430] on span "OK" at bounding box center [792, 438] width 15 height 17
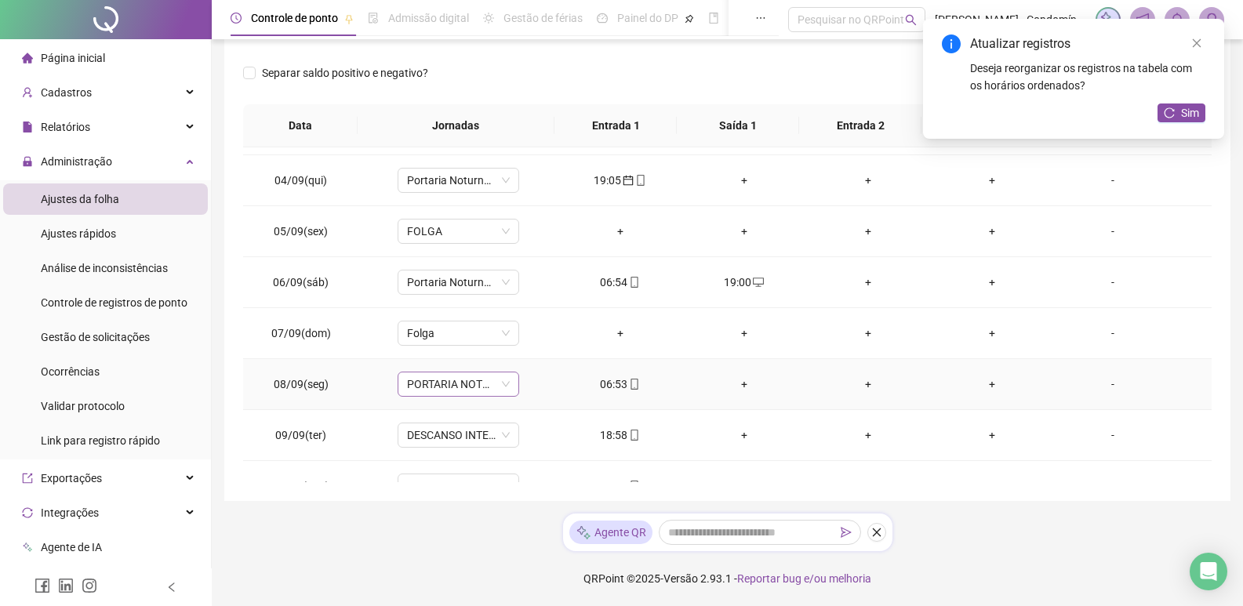
click at [502, 382] on span "PORTARIA NOTURNO 12X36 (19:00-22:00/23:00-07:00)" at bounding box center [458, 384] width 103 height 24
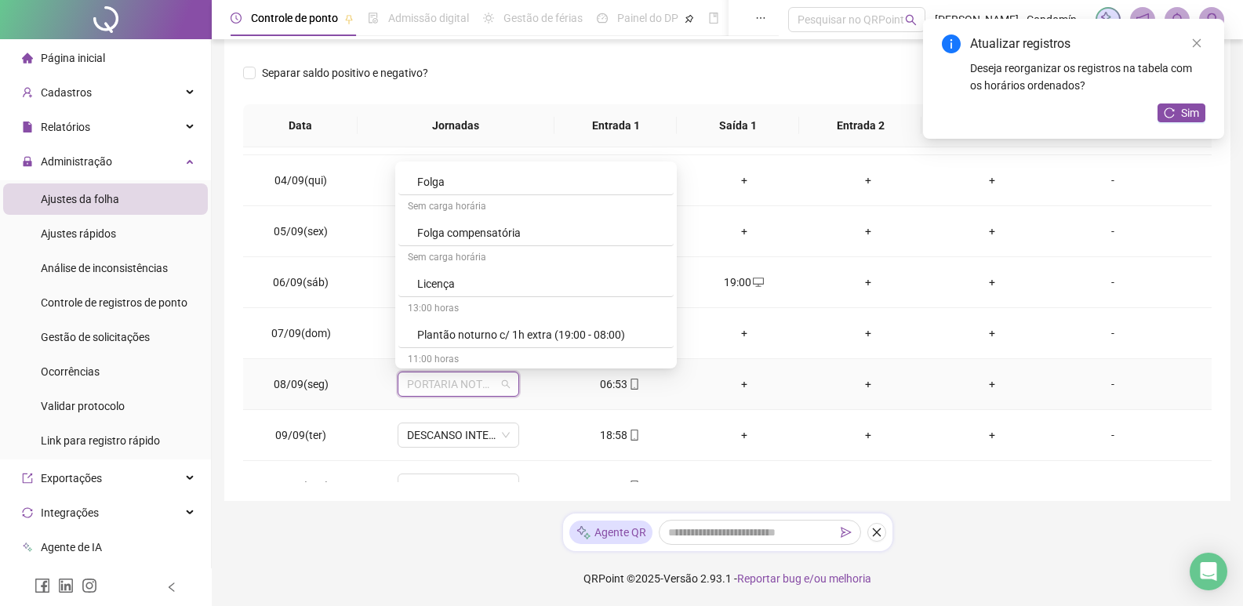
scroll to position [717, 0]
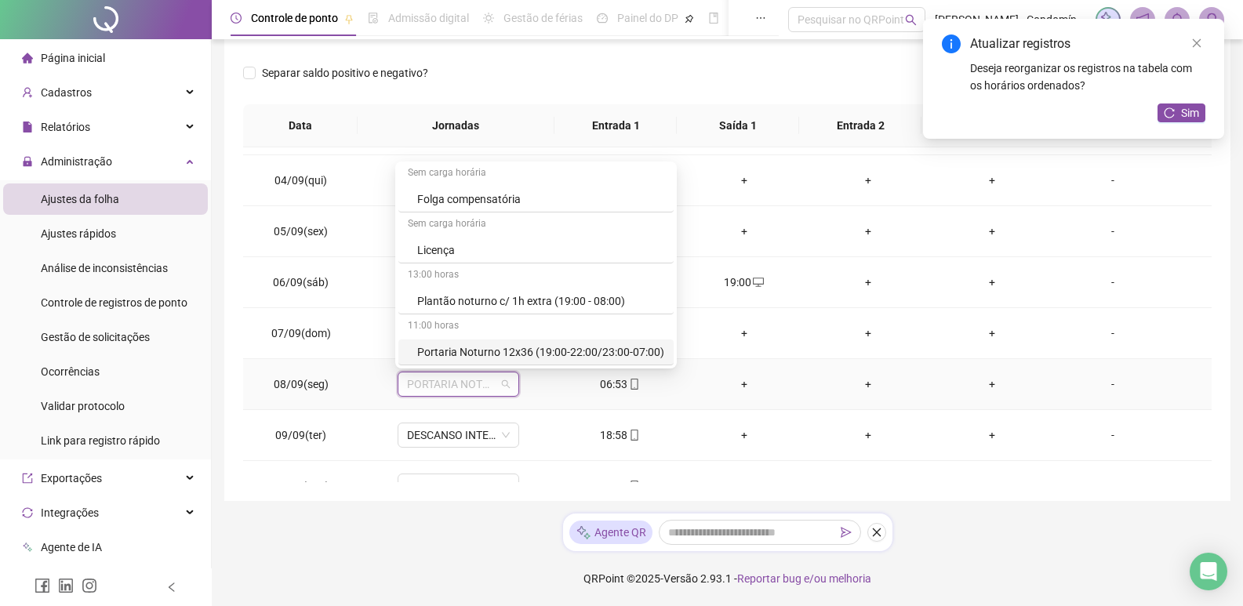
click at [591, 358] on div "Portaria Noturno 12x36 (19:00-22:00/23:00-07:00)" at bounding box center [540, 351] width 247 height 17
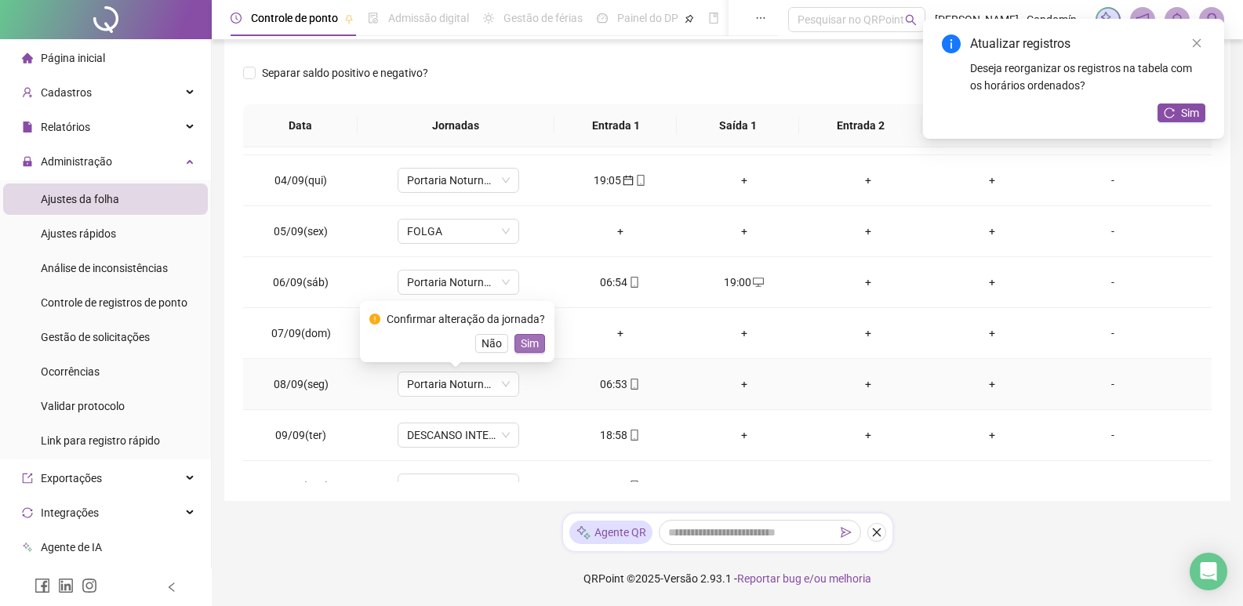
click at [524, 342] on span "Sim" at bounding box center [530, 343] width 18 height 17
click at [739, 383] on div "+" at bounding box center [744, 384] width 99 height 17
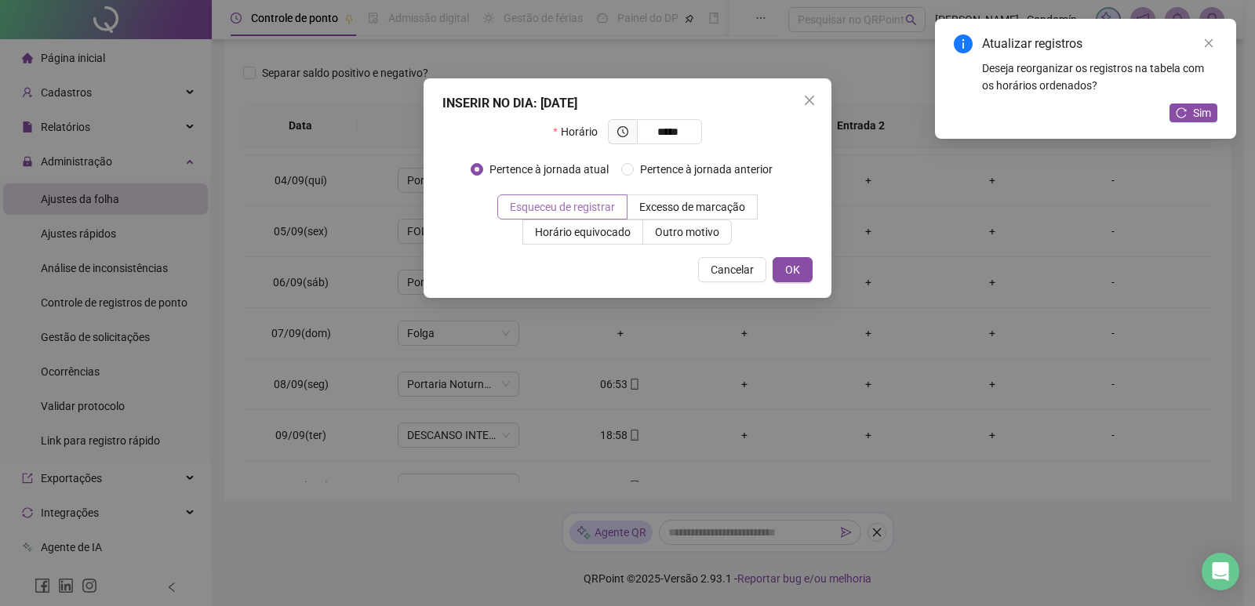
click at [597, 216] on label "Esqueceu de registrar" at bounding box center [562, 206] width 130 height 25
click at [808, 266] on button "OK" at bounding box center [792, 269] width 40 height 25
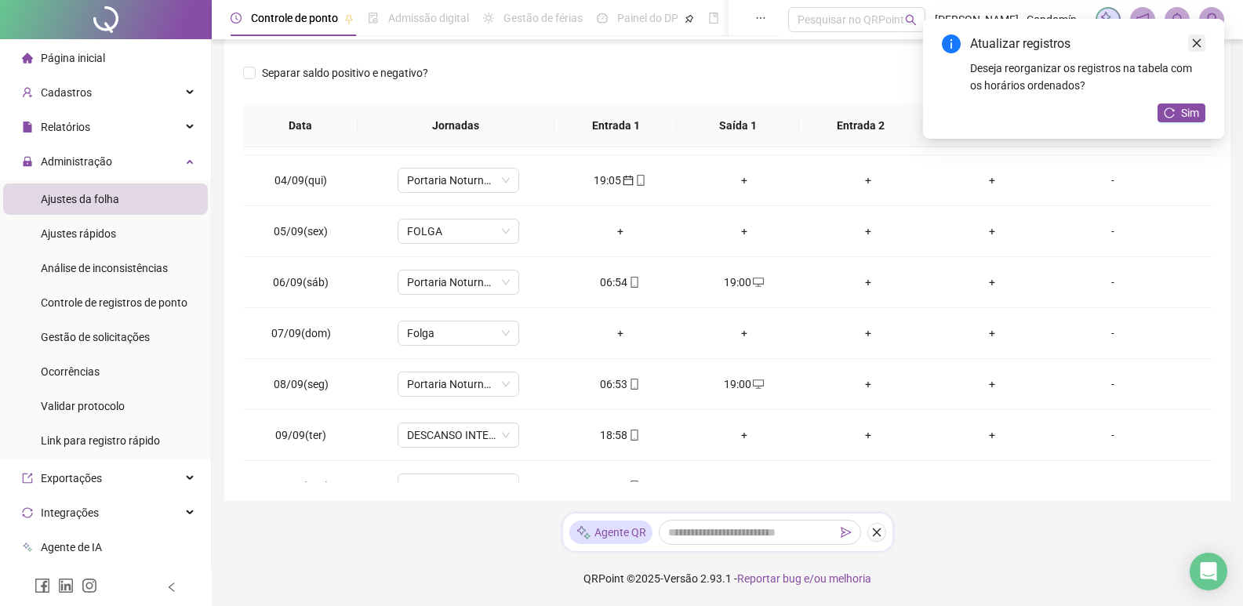
click at [1193, 41] on icon "close" at bounding box center [1196, 43] width 11 height 11
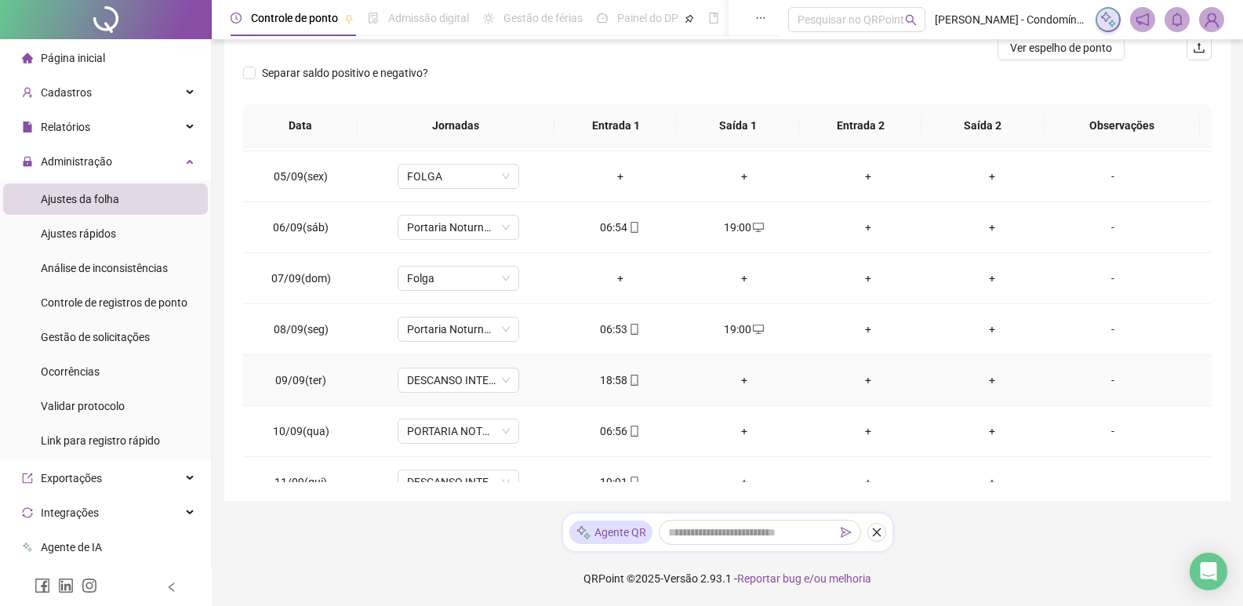
scroll to position [784, 0]
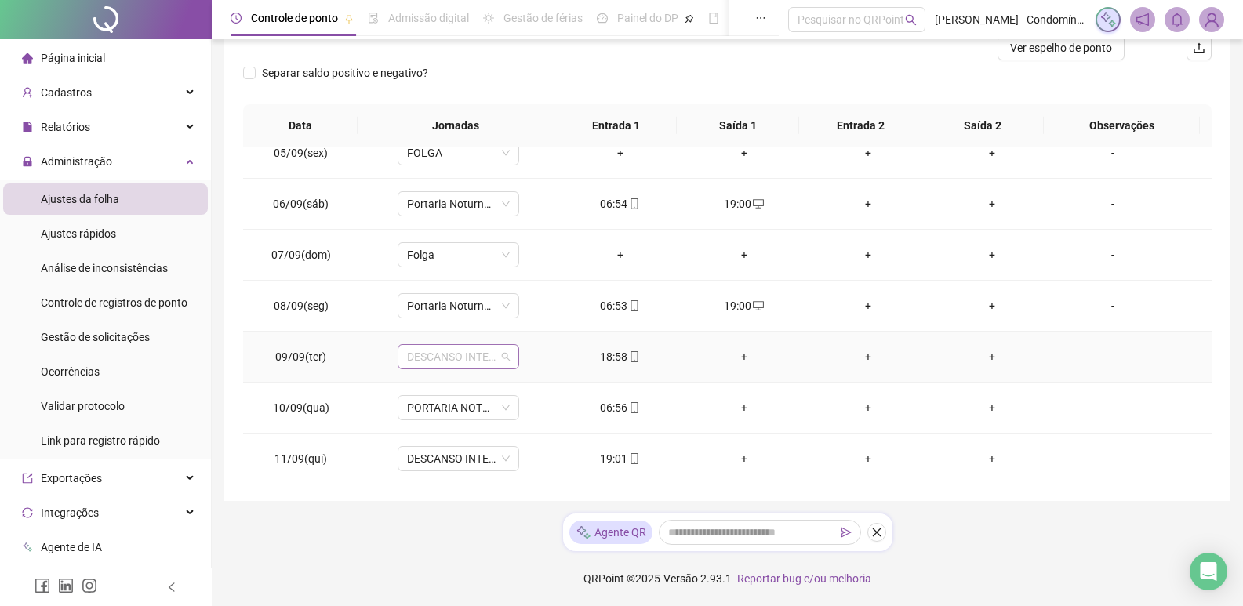
click at [486, 355] on span "DESCANSO INTER-JORNADA" at bounding box center [458, 357] width 103 height 24
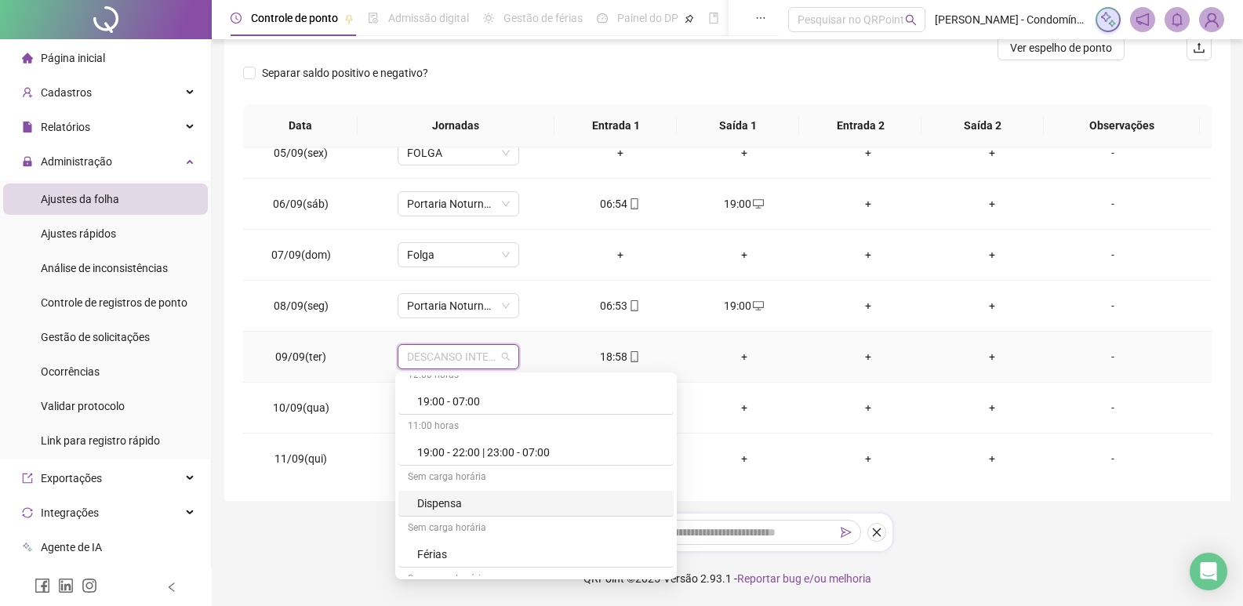
scroll to position [549, 0]
click at [450, 528] on div "Folga" at bounding box center [540, 526] width 247 height 17
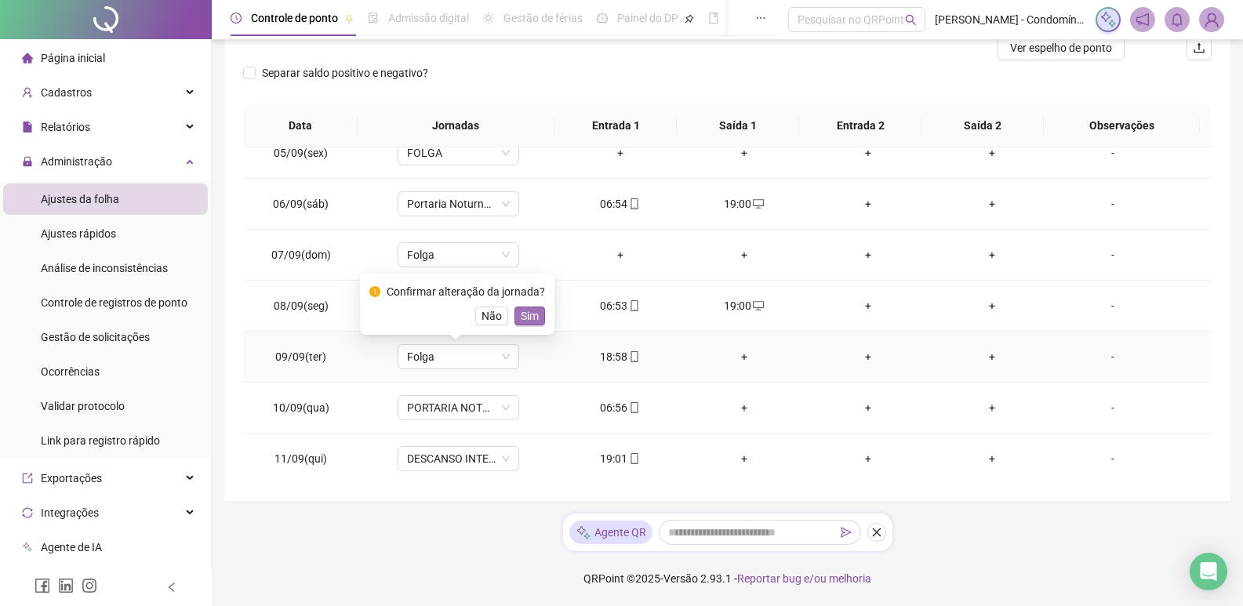
click at [536, 314] on button "Sim" at bounding box center [529, 316] width 31 height 19
click at [734, 354] on div "+" at bounding box center [744, 356] width 99 height 17
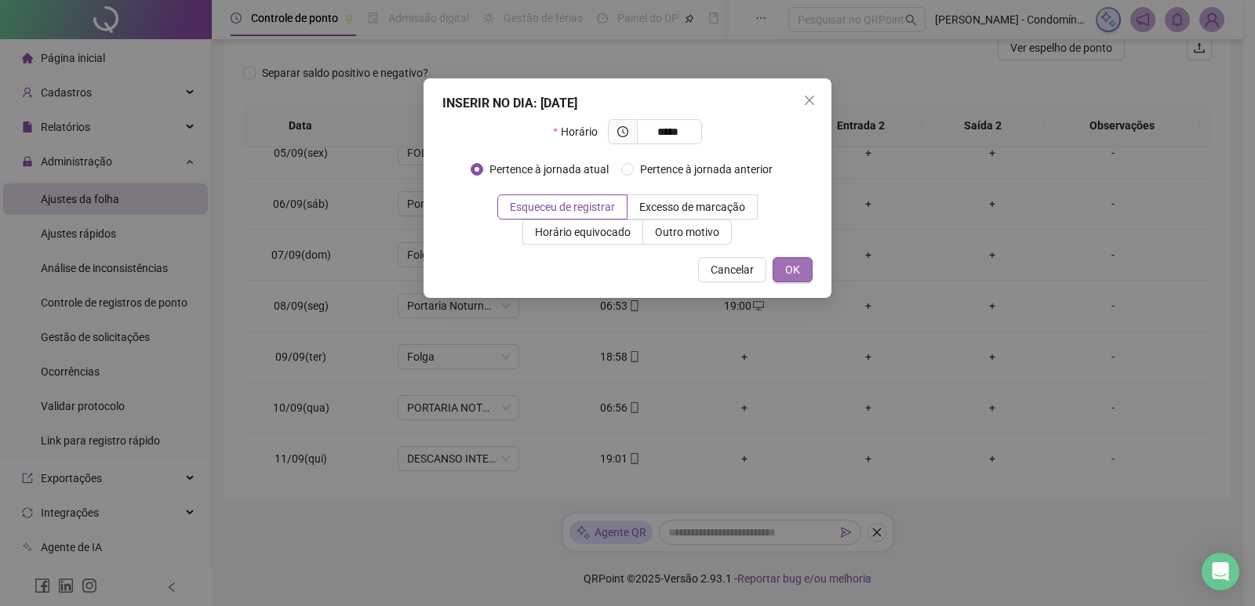
click at [793, 269] on span "OK" at bounding box center [792, 269] width 15 height 17
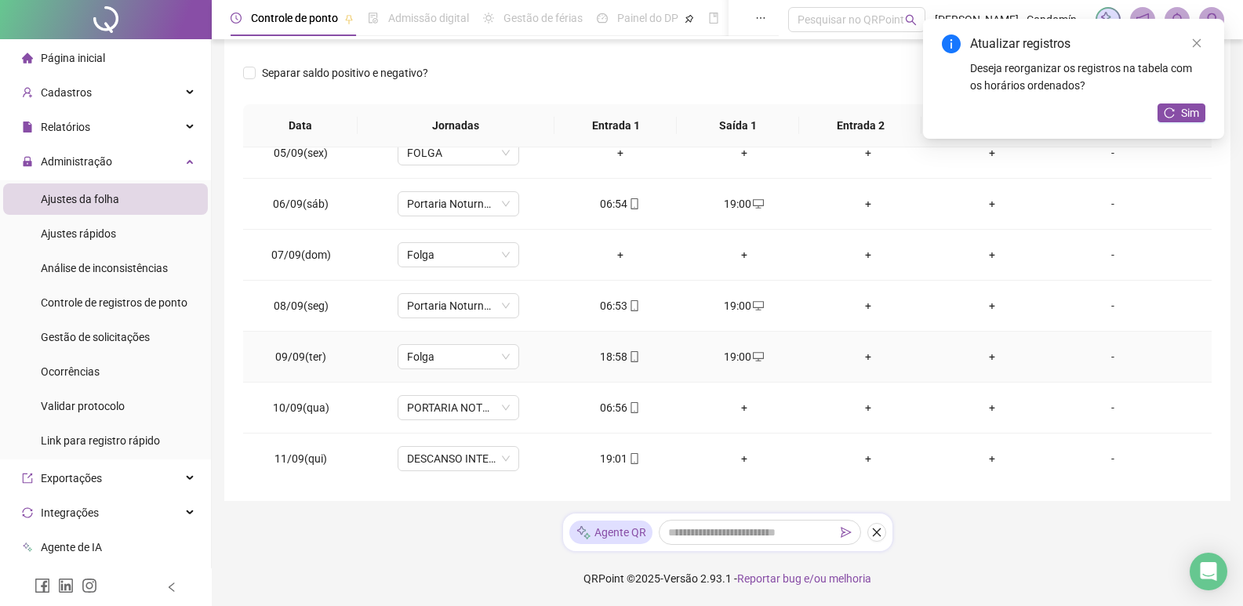
click at [630, 354] on icon "mobile" at bounding box center [634, 356] width 11 height 11
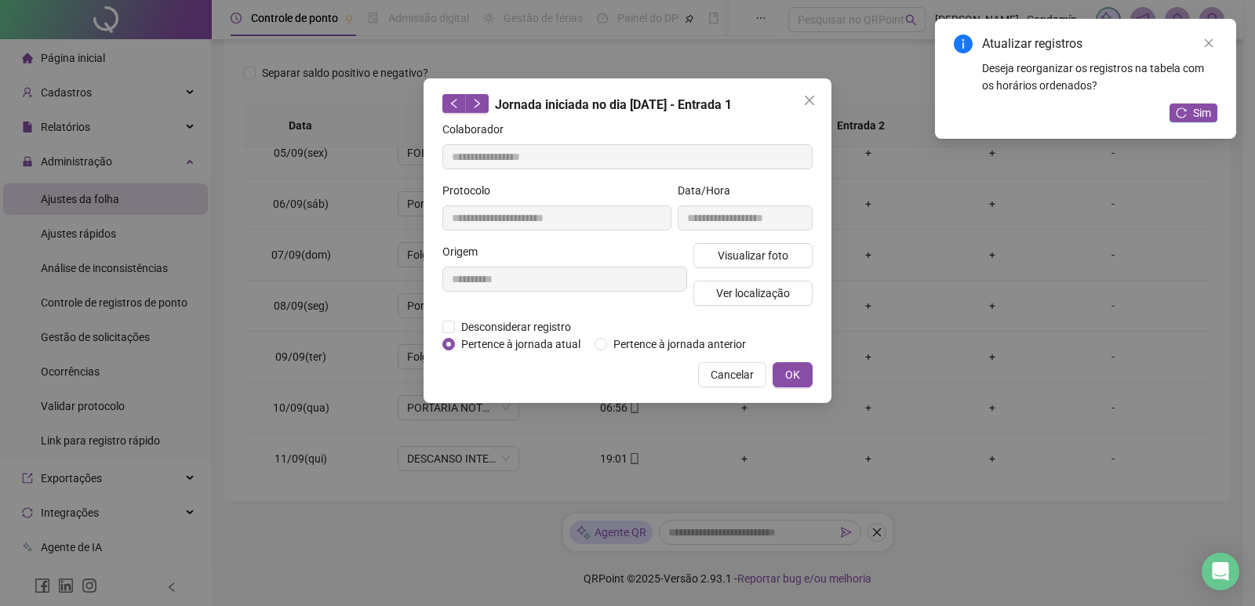
click at [807, 100] on icon "close" at bounding box center [809, 100] width 13 height 13
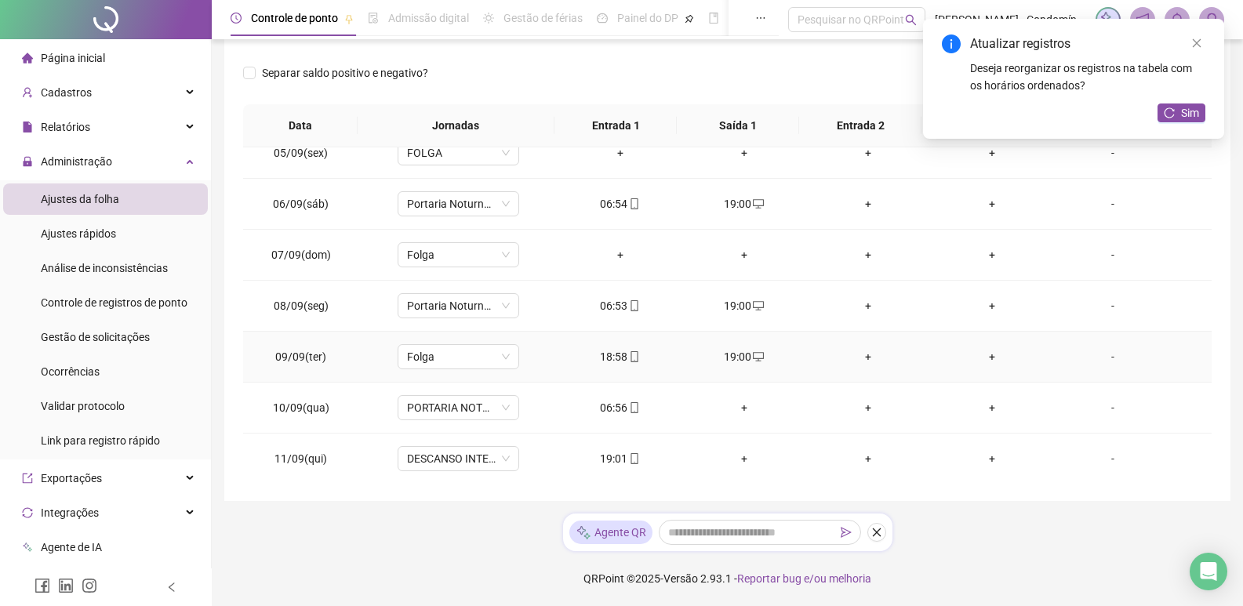
click at [753, 358] on icon "desktop" at bounding box center [758, 356] width 11 height 11
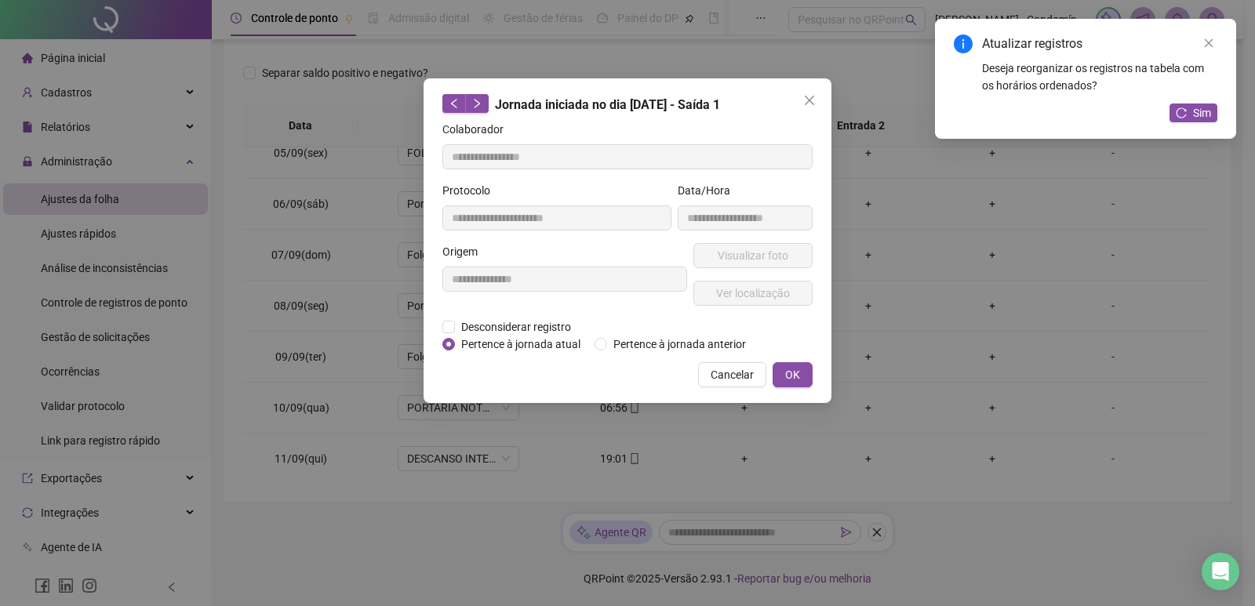
click at [546, 316] on div "**********" at bounding box center [564, 280] width 251 height 75
click at [556, 323] on span "Desconsiderar registro" at bounding box center [516, 326] width 122 height 17
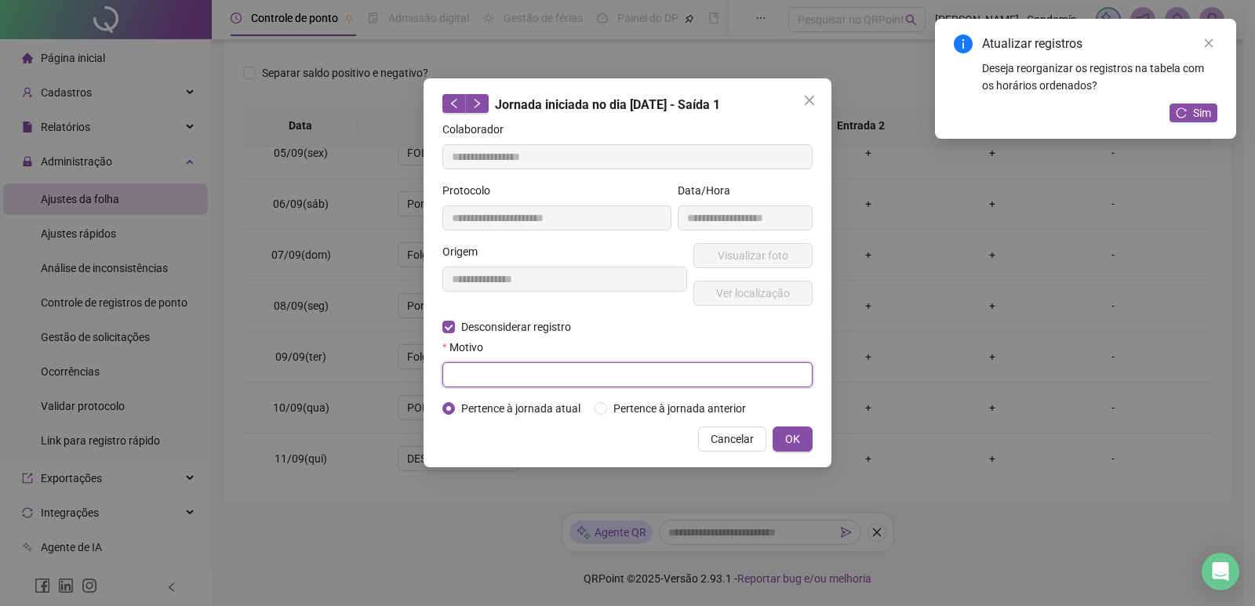
click at [648, 367] on input "text" at bounding box center [627, 374] width 370 height 25
drag, startPoint x: 794, startPoint y: 438, endPoint x: 711, endPoint y: 350, distance: 120.9
click at [795, 438] on span "OK" at bounding box center [792, 438] width 15 height 17
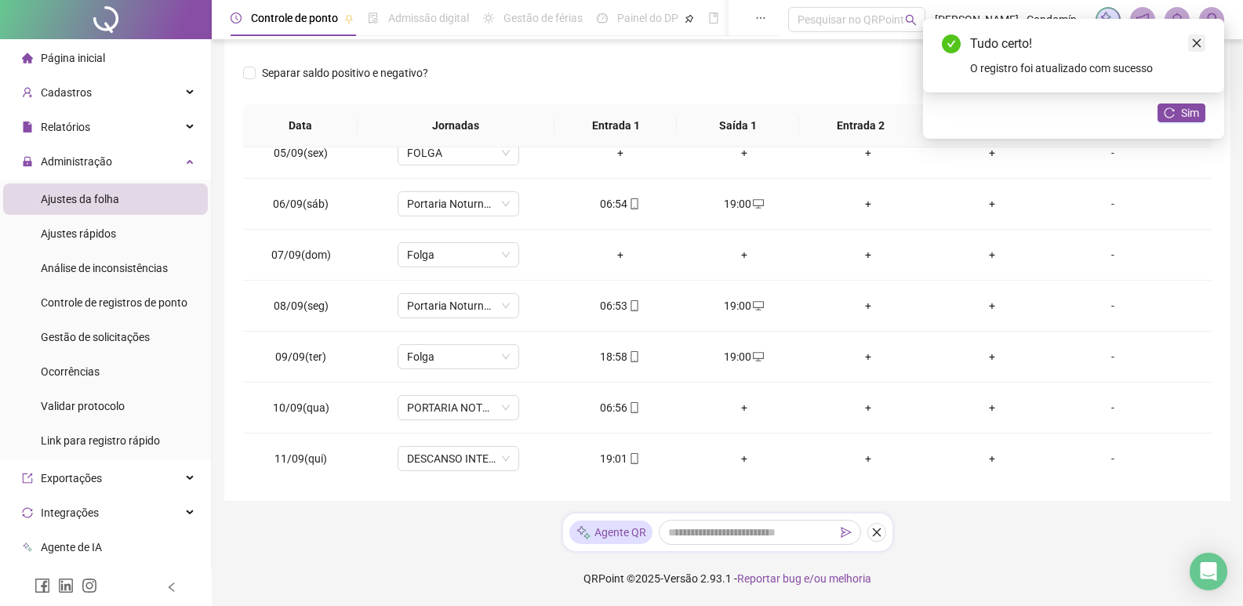
click at [1190, 43] on link "Close" at bounding box center [1196, 42] width 17 height 17
click at [1182, 116] on span "Sim" at bounding box center [1190, 112] width 18 height 17
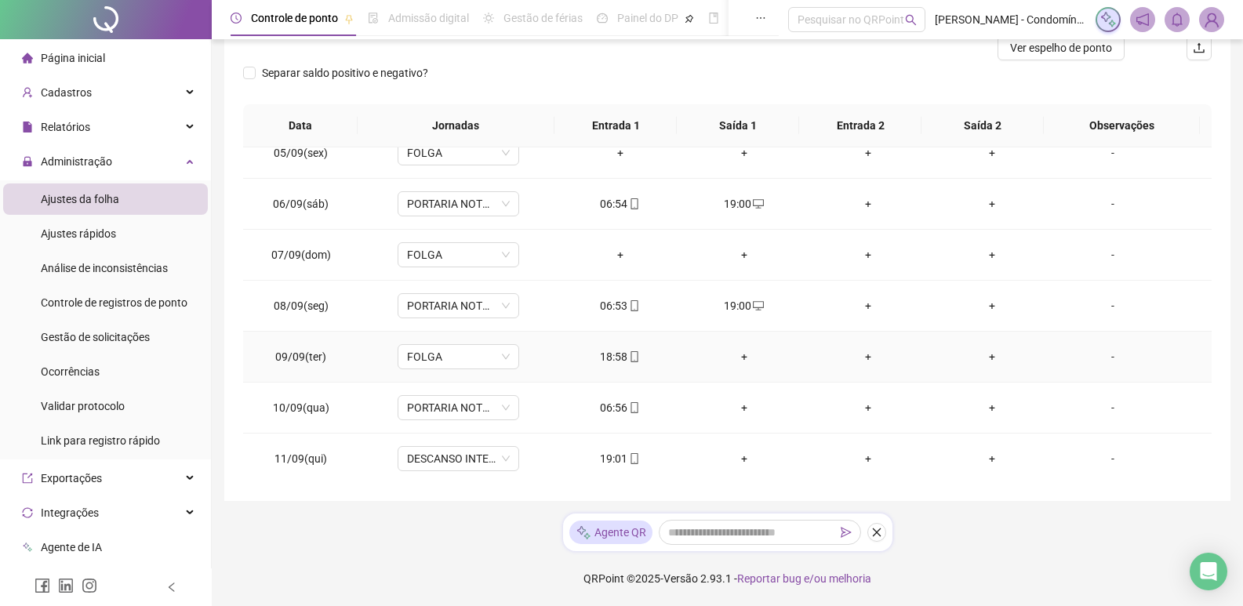
click at [737, 353] on div "+" at bounding box center [744, 356] width 99 height 17
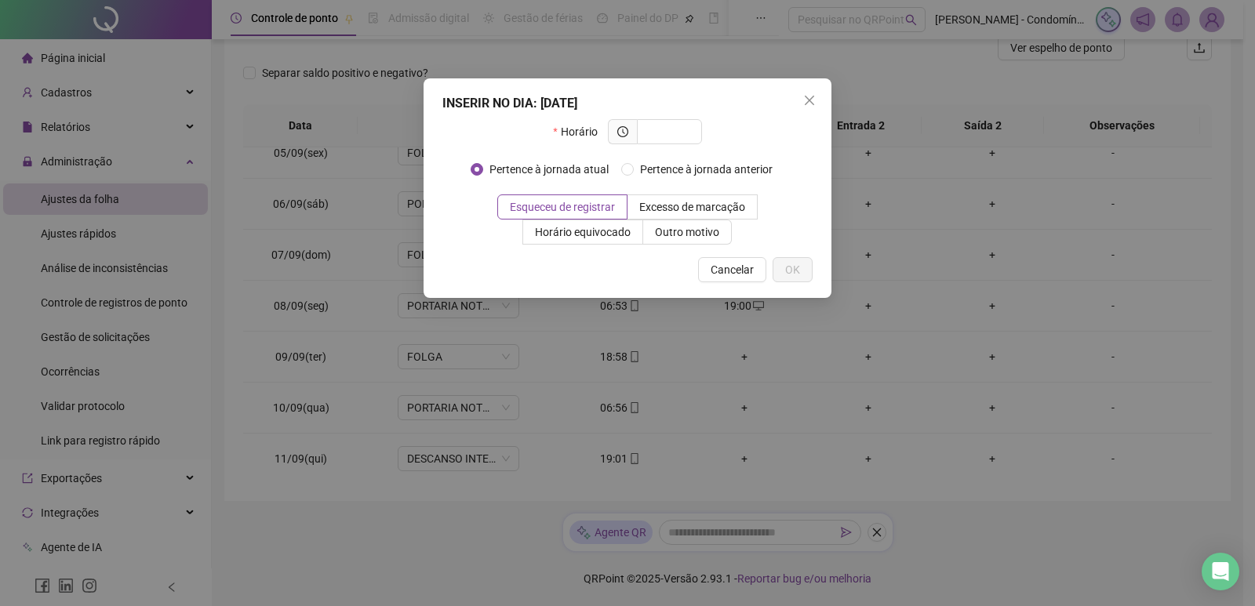
click at [743, 358] on div "INSERIR NO DIA : 09/09/2025 Horário Pertence à jornada atual Pertence à jornada…" at bounding box center [627, 303] width 1255 height 606
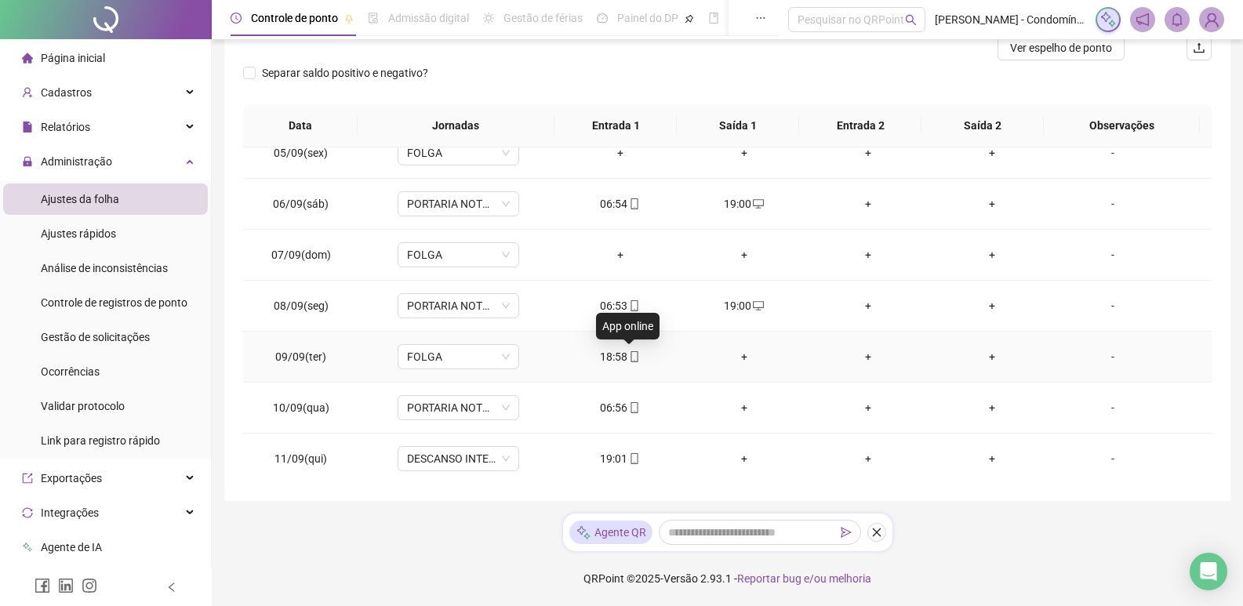
click at [630, 353] on icon "mobile" at bounding box center [634, 356] width 11 height 11
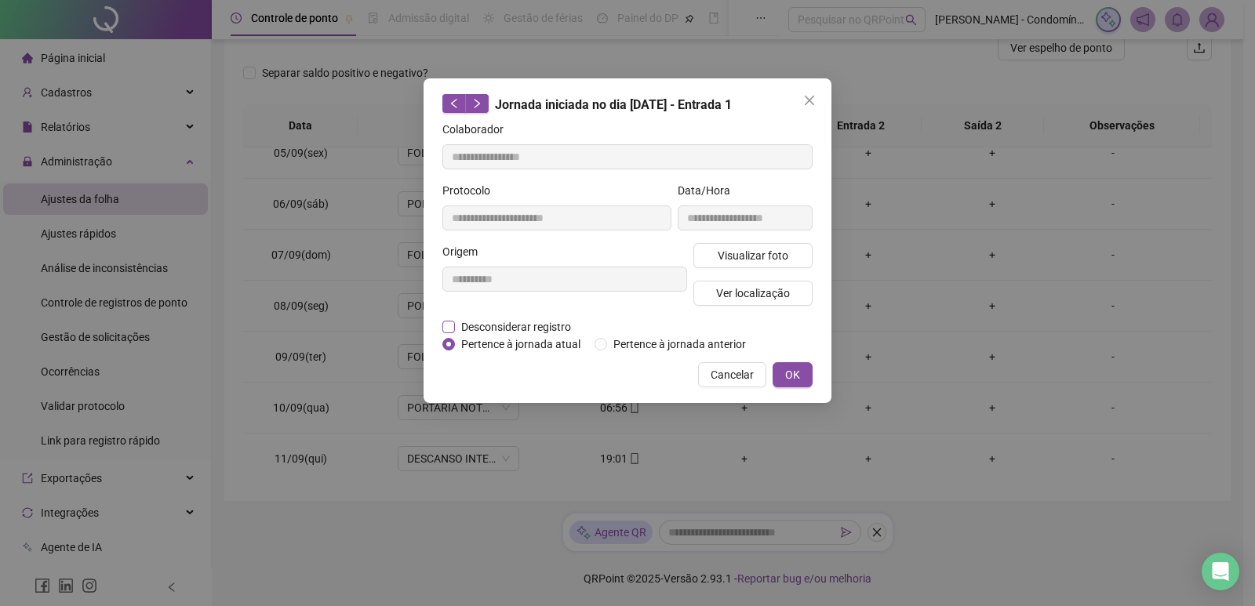
click at [507, 327] on span "Desconsiderar registro" at bounding box center [516, 326] width 122 height 17
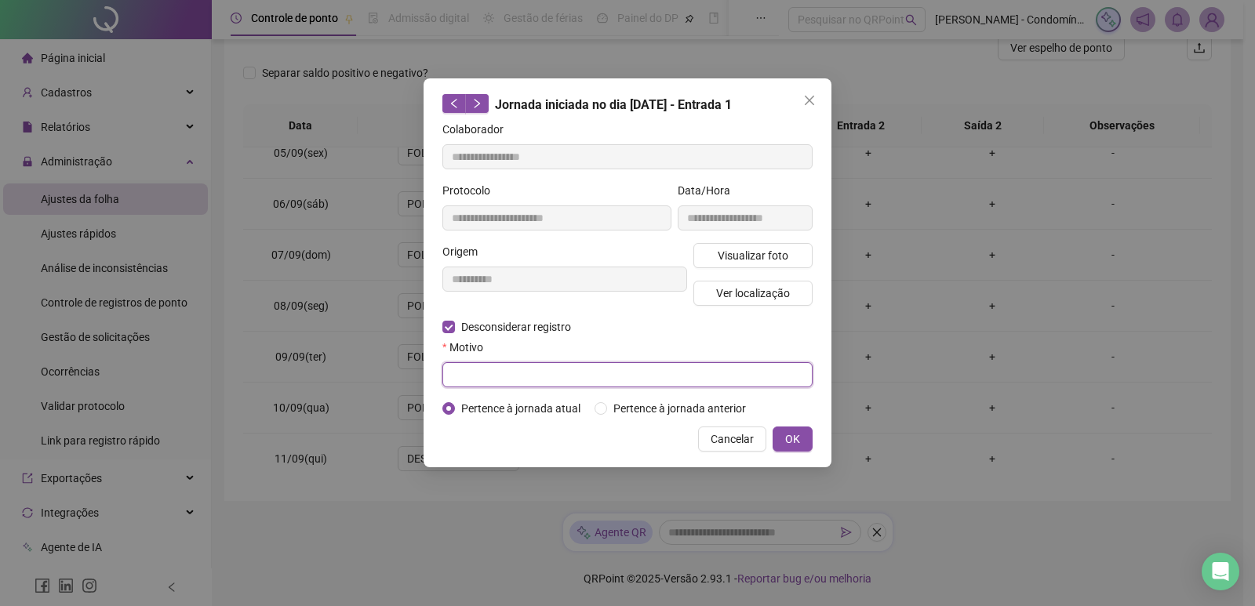
click at [619, 369] on input "text" at bounding box center [627, 374] width 370 height 25
click at [792, 434] on span "OK" at bounding box center [792, 438] width 15 height 17
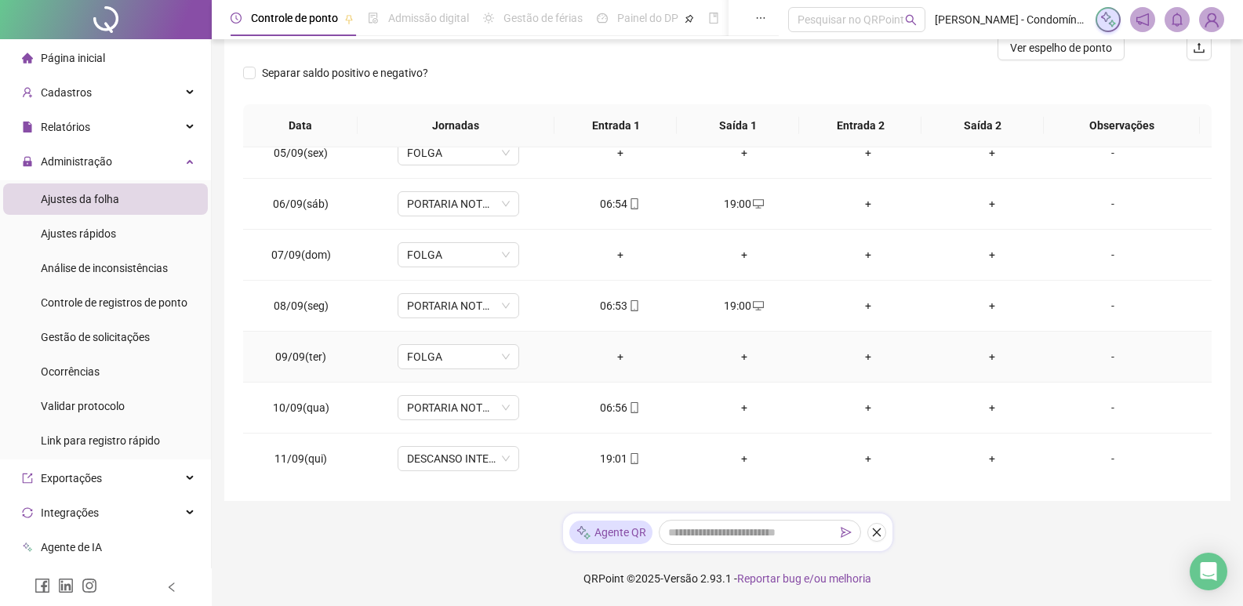
click at [619, 354] on div "+" at bounding box center [620, 356] width 99 height 17
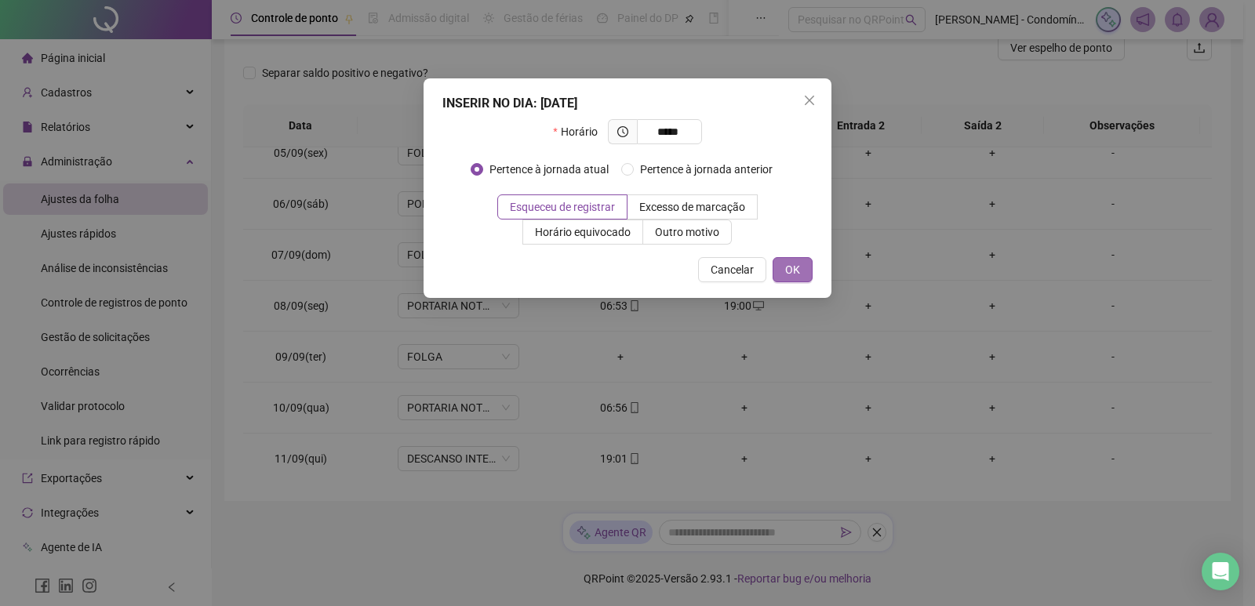
click at [796, 267] on span "OK" at bounding box center [792, 269] width 15 height 17
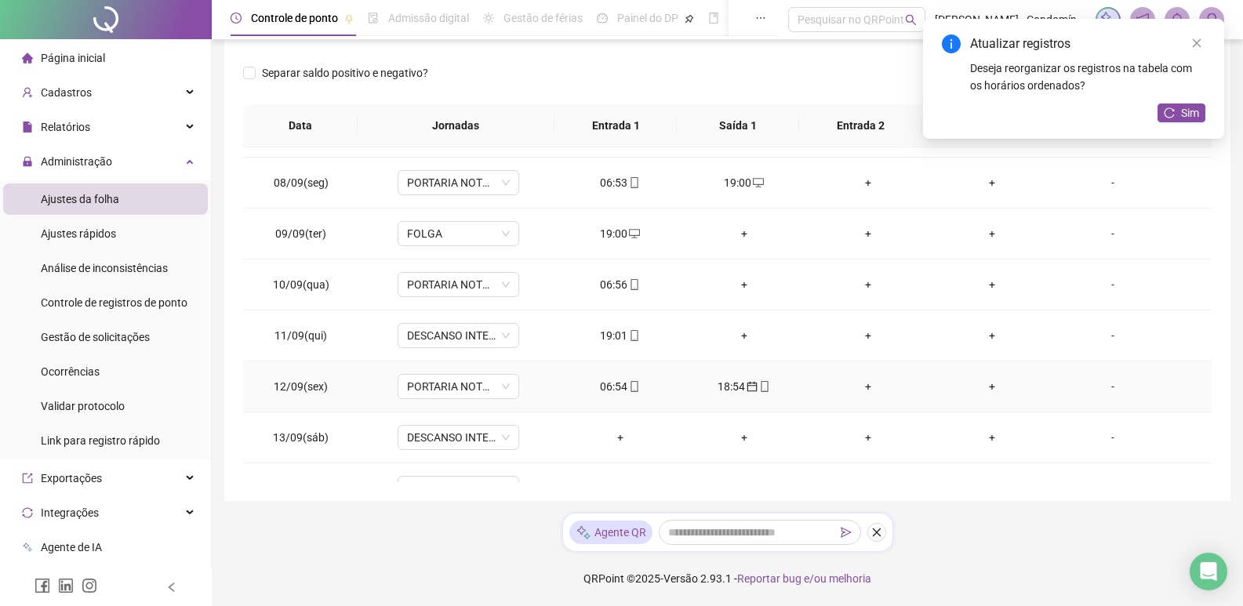
scroll to position [941, 0]
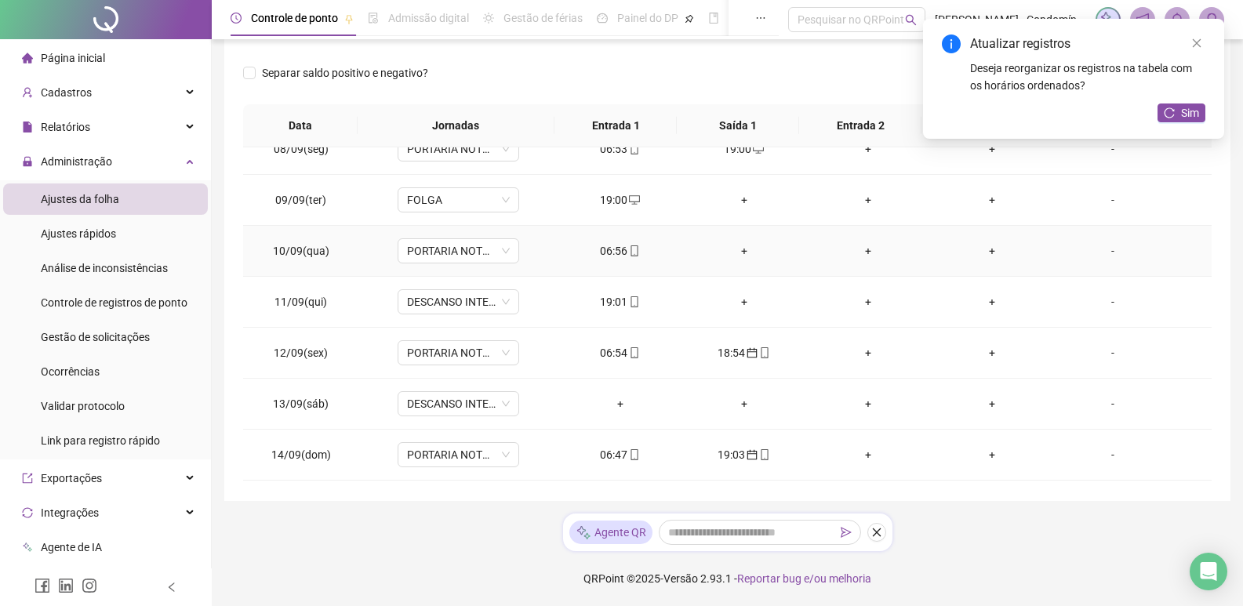
click at [738, 245] on div "+" at bounding box center [744, 250] width 99 height 17
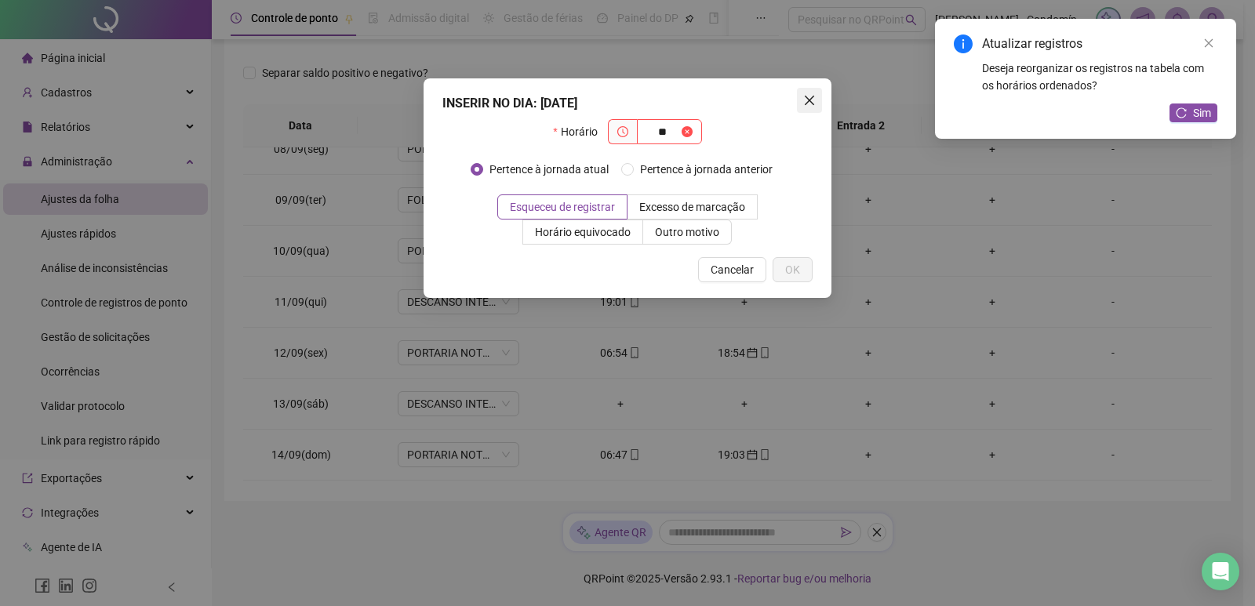
click at [804, 100] on icon "close" at bounding box center [809, 100] width 13 height 13
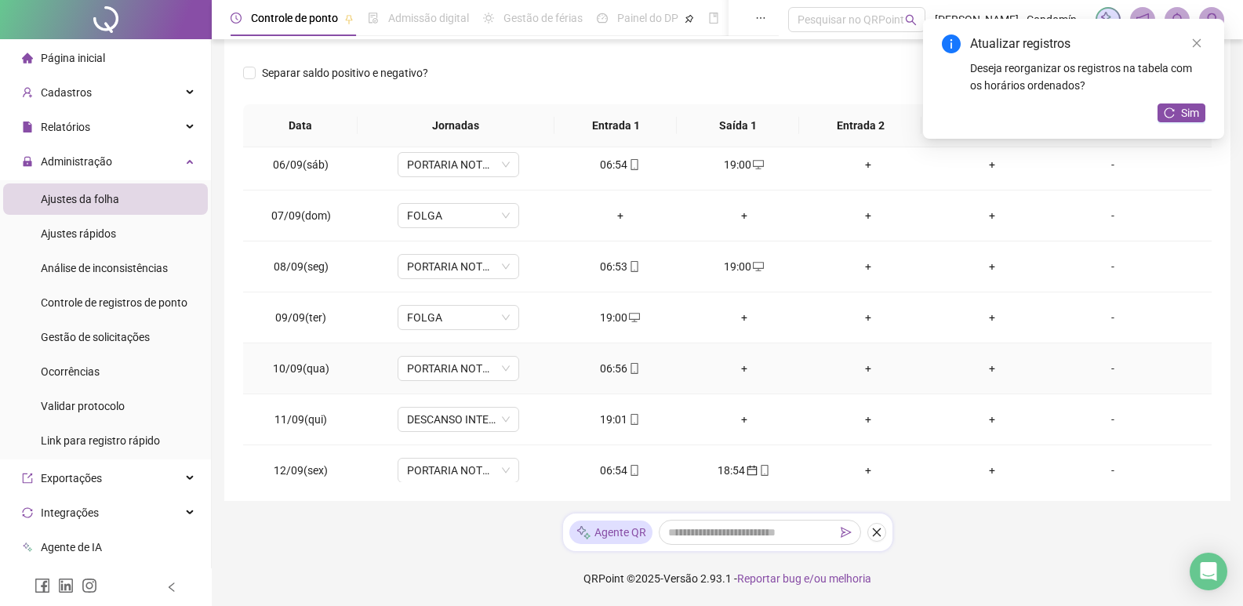
scroll to position [784, 0]
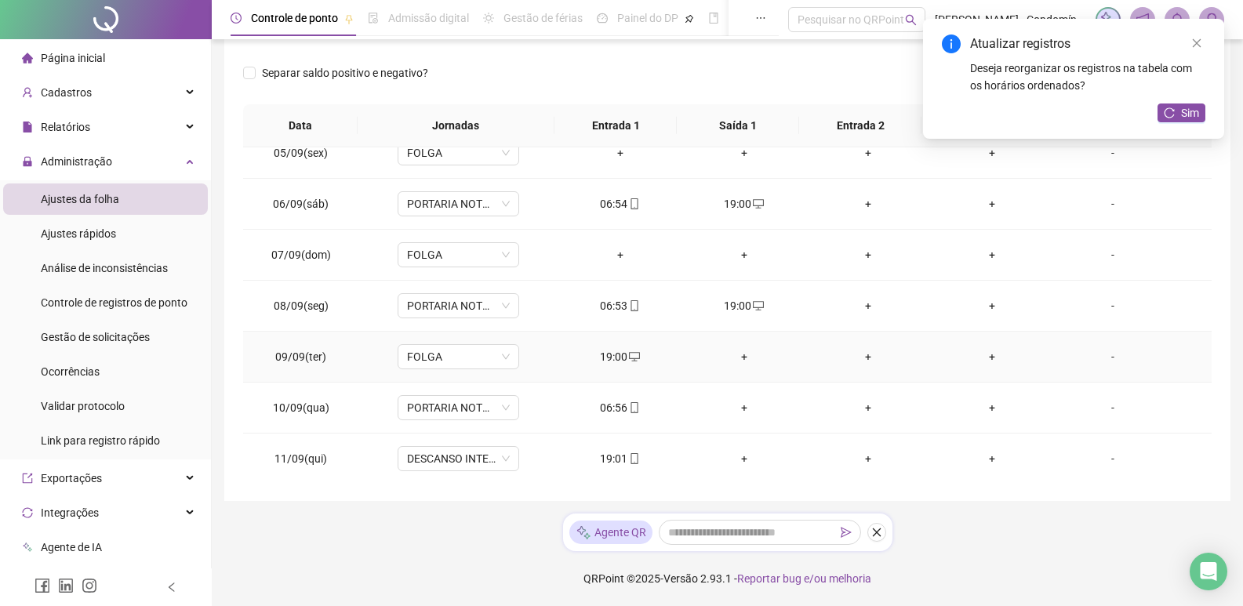
click at [630, 352] on icon "desktop" at bounding box center [634, 356] width 11 height 9
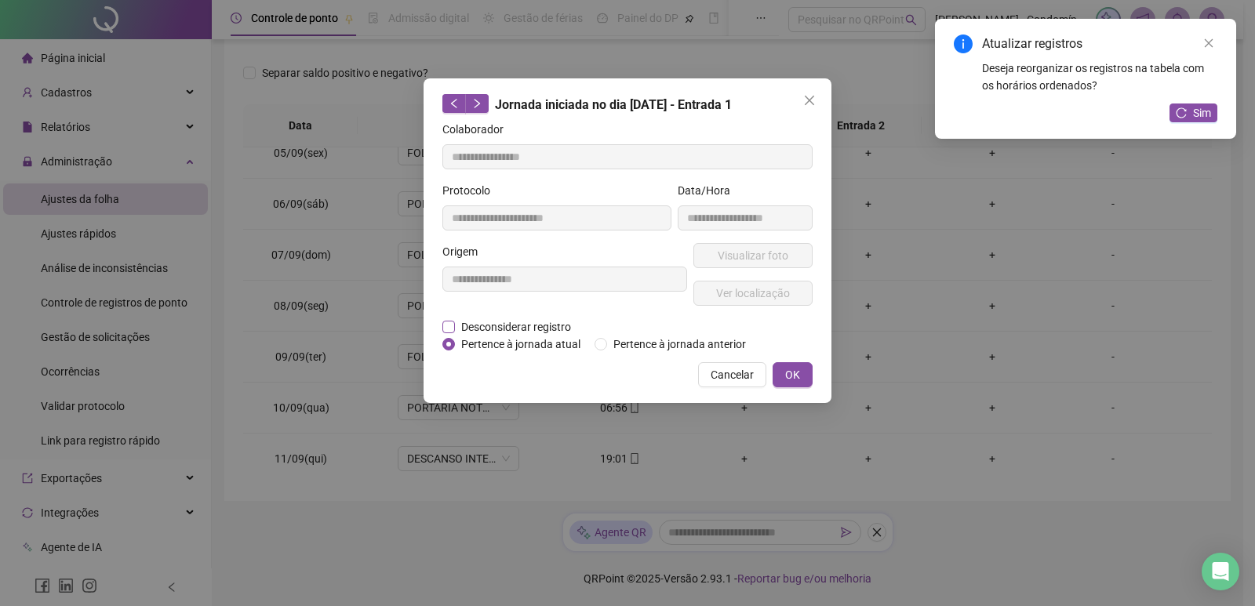
click at [557, 323] on span "Desconsiderar registro" at bounding box center [516, 326] width 122 height 17
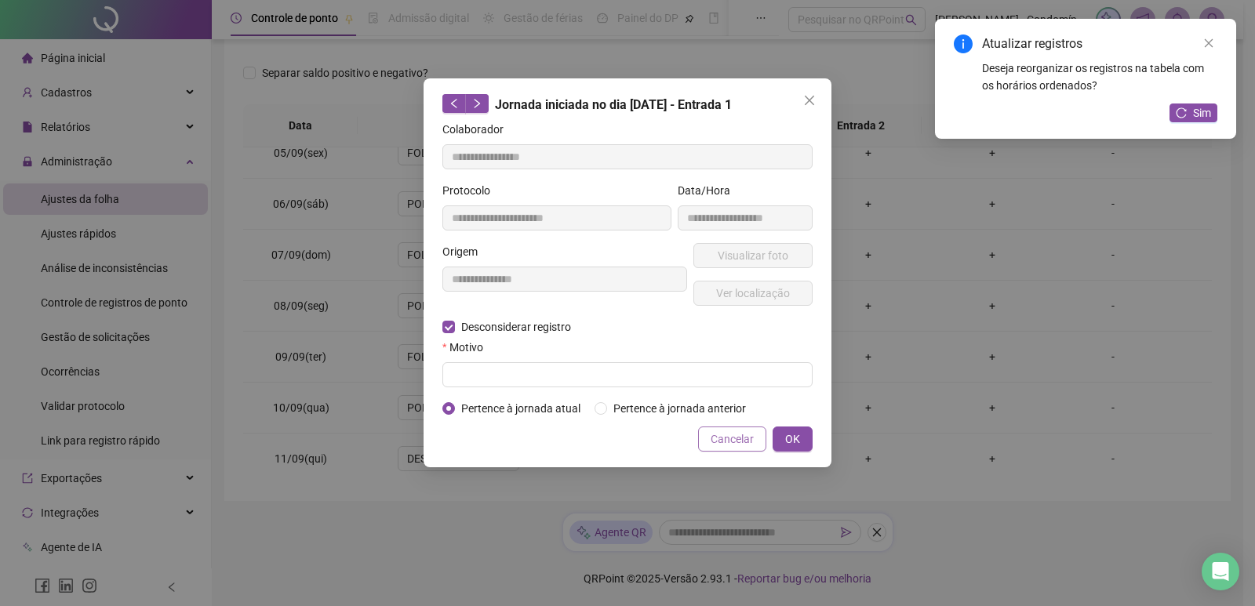
click at [733, 438] on span "Cancelar" at bounding box center [731, 438] width 43 height 17
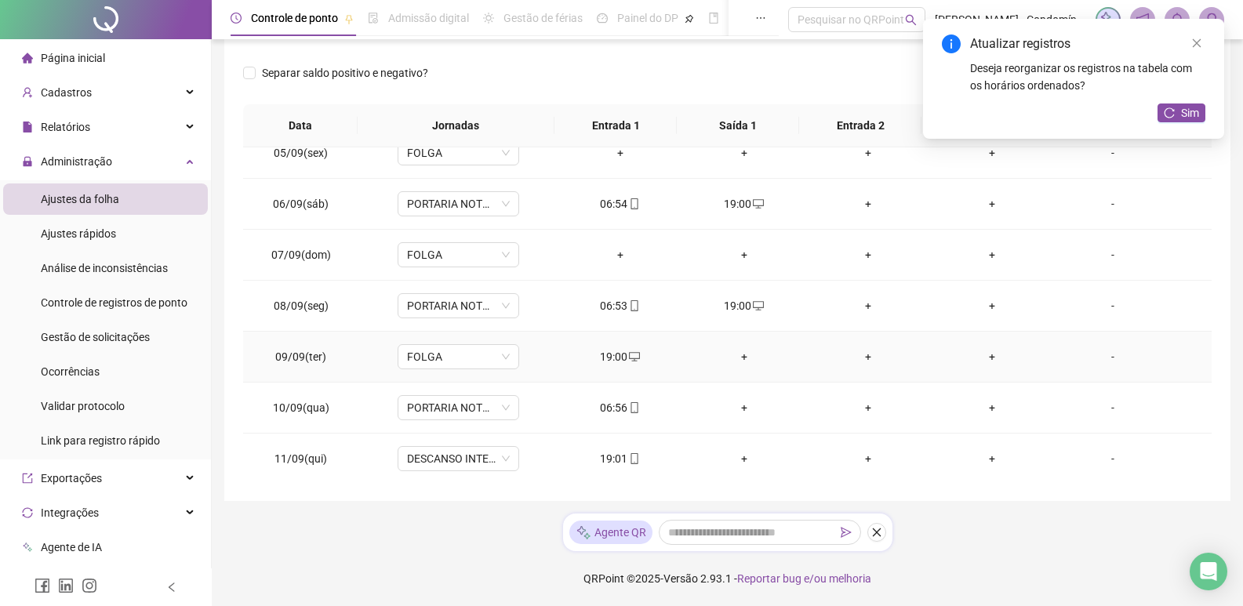
click at [629, 356] on icon "desktop" at bounding box center [634, 356] width 11 height 11
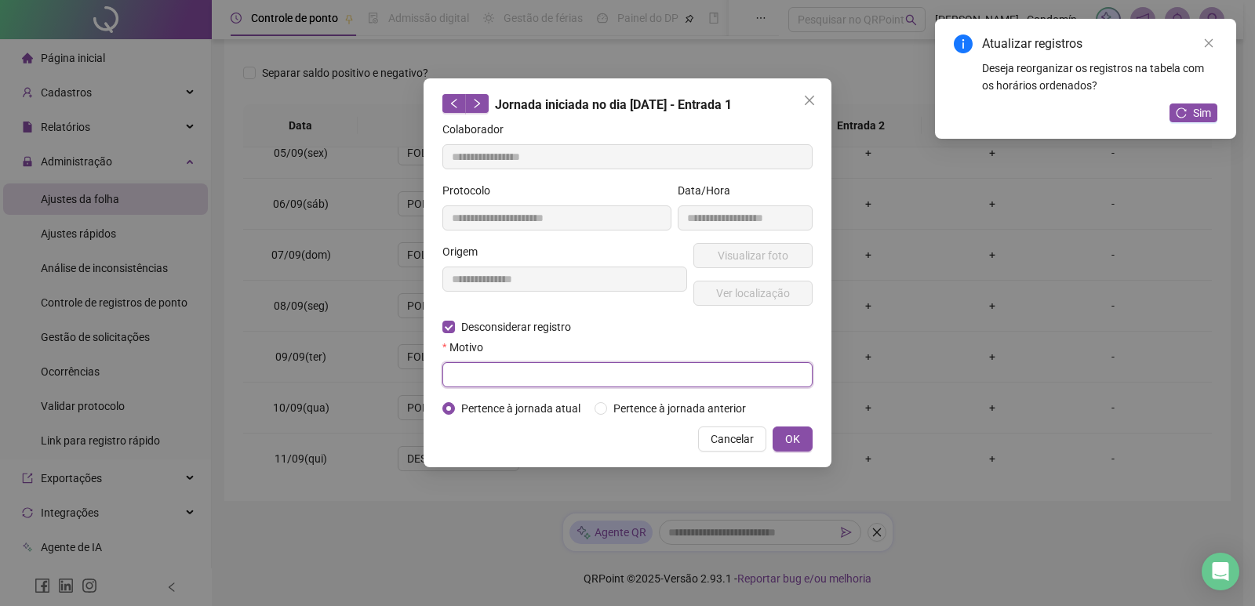
click at [539, 369] on input "text" at bounding box center [627, 374] width 370 height 25
click at [782, 423] on div "**********" at bounding box center [627, 272] width 408 height 389
click at [786, 430] on span "OK" at bounding box center [792, 438] width 15 height 17
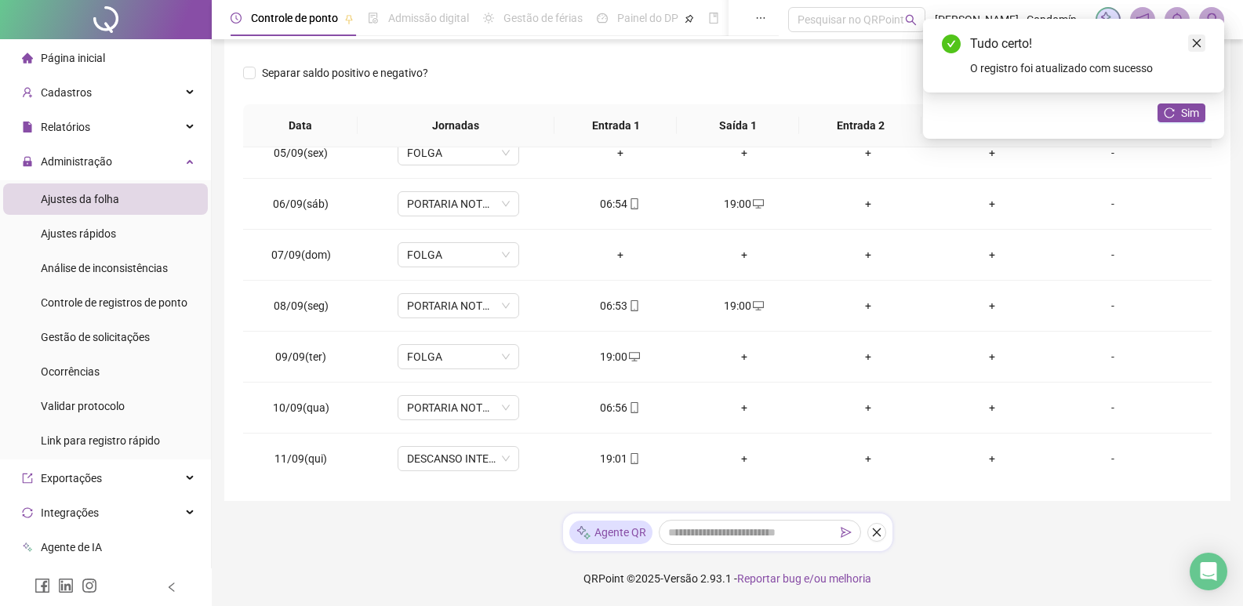
click at [1198, 39] on icon "close" at bounding box center [1196, 43] width 11 height 11
click at [1184, 115] on span "Sim" at bounding box center [1190, 112] width 18 height 17
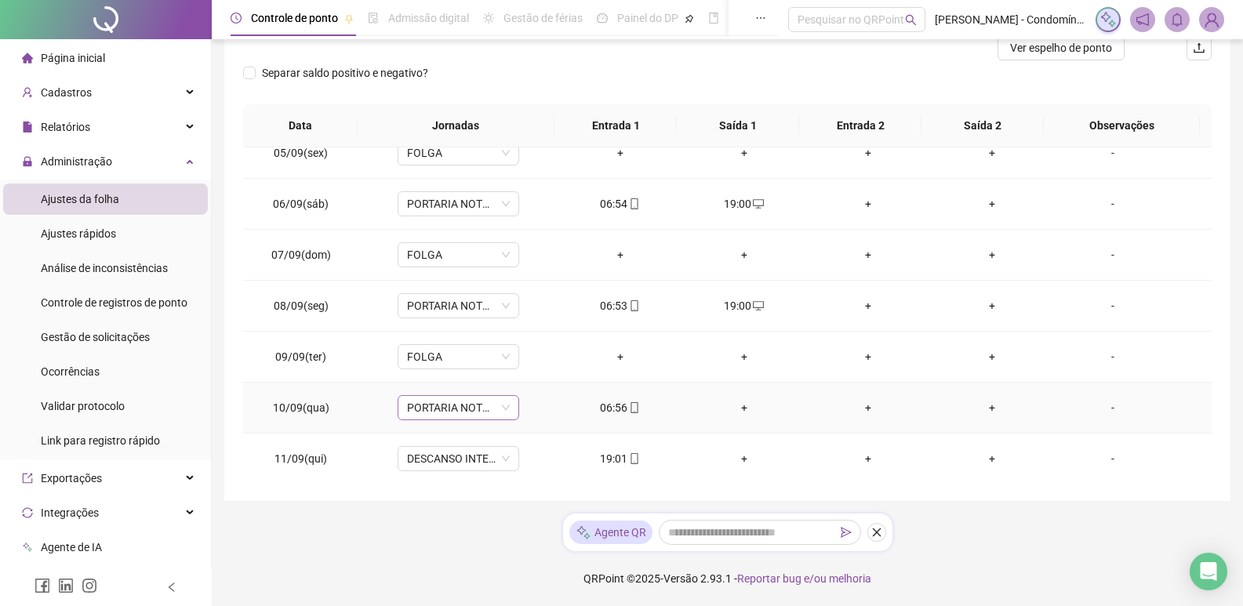
click at [506, 411] on span "PORTARIA NOTURNO 12X36 (19:00-22:00/23:00-07:00)" at bounding box center [458, 408] width 103 height 24
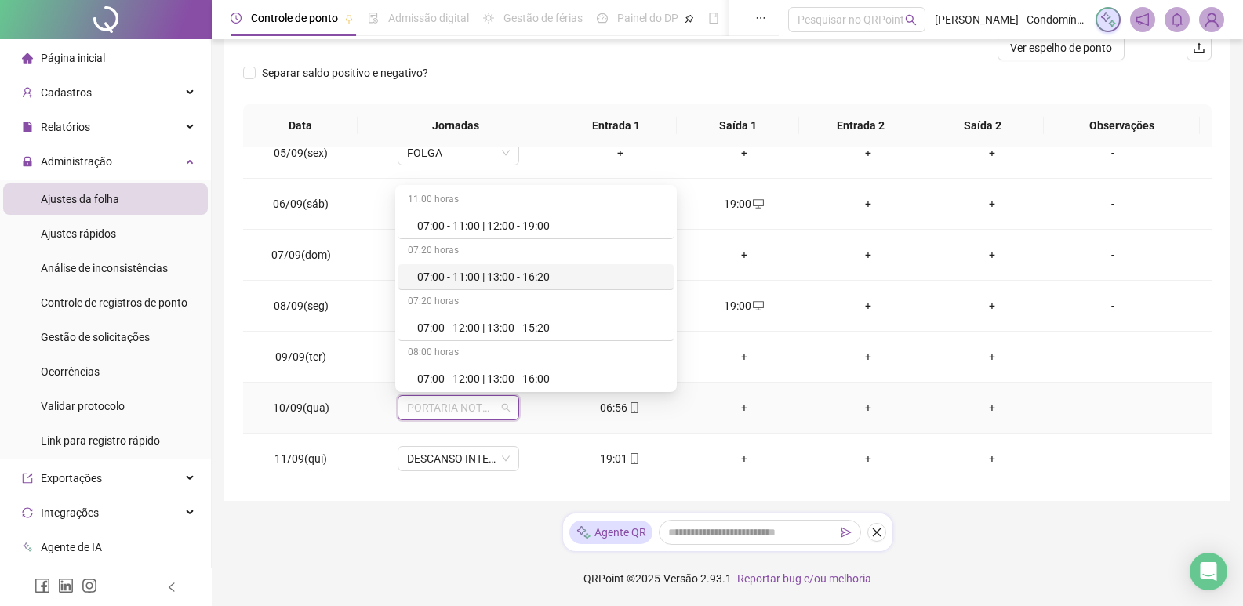
scroll to position [717, 0]
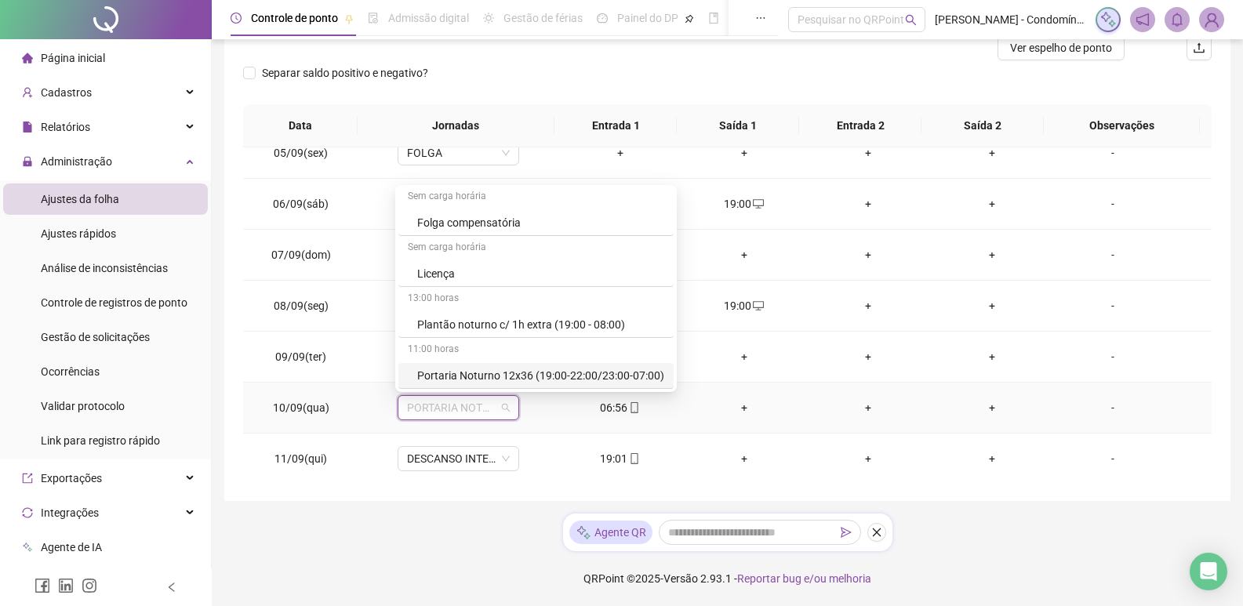
click at [613, 370] on div "Portaria Noturno 12x36 (19:00-22:00/23:00-07:00)" at bounding box center [540, 375] width 247 height 17
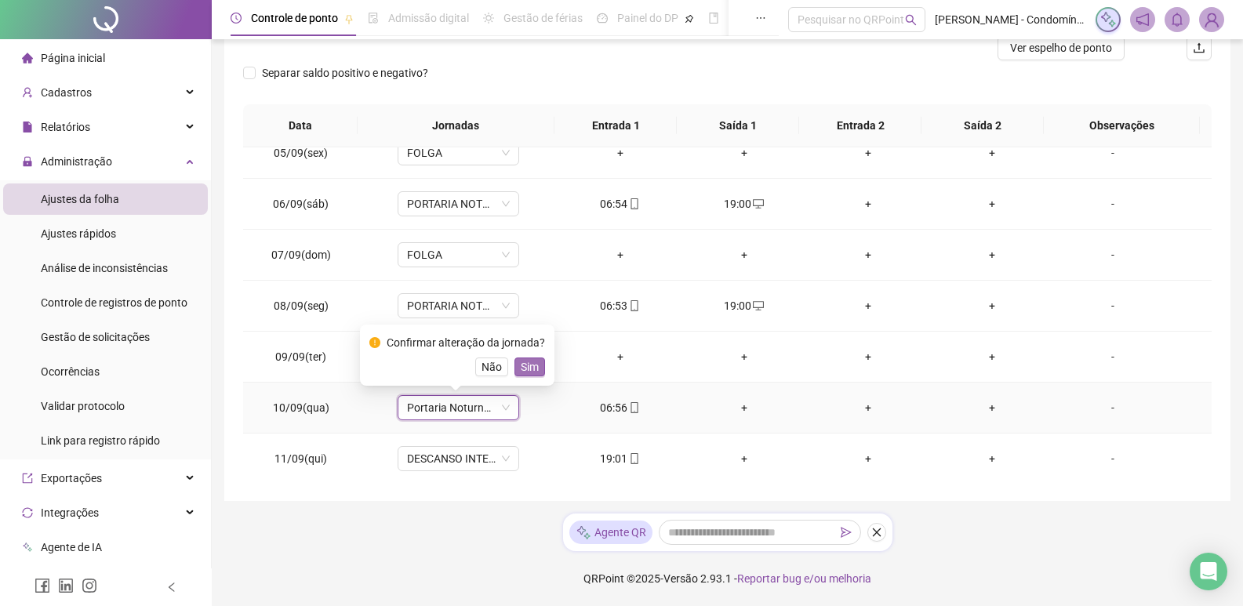
click at [525, 369] on span "Sim" at bounding box center [530, 366] width 18 height 17
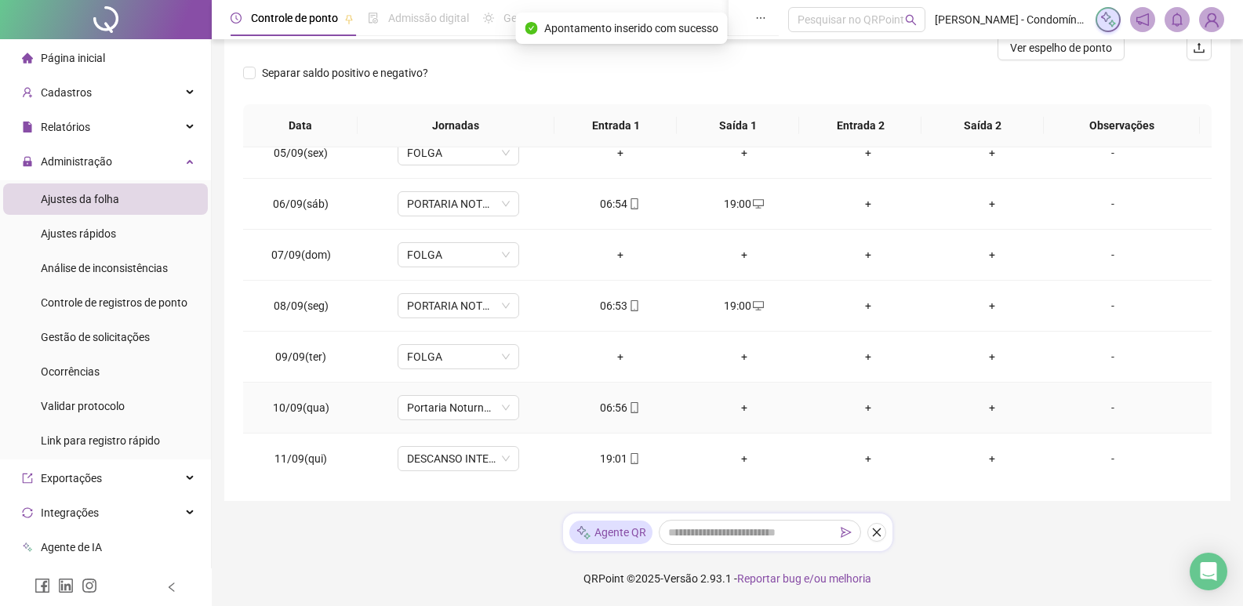
click at [738, 405] on div "+" at bounding box center [744, 407] width 99 height 17
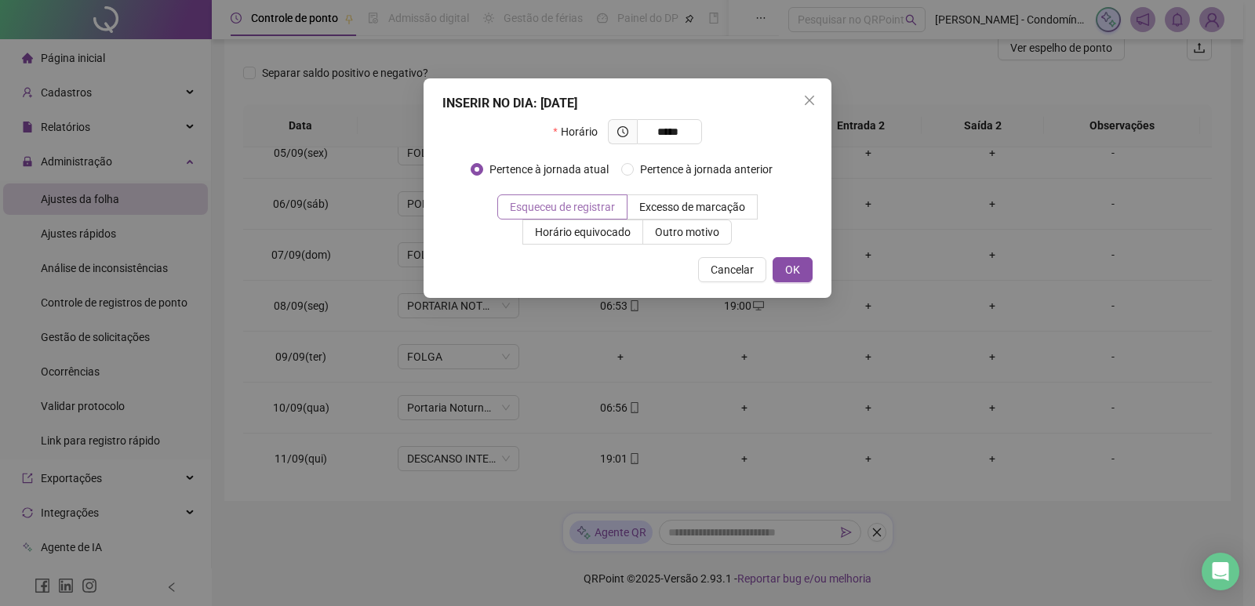
click at [591, 209] on span "Esqueceu de registrar" at bounding box center [562, 207] width 105 height 13
click at [793, 275] on span "OK" at bounding box center [792, 269] width 15 height 17
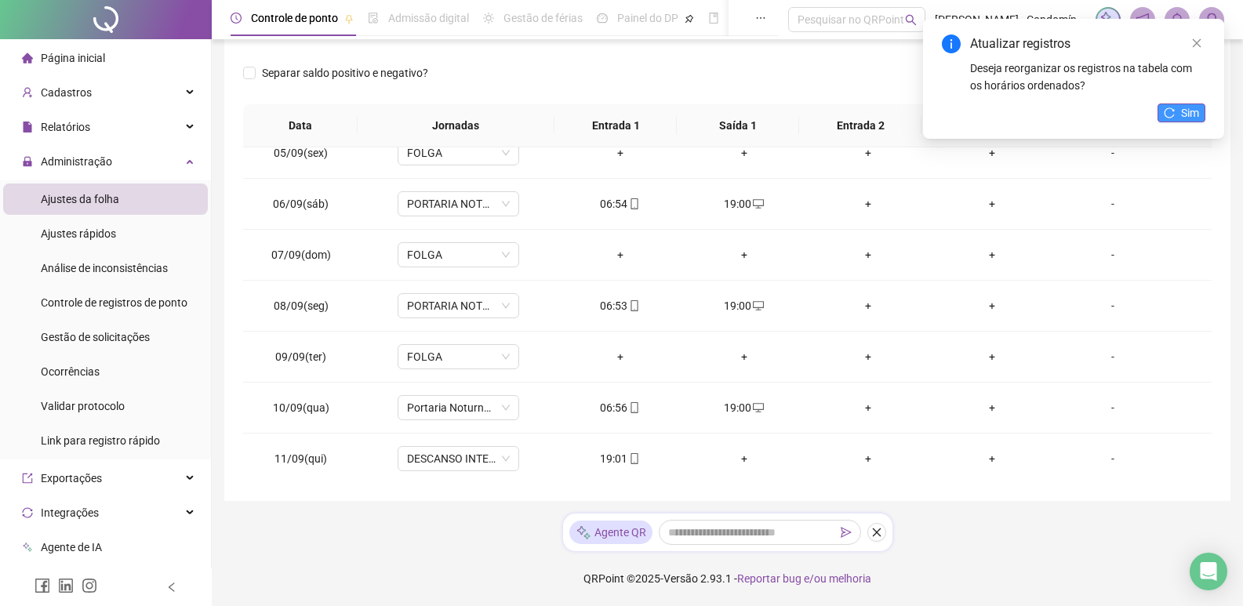
click at [1175, 119] on button "Sim" at bounding box center [1181, 112] width 48 height 19
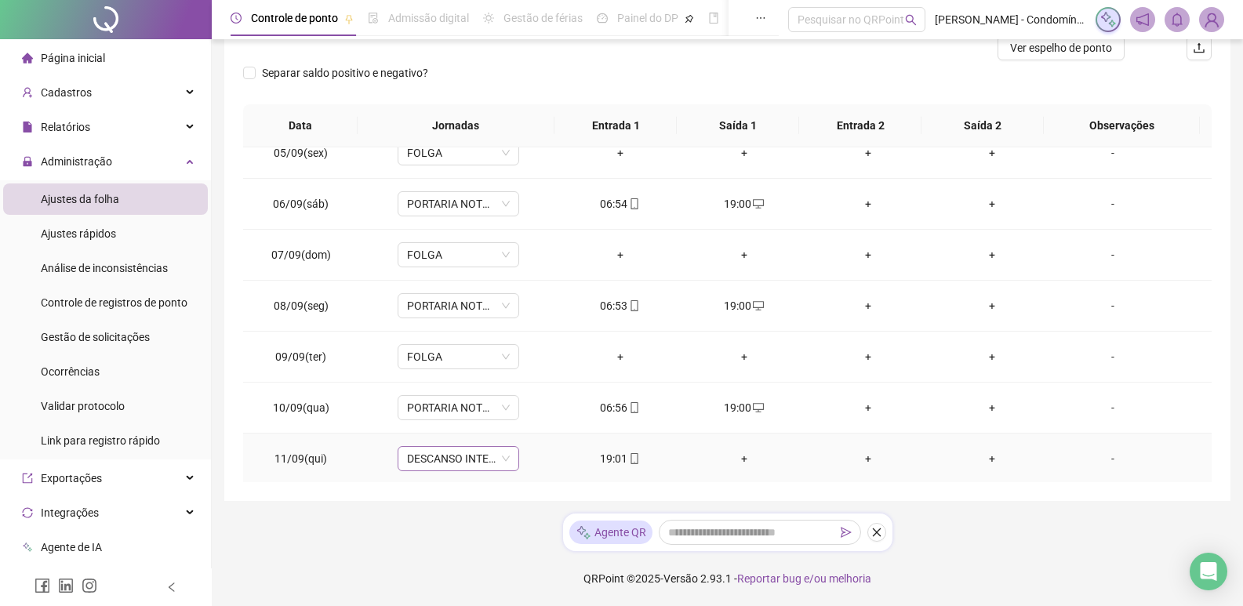
click at [500, 457] on span "DESCANSO INTER-JORNADA" at bounding box center [458, 459] width 103 height 24
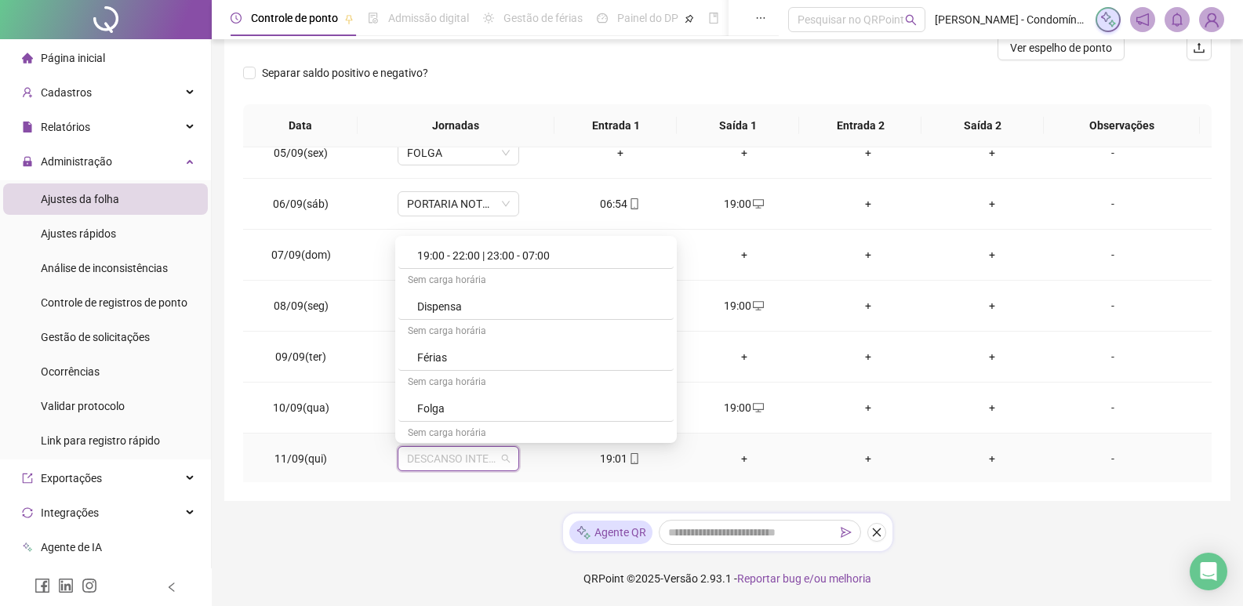
scroll to position [549, 0]
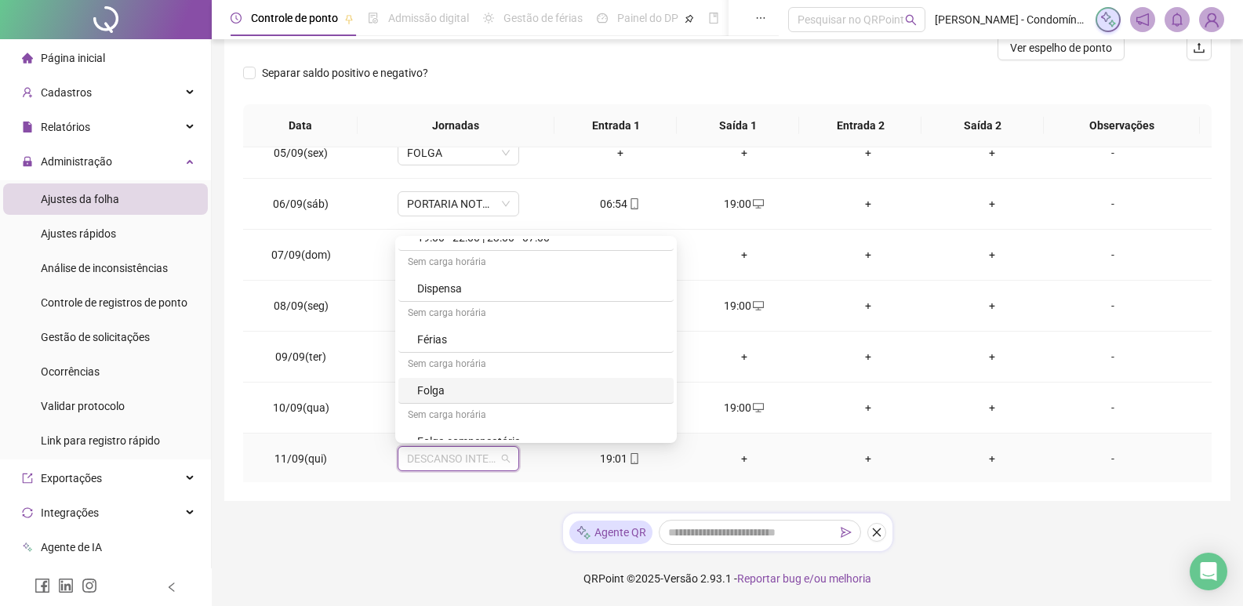
click at [427, 388] on div "Folga" at bounding box center [540, 390] width 247 height 17
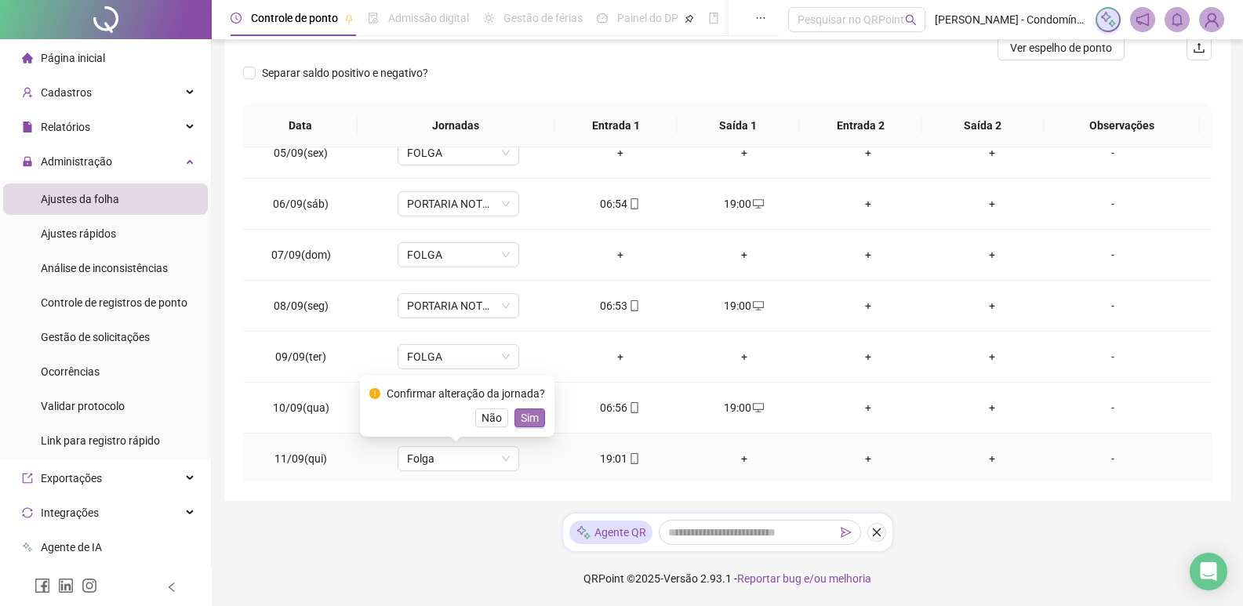
click at [534, 416] on span "Sim" at bounding box center [530, 417] width 18 height 17
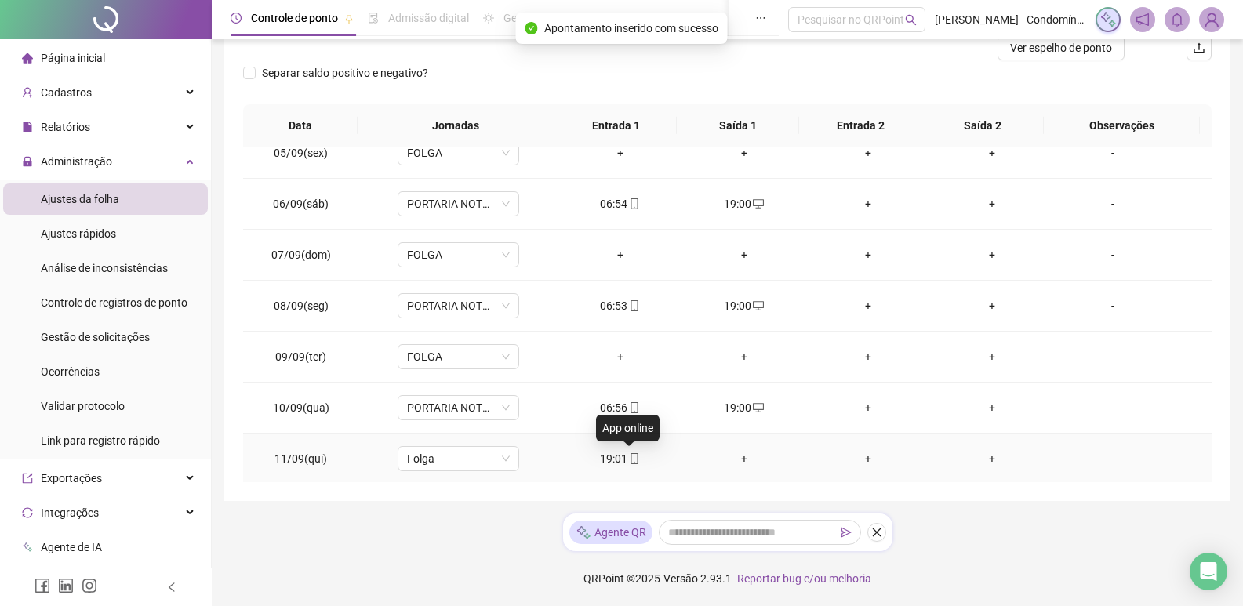
click at [629, 463] on icon "mobile" at bounding box center [634, 458] width 11 height 11
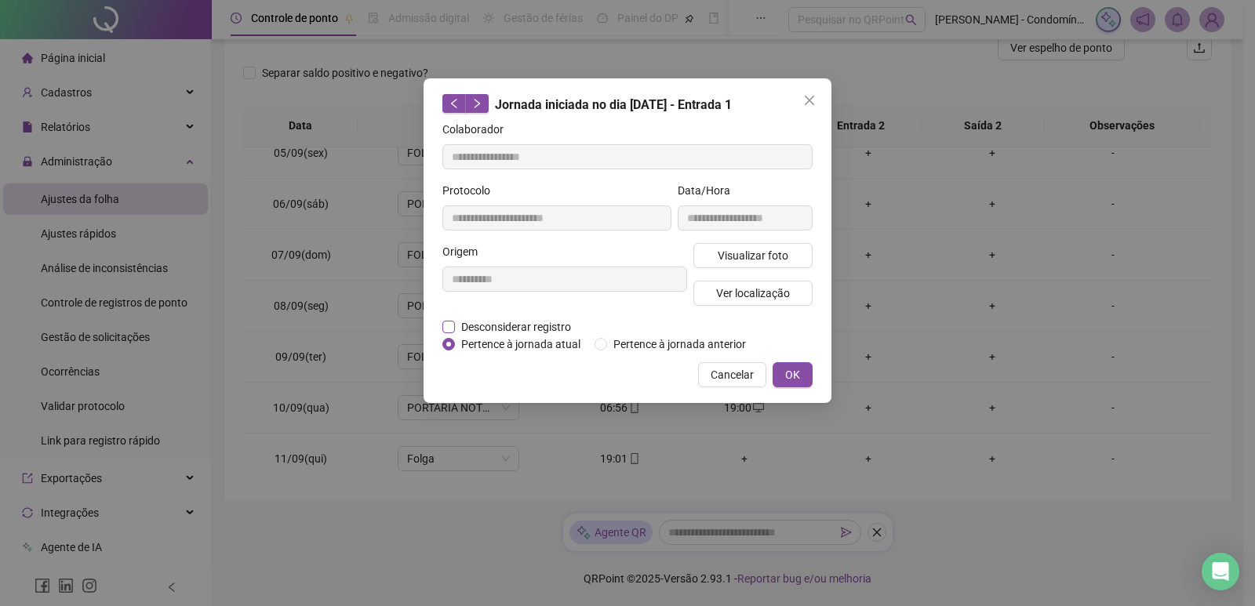
click at [521, 325] on span "Desconsiderar registro" at bounding box center [516, 326] width 122 height 17
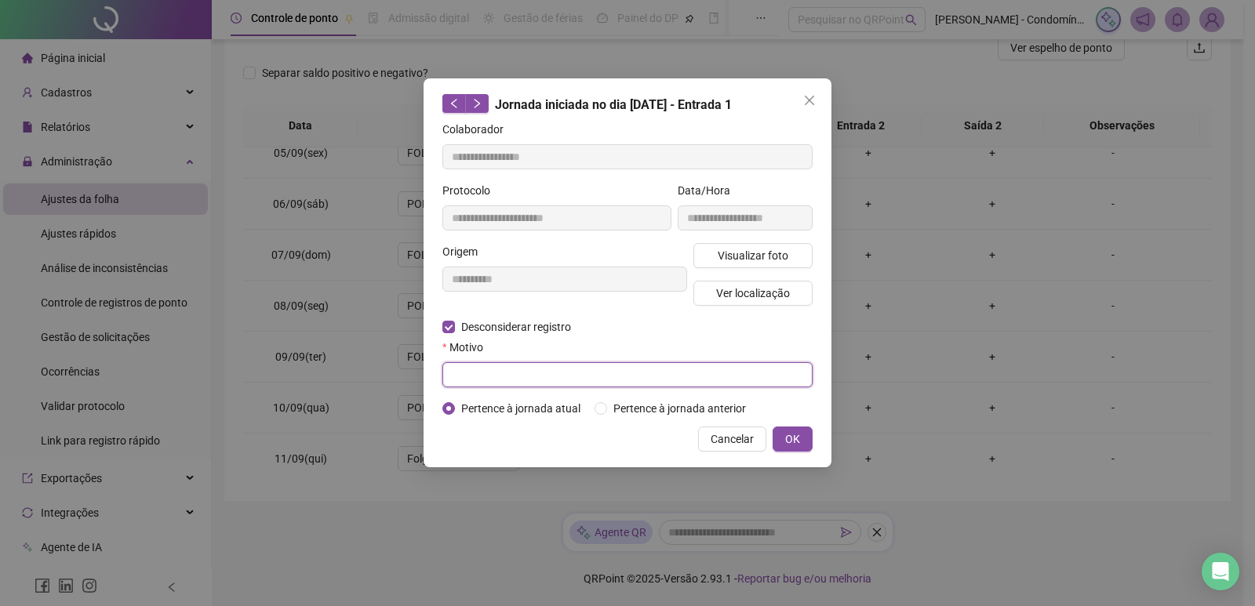
click at [635, 371] on input "text" at bounding box center [627, 374] width 370 height 25
click at [800, 432] on button "OK" at bounding box center [792, 439] width 40 height 25
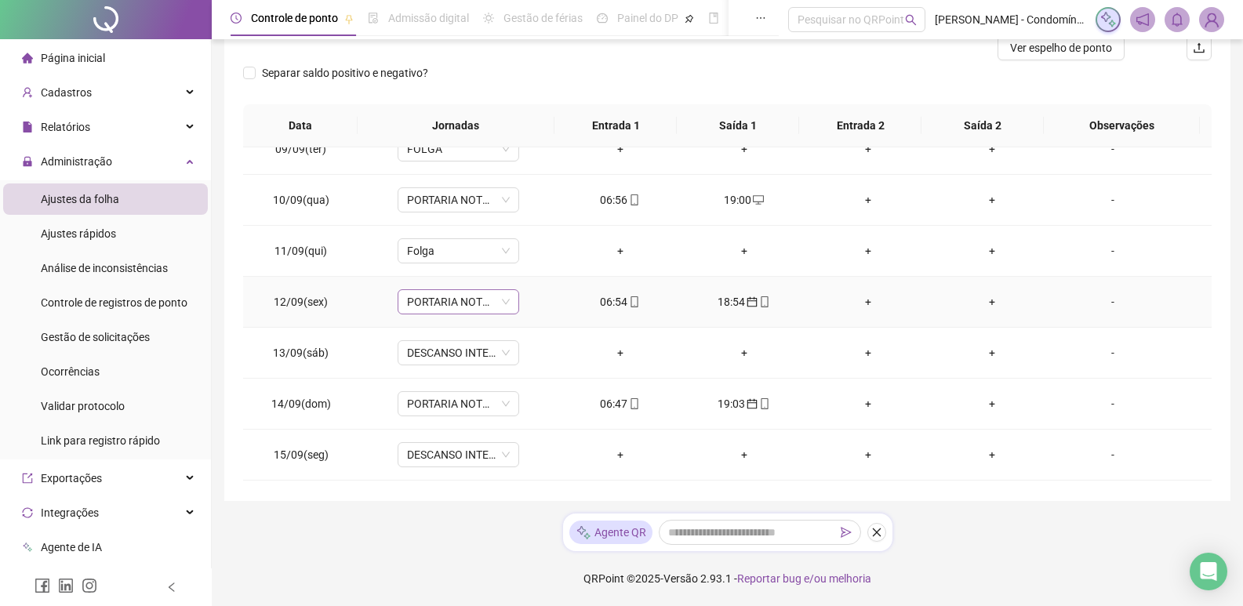
scroll to position [986, 0]
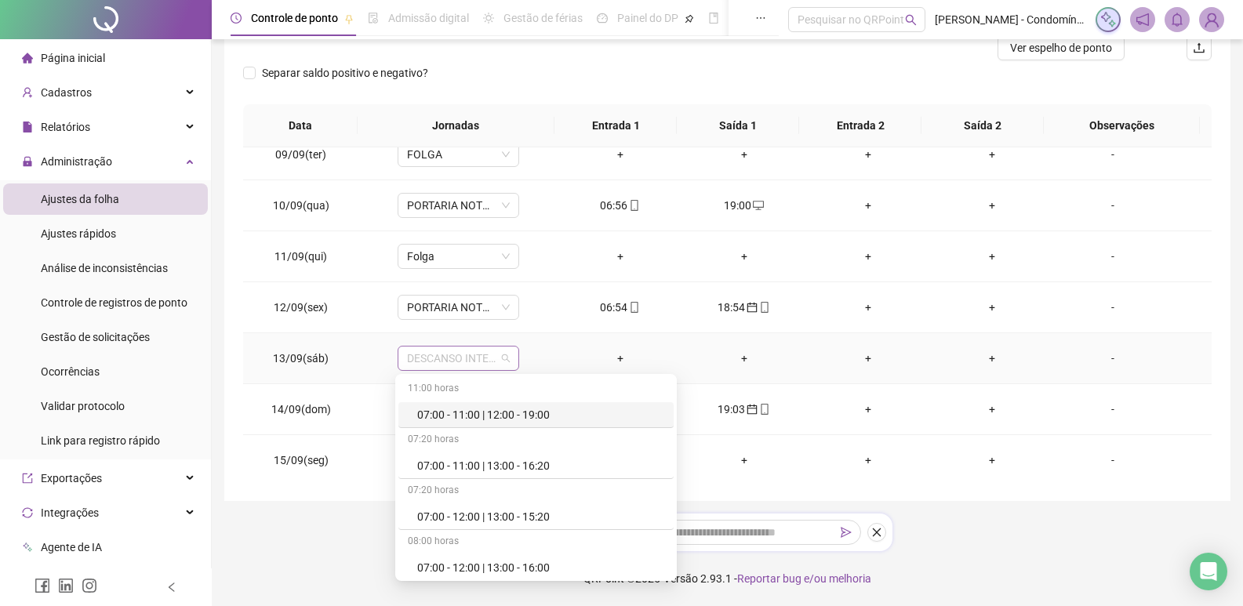
click at [487, 350] on span "DESCANSO INTER-JORNADA" at bounding box center [458, 359] width 103 height 24
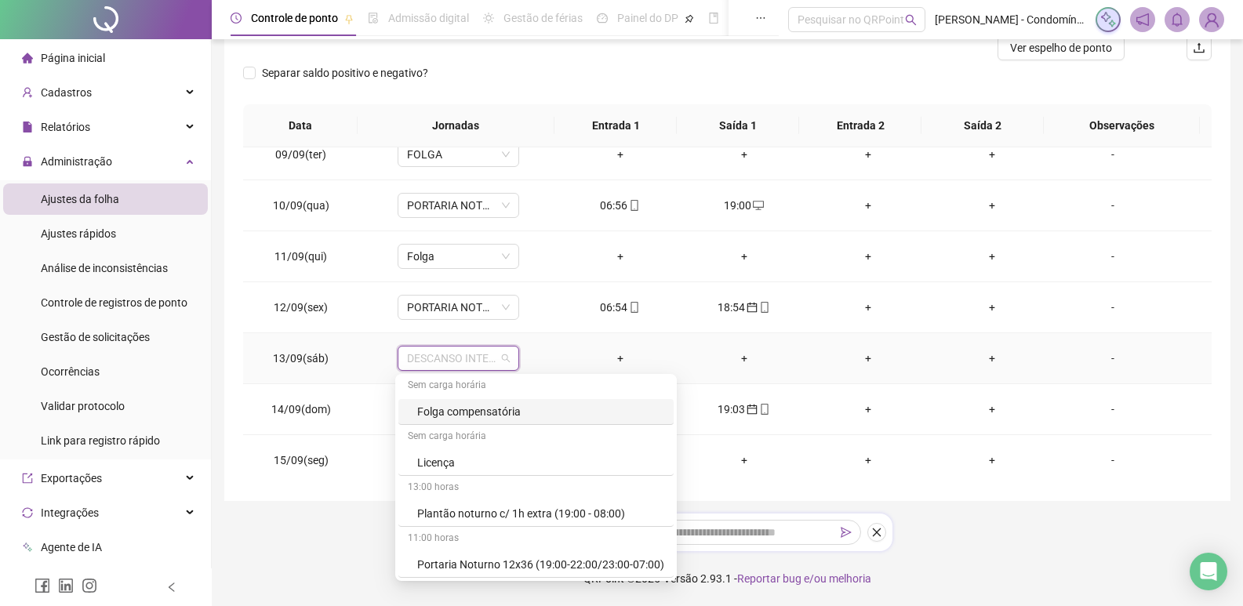
scroll to position [560, 0]
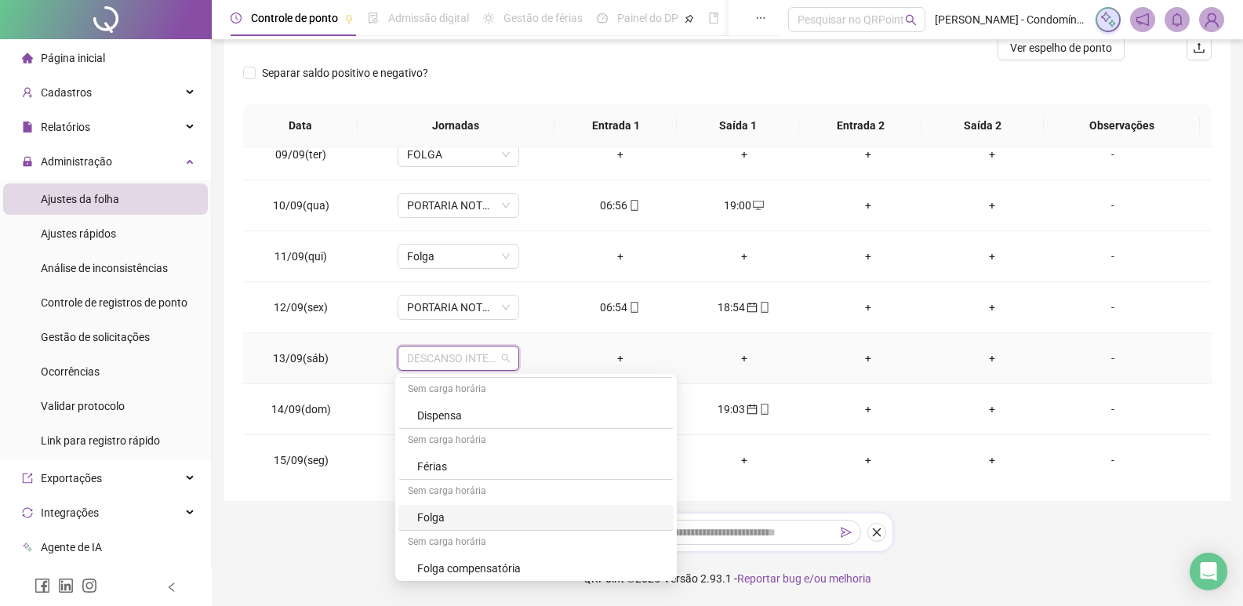
click at [433, 516] on div "Folga" at bounding box center [540, 517] width 247 height 17
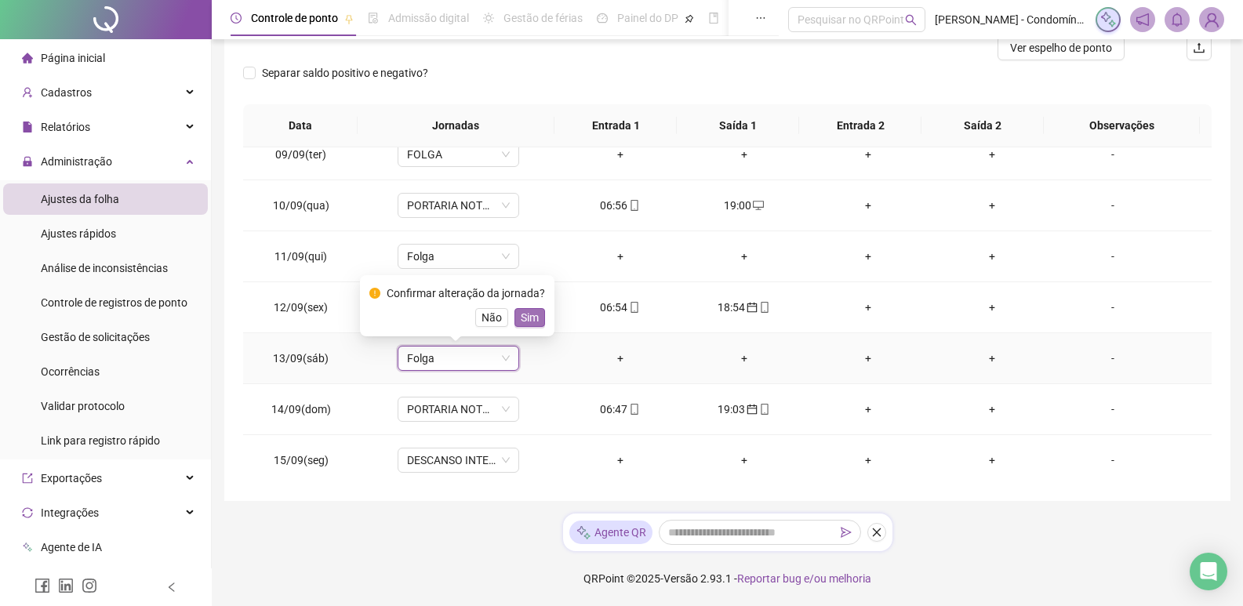
click at [534, 314] on span "Sim" at bounding box center [530, 317] width 18 height 17
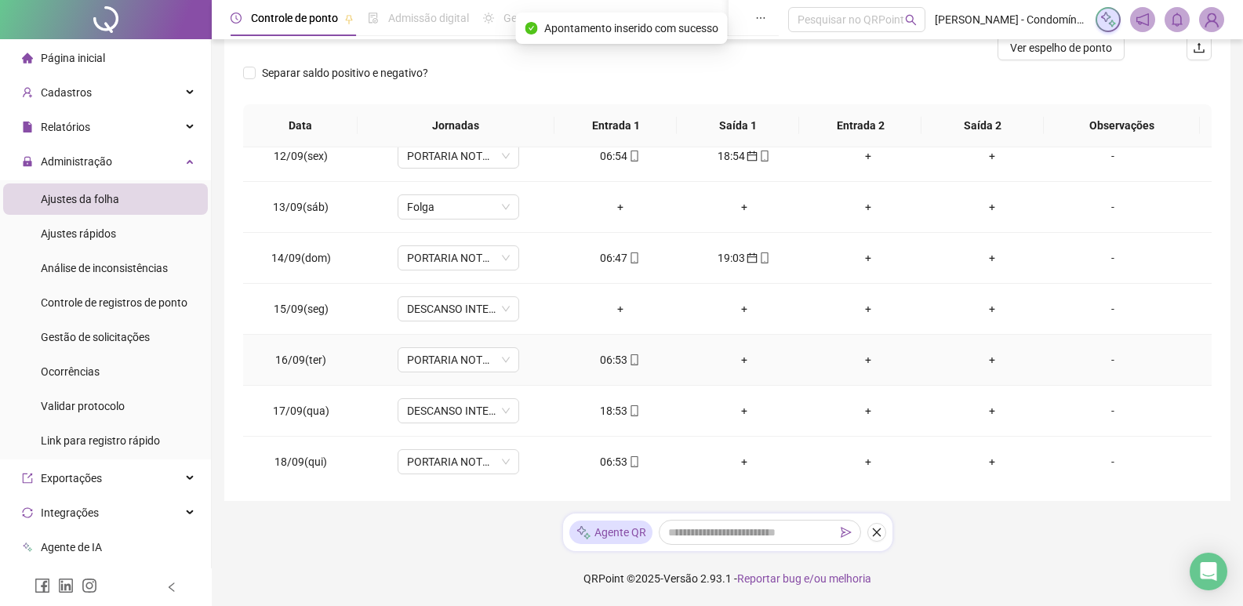
scroll to position [1143, 0]
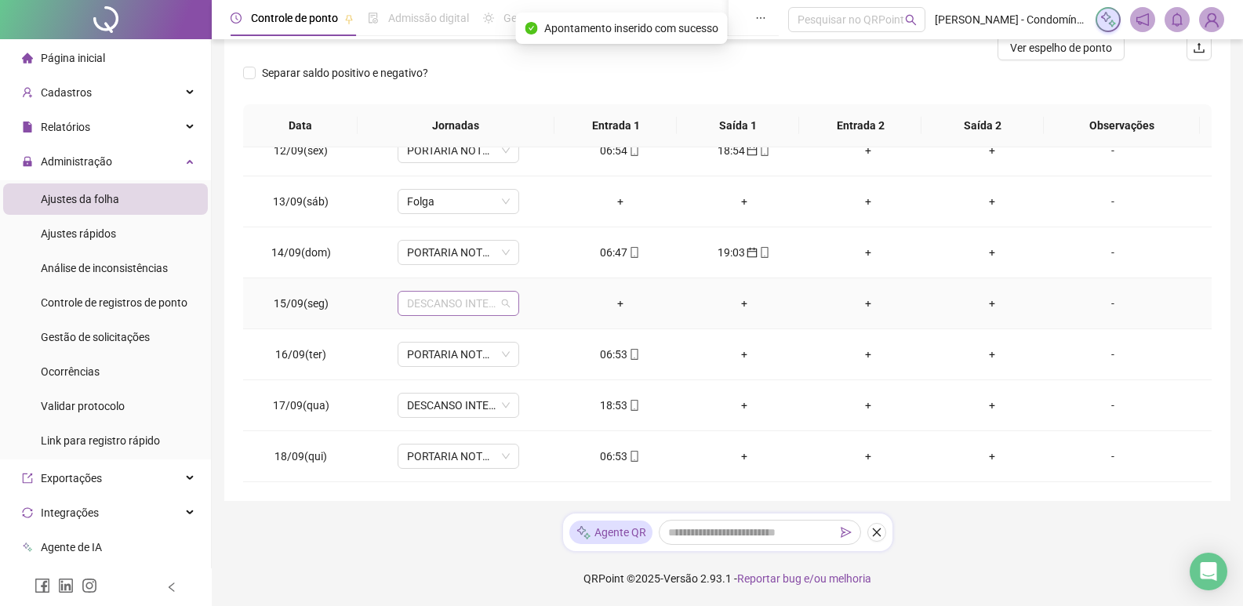
click at [494, 302] on span "DESCANSO INTER-JORNADA" at bounding box center [458, 304] width 103 height 24
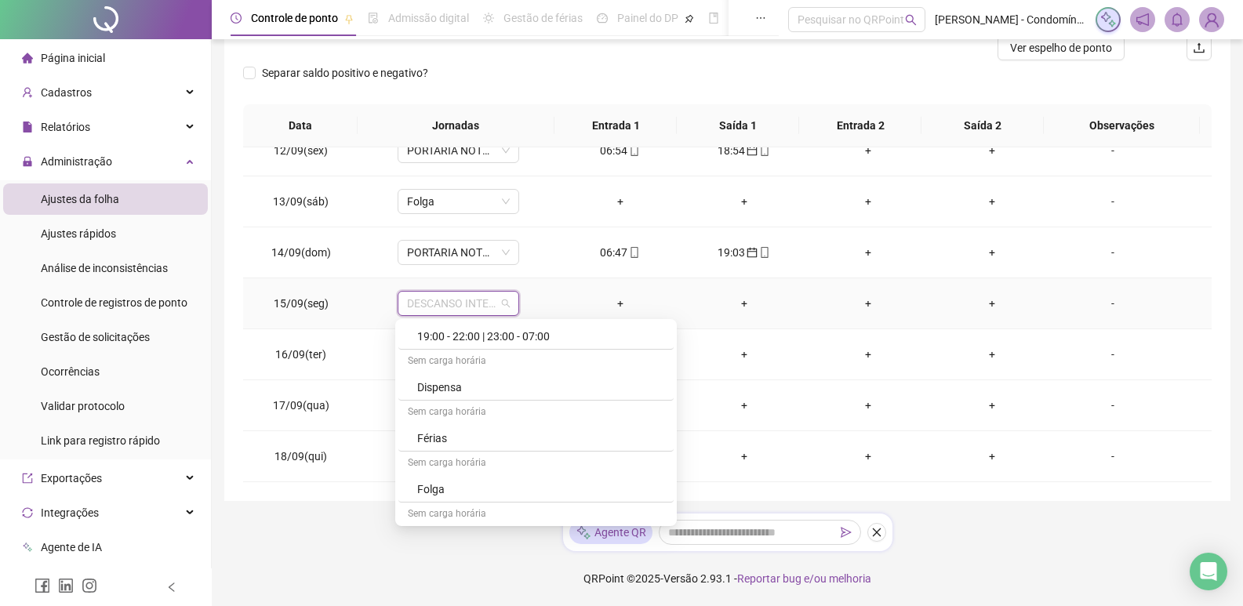
scroll to position [558, 0]
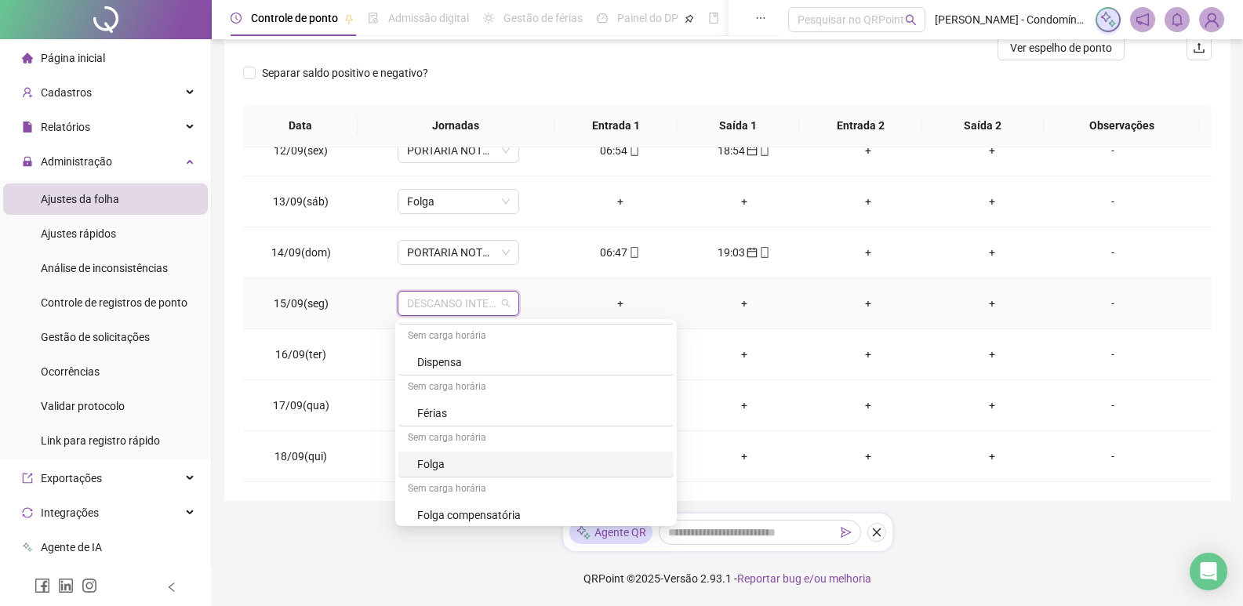
click at [454, 463] on div "Folga" at bounding box center [540, 464] width 247 height 17
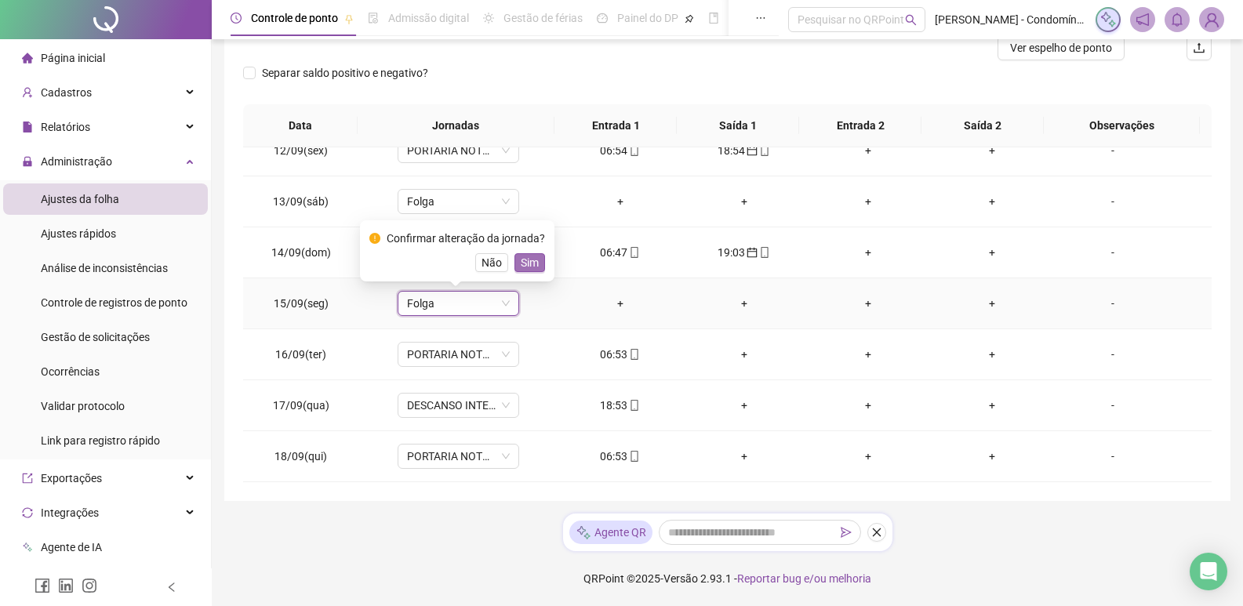
click at [528, 257] on span "Sim" at bounding box center [530, 262] width 18 height 17
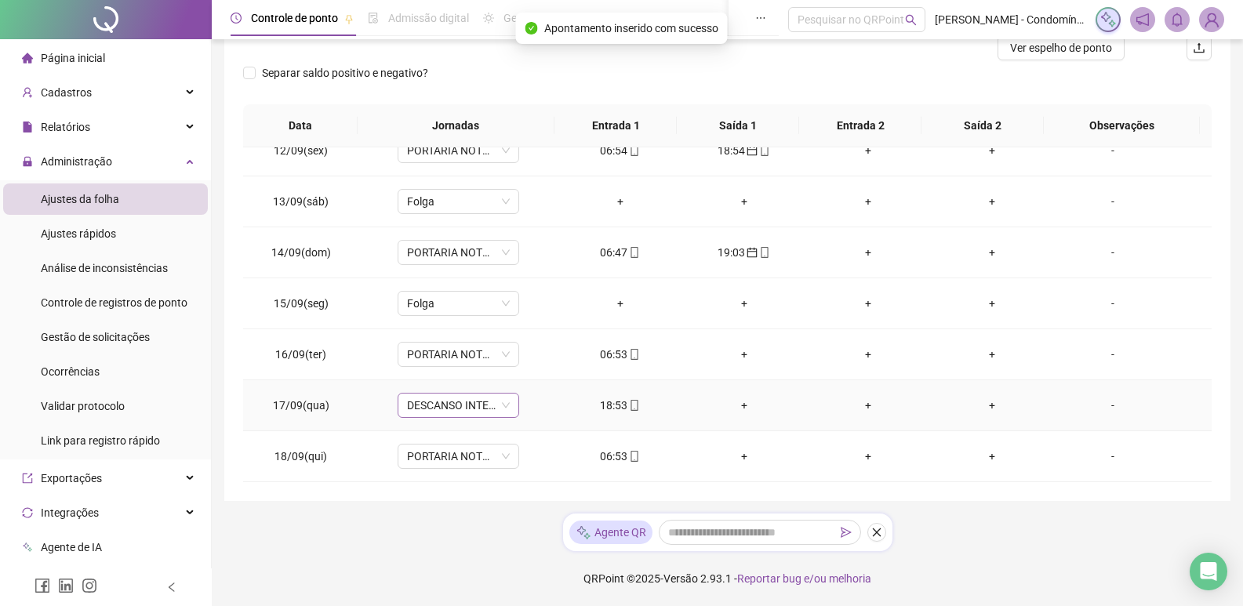
click at [474, 408] on span "DESCANSO INTER-JORNADA" at bounding box center [458, 406] width 103 height 24
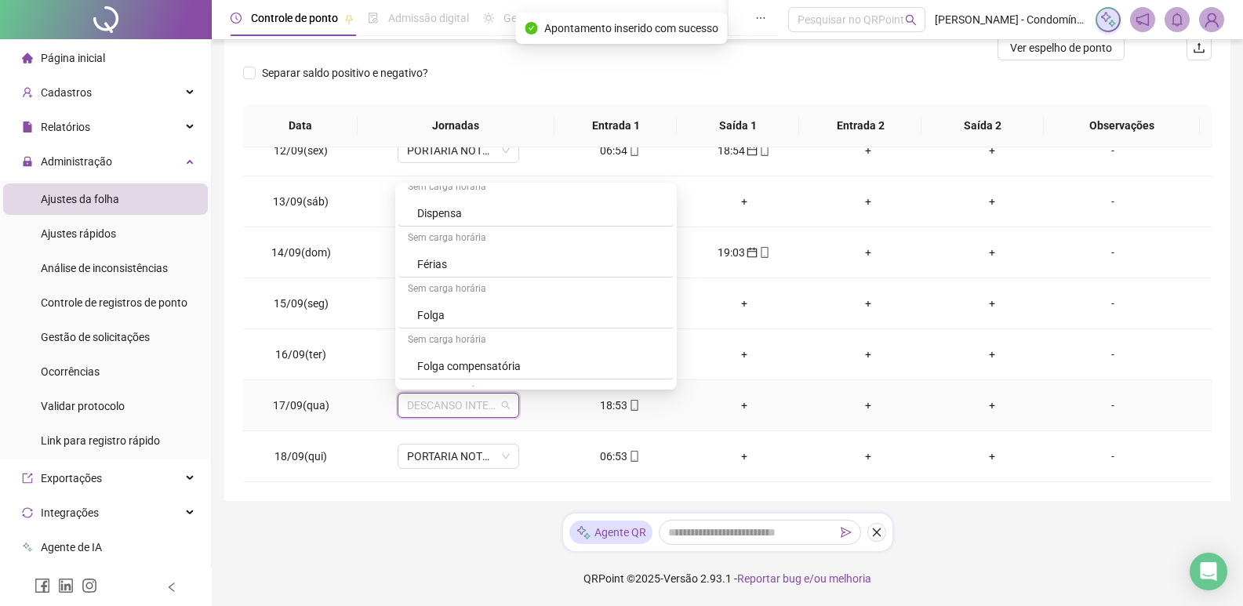
scroll to position [579, 0]
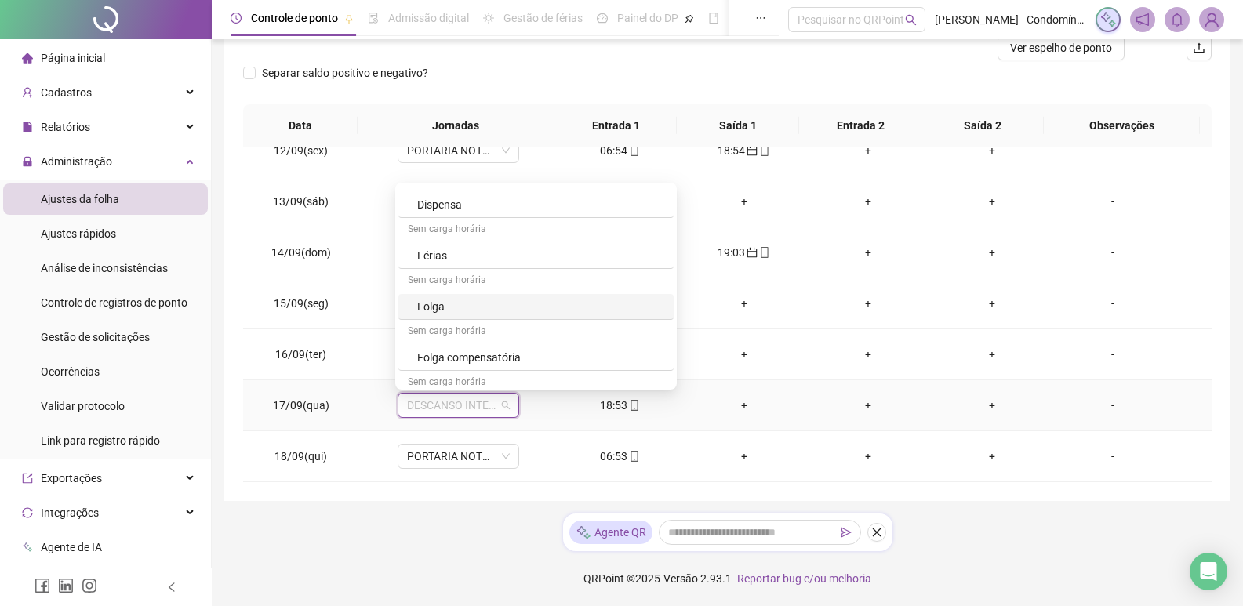
click at [486, 305] on div "Folga" at bounding box center [540, 306] width 247 height 17
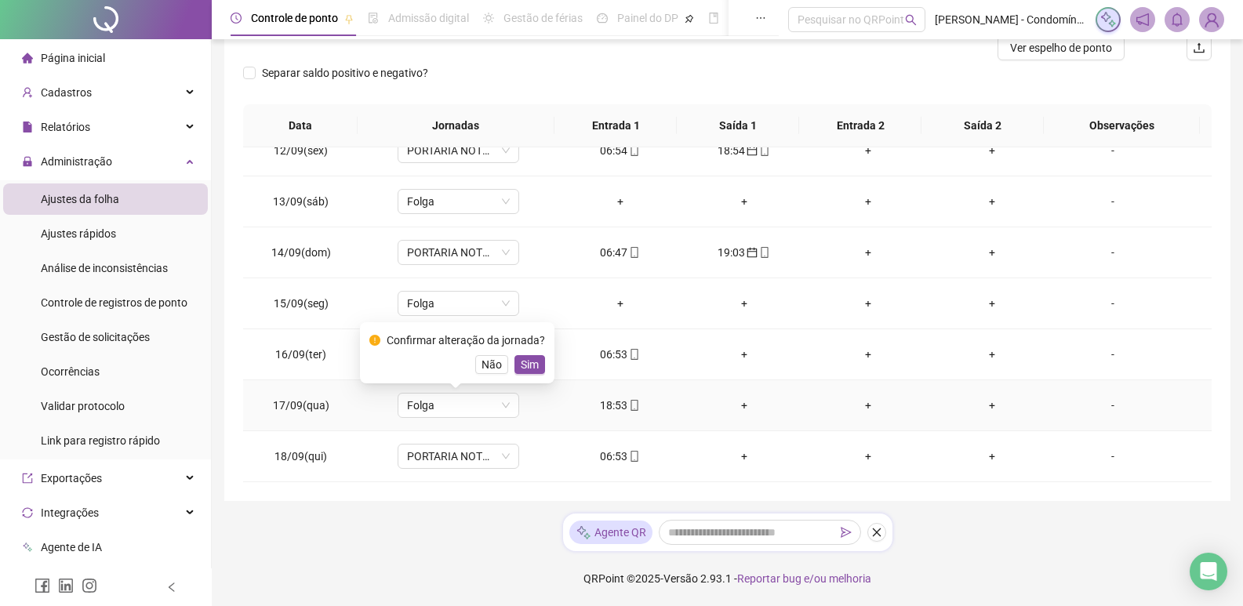
drag, startPoint x: 521, startPoint y: 359, endPoint x: 528, endPoint y: 367, distance: 10.5
click at [522, 359] on span "Sim" at bounding box center [530, 364] width 18 height 17
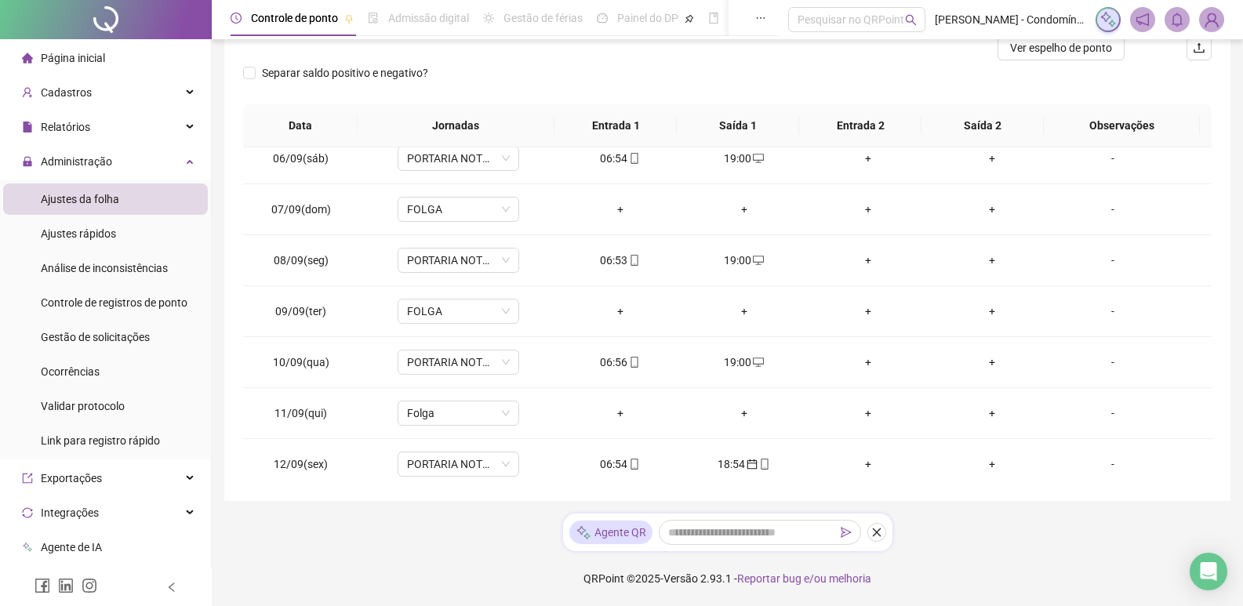
scroll to position [0, 0]
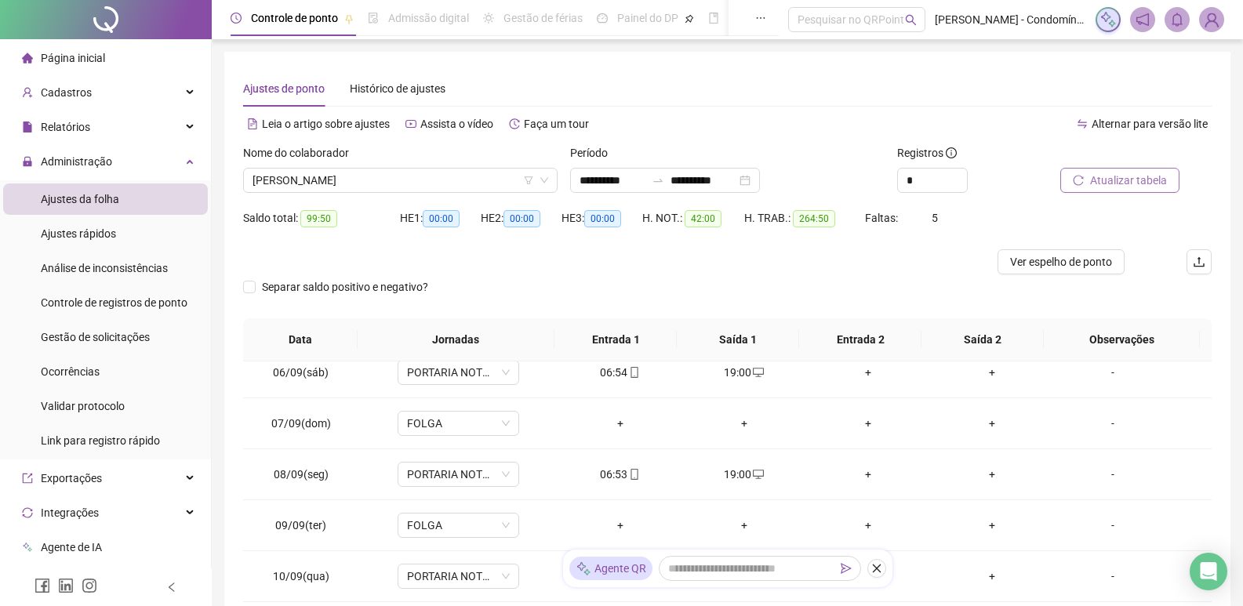
click at [1144, 179] on span "Atualizar tabela" at bounding box center [1128, 180] width 77 height 17
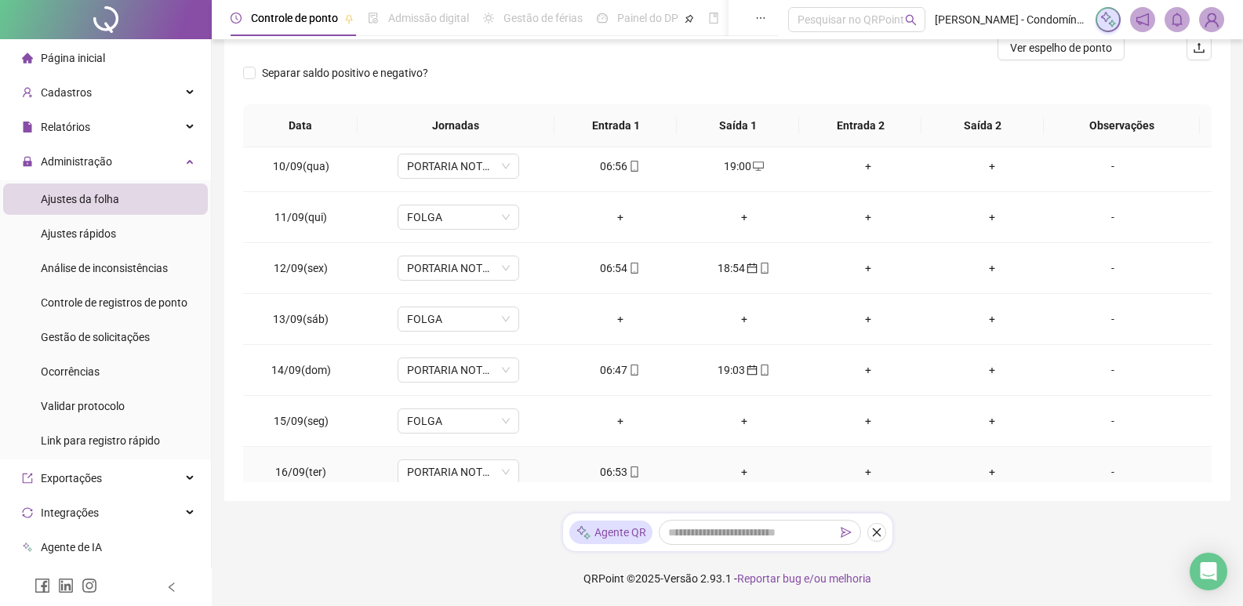
scroll to position [1143, 0]
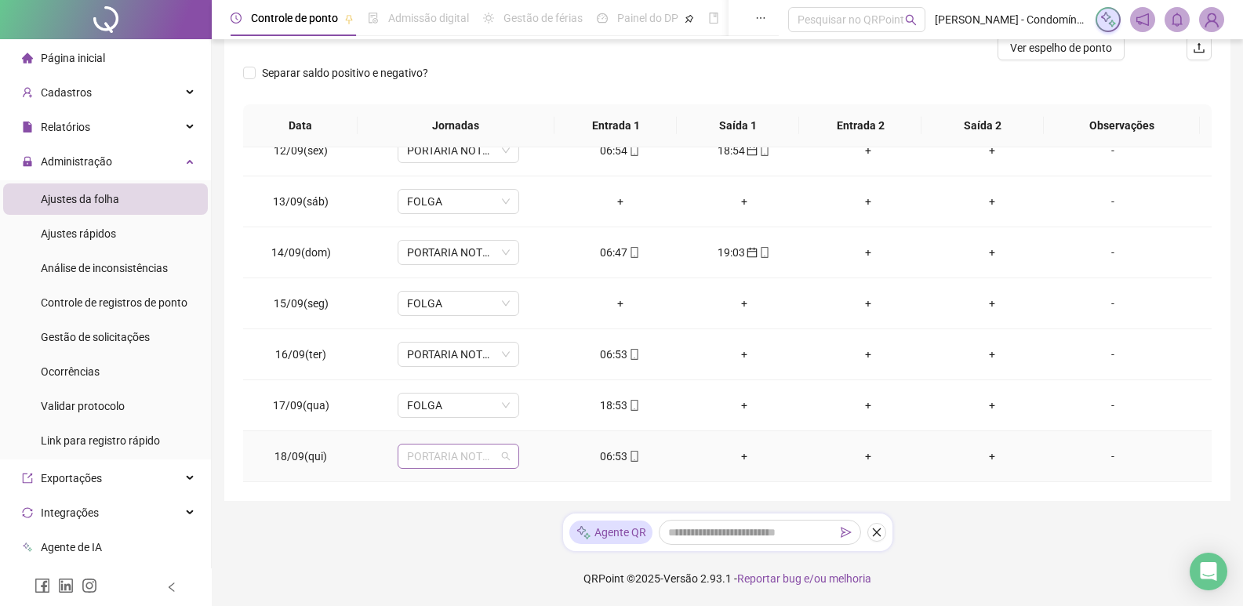
click at [500, 457] on span "PORTARIA NOTURNO 12X36 (19:00-22:00/23:00-07:00)" at bounding box center [458, 457] width 103 height 24
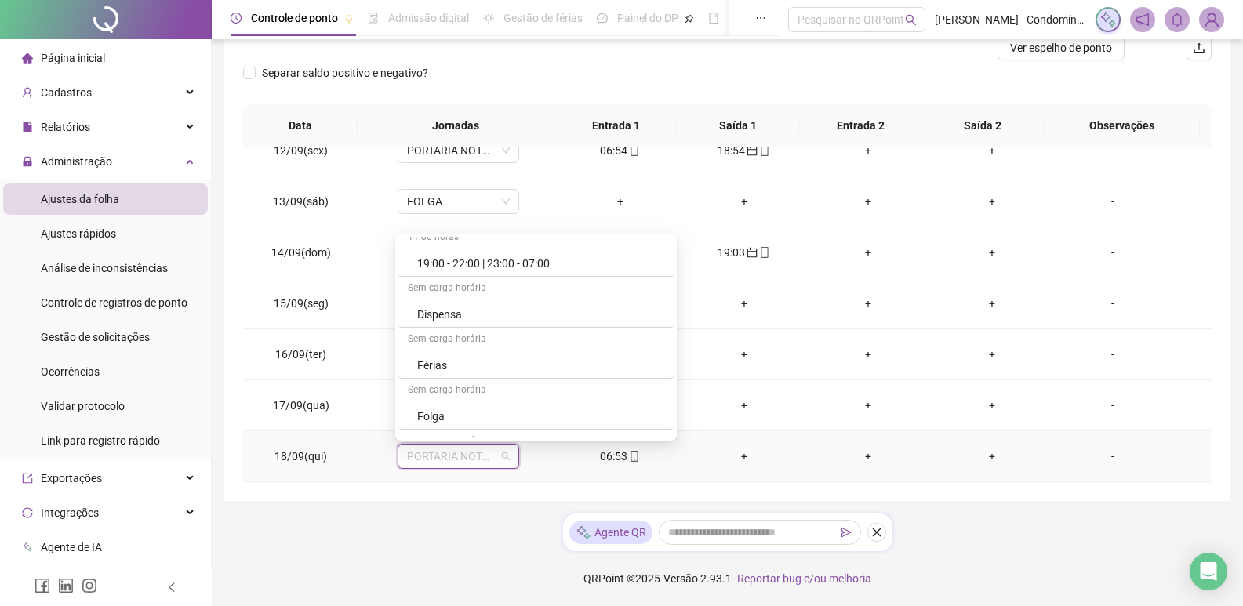
scroll to position [717, 0]
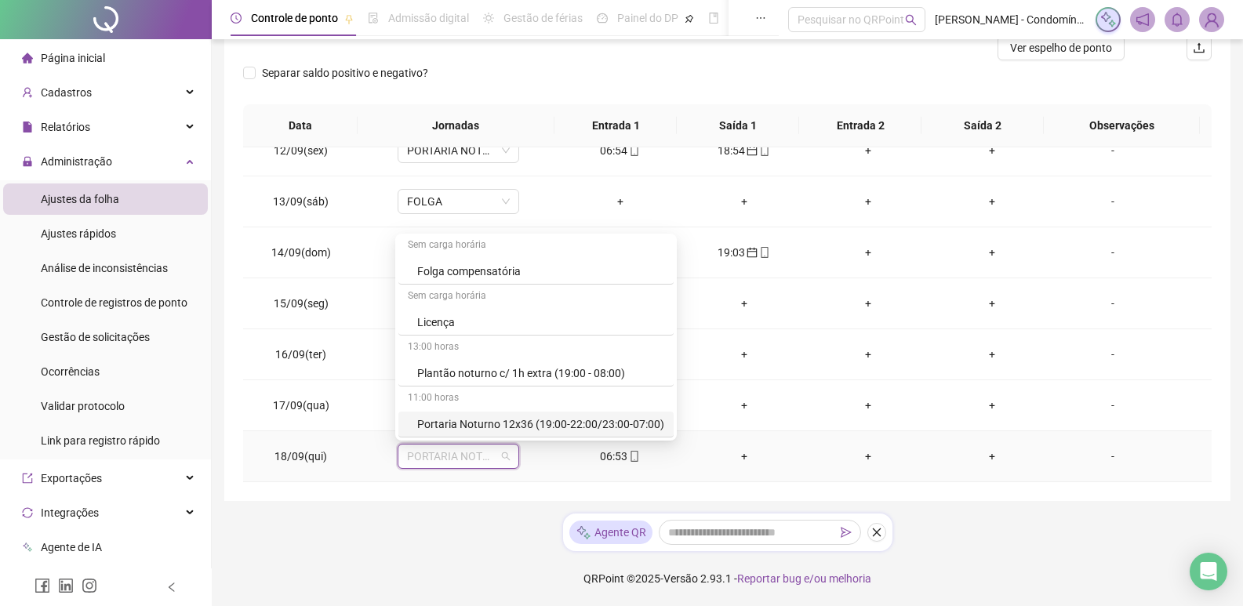
click at [572, 423] on div "Portaria Noturno 12x36 (19:00-22:00/23:00-07:00)" at bounding box center [540, 424] width 247 height 17
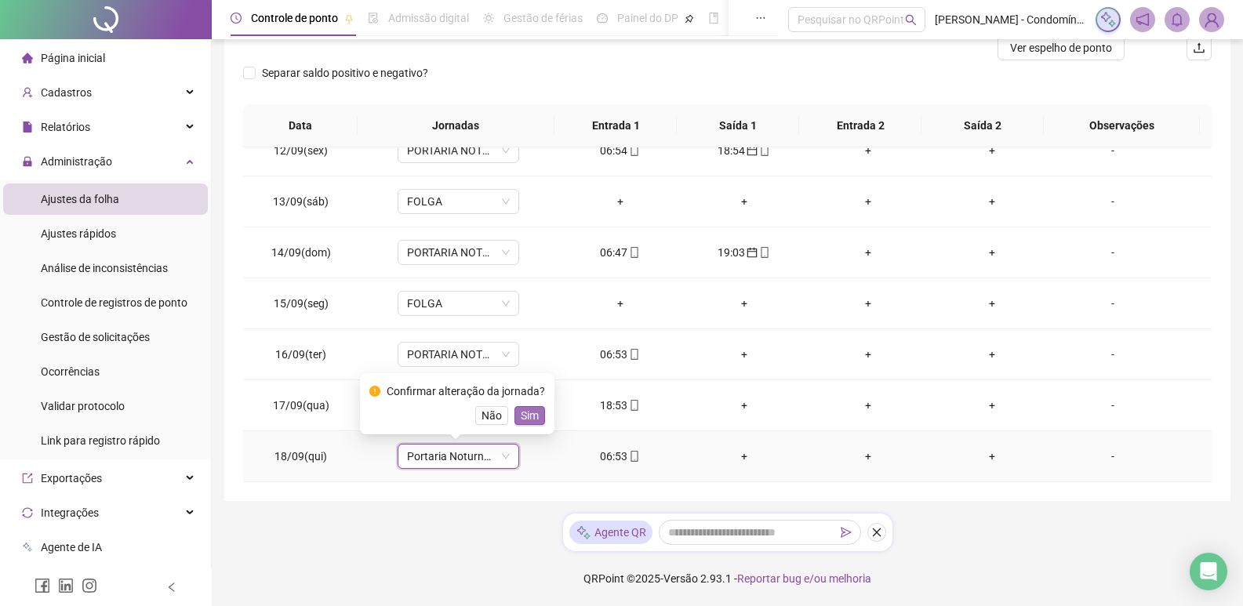
click at [525, 414] on span "Sim" at bounding box center [530, 415] width 18 height 17
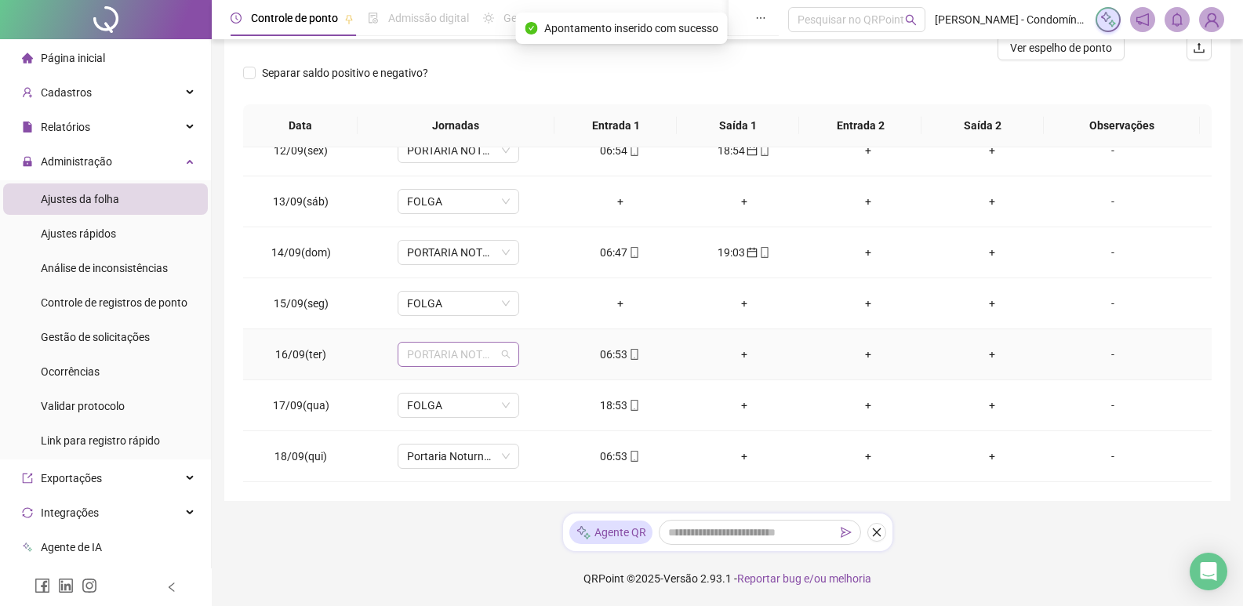
click at [503, 350] on span "PORTARIA NOTURNO 12X36 (19:00-22:00/23:00-07:00)" at bounding box center [458, 355] width 103 height 24
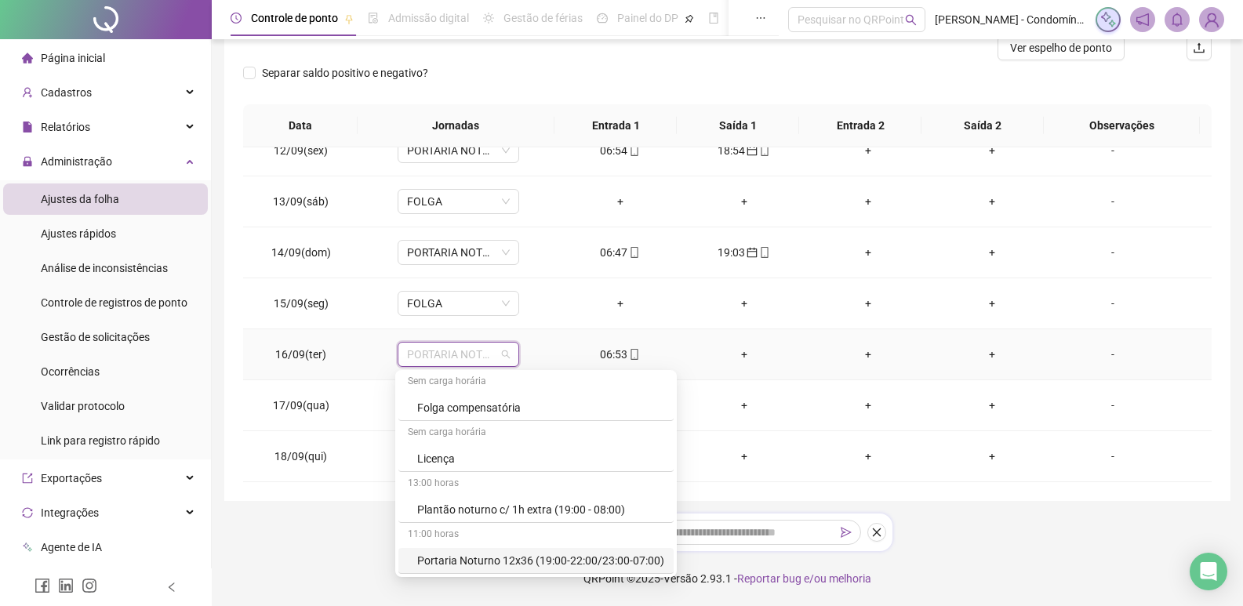
click at [585, 551] on div "Portaria Noturno 12x36 (19:00-22:00/23:00-07:00)" at bounding box center [535, 561] width 275 height 26
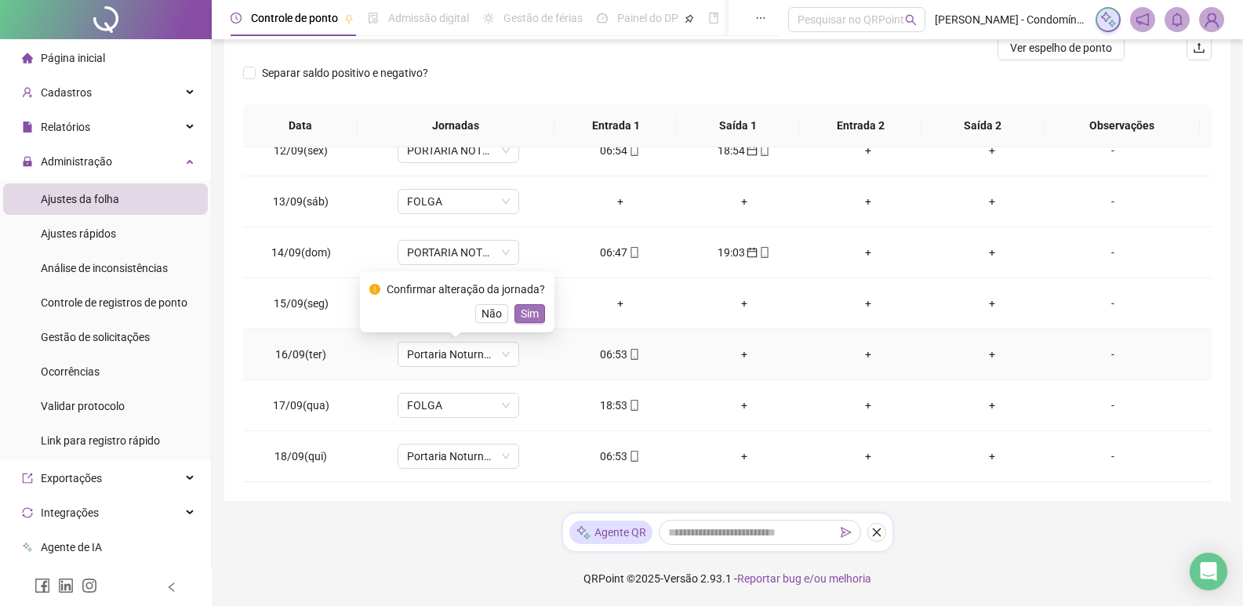
click at [522, 314] on span "Sim" at bounding box center [530, 313] width 18 height 17
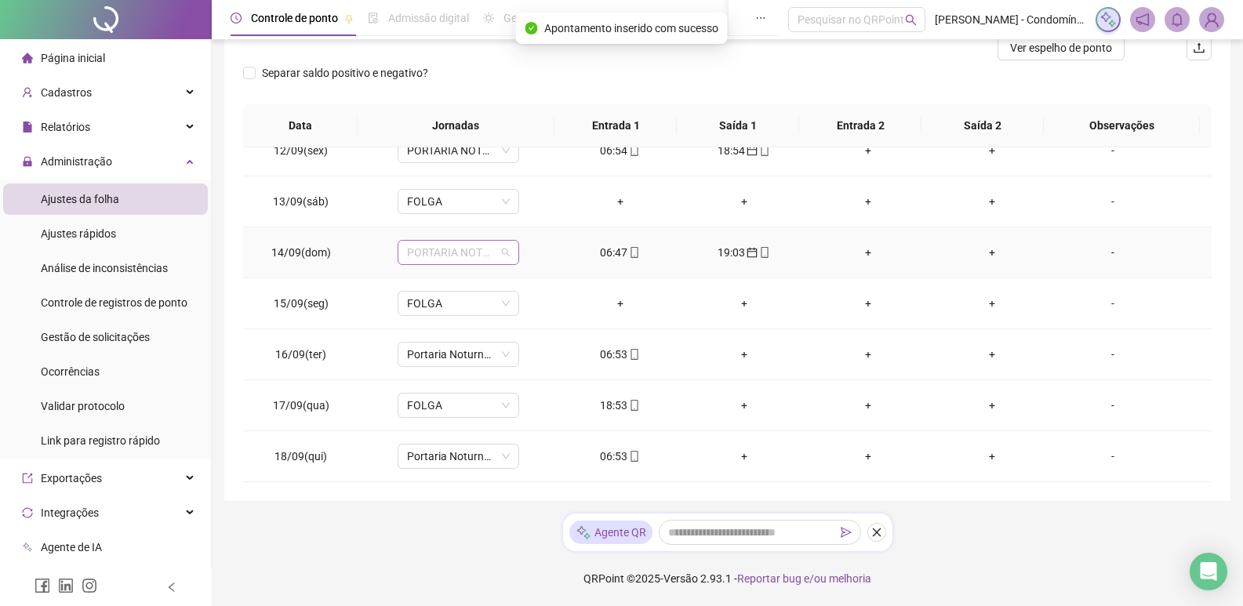
click at [505, 252] on span "PORTARIA NOTURNO 12X36 (19:00-22:00/23:00-07:00)" at bounding box center [458, 253] width 103 height 24
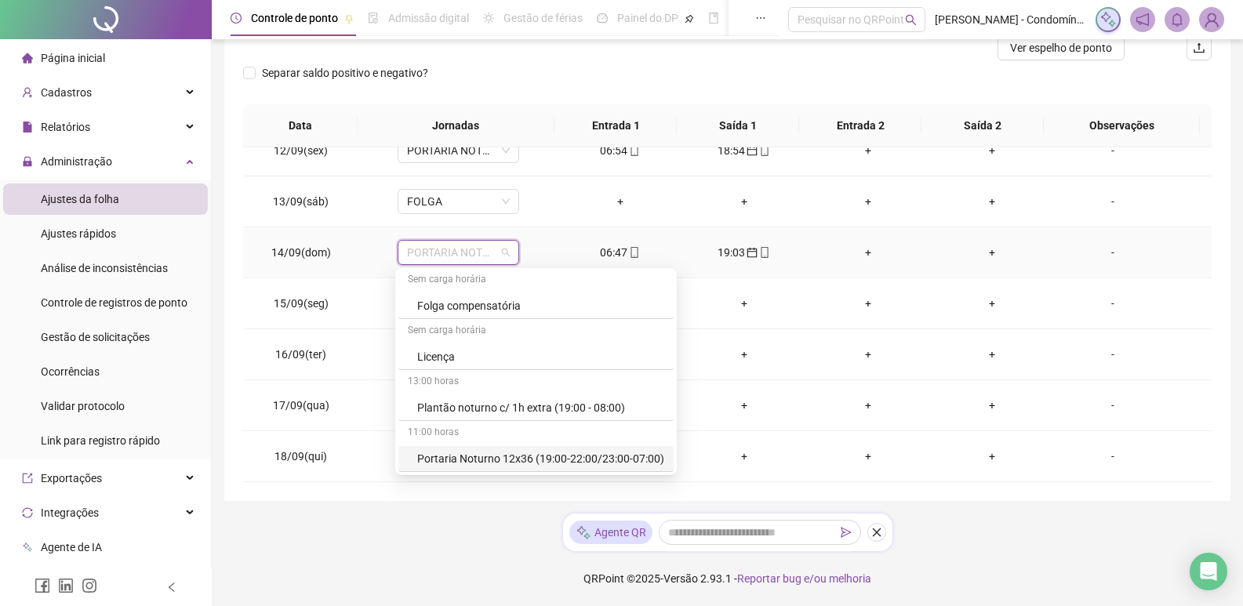
click at [616, 460] on div "Portaria Noturno 12x36 (19:00-22:00/23:00-07:00)" at bounding box center [540, 458] width 247 height 17
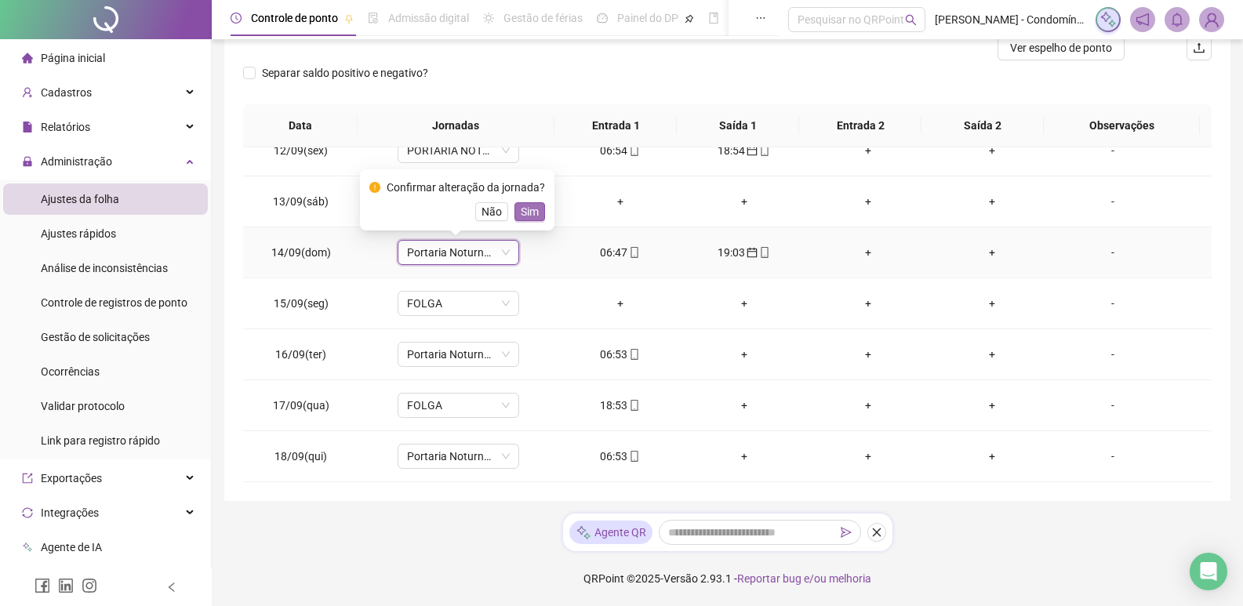
click at [532, 211] on span "Sim" at bounding box center [530, 211] width 18 height 17
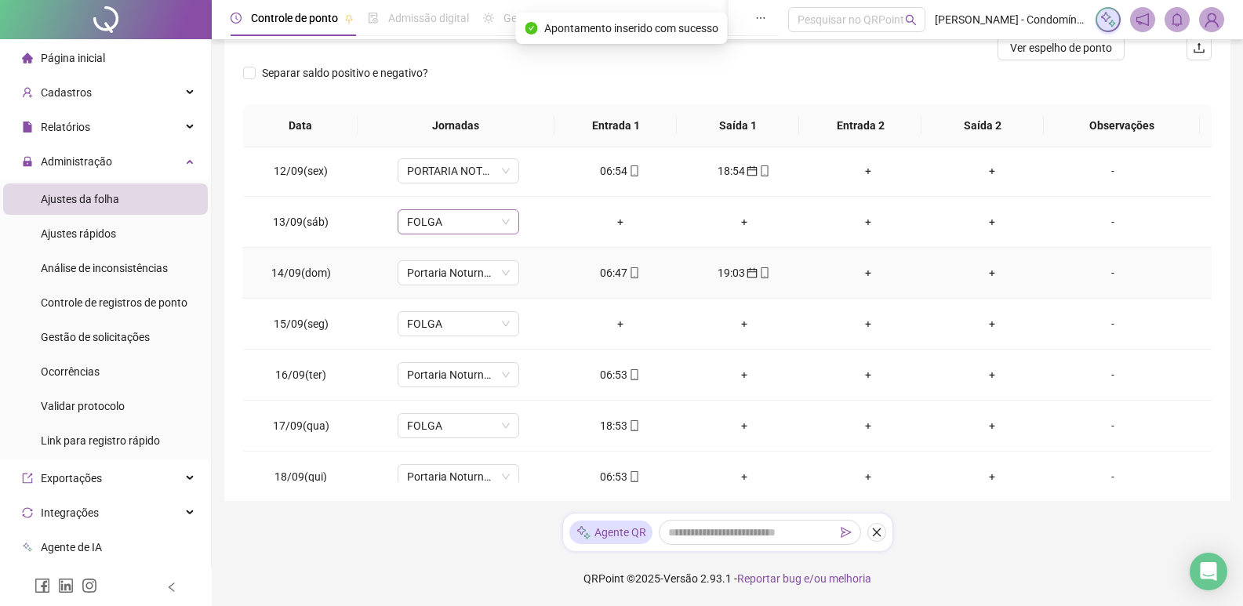
scroll to position [1065, 0]
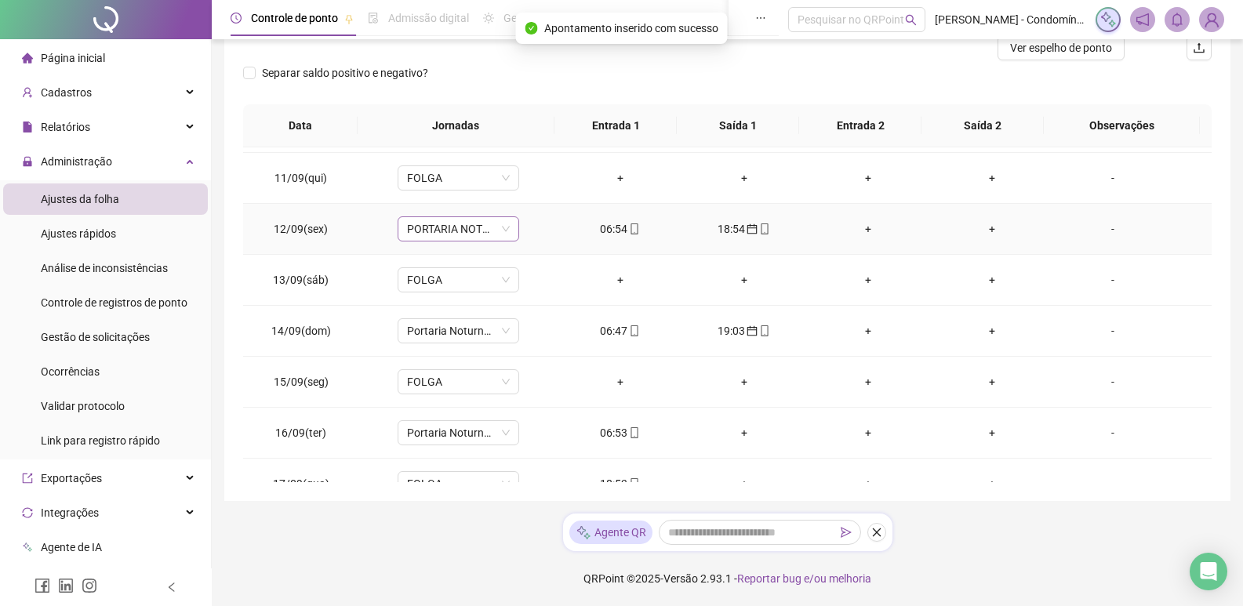
click at [503, 230] on span "PORTARIA NOTURNO 12X36 (19:00-22:00/23:00-07:00)" at bounding box center [458, 229] width 103 height 24
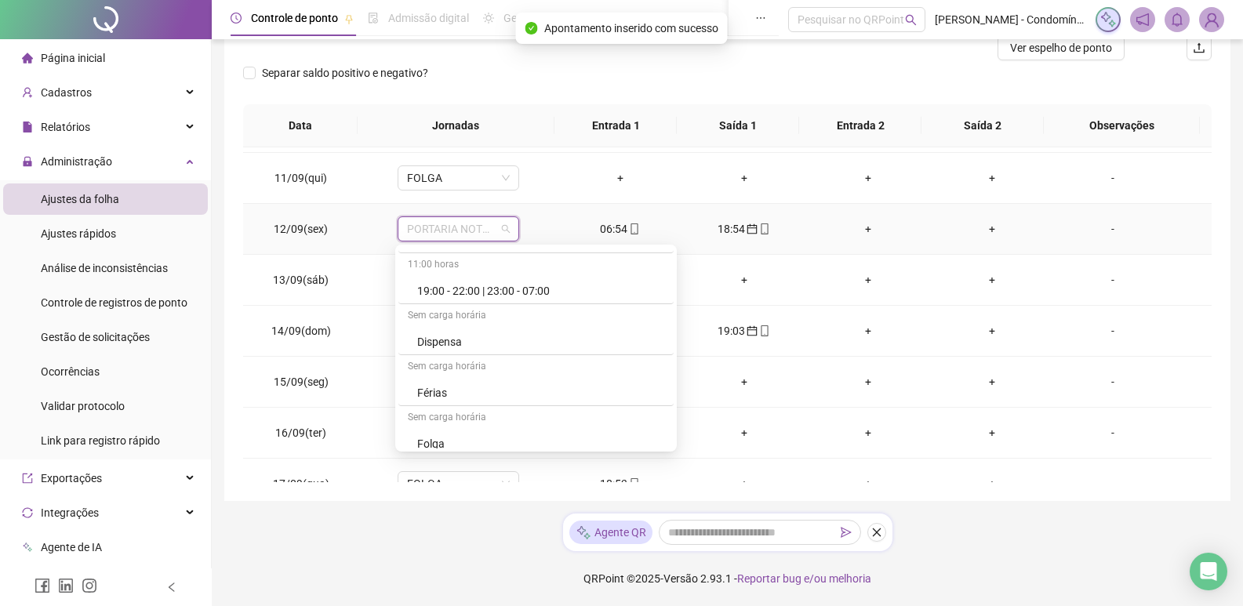
scroll to position [717, 0]
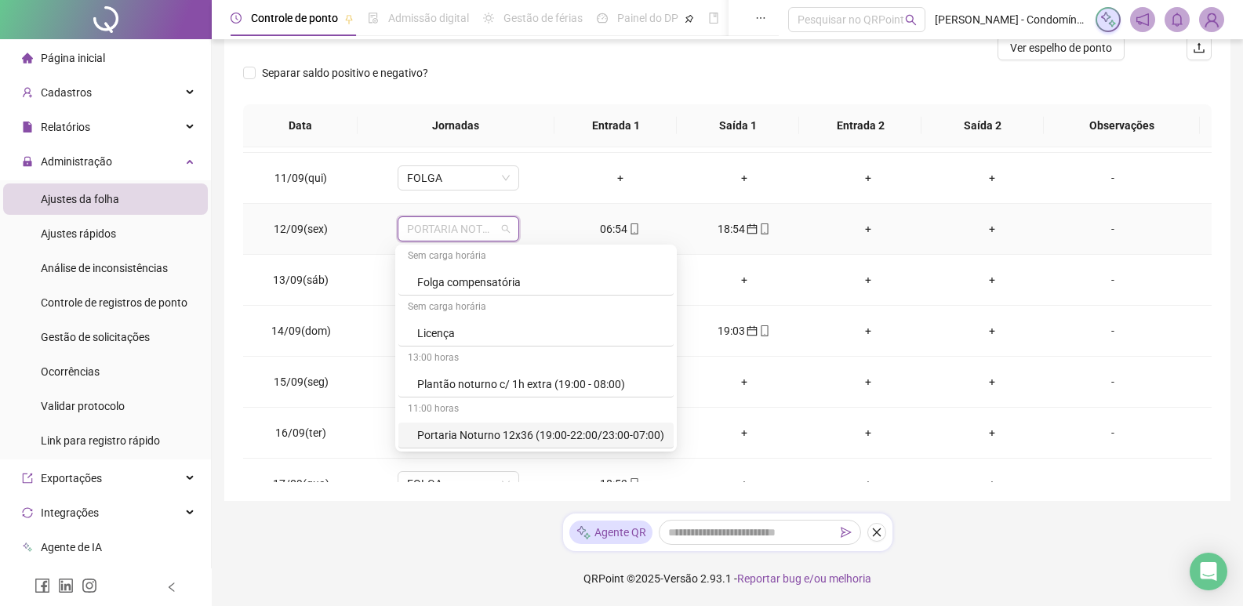
drag, startPoint x: 666, startPoint y: 278, endPoint x: 642, endPoint y: 437, distance: 161.0
click at [620, 428] on div "Portaria Noturno 12x36 (19:00-22:00/23:00-07:00)" at bounding box center [540, 435] width 247 height 17
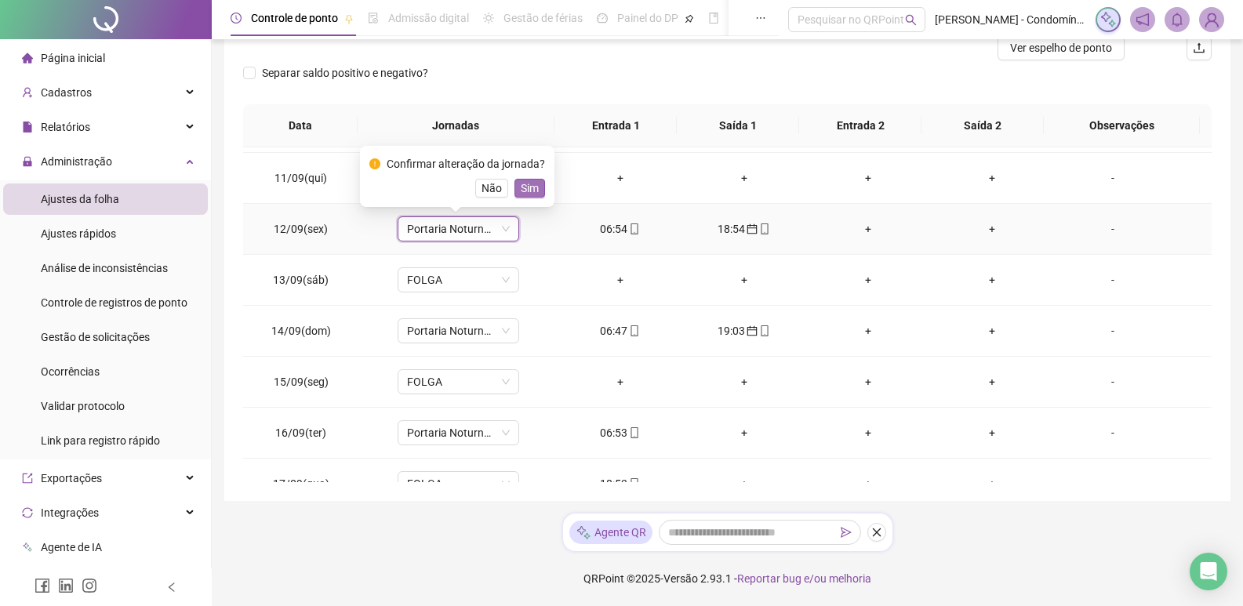
click at [525, 184] on span "Sim" at bounding box center [530, 188] width 18 height 17
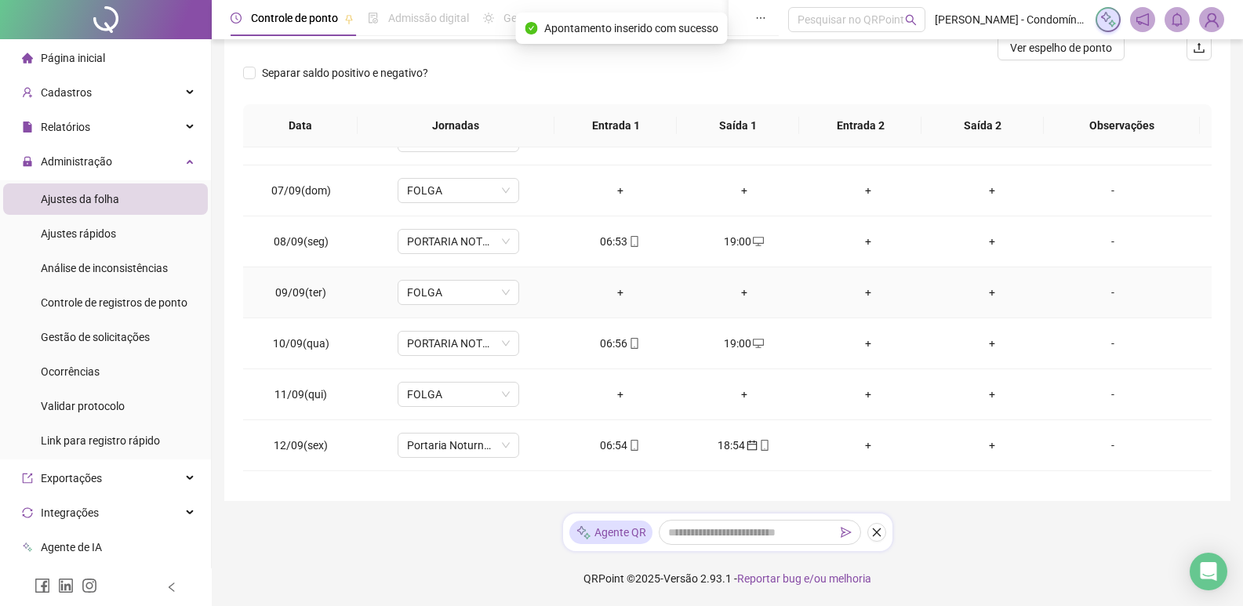
scroll to position [830, 0]
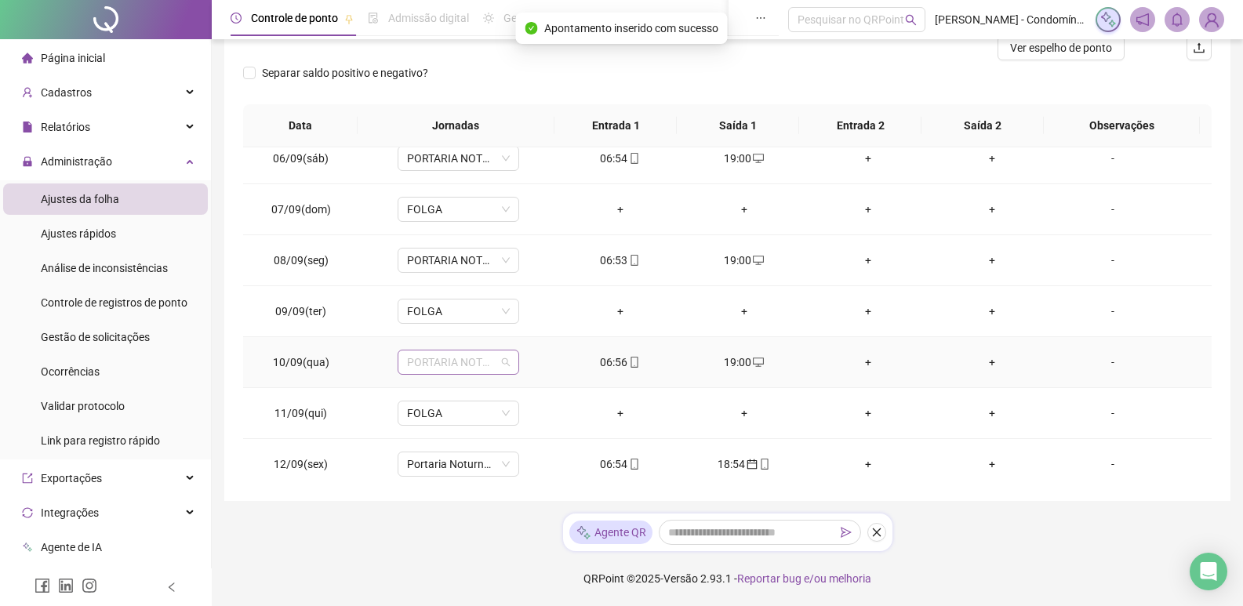
click at [470, 362] on span "PORTARIA NOTURNO 12X36 (19:00-22:00/23:00-07:00)" at bounding box center [458, 362] width 103 height 24
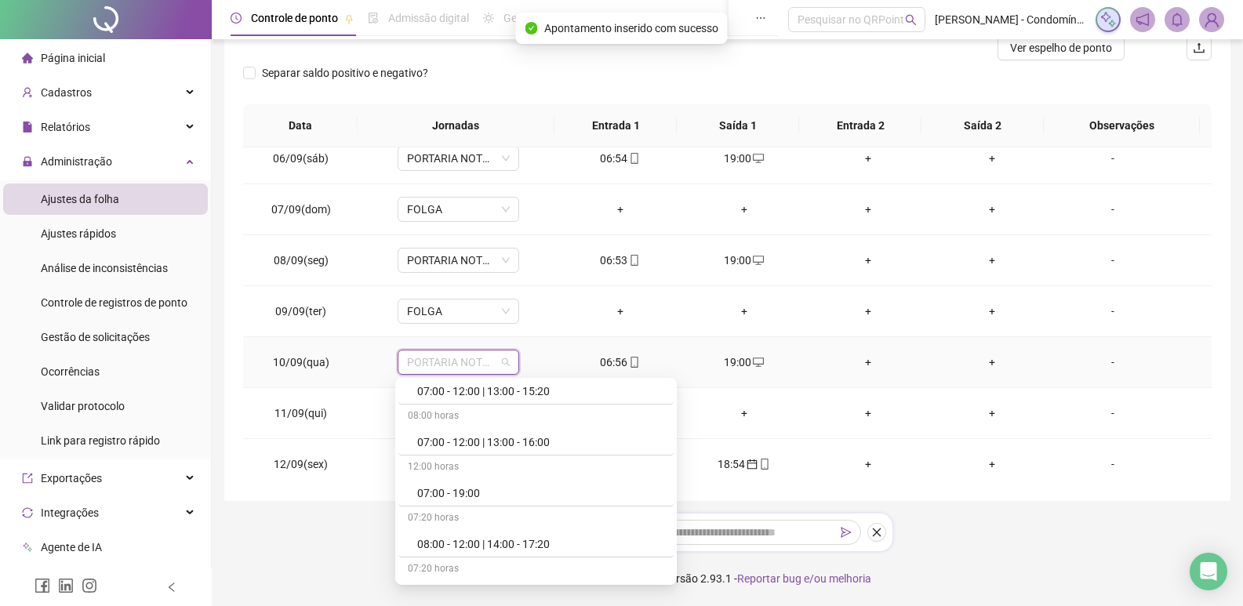
scroll to position [717, 0]
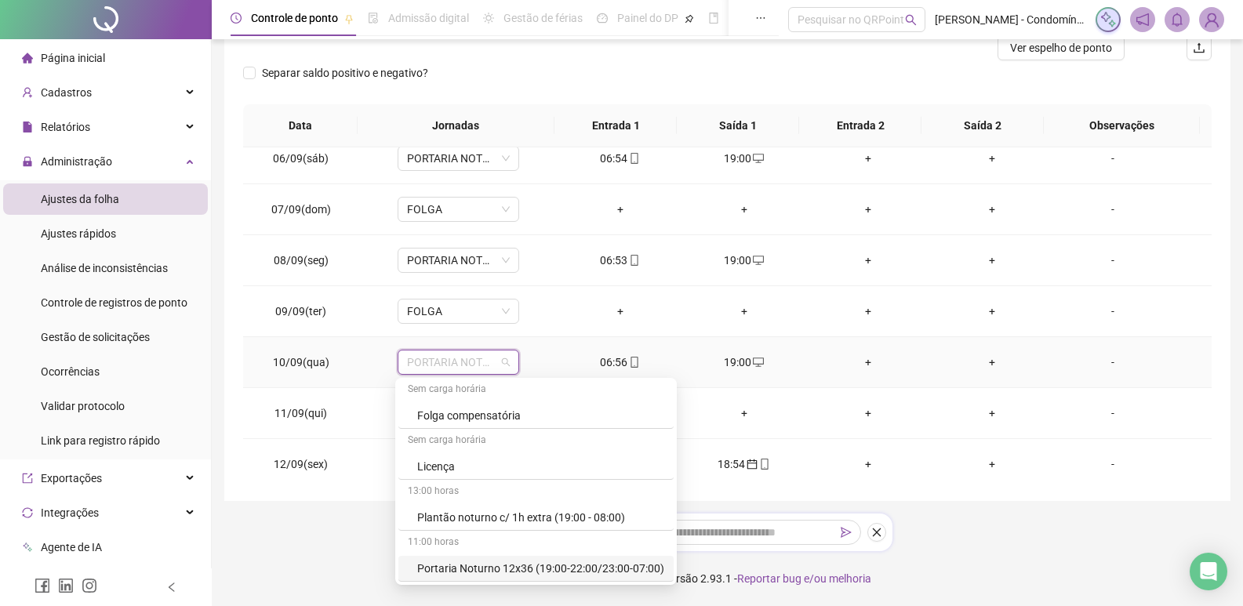
click at [623, 561] on div "Portaria Noturno 12x36 (19:00-22:00/23:00-07:00)" at bounding box center [540, 568] width 247 height 17
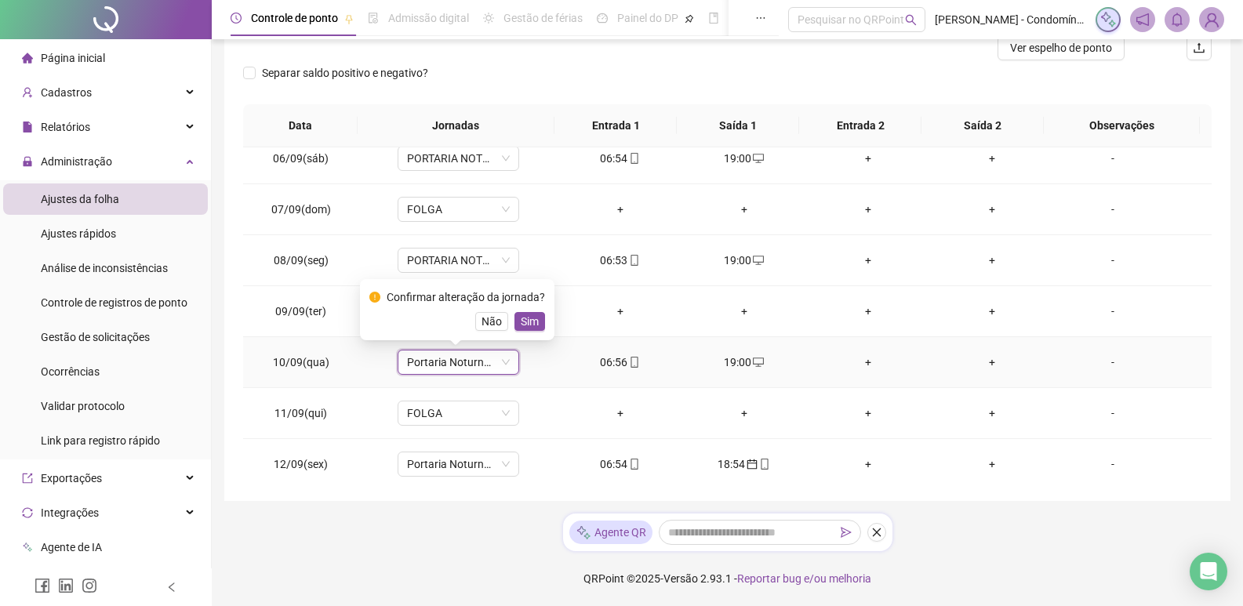
click at [530, 320] on span "Sim" at bounding box center [530, 321] width 18 height 17
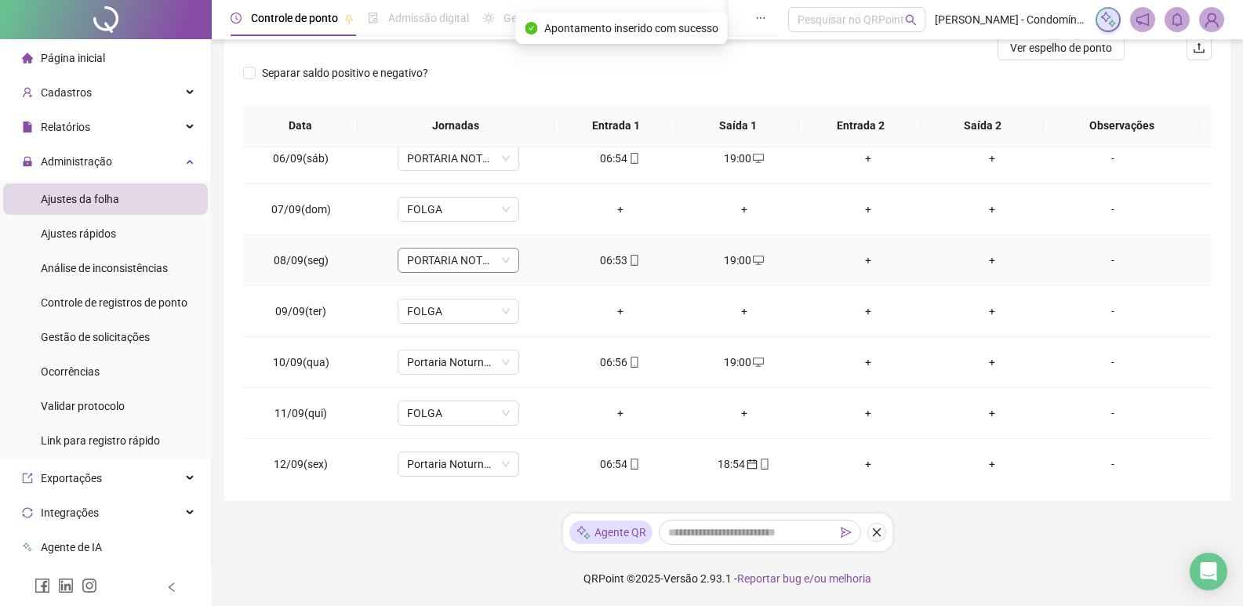
click at [483, 254] on span "PORTARIA NOTURNO 12X36 (19:00-22:00/23:00-07:00)" at bounding box center [458, 261] width 103 height 24
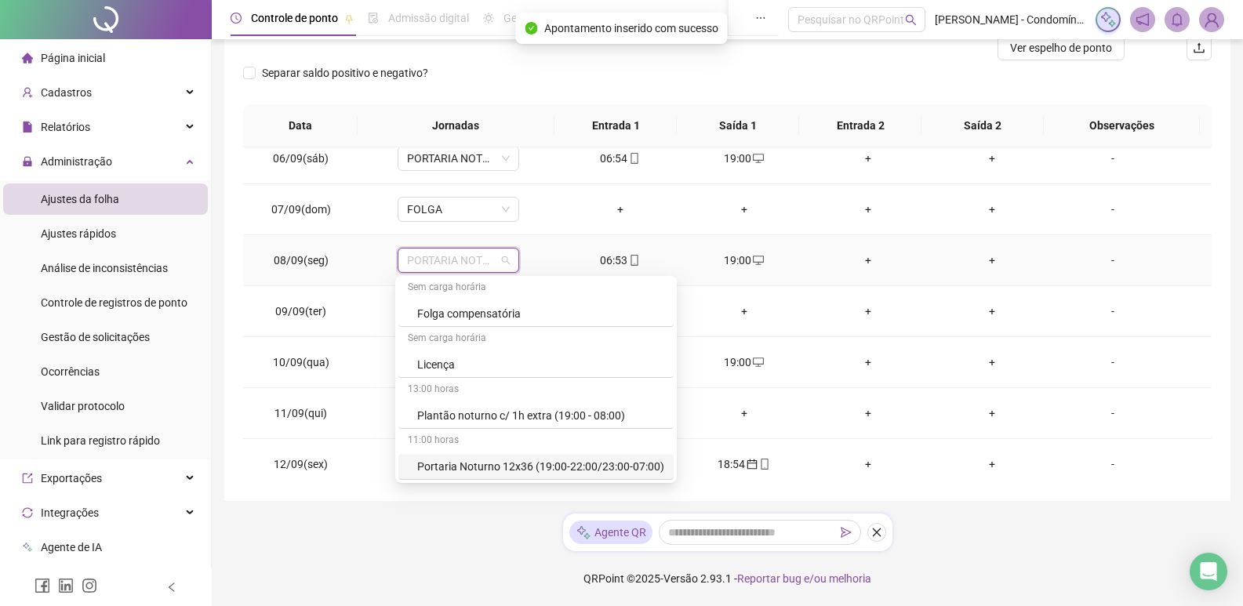
drag, startPoint x: 618, startPoint y: 468, endPoint x: 610, endPoint y: 456, distance: 14.8
click at [618, 467] on div "Portaria Noturno 12x36 (19:00-22:00/23:00-07:00)" at bounding box center [540, 466] width 247 height 17
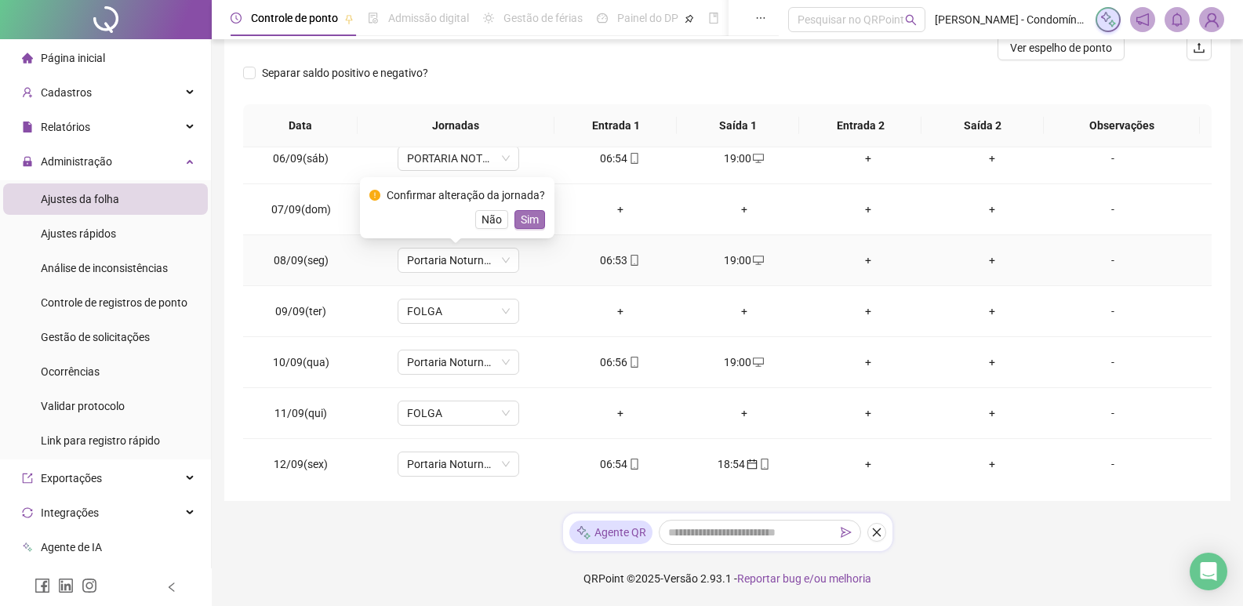
click at [525, 216] on span "Sim" at bounding box center [530, 219] width 18 height 17
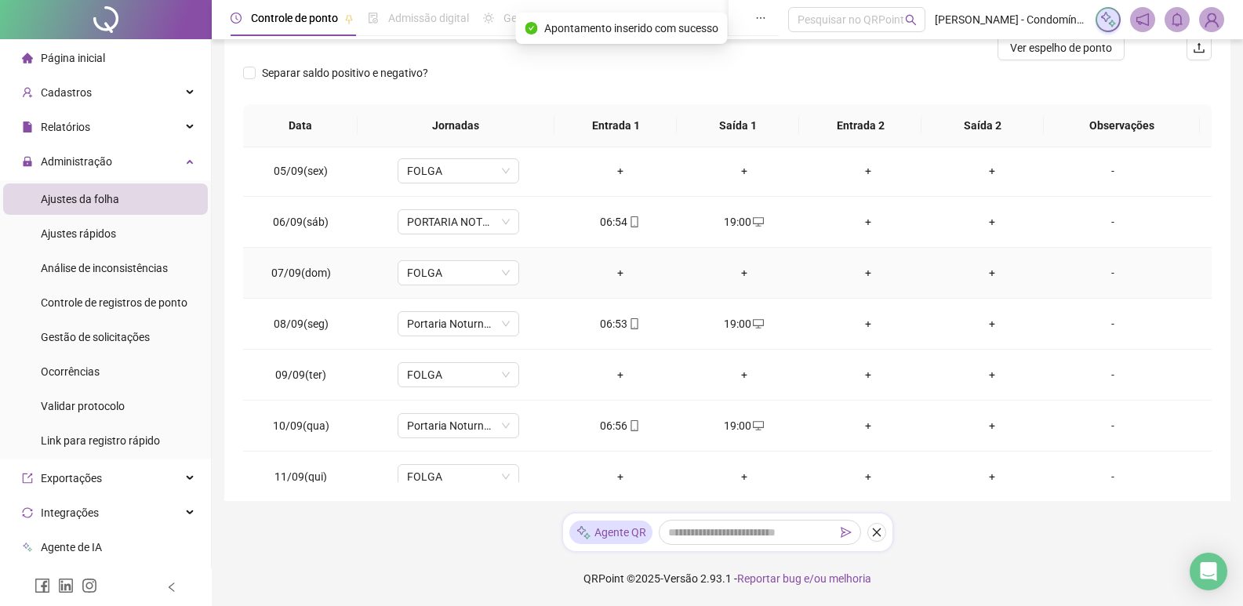
scroll to position [673, 0]
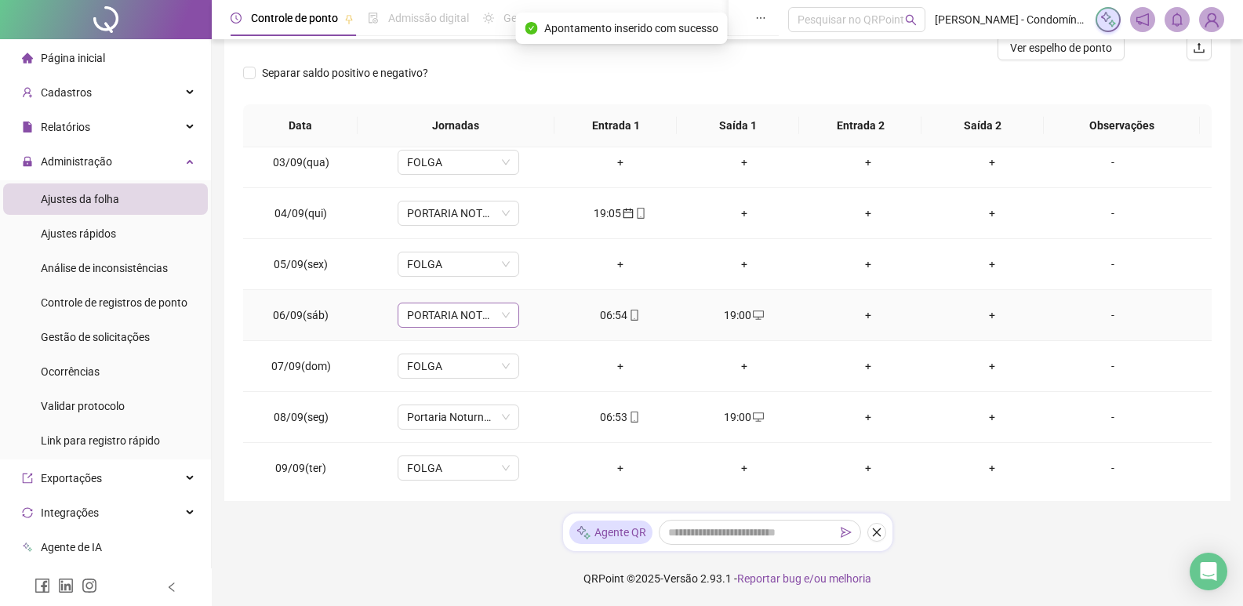
click at [499, 316] on span "PORTARIA NOTURNO 12X36 (19:00-22:00/23:00-07:00)" at bounding box center [458, 315] width 103 height 24
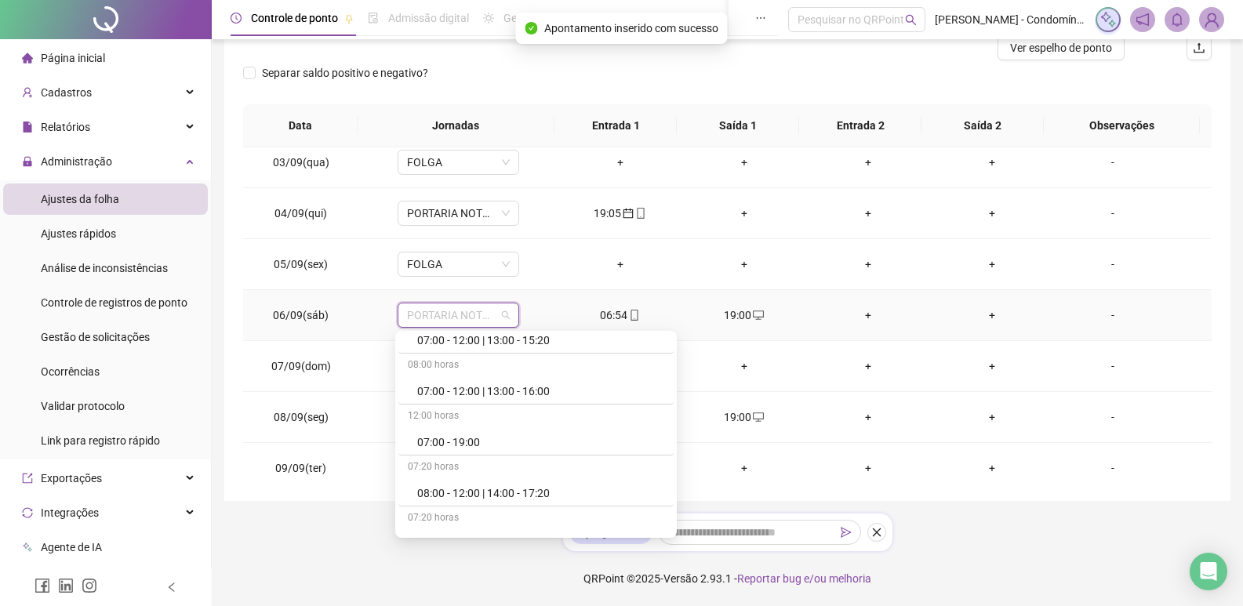
scroll to position [717, 0]
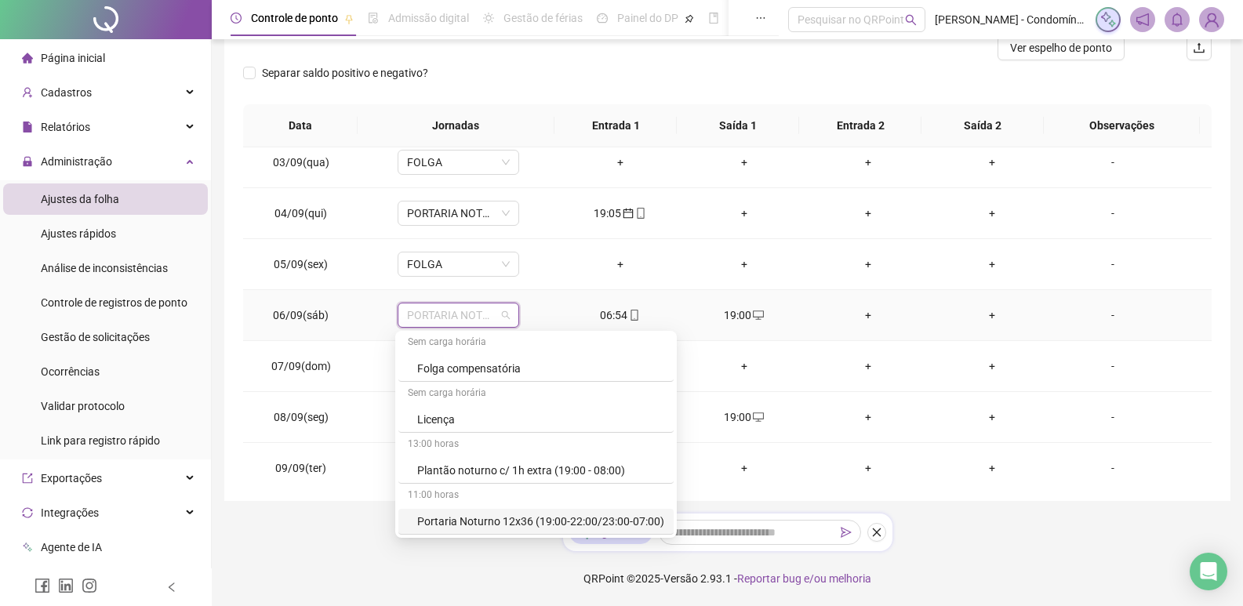
click at [624, 512] on div "Portaria Noturno 12x36 (19:00-22:00/23:00-07:00)" at bounding box center [535, 522] width 275 height 26
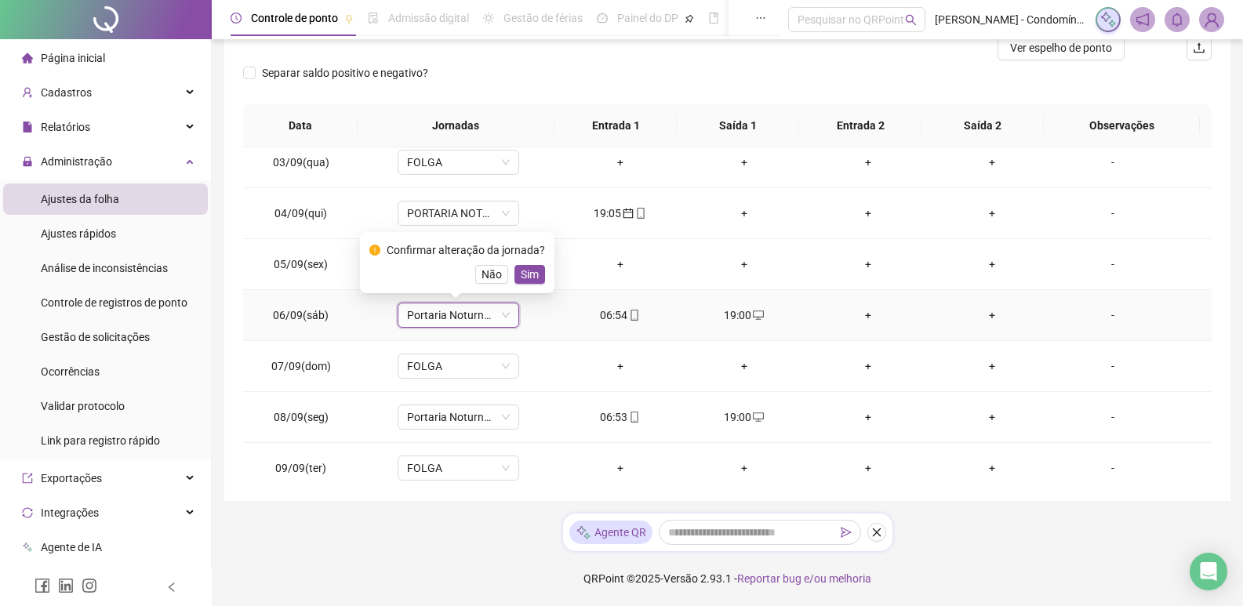
drag, startPoint x: 531, startPoint y: 267, endPoint x: 602, endPoint y: 287, distance: 74.0
click at [532, 267] on span "Sim" at bounding box center [530, 274] width 18 height 17
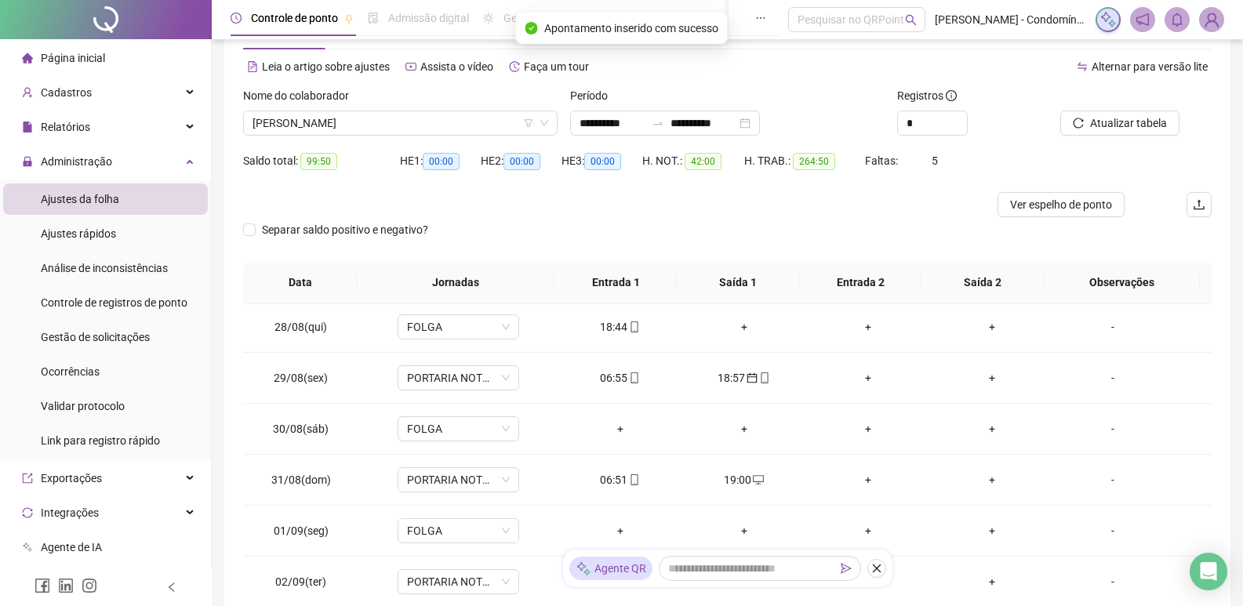
scroll to position [48, 0]
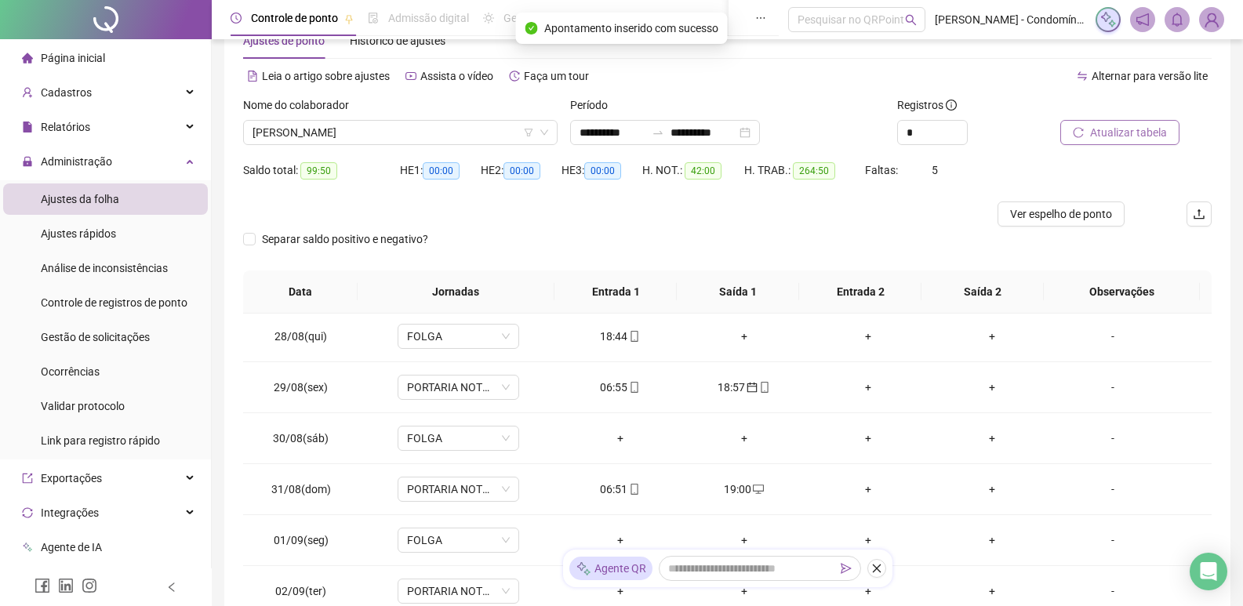
drag, startPoint x: 1140, startPoint y: 136, endPoint x: 1164, endPoint y: 135, distance: 24.3
click at [1140, 135] on span "Atualizar tabela" at bounding box center [1128, 132] width 77 height 17
click at [1055, 214] on span "Ver espelho de ponto" at bounding box center [1061, 213] width 102 height 17
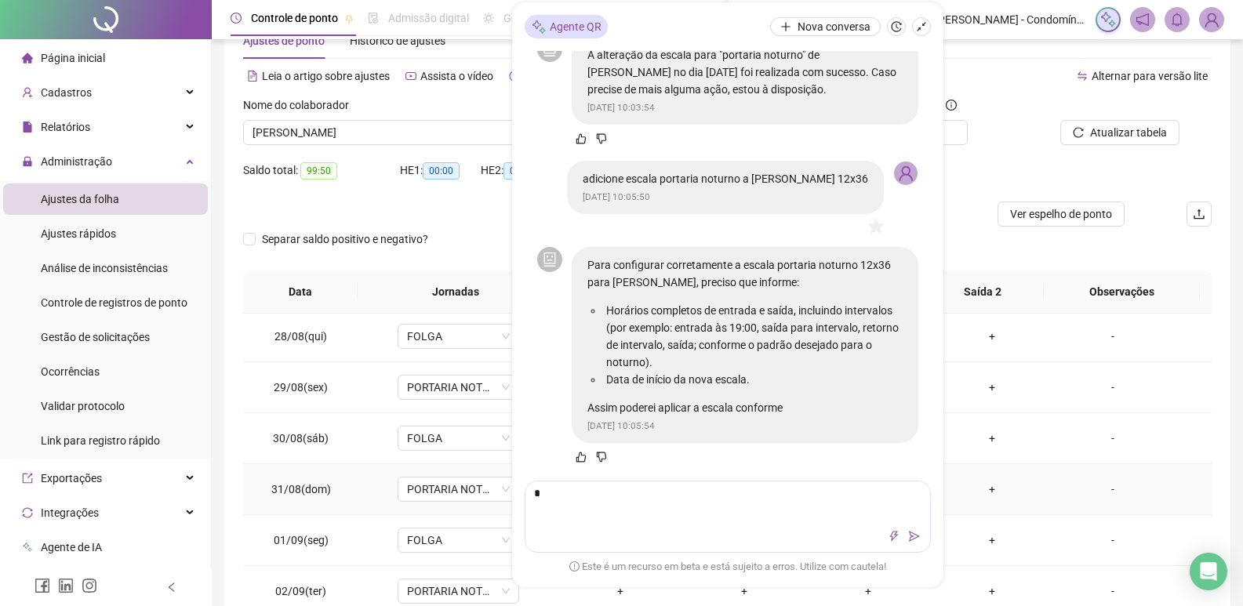
click at [1169, 496] on span "-" at bounding box center [1132, 489] width 133 height 17
click at [245, 210] on div at bounding box center [606, 214] width 726 height 25
click at [924, 27] on icon "shrink" at bounding box center [921, 26] width 11 height 11
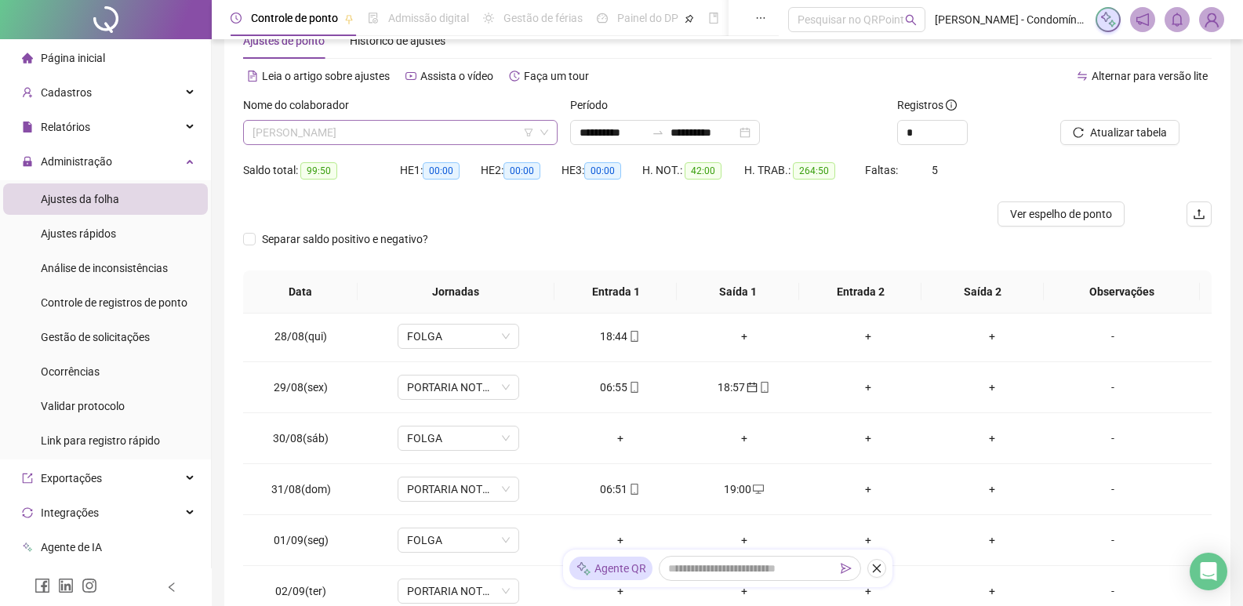
click at [454, 127] on span "[PERSON_NAME]" at bounding box center [400, 133] width 296 height 24
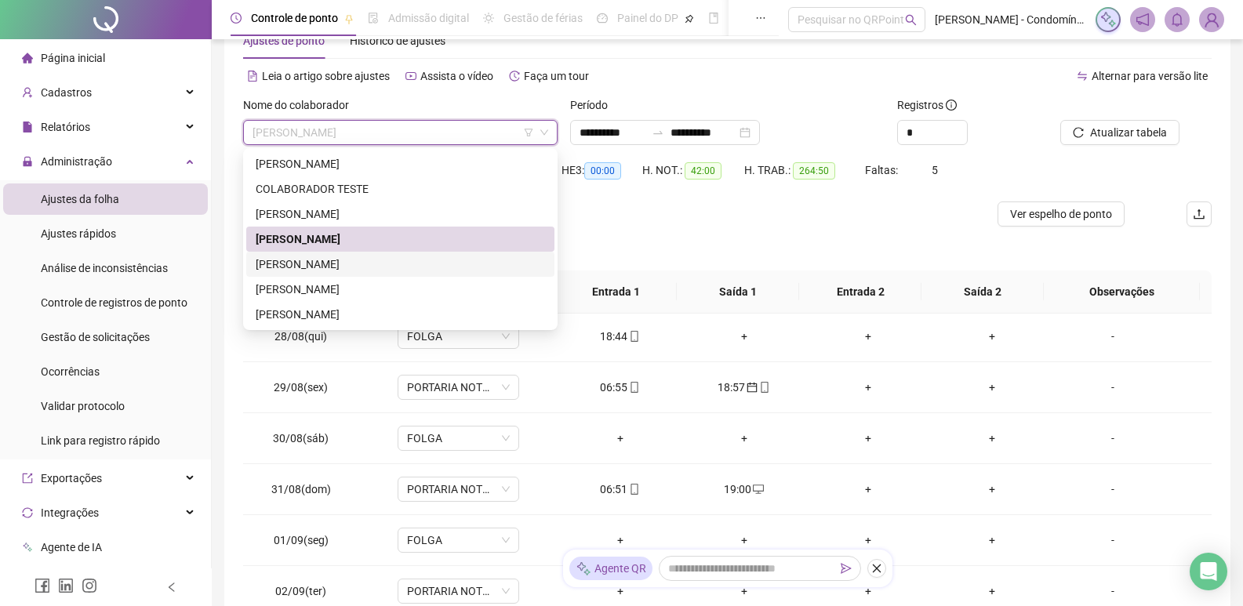
click at [343, 263] on div "[PERSON_NAME]" at bounding box center [400, 264] width 289 height 17
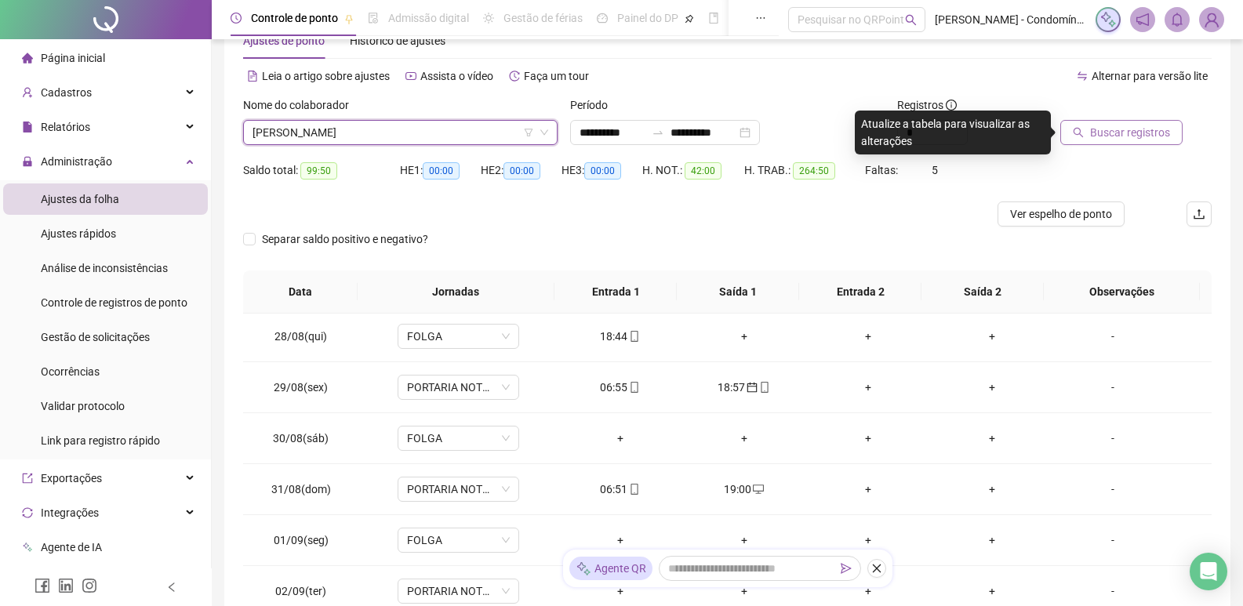
click at [1116, 128] on span "Buscar registros" at bounding box center [1130, 132] width 80 height 17
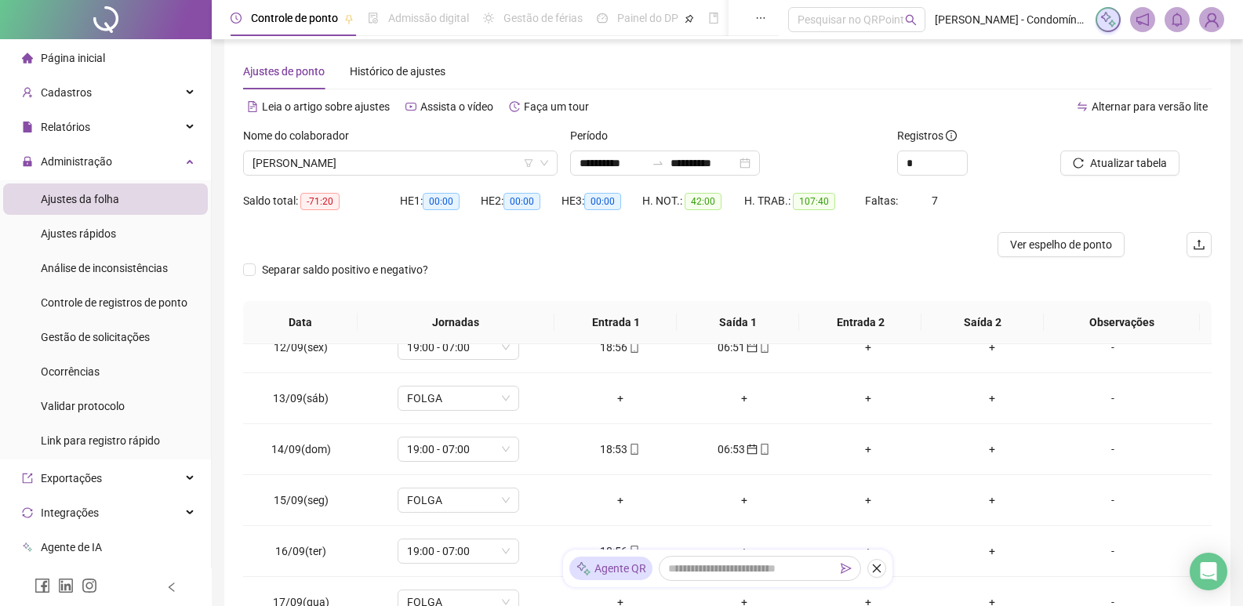
scroll to position [0, 0]
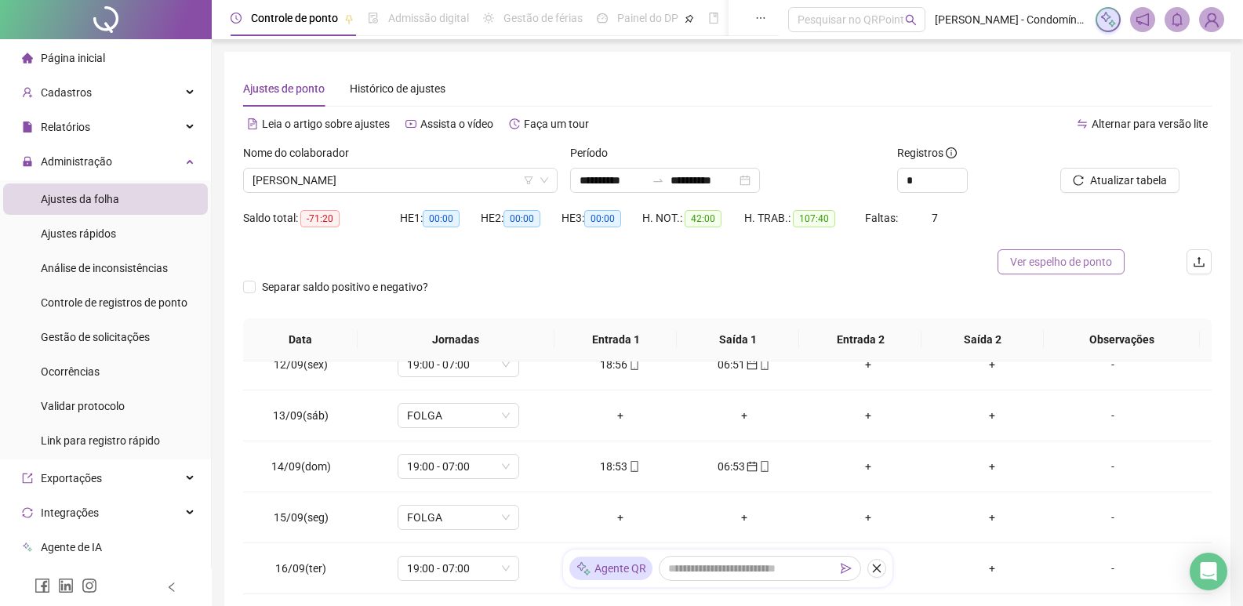
click at [1017, 264] on span "Ver espelho de ponto" at bounding box center [1061, 261] width 102 height 17
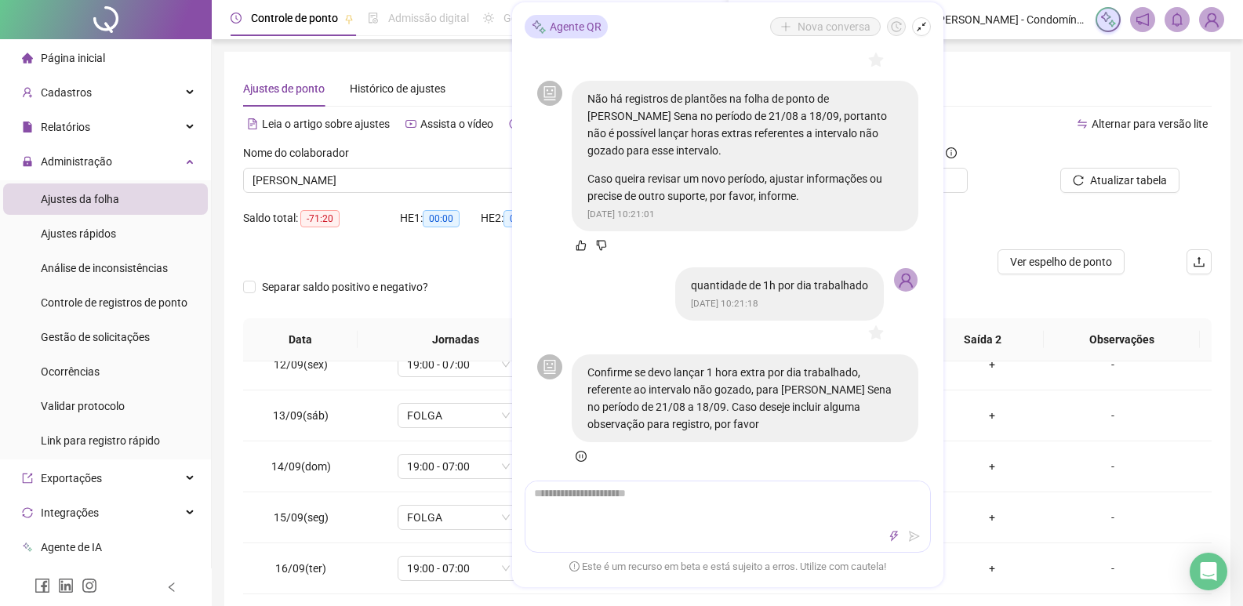
scroll to position [3371, 0]
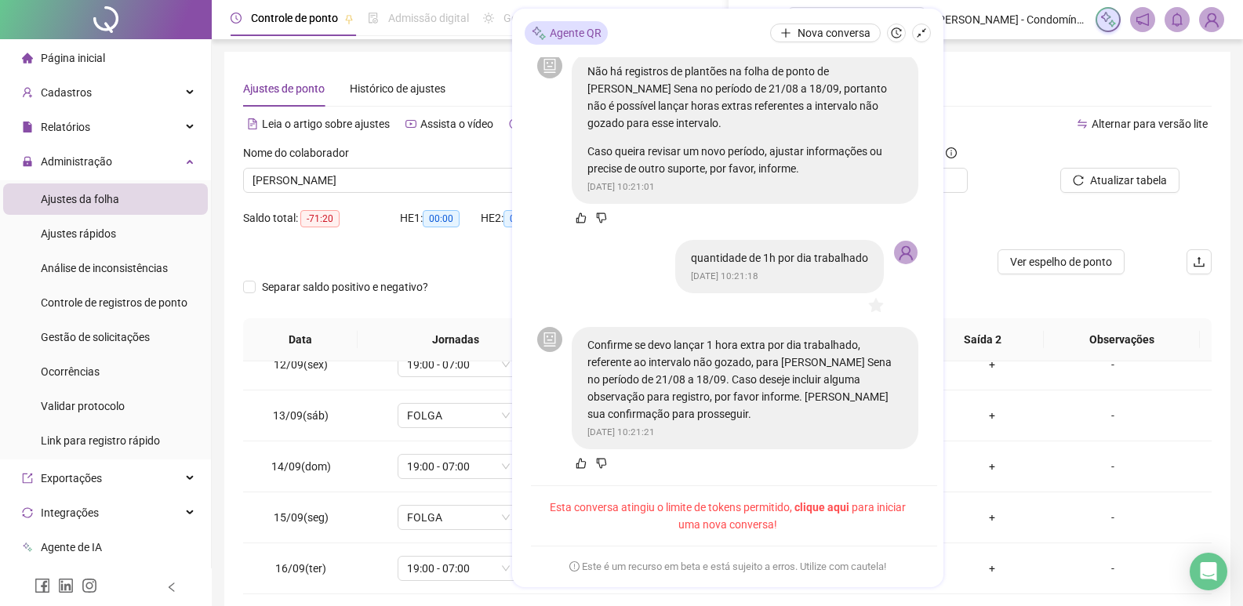
click at [849, 503] on span "clique aqui" at bounding box center [821, 507] width 55 height 13
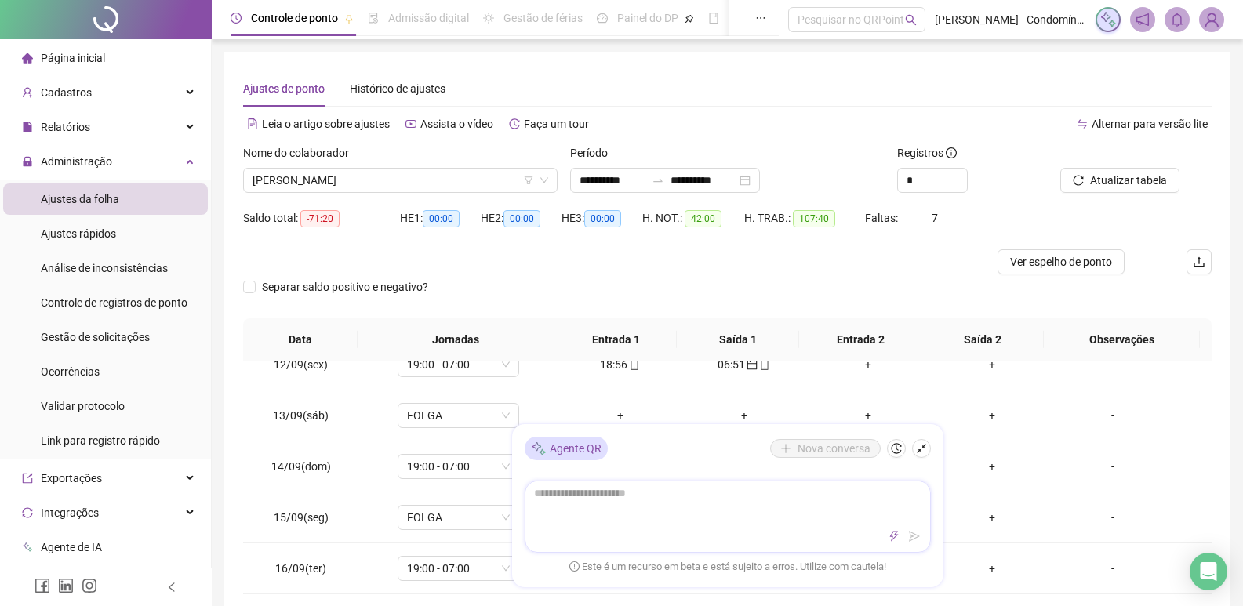
click at [771, 504] on textarea at bounding box center [727, 501] width 405 height 41
click at [1029, 265] on span "Ver espelho de ponto" at bounding box center [1061, 261] width 102 height 17
drag, startPoint x: 694, startPoint y: 496, endPoint x: 176, endPoint y: 382, distance: 529.8
click at [176, 382] on div "**********" at bounding box center [621, 473] width 1243 height 946
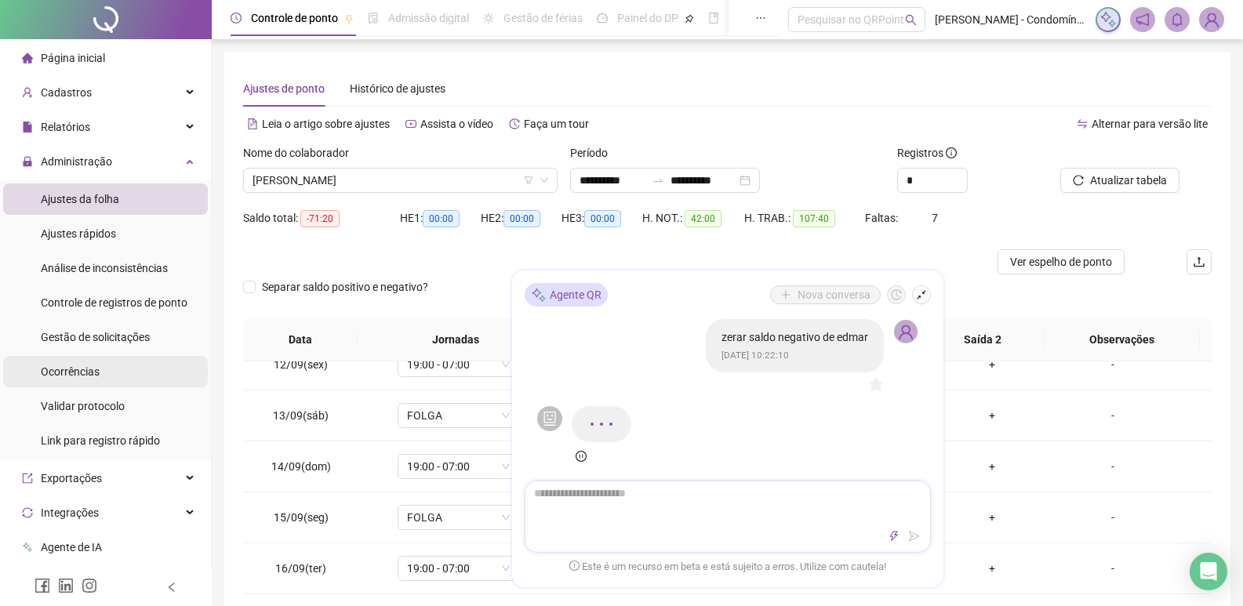
scroll to position [0, 0]
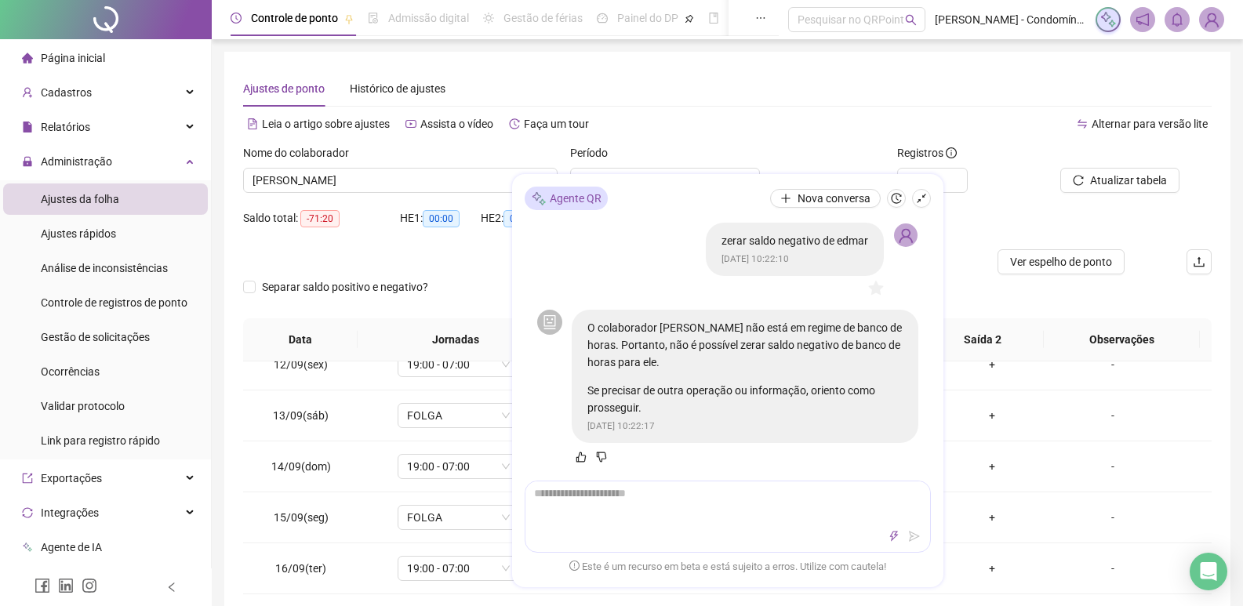
click at [347, 236] on div "Saldo total: -71:20" at bounding box center [321, 227] width 157 height 44
click at [921, 200] on icon "shrink" at bounding box center [921, 198] width 11 height 11
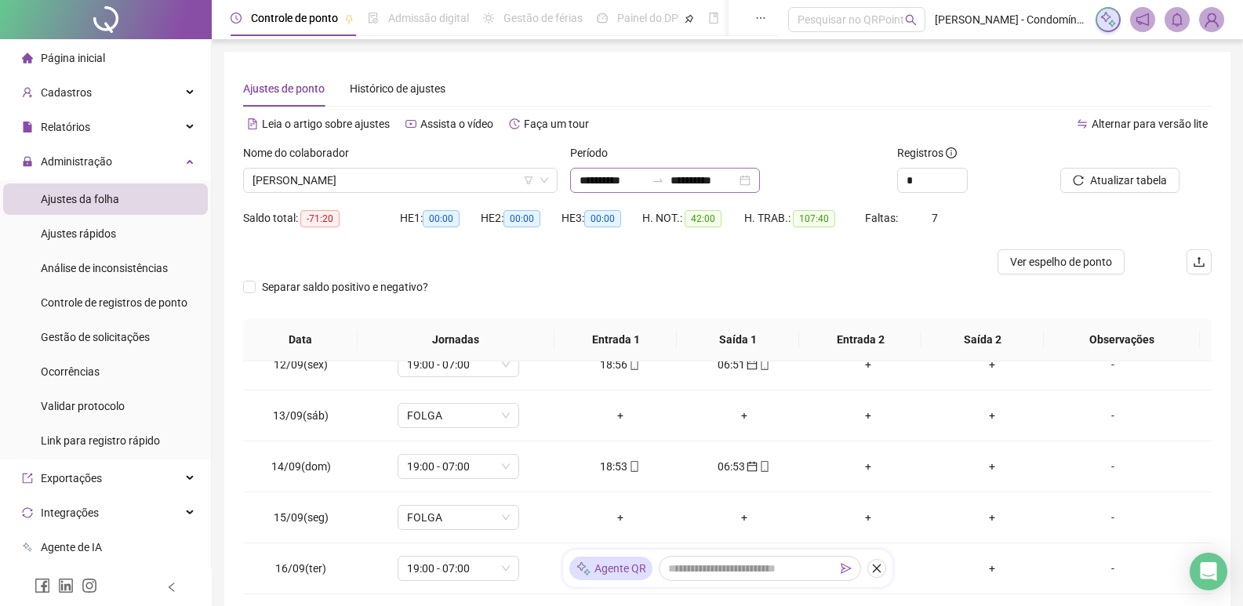
click at [760, 178] on div "**********" at bounding box center [665, 180] width 190 height 25
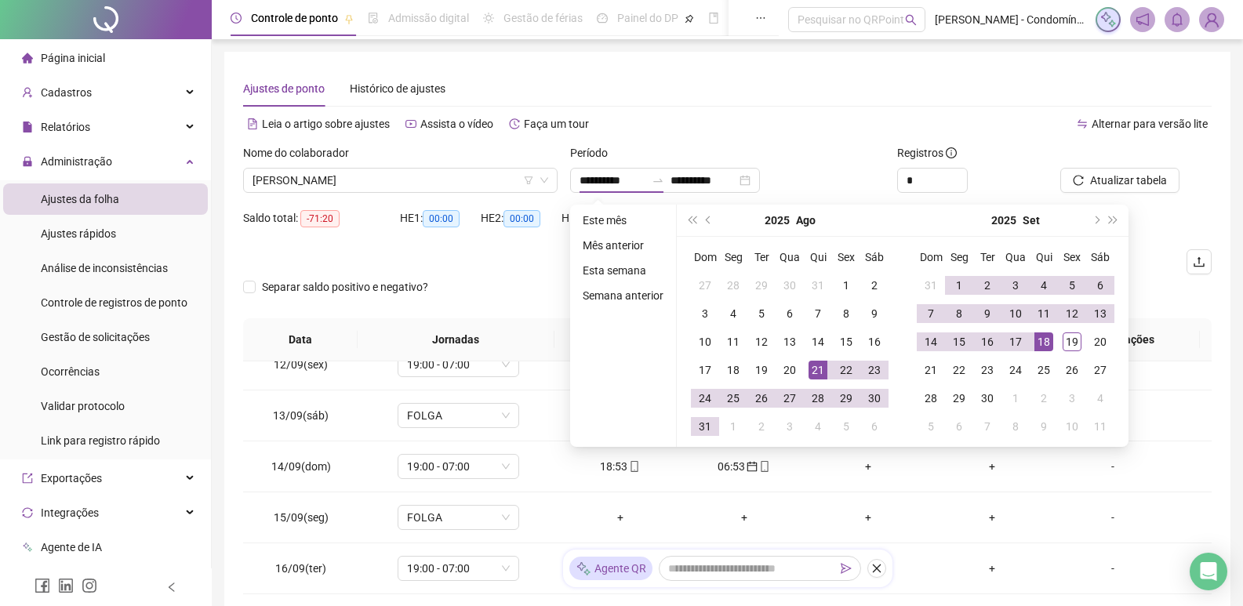
click at [1034, 144] on div "Registros" at bounding box center [972, 156] width 151 height 24
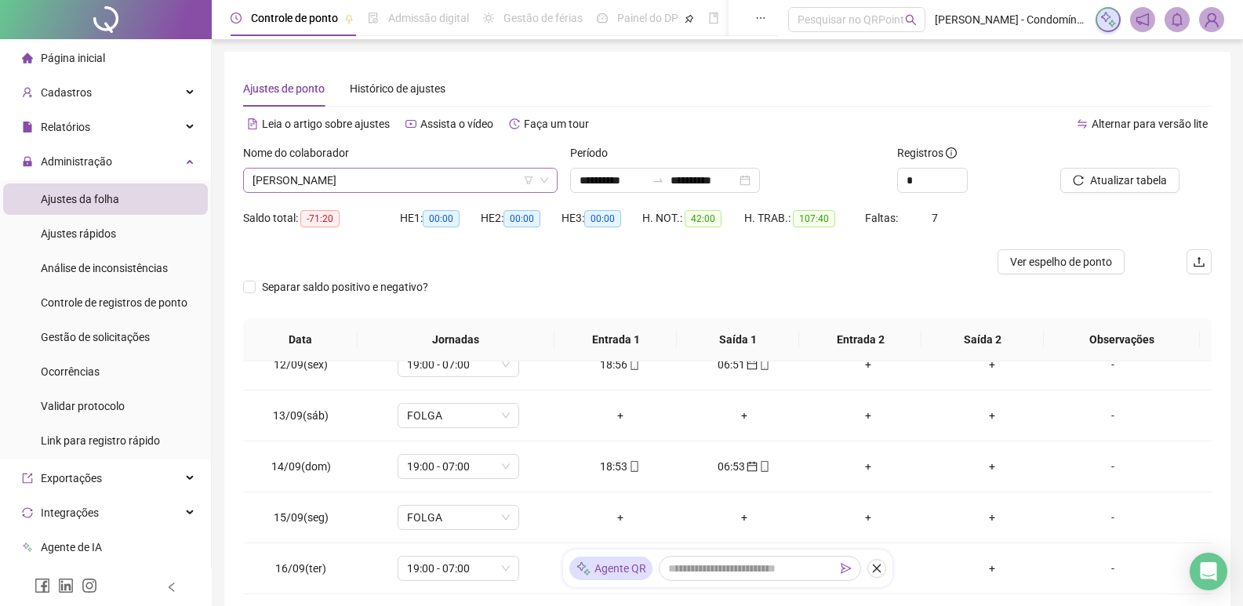
click at [434, 184] on span "[PERSON_NAME]" at bounding box center [400, 181] width 296 height 24
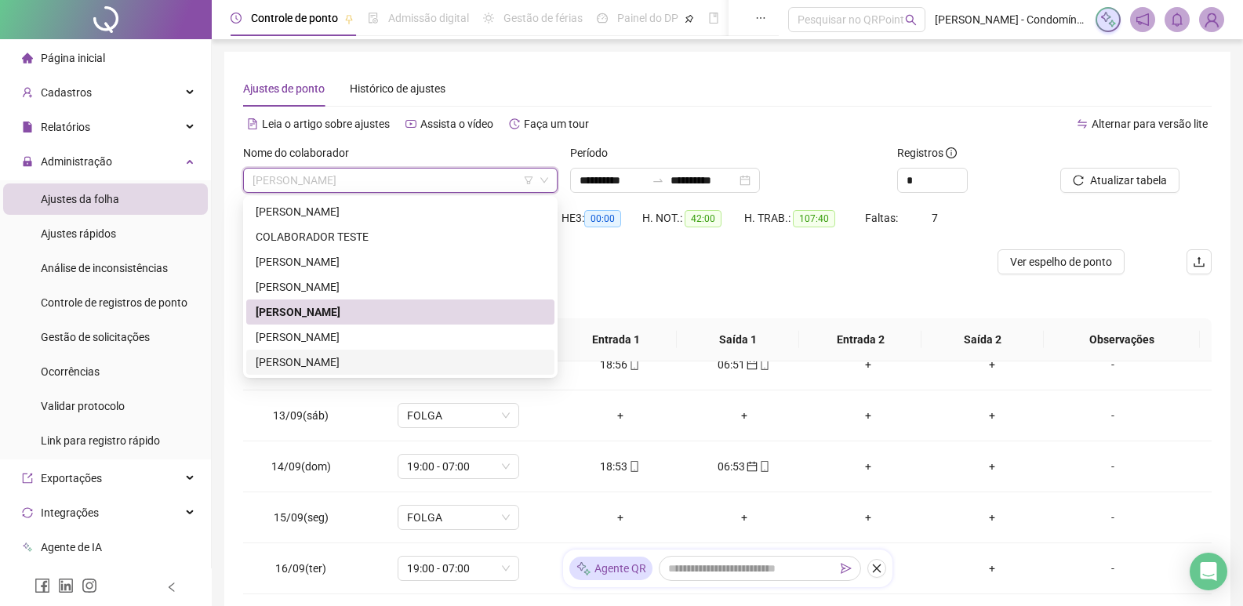
click at [328, 353] on div "[PERSON_NAME]" at bounding box center [400, 362] width 308 height 25
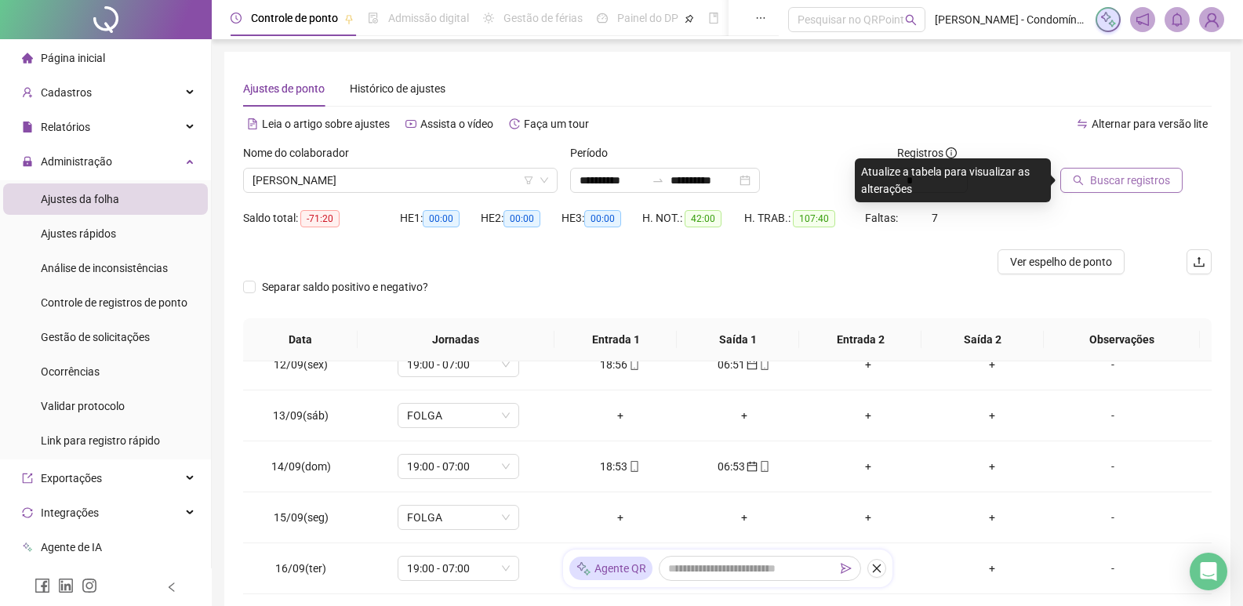
click at [1124, 179] on span "Buscar registros" at bounding box center [1130, 180] width 80 height 17
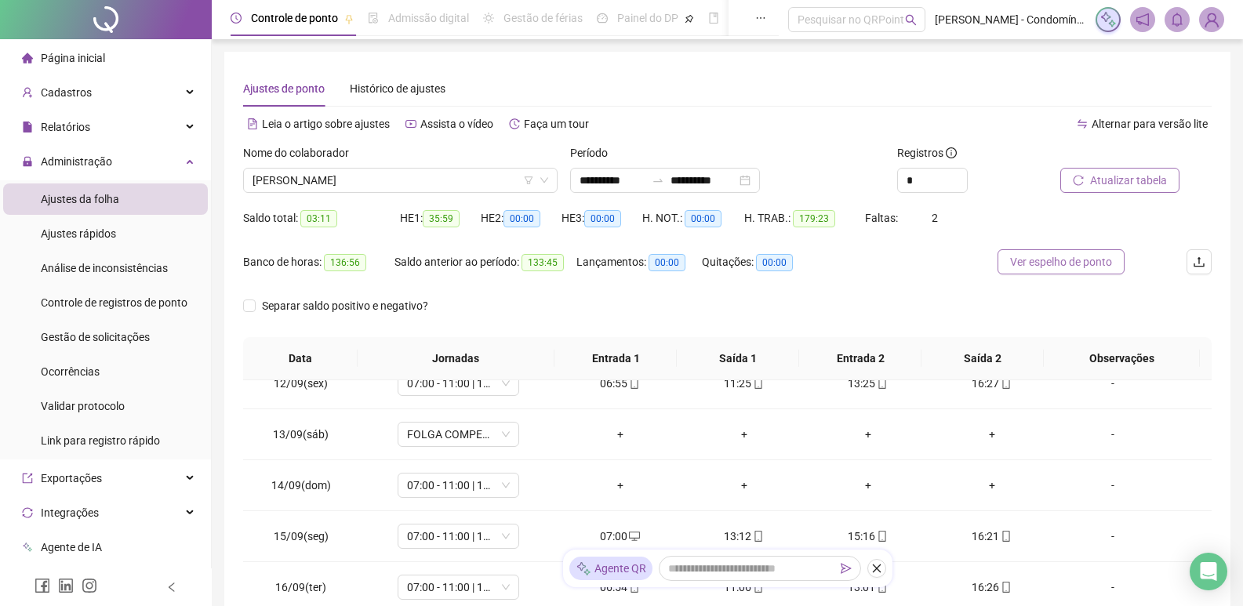
click at [1087, 263] on span "Ver espelho de ponto" at bounding box center [1061, 261] width 102 height 17
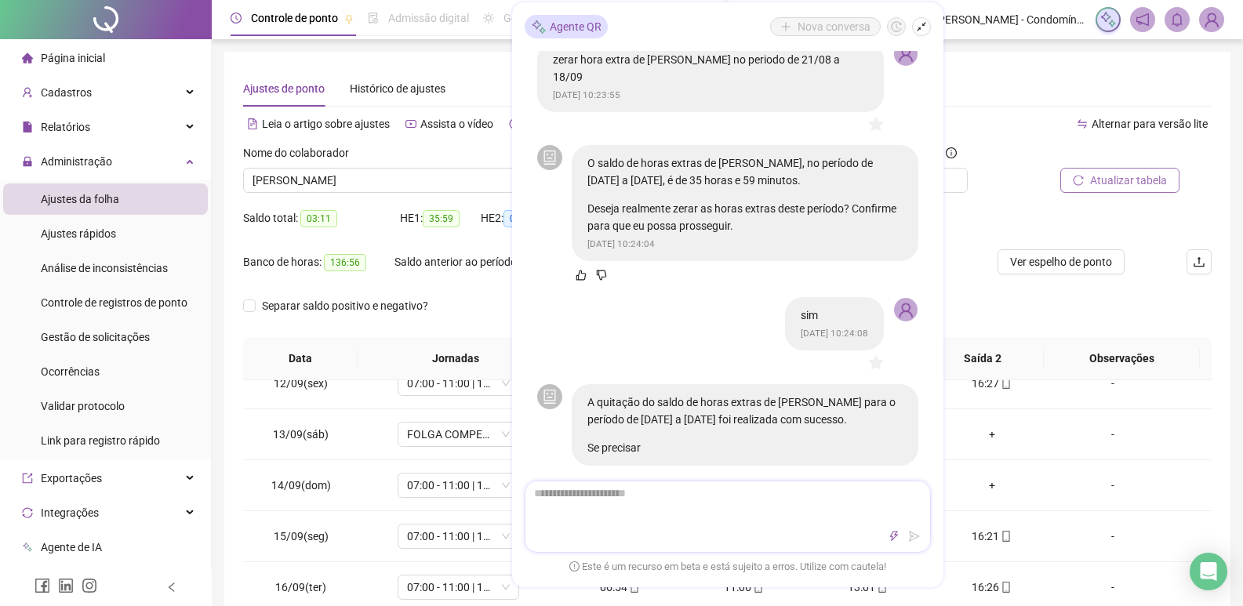
scroll to position [307, 0]
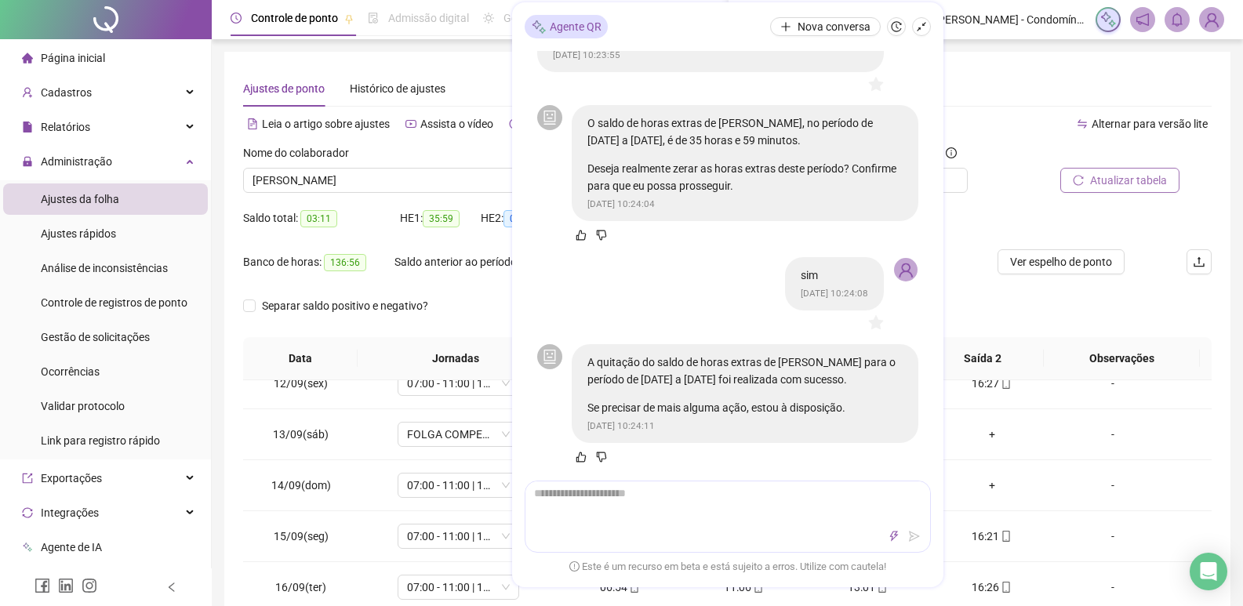
click at [930, 27] on button "button" at bounding box center [921, 26] width 19 height 19
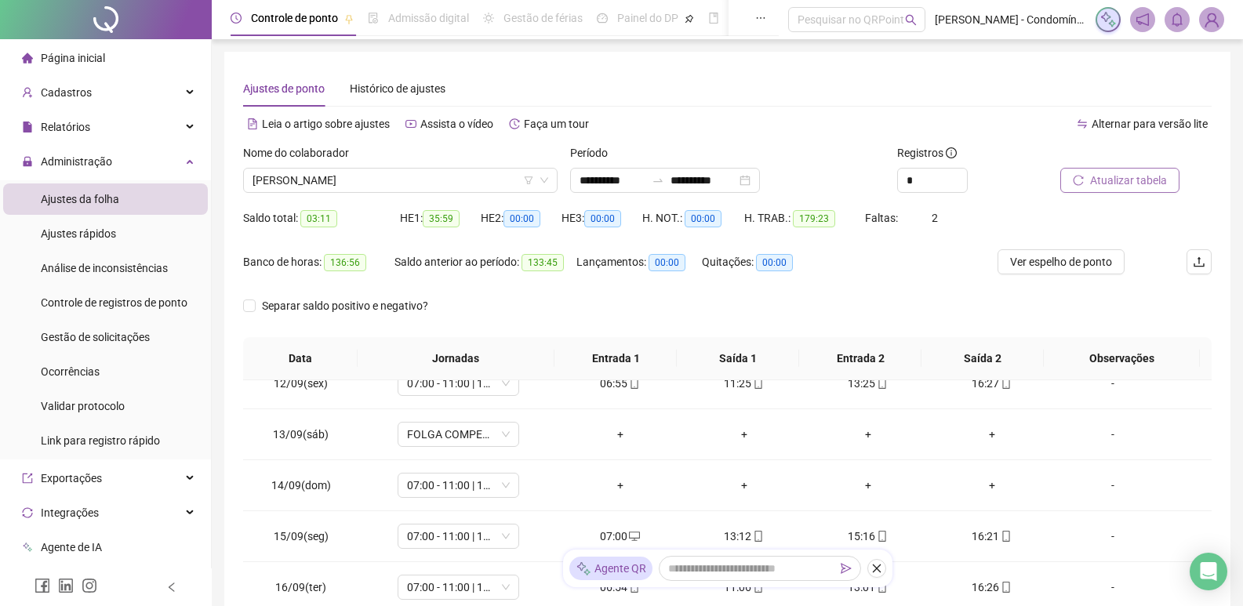
click at [1111, 180] on span "Atualizar tabela" at bounding box center [1128, 180] width 77 height 17
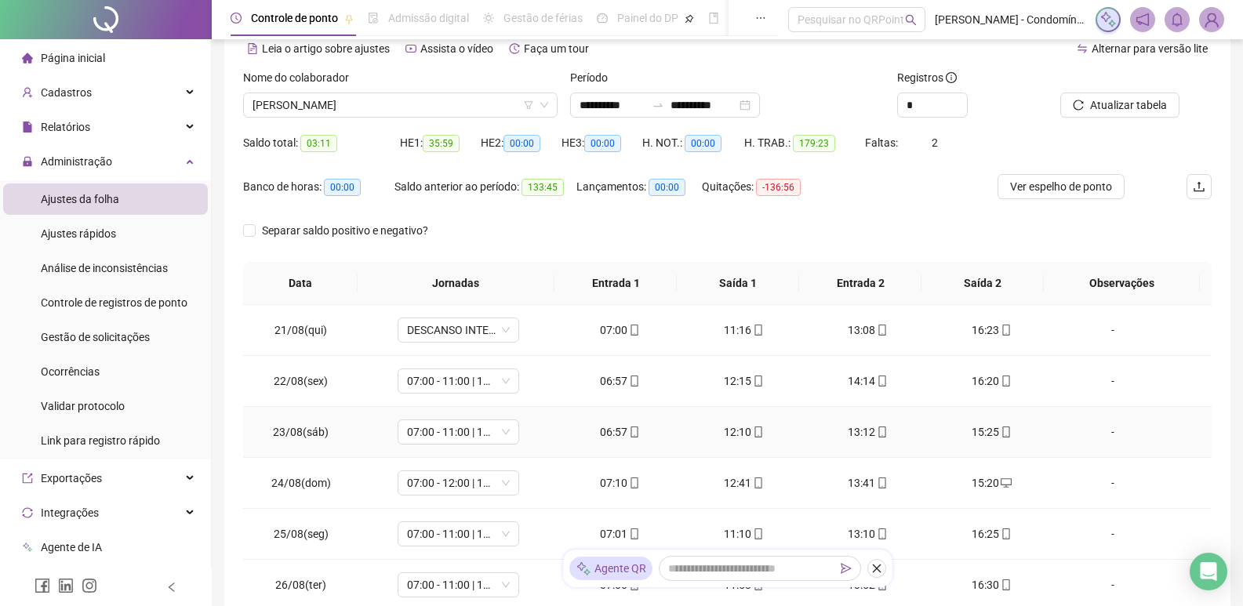
scroll to position [0, 0]
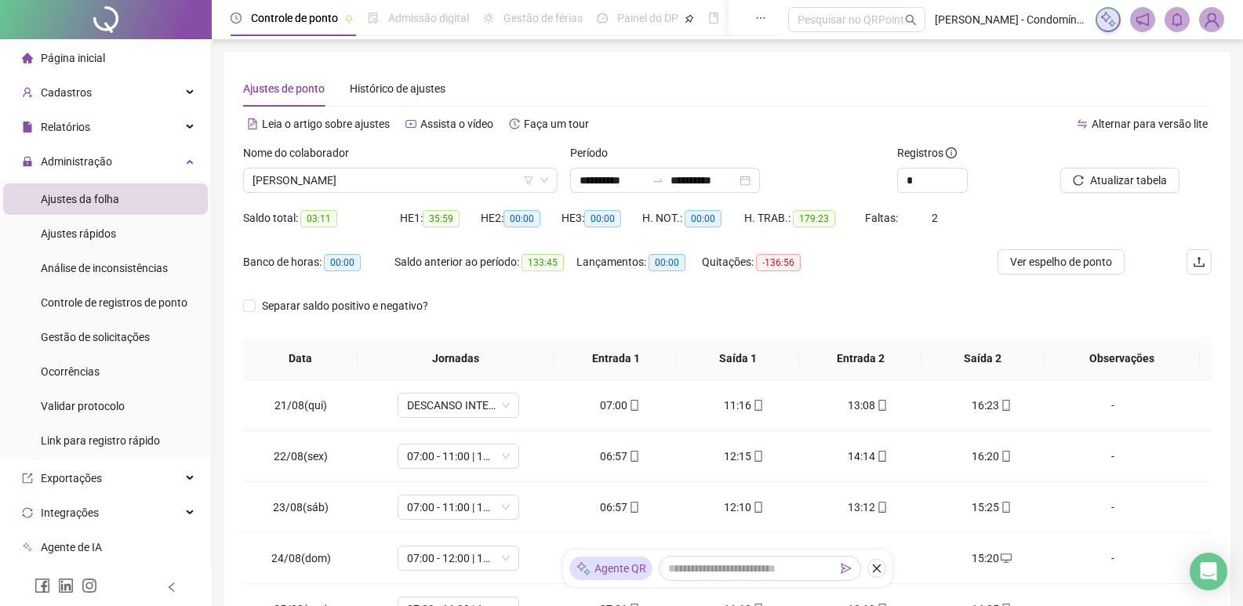
click at [448, 216] on span "35:59" at bounding box center [441, 218] width 37 height 17
click at [428, 215] on span "35:59" at bounding box center [441, 218] width 37 height 17
click at [1037, 262] on span "Ver espelho de ponto" at bounding box center [1061, 261] width 102 height 17
click at [122, 267] on span "Análise de inconsistências" at bounding box center [104, 268] width 127 height 13
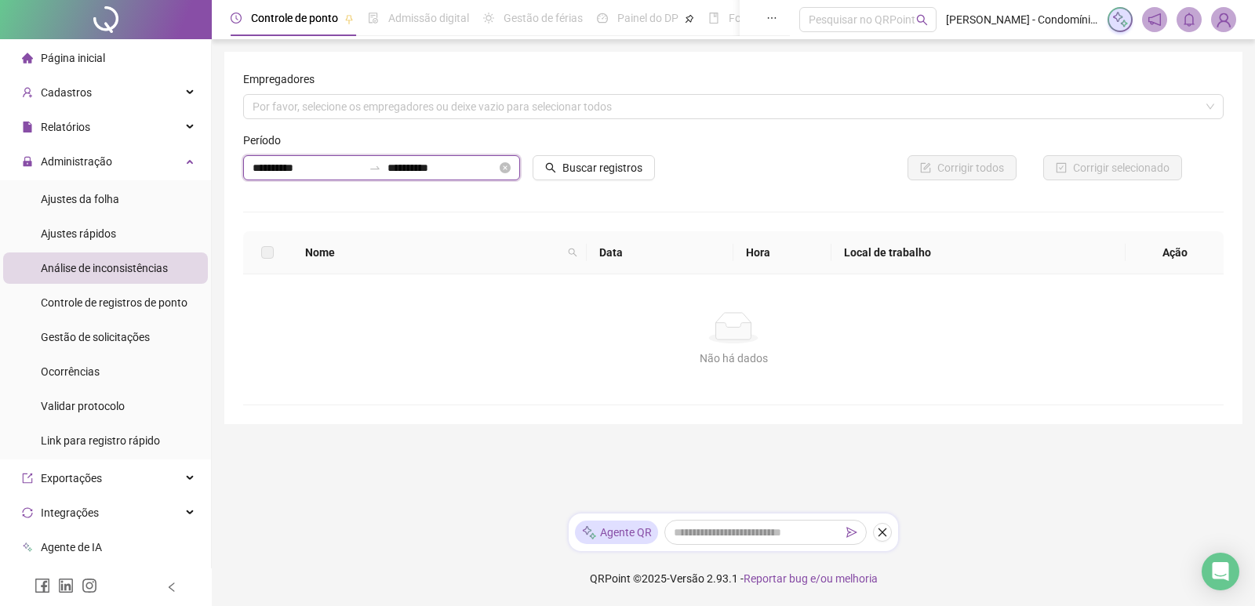
click at [462, 163] on input "**********" at bounding box center [442, 167] width 110 height 17
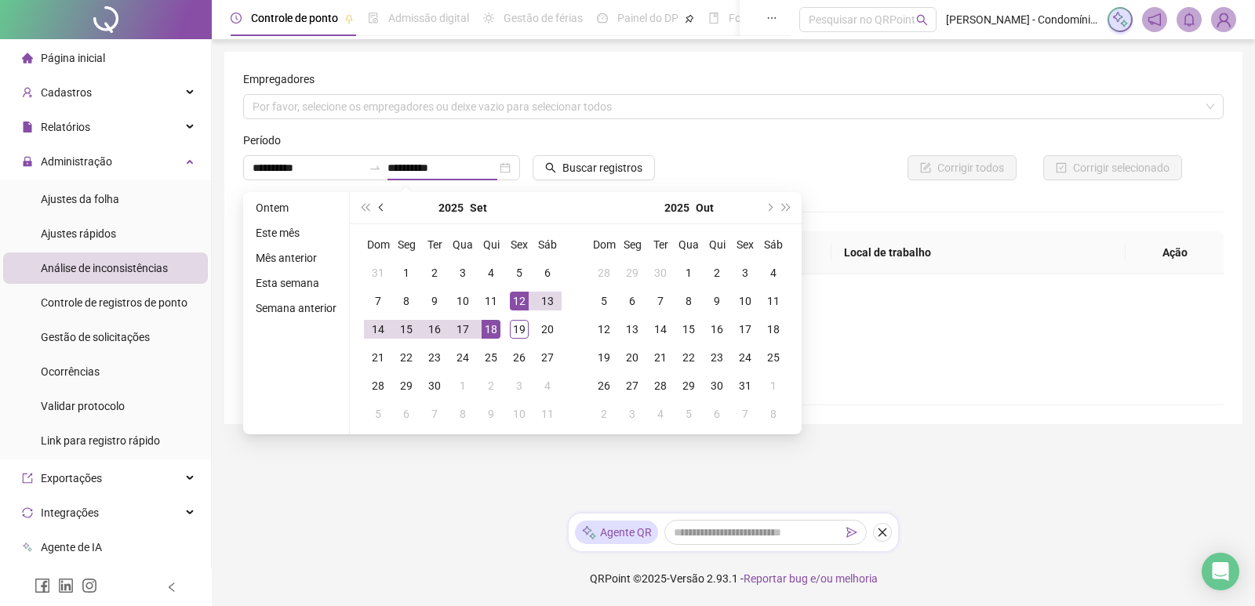
click at [379, 205] on span "prev-year" at bounding box center [383, 208] width 8 height 8
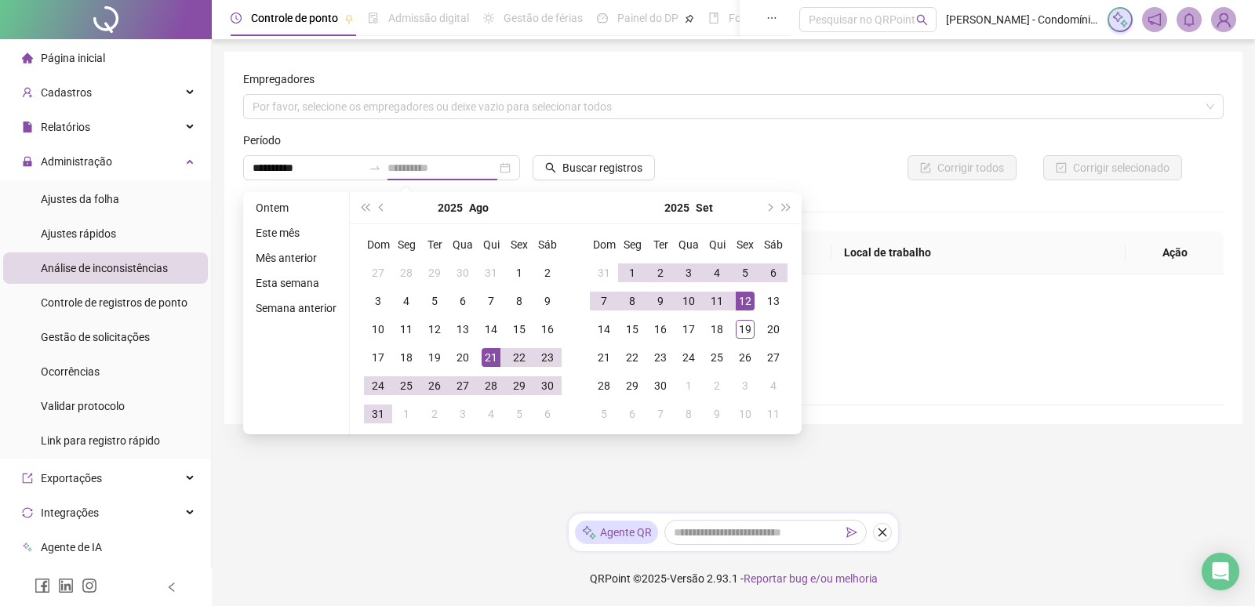
click at [485, 355] on div "21" at bounding box center [490, 357] width 19 height 19
click at [717, 327] on div "18" at bounding box center [716, 329] width 19 height 19
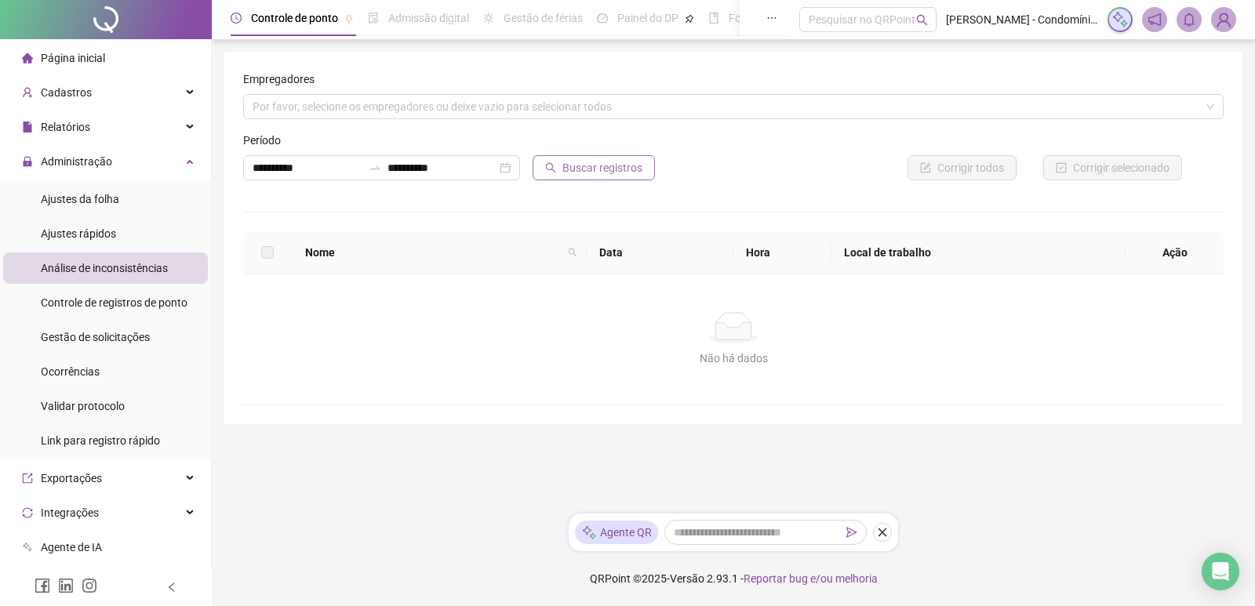
click at [602, 168] on span "Buscar registros" at bounding box center [602, 167] width 80 height 17
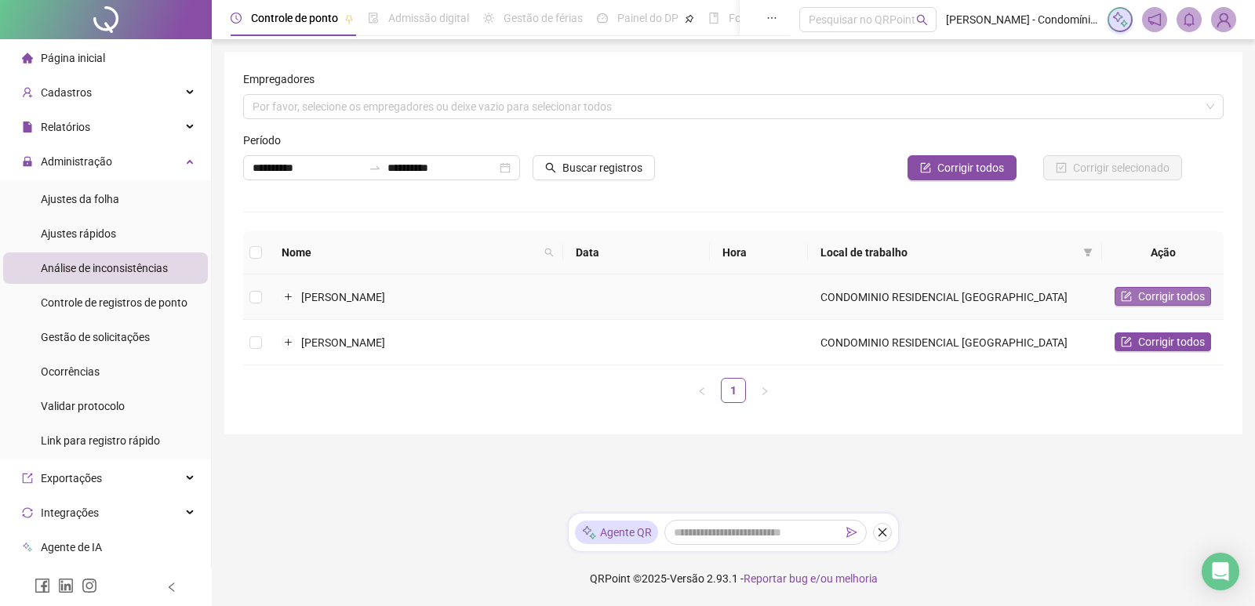
click at [1151, 300] on span "Corrigir todos" at bounding box center [1171, 296] width 67 height 17
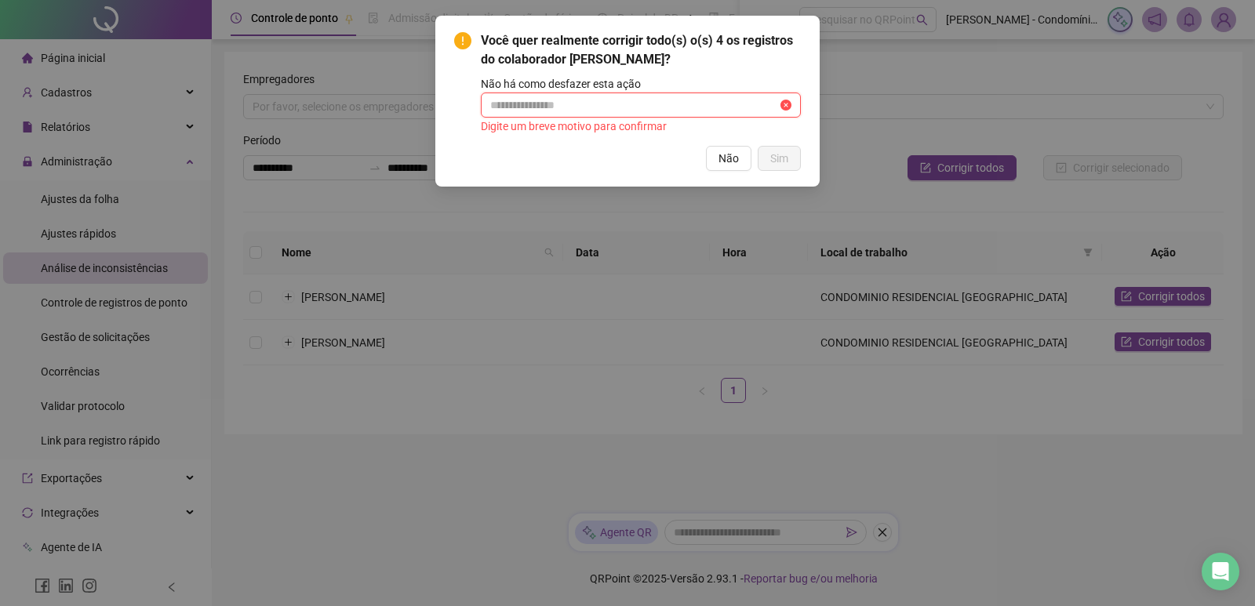
click at [630, 107] on input "text" at bounding box center [633, 104] width 287 height 17
click at [785, 102] on span at bounding box center [785, 104] width 11 height 17
click at [731, 165] on span "Não" at bounding box center [728, 158] width 20 height 17
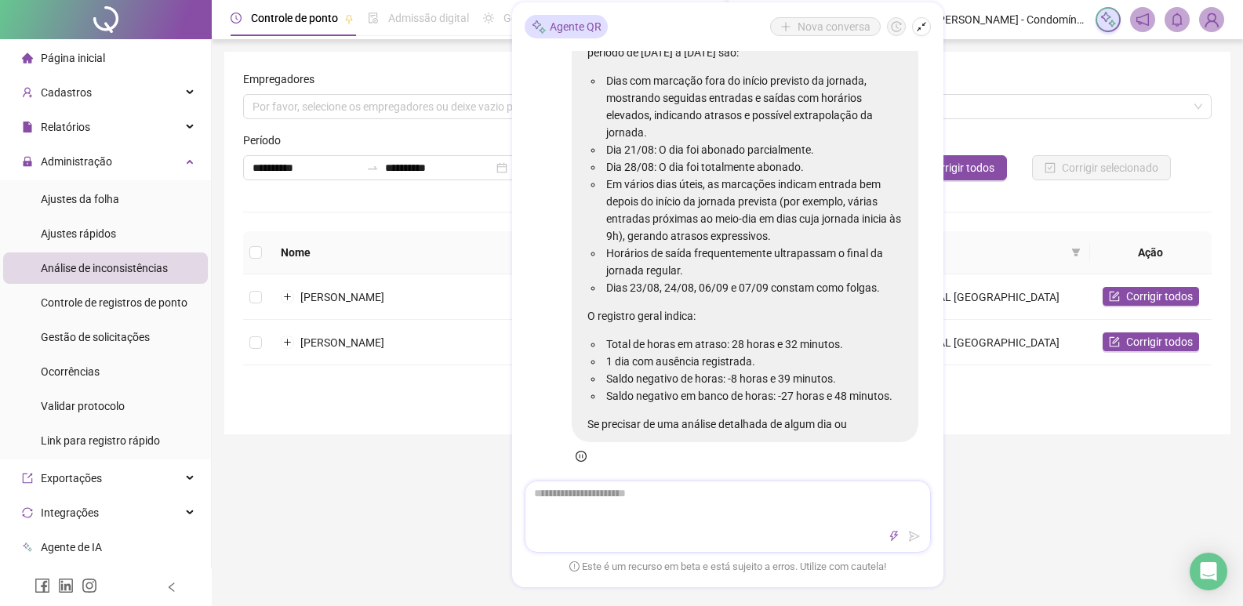
scroll to position [923, 0]
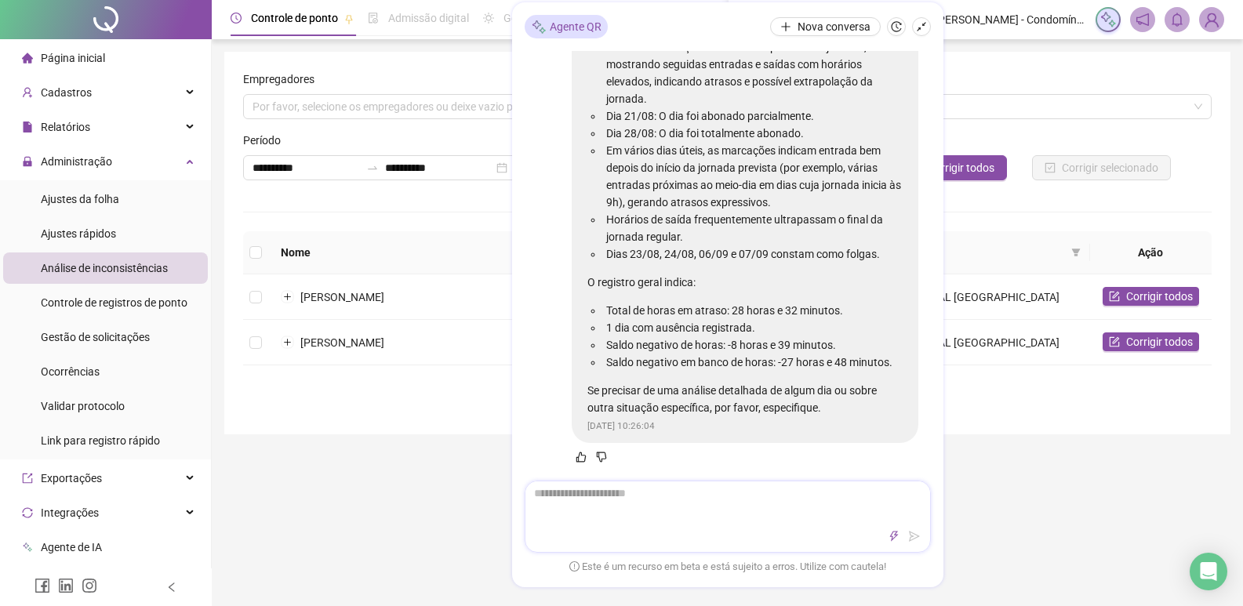
click at [609, 528] on div at bounding box center [727, 536] width 405 height 19
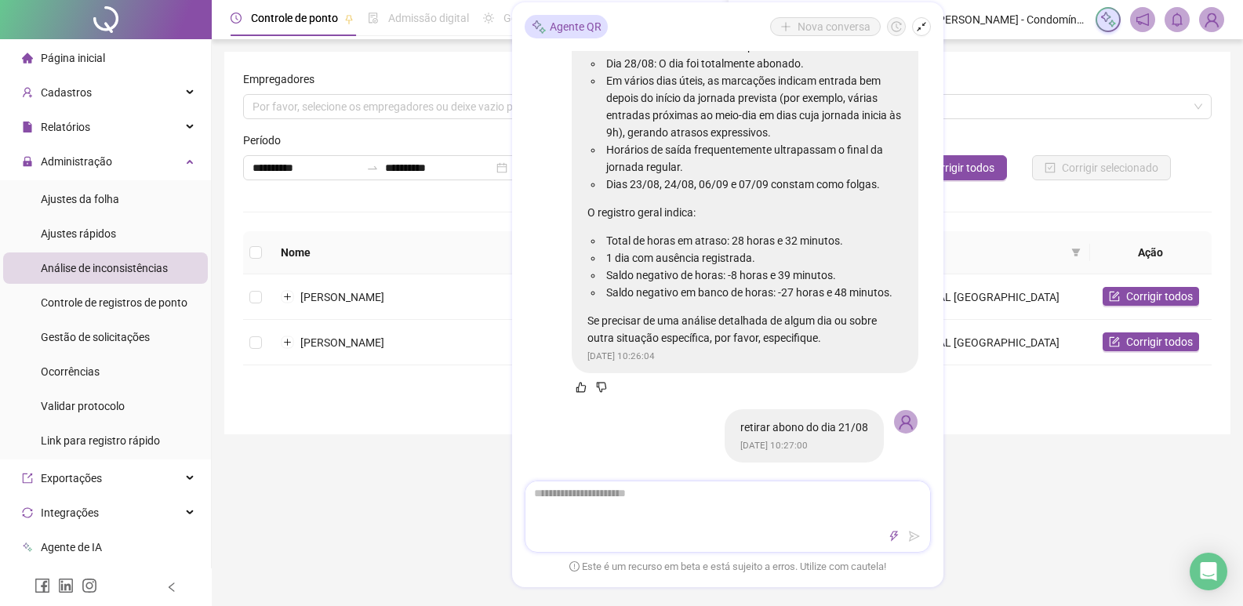
scroll to position [1013, 0]
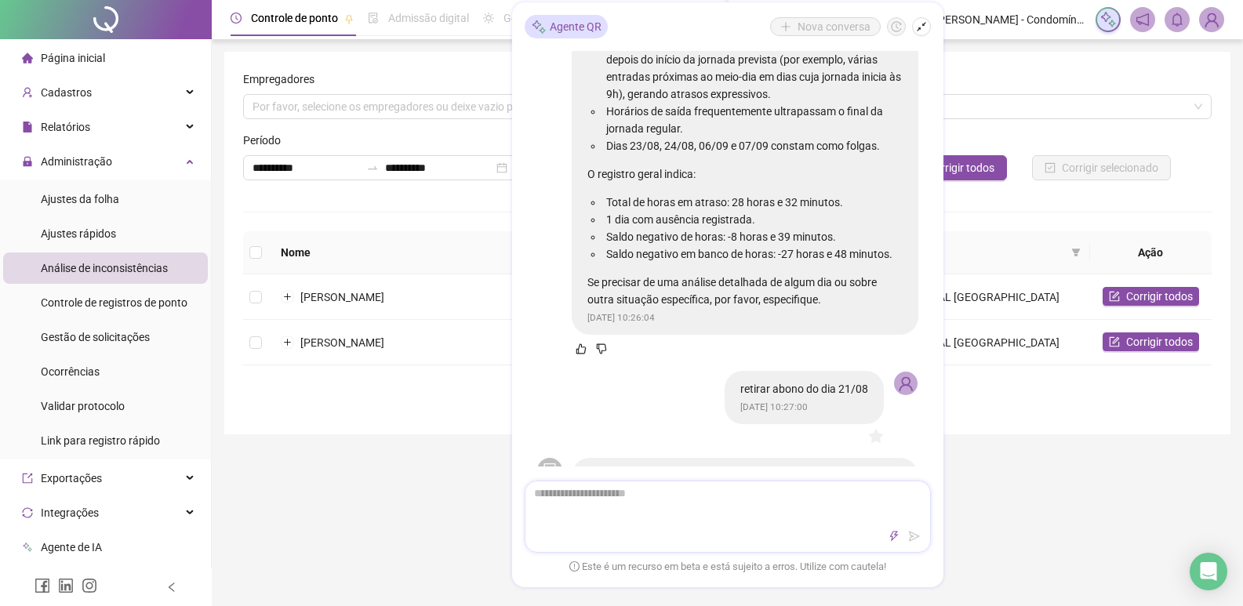
click at [581, 499] on textarea at bounding box center [727, 501] width 405 height 41
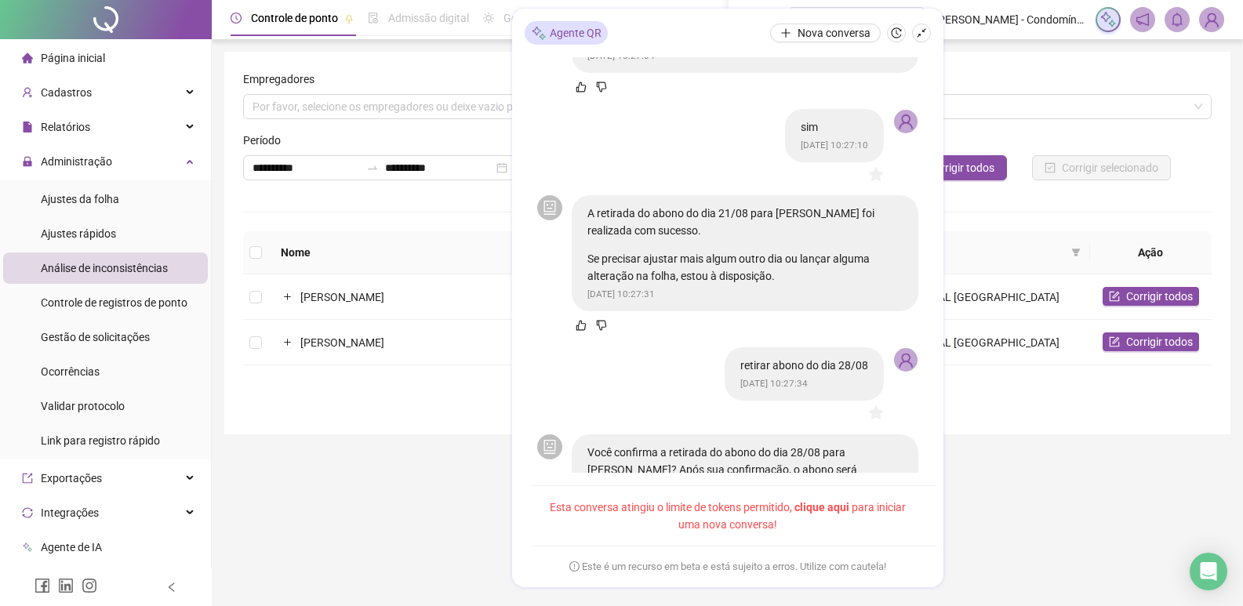
scroll to position [1616, 0]
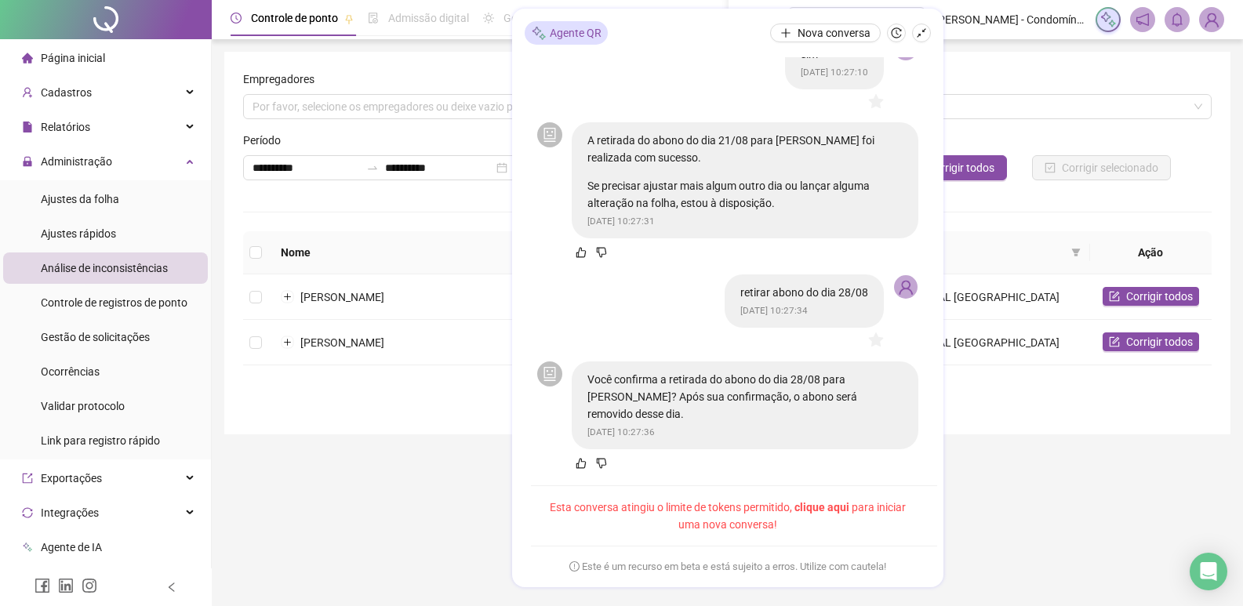
click at [837, 504] on span "clique aqui" at bounding box center [821, 507] width 55 height 13
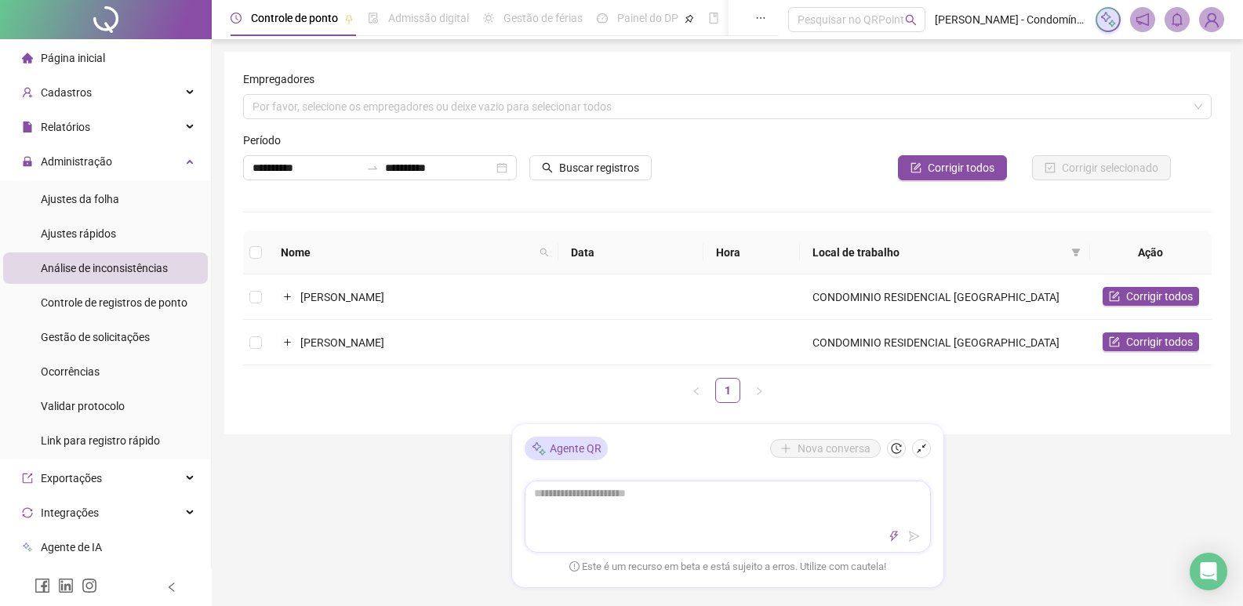
drag, startPoint x: 801, startPoint y: 499, endPoint x: 785, endPoint y: 490, distance: 19.0
click at [797, 496] on textarea at bounding box center [727, 501] width 405 height 41
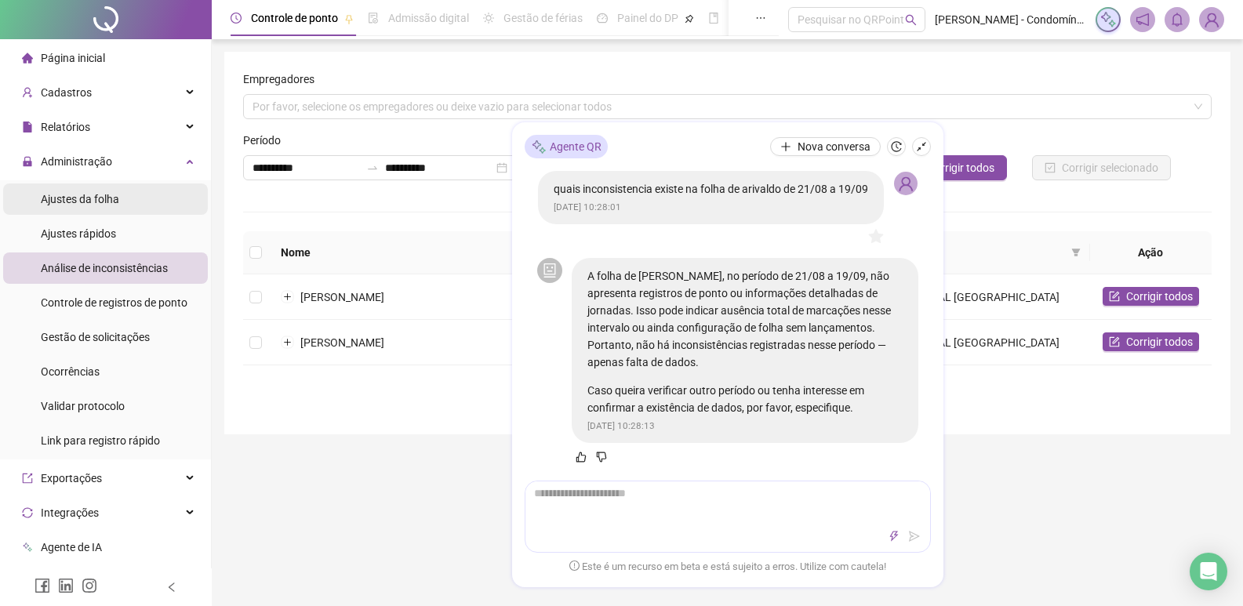
click at [99, 198] on span "Ajustes da folha" at bounding box center [80, 199] width 78 height 13
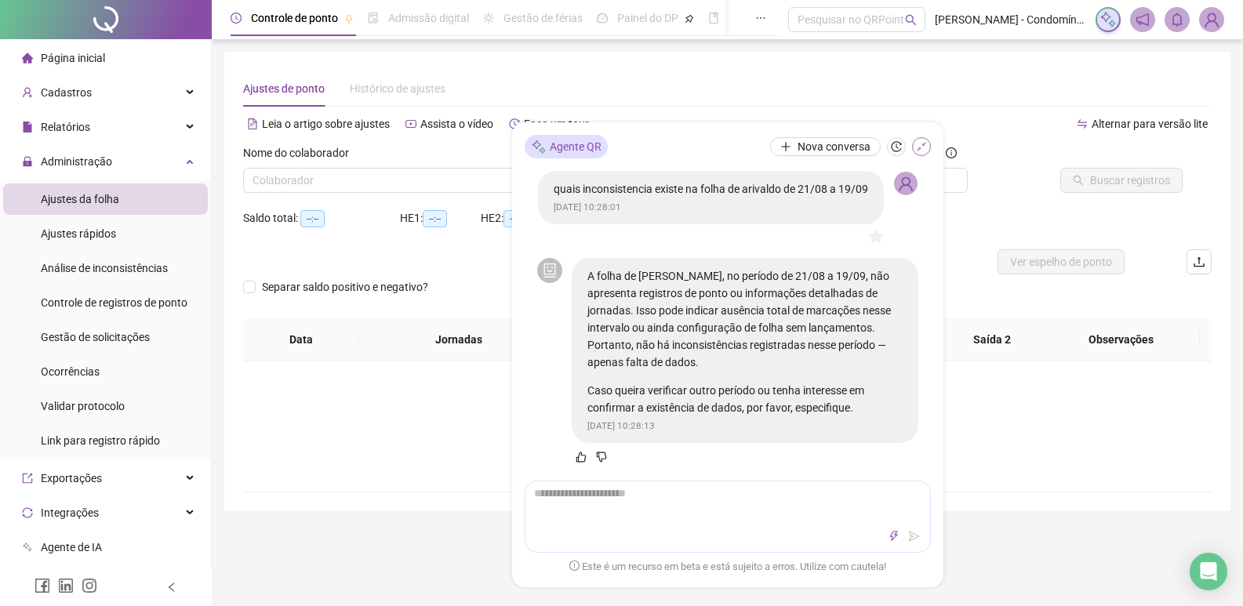
click at [917, 144] on icon "shrink" at bounding box center [921, 146] width 11 height 11
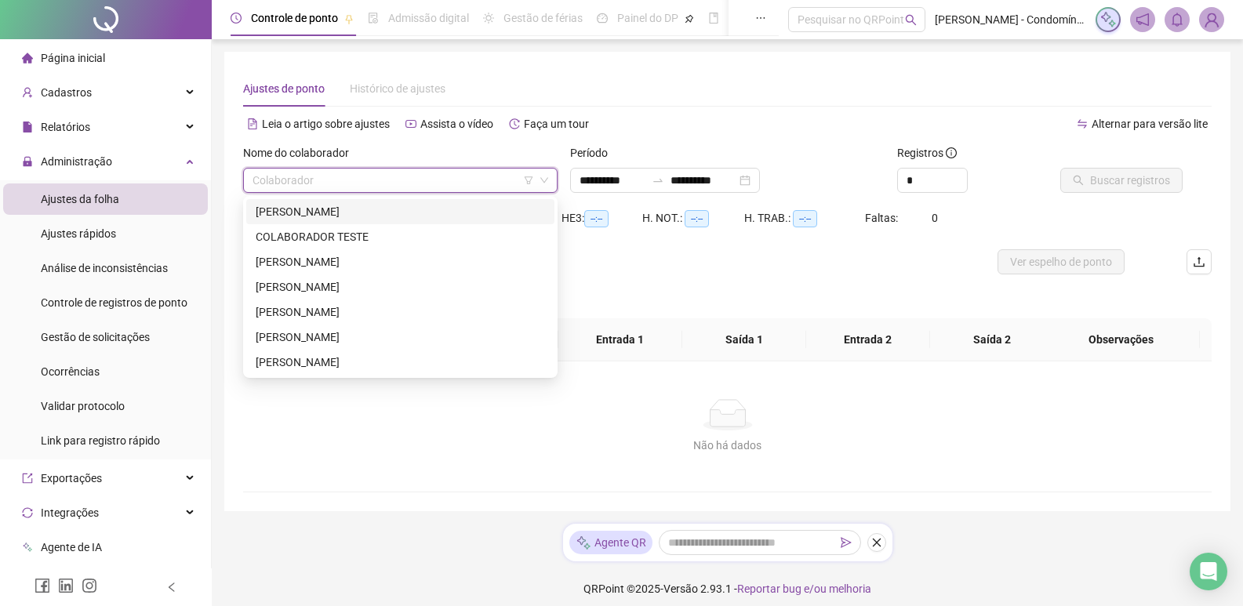
click at [487, 183] on input "search" at bounding box center [392, 181] width 281 height 24
click at [385, 205] on div "[PERSON_NAME]" at bounding box center [400, 211] width 289 height 17
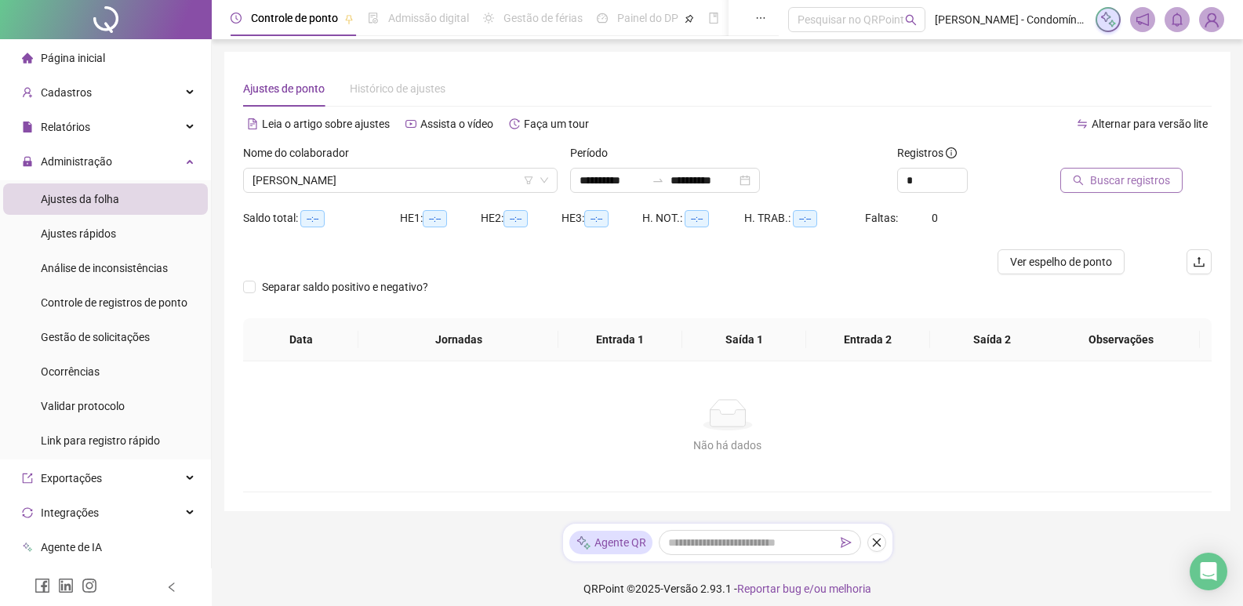
click at [1115, 176] on span "Buscar registros" at bounding box center [1130, 180] width 80 height 17
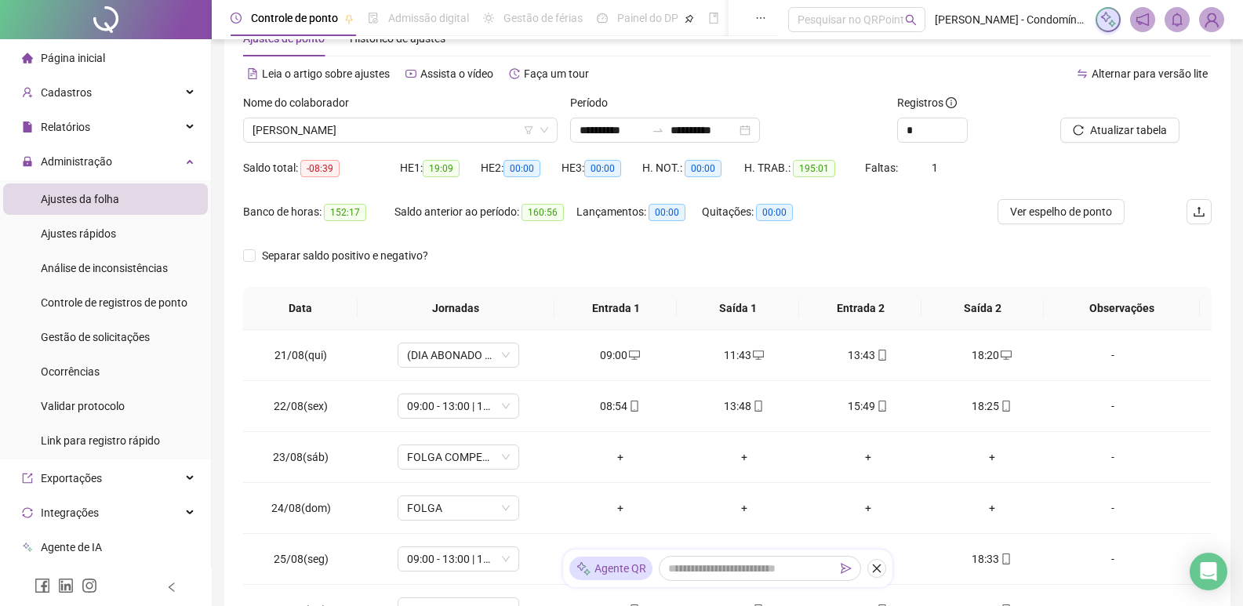
scroll to position [157, 0]
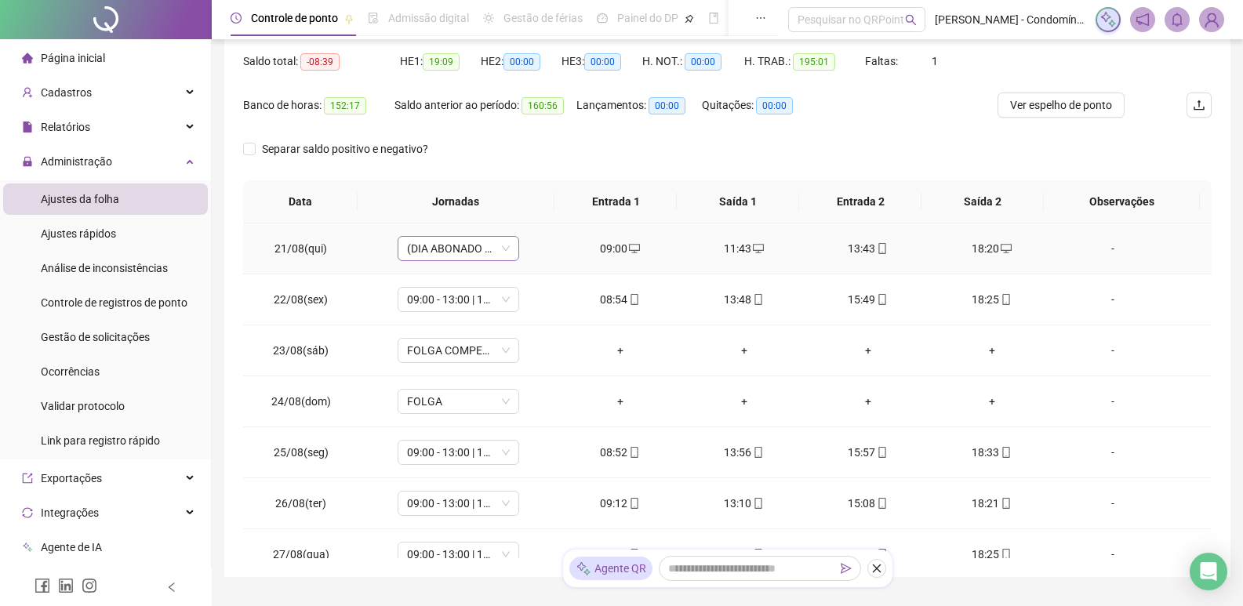
click at [506, 246] on span "(DIA ABONADO PARCIALMENTE)" at bounding box center [458, 249] width 103 height 24
click at [1089, 277] on td "-" at bounding box center [1133, 299] width 158 height 51
click at [472, 254] on span "(DIA ABONADO PARCIALMENTE)" at bounding box center [458, 249] width 103 height 24
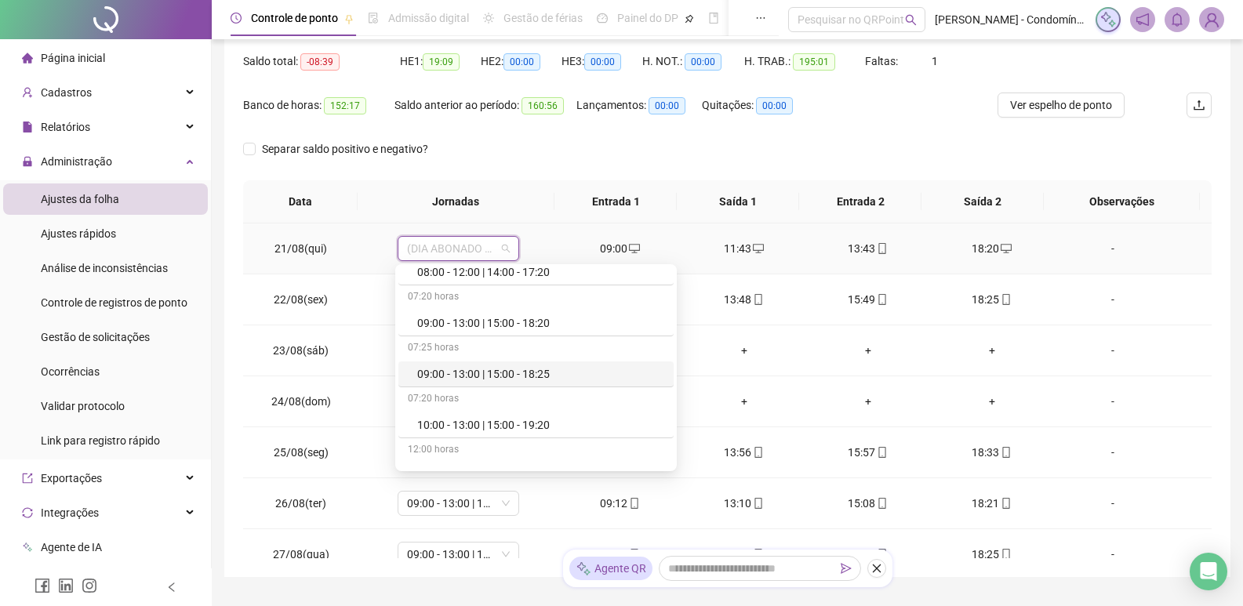
scroll to position [314, 0]
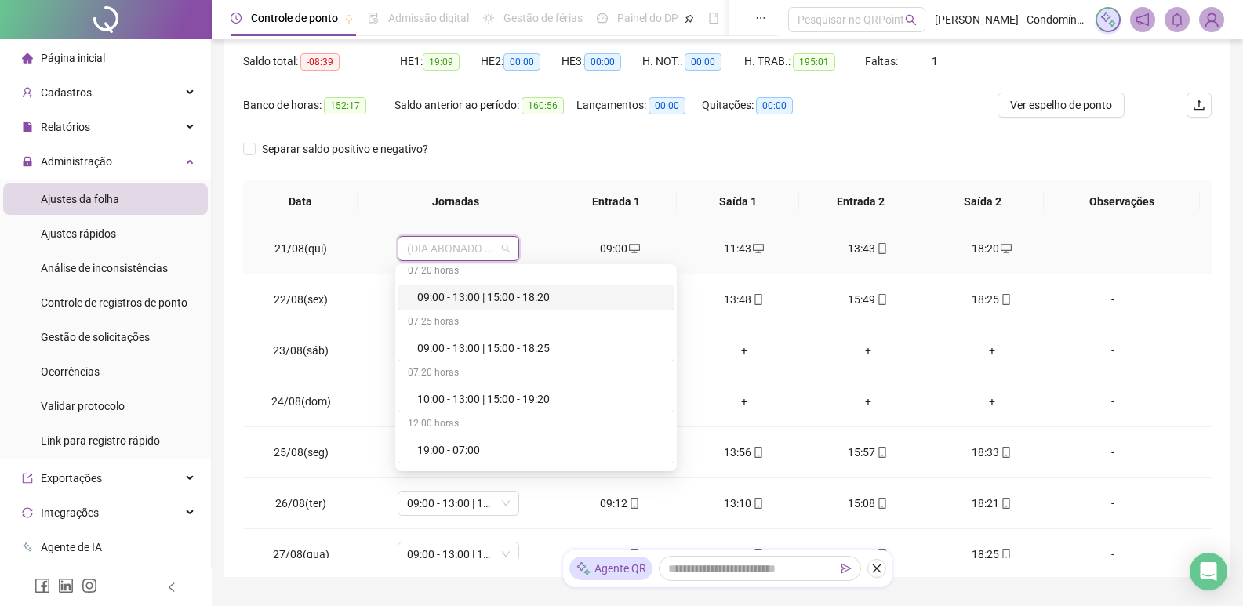
click at [504, 295] on div "09:00 - 13:00 | 15:00 - 18:20" at bounding box center [540, 297] width 247 height 17
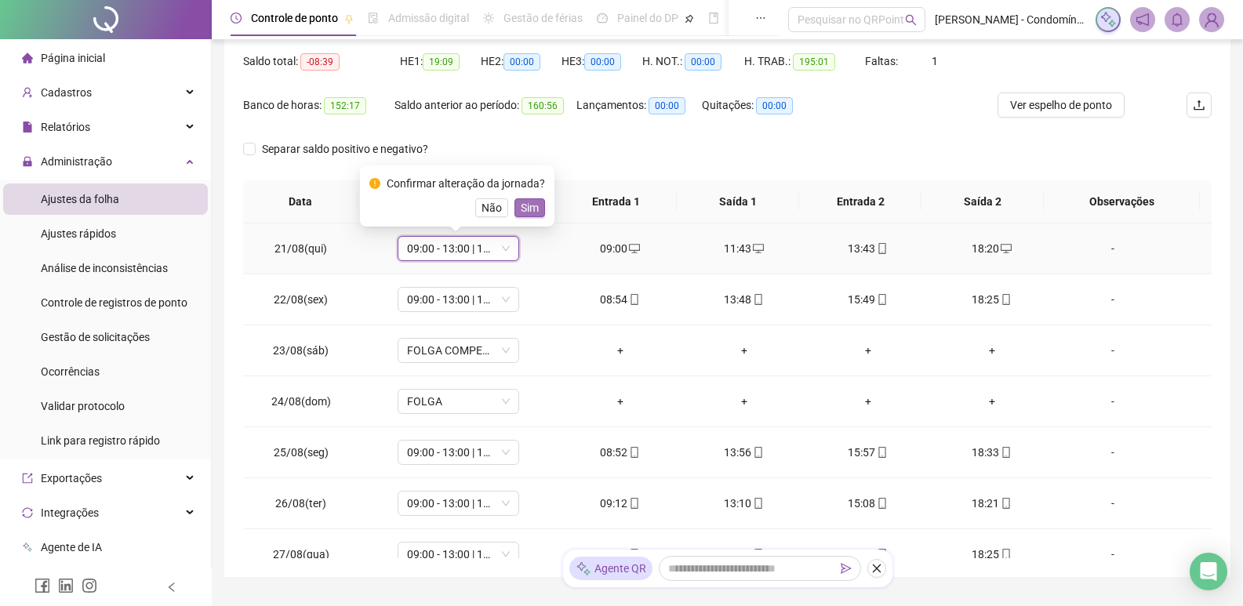
click at [525, 207] on span "Sim" at bounding box center [530, 207] width 18 height 17
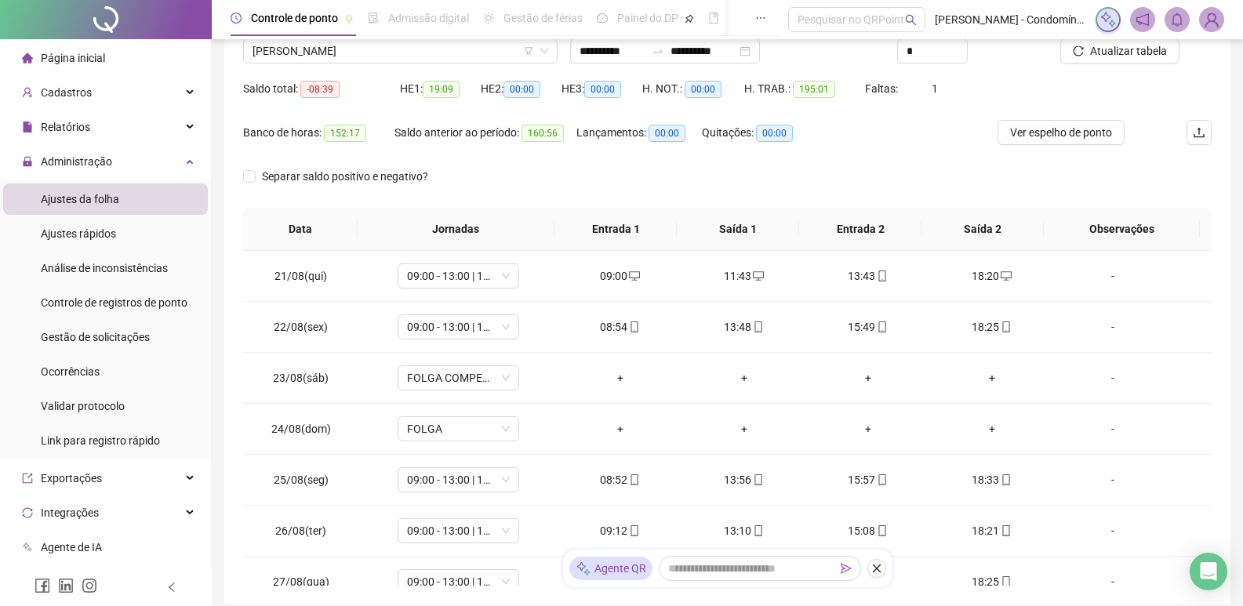
scroll to position [157, 0]
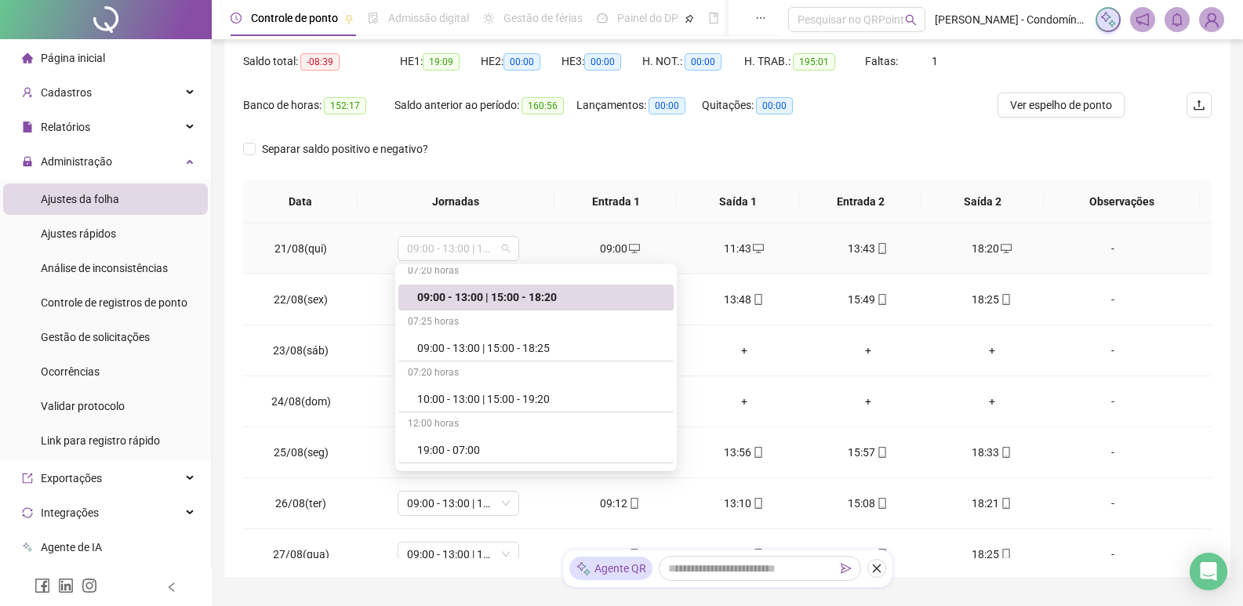
drag, startPoint x: 461, startPoint y: 243, endPoint x: 761, endPoint y: 231, distance: 300.6
click at [763, 231] on td "11:43" at bounding box center [744, 248] width 124 height 51
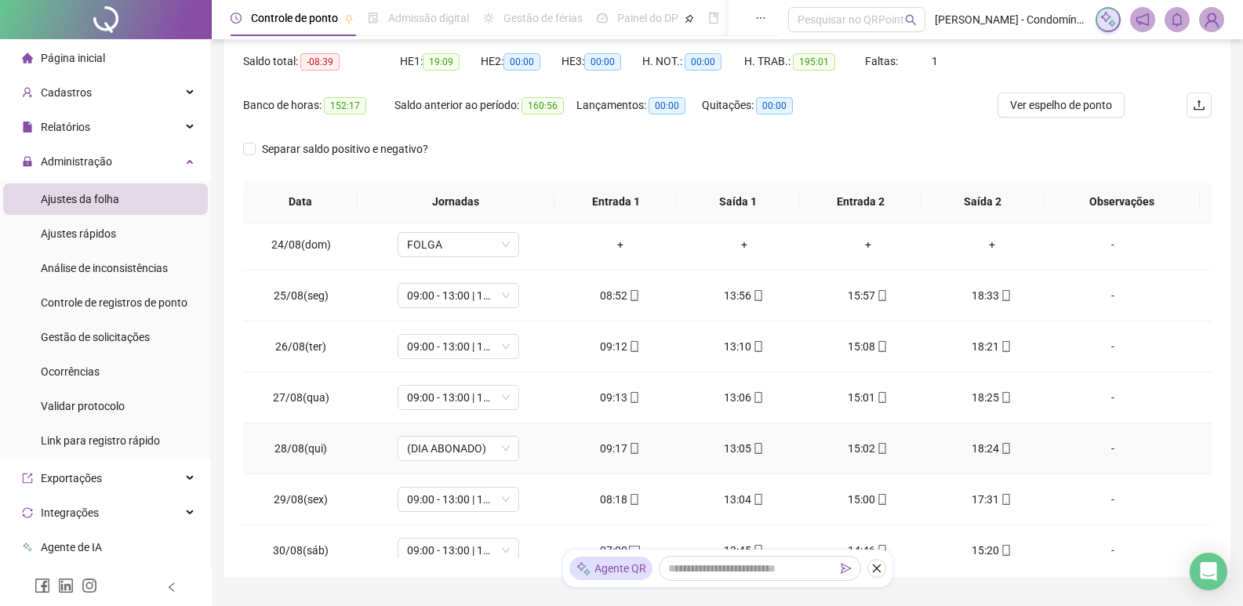
scroll to position [235, 0]
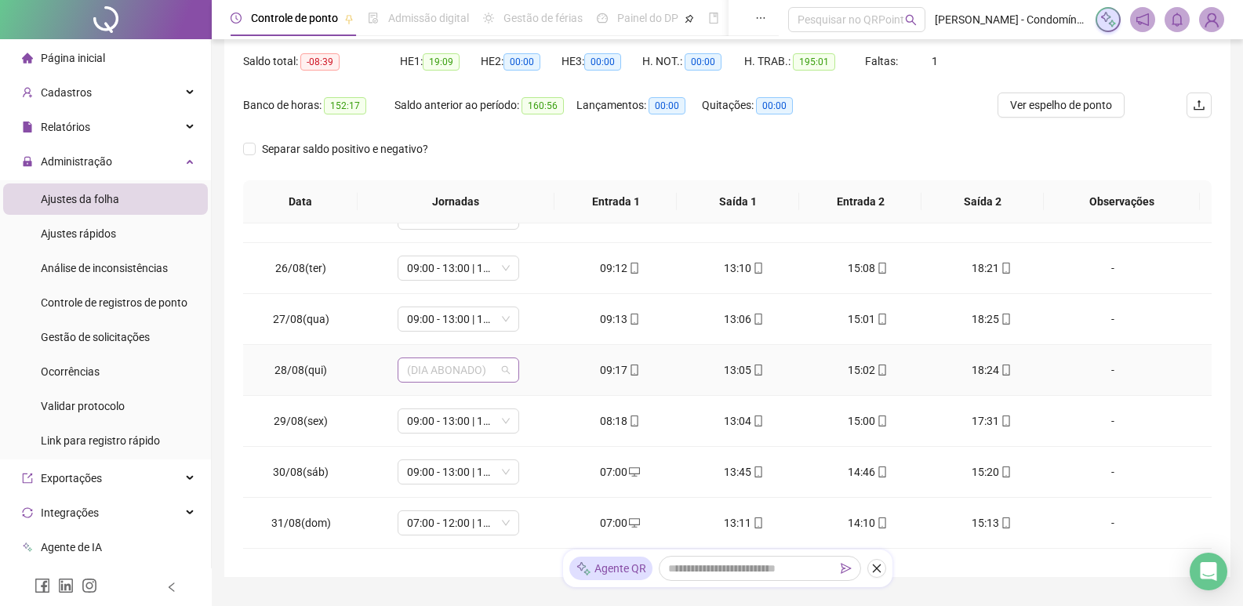
click at [498, 375] on span "(DIA ABONADO)" at bounding box center [458, 370] width 103 height 24
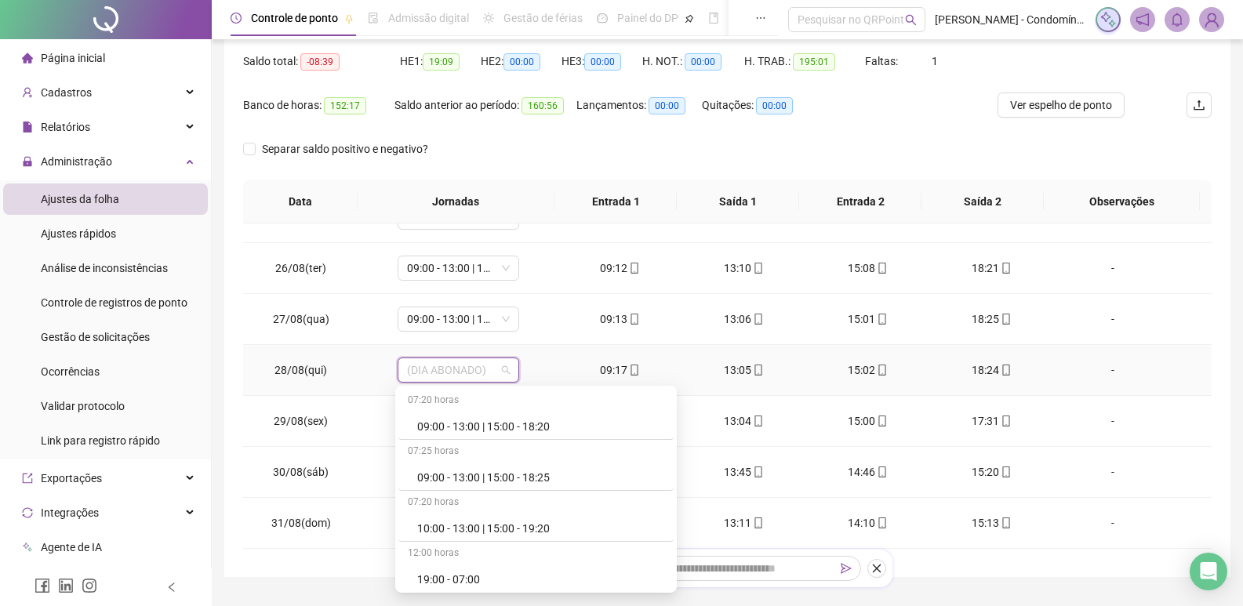
scroll to position [314, 0]
click at [500, 416] on div "09:00 - 13:00 | 15:00 - 18:20" at bounding box center [540, 418] width 247 height 17
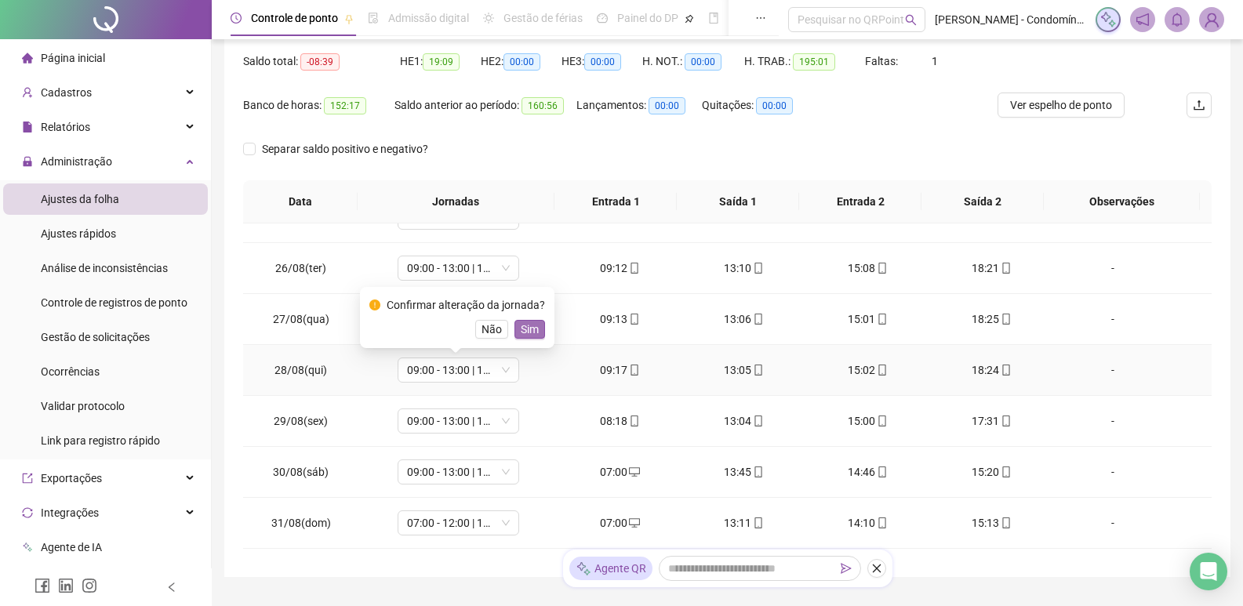
click at [529, 321] on span "Sim" at bounding box center [530, 329] width 18 height 17
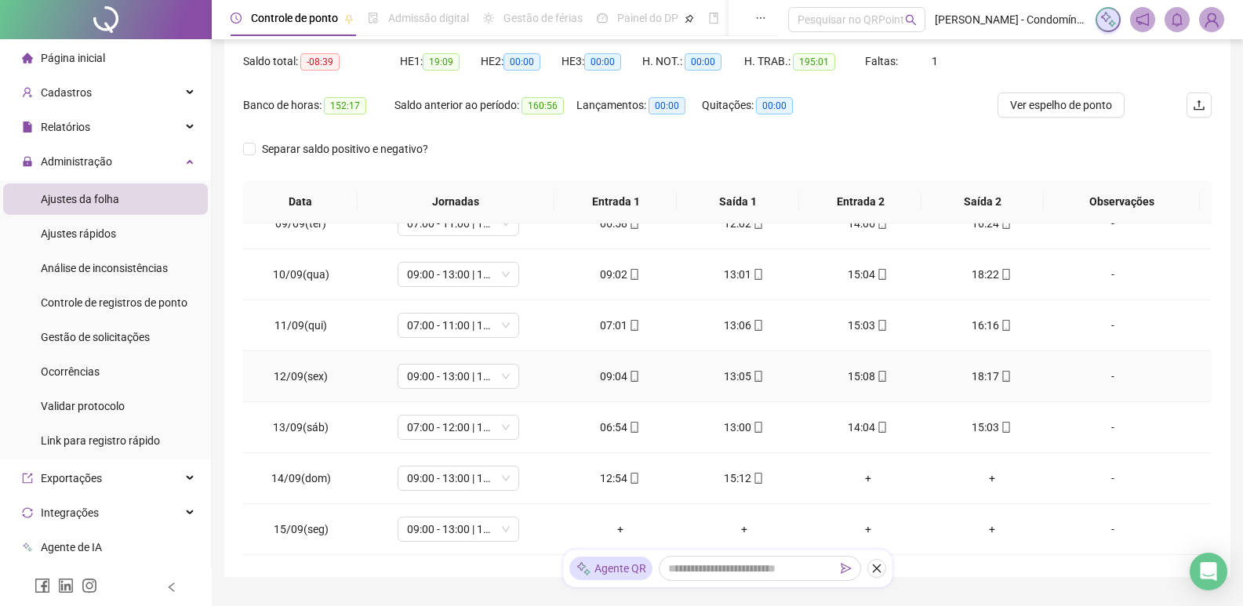
scroll to position [1065, 0]
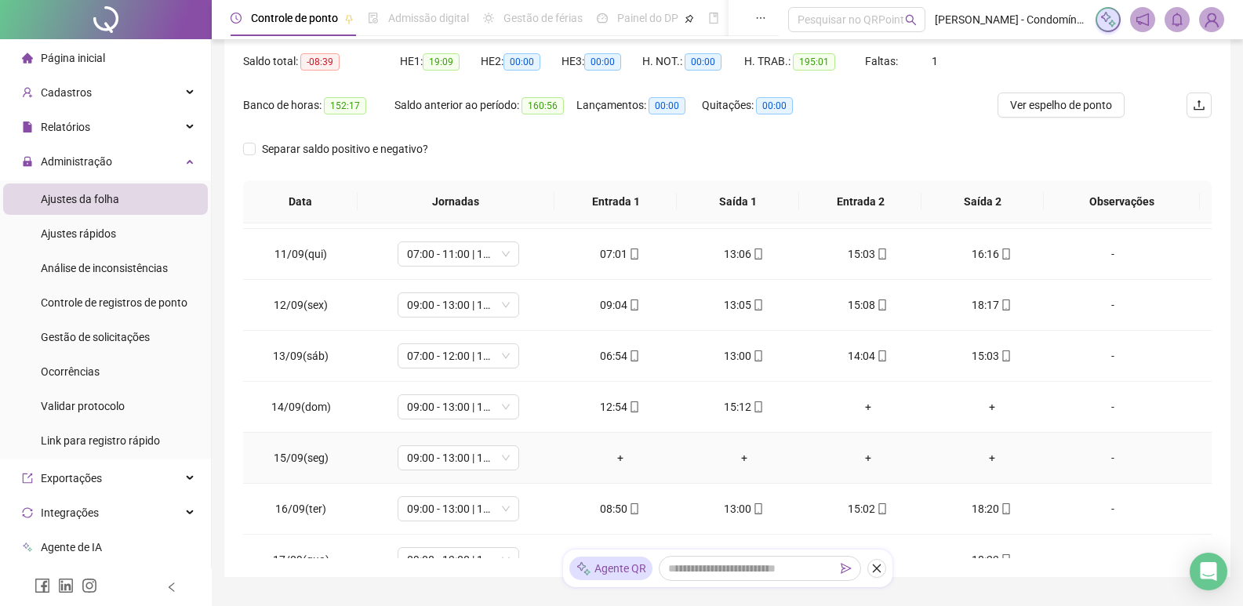
click at [787, 464] on td "+" at bounding box center [744, 458] width 124 height 51
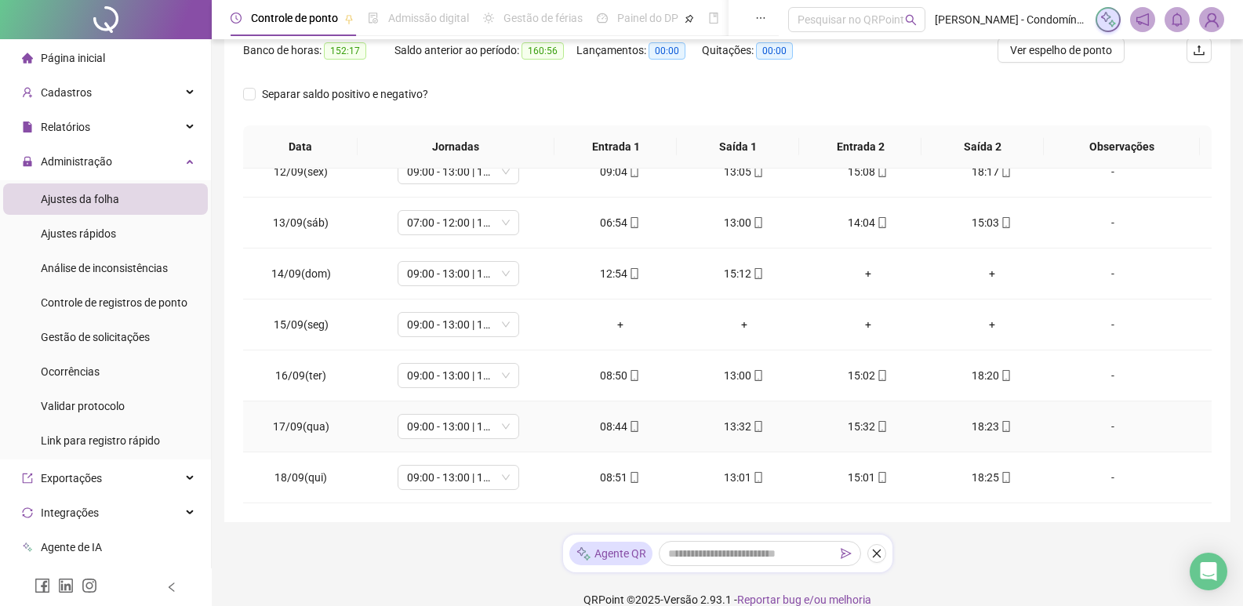
scroll to position [233, 0]
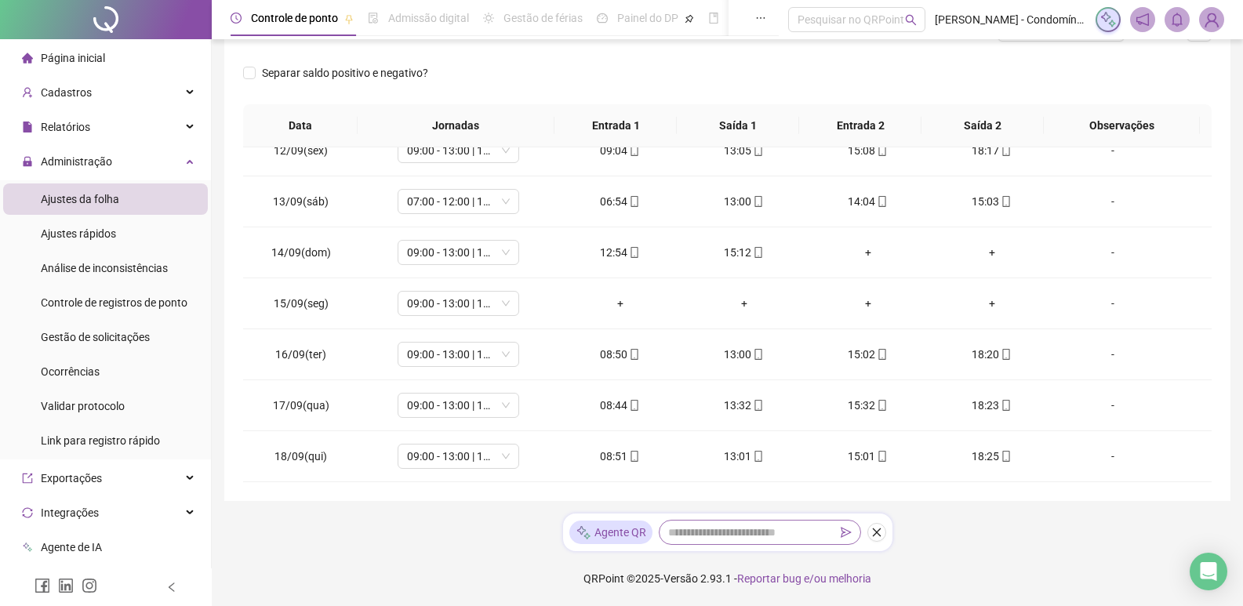
click at [733, 543] on span at bounding box center [760, 532] width 202 height 25
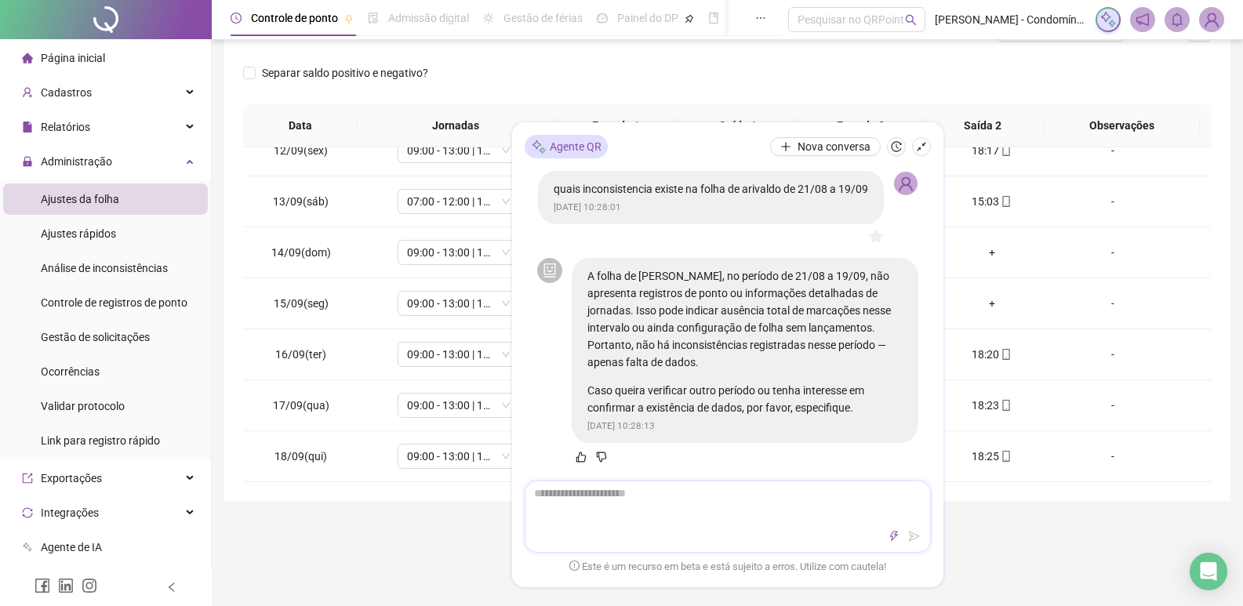
click at [735, 537] on div at bounding box center [727, 536] width 405 height 19
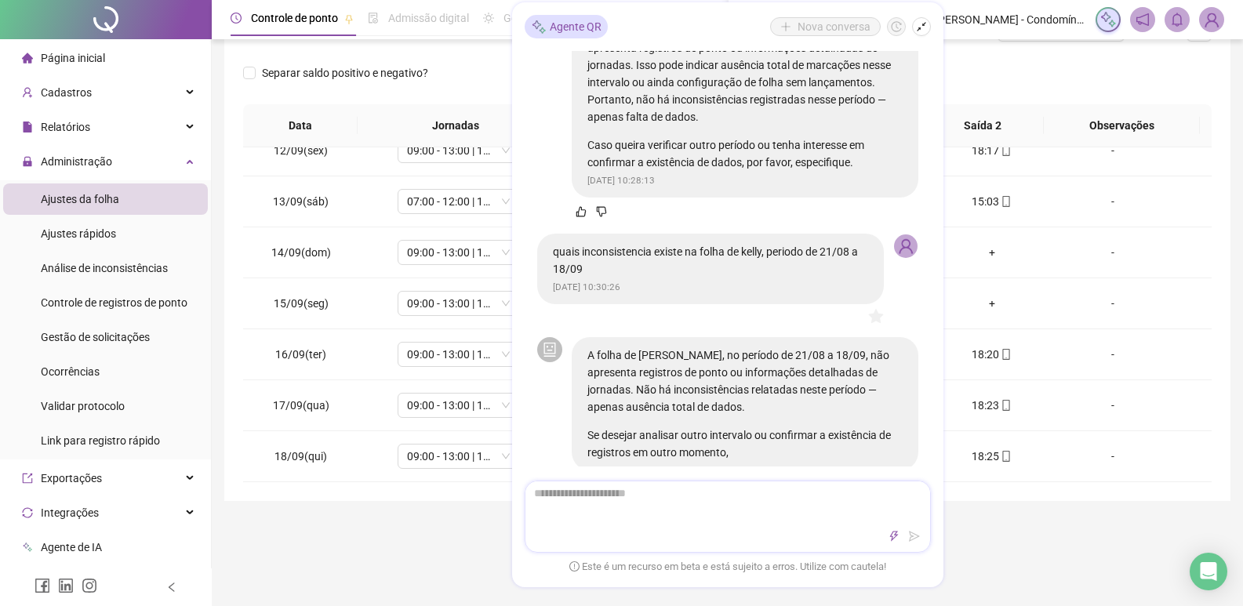
scroll to position [171, 0]
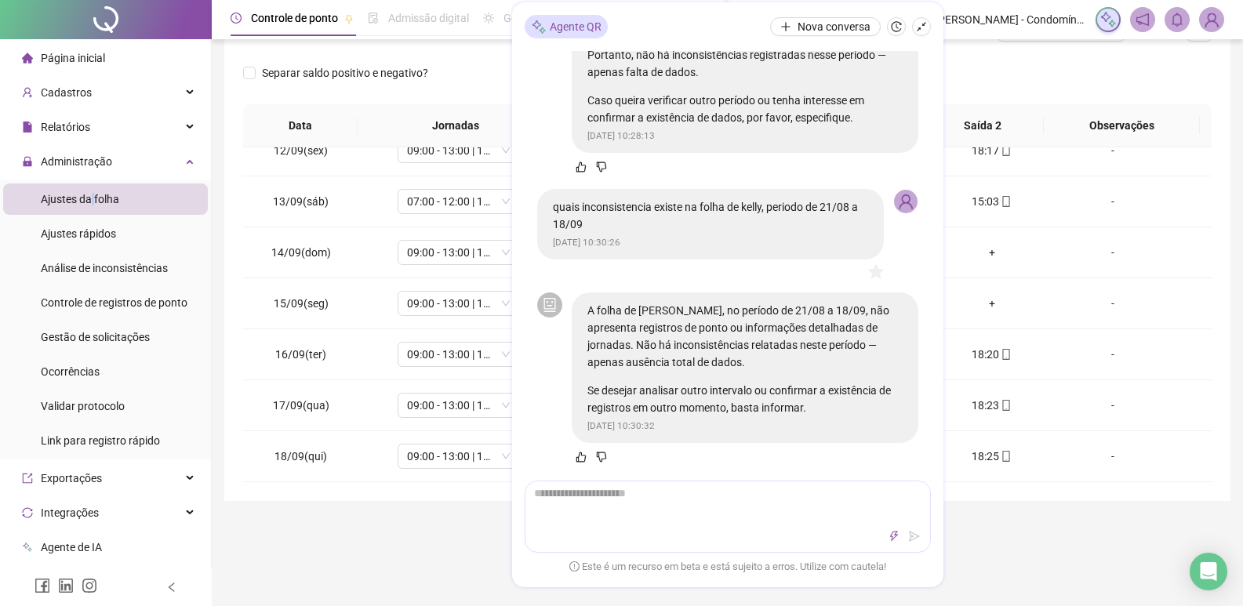
click at [93, 193] on span "Ajustes da folha" at bounding box center [80, 199] width 78 height 13
click at [96, 160] on span "Administração" at bounding box center [76, 161] width 71 height 13
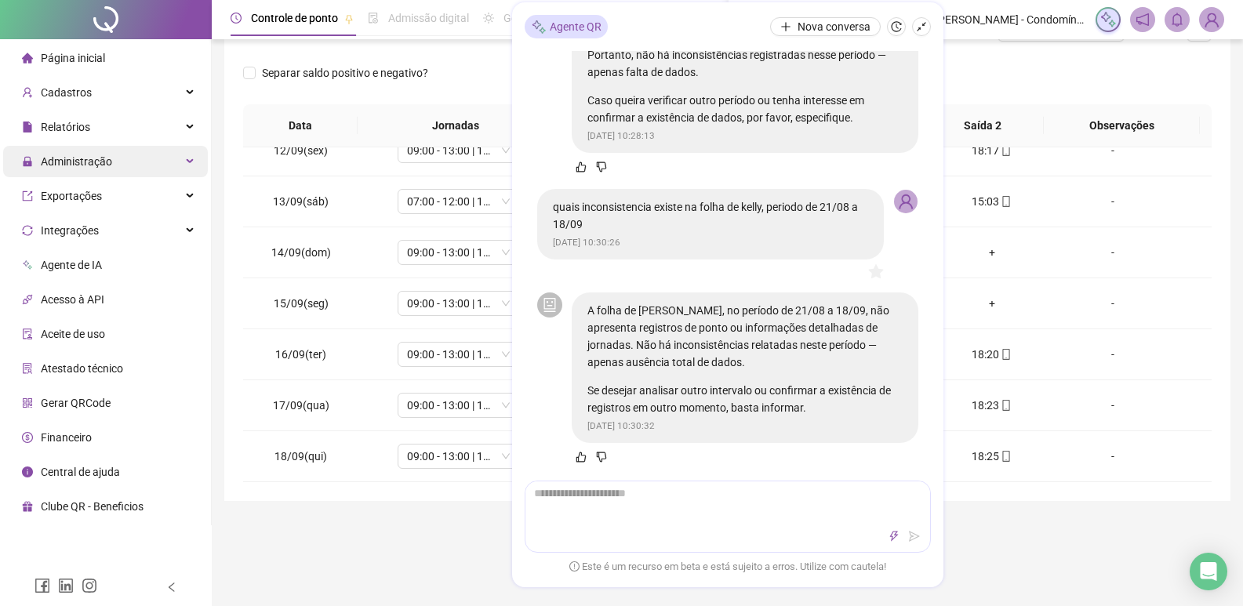
click at [100, 160] on span "Administração" at bounding box center [76, 161] width 71 height 13
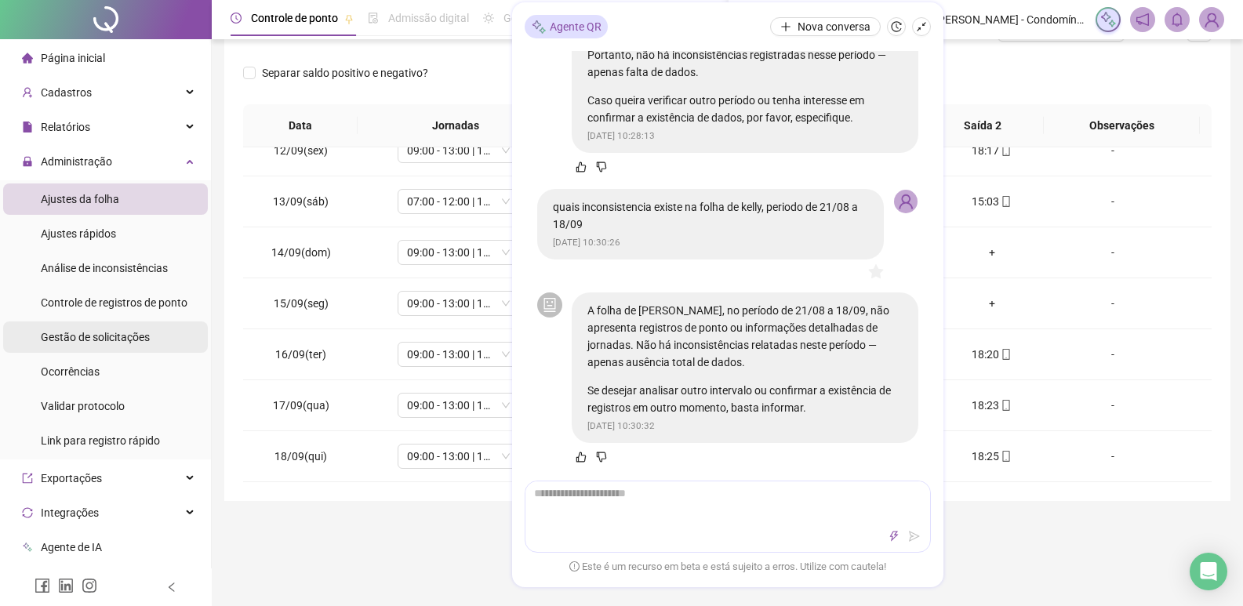
click at [97, 333] on span "Gestão de solicitações" at bounding box center [95, 337] width 109 height 13
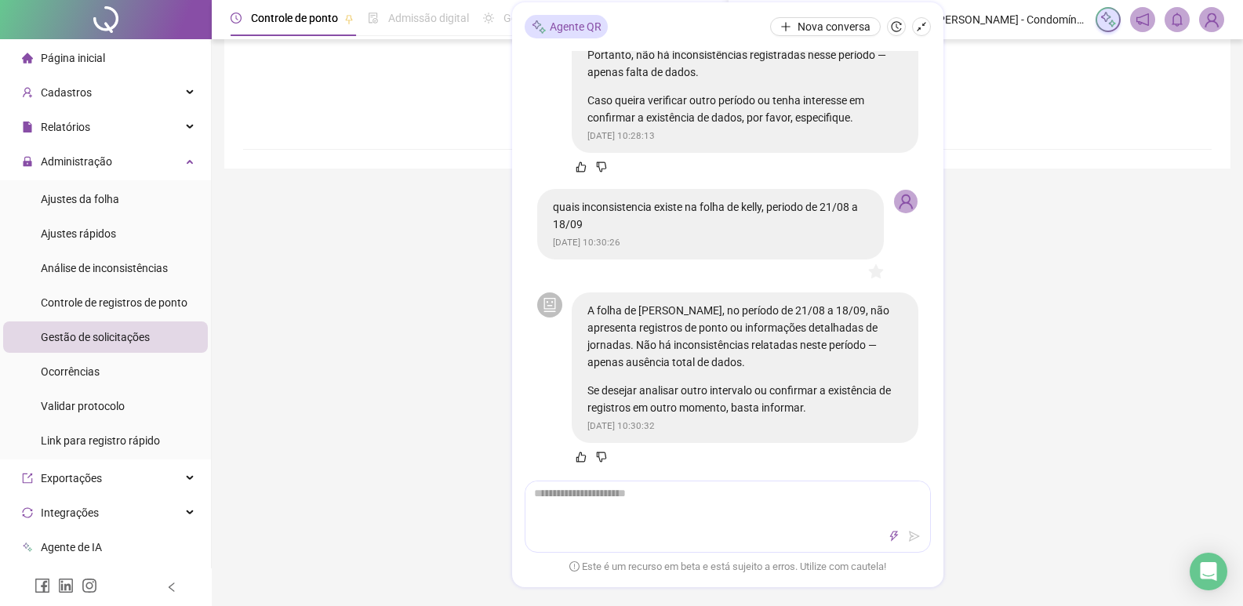
click at [926, 29] on icon "shrink" at bounding box center [921, 26] width 11 height 11
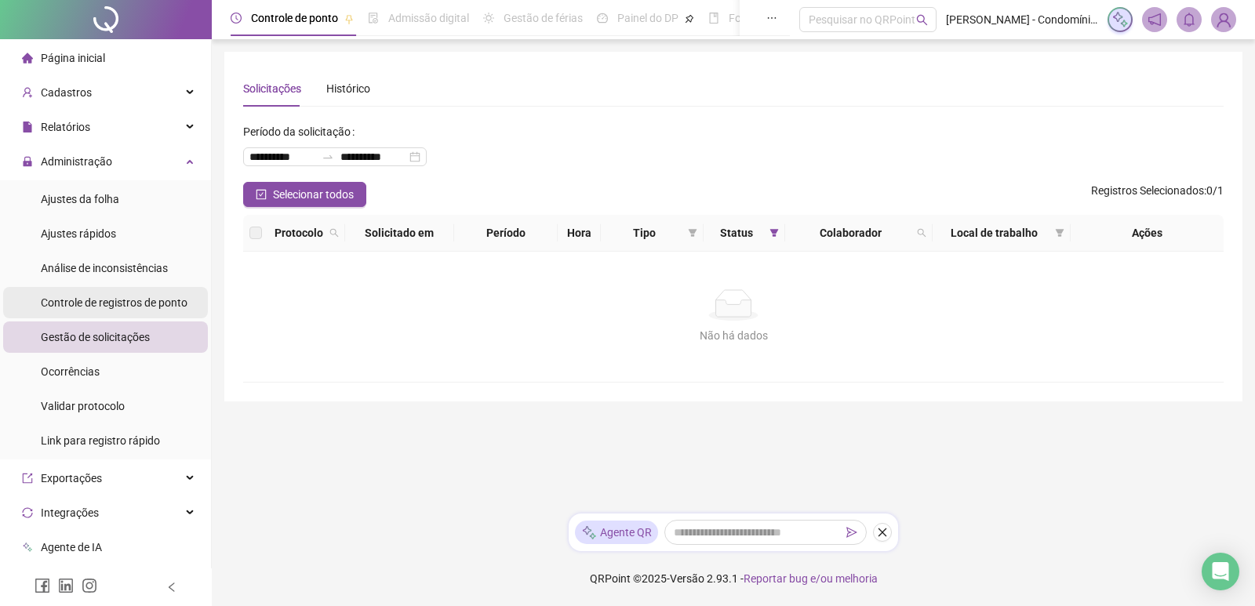
click at [121, 307] on span "Controle de registros de ponto" at bounding box center [114, 302] width 147 height 13
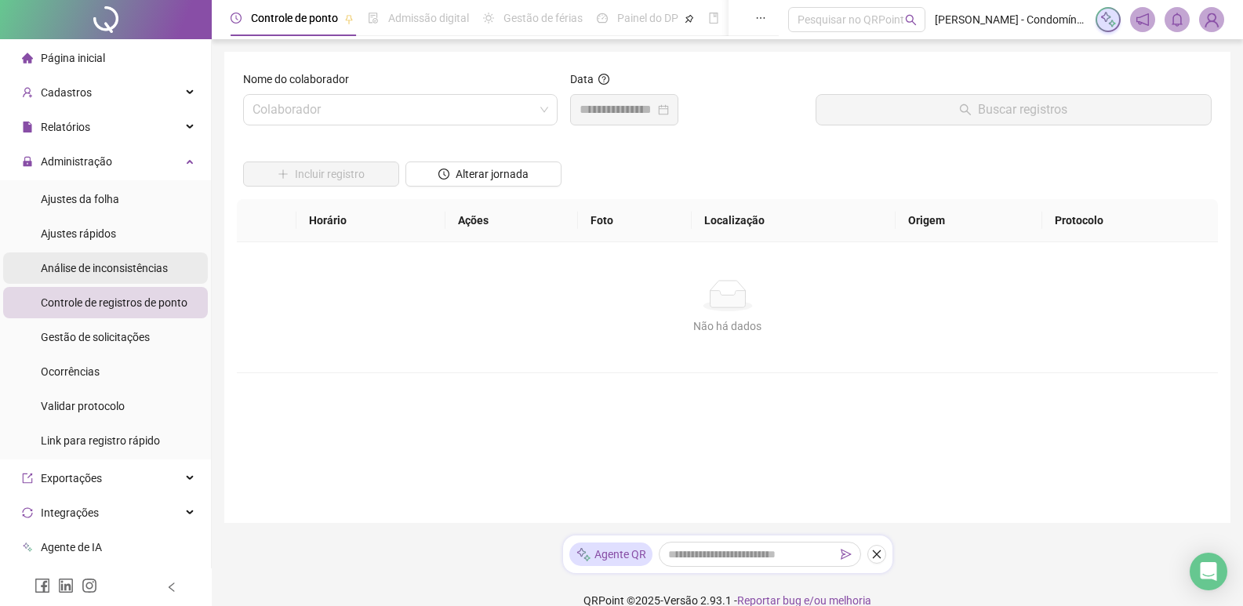
click at [141, 275] on div "Análise de inconsistências" at bounding box center [104, 267] width 127 height 31
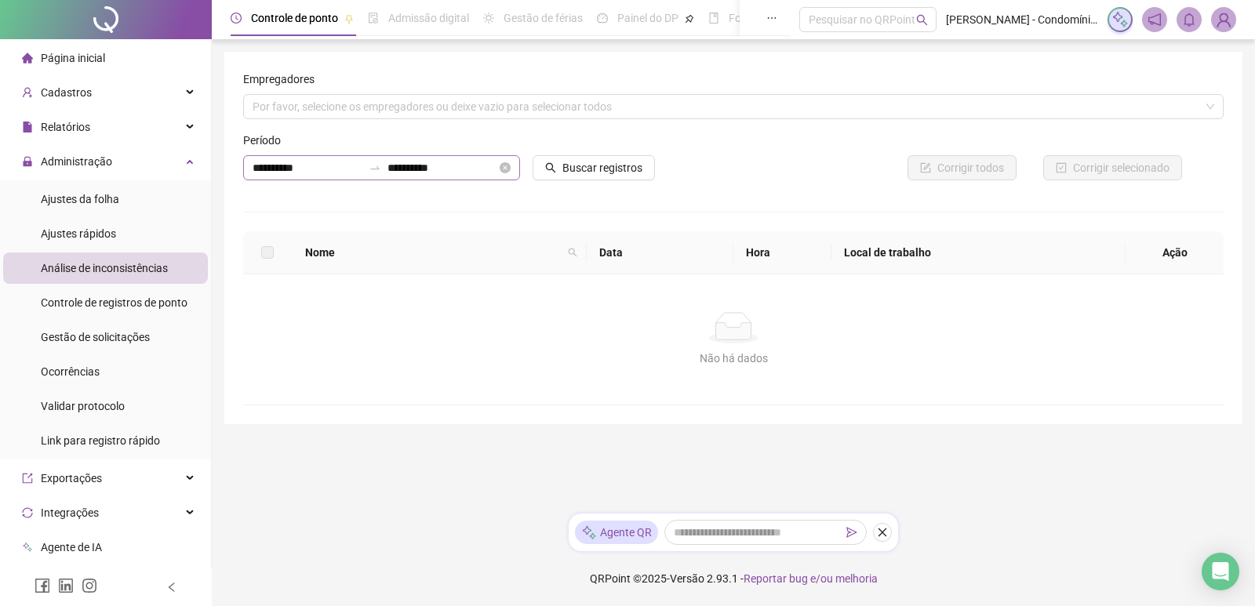
click at [369, 162] on icon "swap-right" at bounding box center [375, 168] width 13 height 13
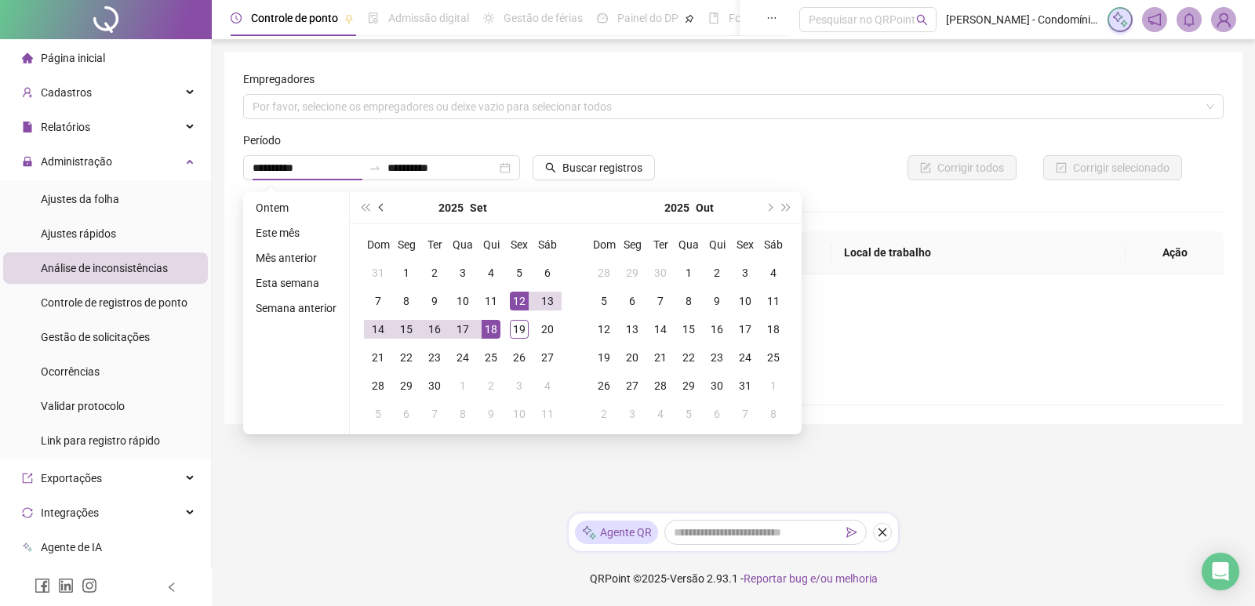
click at [380, 207] on span "prev-year" at bounding box center [383, 208] width 8 height 8
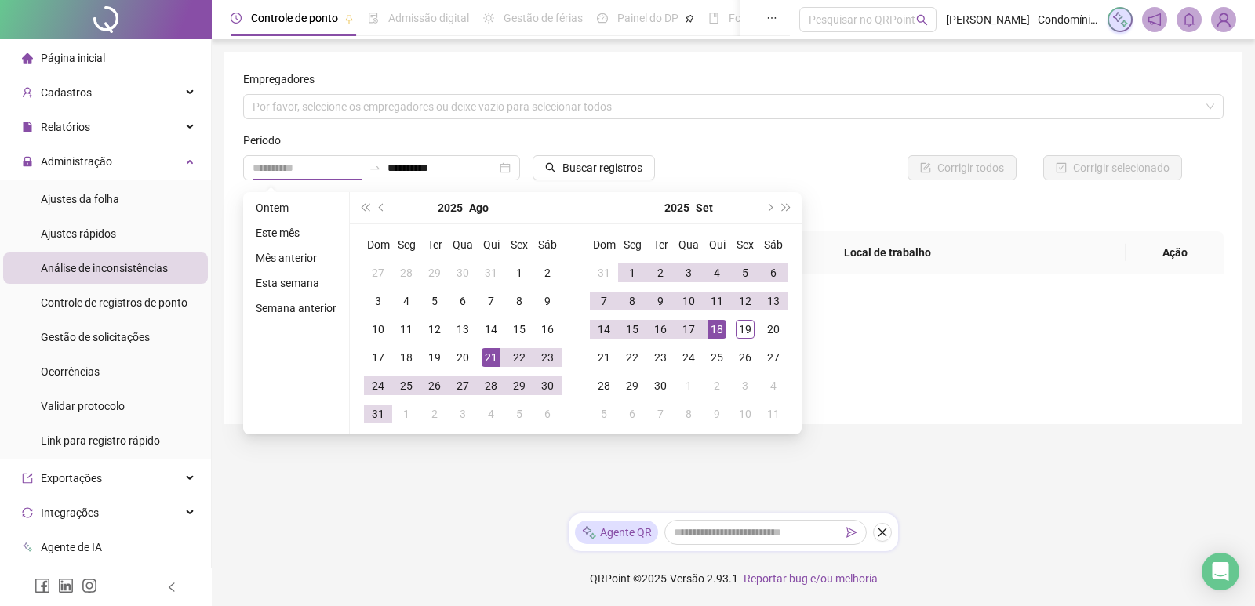
click at [487, 356] on div "21" at bounding box center [490, 357] width 19 height 19
click at [717, 330] on div "18" at bounding box center [716, 329] width 19 height 19
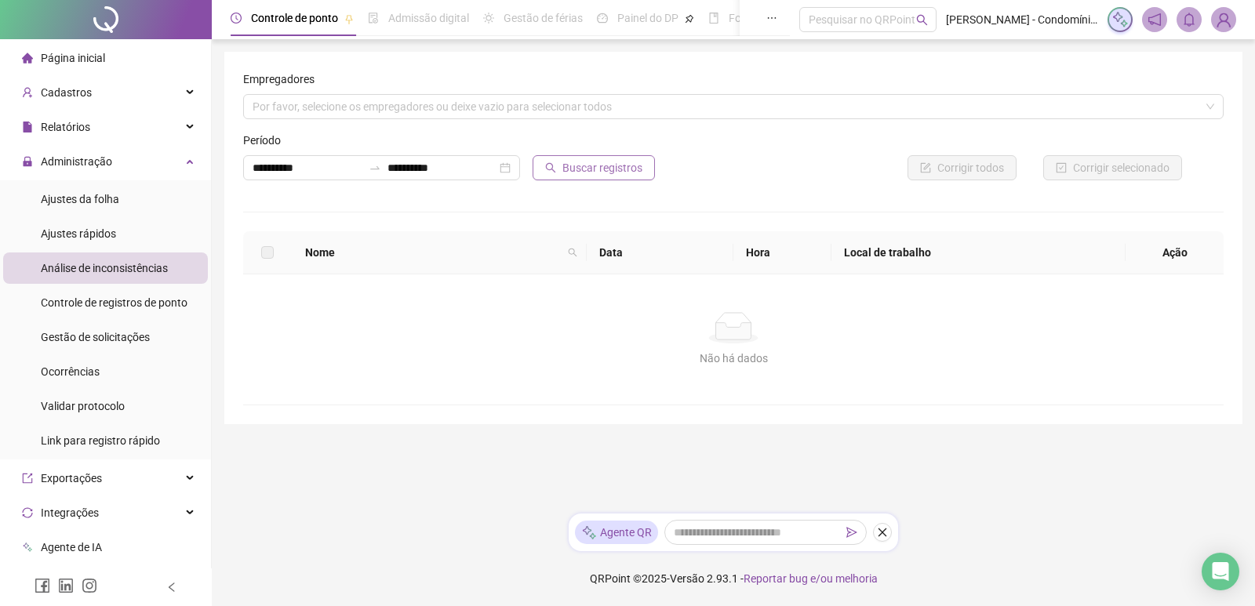
click at [626, 167] on span "Buscar registros" at bounding box center [602, 167] width 80 height 17
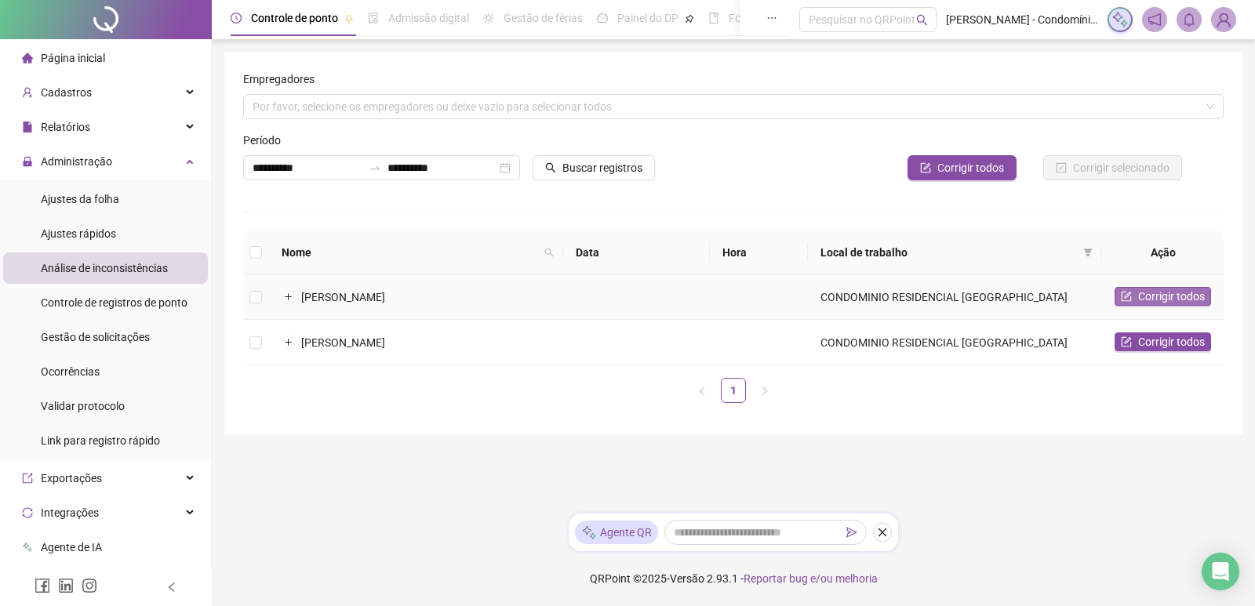
click at [1166, 300] on span "Corrigir todos" at bounding box center [1171, 296] width 67 height 17
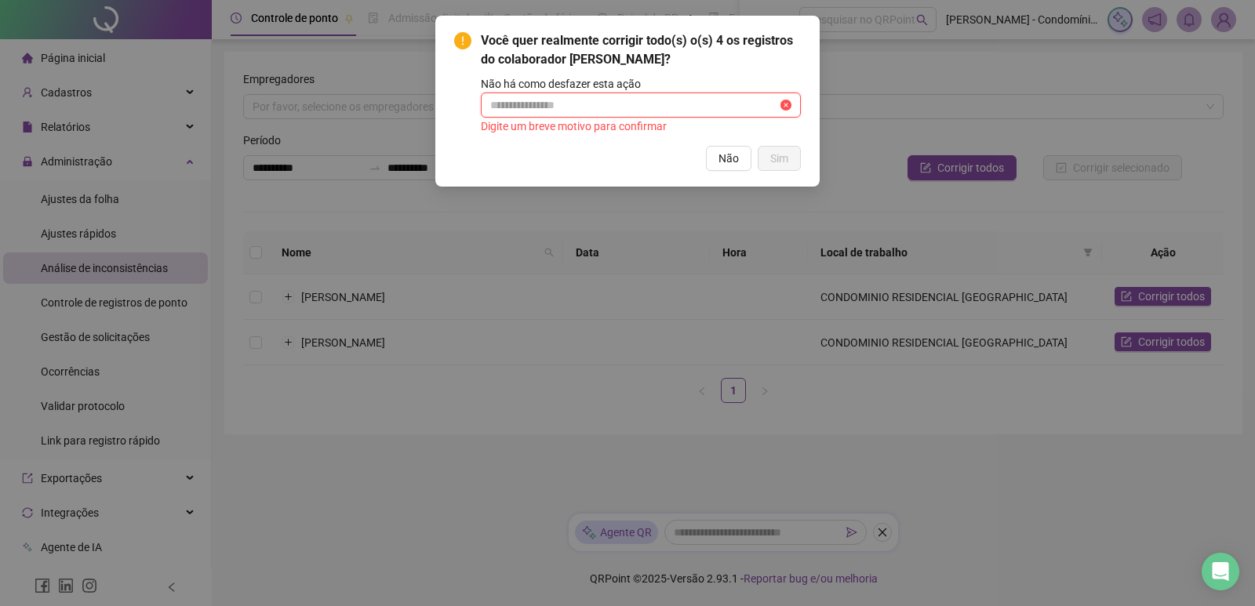
click at [546, 107] on input "text" at bounding box center [633, 104] width 287 height 17
click at [692, 107] on input "******" at bounding box center [633, 104] width 287 height 17
click at [592, 133] on div "Digite um breve motivo para confirmar" at bounding box center [641, 126] width 320 height 17
click at [788, 104] on span at bounding box center [785, 104] width 11 height 17
drag, startPoint x: 465, startPoint y: 47, endPoint x: 584, endPoint y: 74, distance: 122.1
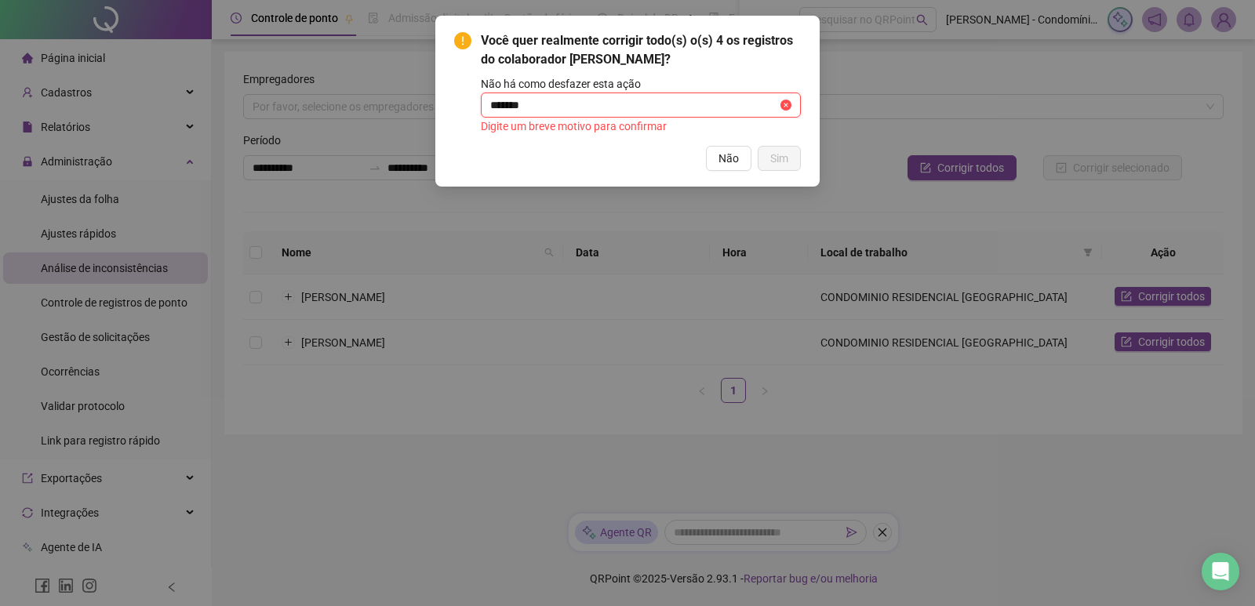
click at [469, 48] on icon "exclamation-circle" at bounding box center [462, 40] width 17 height 17
click at [727, 164] on span "Não" at bounding box center [728, 158] width 20 height 17
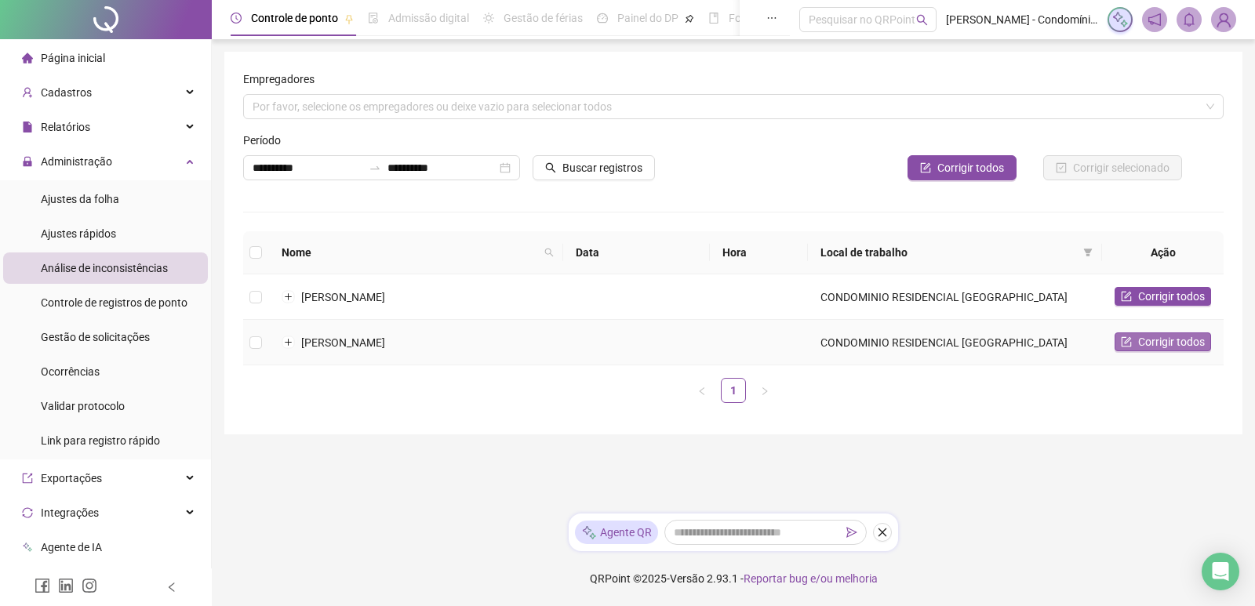
click at [1149, 345] on span "Corrigir todos" at bounding box center [1171, 341] width 67 height 17
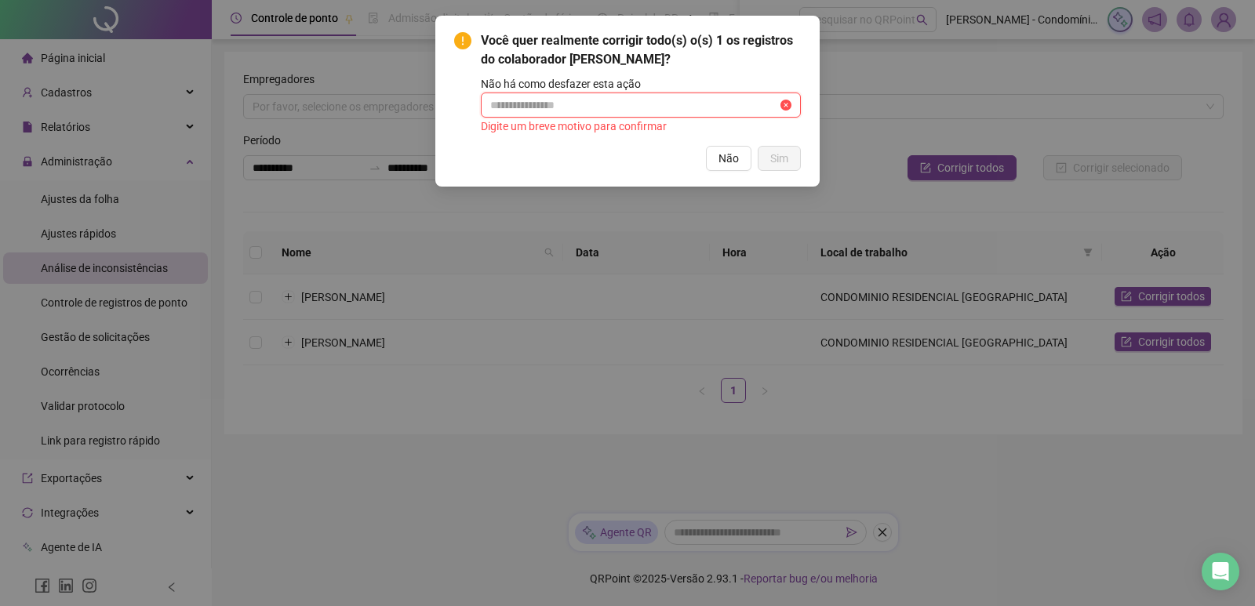
click at [531, 113] on input "text" at bounding box center [633, 104] width 287 height 17
click at [624, 124] on div "Digite um breve motivo para confirmar" at bounding box center [641, 126] width 320 height 17
click at [470, 38] on icon "exclamation-circle" at bounding box center [462, 40] width 17 height 17
click at [782, 100] on span at bounding box center [785, 104] width 11 height 17
click at [134, 267] on div "Você quer realmente corrigir todo(s) o(s) 1 os registros do colaborador KELLY C…" at bounding box center [627, 303] width 1255 height 606
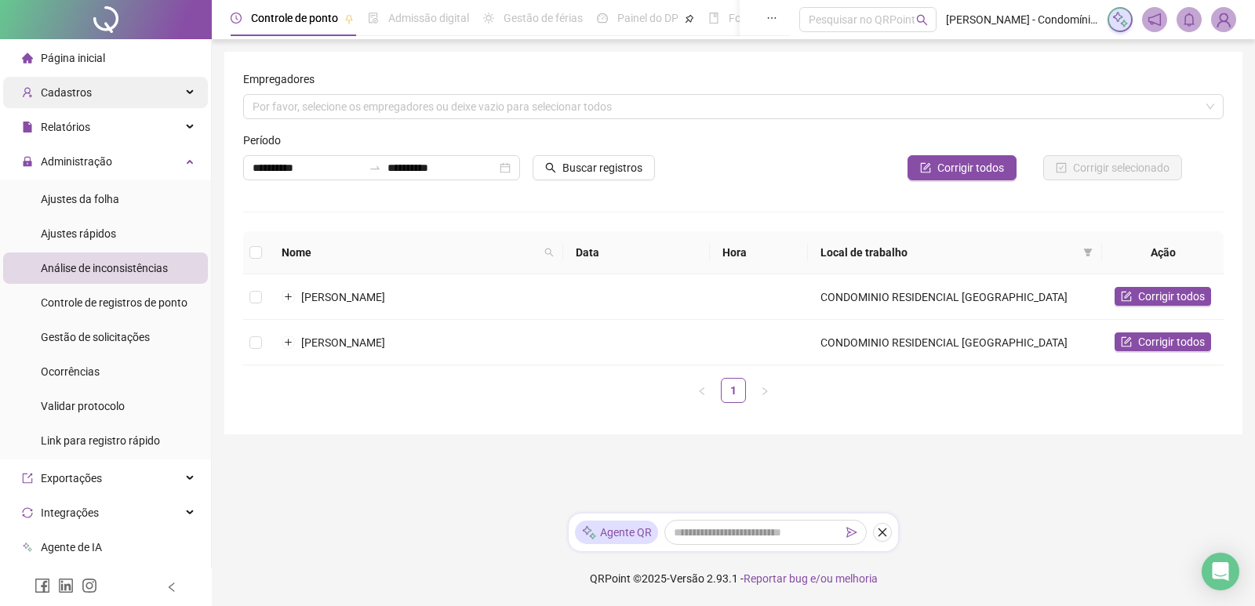
click at [86, 83] on span "Cadastros" at bounding box center [57, 92] width 70 height 31
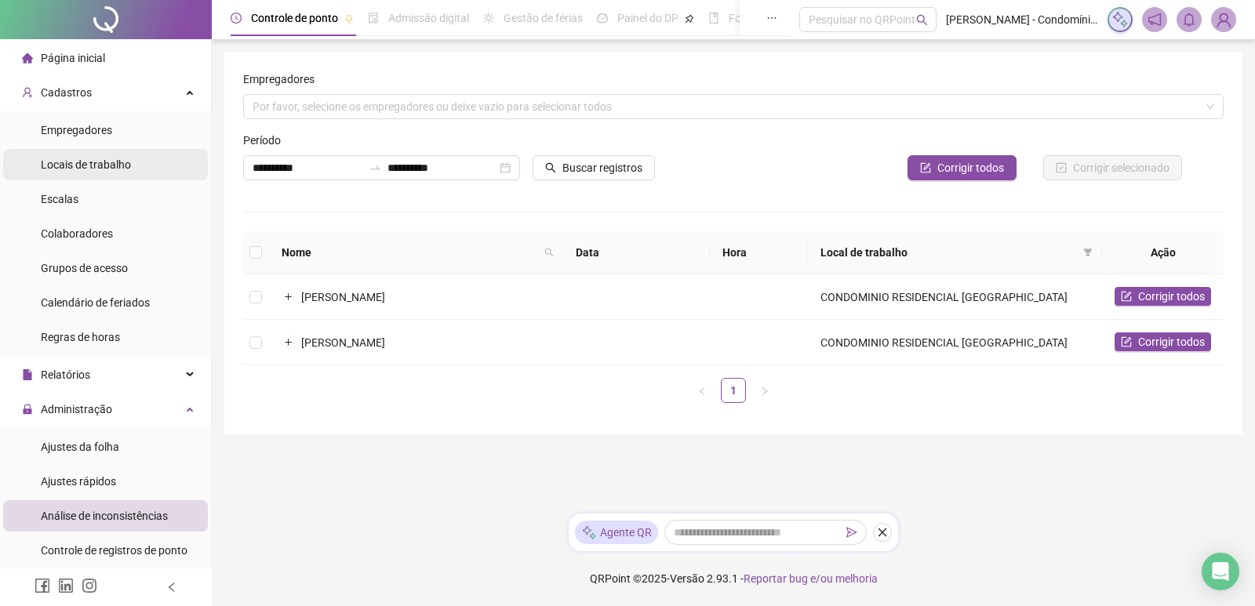
click at [89, 156] on div "Locais de trabalho" at bounding box center [86, 164] width 90 height 31
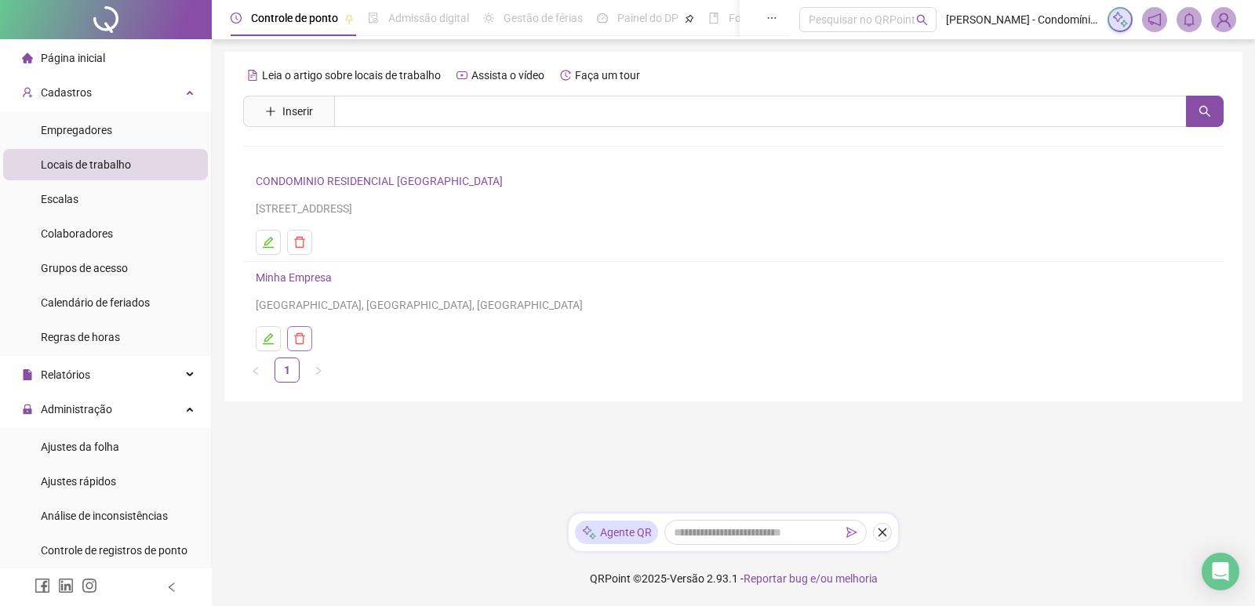
click at [303, 337] on icon "delete" at bounding box center [299, 338] width 11 height 11
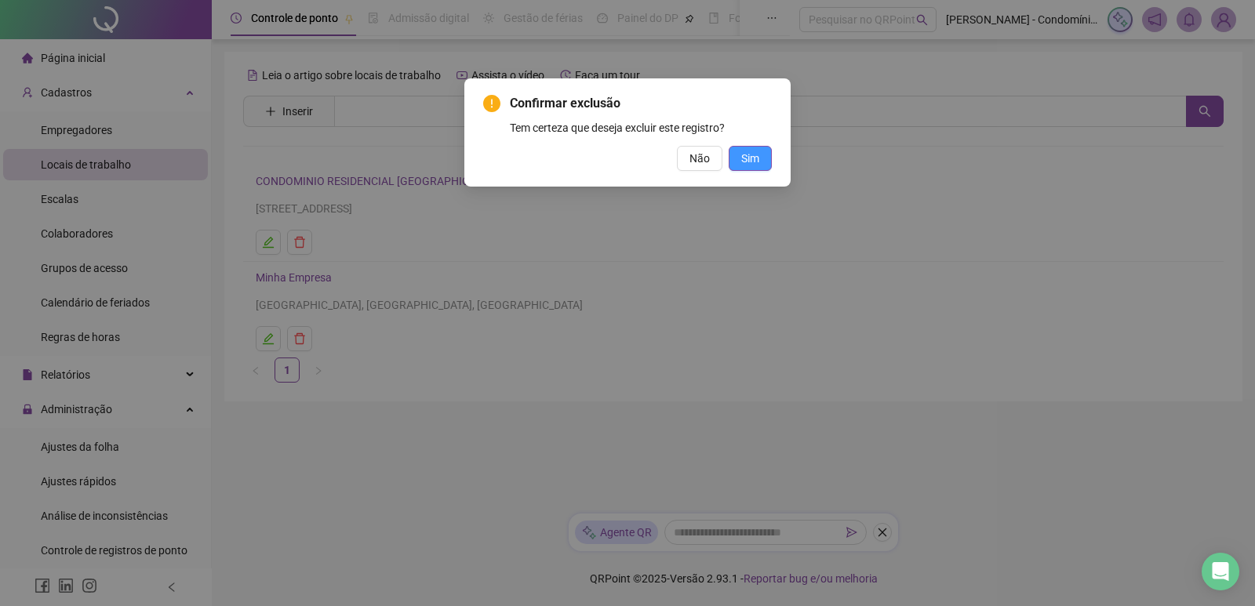
click at [753, 157] on span "Sim" at bounding box center [750, 158] width 18 height 17
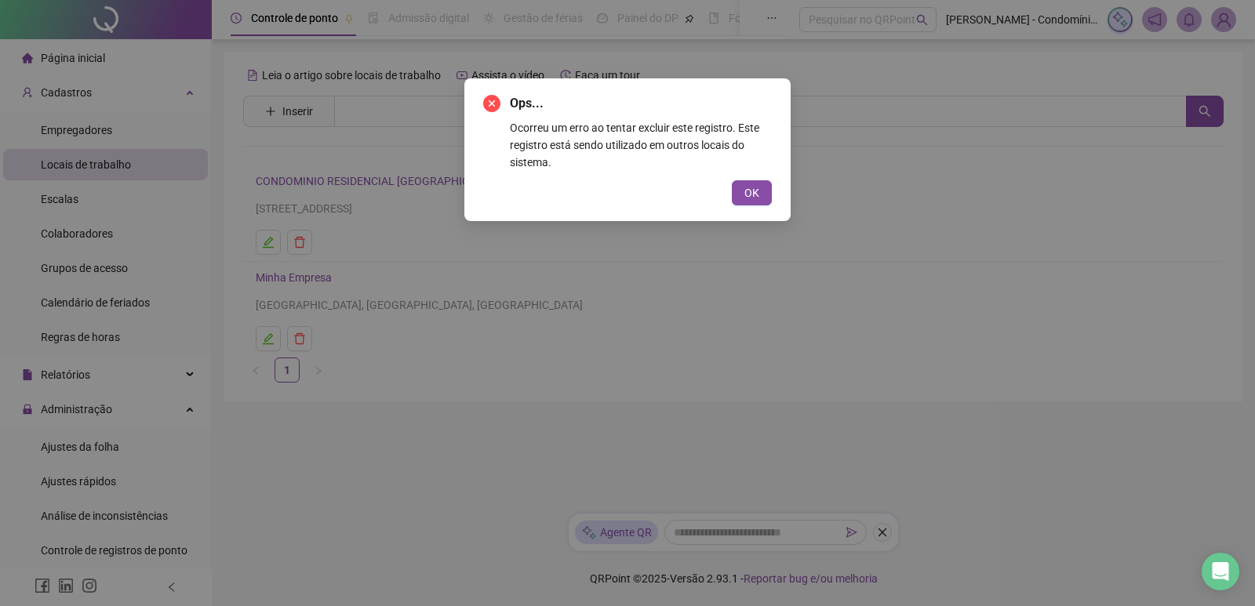
click at [776, 195] on div "Ops... Ocorreu um erro ao tentar excluir este registro. Este registro está send…" at bounding box center [627, 149] width 326 height 143
click at [760, 194] on button "OK" at bounding box center [752, 192] width 40 height 25
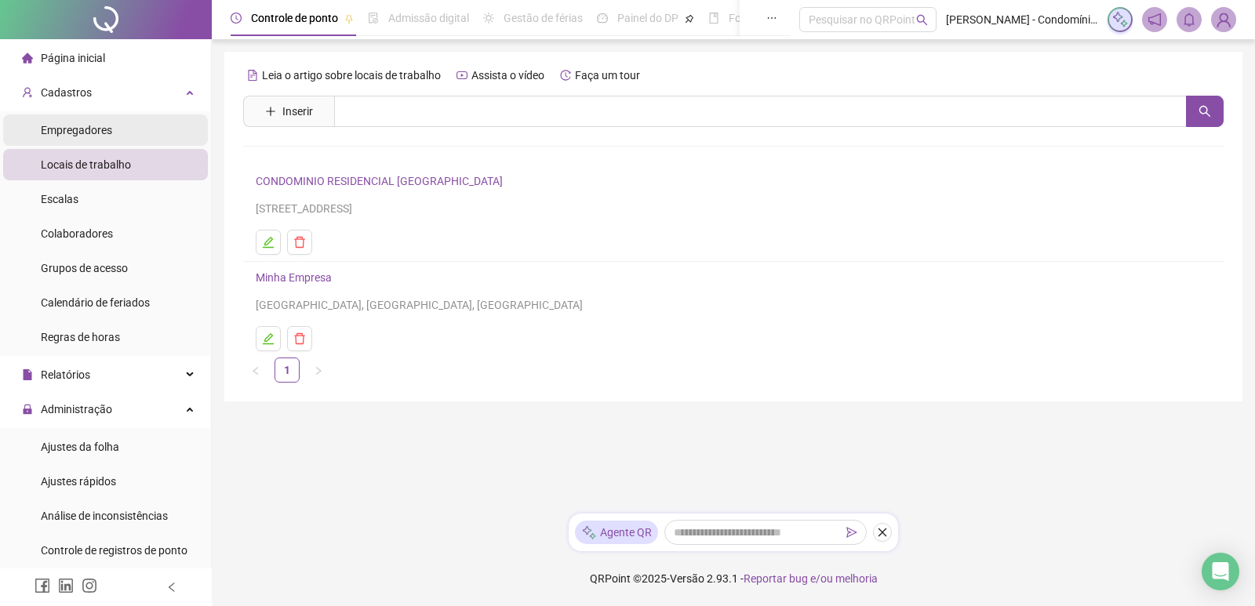
click at [99, 136] on span "Empregadores" at bounding box center [76, 130] width 71 height 13
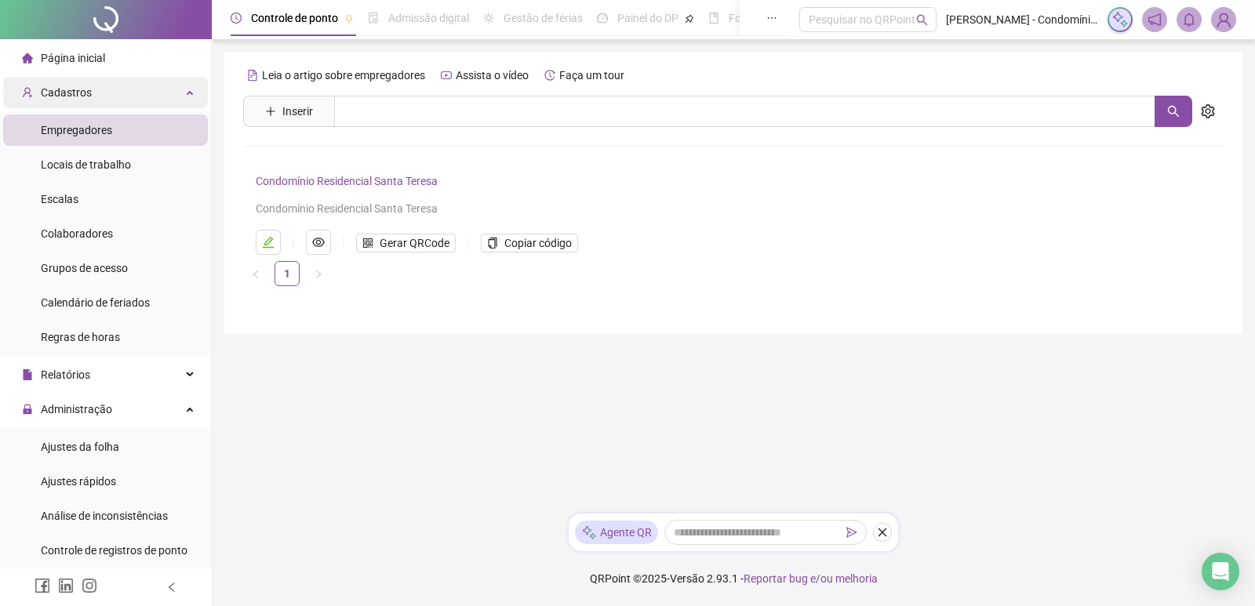
click at [110, 96] on div "Cadastros" at bounding box center [105, 92] width 205 height 31
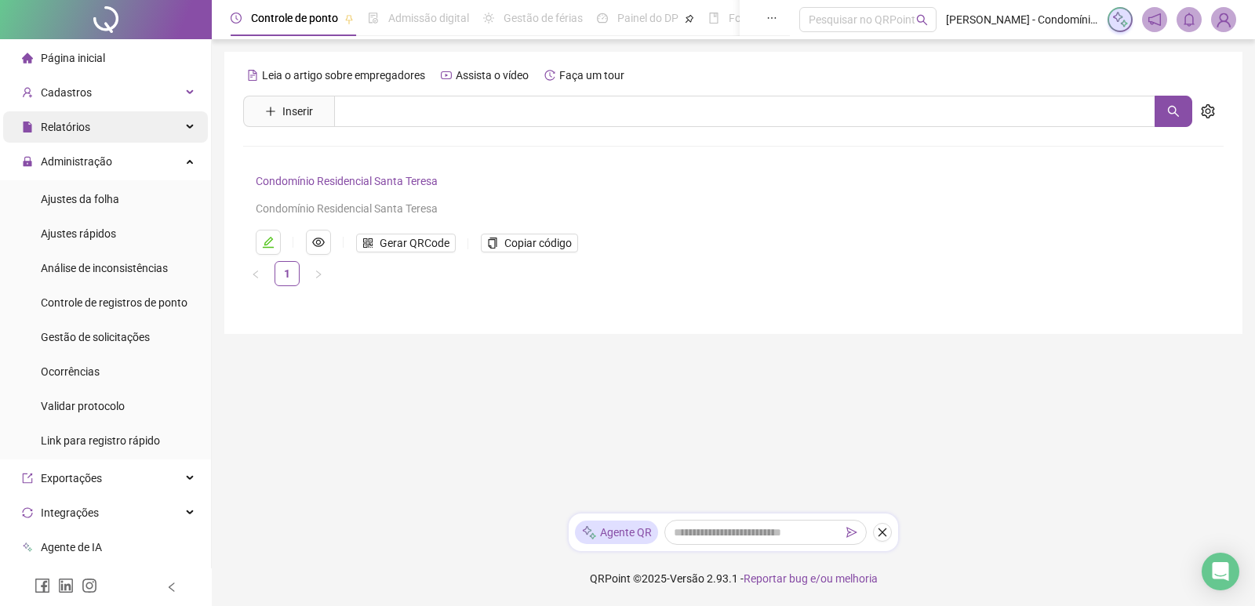
click at [76, 122] on span "Relatórios" at bounding box center [65, 127] width 49 height 13
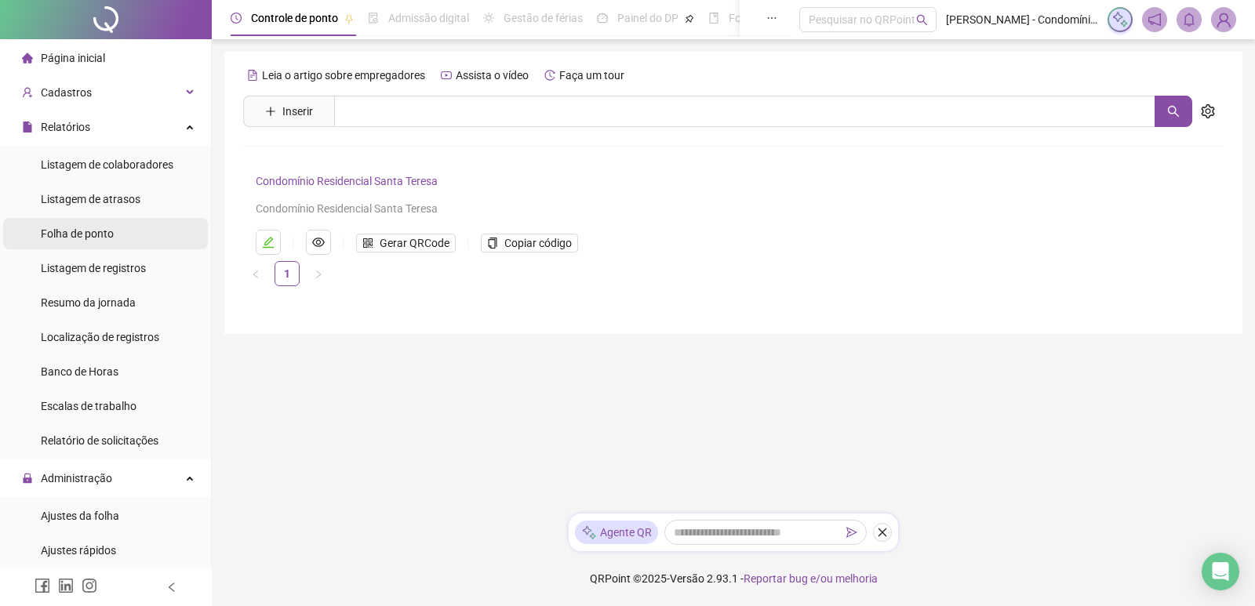
click at [75, 234] on span "Folha de ponto" at bounding box center [77, 233] width 73 height 13
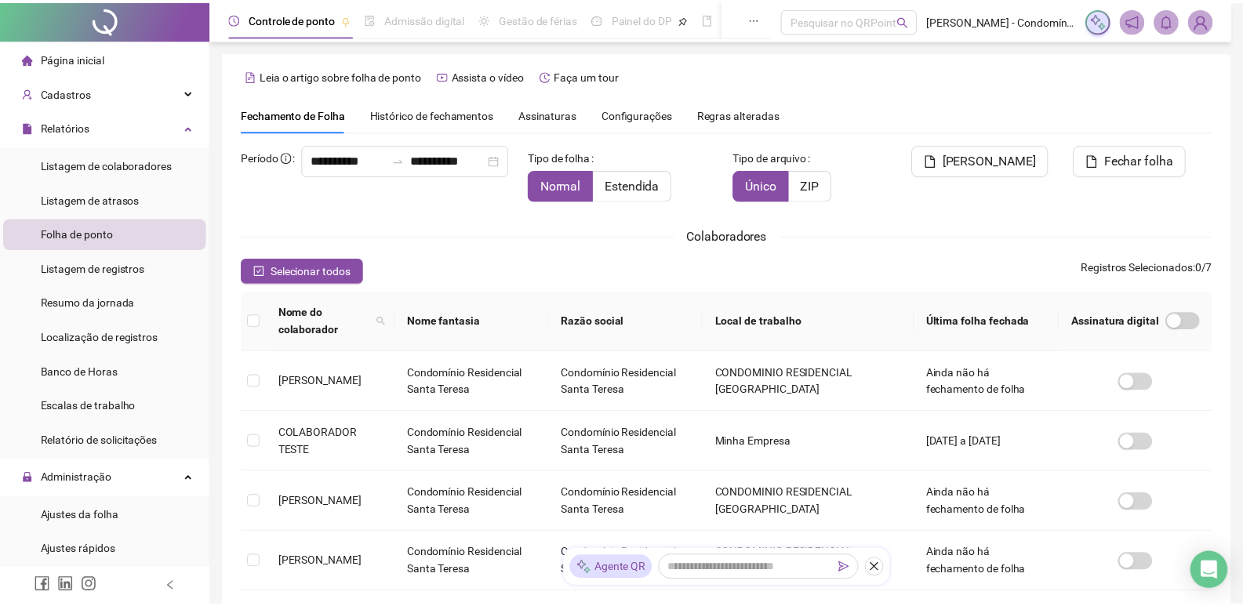
scroll to position [9, 0]
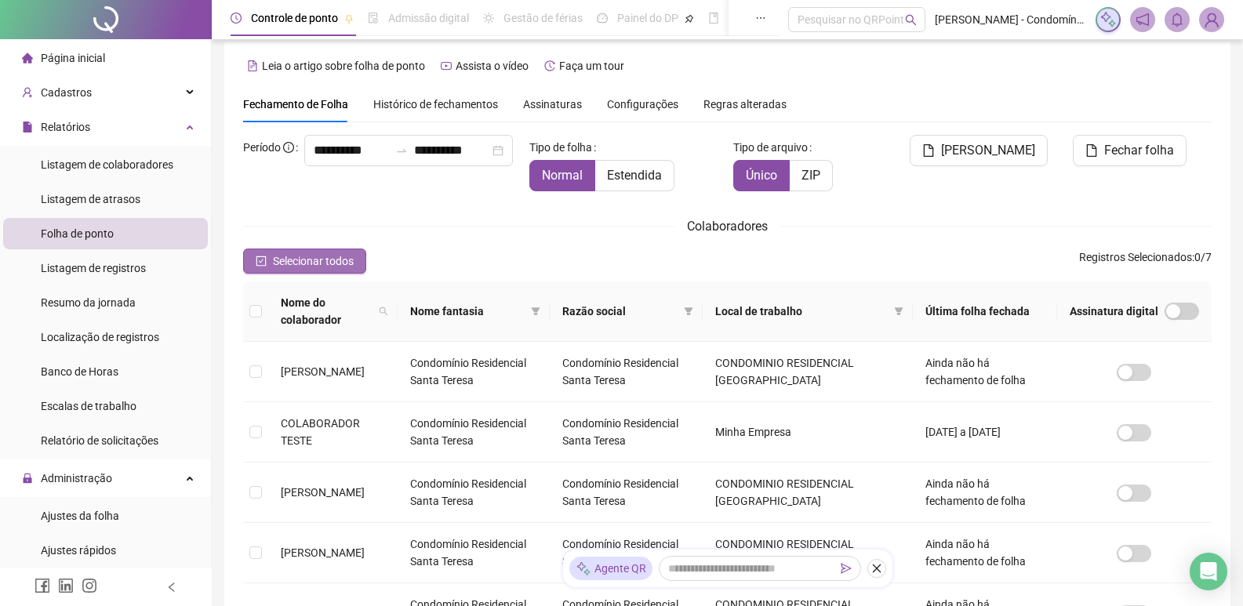
click at [260, 260] on icon "check-square" at bounding box center [261, 261] width 11 height 11
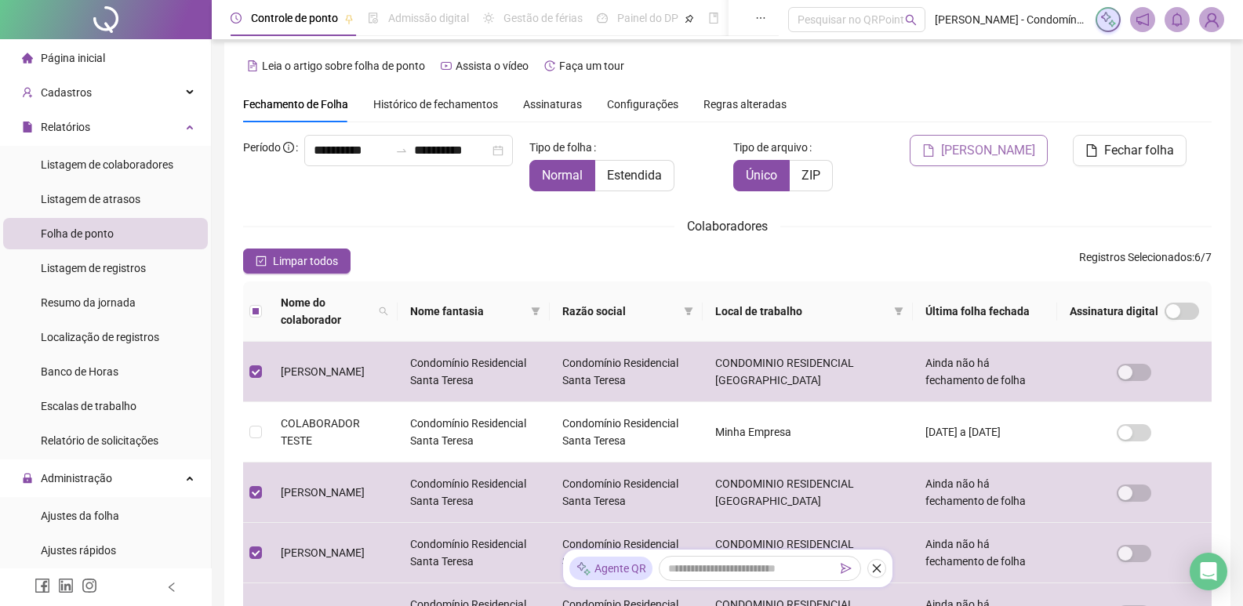
click at [995, 151] on span "[PERSON_NAME]" at bounding box center [988, 150] width 94 height 19
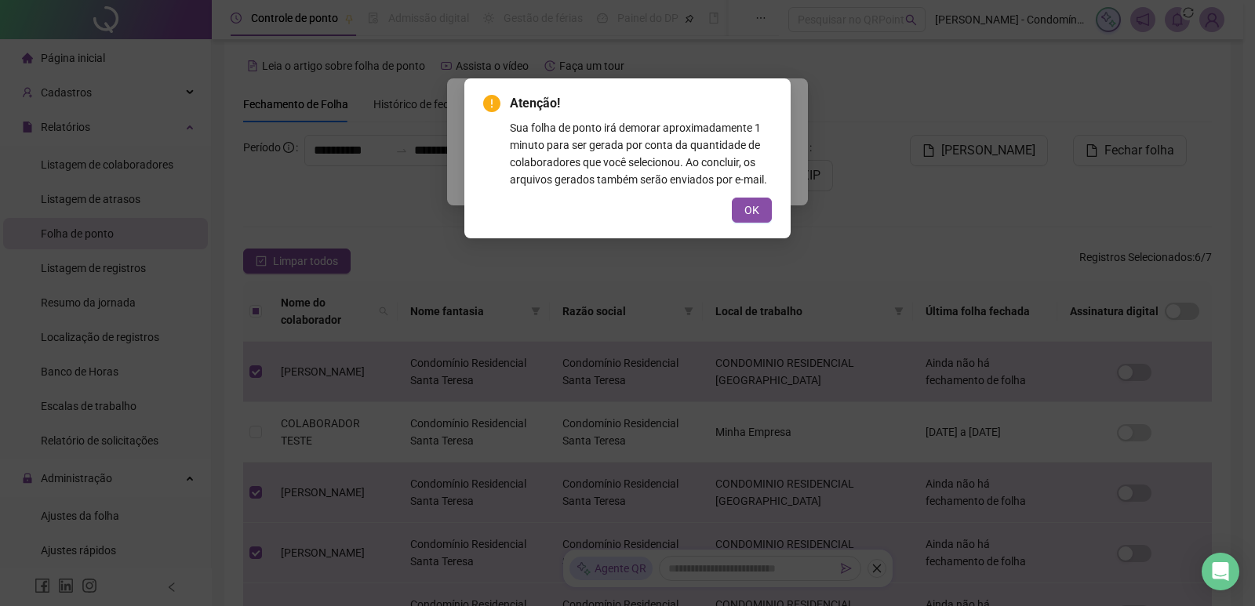
click at [747, 223] on div "Atenção! Sua folha de ponto irá demorar aproximadamente 1 minuto para ser gerad…" at bounding box center [627, 158] width 326 height 160
click at [750, 212] on span "OK" at bounding box center [751, 210] width 15 height 17
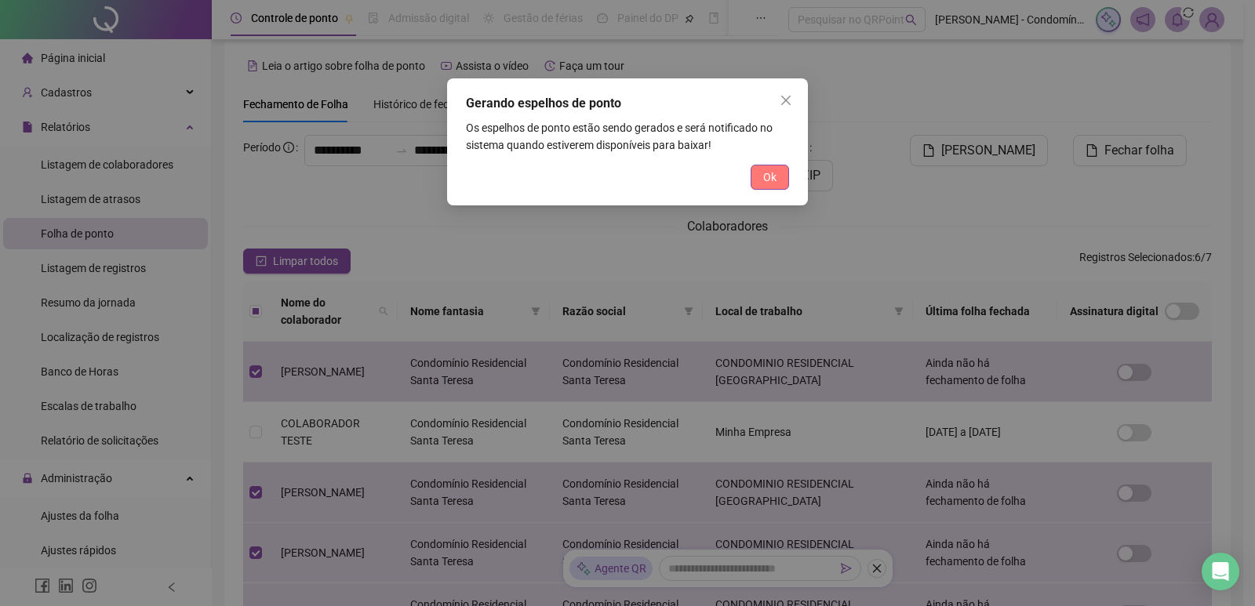
click at [764, 187] on button "Ok" at bounding box center [769, 177] width 38 height 25
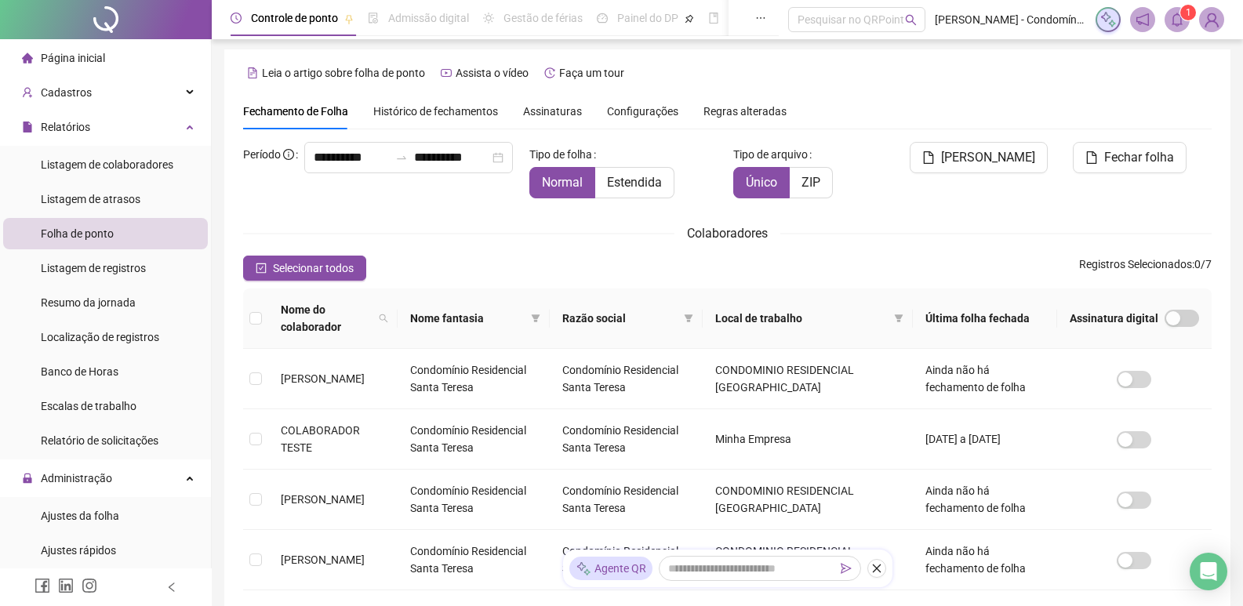
scroll to position [0, 0]
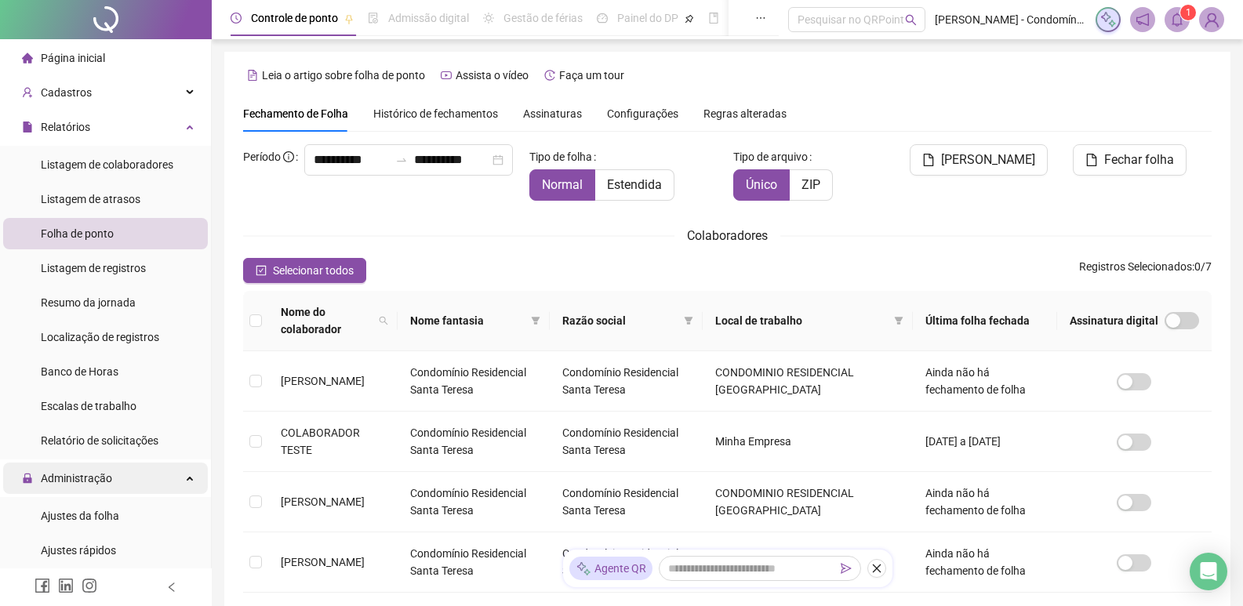
click at [80, 475] on span "Administração" at bounding box center [76, 478] width 71 height 13
click at [67, 515] on span "Exportações" at bounding box center [71, 513] width 61 height 13
click at [84, 481] on span "Administração" at bounding box center [76, 478] width 71 height 13
click at [78, 518] on span "Ajustes da folha" at bounding box center [80, 516] width 78 height 13
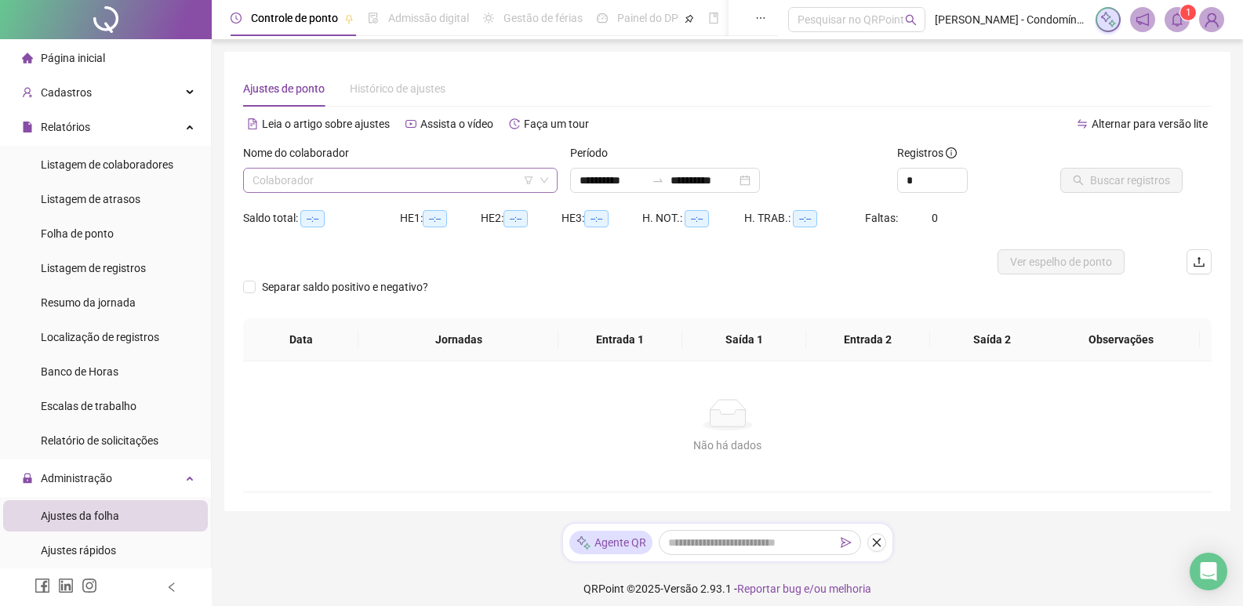
click at [432, 180] on input "search" at bounding box center [392, 181] width 281 height 24
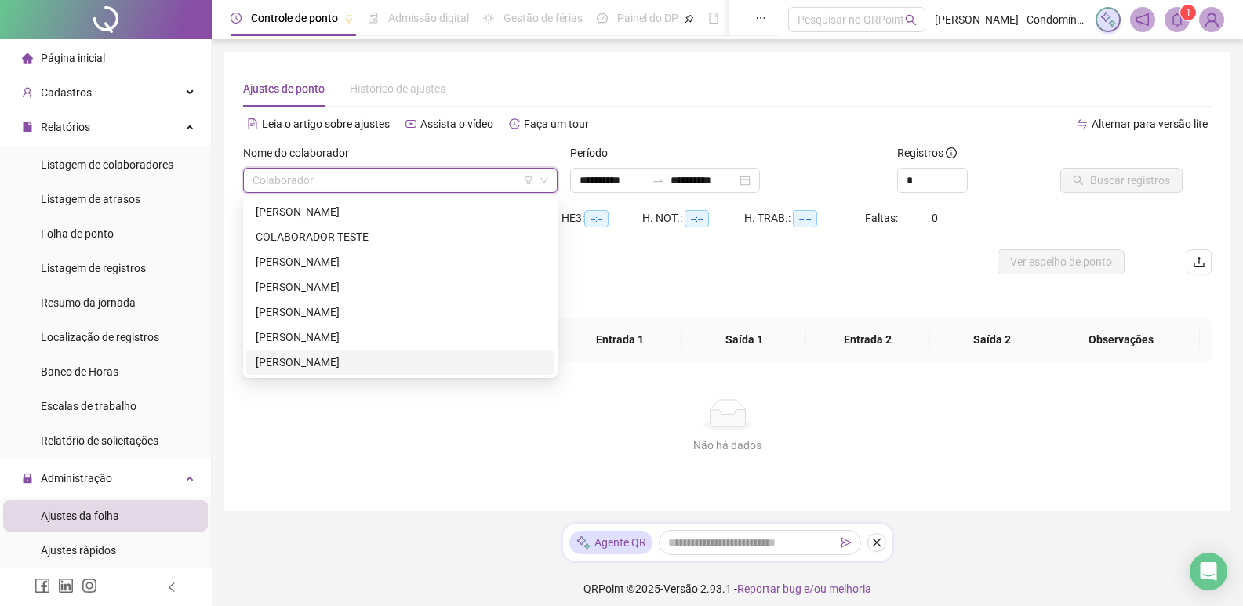
drag, startPoint x: 303, startPoint y: 359, endPoint x: 445, endPoint y: 333, distance: 144.3
click at [304, 359] on div "[PERSON_NAME]" at bounding box center [400, 362] width 289 height 17
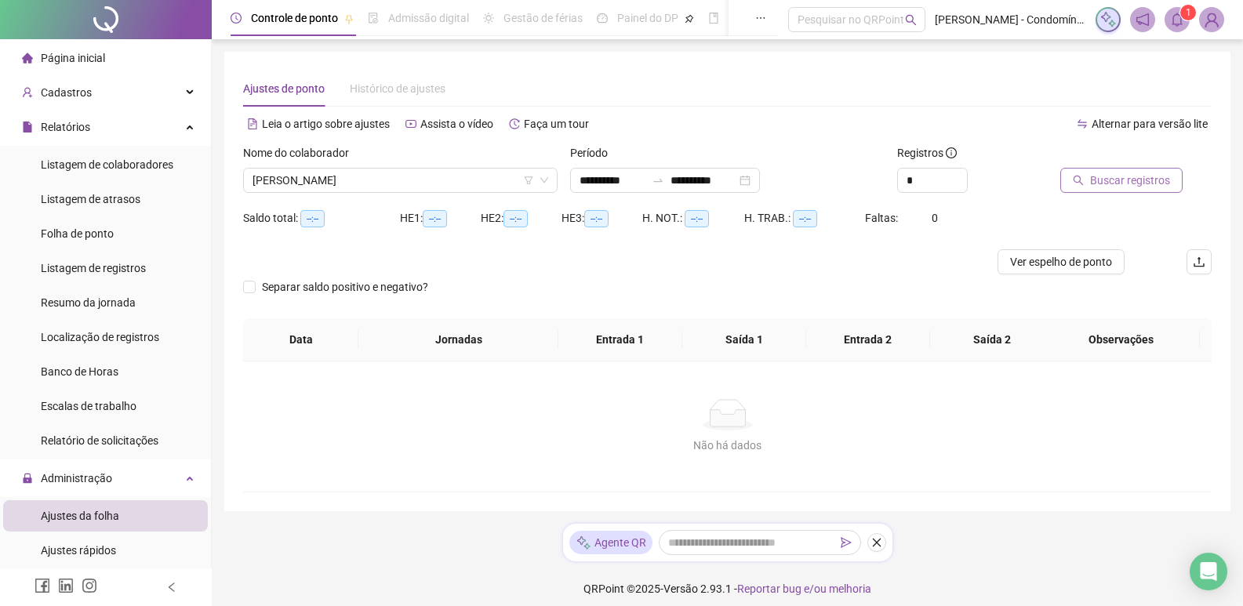
click at [1109, 182] on span "Buscar registros" at bounding box center [1130, 180] width 80 height 17
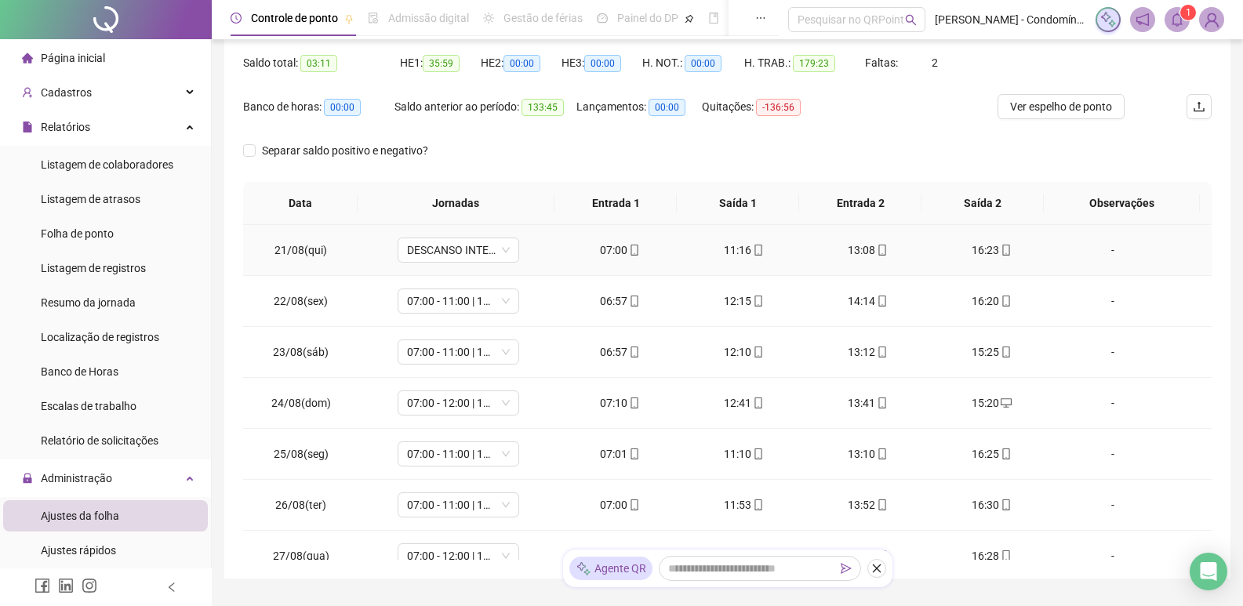
scroll to position [157, 0]
click at [475, 256] on span "DESCANSO INTER-JORNADA" at bounding box center [458, 249] width 103 height 24
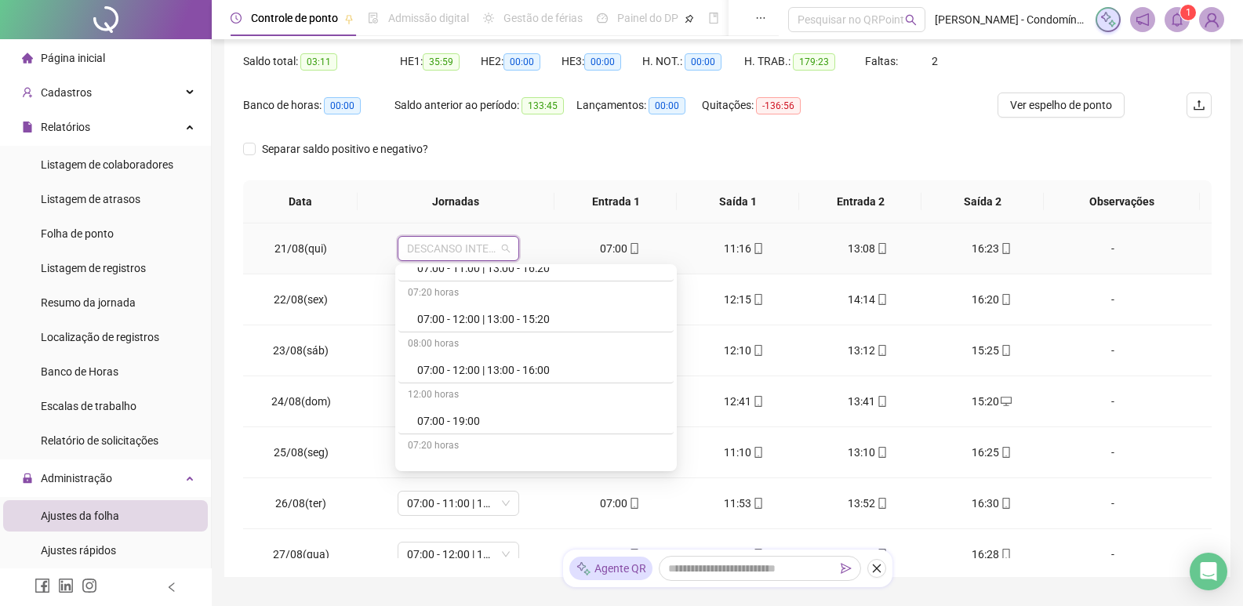
scroll to position [0, 0]
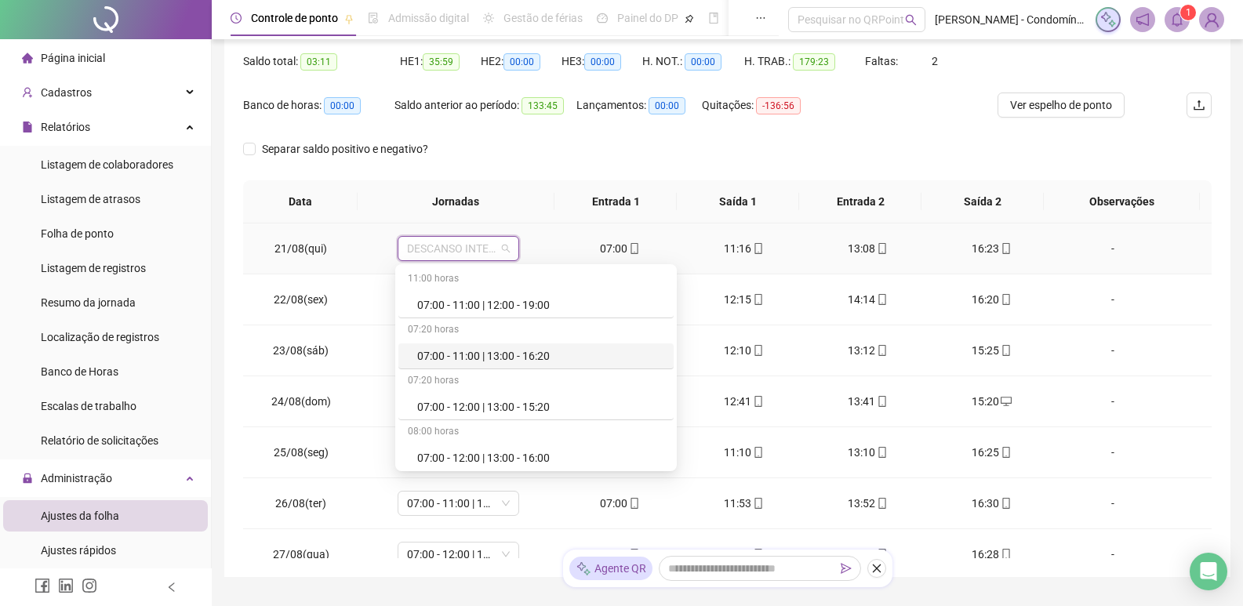
click at [555, 348] on div "07:00 - 11:00 | 13:00 - 16:20" at bounding box center [540, 355] width 247 height 17
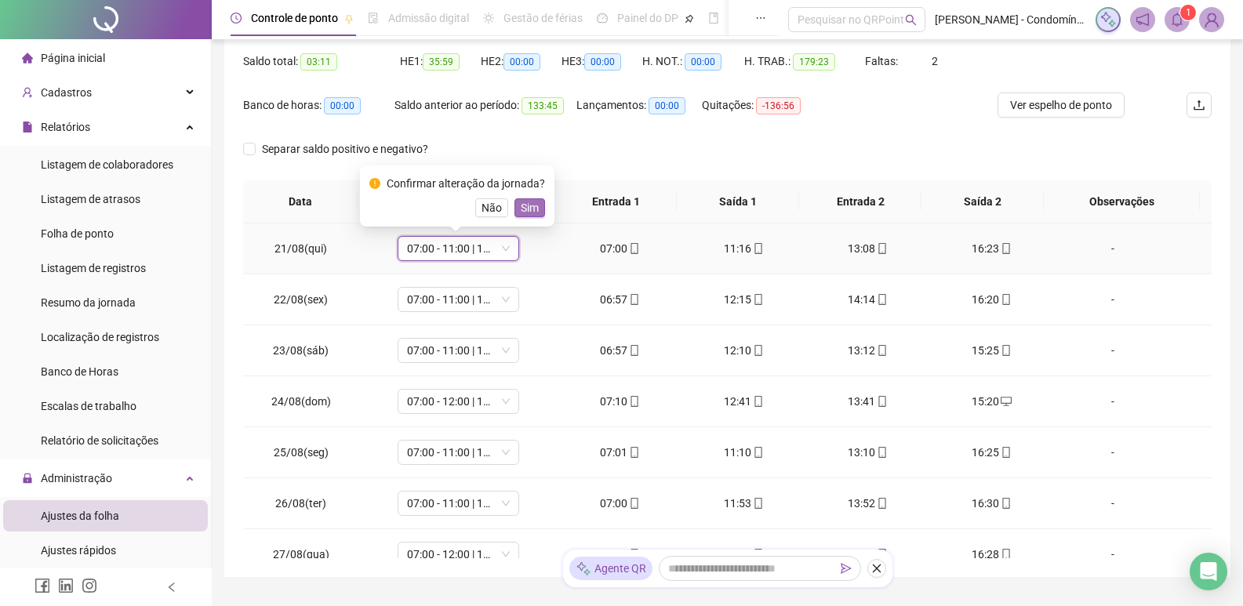
click at [534, 205] on span "Sim" at bounding box center [530, 207] width 18 height 17
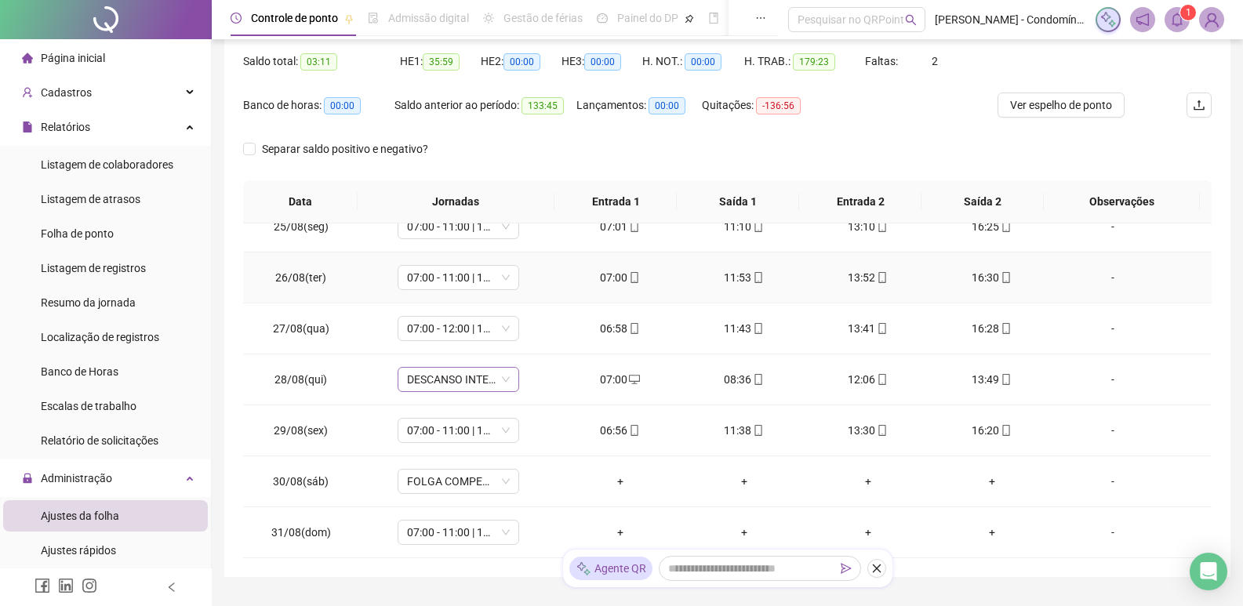
scroll to position [235, 0]
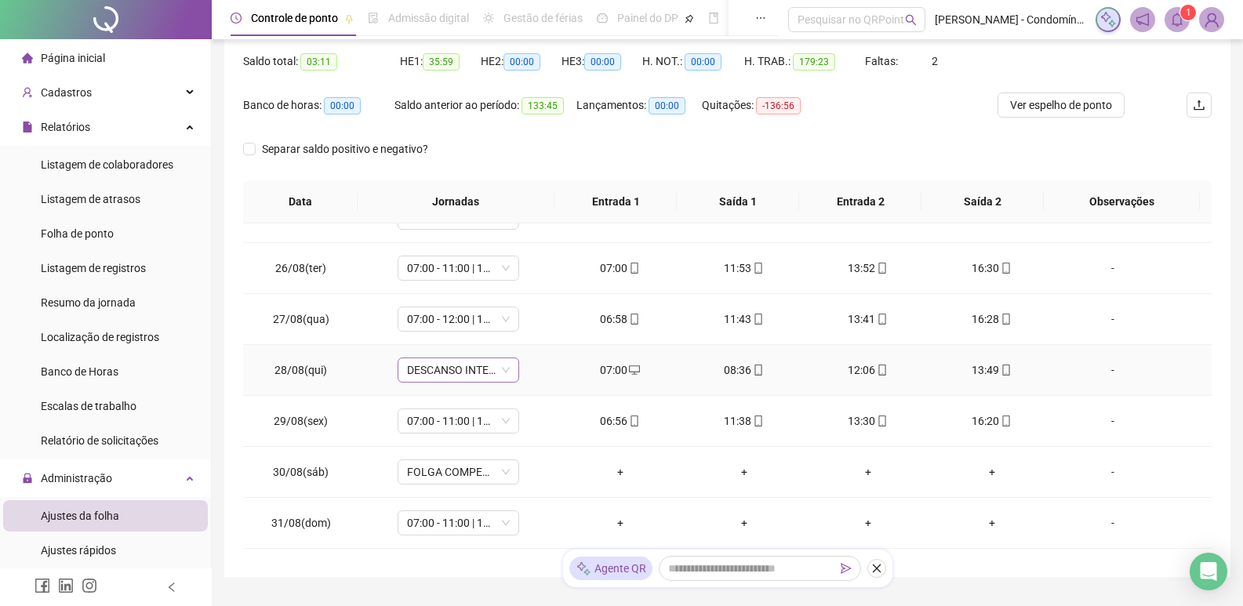
click at [466, 370] on span "DESCANSO INTER-JORNADA" at bounding box center [458, 370] width 103 height 24
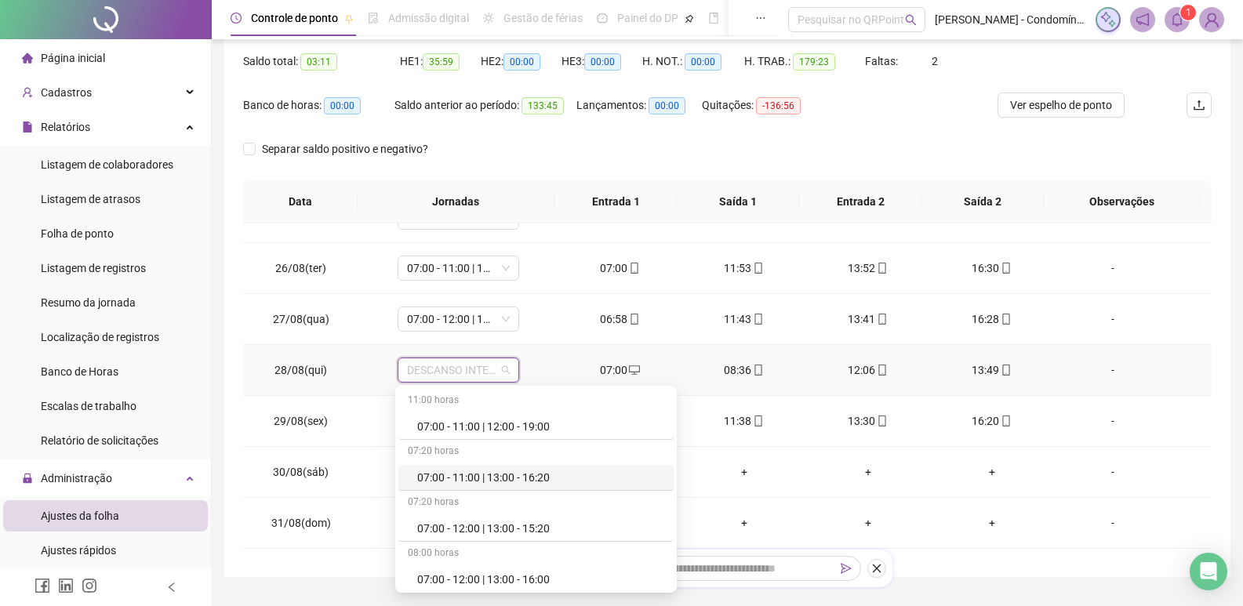
click at [481, 481] on div "07:00 - 11:00 | 13:00 - 16:20" at bounding box center [540, 477] width 247 height 17
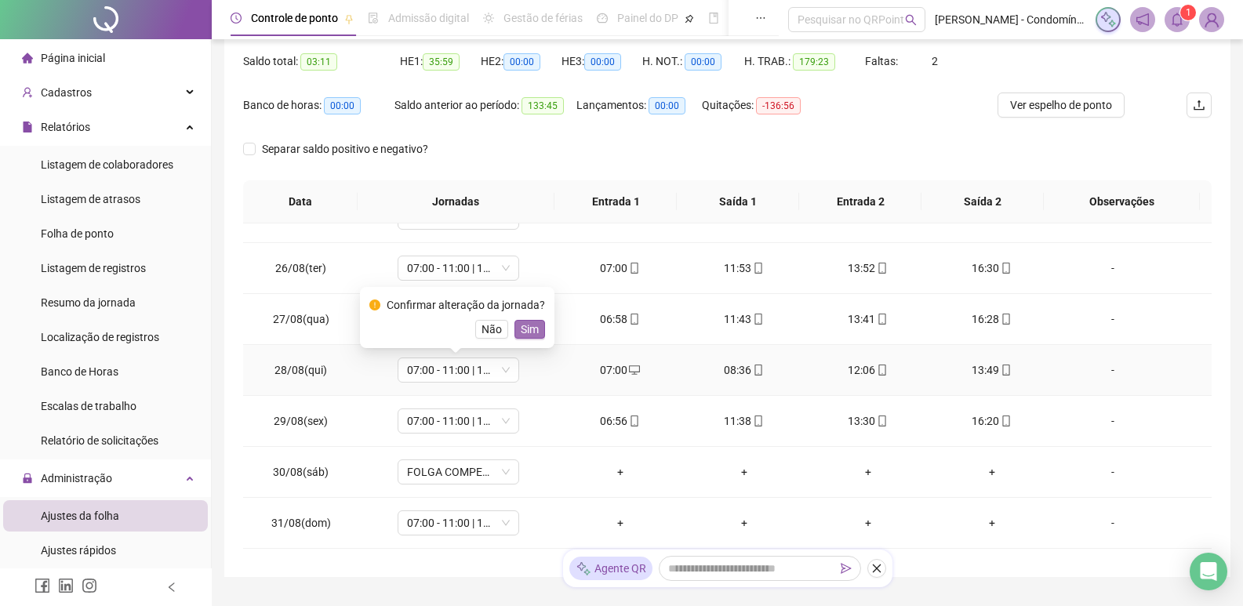
click at [528, 329] on span "Sim" at bounding box center [530, 329] width 18 height 17
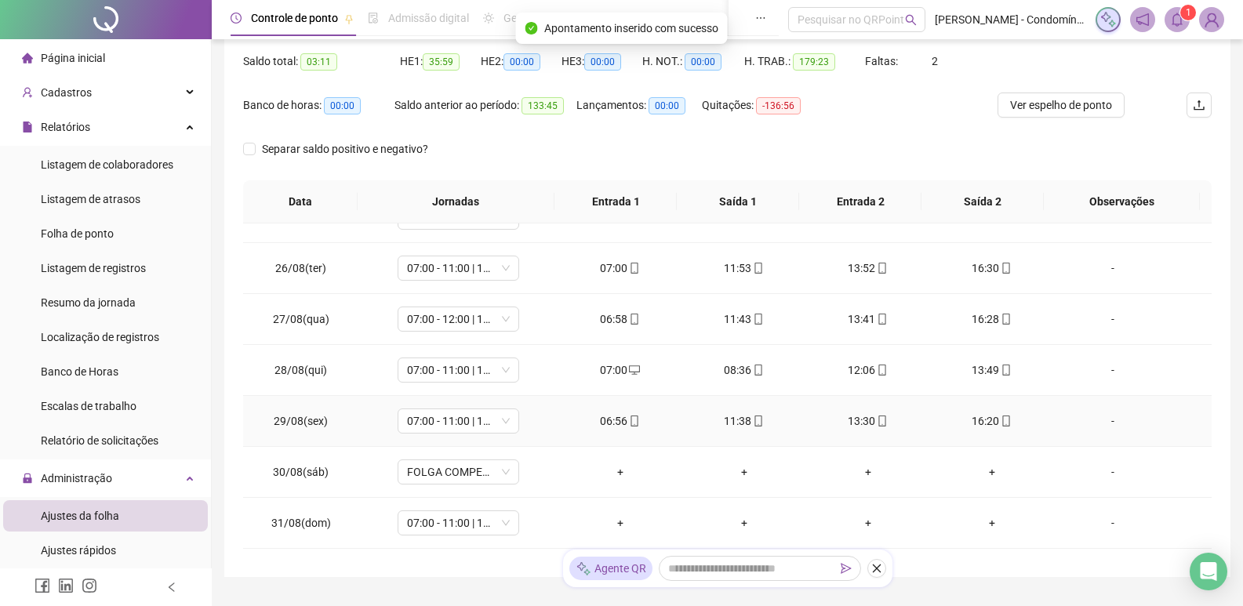
scroll to position [314, 0]
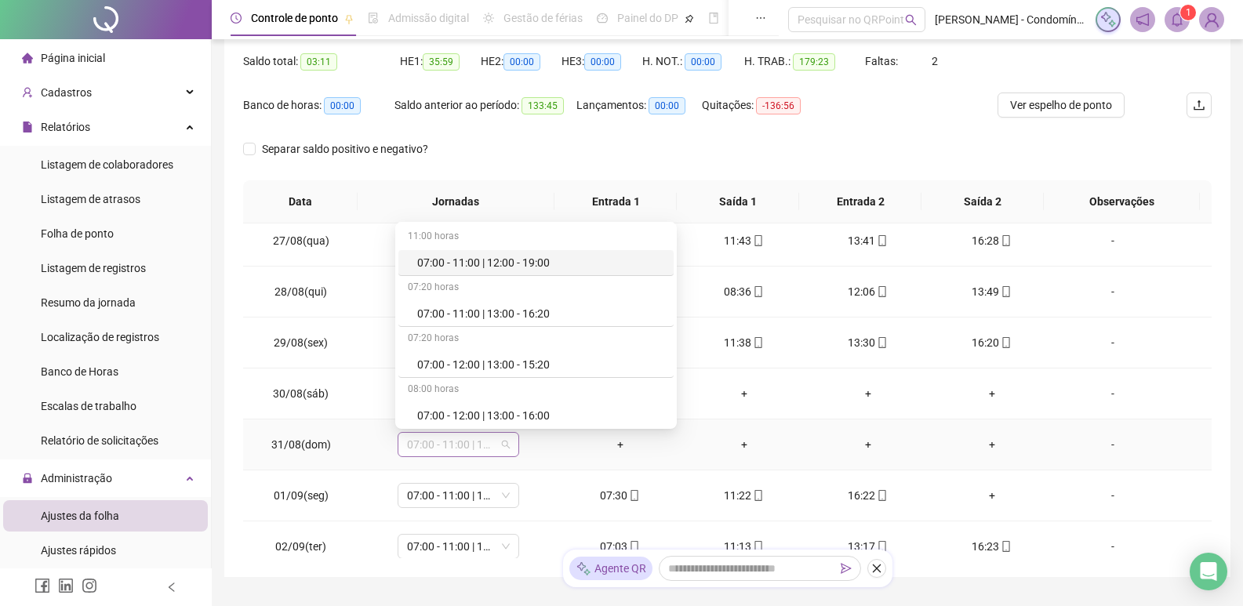
click at [507, 440] on div "07:00 - 11:00 | 13:00 - 16:20" at bounding box center [459, 444] width 122 height 25
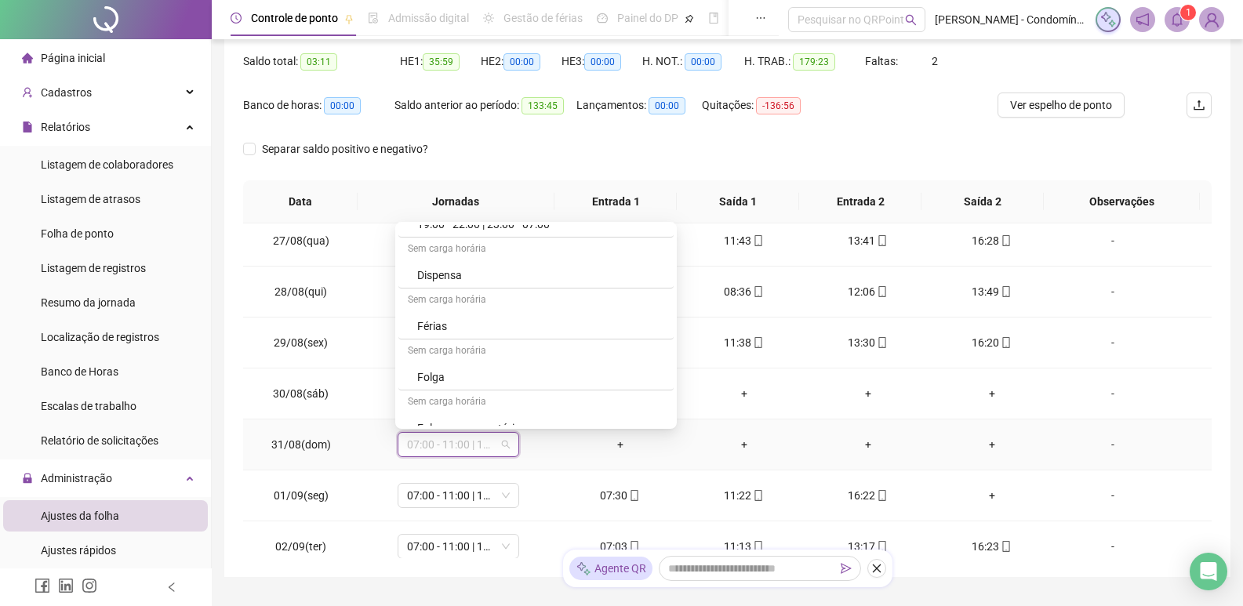
scroll to position [549, 0]
click at [457, 372] on div "Folga" at bounding box center [540, 376] width 247 height 17
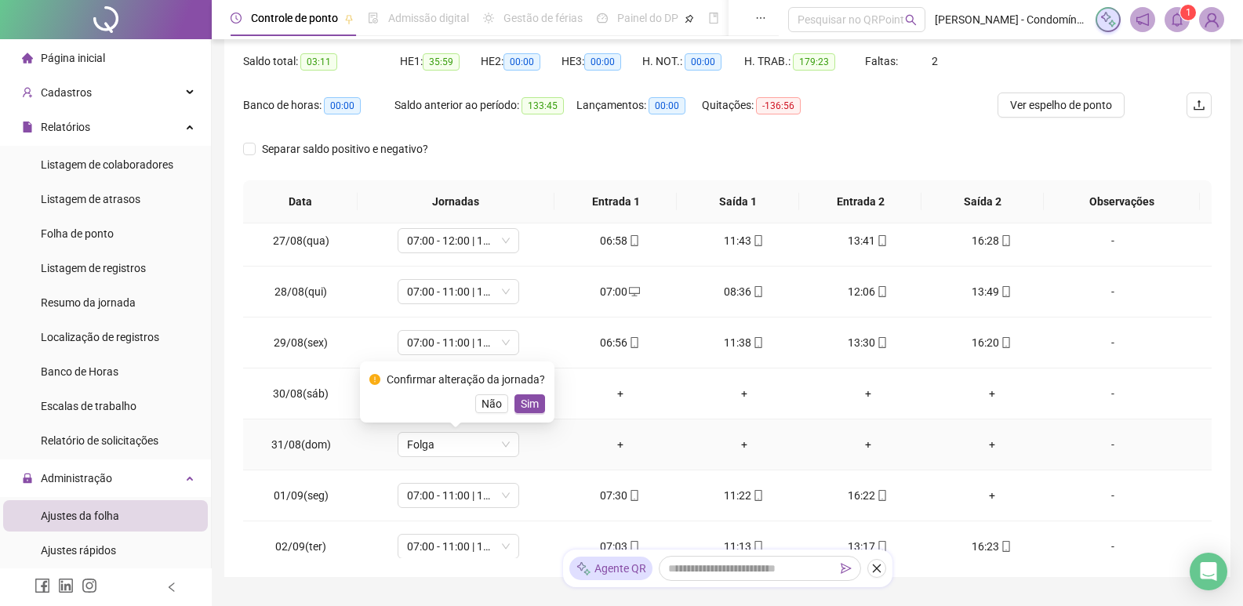
drag, startPoint x: 526, startPoint y: 398, endPoint x: 578, endPoint y: 405, distance: 52.3
click at [527, 398] on span "Sim" at bounding box center [530, 403] width 18 height 17
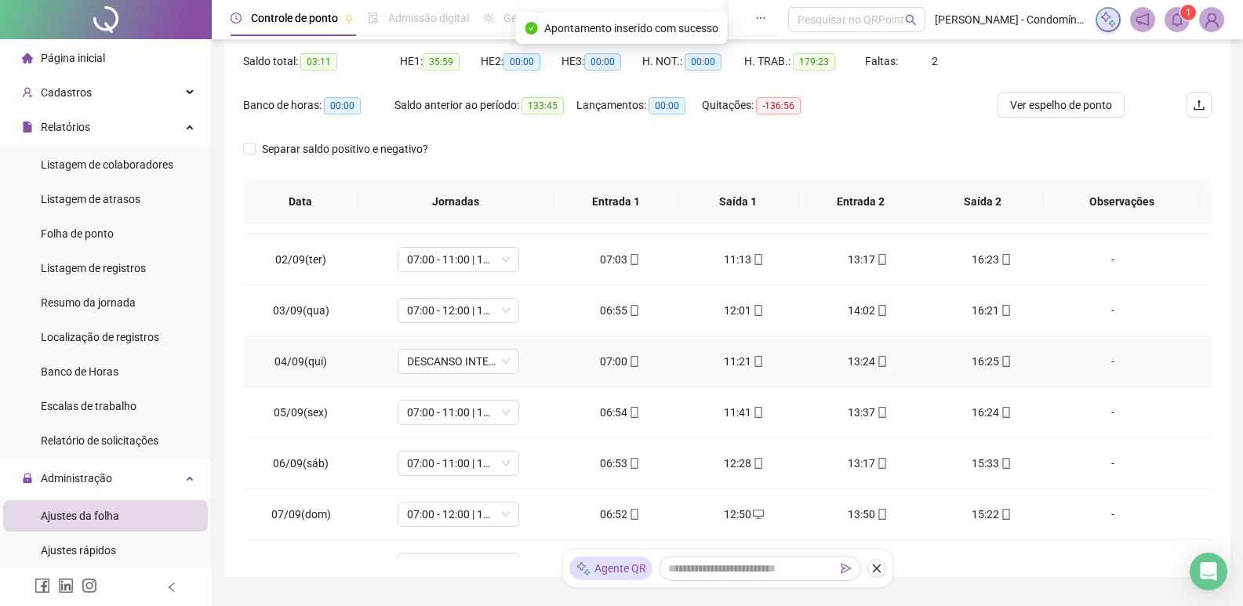
scroll to position [627, 0]
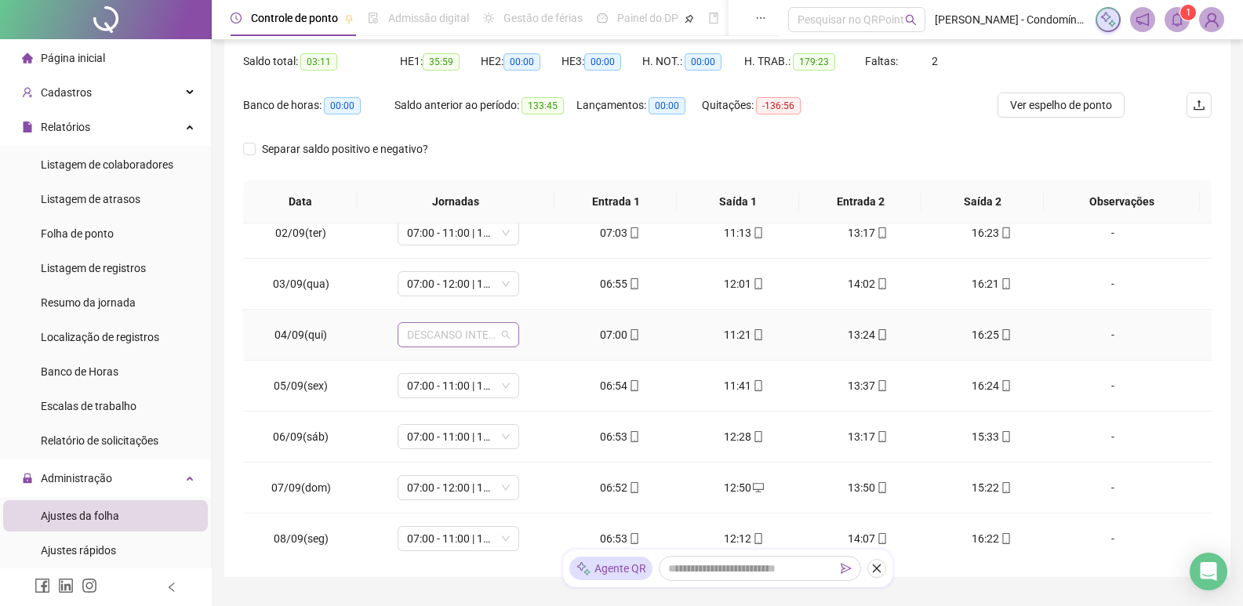
click at [476, 334] on span "DESCANSO INTER-JORNADA" at bounding box center [458, 335] width 103 height 24
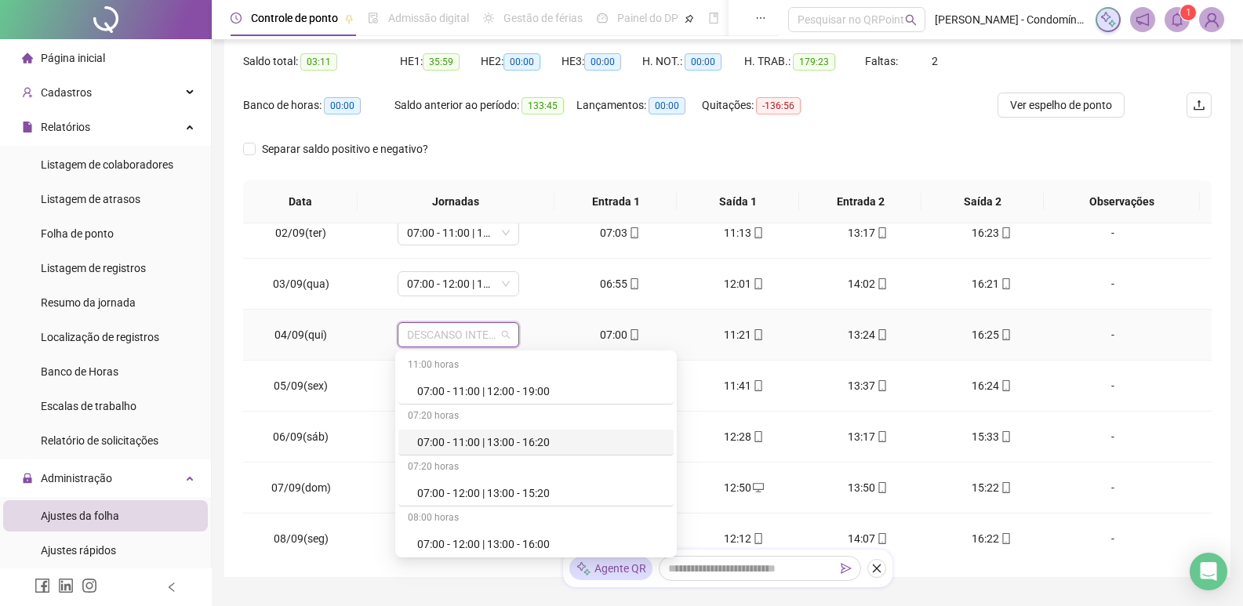
click at [535, 435] on div "07:00 - 11:00 | 13:00 - 16:20" at bounding box center [540, 442] width 247 height 17
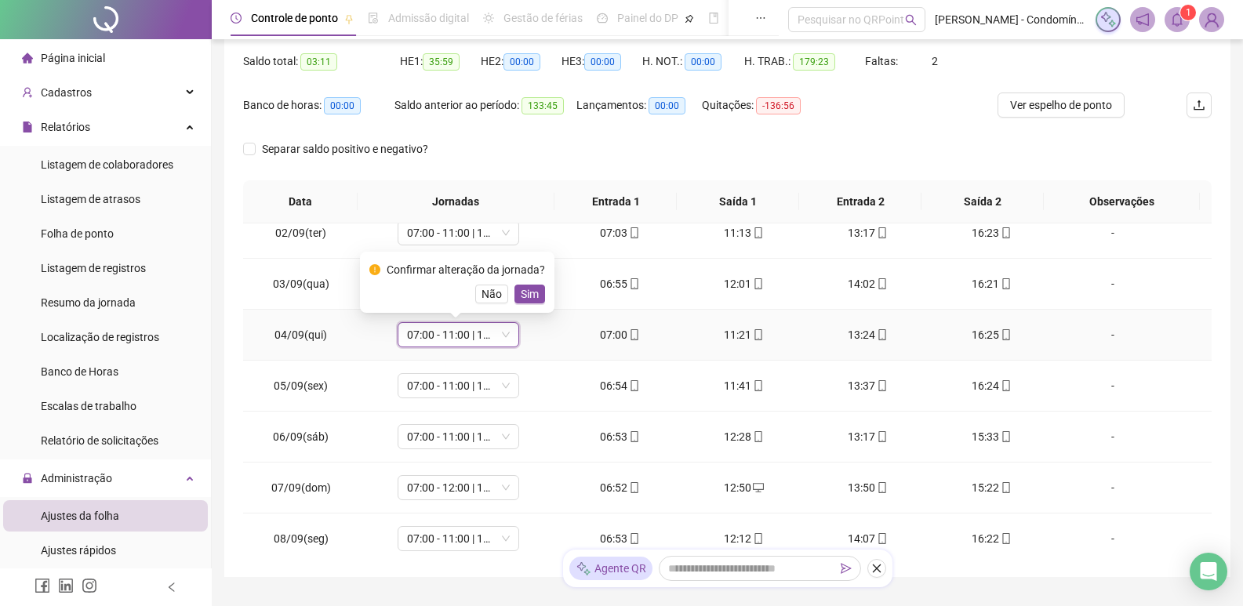
drag, startPoint x: 532, startPoint y: 288, endPoint x: 542, endPoint y: 318, distance: 31.2
click at [532, 287] on span "Sim" at bounding box center [530, 293] width 18 height 17
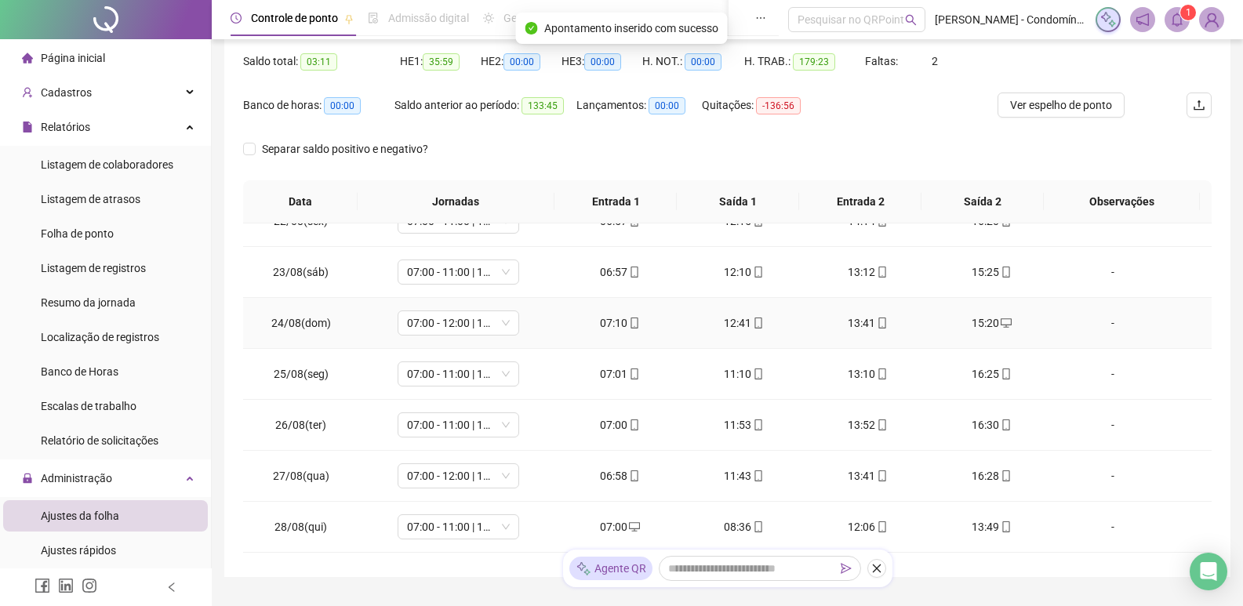
scroll to position [0, 0]
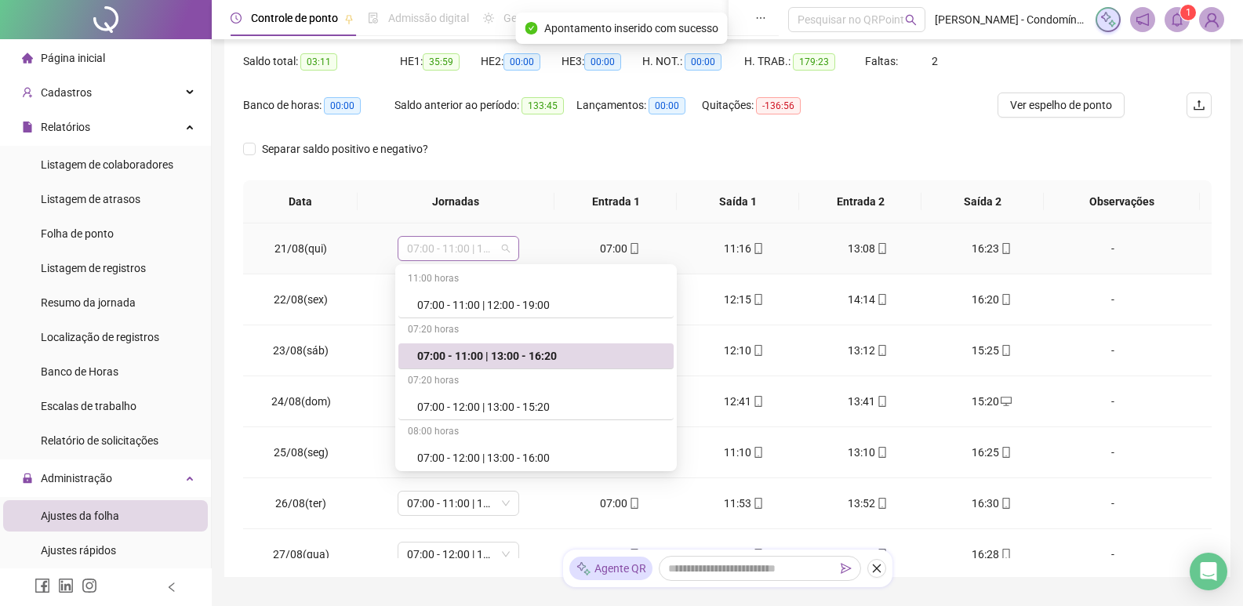
click at [506, 248] on span "07:00 - 11:00 | 13:00 - 16:20" at bounding box center [458, 249] width 103 height 24
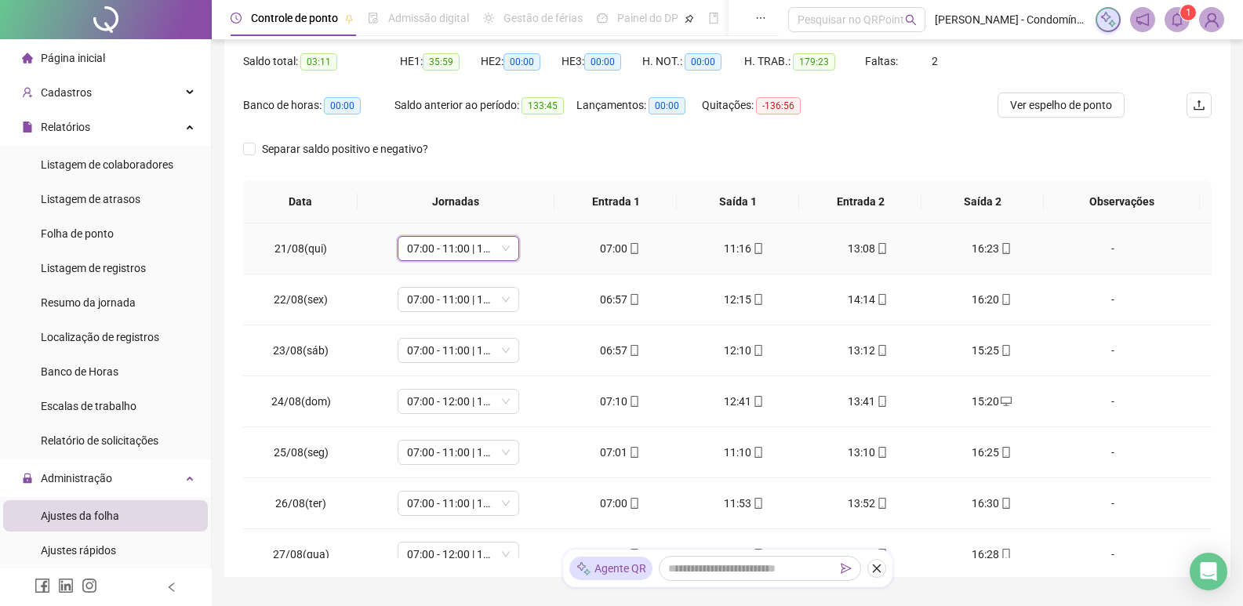
click at [505, 249] on span "07:00 - 11:00 | 13:00 - 16:20" at bounding box center [458, 249] width 103 height 24
click at [507, 307] on span "07:00 - 11:00 | 13:00 - 16:20" at bounding box center [458, 300] width 103 height 24
click at [499, 348] on span "07:00 - 11:00 | 13:00 - 16:20" at bounding box center [458, 351] width 103 height 24
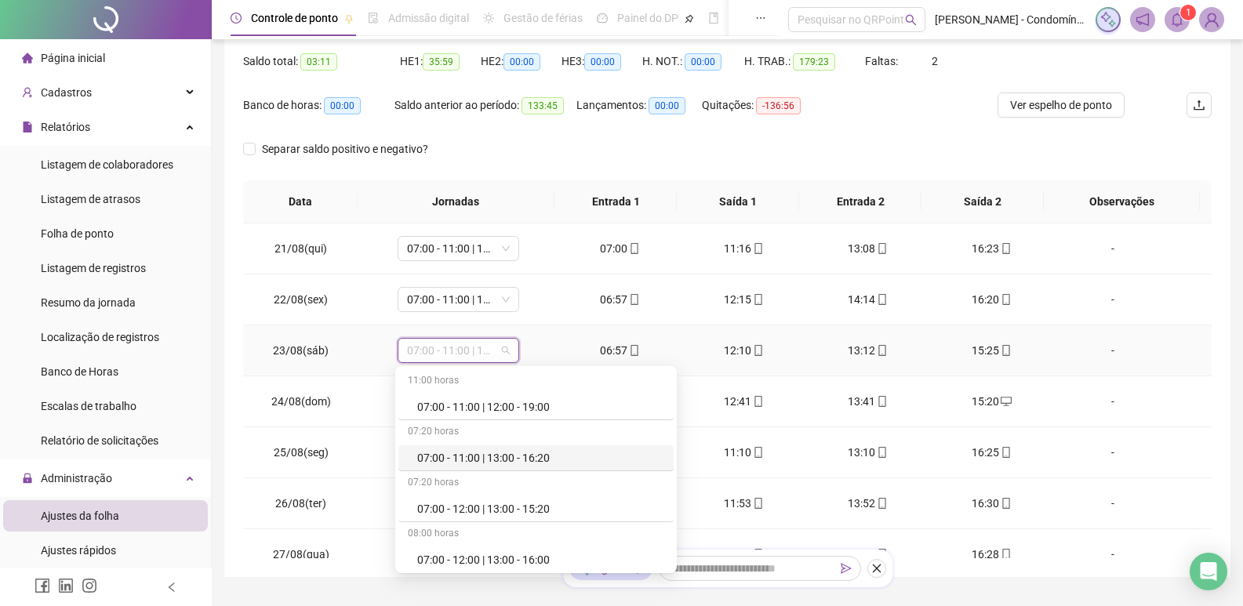
click at [548, 460] on div "07:00 - 11:00 | 13:00 - 16:20" at bounding box center [540, 457] width 247 height 17
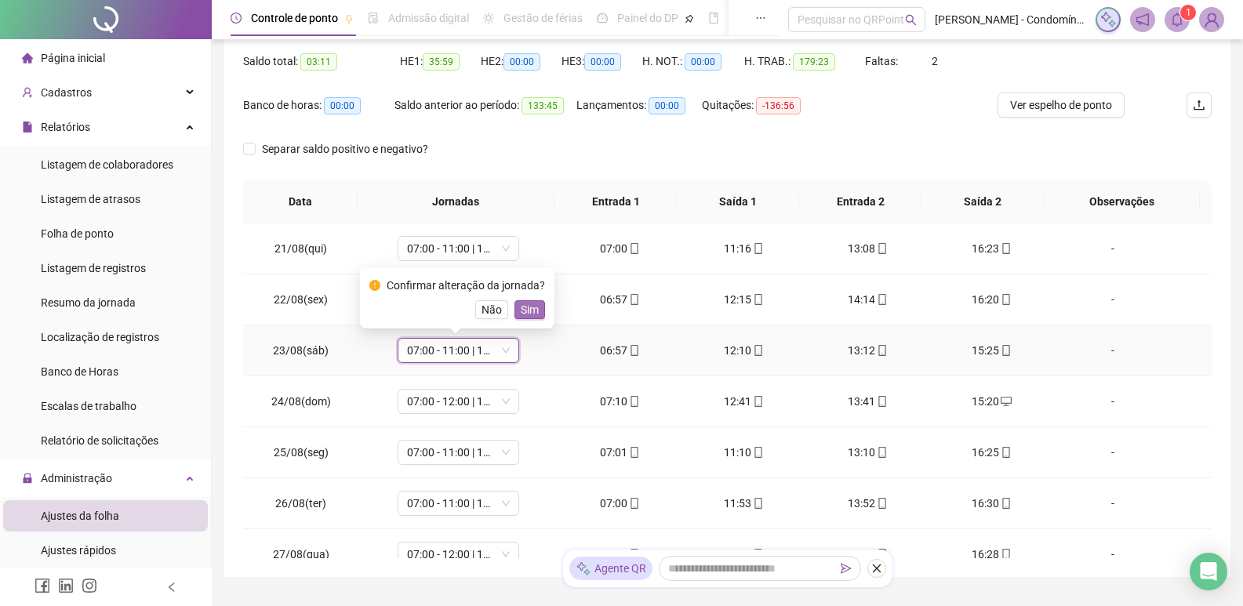
click at [532, 309] on span "Sim" at bounding box center [530, 309] width 18 height 17
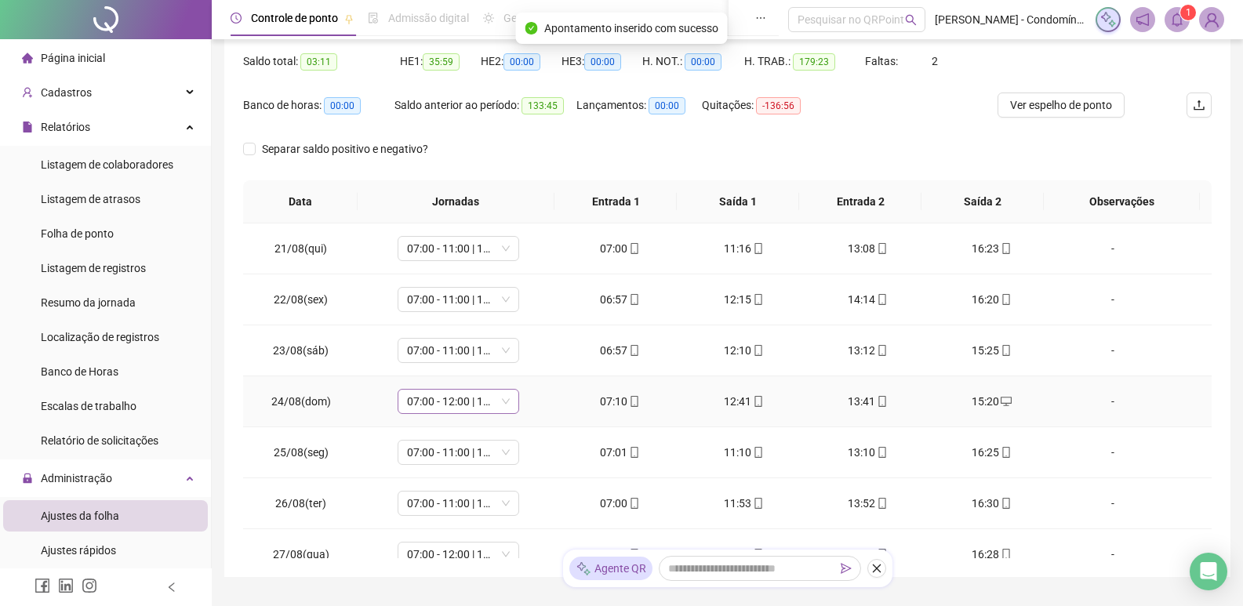
click at [499, 398] on span "07:00 - 12:00 | 13:00 - 15:20" at bounding box center [458, 402] width 103 height 24
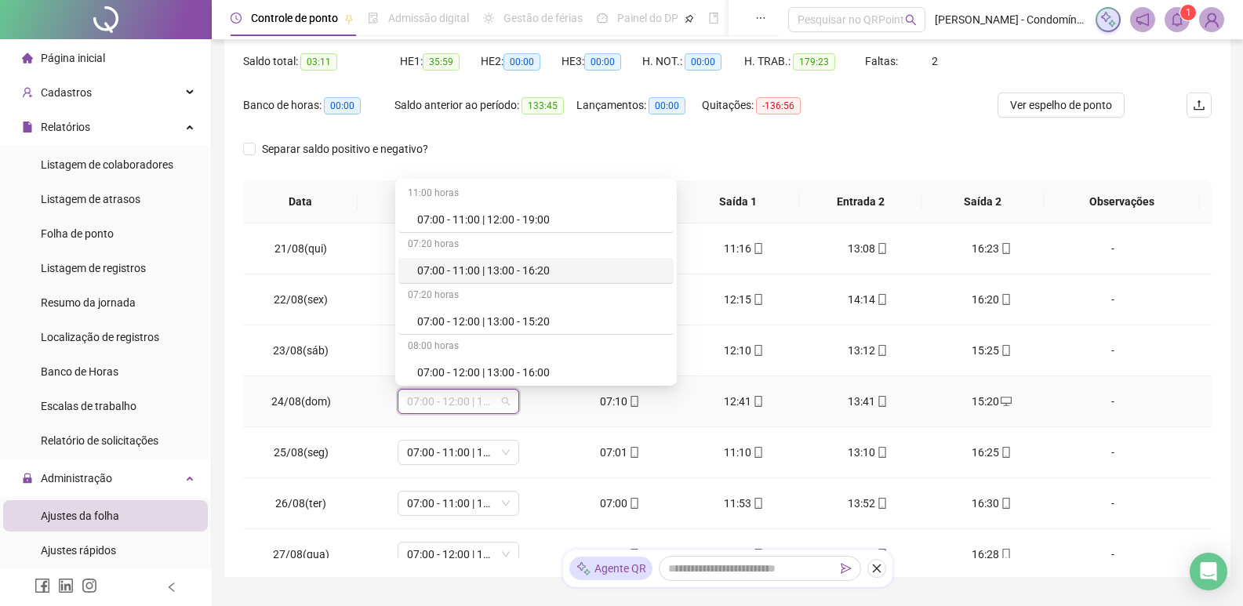
click at [541, 271] on div "07:00 - 11:00 | 13:00 - 16:20" at bounding box center [540, 270] width 247 height 17
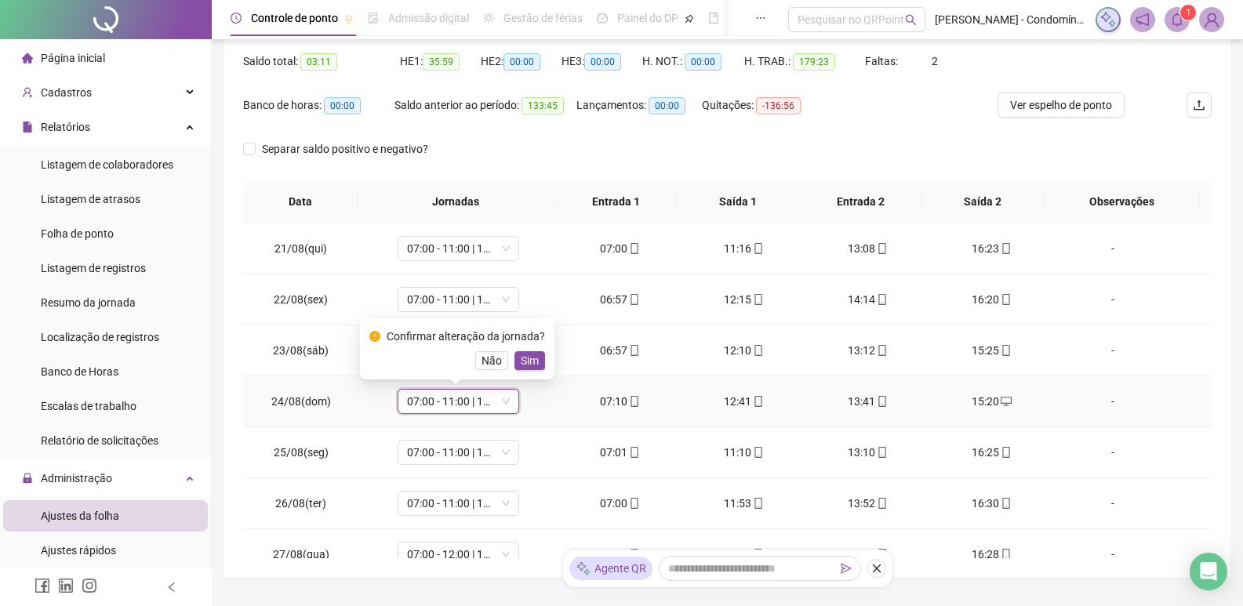
click at [521, 361] on span "Sim" at bounding box center [530, 360] width 18 height 17
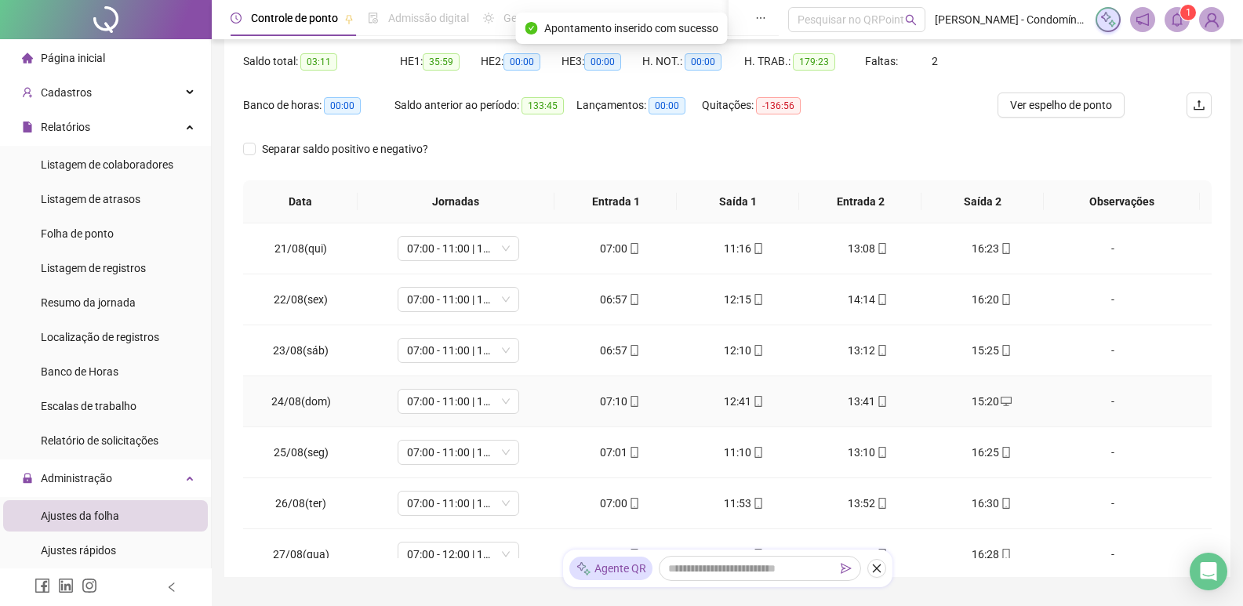
scroll to position [78, 0]
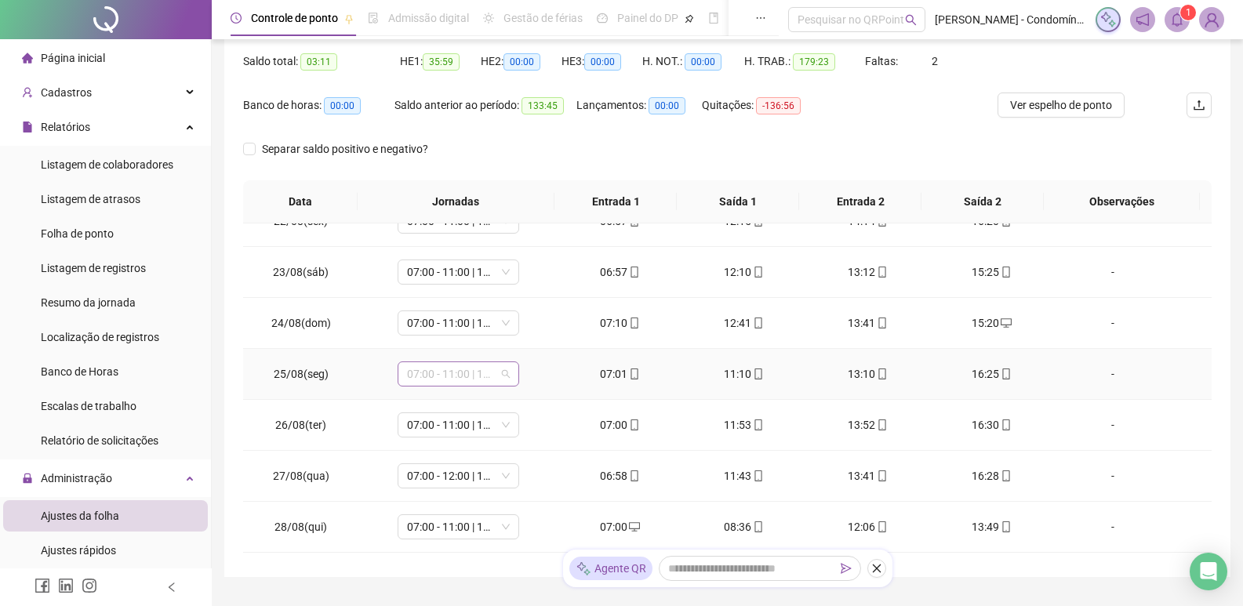
click at [510, 369] on div "07:00 - 11:00 | 13:00 - 16:20" at bounding box center [459, 373] width 122 height 25
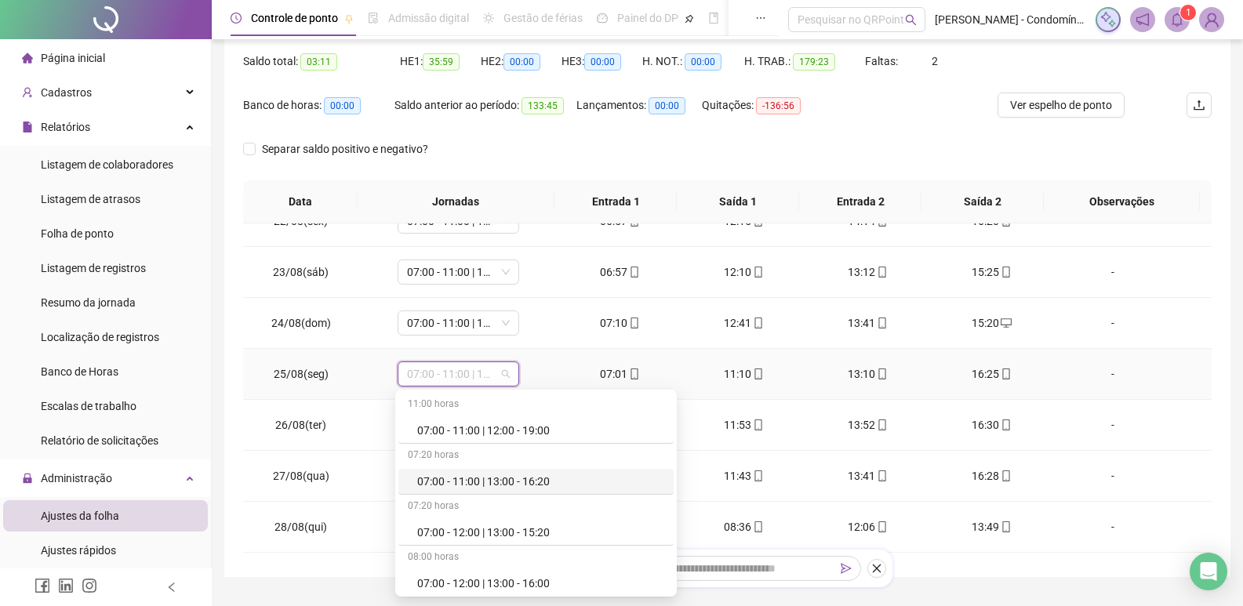
click at [494, 491] on div "07:00 - 11:00 | 13:00 - 16:20" at bounding box center [535, 482] width 275 height 26
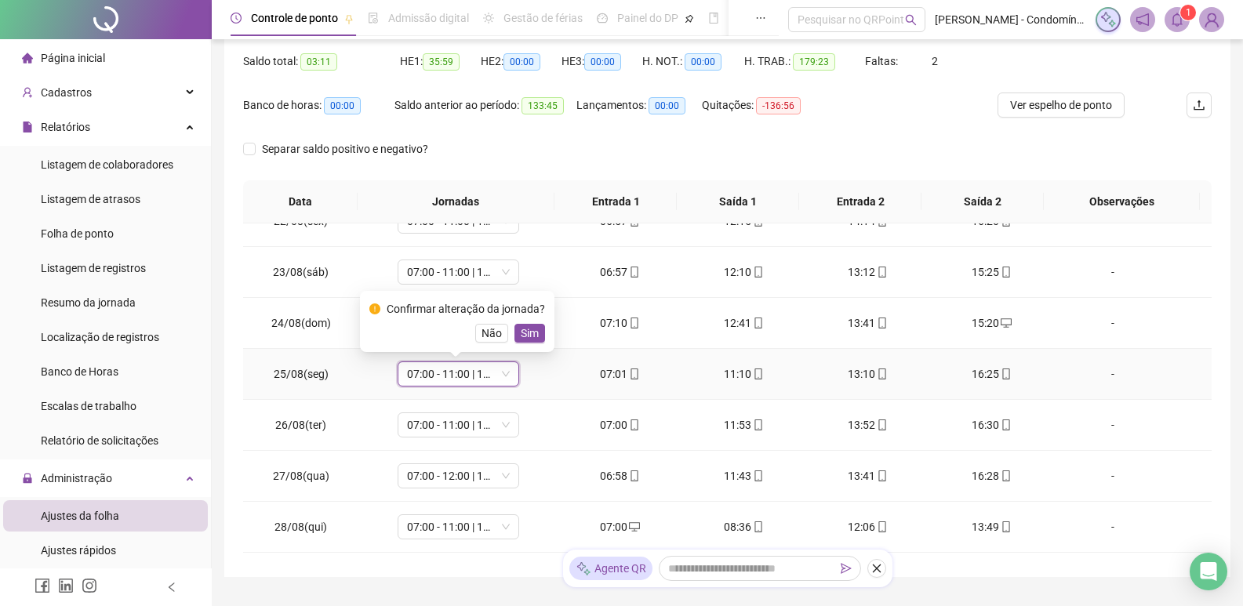
click at [536, 331] on button "Sim" at bounding box center [529, 333] width 31 height 19
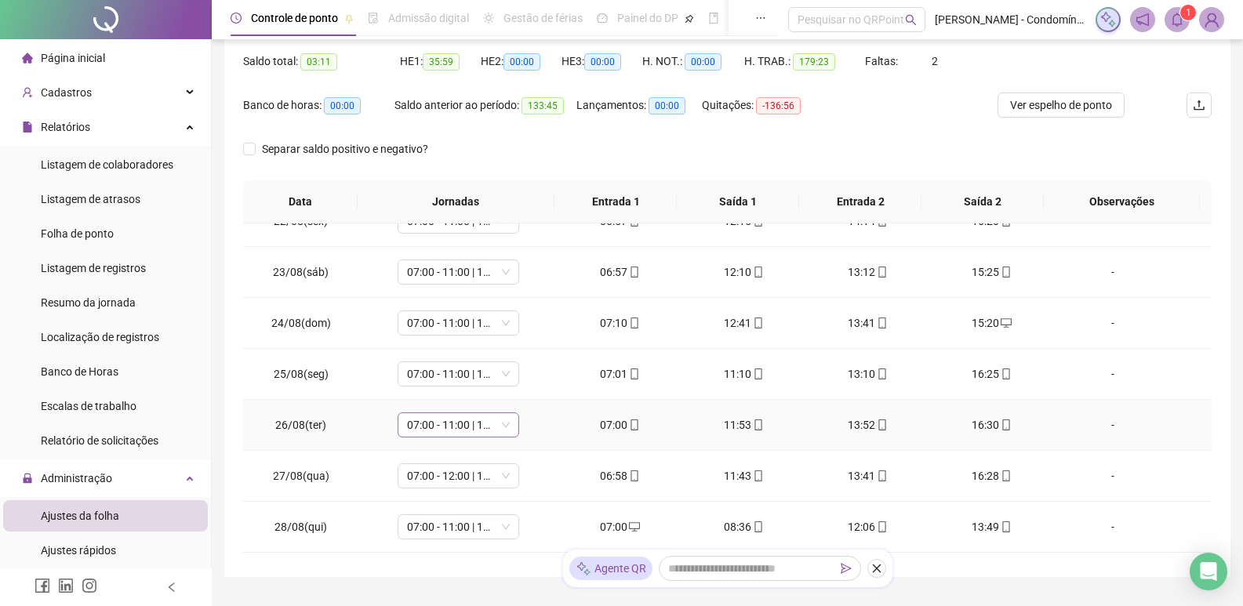
click at [486, 421] on span "07:00 - 11:00 | 13:00 - 16:20" at bounding box center [458, 425] width 103 height 24
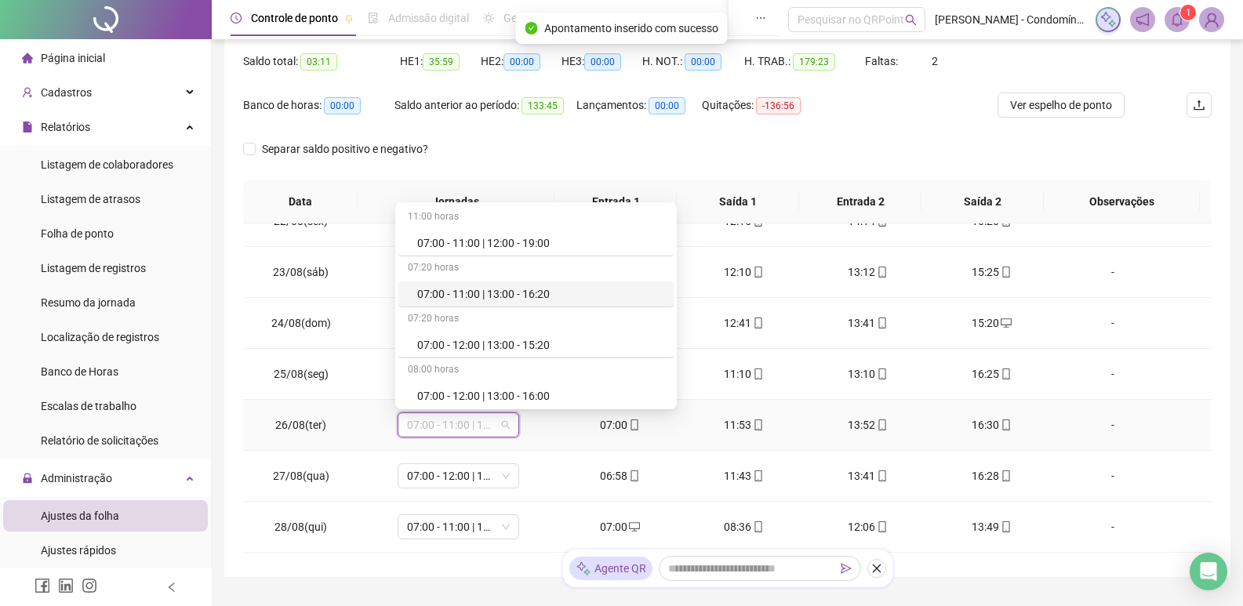
click at [561, 289] on div "07:00 - 11:00 | 13:00 - 16:20" at bounding box center [540, 293] width 247 height 17
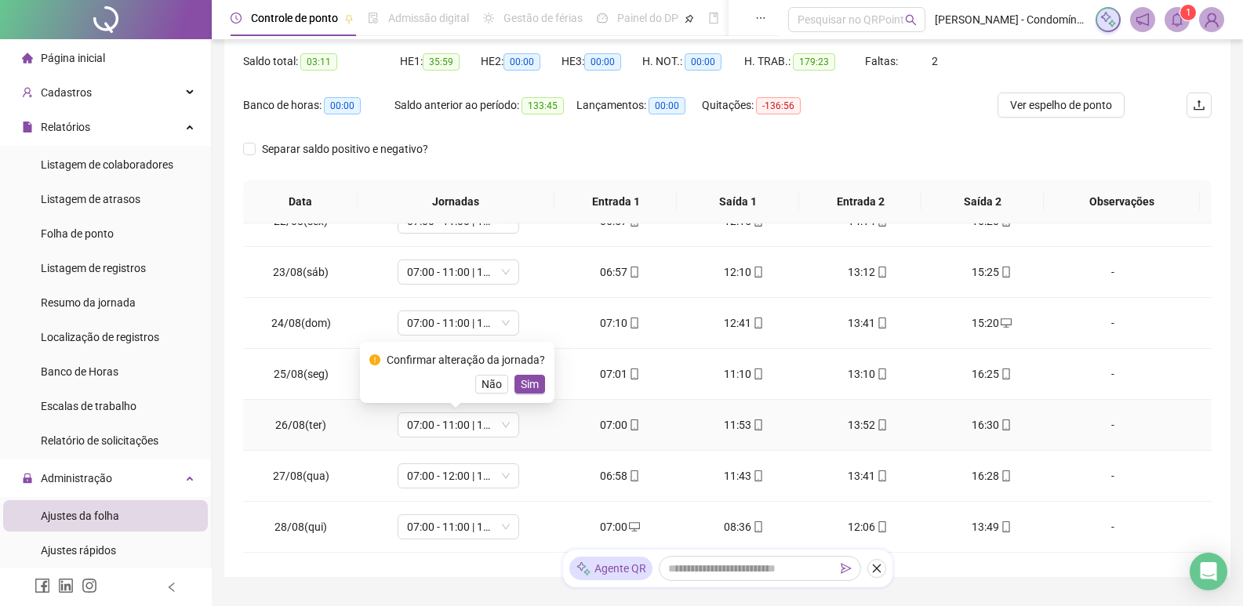
click at [528, 384] on span "Sim" at bounding box center [530, 384] width 18 height 17
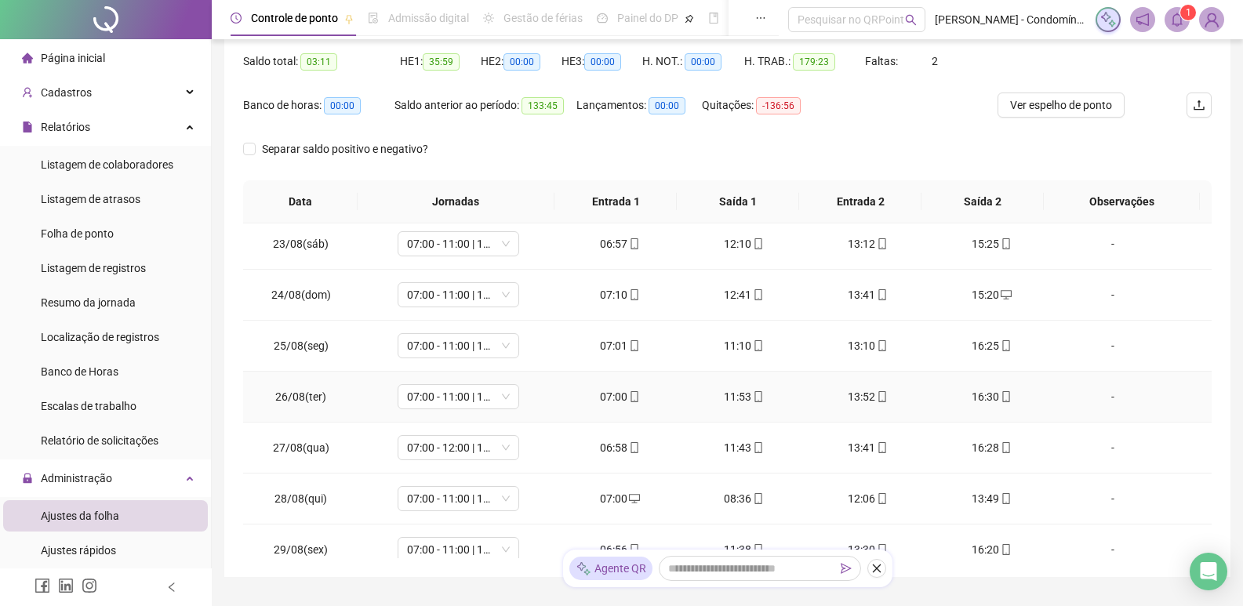
scroll to position [157, 0]
click at [493, 409] on span "07:00 - 12:00 | 13:00 - 15:20" at bounding box center [458, 398] width 103 height 24
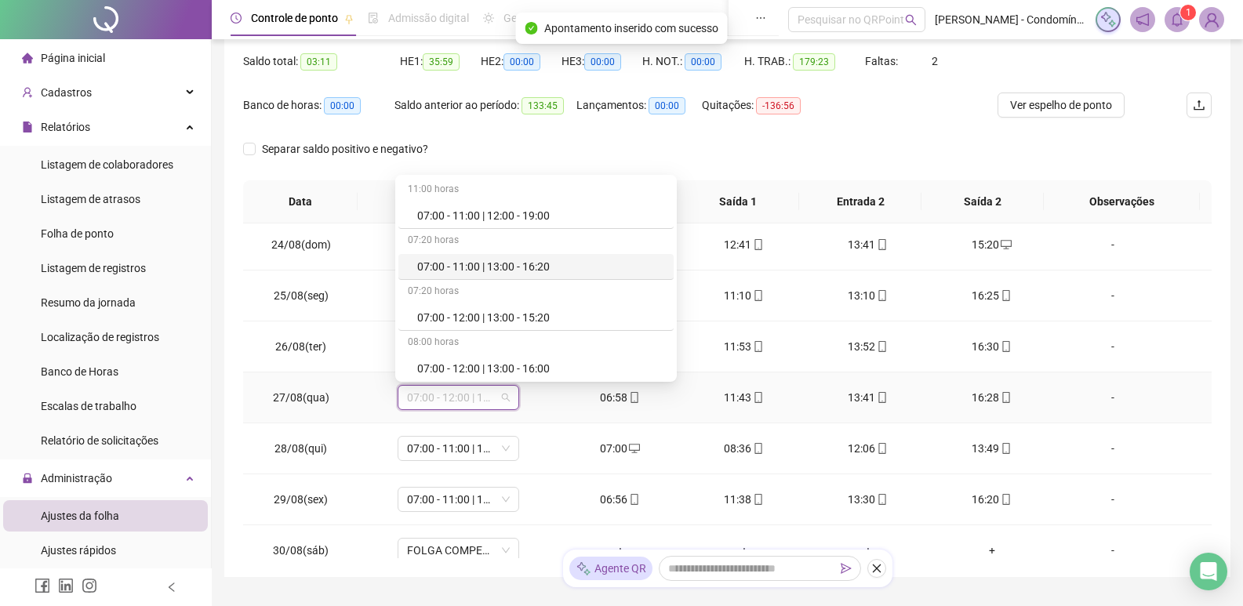
click at [539, 264] on div "07:00 - 11:00 | 13:00 - 16:20" at bounding box center [540, 266] width 247 height 17
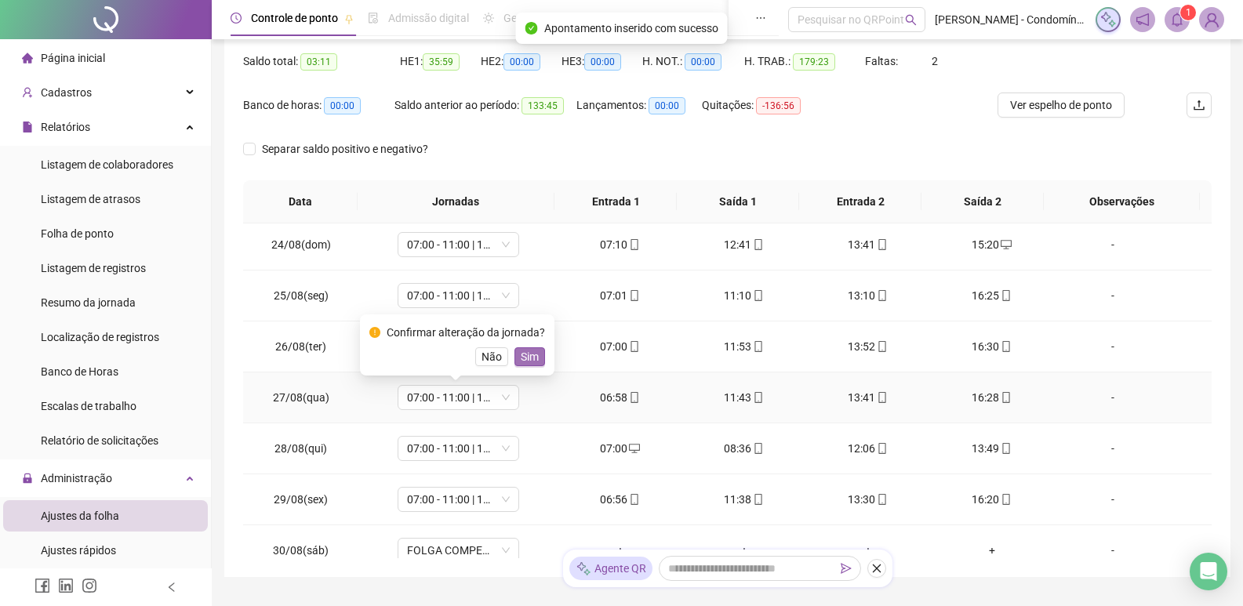
click at [527, 358] on span "Sim" at bounding box center [530, 356] width 18 height 17
click at [476, 449] on span "07:00 - 11:00 | 13:00 - 16:20" at bounding box center [458, 449] width 103 height 24
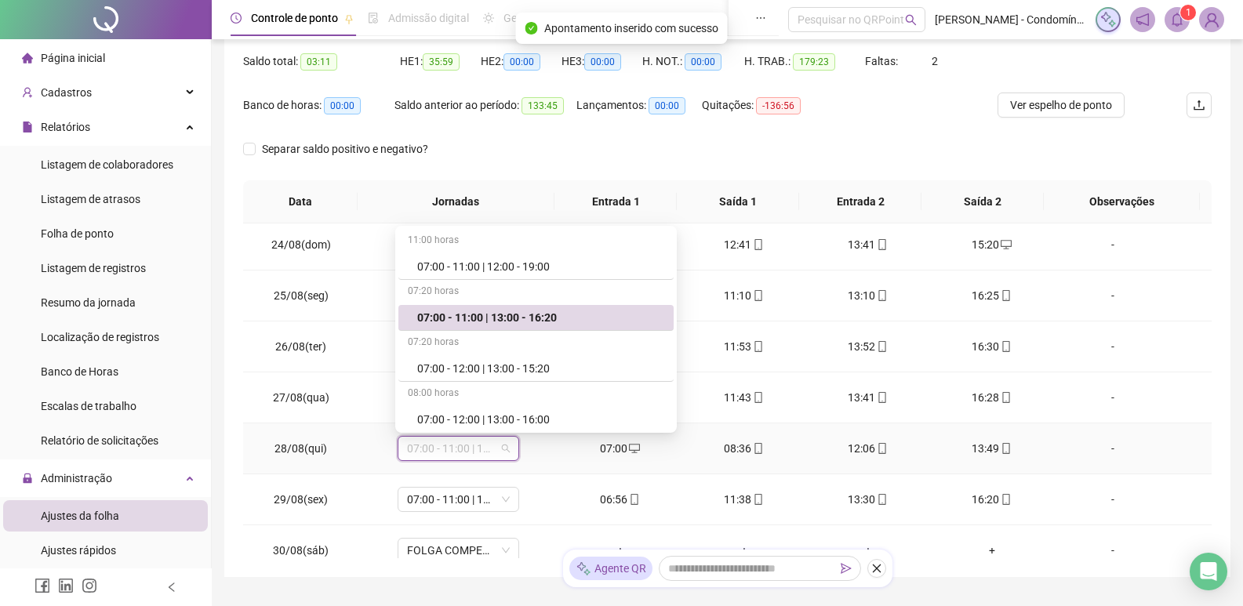
click at [529, 318] on div "07:00 - 11:00 | 13:00 - 16:20" at bounding box center [540, 317] width 247 height 17
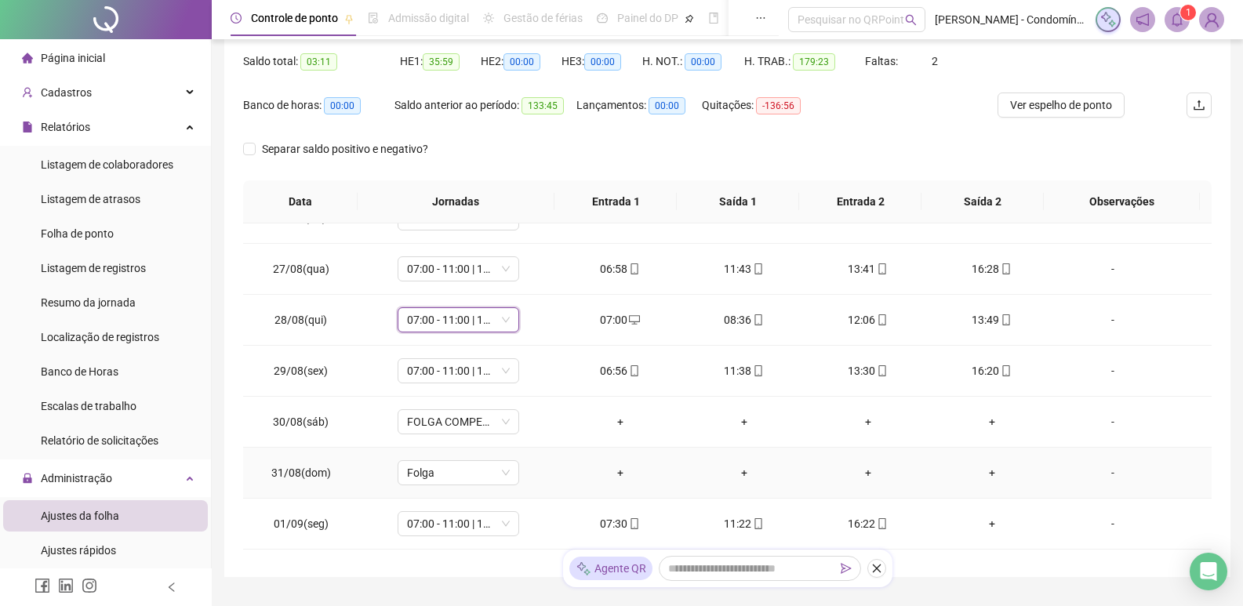
scroll to position [314, 0]
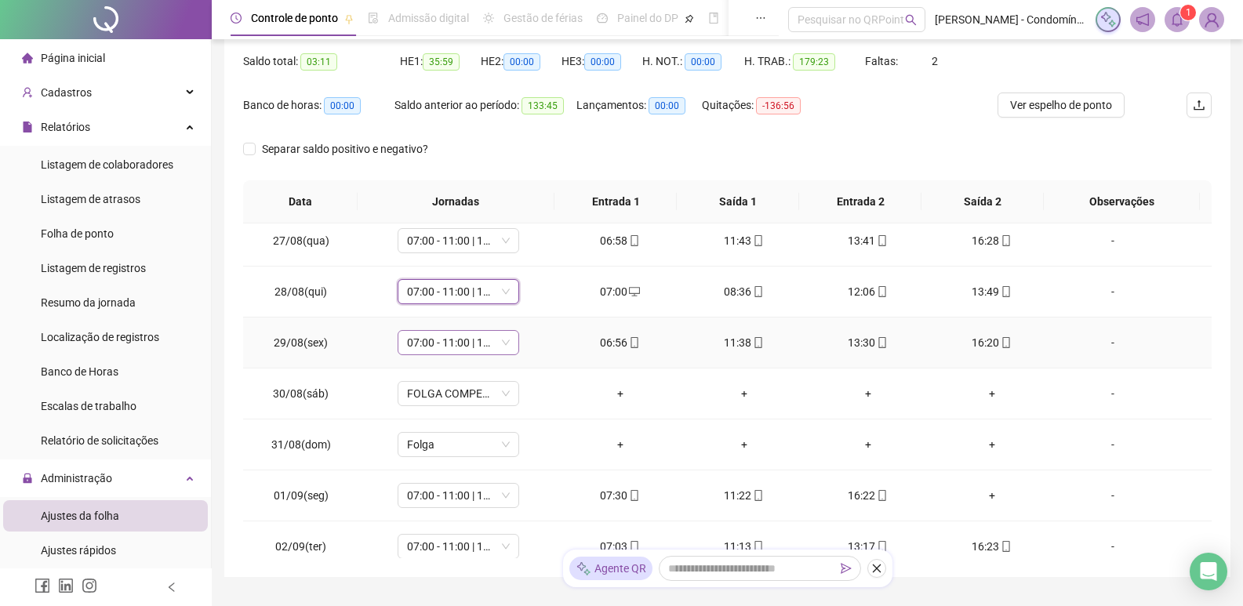
click at [485, 344] on span "07:00 - 11:00 | 13:00 - 16:20" at bounding box center [458, 343] width 103 height 24
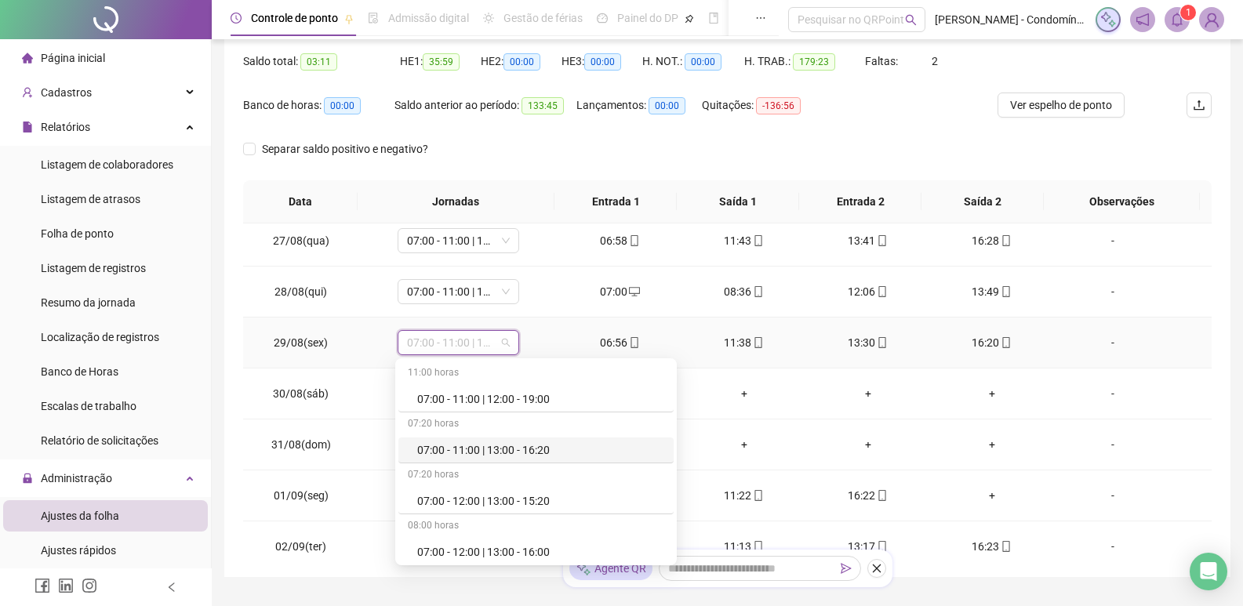
click at [481, 452] on div "07:00 - 11:00 | 13:00 - 16:20" at bounding box center [540, 449] width 247 height 17
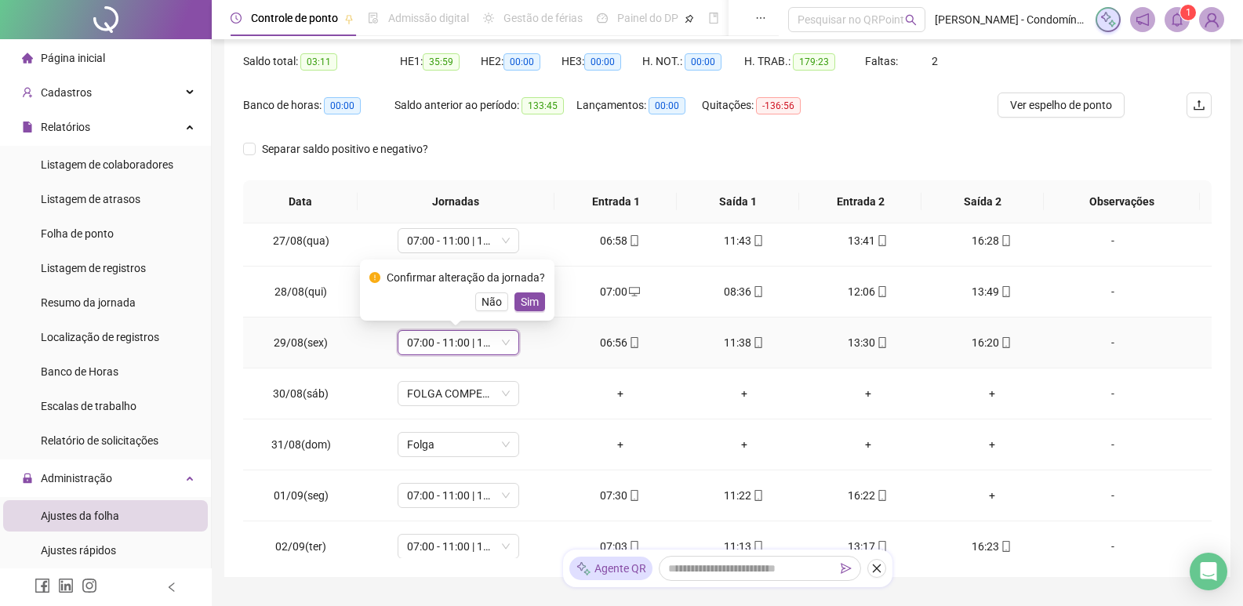
click at [521, 296] on span "Sim" at bounding box center [530, 301] width 18 height 17
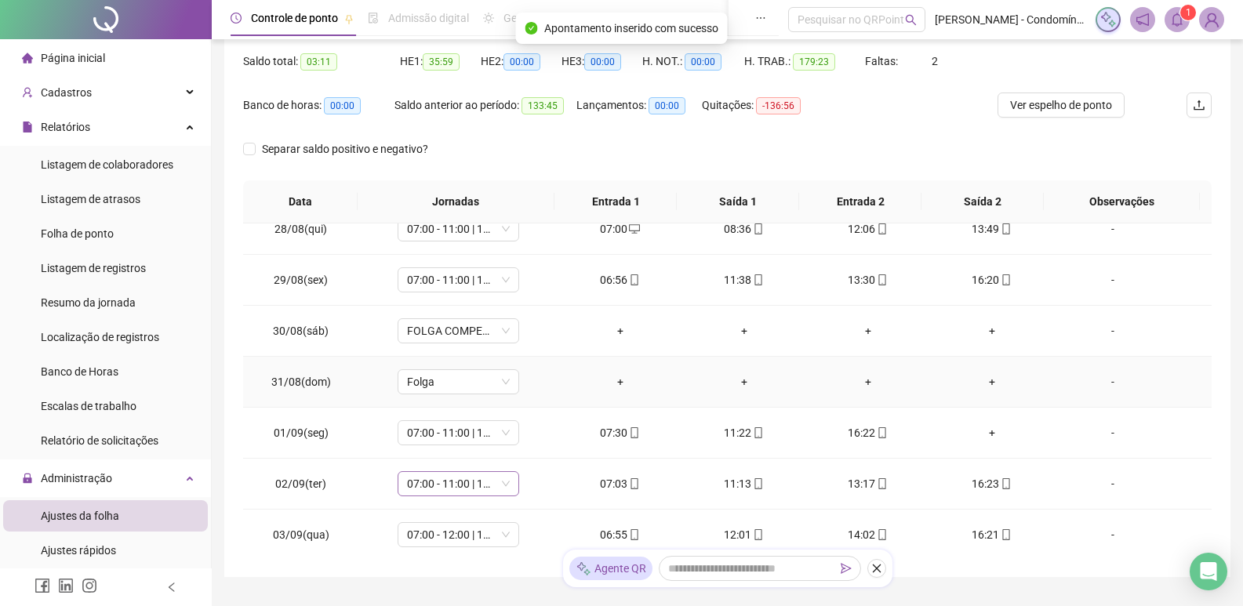
scroll to position [392, 0]
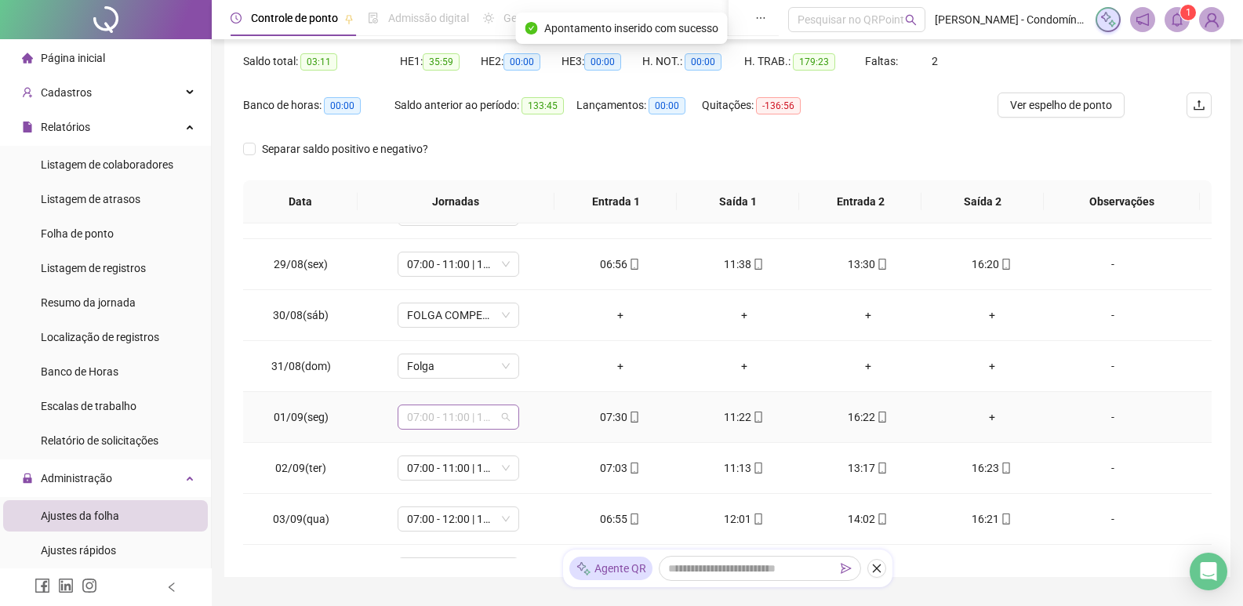
click at [471, 420] on span "07:00 - 11:00 | 13:00 - 16:20" at bounding box center [458, 417] width 103 height 24
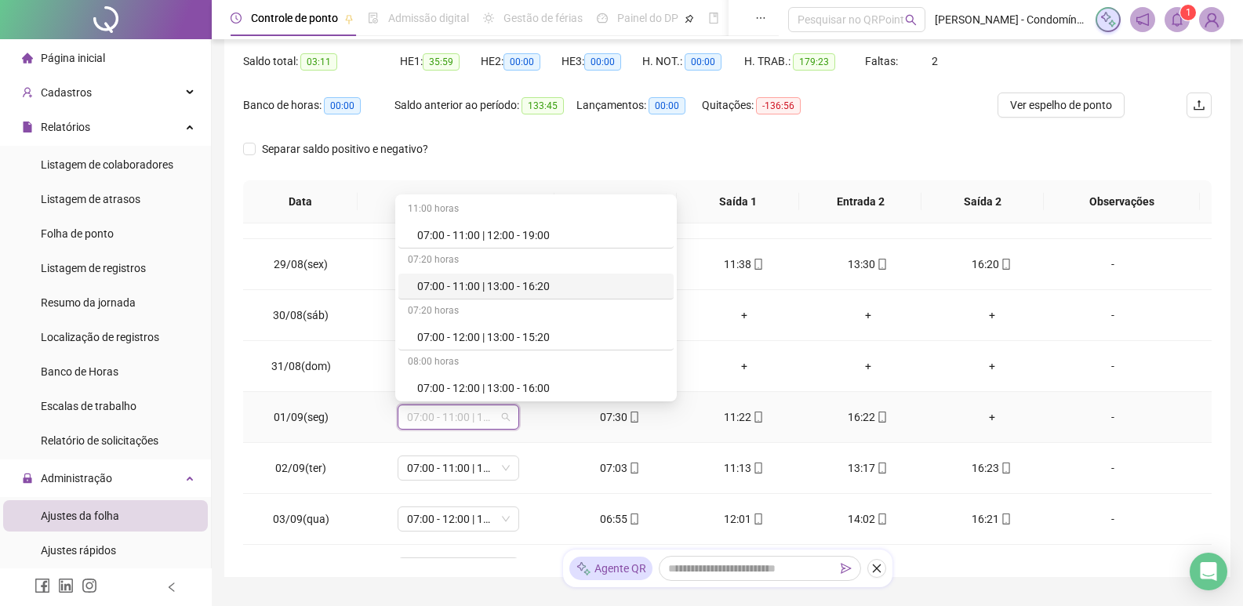
click at [546, 285] on div "07:00 - 11:00 | 13:00 - 16:20" at bounding box center [540, 286] width 247 height 17
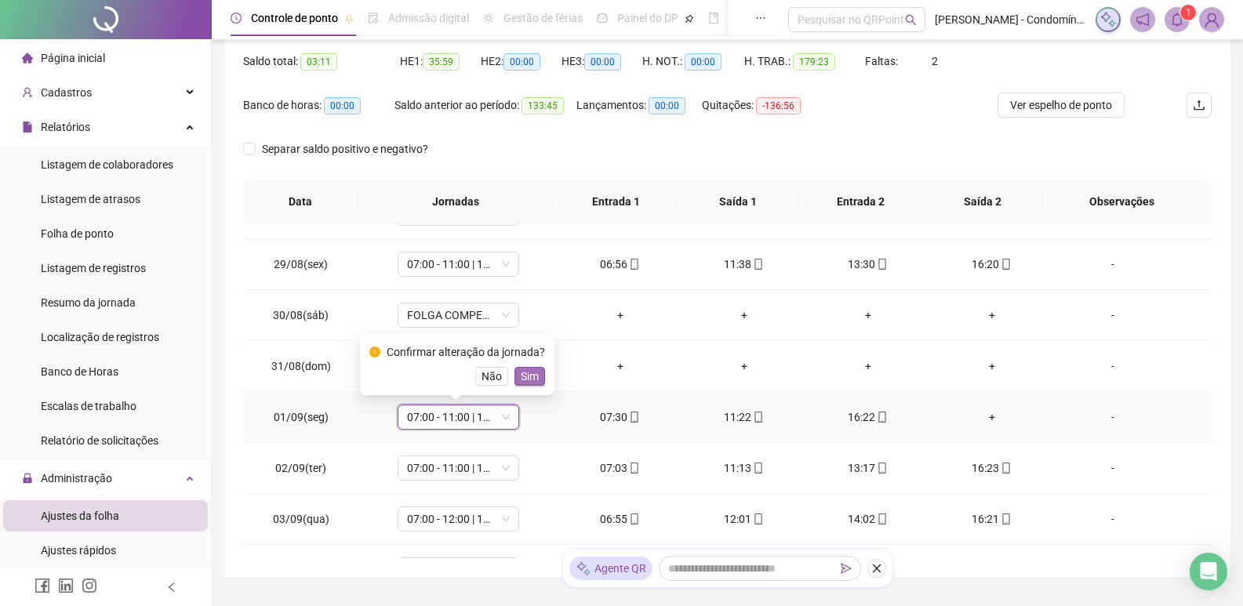
click at [532, 371] on span "Sim" at bounding box center [530, 376] width 18 height 17
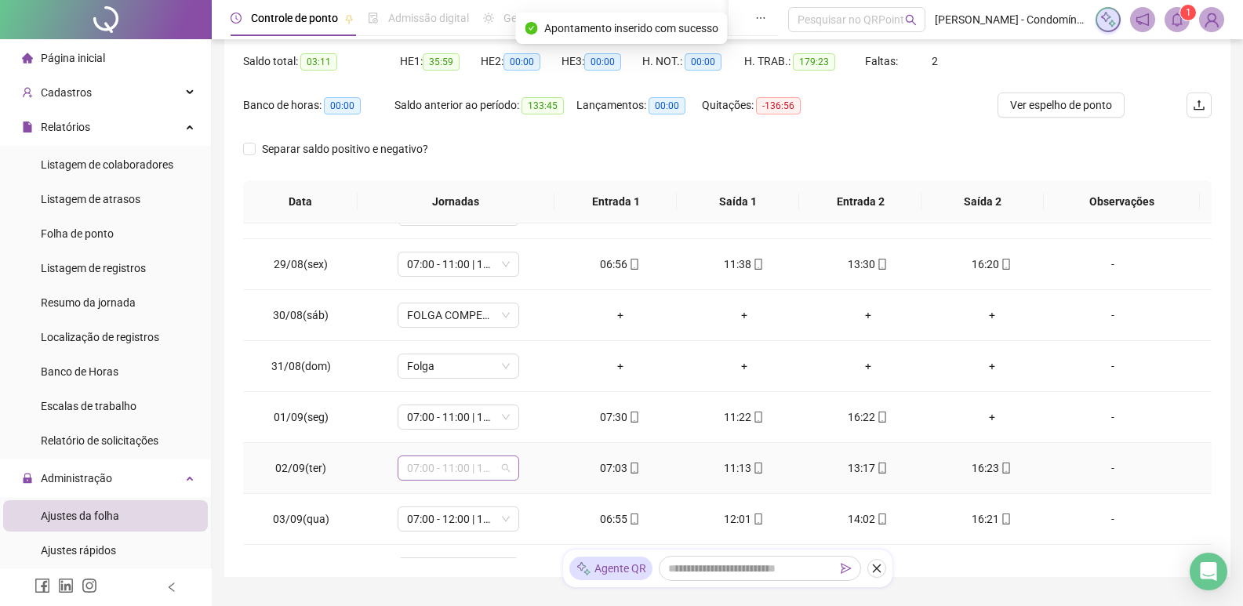
click at [476, 470] on span "07:00 - 11:00 | 13:00 - 16:20" at bounding box center [458, 468] width 103 height 24
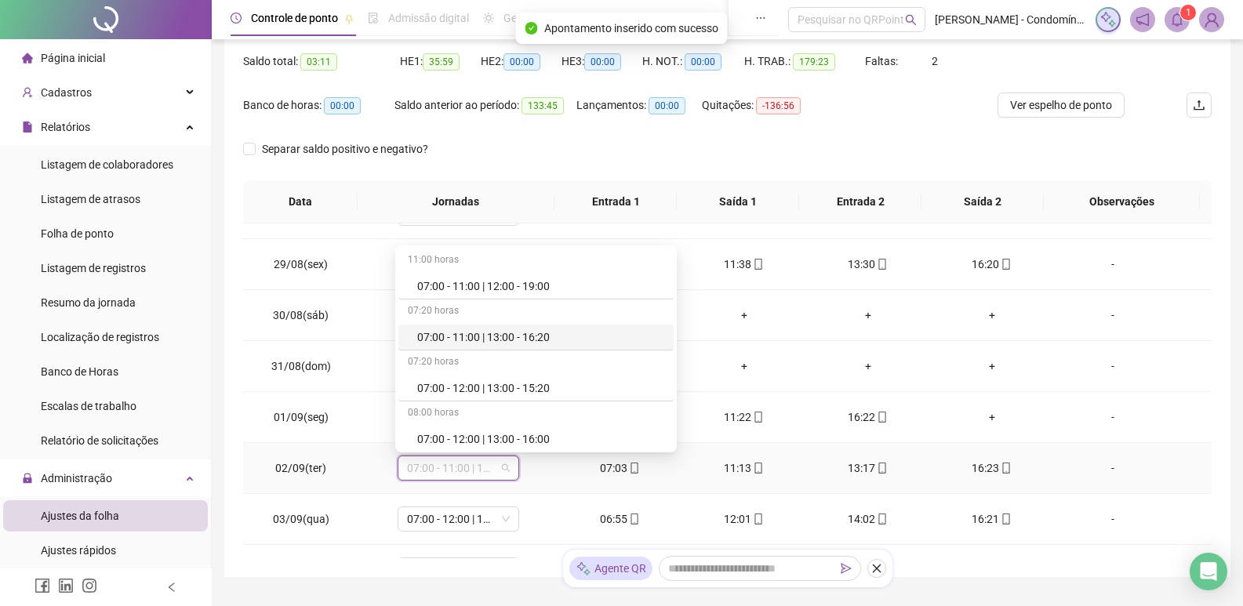
click at [550, 330] on div "07:00 - 11:00 | 13:00 - 16:20" at bounding box center [540, 337] width 247 height 17
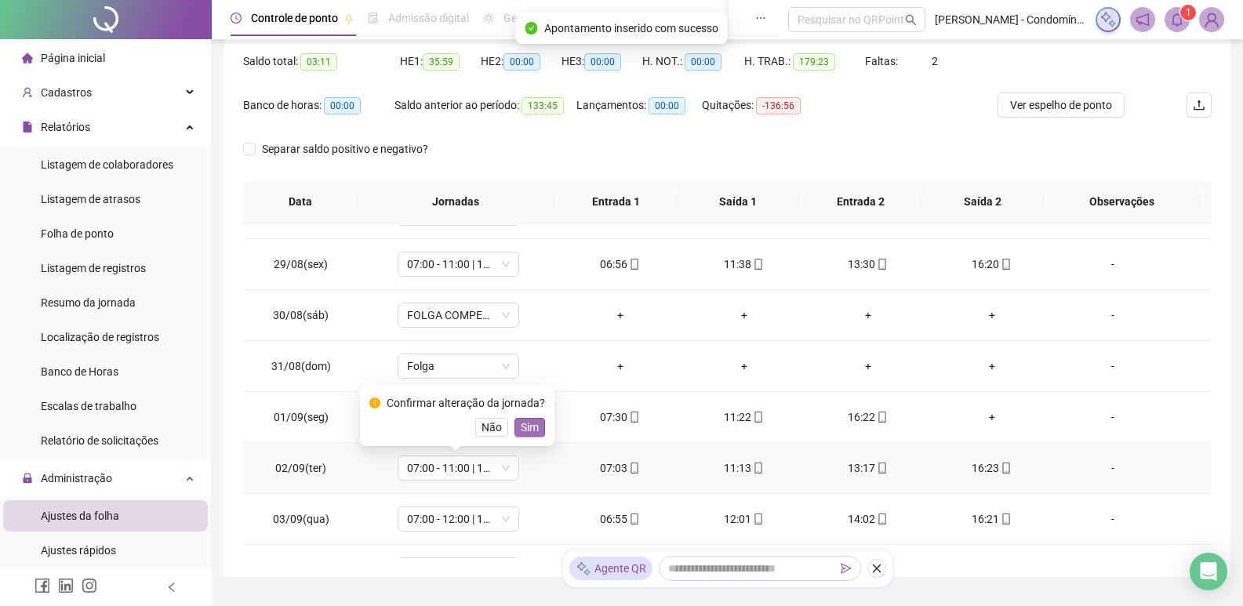
click at [525, 434] on span "Sim" at bounding box center [530, 427] width 18 height 17
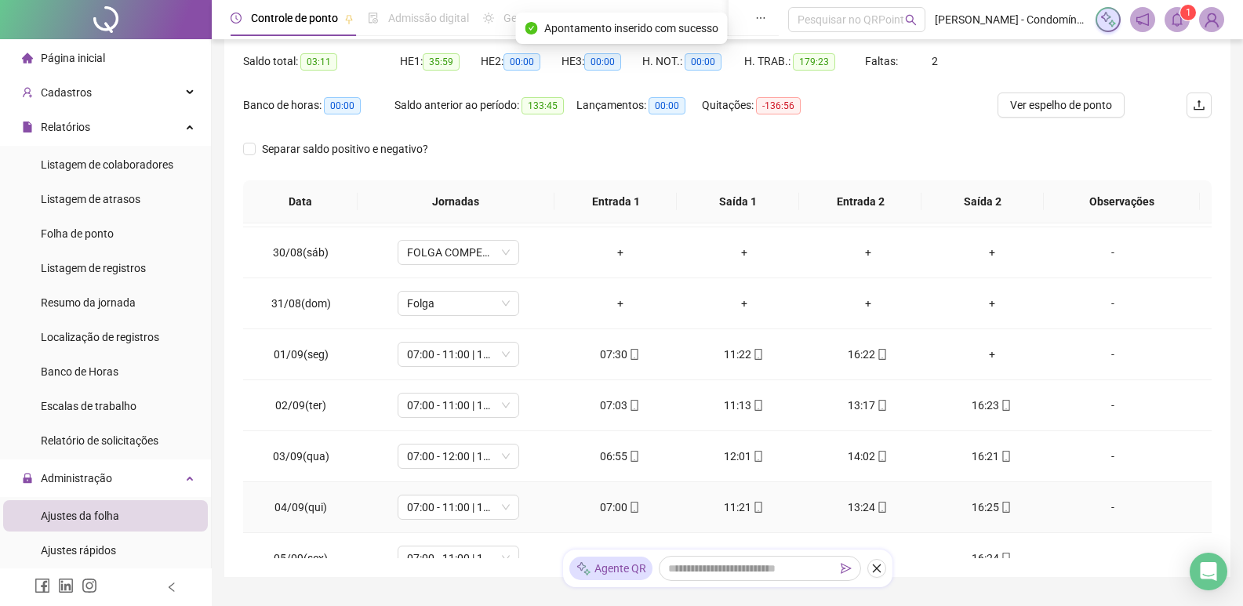
scroll to position [470, 0]
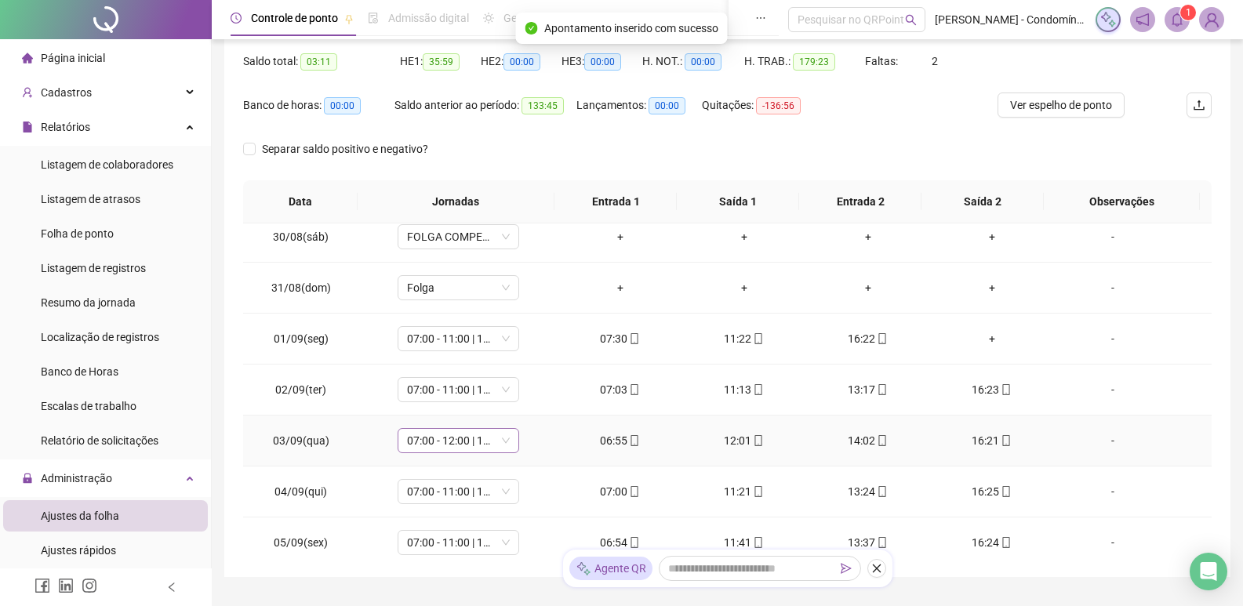
click at [476, 444] on span "07:00 - 12:00 | 13:00 - 15:20" at bounding box center [458, 441] width 103 height 24
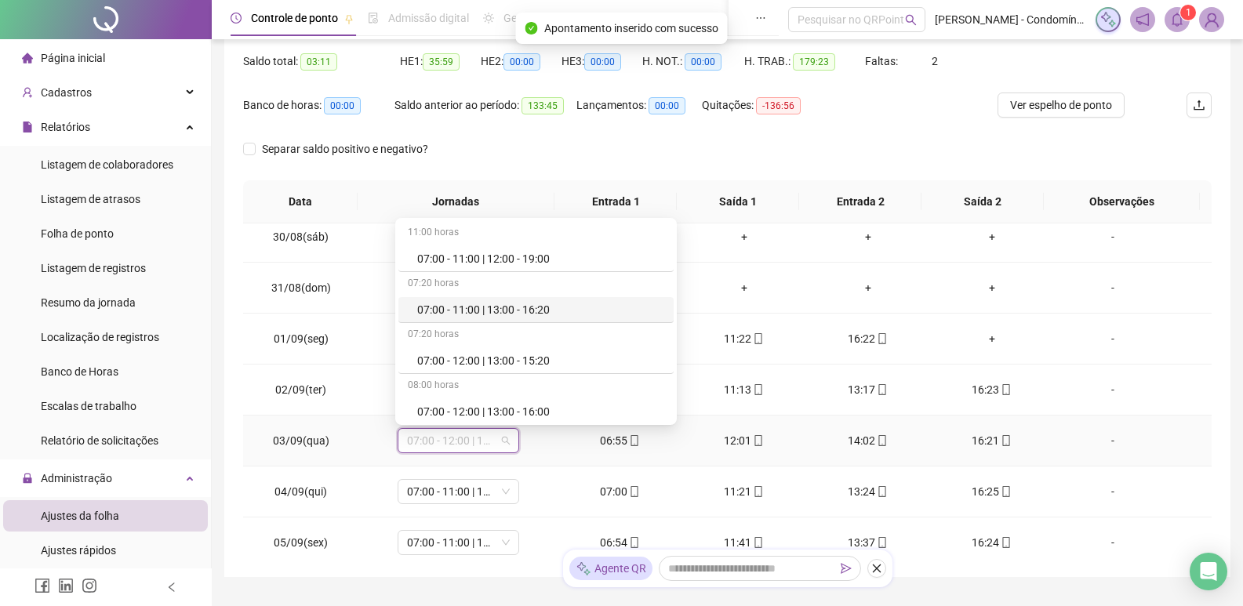
click at [548, 315] on div "07:00 - 11:00 | 13:00 - 16:20" at bounding box center [540, 309] width 247 height 17
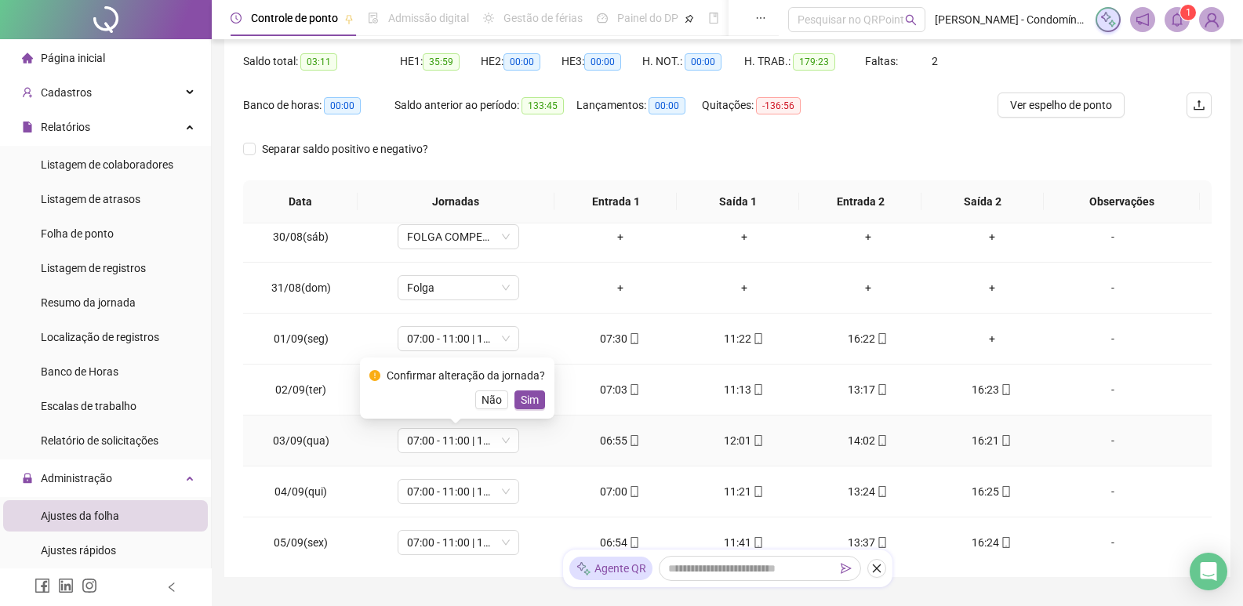
click at [523, 400] on span "Sim" at bounding box center [530, 399] width 18 height 17
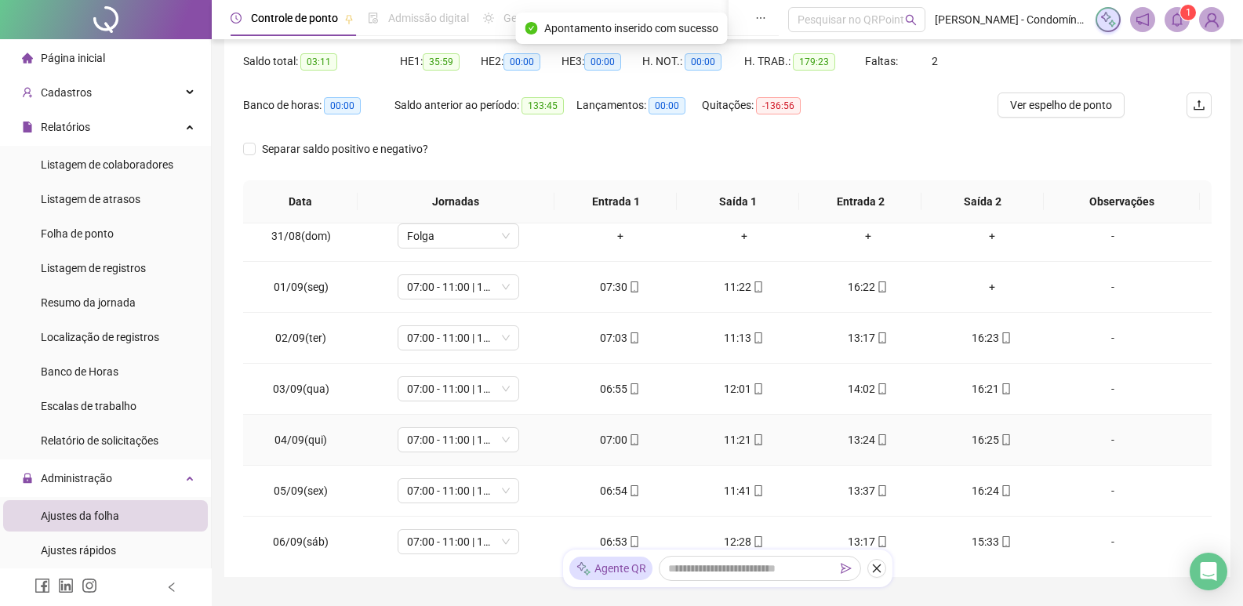
scroll to position [549, 0]
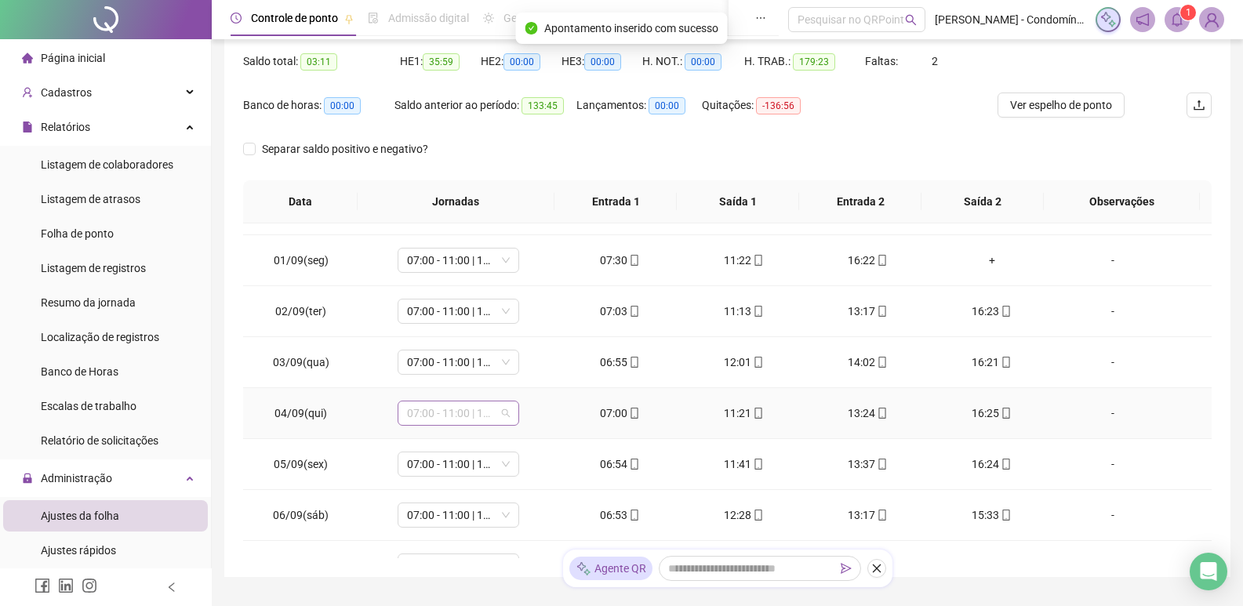
click at [464, 416] on span "07:00 - 11:00 | 13:00 - 16:20" at bounding box center [458, 413] width 103 height 24
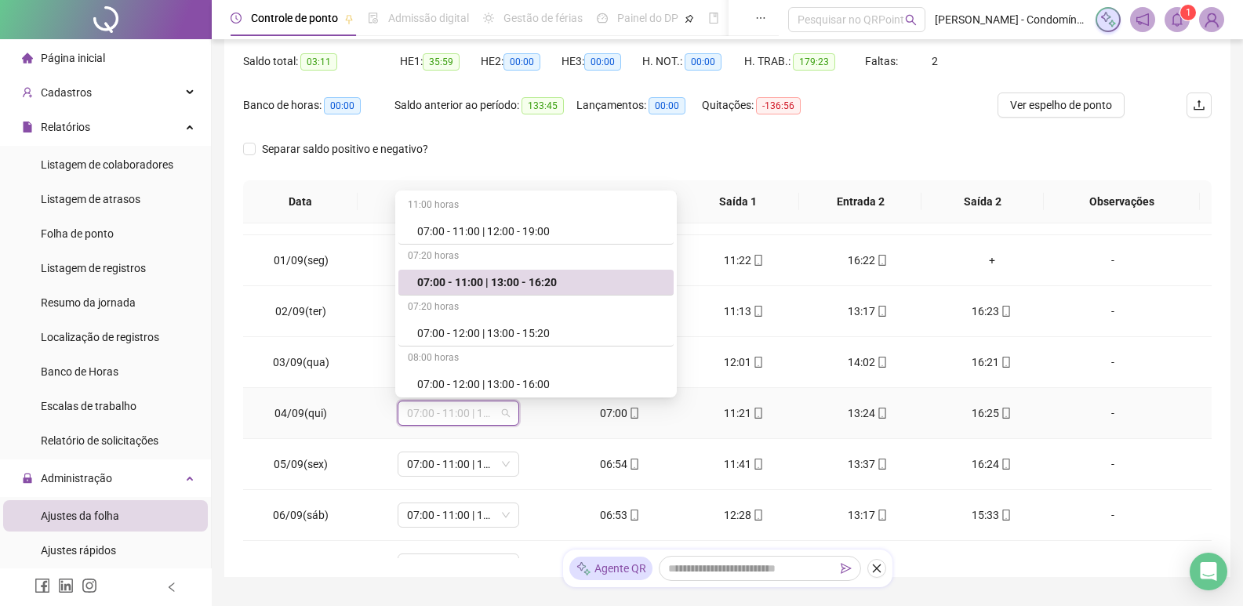
click at [543, 283] on div "07:00 - 11:00 | 13:00 - 16:20" at bounding box center [540, 282] width 247 height 17
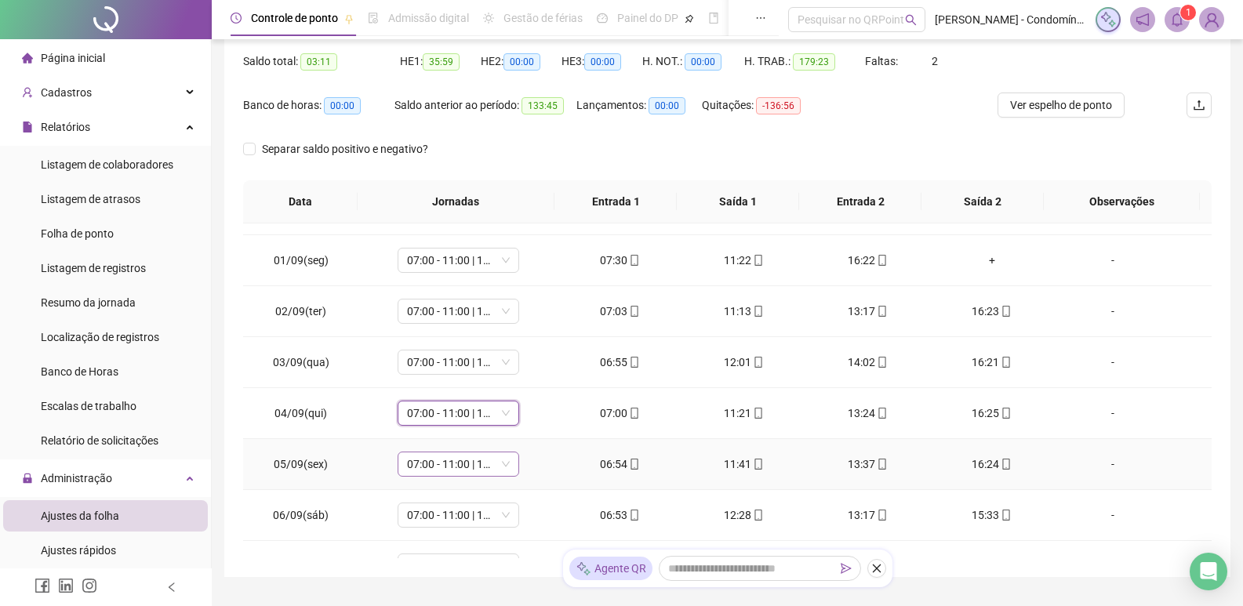
click at [488, 463] on span "07:00 - 11:00 | 13:00 - 16:20" at bounding box center [458, 464] width 103 height 24
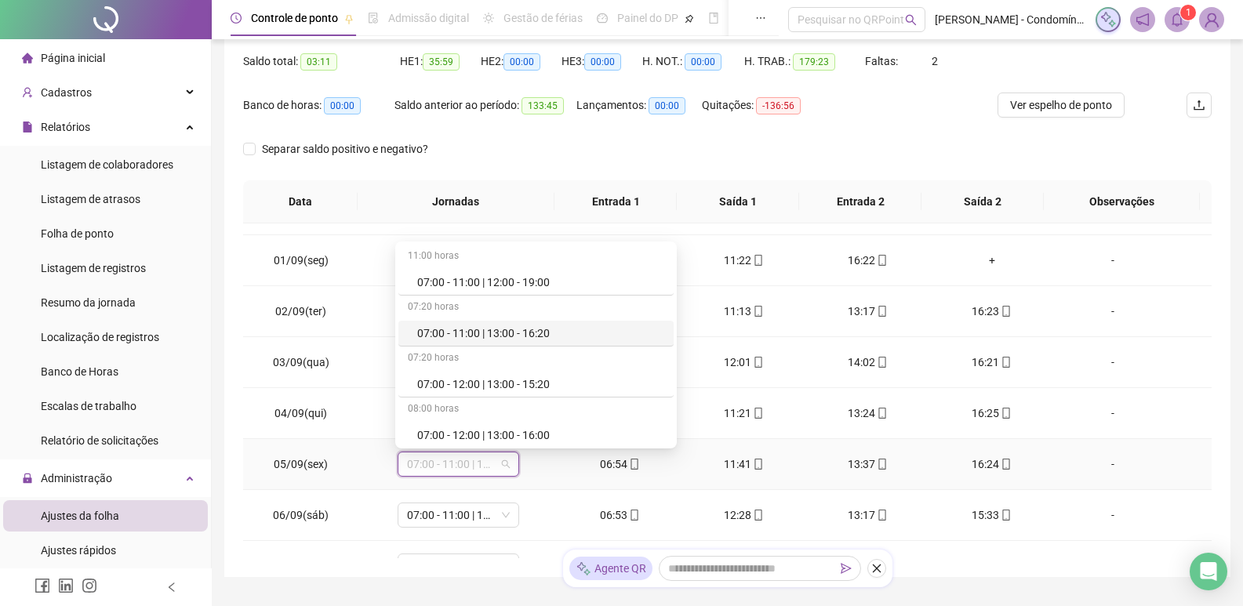
click at [541, 329] on div "07:00 - 11:00 | 13:00 - 16:20" at bounding box center [540, 333] width 247 height 17
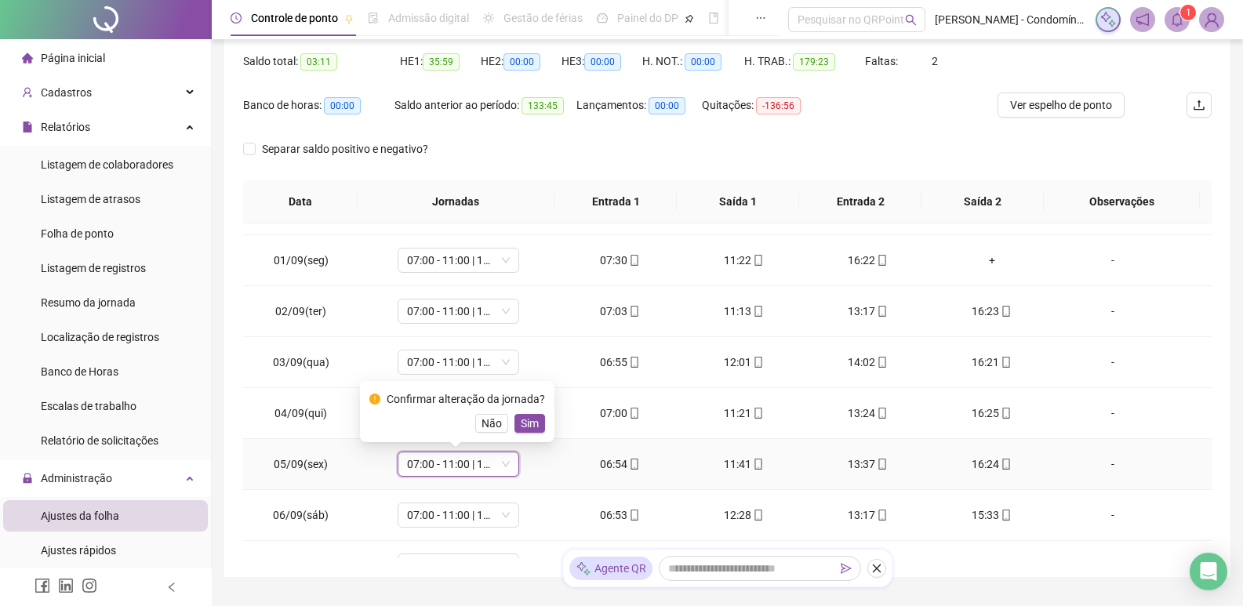
drag, startPoint x: 521, startPoint y: 423, endPoint x: 578, endPoint y: 446, distance: 61.2
click at [521, 421] on span "Sim" at bounding box center [530, 423] width 18 height 17
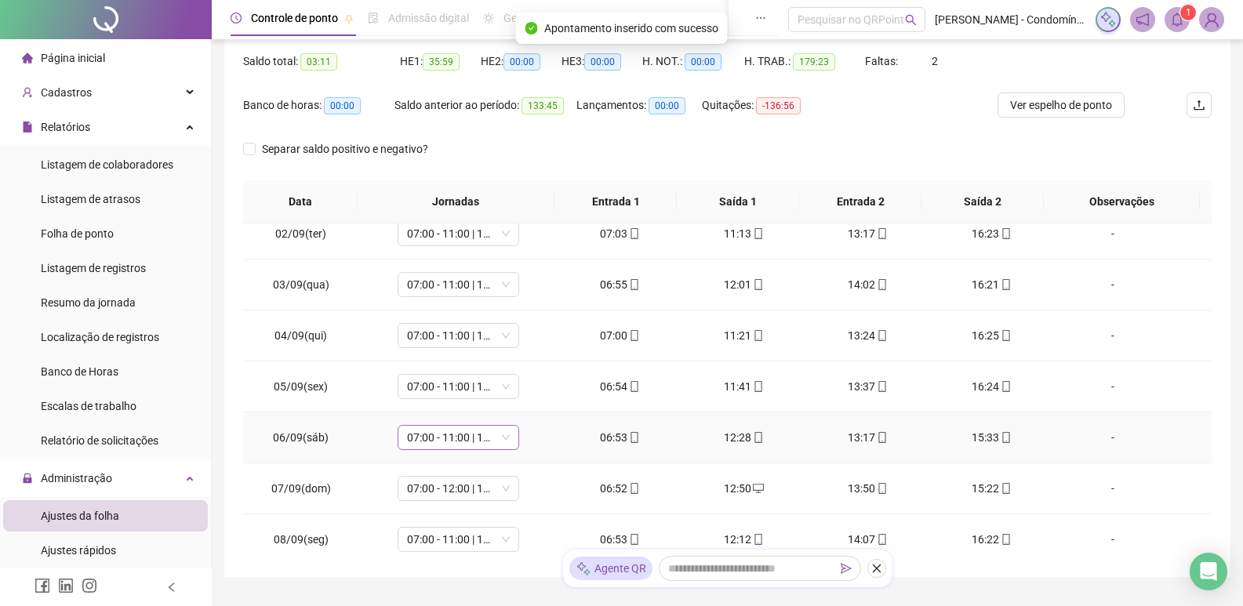
scroll to position [627, 0]
click at [449, 438] on span "07:00 - 11:00 | 13:00 - 16:20" at bounding box center [458, 437] width 103 height 24
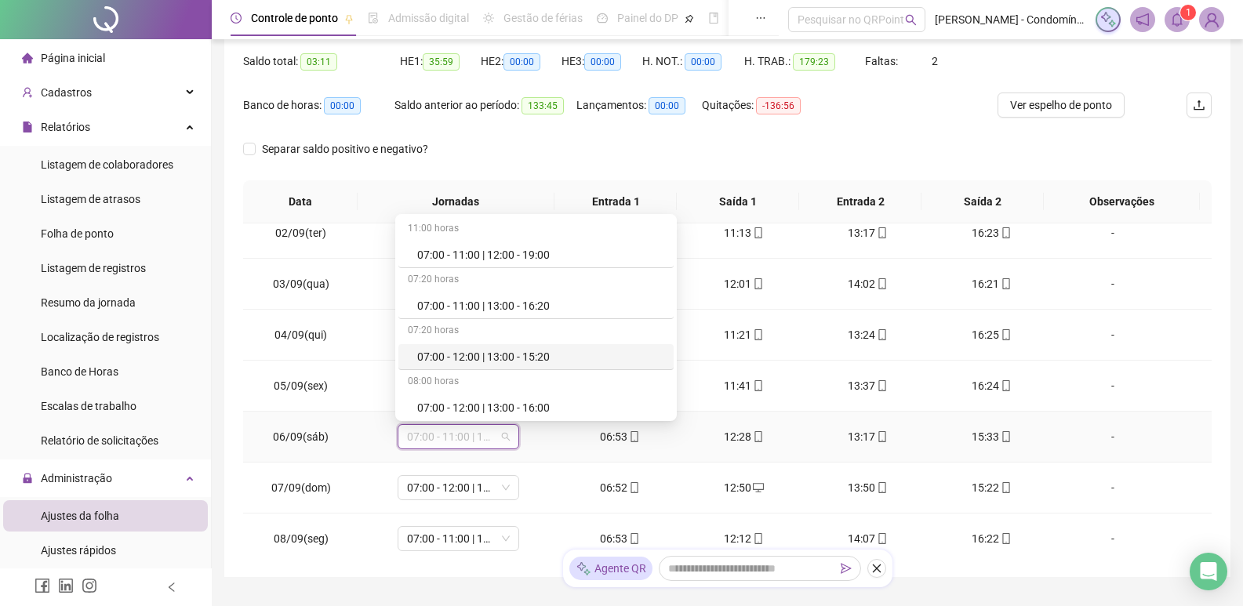
click at [509, 358] on div "07:00 - 12:00 | 13:00 - 15:20" at bounding box center [540, 356] width 247 height 17
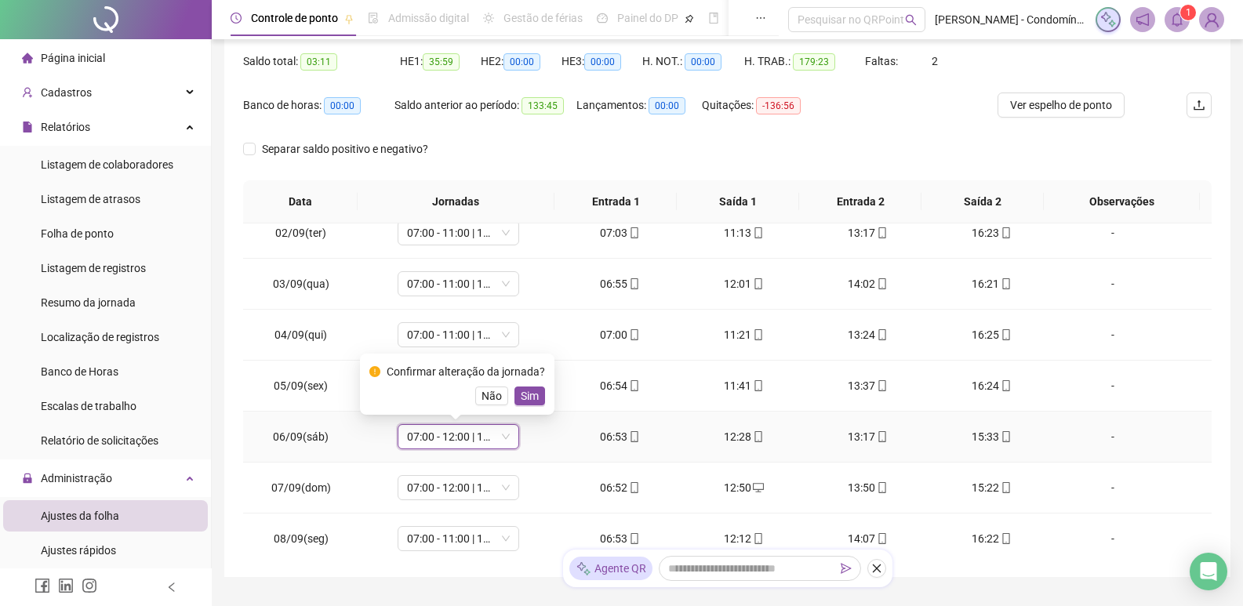
click at [528, 396] on span "Sim" at bounding box center [530, 395] width 18 height 17
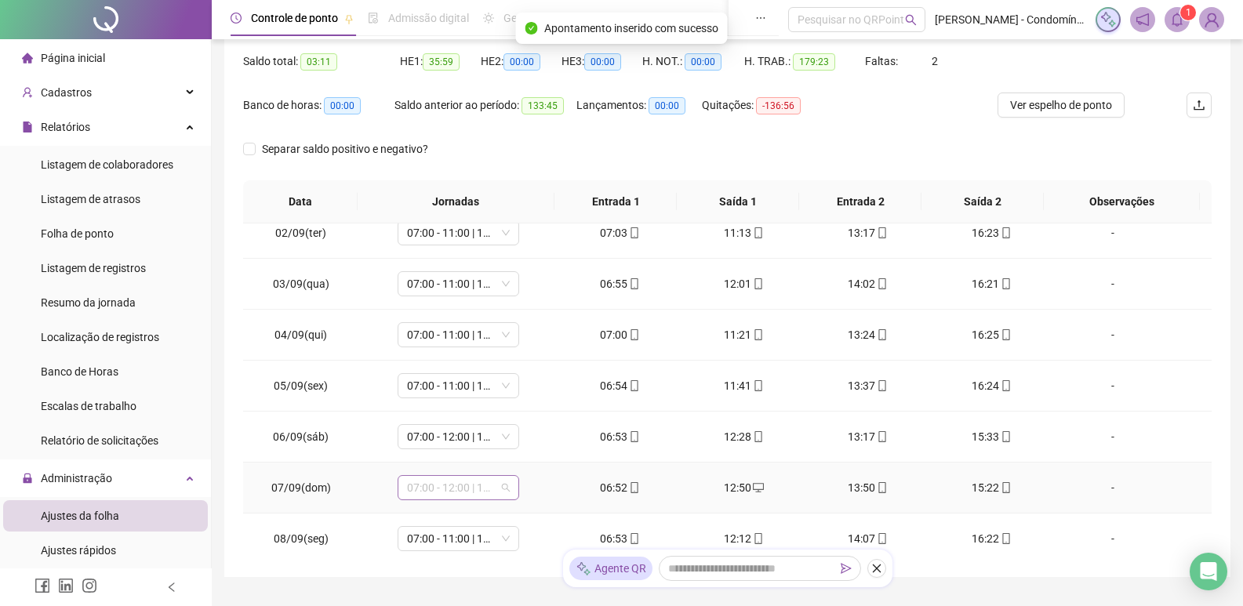
click at [472, 489] on span "07:00 - 12:00 | 13:00 - 15:20" at bounding box center [458, 488] width 103 height 24
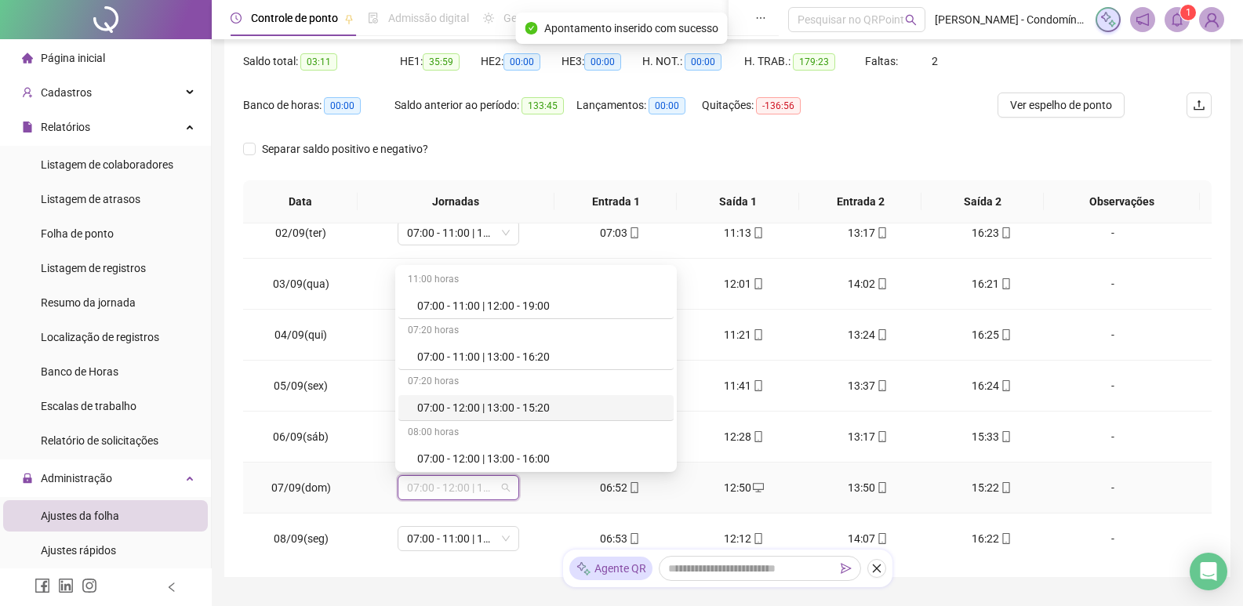
click at [516, 398] on div "07:00 - 12:00 | 13:00 - 15:20" at bounding box center [535, 408] width 275 height 26
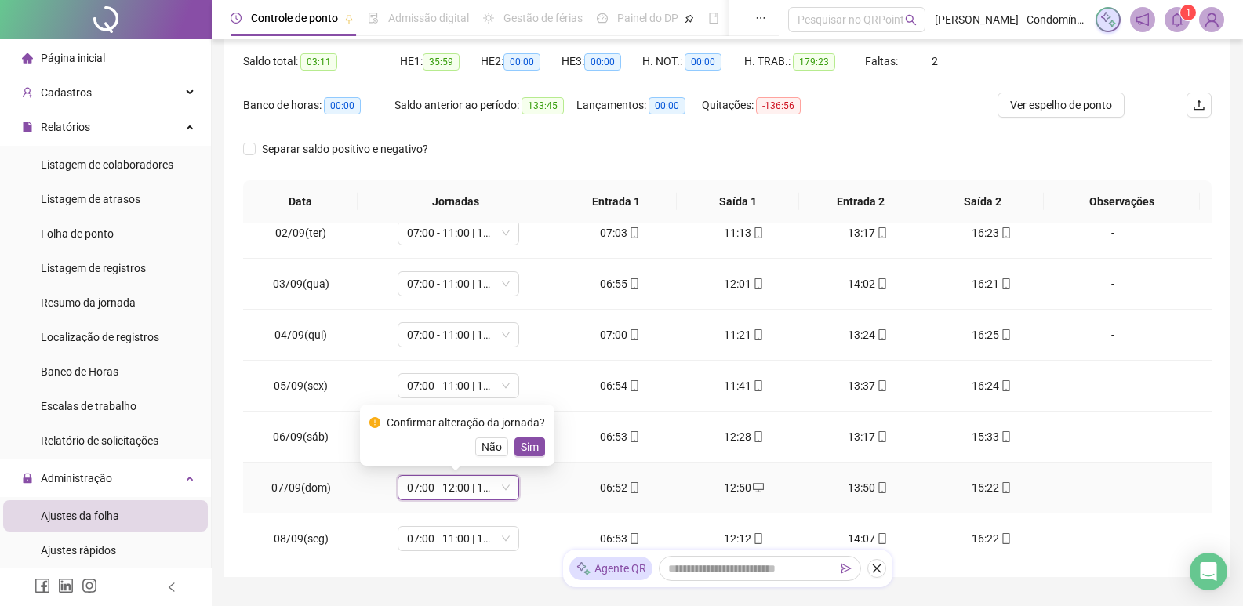
drag, startPoint x: 531, startPoint y: 445, endPoint x: 539, endPoint y: 443, distance: 8.8
click at [533, 445] on span "Sim" at bounding box center [530, 446] width 18 height 17
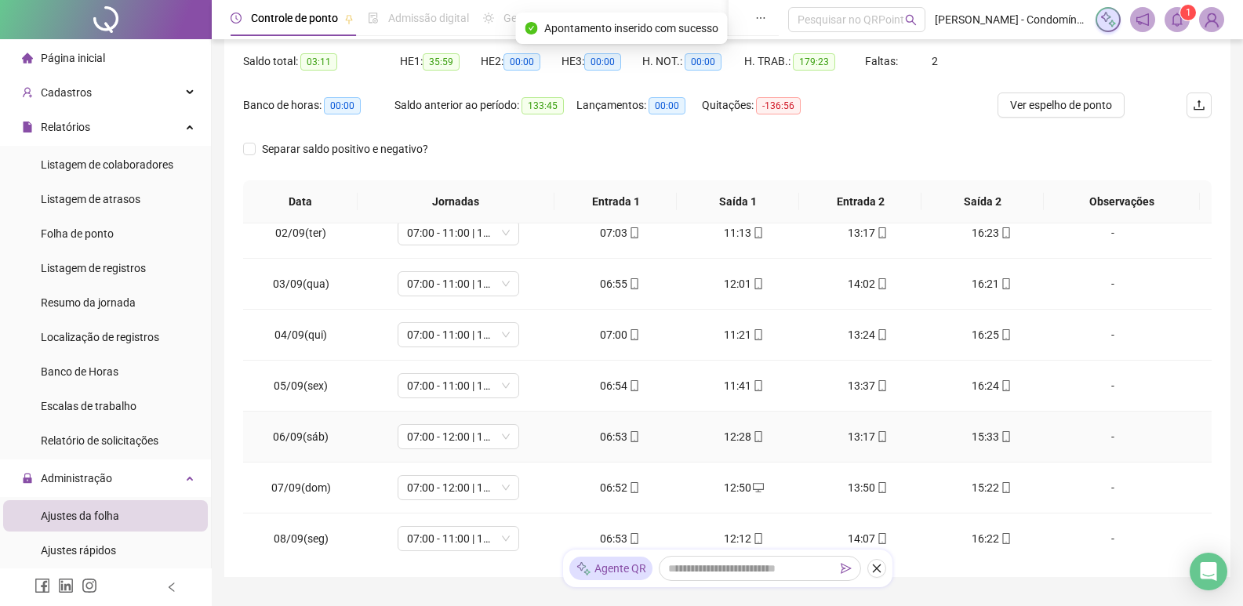
scroll to position [706, 0]
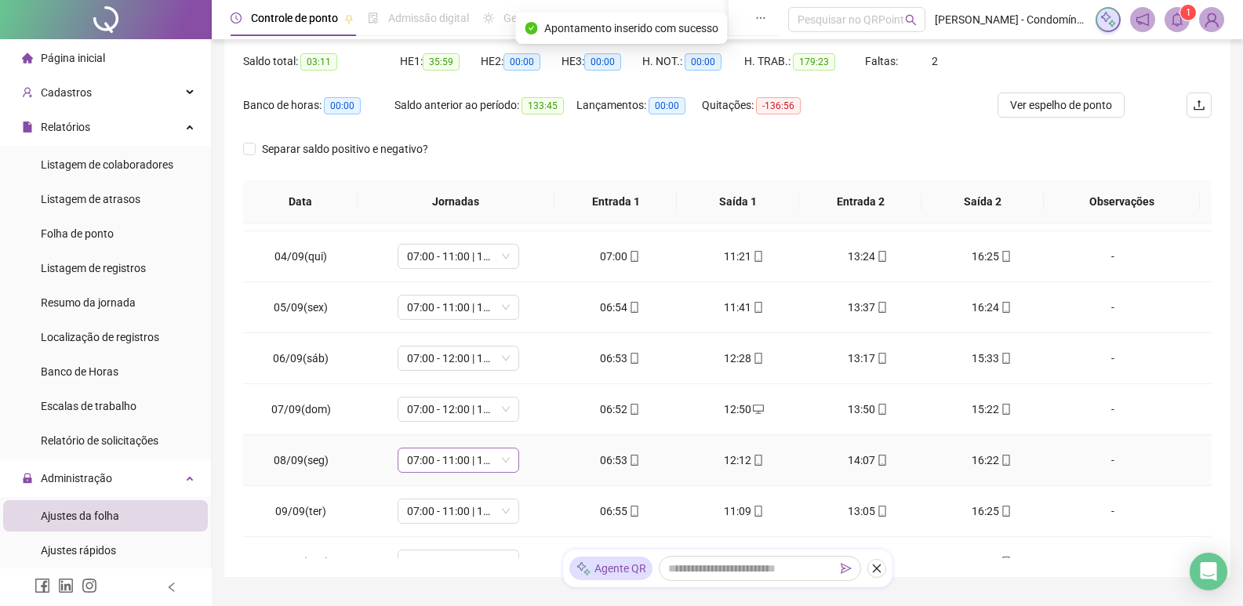
click at [441, 462] on span "07:00 - 11:00 | 13:00 - 16:20" at bounding box center [458, 460] width 103 height 24
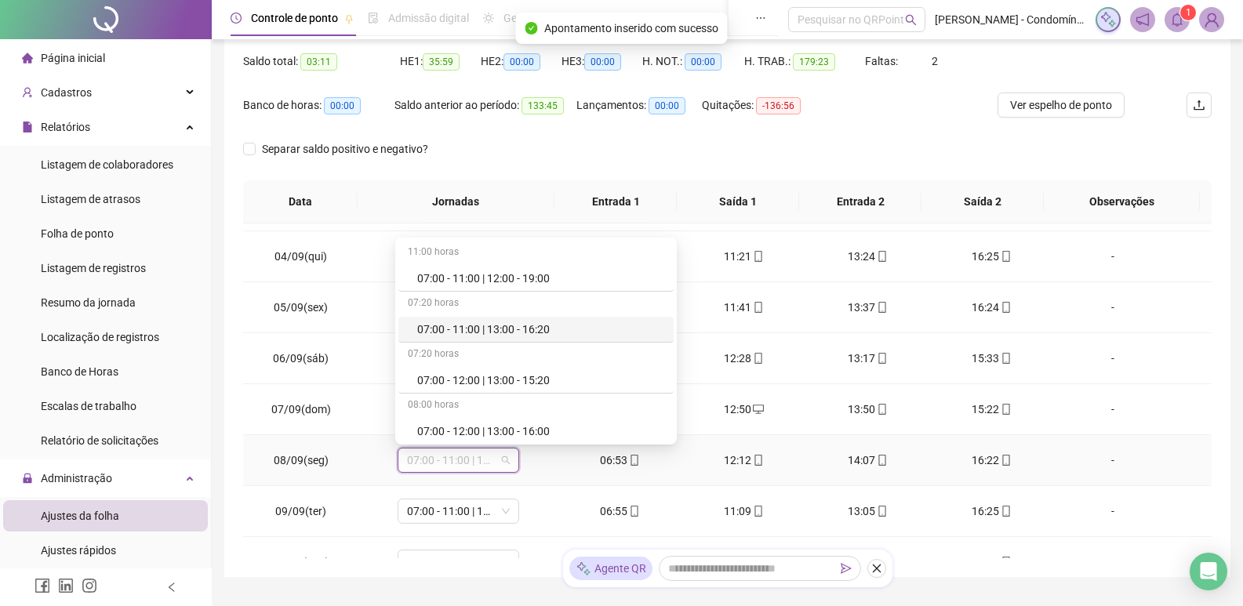
click at [526, 328] on div "07:00 - 11:00 | 13:00 - 16:20" at bounding box center [540, 329] width 247 height 17
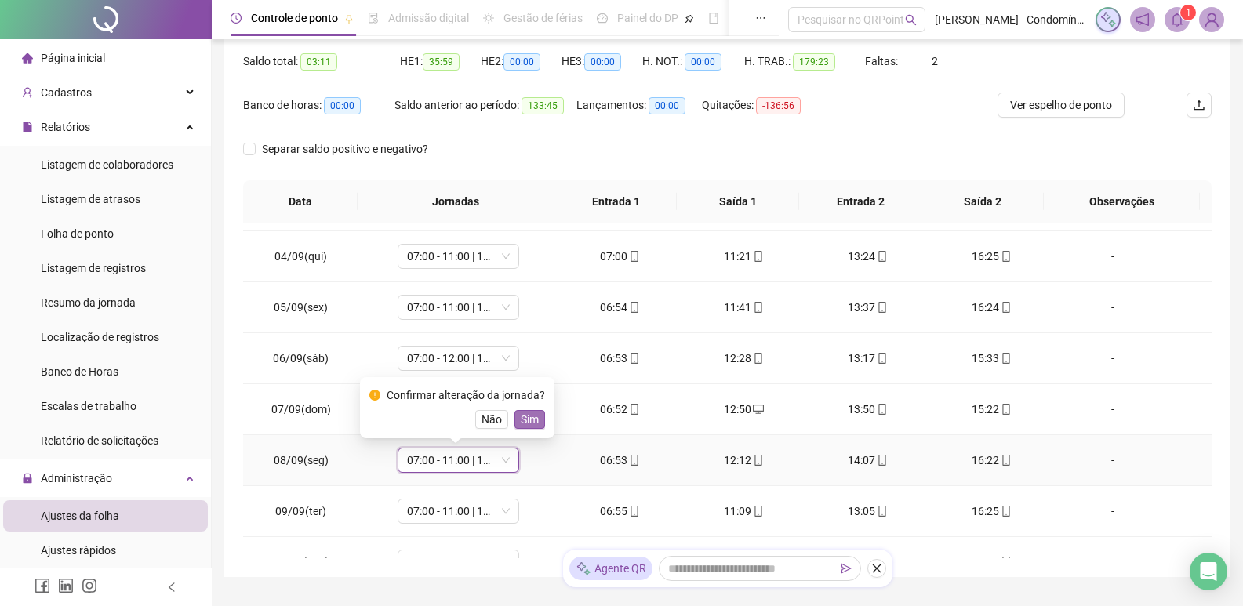
click at [528, 413] on span "Sim" at bounding box center [530, 419] width 18 height 17
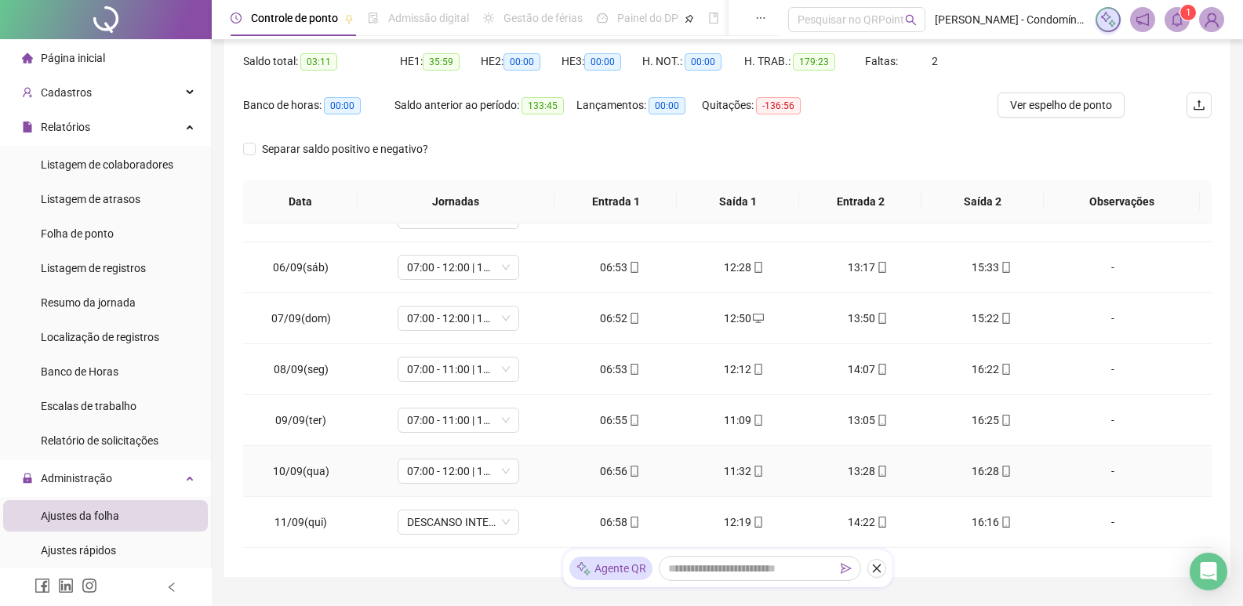
scroll to position [862, 0]
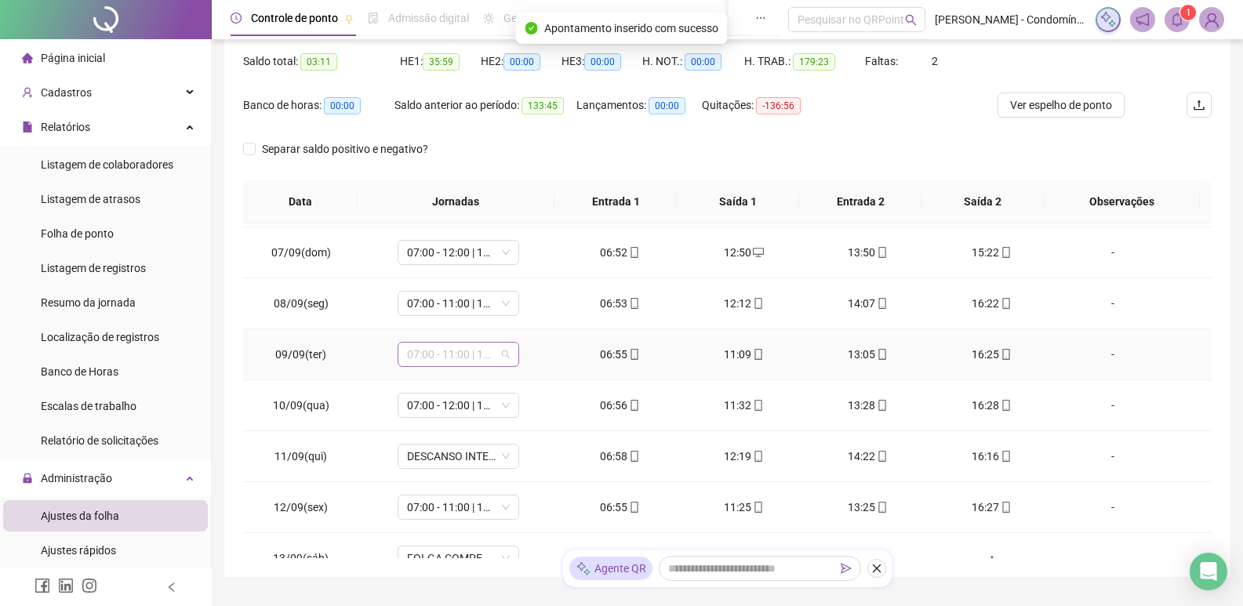
click at [477, 355] on span "07:00 - 11:00 | 13:00 - 16:20" at bounding box center [458, 355] width 103 height 24
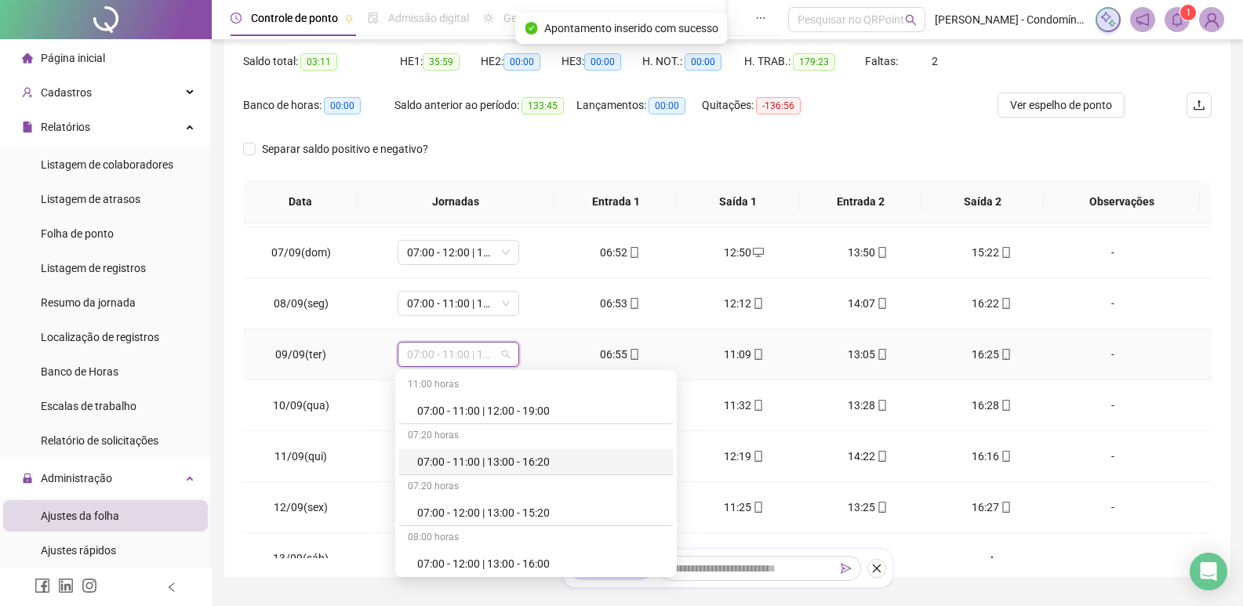
click at [542, 456] on div "07:00 - 11:00 | 13:00 - 16:20" at bounding box center [540, 461] width 247 height 17
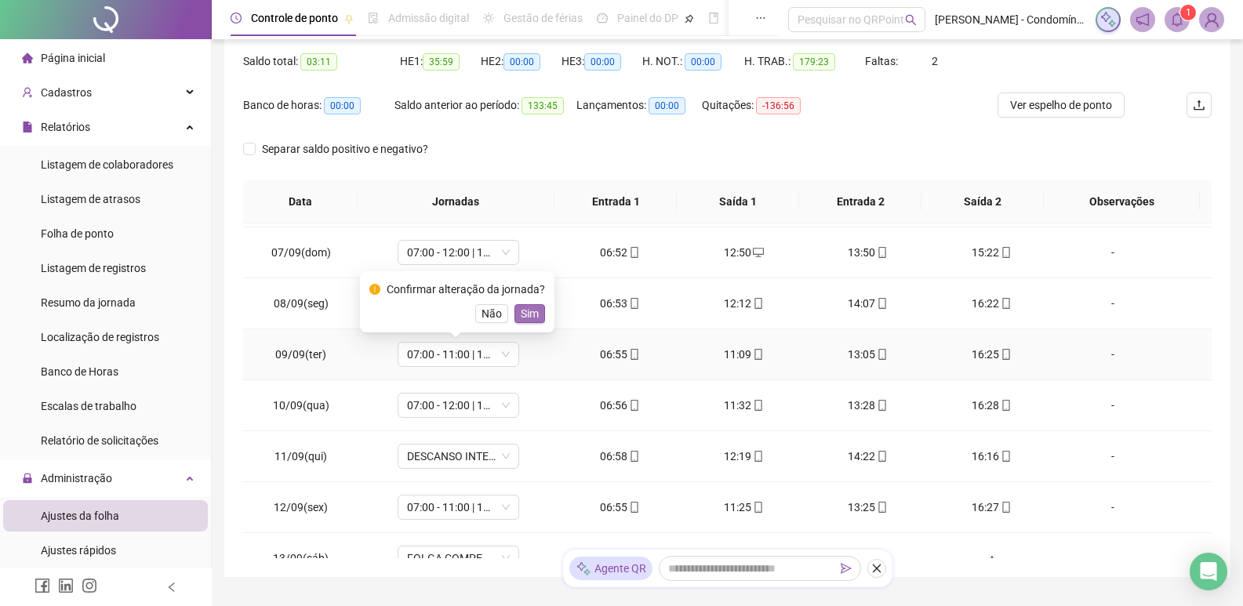
click at [533, 312] on span "Sim" at bounding box center [530, 313] width 18 height 17
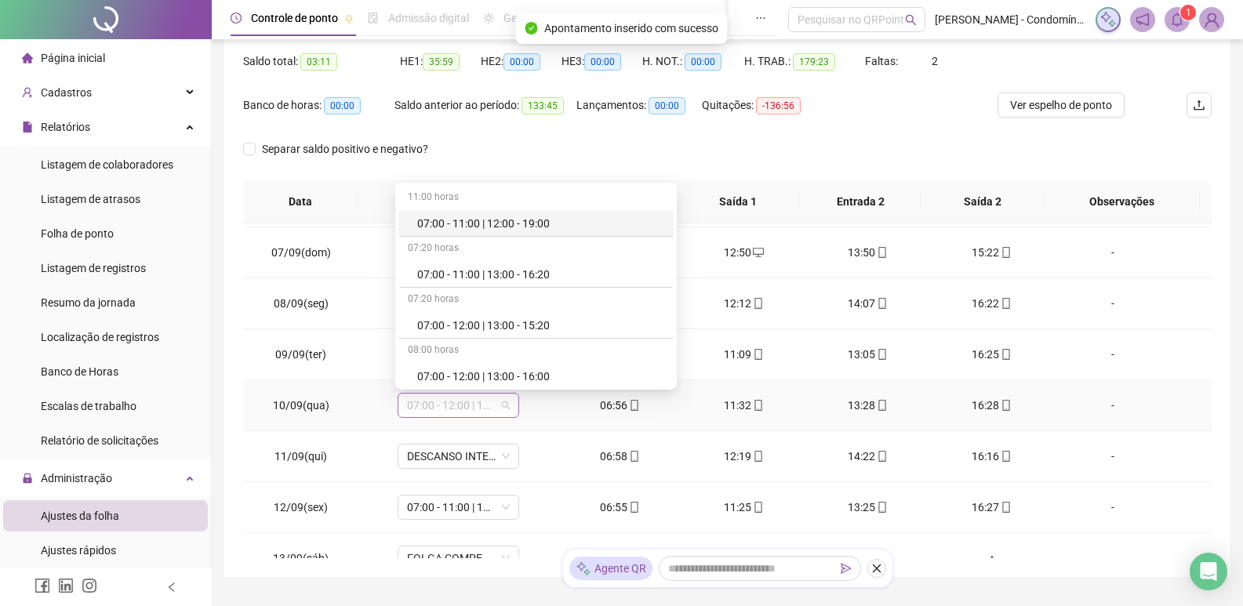
click at [466, 405] on span "07:00 - 12:00 | 13:00 - 15:20" at bounding box center [458, 406] width 103 height 24
click at [544, 274] on div "07:00 - 11:00 | 13:00 - 16:20" at bounding box center [540, 274] width 247 height 17
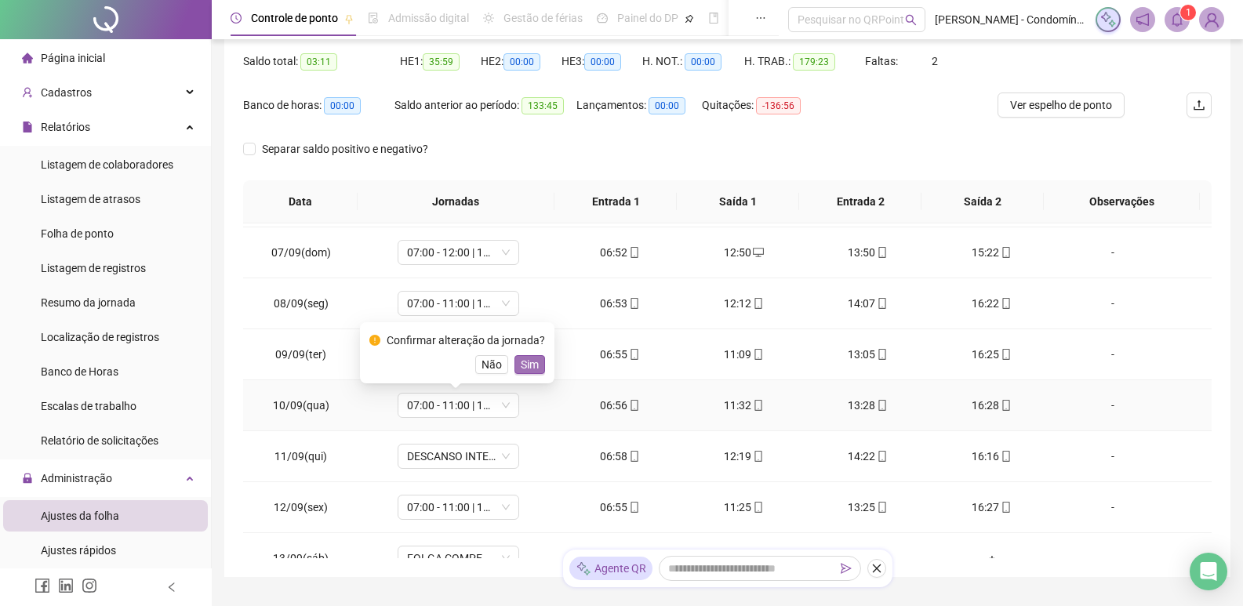
click at [527, 370] on span "Sim" at bounding box center [530, 364] width 18 height 17
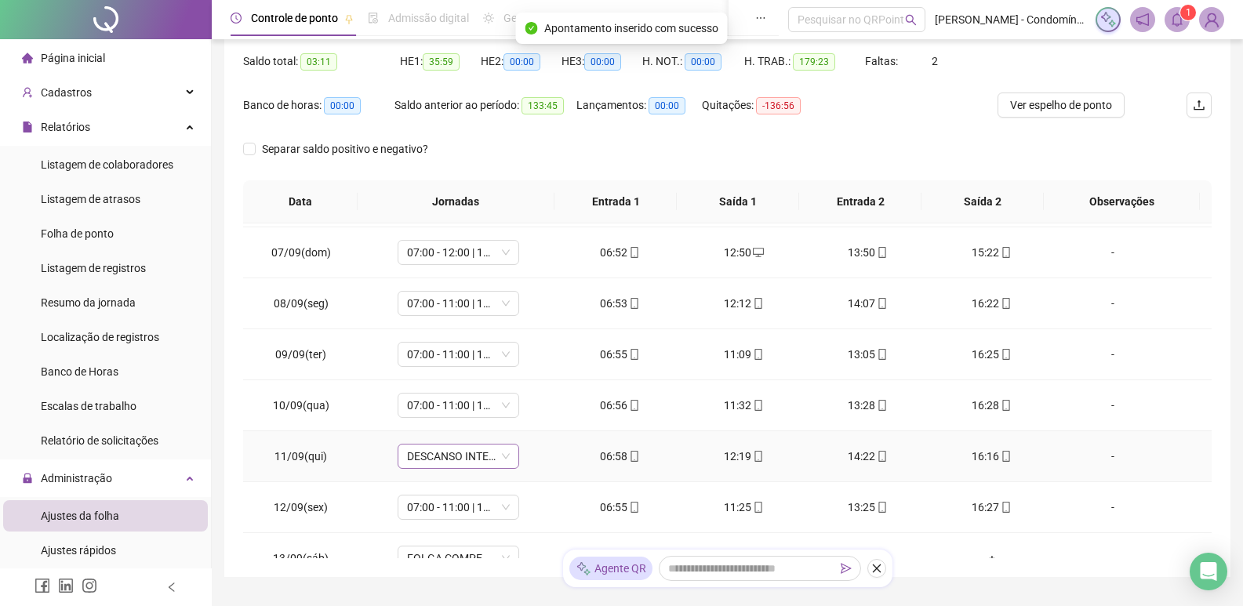
click at [457, 452] on span "DESCANSO INTER-JORNADA" at bounding box center [458, 457] width 103 height 24
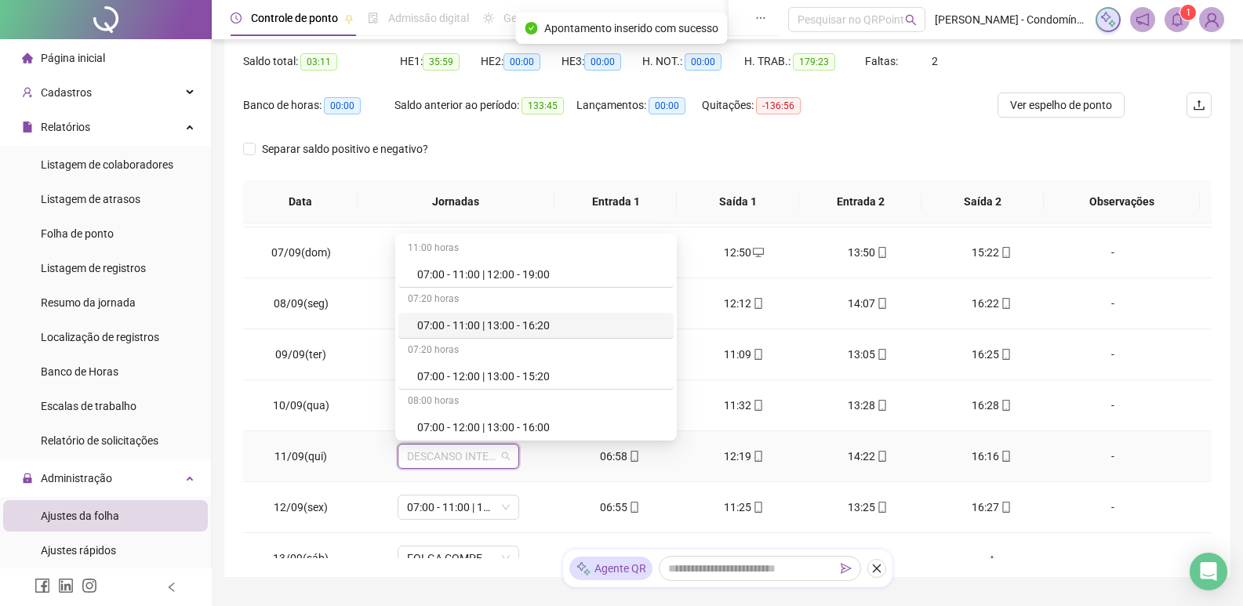
click at [524, 327] on div "07:00 - 11:00 | 13:00 - 16:20" at bounding box center [540, 325] width 247 height 17
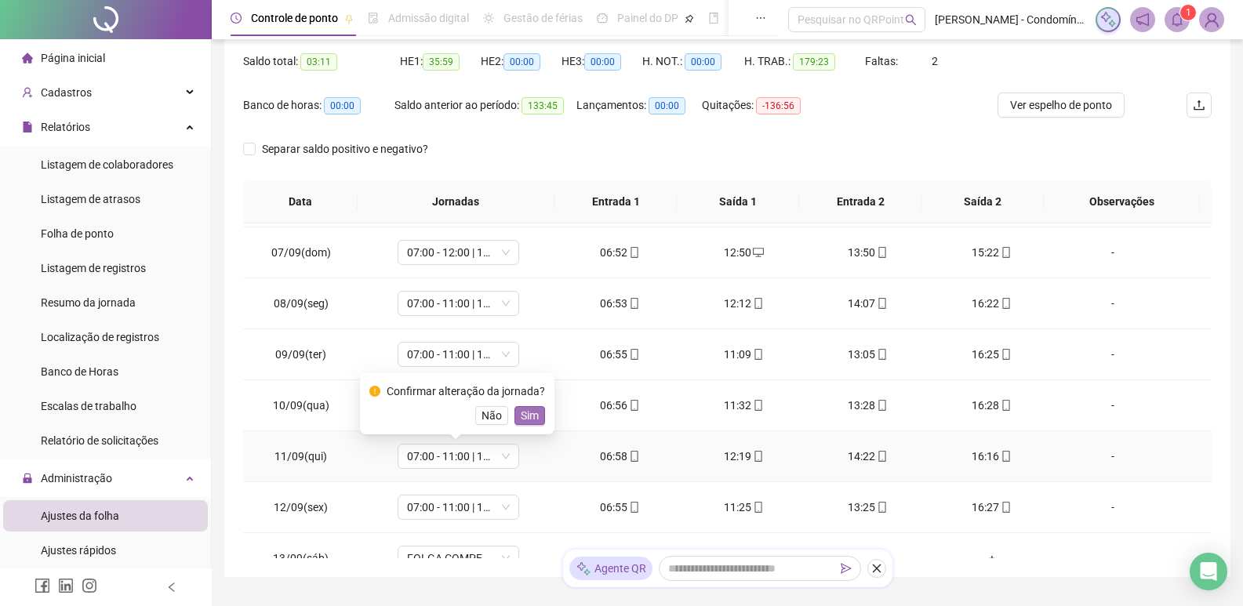
click at [532, 413] on span "Sim" at bounding box center [530, 415] width 18 height 17
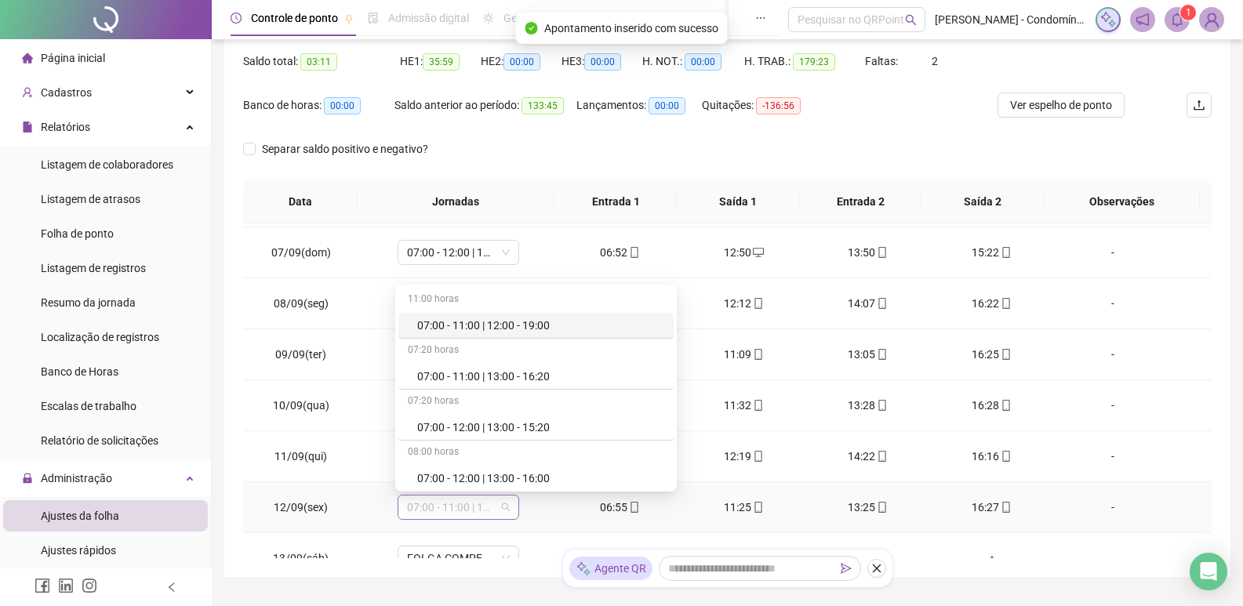
click at [460, 507] on span "07:00 - 11:00 | 13:00 - 16:20" at bounding box center [458, 508] width 103 height 24
click at [533, 376] on div "07:00 - 11:00 | 13:00 - 16:20" at bounding box center [540, 376] width 247 height 17
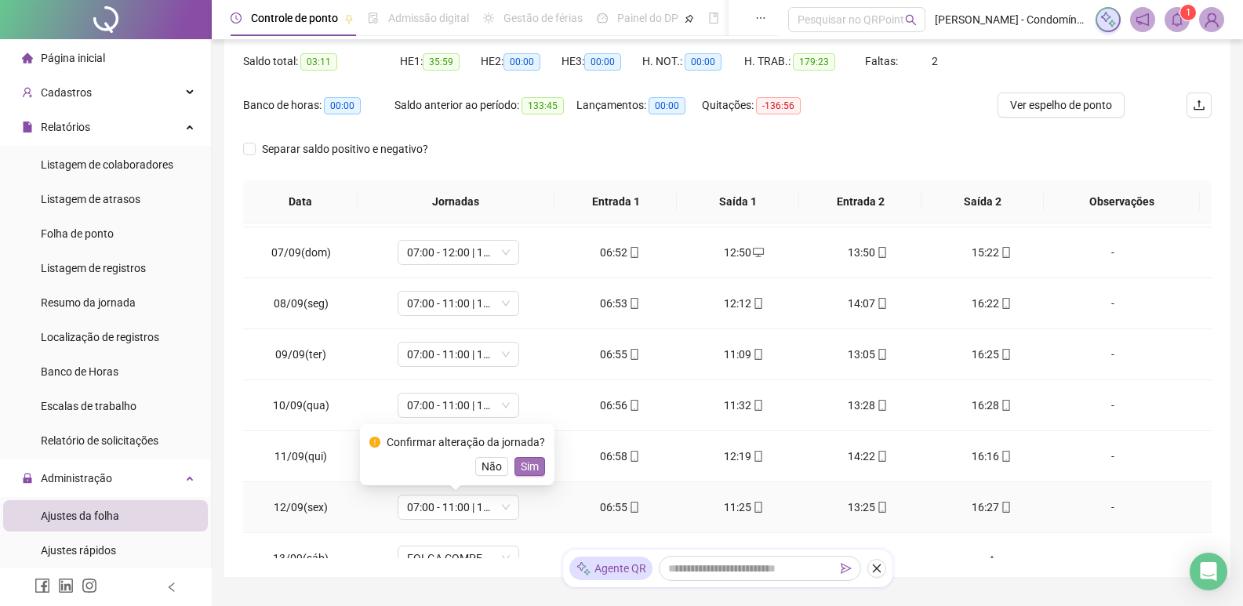
click at [531, 467] on span "Sim" at bounding box center [530, 466] width 18 height 17
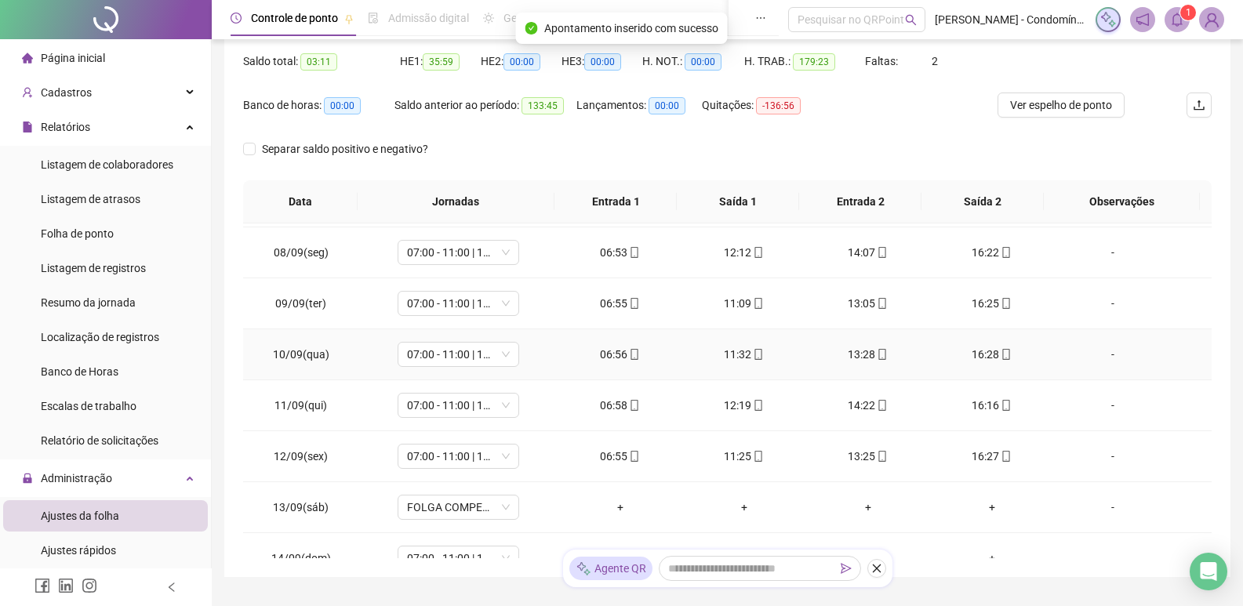
scroll to position [941, 0]
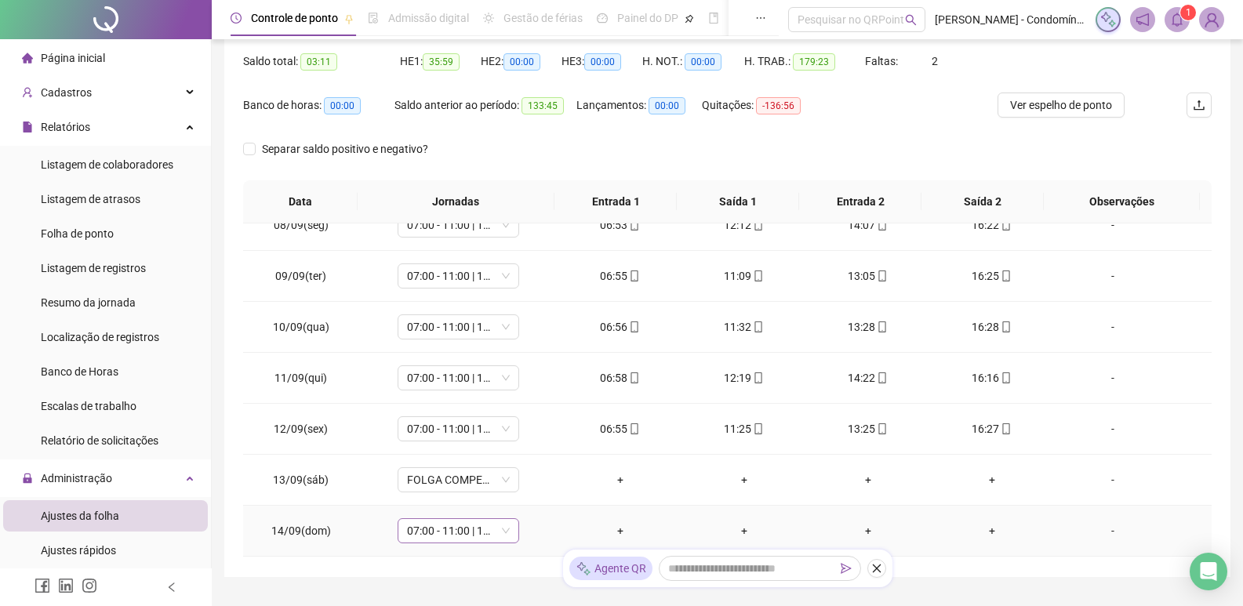
click at [419, 532] on span "07:00 - 11:00 | 13:00 - 16:20" at bounding box center [458, 531] width 103 height 24
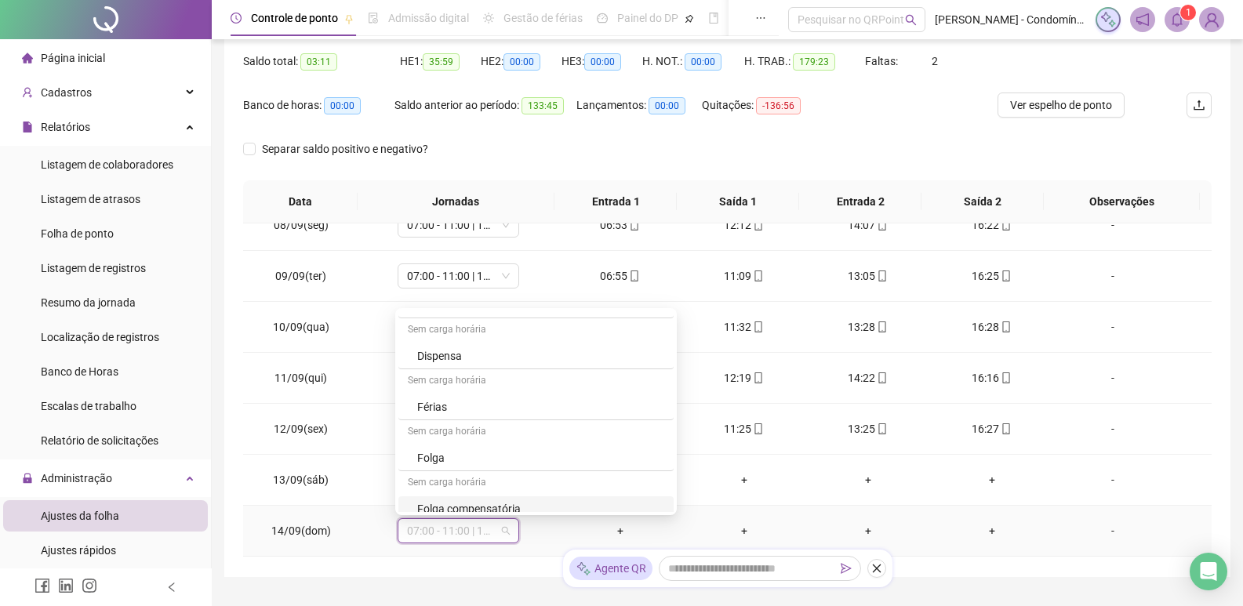
scroll to position [627, 0]
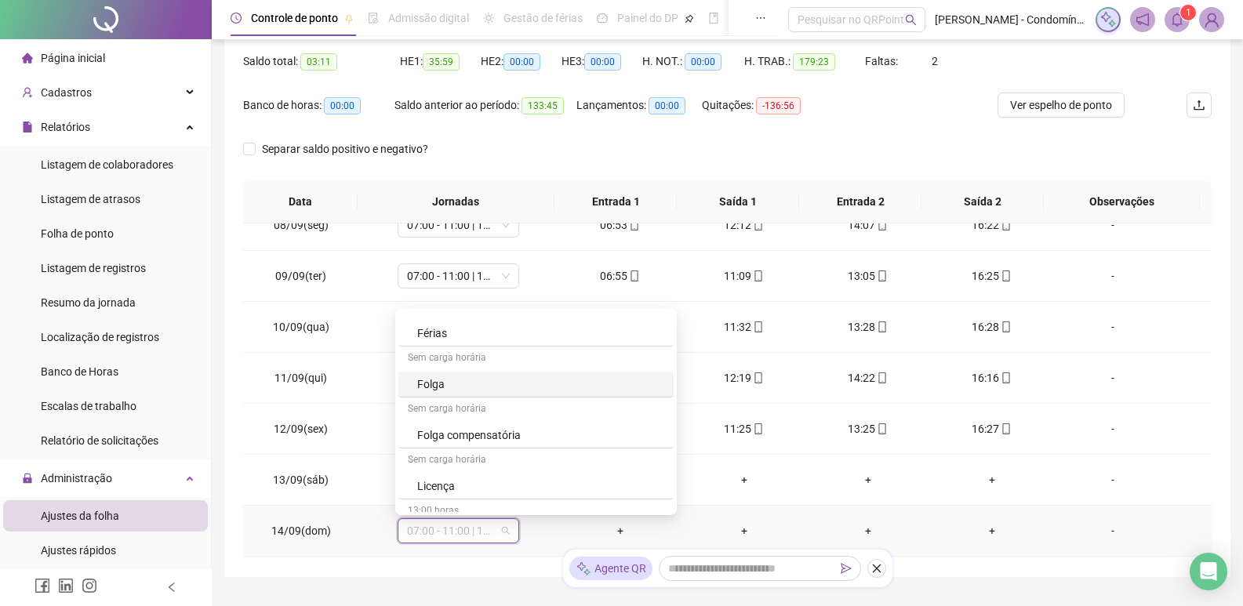
click at [446, 380] on div "Folga" at bounding box center [540, 384] width 247 height 17
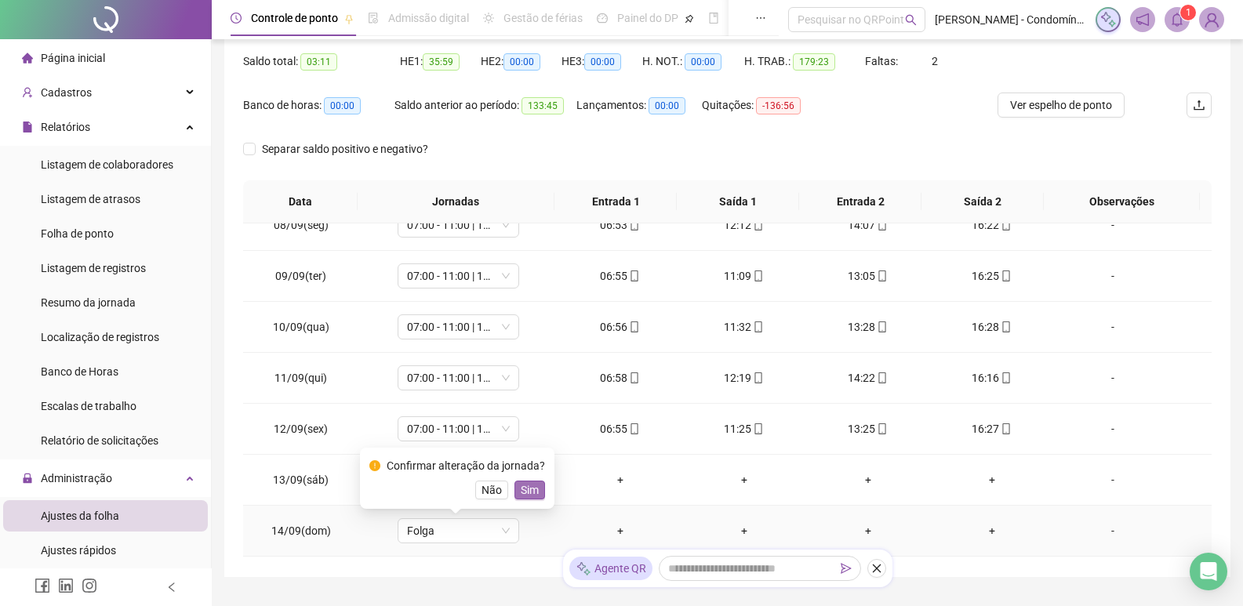
click at [527, 488] on span "Sim" at bounding box center [530, 489] width 18 height 17
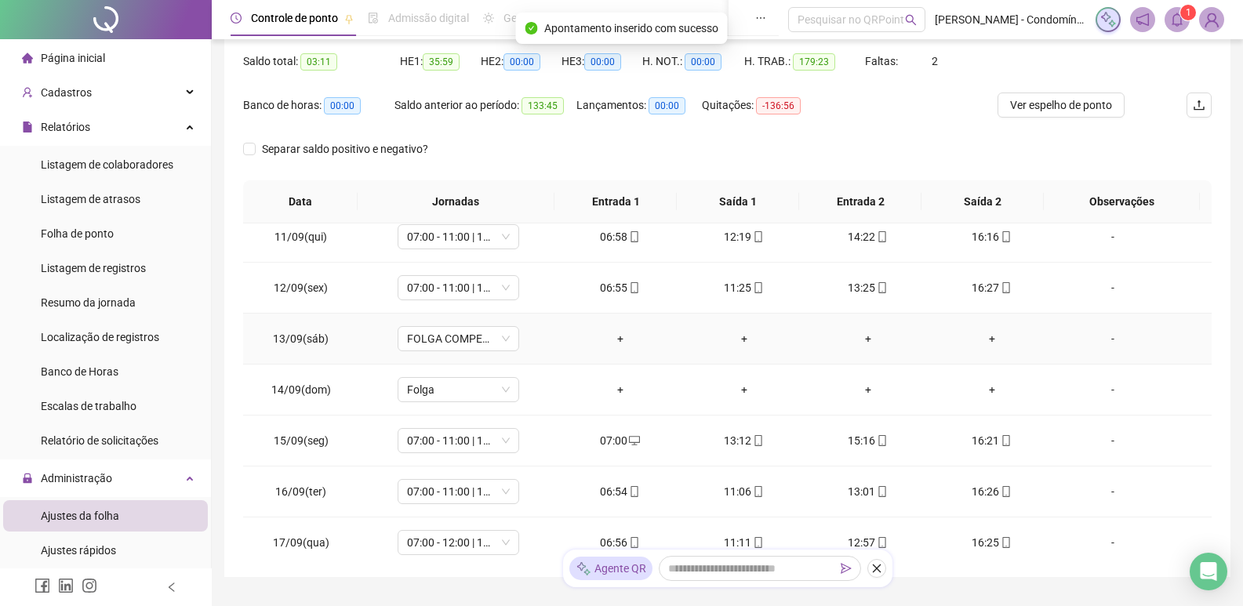
scroll to position [1143, 0]
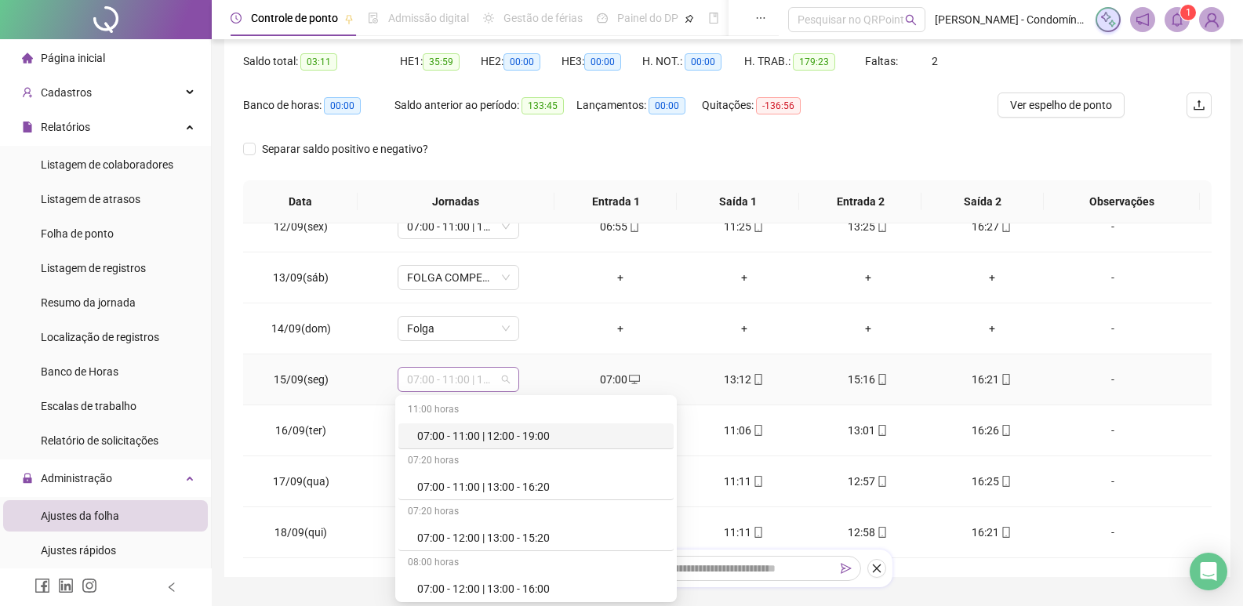
click at [459, 372] on span "07:00 - 11:00 | 13:00 - 16:20" at bounding box center [458, 380] width 103 height 24
click at [521, 488] on div "07:00 - 11:00 | 13:00 - 16:20" at bounding box center [540, 486] width 247 height 17
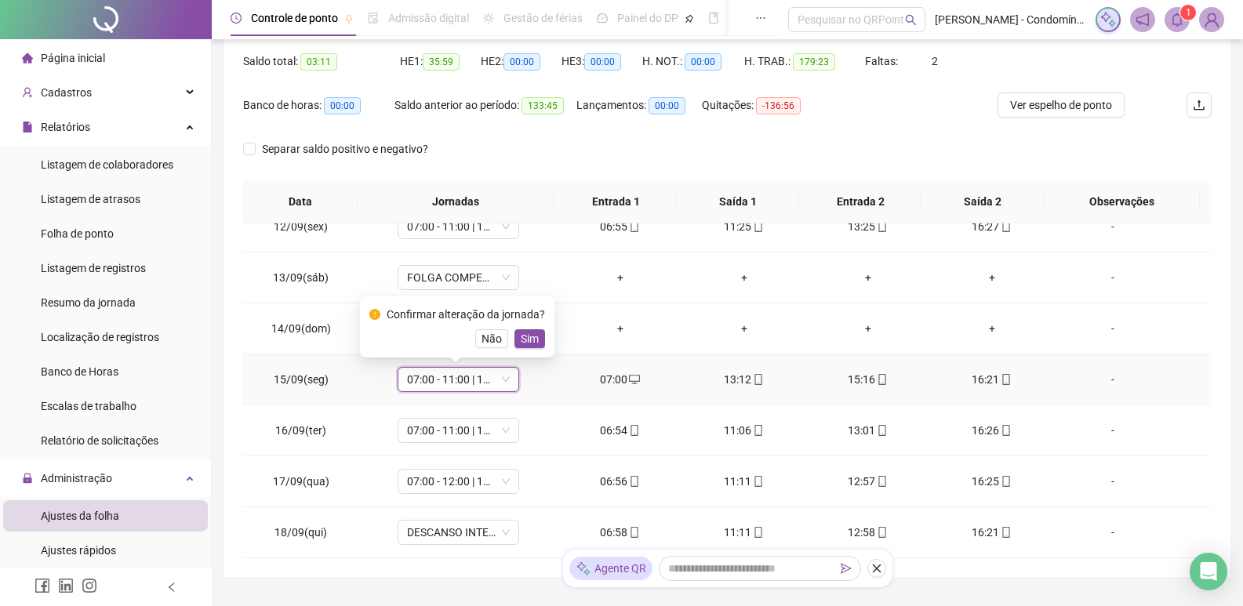
click at [525, 342] on span "Sim" at bounding box center [530, 338] width 18 height 17
click at [478, 430] on span "07:00 - 11:00 | 13:00 - 16:20" at bounding box center [458, 431] width 103 height 24
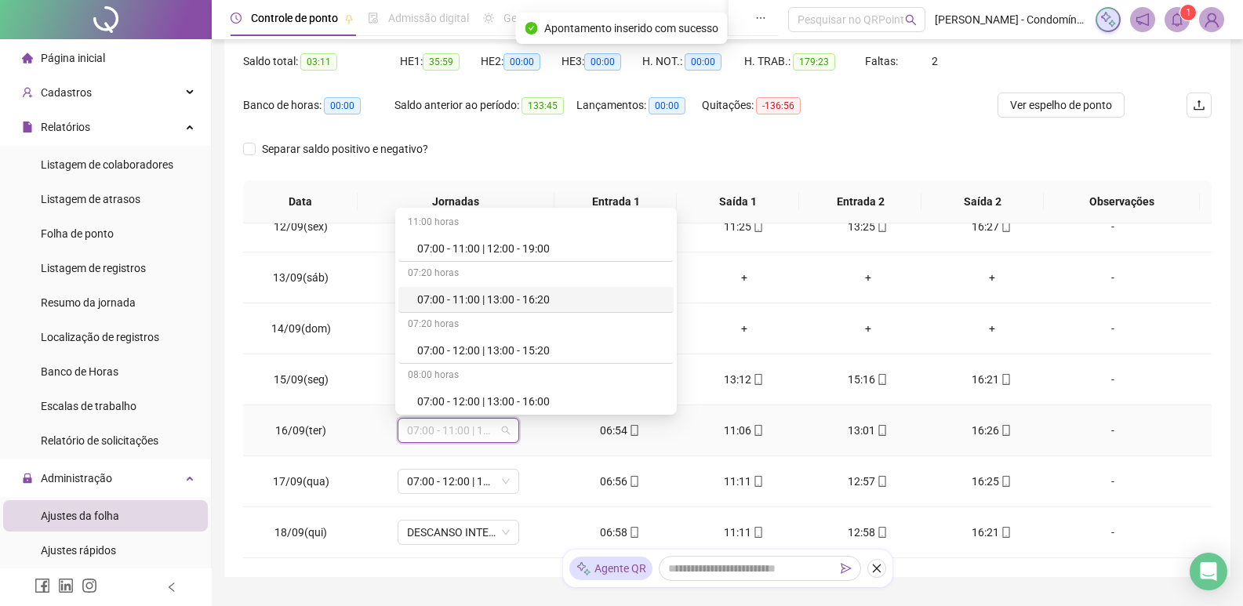
click at [555, 298] on div "07:00 - 11:00 | 13:00 - 16:20" at bounding box center [540, 299] width 247 height 17
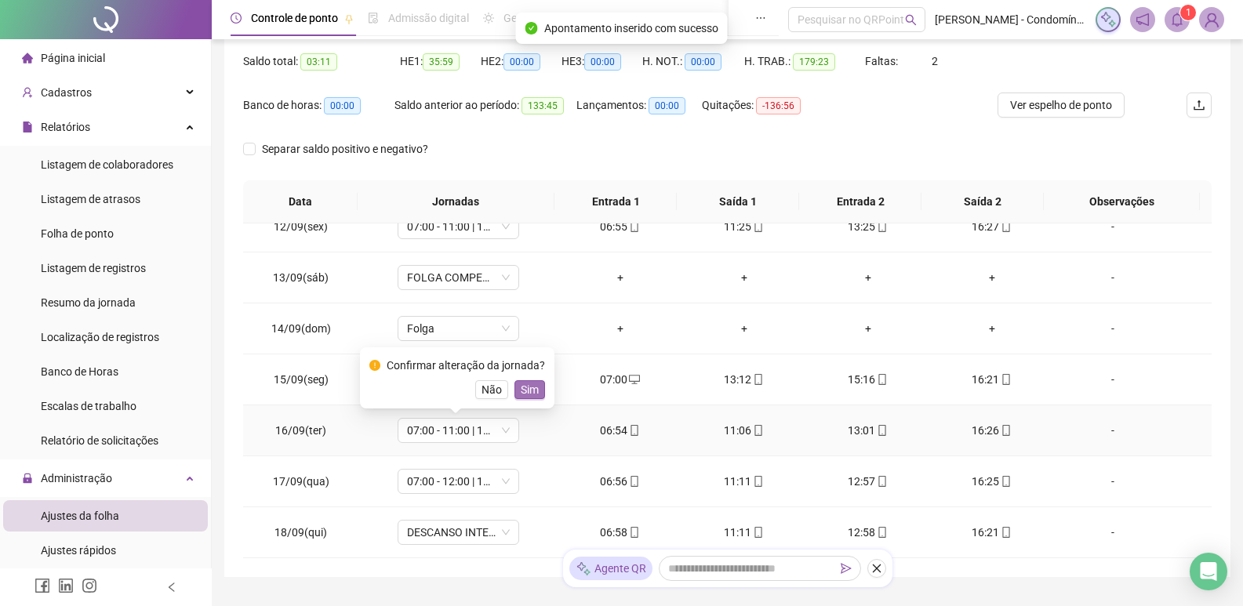
click at [527, 390] on span "Sim" at bounding box center [530, 389] width 18 height 17
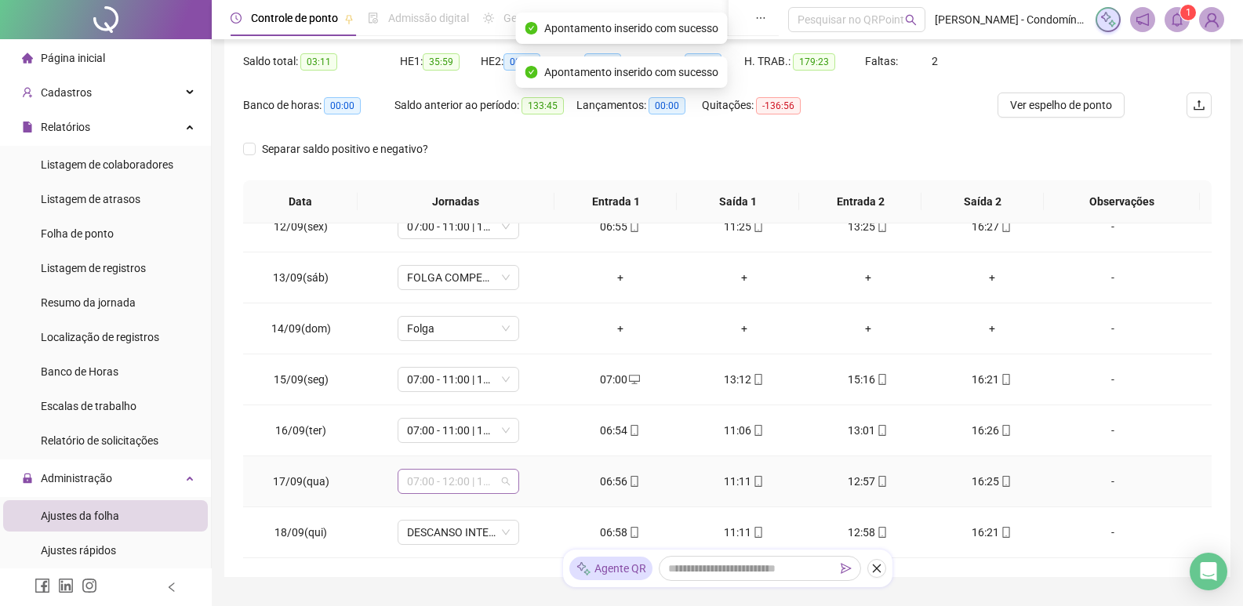
click at [470, 481] on span "07:00 - 12:00 | 13:00 - 15:20" at bounding box center [458, 482] width 103 height 24
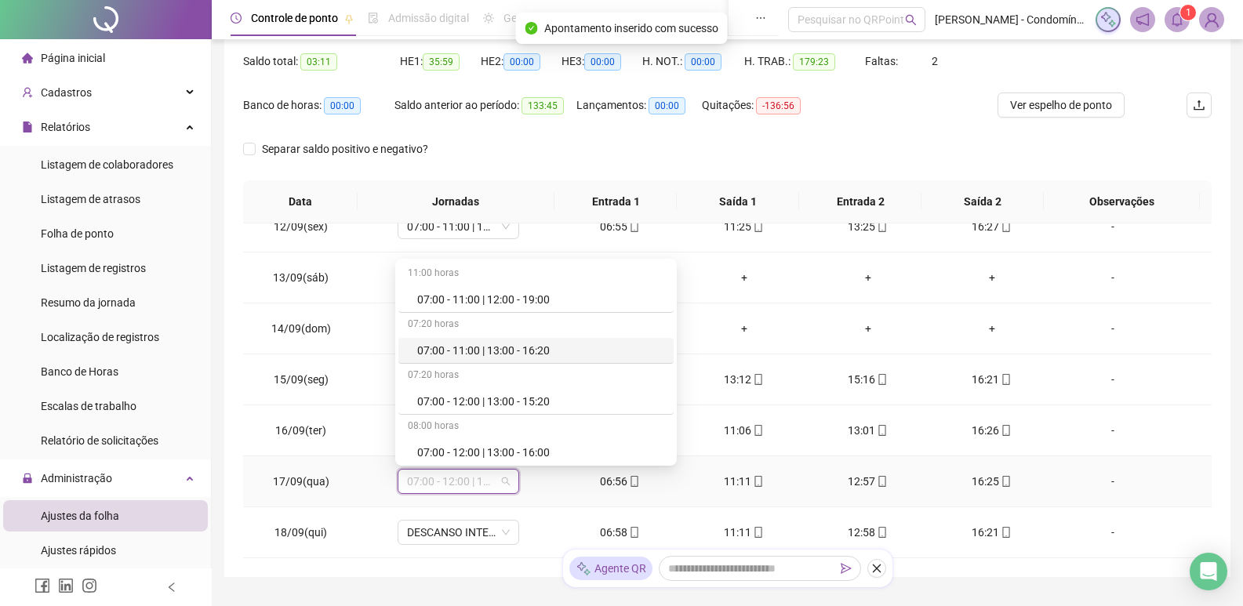
click at [543, 350] on div "07:00 - 11:00 | 13:00 - 16:20" at bounding box center [540, 350] width 247 height 17
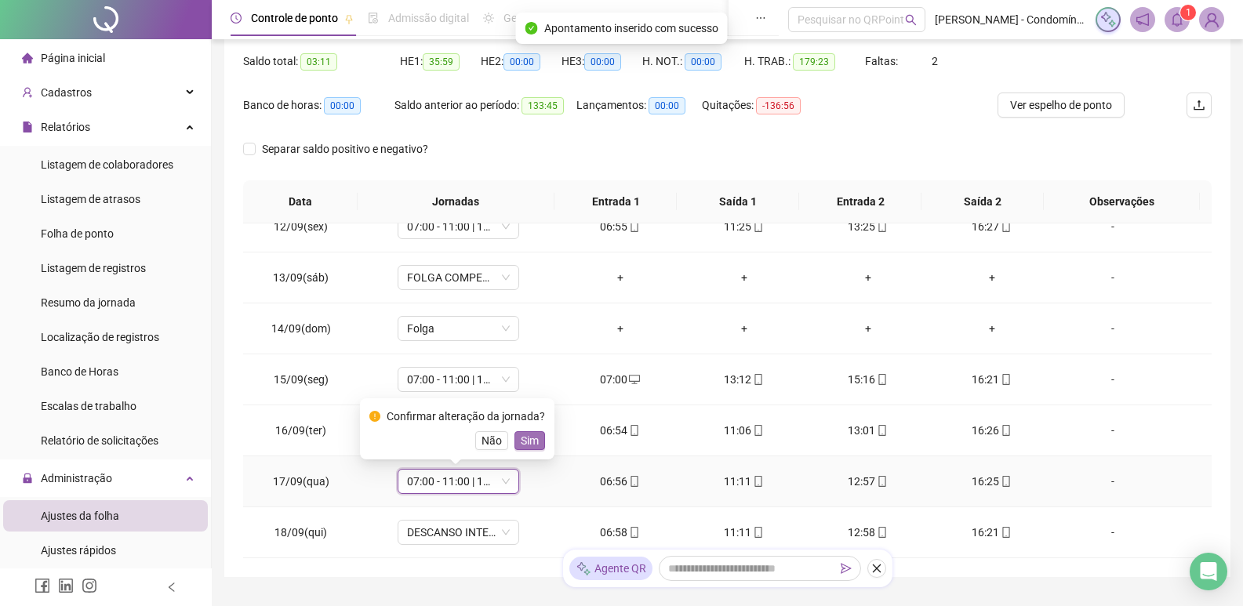
click at [534, 439] on span "Sim" at bounding box center [530, 440] width 18 height 17
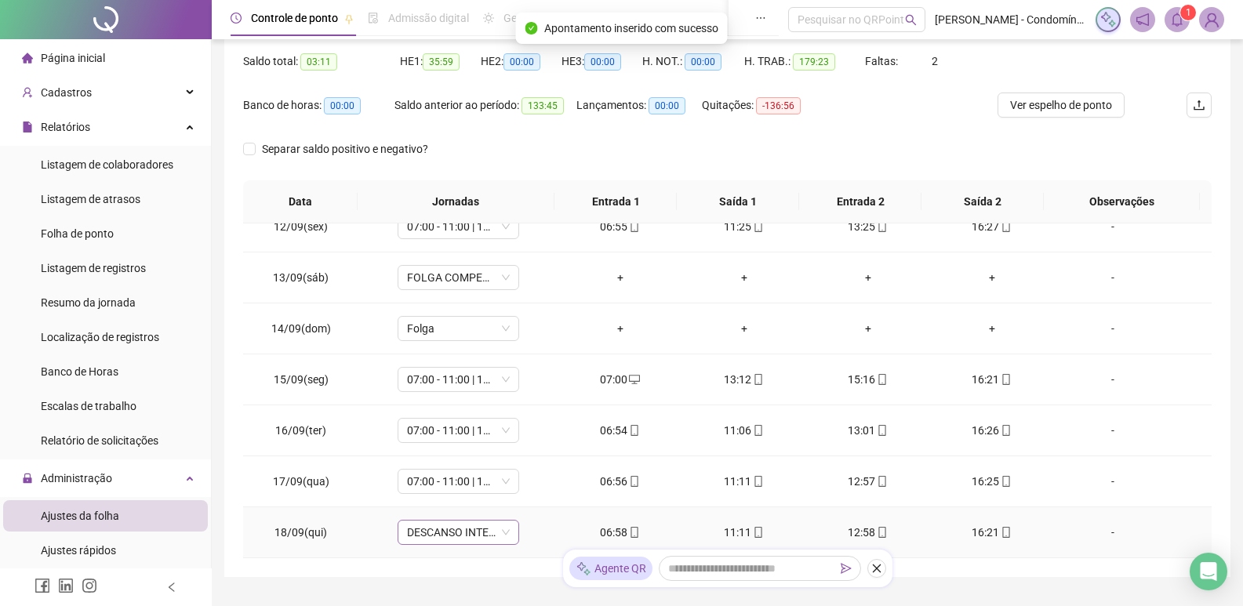
click at [453, 535] on span "DESCANSO INTER-JORNADA" at bounding box center [458, 533] width 103 height 24
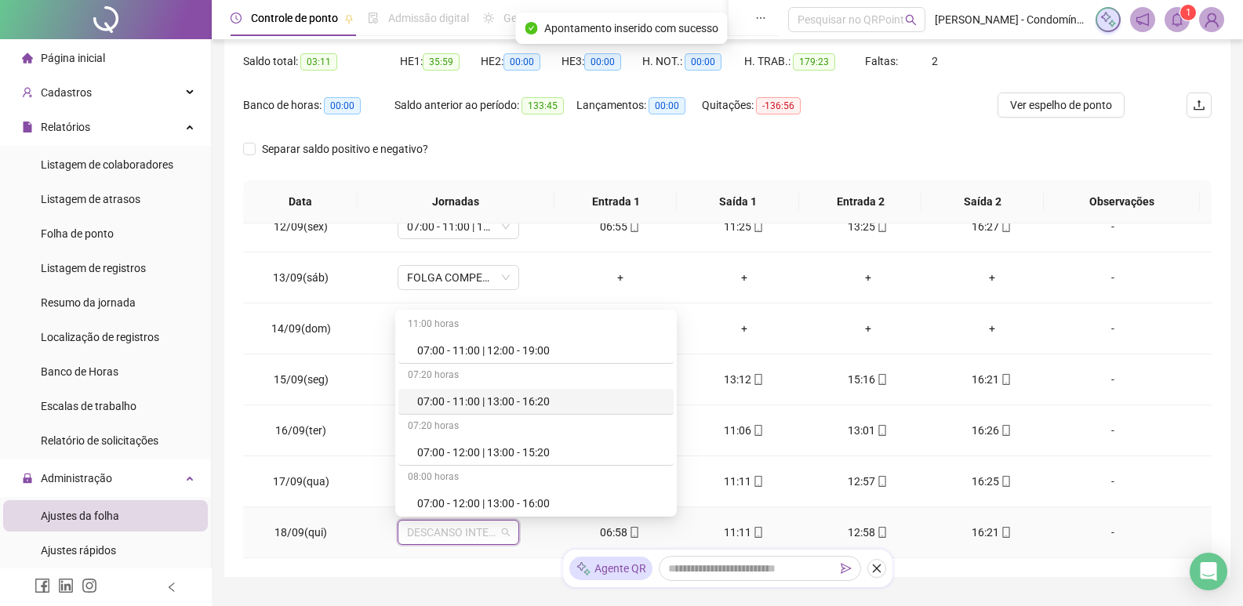
click at [521, 416] on div "07:20 horas" at bounding box center [535, 427] width 275 height 25
click at [530, 396] on div "07:00 - 11:00 | 13:00 - 16:20" at bounding box center [540, 401] width 247 height 17
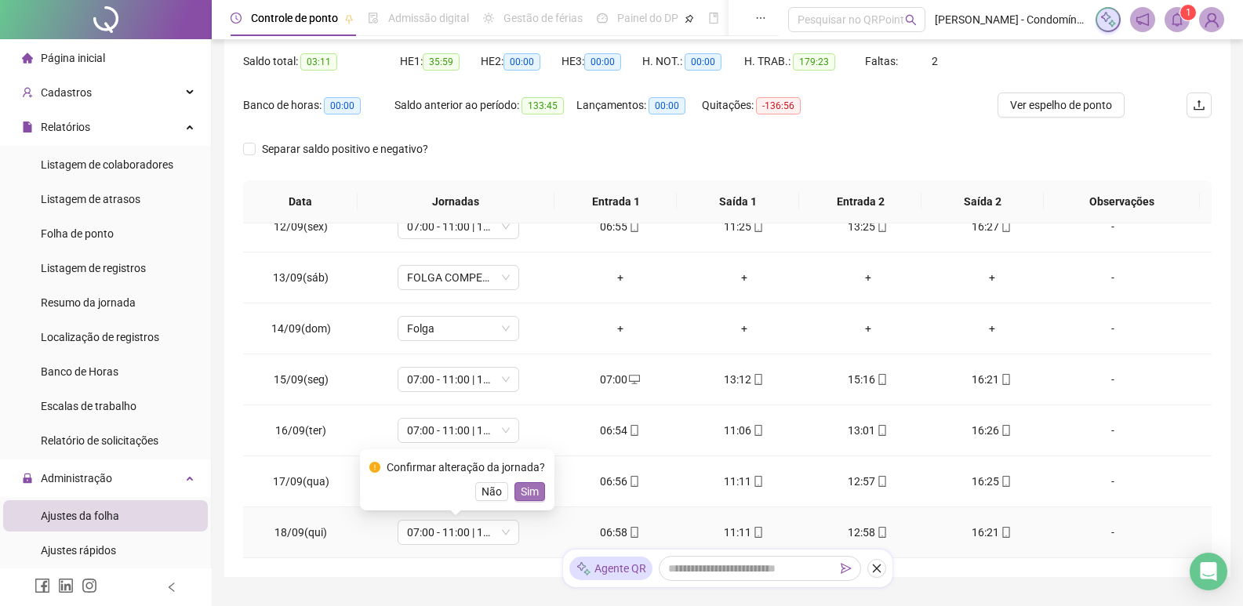
click at [525, 489] on span "Sim" at bounding box center [530, 491] width 18 height 17
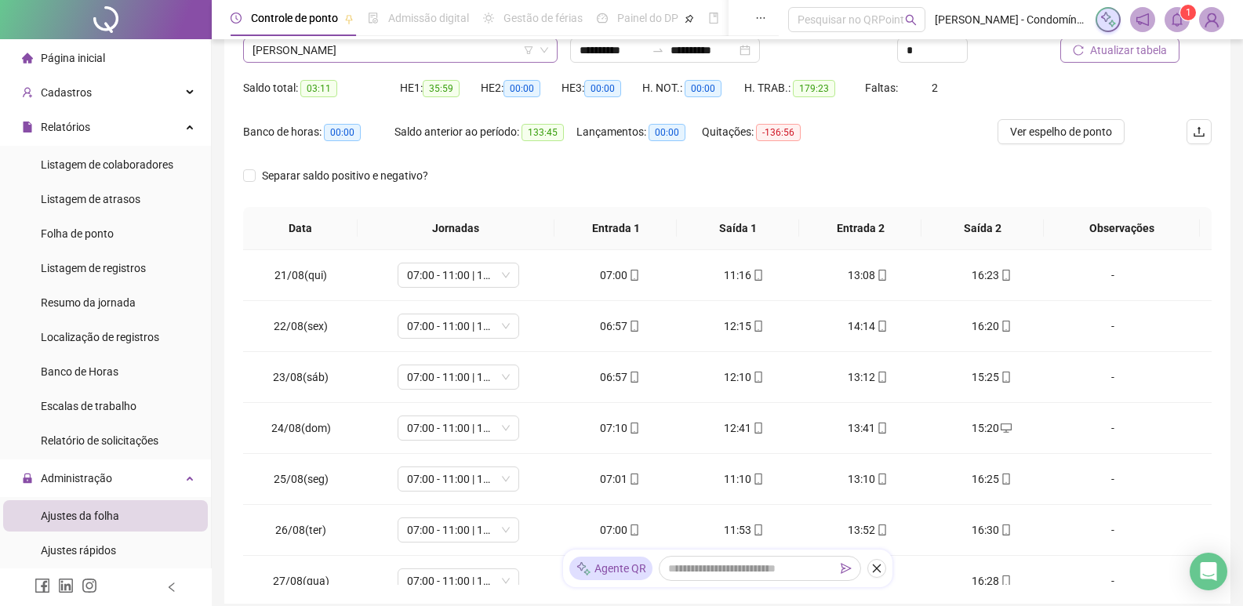
scroll to position [0, 0]
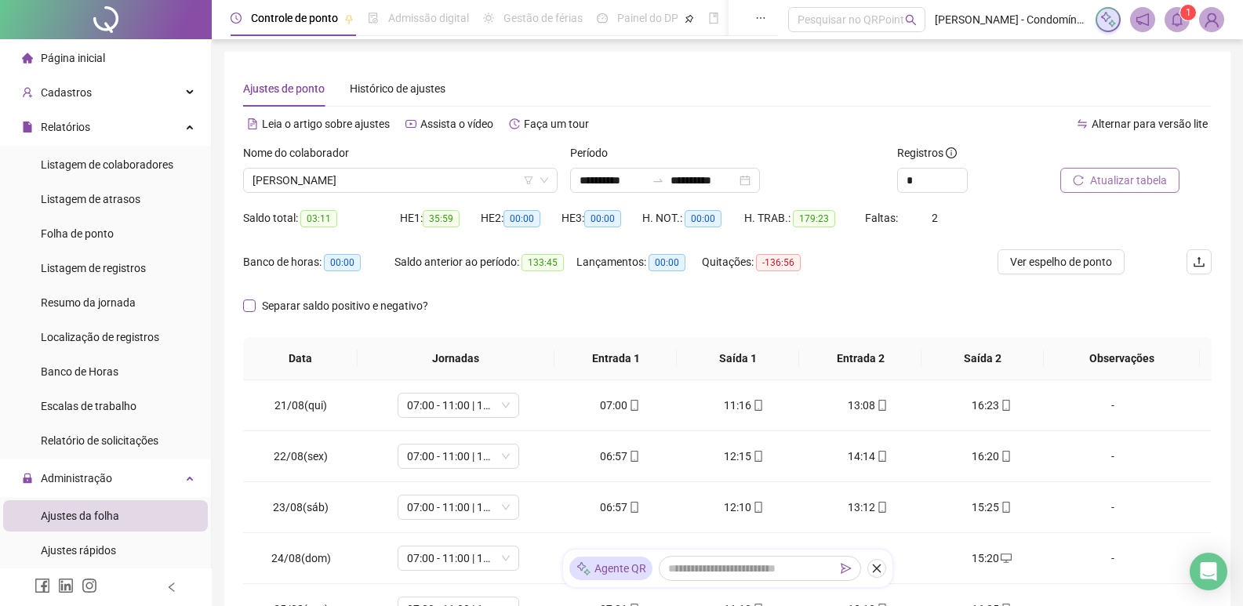
click at [256, 310] on span "Separar saldo positivo e negativo?" at bounding box center [345, 305] width 179 height 17
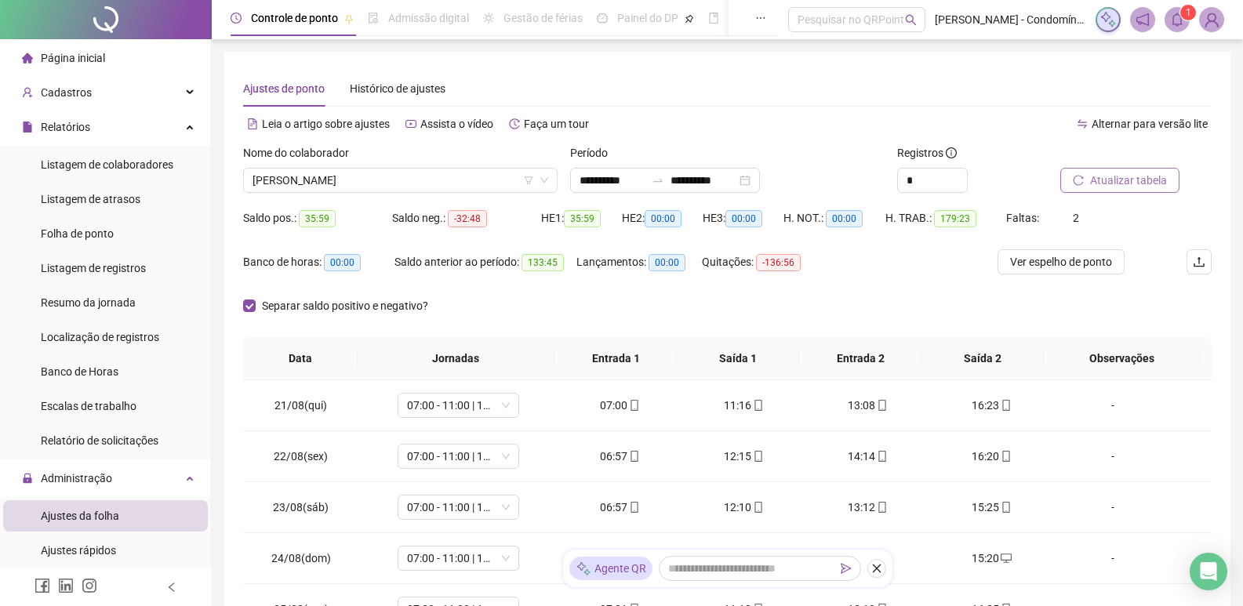
scroll to position [78, 0]
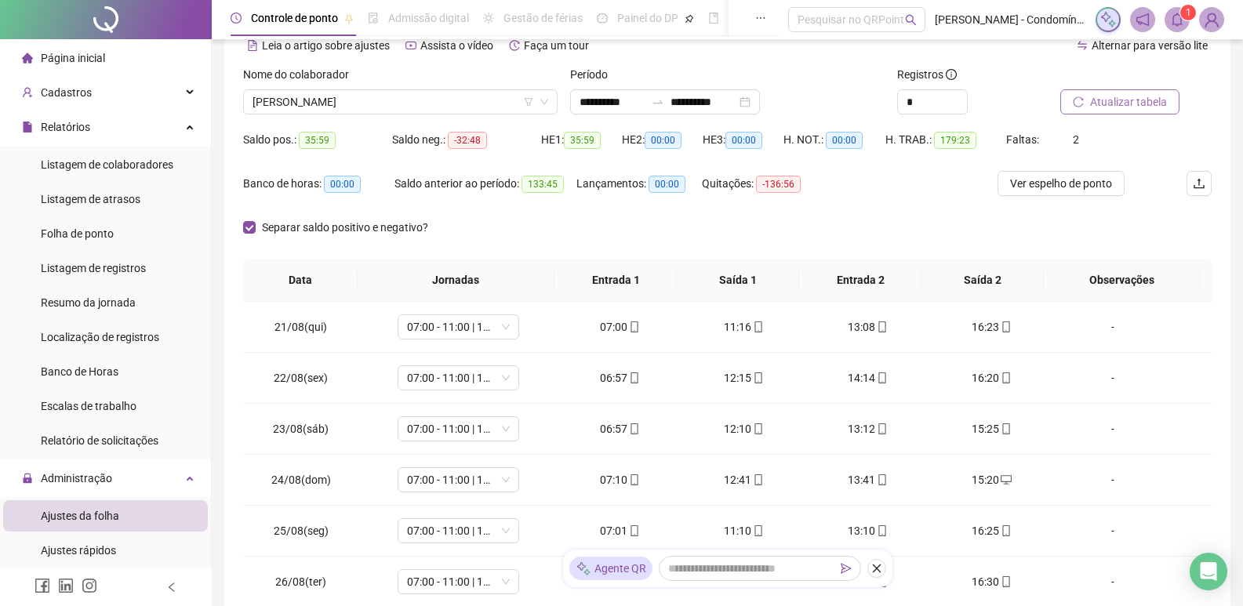
click at [1015, 140] on span "Faltas:" at bounding box center [1023, 139] width 35 height 13
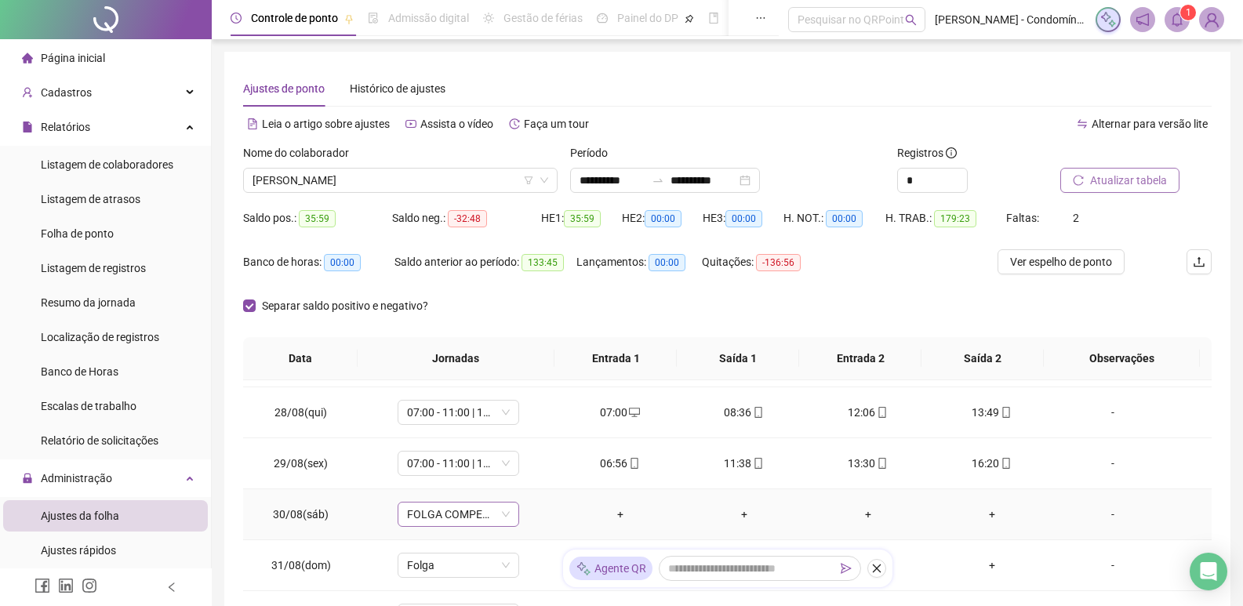
scroll to position [428, 0]
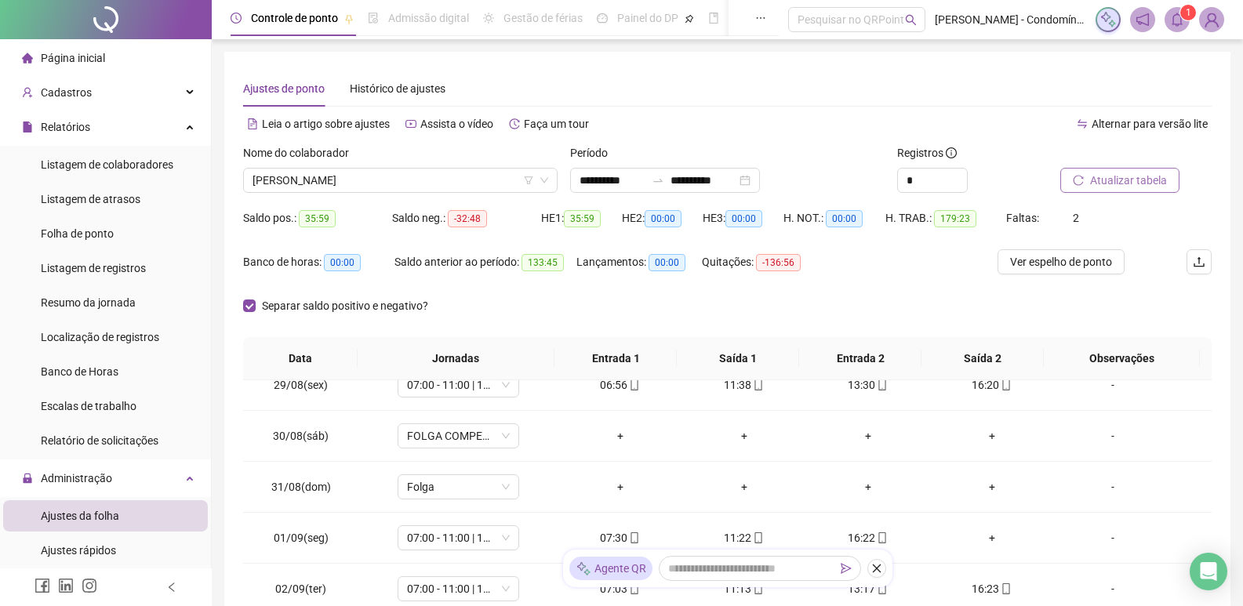
click at [1127, 182] on span "Atualizar tabela" at bounding box center [1128, 180] width 77 height 17
click at [1169, 274] on div "Banco de horas: -21:57 Saldo anterior ao período: 133:45 Lançamentos: 00:00 Qui…" at bounding box center [727, 271] width 968 height 44
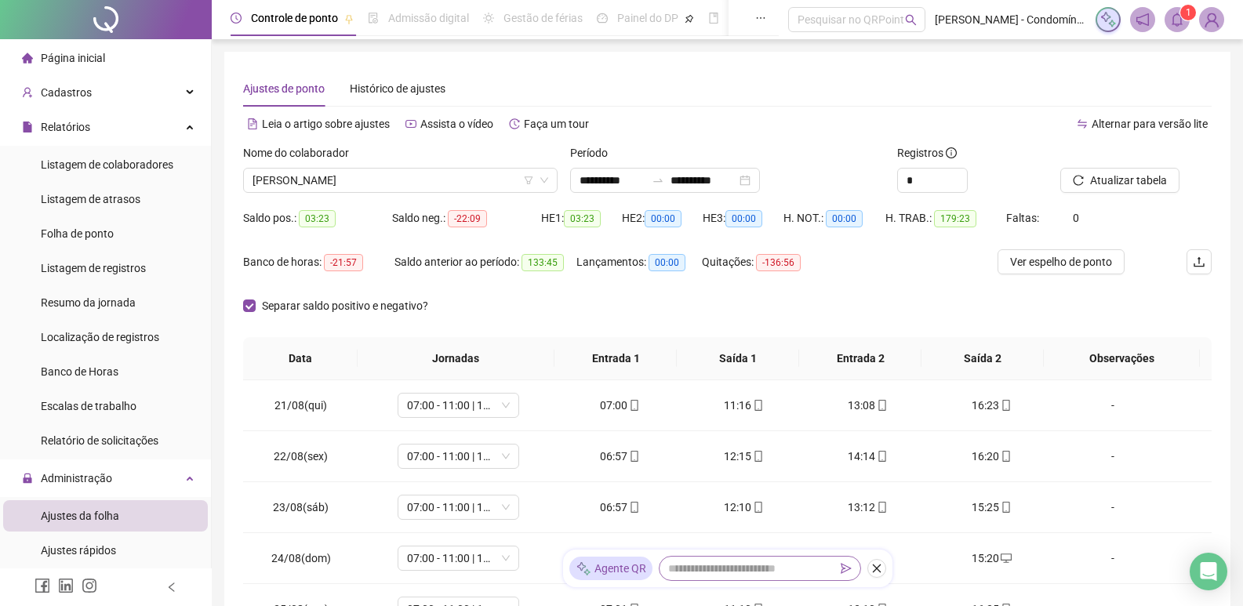
scroll to position [187, 0]
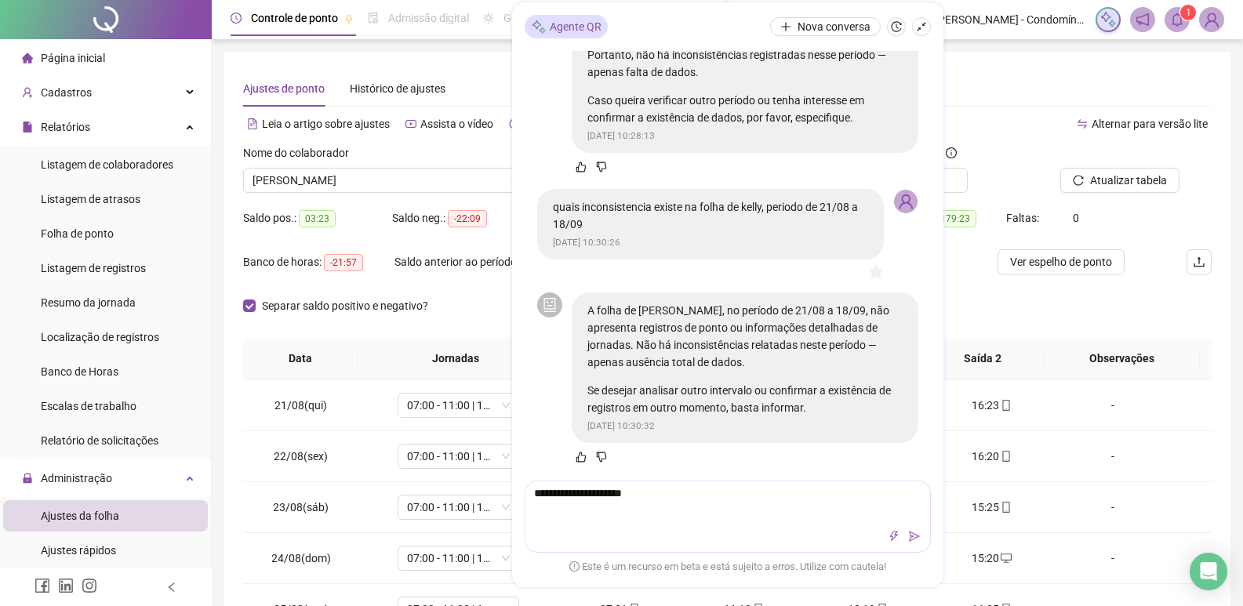
click at [474, 92] on div "Ajustes de ponto Histórico de ajustes" at bounding box center [727, 89] width 968 height 36
click at [919, 27] on icon "shrink" at bounding box center [921, 26] width 9 height 9
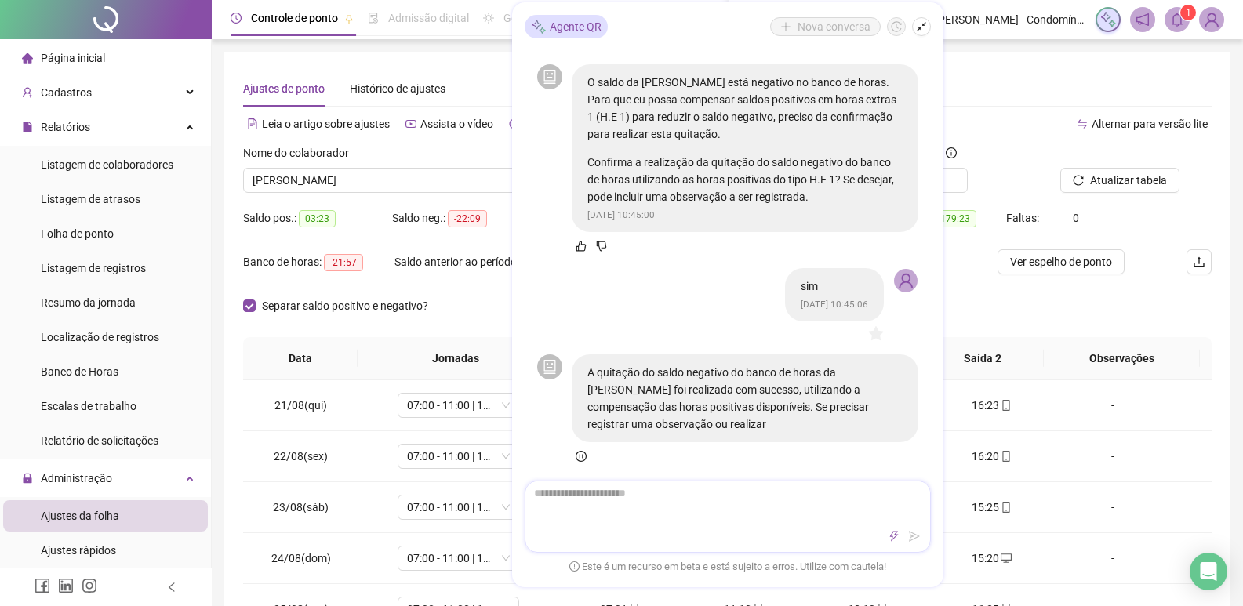
scroll to position [724, 0]
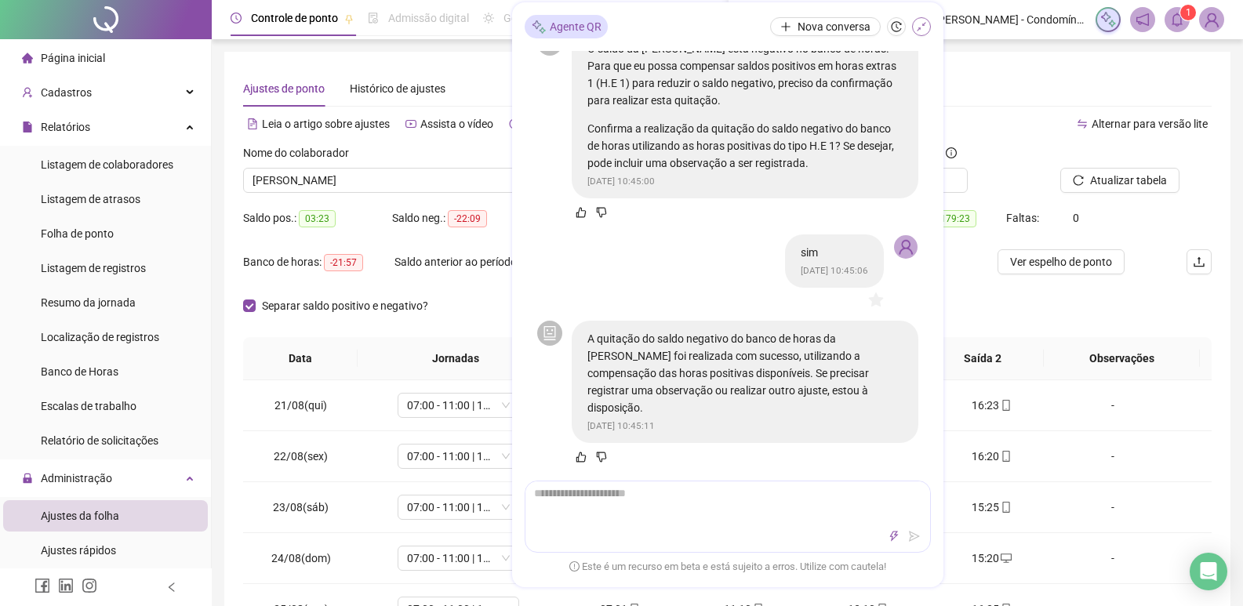
click at [924, 23] on icon "shrink" at bounding box center [921, 26] width 9 height 9
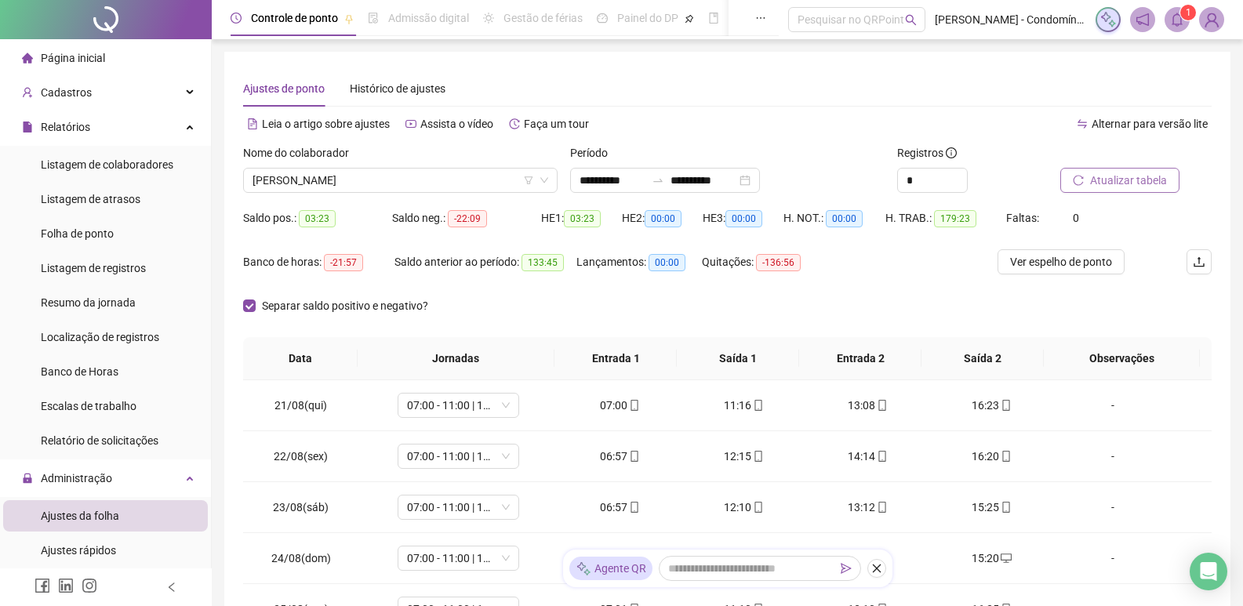
click at [1111, 181] on span "Atualizar tabela" at bounding box center [1128, 180] width 77 height 17
click at [1094, 175] on span "Atualizar tabela" at bounding box center [1128, 180] width 77 height 17
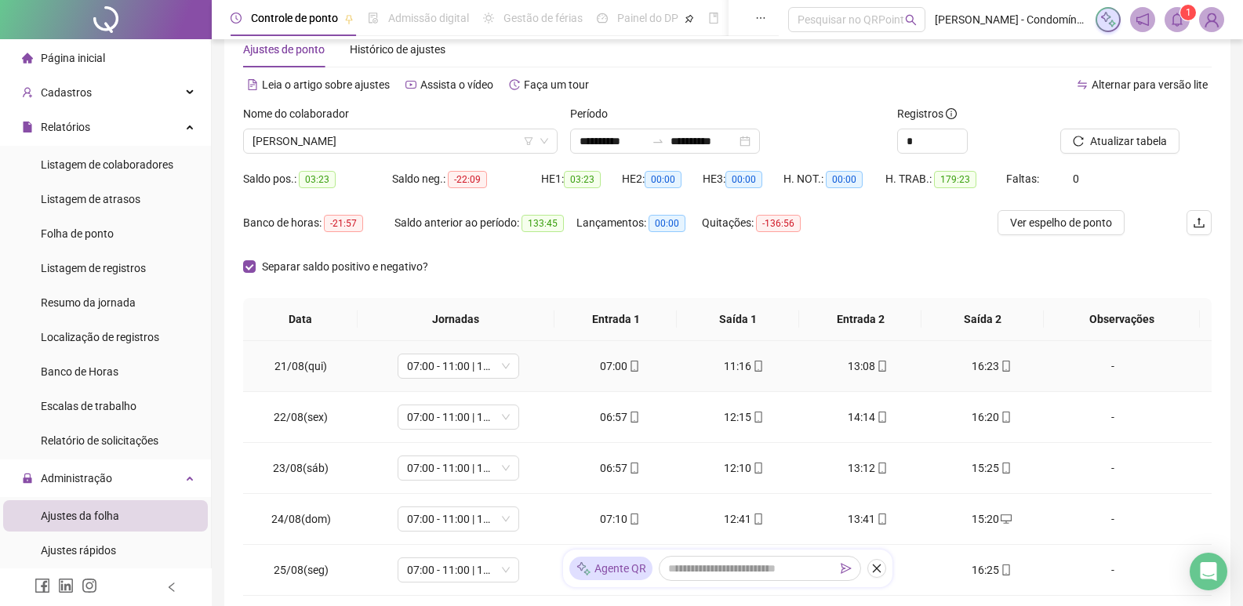
scroll to position [0, 0]
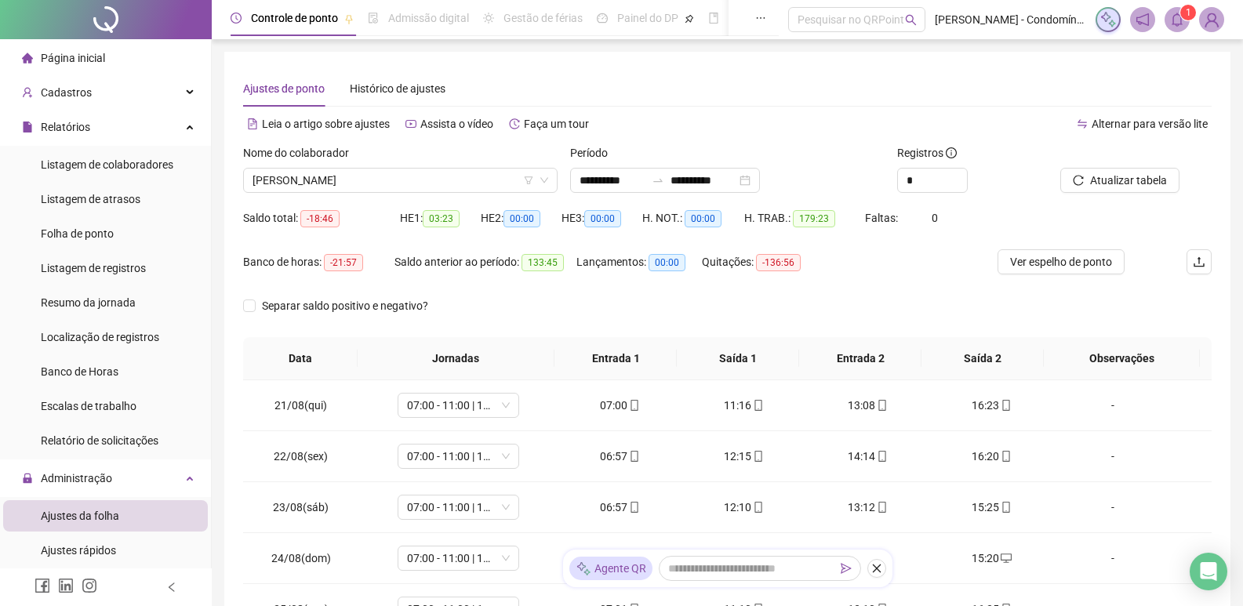
click at [449, 219] on span "03:23" at bounding box center [441, 218] width 37 height 17
click at [436, 216] on span "03:23" at bounding box center [441, 218] width 37 height 17
click at [661, 290] on div "Lançamentos: 00:00" at bounding box center [638, 271] width 125 height 44
click at [93, 514] on span "Ajustes da folha" at bounding box center [80, 516] width 78 height 13
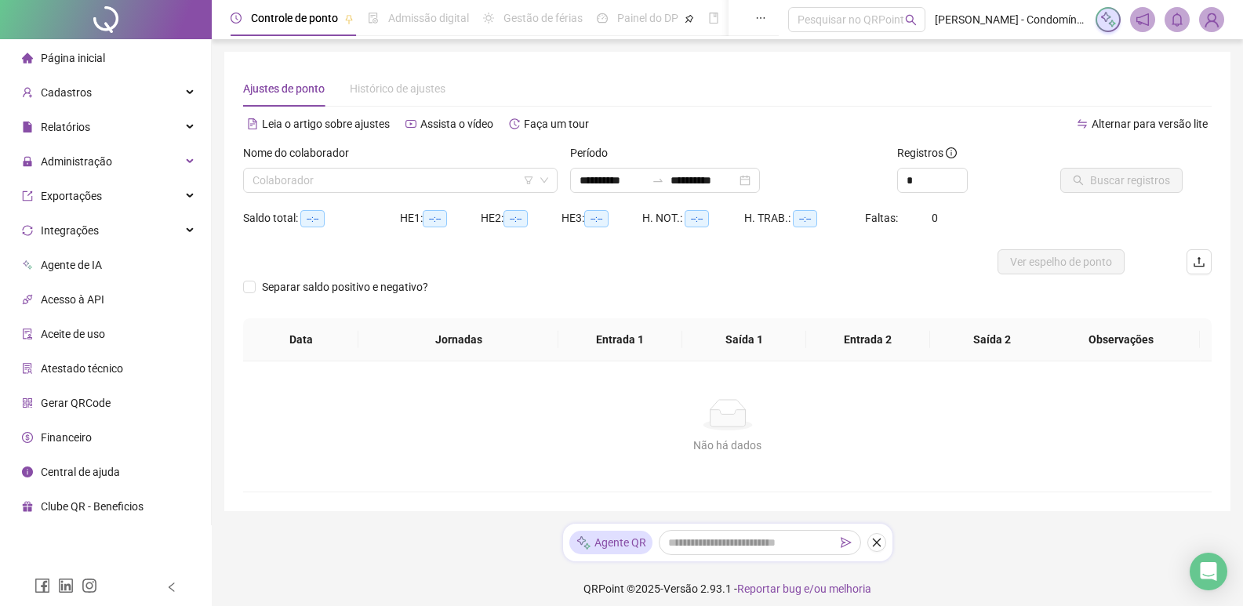
type input "**********"
click at [405, 169] on input "search" at bounding box center [392, 181] width 281 height 24
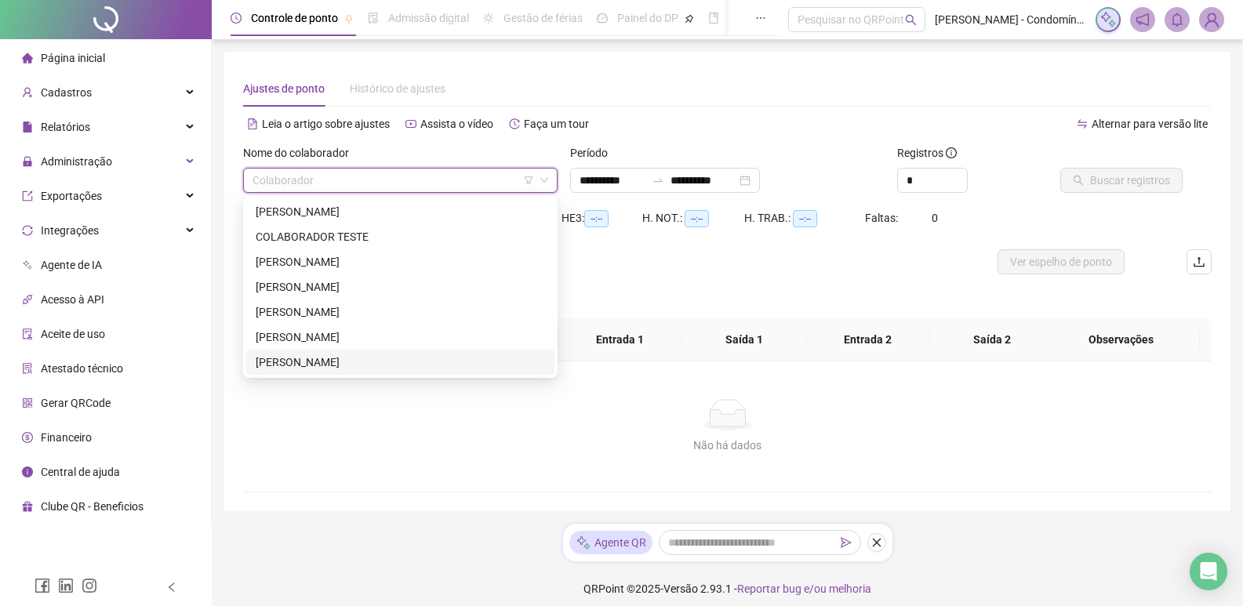
click at [321, 364] on div "[PERSON_NAME]" at bounding box center [400, 362] width 289 height 17
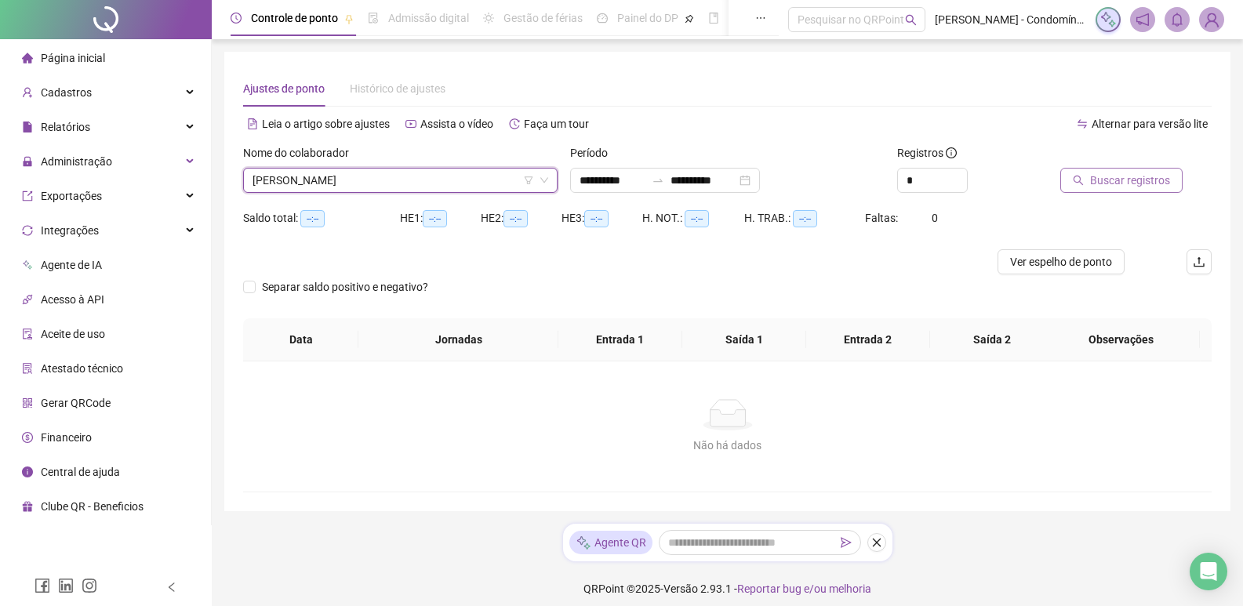
click at [1106, 183] on span "Buscar registros" at bounding box center [1130, 180] width 80 height 17
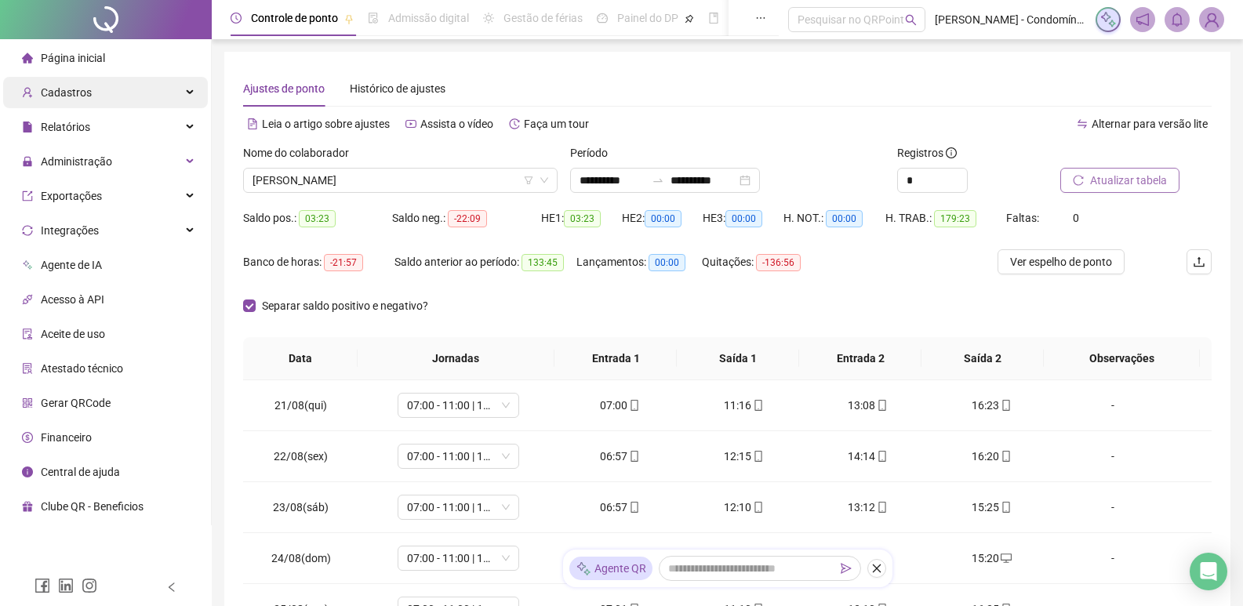
click at [108, 97] on div "Cadastros" at bounding box center [105, 92] width 205 height 31
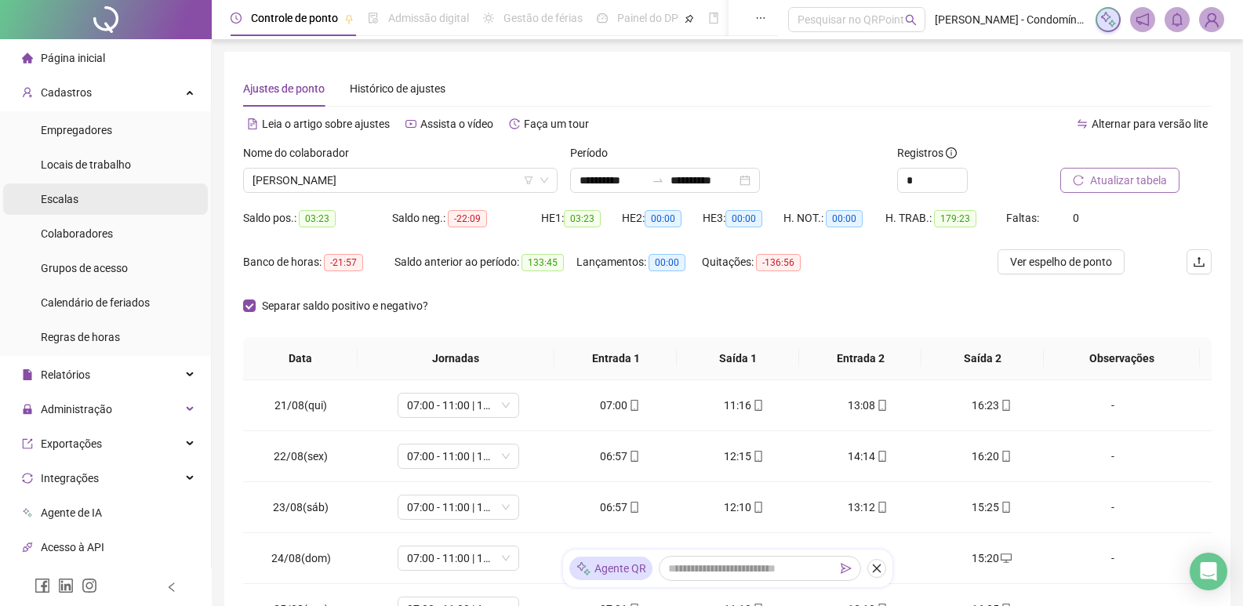
click at [67, 194] on span "Escalas" at bounding box center [60, 199] width 38 height 13
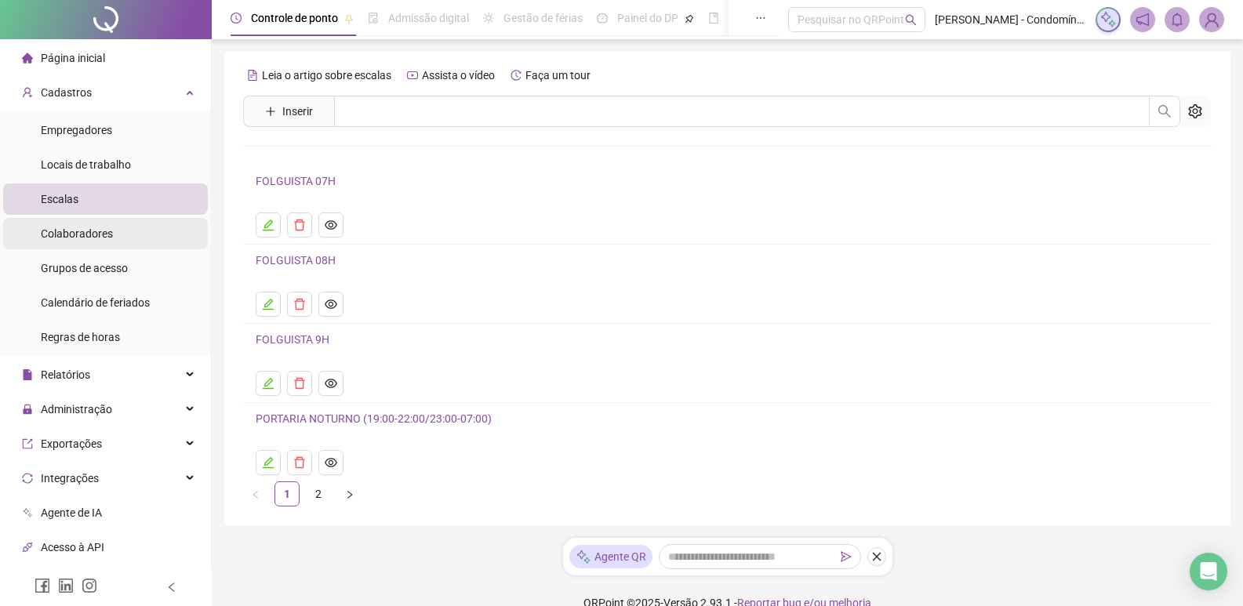
click at [84, 232] on span "Colaboradores" at bounding box center [77, 233] width 72 height 13
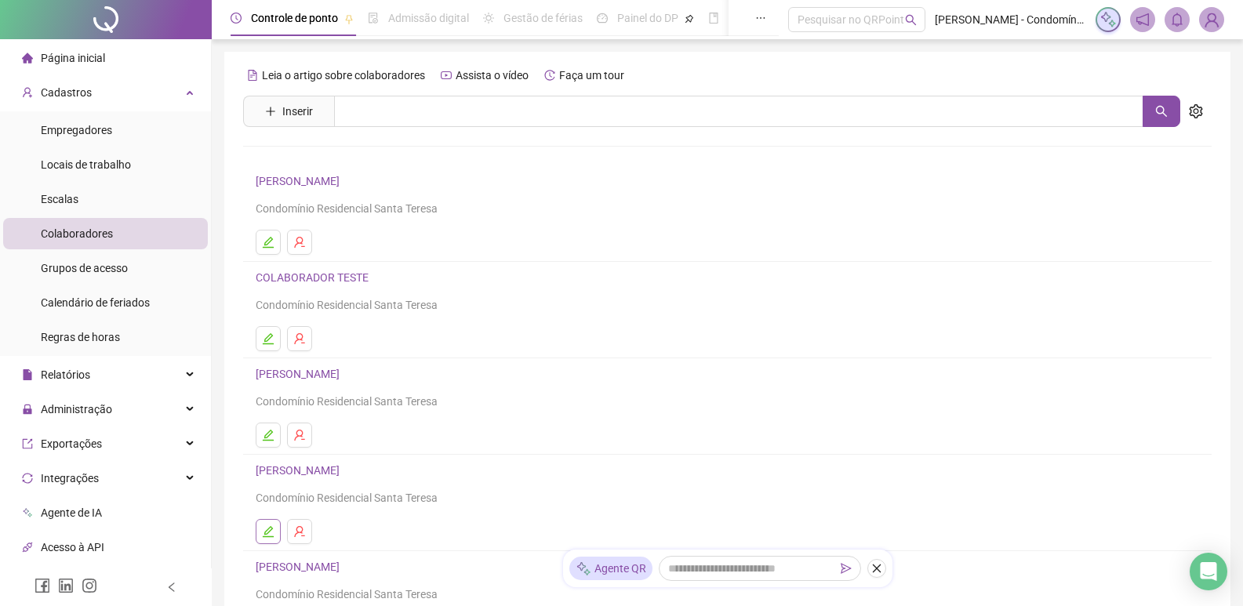
click at [266, 525] on button "button" at bounding box center [268, 531] width 25 height 25
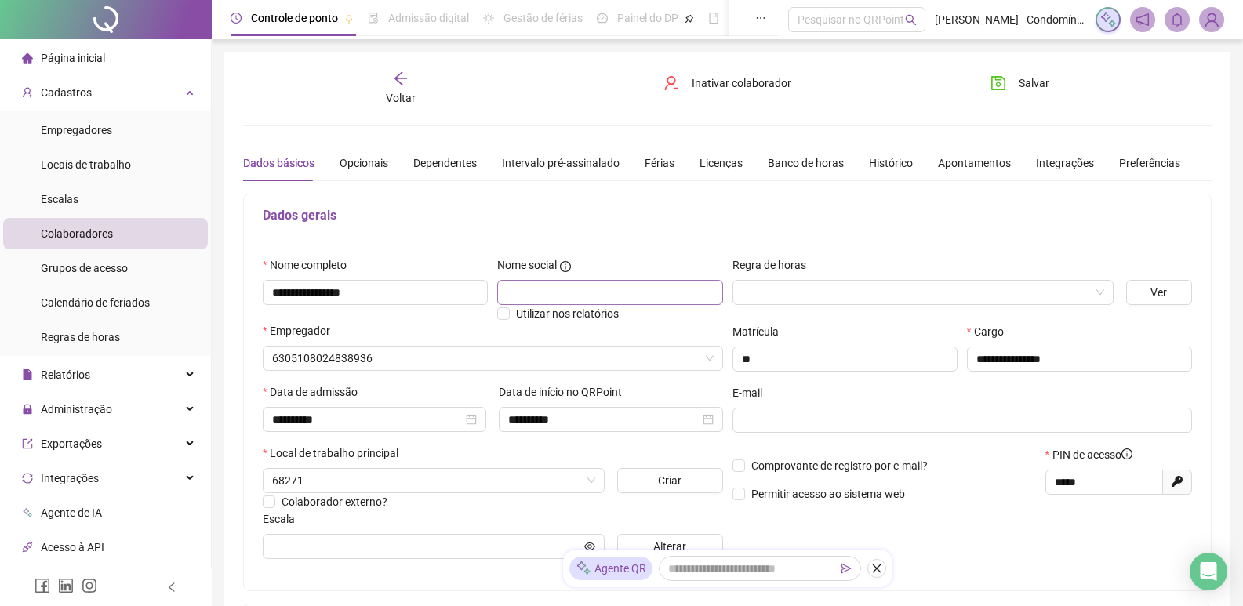
type input "**********"
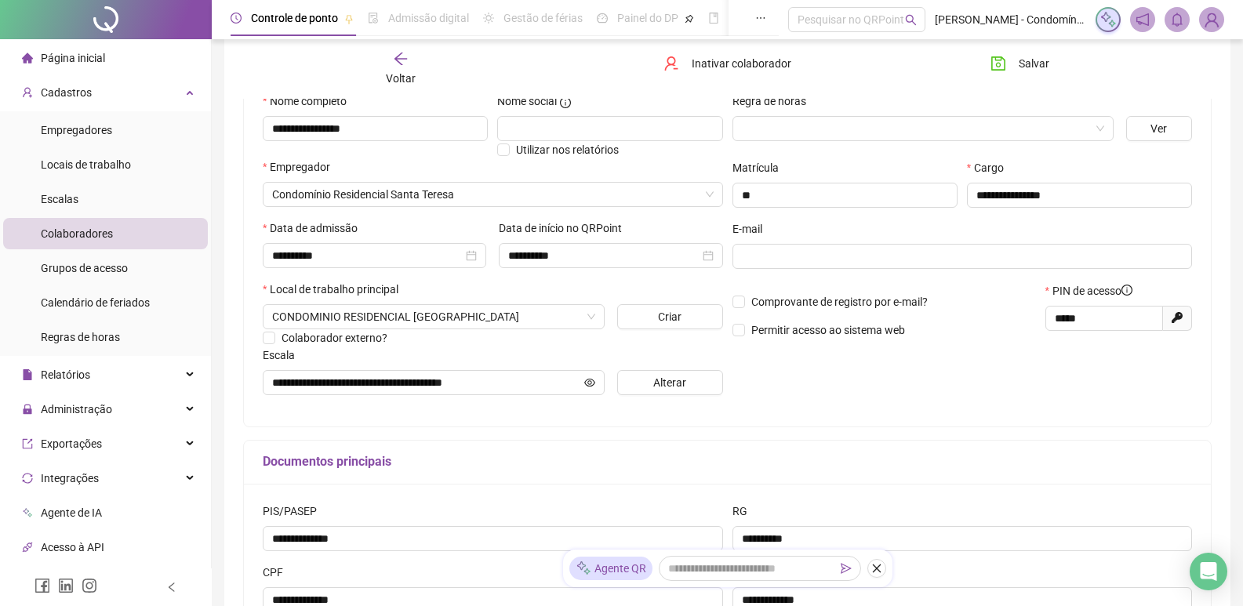
scroll to position [235, 0]
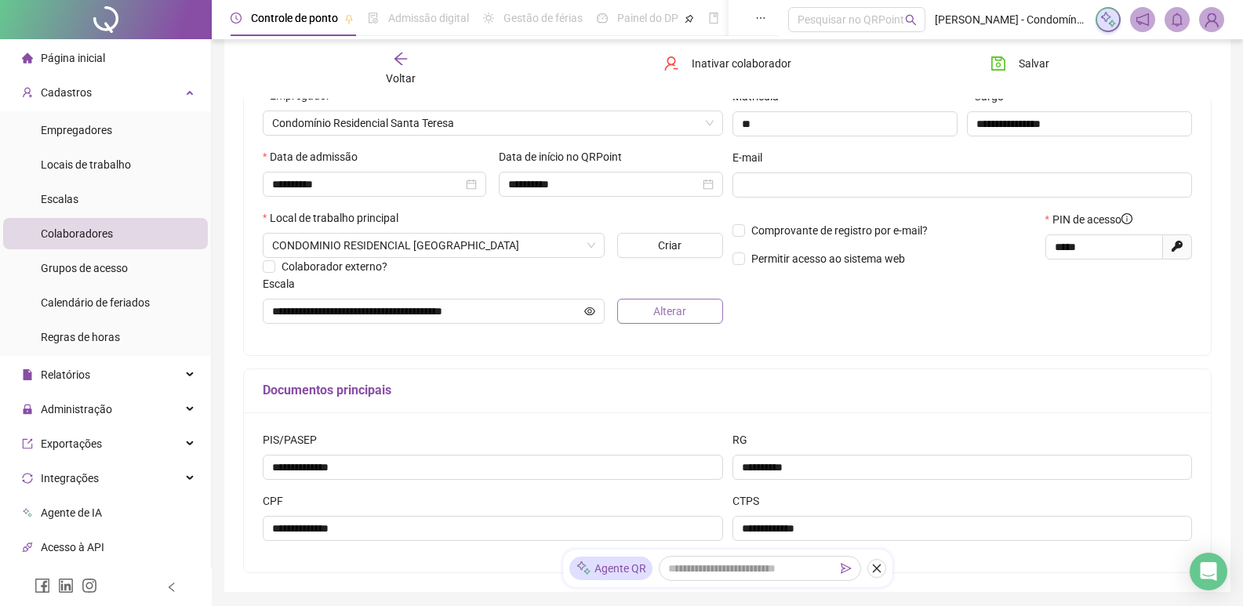
click at [677, 314] on span "Alterar" at bounding box center [669, 311] width 33 height 17
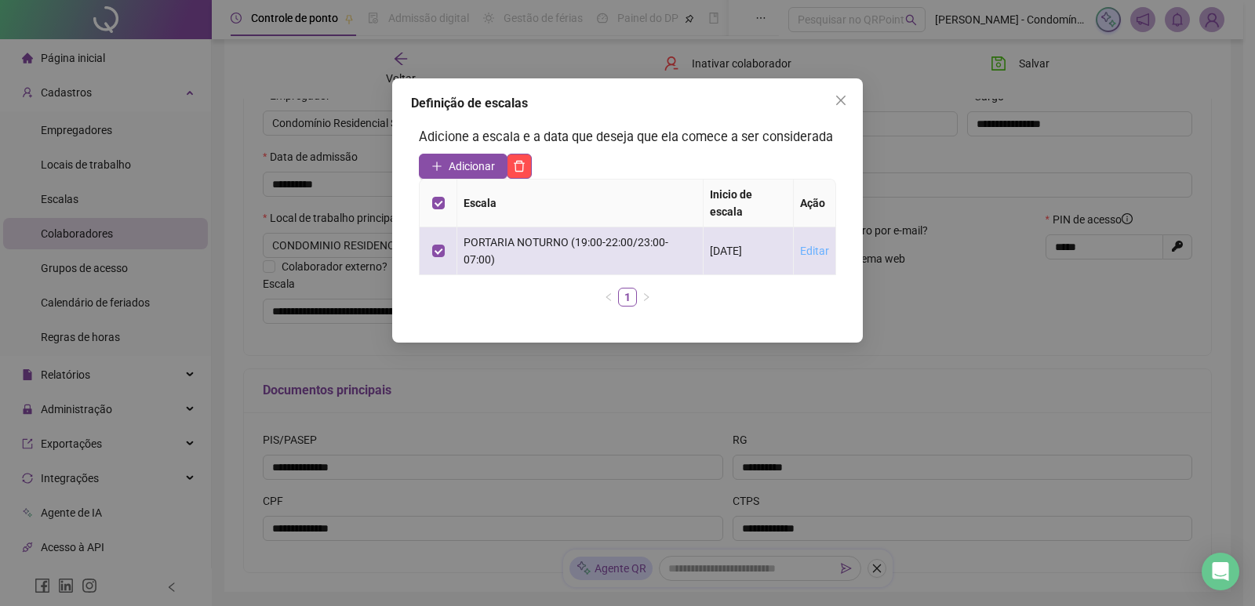
click at [820, 245] on link "Editar" at bounding box center [814, 251] width 29 height 13
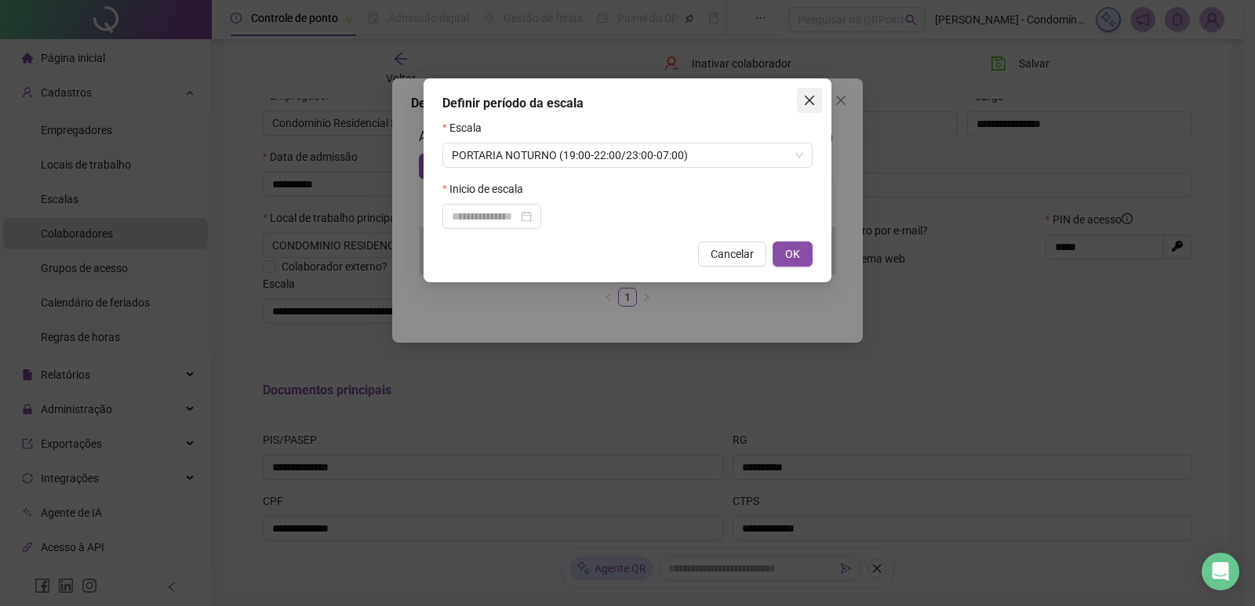
click at [804, 96] on icon "close" at bounding box center [809, 100] width 13 height 13
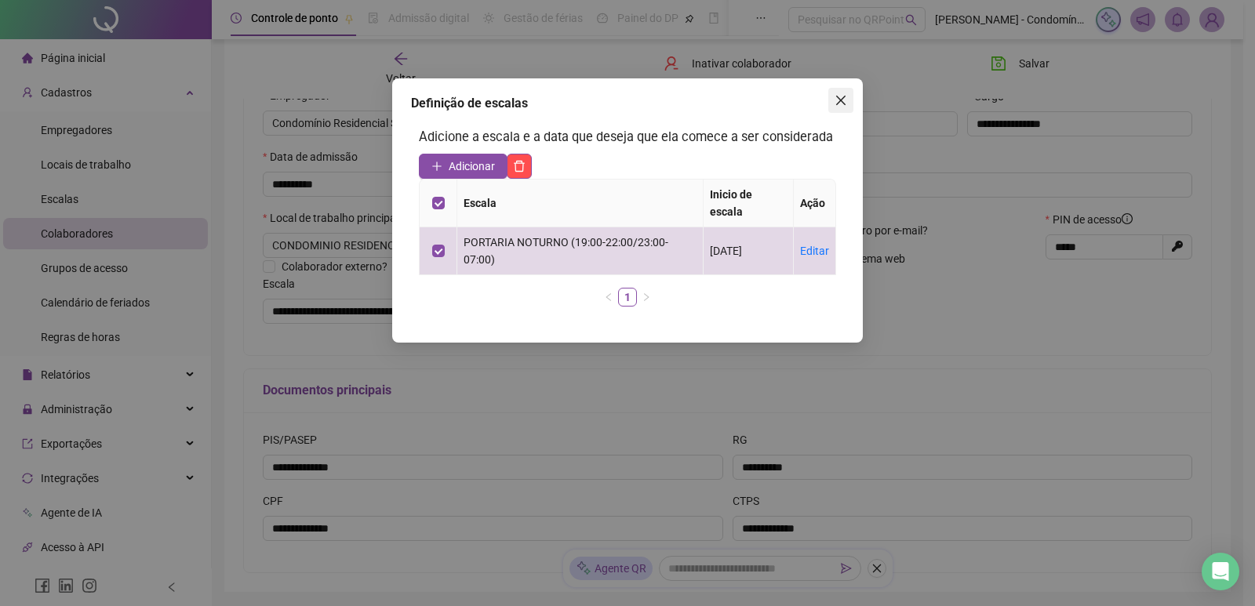
click at [844, 93] on button "Close" at bounding box center [840, 100] width 25 height 25
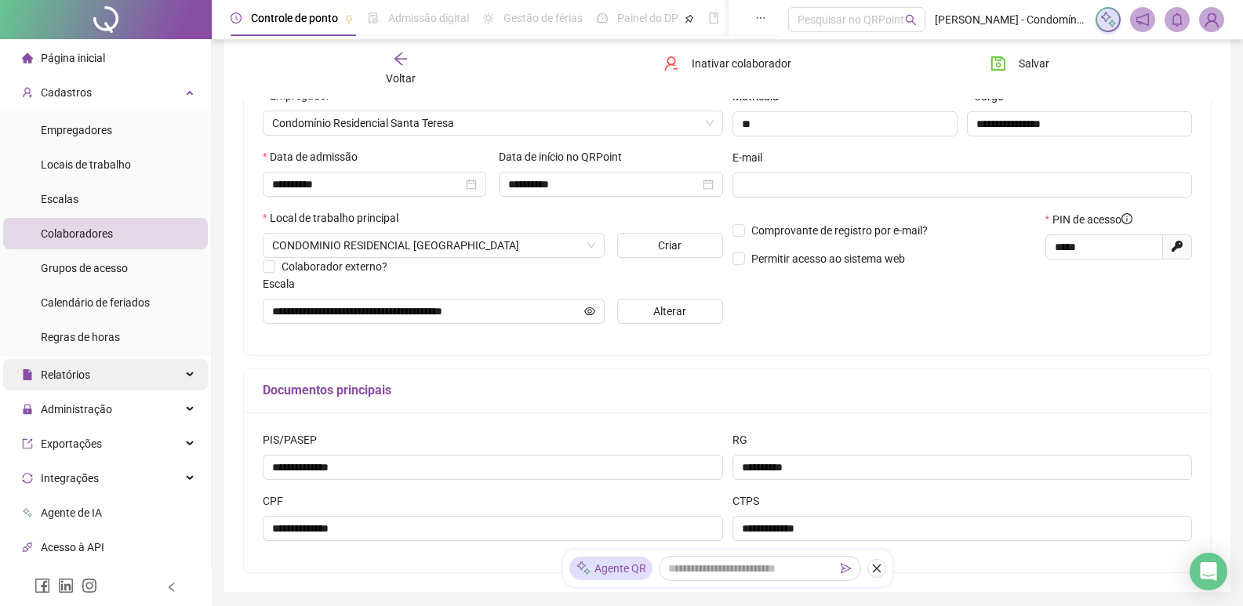
click at [105, 383] on div "Relatórios" at bounding box center [105, 374] width 205 height 31
click at [102, 372] on div "Relatórios" at bounding box center [105, 374] width 205 height 31
click at [90, 411] on span "Administração" at bounding box center [76, 409] width 71 height 13
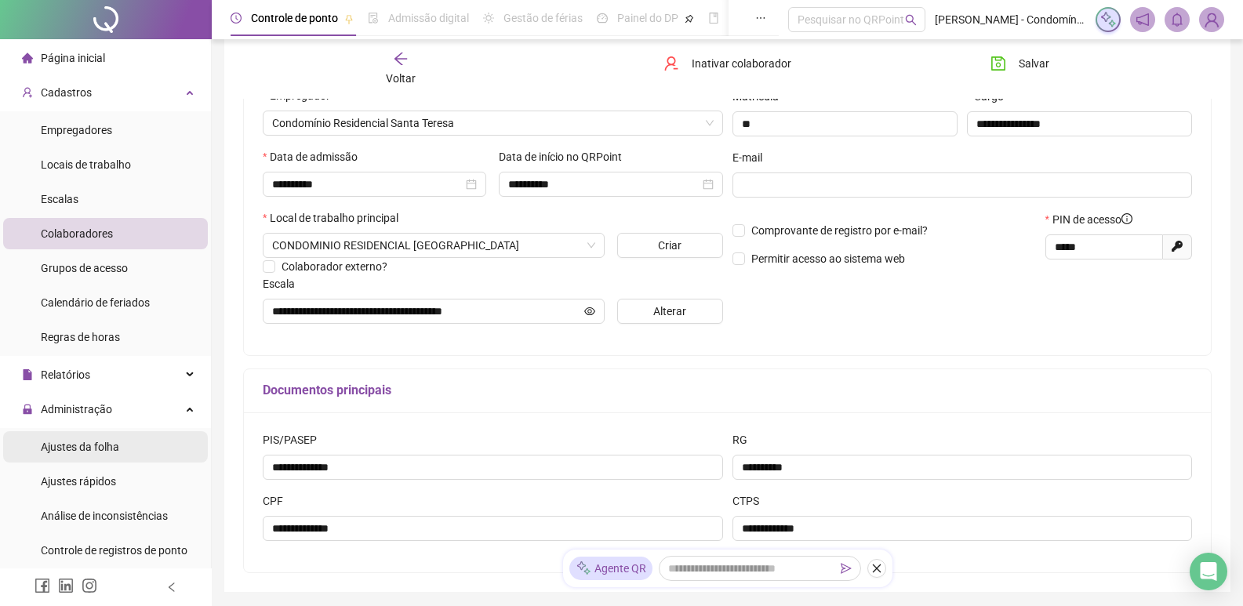
click at [92, 449] on span "Ajustes da folha" at bounding box center [80, 447] width 78 height 13
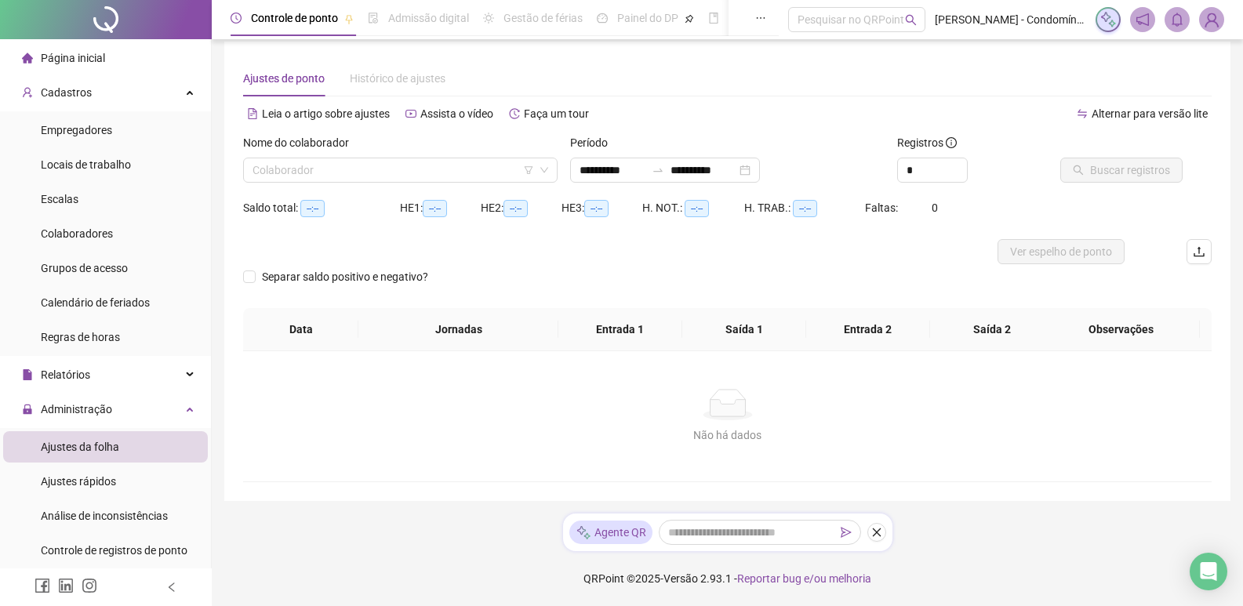
scroll to position [10, 0]
type input "**********"
click at [336, 172] on input "search" at bounding box center [392, 170] width 281 height 24
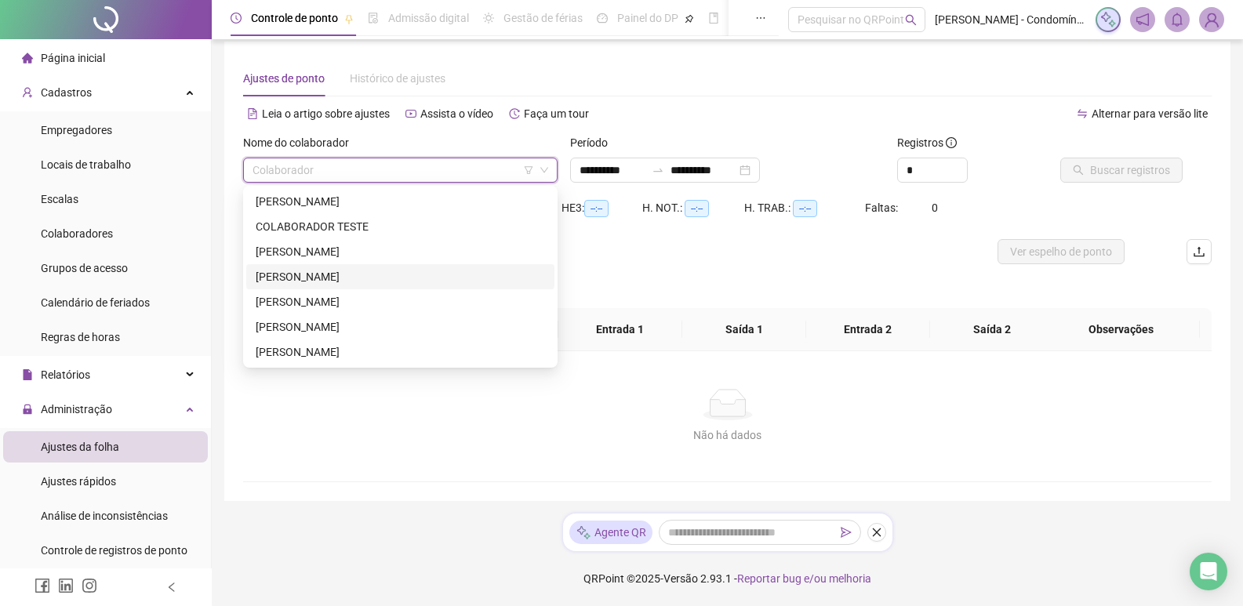
click at [339, 275] on div "[PERSON_NAME]" at bounding box center [400, 276] width 289 height 17
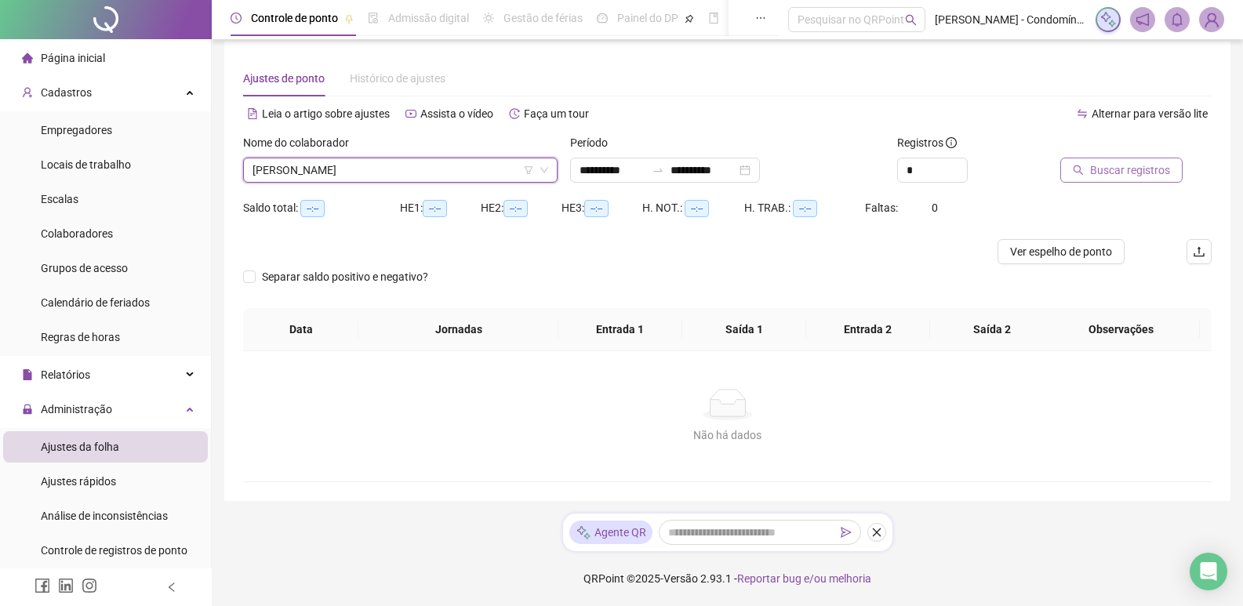
click at [1114, 173] on span "Buscar registros" at bounding box center [1130, 170] width 80 height 17
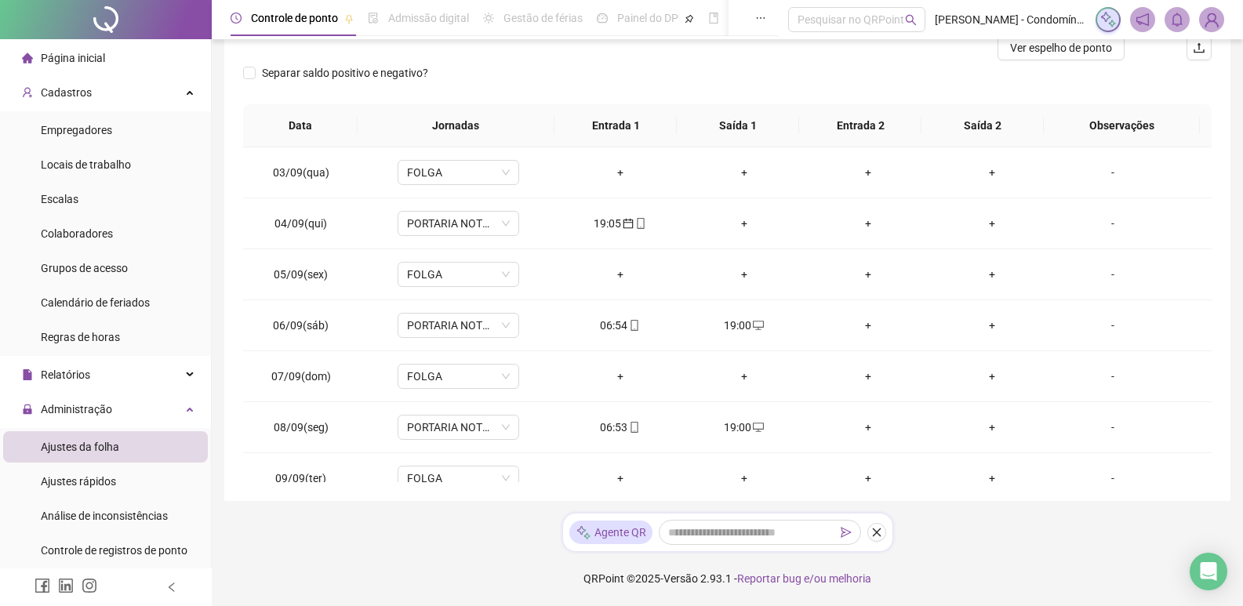
scroll to position [438, 0]
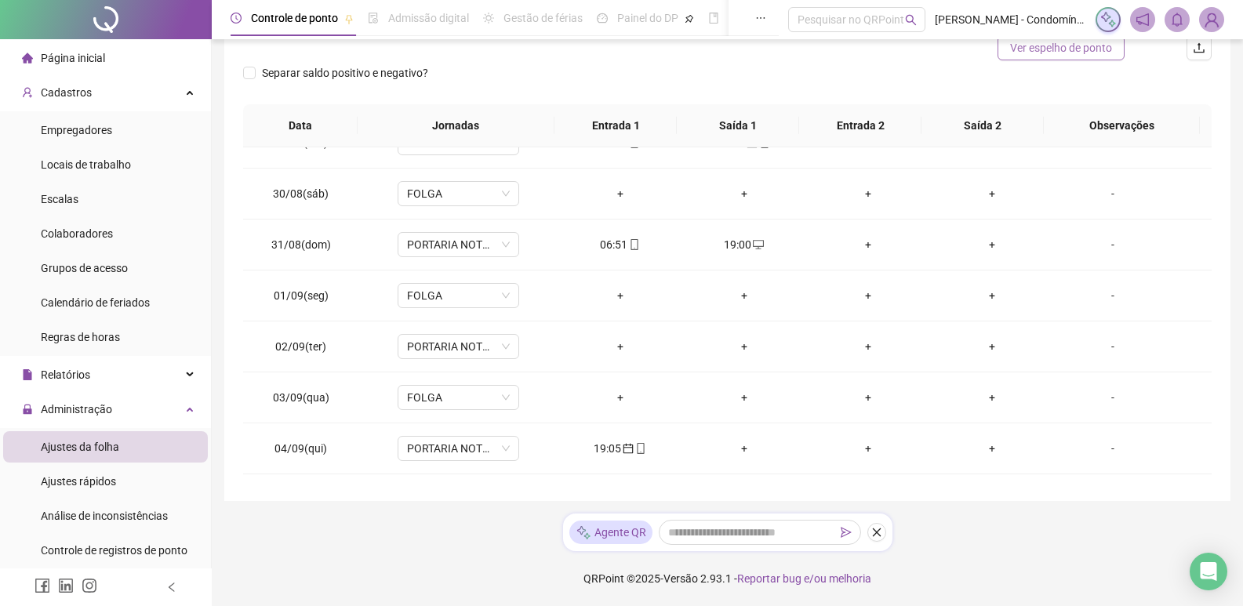
click at [1054, 52] on span "Ver espelho de ponto" at bounding box center [1061, 47] width 102 height 17
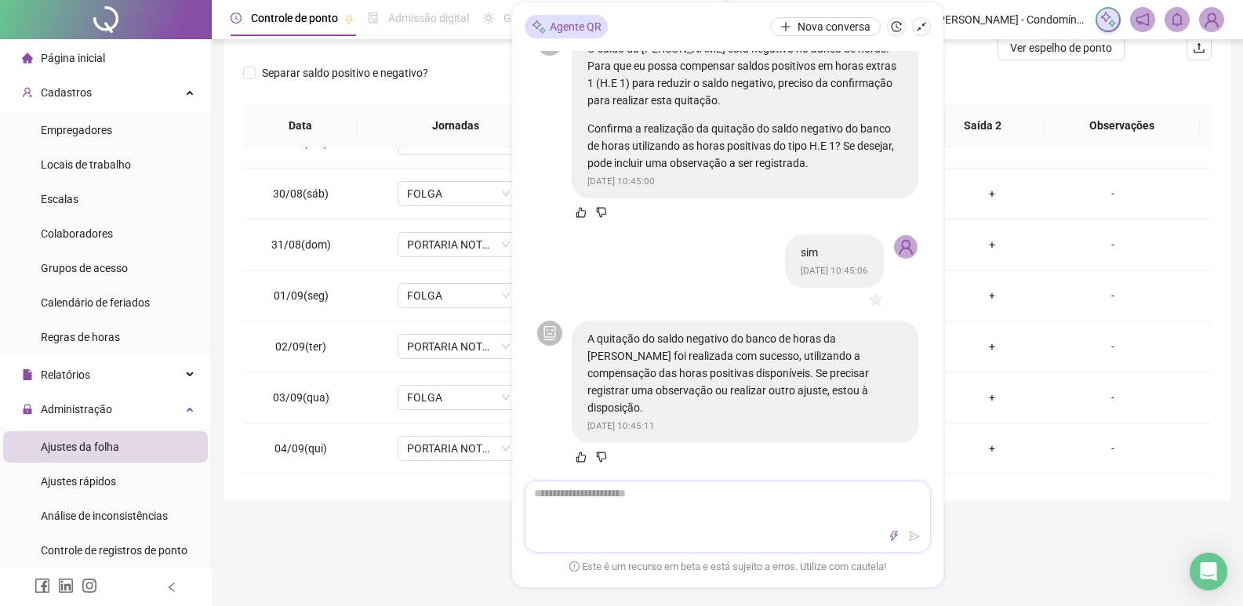
scroll to position [740, 0]
click at [703, 528] on div at bounding box center [727, 536] width 405 height 19
type textarea "*"
type textarea "**"
type textarea "***"
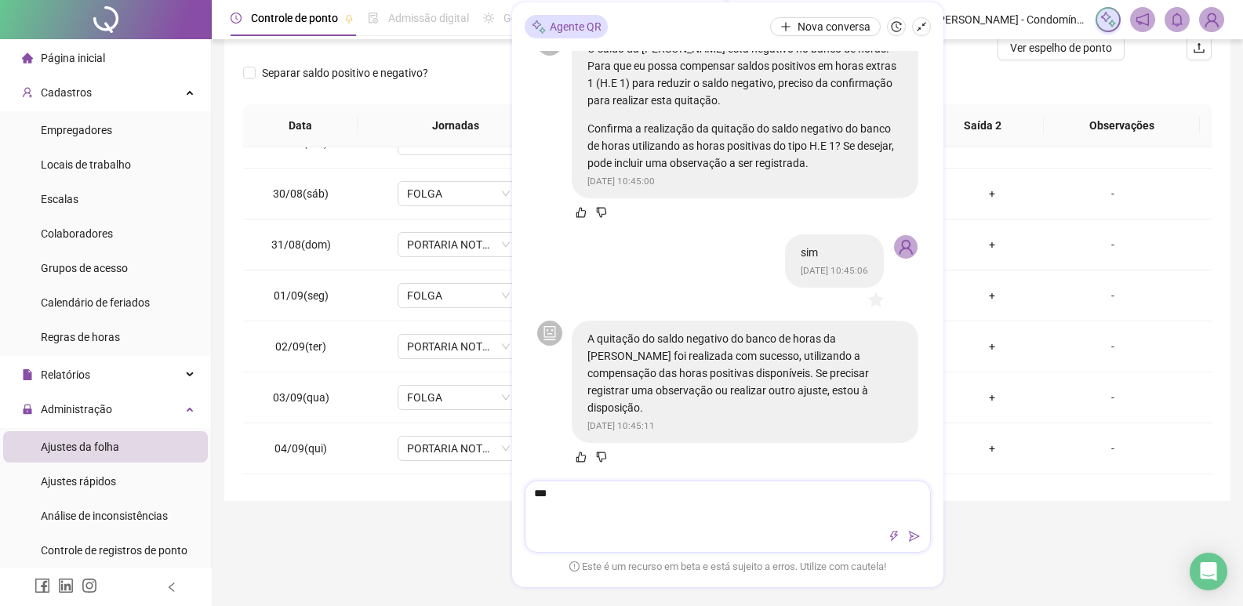
type textarea "****"
type textarea "******"
type textarea "********"
type textarea "*********"
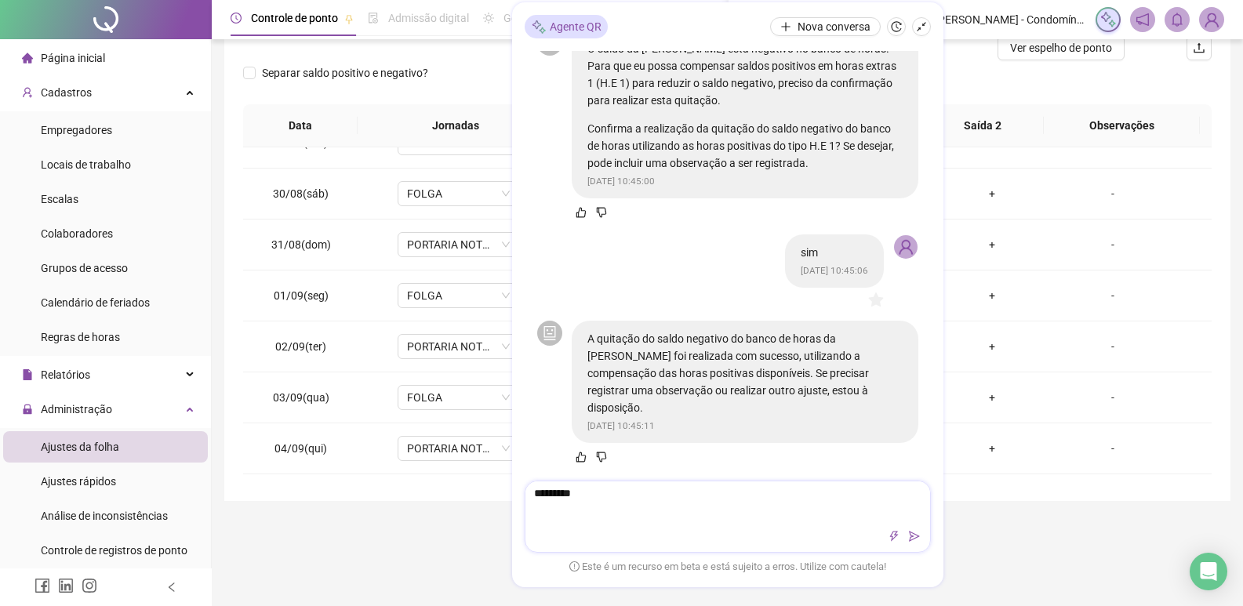
type textarea "**********"
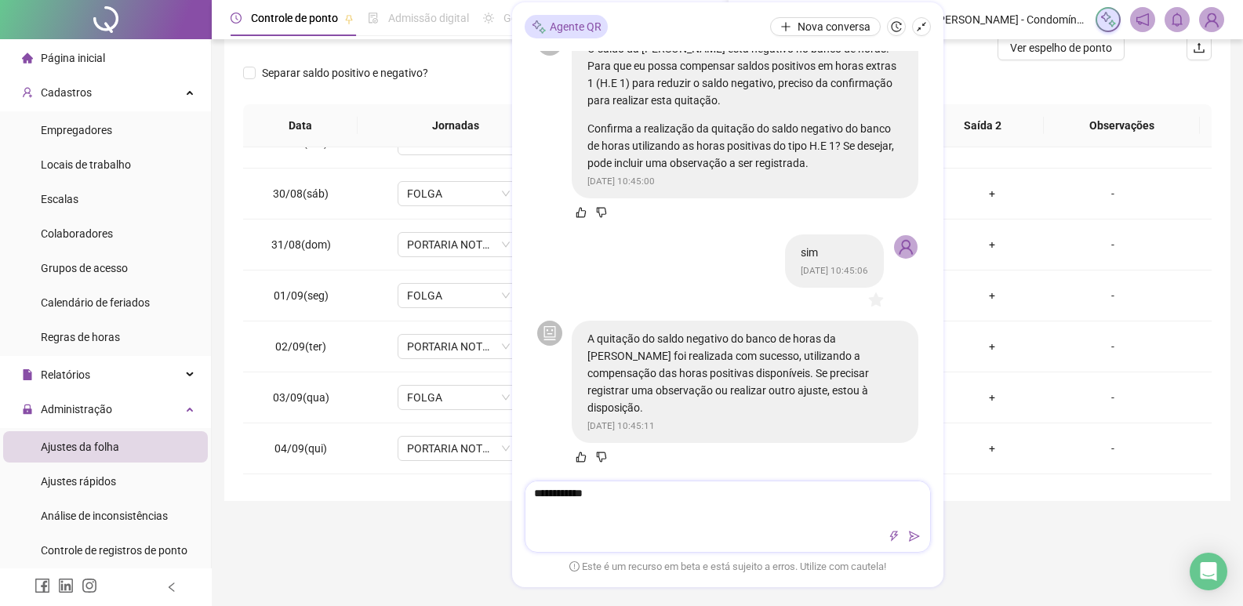
type textarea "**********"
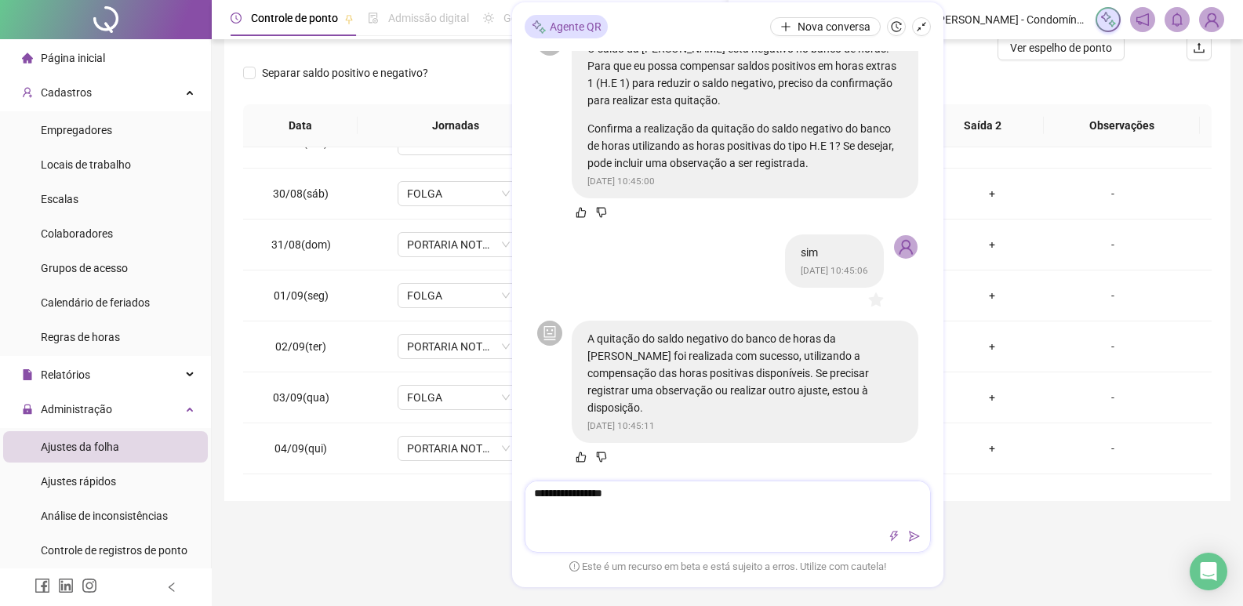
type textarea "**********"
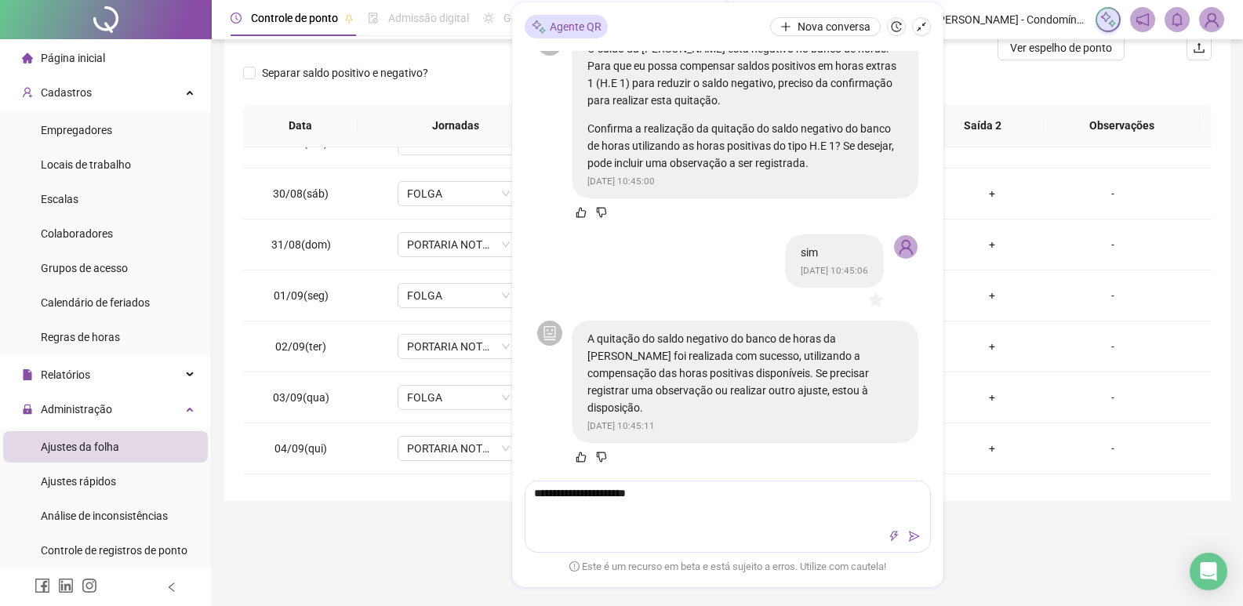
click at [376, 499] on div "**********" at bounding box center [727, 169] width 1006 height 663
click at [920, 31] on icon "shrink" at bounding box center [921, 26] width 11 height 11
type textarea "**********"
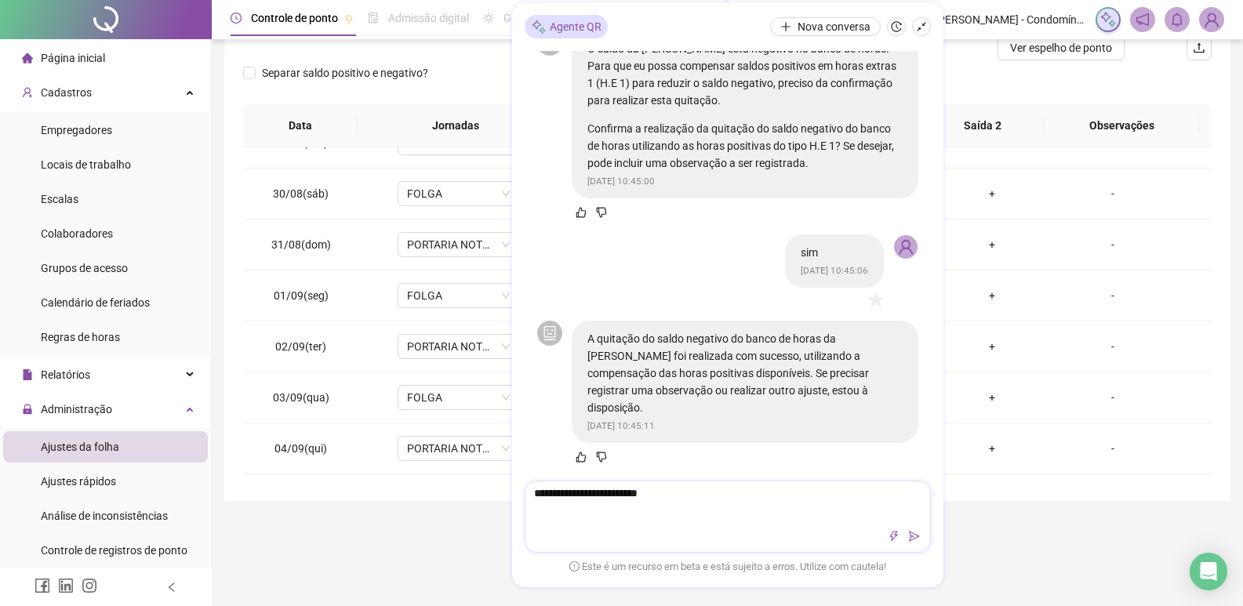
type textarea "**********"
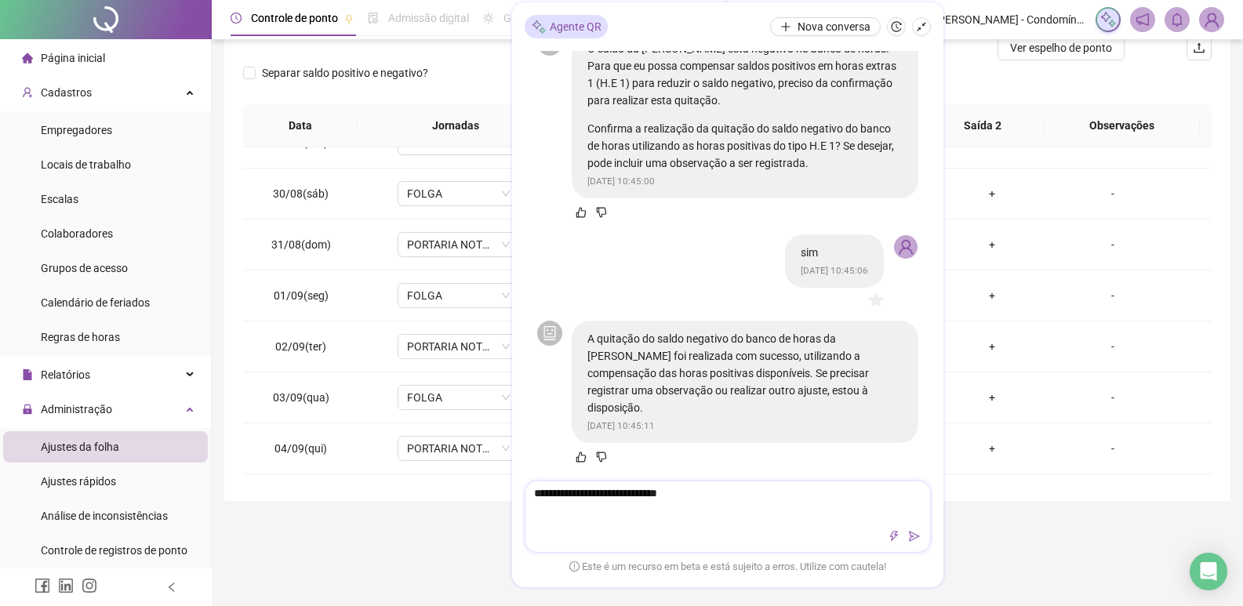
type textarea "**********"
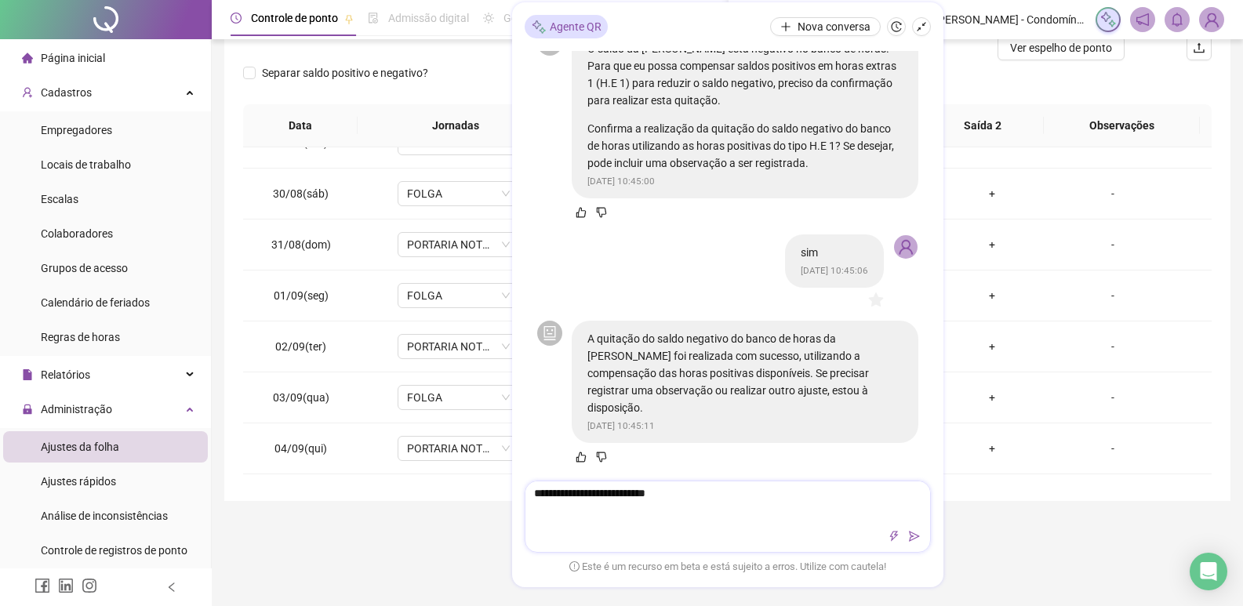
type textarea "**********"
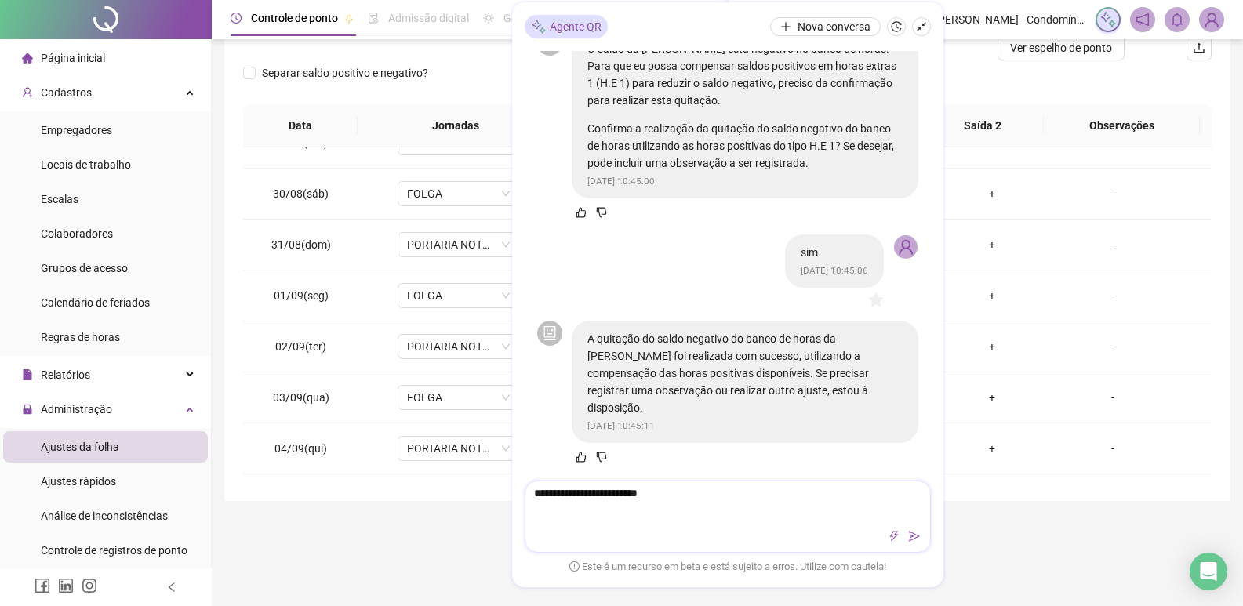
type textarea "**********"
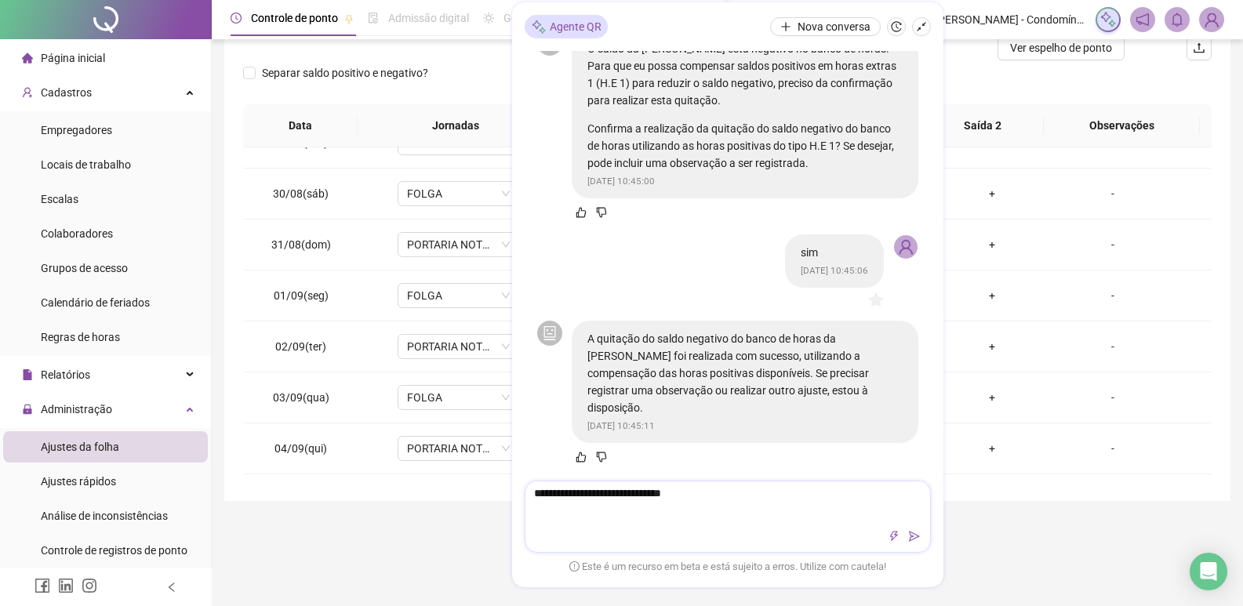
type textarea "**********"
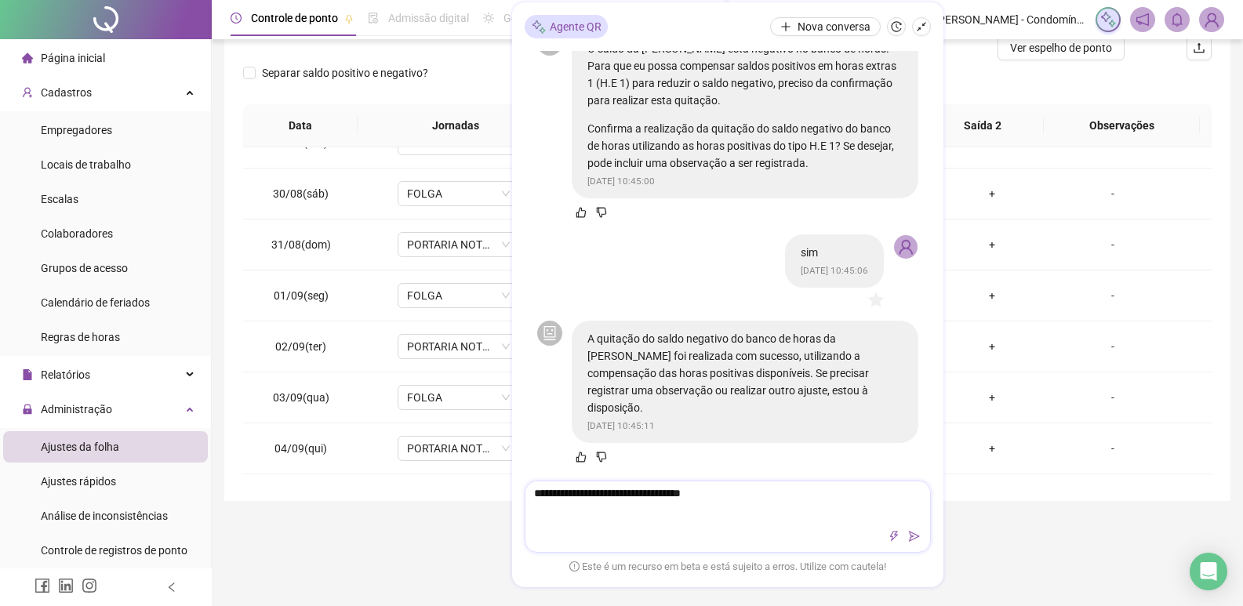
type textarea "**********"
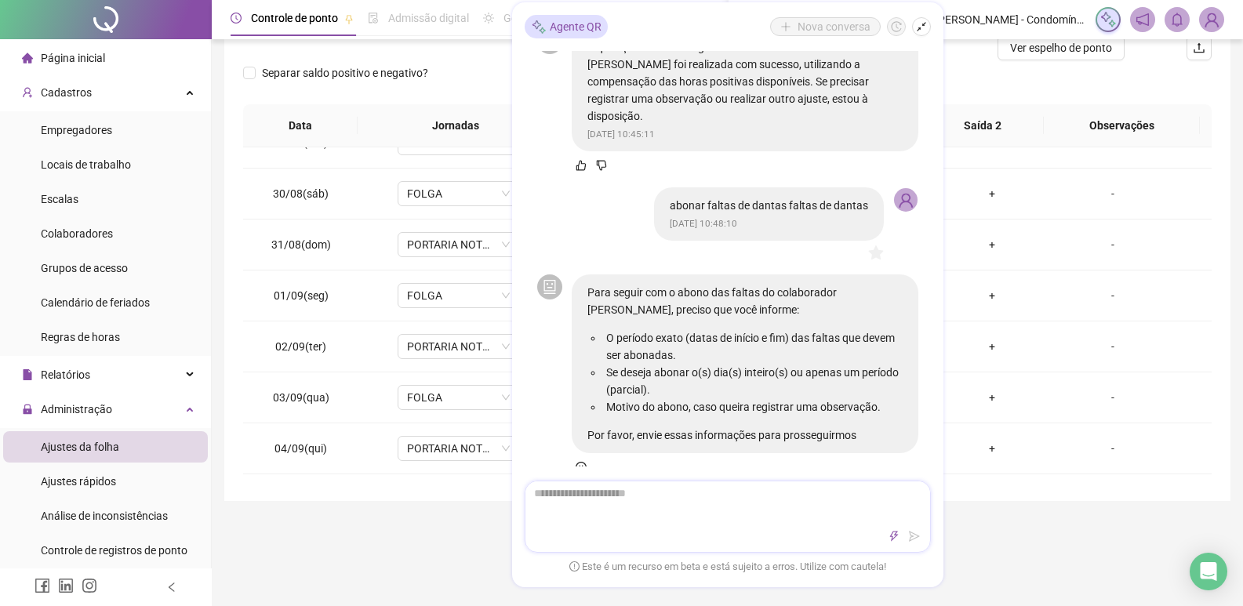
scroll to position [1043, 0]
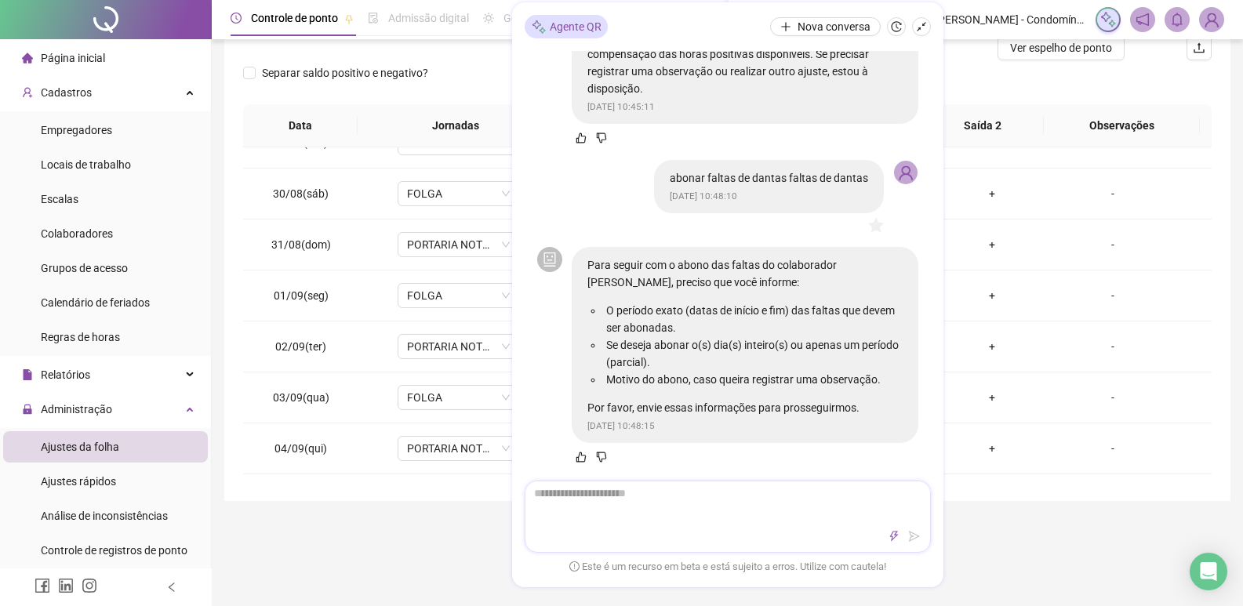
type textarea "*"
type textarea "**"
type textarea "***"
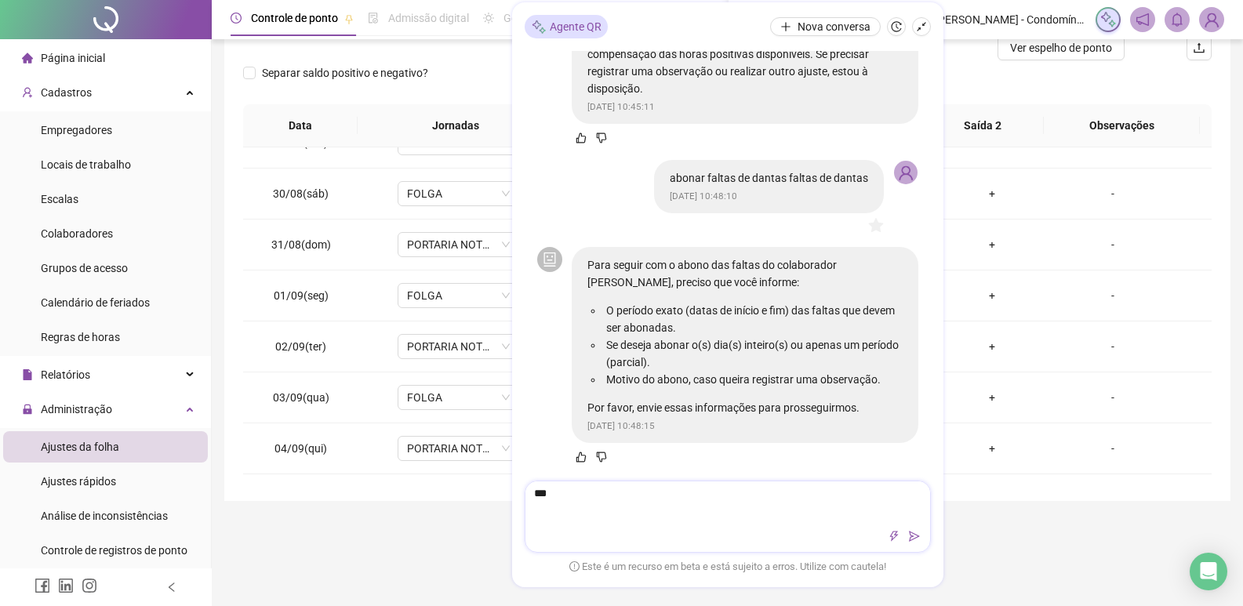
type textarea "****"
type textarea "*****"
type textarea "*******"
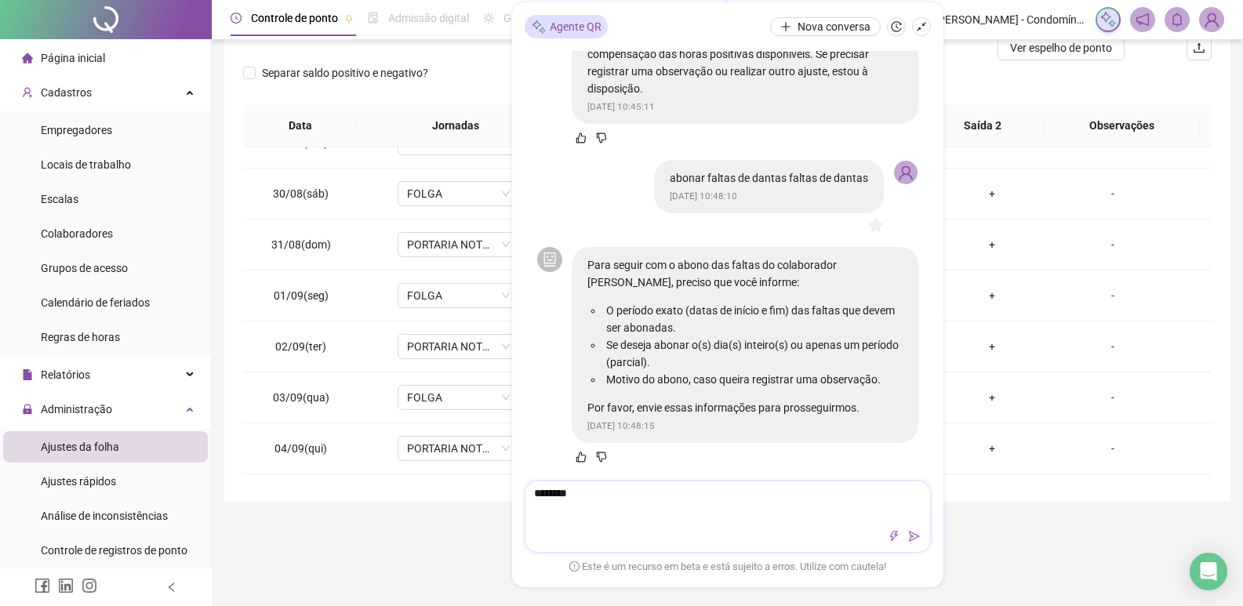
type textarea "*********"
type textarea "**********"
type textarea "*********"
type textarea "**********"
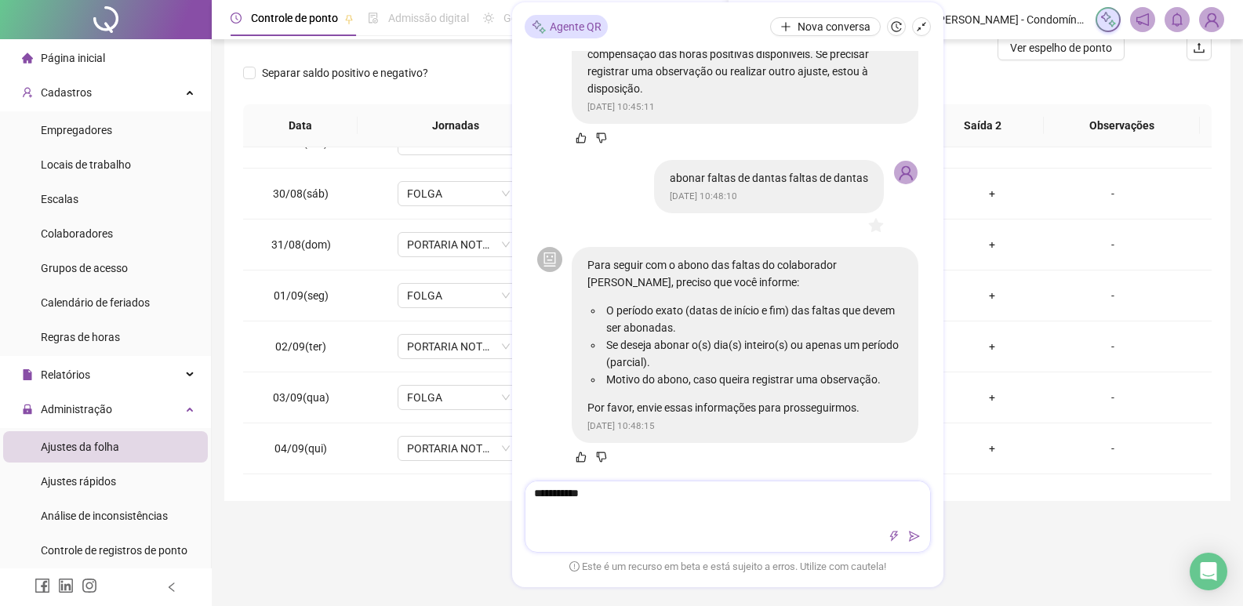
type textarea "**********"
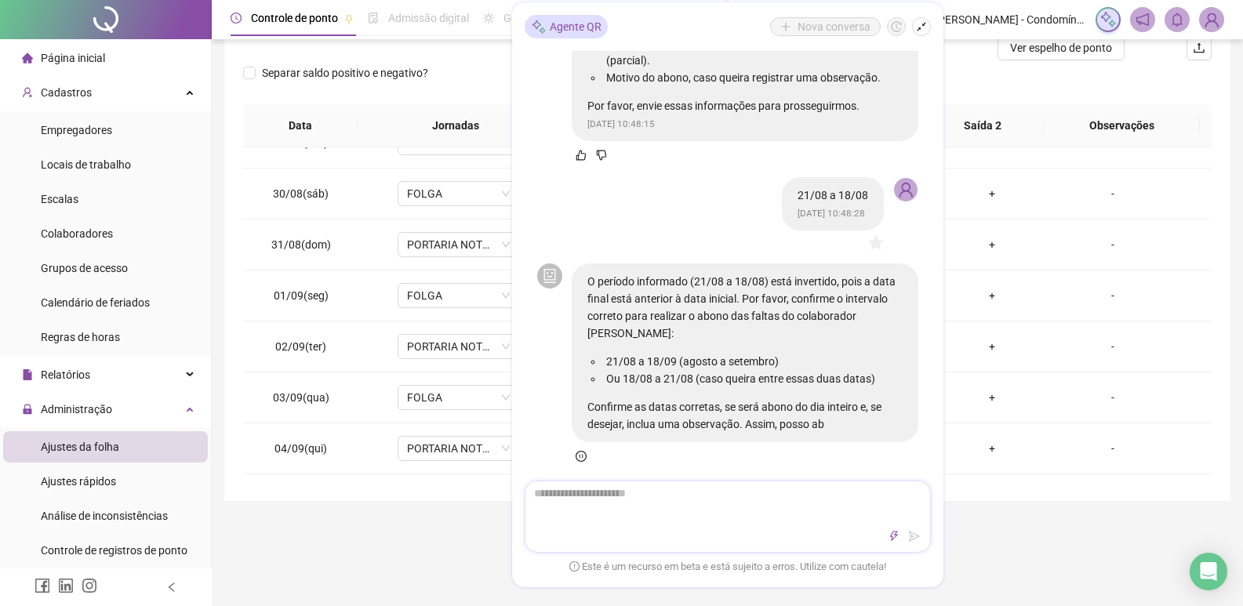
scroll to position [1378, 0]
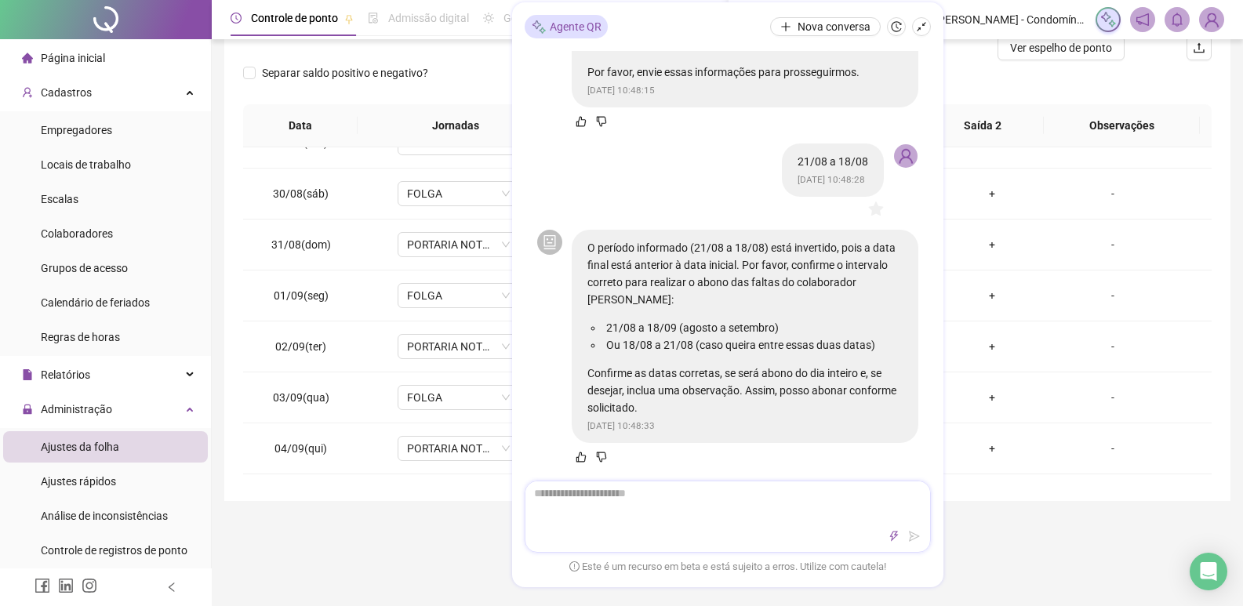
type textarea "*"
type textarea "**"
type textarea "***"
type textarea "****"
type textarea "*****"
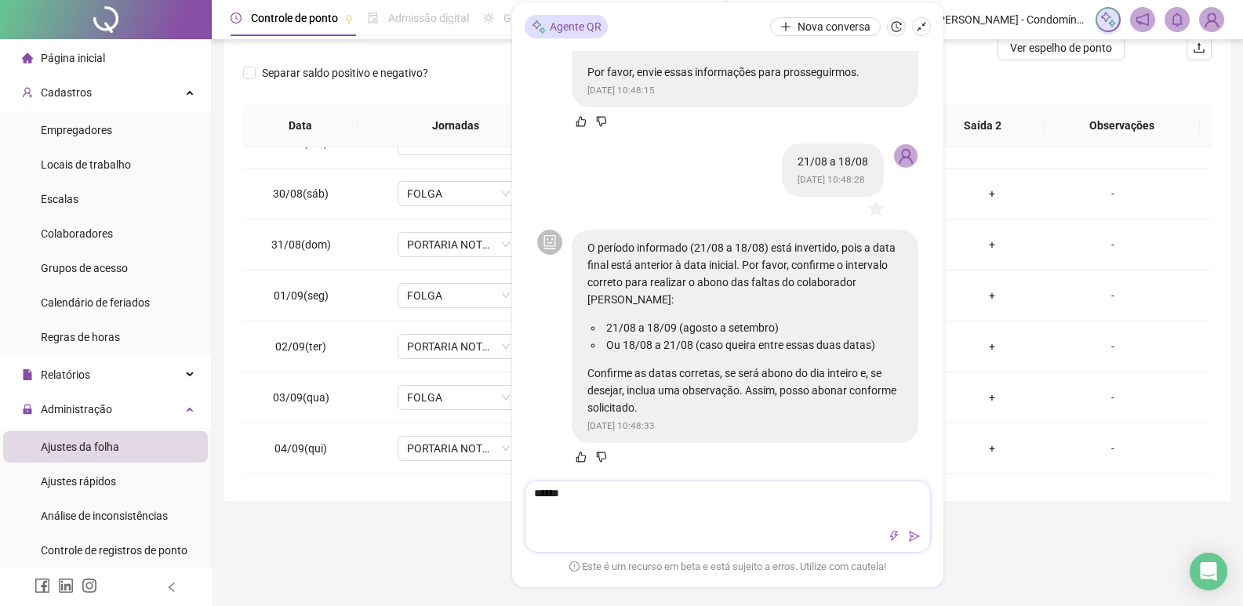
type textarea "*******"
type textarea "*********"
type textarea "**********"
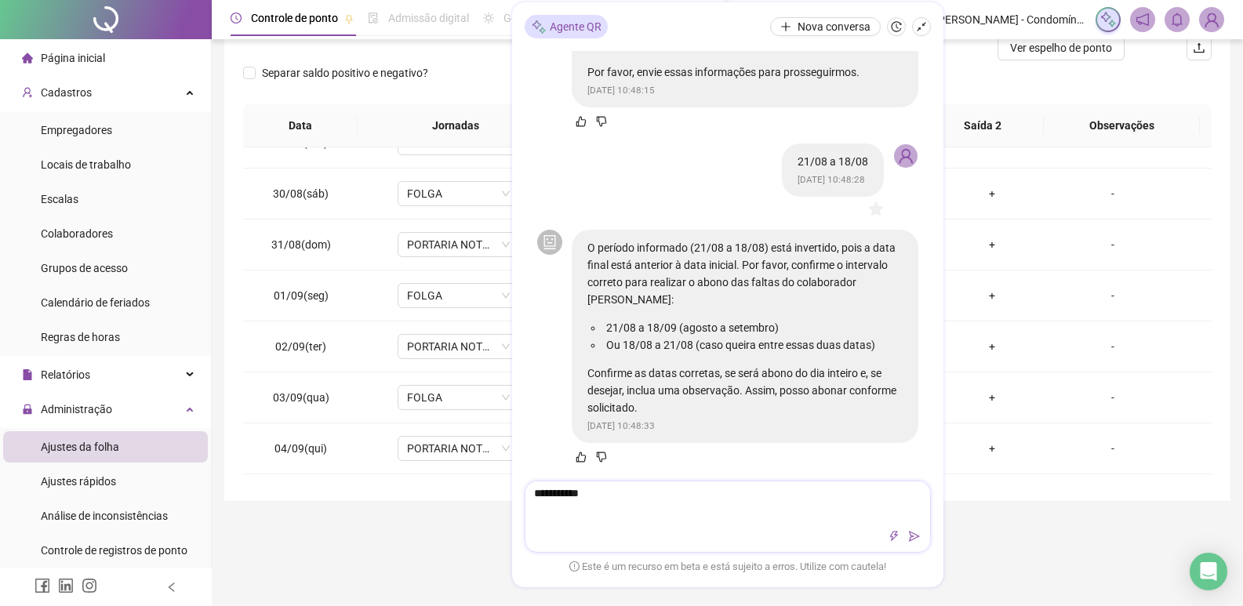
type textarea "**********"
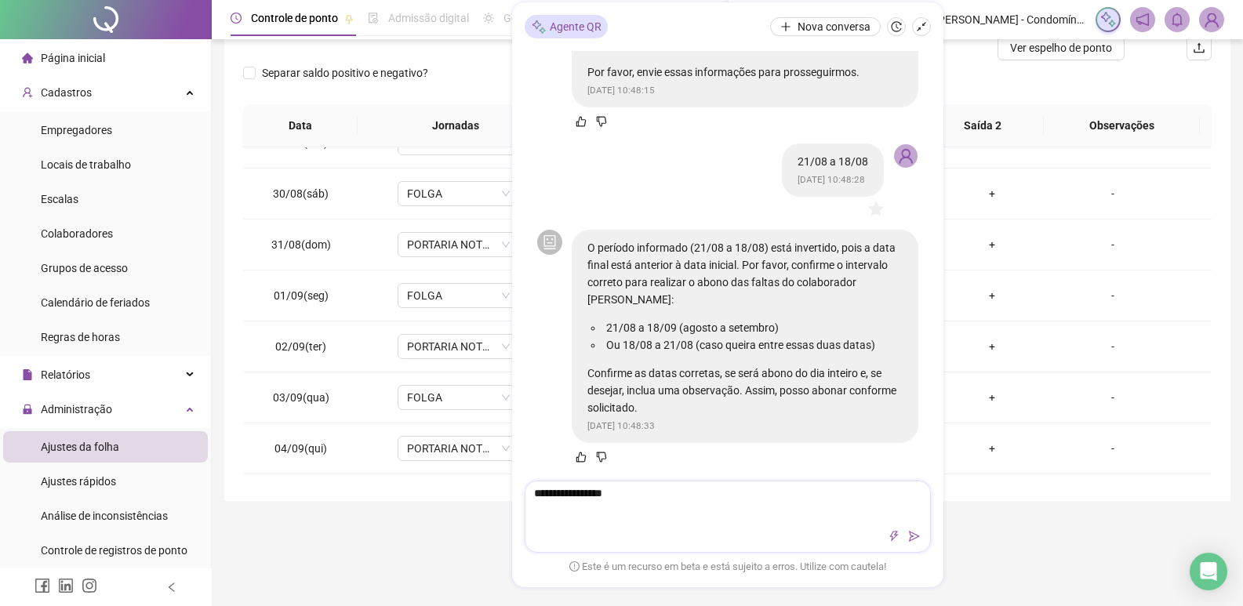
type textarea "**********"
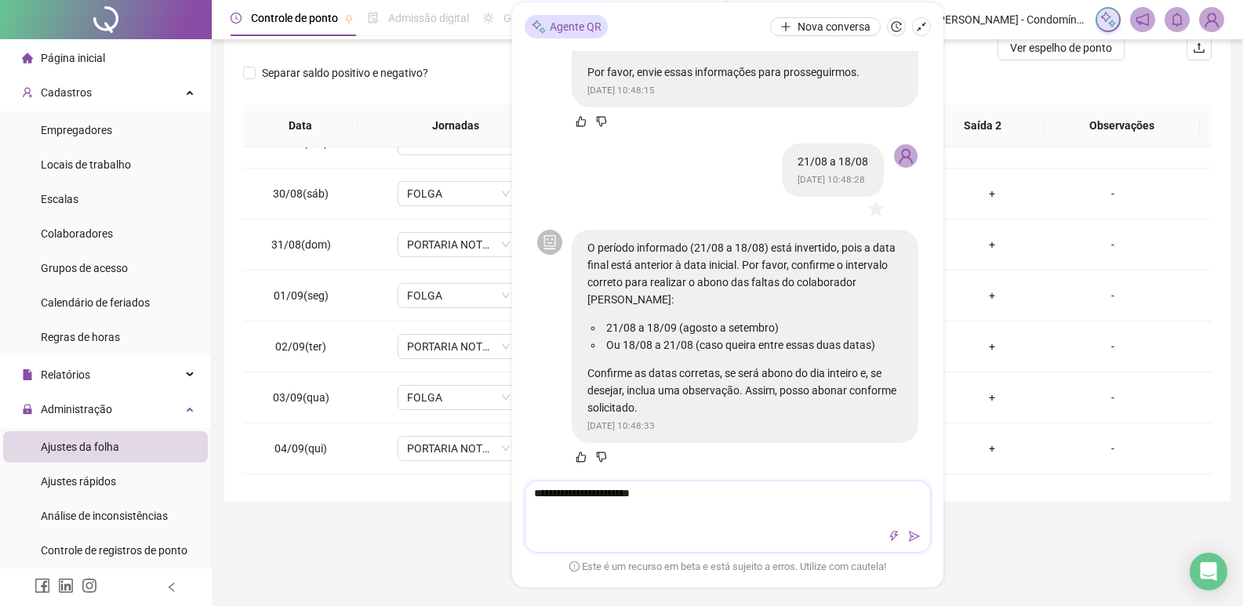
type textarea "**********"
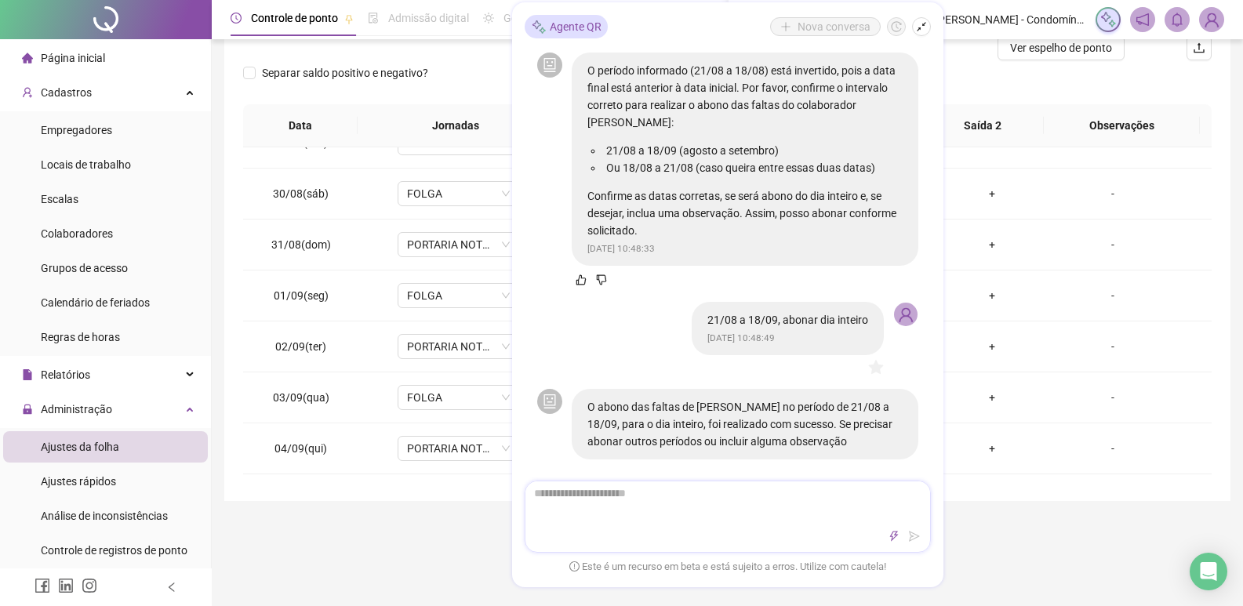
scroll to position [1607, 0]
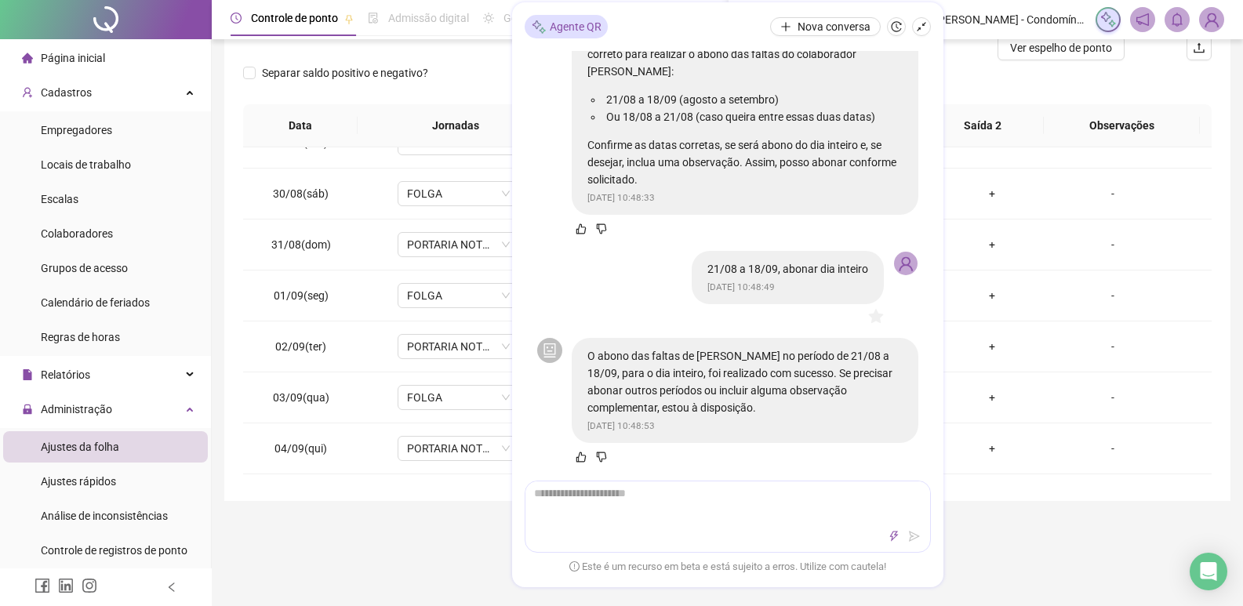
click at [379, 546] on div "**********" at bounding box center [727, 469] width 1031 height 1367
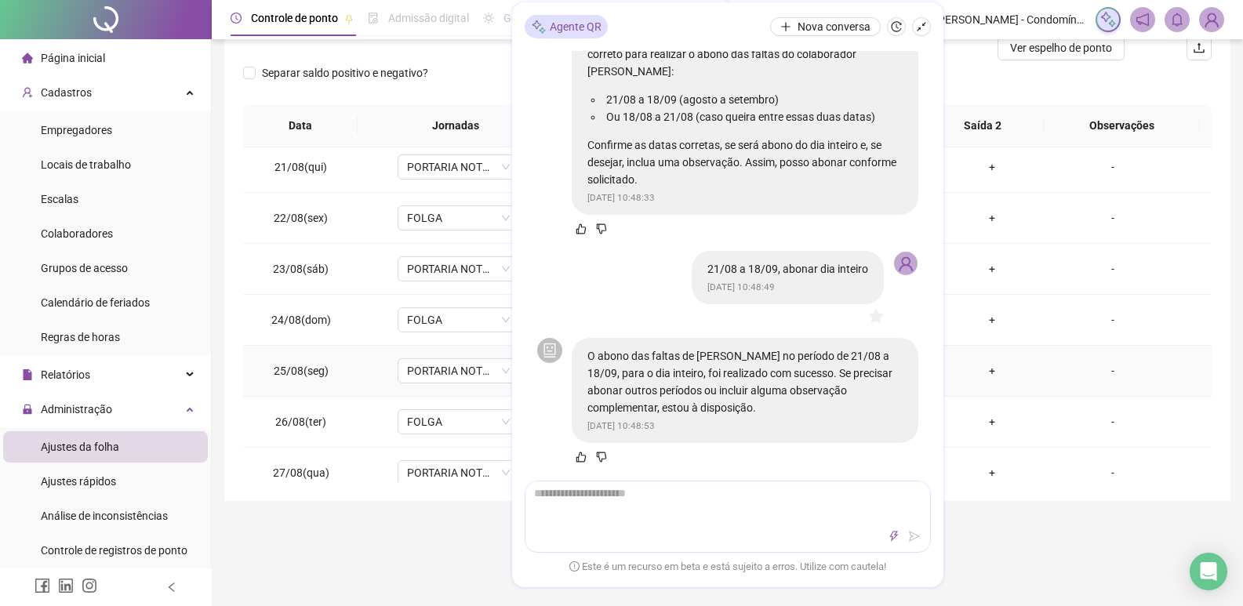
scroll to position [0, 0]
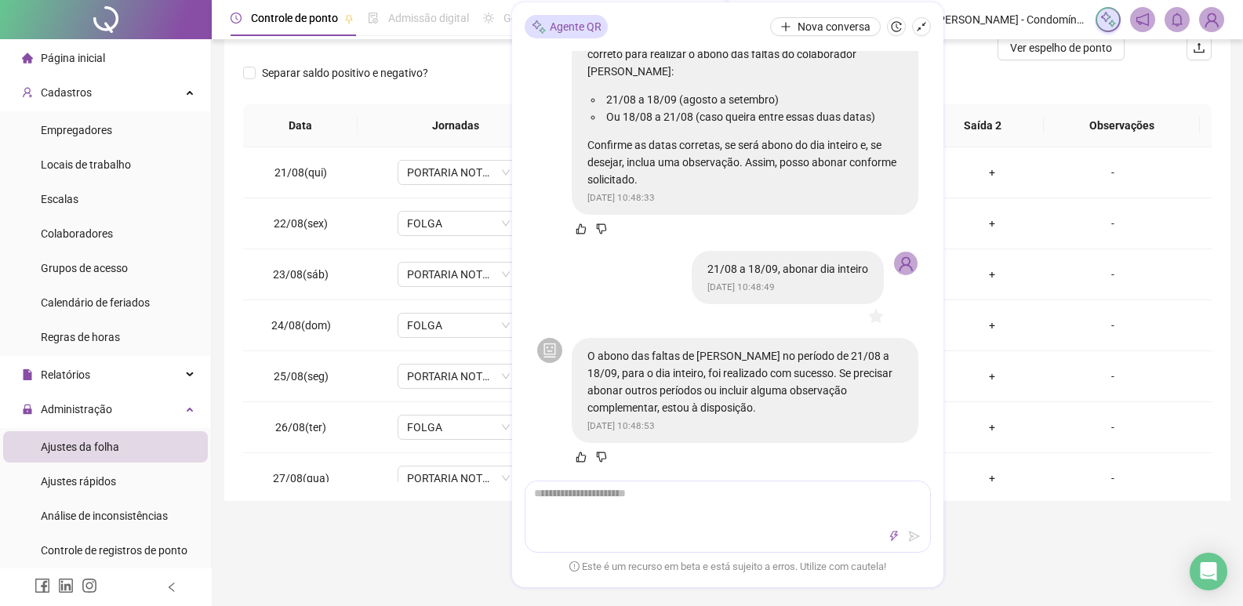
click at [923, 18] on button "button" at bounding box center [921, 26] width 19 height 19
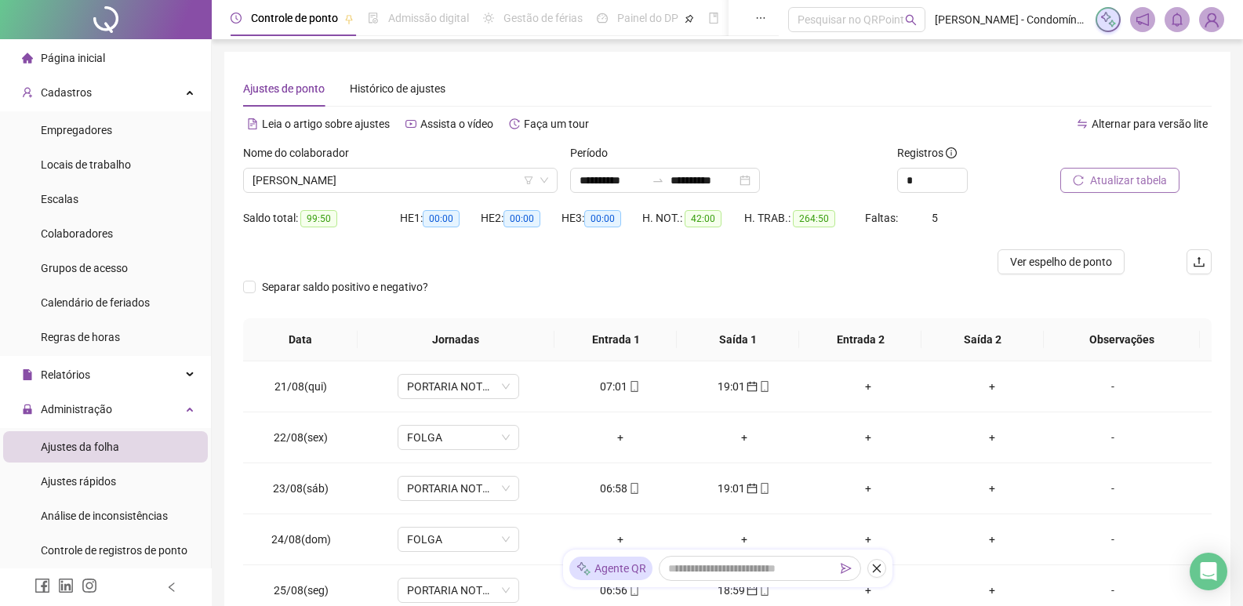
drag, startPoint x: 1140, startPoint y: 180, endPoint x: 1145, endPoint y: 172, distance: 8.5
click at [1145, 175] on span "Atualizar tabela" at bounding box center [1128, 180] width 77 height 17
click at [79, 406] on span "Administração" at bounding box center [76, 409] width 71 height 13
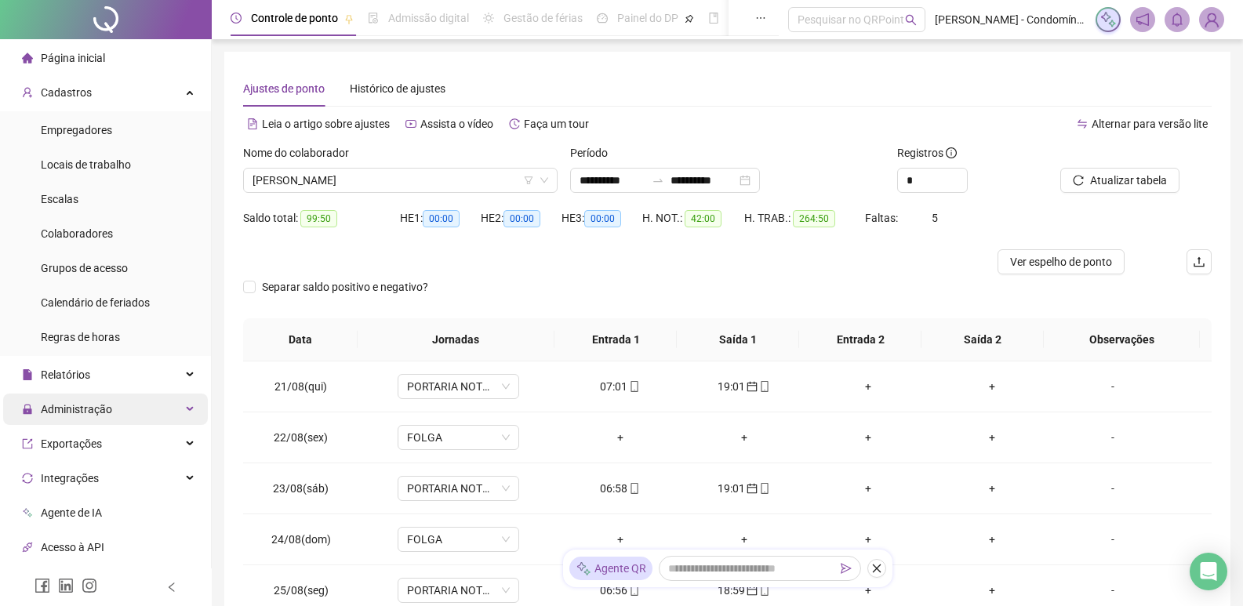
click at [89, 412] on span "Administração" at bounding box center [76, 409] width 71 height 13
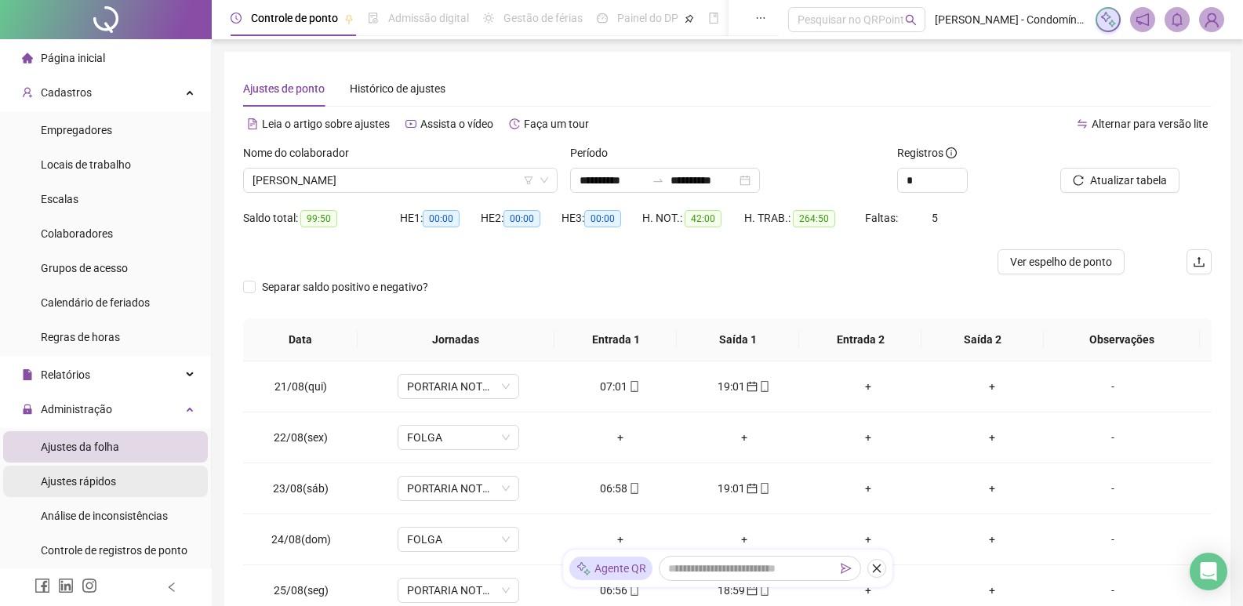
click at [75, 476] on span "Ajustes rápidos" at bounding box center [78, 481] width 75 height 13
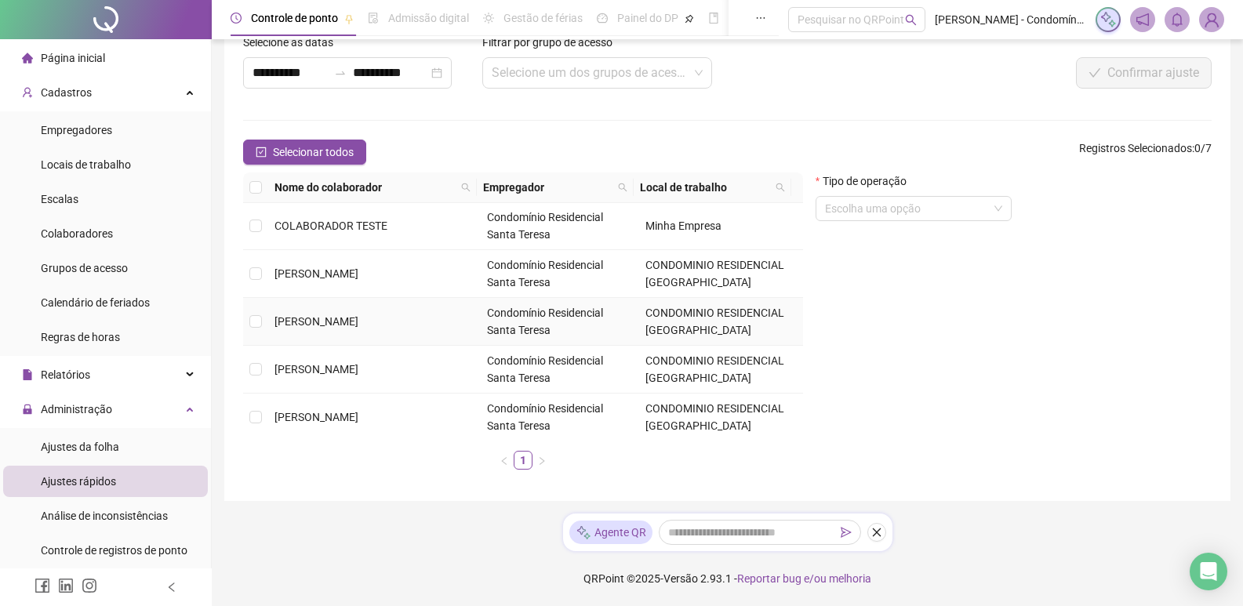
scroll to position [21, 0]
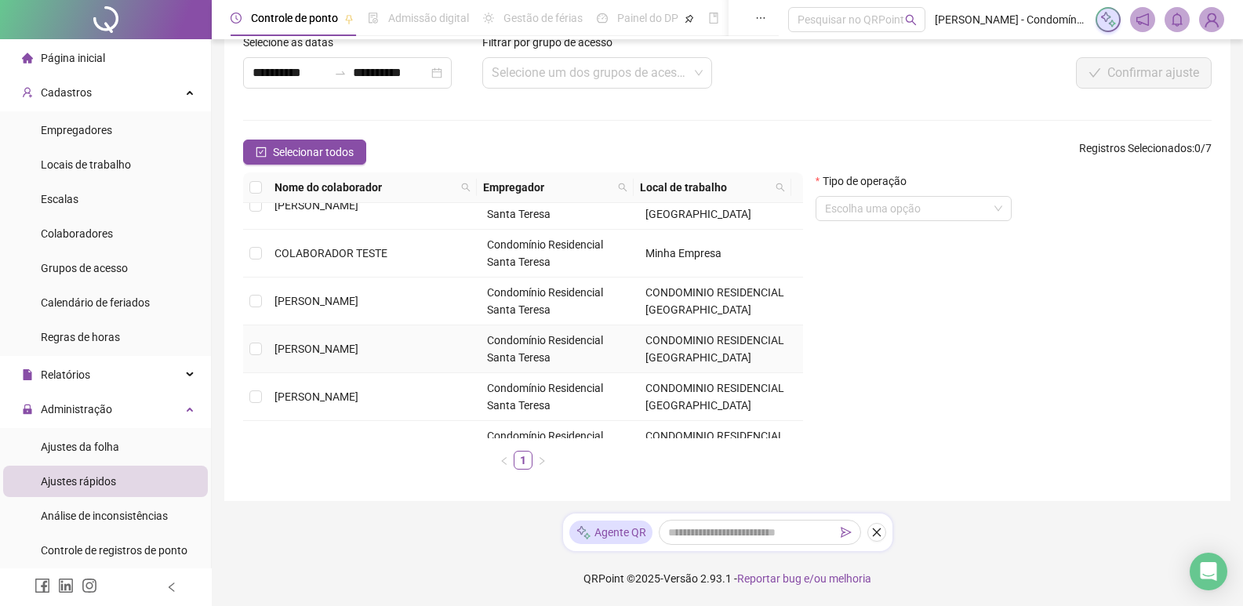
click at [263, 349] on td at bounding box center [255, 349] width 25 height 48
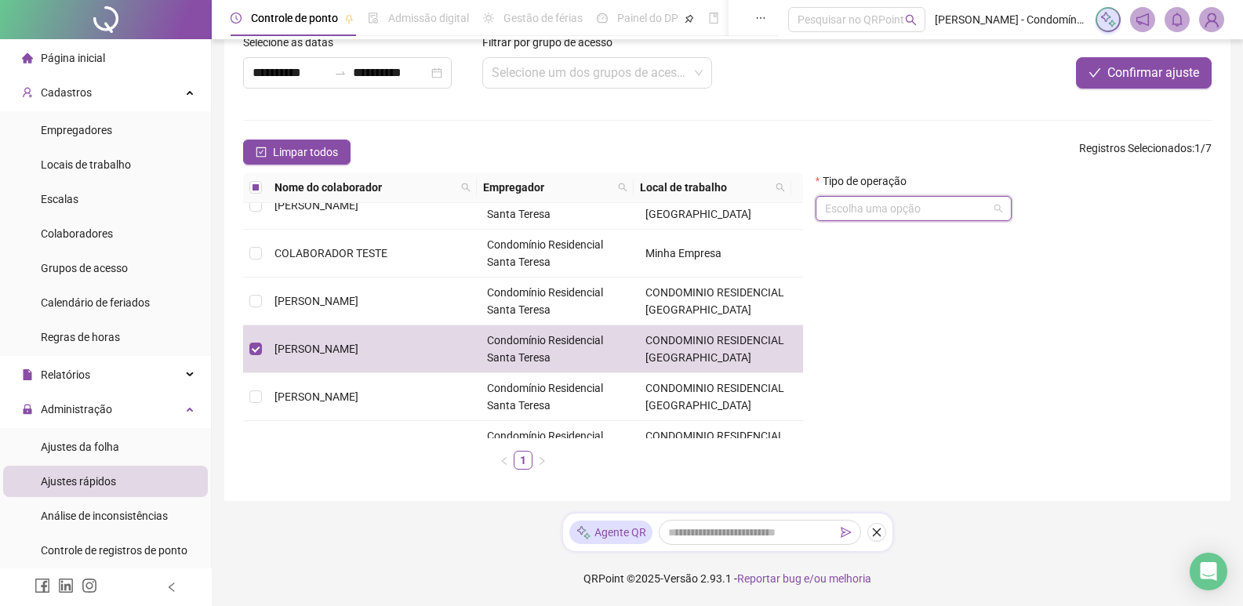
click at [970, 202] on input "search" at bounding box center [906, 209] width 163 height 24
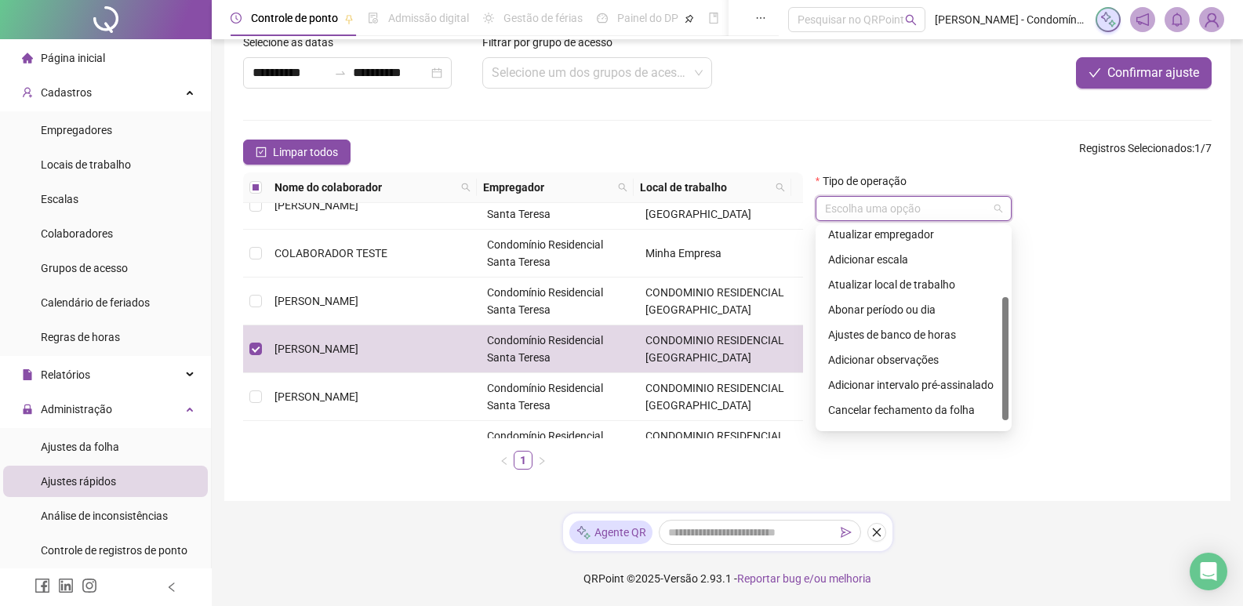
scroll to position [125, 0]
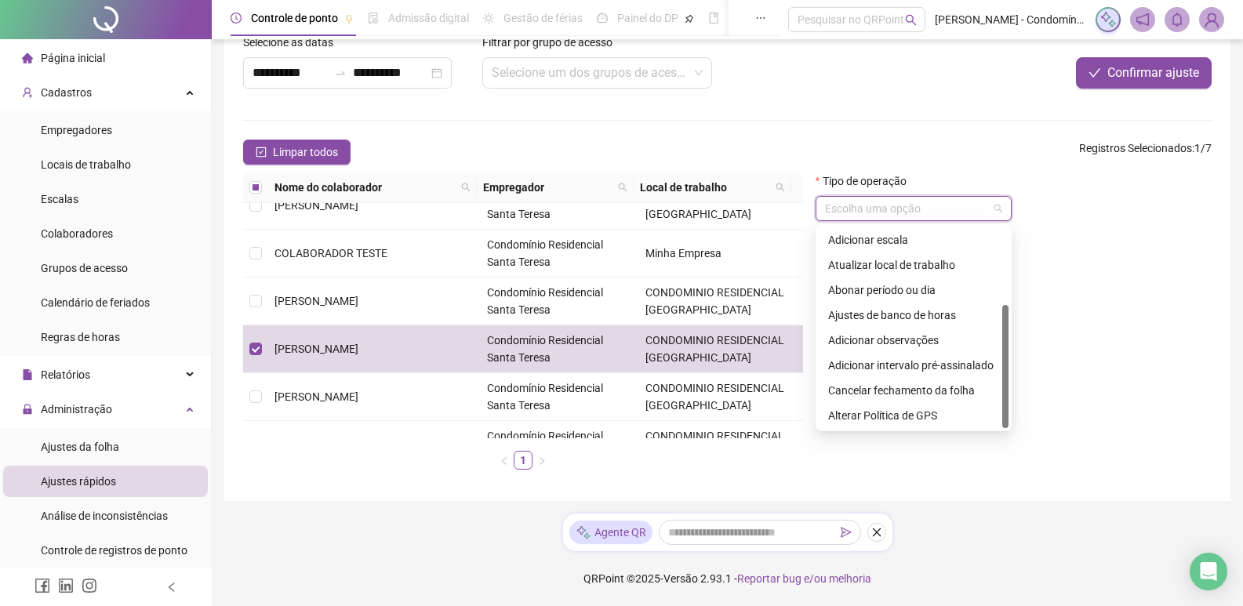
drag, startPoint x: 1008, startPoint y: 303, endPoint x: 1022, endPoint y: 389, distance: 86.6
click at [1022, 389] on body "**********" at bounding box center [621, 218] width 1243 height 606
click at [1128, 332] on div "Tipo de operação Escolha uma opção" at bounding box center [1013, 327] width 409 height 310
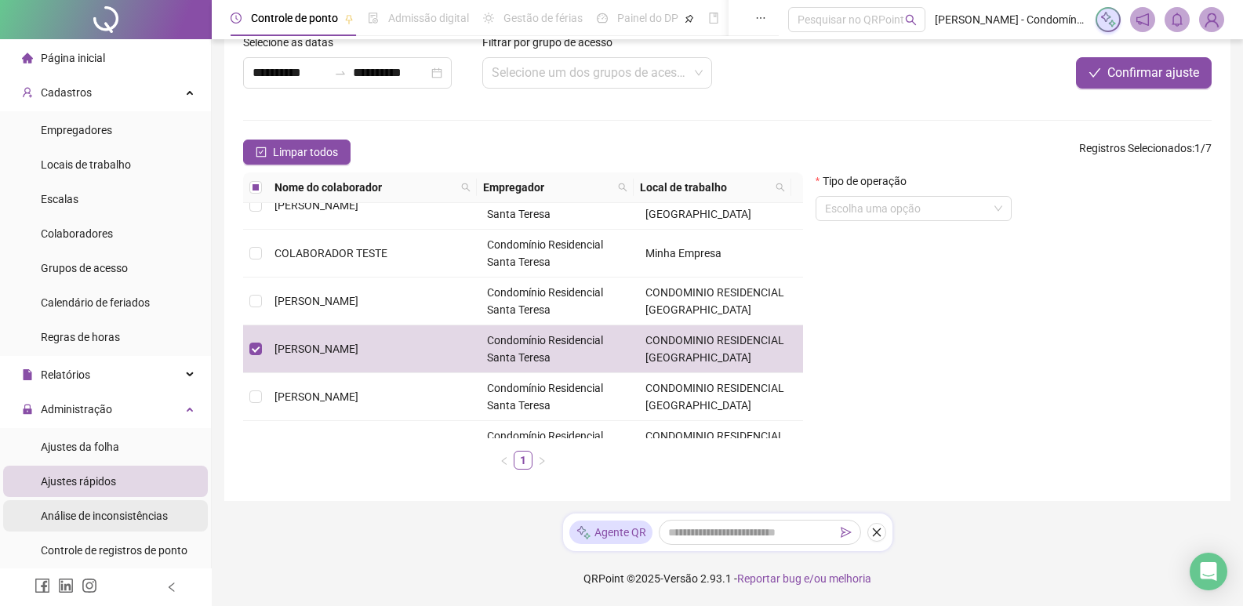
click at [81, 520] on span "Análise de inconsistências" at bounding box center [104, 516] width 127 height 13
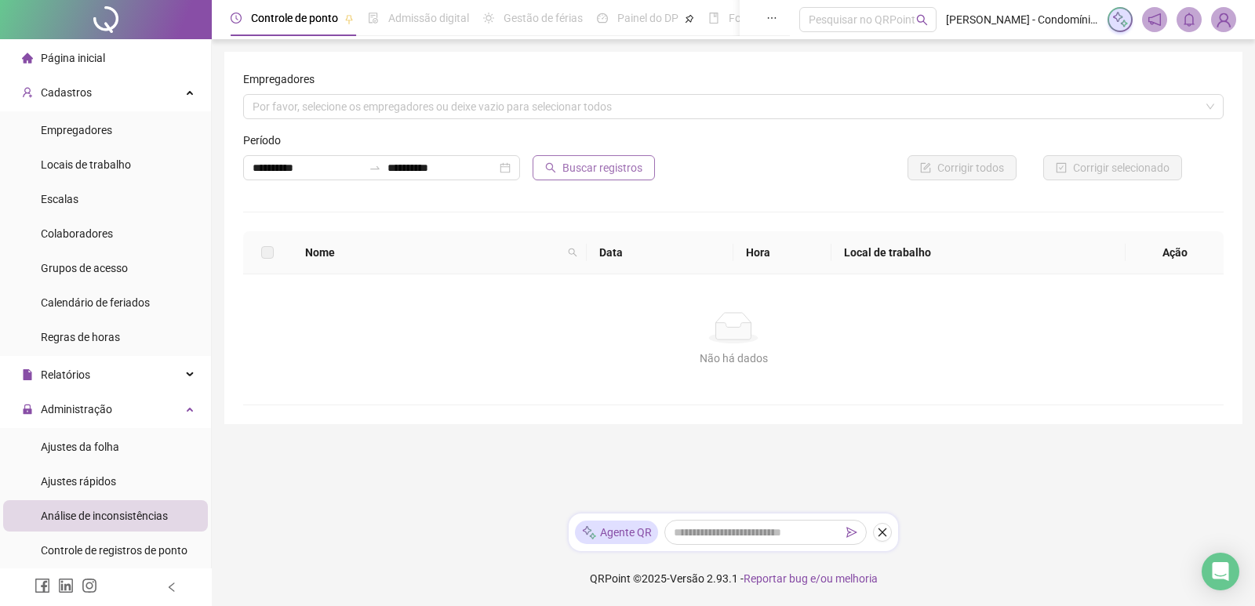
click at [561, 162] on button "Buscar registros" at bounding box center [593, 167] width 122 height 25
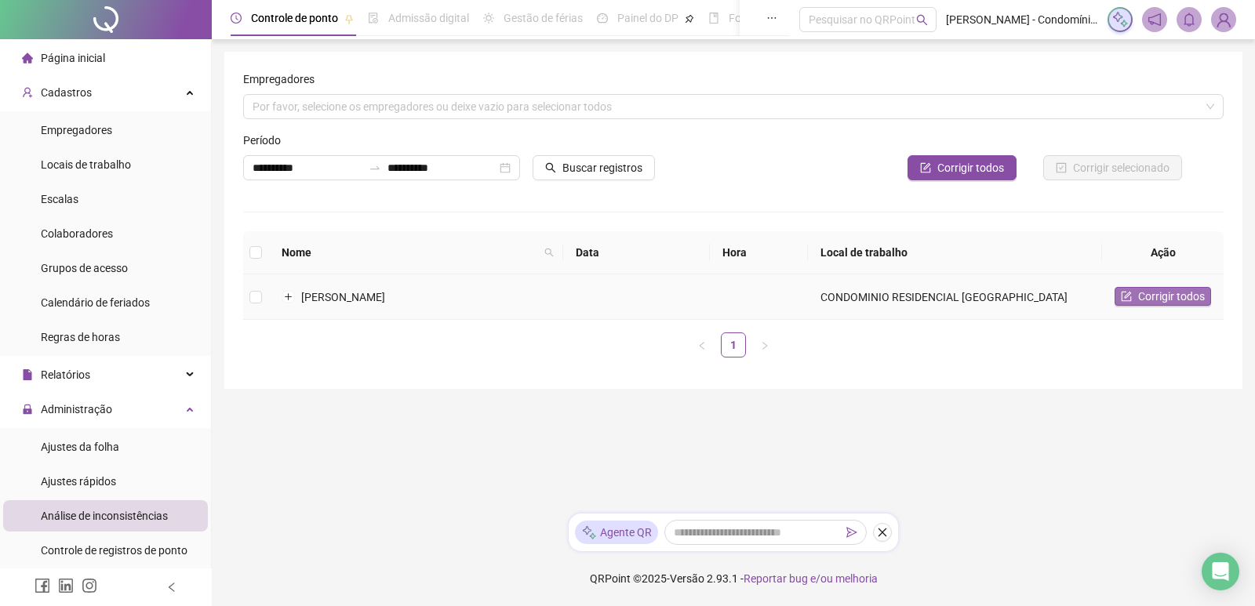
click at [1191, 294] on span "Corrigir todos" at bounding box center [1171, 296] width 67 height 17
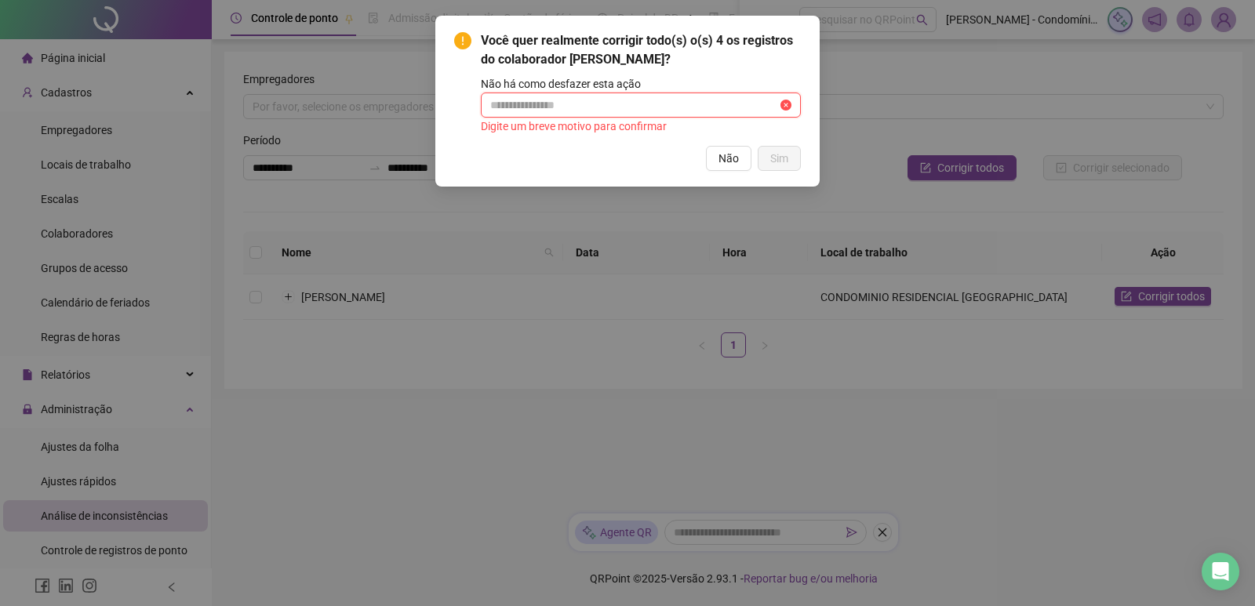
click at [631, 104] on input "text" at bounding box center [633, 104] width 287 height 17
drag, startPoint x: 281, startPoint y: 464, endPoint x: 287, endPoint y: 472, distance: 9.6
click at [283, 465] on div "Você quer realmente corrigir todo(s) o(s) 4 os registros do colaborador [PERSON…" at bounding box center [627, 303] width 1255 height 606
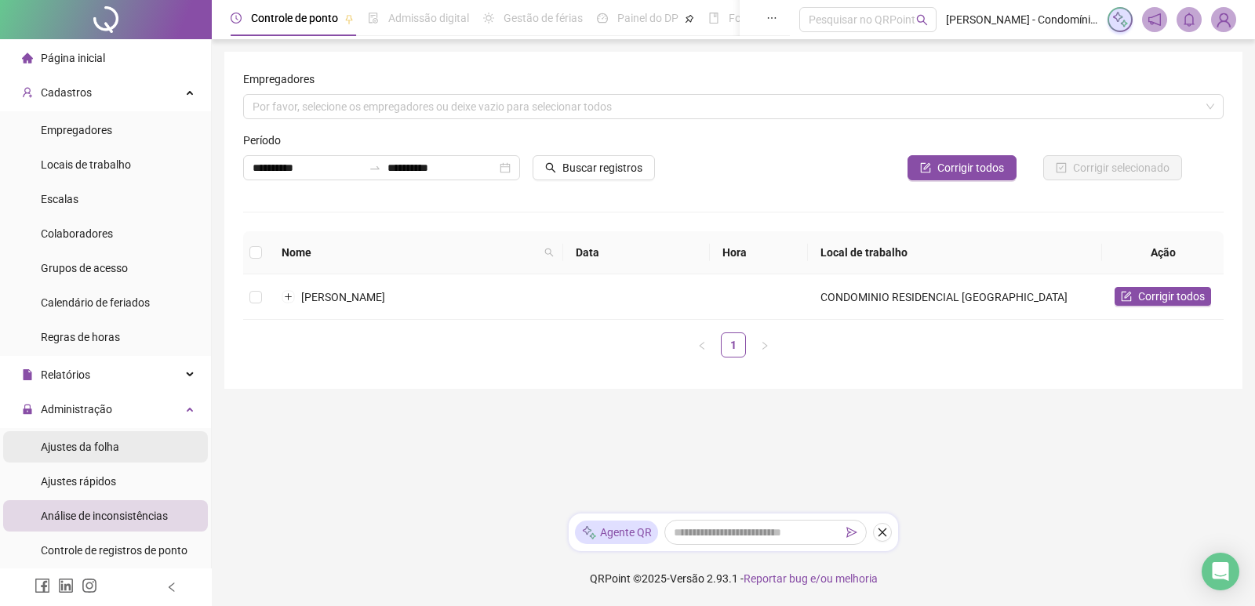
click at [103, 445] on span "Ajustes da folha" at bounding box center [80, 447] width 78 height 13
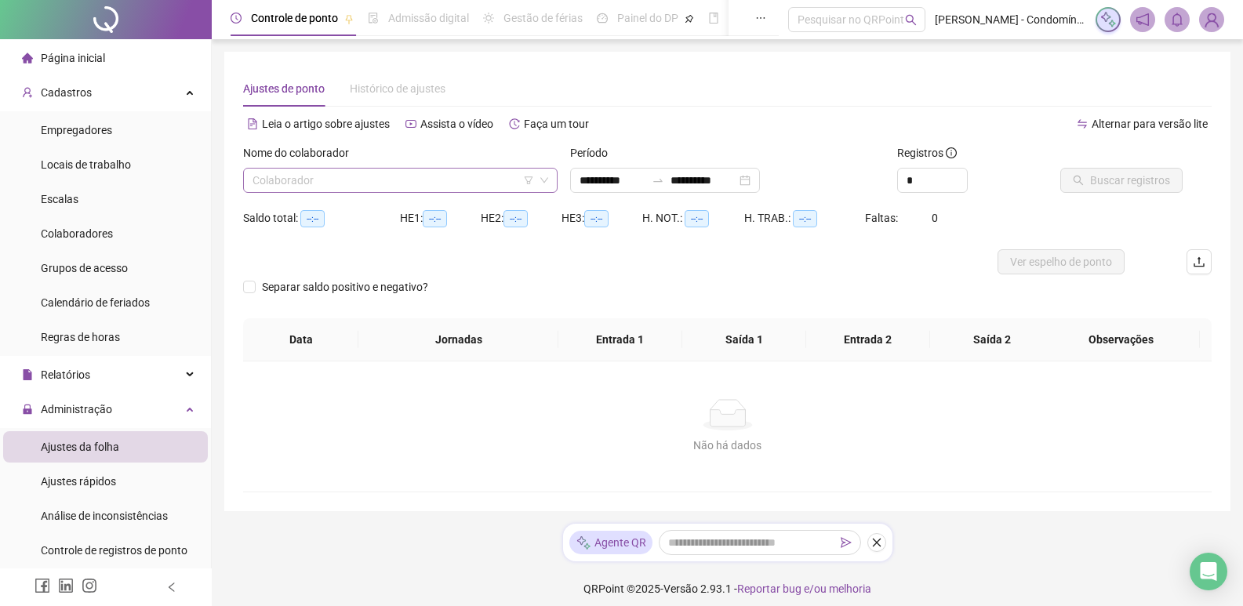
click at [481, 170] on input "search" at bounding box center [392, 181] width 281 height 24
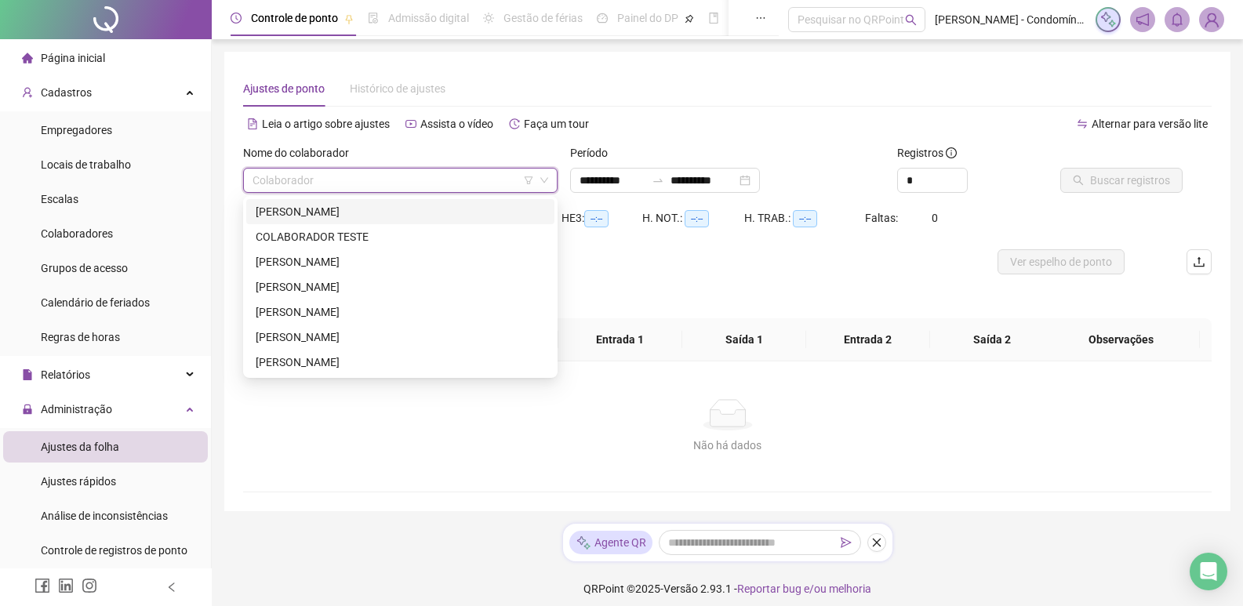
click at [340, 212] on div "[PERSON_NAME]" at bounding box center [400, 211] width 289 height 17
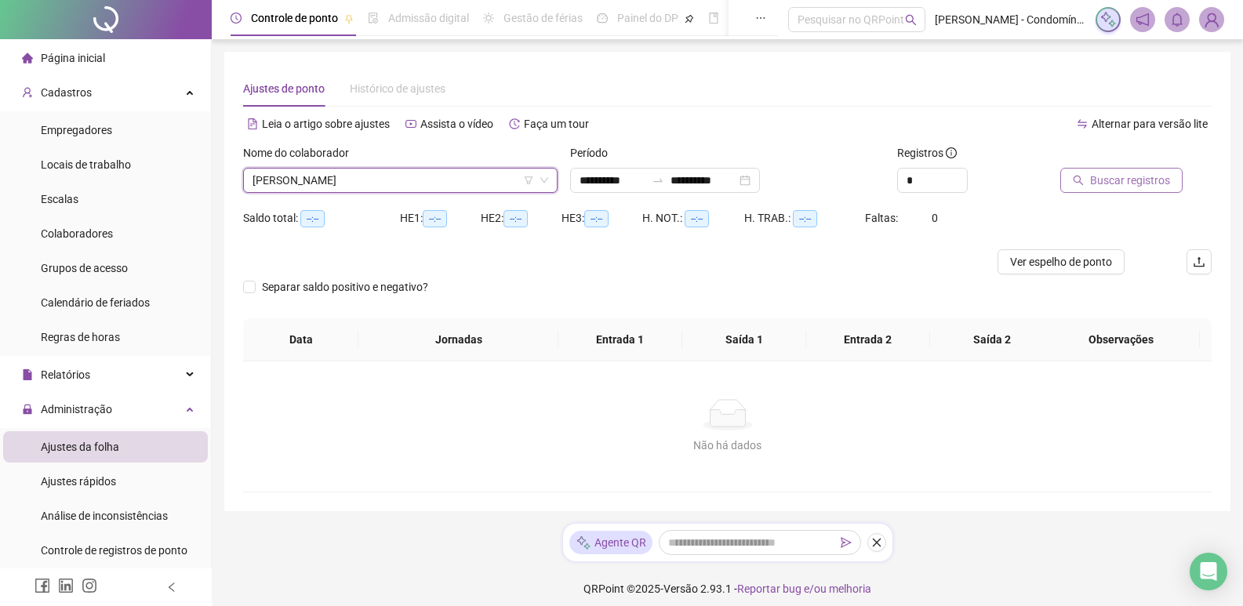
click at [1112, 184] on span "Buscar registros" at bounding box center [1130, 180] width 80 height 17
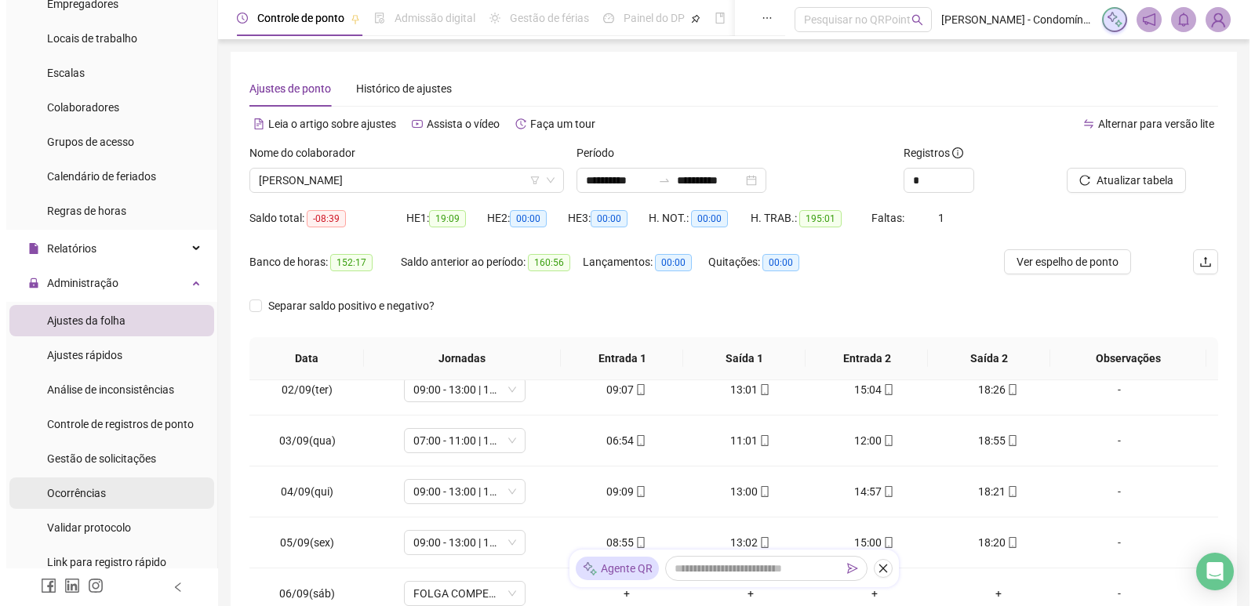
scroll to position [157, 0]
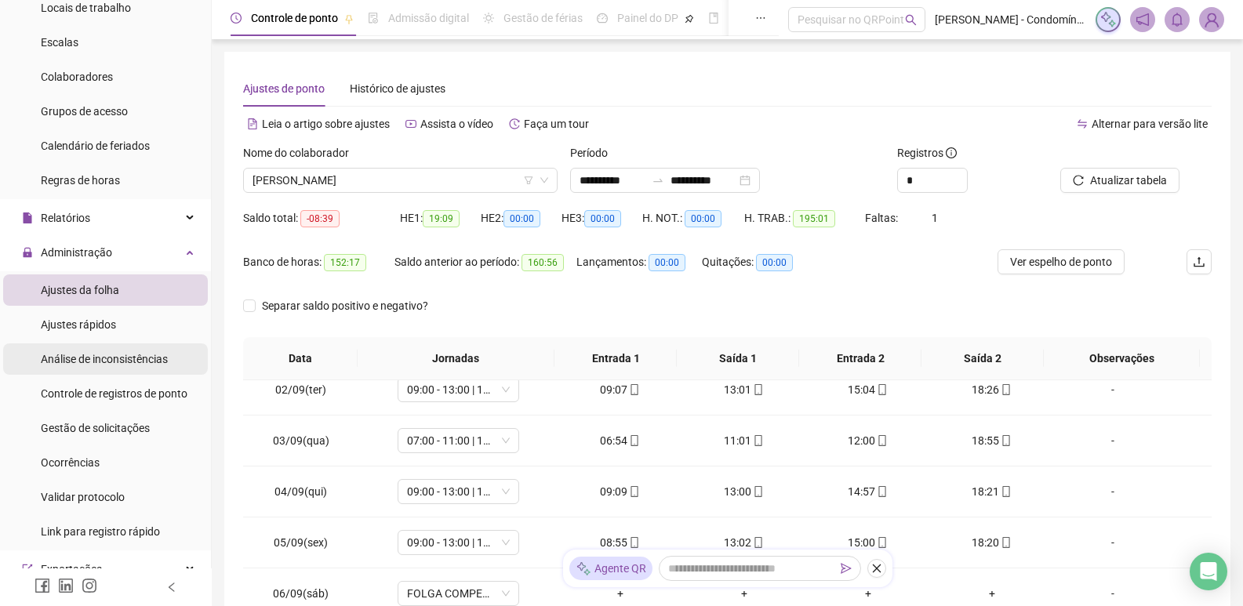
click at [101, 367] on div "Análise de inconsistências" at bounding box center [104, 358] width 127 height 31
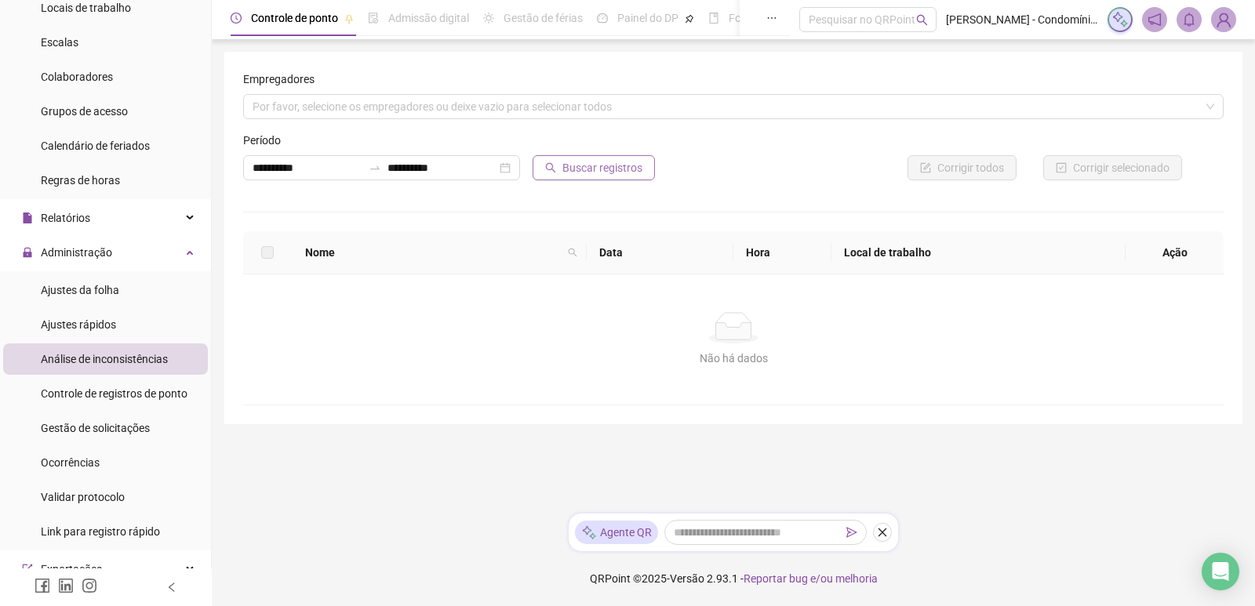
click at [579, 162] on span "Buscar registros" at bounding box center [602, 167] width 80 height 17
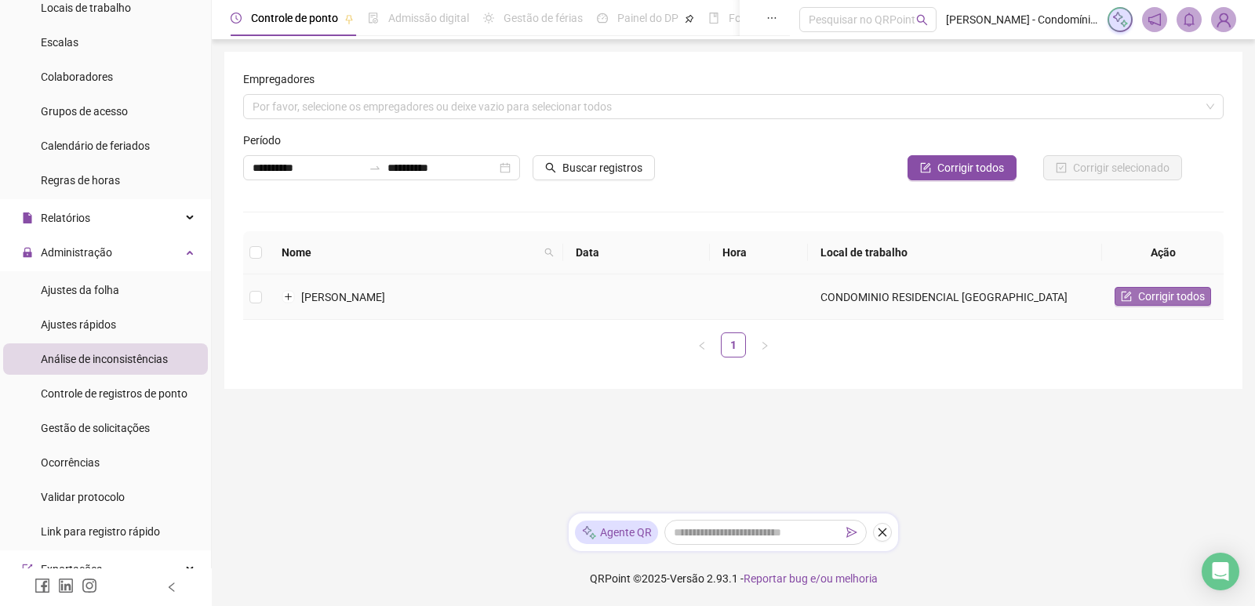
click at [1142, 296] on span "Corrigir todos" at bounding box center [1171, 296] width 67 height 17
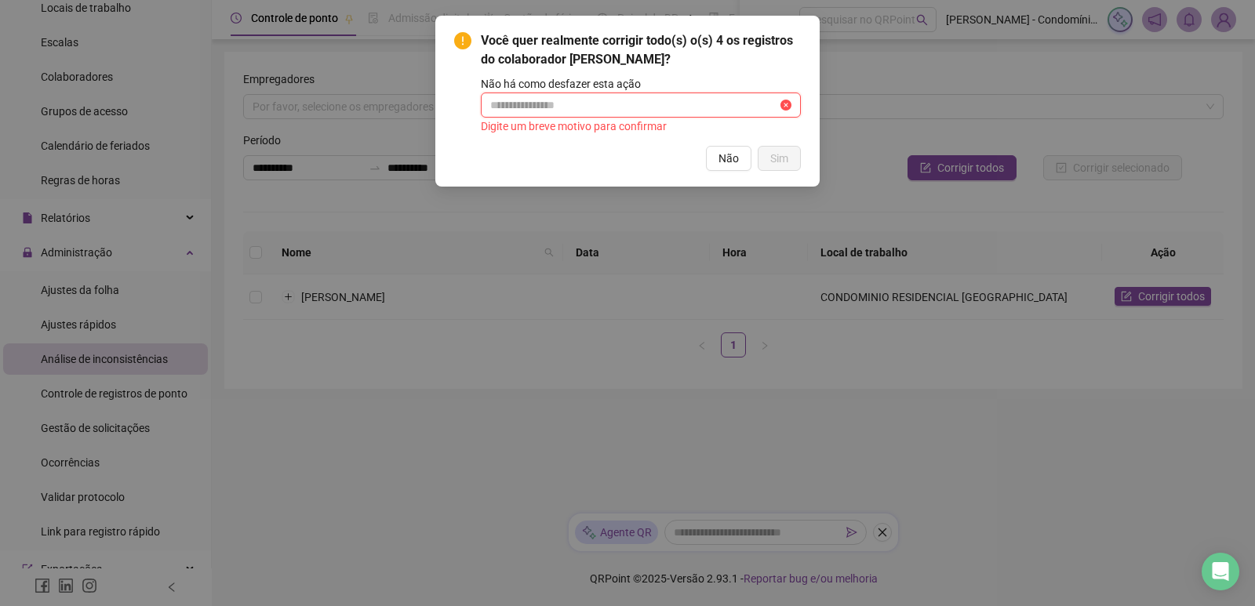
click at [614, 99] on input "text" at bounding box center [633, 104] width 287 height 17
click at [626, 105] on input "******" at bounding box center [633, 104] width 287 height 17
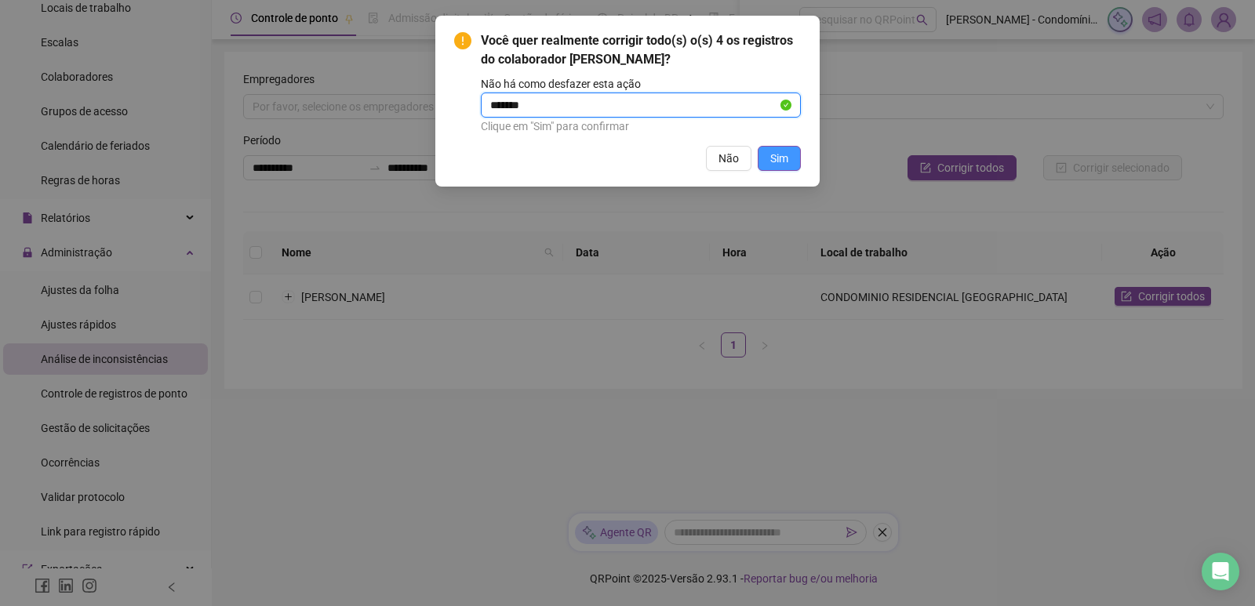
click at [776, 150] on span "Sim" at bounding box center [779, 158] width 18 height 17
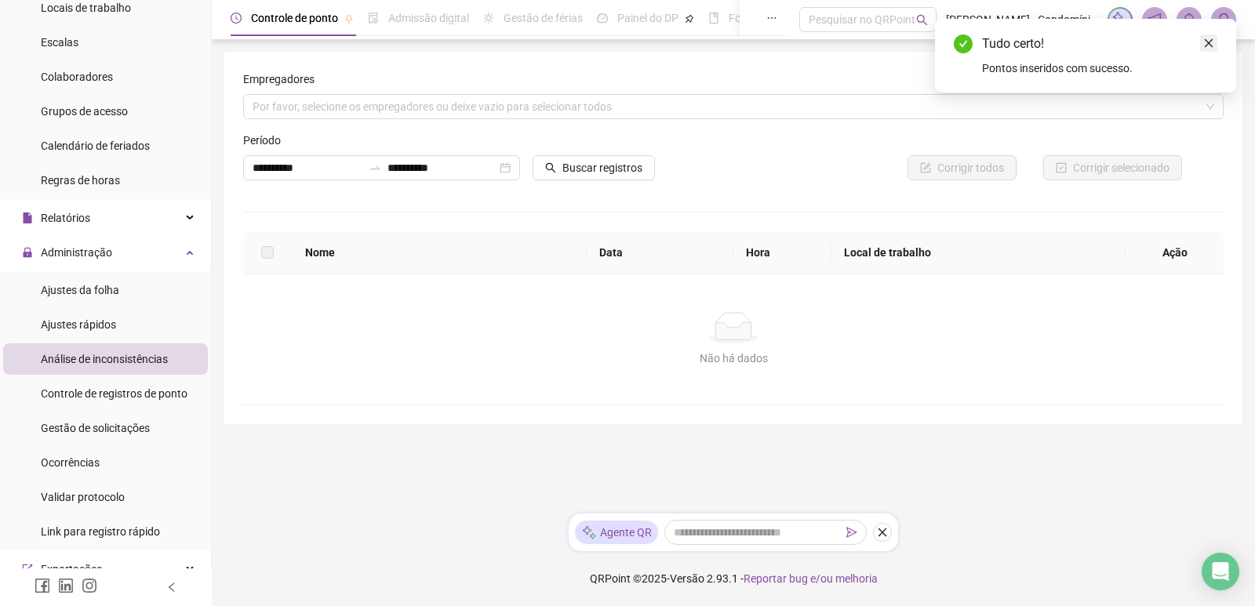
click at [1210, 42] on icon "close" at bounding box center [1208, 43] width 11 height 11
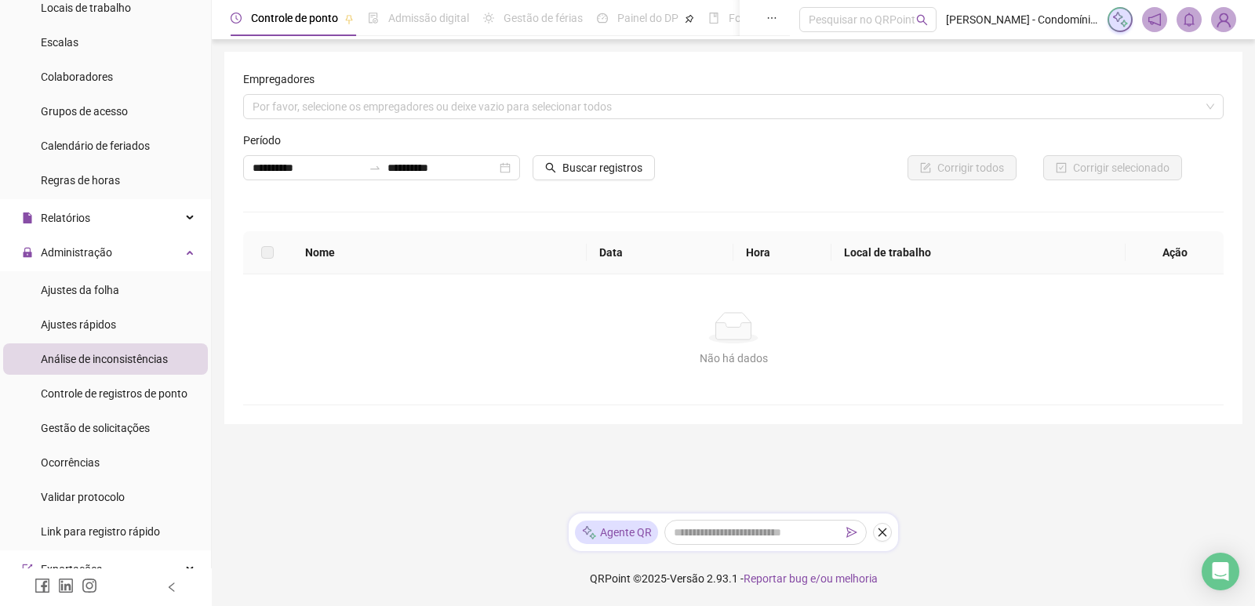
click at [77, 354] on span "Análise de inconsistências" at bounding box center [104, 359] width 127 height 13
click at [84, 321] on span "Ajustes rápidos" at bounding box center [78, 324] width 75 height 13
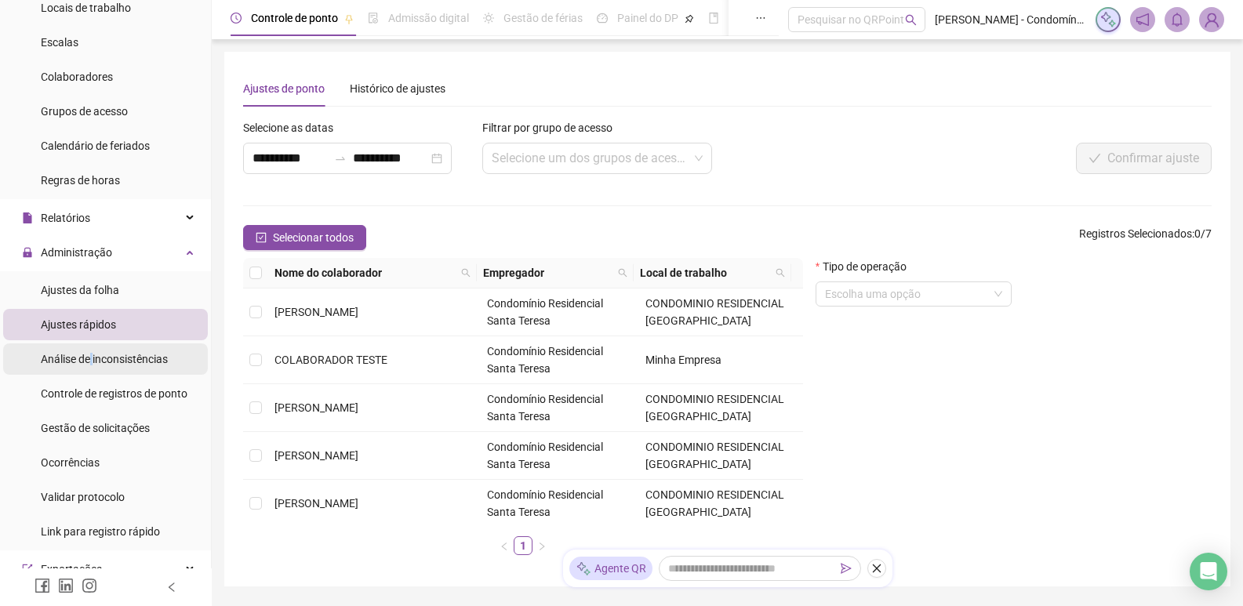
click at [93, 364] on span "Análise de inconsistências" at bounding box center [104, 359] width 127 height 13
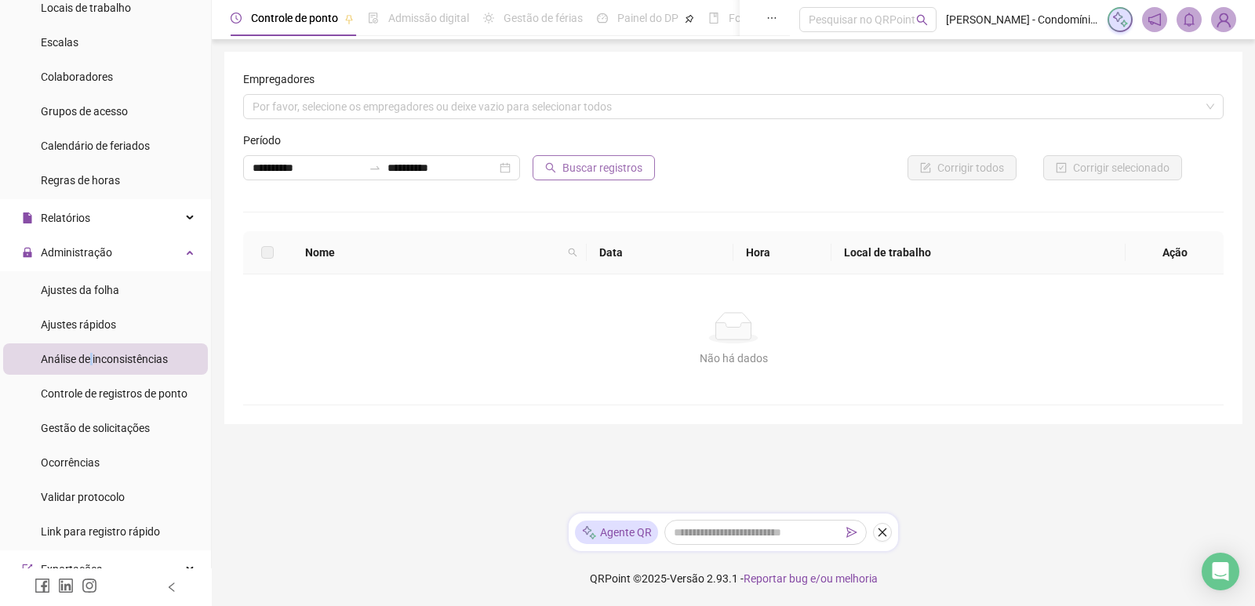
click at [580, 162] on span "Buscar registros" at bounding box center [602, 167] width 80 height 17
click at [379, 105] on div "Por favor, selecione os empregadores ou deixe vazio para selecionar todos" at bounding box center [733, 106] width 980 height 25
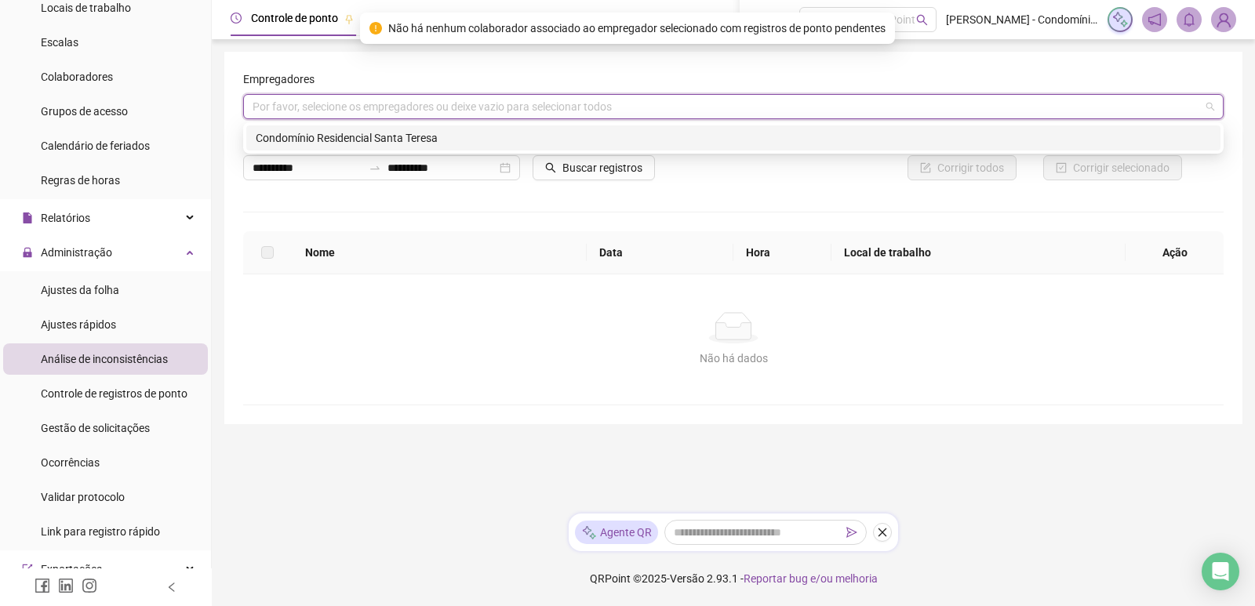
click at [368, 135] on div "Condomínio Residencial Santa Teresa" at bounding box center [733, 137] width 955 height 17
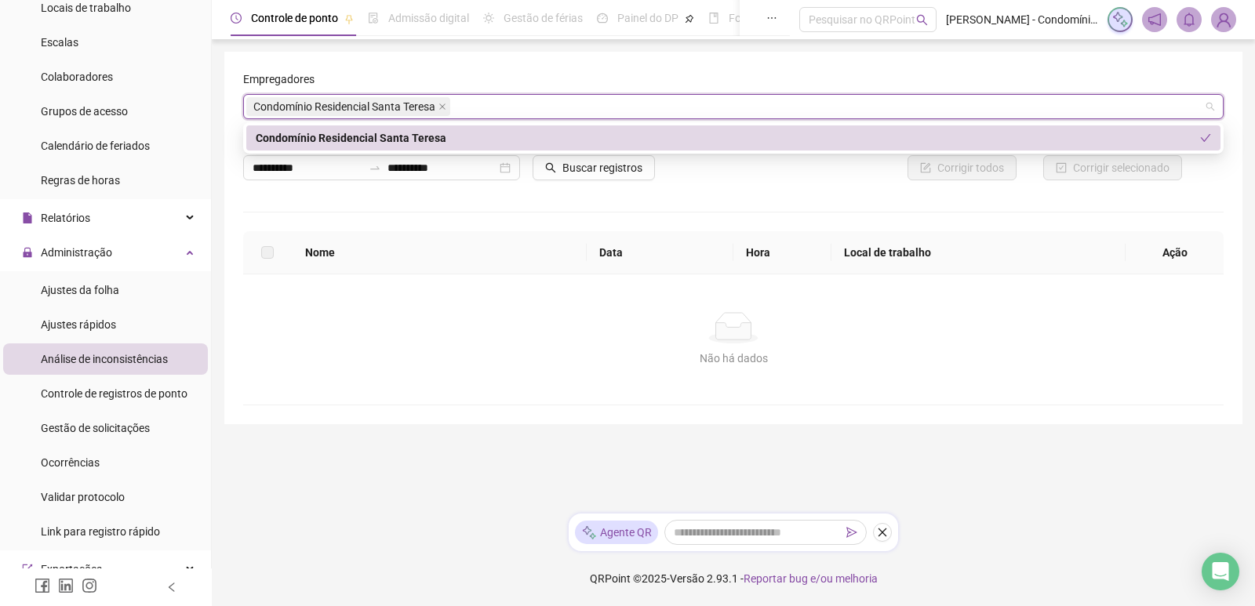
click at [631, 150] on div "Condomínio Residencial Santa Teresa" at bounding box center [733, 137] width 974 height 25
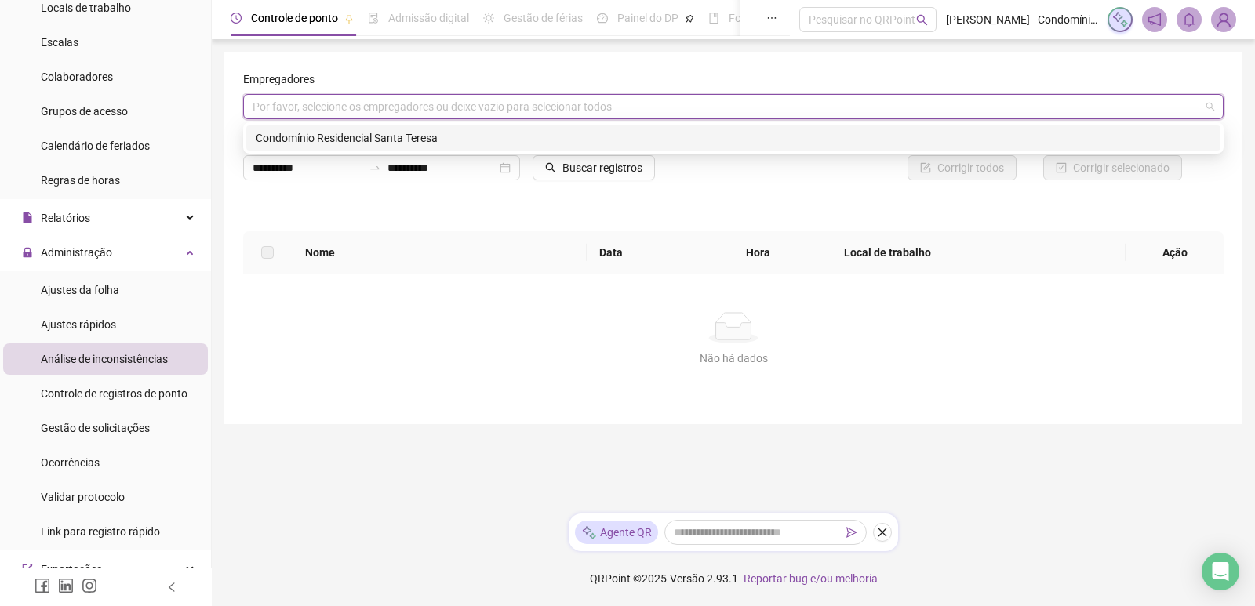
click at [588, 137] on div "Condomínio Residencial Santa Teresa" at bounding box center [733, 137] width 955 height 17
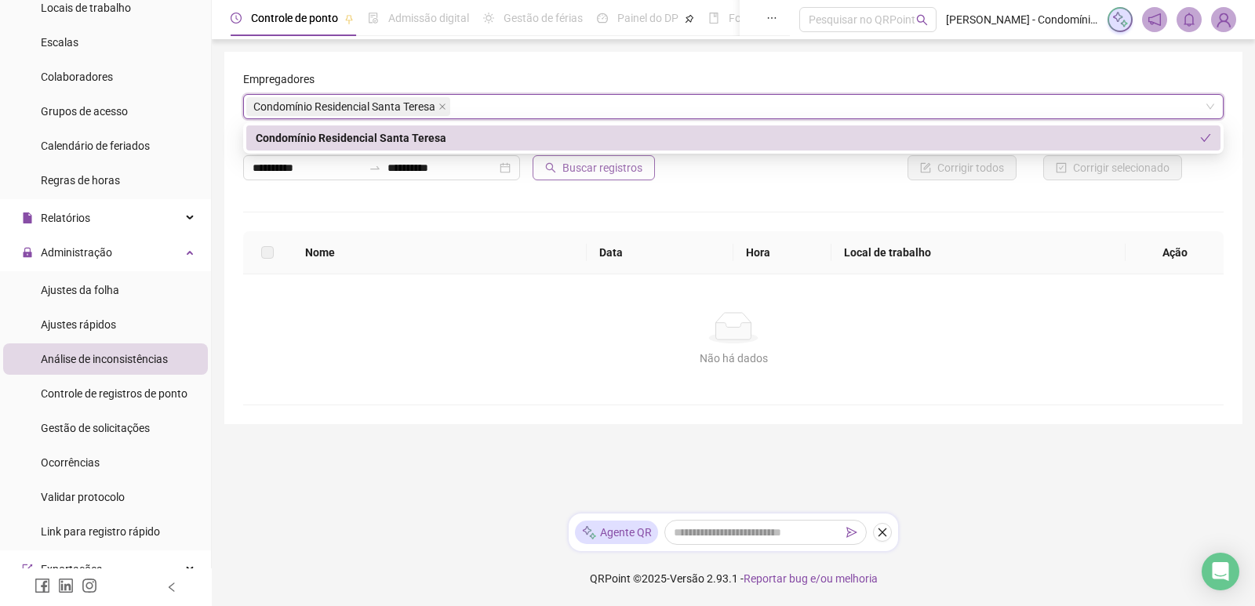
click at [592, 172] on span "Buscar registros" at bounding box center [602, 167] width 80 height 17
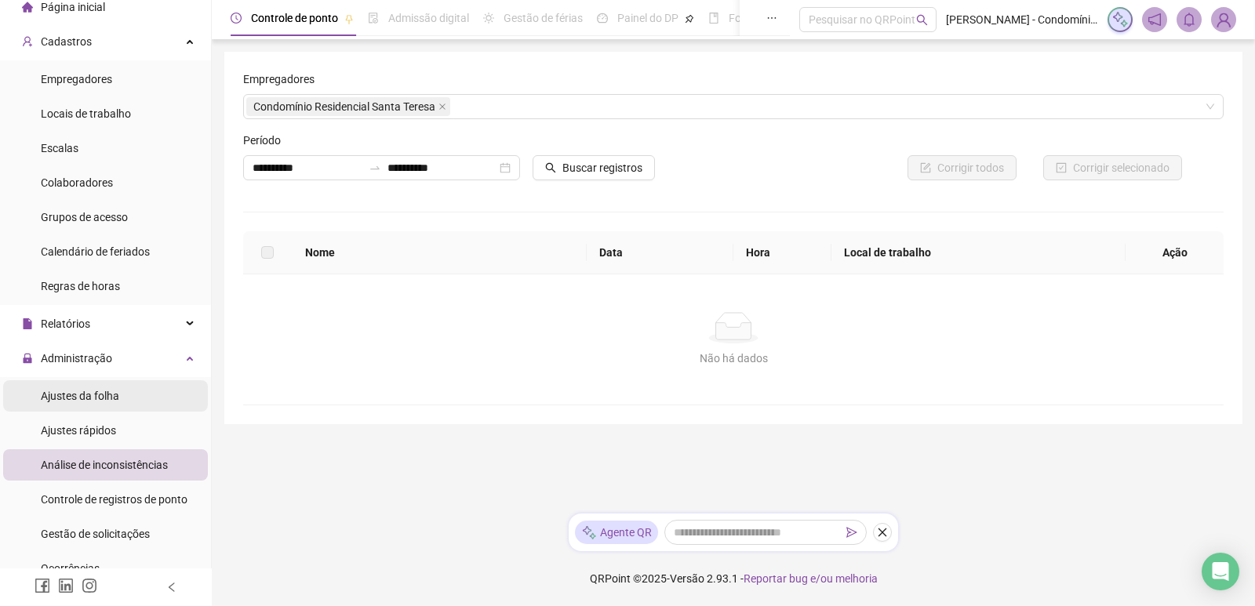
scroll to position [78, 0]
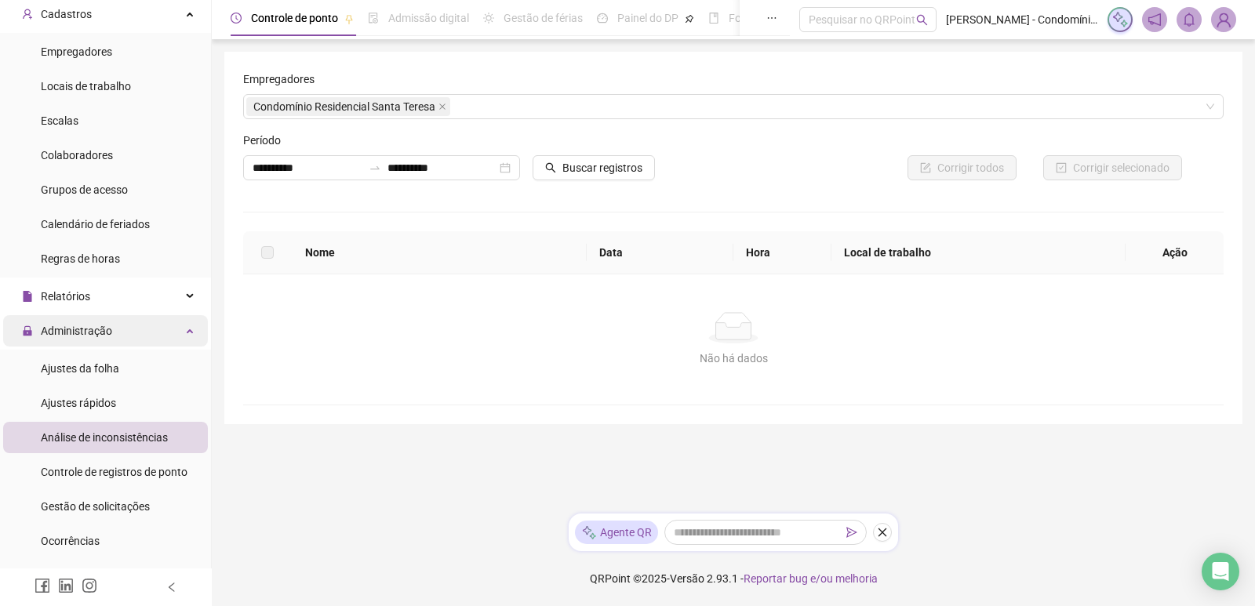
click at [116, 326] on div "Administração" at bounding box center [105, 330] width 205 height 31
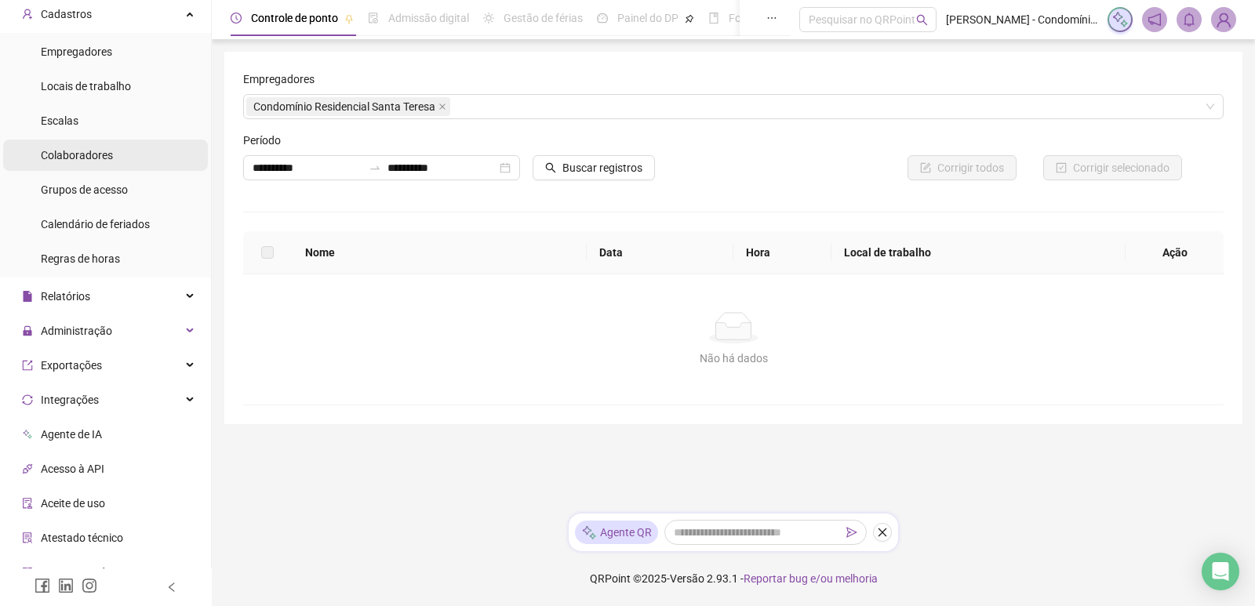
scroll to position [0, 0]
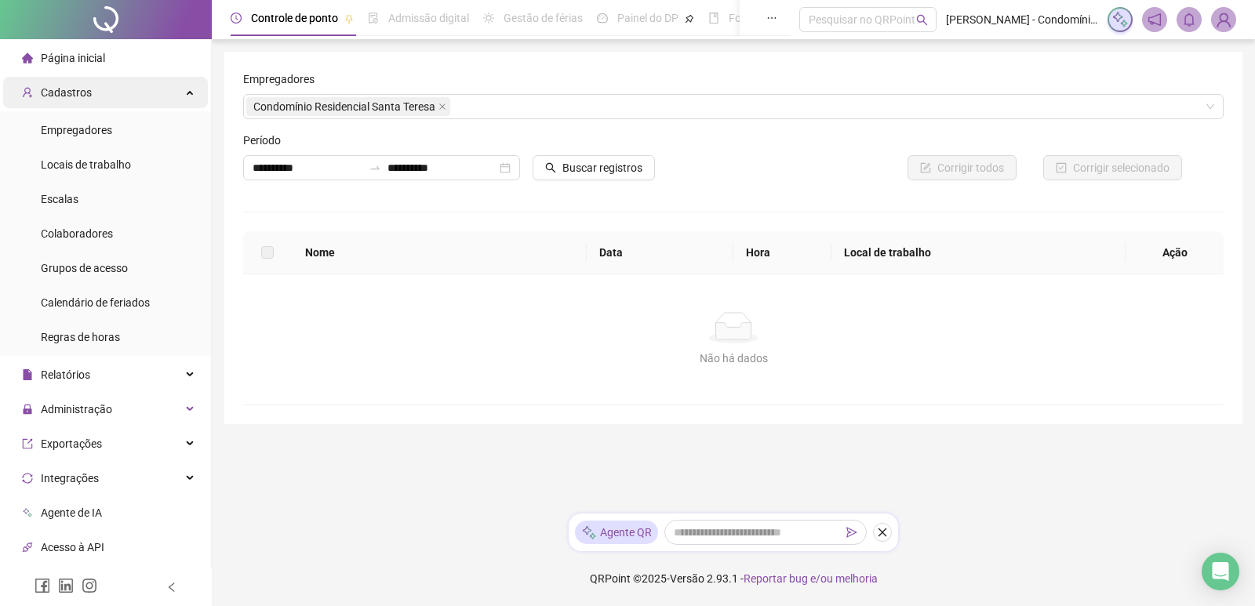
click at [183, 91] on div "Cadastros" at bounding box center [105, 92] width 205 height 31
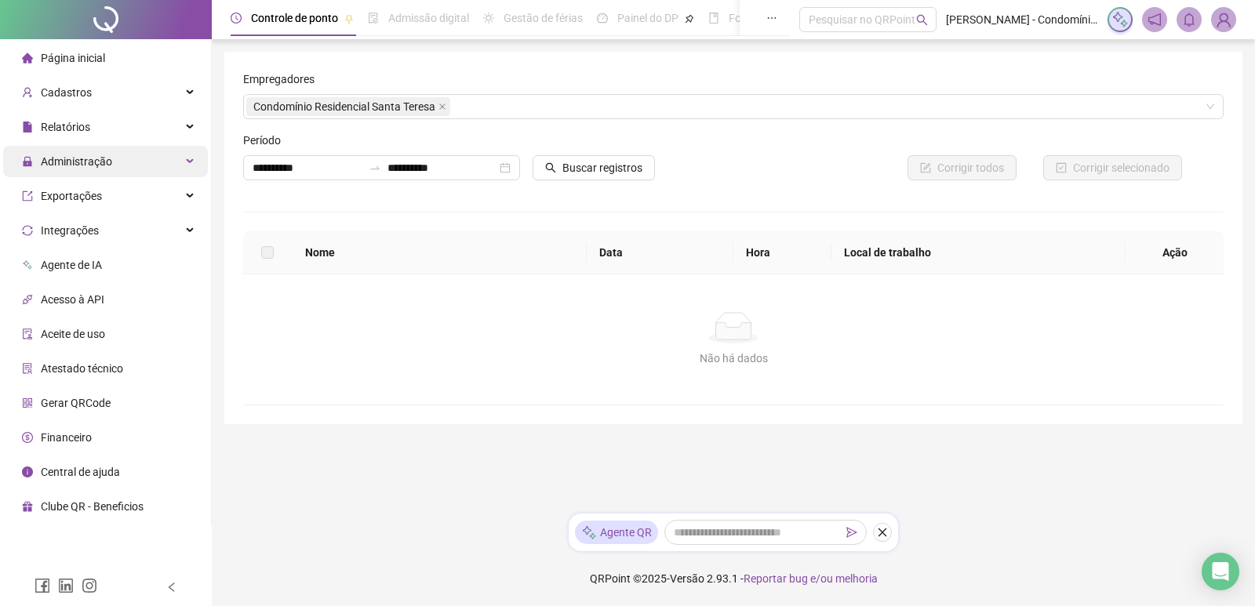
click at [102, 169] on span "Administração" at bounding box center [67, 161] width 90 height 31
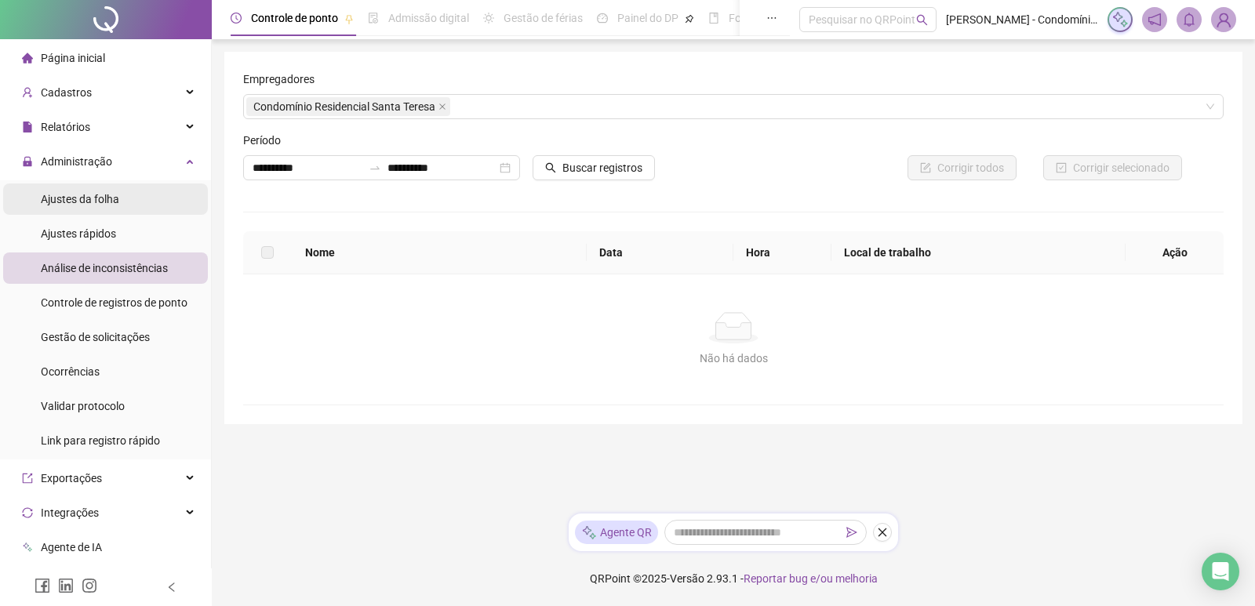
click at [77, 204] on span "Ajustes da folha" at bounding box center [80, 199] width 78 height 13
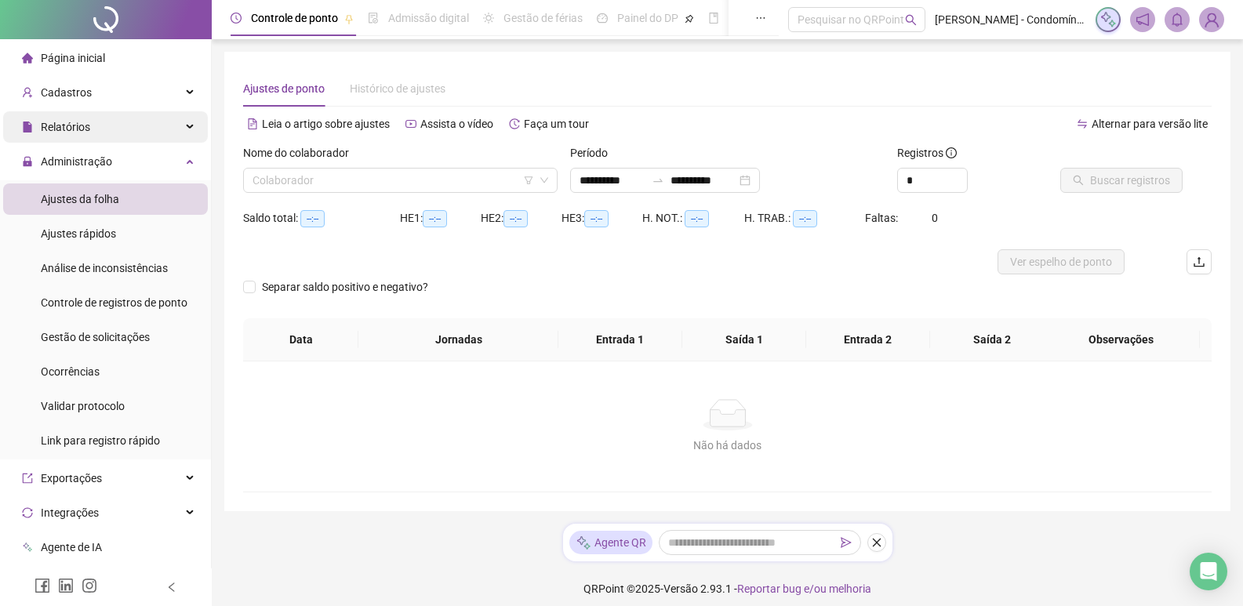
click at [151, 122] on div "Relatórios" at bounding box center [105, 126] width 205 height 31
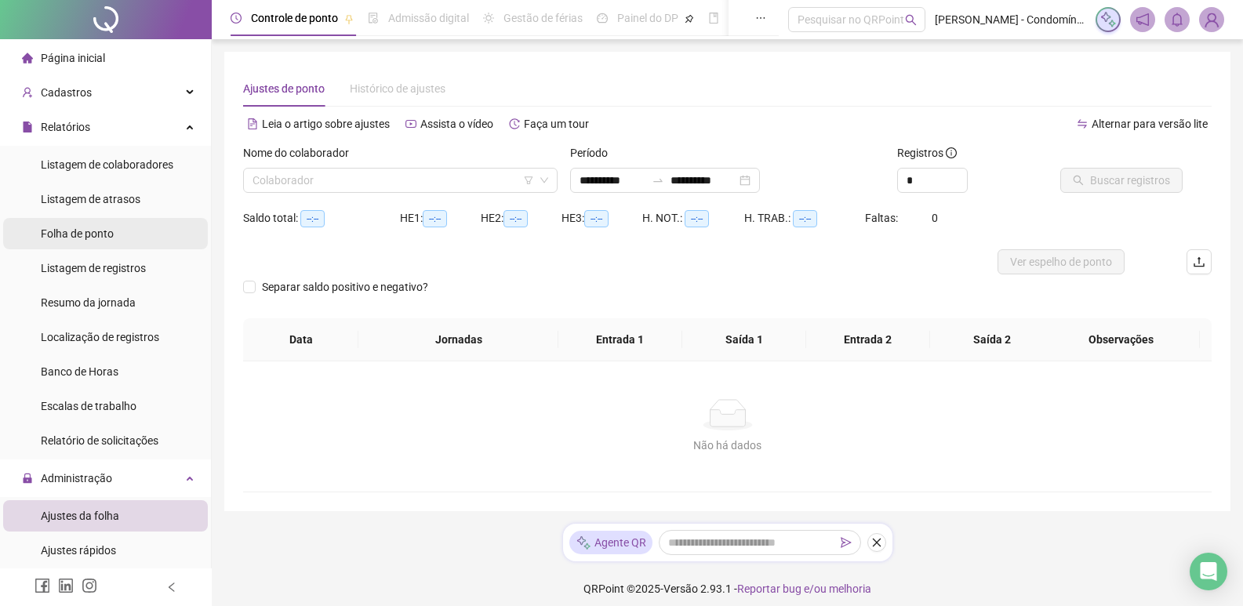
click at [95, 235] on span "Folha de ponto" at bounding box center [77, 233] width 73 height 13
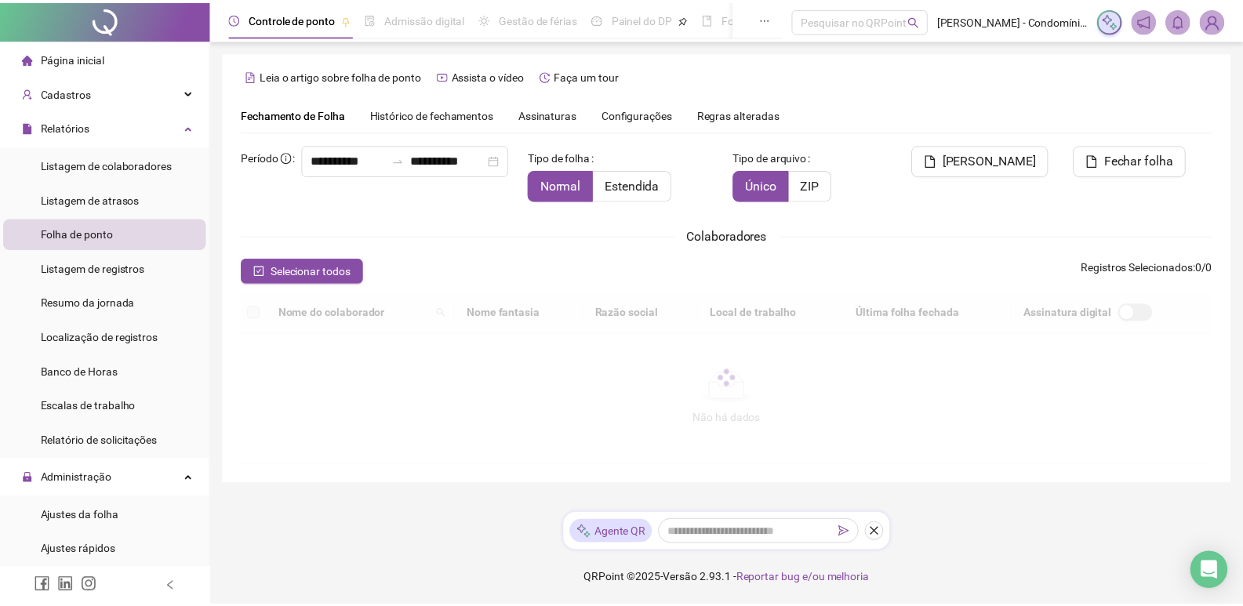
scroll to position [9, 0]
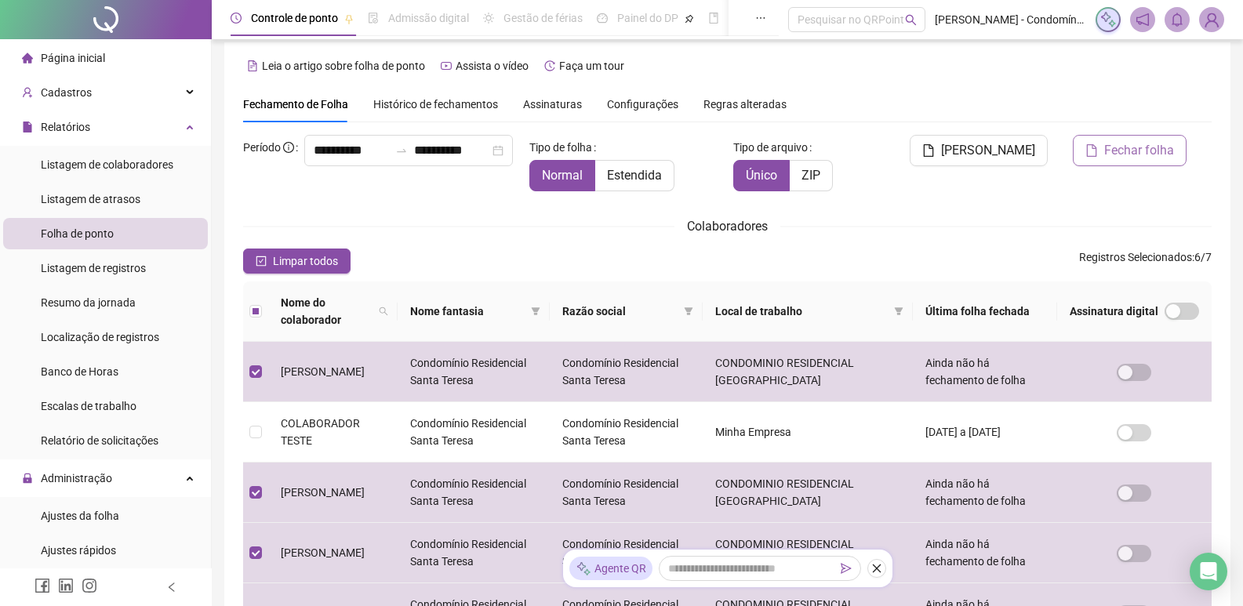
click at [1113, 137] on button "Fechar folha" at bounding box center [1130, 150] width 114 height 31
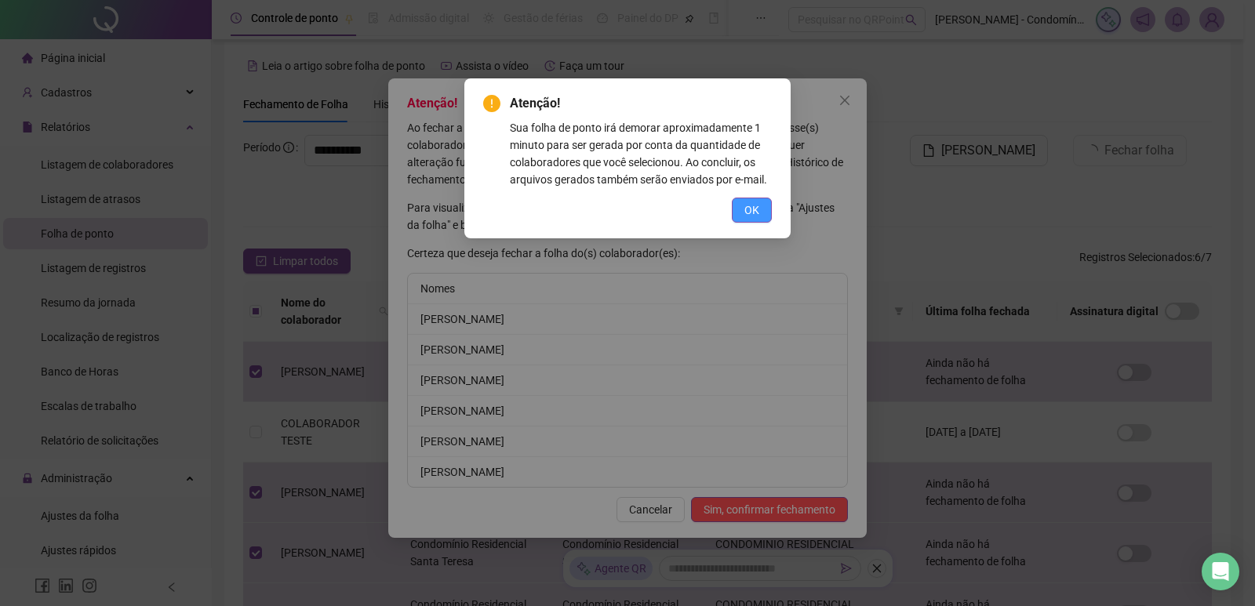
click at [755, 212] on span "OK" at bounding box center [751, 210] width 15 height 17
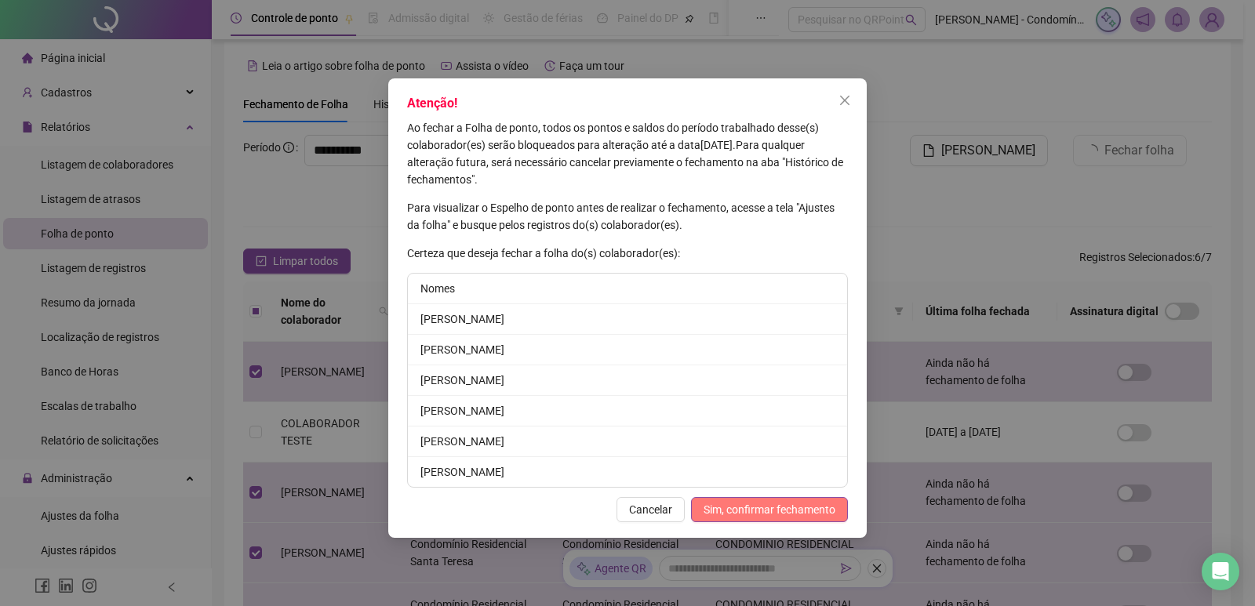
click at [822, 506] on span "Sim, confirmar fechamento" at bounding box center [769, 509] width 132 height 17
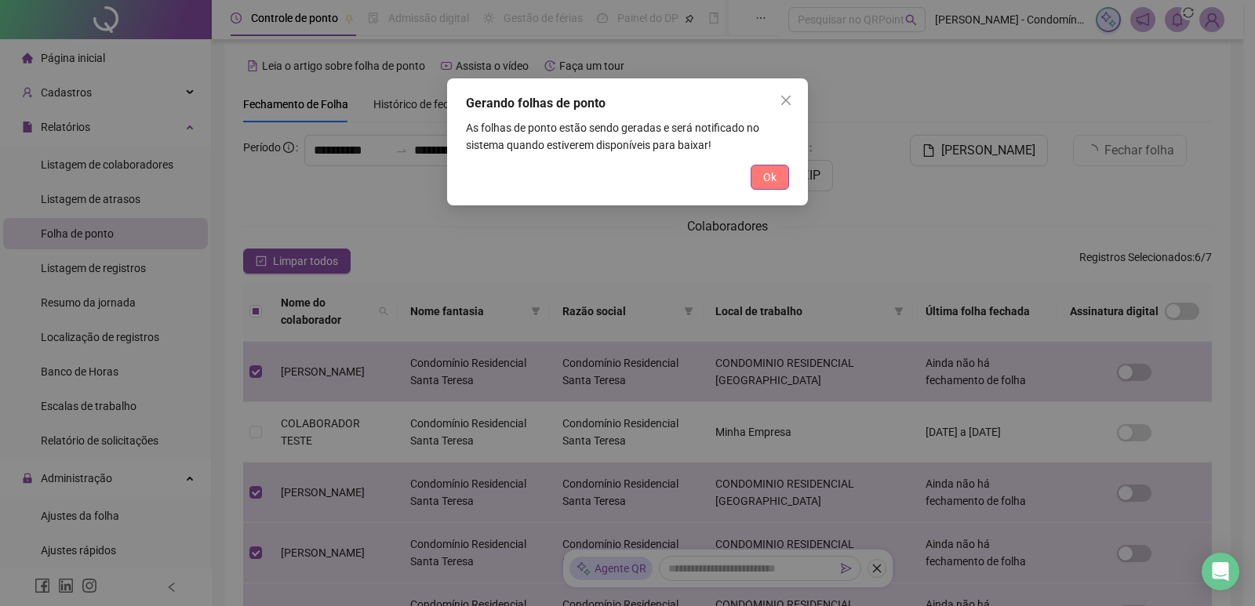
click at [772, 174] on span "Ok" at bounding box center [769, 177] width 13 height 17
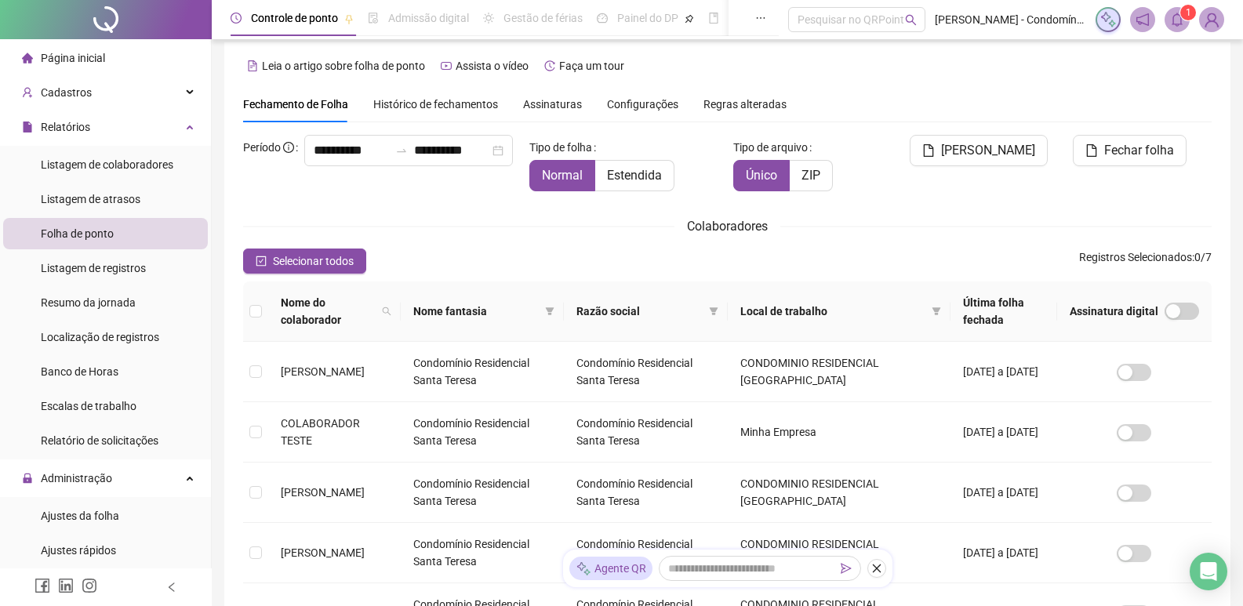
scroll to position [18, 0]
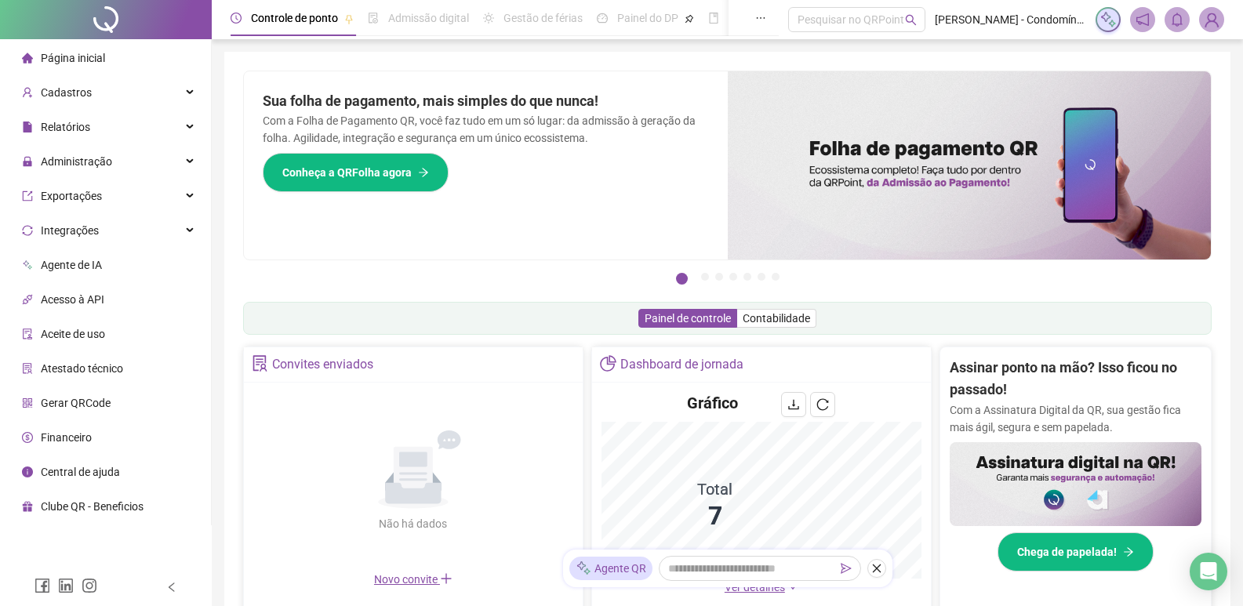
click at [1152, 22] on span at bounding box center [1142, 19] width 25 height 25
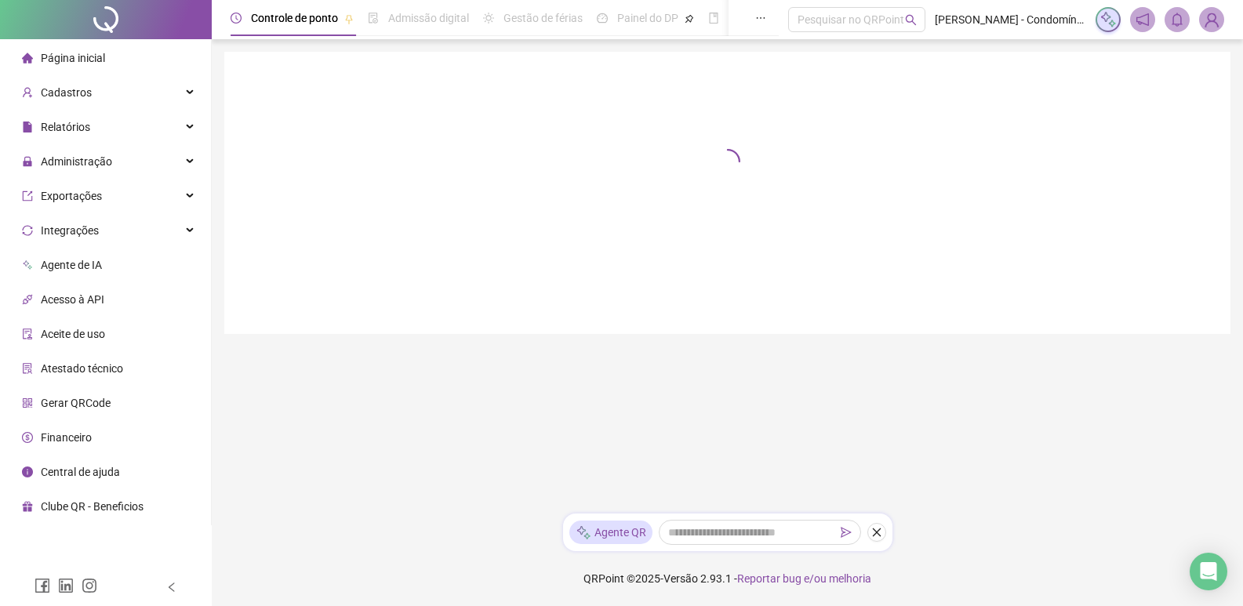
click at [1146, 21] on icon "notification" at bounding box center [1142, 20] width 14 height 14
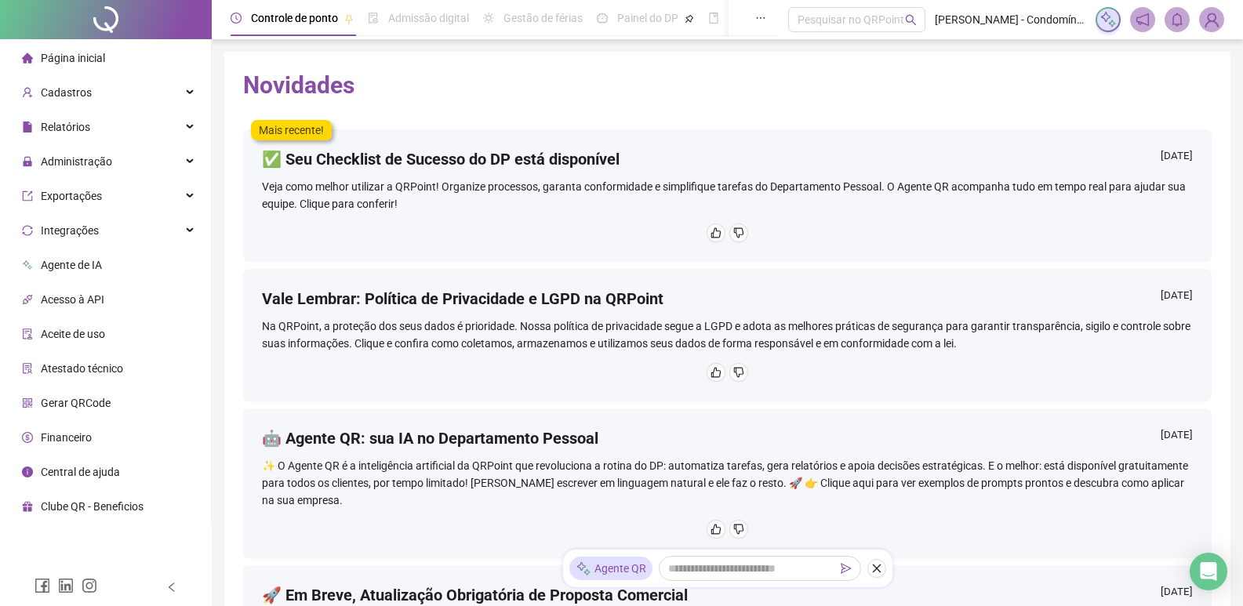
click at [1182, 16] on icon "bell" at bounding box center [1177, 20] width 14 height 14
click at [1143, 22] on icon "notification" at bounding box center [1142, 20] width 14 height 14
click at [89, 160] on span "Administração" at bounding box center [76, 161] width 71 height 13
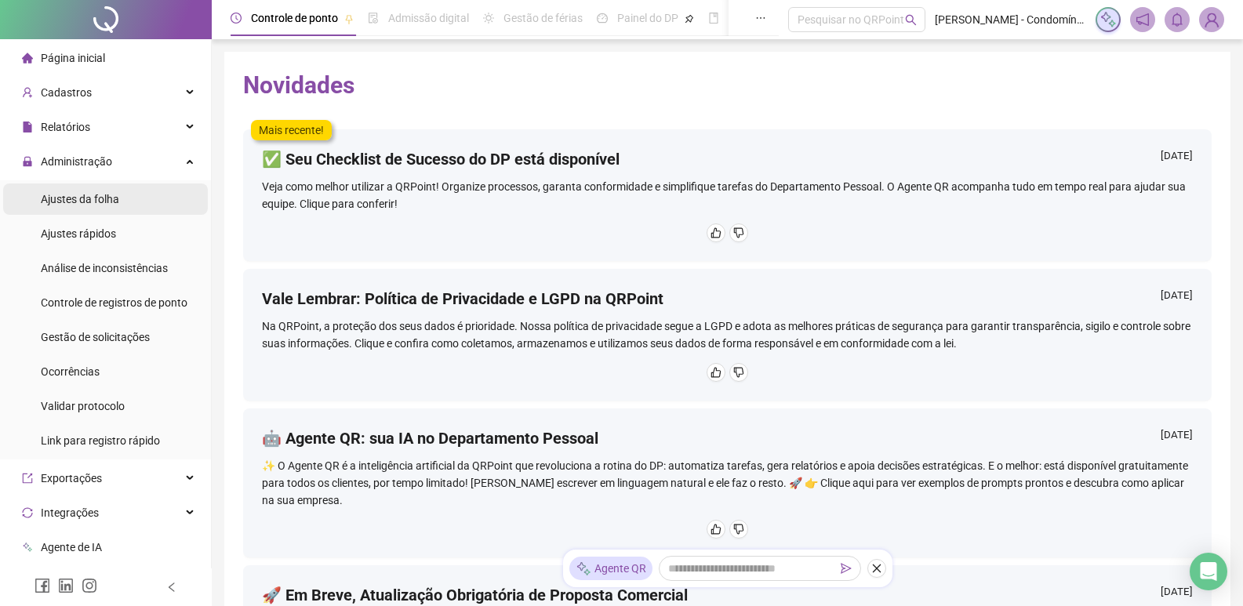
click at [83, 198] on span "Ajustes da folha" at bounding box center [80, 199] width 78 height 13
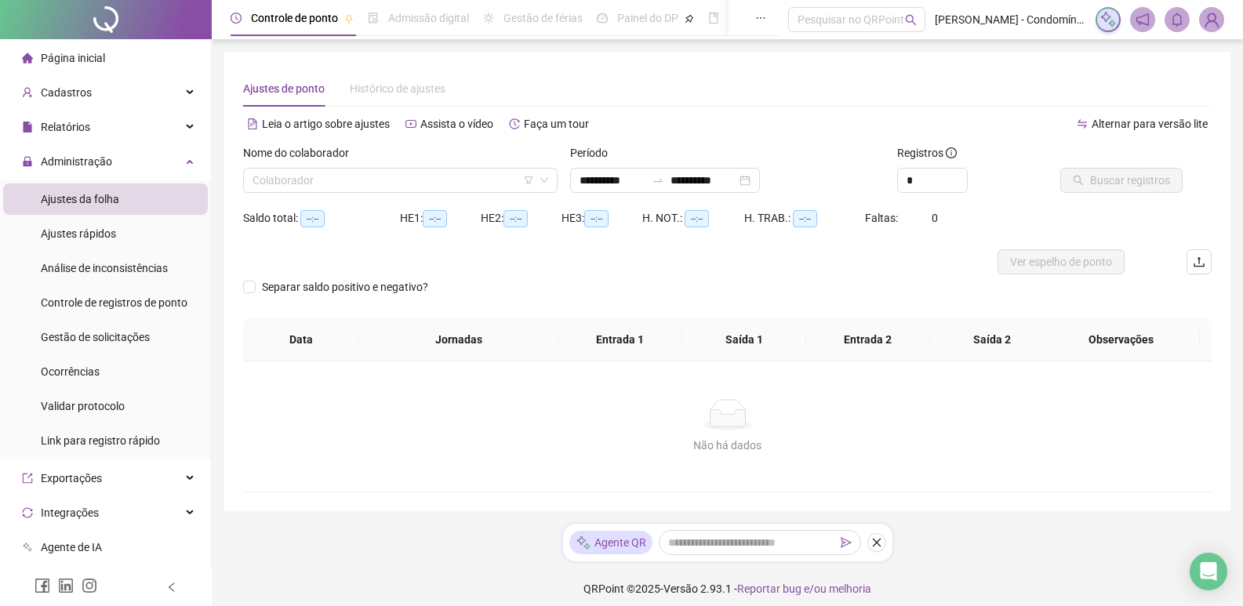
type input "**********"
click at [496, 180] on input "search" at bounding box center [392, 181] width 281 height 24
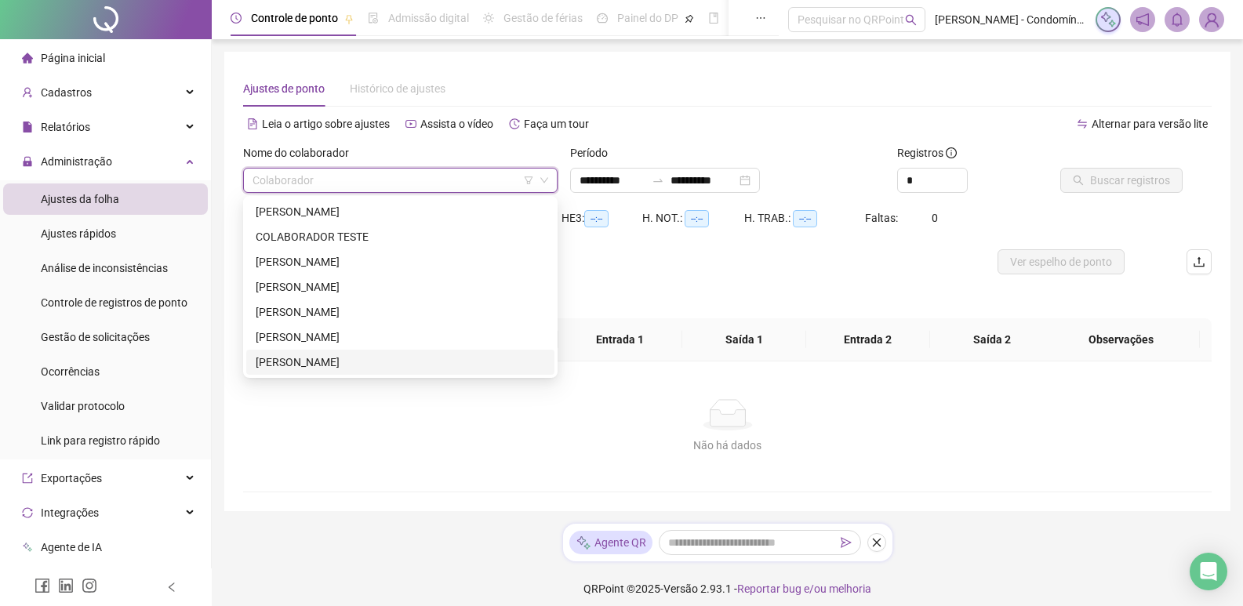
drag, startPoint x: 324, startPoint y: 360, endPoint x: 347, endPoint y: 358, distance: 23.6
click at [330, 358] on div "[PERSON_NAME]" at bounding box center [400, 362] width 289 height 17
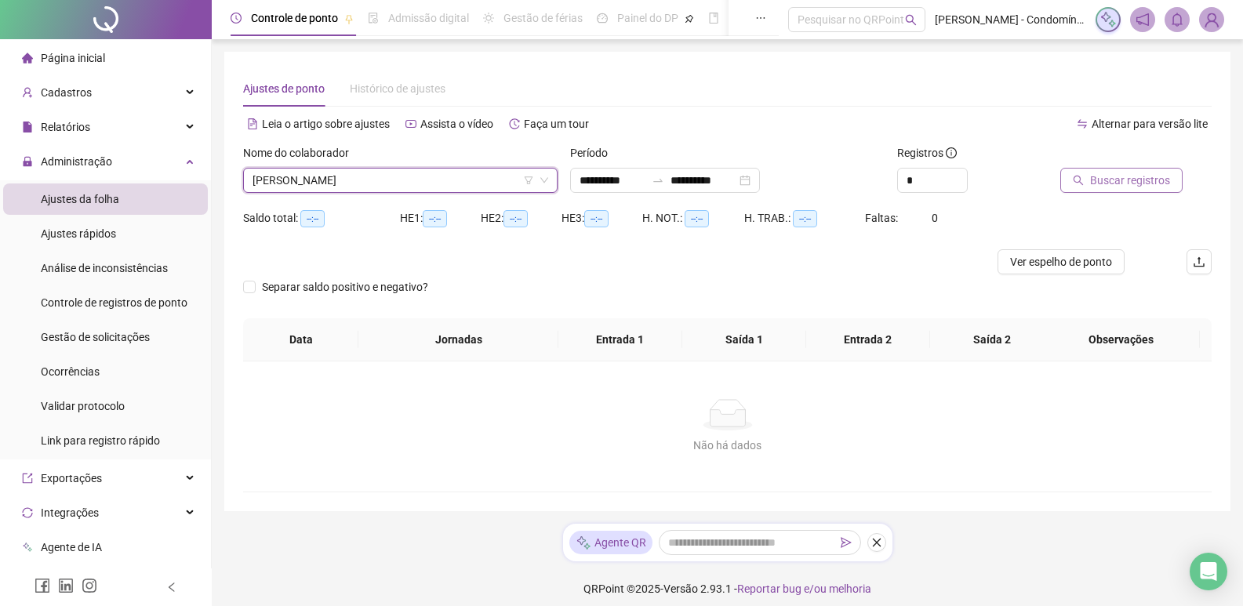
click at [1117, 180] on span "Buscar registros" at bounding box center [1130, 180] width 80 height 17
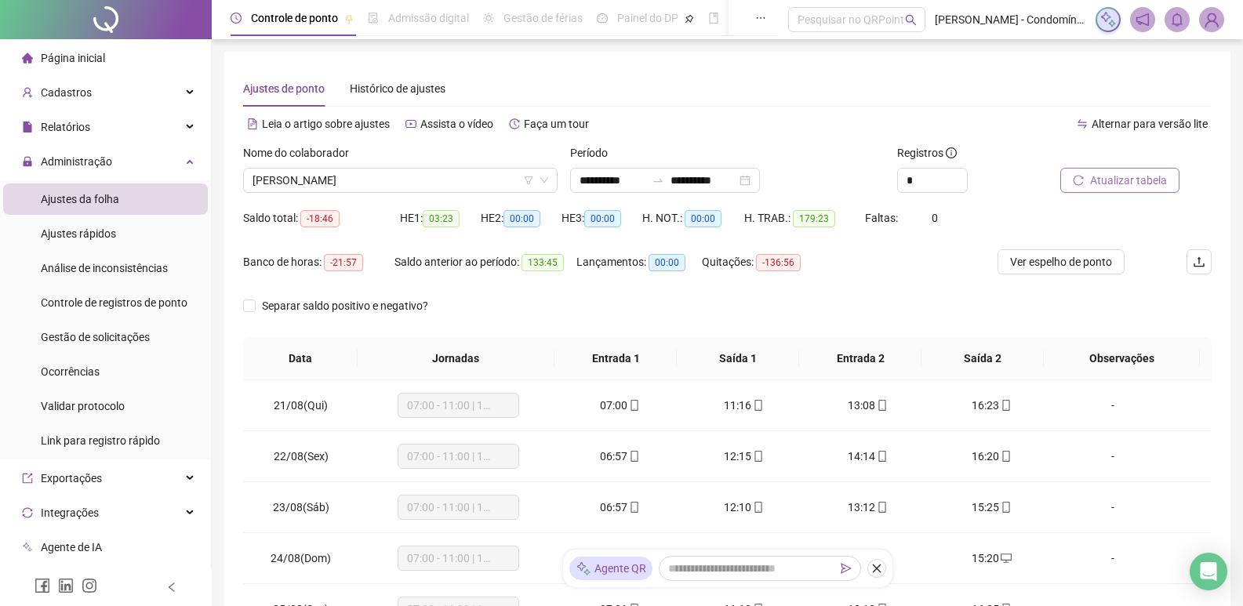
scroll to position [78, 0]
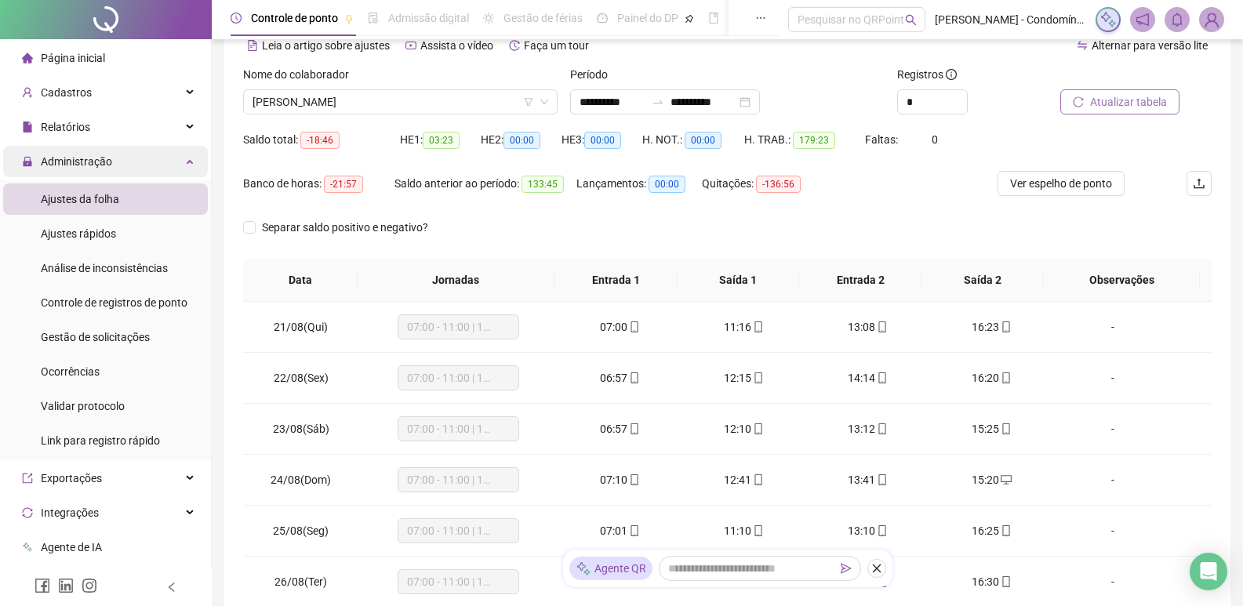
click at [87, 160] on span "Administração" at bounding box center [76, 161] width 71 height 13
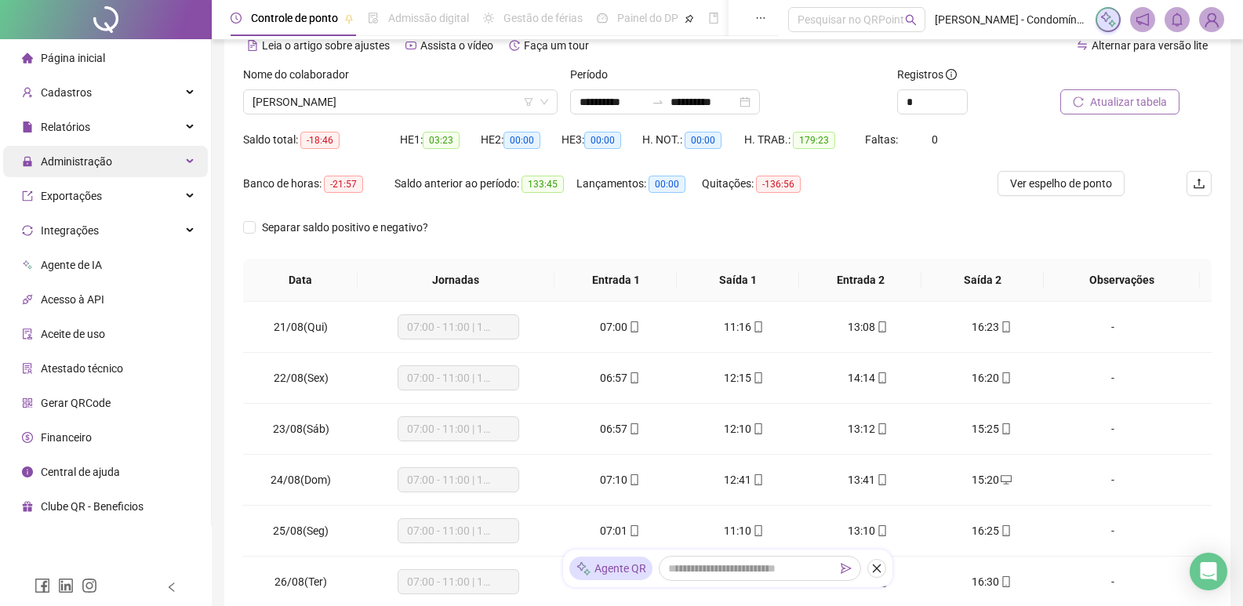
click at [87, 160] on span "Administração" at bounding box center [76, 161] width 71 height 13
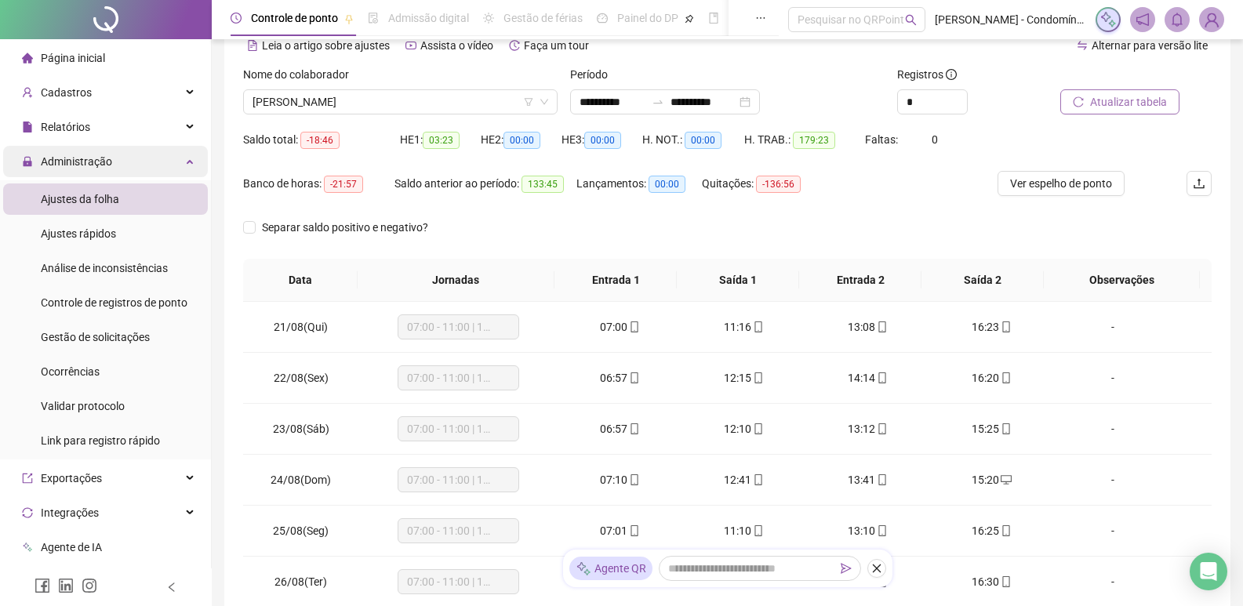
click at [121, 159] on div "Administração" at bounding box center [105, 161] width 205 height 31
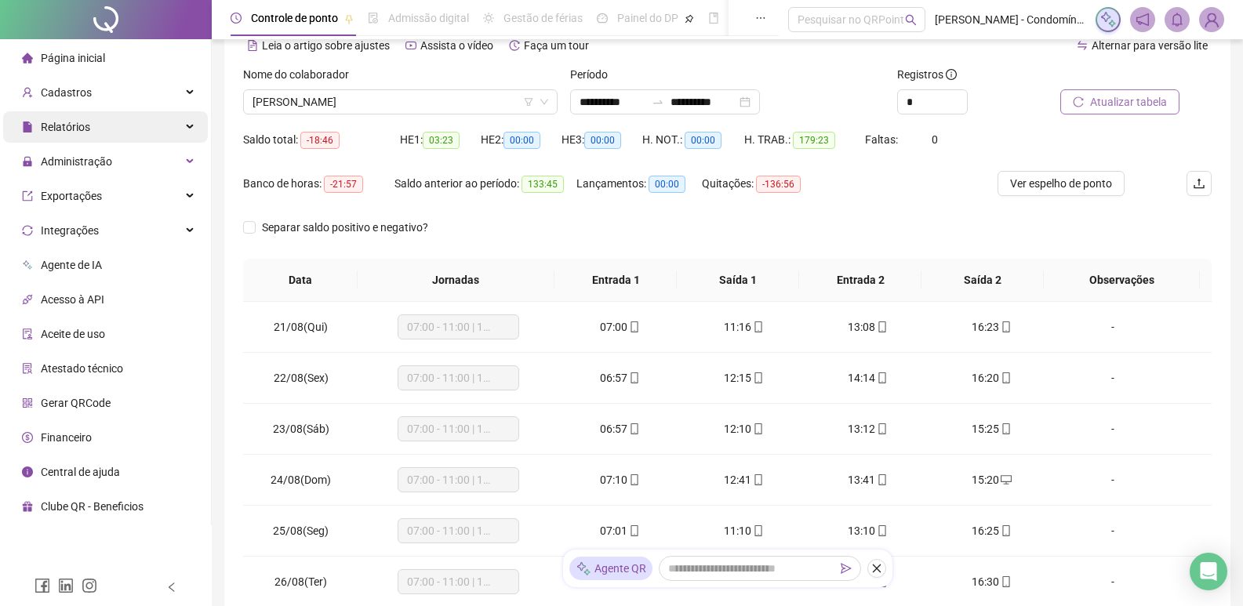
click at [120, 133] on div "Relatórios" at bounding box center [105, 126] width 205 height 31
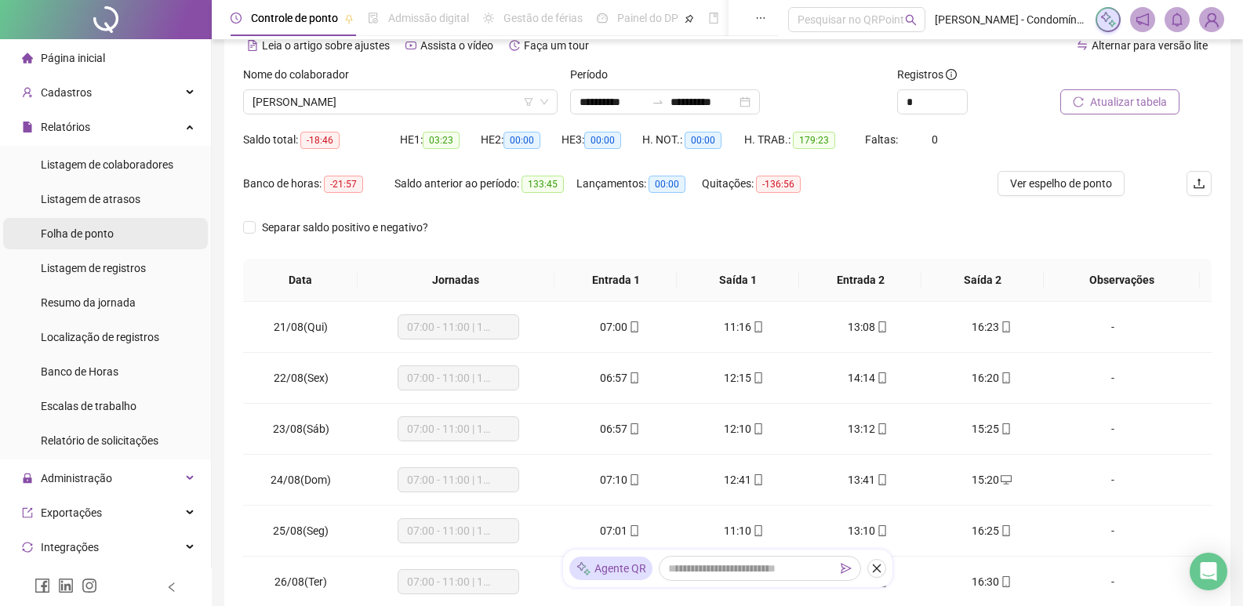
click at [106, 232] on span "Folha de ponto" at bounding box center [77, 233] width 73 height 13
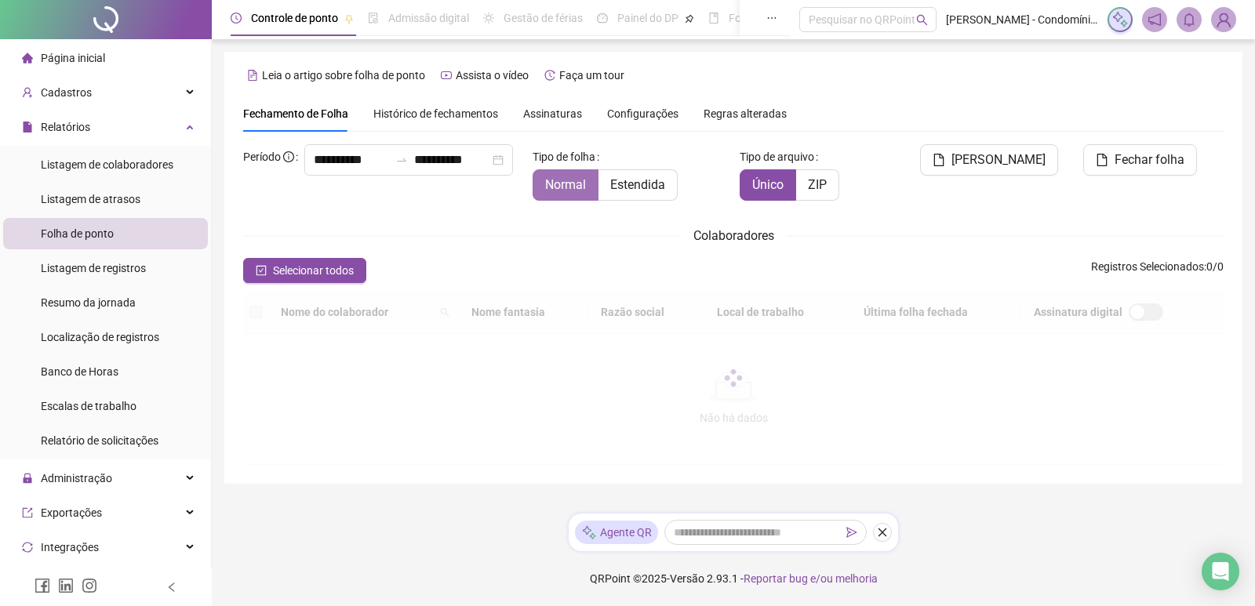
type input "**********"
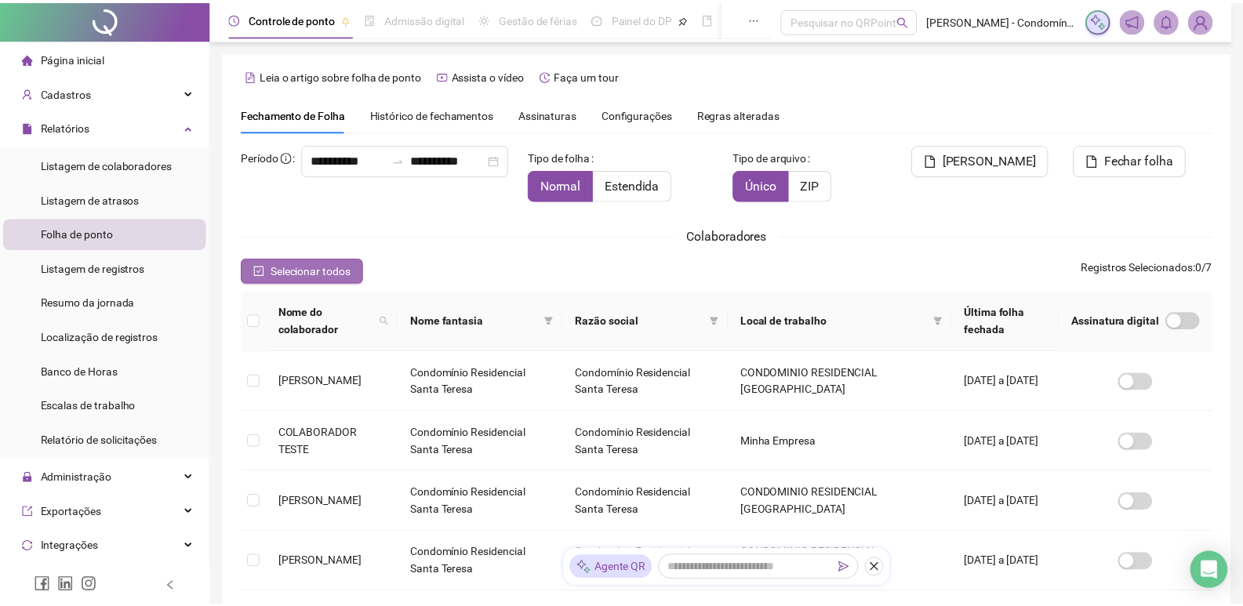
scroll to position [18, 0]
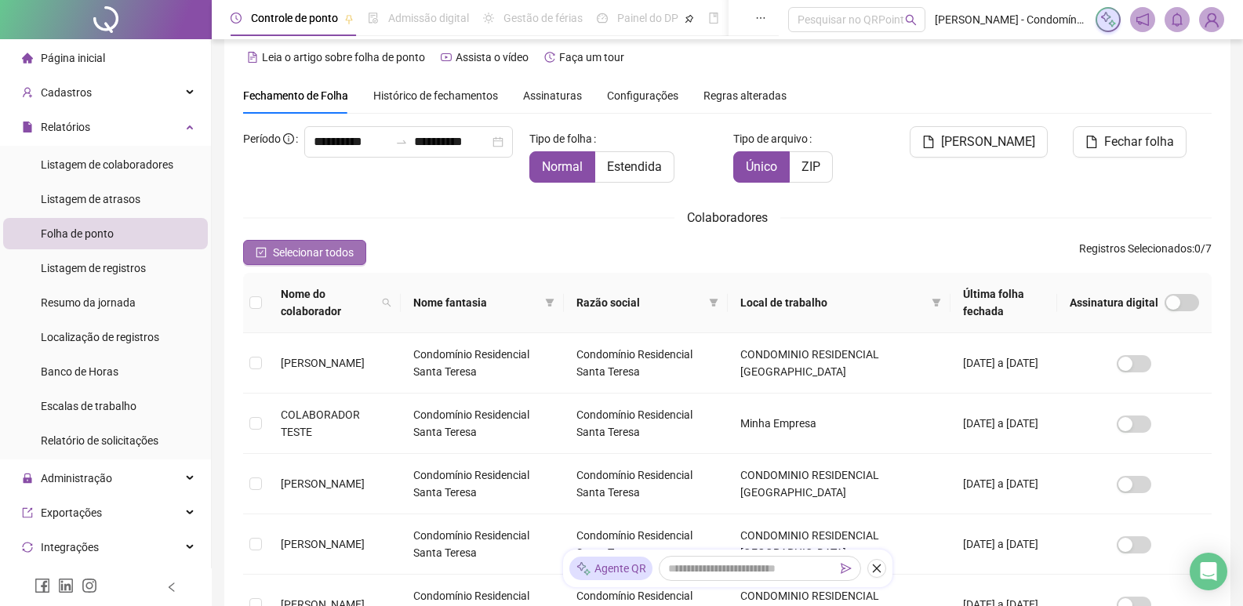
click at [275, 251] on span "Selecionar todos" at bounding box center [313, 252] width 81 height 17
